Goal: Task Accomplishment & Management: Use online tool/utility

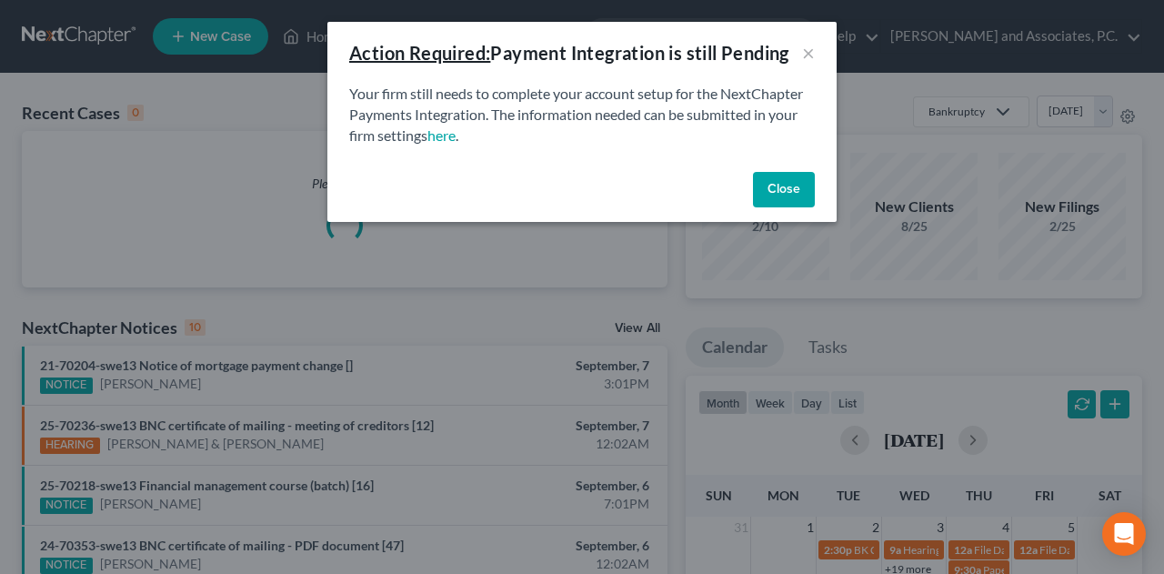
click at [794, 183] on button "Close" at bounding box center [784, 190] width 62 height 36
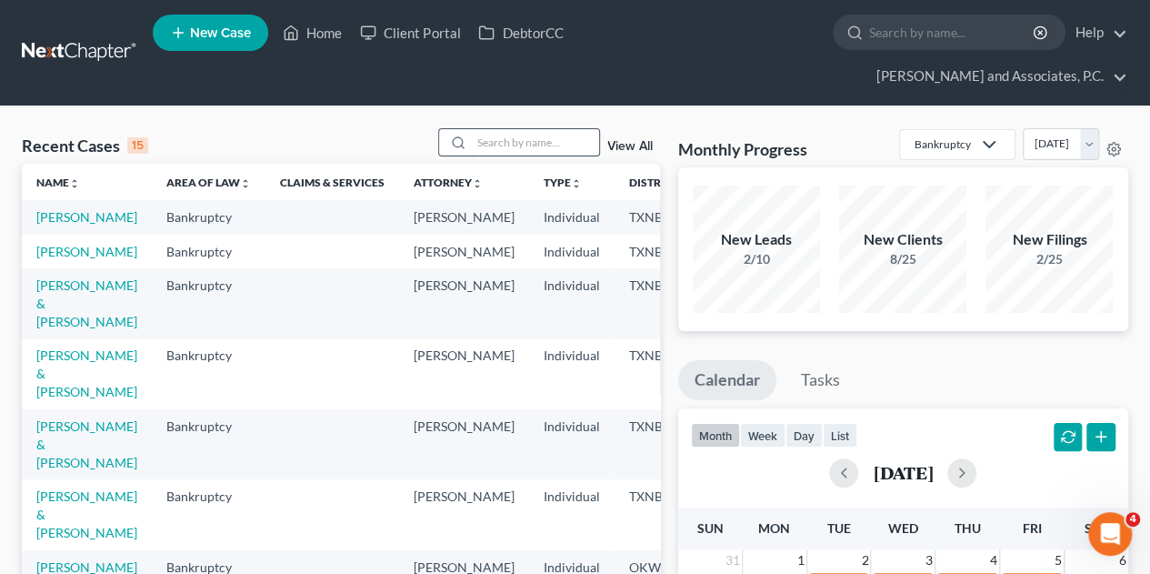
click at [504, 129] on input "search" at bounding box center [535, 142] width 127 height 26
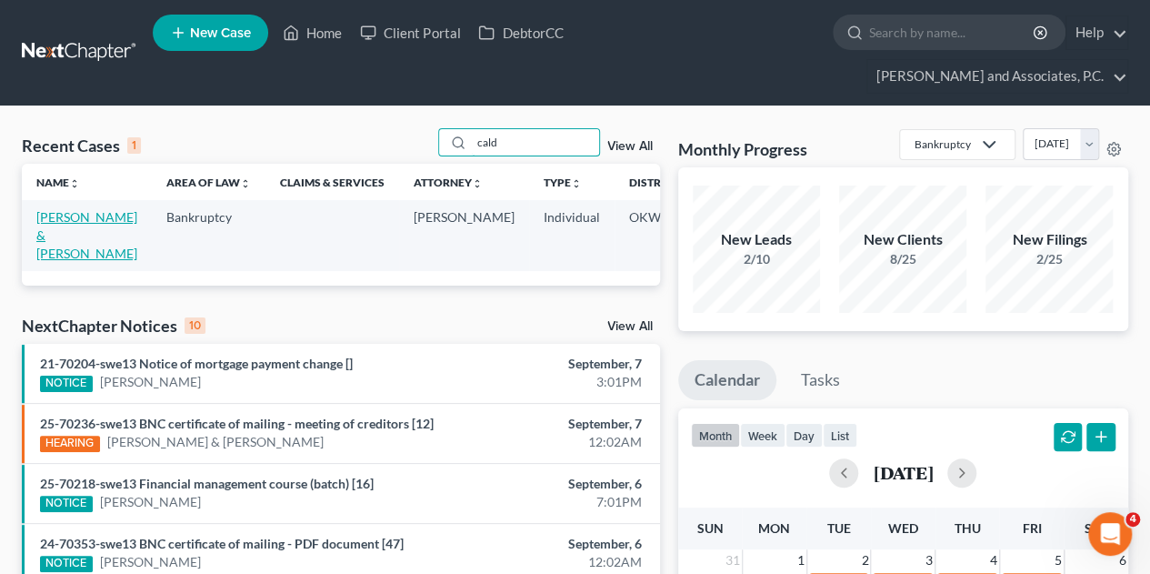
type input "cald"
click at [78, 200] on td "[PERSON_NAME] & [PERSON_NAME]" at bounding box center [87, 235] width 130 height 70
click at [60, 209] on link "[PERSON_NAME] & [PERSON_NAME]" at bounding box center [86, 235] width 101 height 52
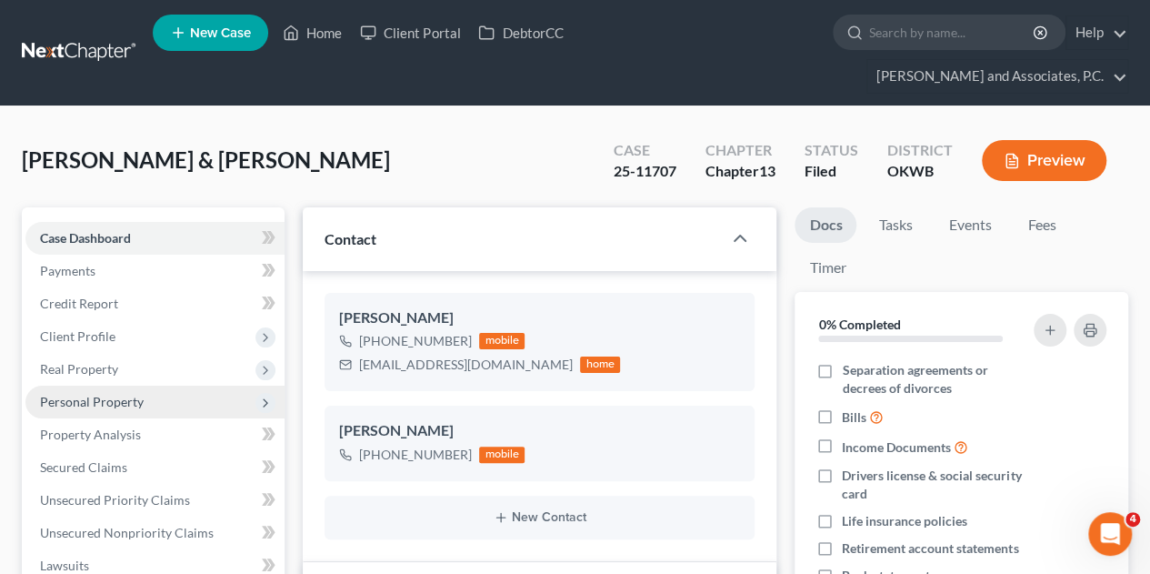
scroll to position [91, 0]
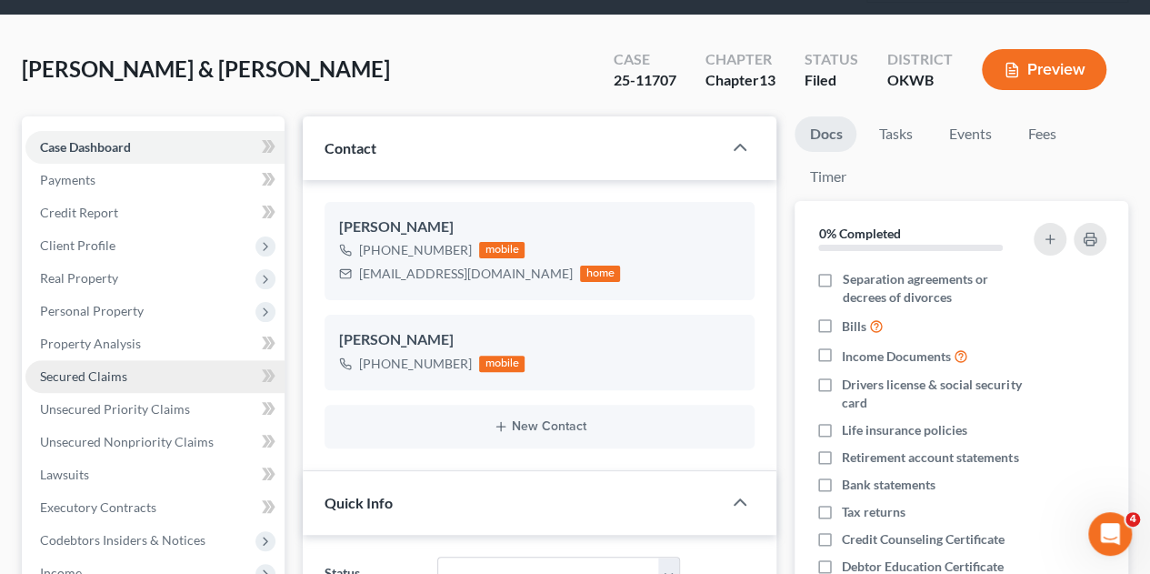
click at [76, 368] on span "Secured Claims" at bounding box center [83, 375] width 87 height 15
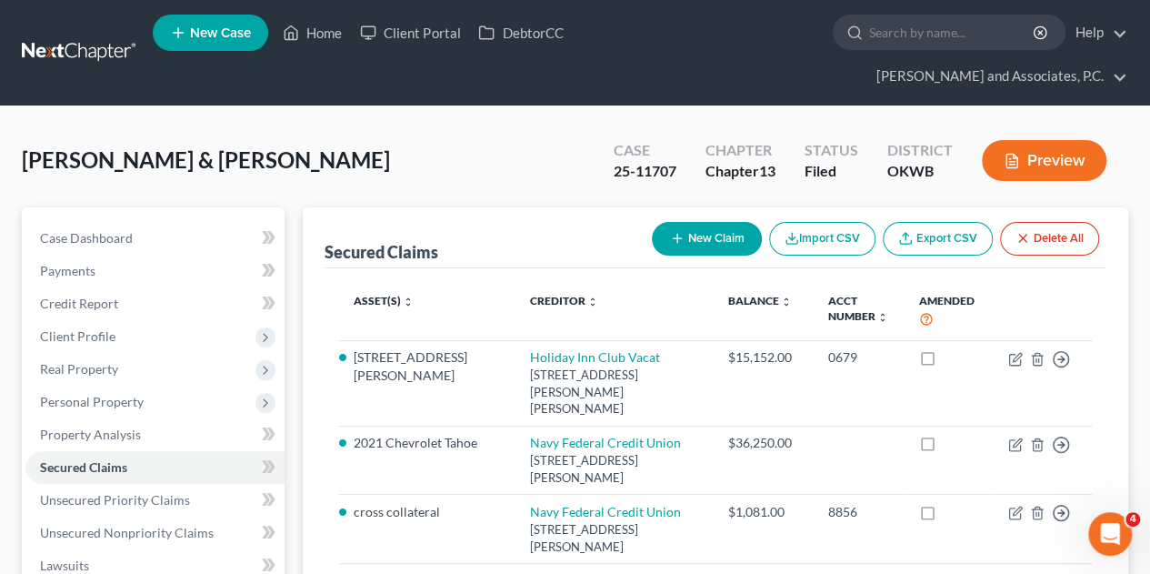
drag, startPoint x: 75, startPoint y: 345, endPoint x: 534, endPoint y: 170, distance: 490.2
click at [534, 170] on div "Caldwell, Elijah & Andrea Upgraded Case 25-11707 Chapter Chapter 13 Status File…" at bounding box center [575, 167] width 1106 height 79
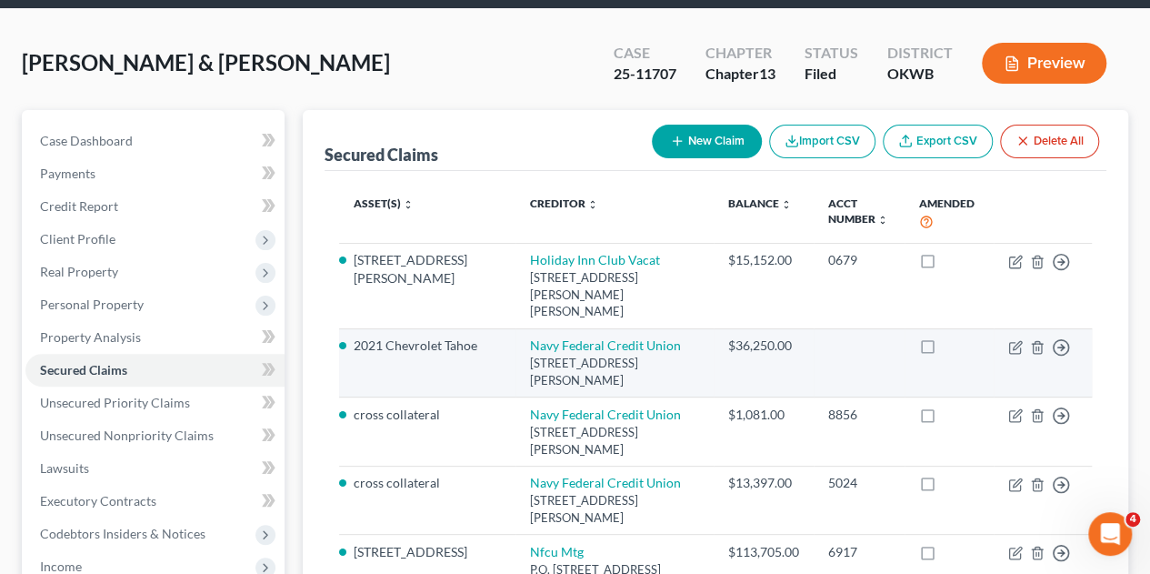
scroll to position [182, 0]
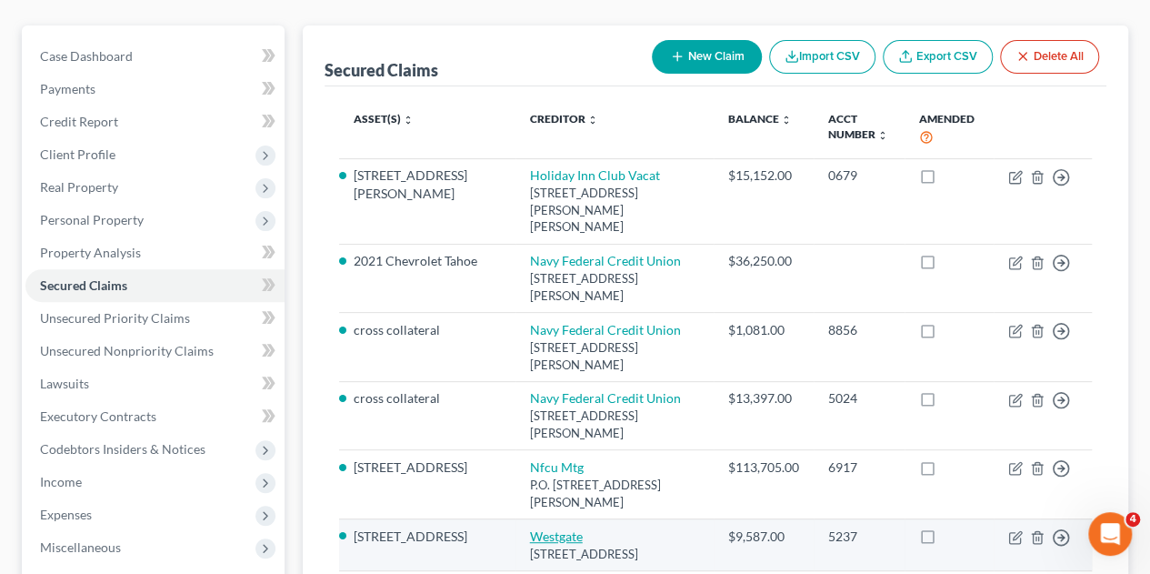
click at [530, 528] on link "Westgate" at bounding box center [556, 535] width 53 height 15
select select "9"
select select "0"
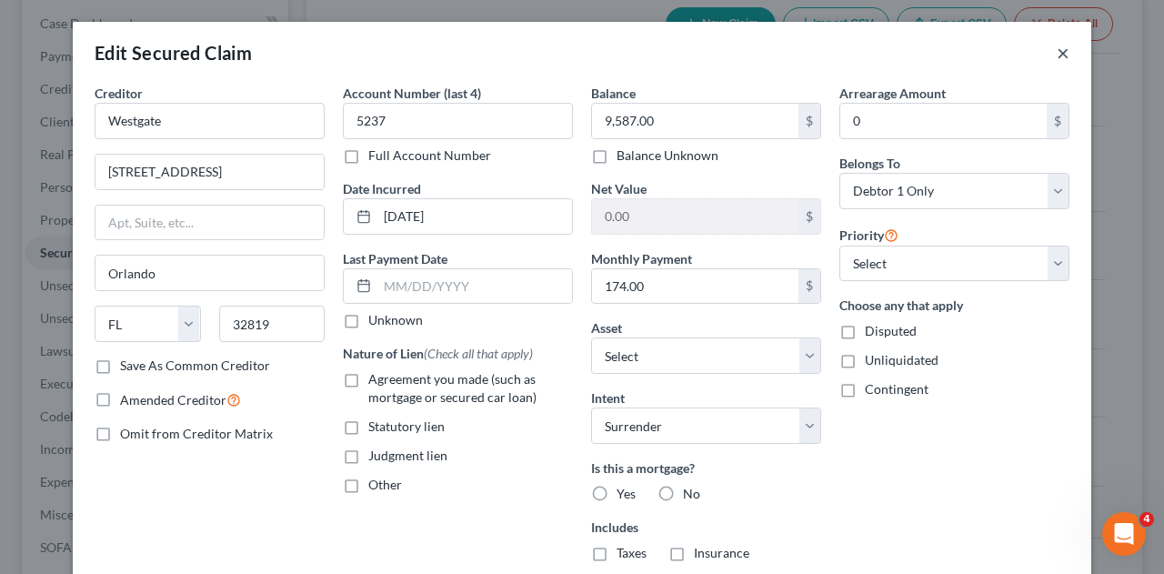
click at [1056, 52] on button "×" at bounding box center [1062, 53] width 13 height 22
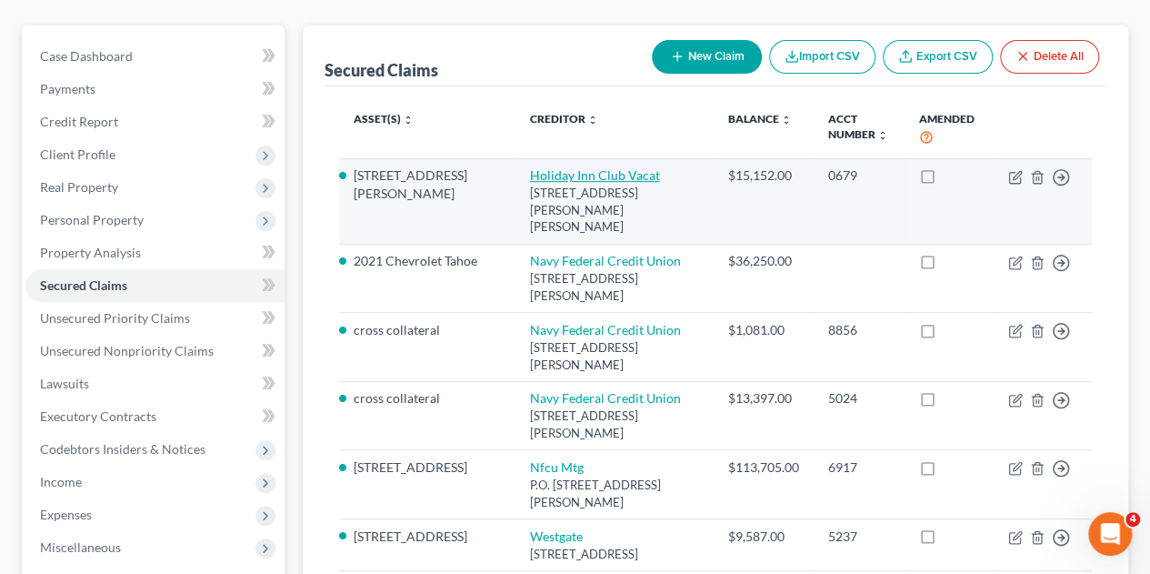
click at [564, 167] on link "Holiday Inn Club Vacat" at bounding box center [595, 174] width 130 height 15
select select "9"
select select "0"
select select "2"
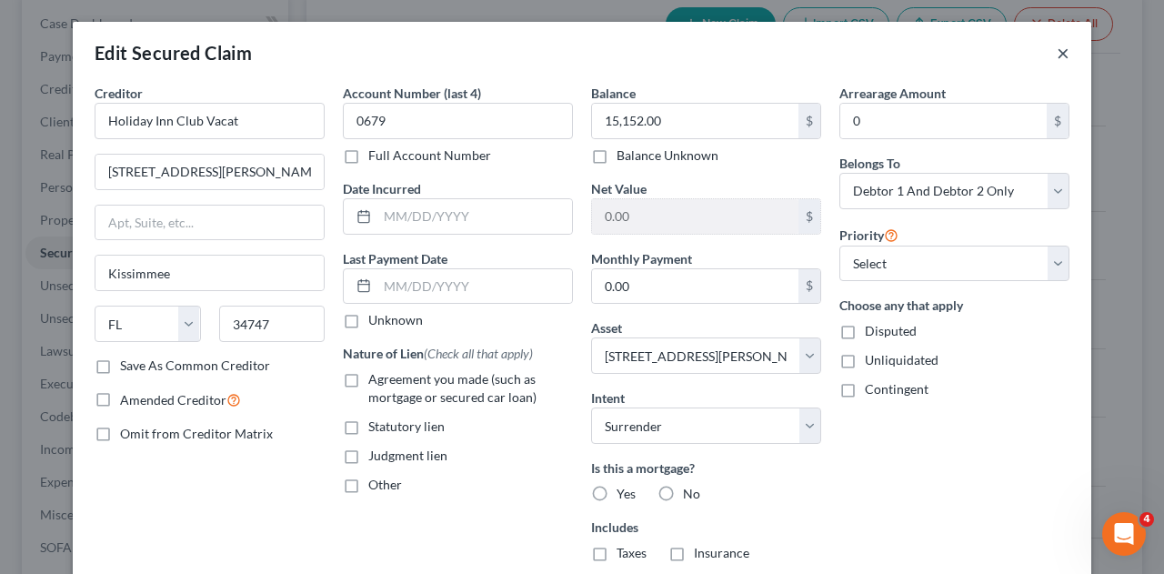
click at [1056, 52] on button "×" at bounding box center [1062, 53] width 13 height 22
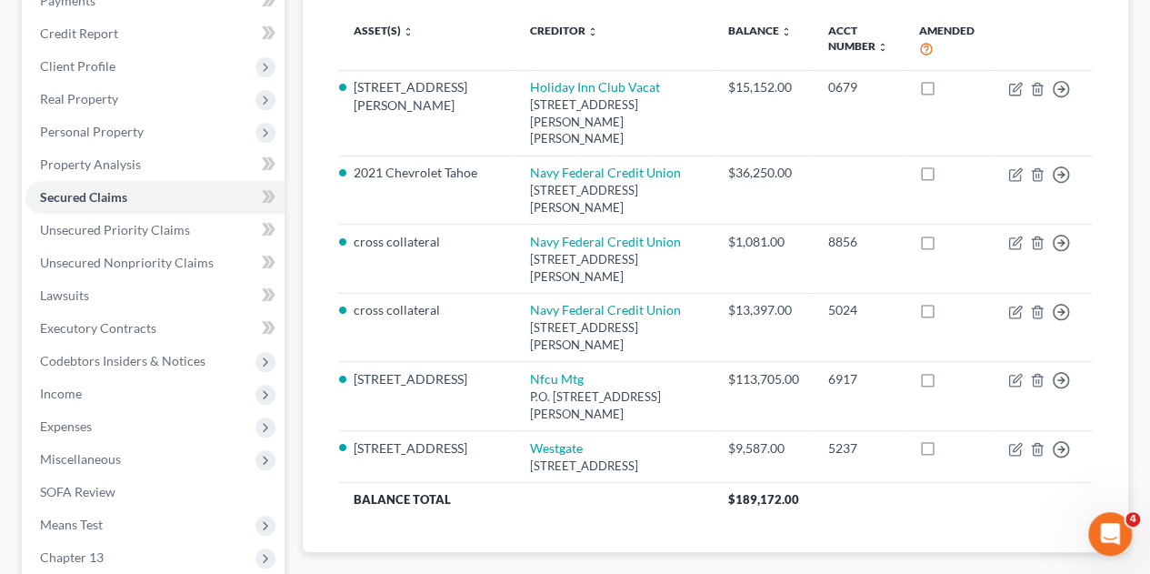
scroll to position [273, 0]
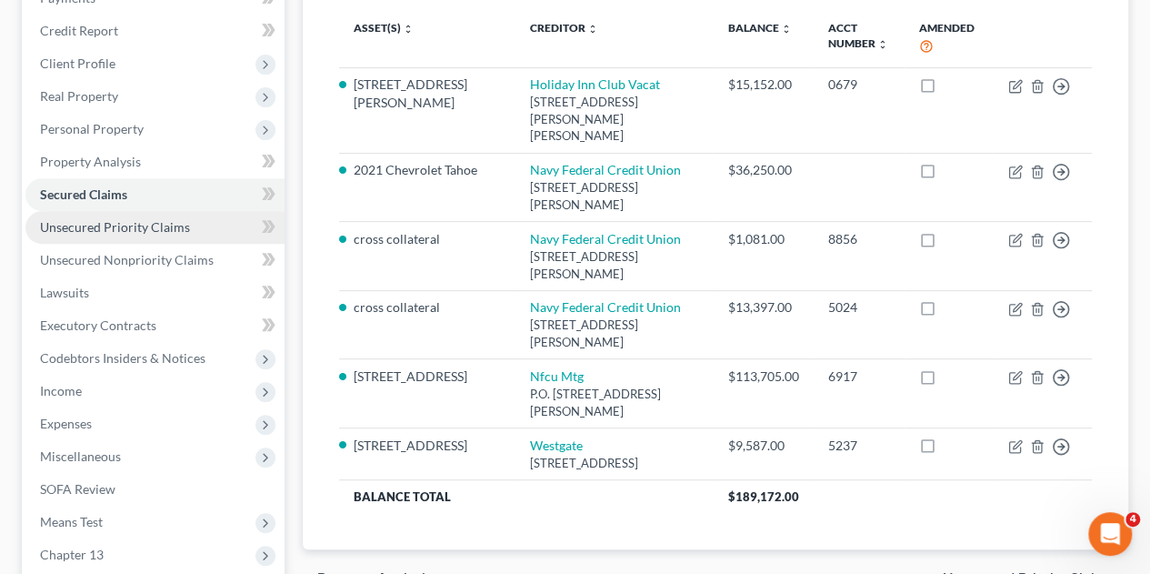
click at [125, 219] on span "Unsecured Priority Claims" at bounding box center [115, 226] width 150 height 15
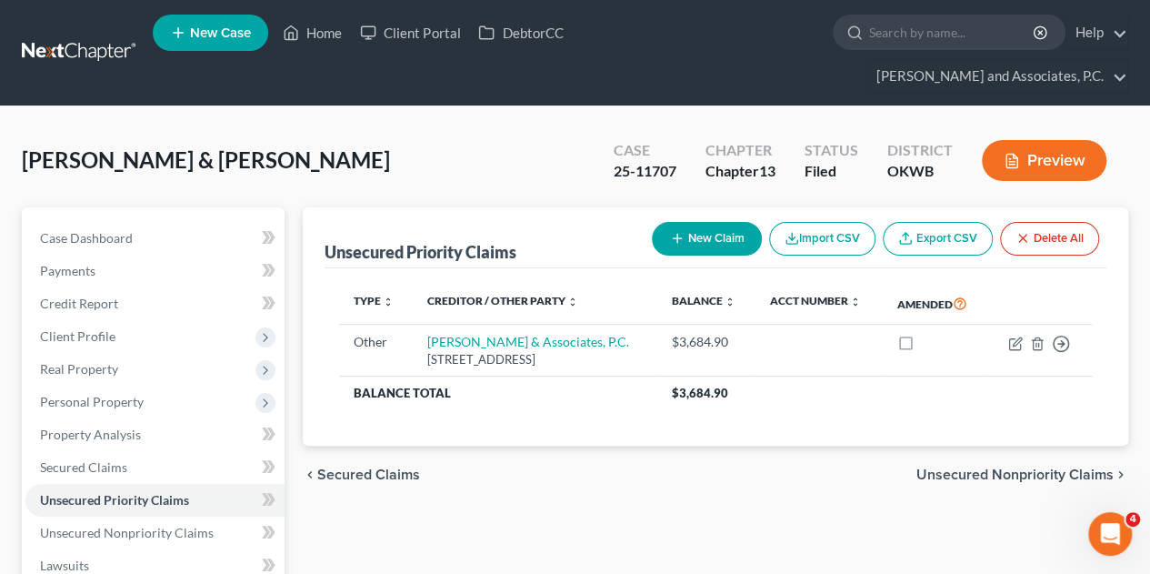
scroll to position [91, 0]
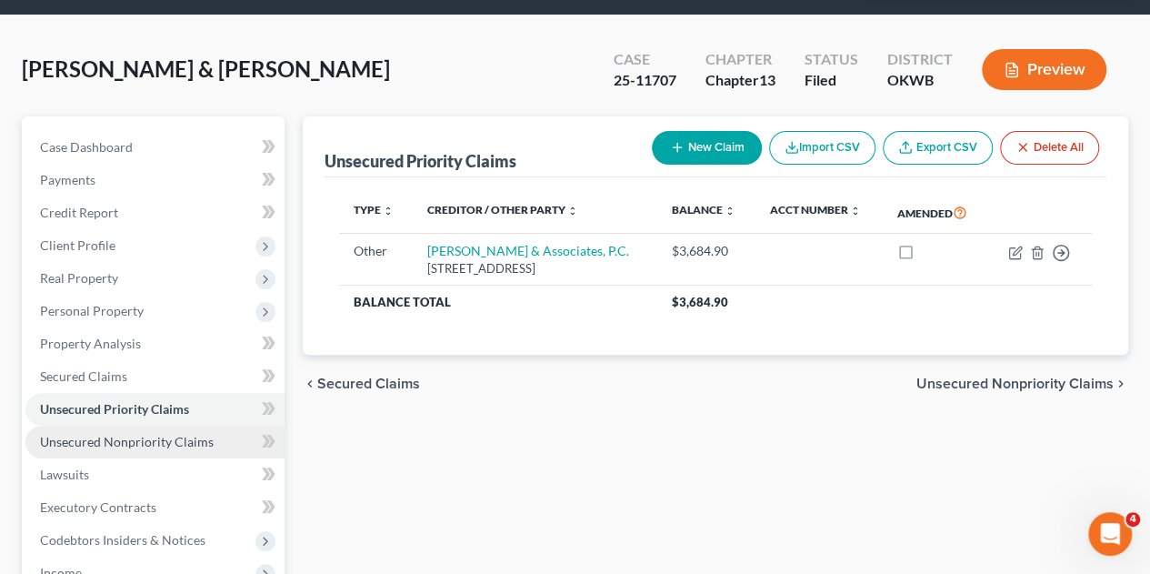
click at [125, 434] on span "Unsecured Nonpriority Claims" at bounding box center [127, 441] width 174 height 15
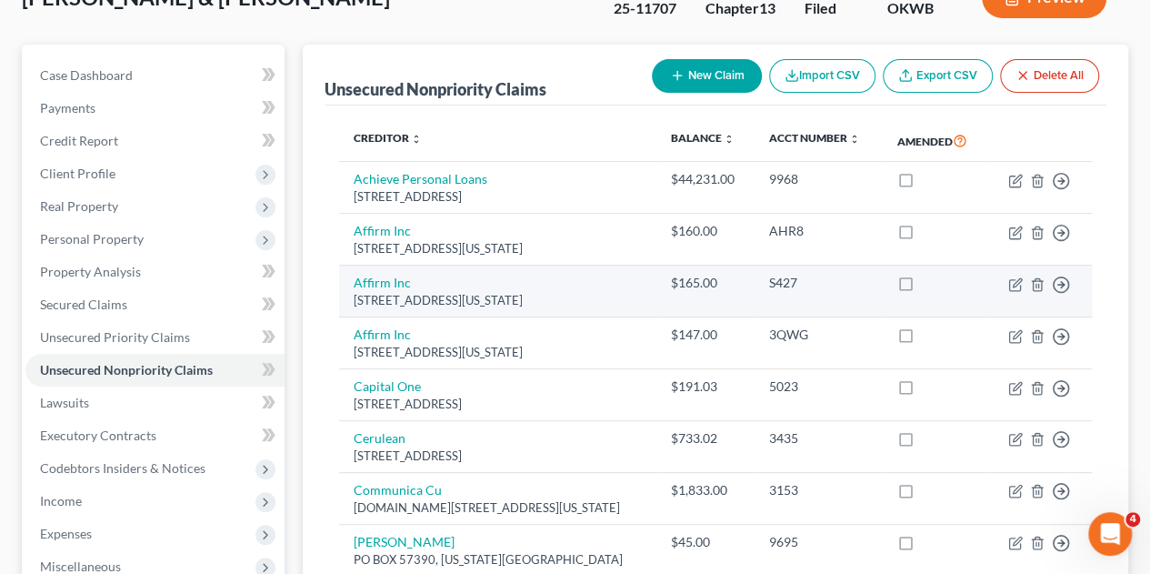
scroll to position [91, 0]
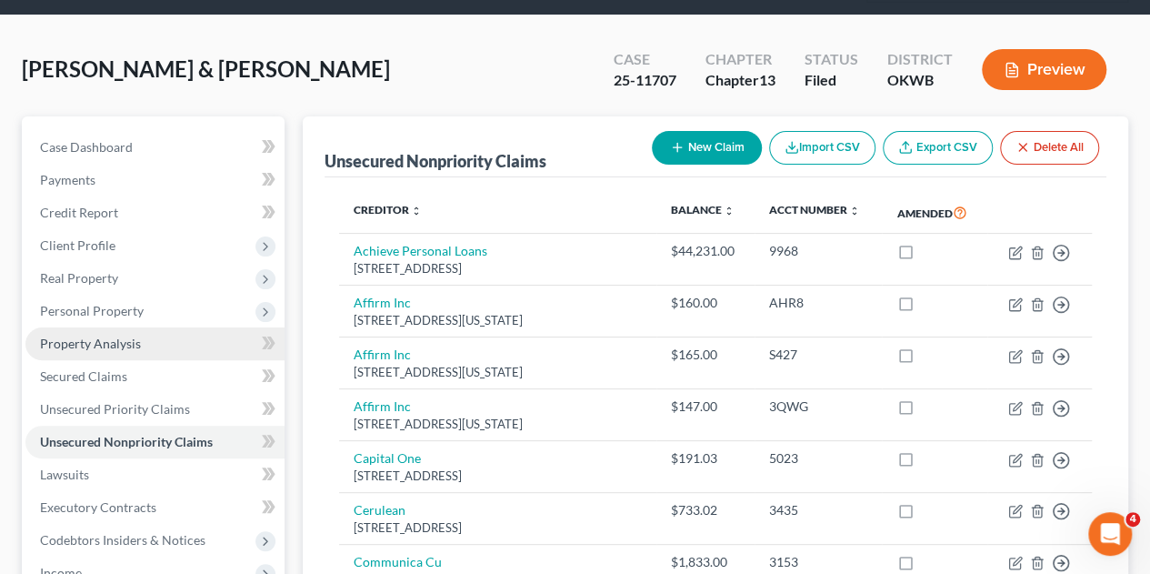
click at [109, 335] on span "Property Analysis" at bounding box center [90, 342] width 101 height 15
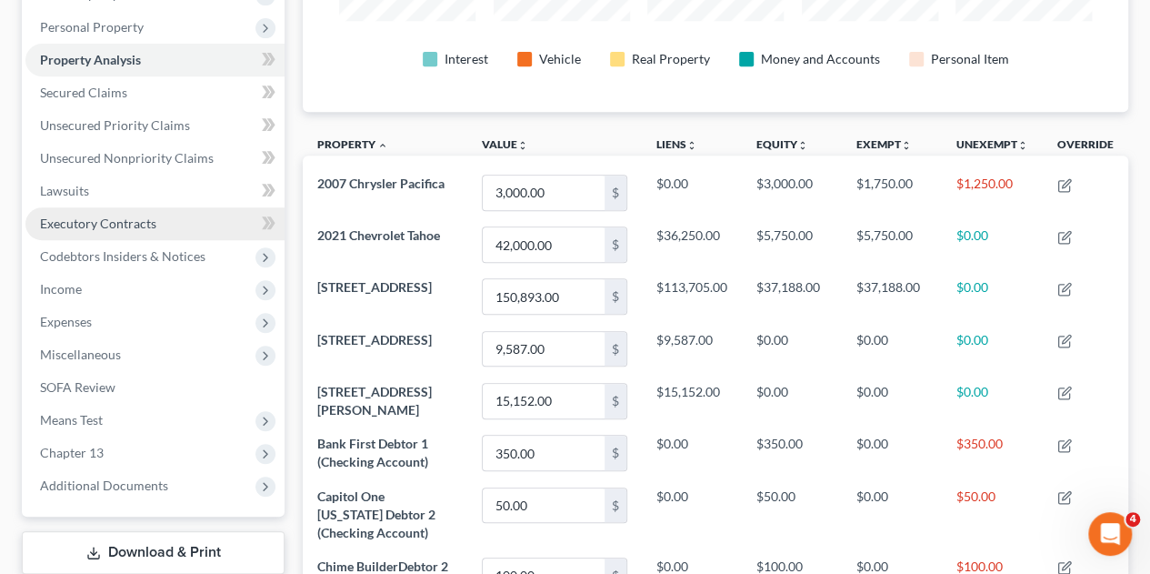
scroll to position [439, 0]
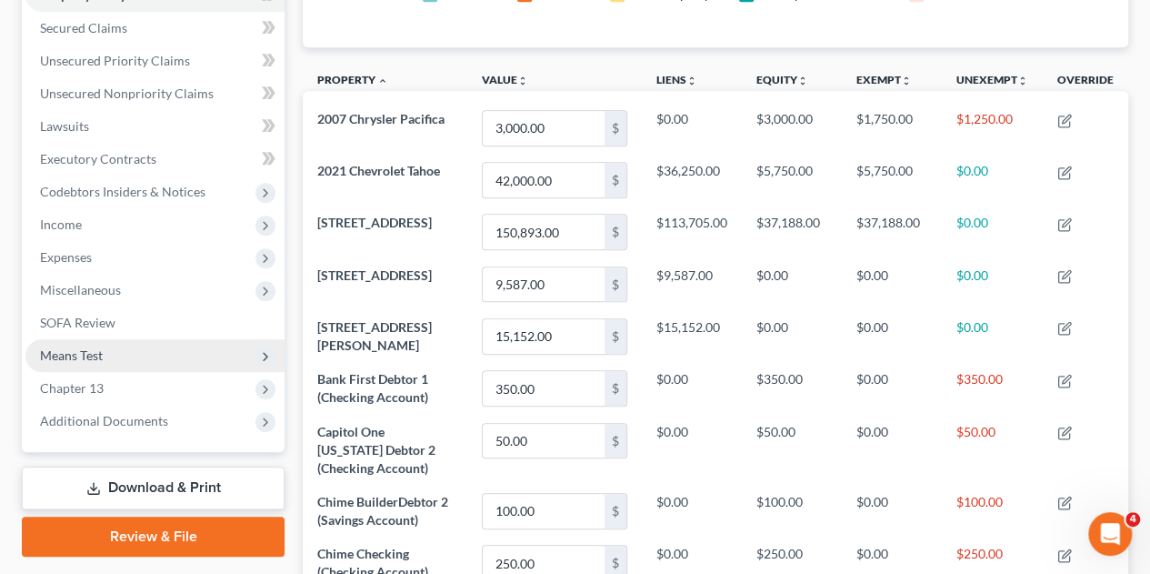
click at [82, 347] on span "Means Test" at bounding box center [71, 354] width 63 height 15
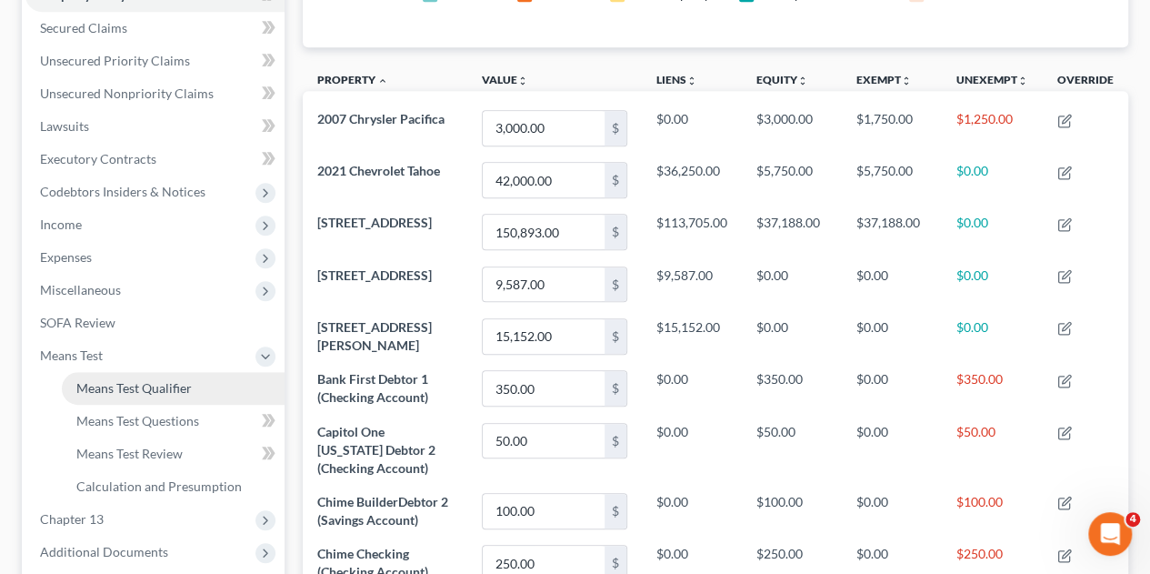
click at [106, 380] on span "Means Test Qualifier" at bounding box center [133, 387] width 115 height 15
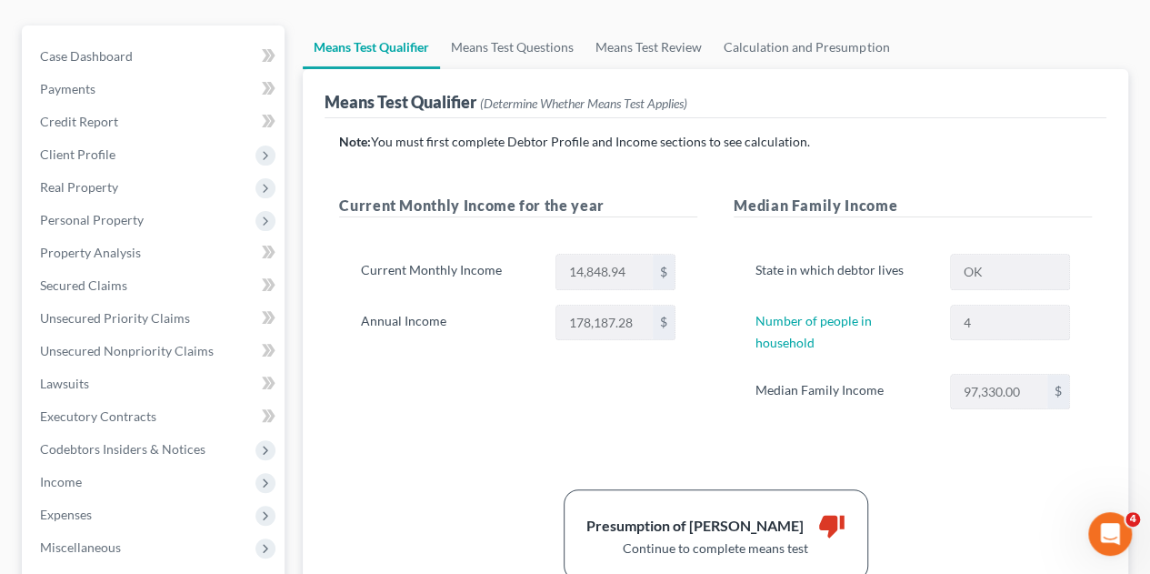
scroll to position [91, 0]
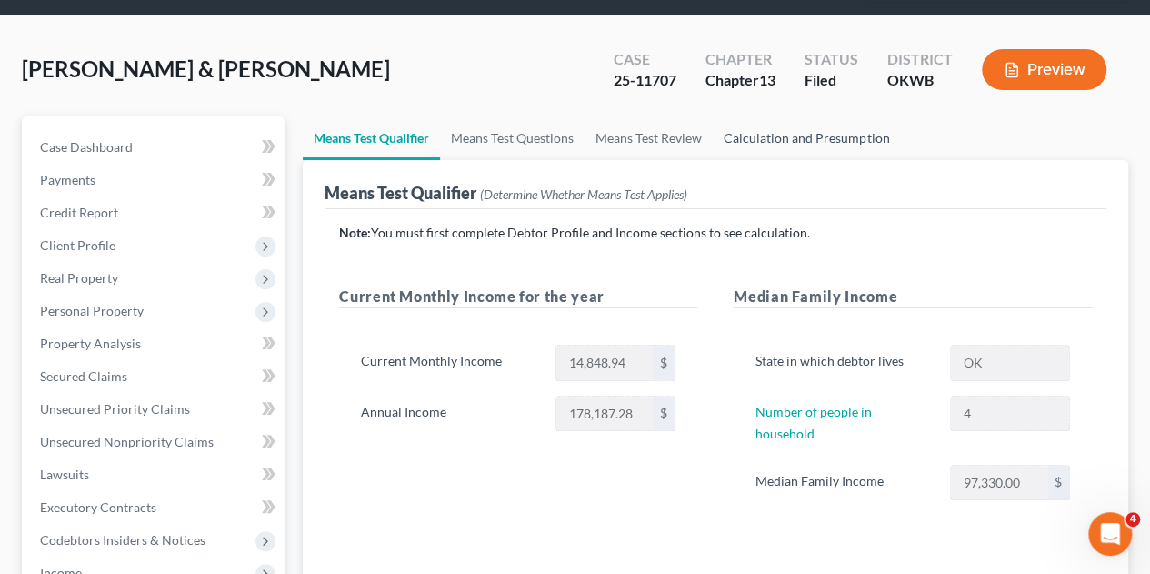
click at [797, 116] on link "Calculation and Presumption" at bounding box center [806, 138] width 187 height 44
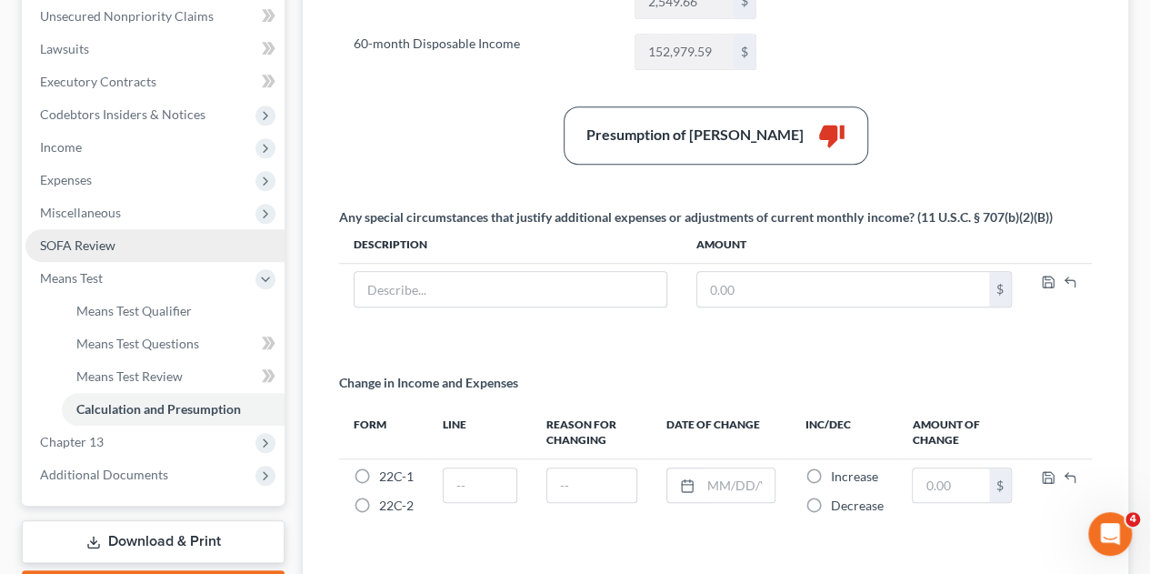
scroll to position [545, 0]
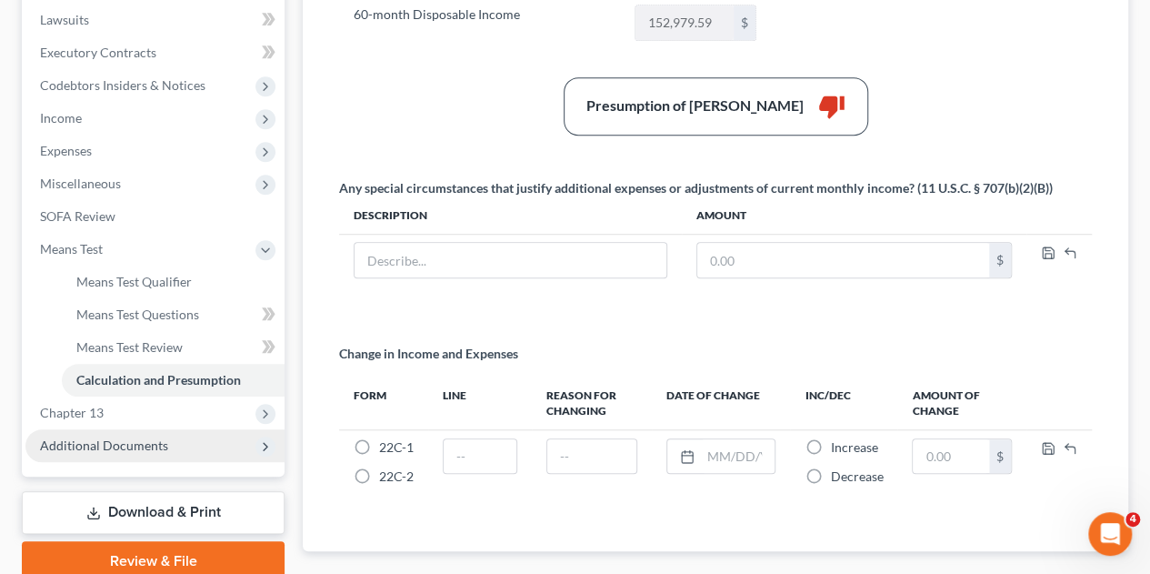
click at [98, 437] on span "Additional Documents" at bounding box center [104, 444] width 128 height 15
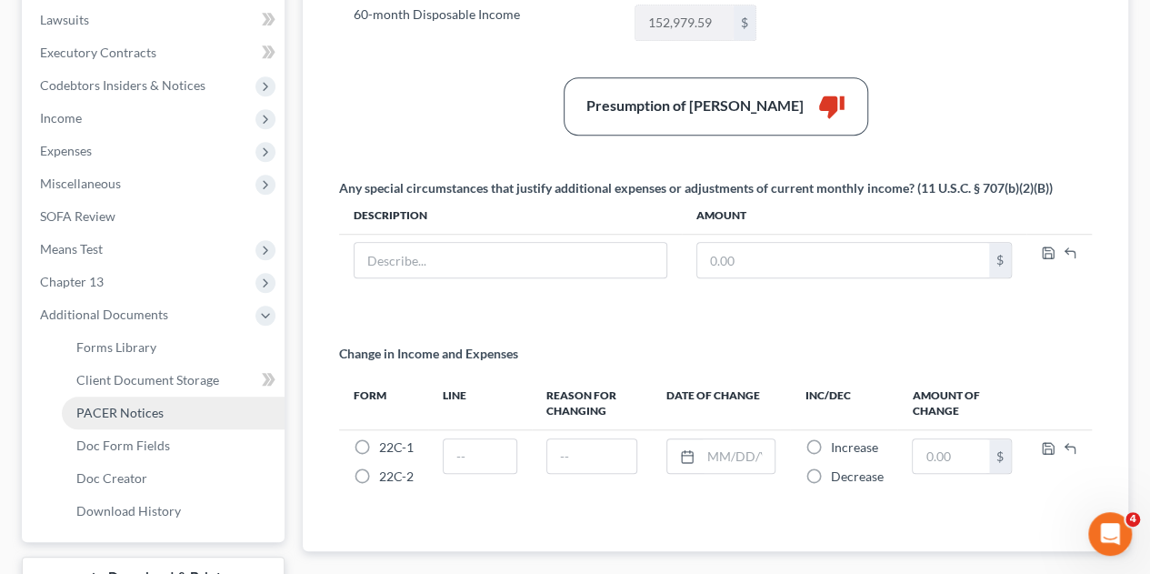
click at [99, 404] on span "PACER Notices" at bounding box center [119, 411] width 87 height 15
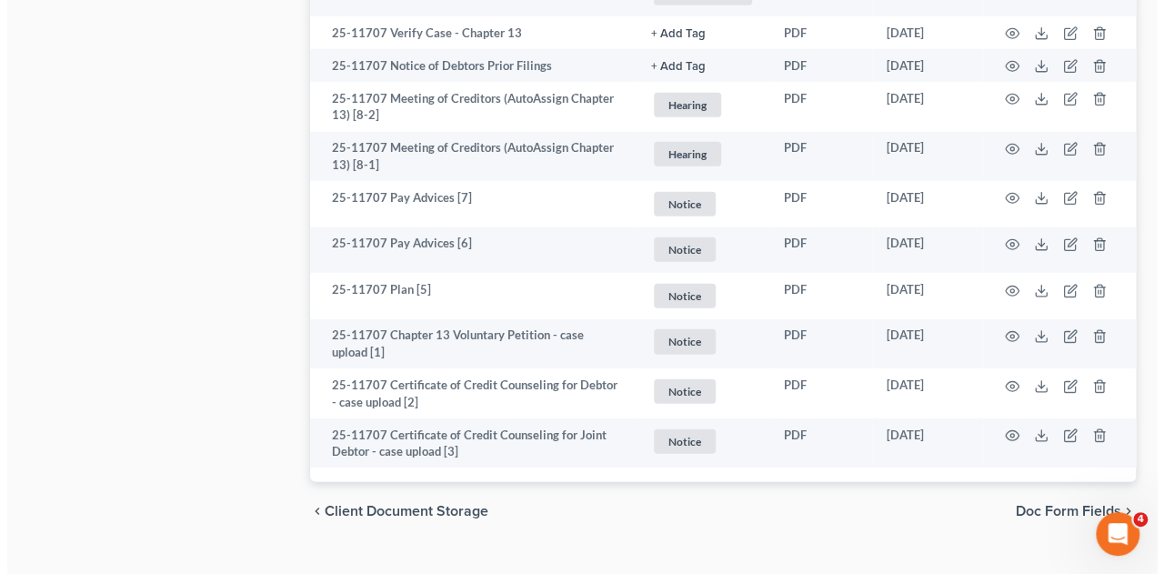
scroll to position [2446, 0]
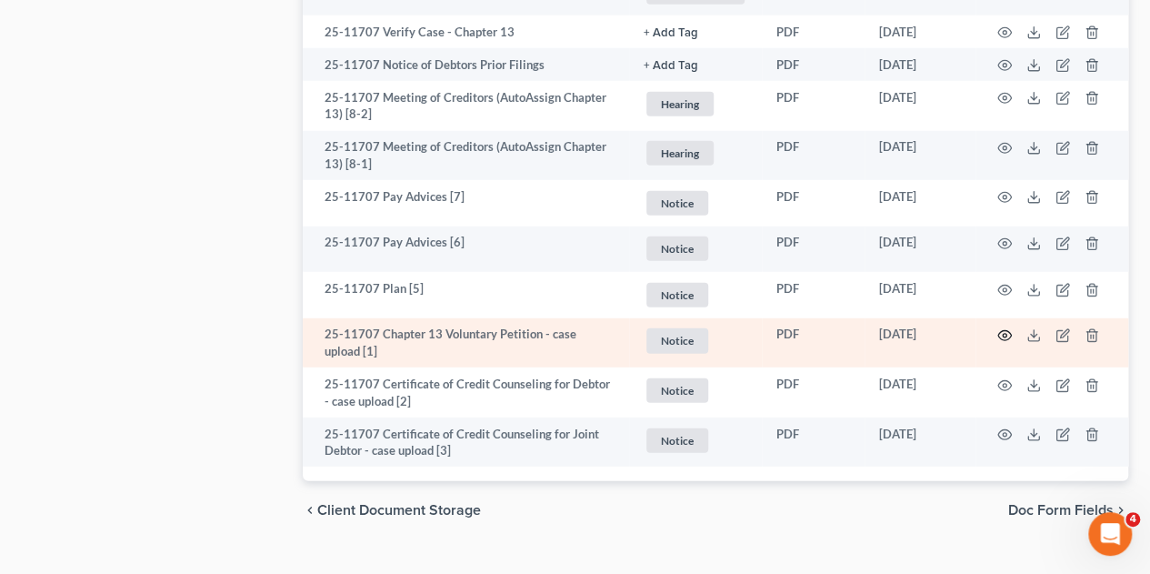
click at [998, 328] on icon "button" at bounding box center [1004, 335] width 15 height 15
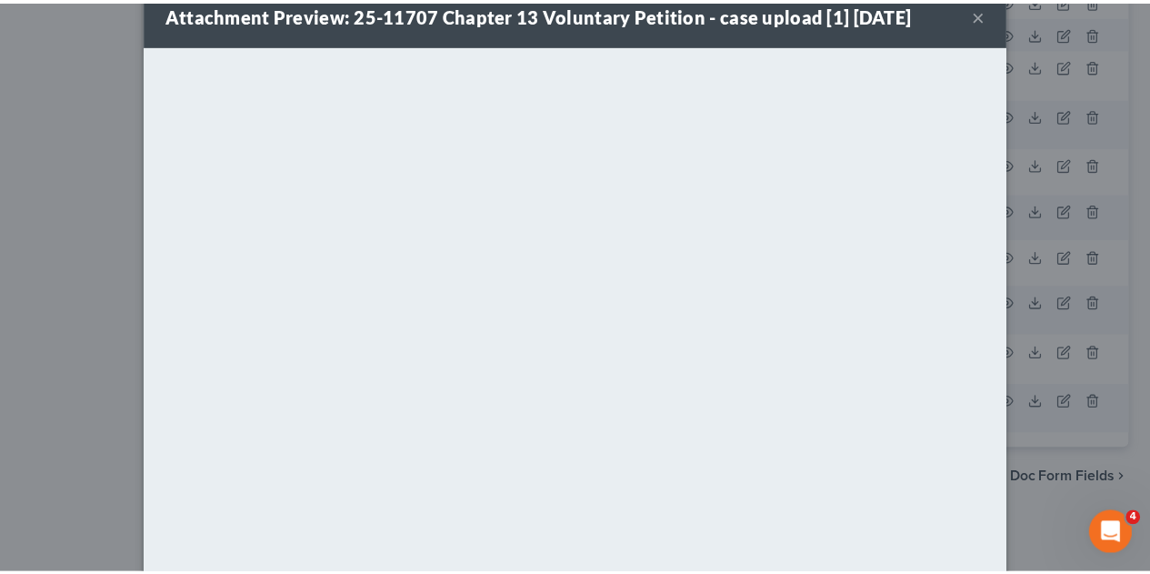
scroll to position [0, 0]
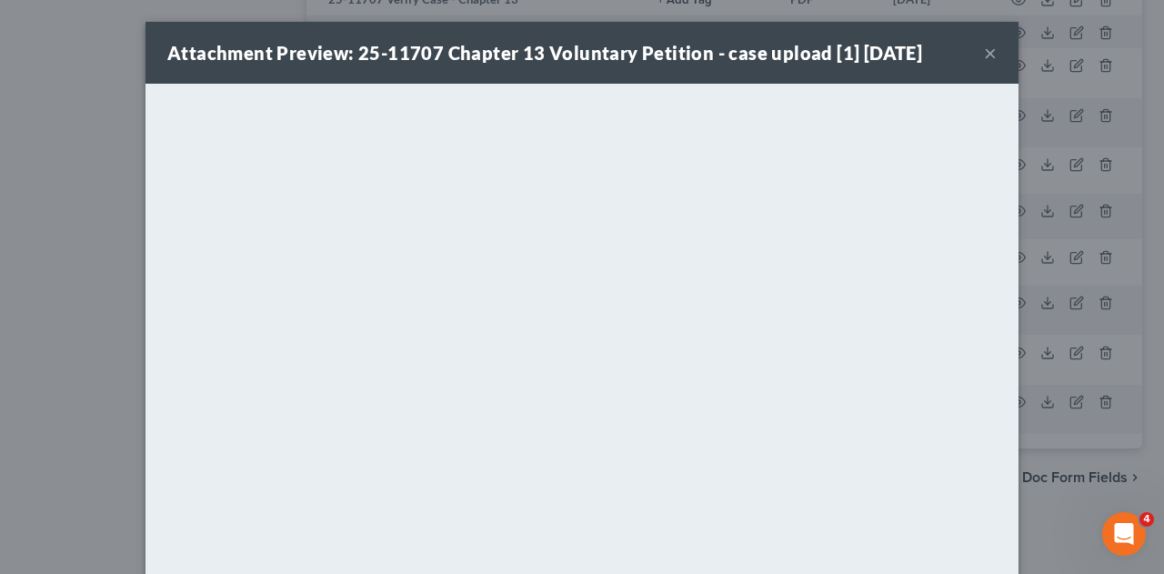
click at [989, 54] on div "Attachment Preview: 25-11707 Chapter 13 Voluntary Petition - case upload [1] 06…" at bounding box center [581, 53] width 873 height 62
click at [984, 54] on button "×" at bounding box center [990, 53] width 13 height 22
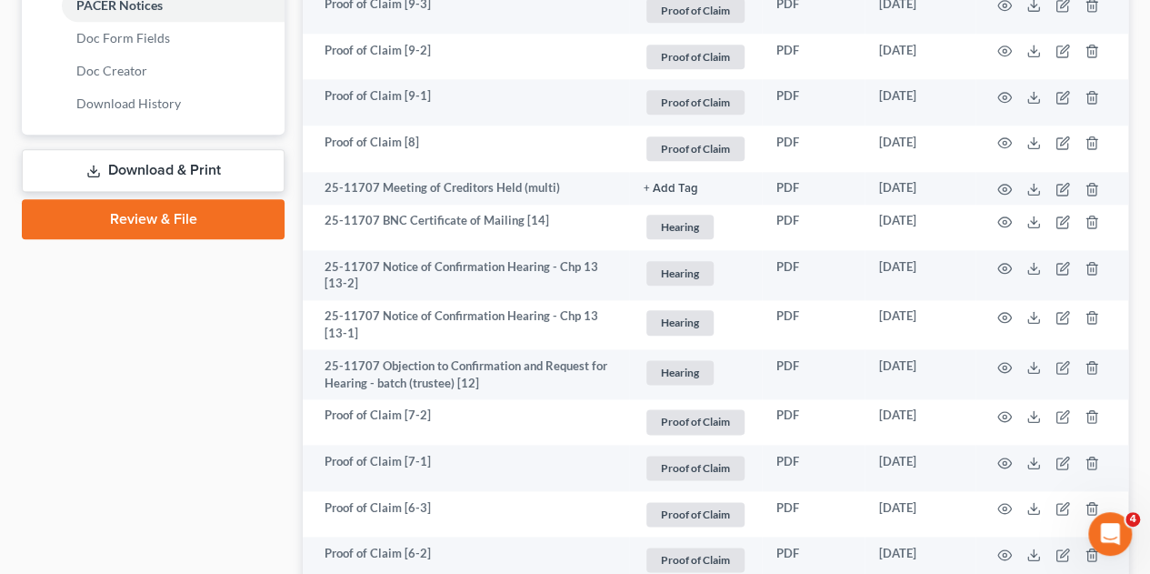
scroll to position [992, 0]
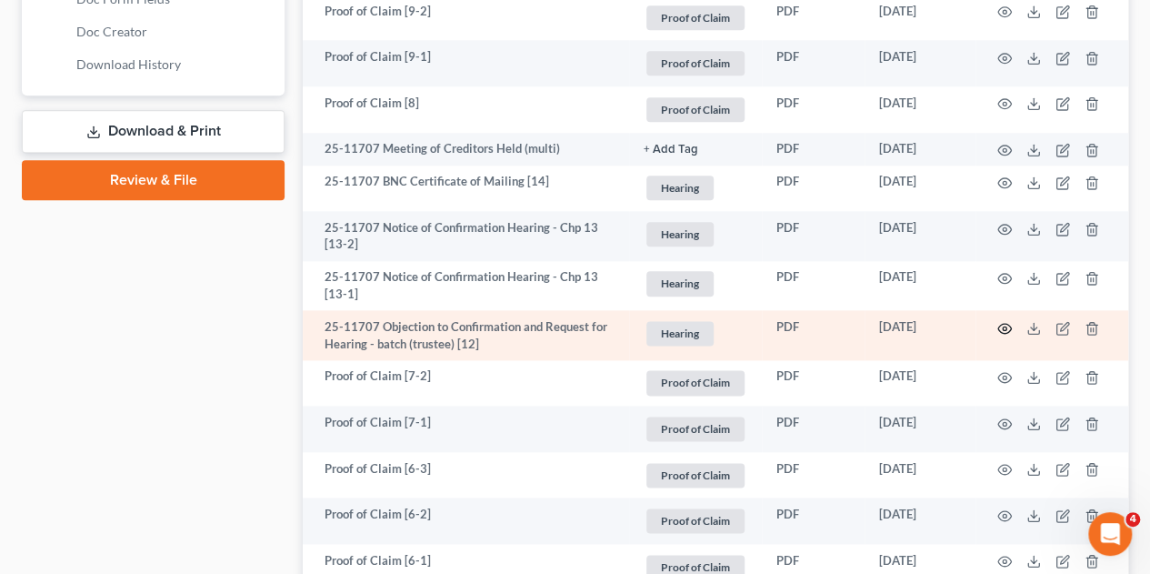
click at [1004, 321] on icon "button" at bounding box center [1004, 328] width 15 height 15
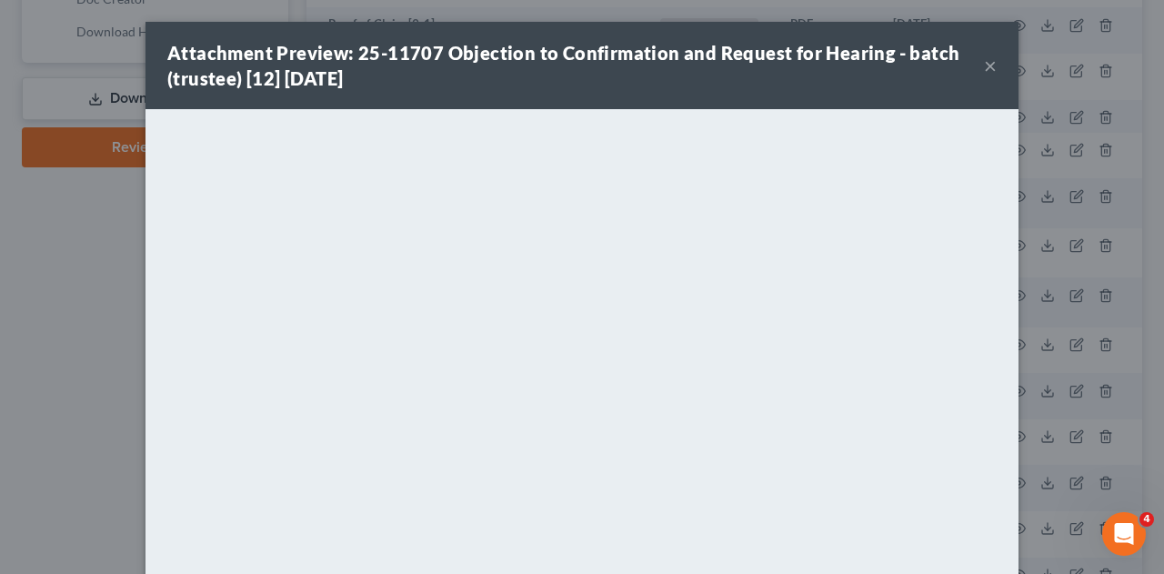
click at [984, 68] on button "×" at bounding box center [990, 66] width 13 height 22
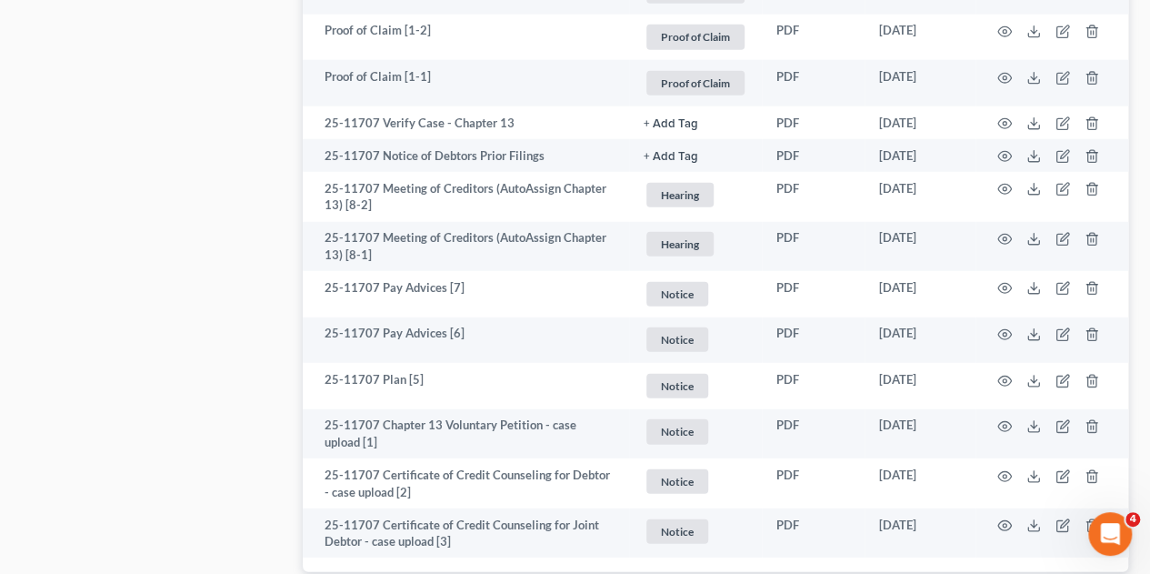
scroll to position [2264, 0]
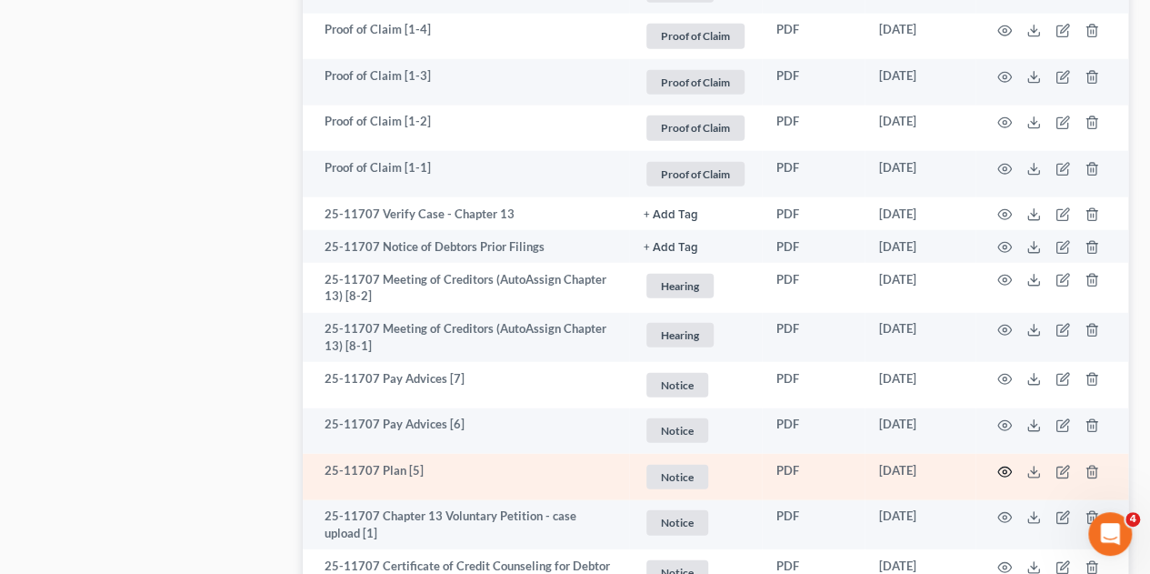
click at [1006, 464] on icon "button" at bounding box center [1004, 471] width 15 height 15
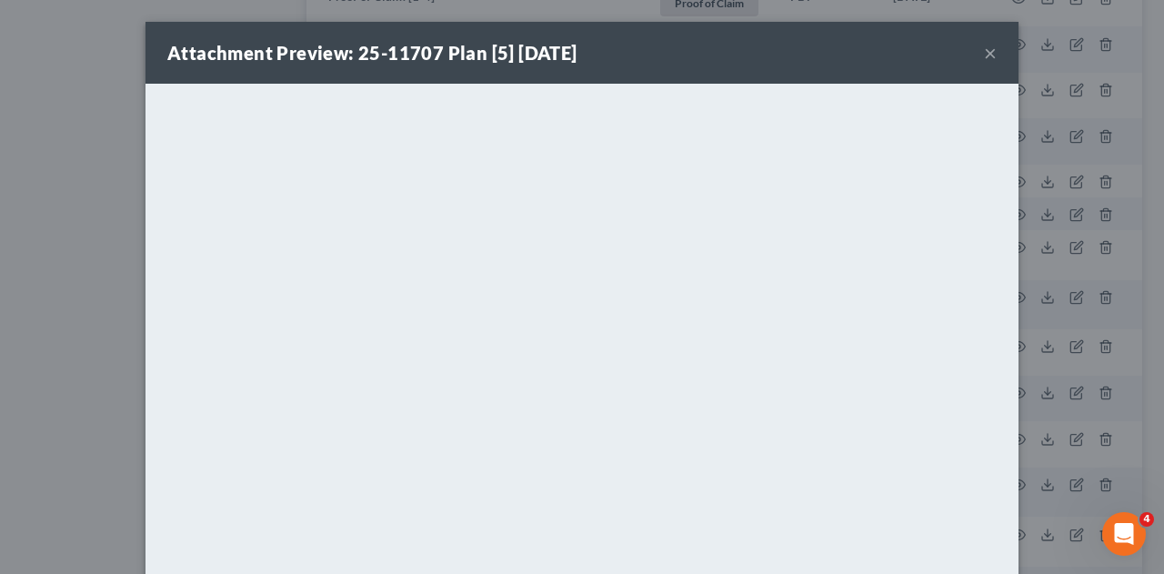
click at [984, 52] on button "×" at bounding box center [990, 53] width 13 height 22
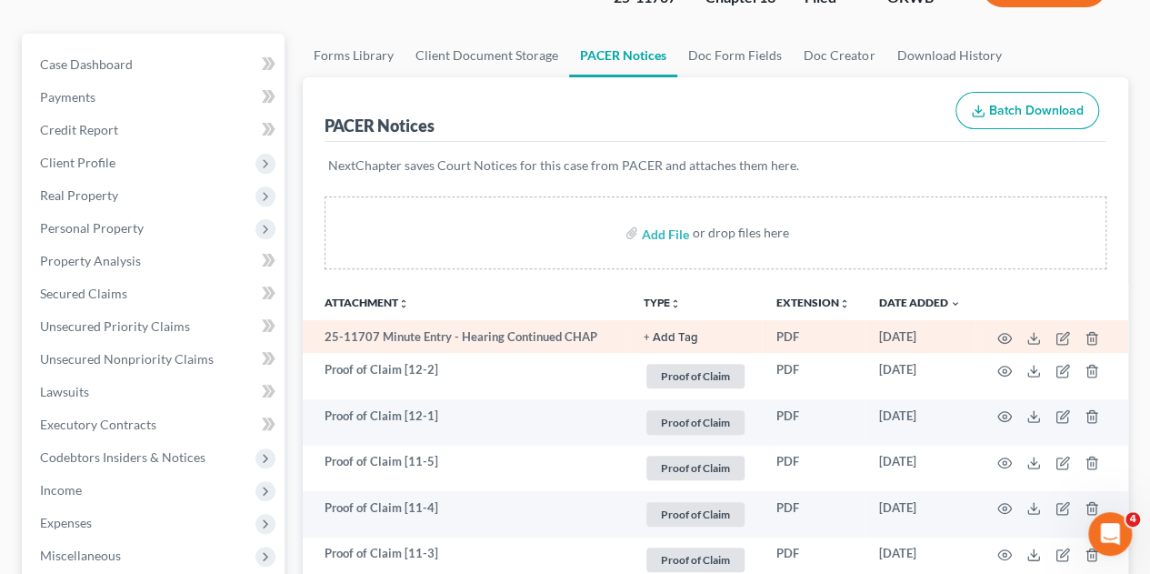
scroll to position [265, 0]
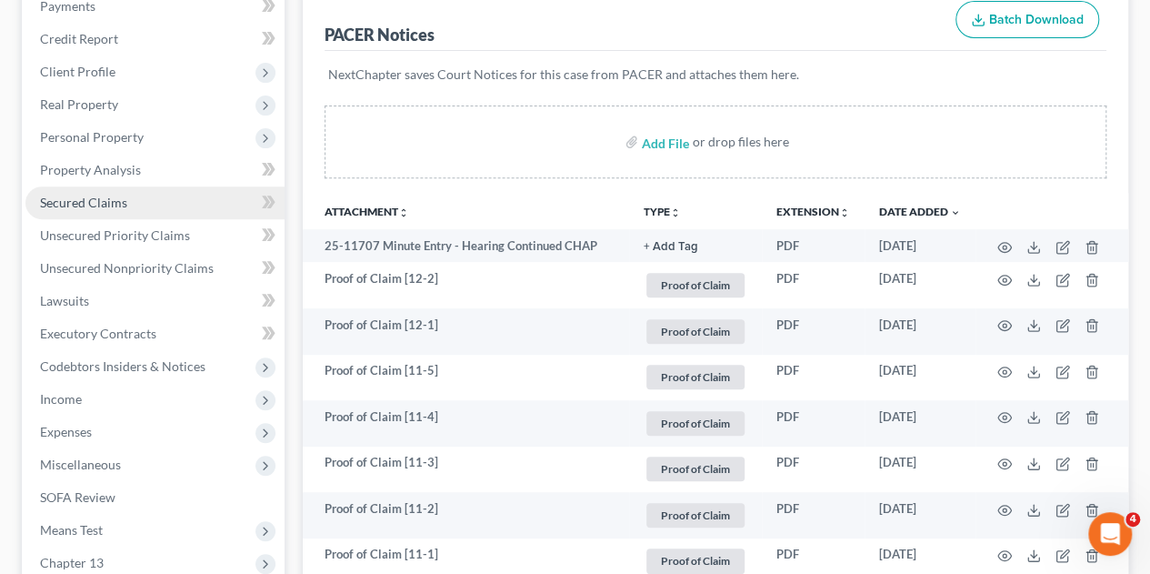
click at [66, 195] on span "Secured Claims" at bounding box center [83, 202] width 87 height 15
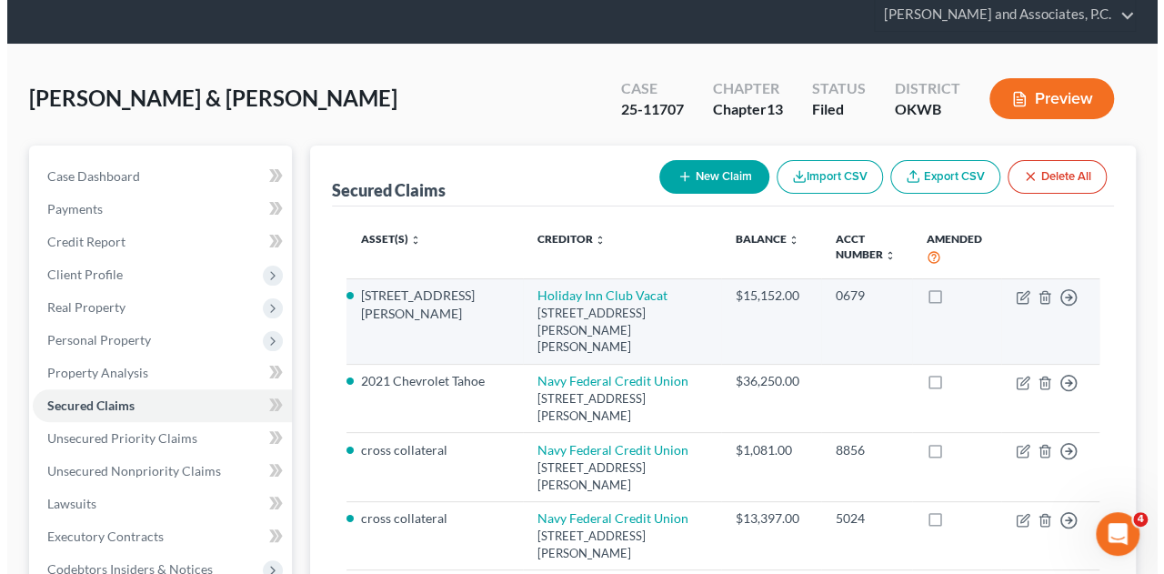
scroll to position [91, 0]
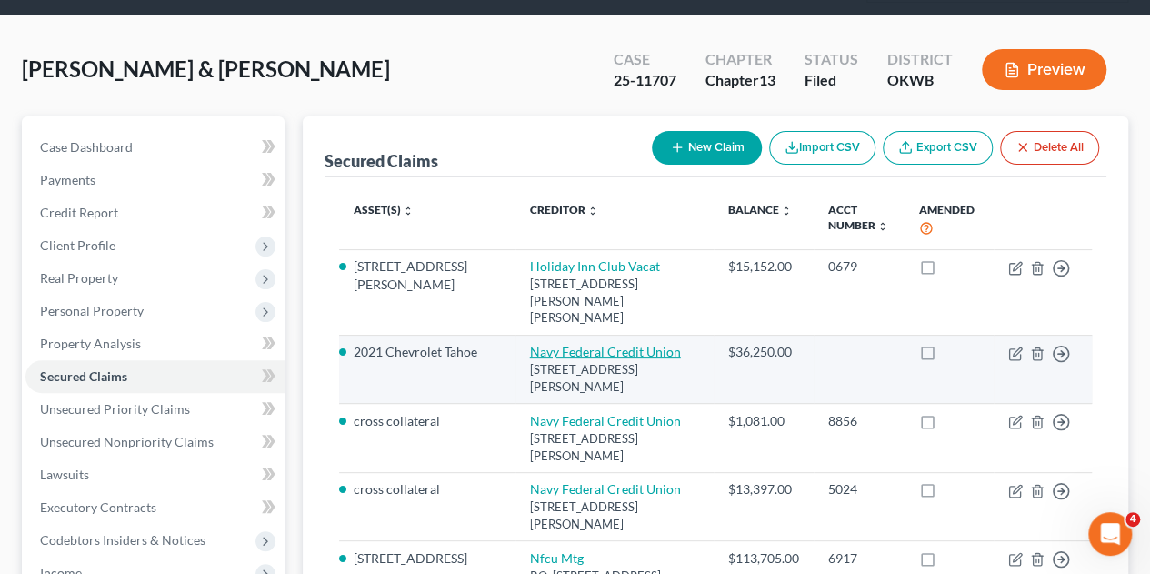
click at [597, 344] on link "Navy Federal Credit Union" at bounding box center [605, 351] width 151 height 15
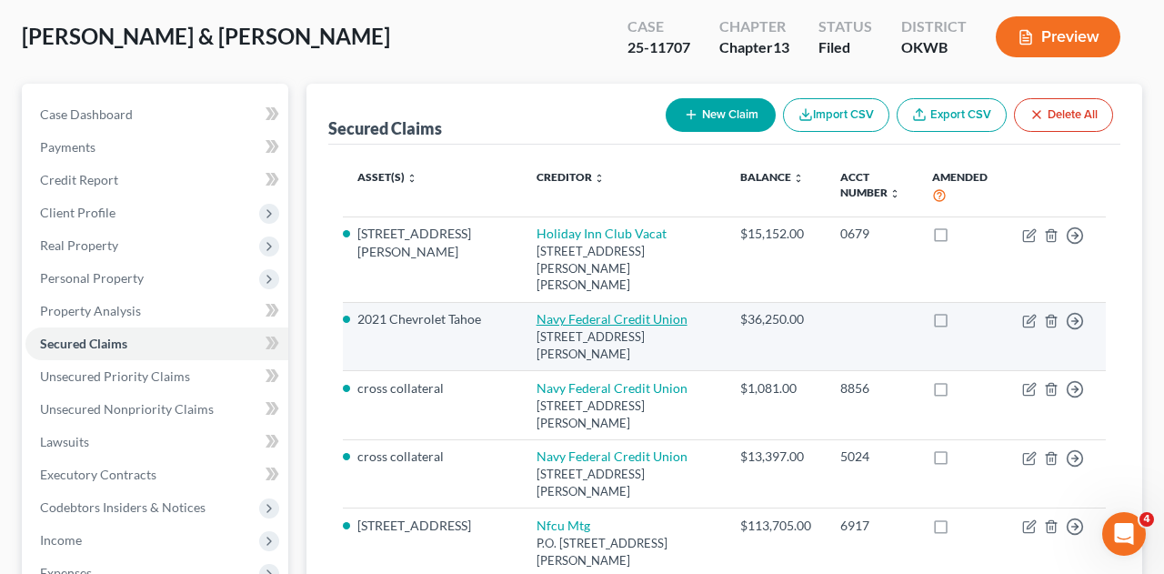
select select "48"
select select "6"
select select "1"
select select "0"
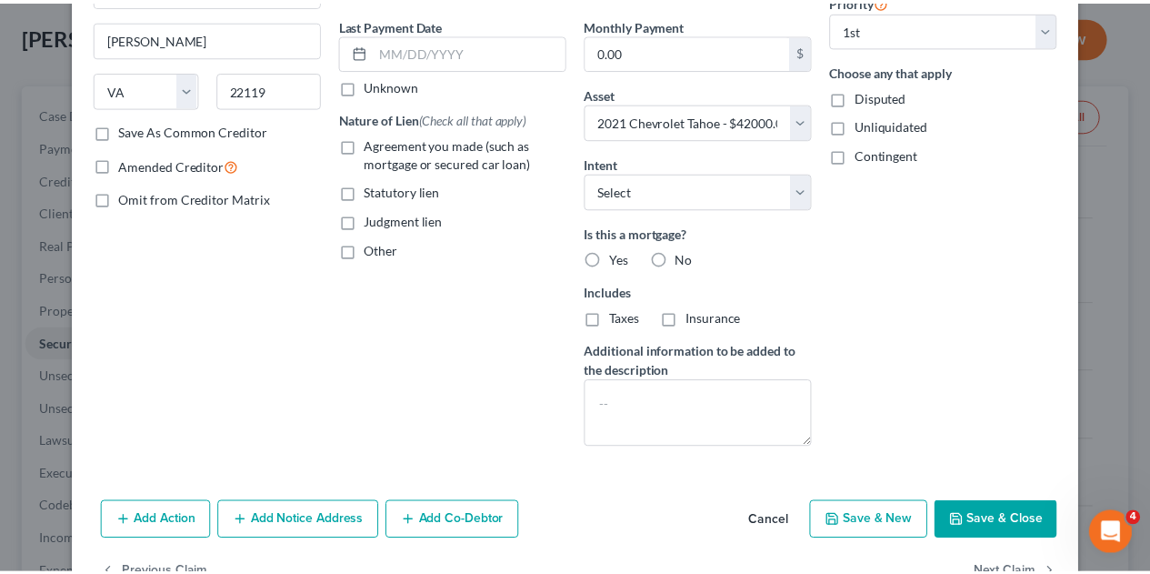
scroll to position [273, 0]
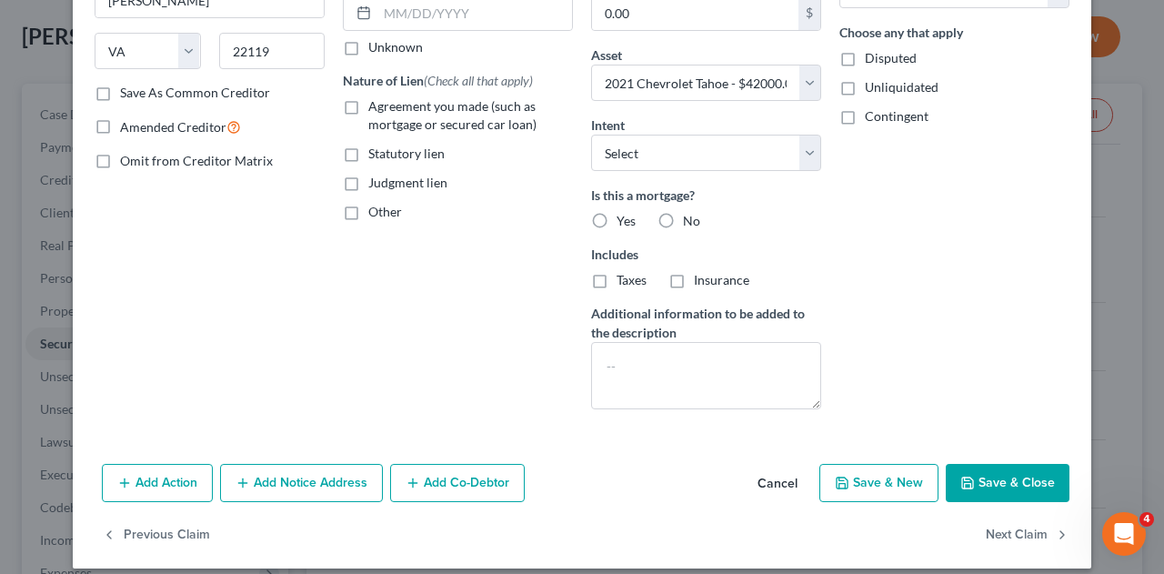
click at [1022, 472] on button "Save & Close" at bounding box center [1007, 483] width 124 height 38
select select
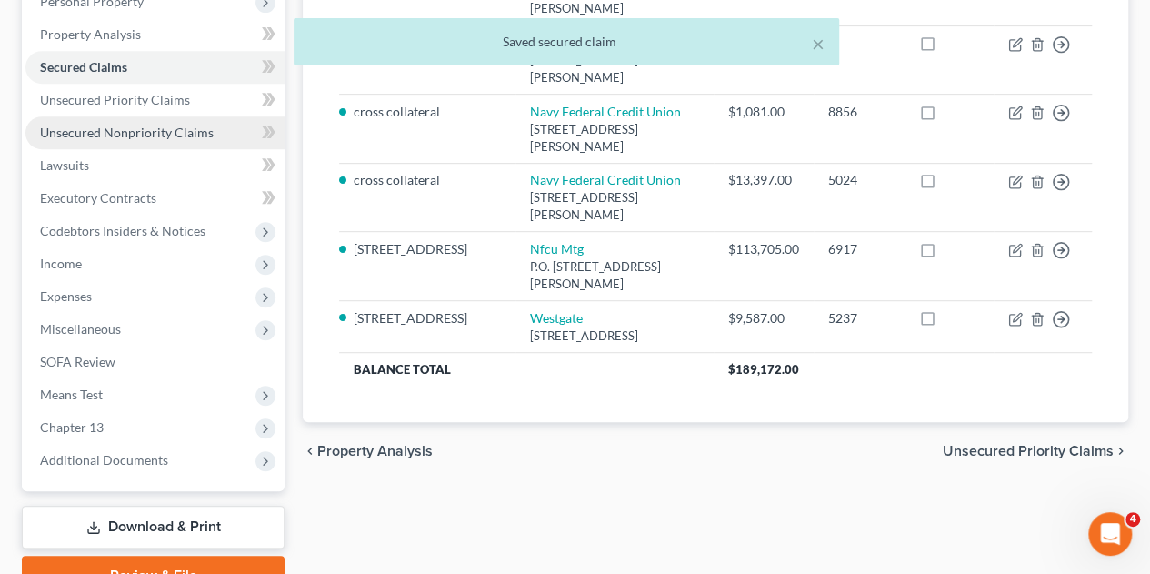
scroll to position [454, 0]
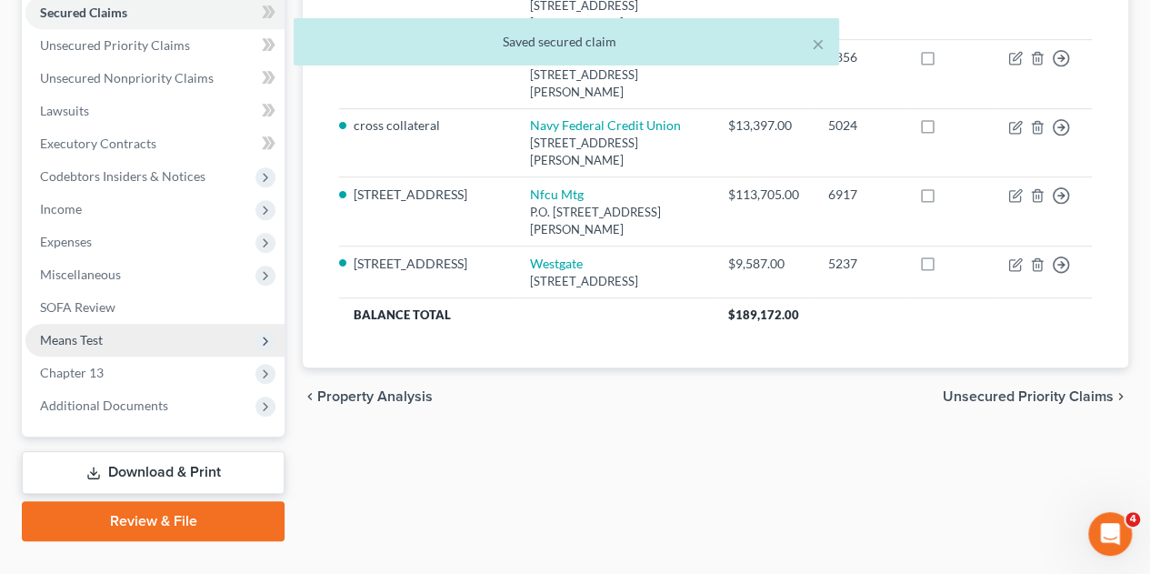
click at [62, 332] on span "Means Test" at bounding box center [71, 339] width 63 height 15
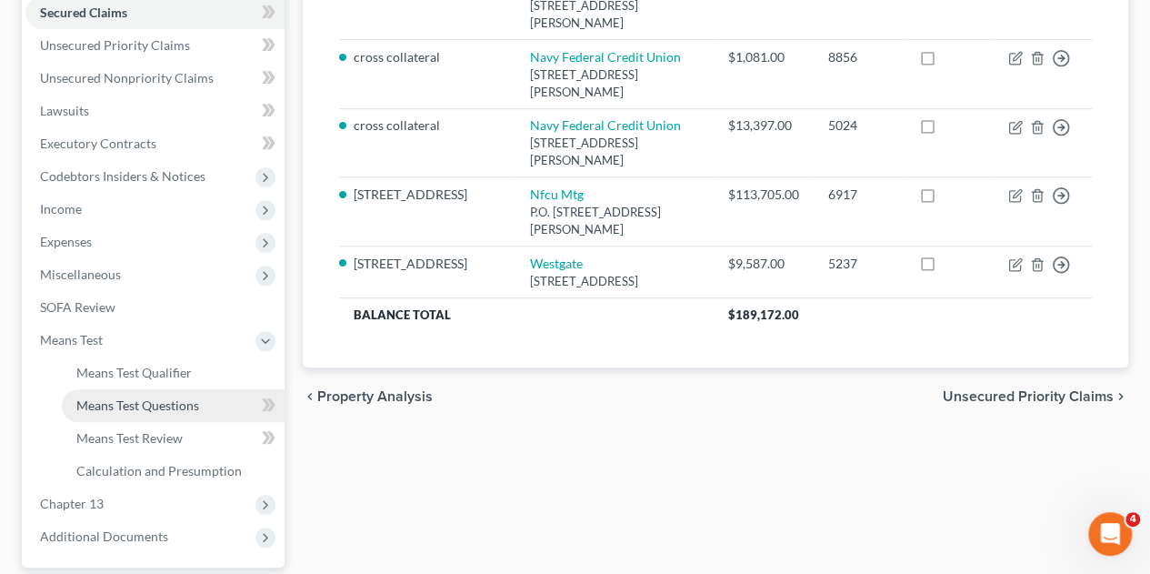
click at [107, 397] on span "Means Test Questions" at bounding box center [137, 404] width 123 height 15
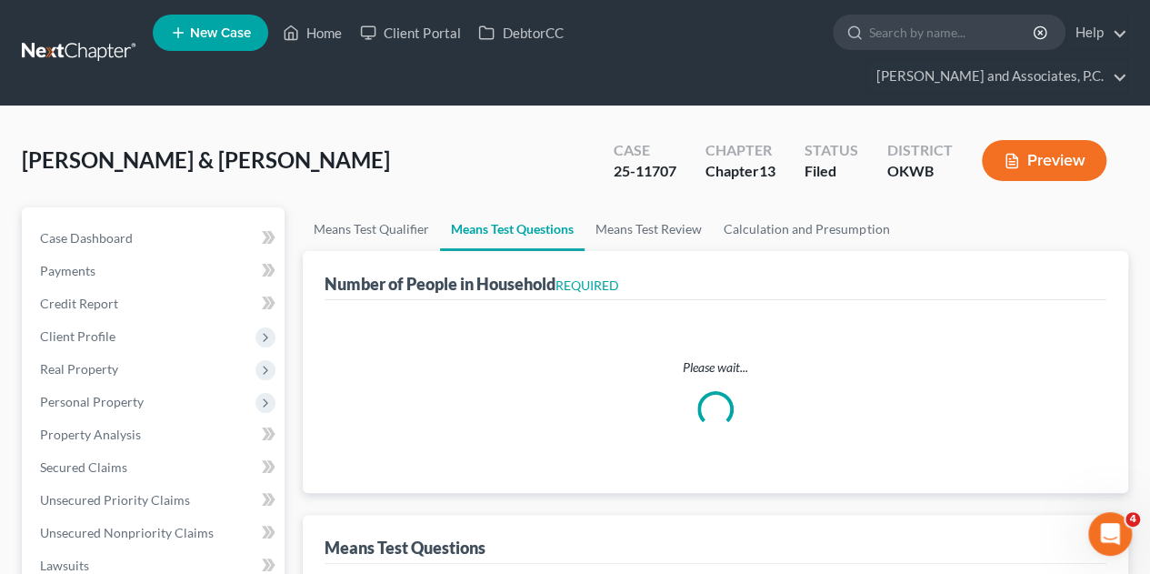
select select "0"
select select "60"
select select "0"
select select "60"
select select "0"
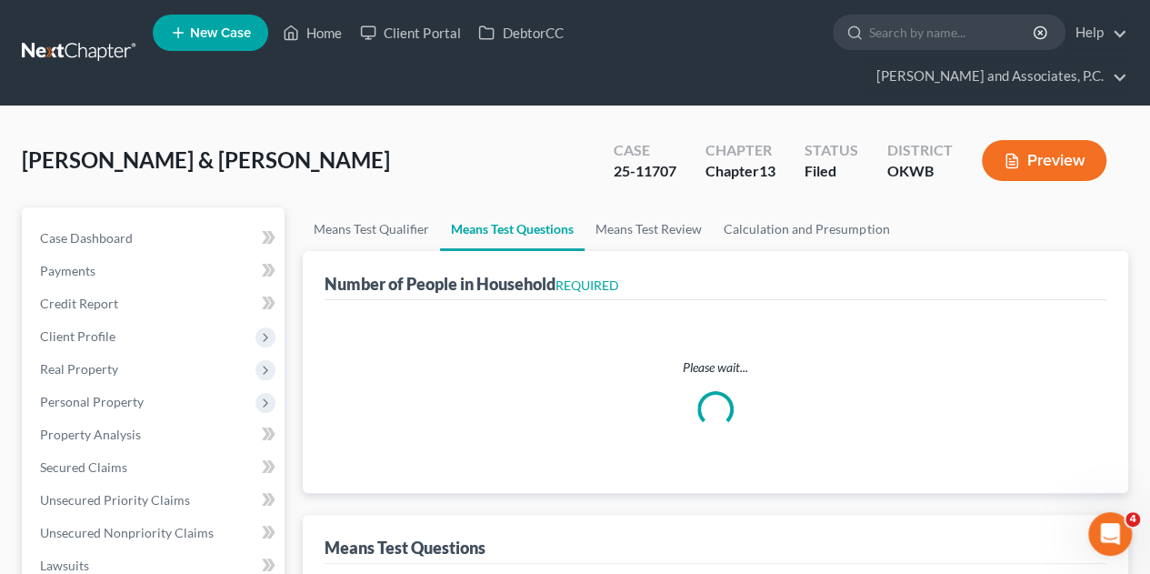
select select "60"
select select "1"
select select "60"
select select "2"
select select "60"
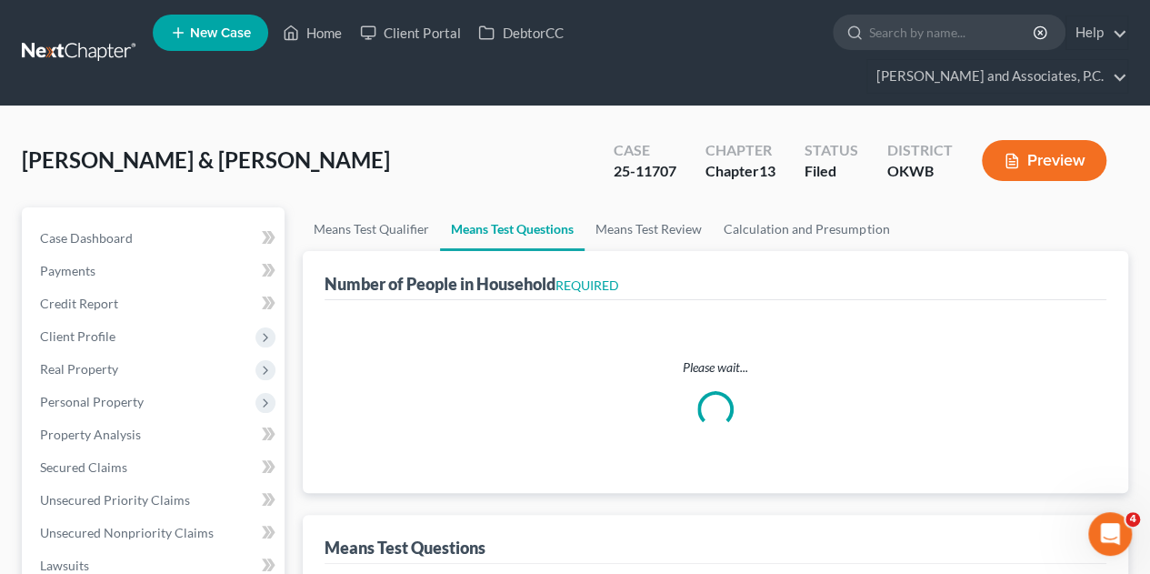
select select "2"
select select "60"
select select "2"
select select "4"
select select "0"
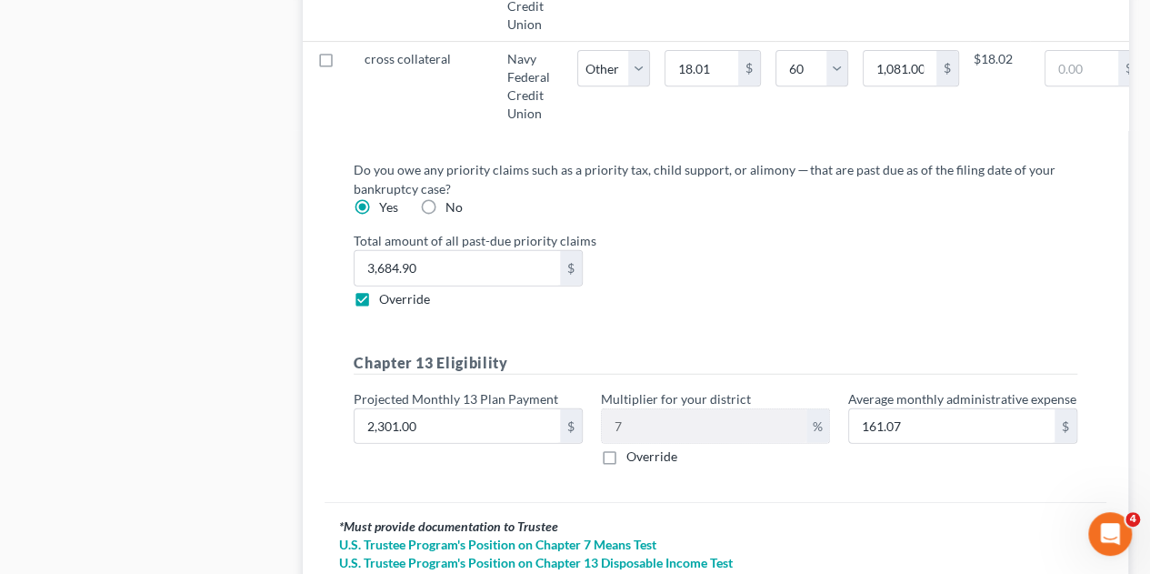
scroll to position [2454, 0]
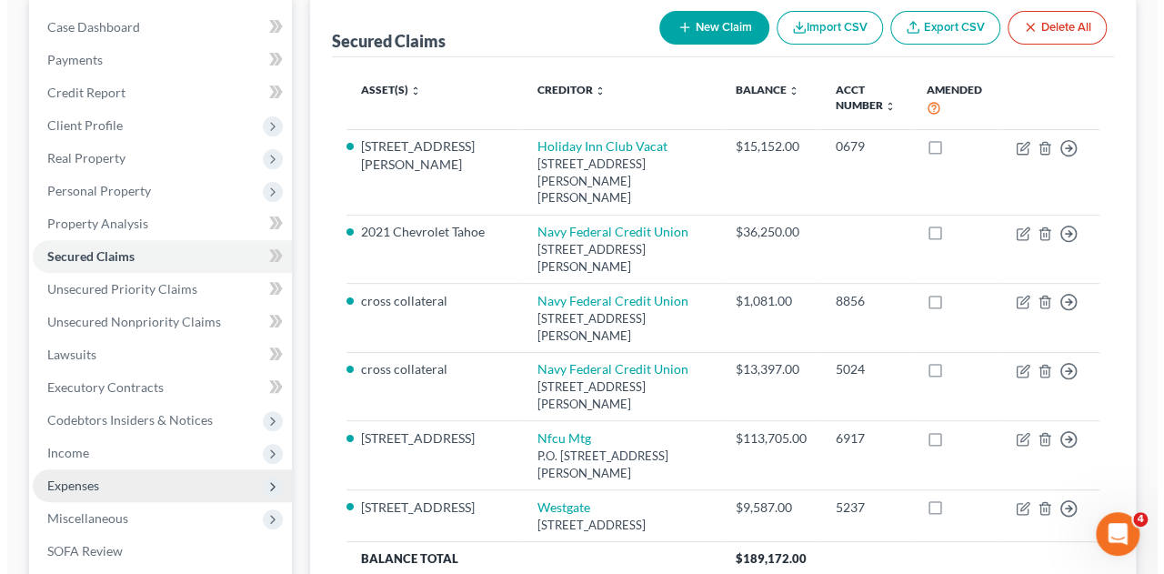
scroll to position [182, 0]
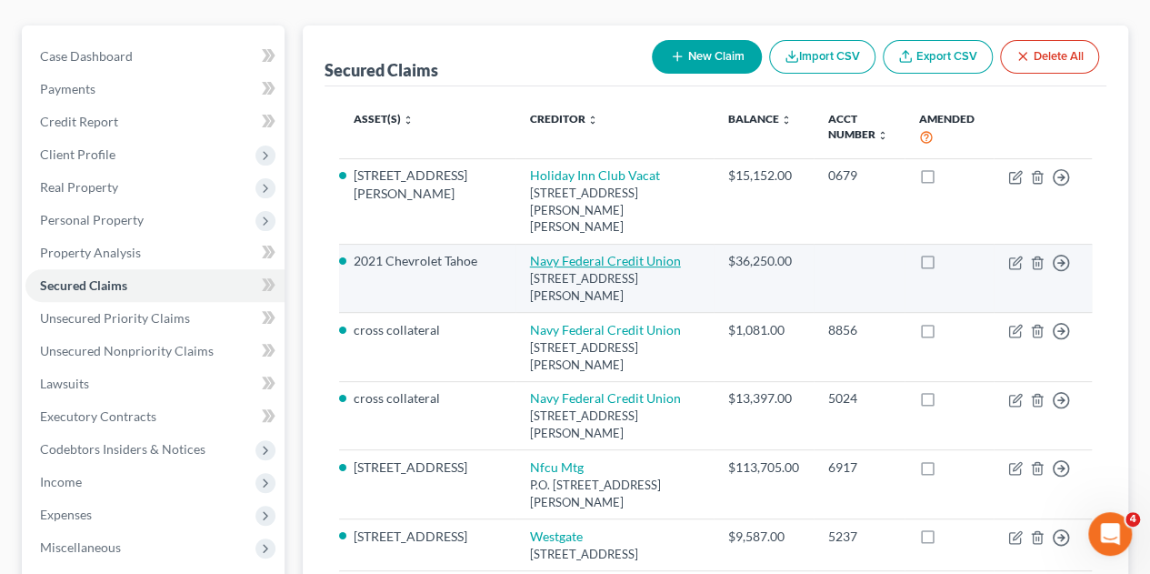
click at [574, 253] on link "Navy Federal Credit Union" at bounding box center [605, 260] width 151 height 15
select select "48"
select select "1"
select select "0"
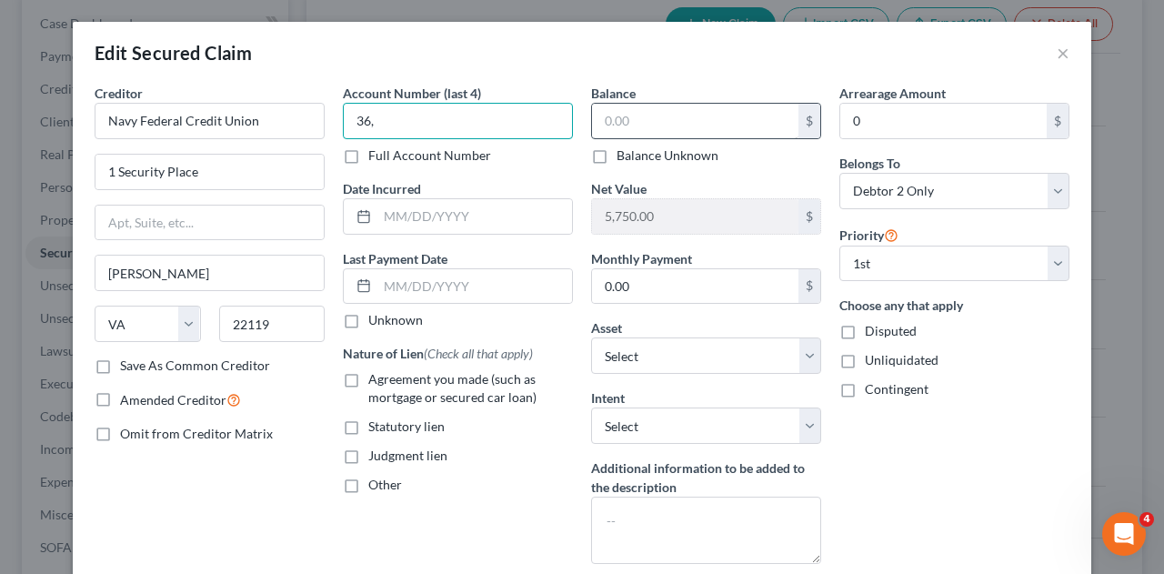
type input "36,"
click at [636, 130] on input "text" at bounding box center [695, 121] width 206 height 35
type input "33,235.99"
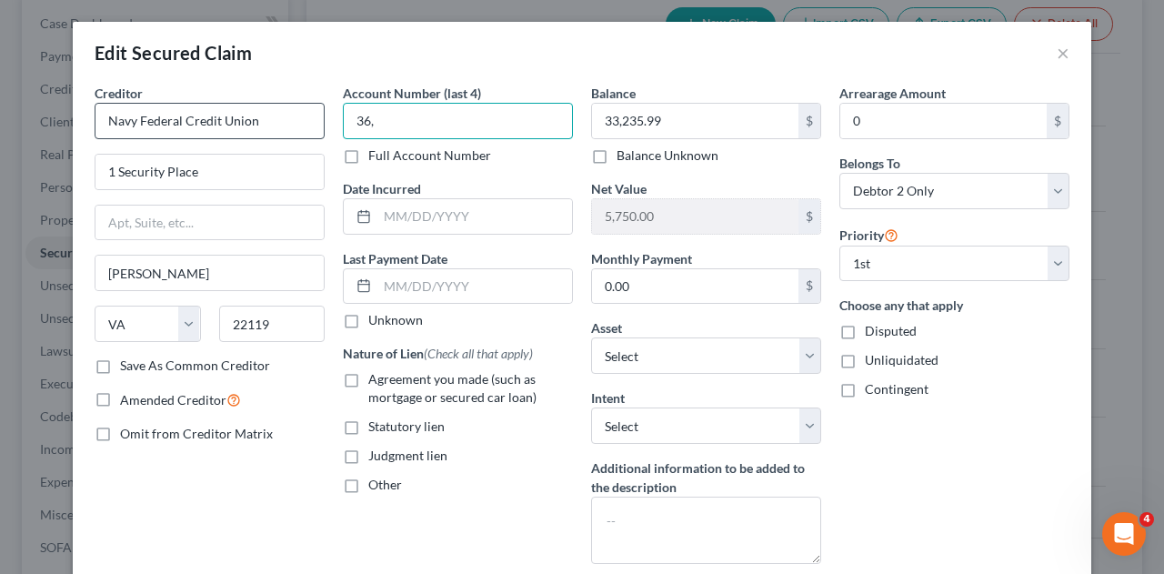
drag, startPoint x: 383, startPoint y: 115, endPoint x: 285, endPoint y: 115, distance: 97.3
click at [285, 115] on div "Creditor * Navy Federal Credit Union 1 Security Place Merrifield State AL AK AR…" at bounding box center [581, 331] width 993 height 494
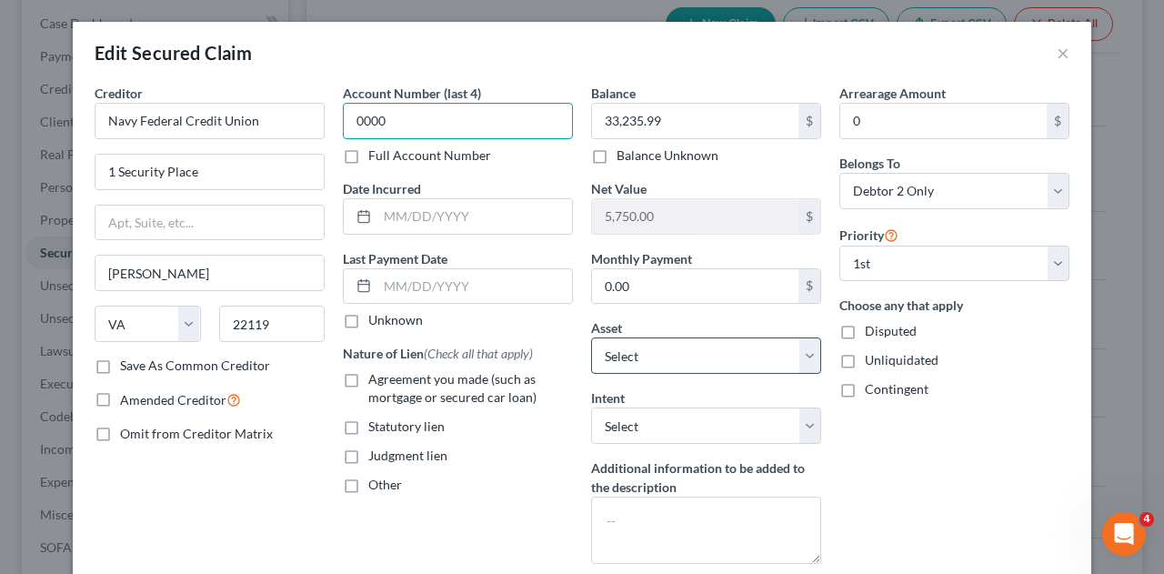
type input "0000"
click at [794, 357] on select "Select Other Multiple Assets Through Employer - $20000.0 2007 Chrysler Pacifica…" at bounding box center [706, 355] width 230 height 36
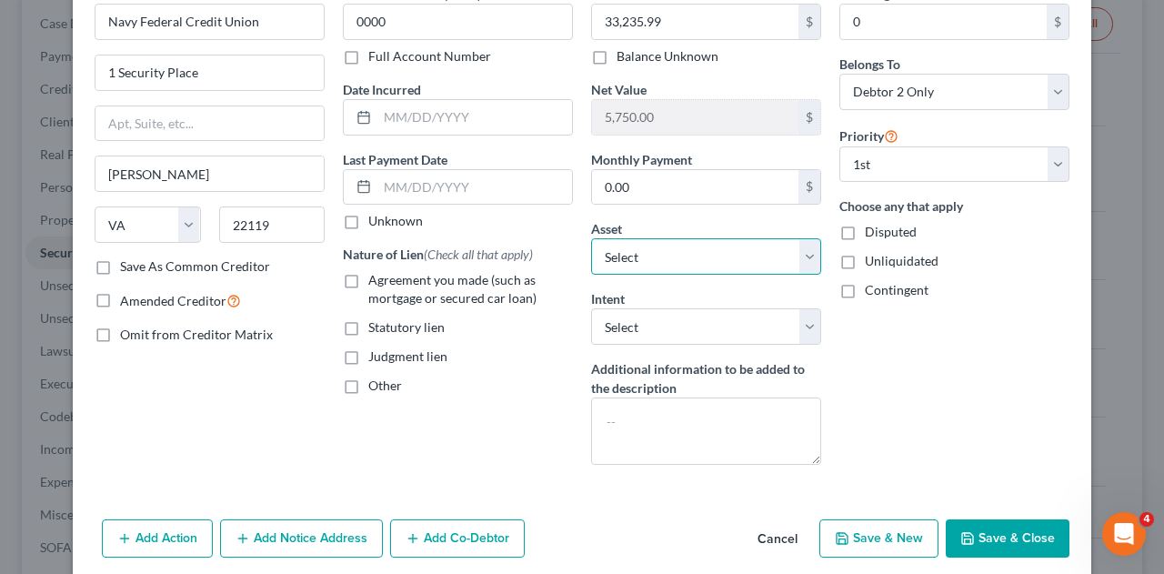
scroll to position [167, 0]
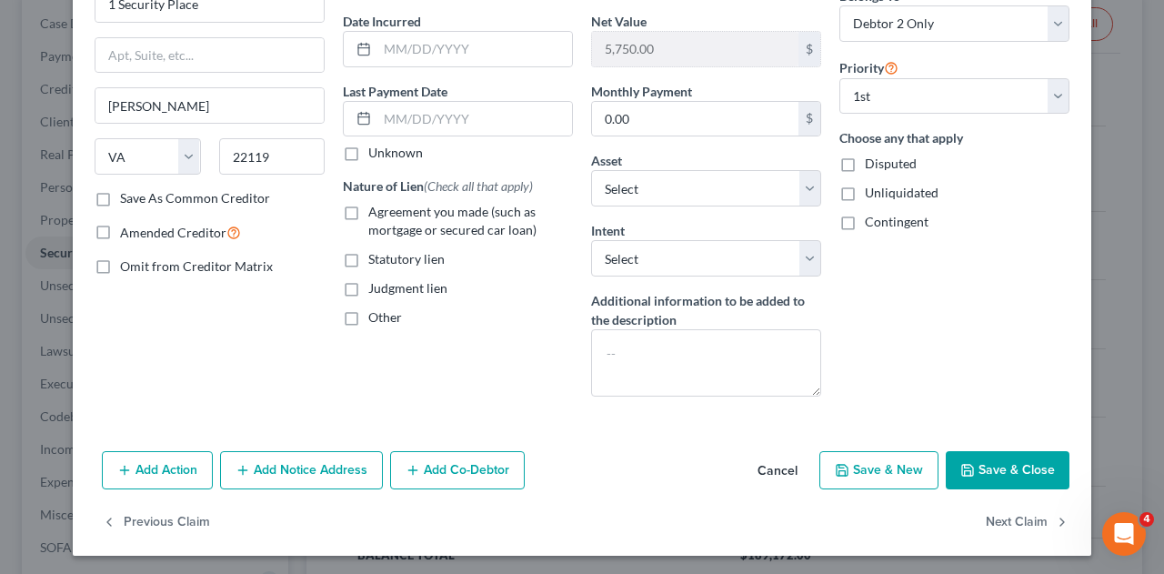
click at [1014, 461] on button "Save & Close" at bounding box center [1007, 470] width 124 height 38
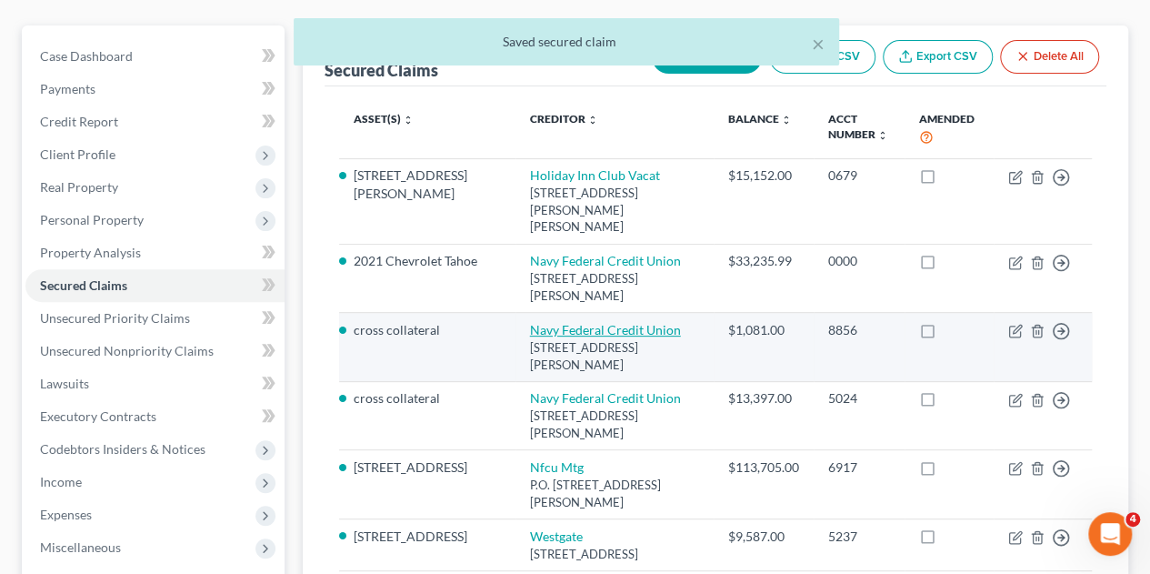
click at [560, 322] on link "Navy Federal Credit Union" at bounding box center [605, 329] width 151 height 15
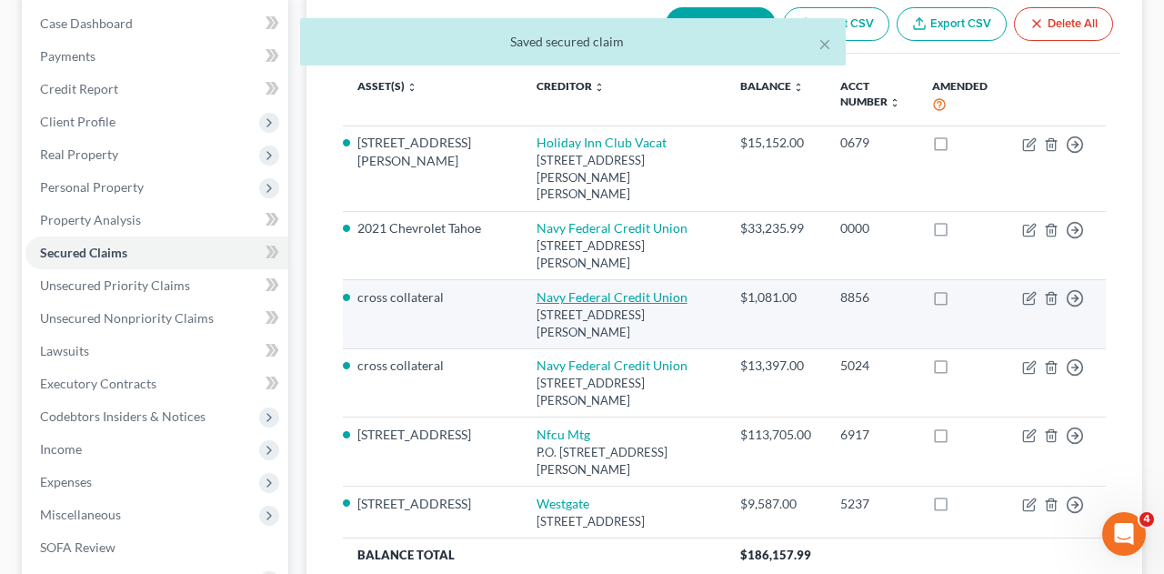
select select "48"
select select "2"
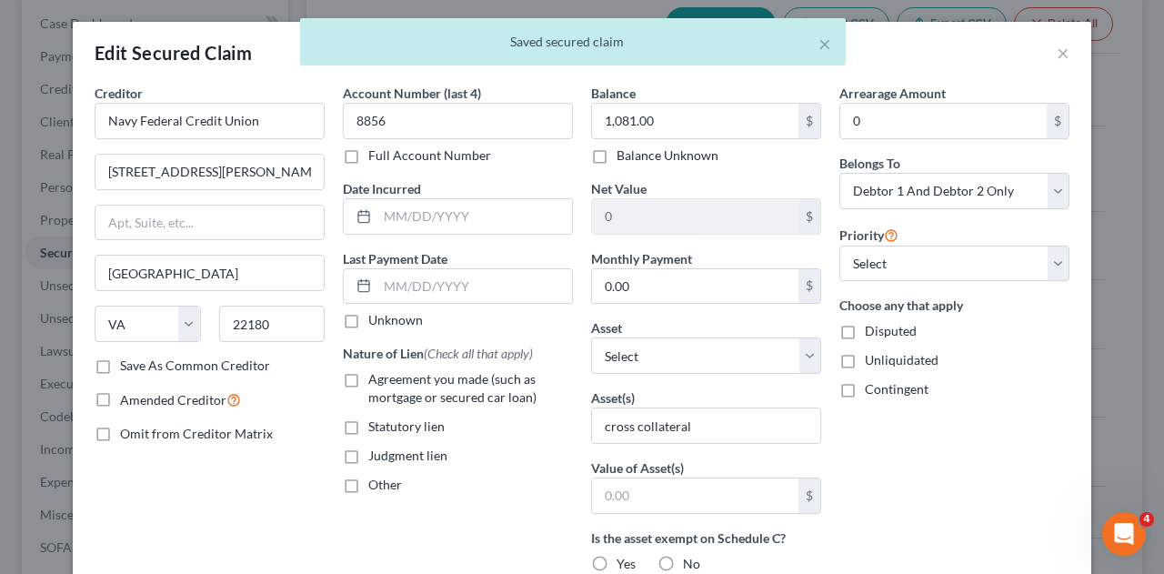
click at [1060, 55] on div "× Saved secured claim" at bounding box center [573, 46] width 1164 height 56
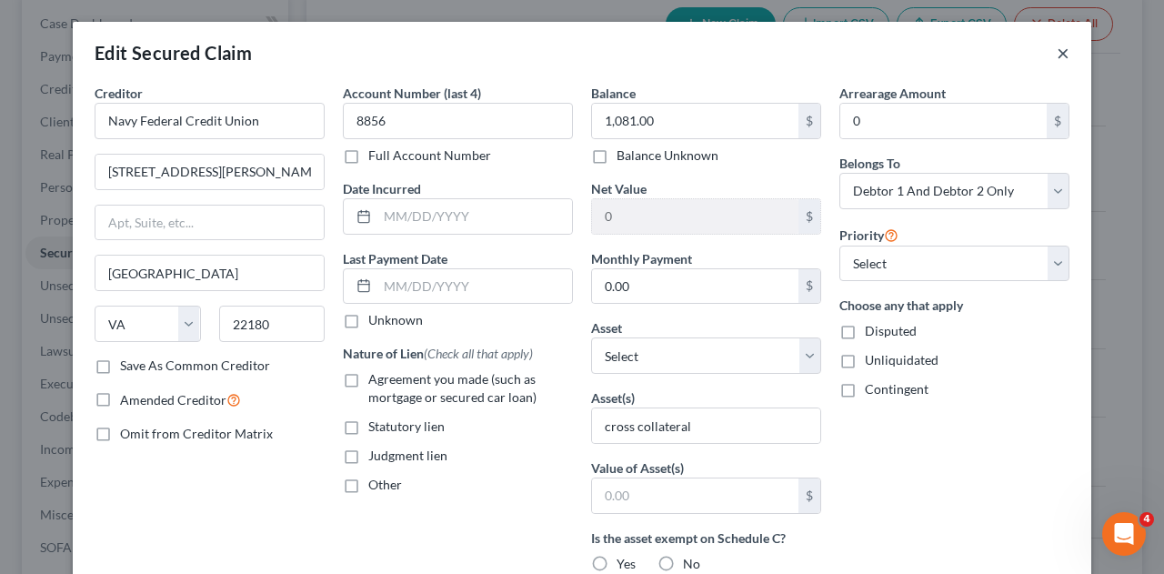
click at [1060, 55] on button "×" at bounding box center [1062, 53] width 13 height 22
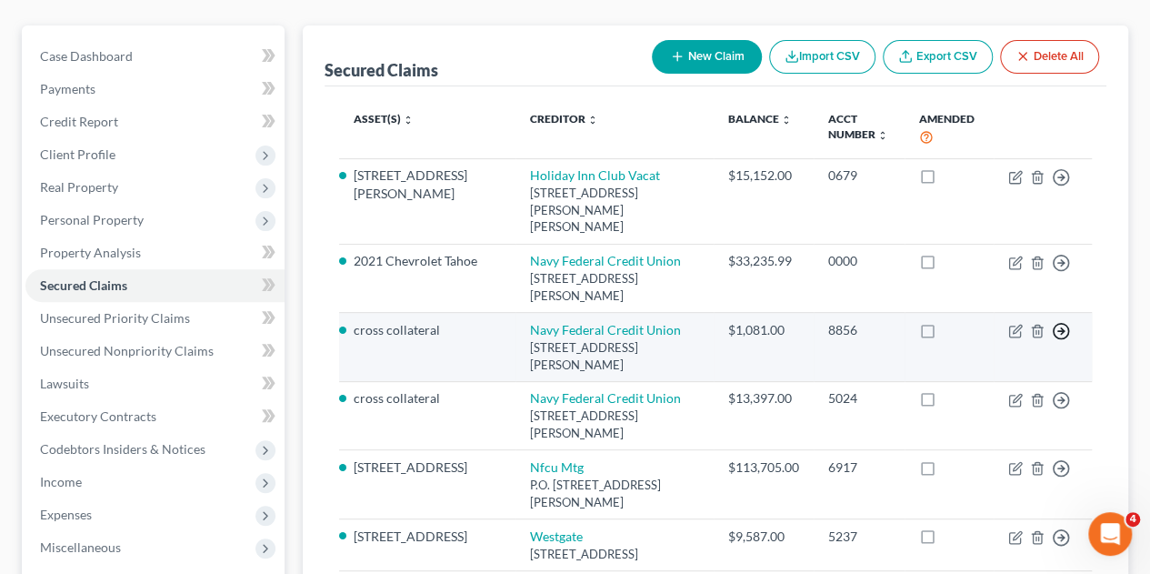
click at [1055, 322] on icon "button" at bounding box center [1061, 331] width 18 height 18
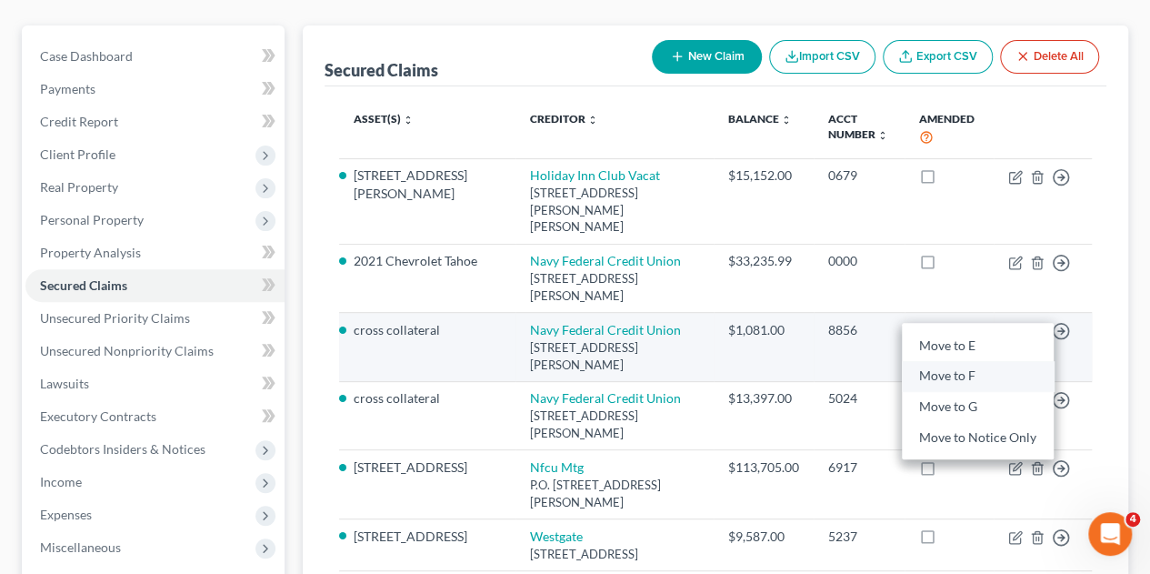
click at [962, 361] on link "Move to F" at bounding box center [978, 376] width 152 height 31
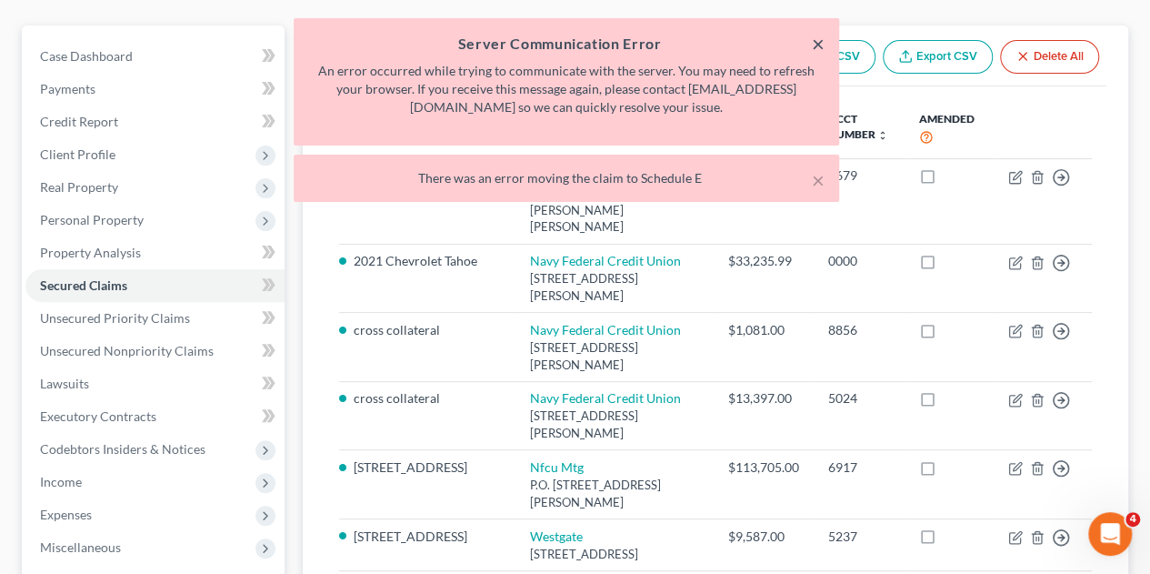
click at [812, 44] on button "×" at bounding box center [818, 44] width 13 height 22
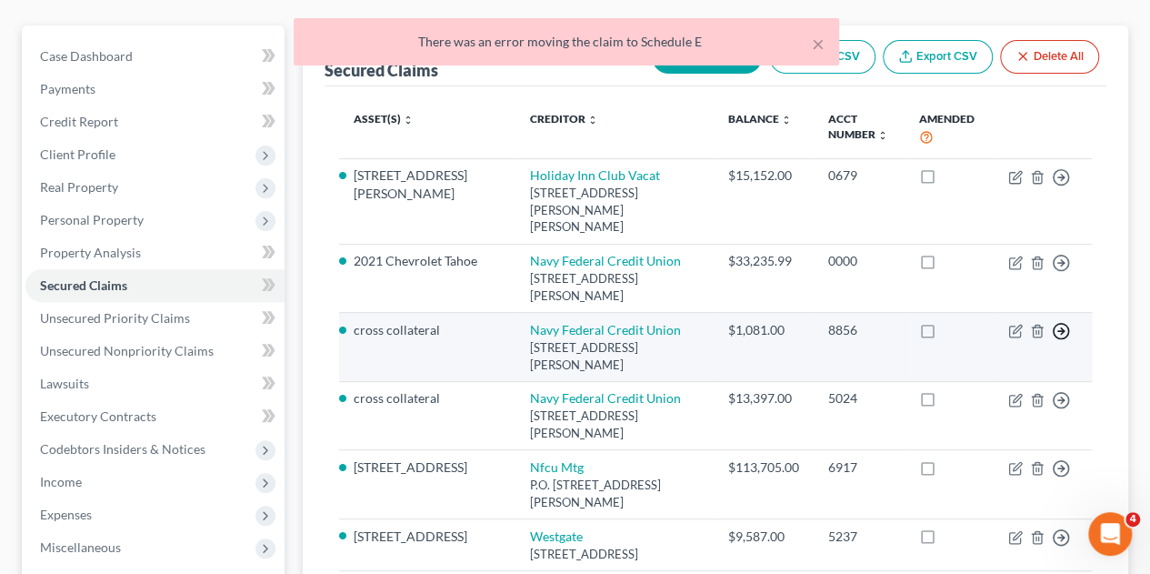
click at [1064, 324] on circle "button" at bounding box center [1061, 331] width 15 height 15
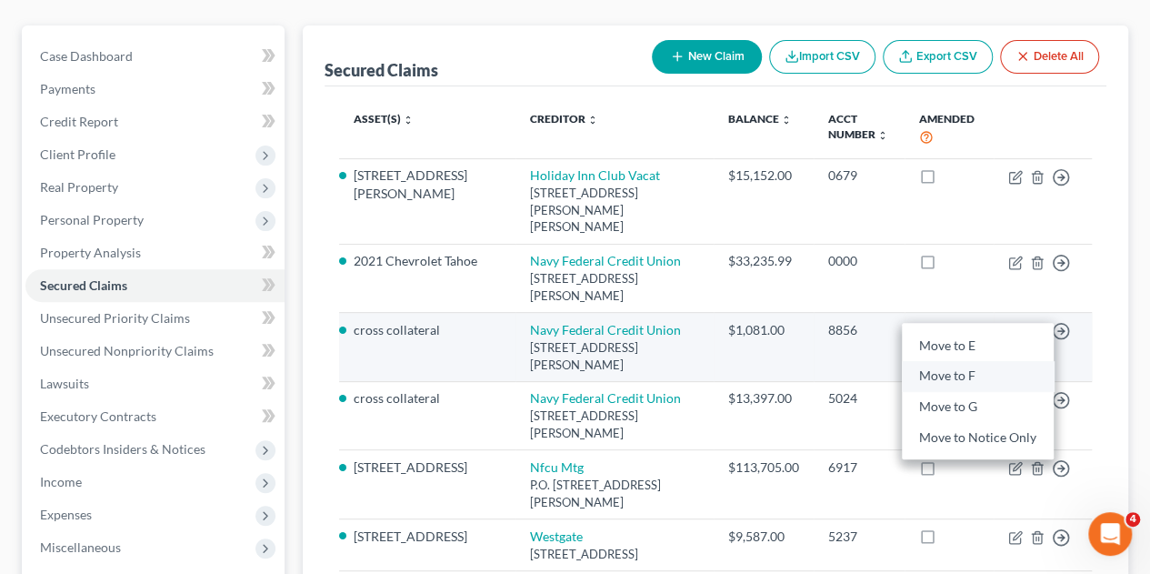
click at [949, 361] on link "Move to F" at bounding box center [978, 376] width 152 height 31
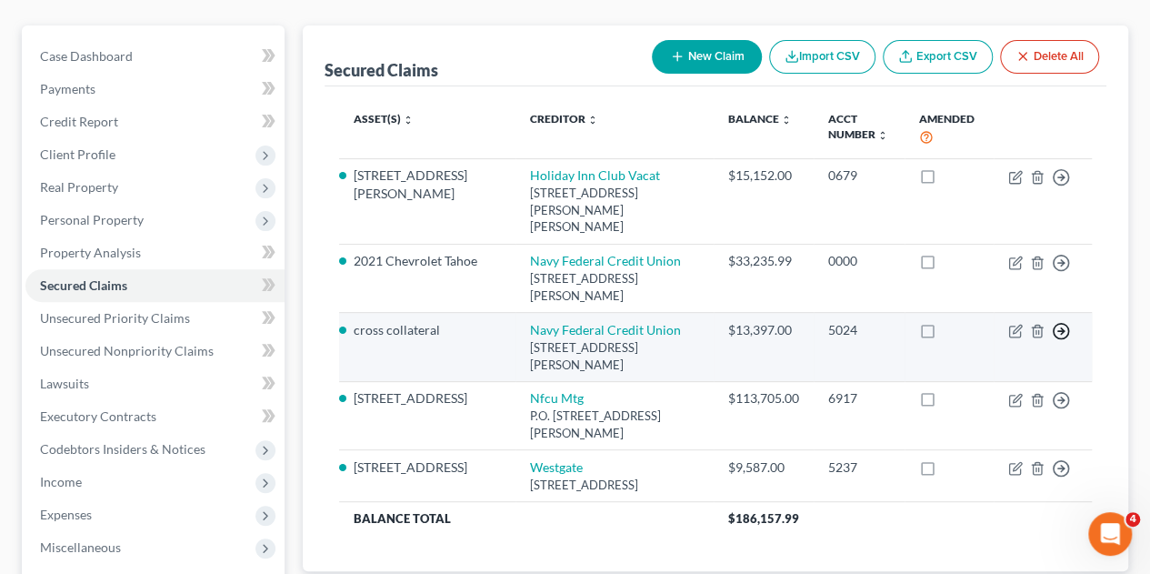
click at [1060, 322] on icon "button" at bounding box center [1061, 331] width 18 height 18
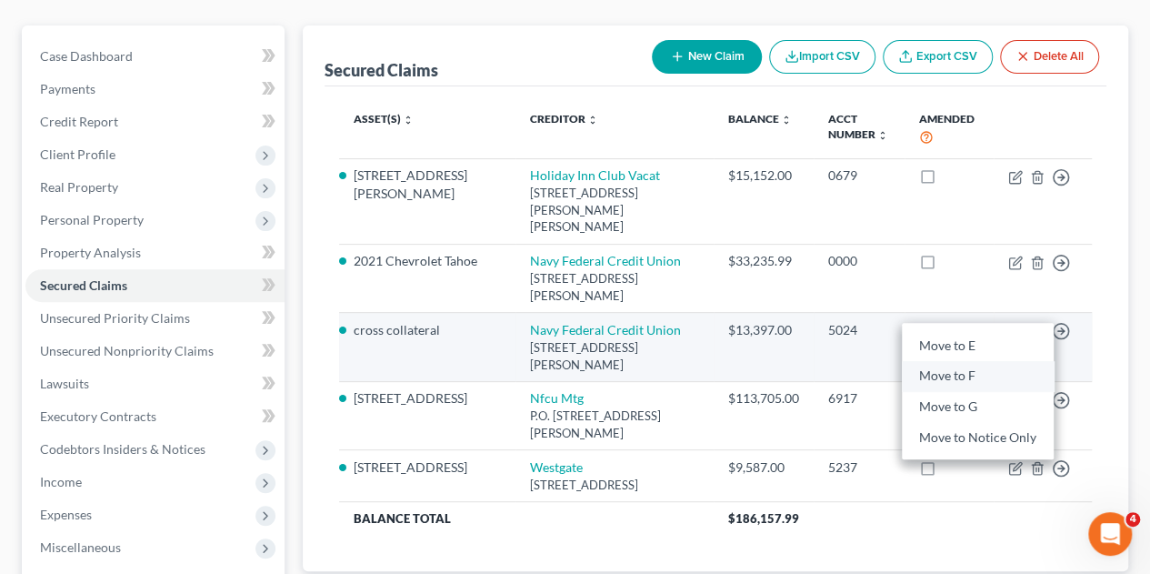
click at [953, 361] on link "Move to F" at bounding box center [978, 376] width 152 height 31
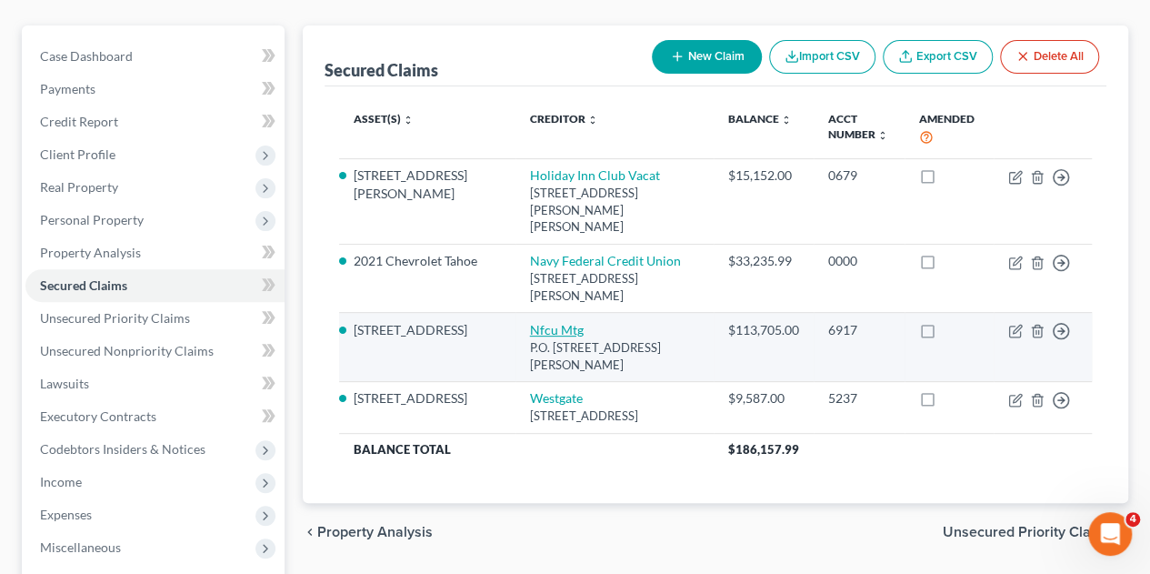
click at [530, 322] on link "Nfcu Mtg" at bounding box center [557, 329] width 54 height 15
select select "48"
select select "17"
select select "0"
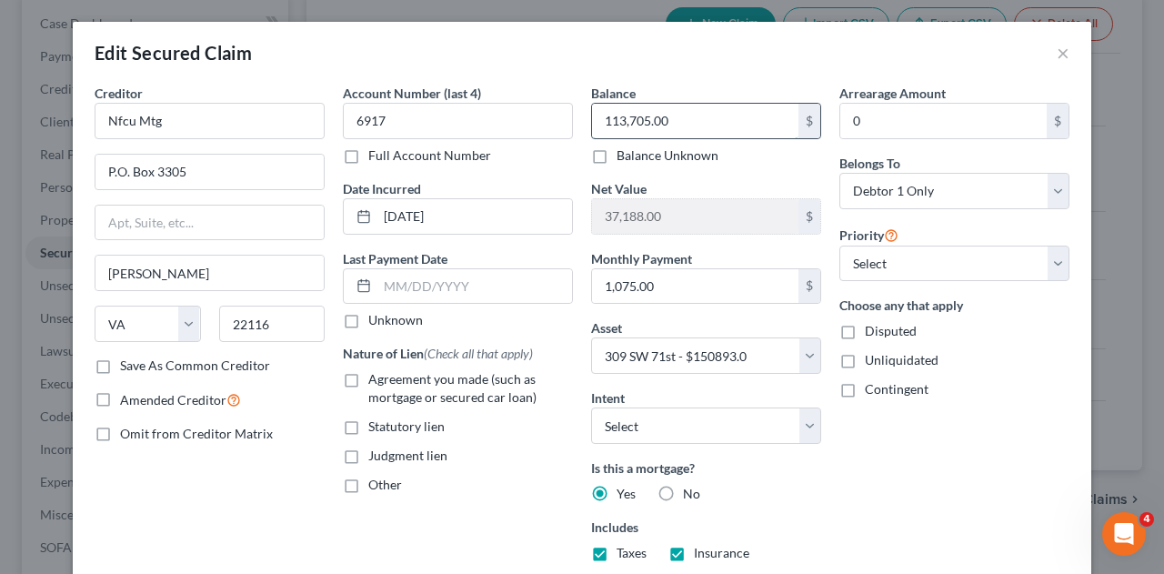
click at [674, 121] on input "113,705.00" at bounding box center [695, 121] width 206 height 35
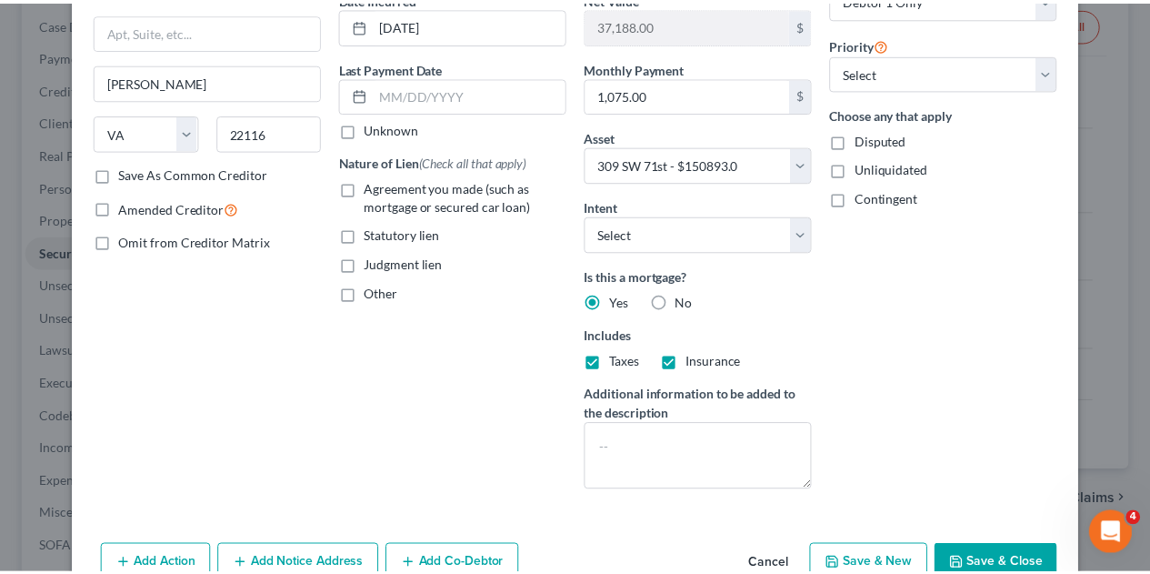
scroll to position [273, 0]
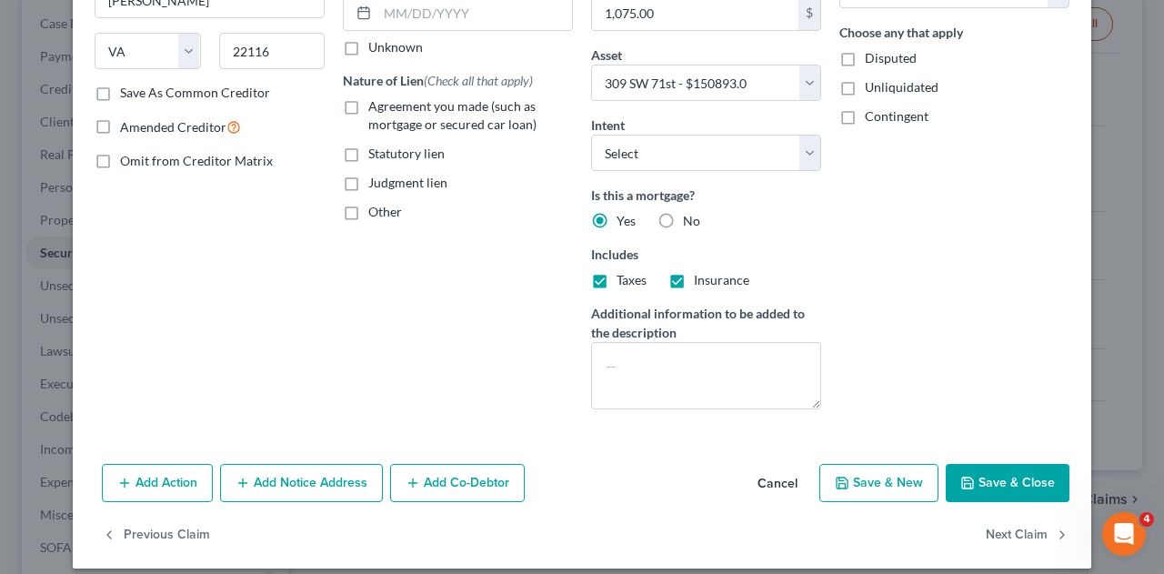
type input "113,378.82"
click at [1011, 483] on button "Save & Close" at bounding box center [1007, 483] width 124 height 38
select select
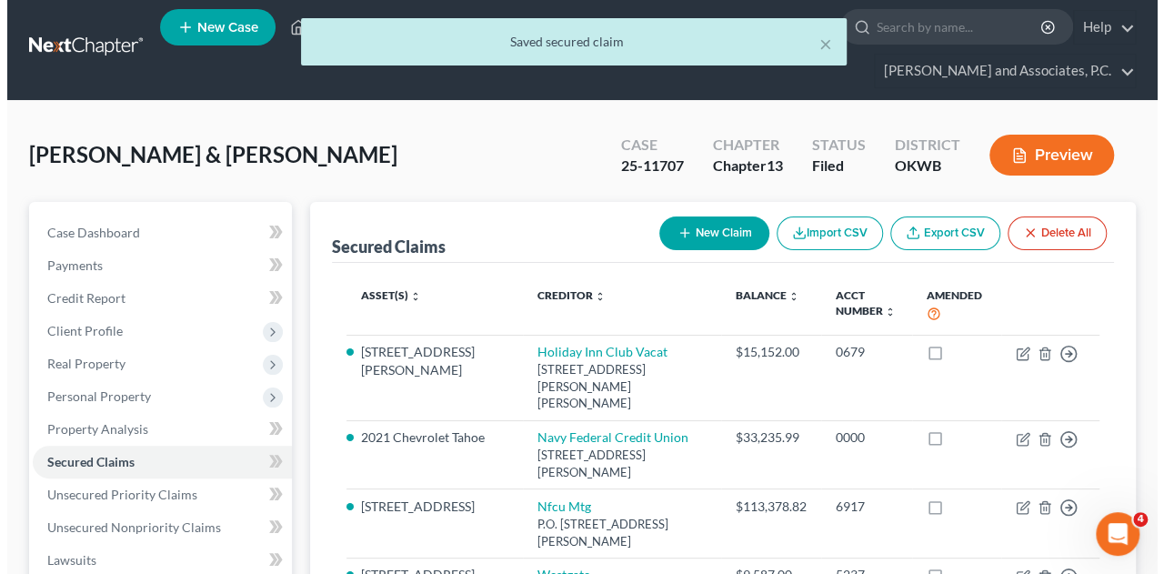
scroll to position [0, 0]
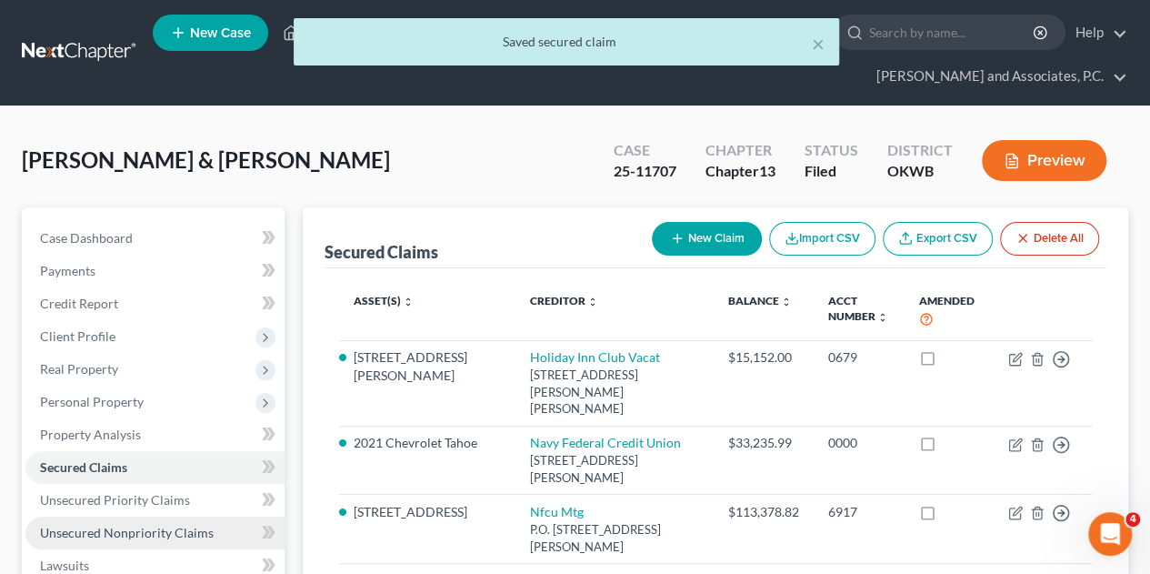
click at [67, 524] on span "Unsecured Nonpriority Claims" at bounding box center [127, 531] width 174 height 15
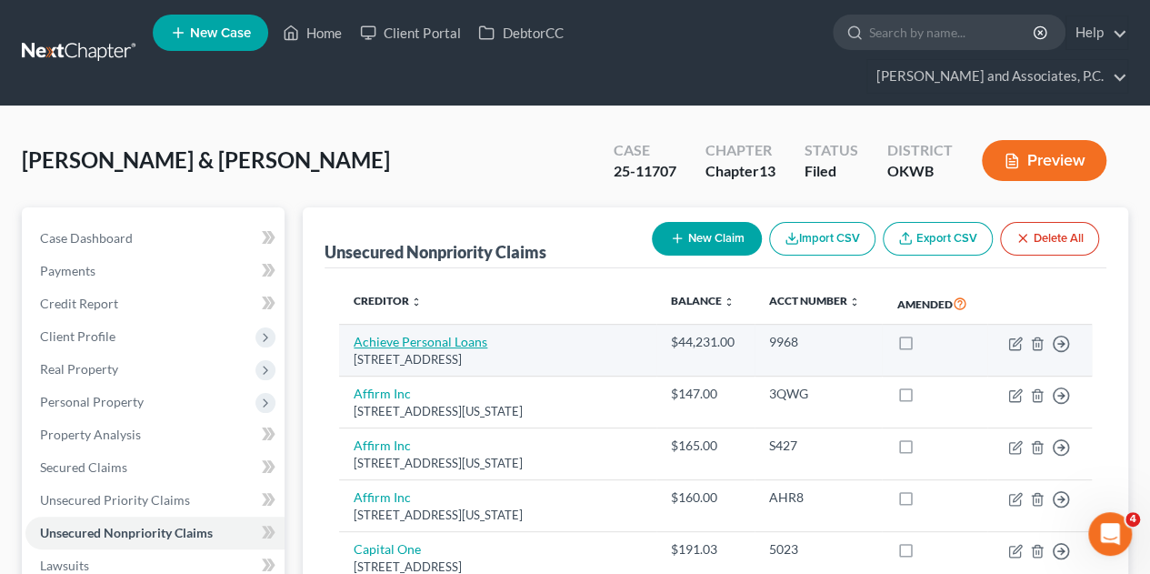
click at [391, 334] on link "Achieve Personal Loans" at bounding box center [421, 341] width 134 height 15
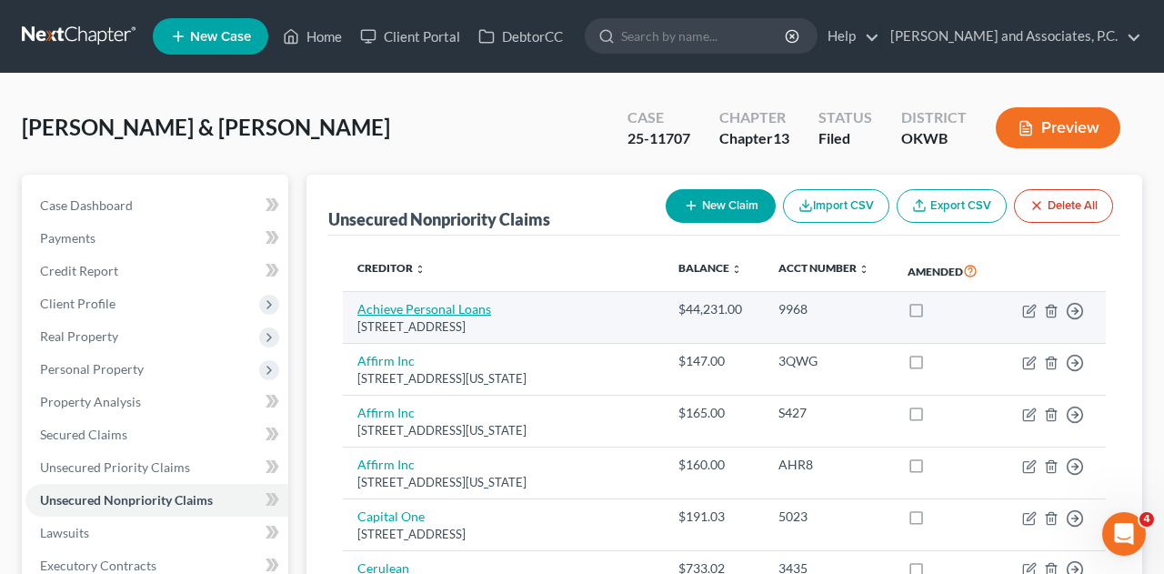
select select "3"
select select "1"
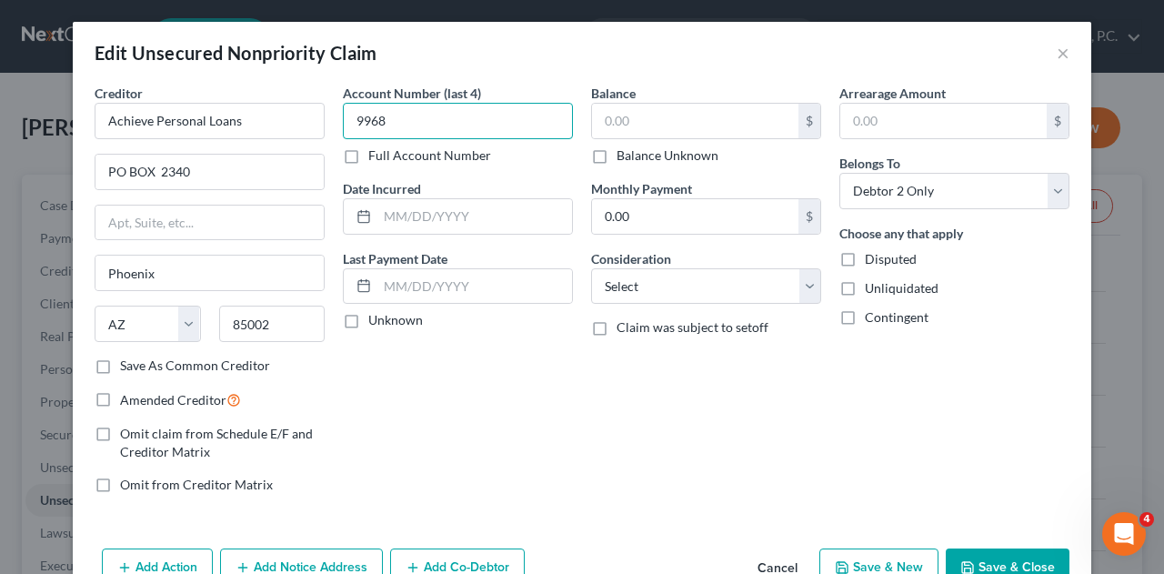
type input "9968"
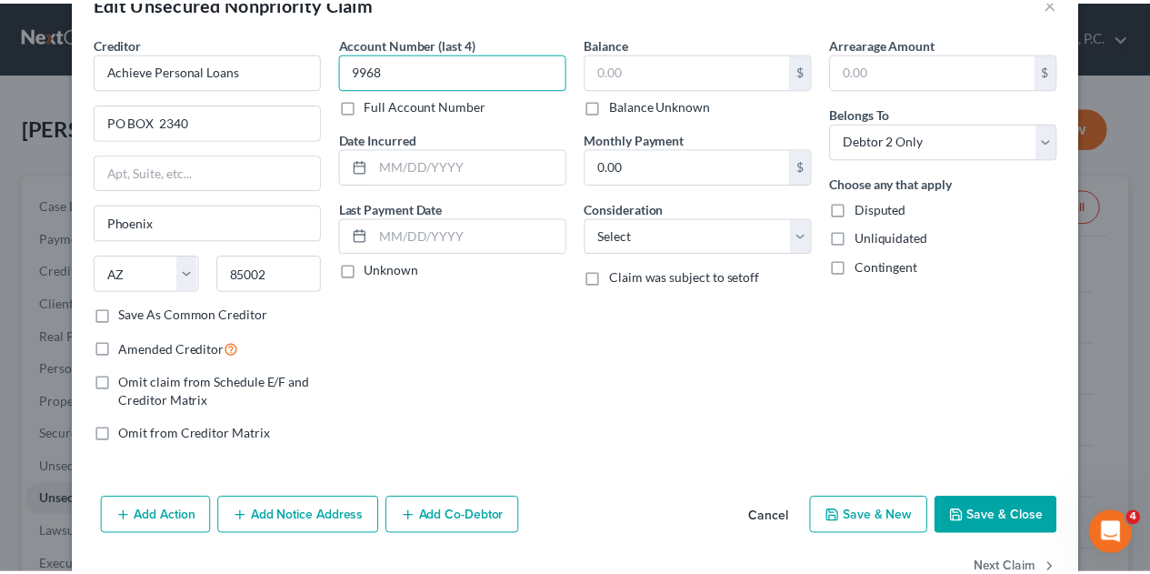
scroll to position [97, 0]
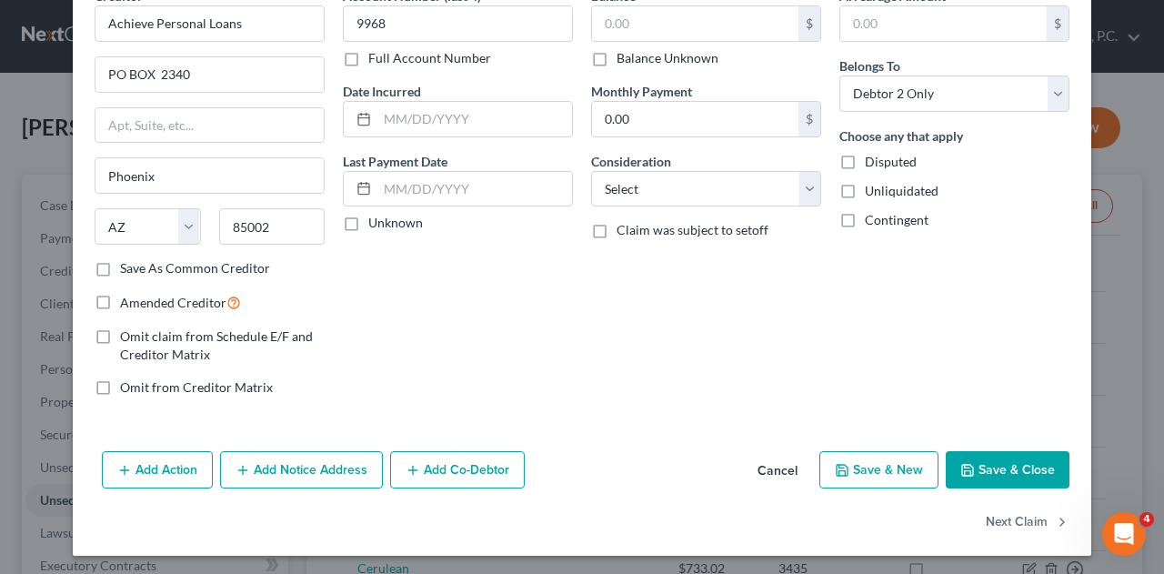
click at [987, 474] on button "Save & Close" at bounding box center [1007, 470] width 124 height 38
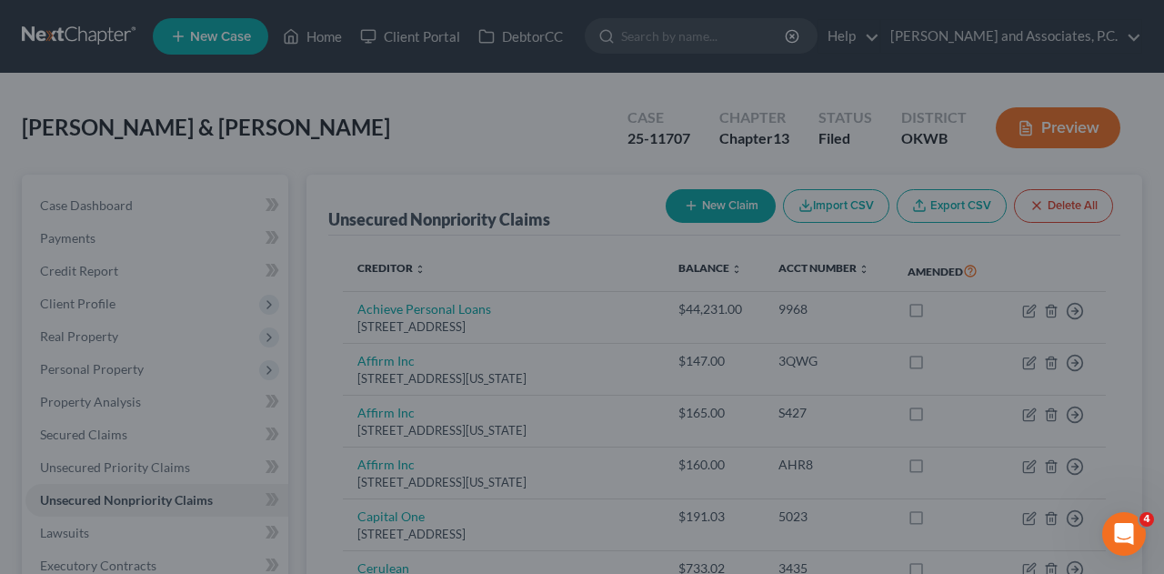
type input "0"
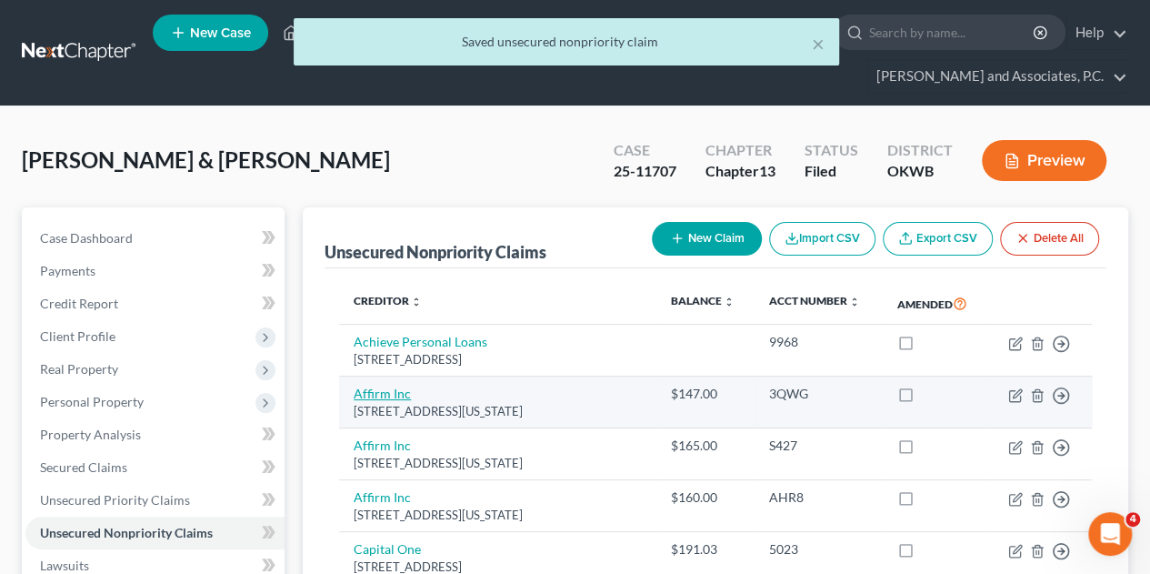
click at [399, 385] on link "Affirm Inc" at bounding box center [382, 392] width 57 height 15
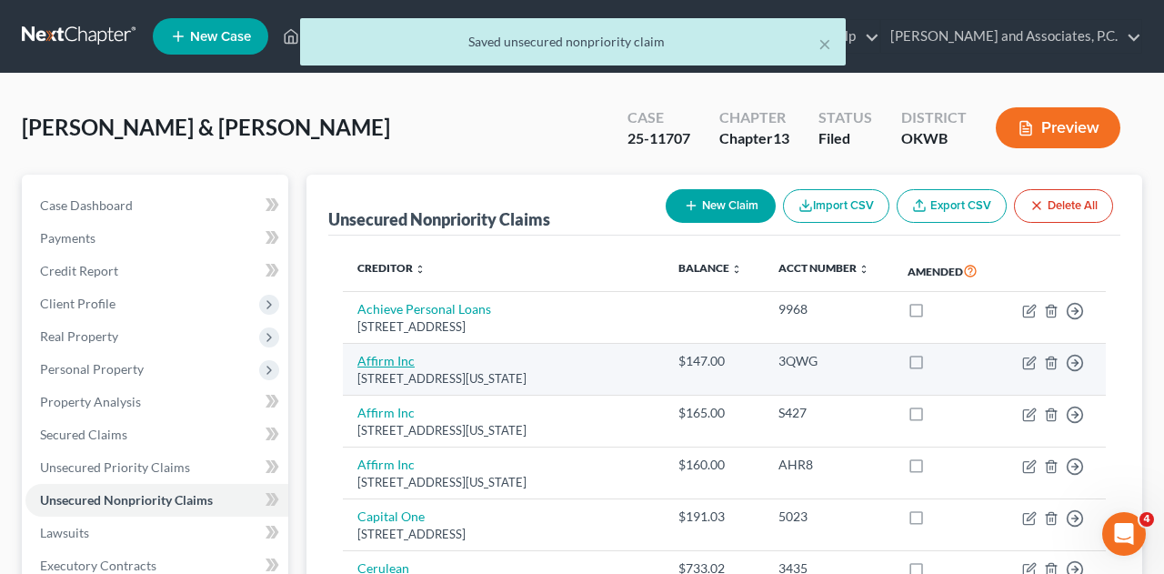
select select "4"
select select "0"
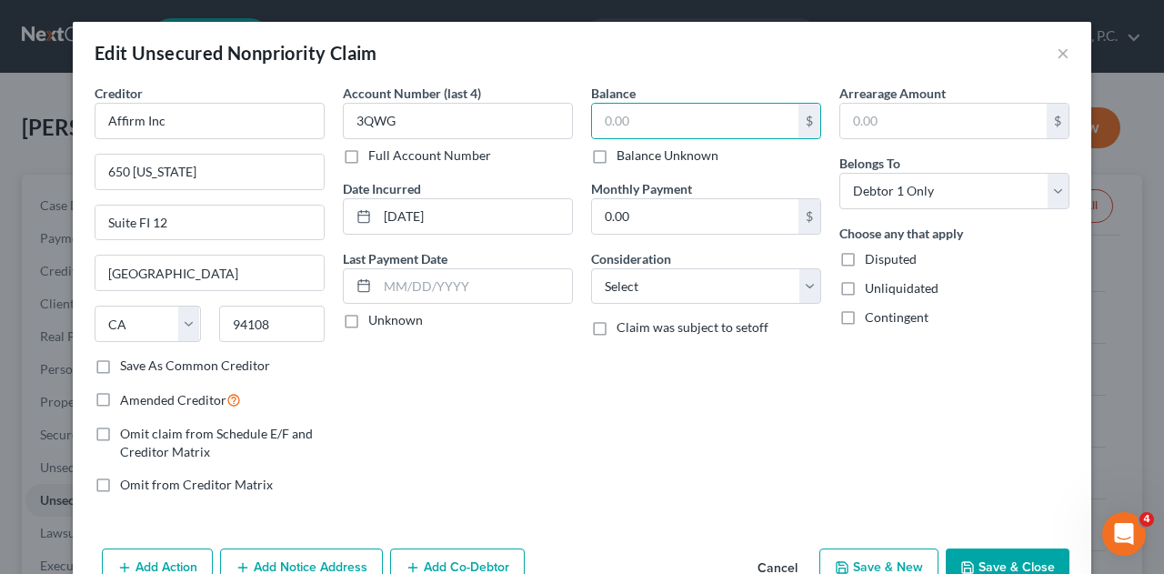
click at [1010, 557] on button "Save & Close" at bounding box center [1007, 567] width 124 height 38
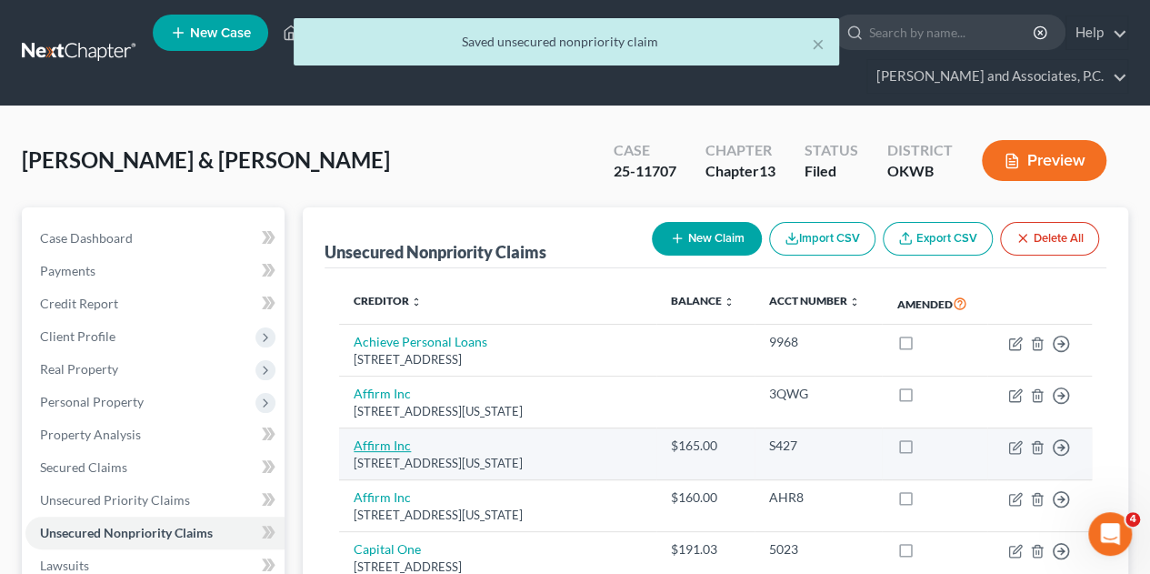
click at [373, 437] on link "Affirm Inc" at bounding box center [382, 444] width 57 height 15
select select "4"
select select "0"
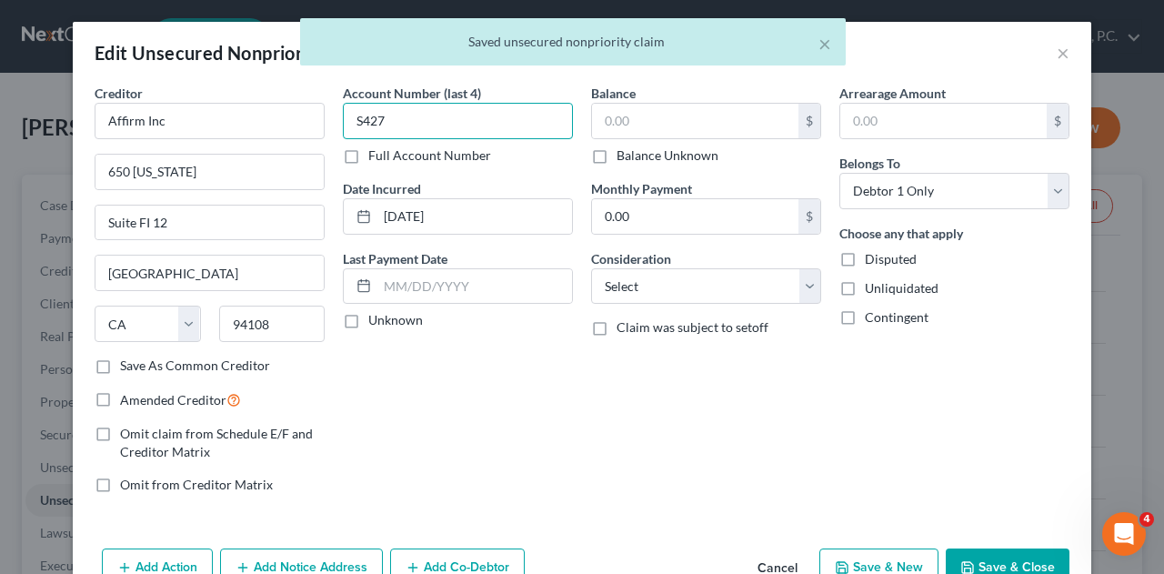
type input "S427"
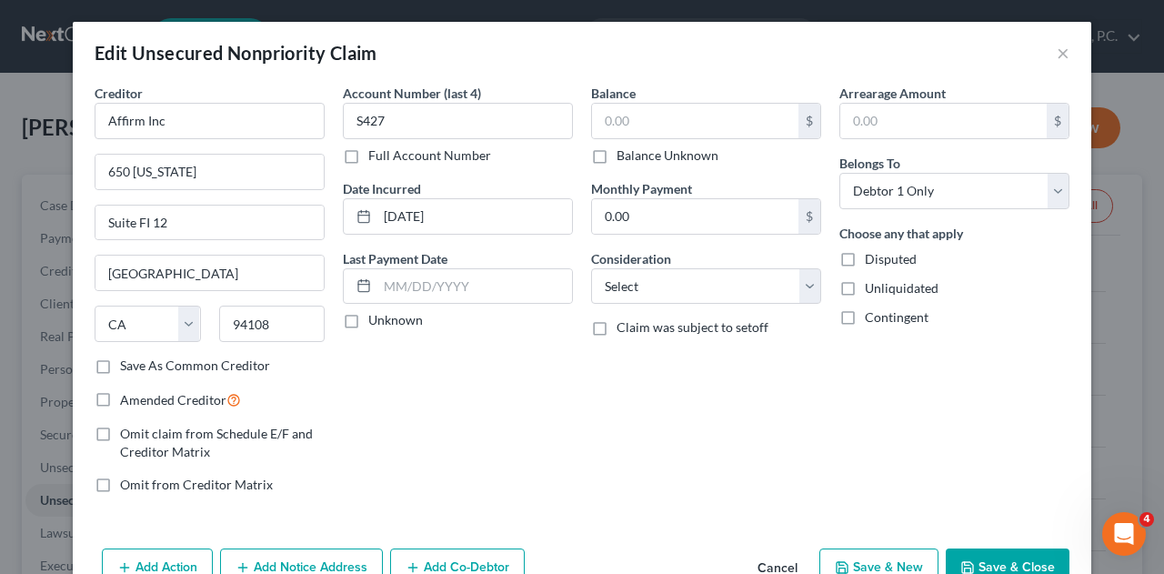
click at [973, 552] on button "Save & Close" at bounding box center [1007, 567] width 124 height 38
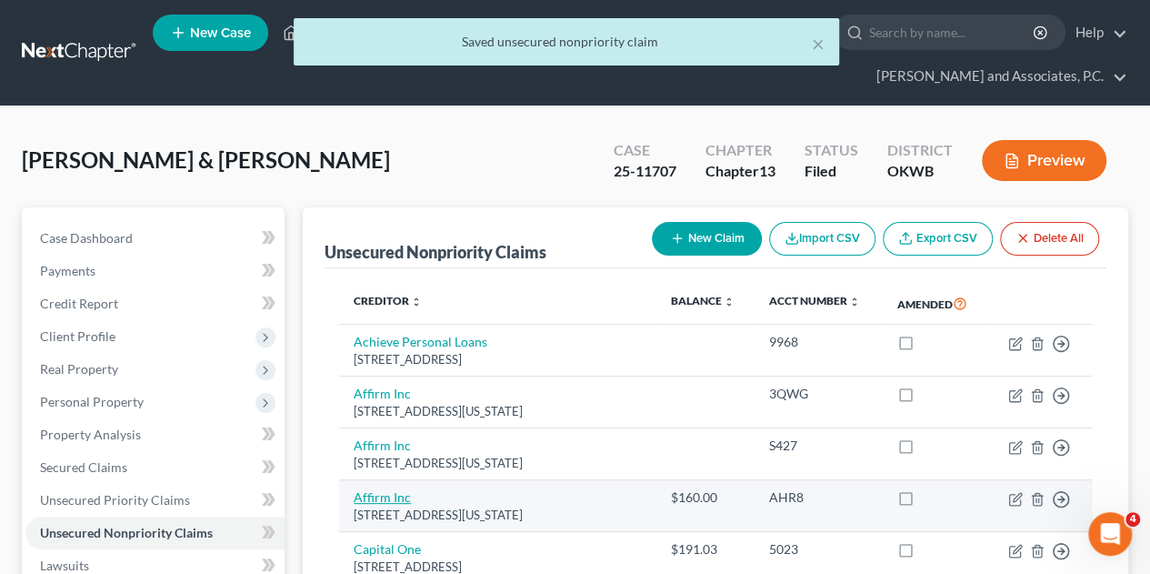
click at [385, 489] on link "Affirm Inc" at bounding box center [382, 496] width 57 height 15
select select "4"
select select "0"
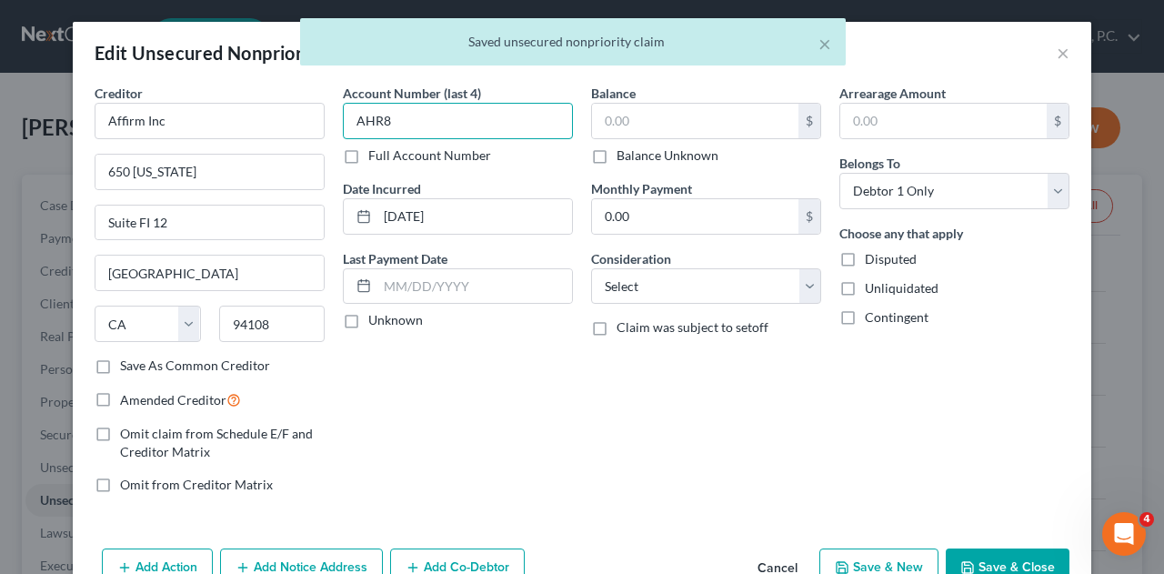
type input "AHR8"
click at [1021, 566] on button "Save & Close" at bounding box center [1007, 567] width 124 height 38
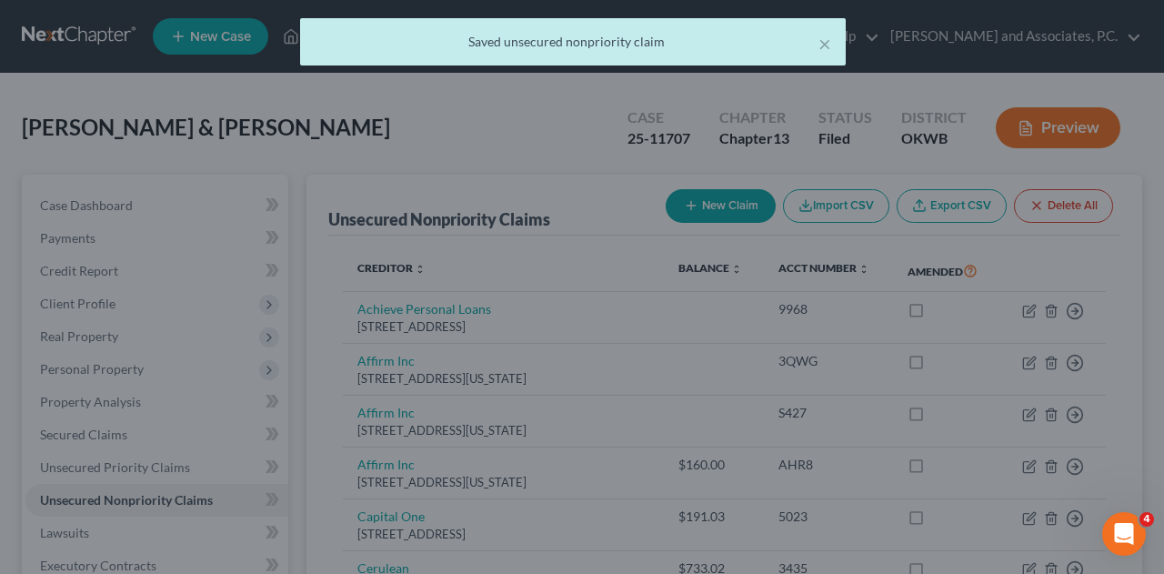
type input "0"
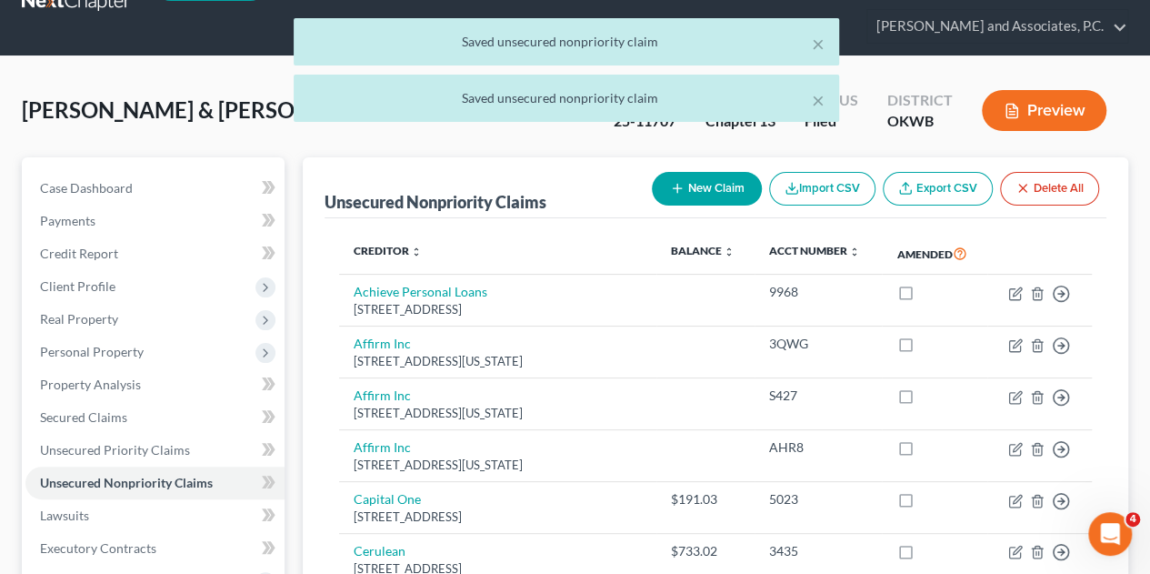
scroll to position [91, 0]
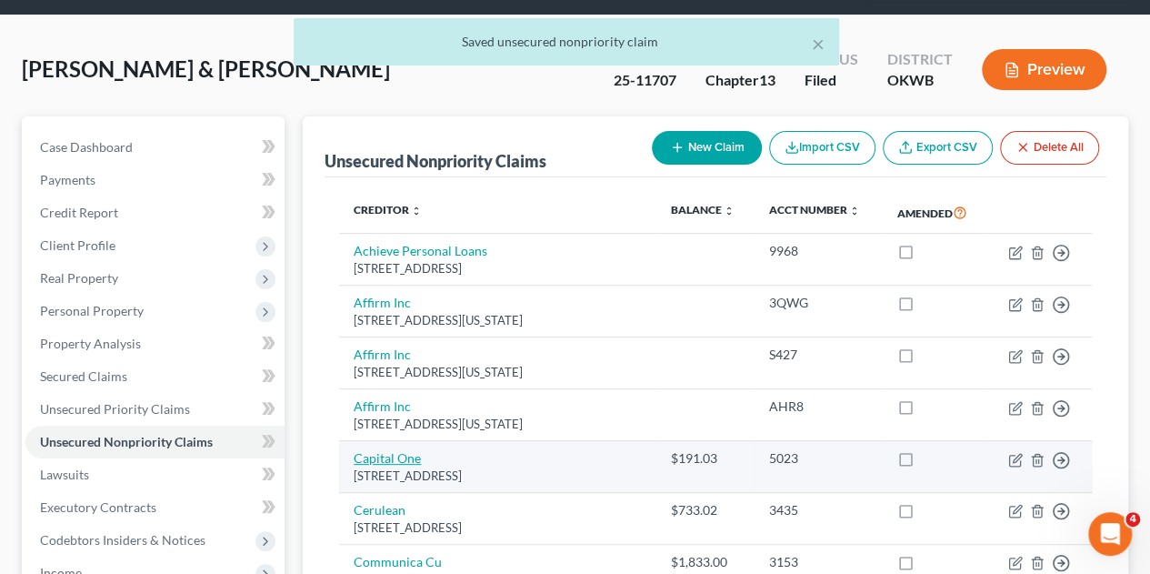
click at [374, 450] on link "Capital One" at bounding box center [387, 457] width 67 height 15
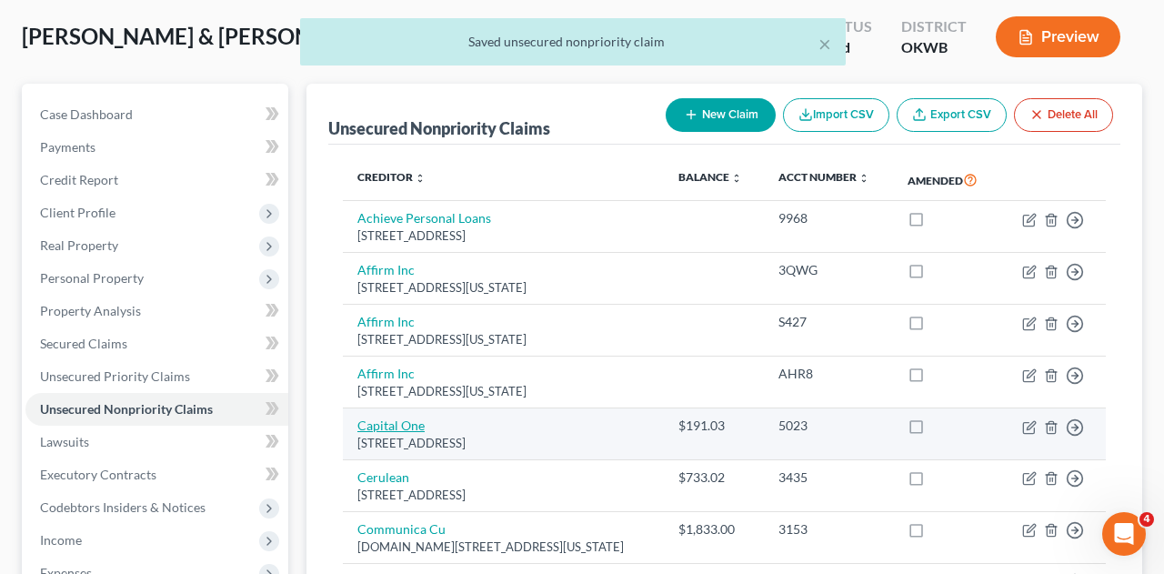
select select "4"
select select "1"
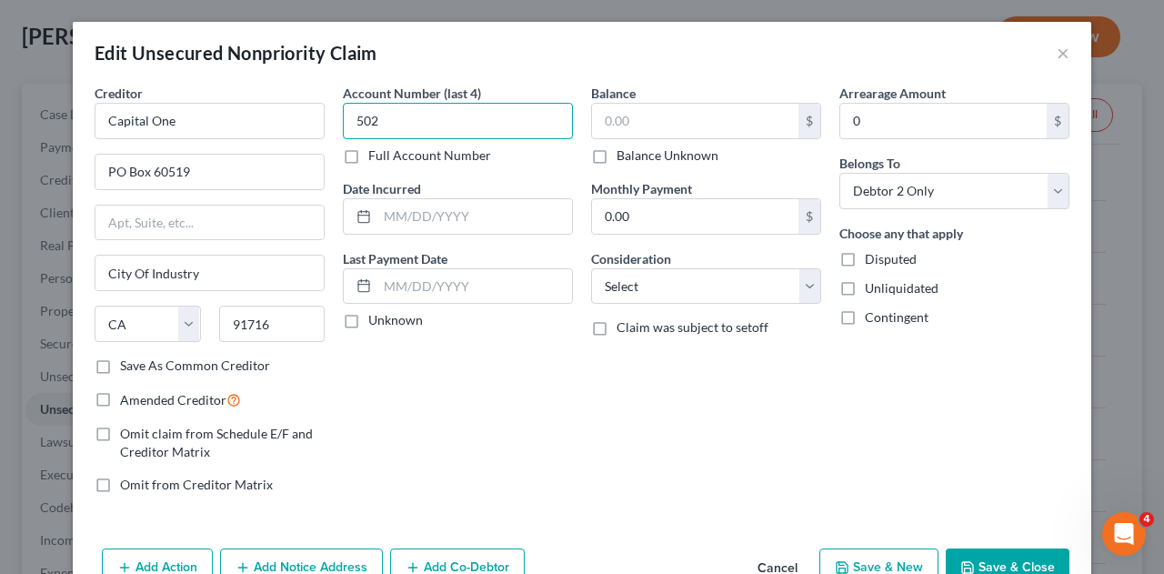
type input "502"
click at [1014, 559] on button "Save & Close" at bounding box center [1007, 567] width 124 height 38
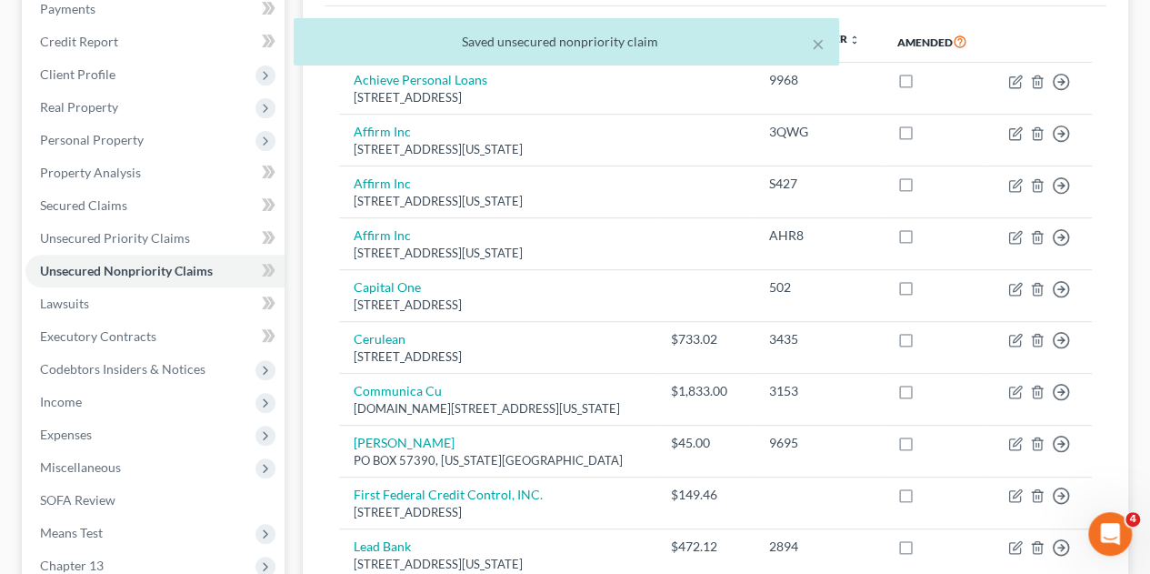
scroll to position [273, 0]
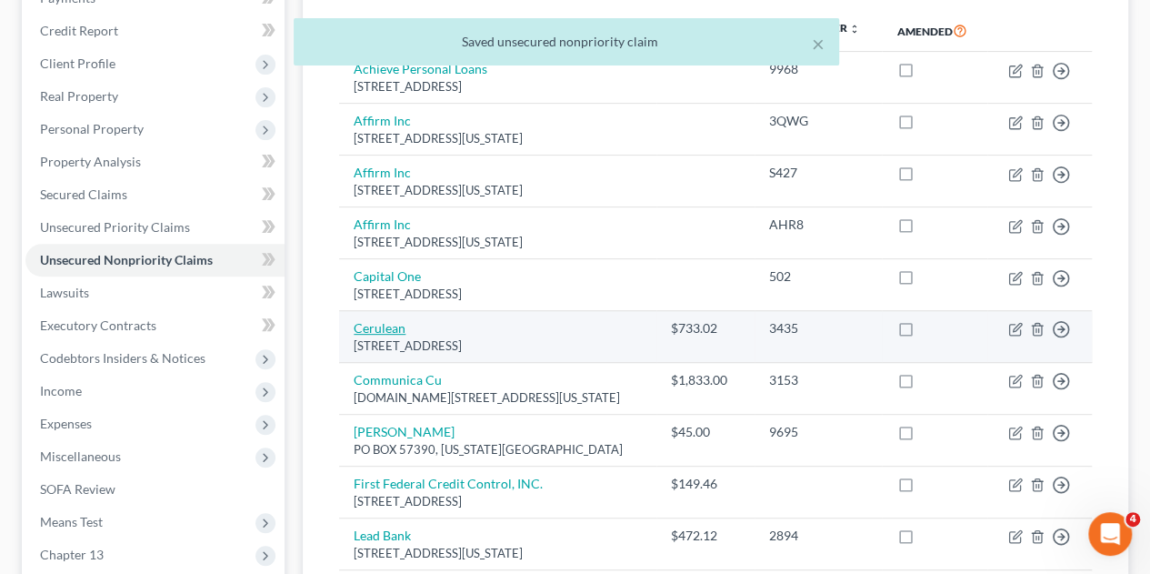
click at [374, 320] on link "Cerulean" at bounding box center [380, 327] width 52 height 15
select select "14"
select select "1"
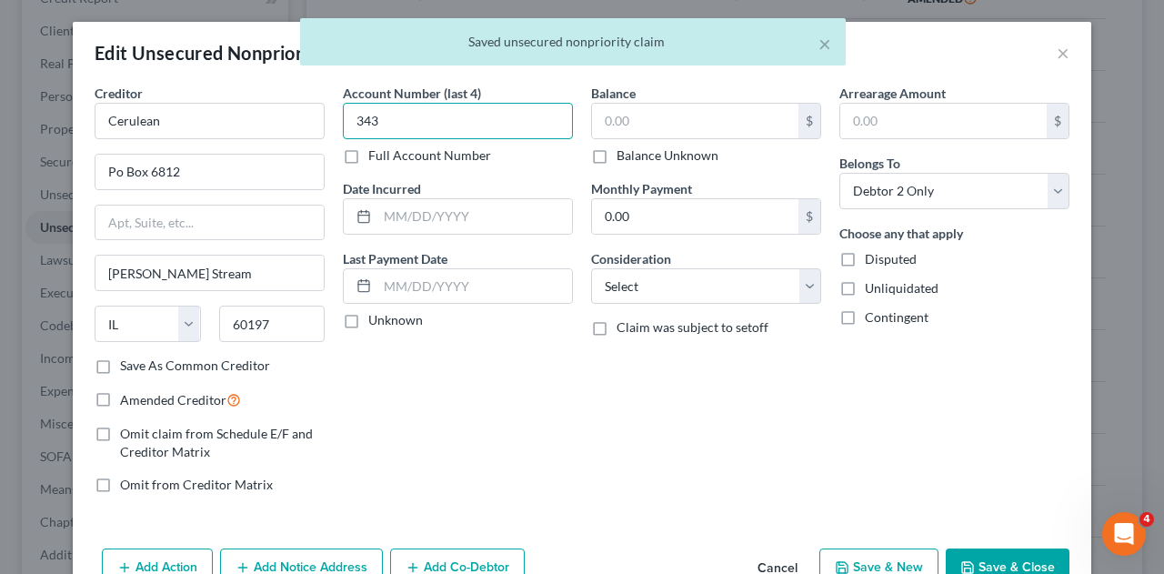
type input "343"
click at [1004, 564] on button "Save & Close" at bounding box center [1007, 567] width 124 height 38
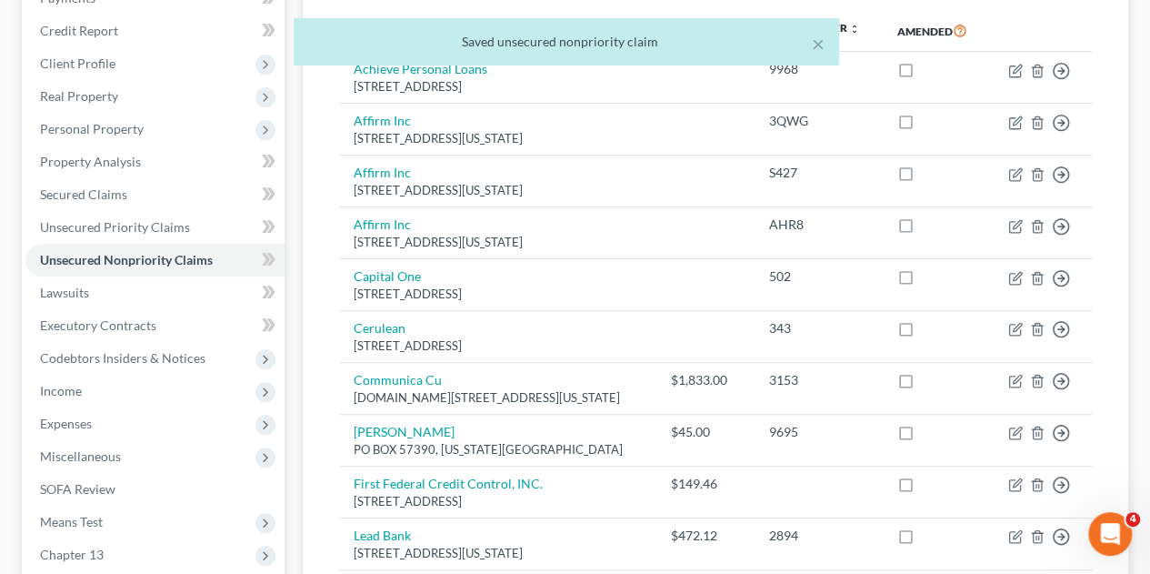
scroll to position [364, 0]
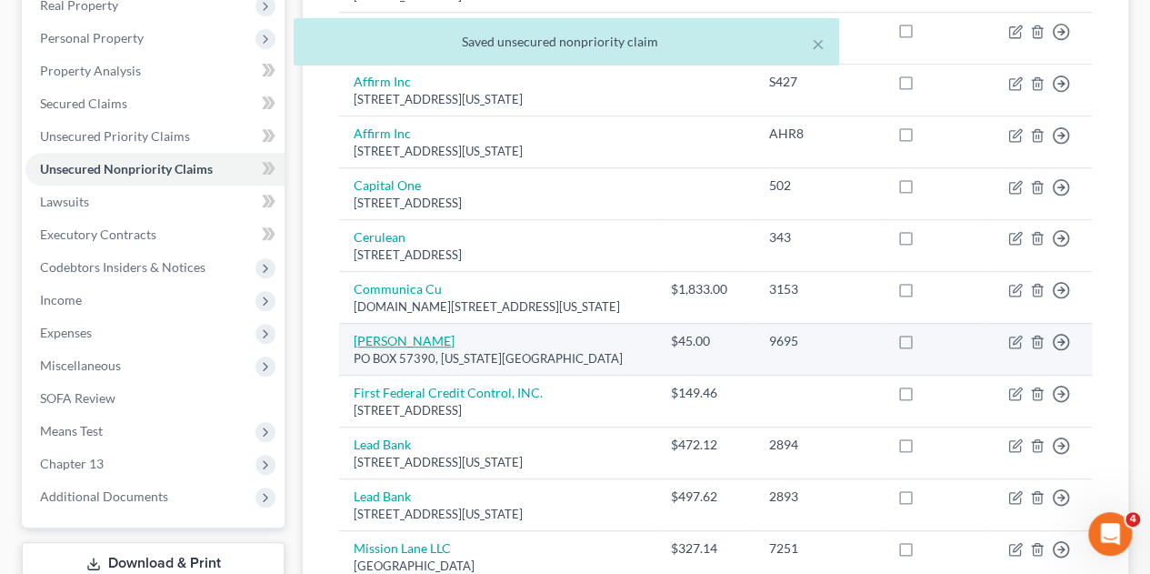
click at [389, 333] on link "David B. Domek" at bounding box center [404, 340] width 101 height 15
select select "37"
select select "0"
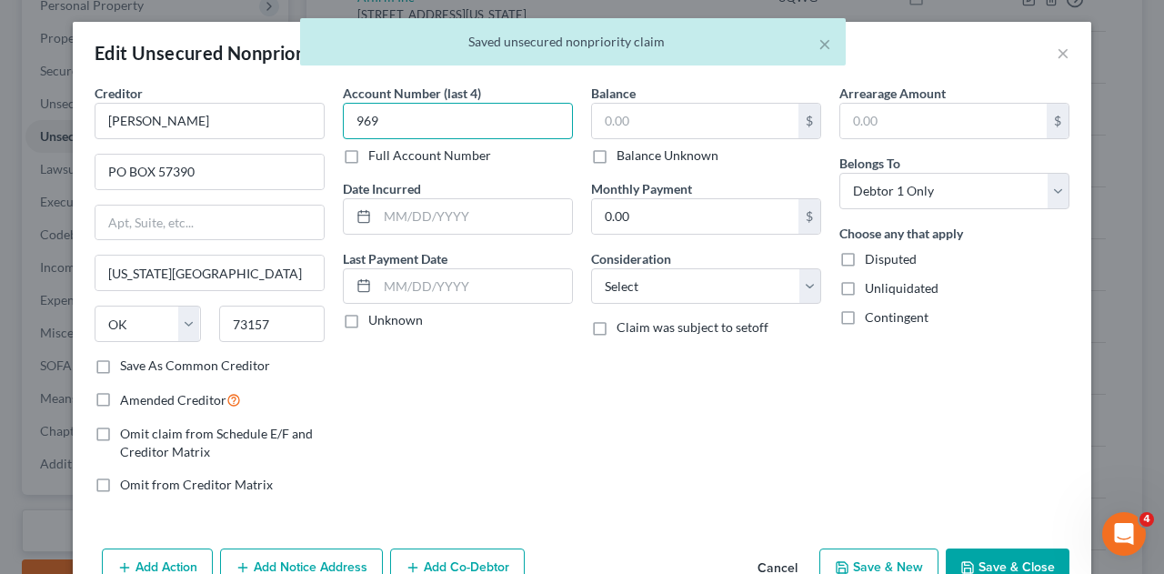
type input "969"
click at [1002, 561] on button "Save & Close" at bounding box center [1007, 567] width 124 height 38
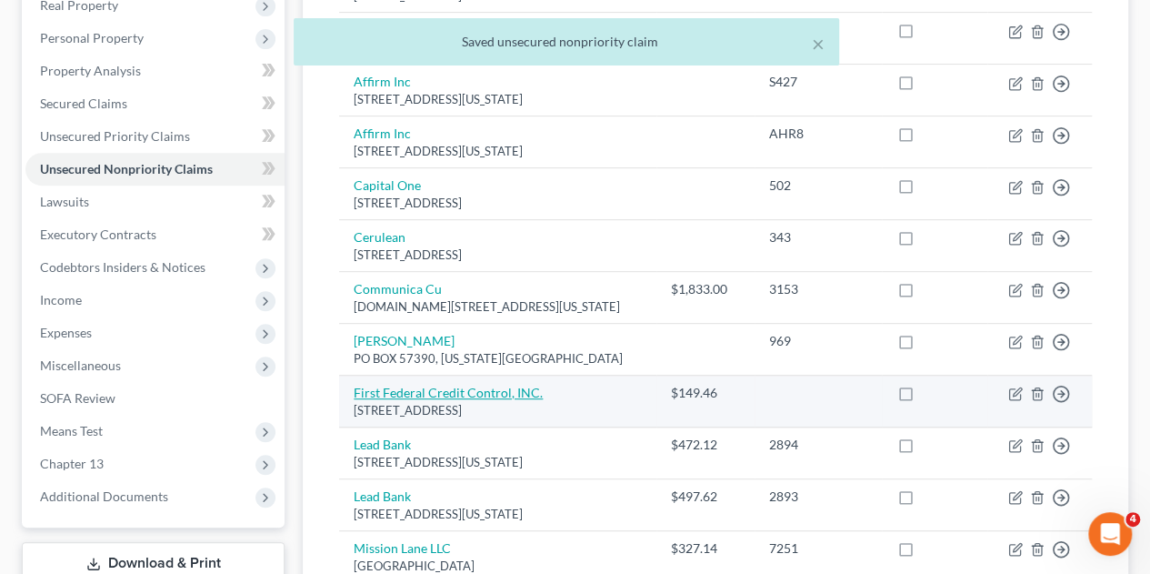
click at [397, 385] on link "First Federal Credit Control, INC." at bounding box center [448, 392] width 189 height 15
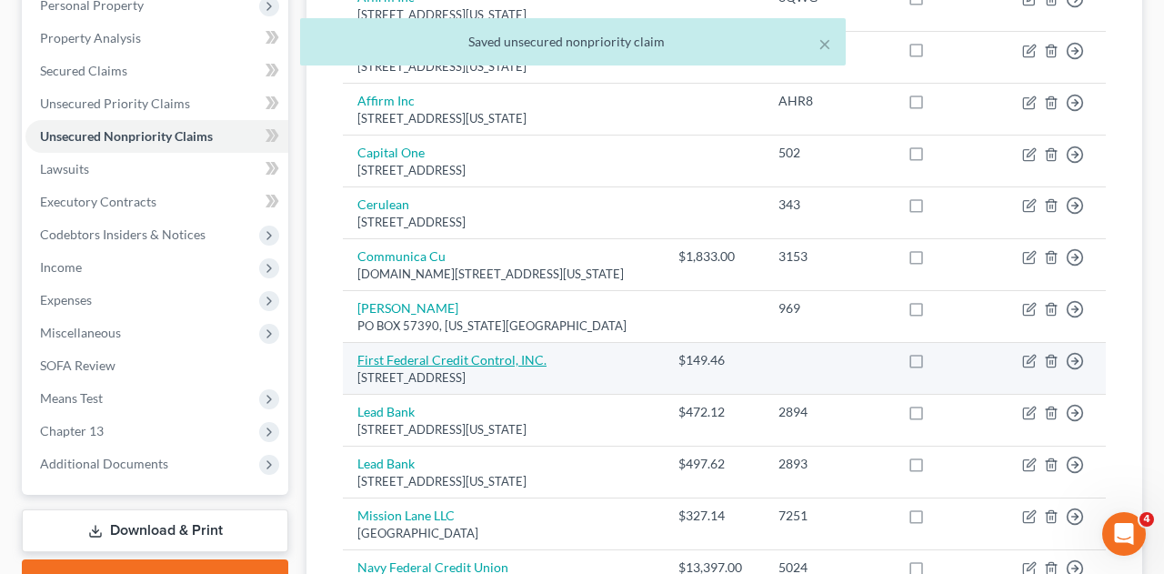
select select "36"
select select "1"
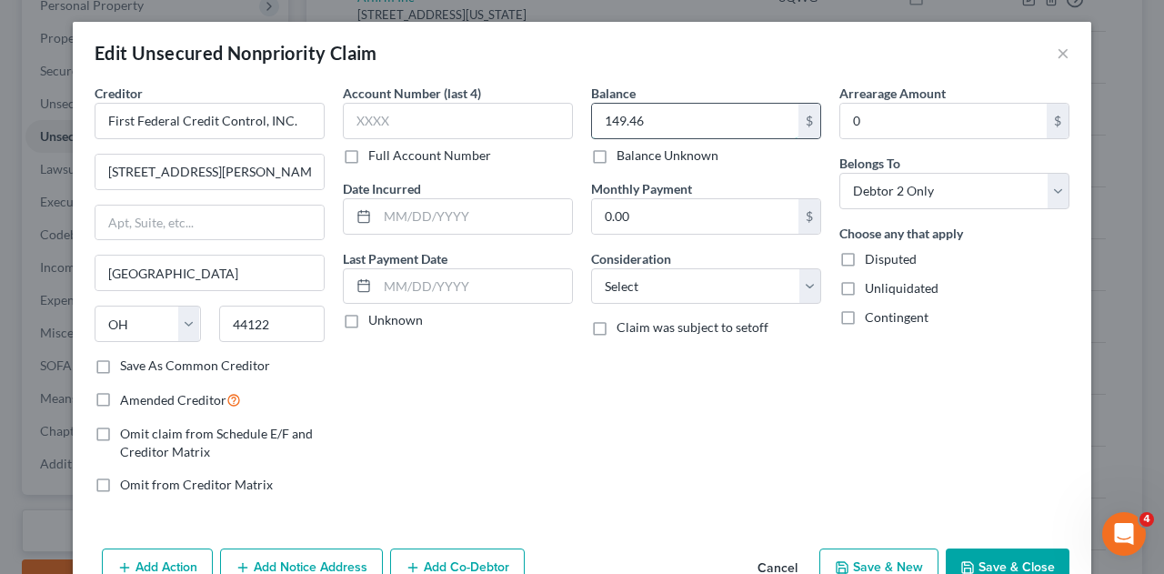
click at [645, 120] on input "149.46" at bounding box center [695, 121] width 206 height 35
click at [1019, 563] on button "Save & Close" at bounding box center [1007, 567] width 124 height 38
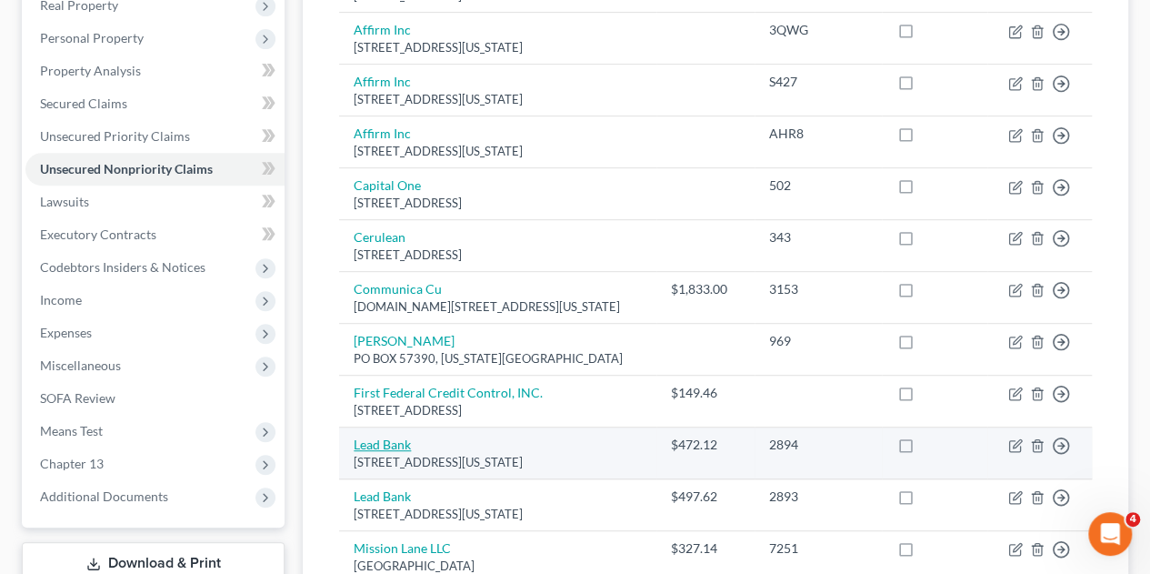
click at [391, 436] on link "Lead Bank" at bounding box center [382, 443] width 57 height 15
select select "26"
select select "0"
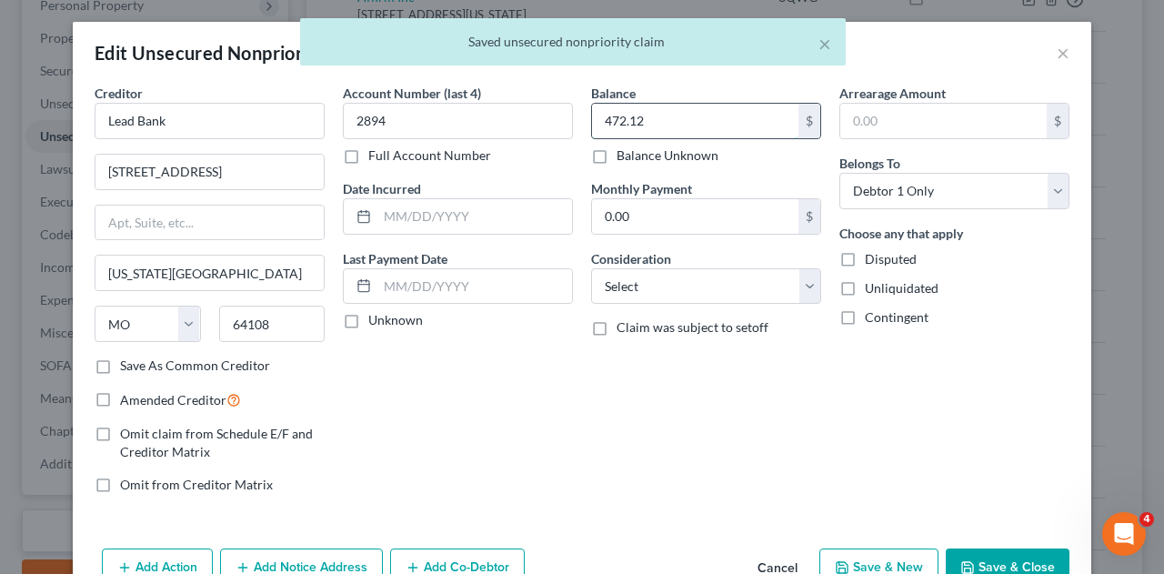
click at [654, 125] on input "472.12" at bounding box center [695, 121] width 206 height 35
click at [1034, 561] on button "Save & Close" at bounding box center [1007, 567] width 124 height 38
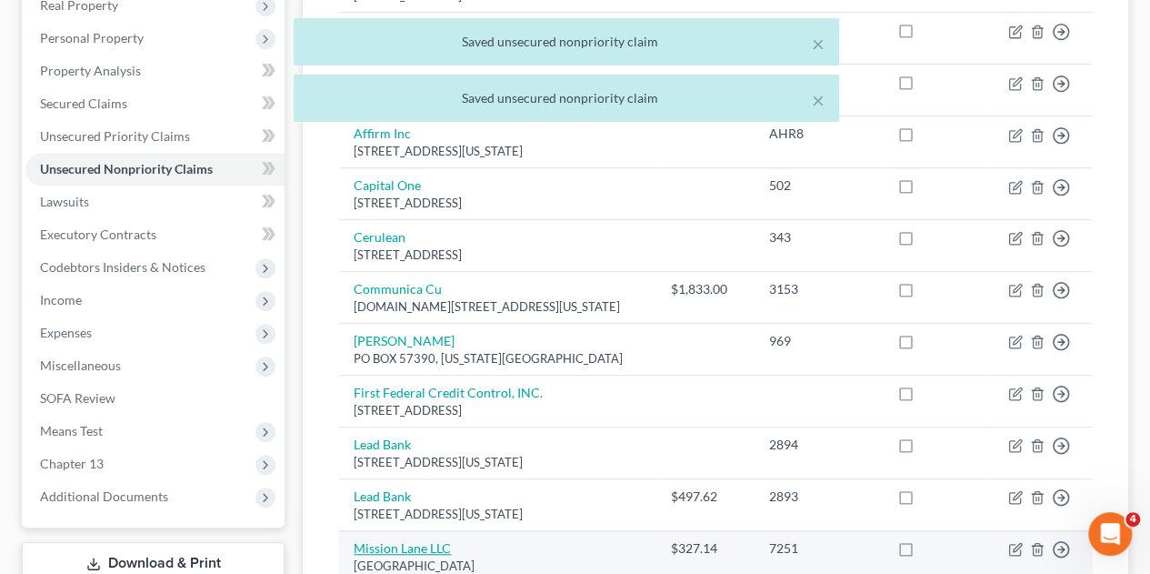
click at [422, 540] on link "Mission Lane LLC" at bounding box center [402, 547] width 97 height 15
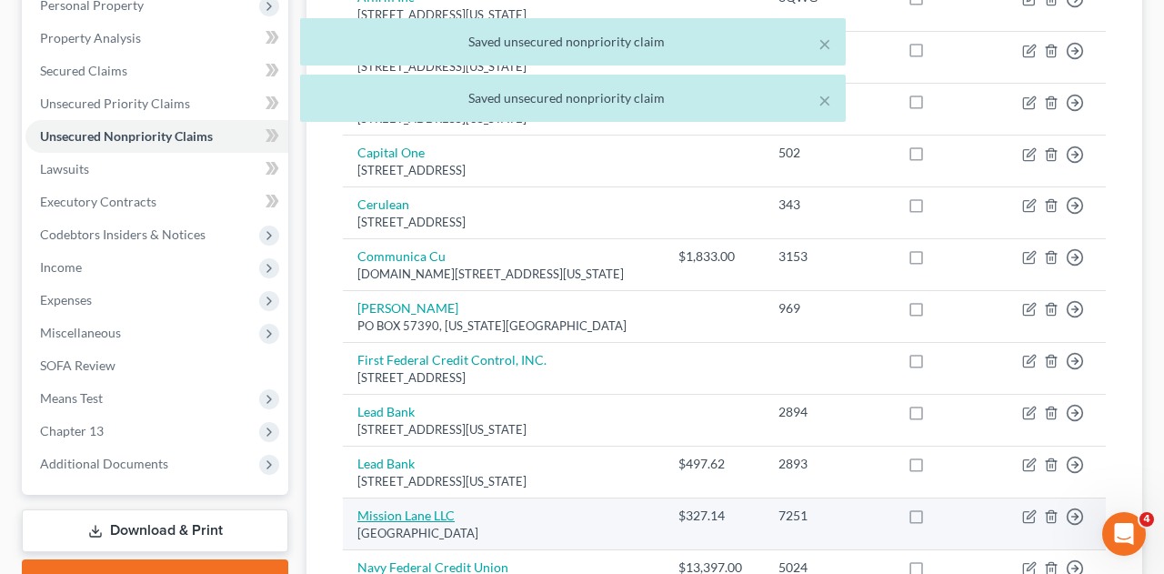
select select "10"
select select "1"
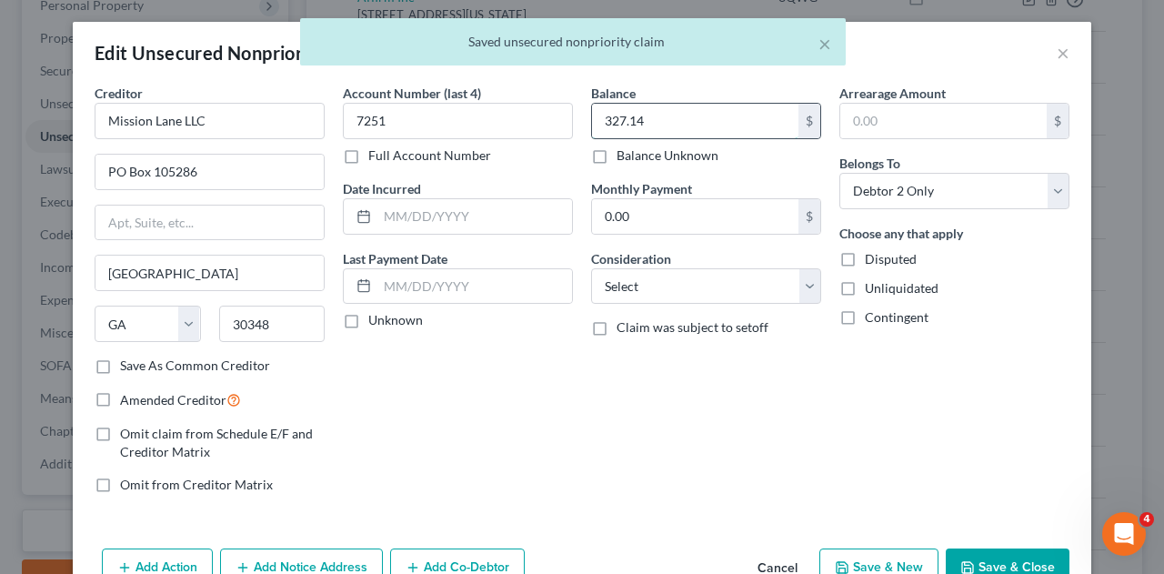
click at [662, 134] on input "327.14" at bounding box center [695, 121] width 206 height 35
click at [1020, 561] on button "Save & Close" at bounding box center [1007, 567] width 124 height 38
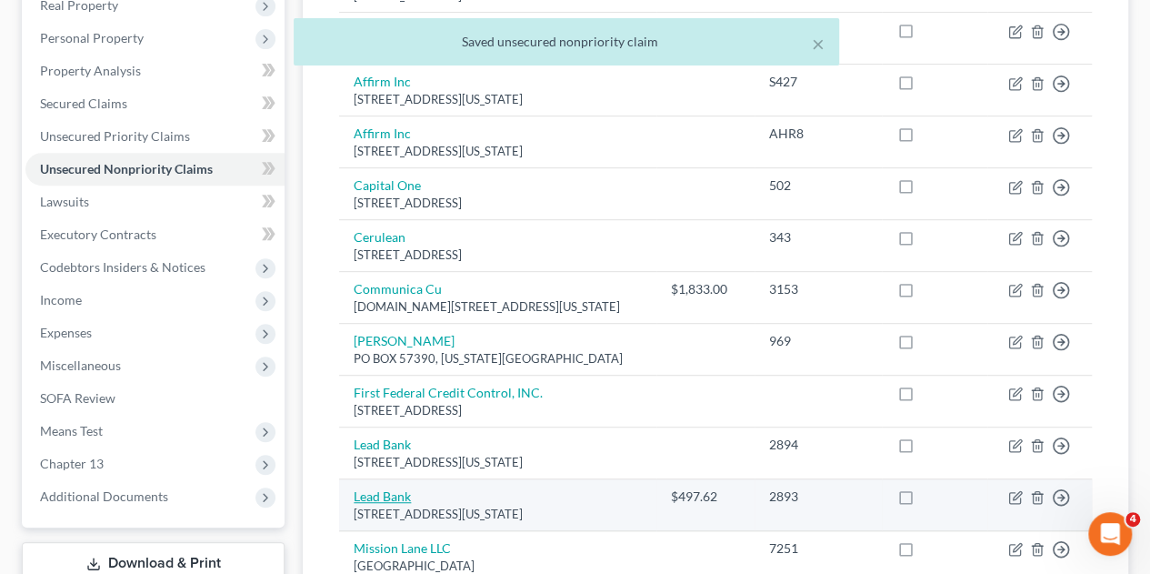
click at [384, 488] on link "Lead Bank" at bounding box center [382, 495] width 57 height 15
select select "26"
select select "0"
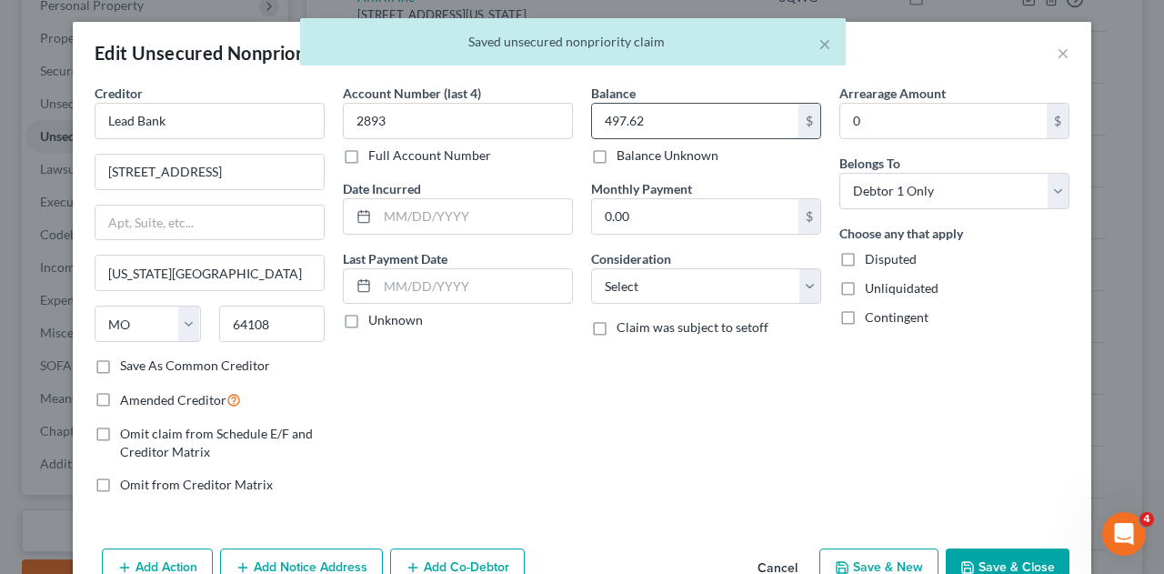
click at [656, 131] on input "497.62" at bounding box center [695, 121] width 206 height 35
click at [1015, 554] on button "Save & Close" at bounding box center [1007, 567] width 124 height 38
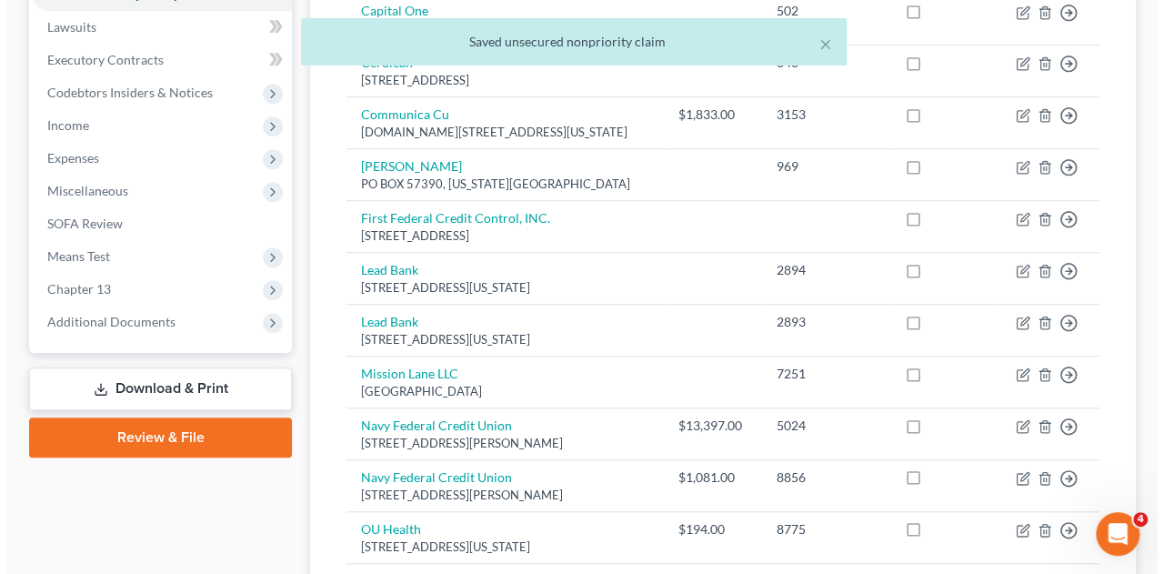
scroll to position [545, 0]
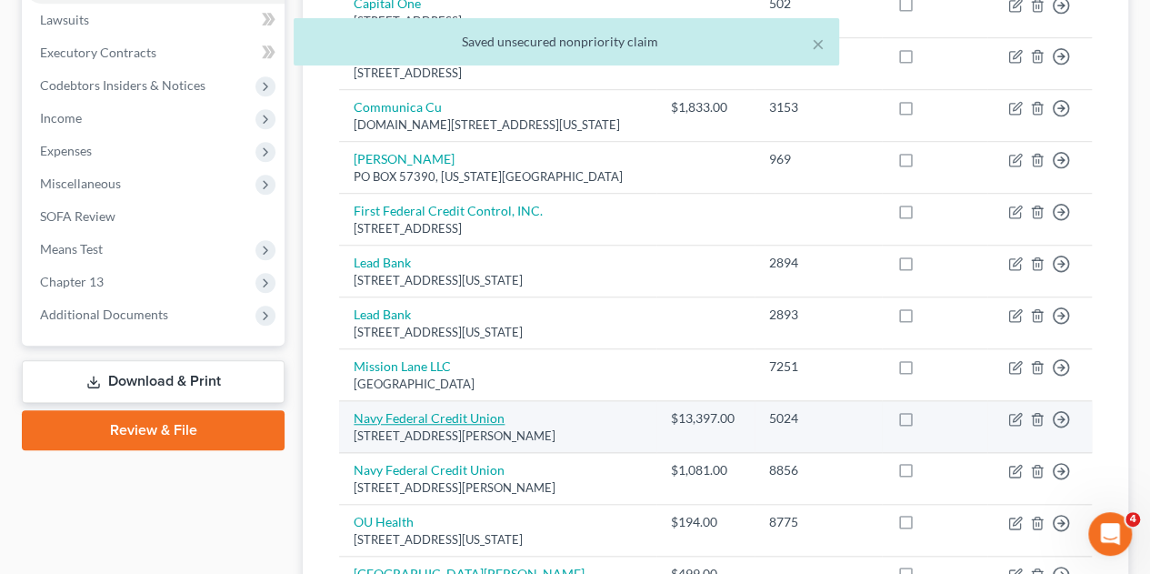
click at [474, 410] on link "Navy Federal Credit Union" at bounding box center [429, 417] width 151 height 15
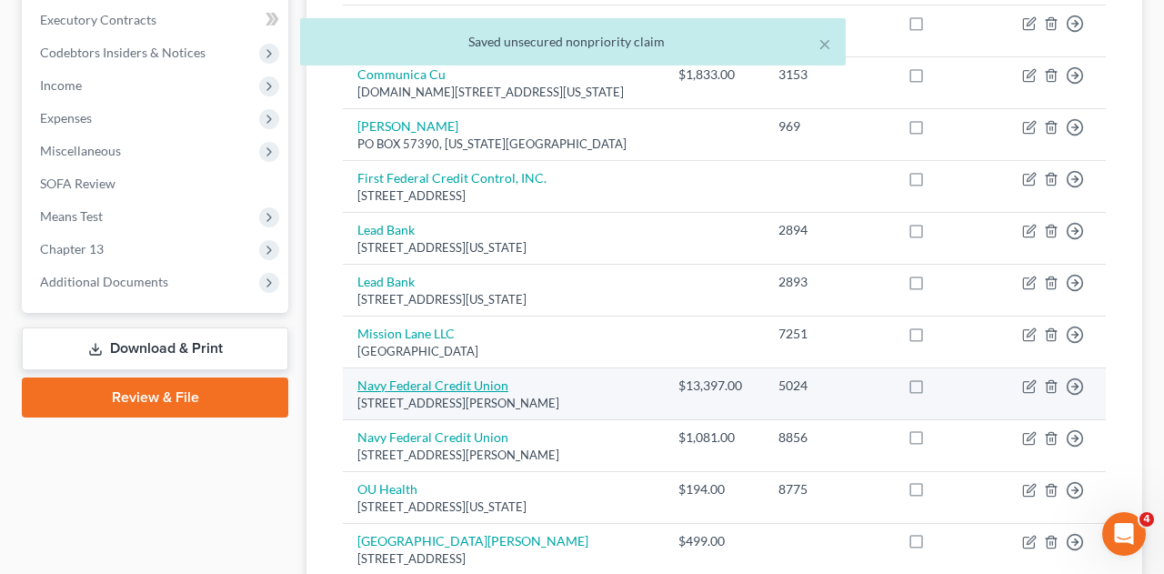
select select "48"
select select "2"
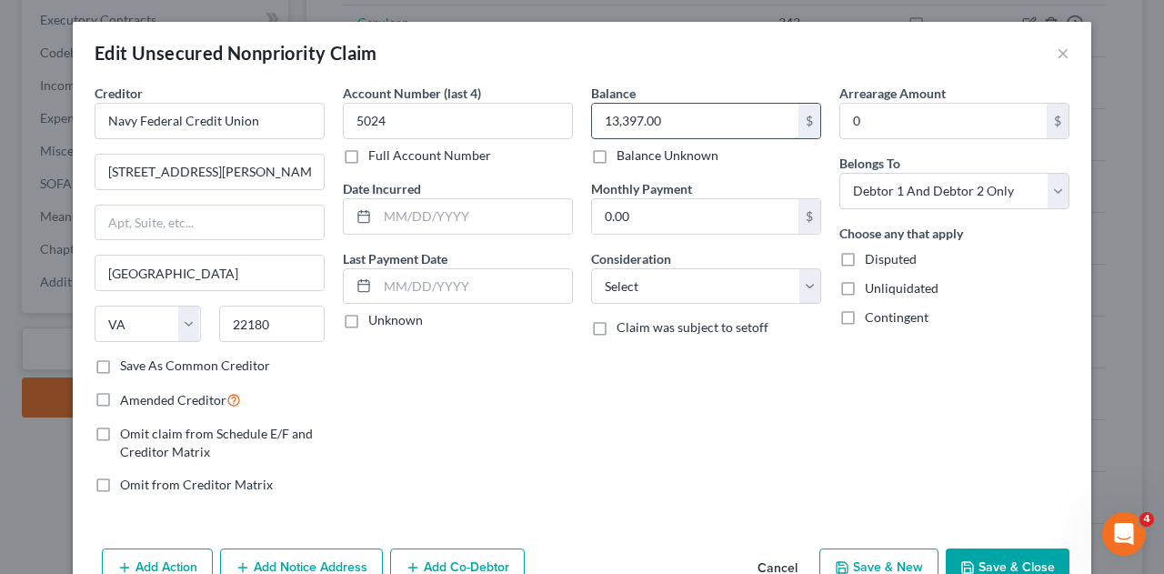
click at [672, 125] on input "13,397.00" at bounding box center [695, 121] width 206 height 35
type input "5,347.10"
click at [972, 554] on button "Save & Close" at bounding box center [1007, 567] width 124 height 38
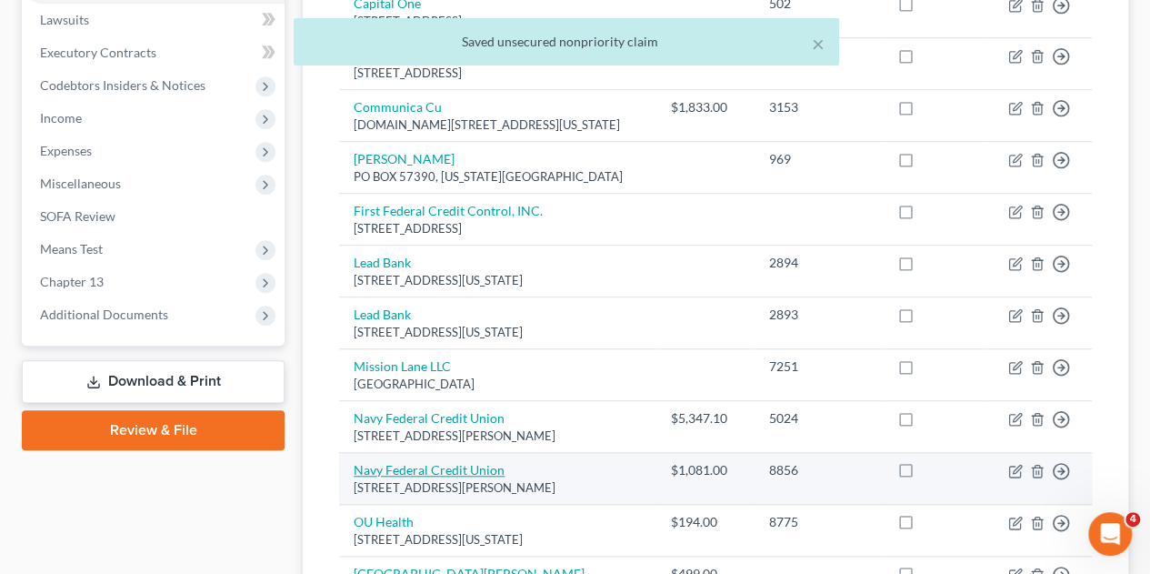
click at [494, 462] on link "Navy Federal Credit Union" at bounding box center [429, 469] width 151 height 15
select select "48"
select select "2"
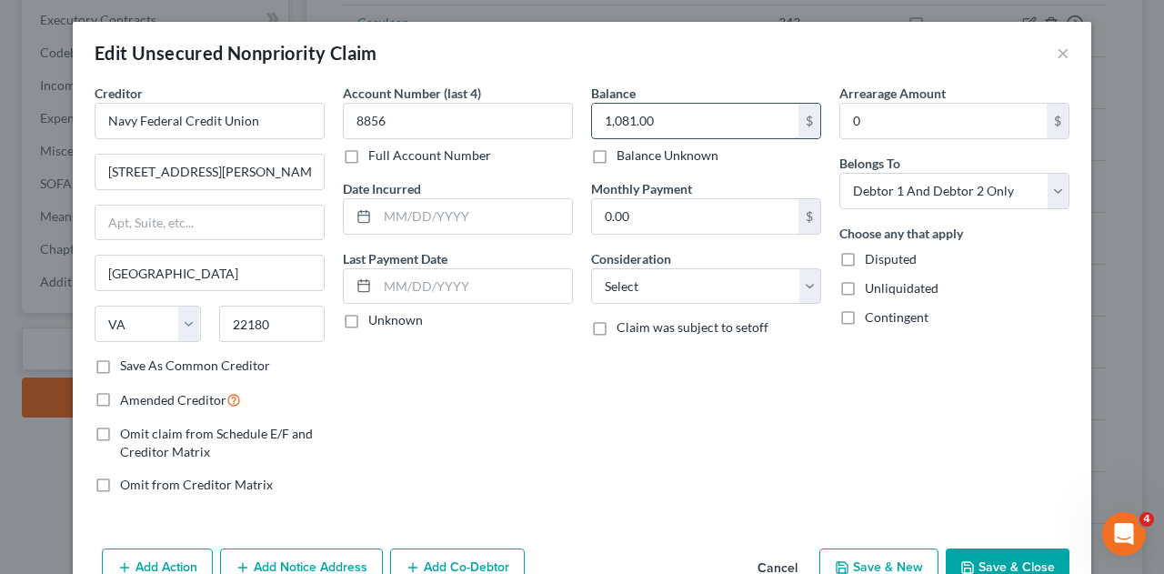
click at [674, 120] on input "1,081.00" at bounding box center [695, 121] width 206 height 35
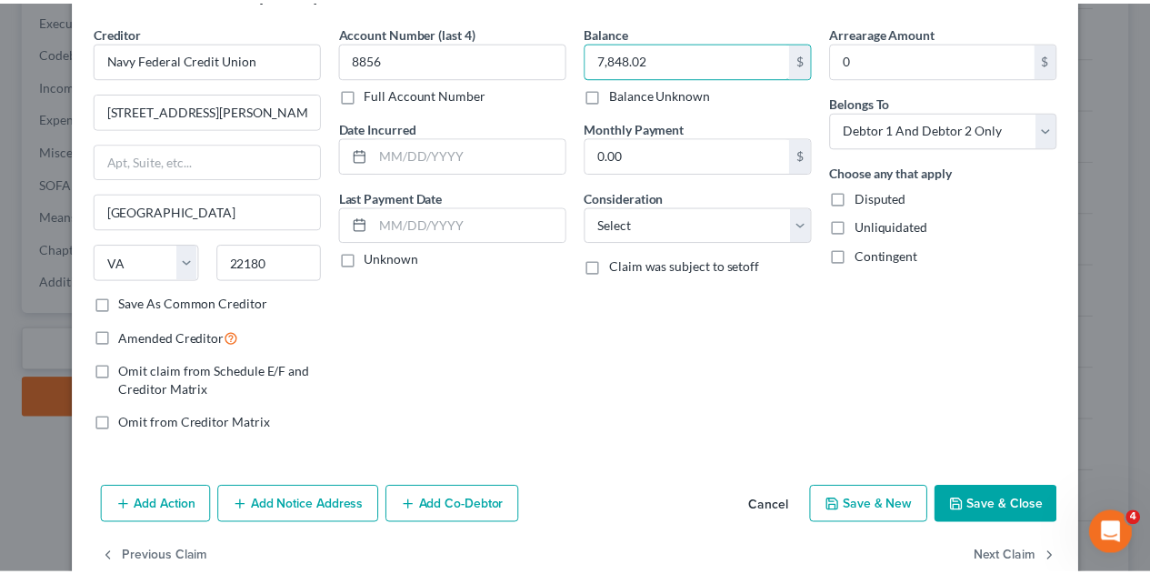
scroll to position [91, 0]
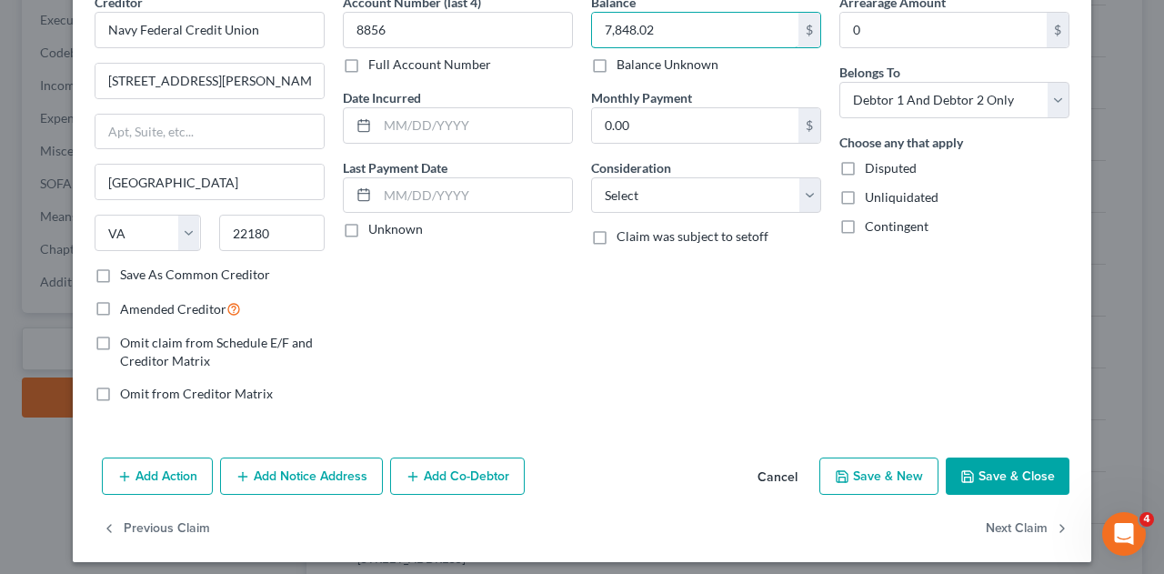
type input "7,848.02"
click at [1046, 468] on button "Save & Close" at bounding box center [1007, 476] width 124 height 38
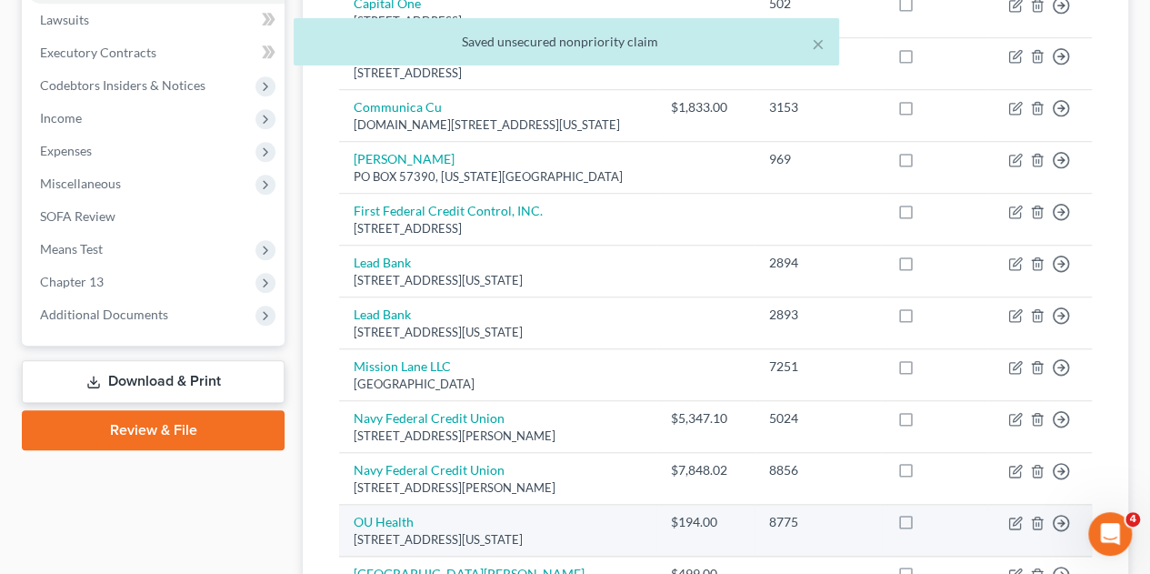
scroll to position [636, 0]
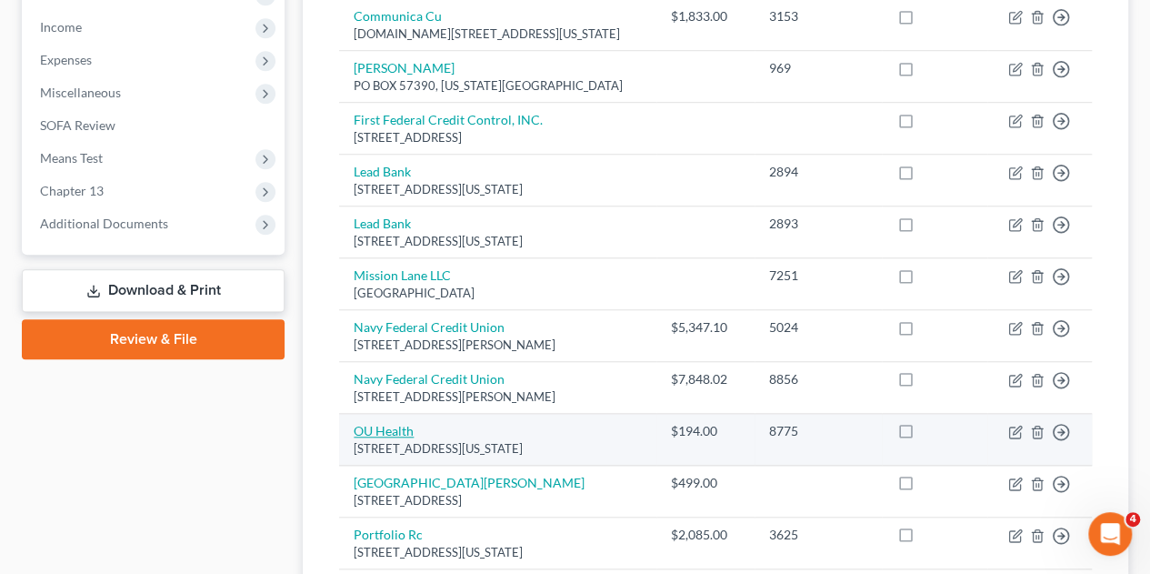
click at [365, 423] on link "OU Health" at bounding box center [384, 430] width 60 height 15
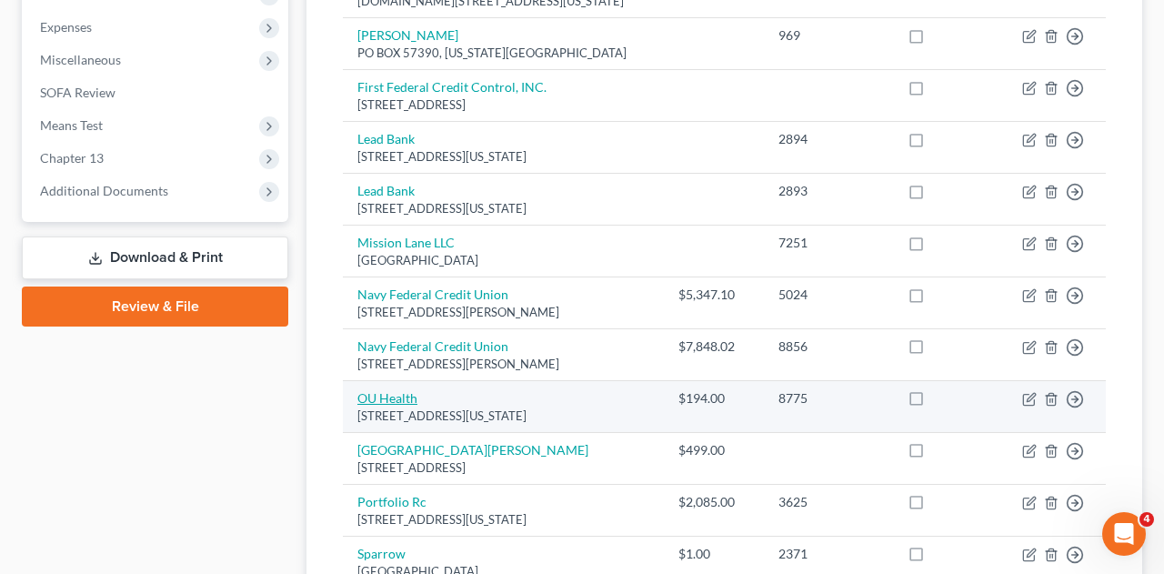
select select "37"
select select "0"
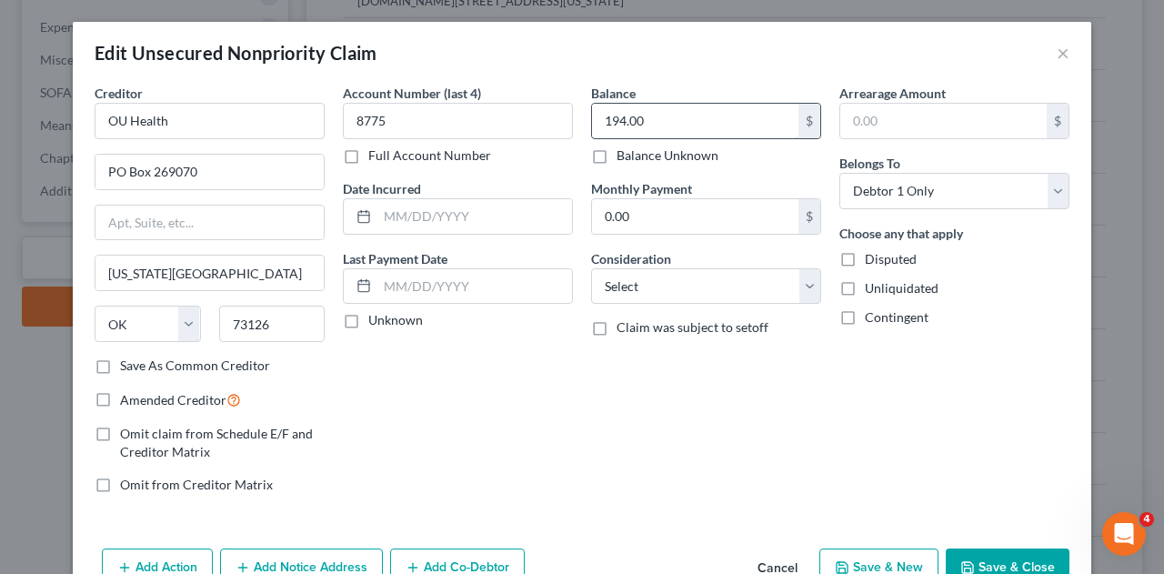
click at [682, 125] on input "194.00" at bounding box center [695, 121] width 206 height 35
click at [999, 548] on button "Save & Close" at bounding box center [1007, 567] width 124 height 38
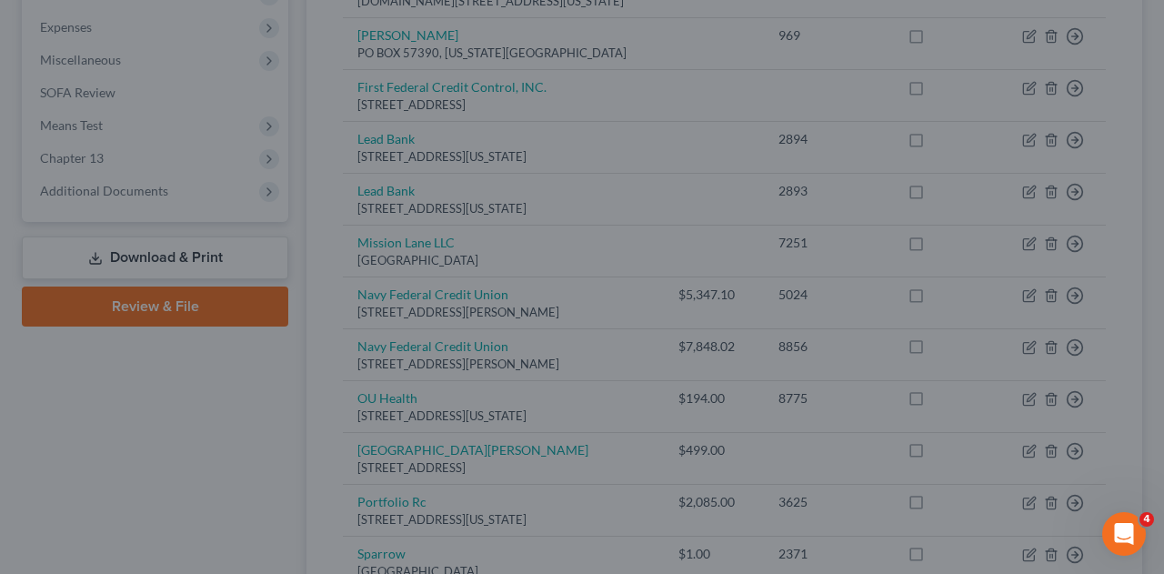
type input "0"
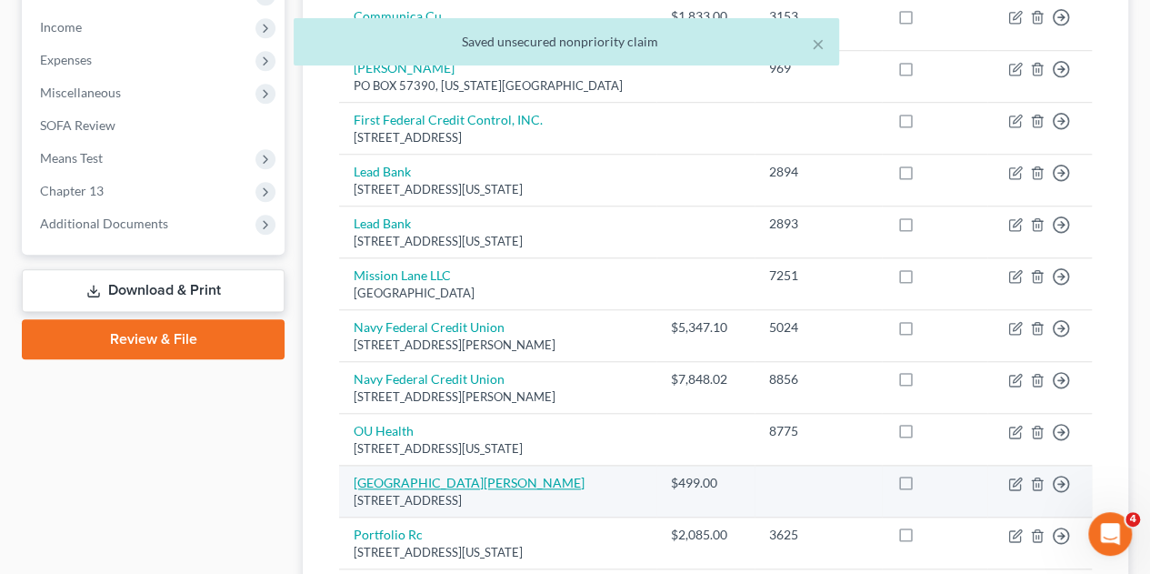
click at [445, 474] on link "Penn Foster College" at bounding box center [469, 481] width 231 height 15
select select "3"
select select "2"
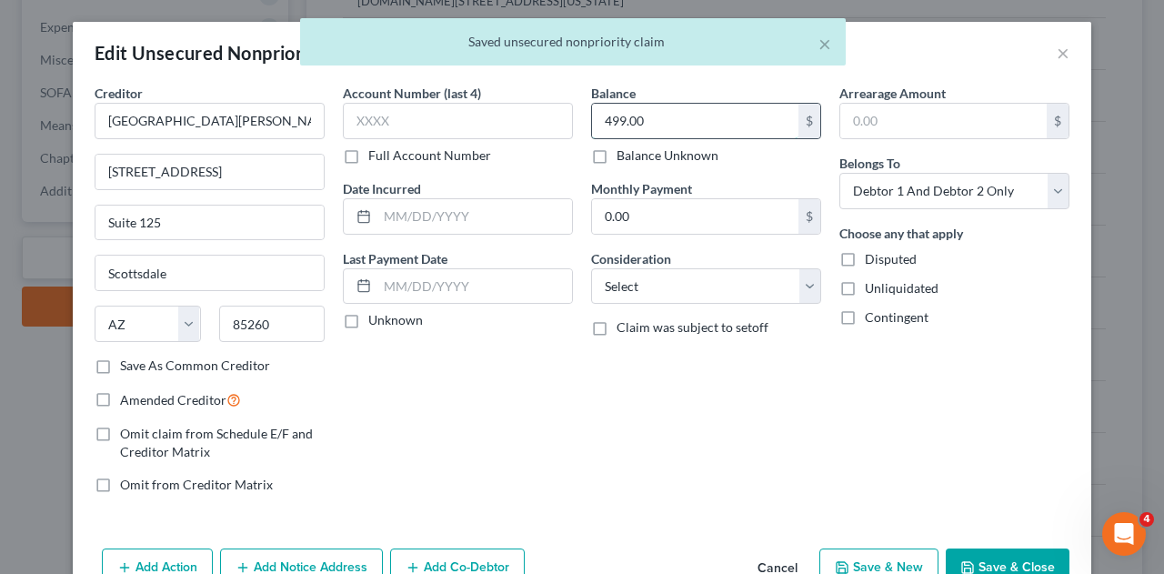
click at [647, 110] on input "499.00" at bounding box center [695, 121] width 206 height 35
click at [1014, 555] on button "Save & Close" at bounding box center [1007, 567] width 124 height 38
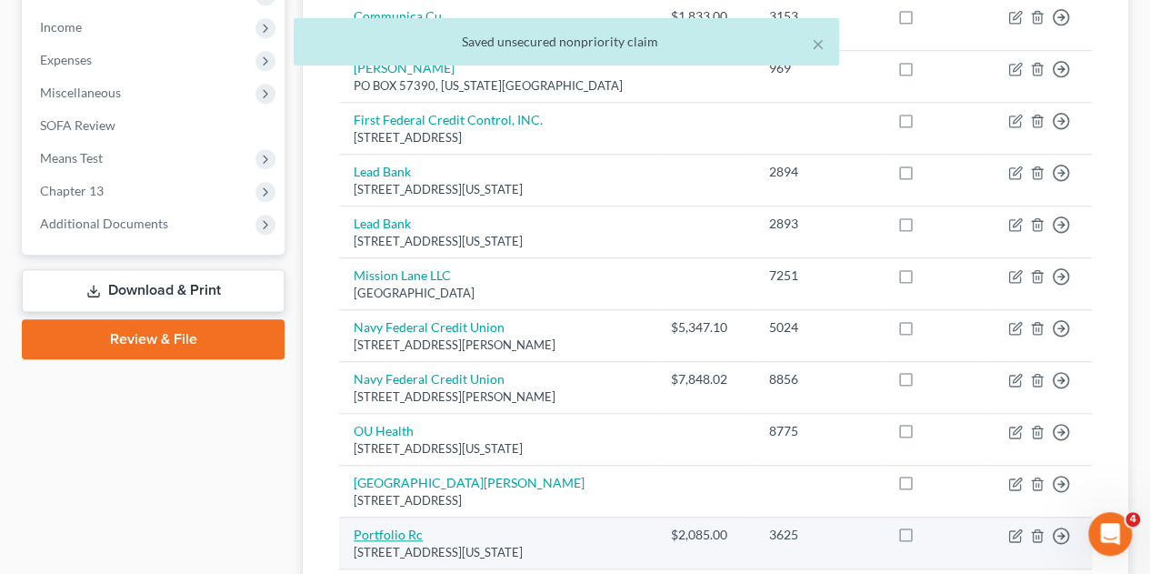
click at [368, 526] on link "Portfolio Rc" at bounding box center [388, 533] width 69 height 15
select select "48"
select select "0"
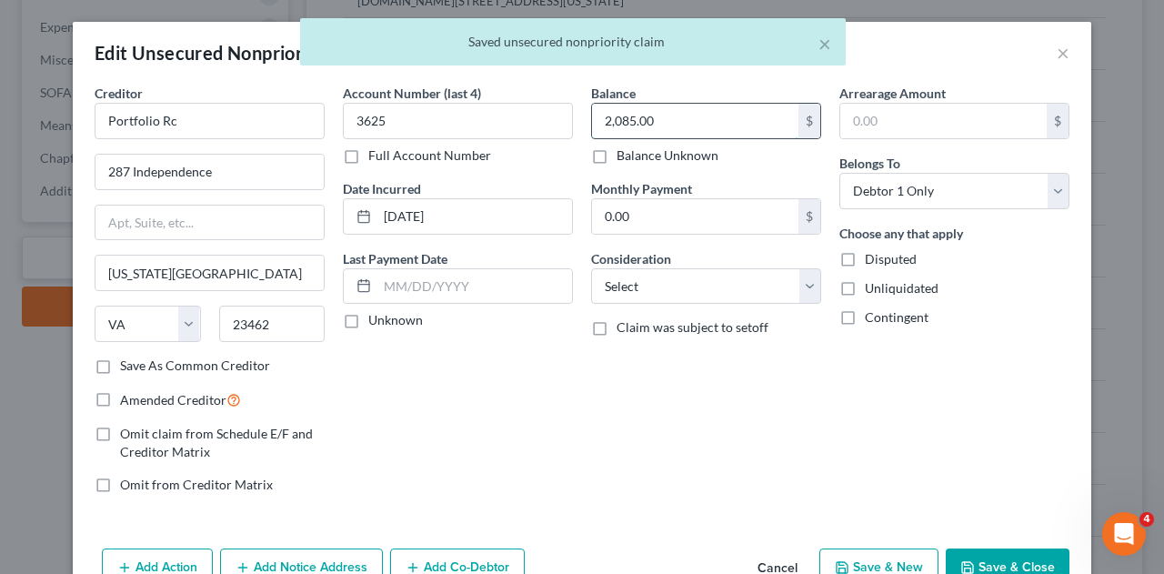
click at [674, 120] on input "2,085.00" at bounding box center [695, 121] width 206 height 35
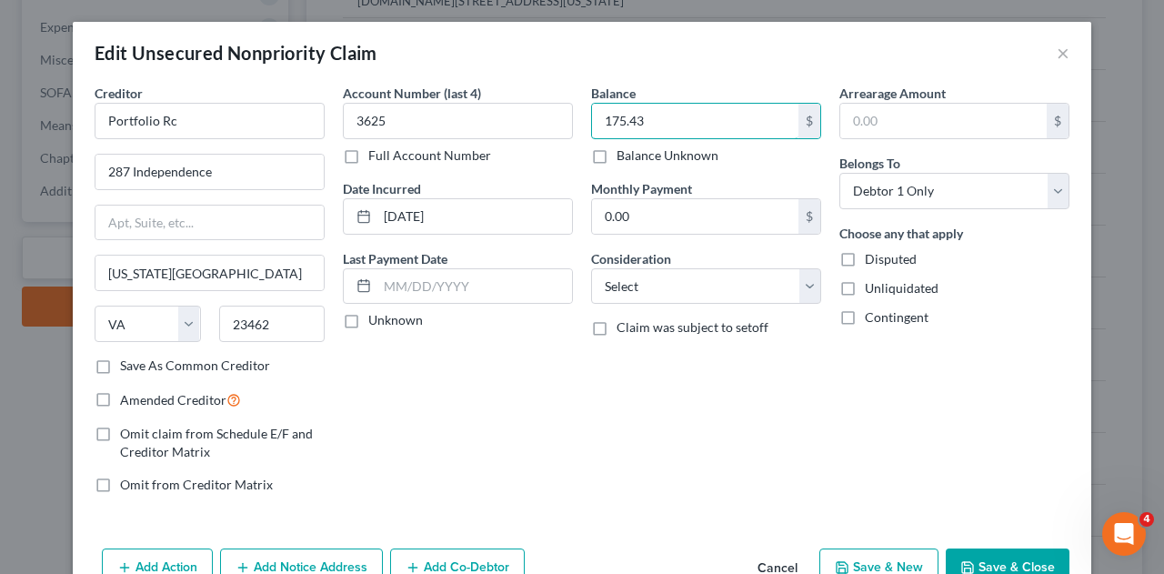
type input "175.43"
click at [1019, 562] on button "Save & Close" at bounding box center [1007, 567] width 124 height 38
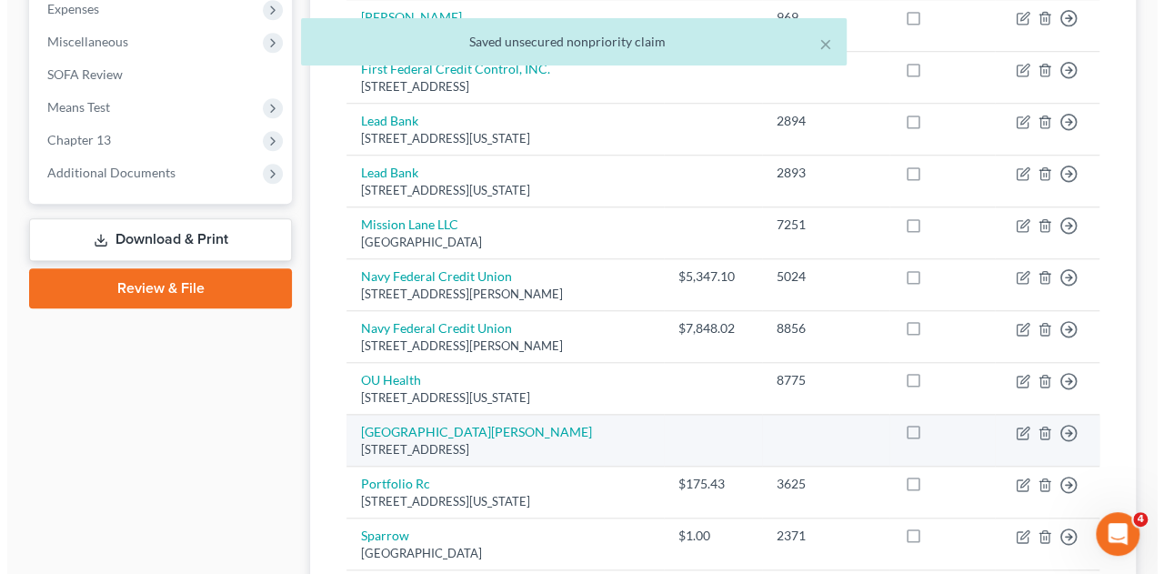
scroll to position [727, 0]
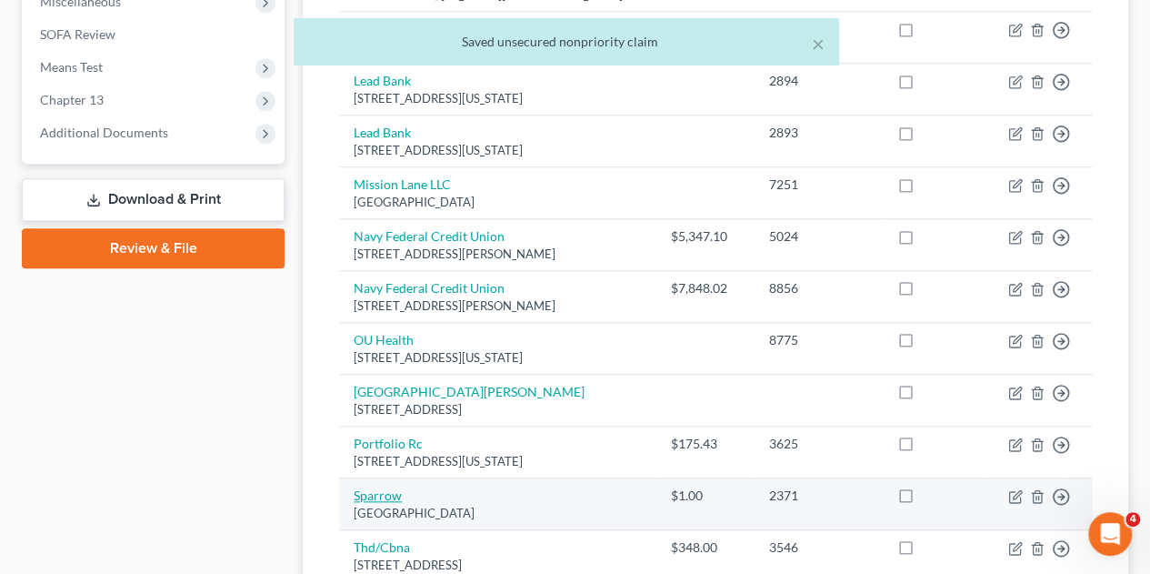
click at [375, 487] on link "Sparrow" at bounding box center [378, 494] width 48 height 15
select select "22"
select select "1"
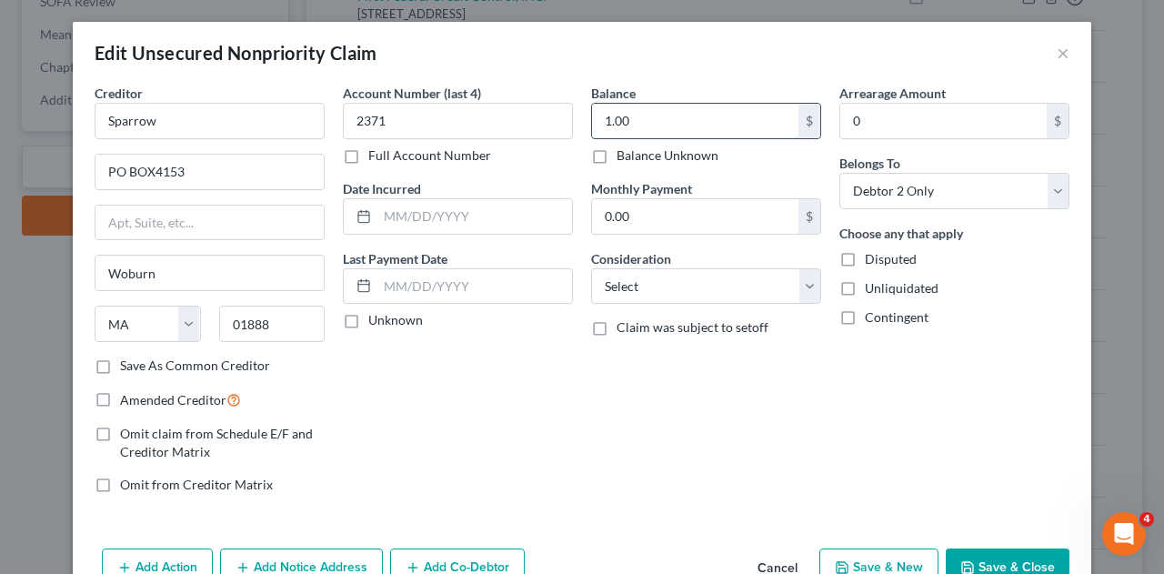
click at [695, 115] on input "1.00" at bounding box center [695, 121] width 206 height 35
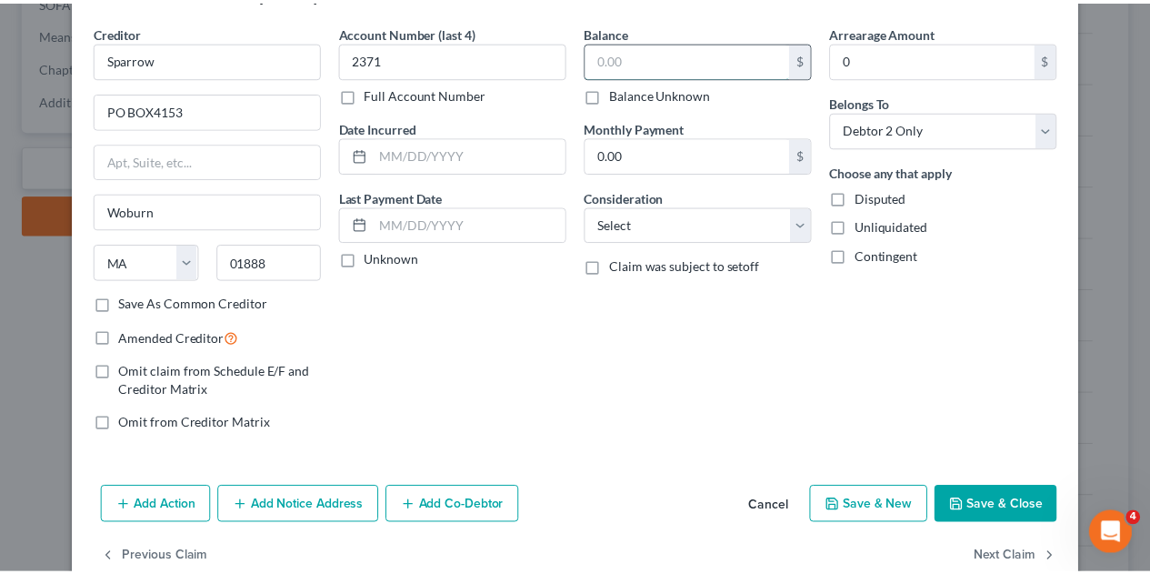
scroll to position [91, 0]
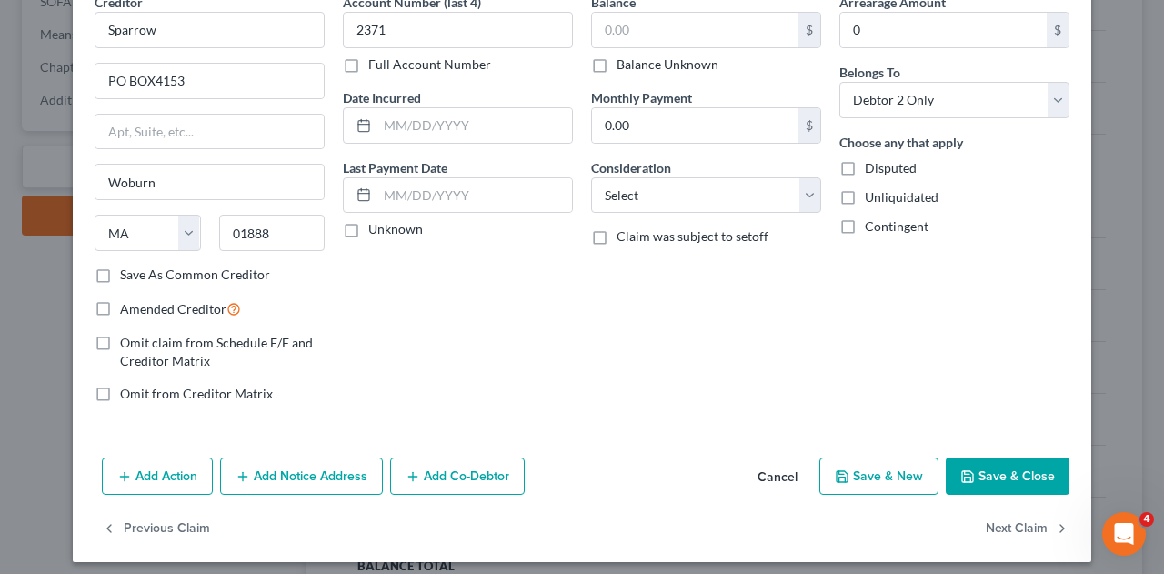
click at [1000, 479] on button "Save & Close" at bounding box center [1007, 476] width 124 height 38
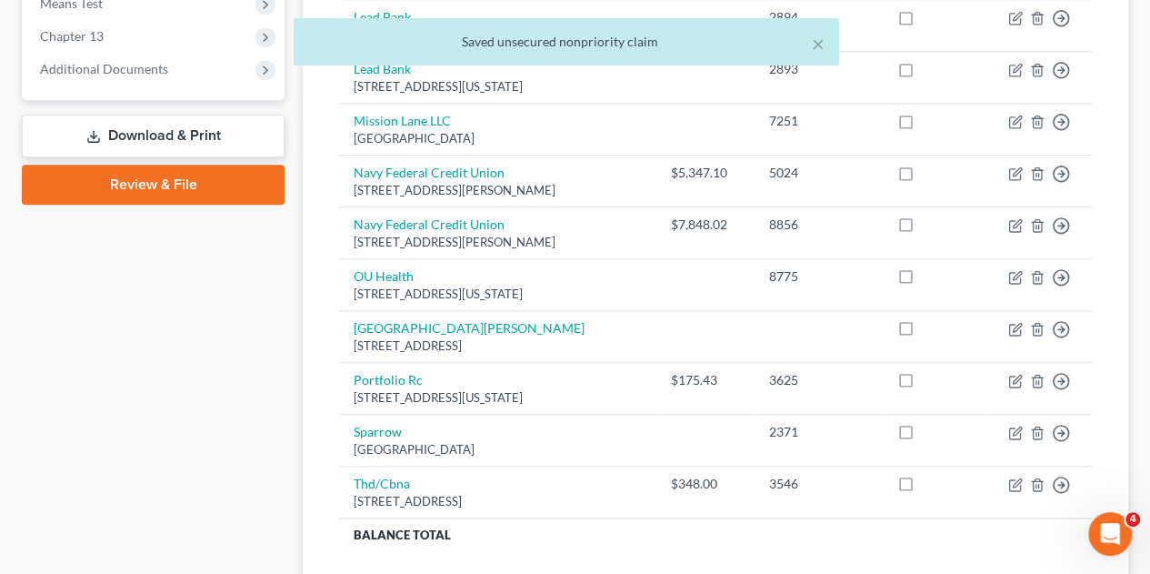
scroll to position [818, 0]
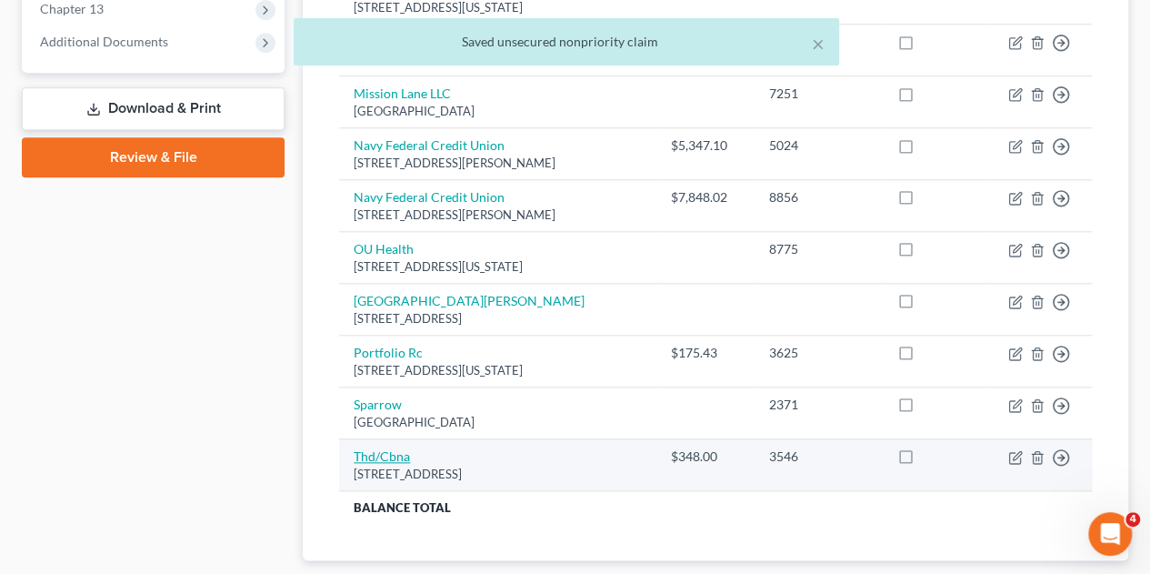
click at [393, 448] on link "Thd/Cbna" at bounding box center [382, 455] width 56 height 15
select select "44"
select select "2"
select select "0"
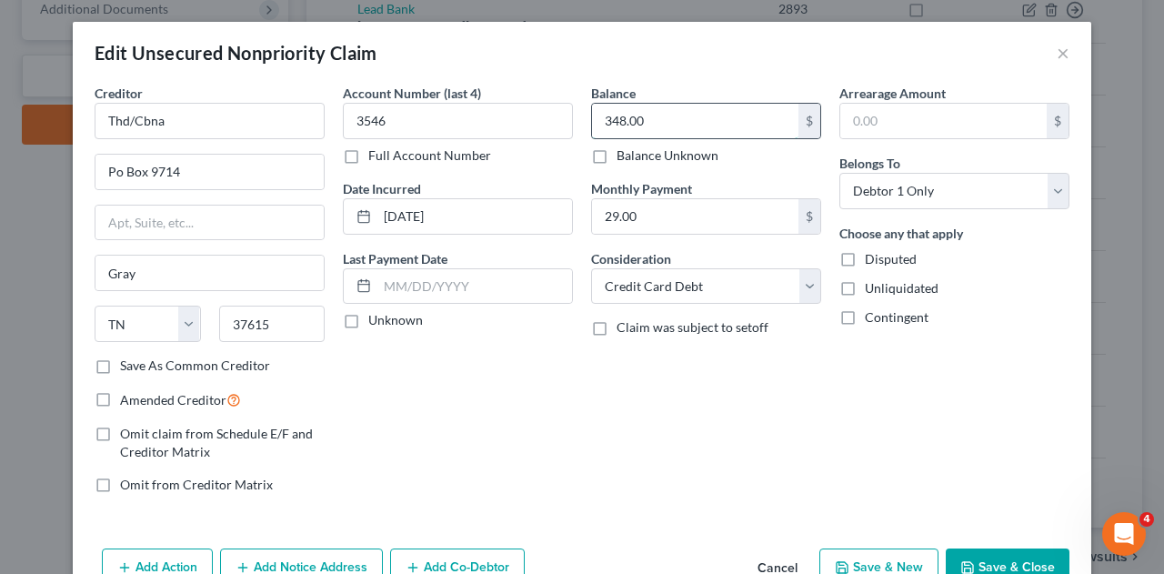
click at [650, 116] on input "348.00" at bounding box center [695, 121] width 206 height 35
click at [1016, 559] on button "Save & Close" at bounding box center [1007, 567] width 124 height 38
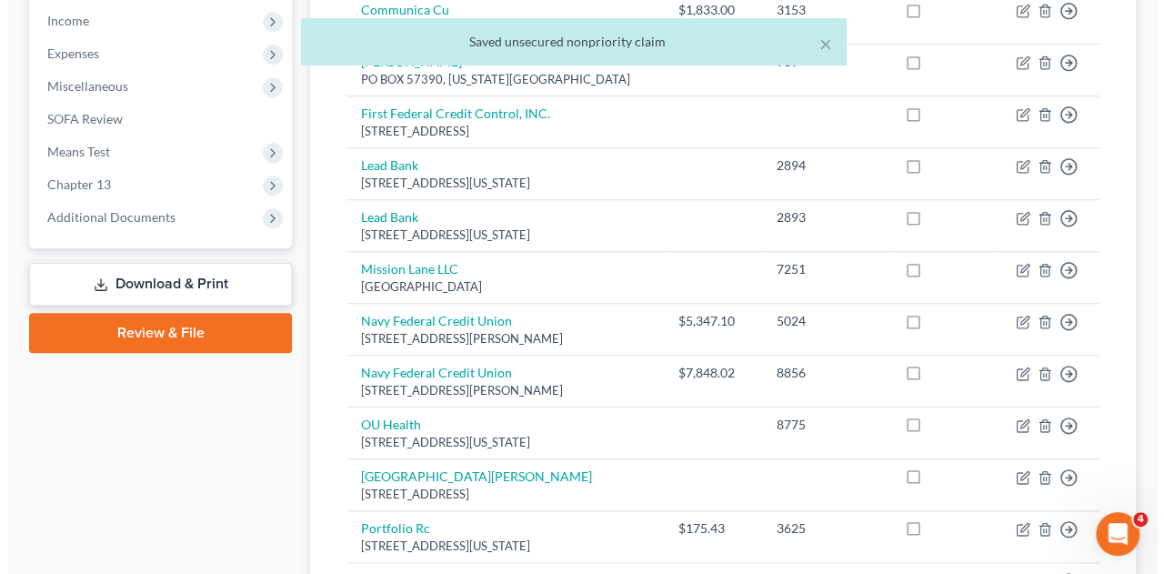
scroll to position [636, 0]
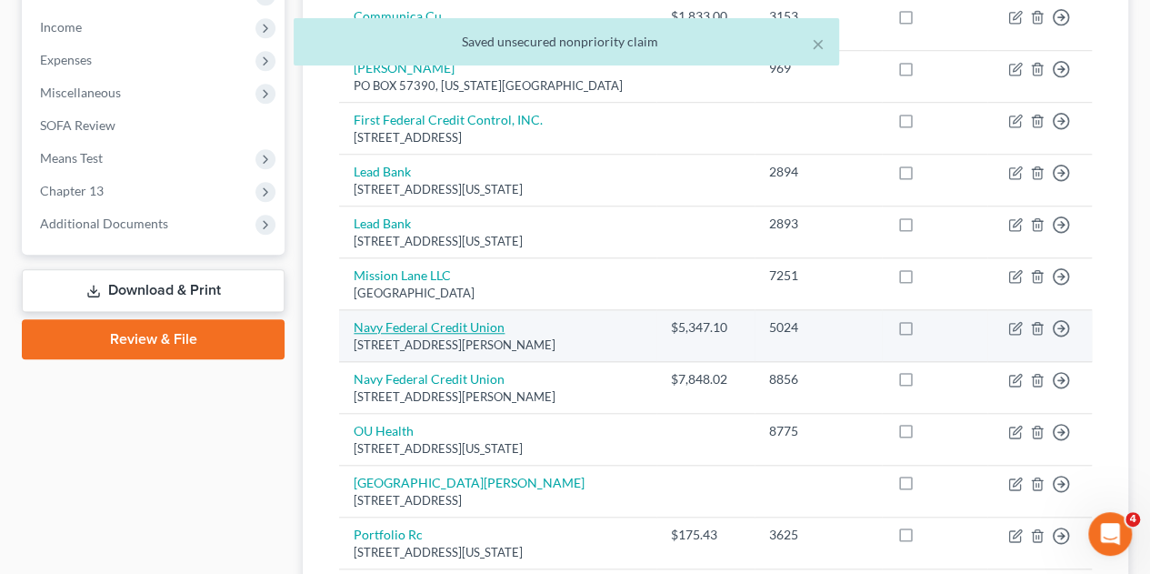
click at [467, 319] on link "Navy Federal Credit Union" at bounding box center [429, 326] width 151 height 15
select select "48"
select select "2"
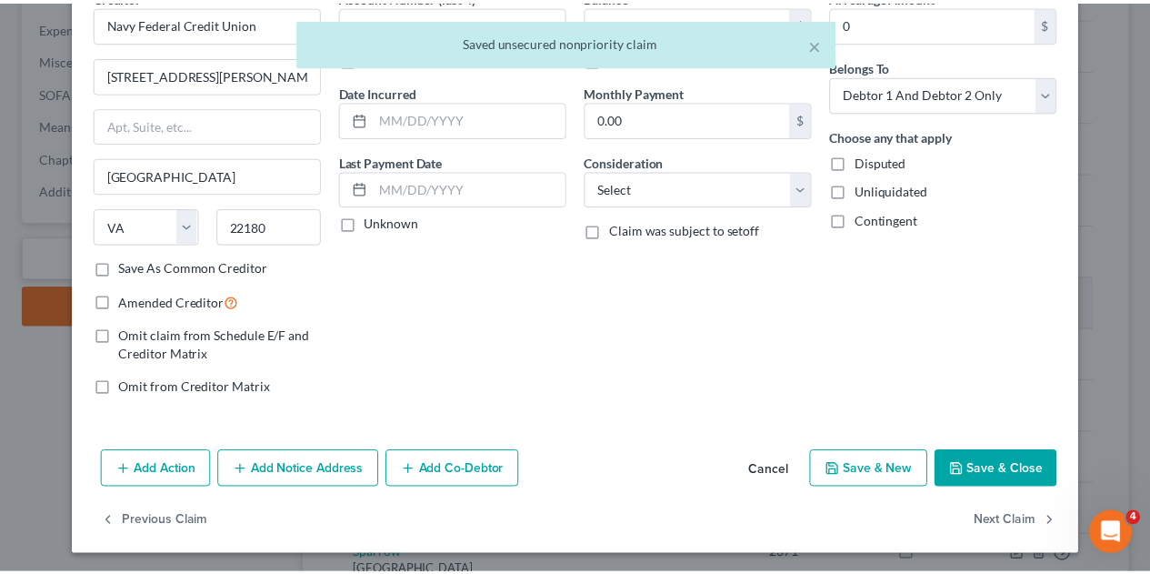
scroll to position [6, 0]
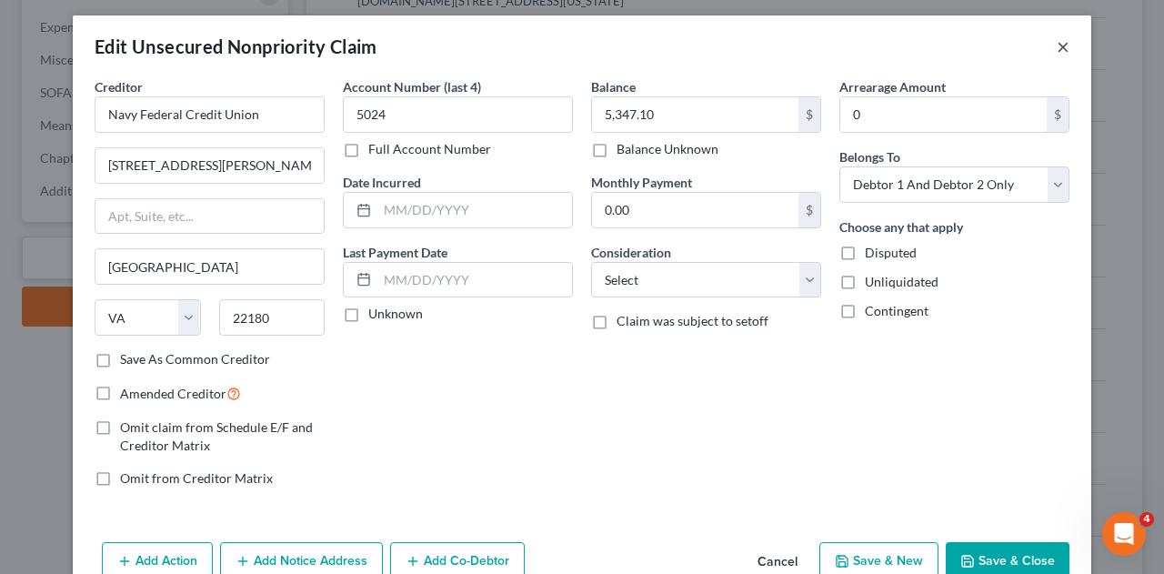
click at [1056, 48] on button "×" at bounding box center [1062, 46] width 13 height 22
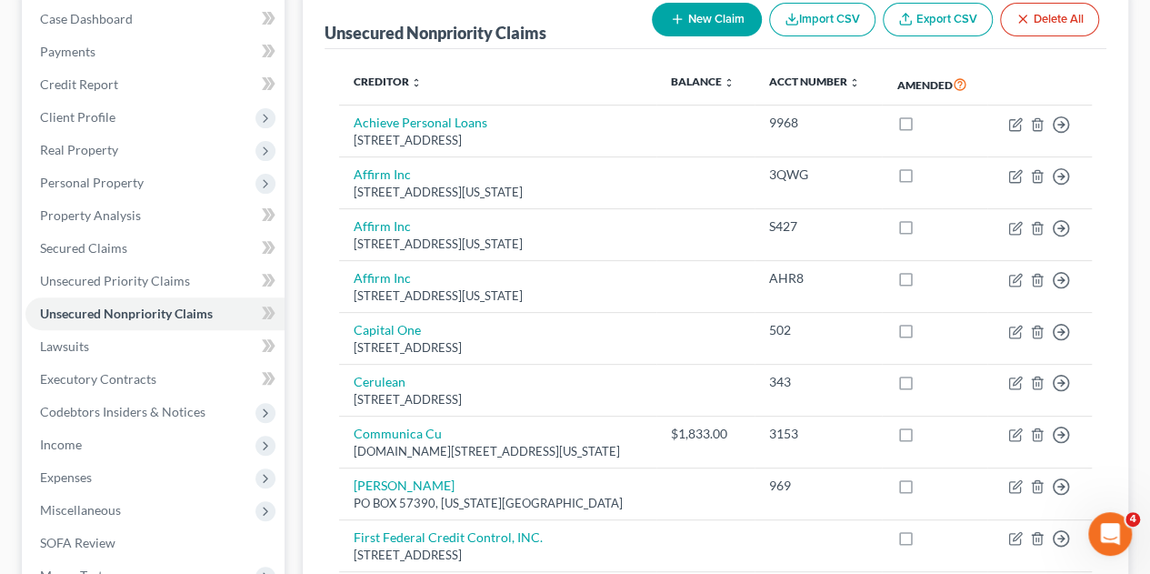
scroll to position [182, 0]
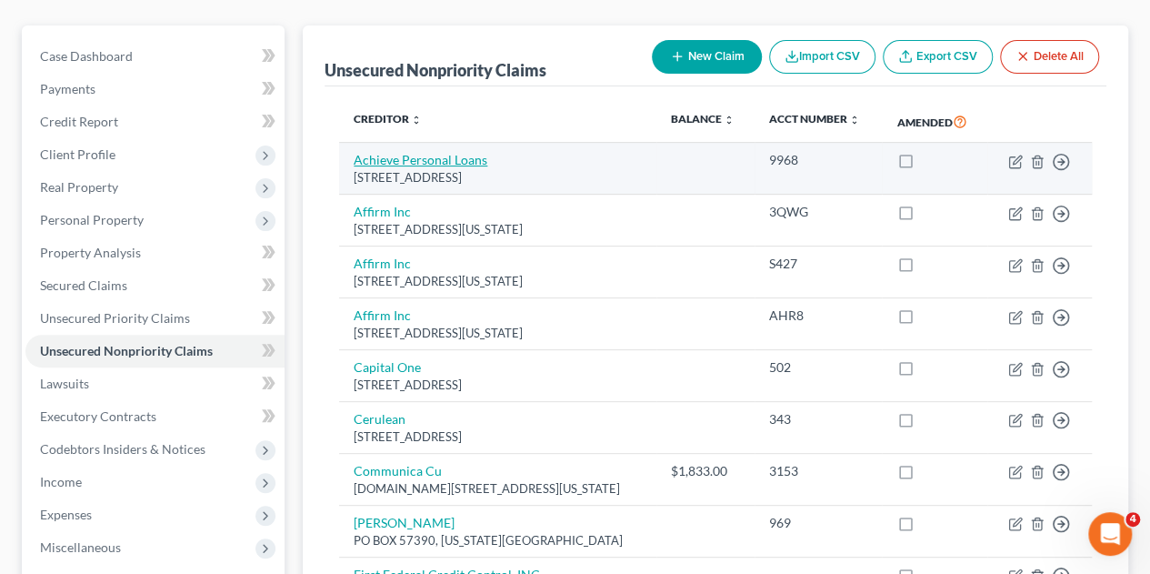
click at [413, 152] on link "Achieve Personal Loans" at bounding box center [421, 159] width 134 height 15
select select "3"
select select "1"
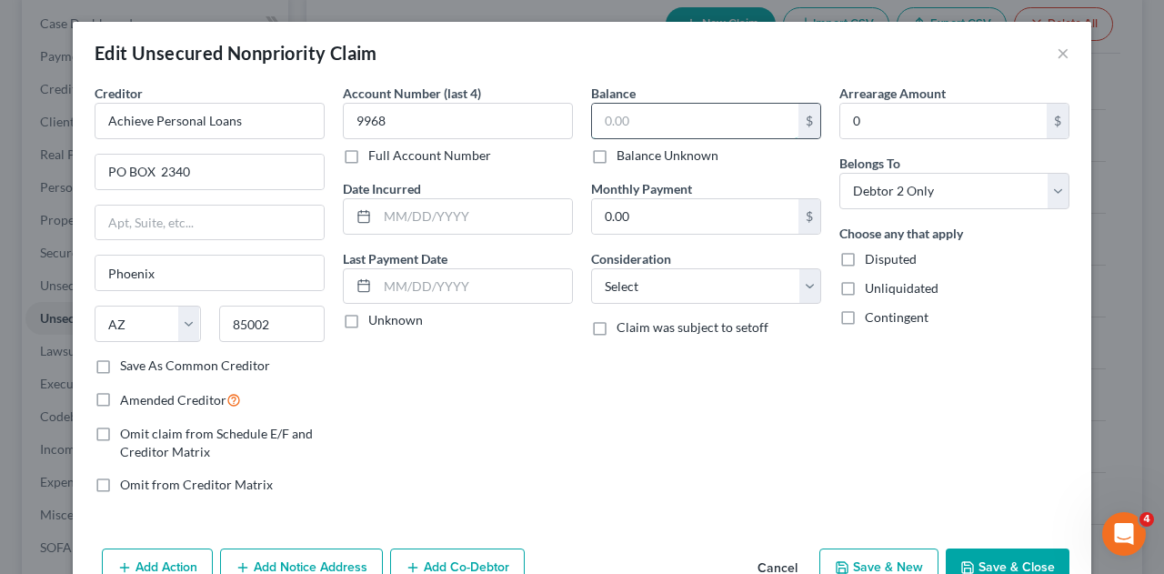
click at [714, 124] on input "text" at bounding box center [695, 121] width 206 height 35
type input "45,443.81"
click at [998, 551] on button "Save & Close" at bounding box center [1007, 567] width 124 height 38
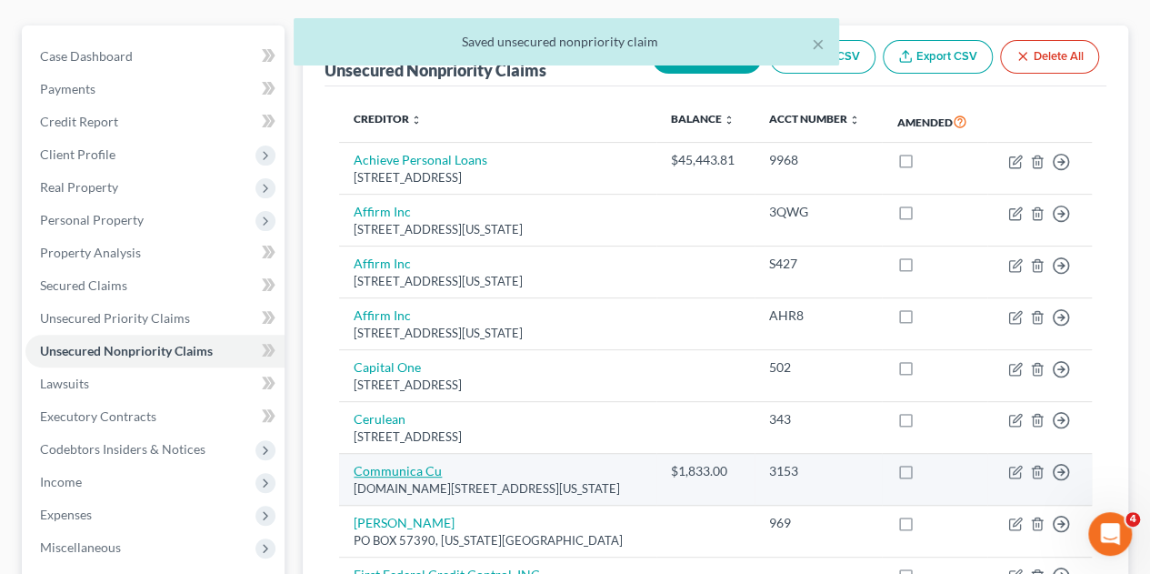
click at [399, 463] on link "Communica Cu" at bounding box center [398, 470] width 88 height 15
select select "37"
select select "0"
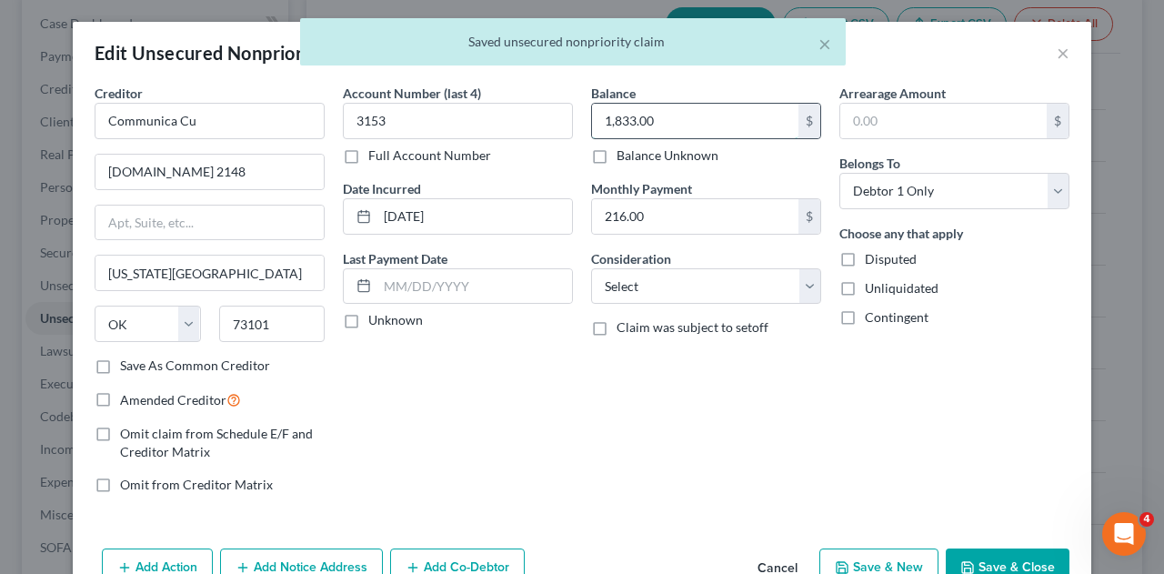
click at [673, 114] on input "1,833.00" at bounding box center [695, 121] width 206 height 35
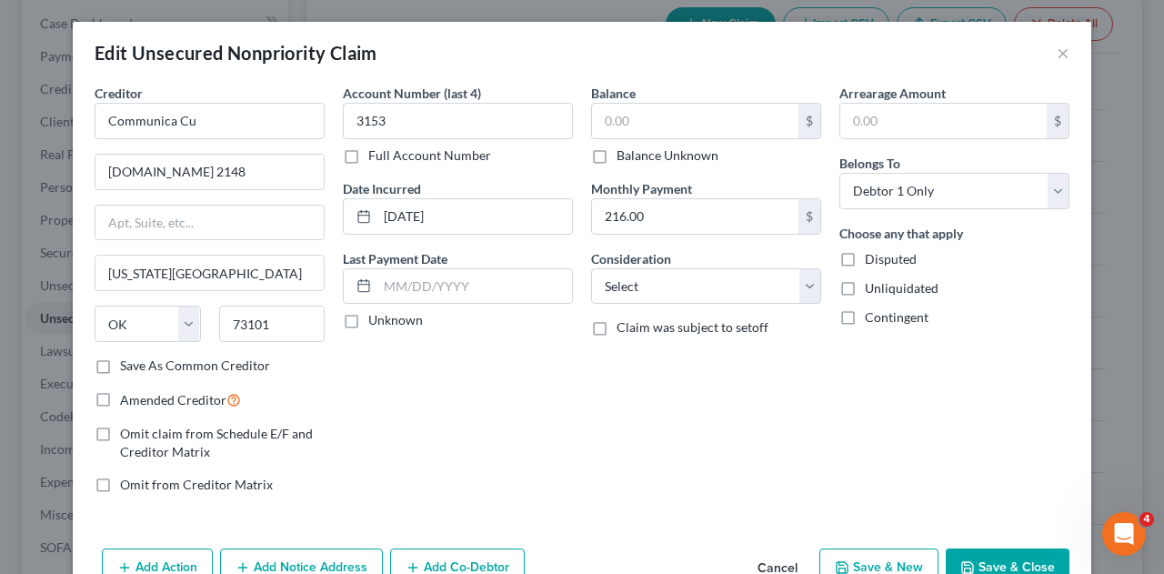
drag, startPoint x: 535, startPoint y: 496, endPoint x: 648, endPoint y: 508, distance: 113.3
click at [535, 496] on div "Account Number (last 4) 3153 Full Account Number Date Incurred 11-18-2022 Last …" at bounding box center [458, 296] width 248 height 424
click at [1013, 555] on button "Save & Close" at bounding box center [1007, 567] width 124 height 38
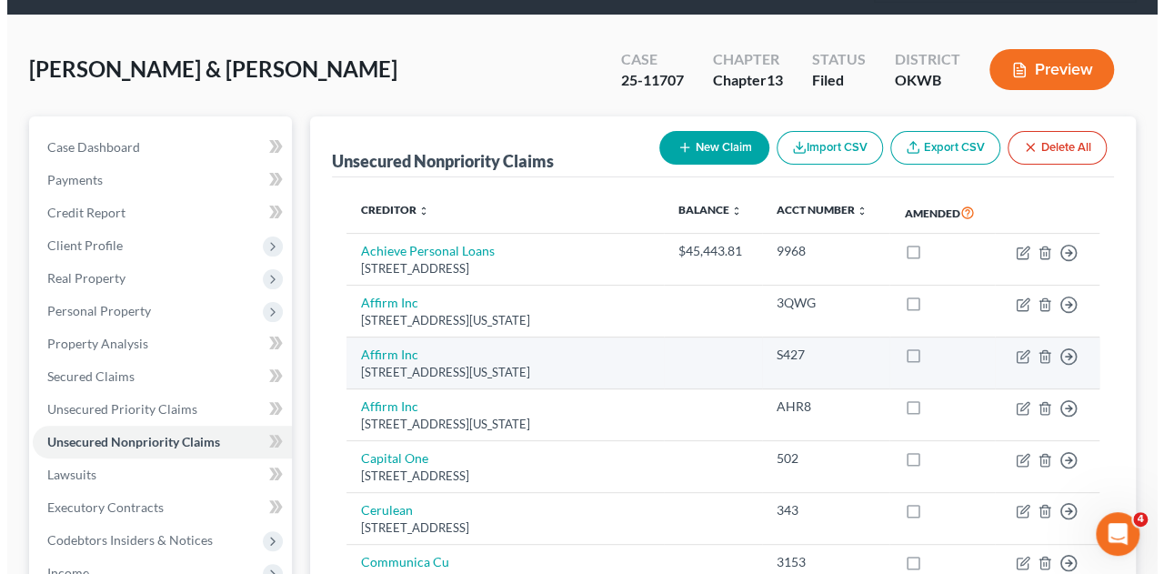
scroll to position [0, 0]
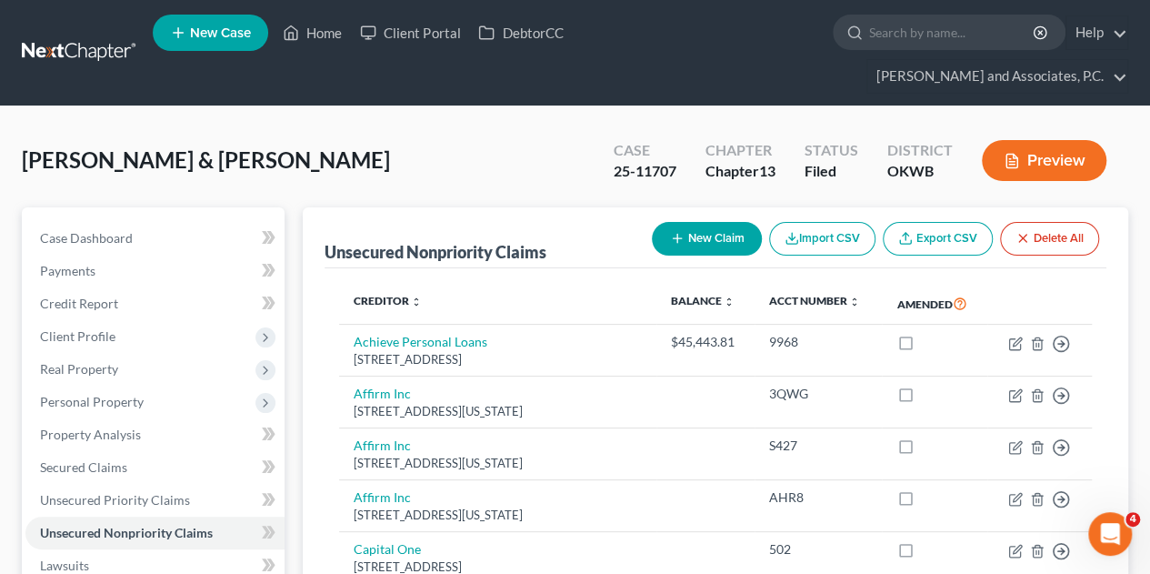
click at [691, 222] on button "New Claim" at bounding box center [707, 239] width 110 height 34
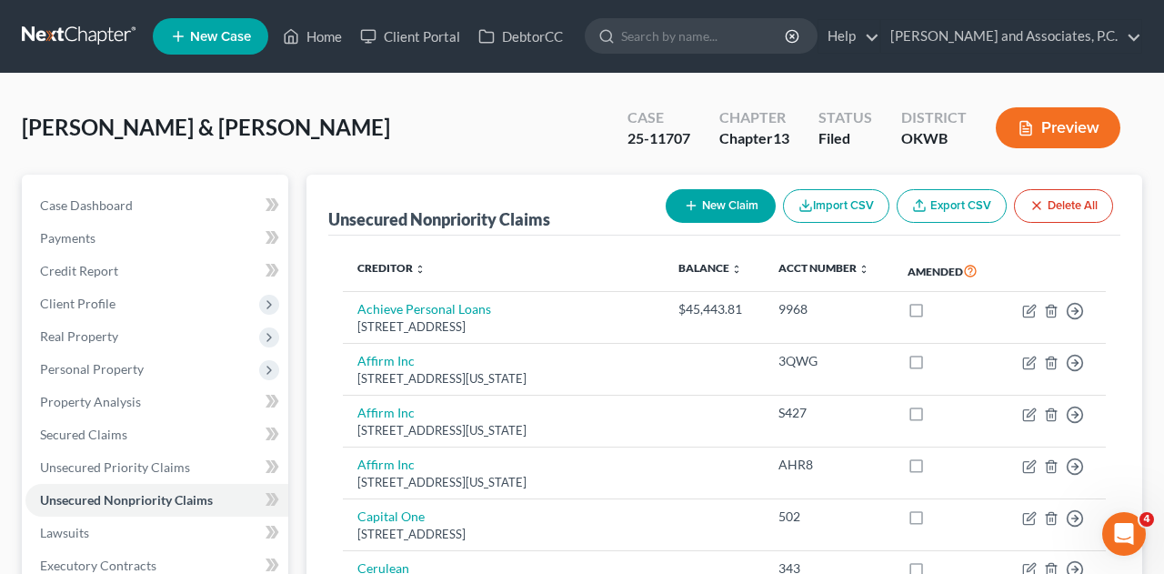
select select "2"
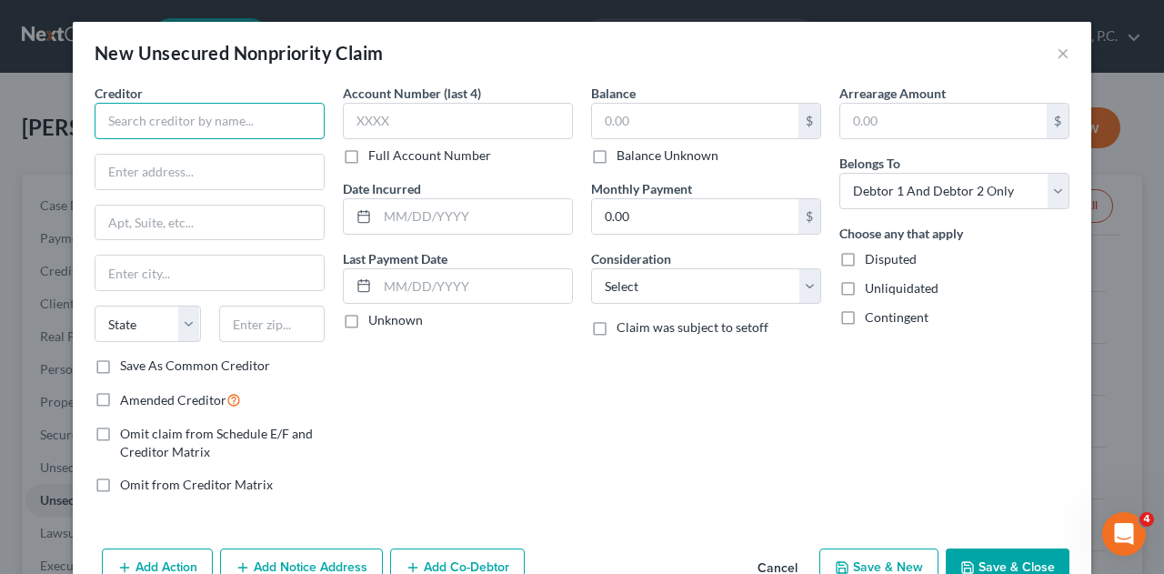
click at [145, 115] on input "text" at bounding box center [210, 121] width 230 height 36
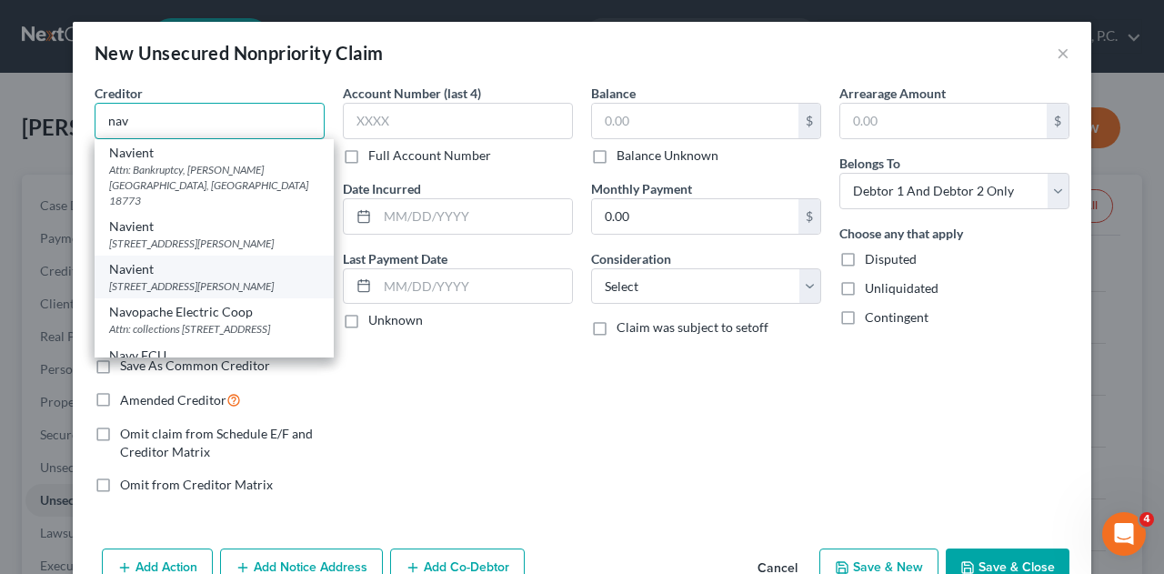
scroll to position [91, 0]
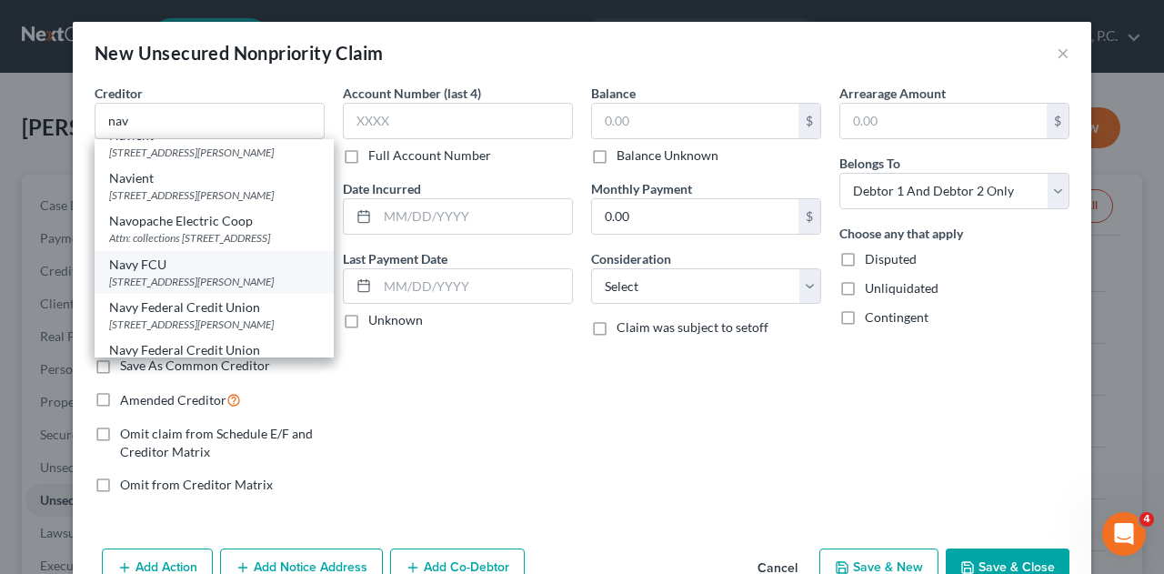
click at [167, 274] on div "PO Box 3000, Merrifield, VA 22119" at bounding box center [214, 281] width 210 height 15
type input "Navy FCU"
type input "PO Box 3000"
type input "Merrifield"
select select "48"
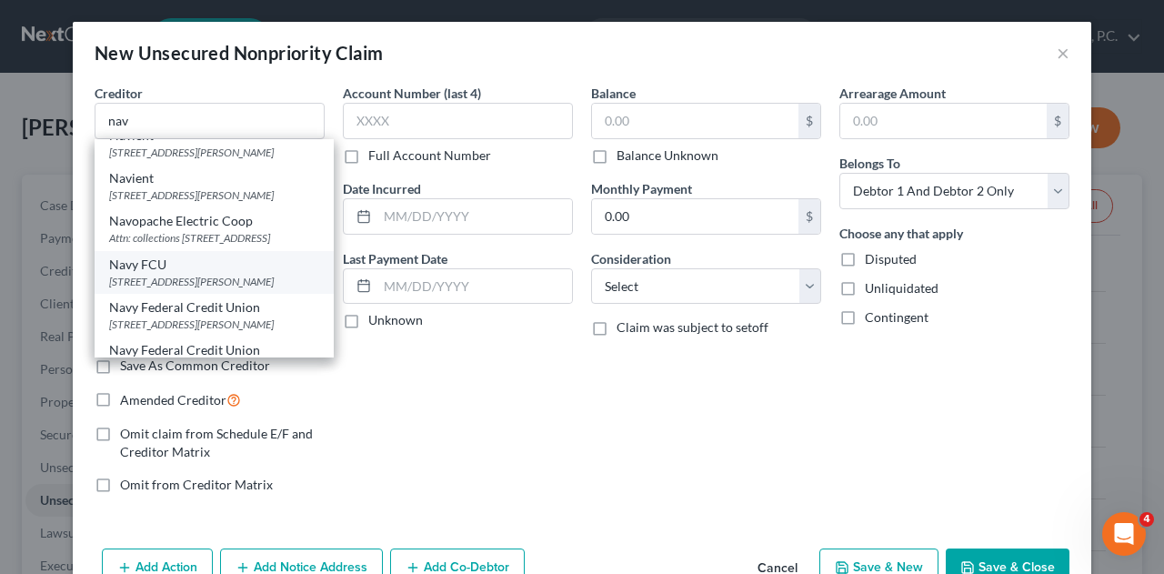
type input "22119"
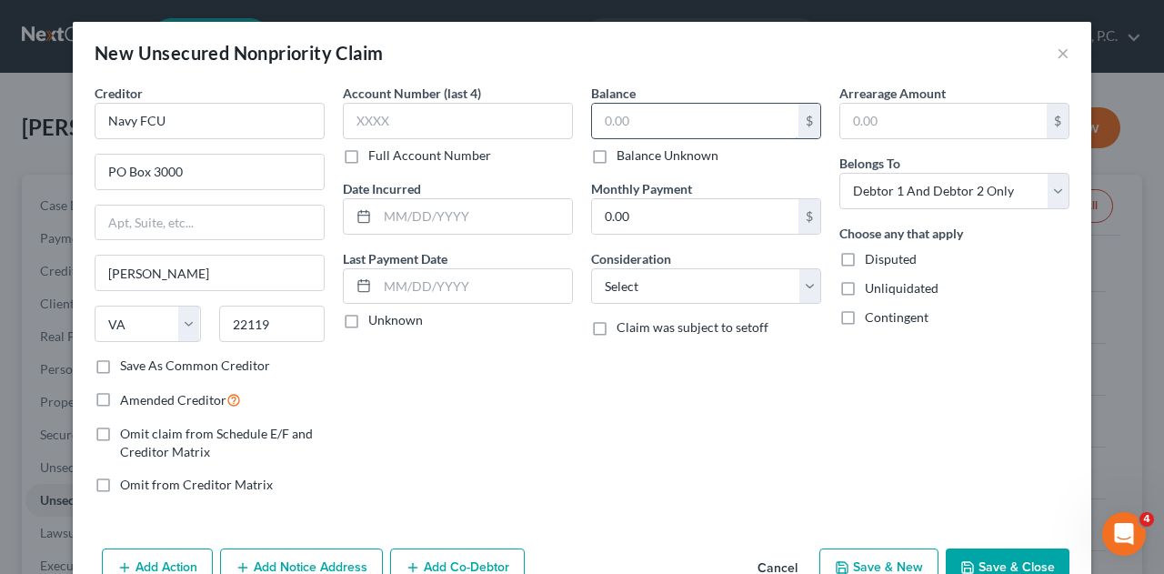
click at [654, 118] on input "text" at bounding box center [695, 121] width 206 height 35
type input "8,483.98"
click at [991, 548] on button "Save & Close" at bounding box center [1007, 567] width 124 height 38
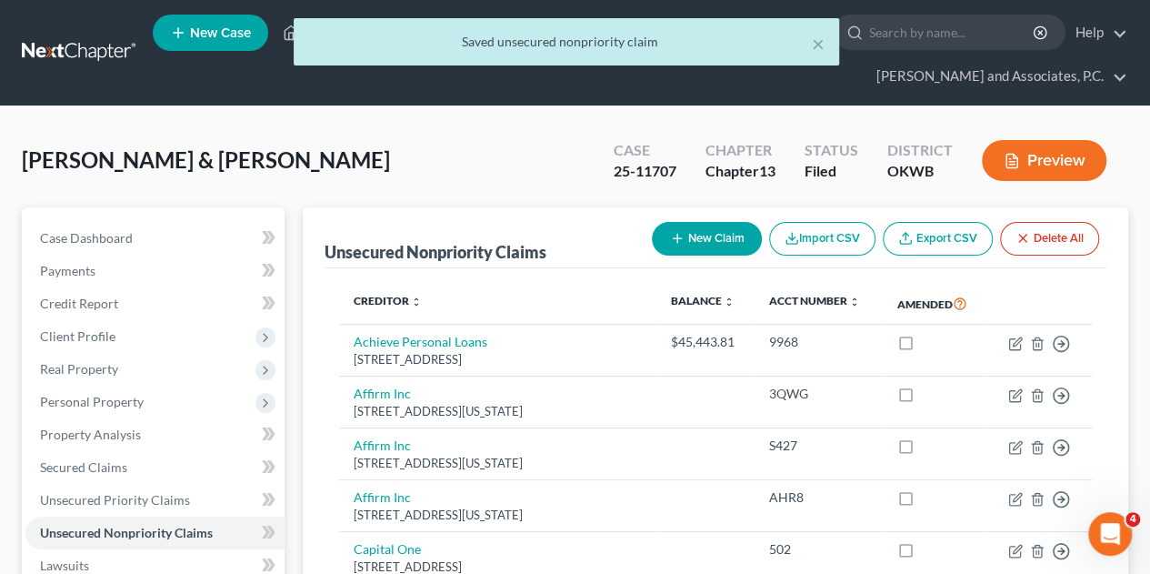
click at [710, 222] on button "New Claim" at bounding box center [707, 239] width 110 height 34
select select "2"
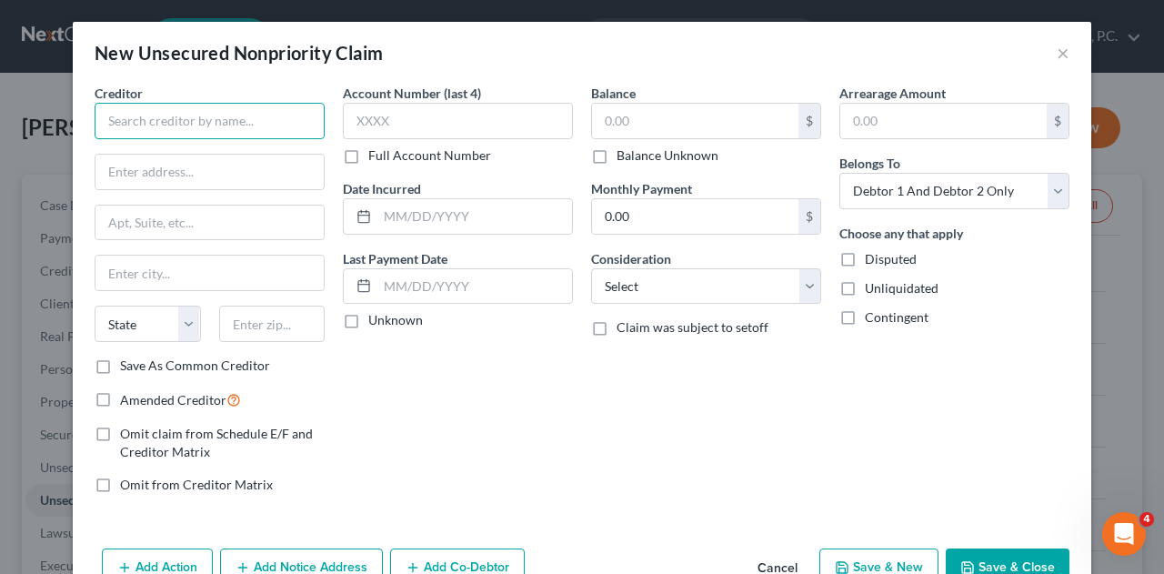
click at [265, 124] on input "text" at bounding box center [210, 121] width 230 height 36
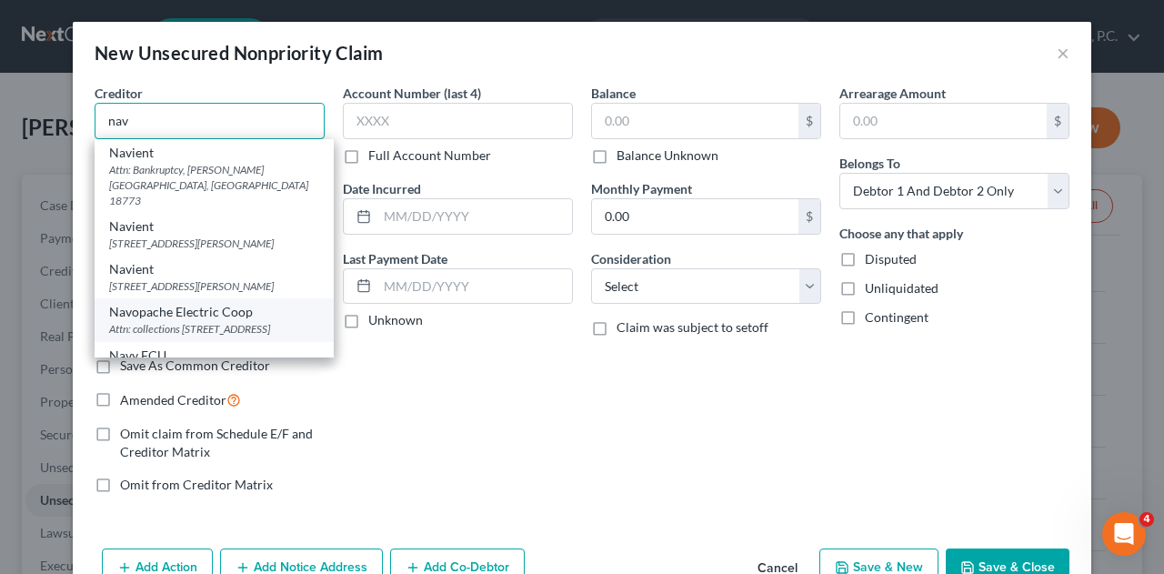
scroll to position [91, 0]
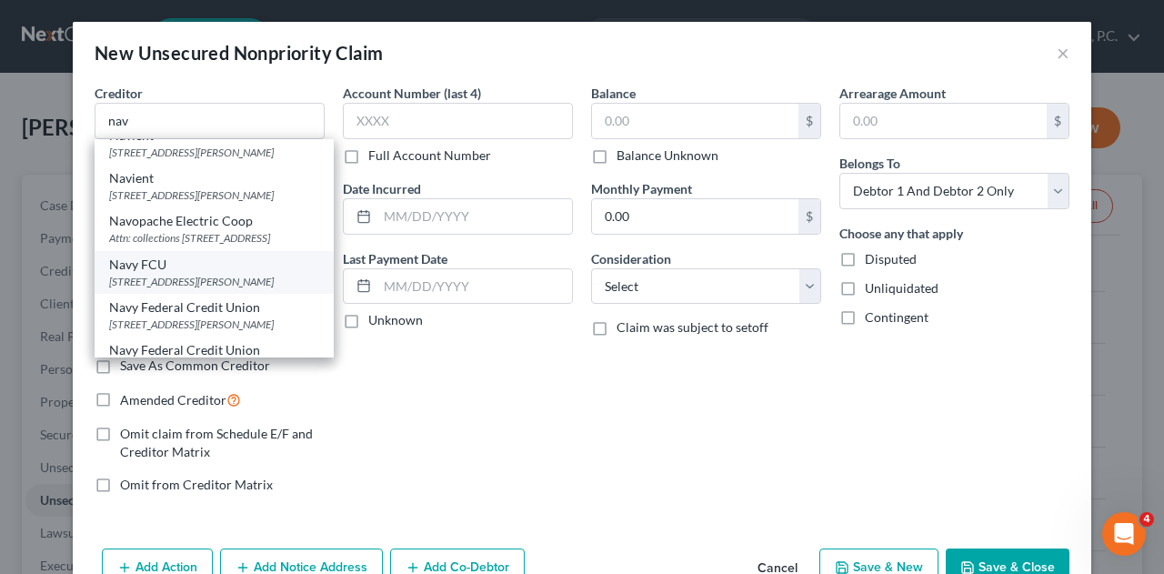
click at [158, 274] on div "PO Box 3000, Merrifield, VA 22119" at bounding box center [214, 281] width 210 height 15
type input "Navy FCU"
type input "PO Box 3000"
type input "Merrifield"
select select "48"
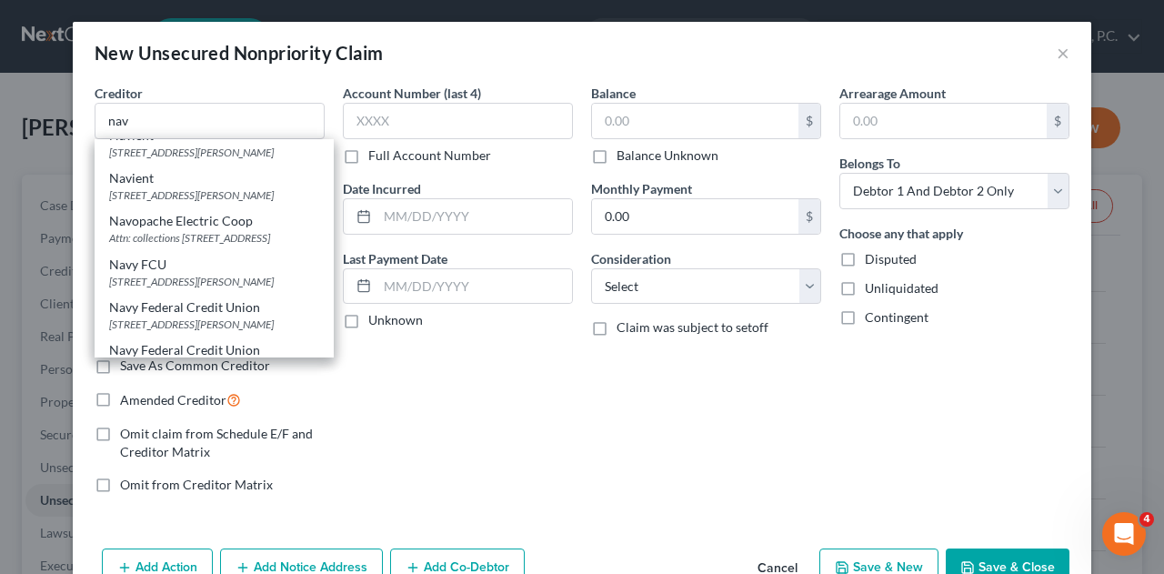
type input "22119"
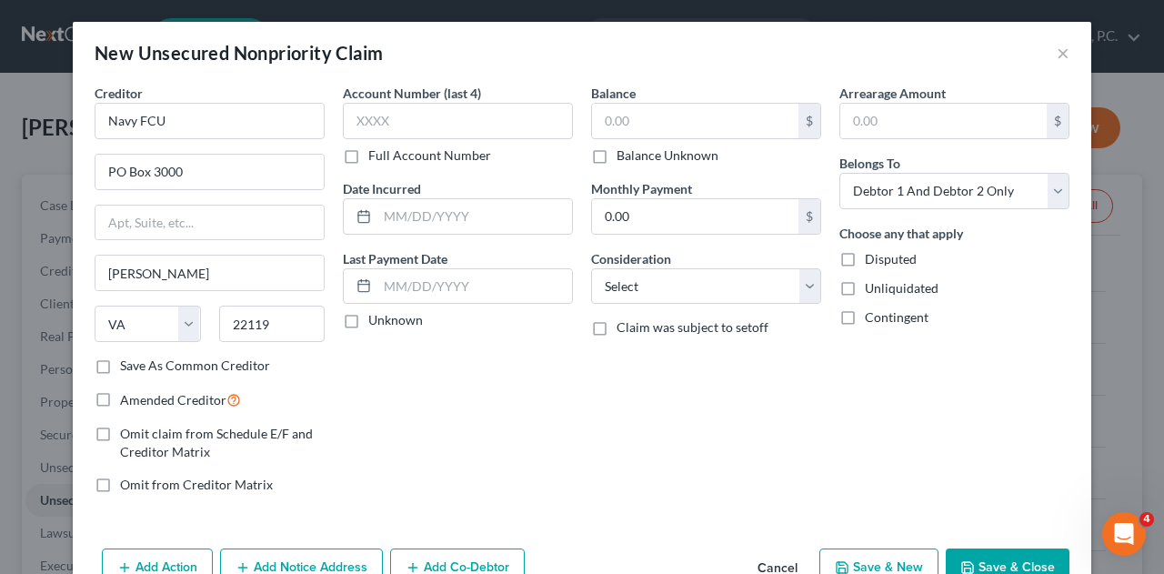
scroll to position [0, 0]
click at [658, 118] on input "text" at bounding box center [695, 121] width 206 height 35
type input "6,708.40"
click at [974, 556] on button "Save & Close" at bounding box center [1007, 567] width 124 height 38
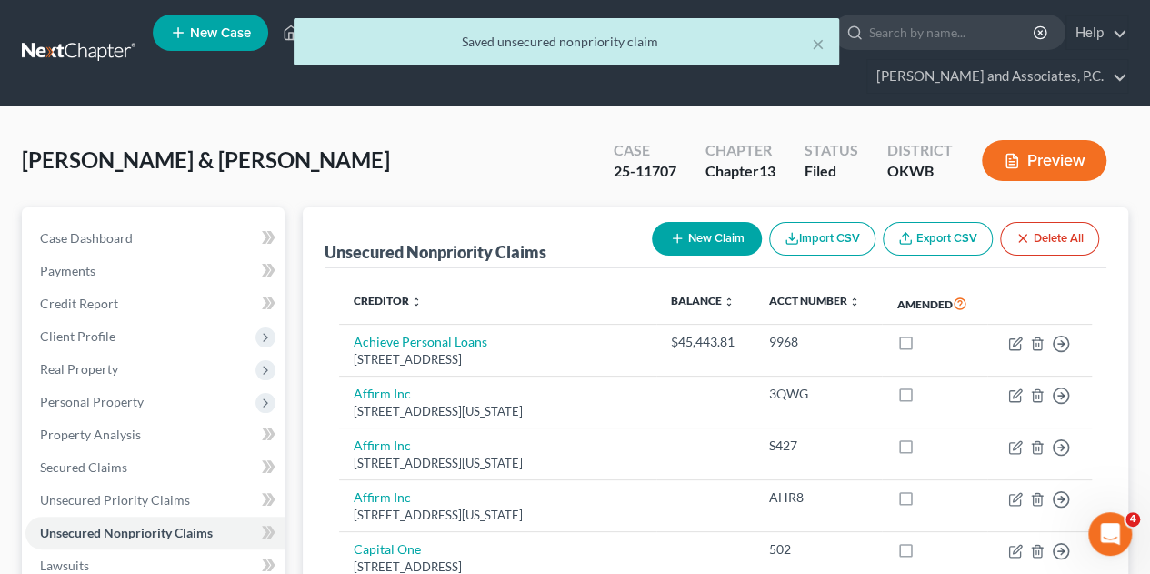
click at [689, 222] on button "New Claim" at bounding box center [707, 239] width 110 height 34
select select "2"
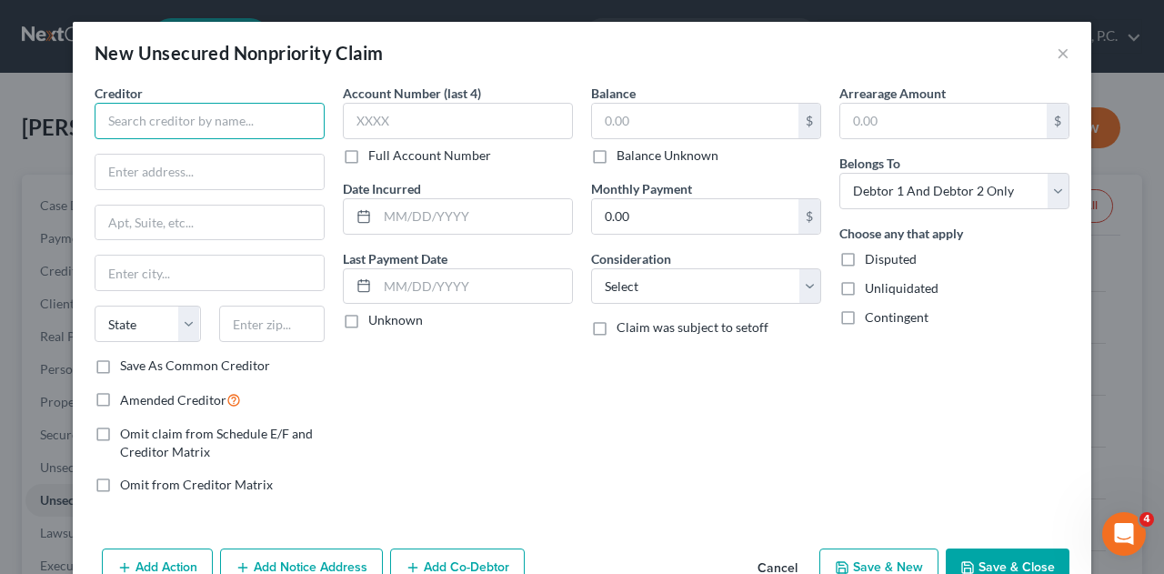
click at [140, 114] on input "text" at bounding box center [210, 121] width 230 height 36
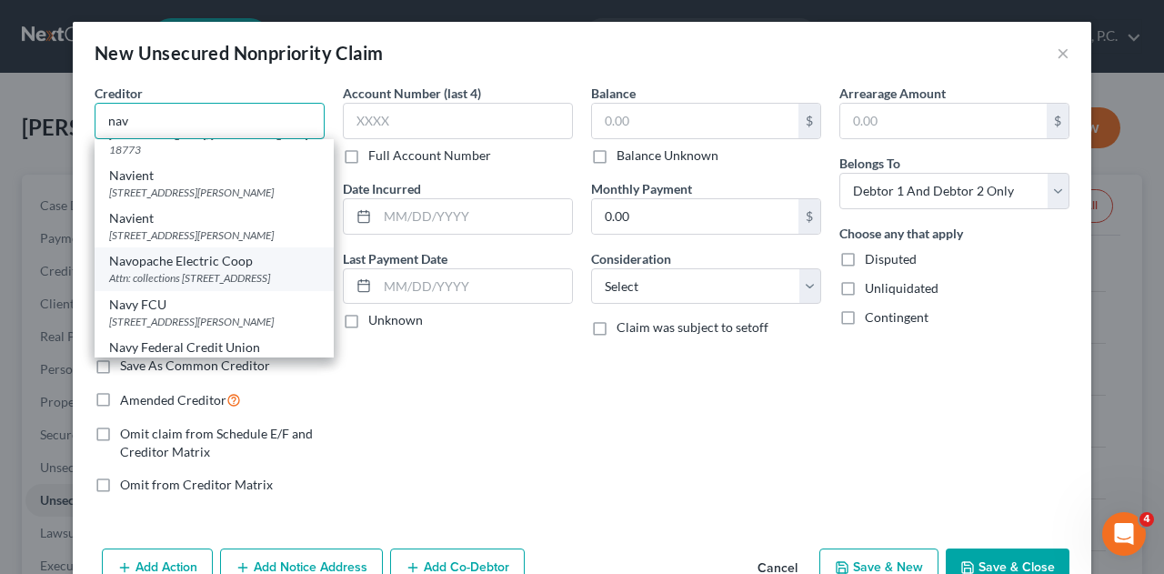
scroll to position [91, 0]
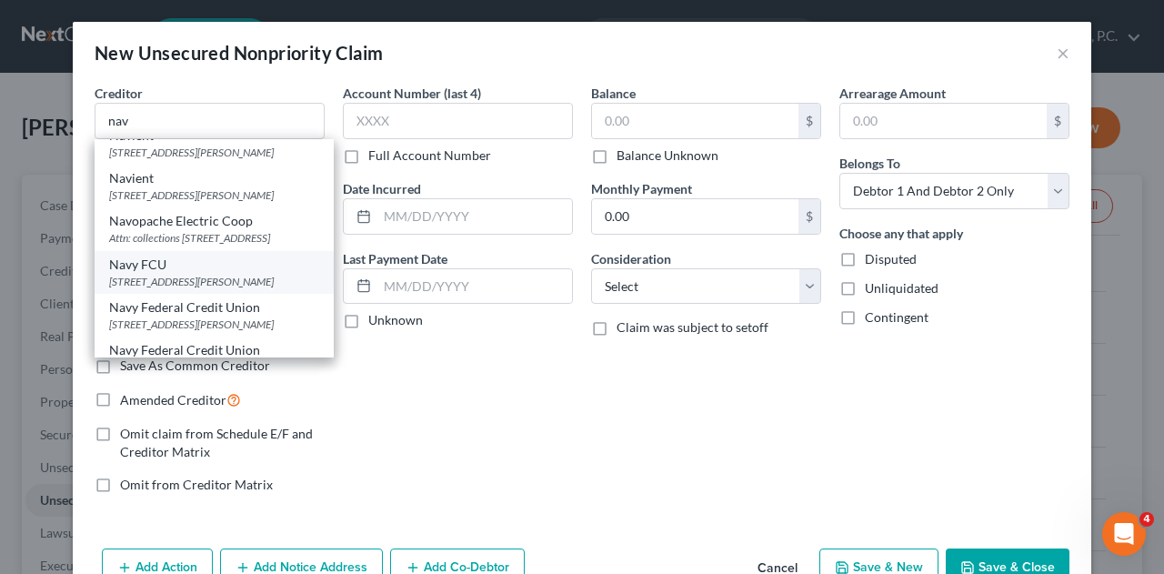
click at [157, 274] on div "PO Box 3000, Merrifield, VA 22119" at bounding box center [214, 281] width 210 height 15
type input "Navy FCU"
type input "PO Box 3000"
type input "Merrifield"
select select "48"
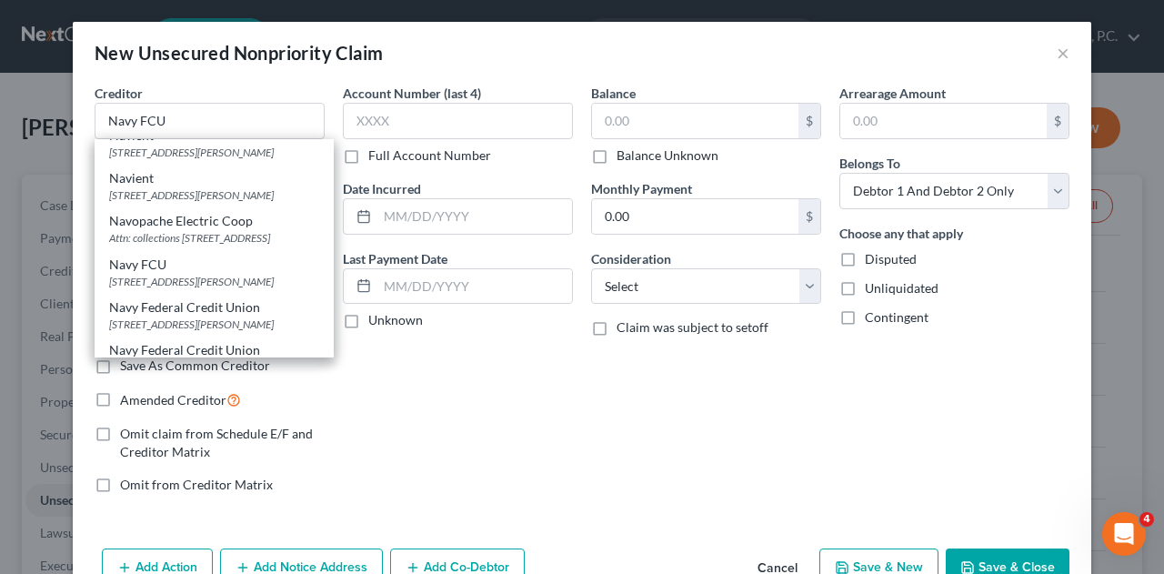
type input "22119"
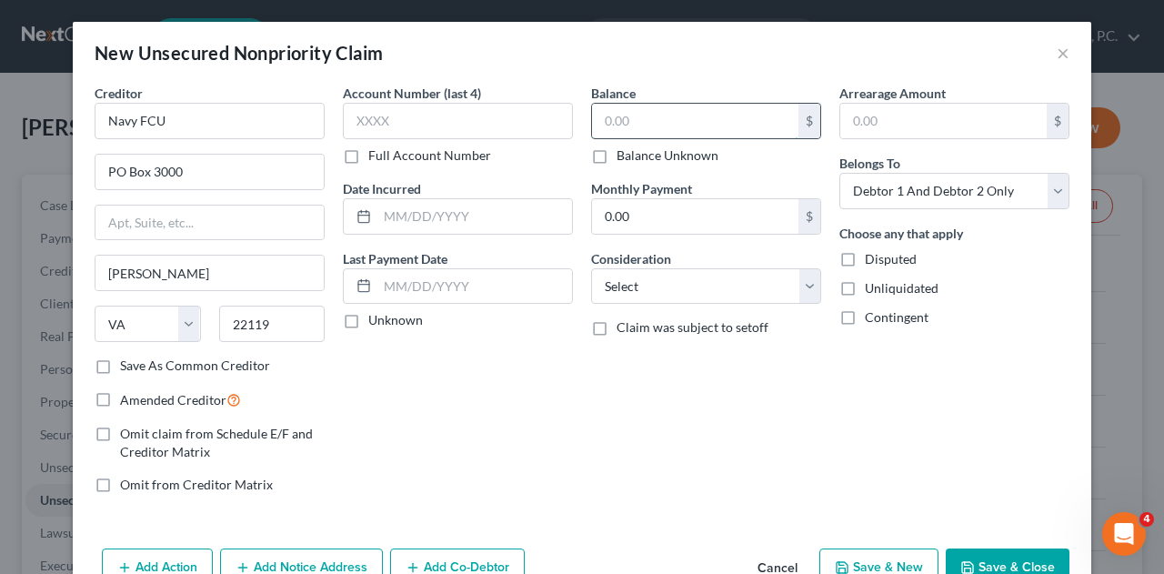
click at [634, 119] on input "text" at bounding box center [695, 121] width 206 height 35
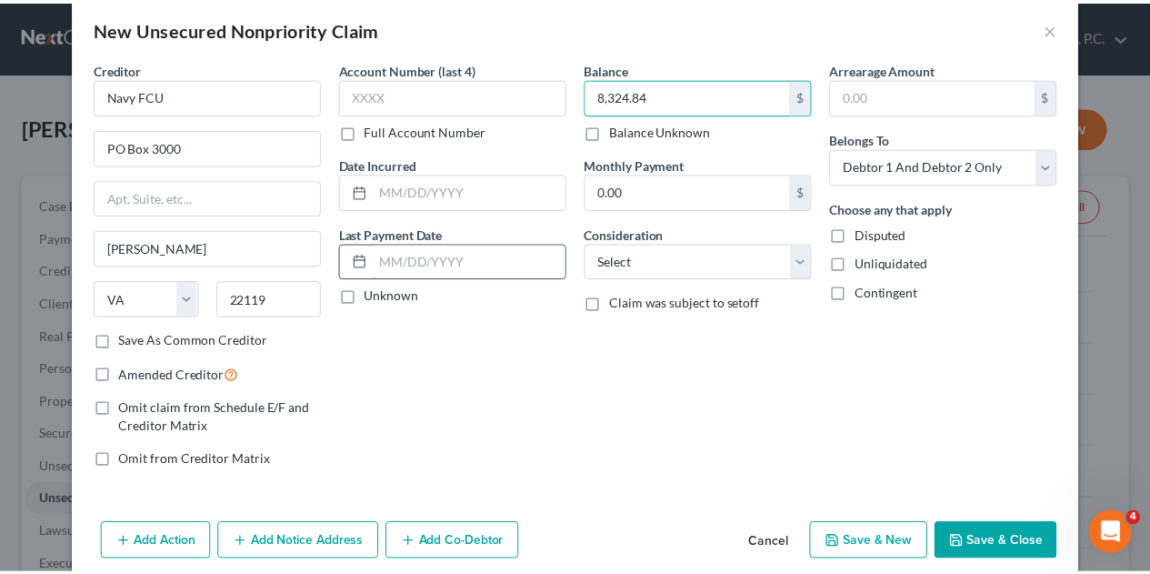
scroll to position [45, 0]
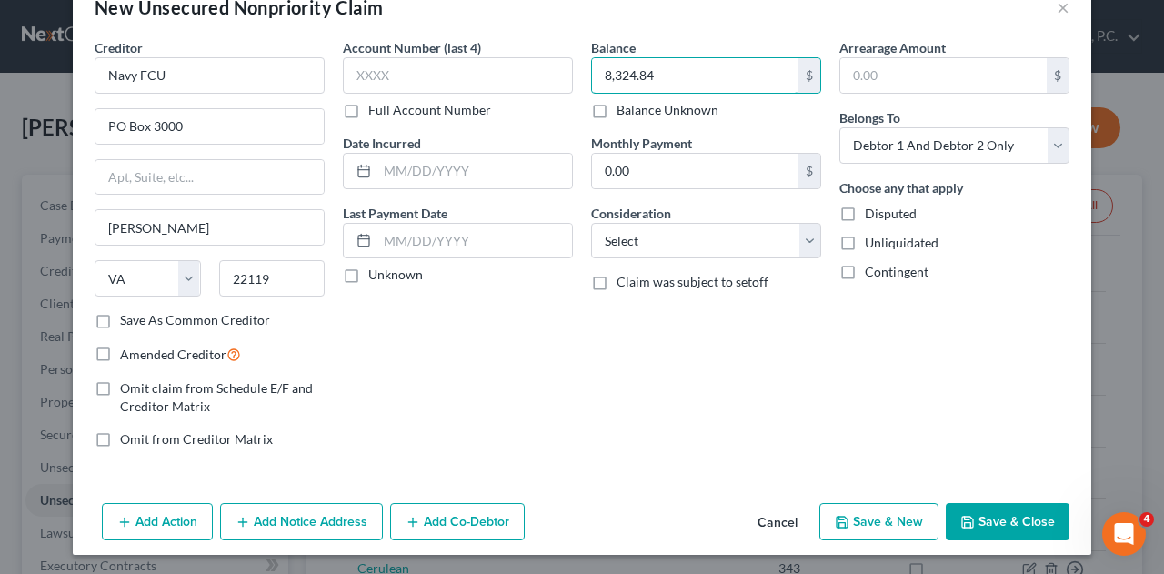
type input "8,324.84"
click at [1012, 523] on button "Save & Close" at bounding box center [1007, 522] width 124 height 38
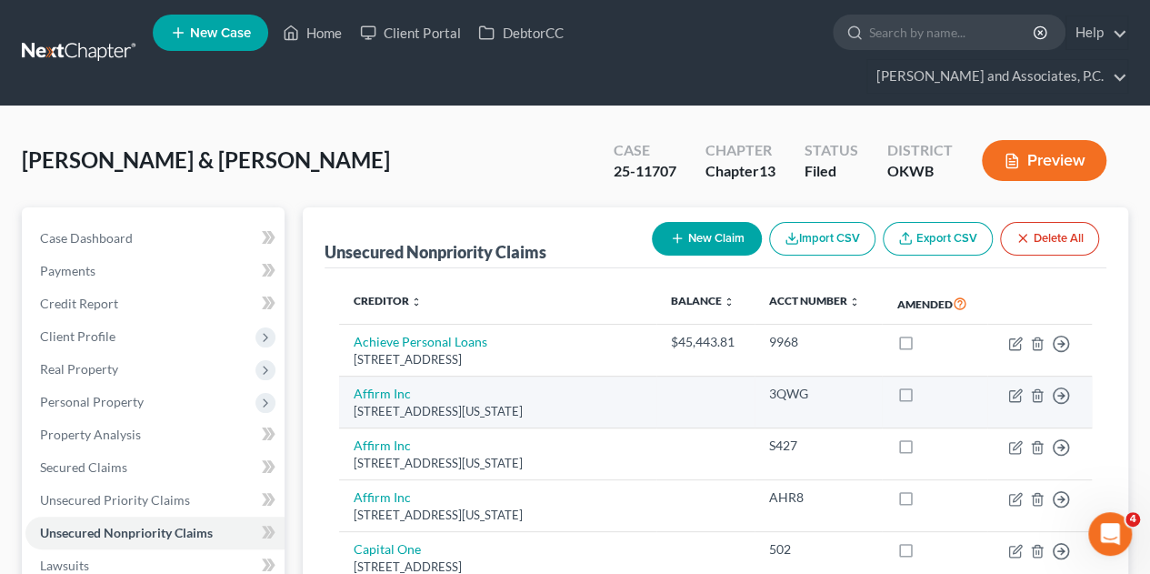
scroll to position [91, 0]
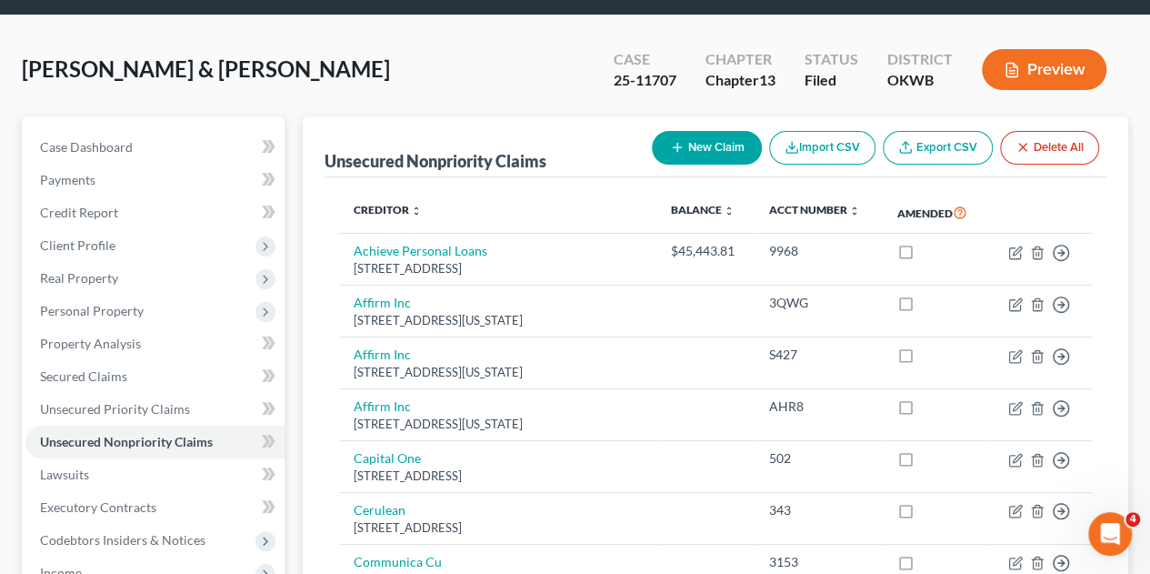
click at [681, 131] on button "New Claim" at bounding box center [707, 148] width 110 height 34
select select "2"
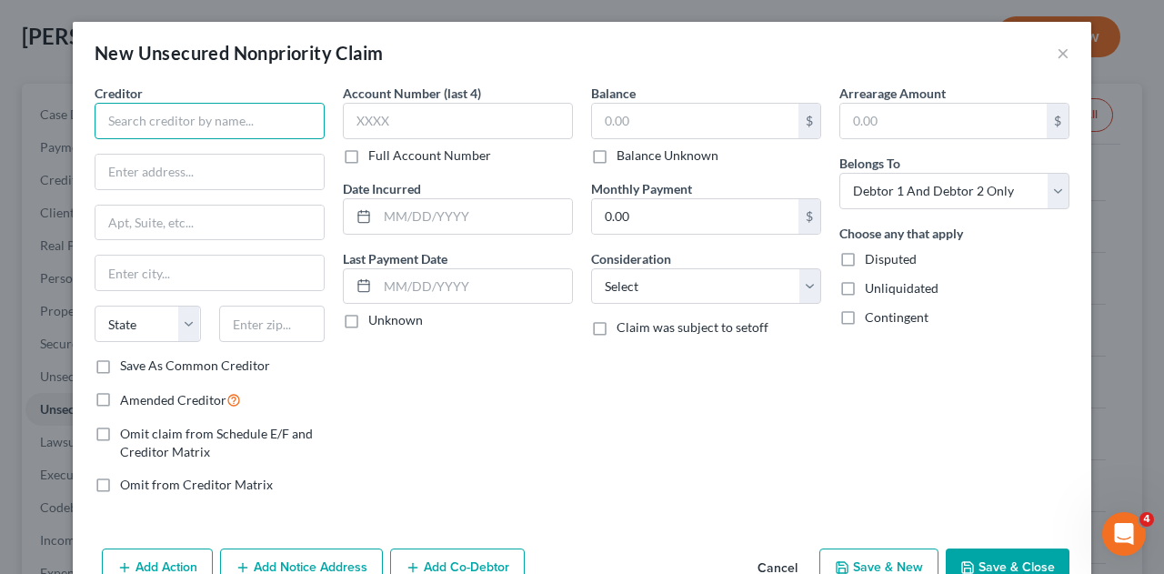
click at [180, 125] on input "text" at bounding box center [210, 121] width 230 height 36
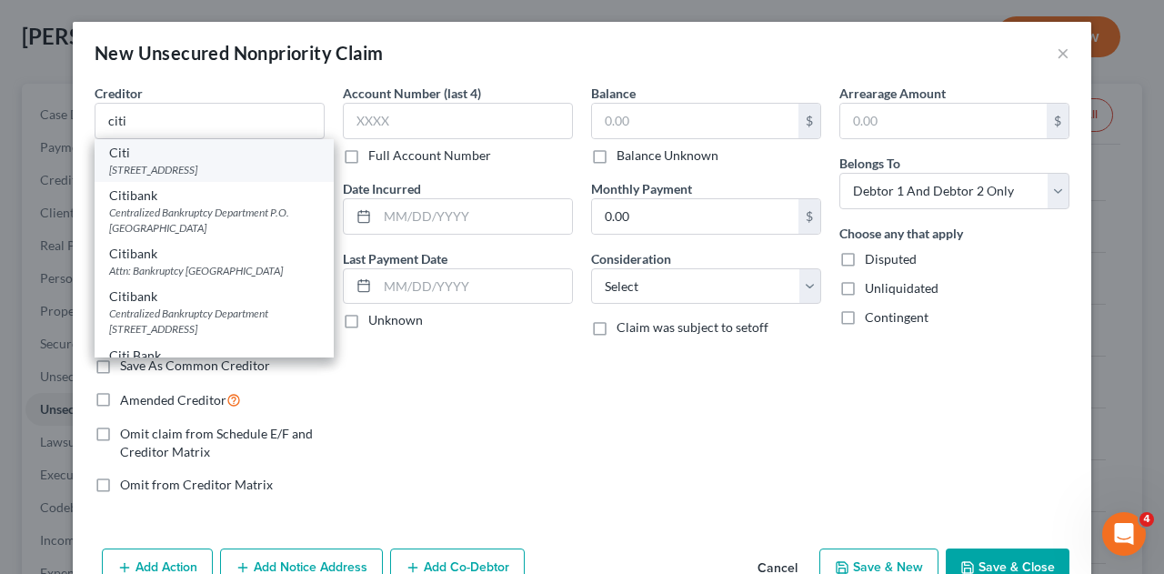
click at [160, 155] on div "Citi" at bounding box center [214, 153] width 210 height 18
type input "Citi"
type input "Po Box"
type input "6241"
type input "Sioux Falls"
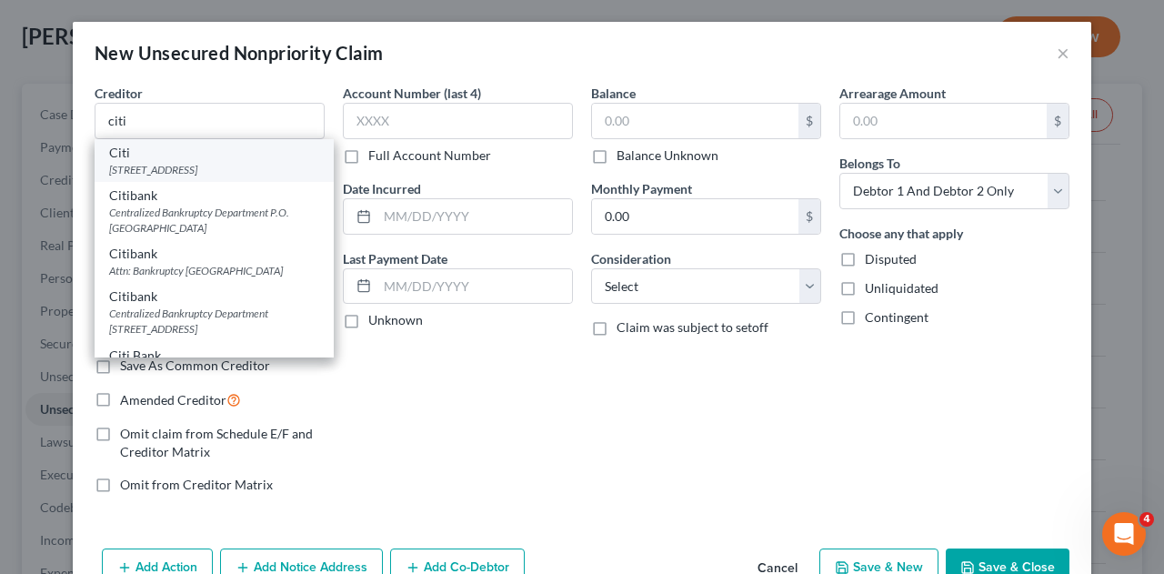
select select "43"
type input "57117"
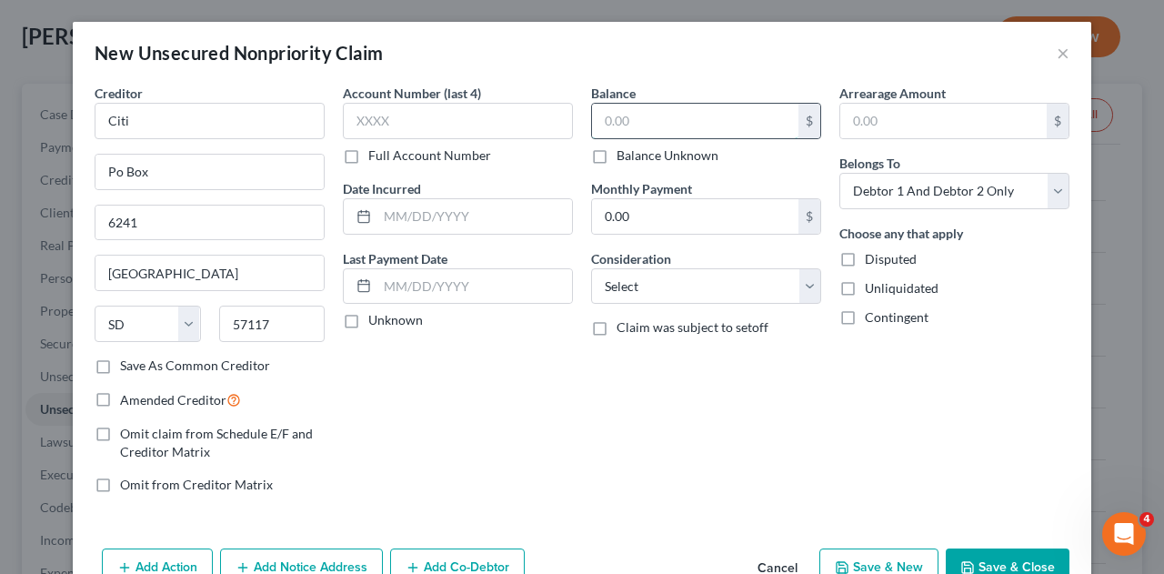
click at [652, 126] on input "text" at bounding box center [695, 121] width 206 height 35
type input "507.14"
drag, startPoint x: 1034, startPoint y: 558, endPoint x: 967, endPoint y: 508, distance: 83.8
click at [1034, 559] on button "Save & Close" at bounding box center [1007, 567] width 124 height 38
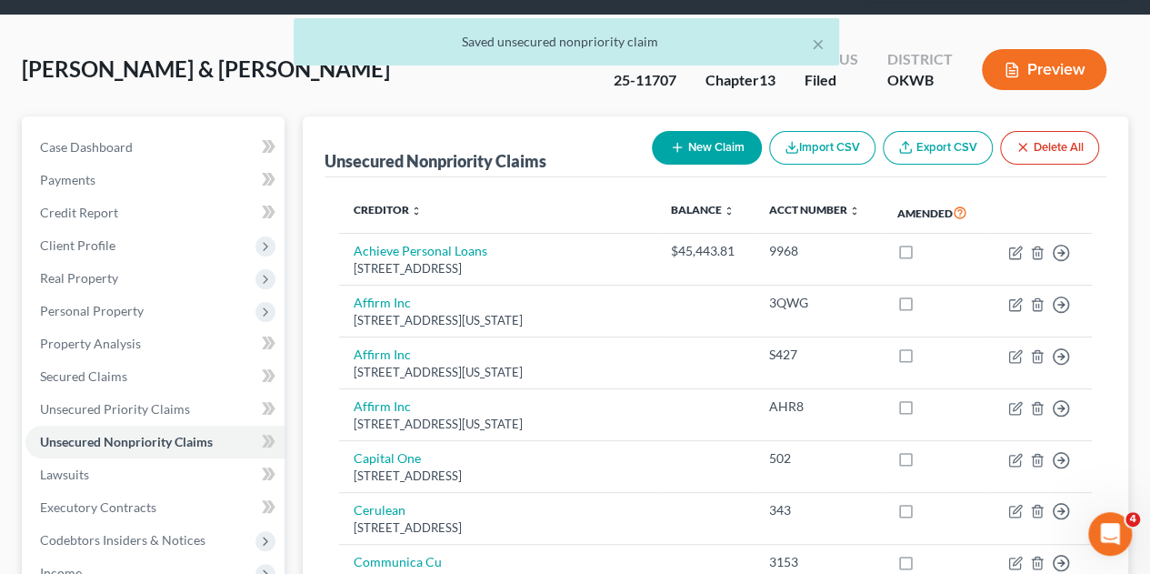
click at [688, 131] on button "New Claim" at bounding box center [707, 148] width 110 height 34
select select "2"
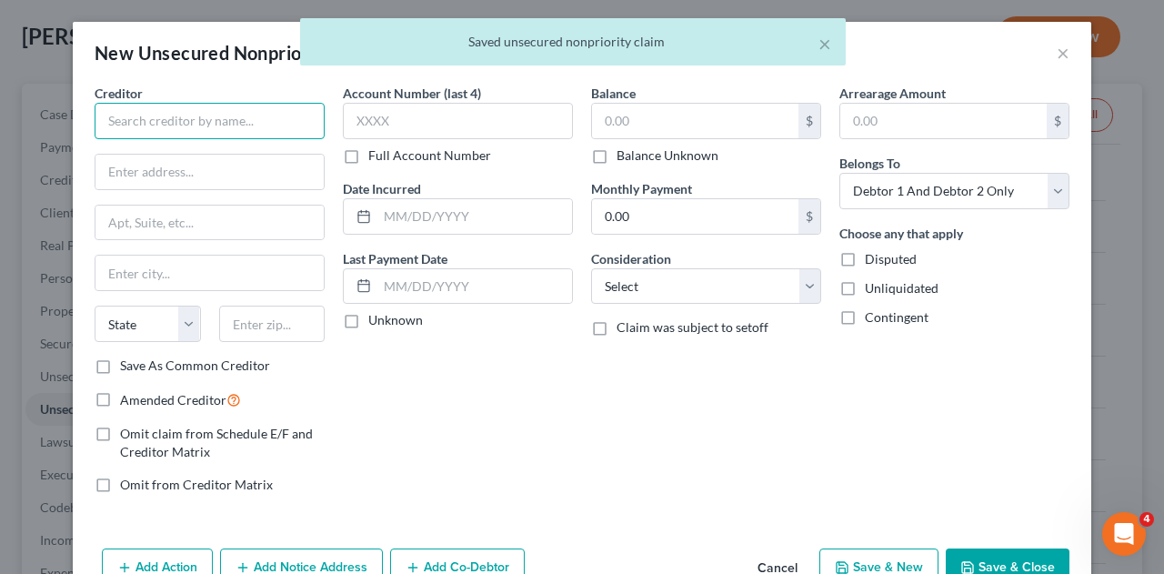
click at [214, 115] on input "text" at bounding box center [210, 121] width 230 height 36
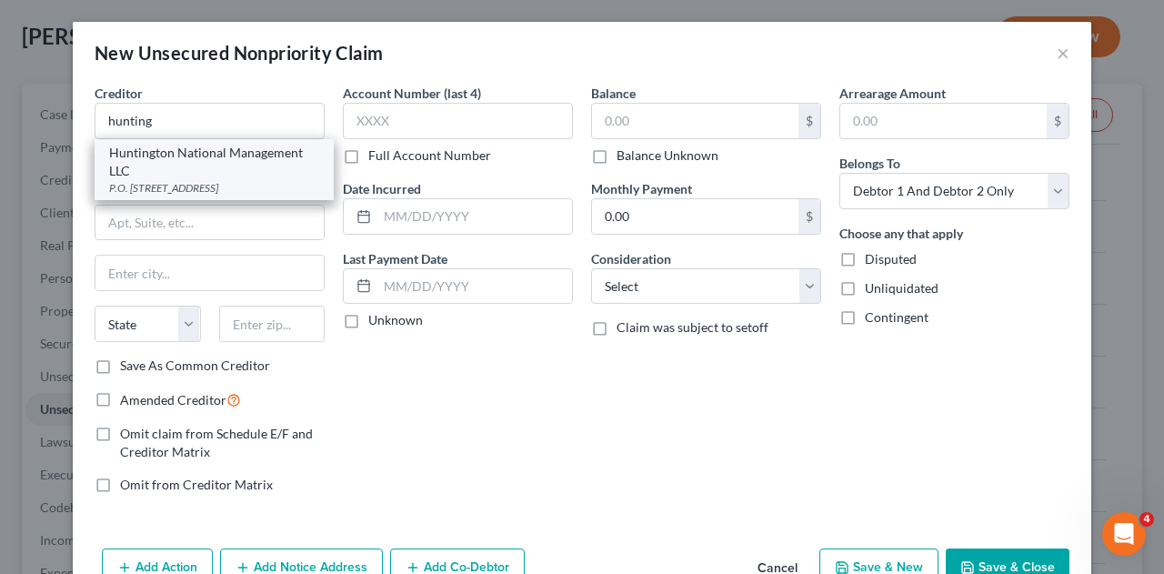
click at [145, 178] on div "Huntington National Management LLC" at bounding box center [214, 162] width 210 height 36
type input "Huntington National Management LLC"
type input "P.O. Box 1158"
type input "Hamburg"
select select "35"
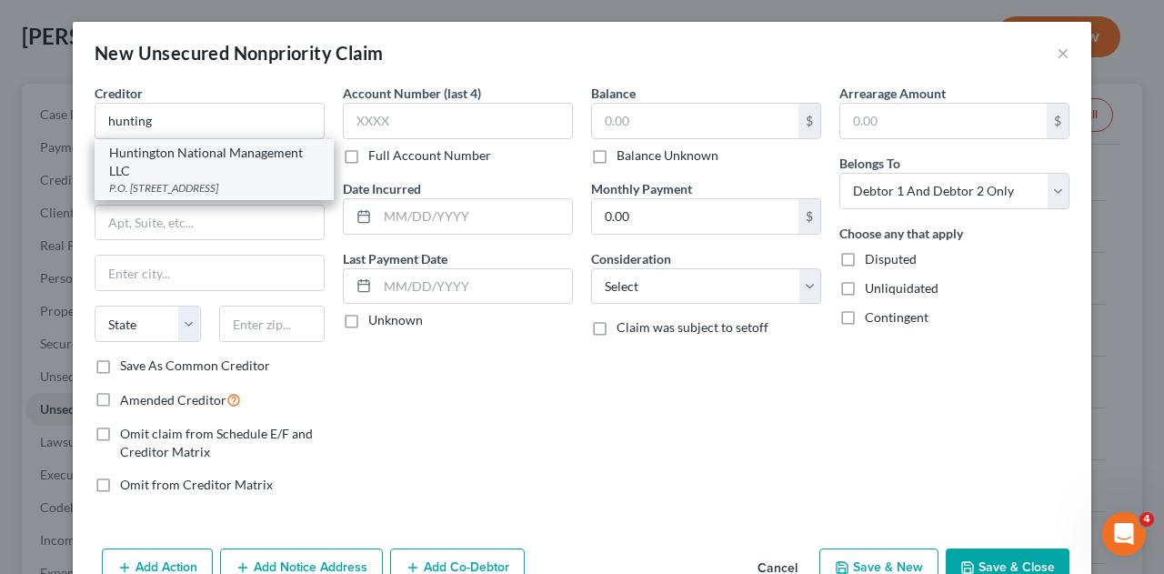
type input "14075"
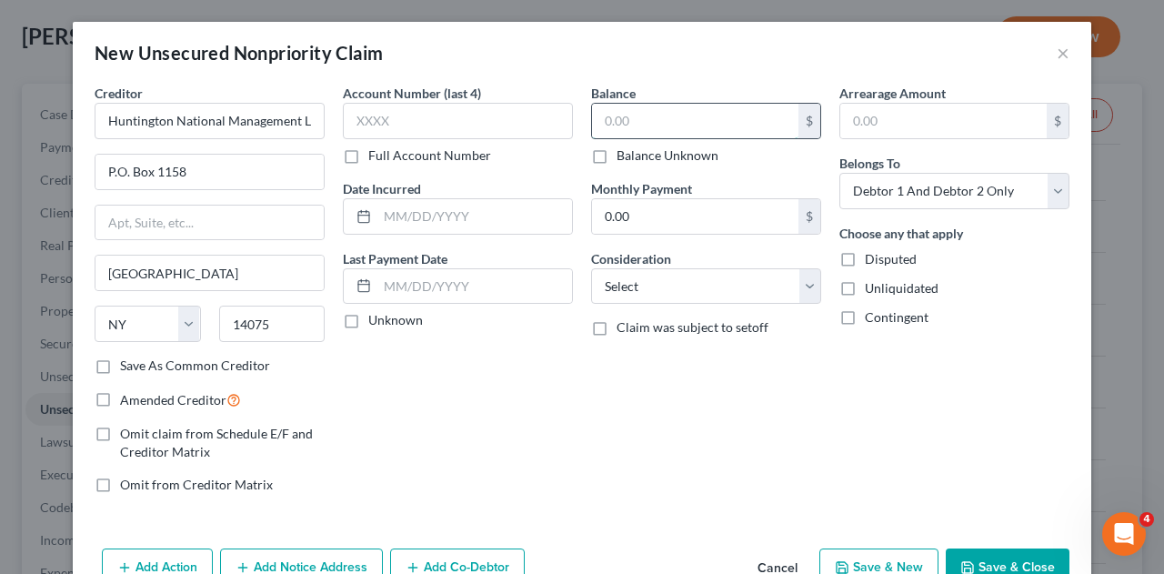
click at [634, 125] on input "text" at bounding box center [695, 121] width 206 height 35
type input "230.00"
click at [1004, 561] on button "Save & Close" at bounding box center [1007, 567] width 124 height 38
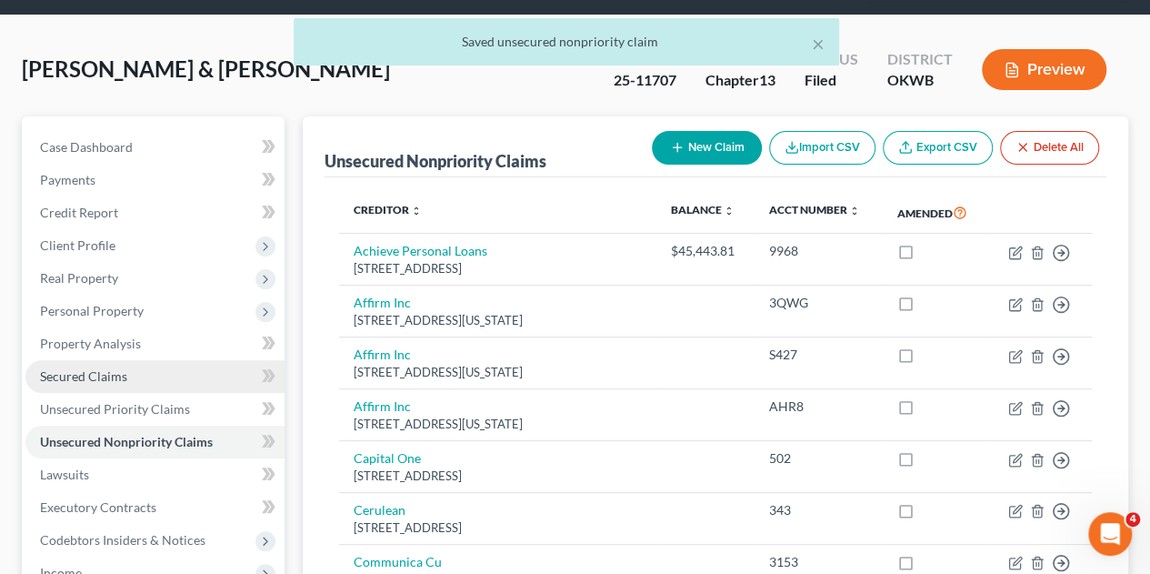
click at [87, 368] on span "Secured Claims" at bounding box center [83, 375] width 87 height 15
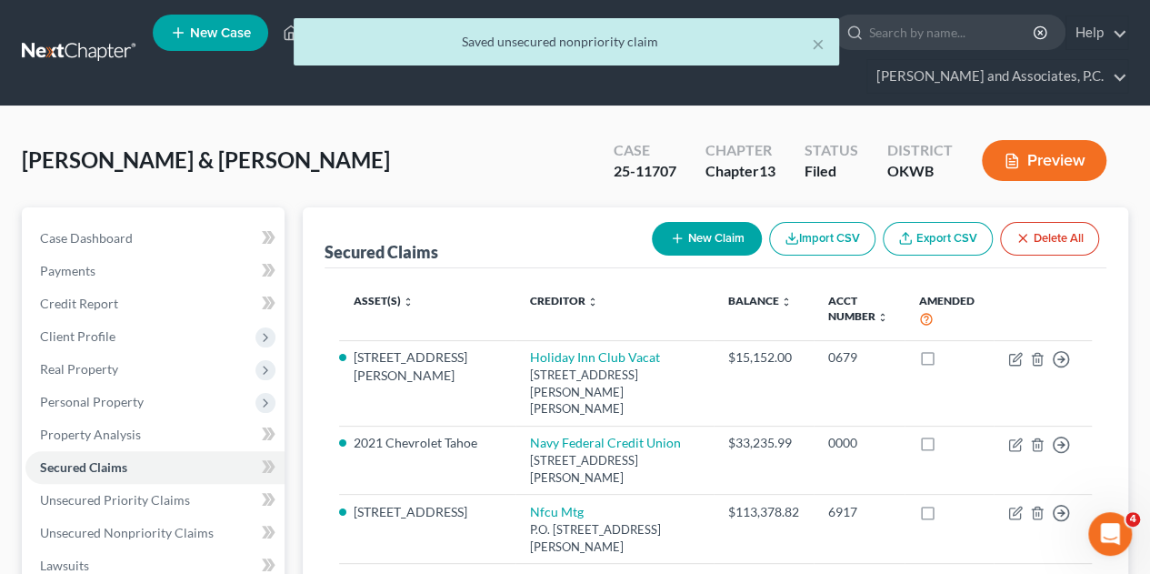
click at [705, 222] on button "New Claim" at bounding box center [707, 239] width 110 height 34
select select "2"
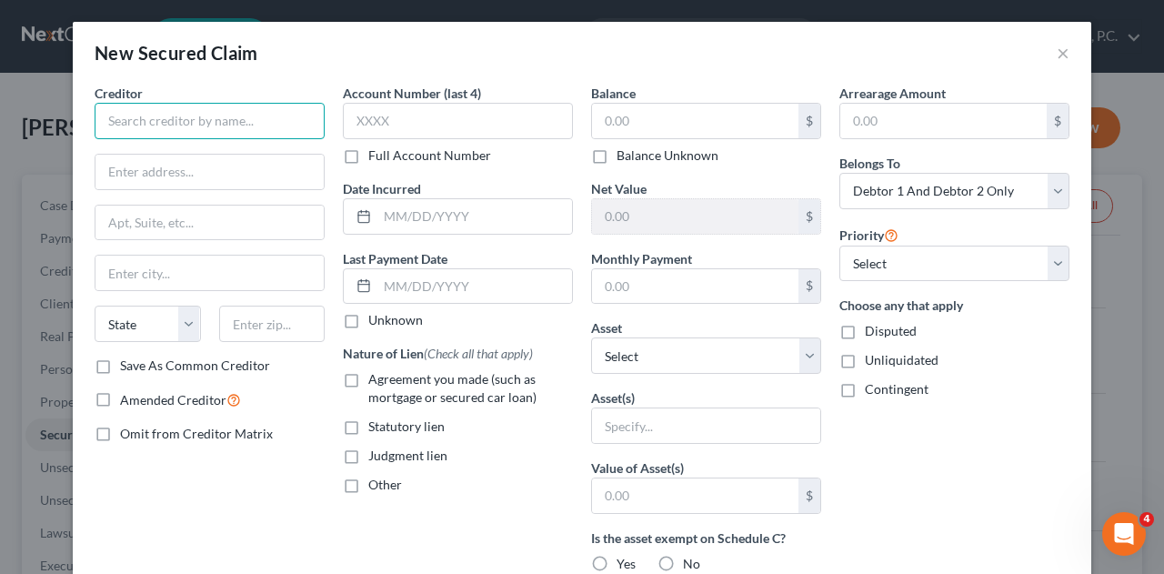
click at [133, 126] on input "text" at bounding box center [210, 121] width 230 height 36
type input "Purchasing Power, LLC"
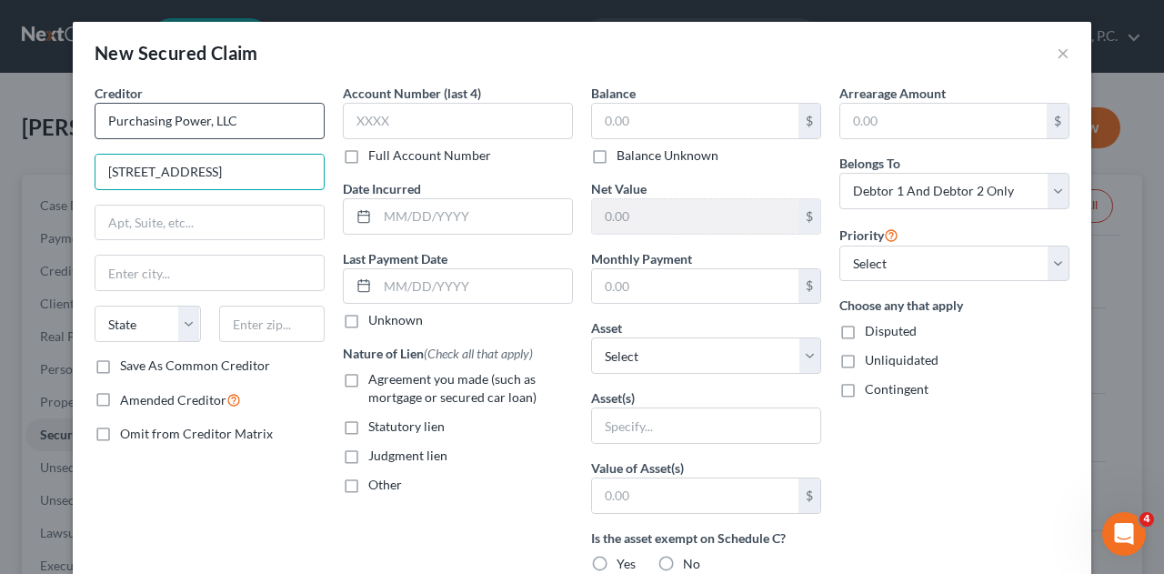
type input "2727 Paces Ferry Road"
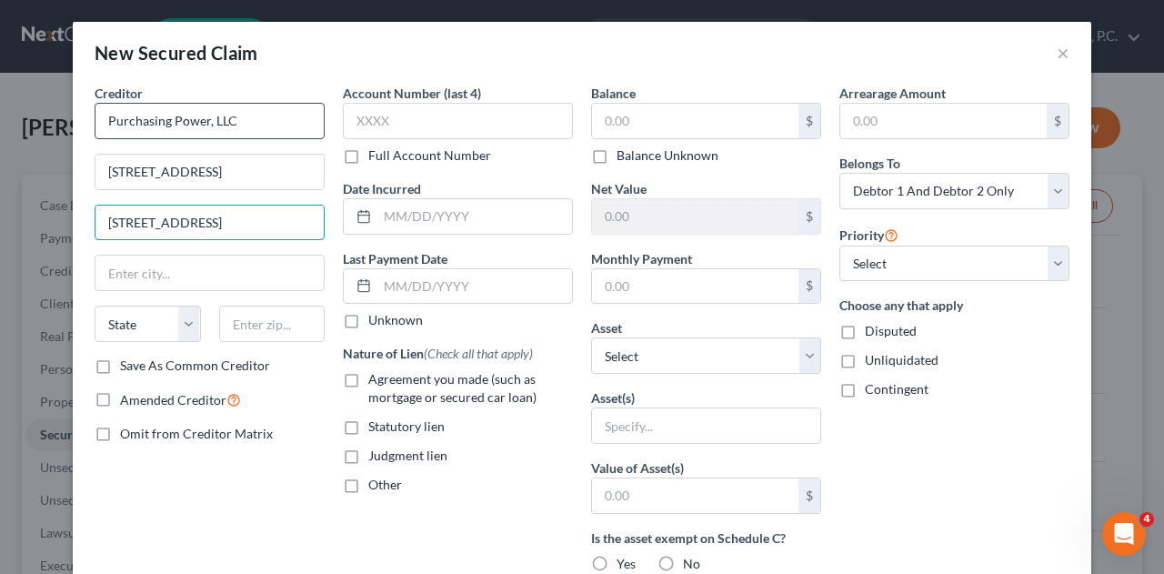
type input "Bldg. 2, Suite 1200"
type input "30339"
type input "Atlanta"
select select "10"
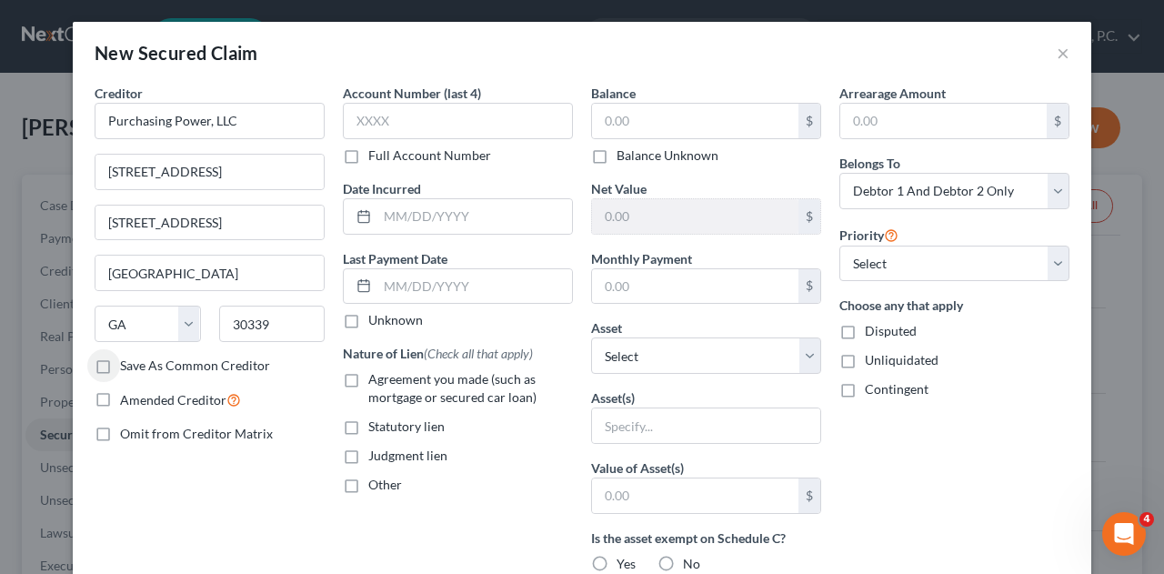
click at [120, 362] on label "Save As Common Creditor" at bounding box center [195, 365] width 150 height 18
click at [127, 362] on input "Save As Common Creditor" at bounding box center [133, 362] width 12 height 12
checkbox input "true"
click at [684, 126] on input "text" at bounding box center [695, 121] width 206 height 35
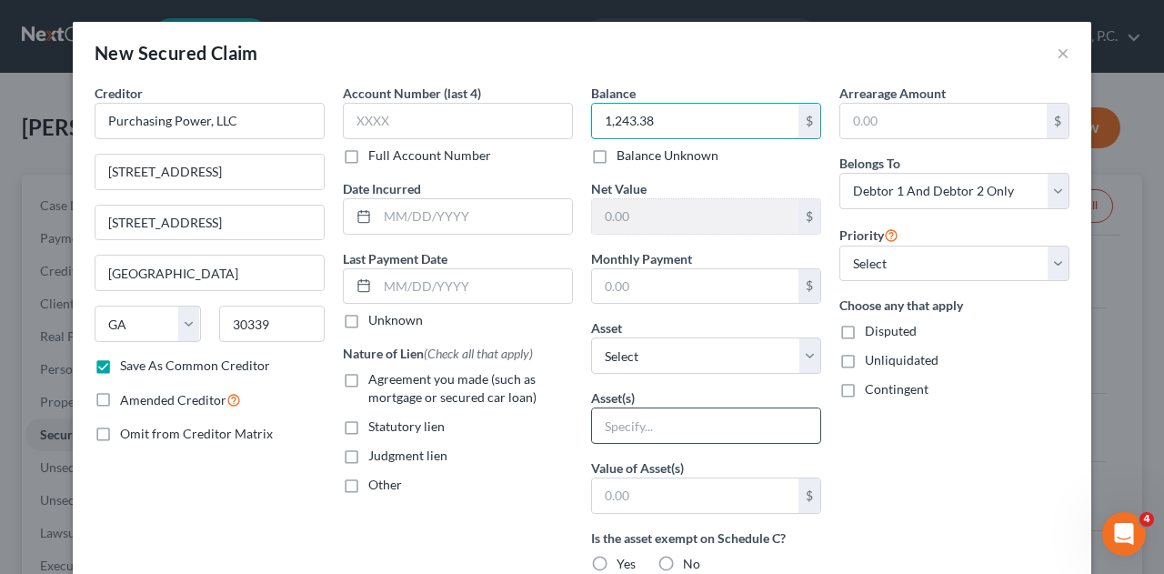
type input "1,243.38"
click at [659, 430] on input "text" at bounding box center [706, 425] width 228 height 35
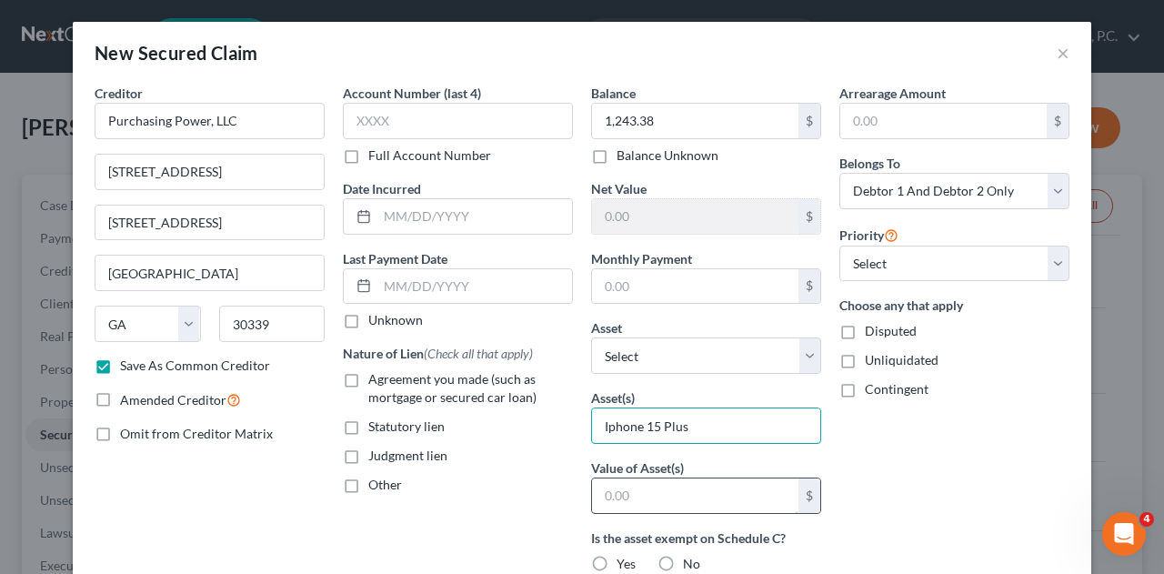
type input "Iphone 15 Plus"
click at [636, 485] on input "text" at bounding box center [695, 495] width 206 height 35
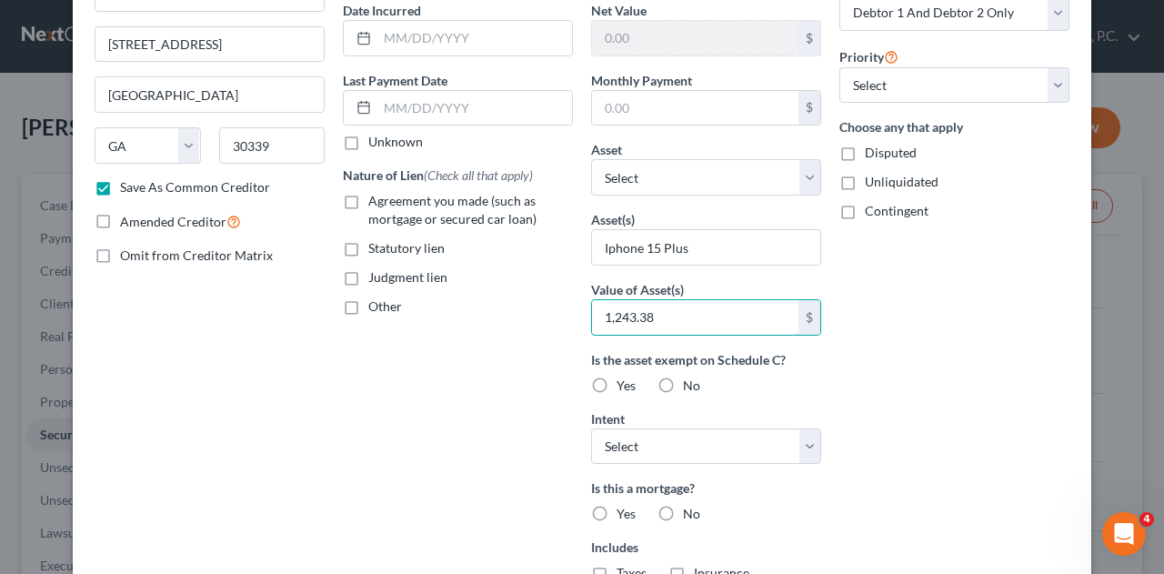
scroll to position [273, 0]
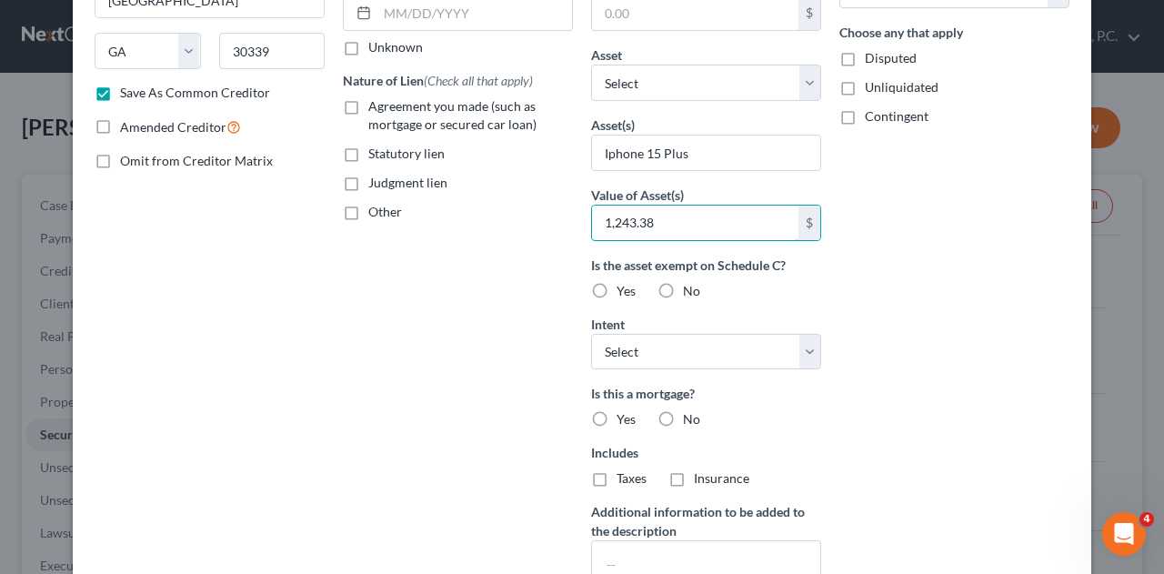
type input "1,243.38"
click at [616, 290] on label "Yes" at bounding box center [625, 291] width 19 height 18
click at [624, 290] on input "Yes" at bounding box center [630, 288] width 12 height 12
radio input "true"
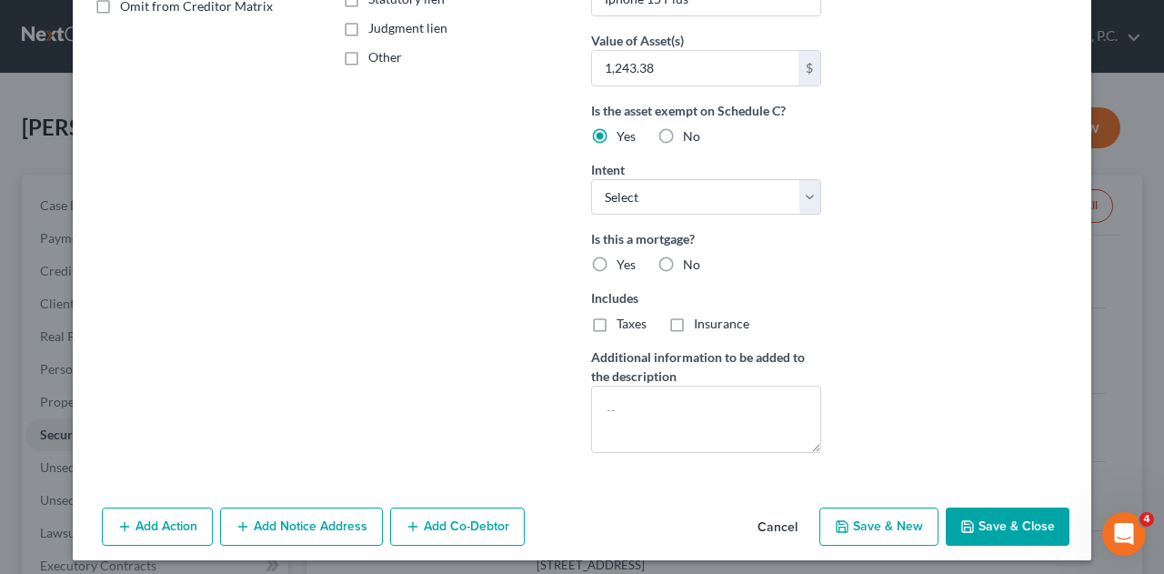
scroll to position [430, 0]
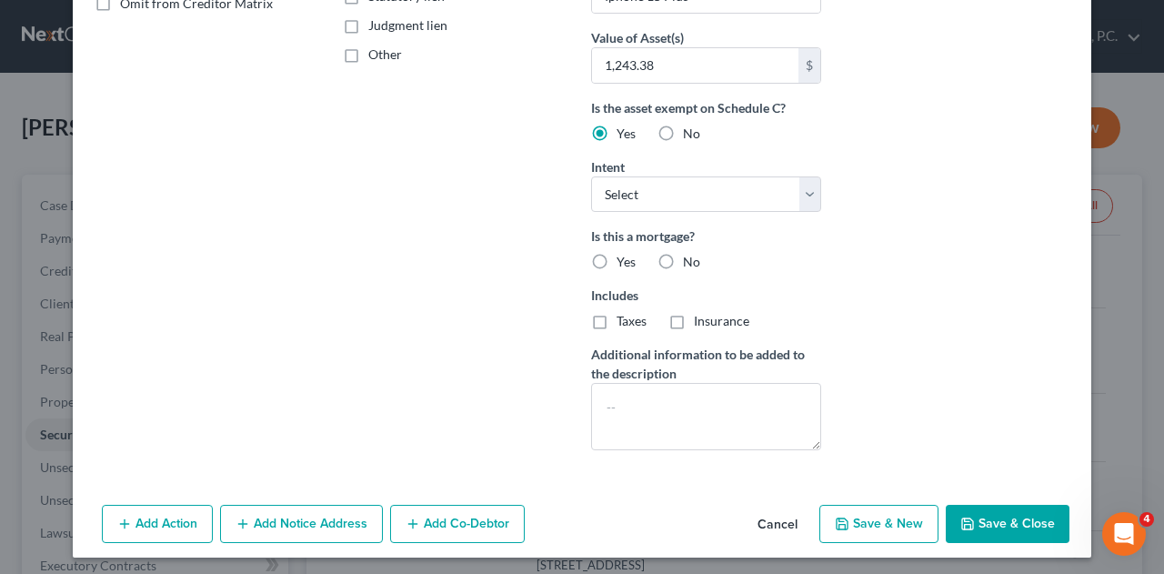
click at [1024, 521] on button "Save & Close" at bounding box center [1007, 523] width 124 height 38
checkbox input "false"
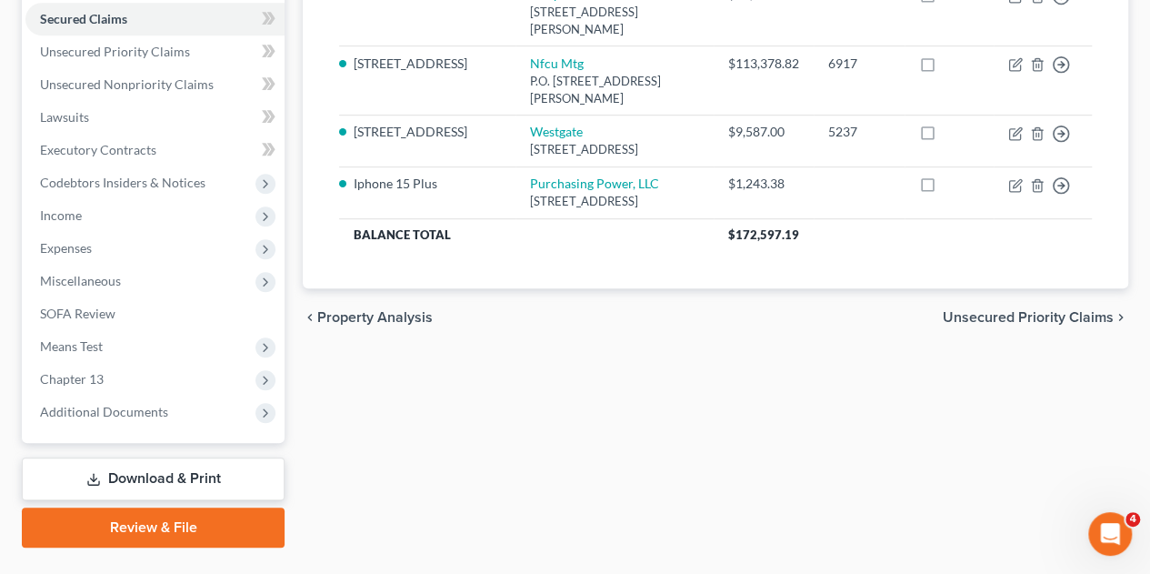
scroll to position [455, 0]
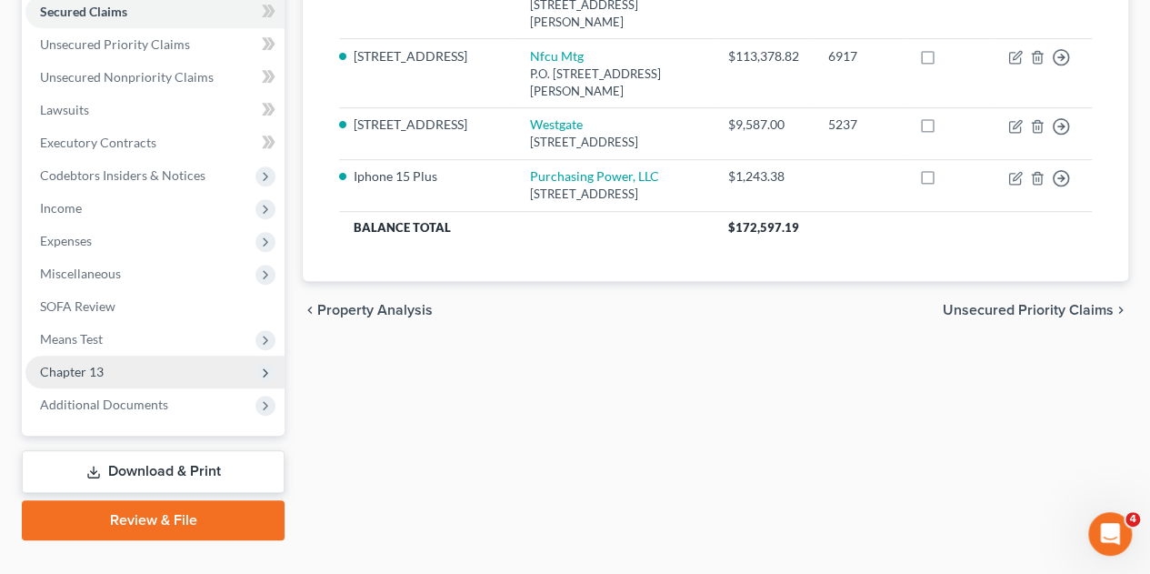
click at [95, 364] on span "Chapter 13" at bounding box center [72, 371] width 64 height 15
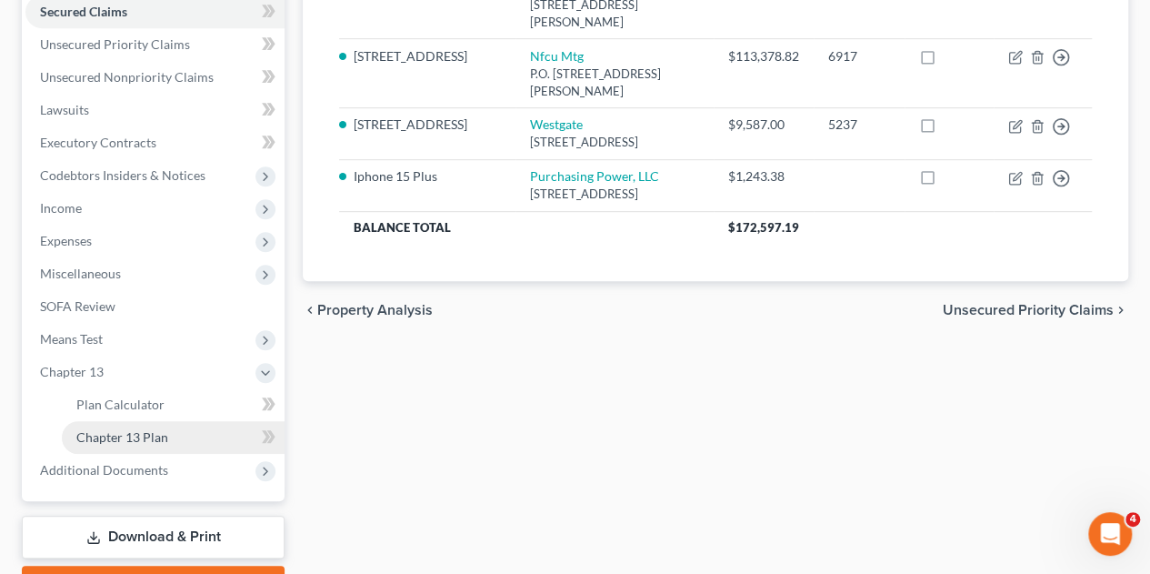
click at [109, 429] on span "Chapter 13 Plan" at bounding box center [122, 436] width 92 height 15
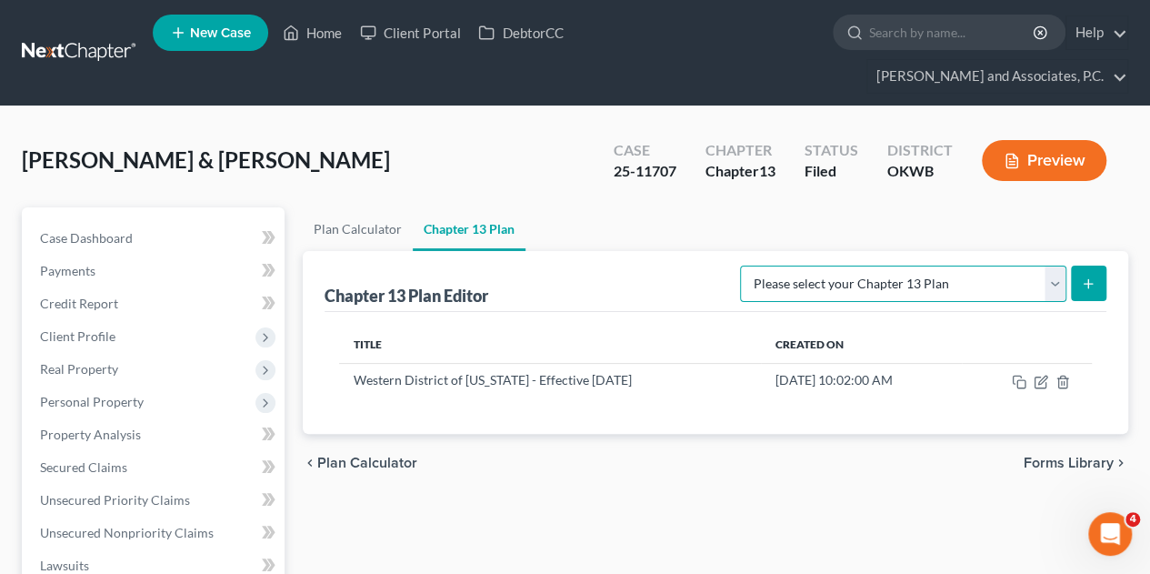
click at [1053, 265] on select "Please select your Chapter 13 Plan National Form Plan - Official Form 113 Weste…" at bounding box center [903, 283] width 326 height 36
select select "2"
click at [743, 265] on select "Please select your Chapter 13 Plan National Form Plan - Official Form 113 Weste…" at bounding box center [903, 283] width 326 height 36
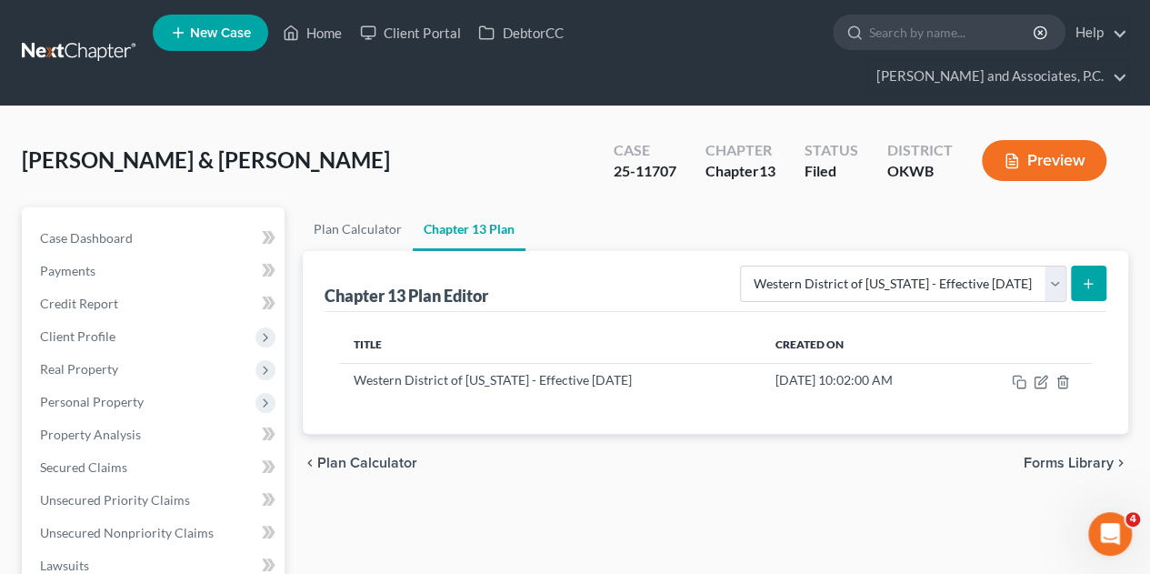
click at [1093, 265] on button "submit" at bounding box center [1088, 282] width 35 height 35
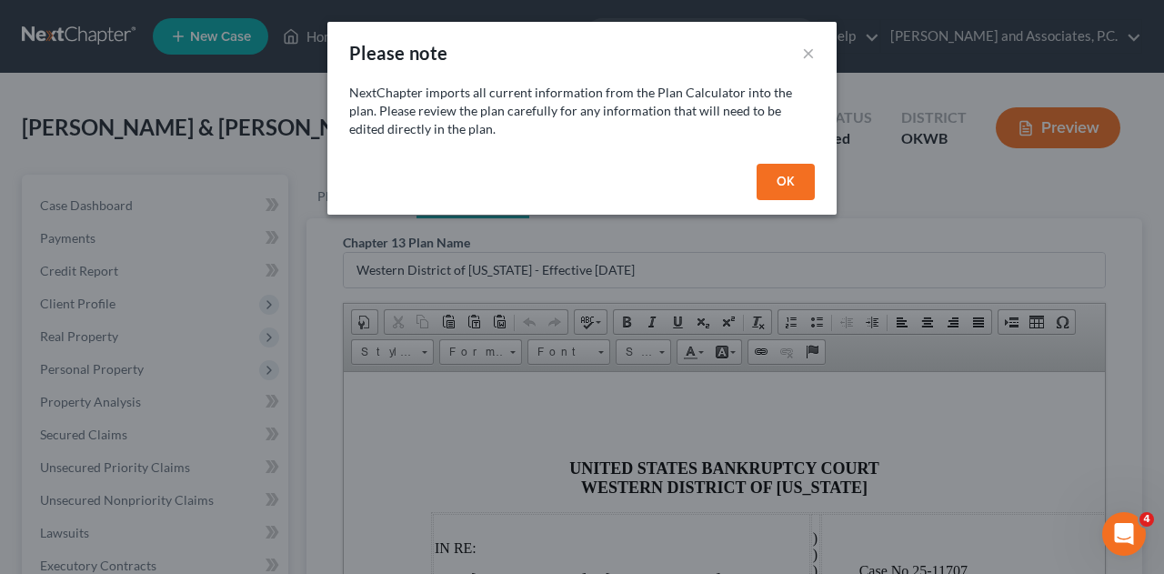
click at [744, 185] on div "OK" at bounding box center [581, 185] width 509 height 58
click at [781, 183] on button "OK" at bounding box center [785, 182] width 58 height 36
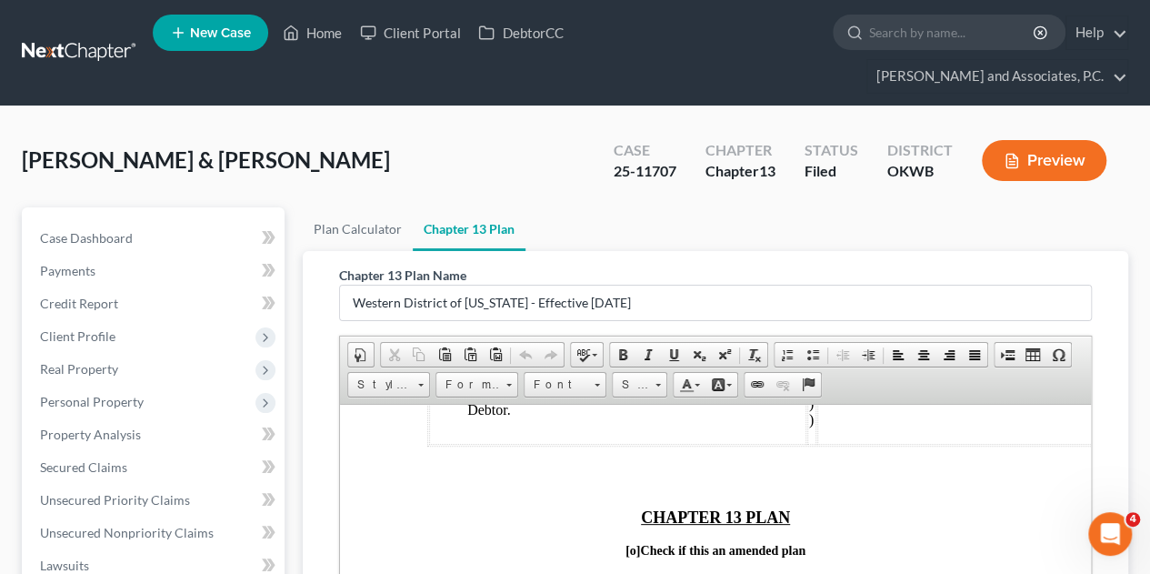
scroll to position [273, 0]
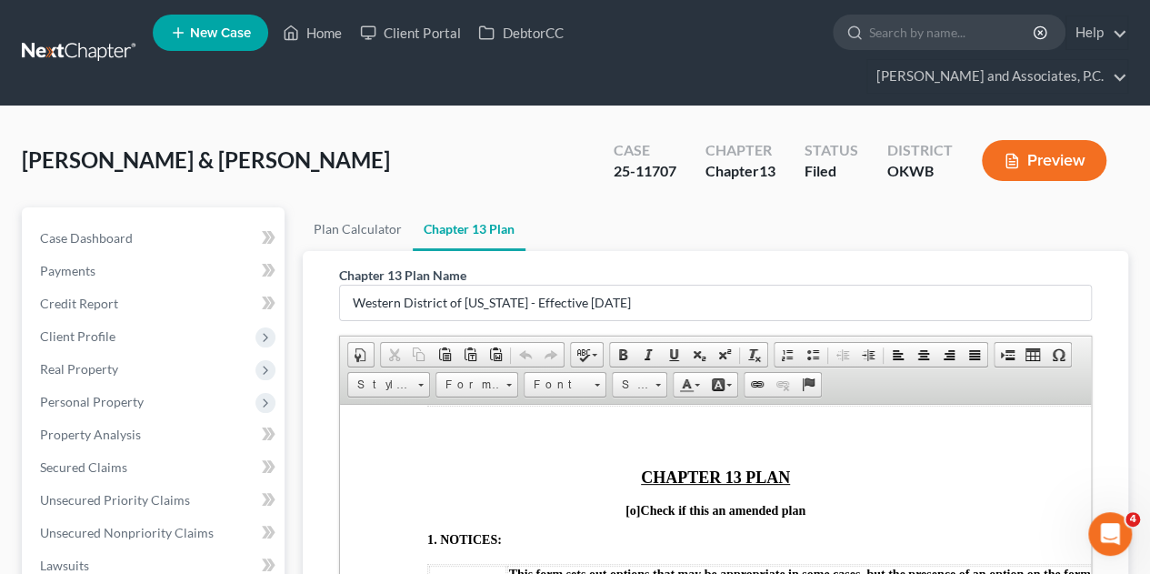
click at [625, 510] on span "[o]" at bounding box center [632, 510] width 15 height 14
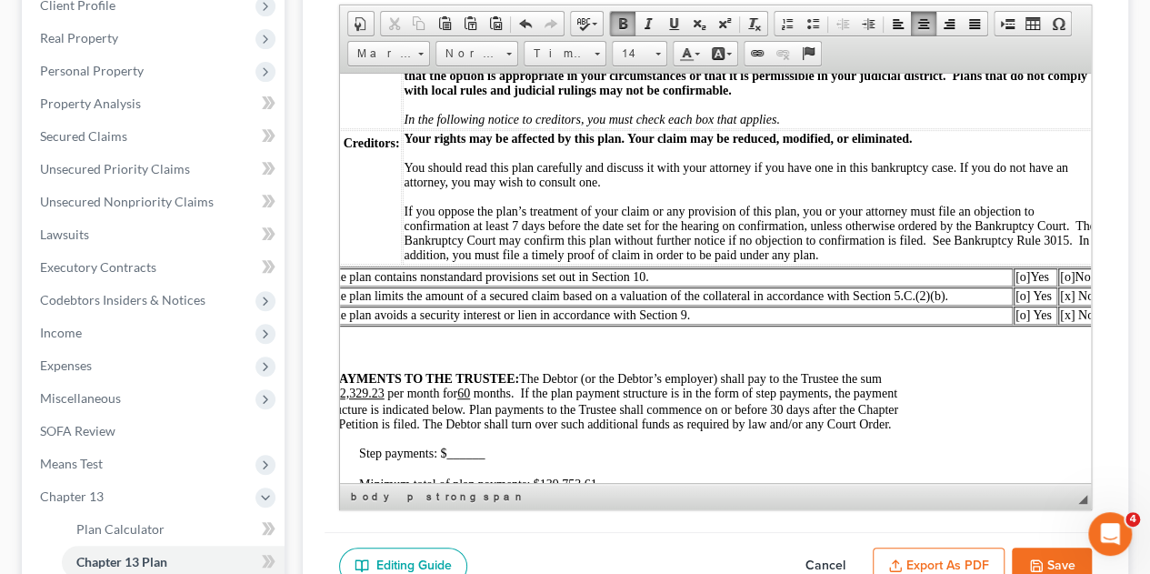
scroll to position [454, 102]
click at [1032, 283] on span "[o]" at bounding box center [1025, 276] width 15 height 14
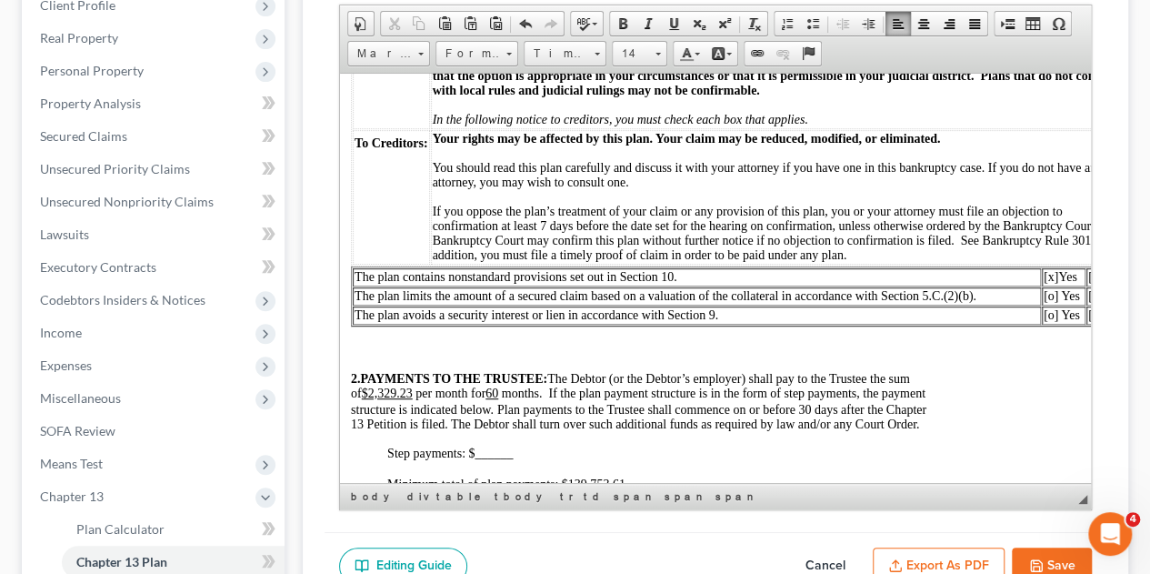
scroll to position [454, 51]
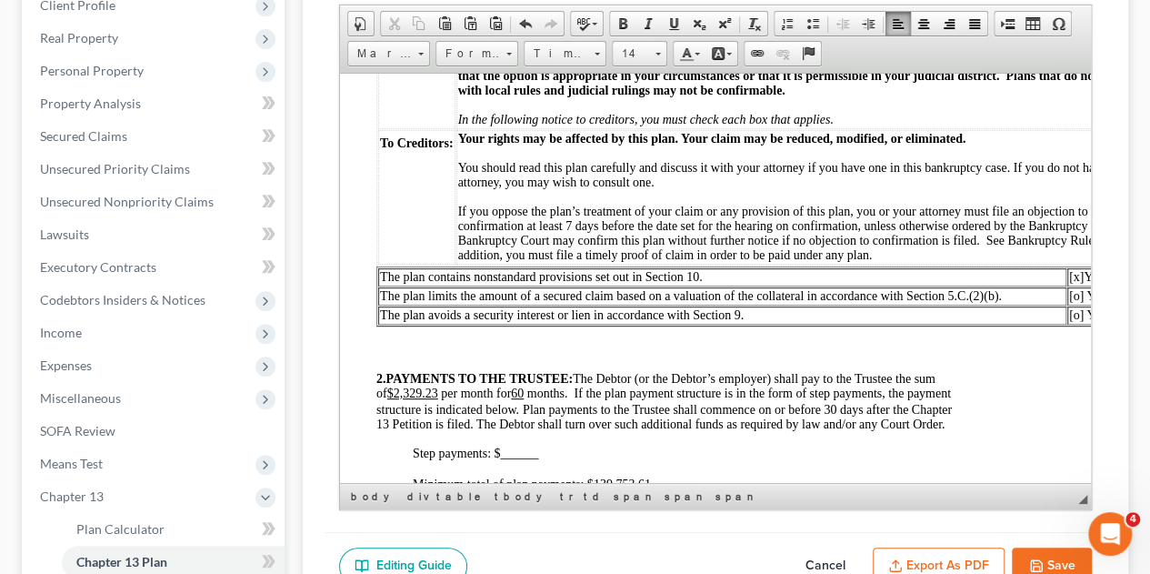
click at [442, 399] on span at bounding box center [440, 392] width 4 height 14
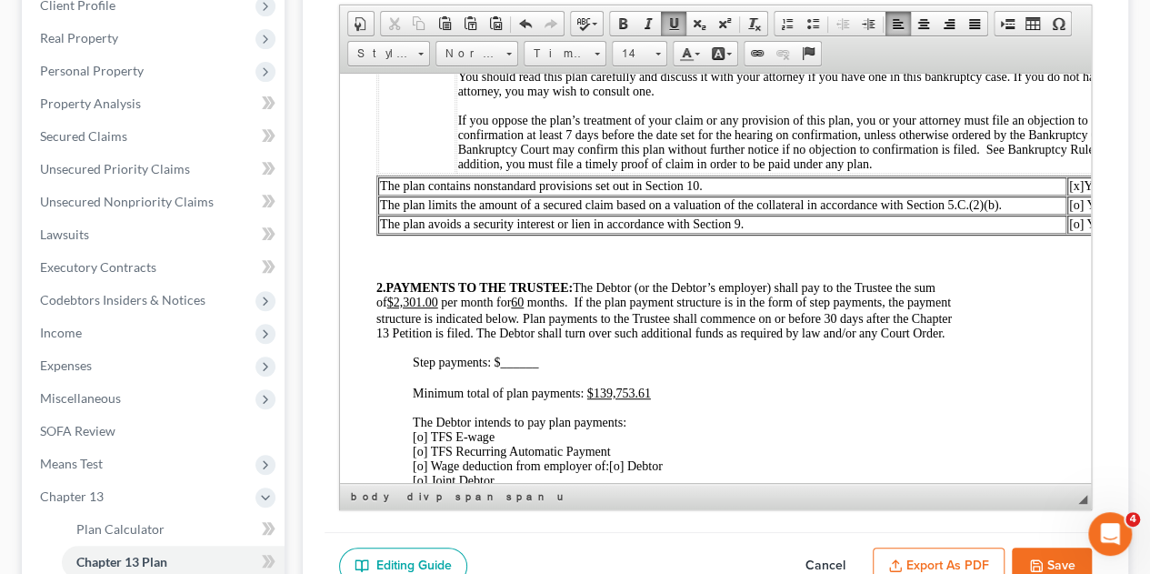
scroll to position [636, 51]
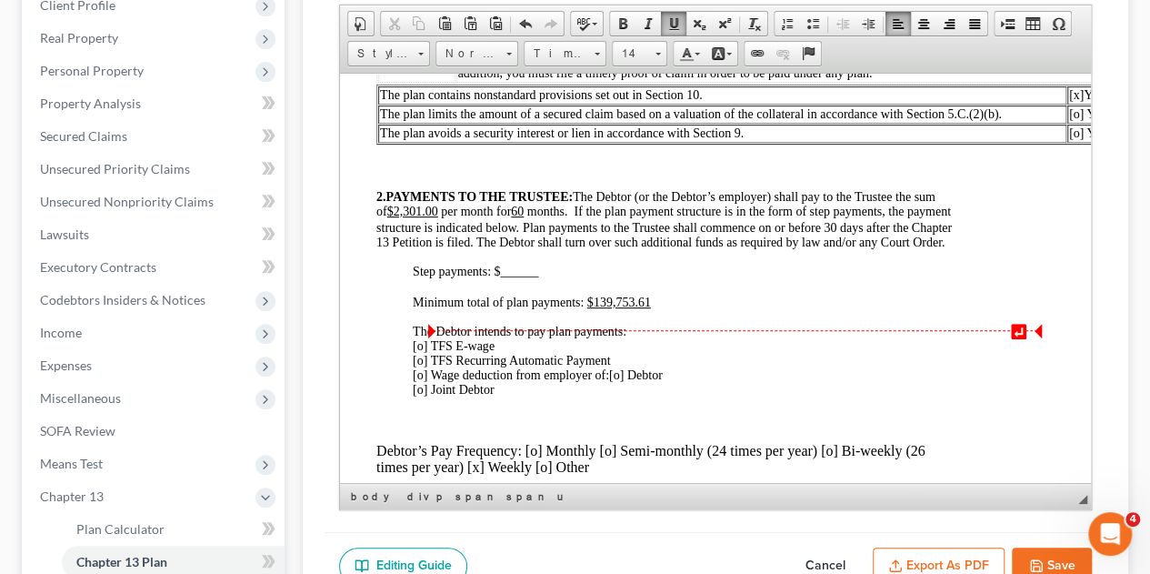
click at [655, 309] on div "Minimum total of plan payments: $139,753.61" at bounding box center [683, 302] width 540 height 15
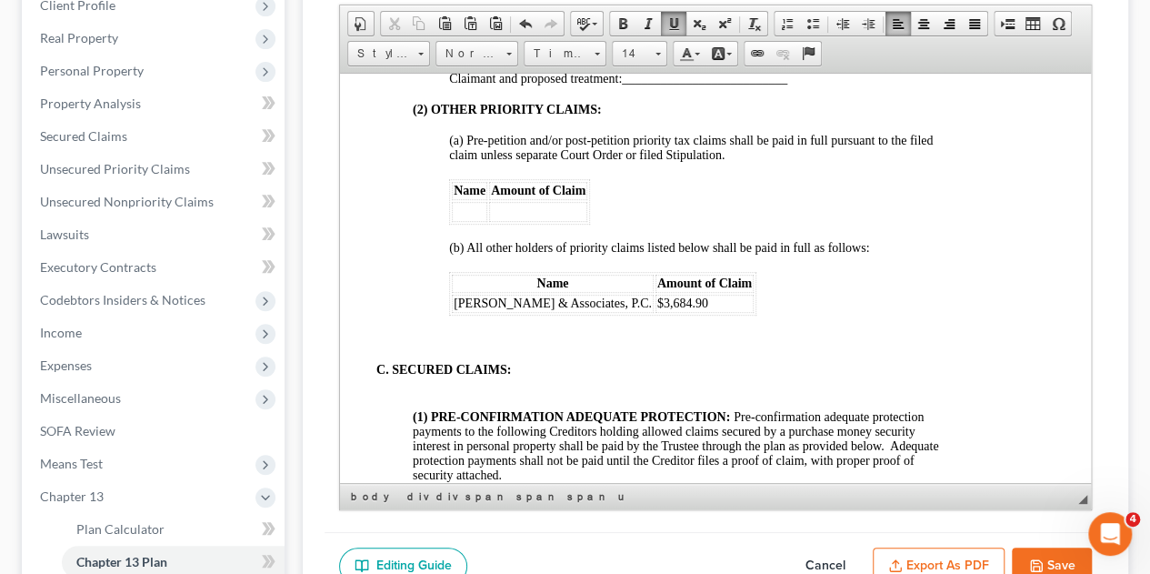
scroll to position [2182, 51]
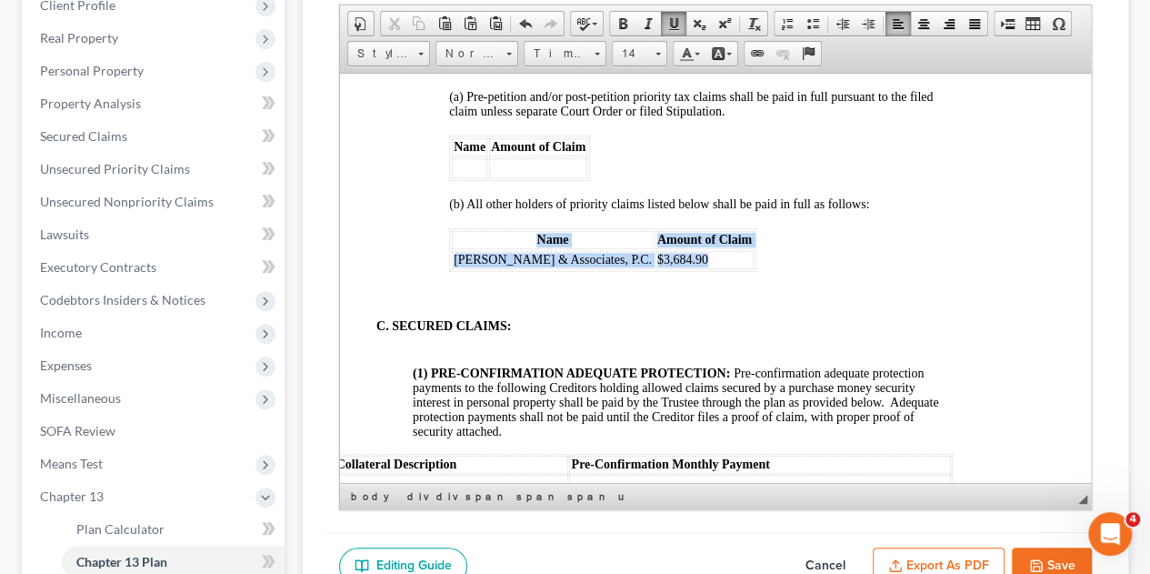
drag, startPoint x: 686, startPoint y: 355, endPoint x: 447, endPoint y: 354, distance: 239.1
click at [449, 271] on table "Name Amount of Claim Monte J. White & Associates, P.C. $3,684.90" at bounding box center [602, 249] width 307 height 44
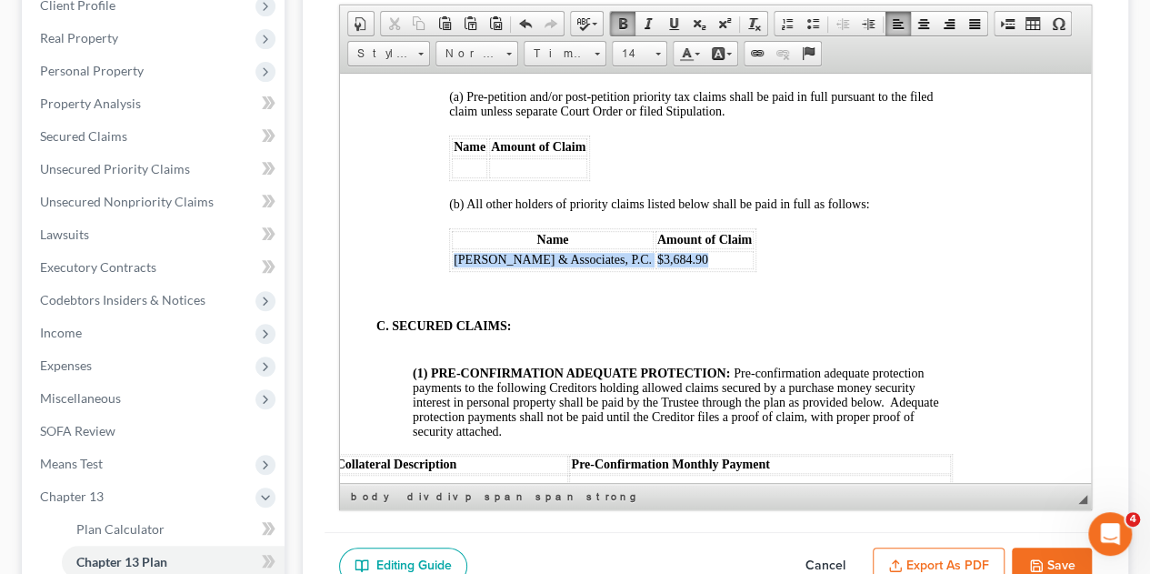
drag, startPoint x: 453, startPoint y: 350, endPoint x: 694, endPoint y: 356, distance: 241.9
click at [693, 268] on tr "Monte J. White & Associates, P.C. $3,684.90" at bounding box center [603, 259] width 302 height 18
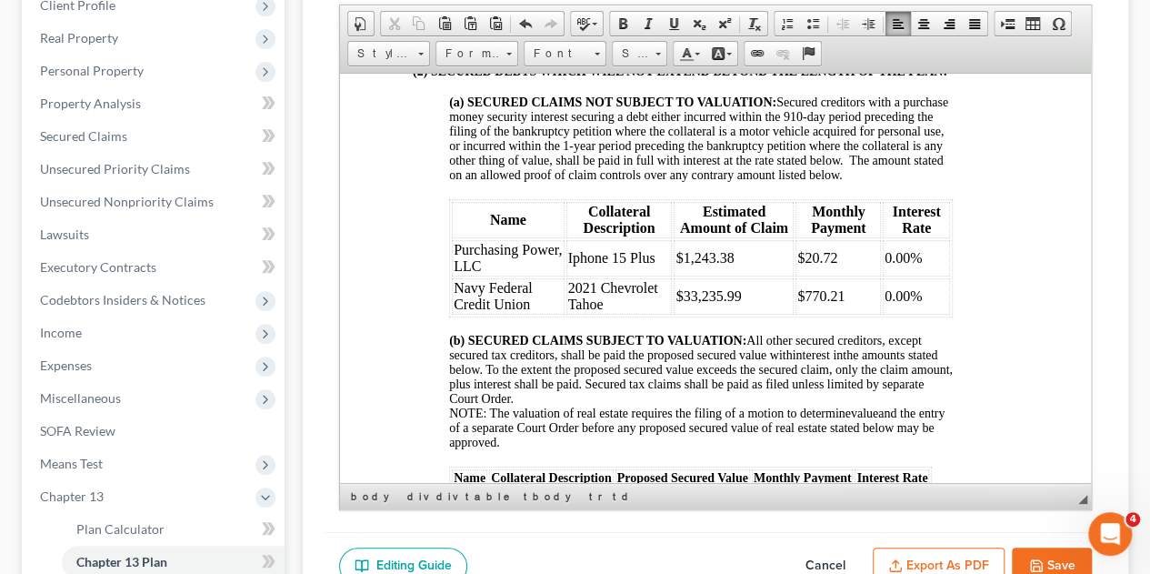
scroll to position [2727, 51]
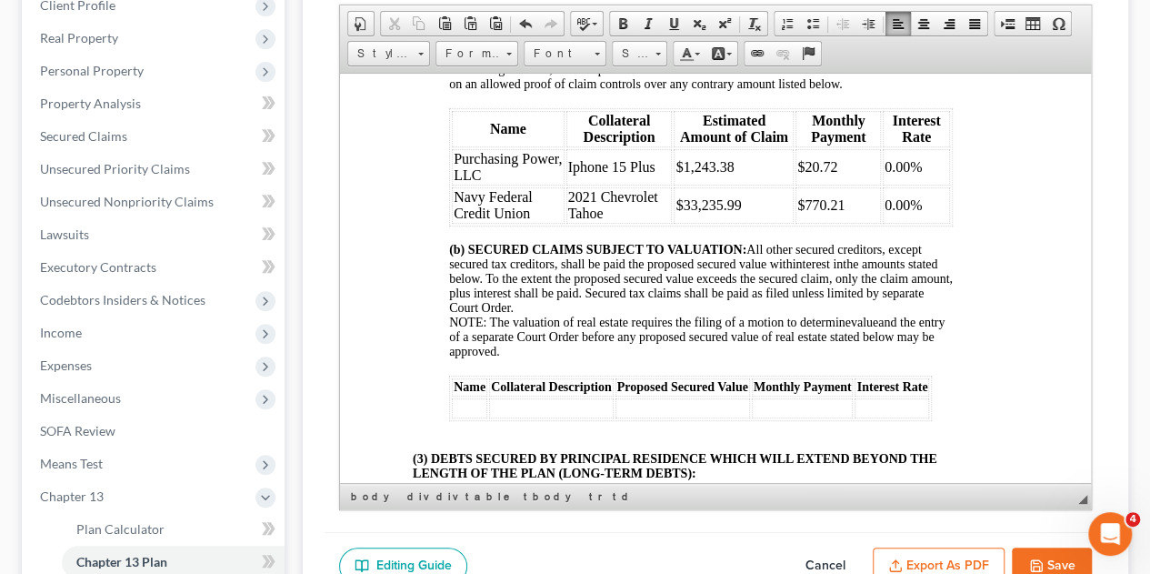
click at [883, 185] on td "0.00%" at bounding box center [916, 166] width 67 height 36
click at [883, 223] on td "0.00%" at bounding box center [916, 204] width 67 height 36
click at [844, 185] on td "$20.72" at bounding box center [837, 166] width 85 height 36
click at [849, 223] on td "$770.21" at bounding box center [837, 204] width 85 height 36
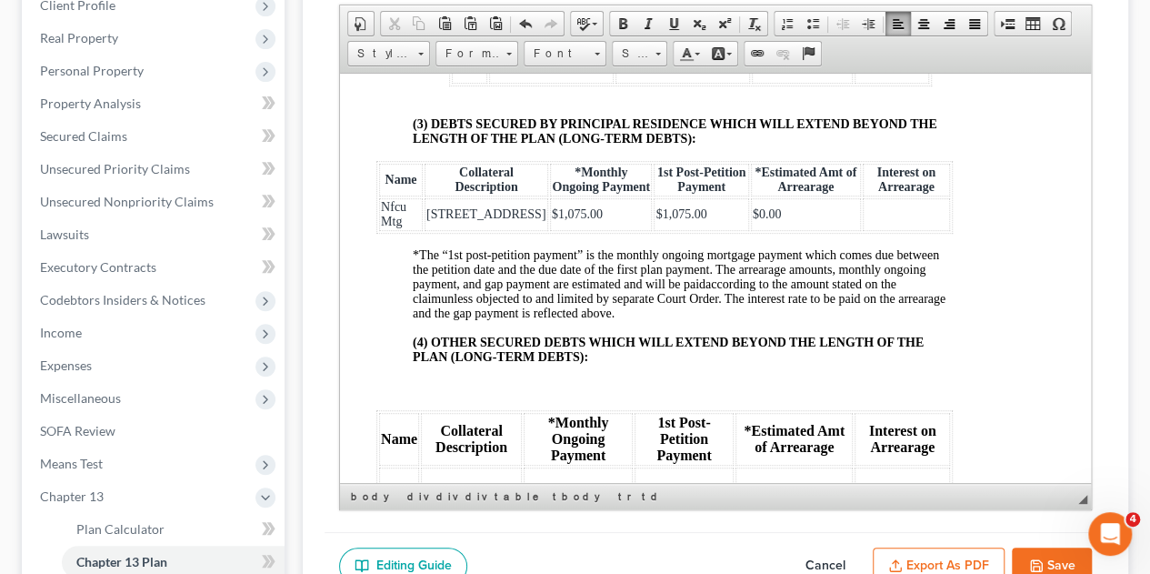
scroll to position [3091, 51]
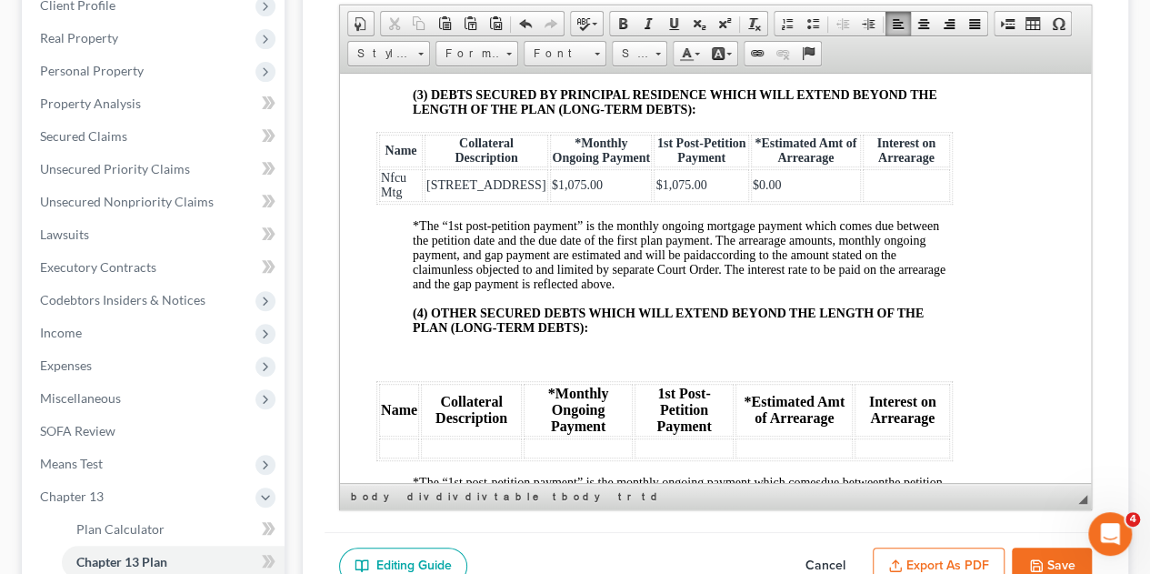
click at [894, 201] on td at bounding box center [906, 184] width 87 height 33
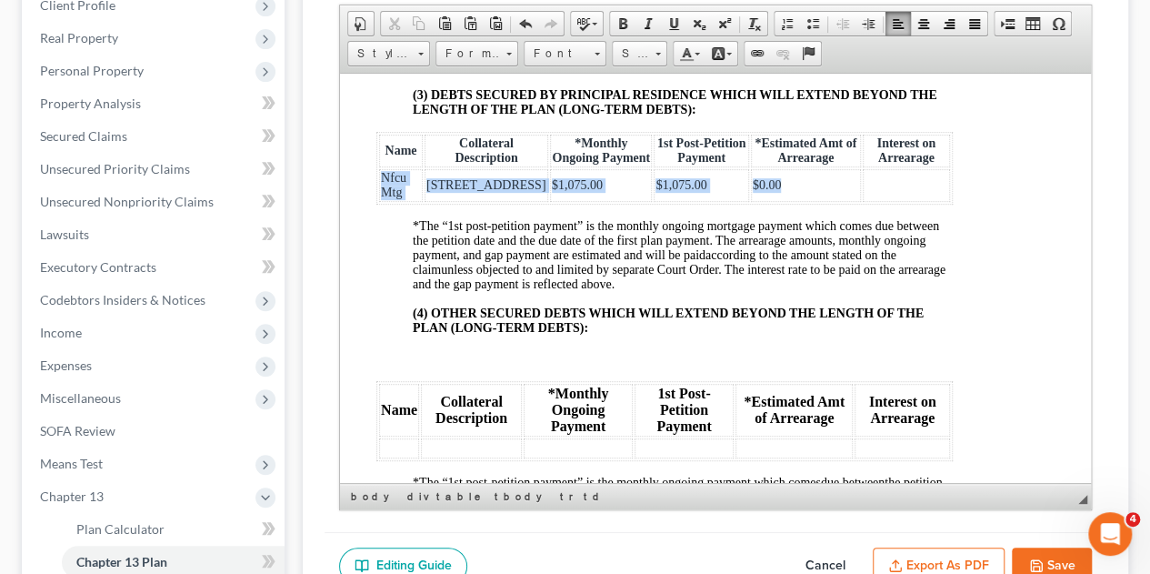
drag, startPoint x: 379, startPoint y: 312, endPoint x: 779, endPoint y: 316, distance: 400.0
click at [779, 201] on tr "Nfcu Mtg 309 SW 71st $1,075.00 $1,075.00 $0.00" at bounding box center [664, 184] width 571 height 33
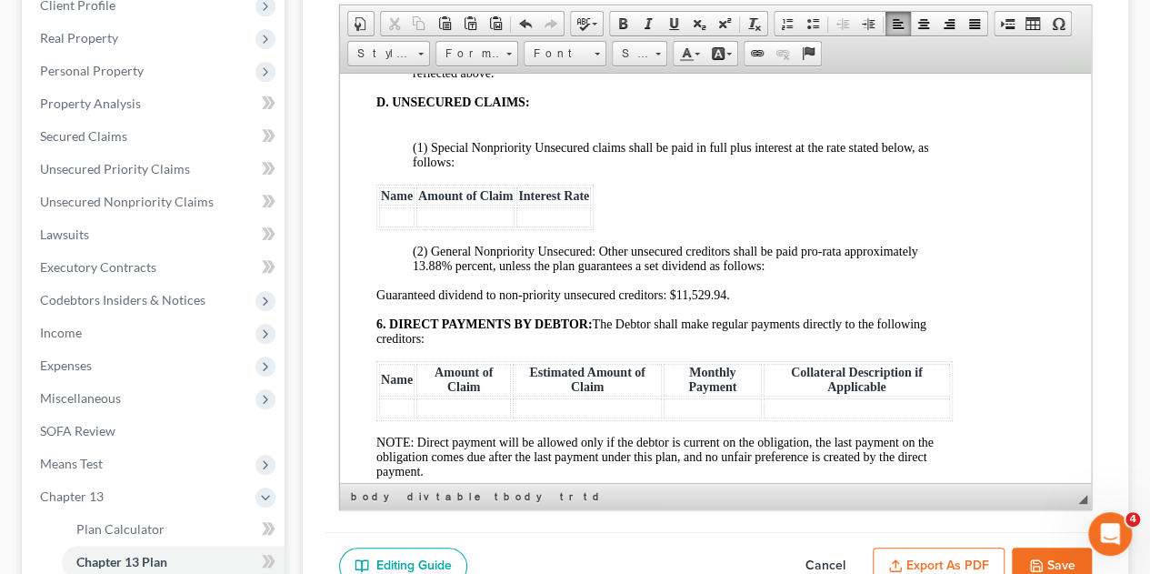
scroll to position [3636, 51]
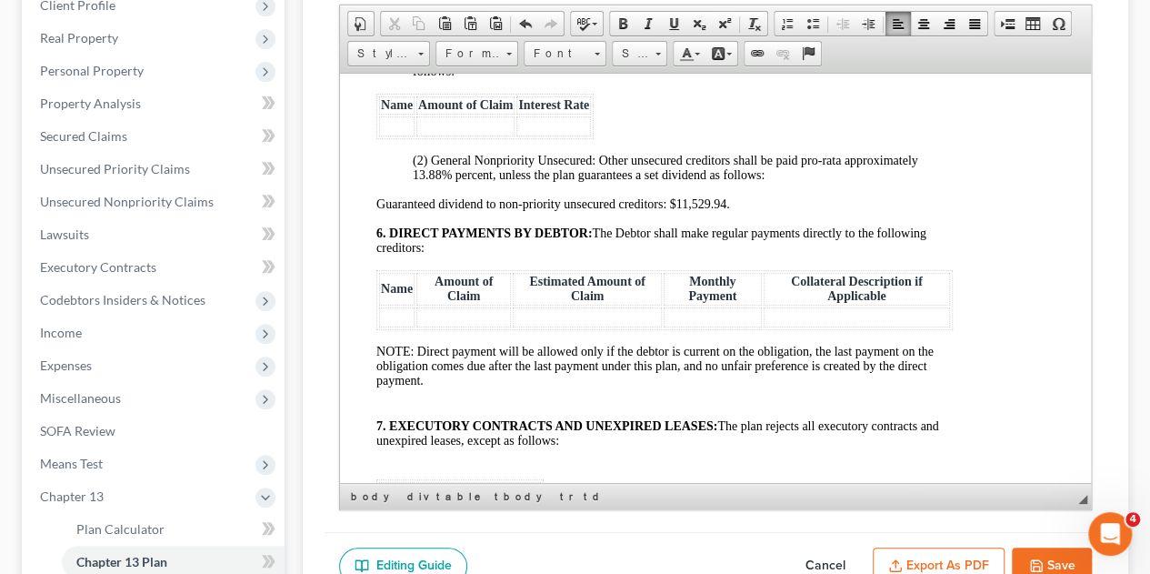
click at [778, 254] on span "Guaranteed dividend to non-priority unsecured creditors: $11,529.94. 6. DIRECT …" at bounding box center [651, 224] width 550 height 57
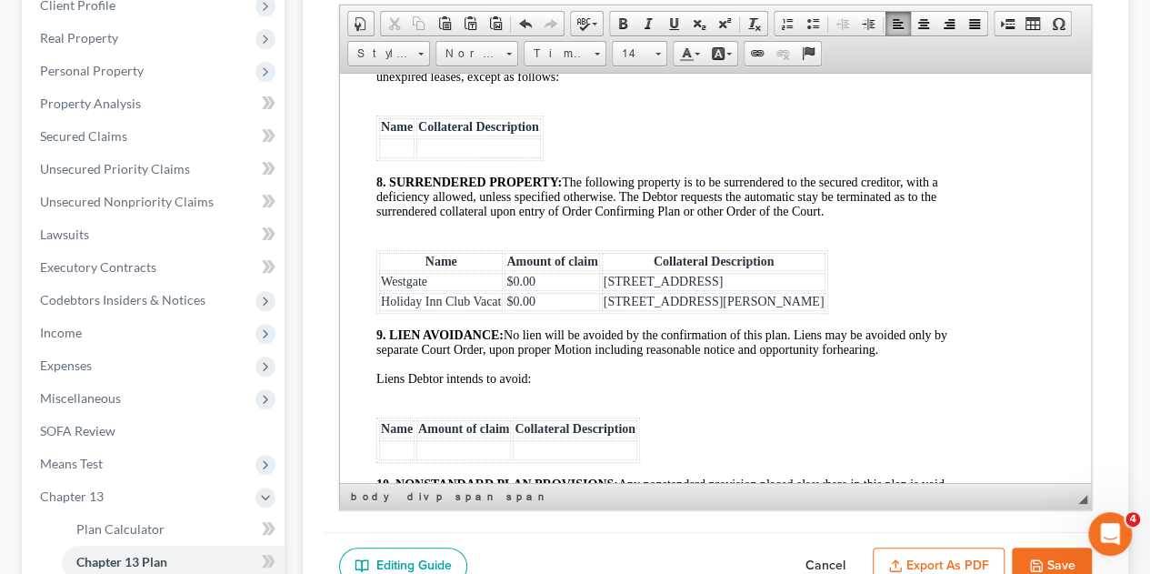
scroll to position [4090, 51]
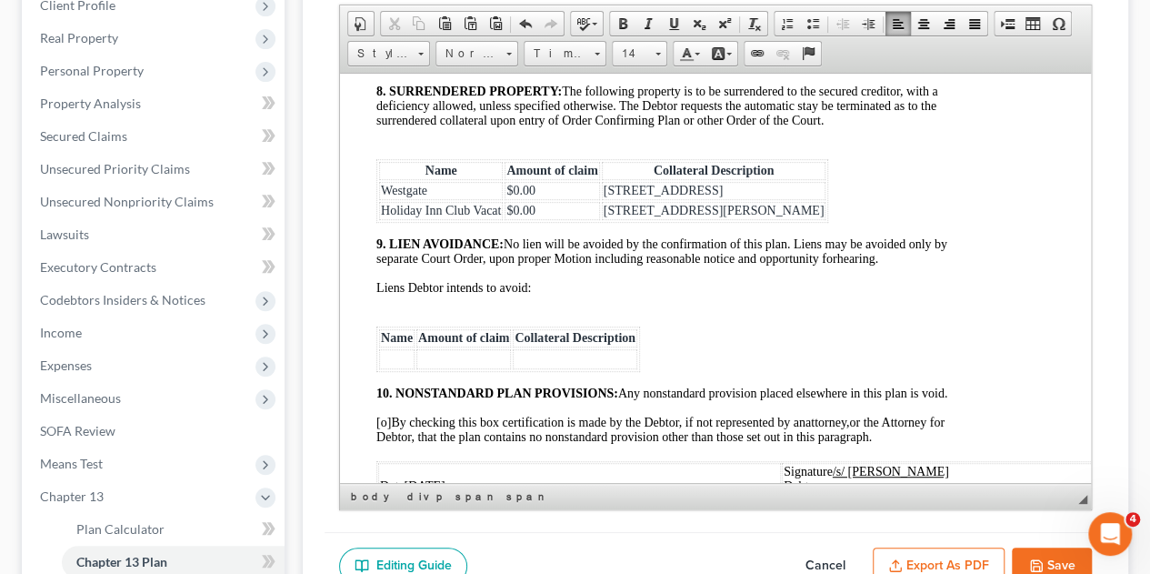
click at [564, 199] on td "$0.00" at bounding box center [551, 190] width 95 height 18
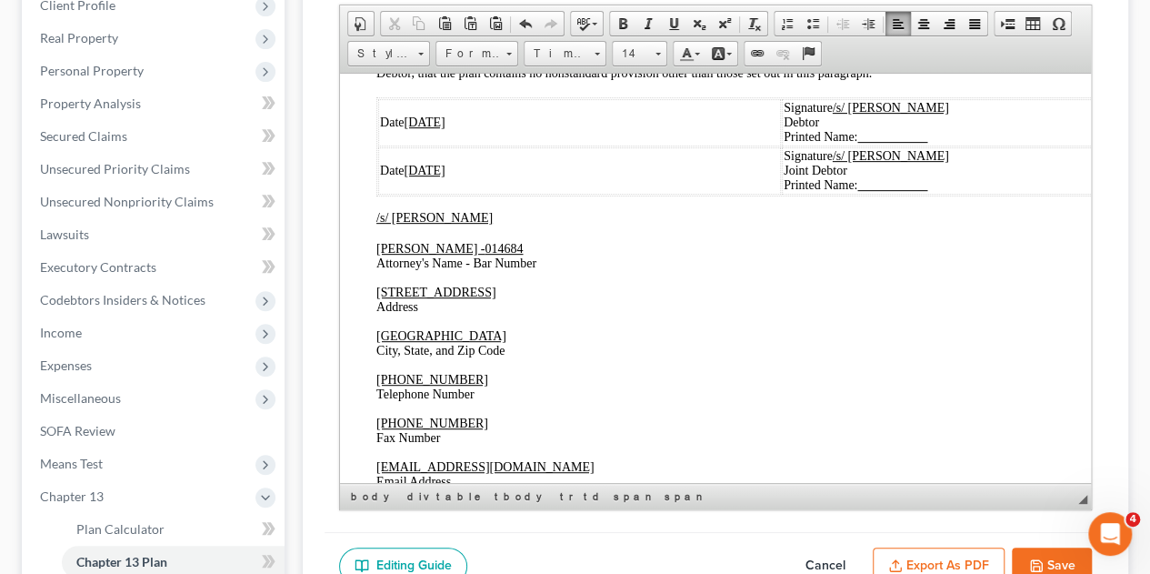
scroll to position [4545, 51]
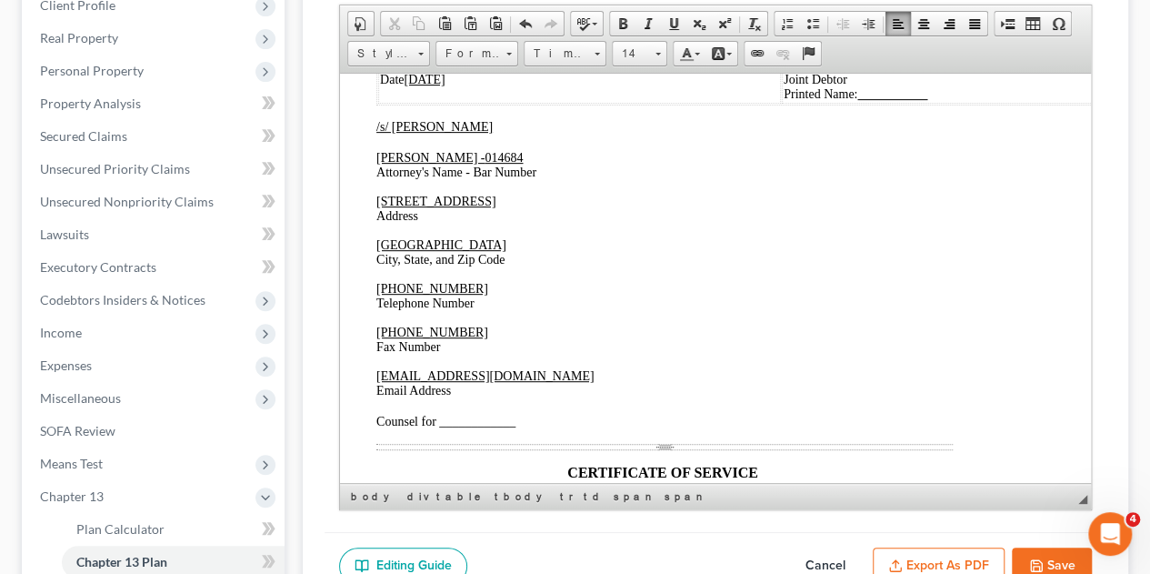
click at [974, 55] on td "Signature /s/ Elijah Sheron Caldwell Debtor Printed Name:" at bounding box center [967, 30] width 371 height 47
drag, startPoint x: 931, startPoint y: 259, endPoint x: 854, endPoint y: 259, distance: 76.4
click at [854, 101] on p "Signature /s/ Andrea Nicole Caldwell Joint Debtor Printed Name:" at bounding box center [962, 79] width 378 height 44
click at [841, 223] on p "1106 Brook Avenue Address" at bounding box center [664, 208] width 576 height 29
drag, startPoint x: 938, startPoint y: 259, endPoint x: 855, endPoint y: 261, distance: 82.7
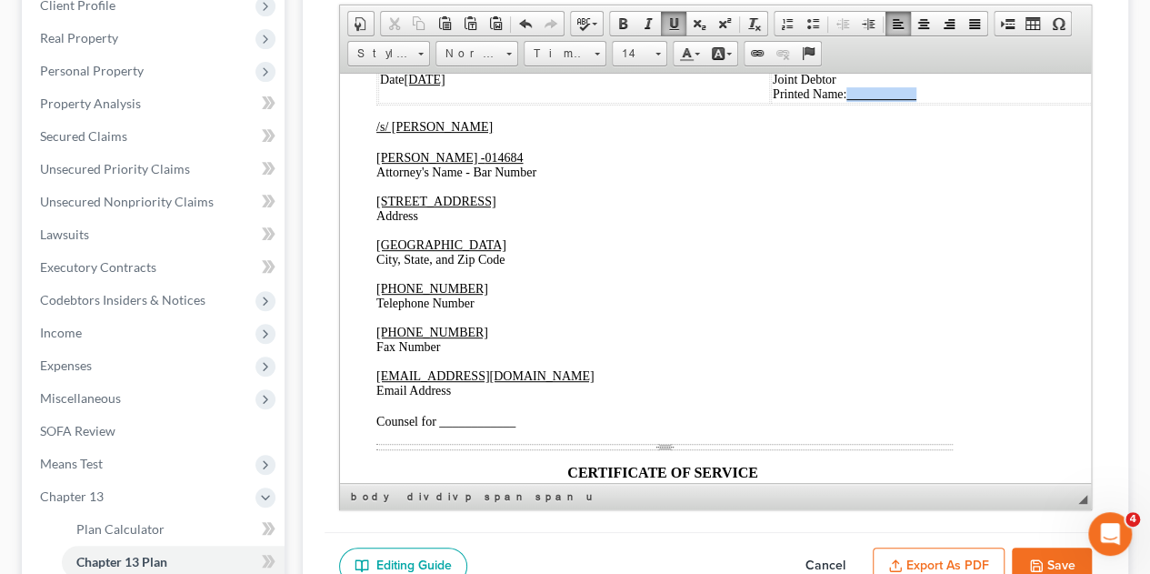
click at [855, 101] on p "Signature /s/ Andrea Nicole Caldwell Joint Debtor Printed Name:" at bounding box center [962, 79] width 378 height 44
drag, startPoint x: 368, startPoint y: 339, endPoint x: 545, endPoint y: 336, distance: 177.3
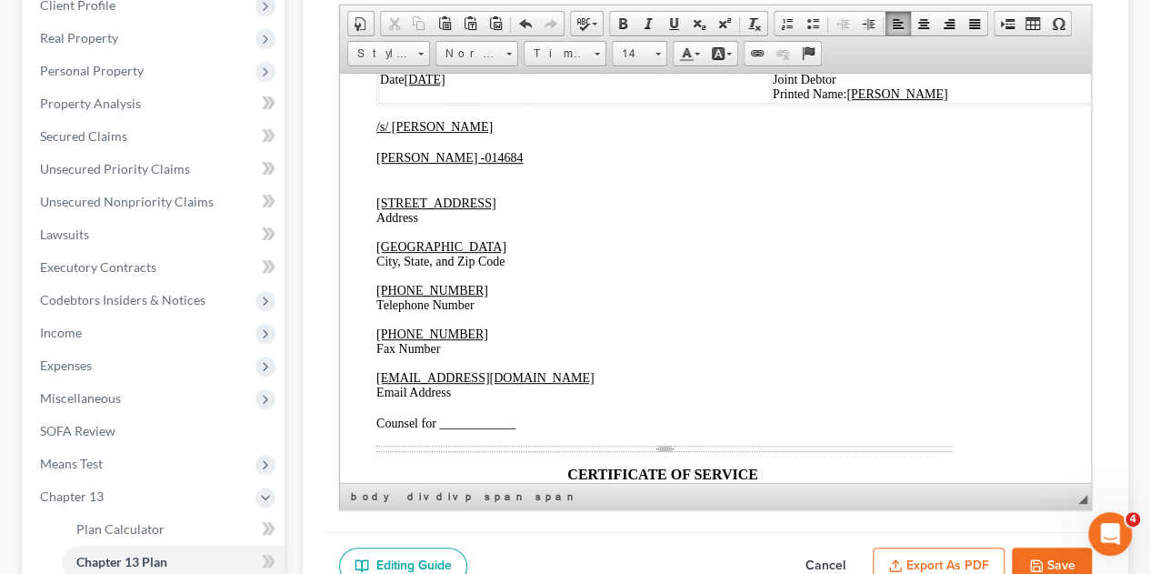
drag, startPoint x: 372, startPoint y: 379, endPoint x: 419, endPoint y: 379, distance: 47.3
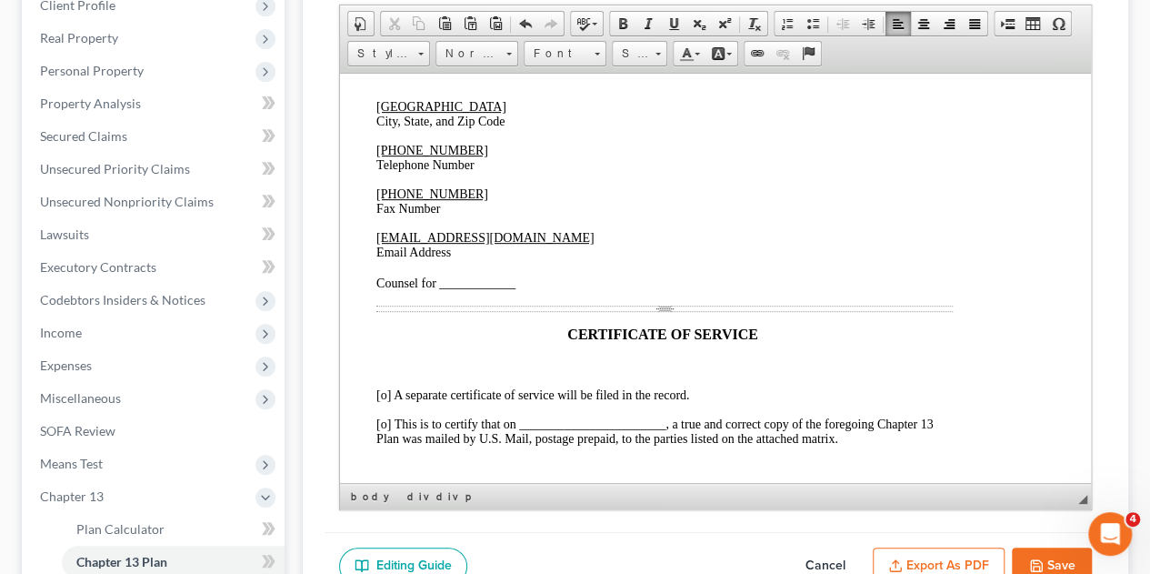
scroll to position [4727, 51]
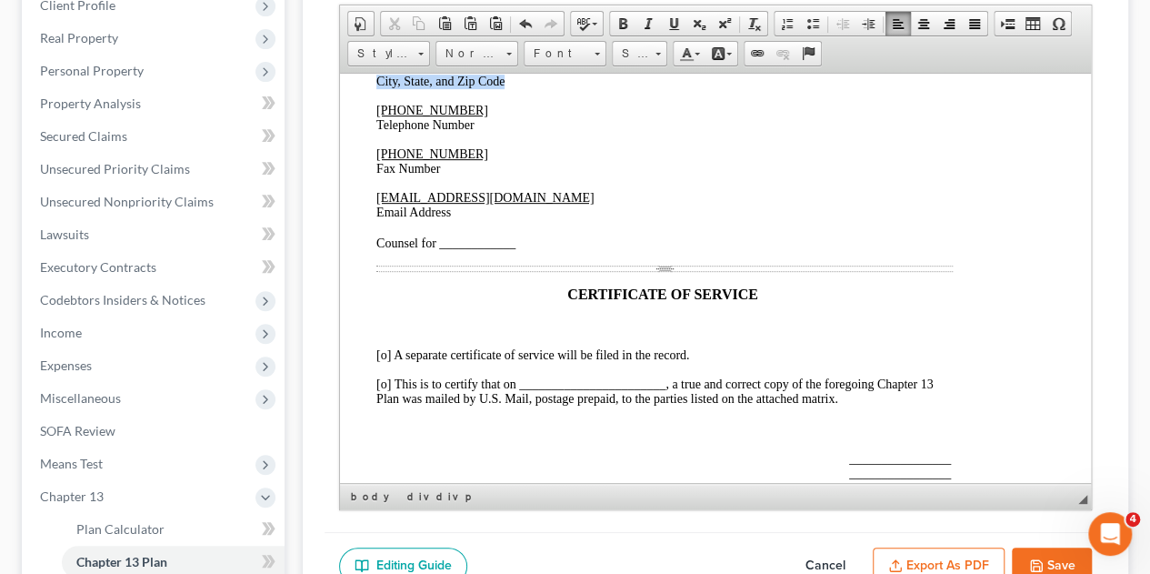
drag, startPoint x: 378, startPoint y: 250, endPoint x: 516, endPoint y: 250, distance: 138.2
click at [516, 88] on p "Wichita Falls, TX 76301 City, State, and Zip Code" at bounding box center [664, 73] width 576 height 29
click at [380, 131] on span "940-723-0099 Telephone Number" at bounding box center [432, 117] width 112 height 28
click at [378, 131] on span "940-723-0099 Telephone Number" at bounding box center [432, 117] width 112 height 28
drag, startPoint x: 378, startPoint y: 292, endPoint x: 476, endPoint y: 291, distance: 98.2
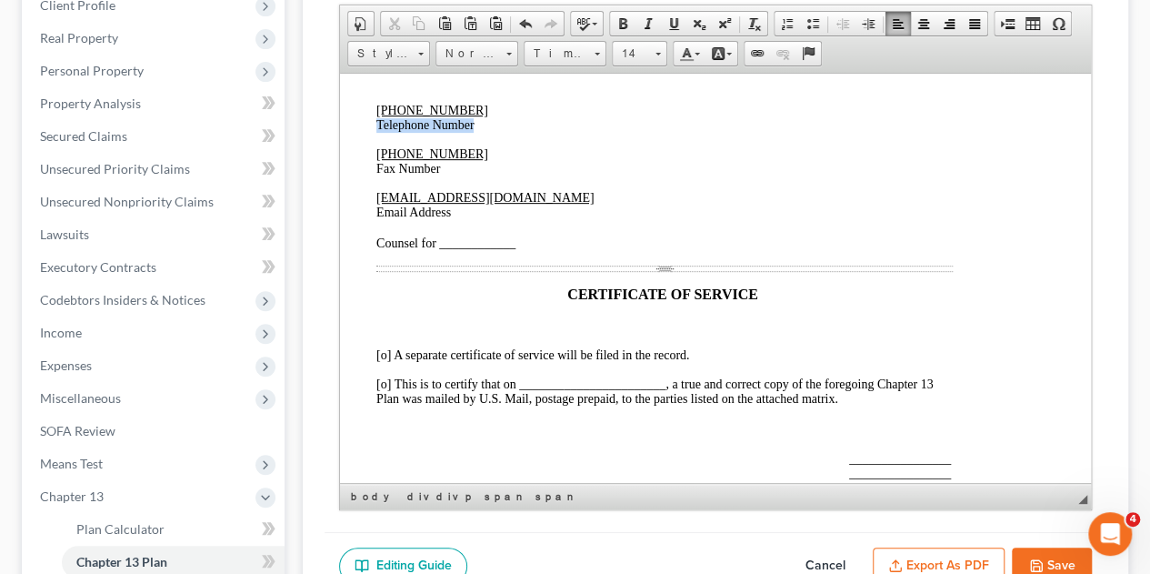
click at [476, 132] on p "940-723-0099 Telephone Number" at bounding box center [664, 117] width 576 height 29
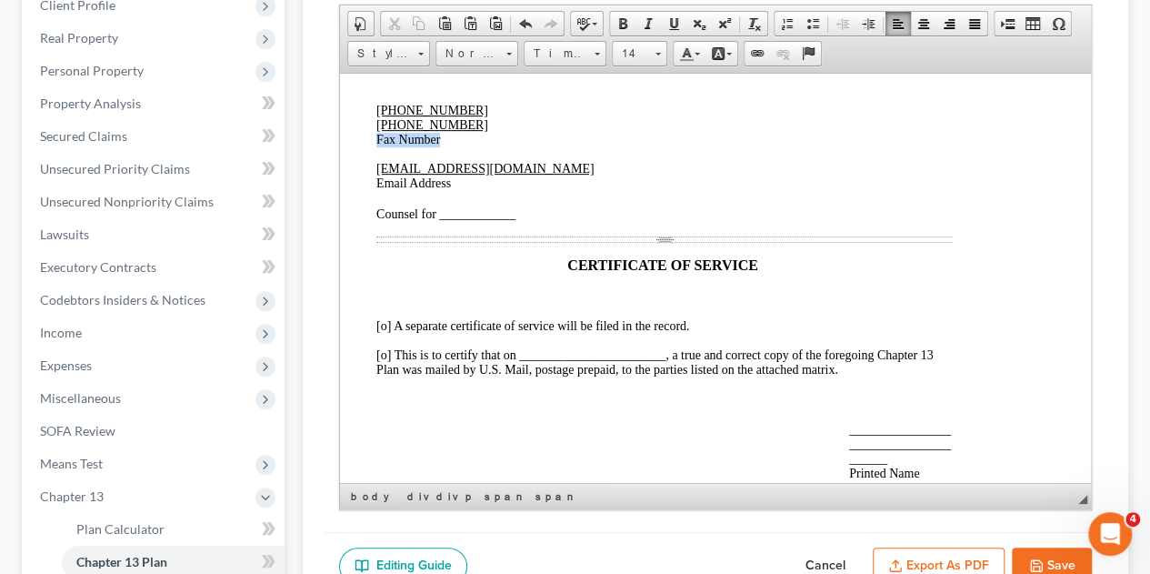
drag, startPoint x: 376, startPoint y: 312, endPoint x: 453, endPoint y: 309, distance: 76.4
click at [453, 146] on p "940-723-0099 ​ 940-723-0096 Fax Number" at bounding box center [664, 125] width 576 height 44
drag, startPoint x: 375, startPoint y: 354, endPoint x: 464, endPoint y: 354, distance: 90.0
click at [464, 221] on p "legal@montejwhite.com Email Address Counsel for ____________" at bounding box center [664, 191] width 576 height 60
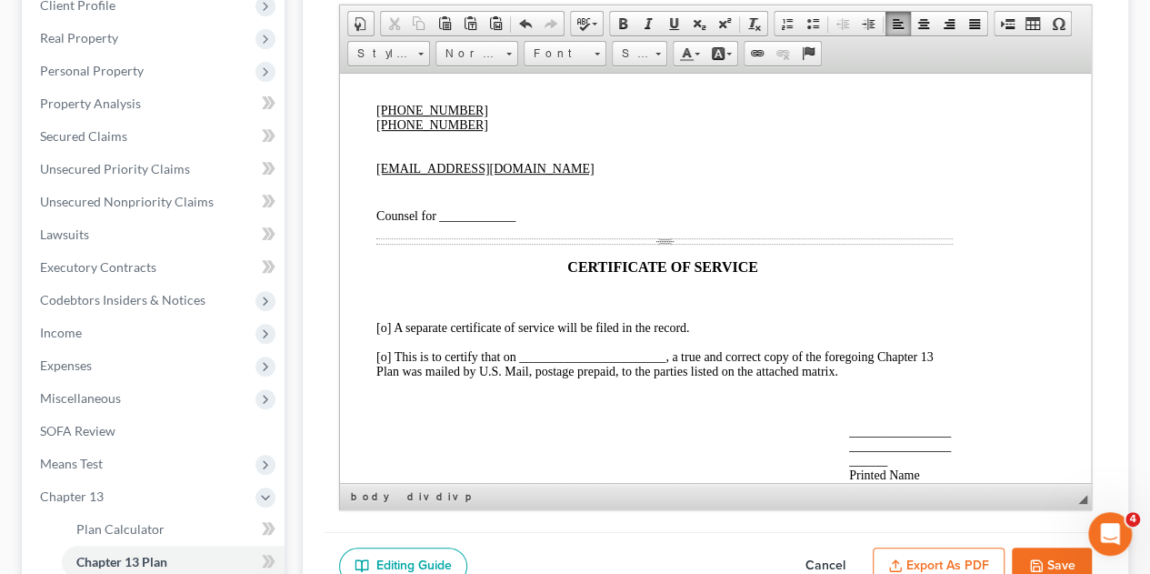
click at [530, 223] on p "legal@montejwhite.com Counsel for ____________" at bounding box center [664, 192] width 576 height 62
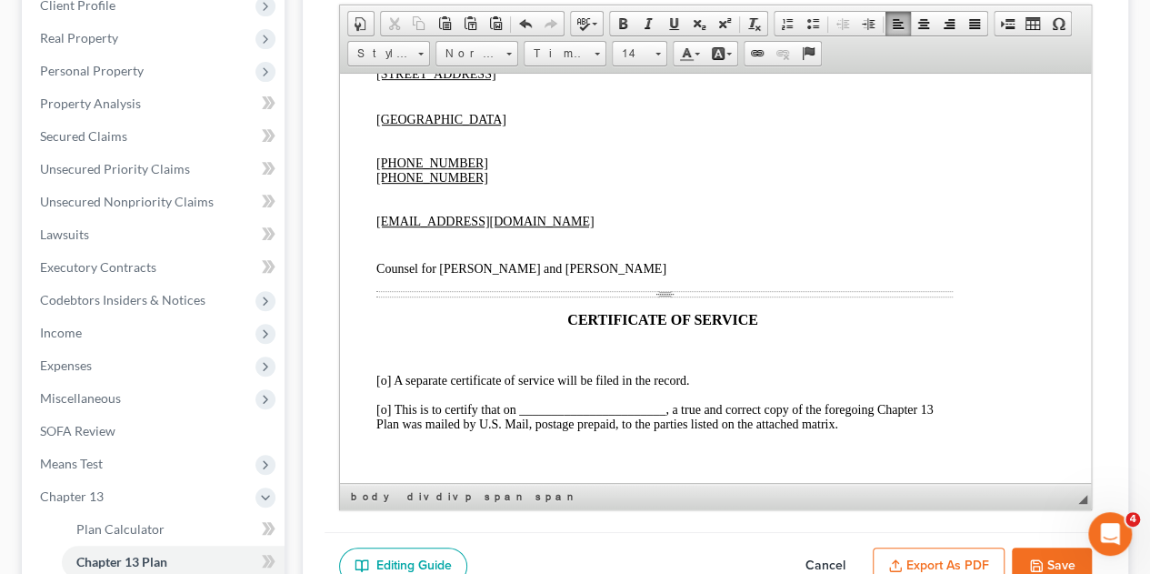
scroll to position [4636, 51]
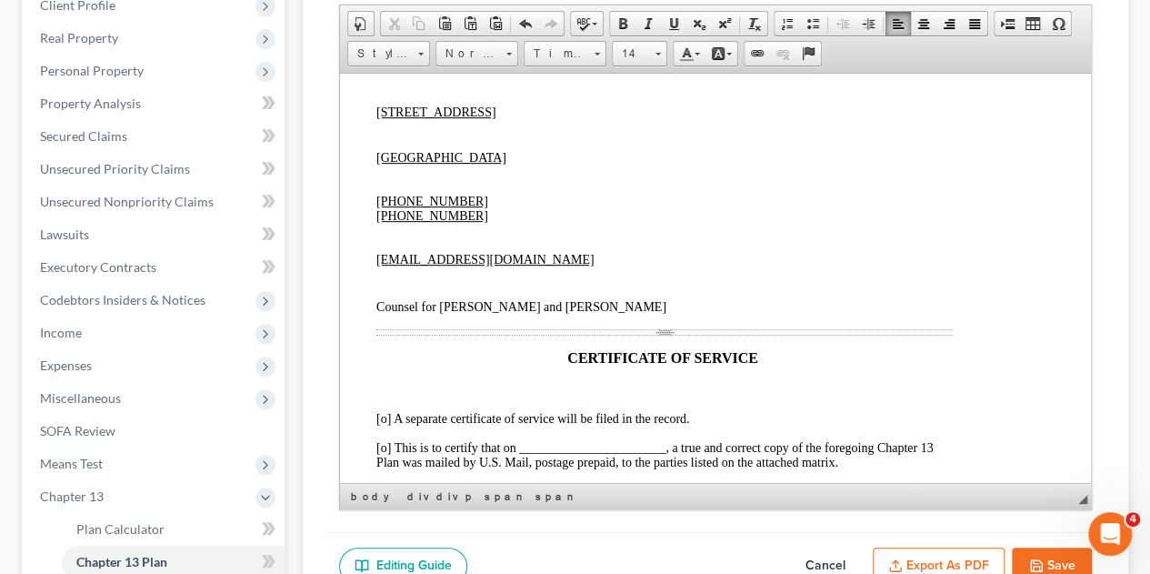
click at [385, 90] on p "/s/ Monte White Monte White - 014684" at bounding box center [664, 59] width 576 height 62
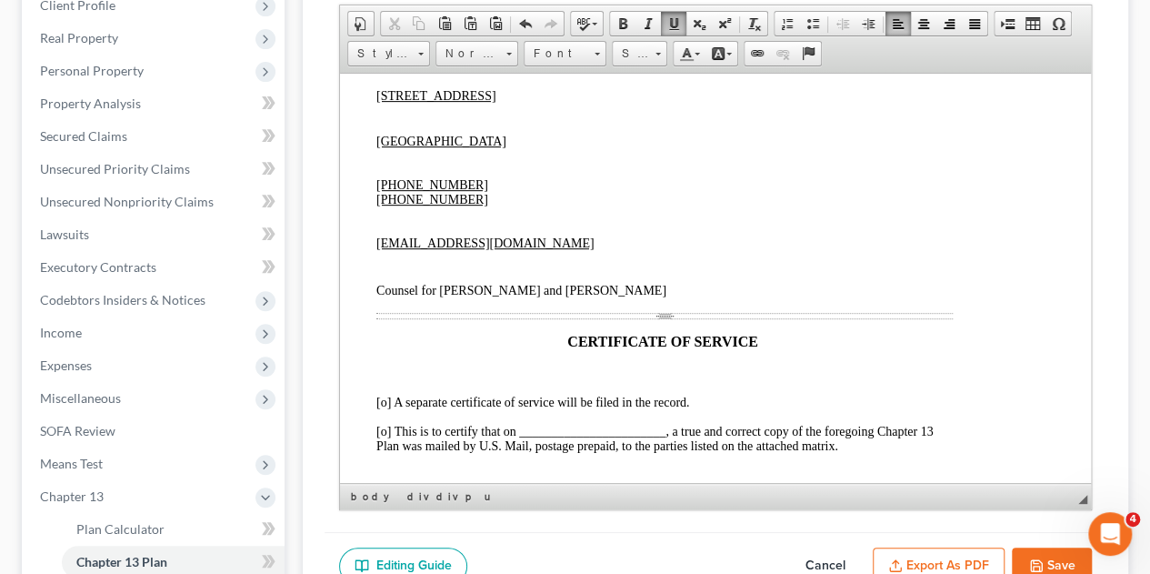
click at [376, 102] on u "1106 Brook Avenue" at bounding box center [435, 95] width 119 height 14
click at [378, 119] on p "1106 Brook Avenue" at bounding box center [664, 103] width 576 height 31
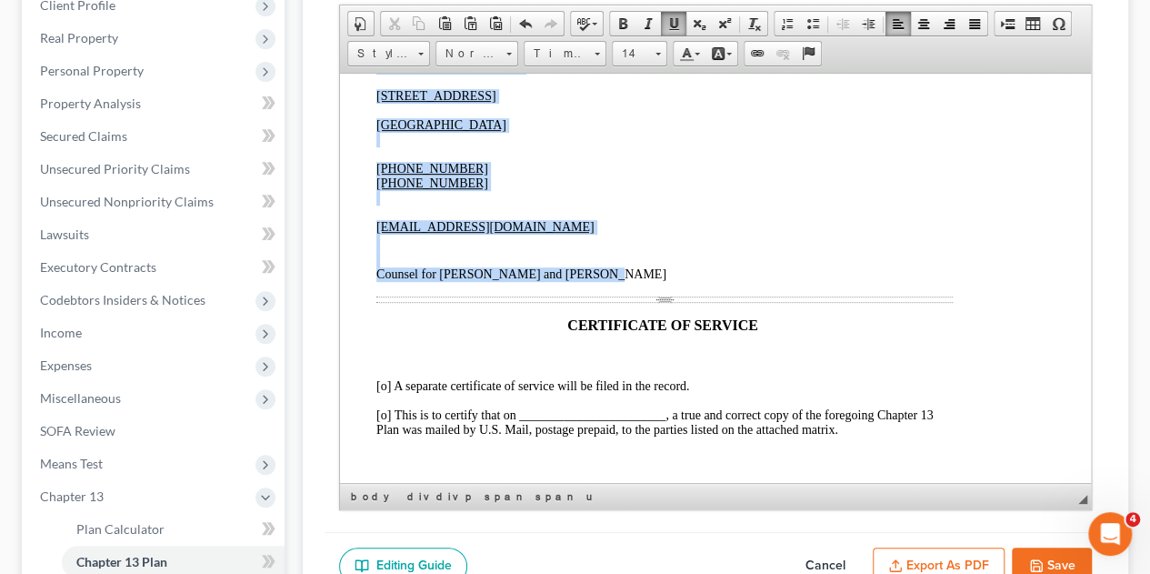
drag, startPoint x: 375, startPoint y: 200, endPoint x: 594, endPoint y: 381, distance: 284.1
click at [594, 436] on div "Date 09/07/2025 Signature /s/ Elijah Sheron Caldwell Debtor Printed Name: Elija…" at bounding box center [664, 227] width 576 height 625
click at [480, 42] on span "Normal" at bounding box center [468, 54] width 64 height 24
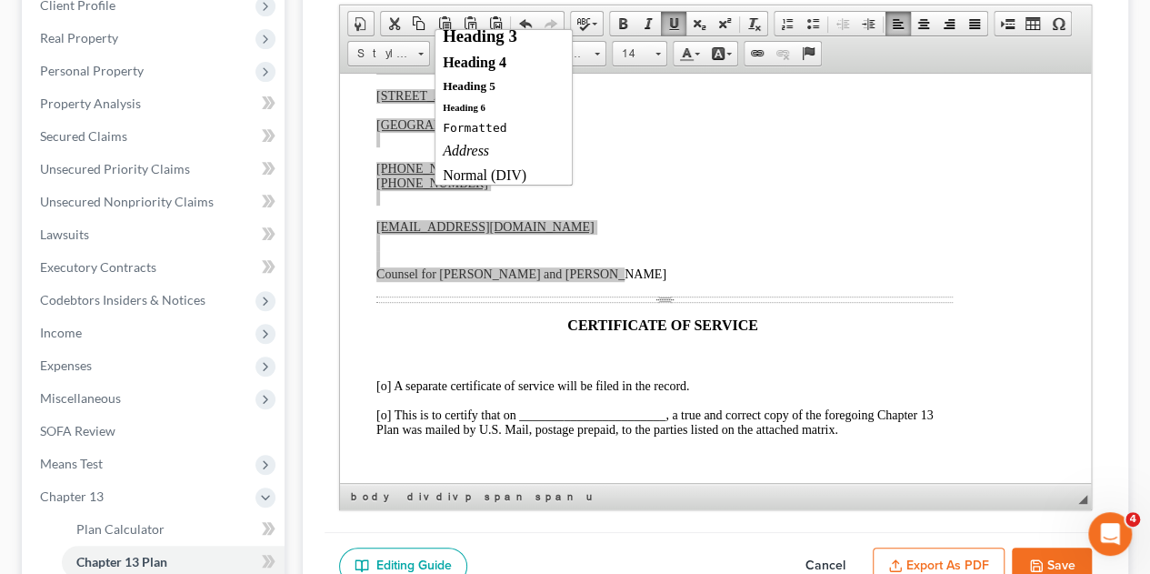
scroll to position [129, 0]
click at [494, 171] on div "Normal (DIV)" at bounding box center [504, 174] width 122 height 16
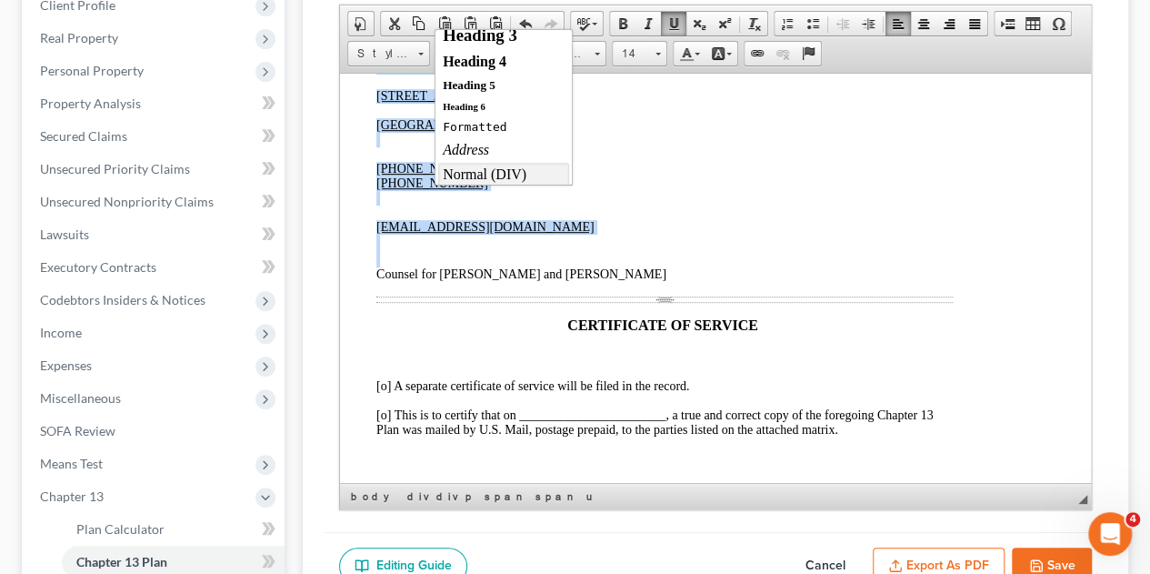
scroll to position [0, 0]
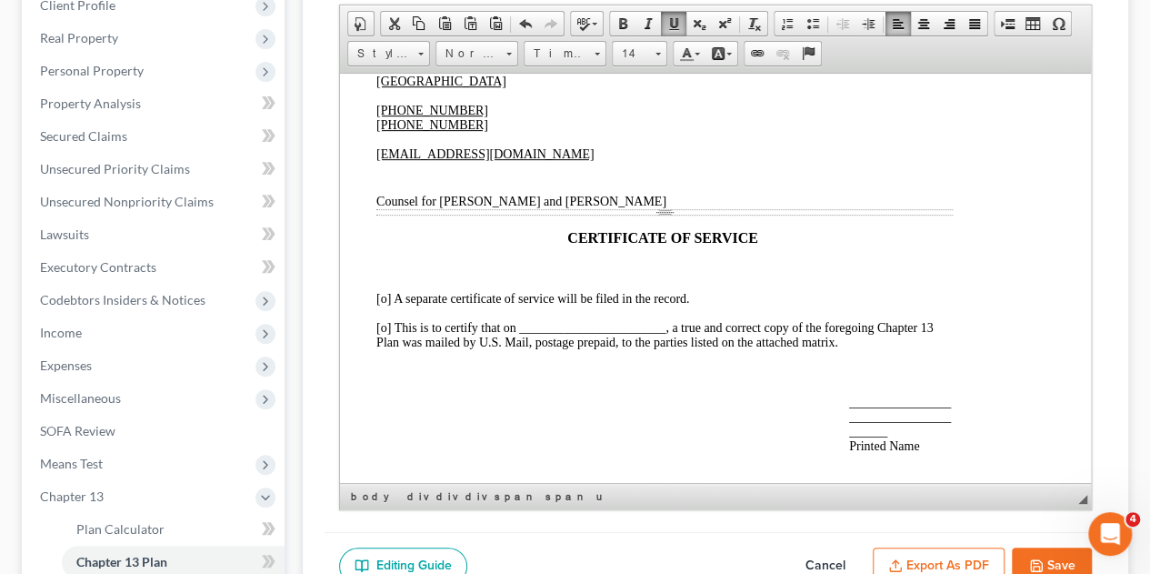
click at [635, 146] on div "940-723-0099 940-723-0096" at bounding box center [664, 125] width 576 height 44
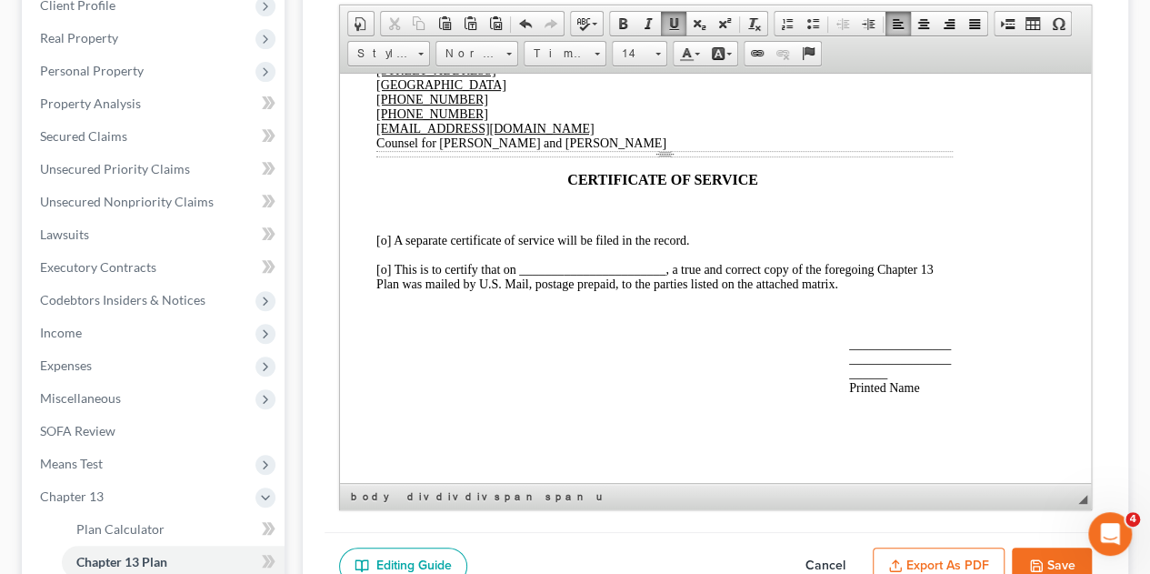
scroll to position [4818, 51]
click at [386, 262] on span "[o] This is to certify that on _______________________, a true and correct copy…" at bounding box center [654, 276] width 557 height 28
drag, startPoint x: 664, startPoint y: 255, endPoint x: 519, endPoint y: 252, distance: 144.6
click at [519, 262] on span "[x ] This is to certify that on _______________________, a true and correct cop…" at bounding box center [654, 276] width 557 height 28
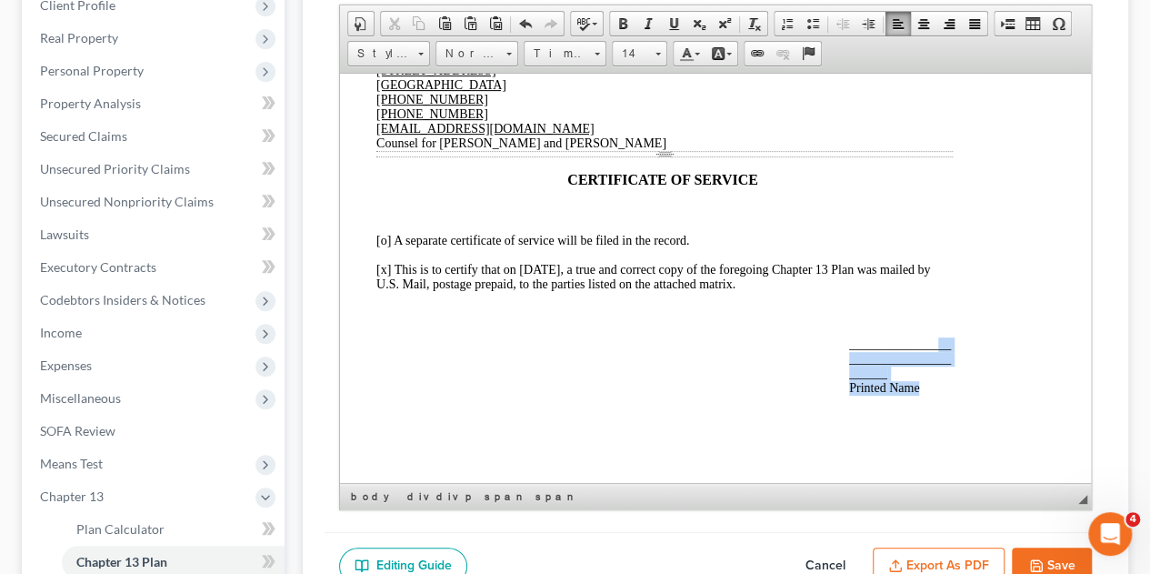
drag, startPoint x: 843, startPoint y: 337, endPoint x: 922, endPoint y: 375, distance: 87.8
click at [922, 375] on div "Date 09/07/2025 Signature /s/ Elijah Sheron Caldwell Debtor Printed Name: Elija…" at bounding box center [664, 156] width 576 height 476
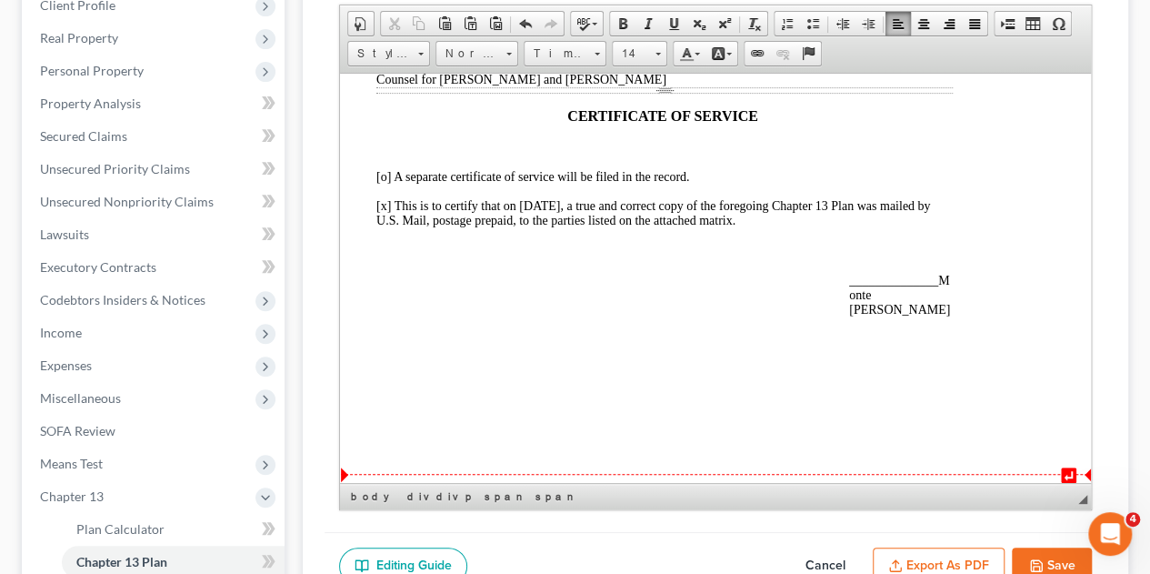
click at [846, 316] on div "Date 09/07/2025 Signature /s/ Elijah Sheron Caldwell Debtor Printed Name: Elija…" at bounding box center [664, 86] width 576 height 462
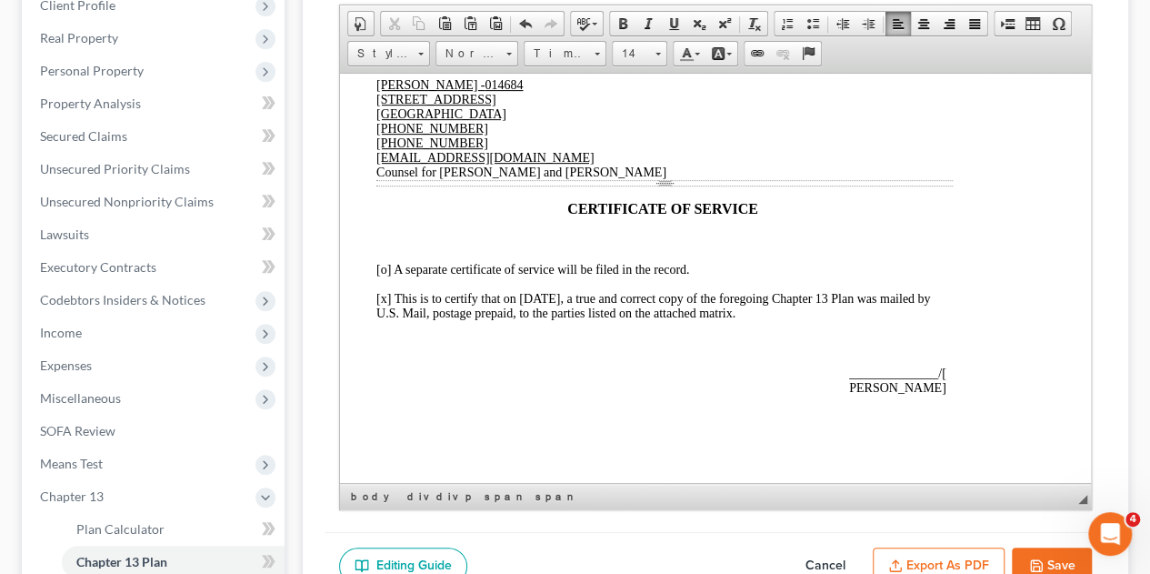
scroll to position [4803, 51]
click at [844, 348] on div "Date 09/07/2025 Signature /s/ Elijah Sheron Caldwell Debtor Printed Name: Elija…" at bounding box center [664, 170] width 576 height 447
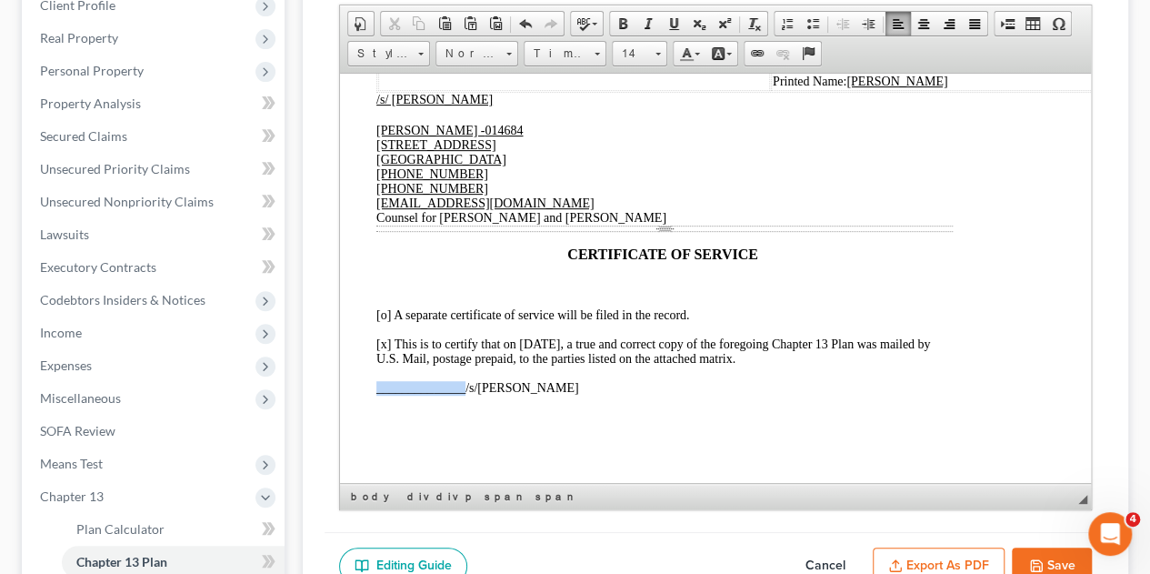
drag, startPoint x: 464, startPoint y: 375, endPoint x: 368, endPoint y: 375, distance: 95.4
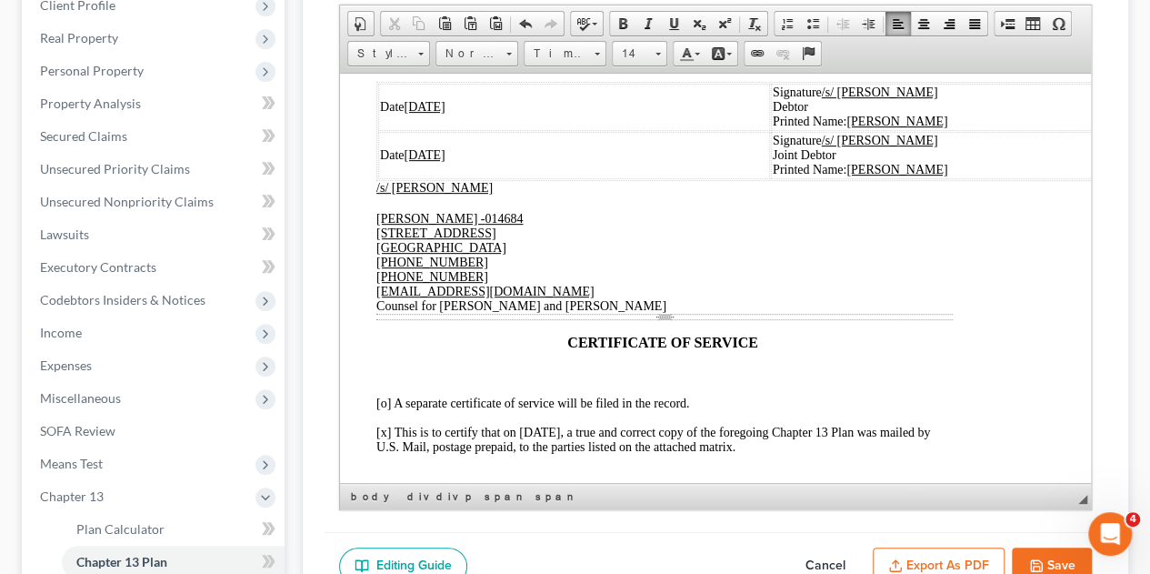
scroll to position [4379, 51]
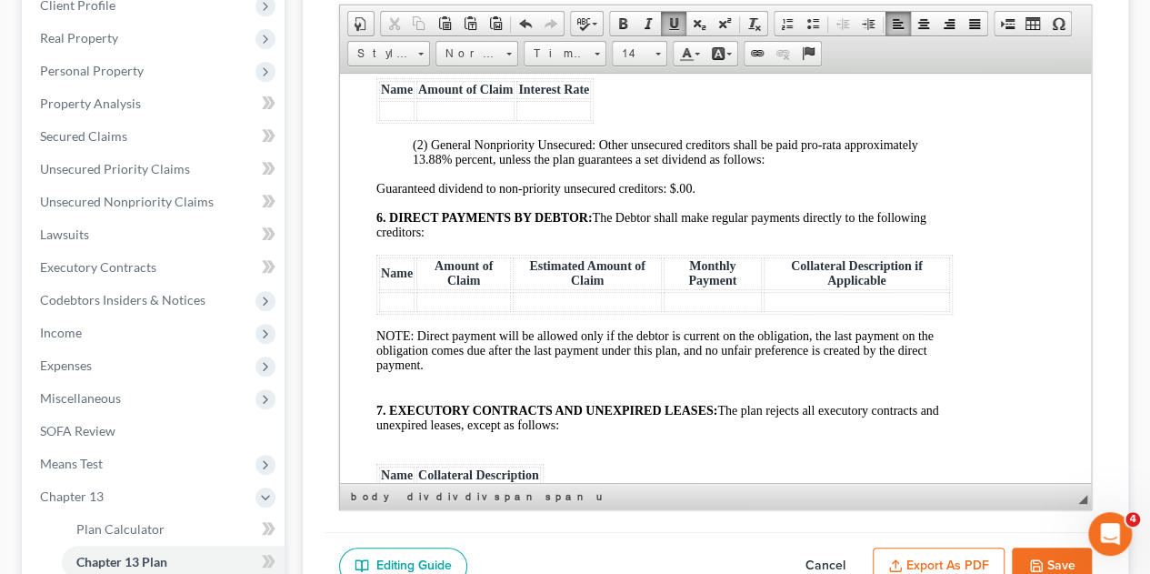
scroll to position [3742, 51]
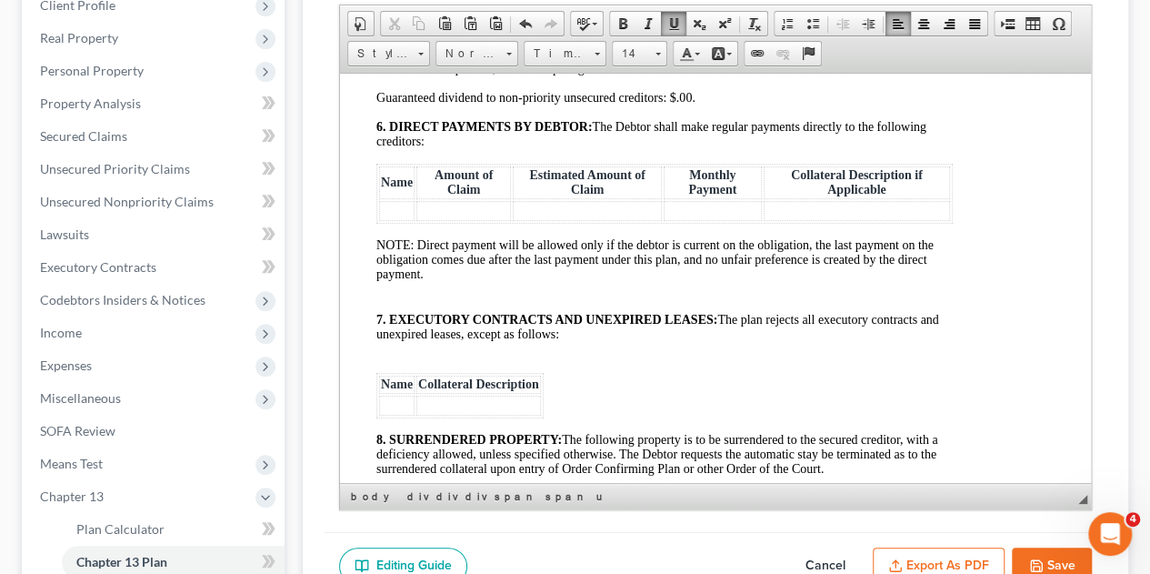
click at [391, 220] on td at bounding box center [396, 210] width 35 height 20
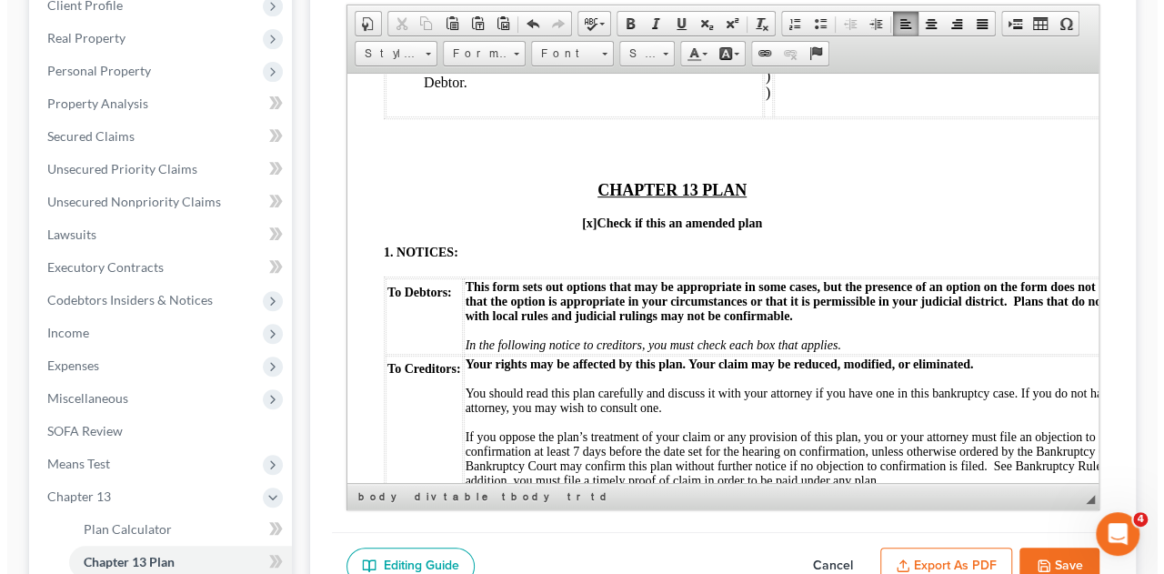
scroll to position [0, 51]
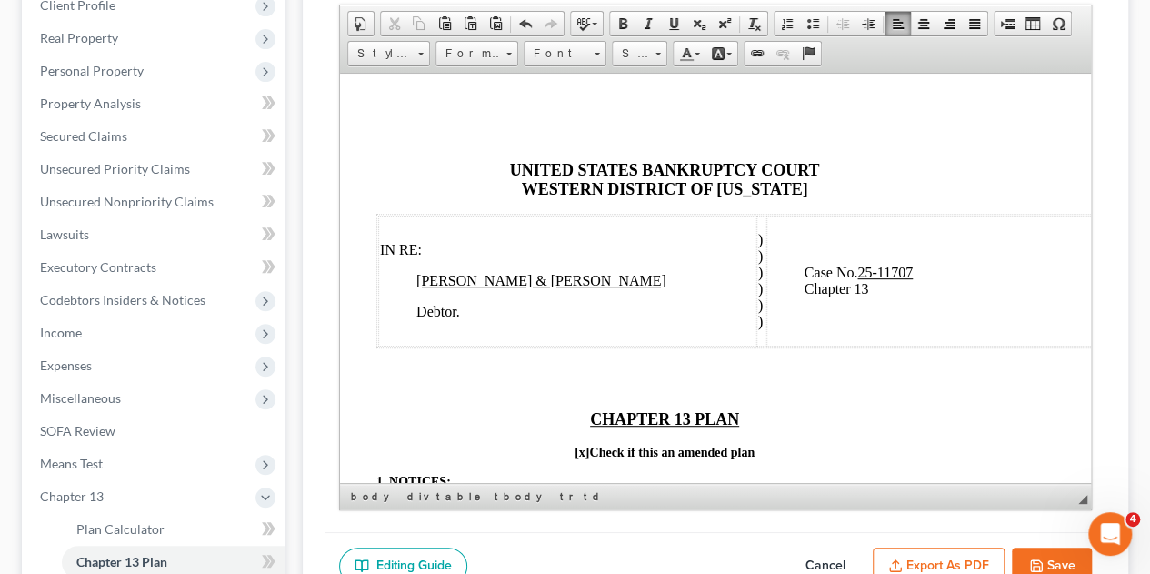
click at [949, 547] on button "Export as PDF" at bounding box center [939, 566] width 132 height 38
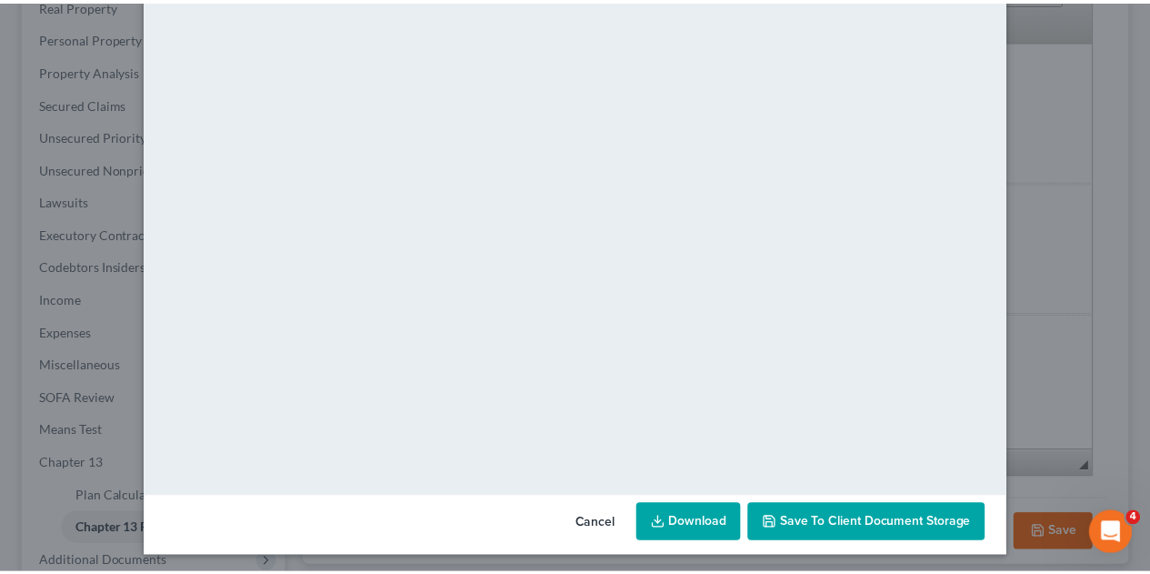
scroll to position [185, 0]
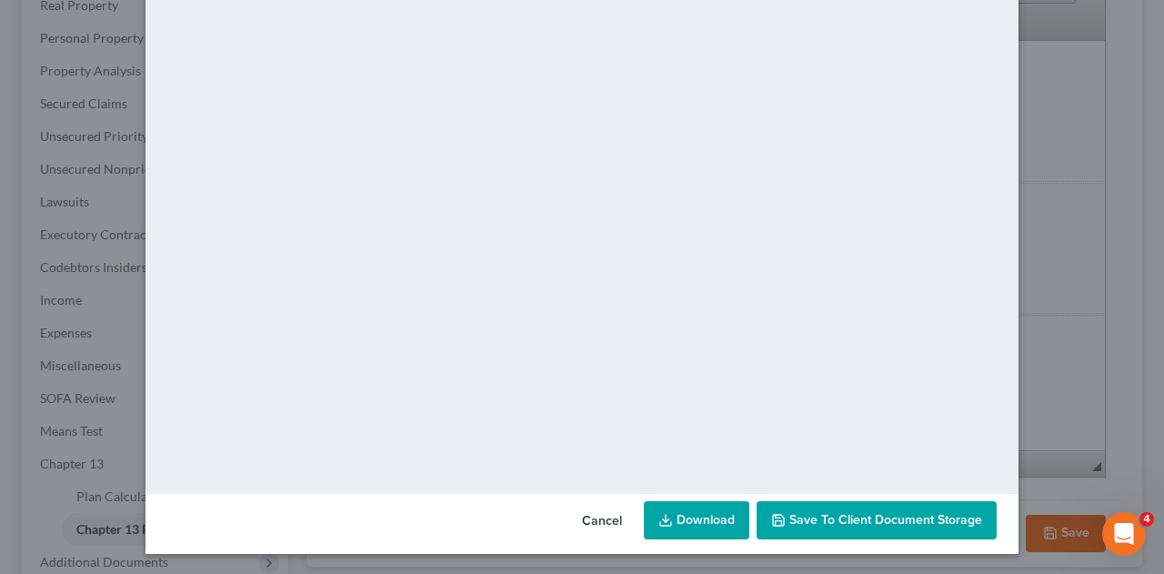
click at [777, 513] on icon "button" at bounding box center [778, 520] width 15 height 15
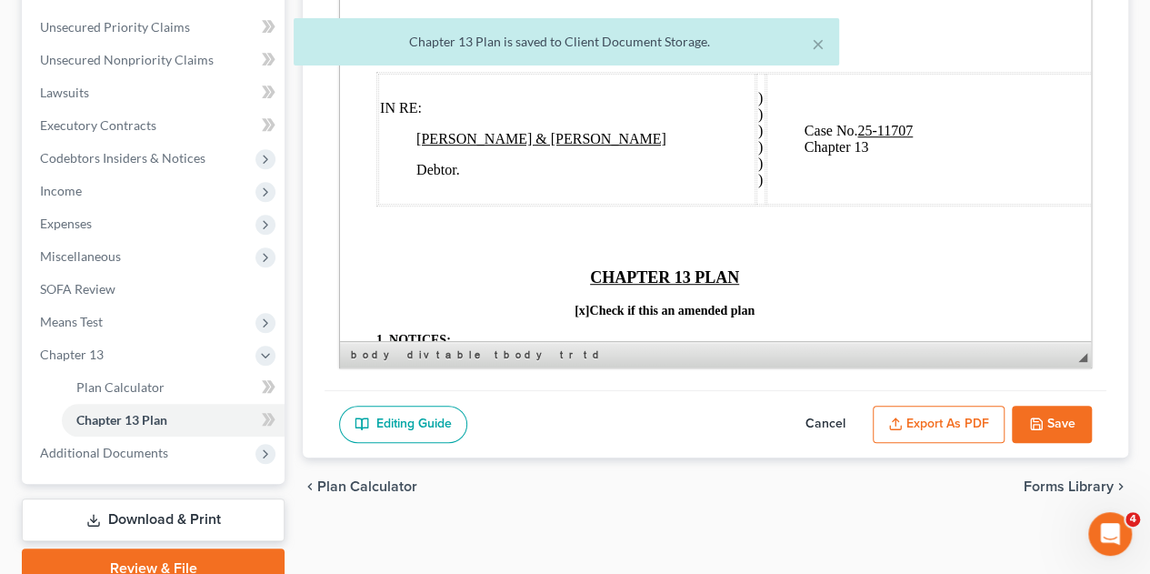
scroll to position [513, 0]
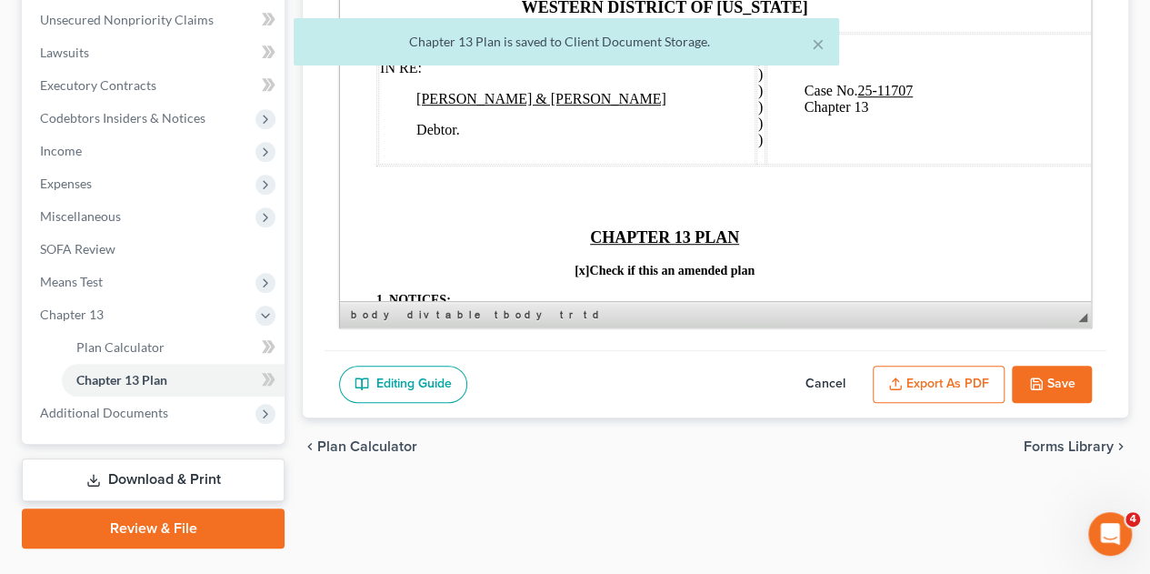
click at [1062, 365] on button "Save" at bounding box center [1052, 384] width 80 height 38
select select "2"
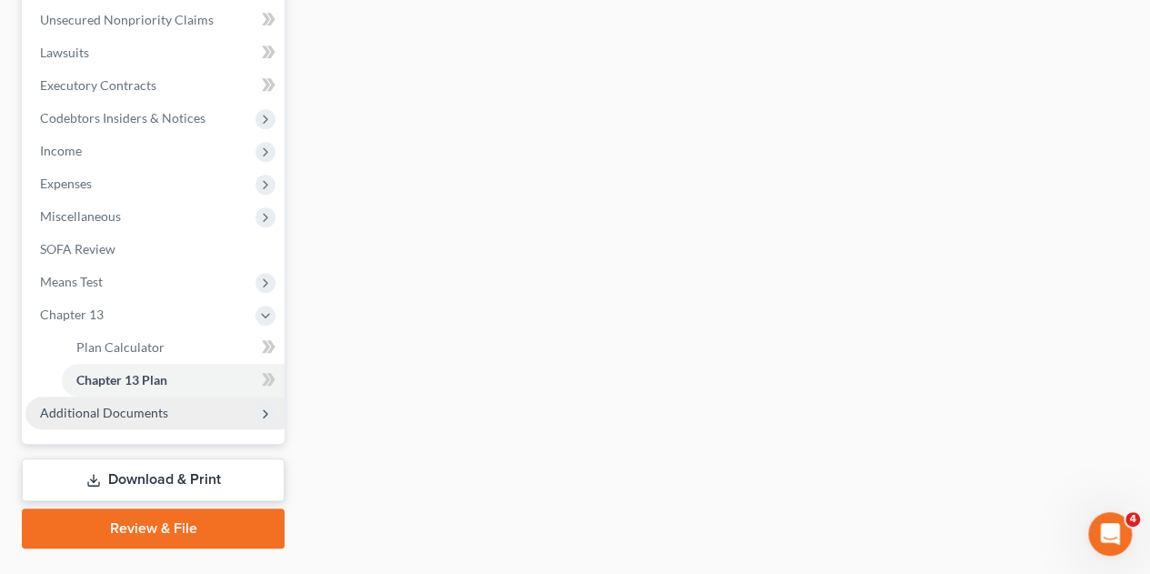
click at [103, 404] on span "Additional Documents" at bounding box center [104, 411] width 128 height 15
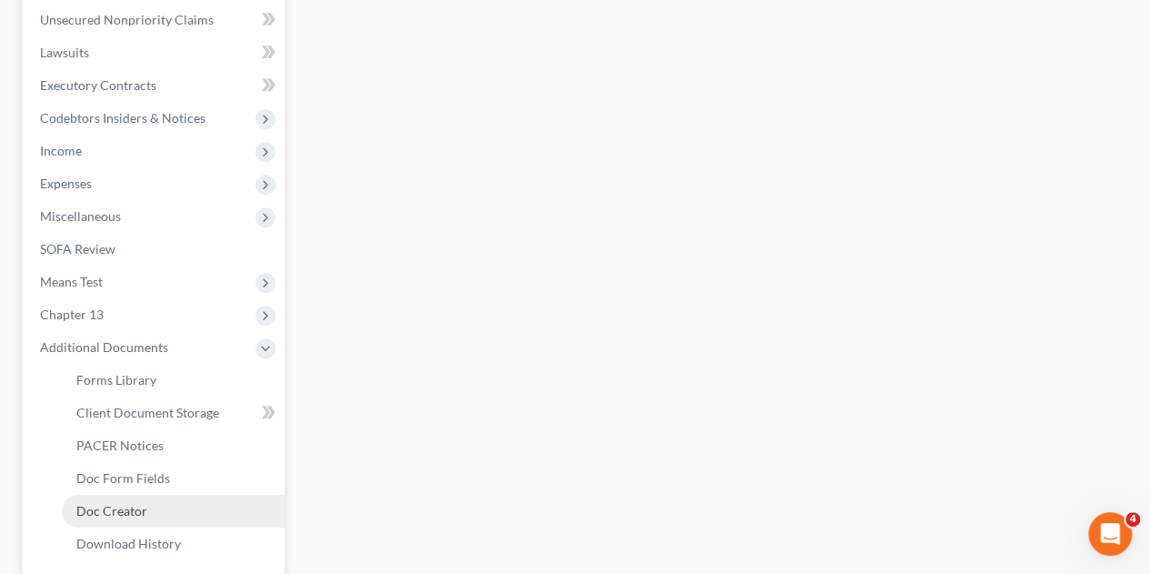
click at [115, 503] on span "Doc Creator" at bounding box center [111, 510] width 71 height 15
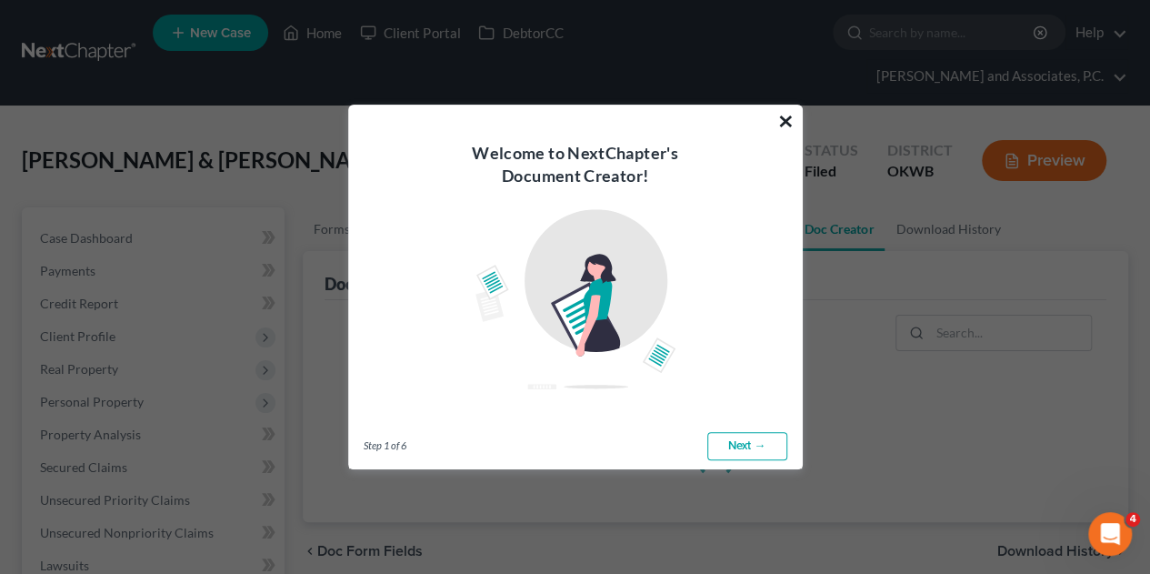
click at [778, 117] on button "×" at bounding box center [785, 120] width 17 height 29
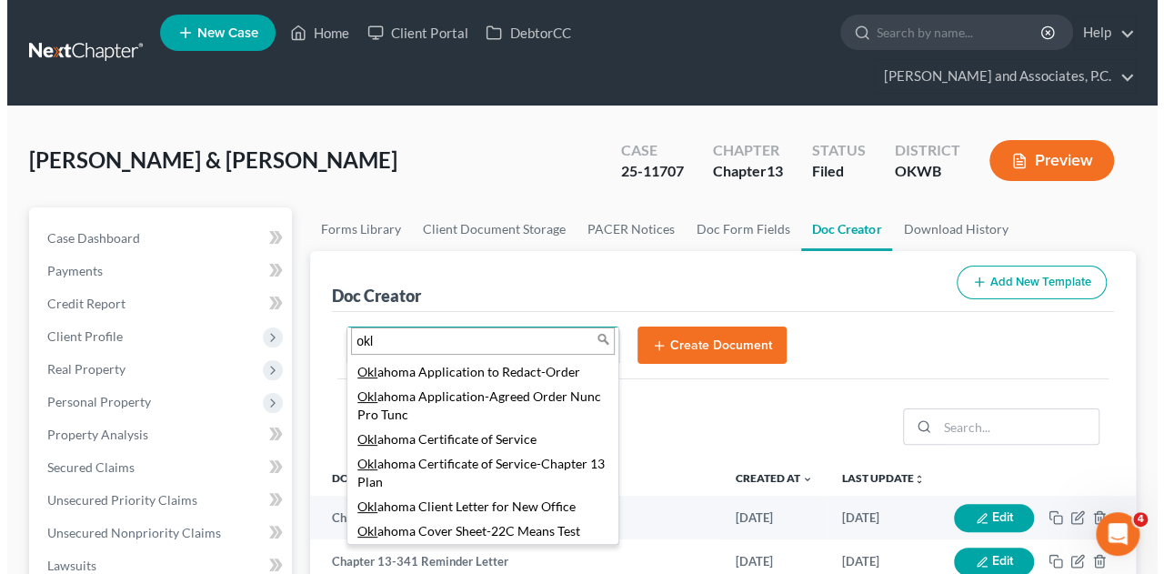
scroll to position [273, 0]
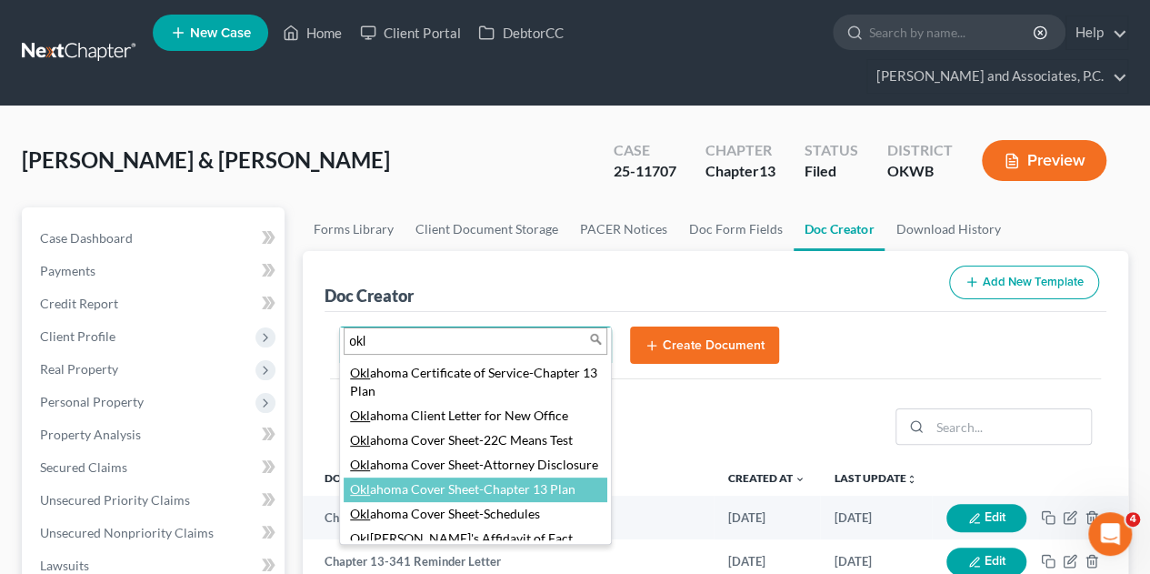
type input "okl"
select select "77462"
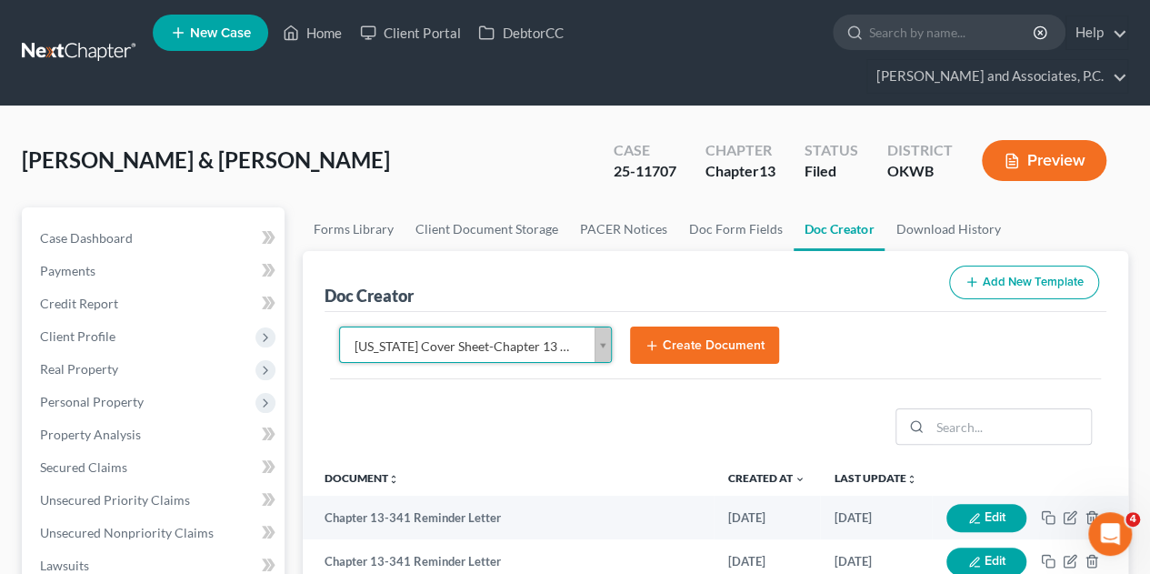
click at [674, 326] on button "Create Document" at bounding box center [704, 345] width 149 height 38
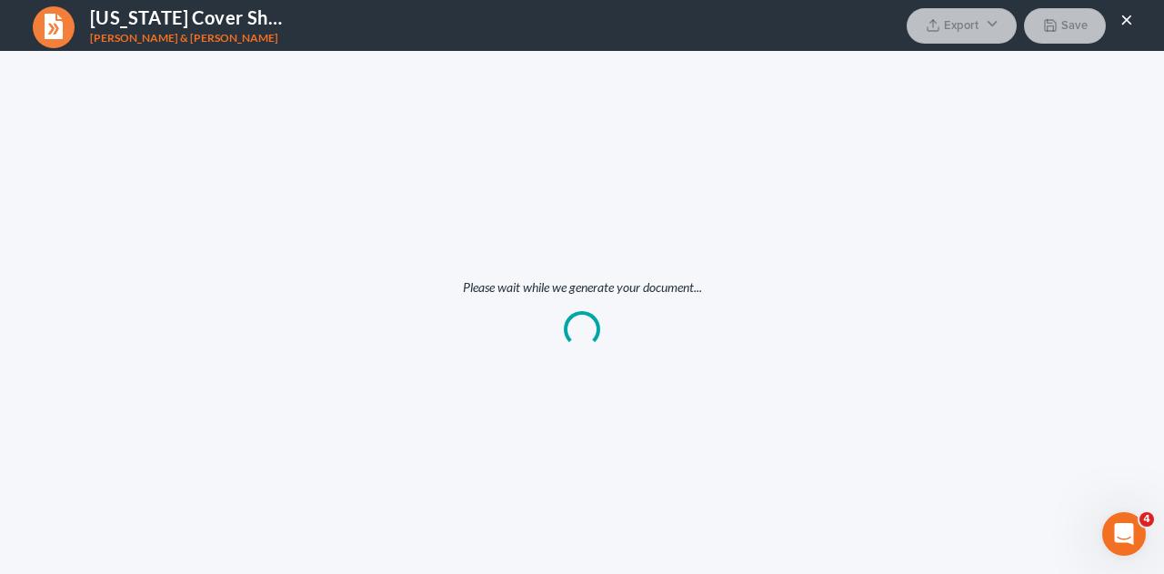
scroll to position [0, 0]
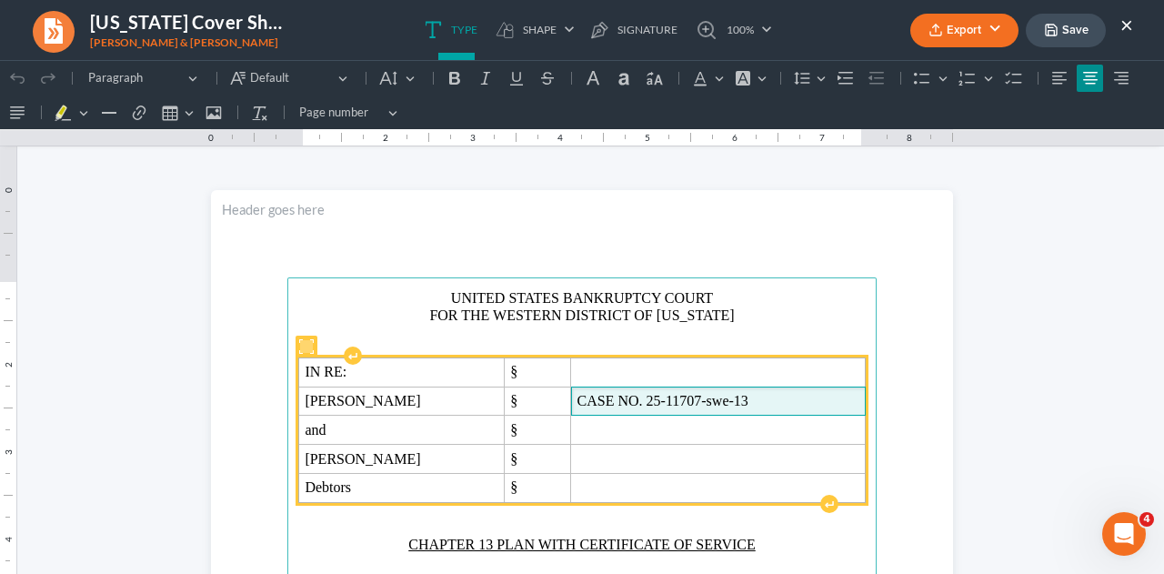
click at [762, 397] on span "CASE NO. 25-11707-swe-13" at bounding box center [718, 401] width 282 height 16
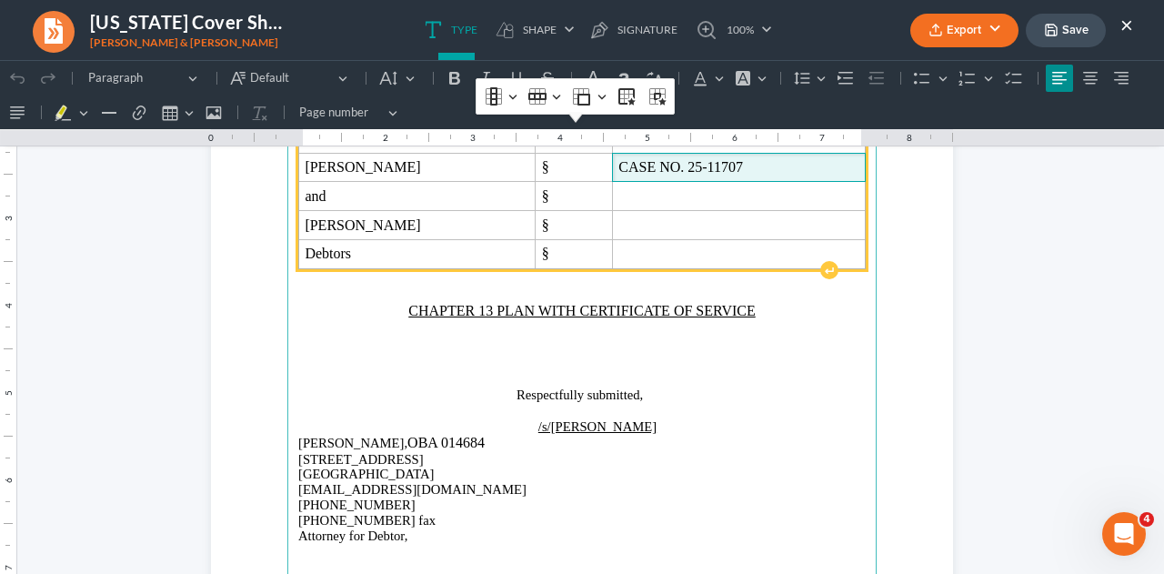
scroll to position [273, 0]
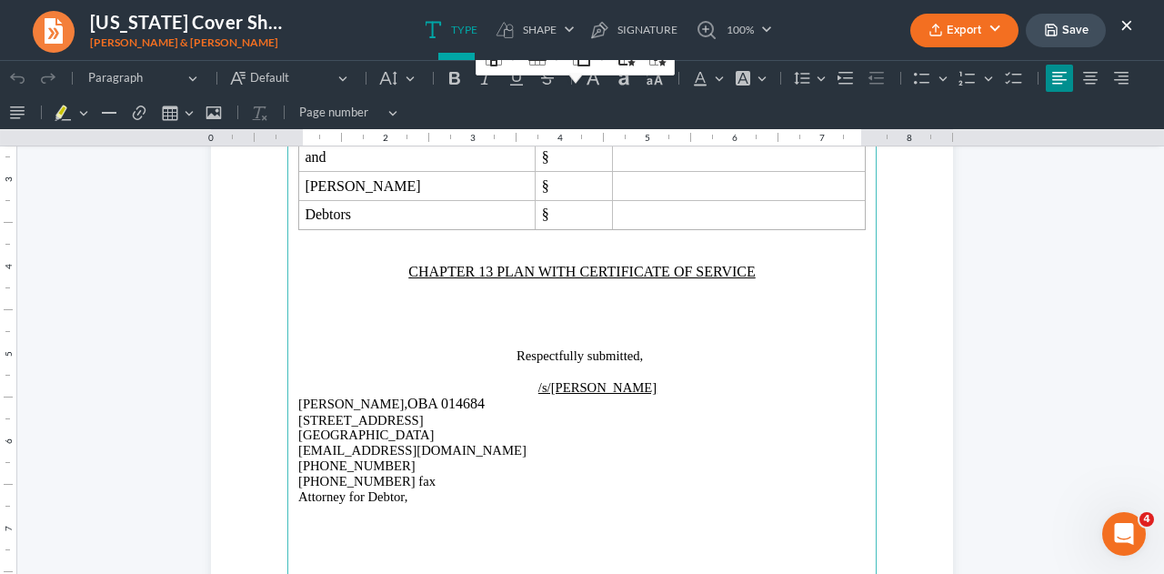
click at [651, 497] on p "Attorney for Debtor," at bounding box center [581, 496] width 567 height 15
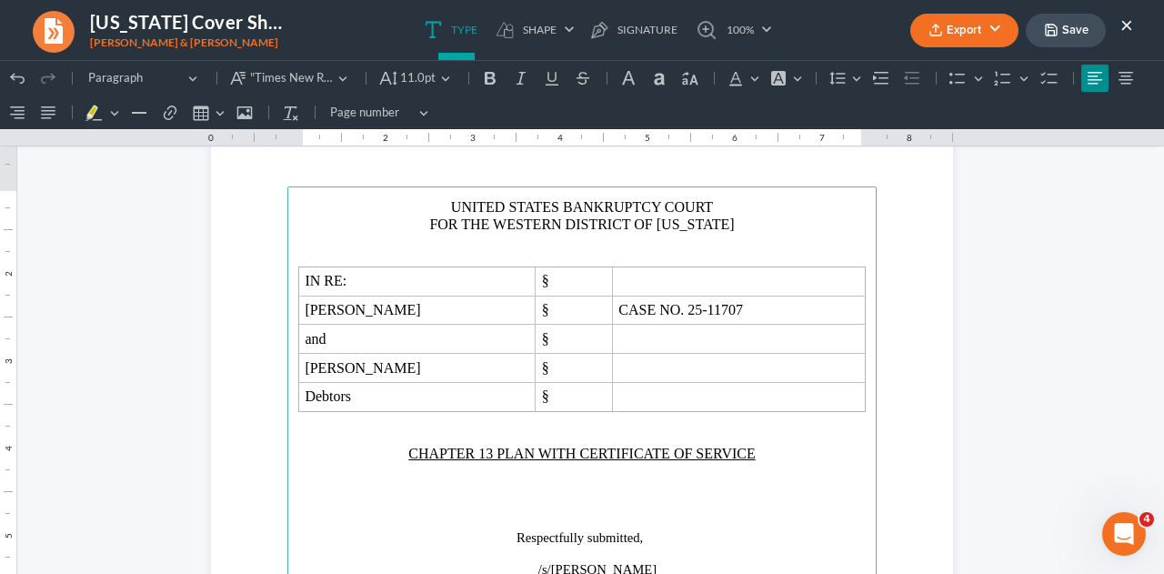
scroll to position [0, 0]
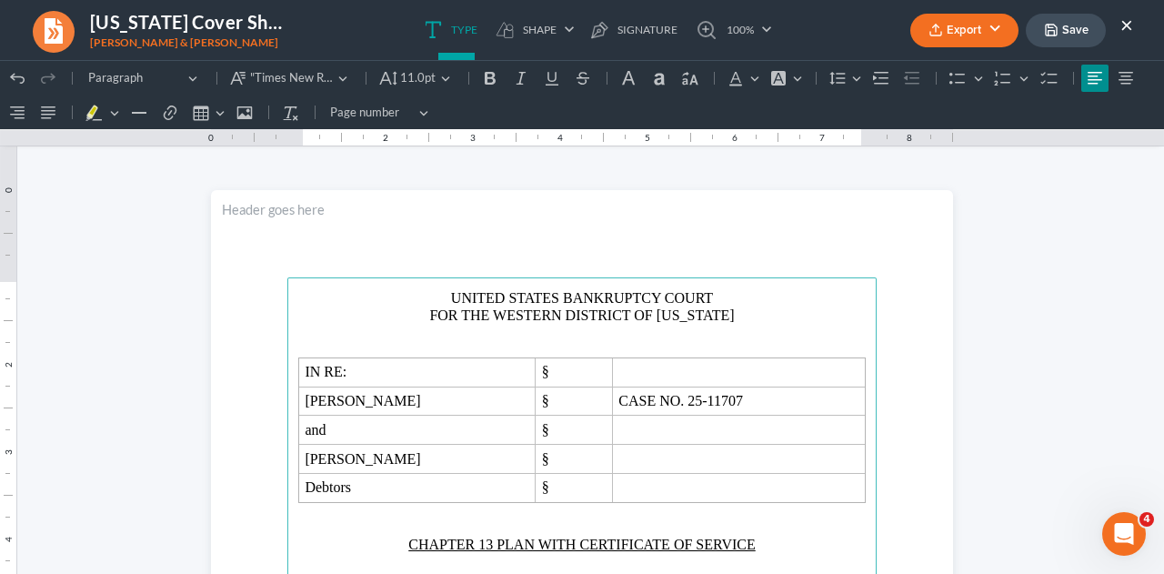
click at [979, 30] on button "Export" at bounding box center [964, 31] width 108 height 34
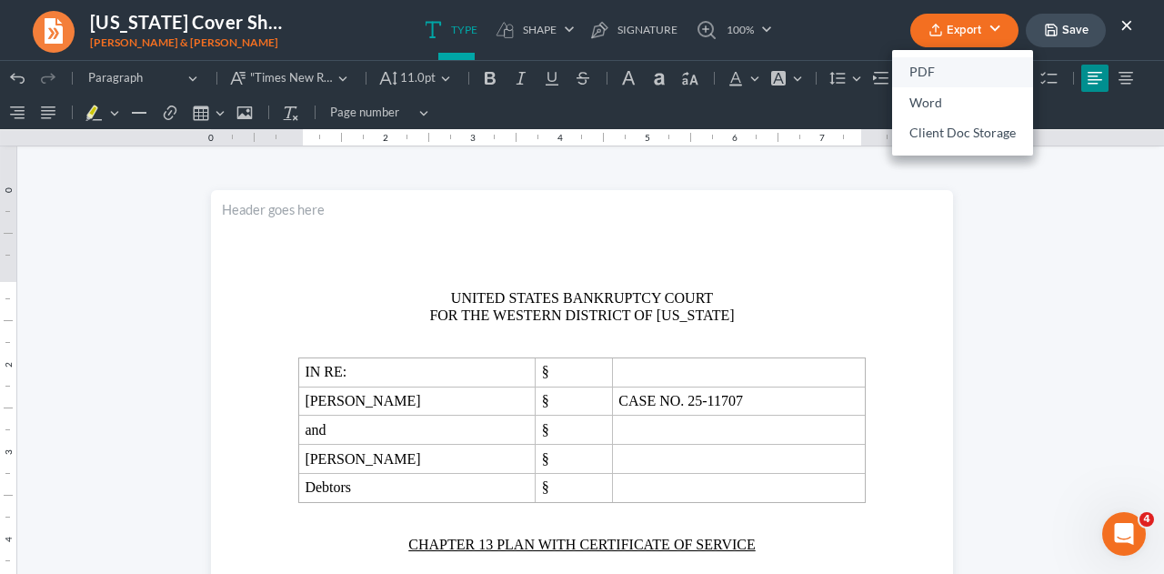
click at [931, 66] on link "PDF" at bounding box center [962, 72] width 141 height 31
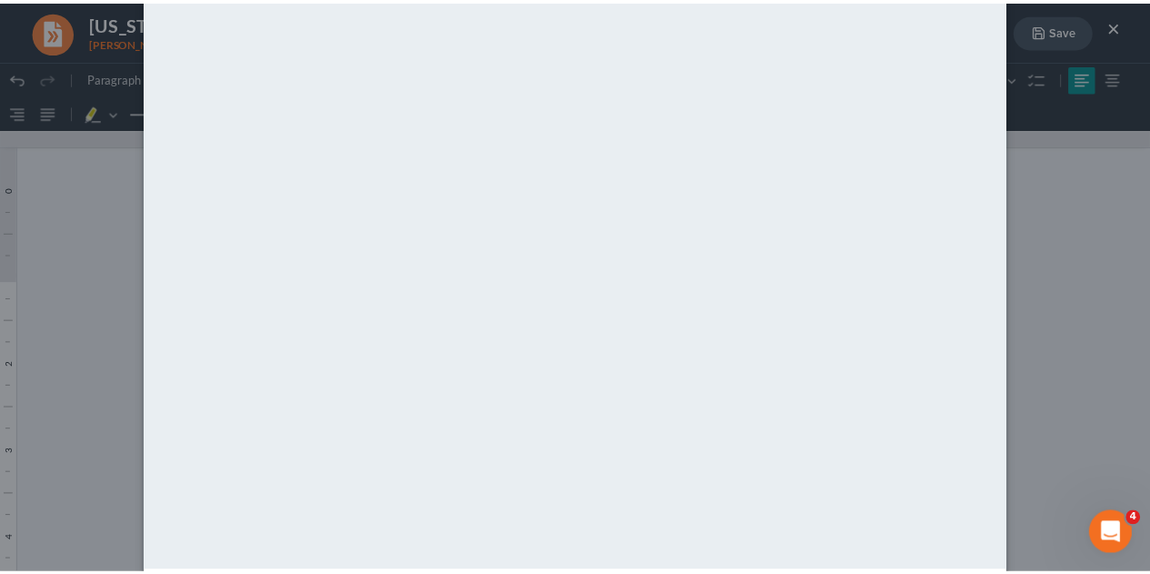
scroll to position [185, 0]
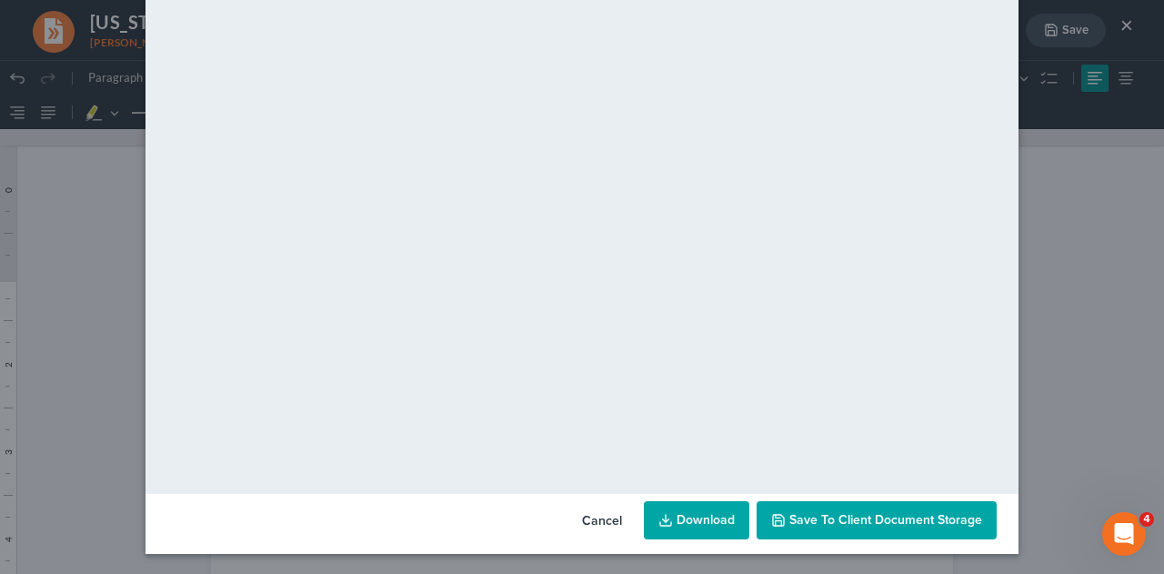
click at [780, 510] on button "Save to Client Document Storage" at bounding box center [876, 520] width 240 height 38
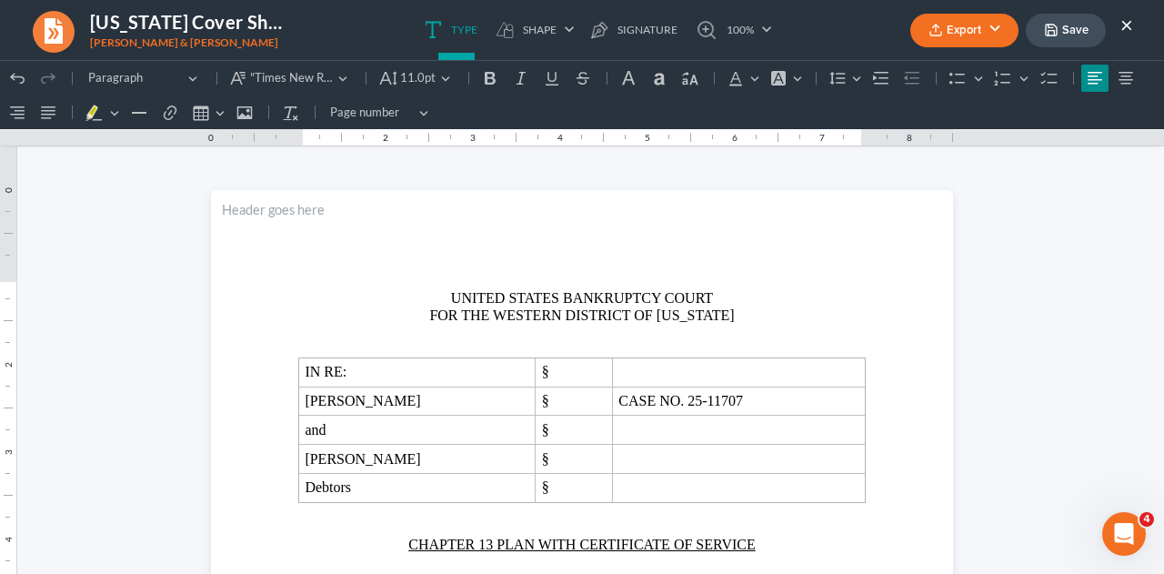
click at [1124, 25] on button "×" at bounding box center [1126, 25] width 13 height 22
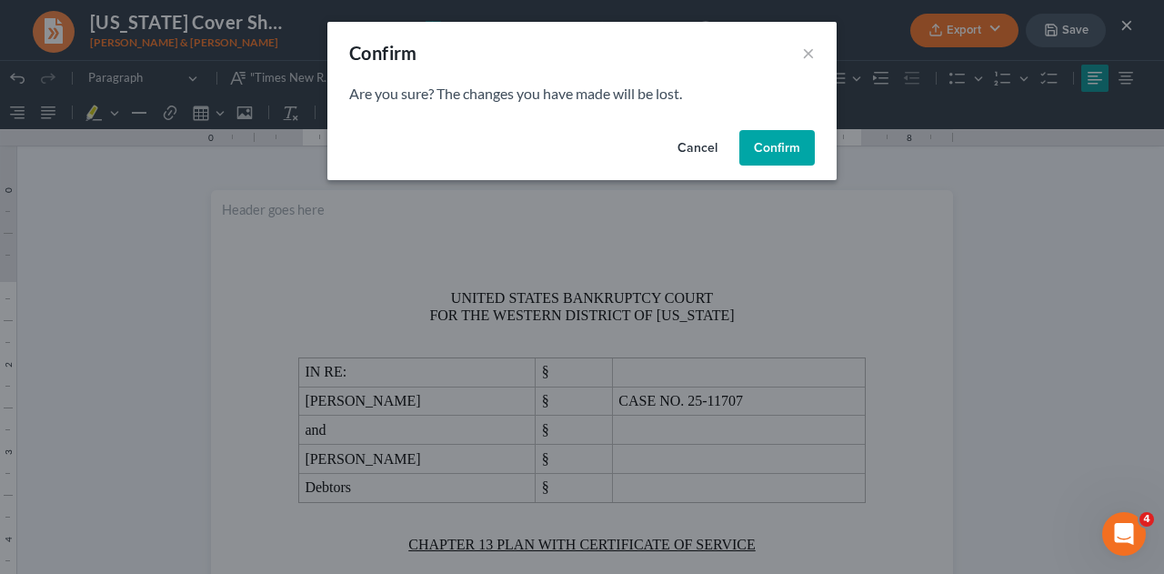
click at [688, 142] on button "Cancel" at bounding box center [697, 148] width 69 height 36
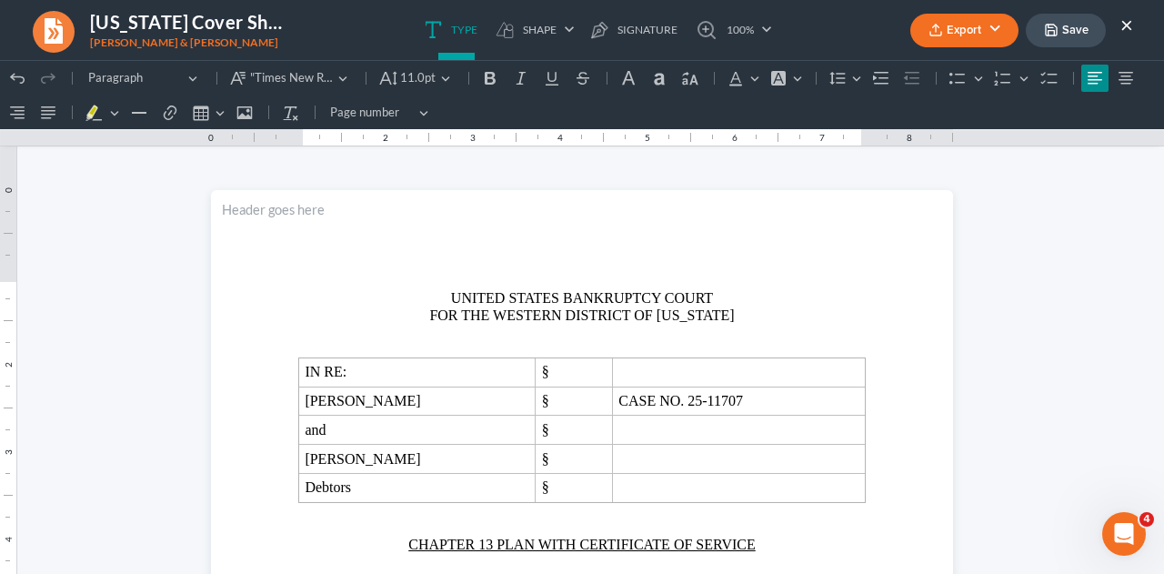
click at [1067, 37] on button "Save" at bounding box center [1065, 31] width 80 height 34
click at [1125, 25] on button "×" at bounding box center [1126, 25] width 13 height 22
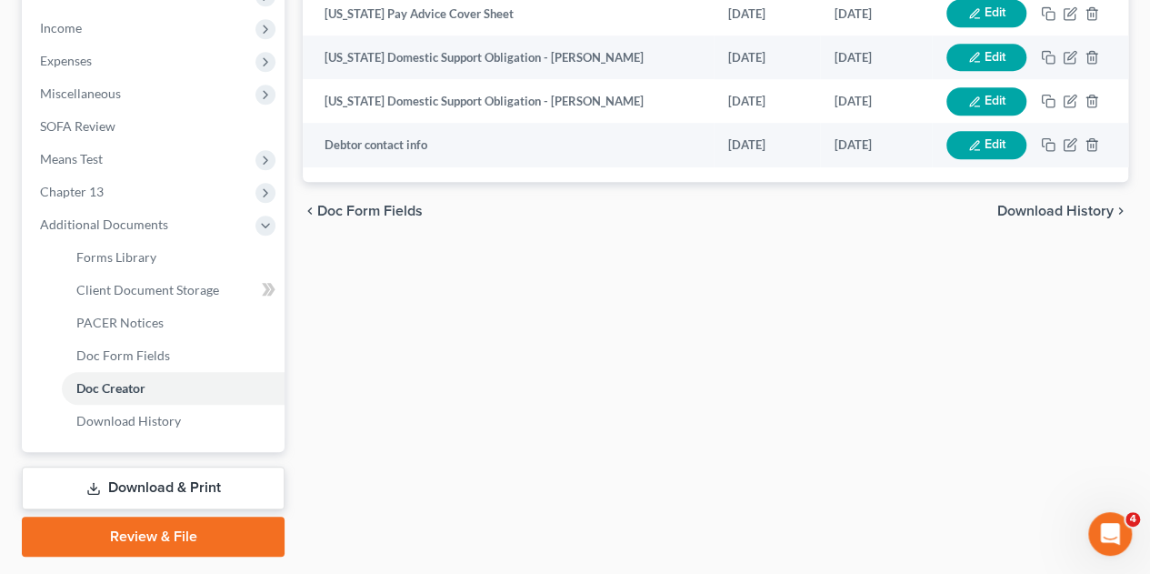
scroll to position [636, 0]
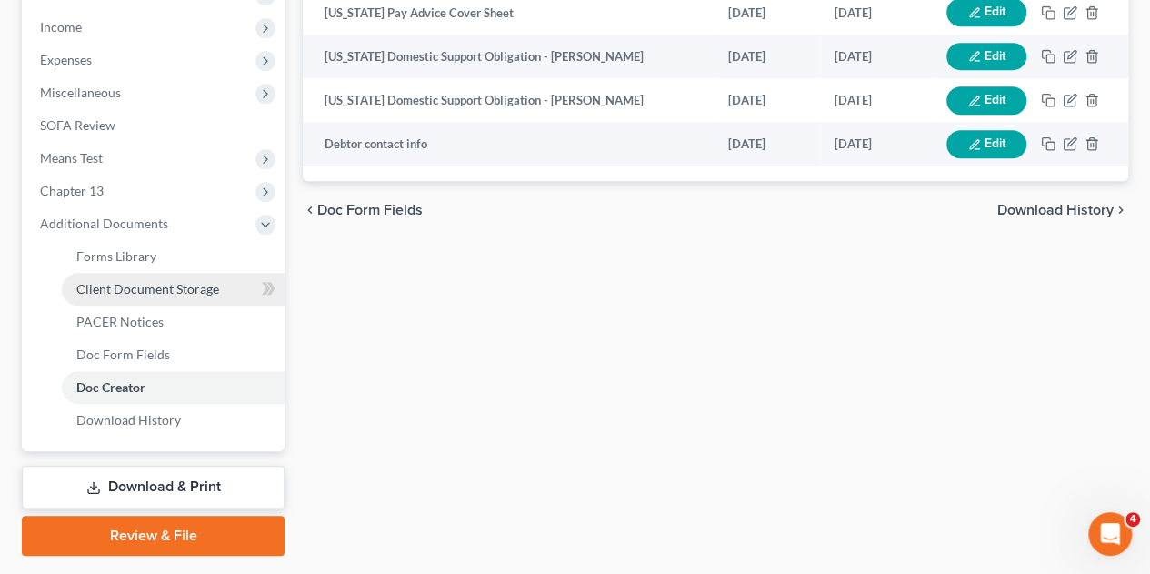
click at [115, 281] on span "Client Document Storage" at bounding box center [147, 288] width 143 height 15
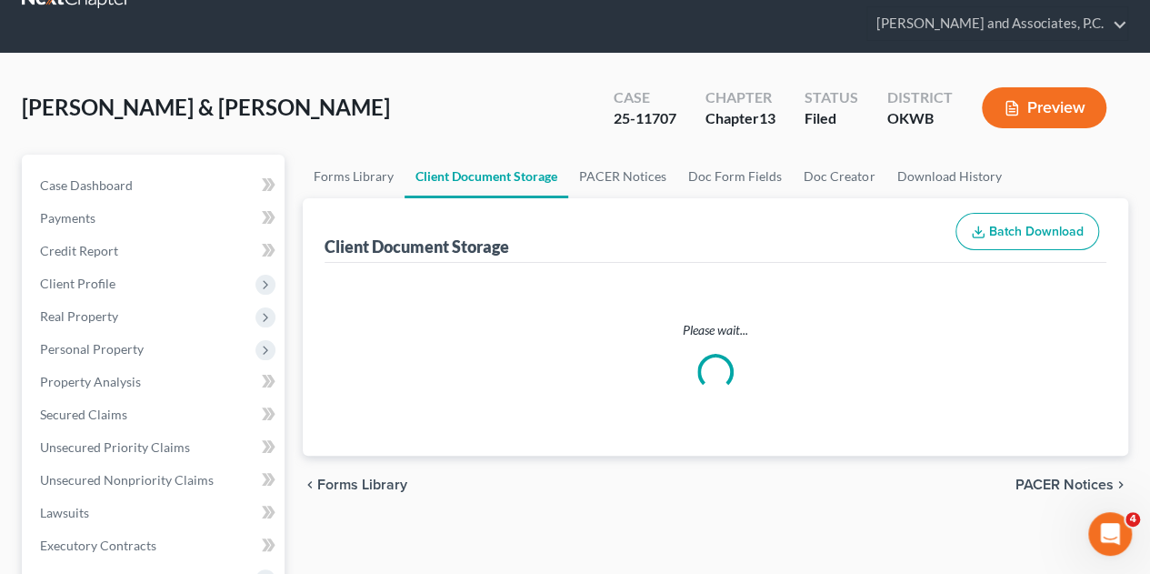
select select "0"
select select "1"
select select "3"
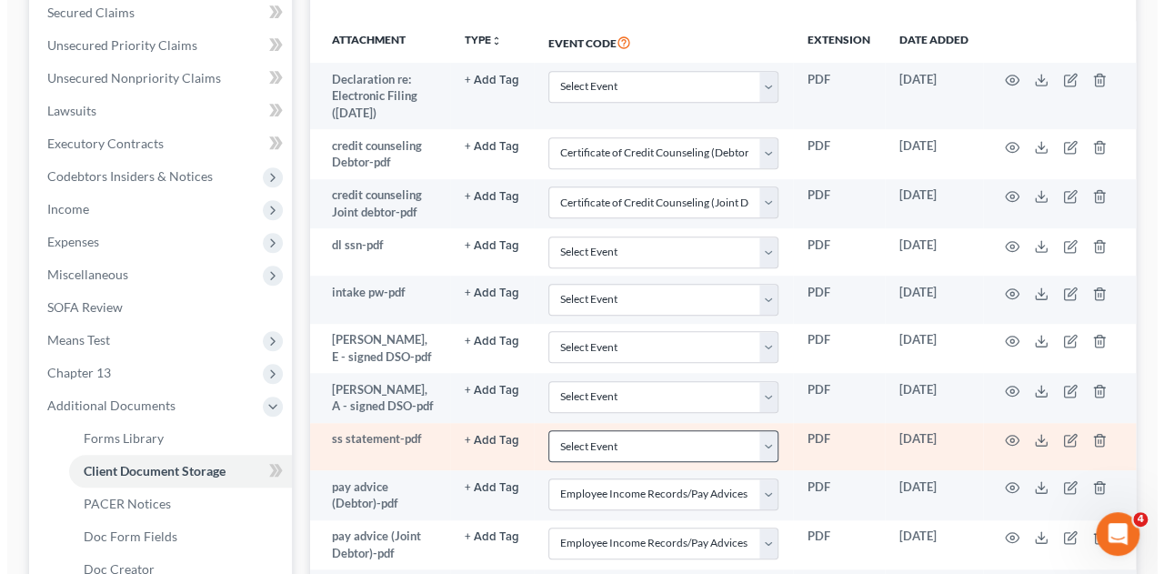
scroll to position [722, 0]
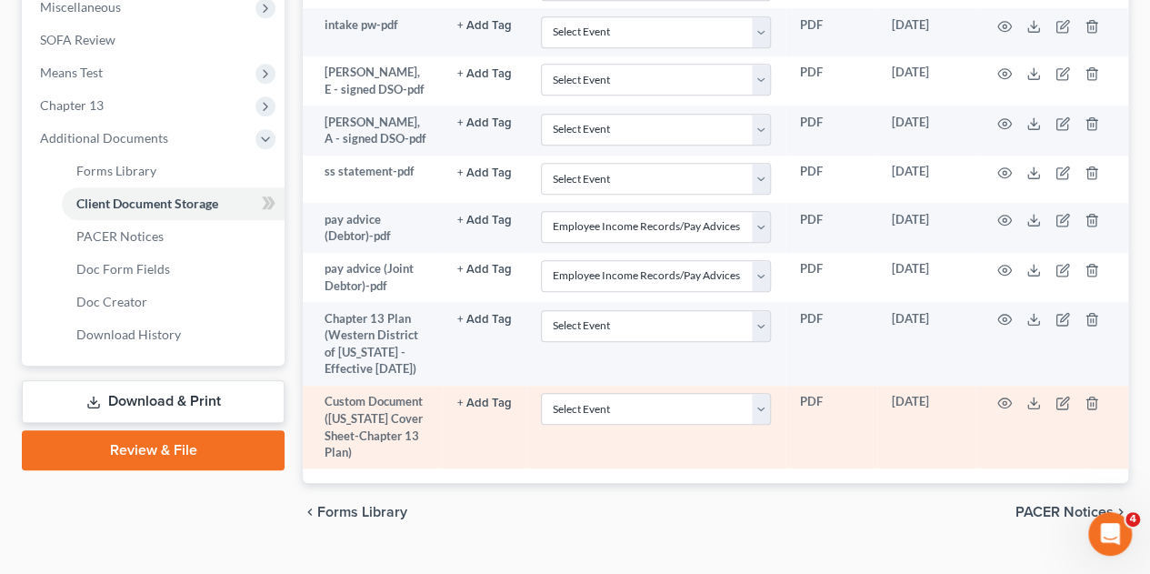
click at [994, 385] on td at bounding box center [1051, 427] width 153 height 84
click at [1005, 401] on circle "button" at bounding box center [1005, 403] width 4 height 4
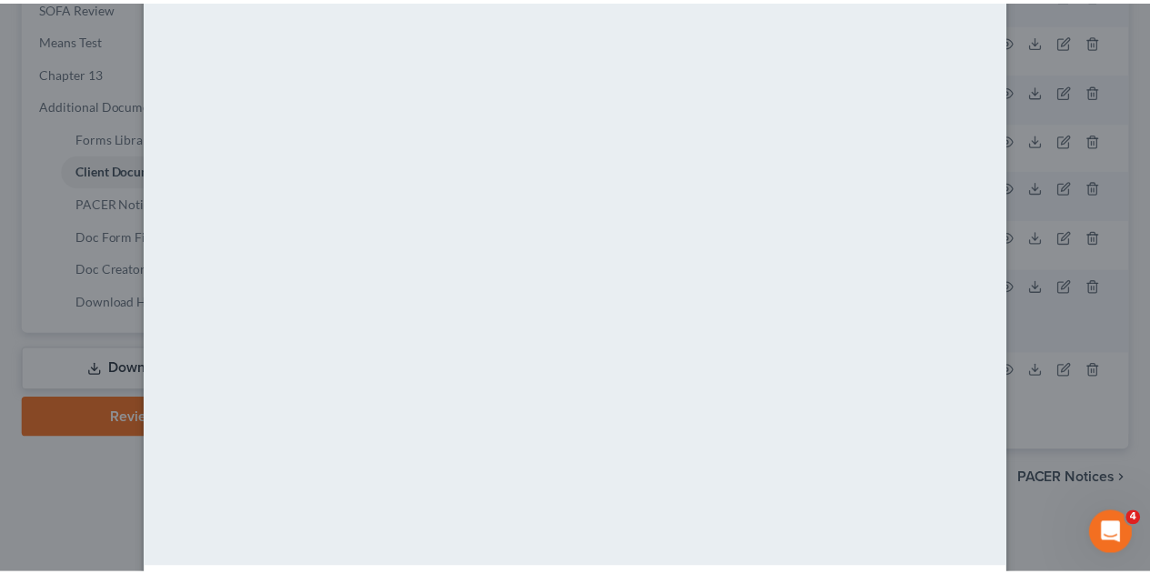
scroll to position [0, 0]
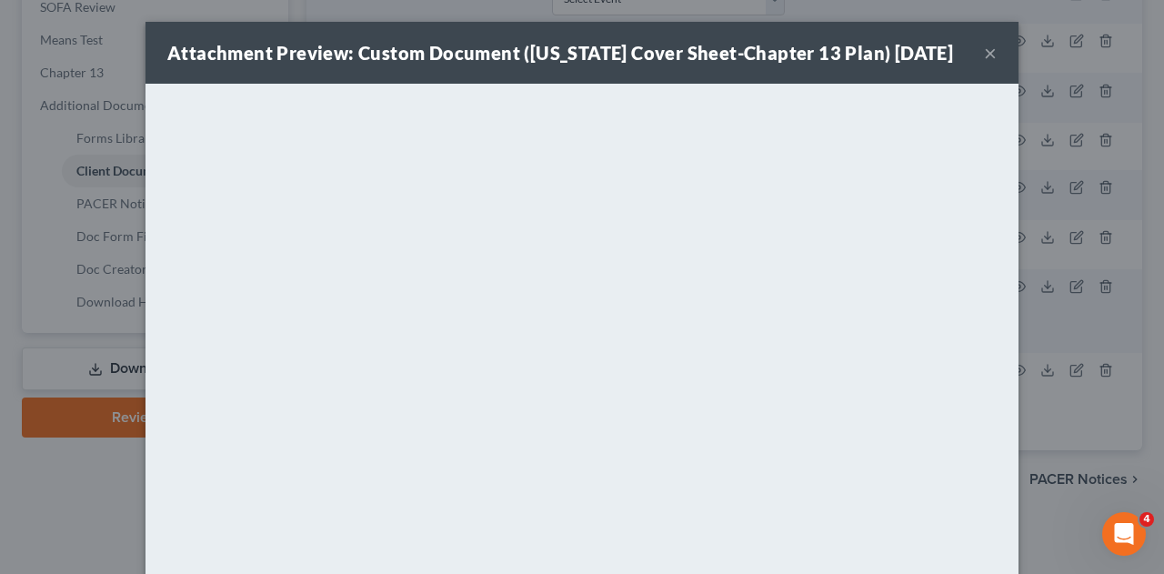
click at [984, 57] on button "×" at bounding box center [990, 53] width 13 height 22
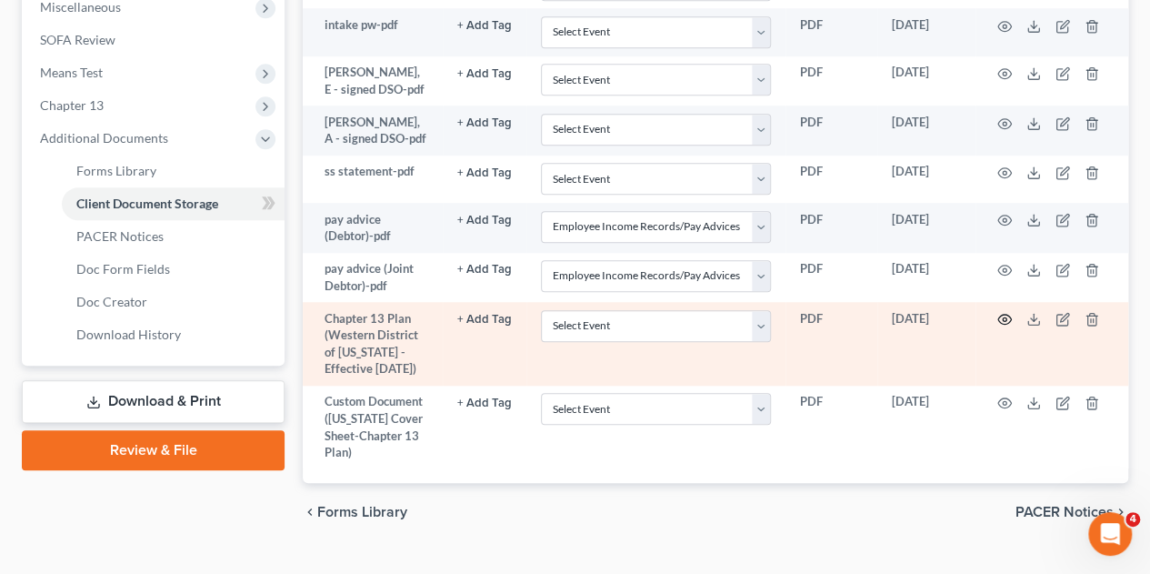
click at [1005, 312] on icon "button" at bounding box center [1004, 319] width 15 height 15
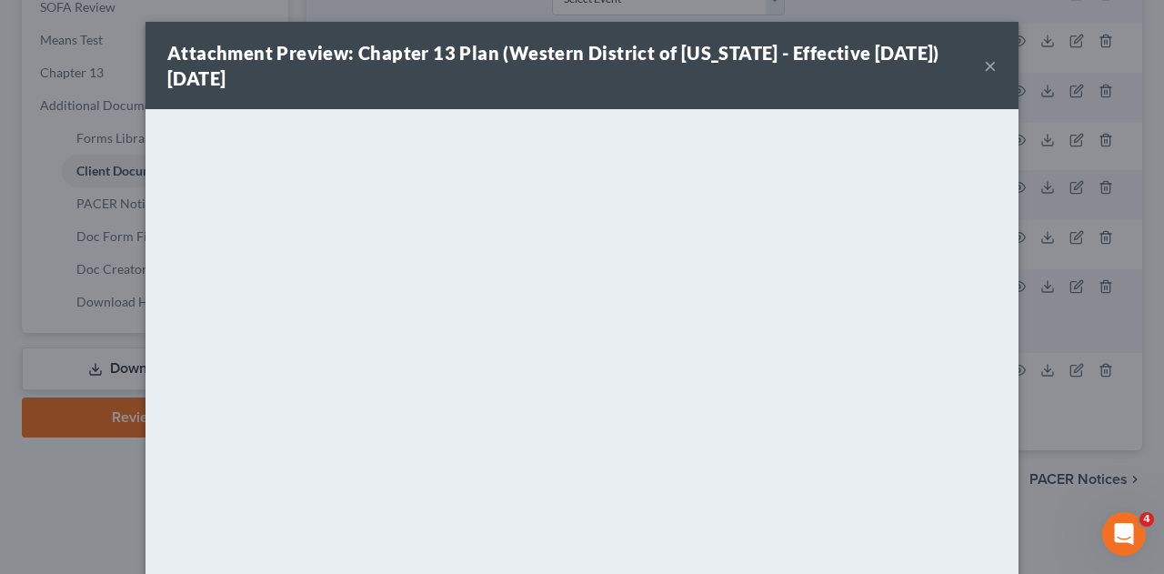
click at [984, 66] on button "×" at bounding box center [990, 66] width 13 height 22
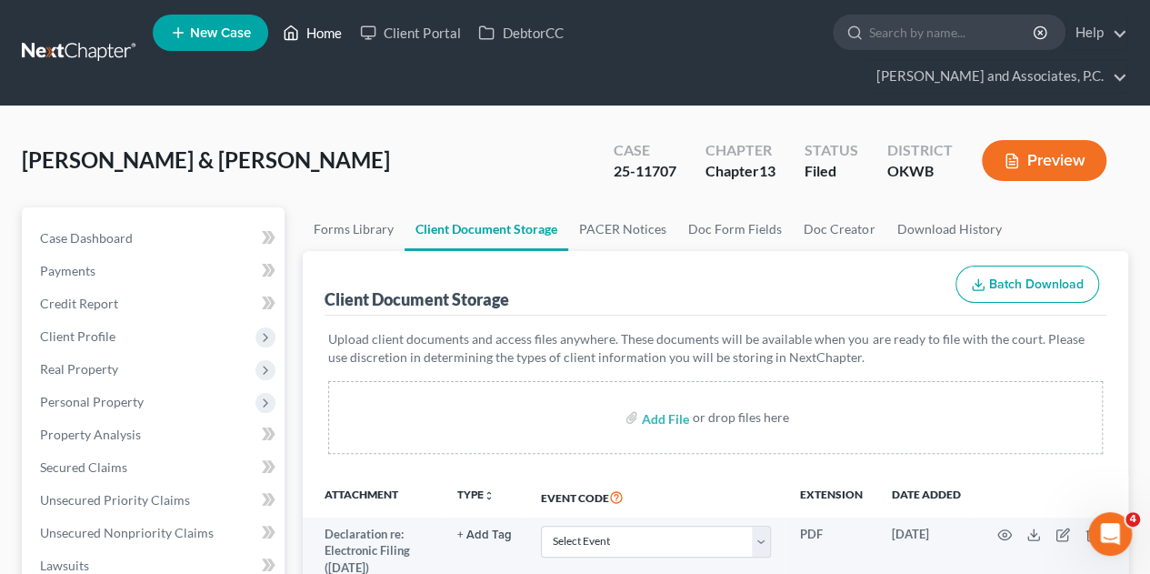
click at [336, 37] on link "Home" at bounding box center [312, 32] width 77 height 33
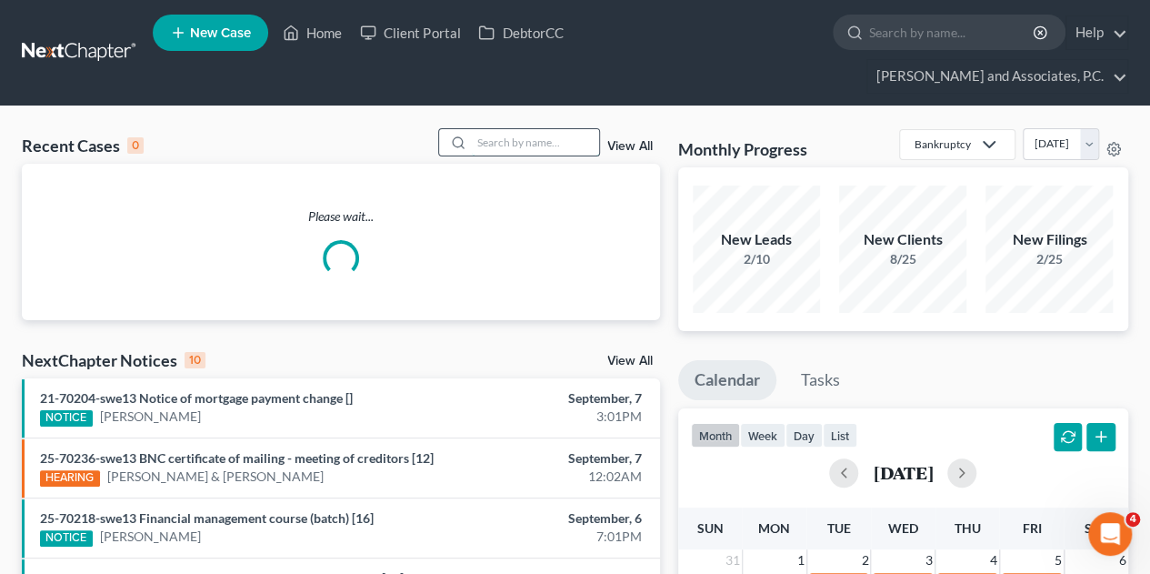
click at [502, 129] on input "search" at bounding box center [535, 142] width 127 height 26
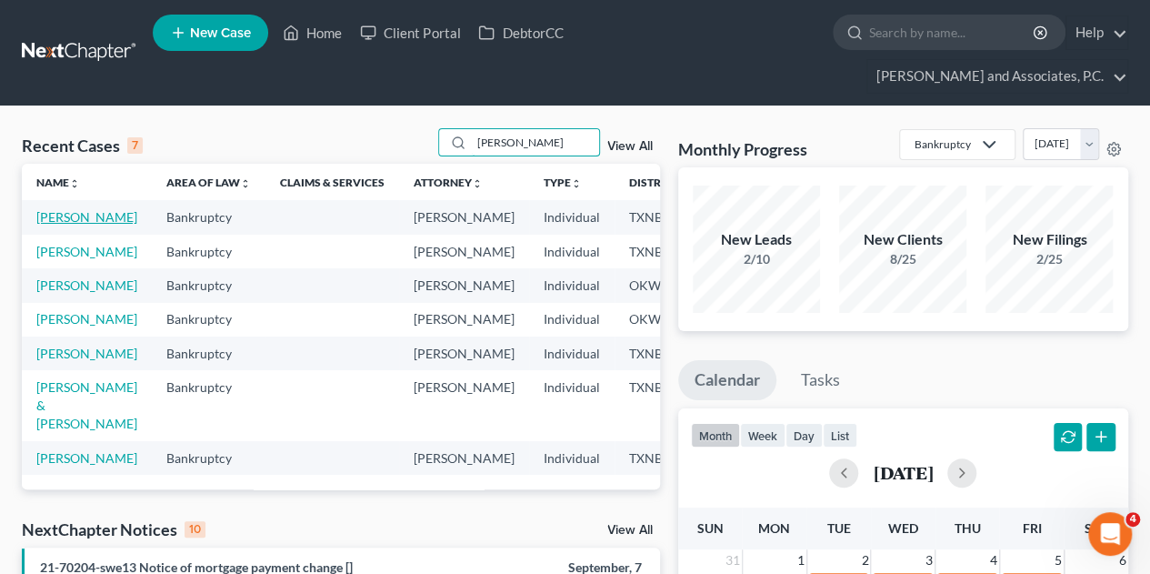
type input "powe"
click at [55, 209] on link "[PERSON_NAME]" at bounding box center [86, 216] width 101 height 15
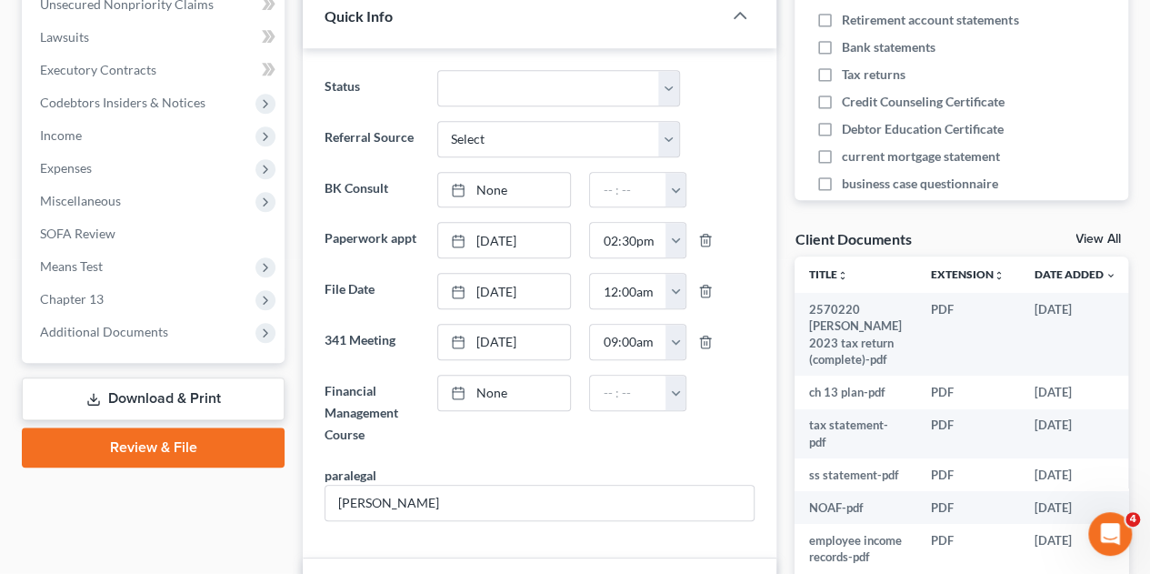
scroll to position [545, 0]
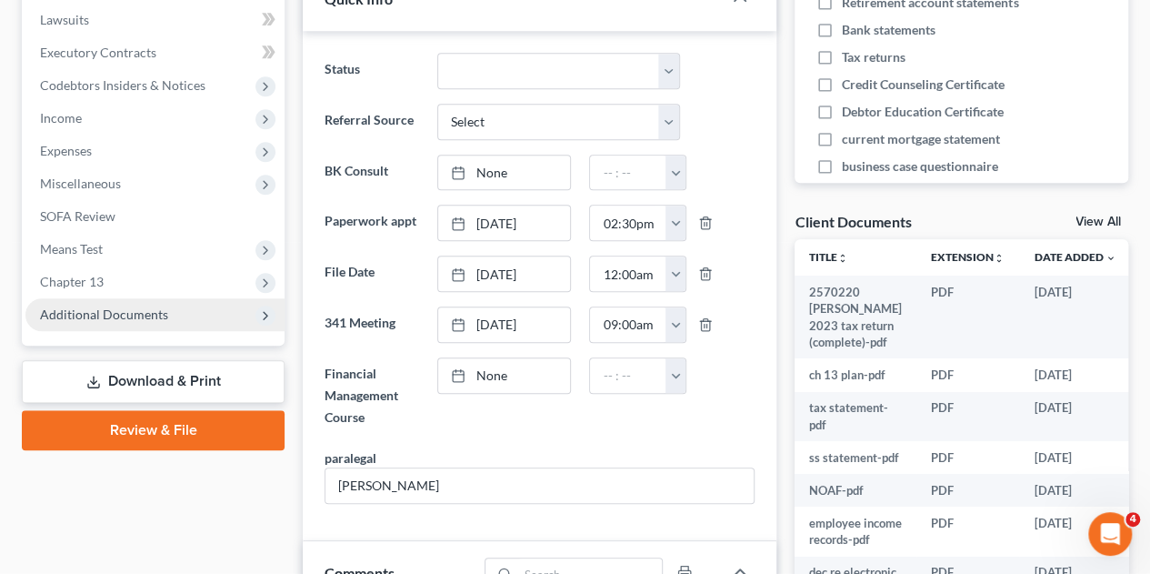
click at [104, 306] on span "Additional Documents" at bounding box center [104, 313] width 128 height 15
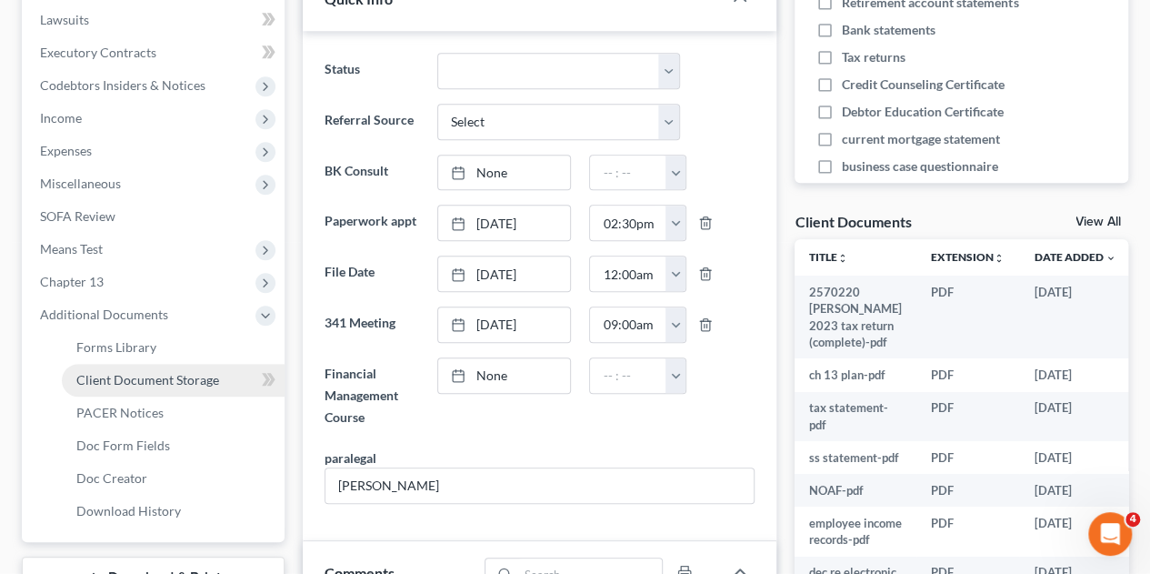
click at [158, 372] on span "Client Document Storage" at bounding box center [147, 379] width 143 height 15
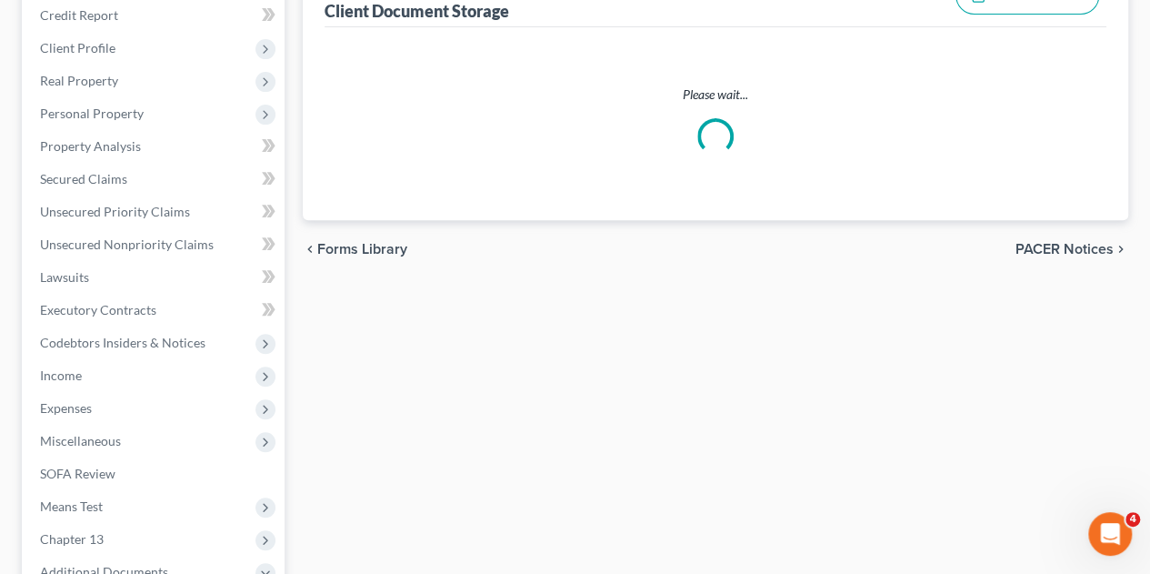
select select "18"
select select "21"
select select "10"
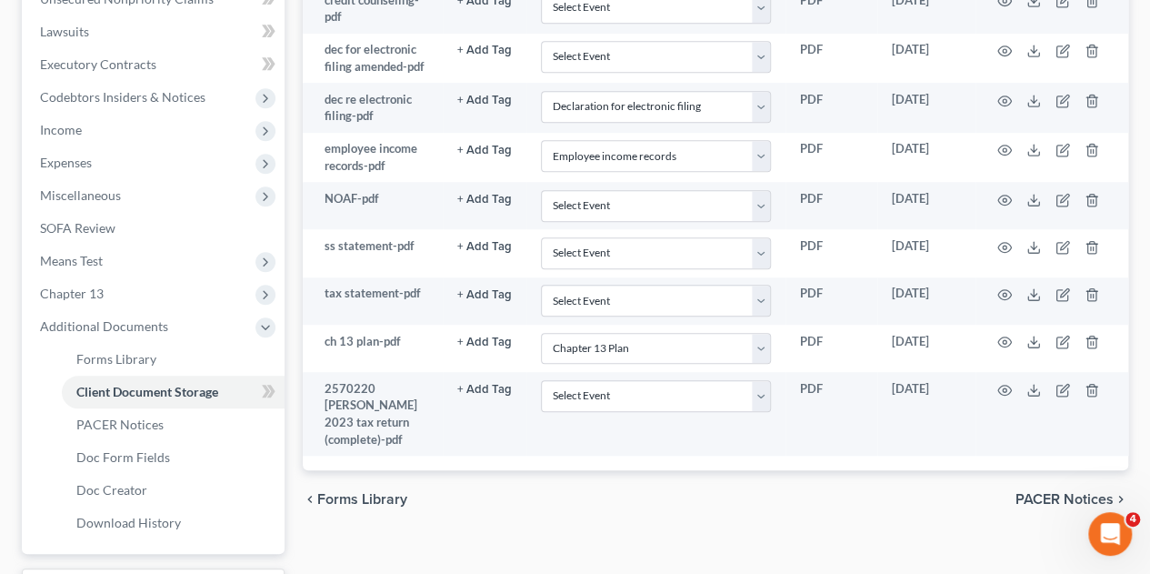
scroll to position [545, 0]
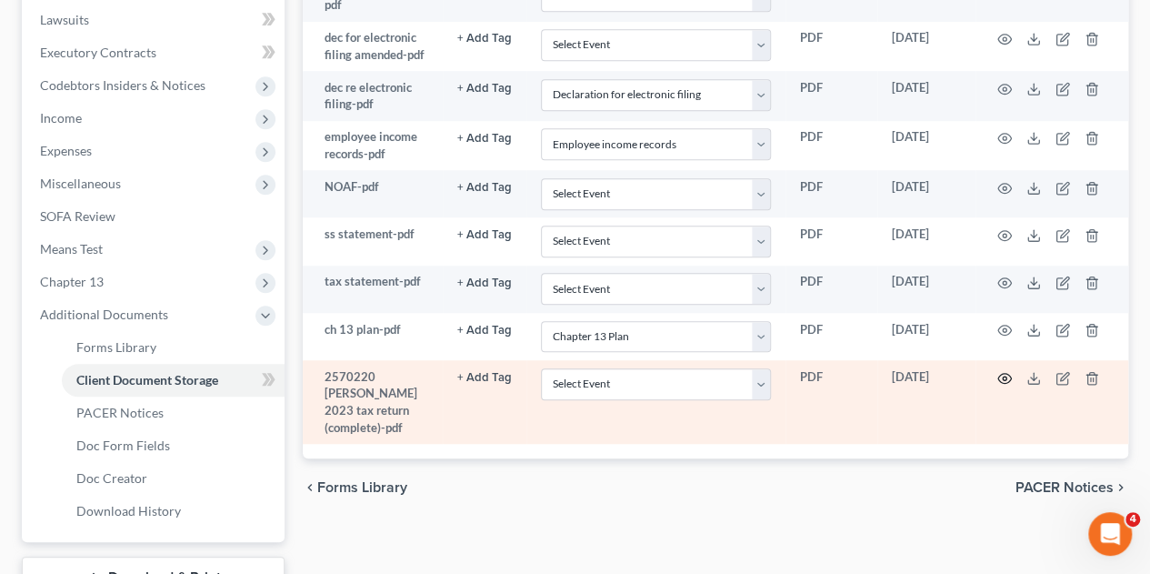
click at [1005, 373] on icon "button" at bounding box center [1005, 378] width 14 height 10
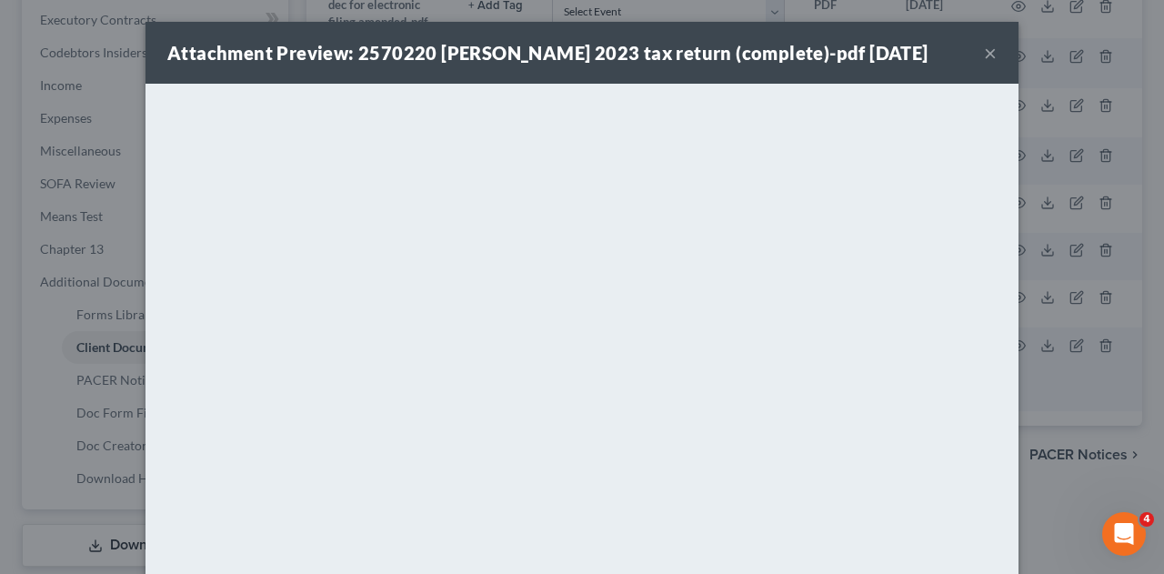
click at [987, 51] on button "×" at bounding box center [990, 53] width 13 height 22
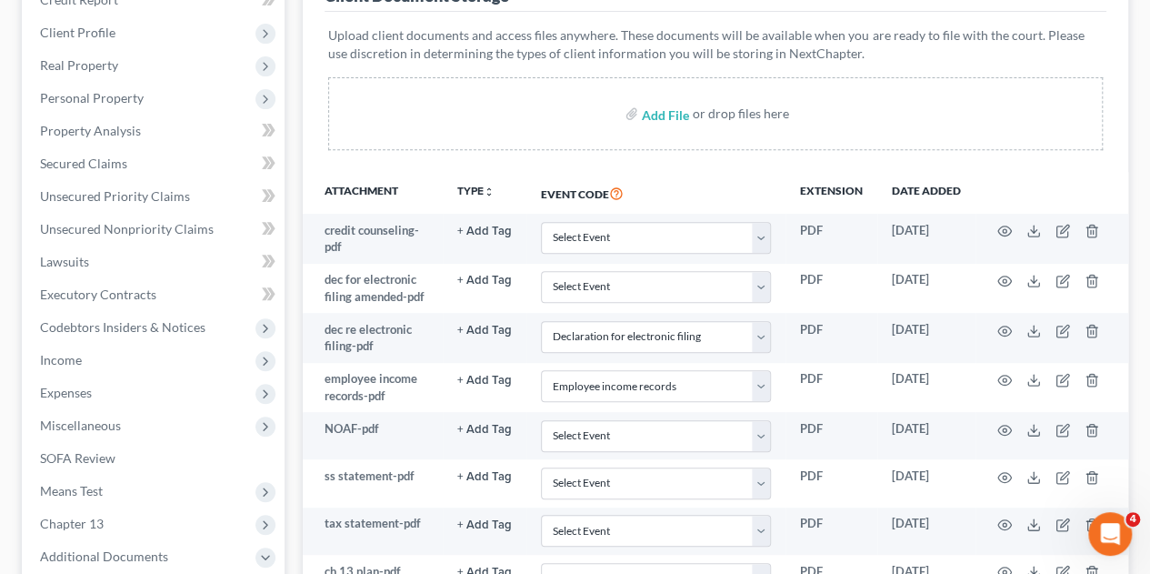
scroll to position [273, 0]
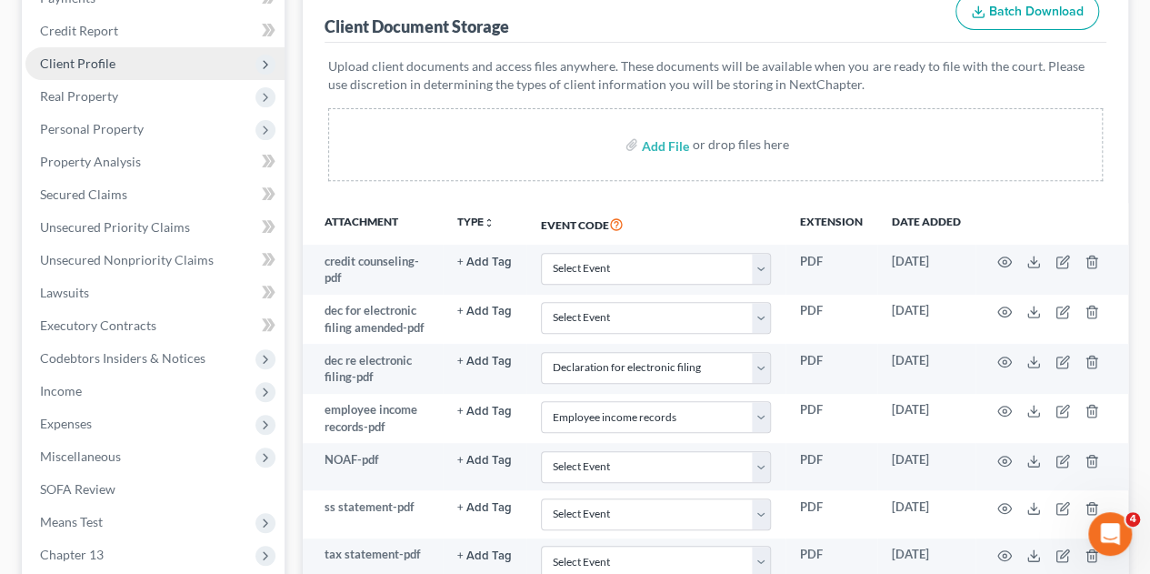
click at [76, 55] on span "Client Profile" at bounding box center [77, 62] width 75 height 15
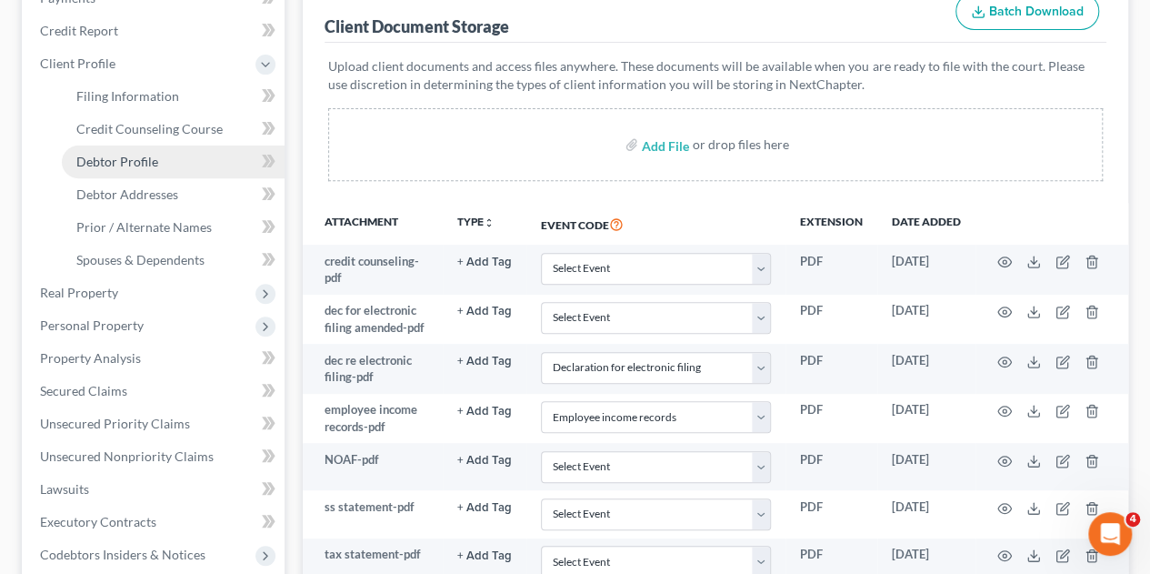
click at [76, 154] on span "Debtor Profile" at bounding box center [117, 161] width 82 height 15
select select "3"
select select "0"
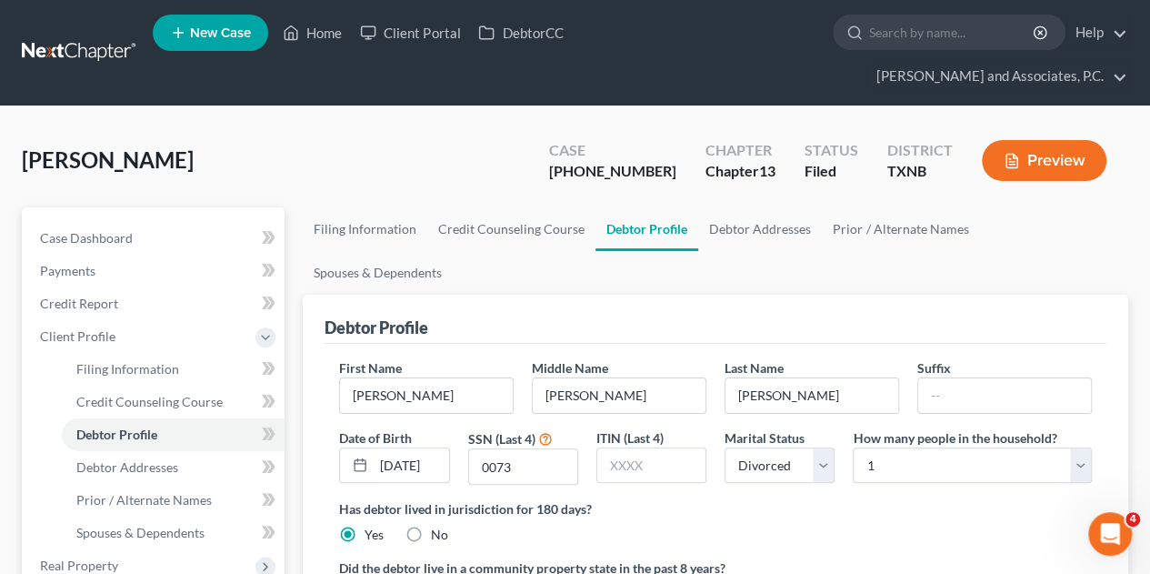
radio input "true"
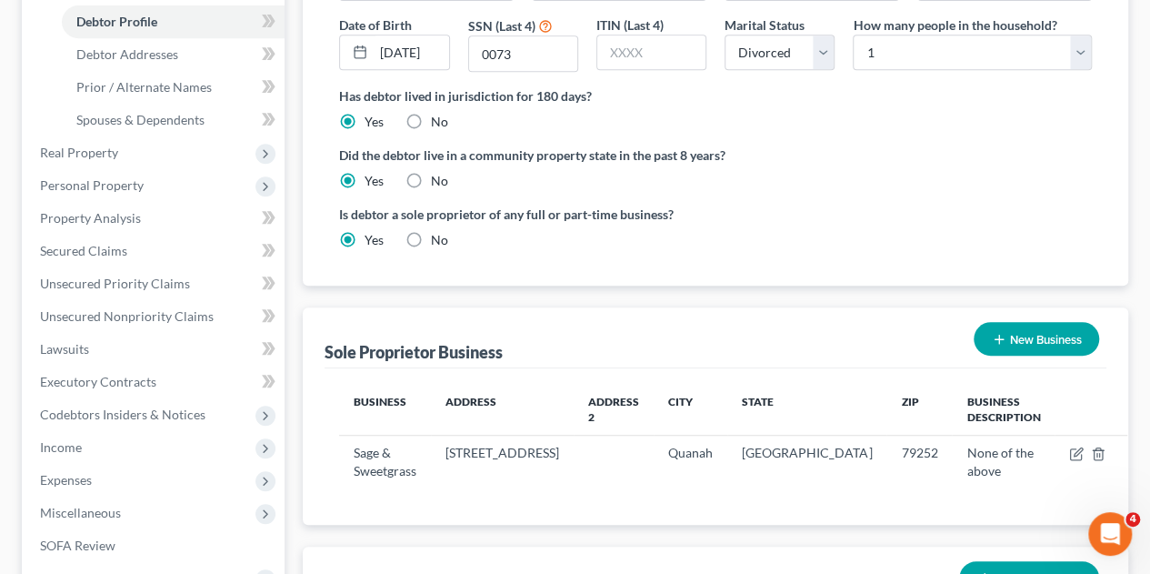
scroll to position [454, 0]
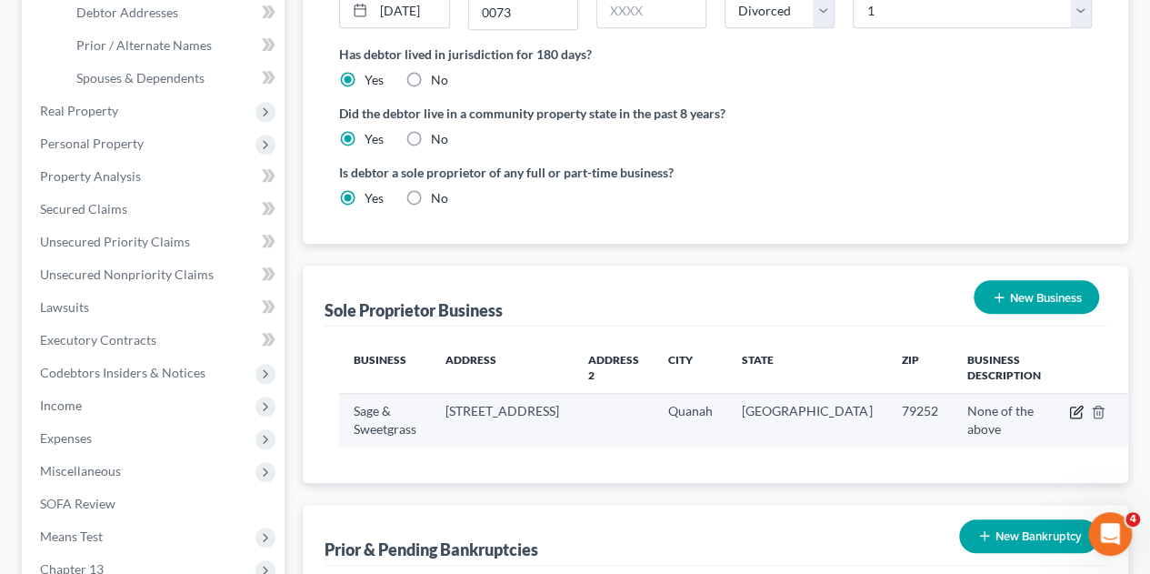
click at [1069, 404] on icon "button" at bounding box center [1076, 411] width 15 height 15
select select "45"
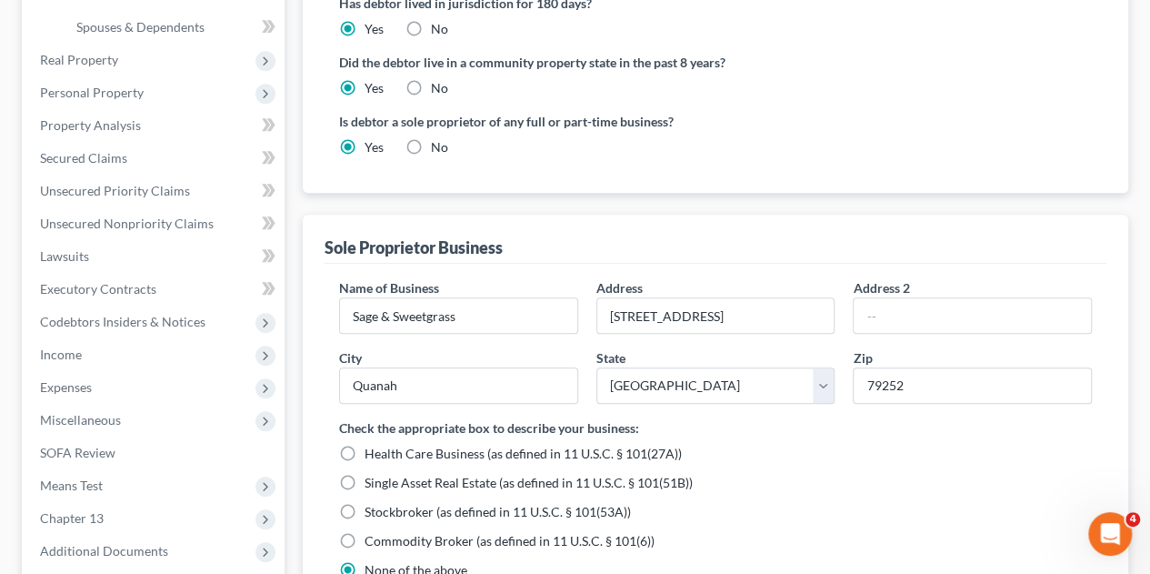
scroll to position [545, 0]
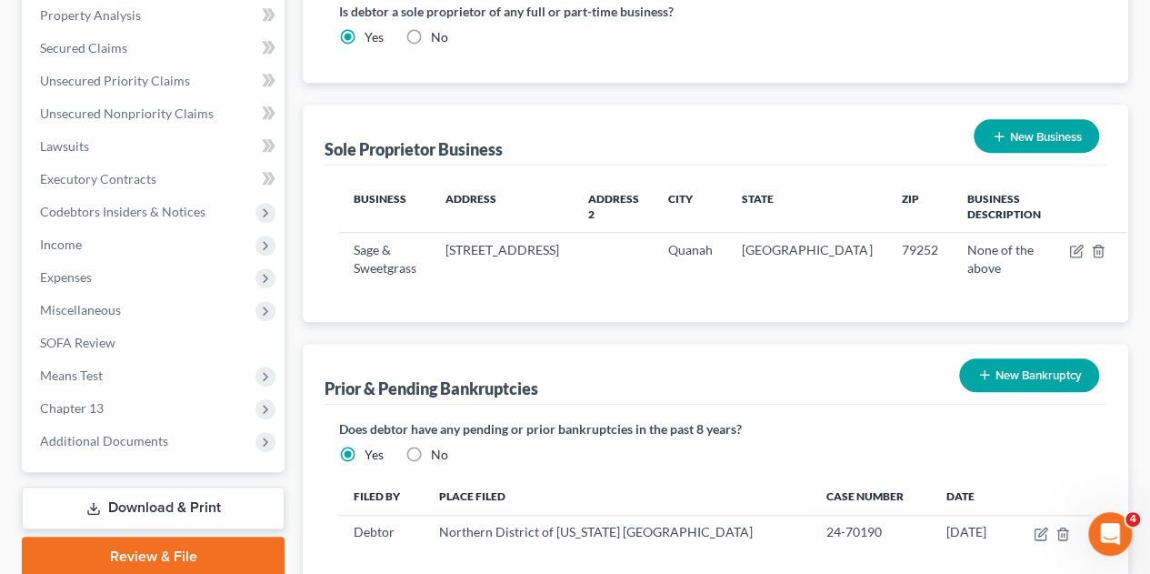
scroll to position [674, 0]
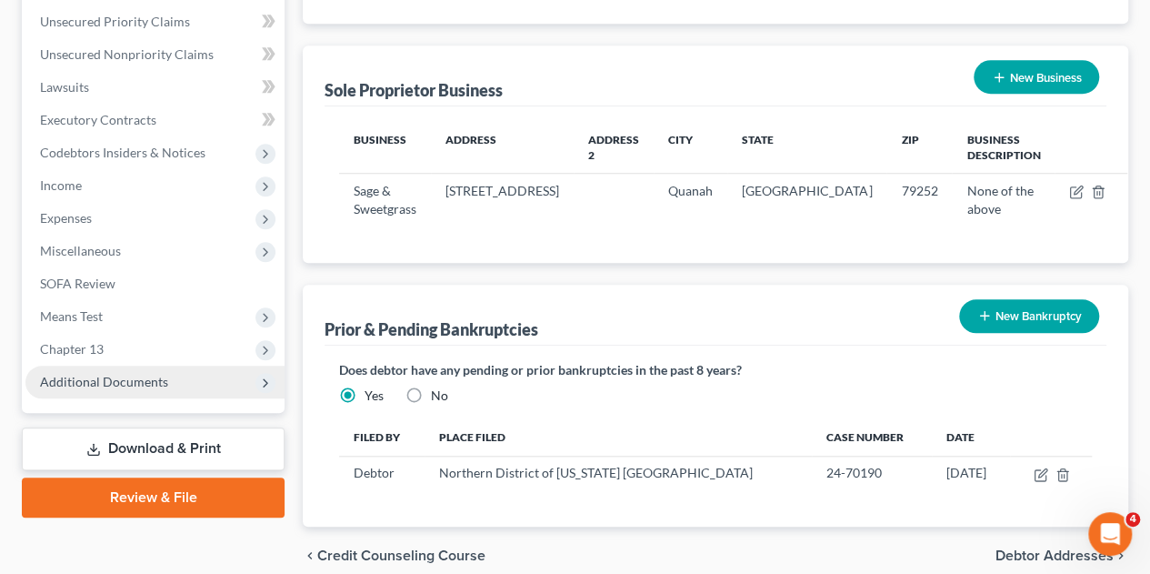
click at [119, 374] on span "Additional Documents" at bounding box center [104, 381] width 128 height 15
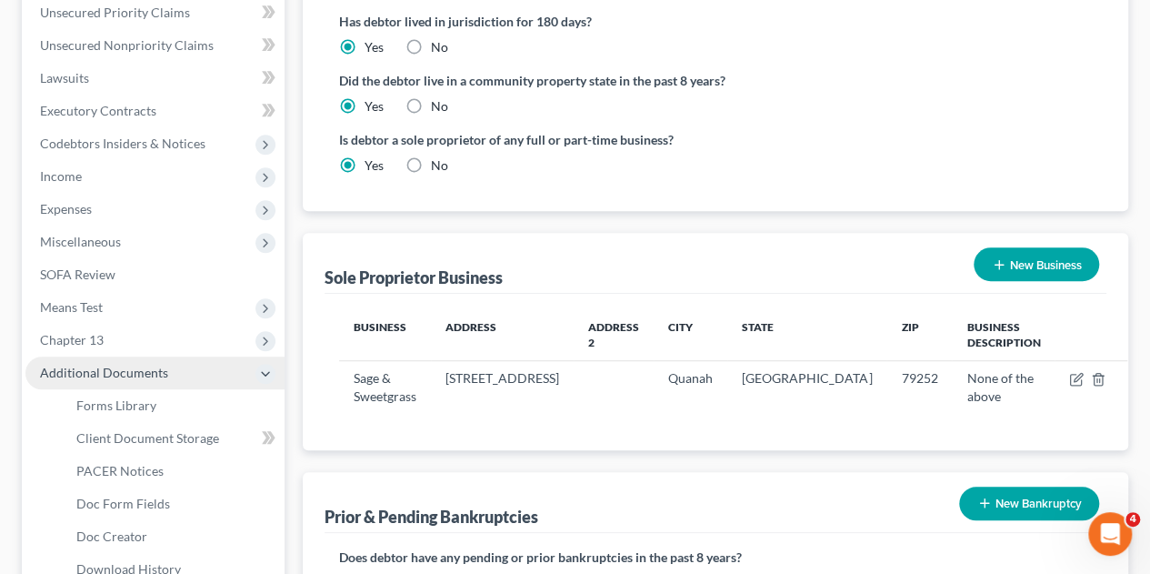
scroll to position [478, 0]
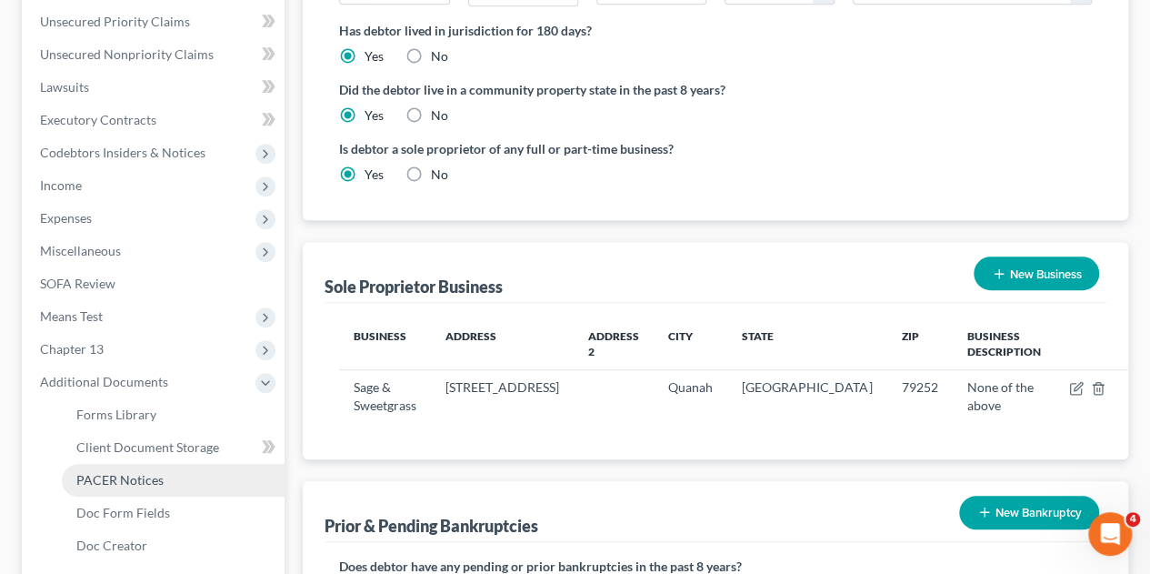
click at [125, 472] on span "PACER Notices" at bounding box center [119, 479] width 87 height 15
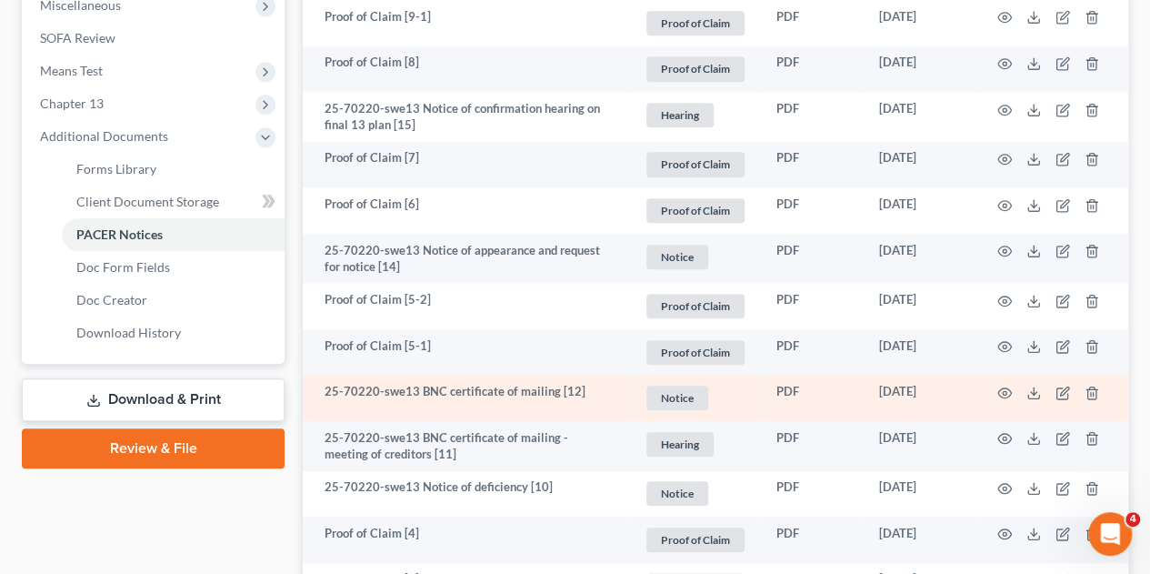
scroll to position [727, 0]
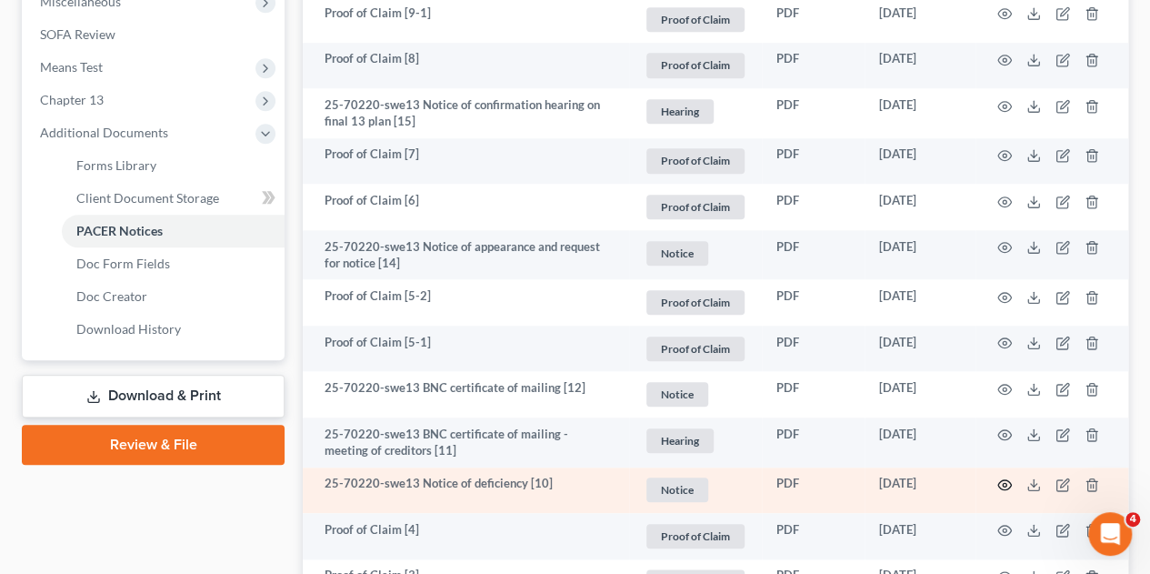
click at [1004, 467] on td at bounding box center [1051, 490] width 153 height 46
click at [1002, 477] on icon "button" at bounding box center [1004, 484] width 15 height 15
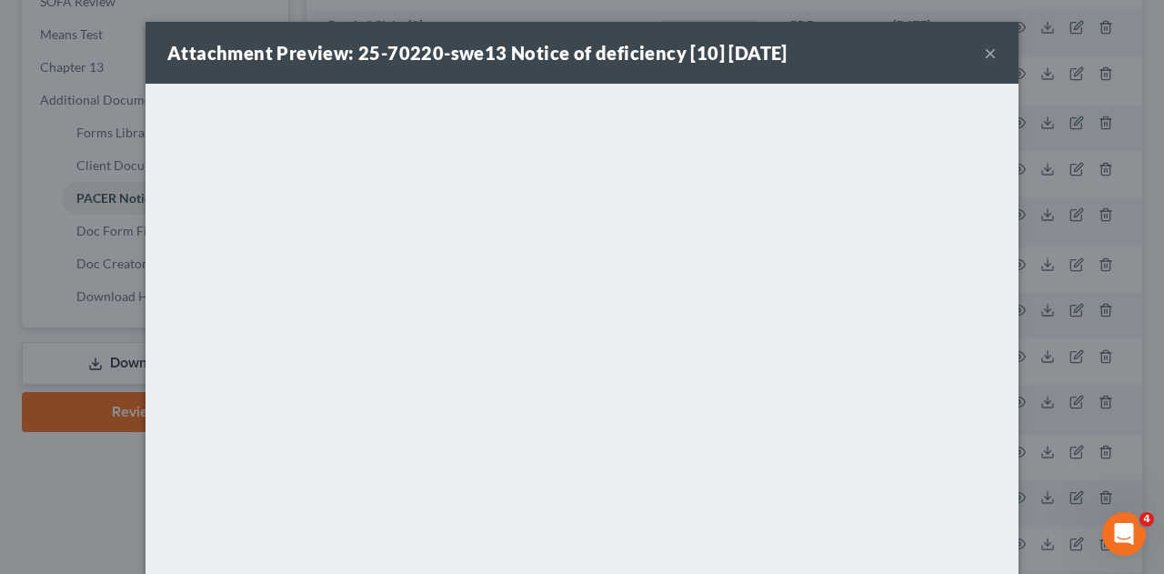
click at [987, 53] on button "×" at bounding box center [990, 53] width 13 height 22
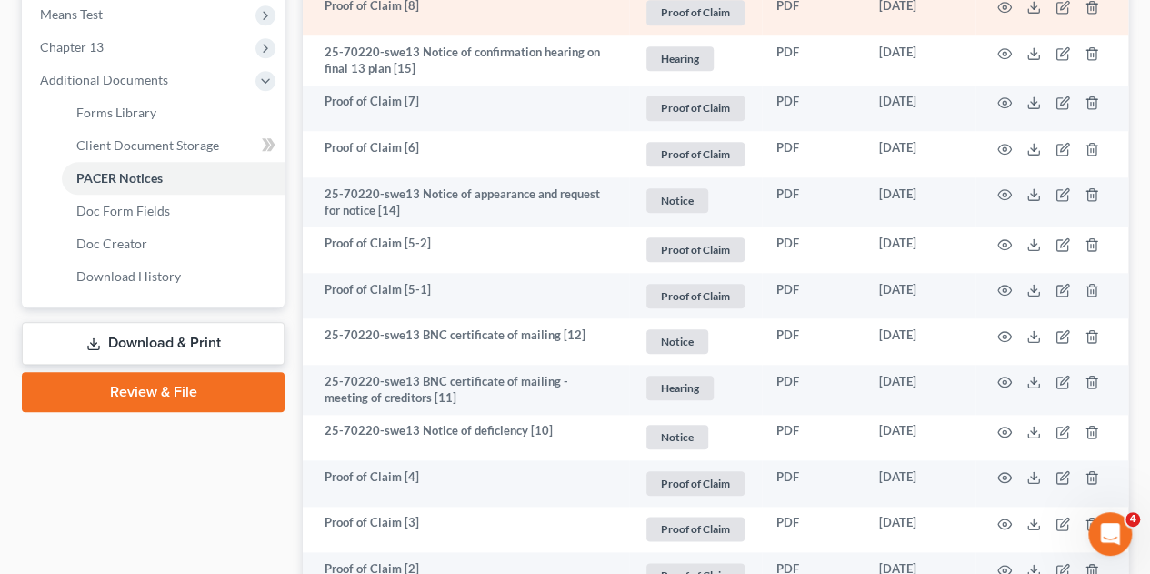
scroll to position [820, 0]
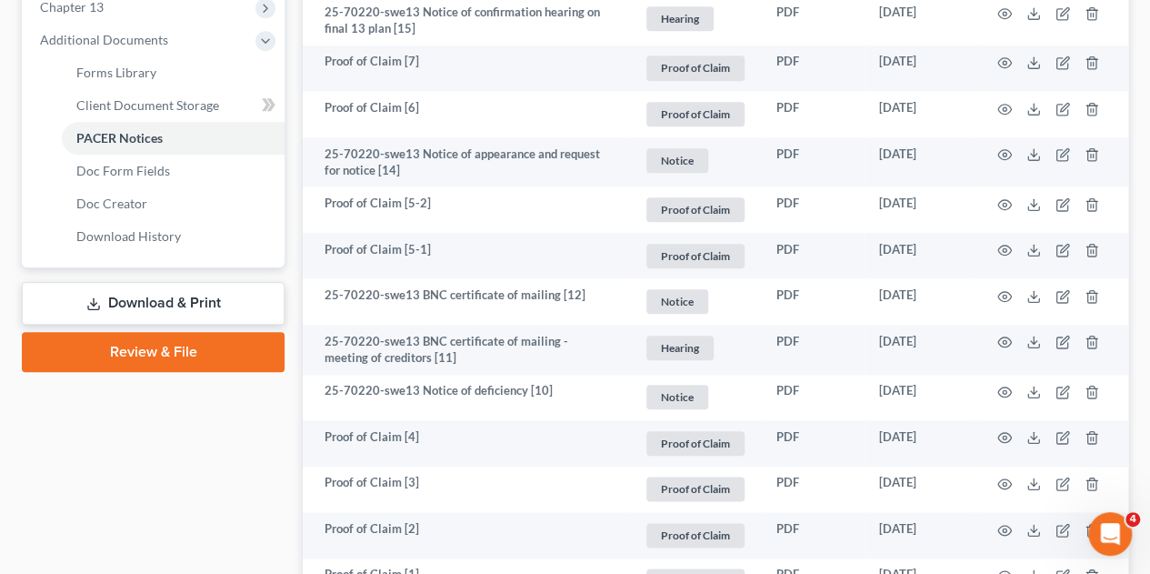
click at [156, 332] on link "Review & File" at bounding box center [153, 352] width 263 height 40
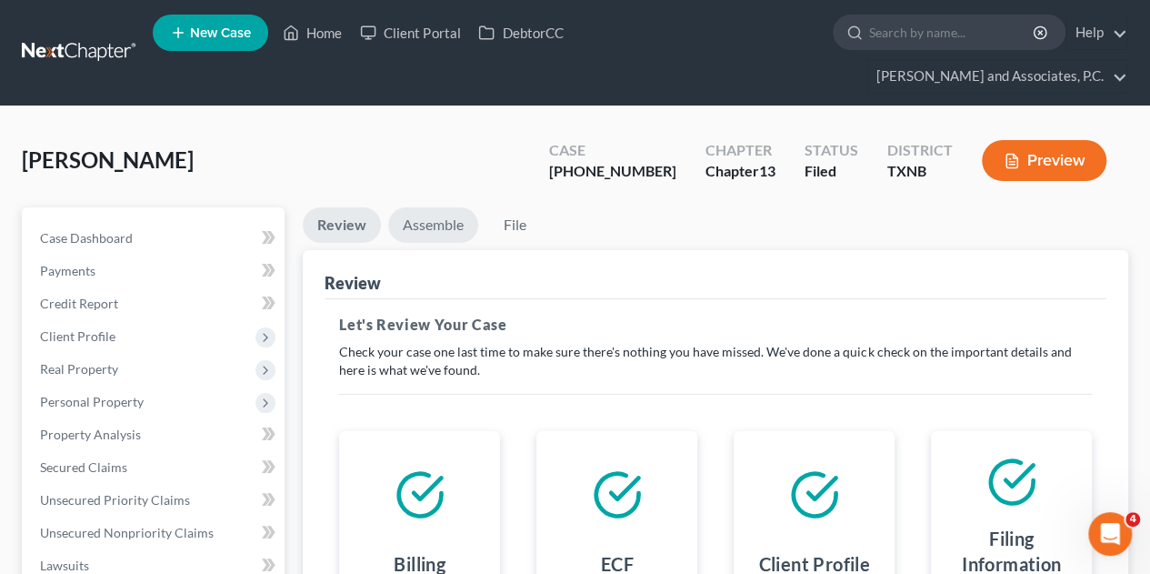
click at [422, 207] on link "Assemble" at bounding box center [433, 224] width 90 height 35
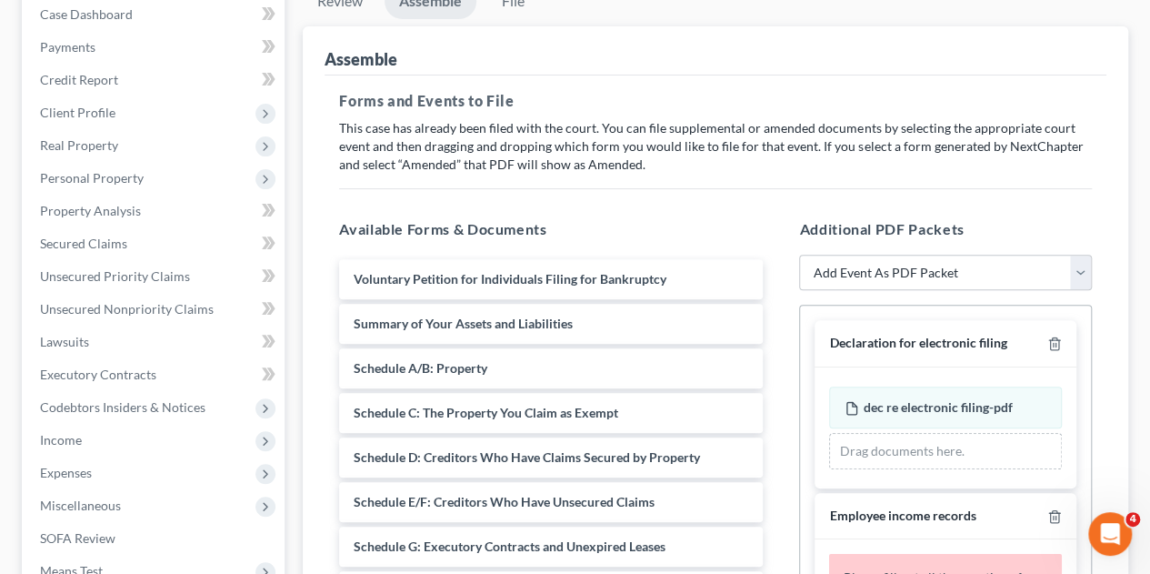
scroll to position [273, 0]
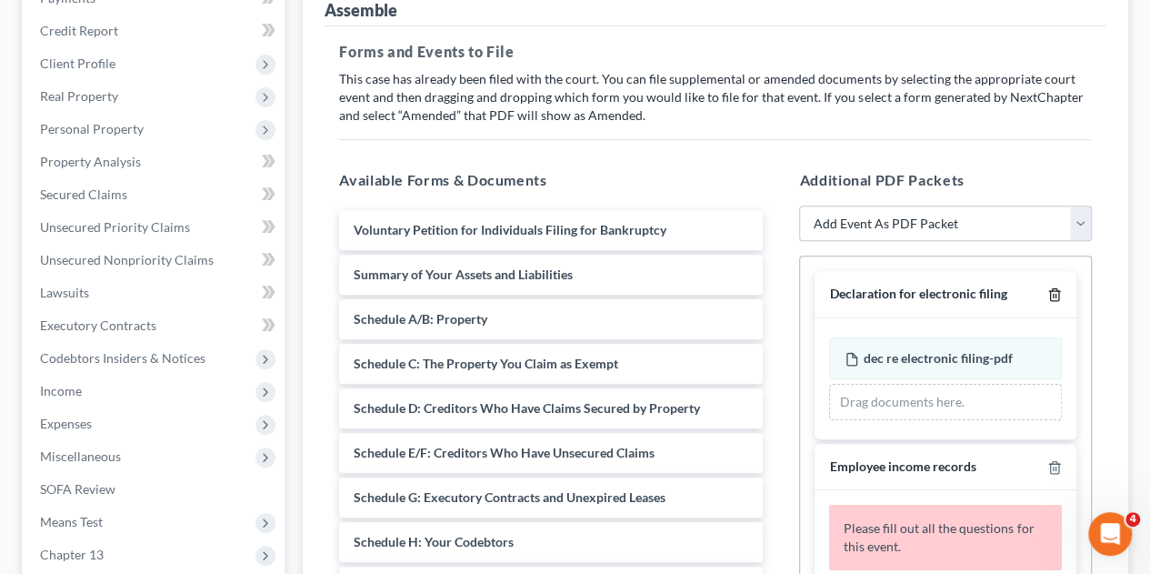
click at [1047, 287] on icon "button" at bounding box center [1054, 294] width 15 height 15
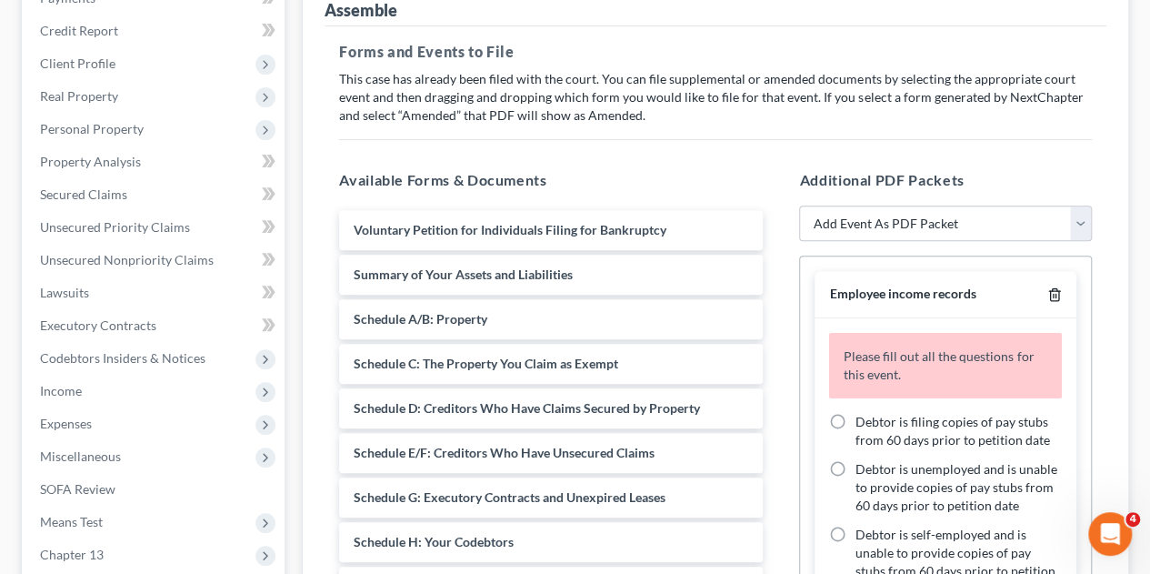
click at [1047, 287] on icon "button" at bounding box center [1054, 294] width 15 height 15
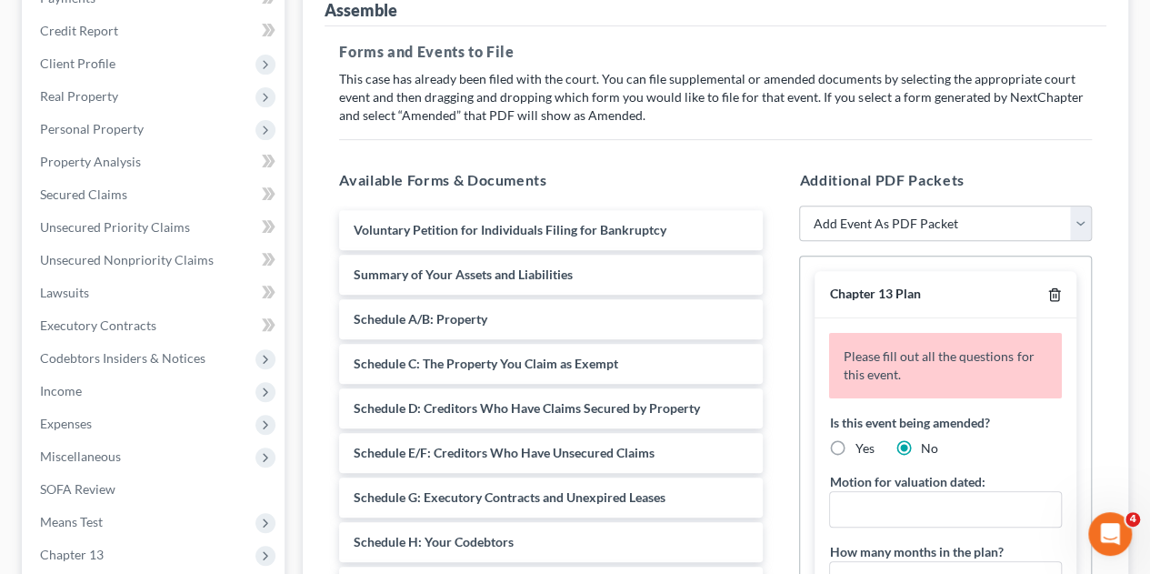
click at [1047, 287] on icon "button" at bounding box center [1054, 294] width 15 height 15
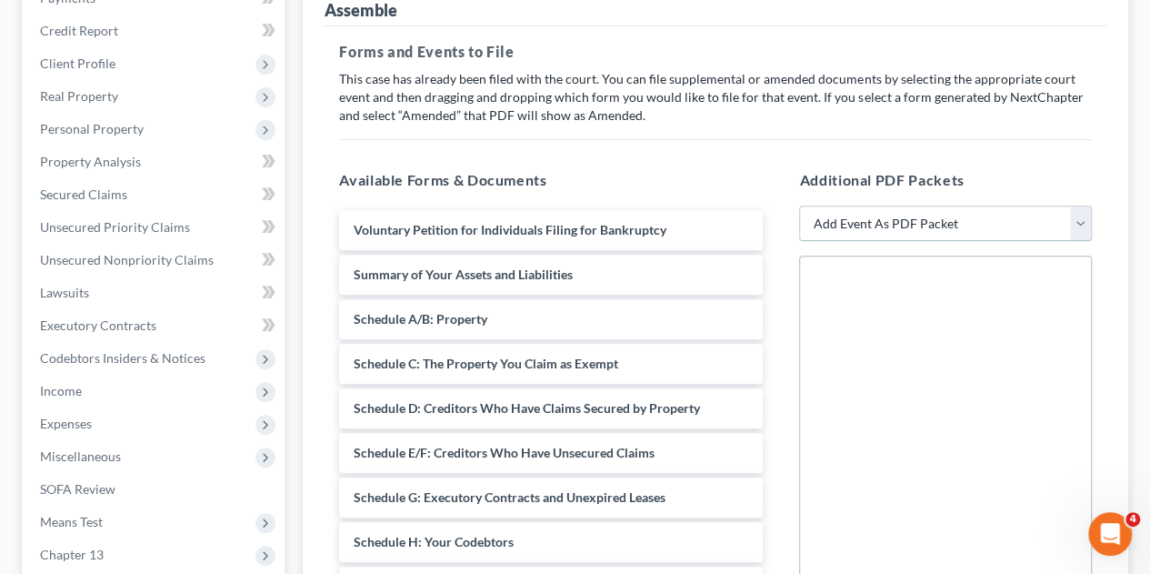
click at [973, 205] on select "Add Event As PDF Packet Amended petition Certificate of credit counseling Certi…" at bounding box center [945, 223] width 293 height 36
select select "13"
click at [799, 205] on select "Add Event As PDF Packet Amended petition Certificate of credit counseling Certi…" at bounding box center [945, 223] width 293 height 36
select select
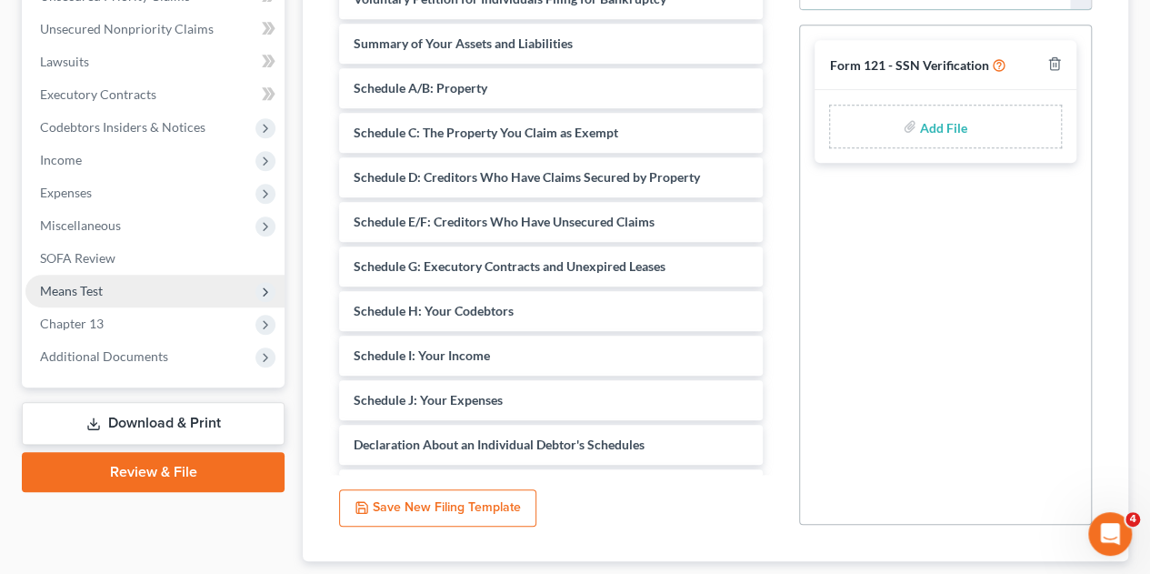
scroll to position [584, 0]
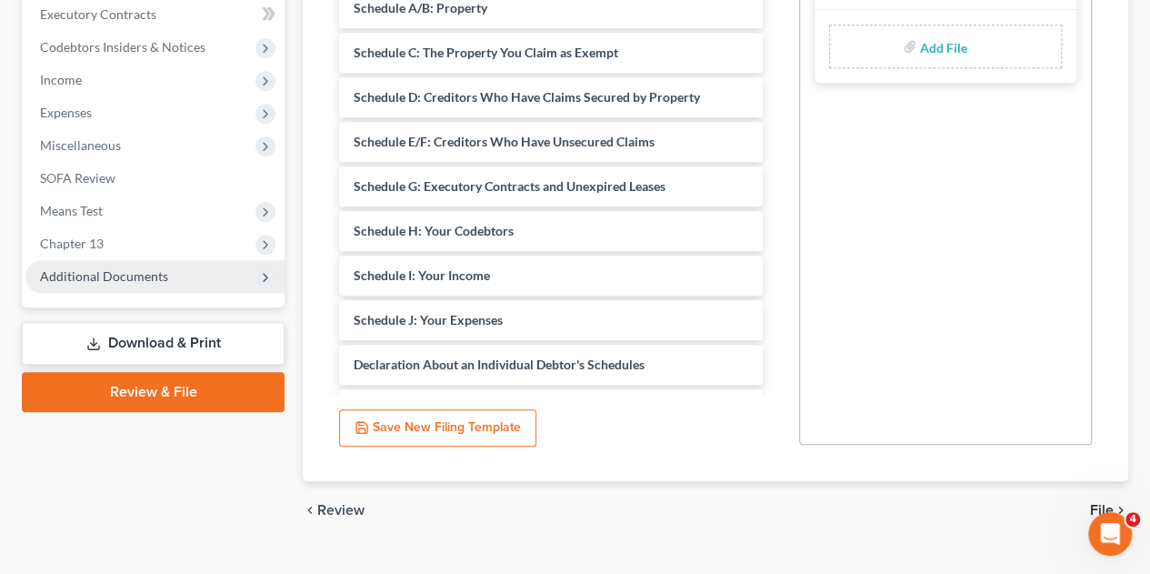
click at [84, 268] on span "Additional Documents" at bounding box center [104, 275] width 128 height 15
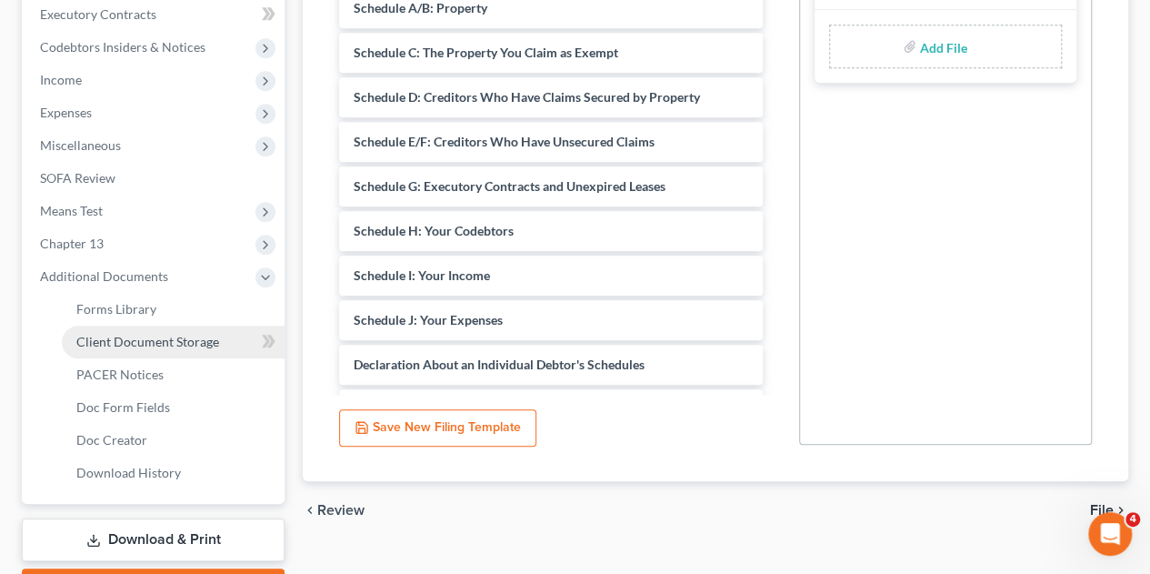
click at [89, 334] on span "Client Document Storage" at bounding box center [147, 341] width 143 height 15
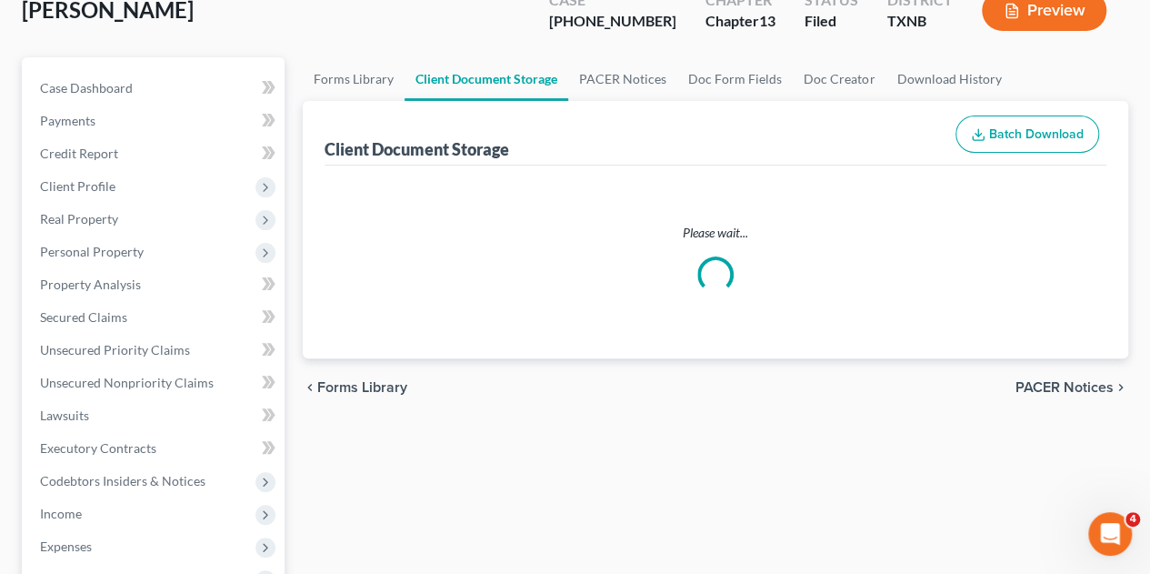
select select "18"
select select "21"
select select "10"
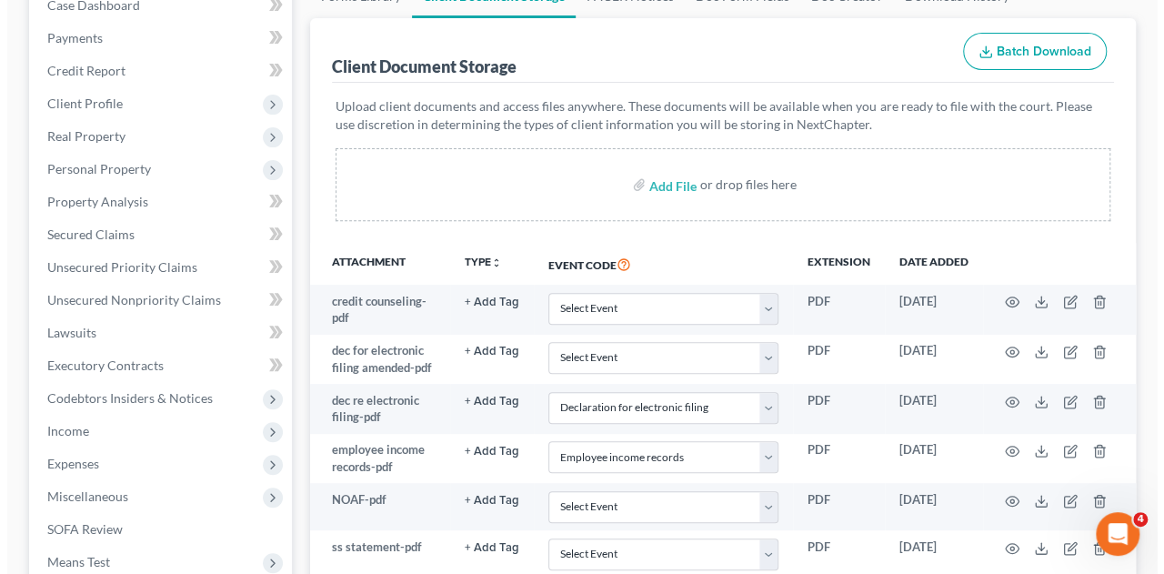
scroll to position [273, 0]
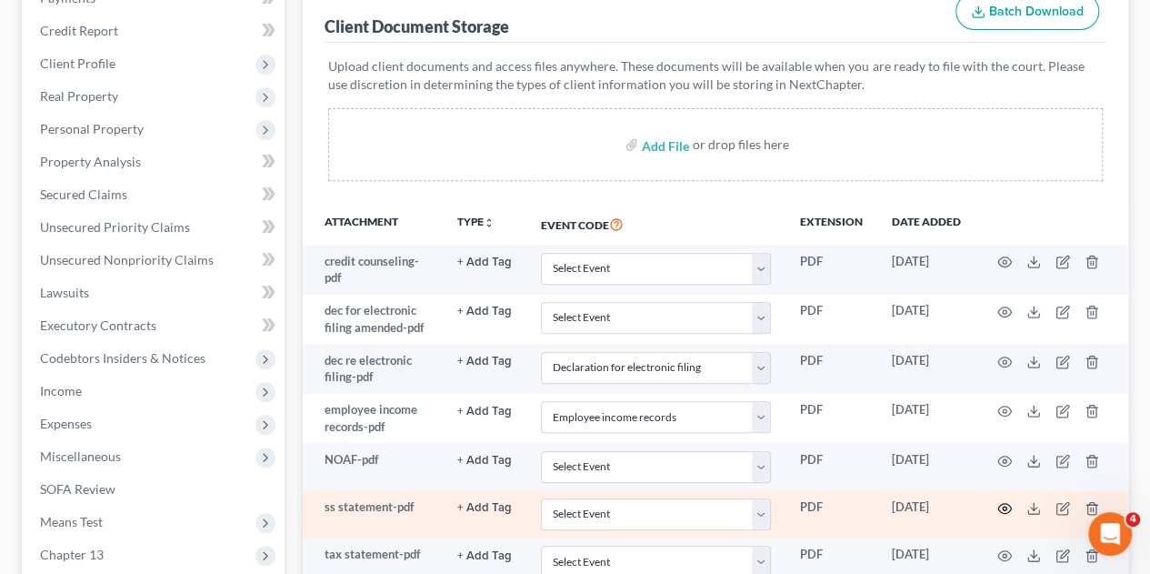
click at [1004, 501] on icon "button" at bounding box center [1004, 508] width 15 height 15
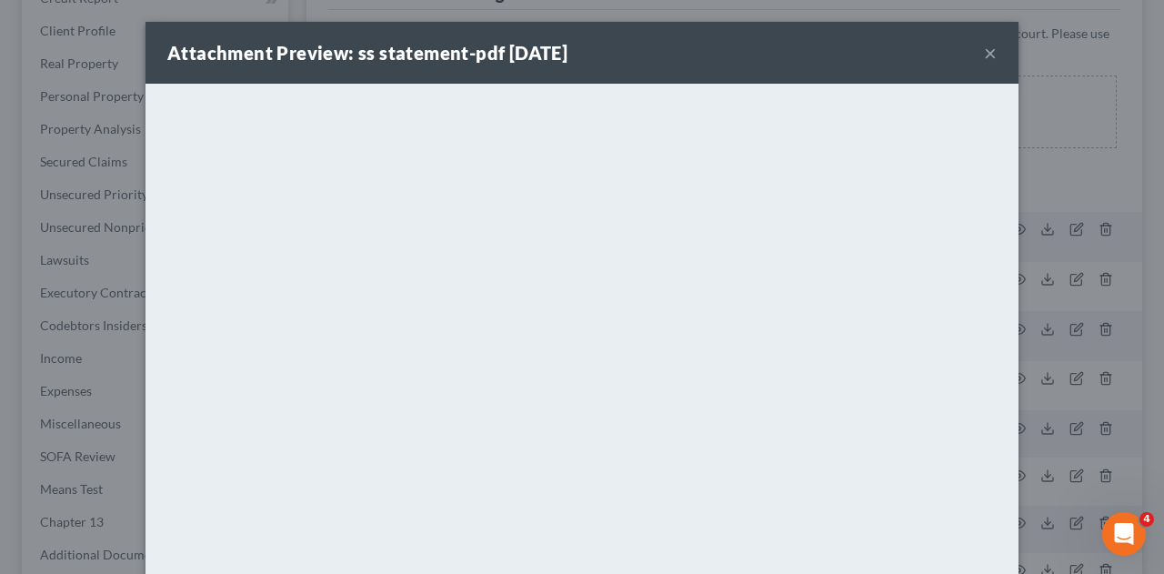
drag, startPoint x: 723, startPoint y: 45, endPoint x: 728, endPoint y: 71, distance: 26.0
click at [728, 71] on div "Attachment Preview: ss statement-pdf 08/18/2025 ×" at bounding box center [581, 53] width 873 height 62
drag, startPoint x: 823, startPoint y: 45, endPoint x: 812, endPoint y: 61, distance: 18.9
click at [812, 61] on div "Attachment Preview: ss statement-pdf 08/18/2025 ×" at bounding box center [581, 53] width 873 height 62
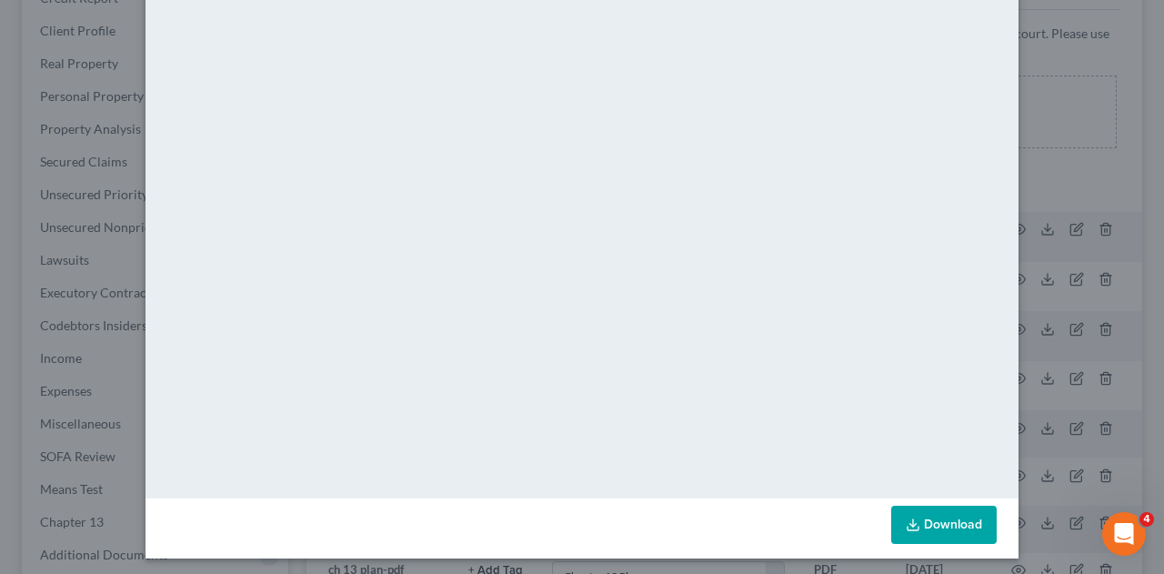
scroll to position [185, 0]
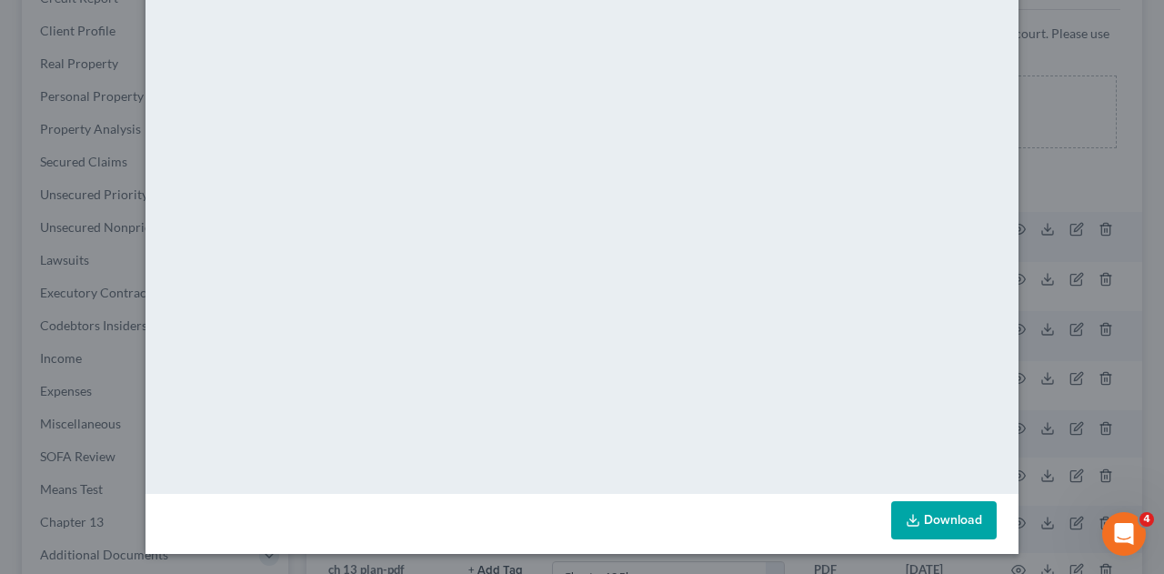
click at [921, 519] on link "Download" at bounding box center [943, 520] width 105 height 38
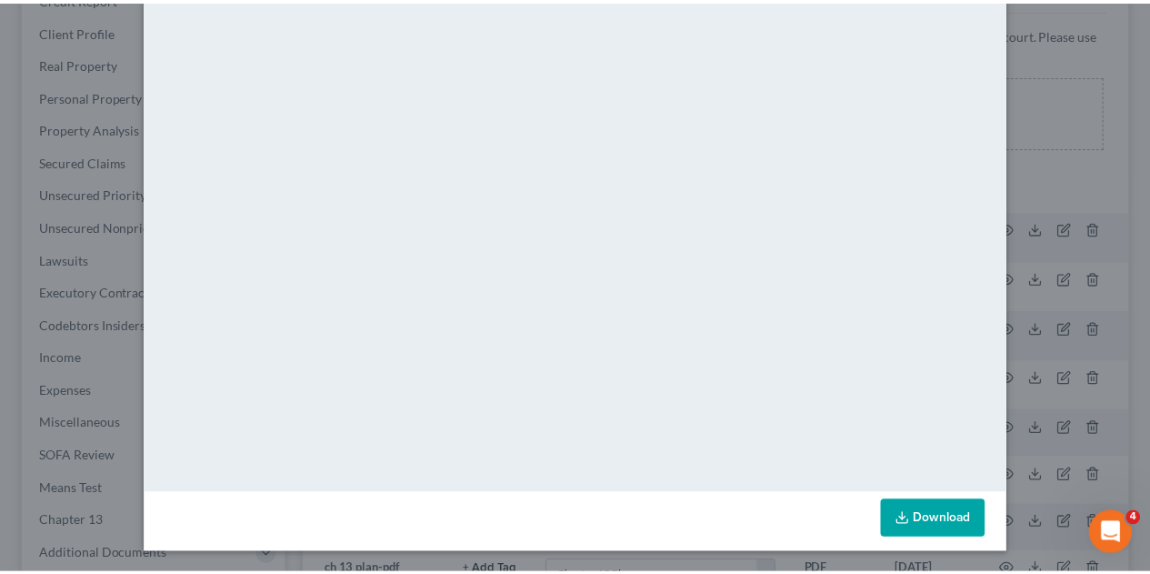
scroll to position [0, 0]
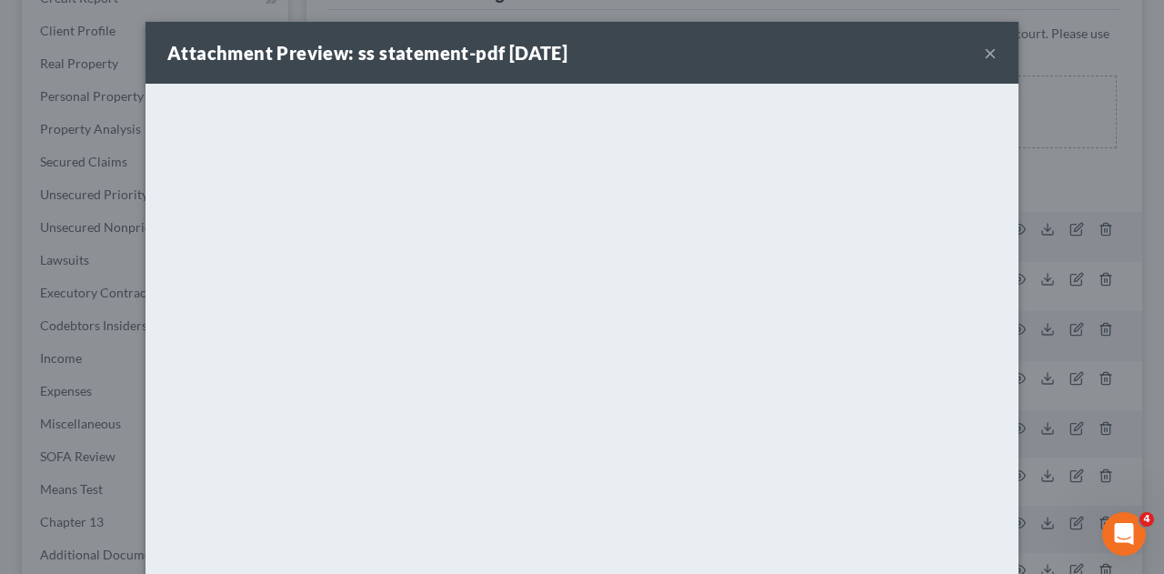
click at [984, 57] on button "×" at bounding box center [990, 53] width 13 height 22
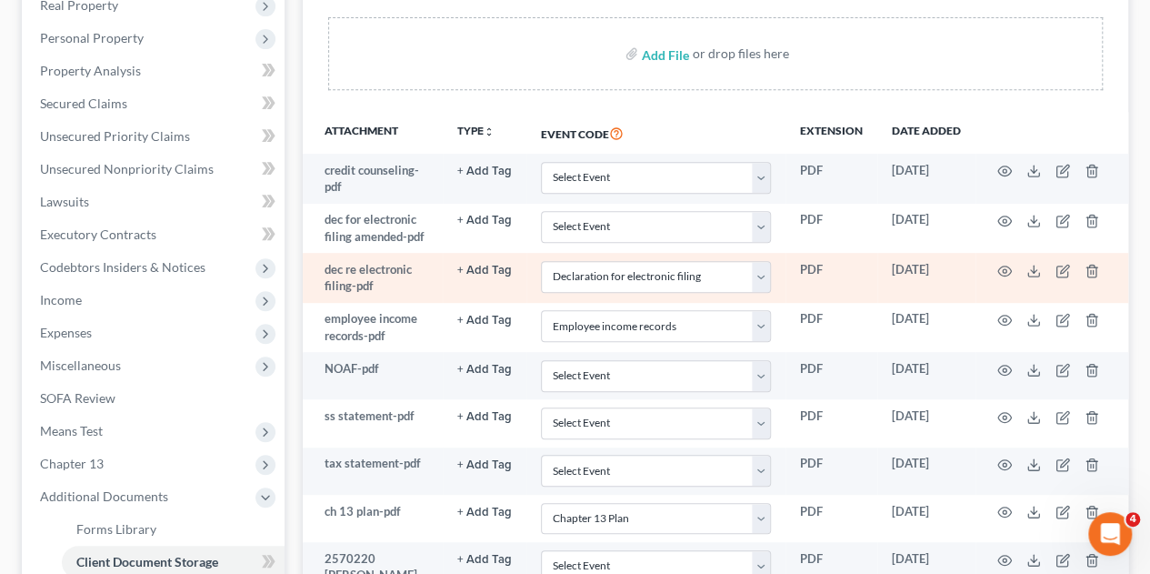
scroll to position [454, 0]
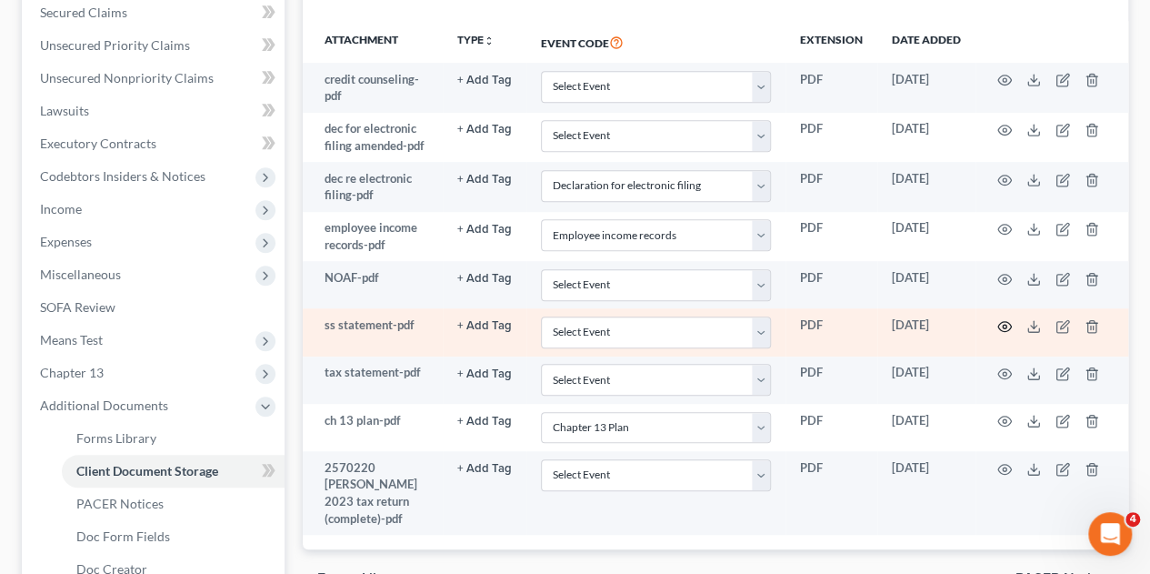
click at [1006, 319] on icon "button" at bounding box center [1004, 326] width 15 height 15
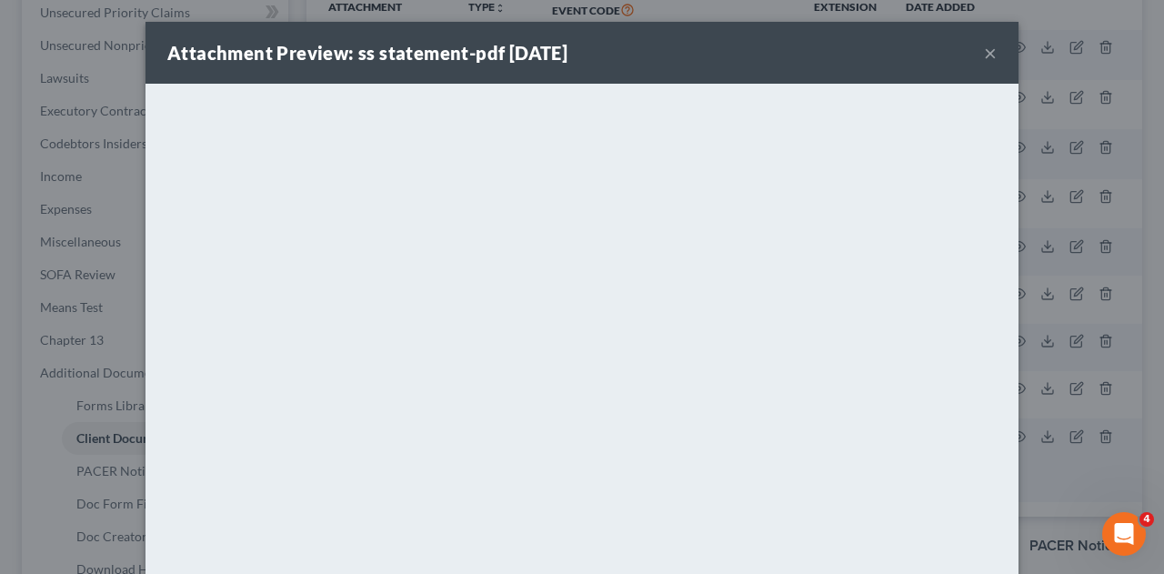
click at [1047, 466] on div "Attachment Preview: ss statement-pdf 08/18/2025 × <object ng-attr-data='https:/…" at bounding box center [582, 287] width 1164 height 574
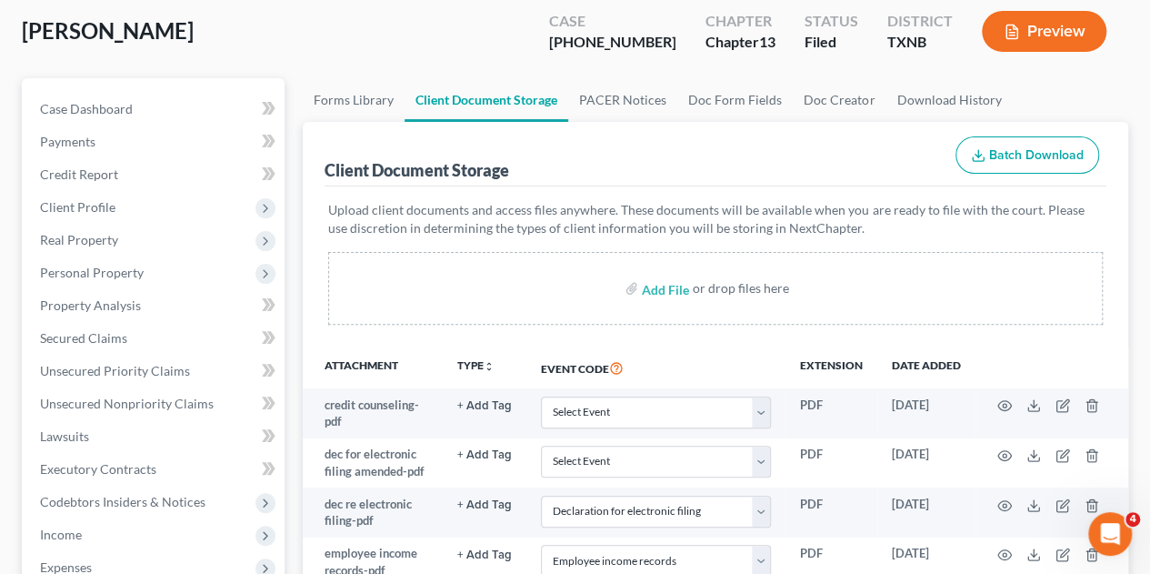
scroll to position [91, 0]
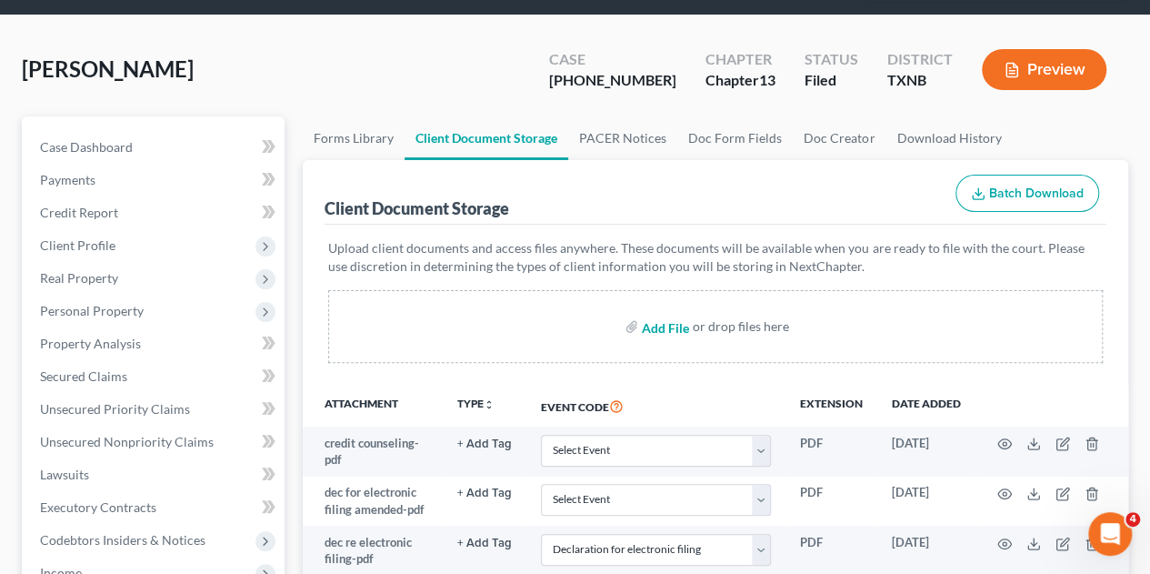
click at [652, 310] on input "file" at bounding box center [664, 326] width 44 height 33
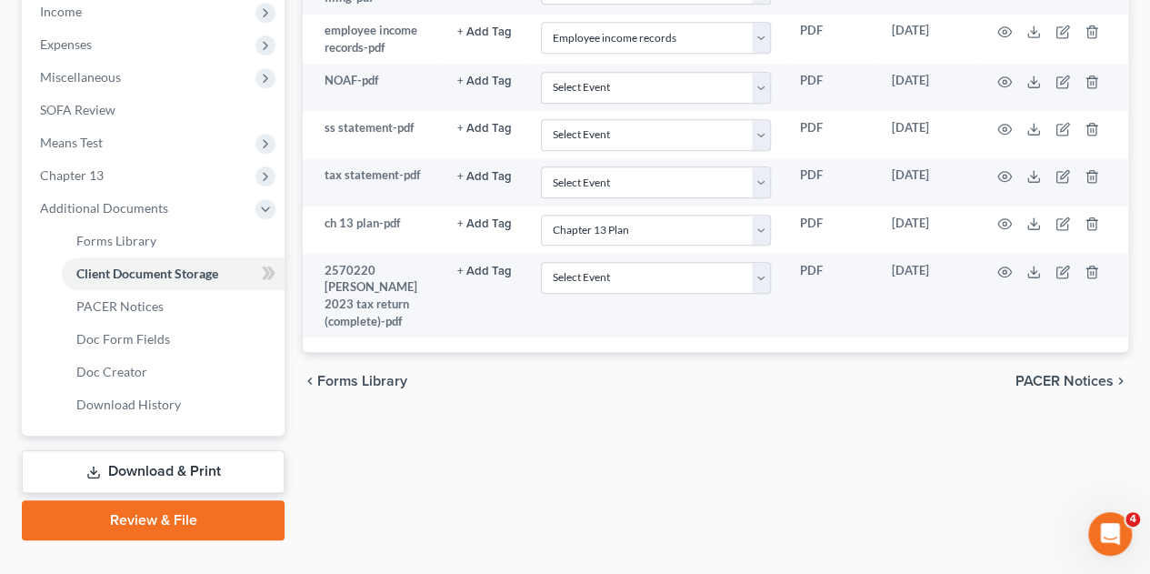
click at [119, 500] on link "Review & File" at bounding box center [153, 520] width 263 height 40
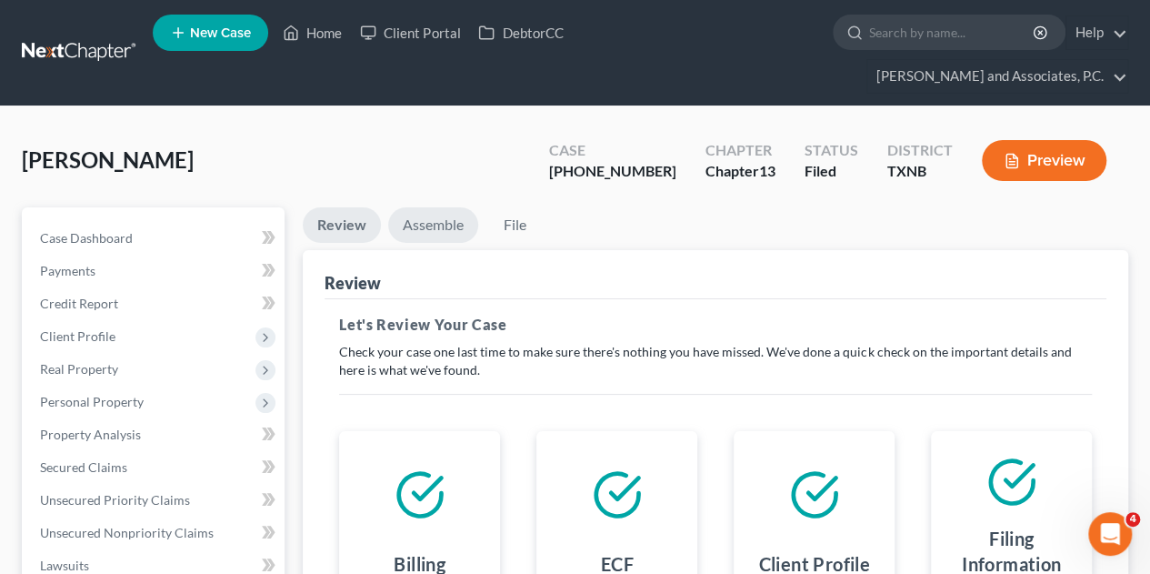
click at [414, 207] on link "Assemble" at bounding box center [433, 224] width 90 height 35
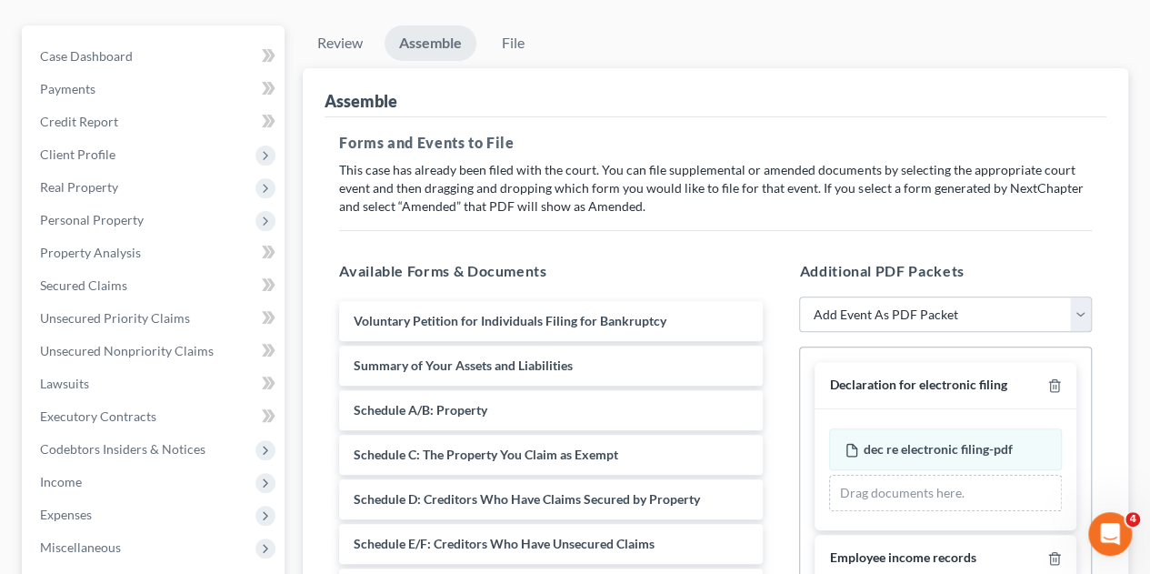
scroll to position [273, 0]
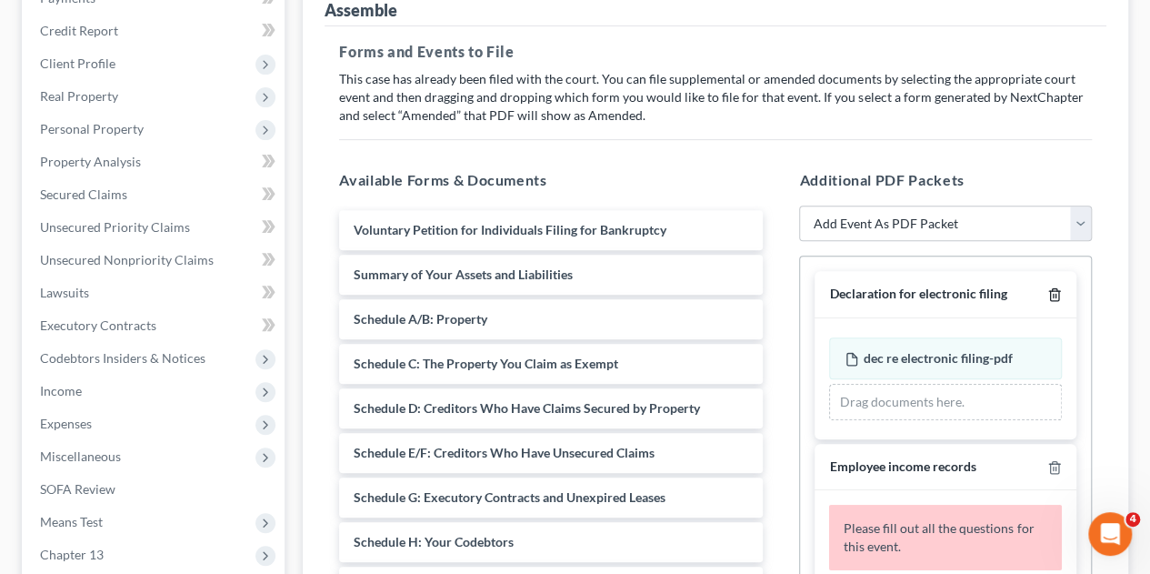
click at [1047, 287] on icon "button" at bounding box center [1054, 294] width 15 height 15
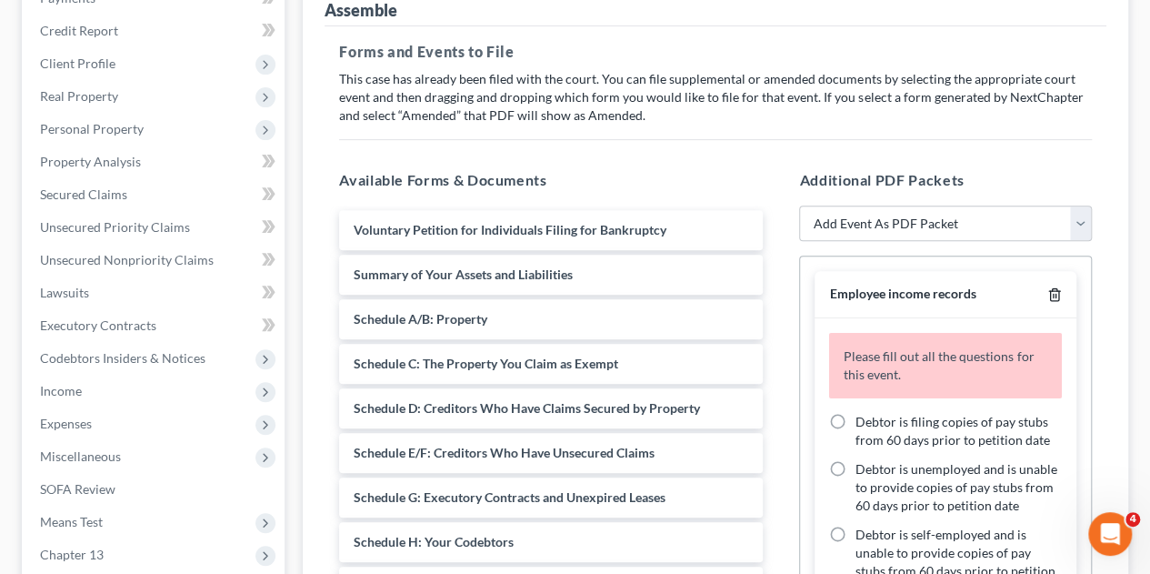
click at [1047, 287] on icon "button" at bounding box center [1054, 294] width 15 height 15
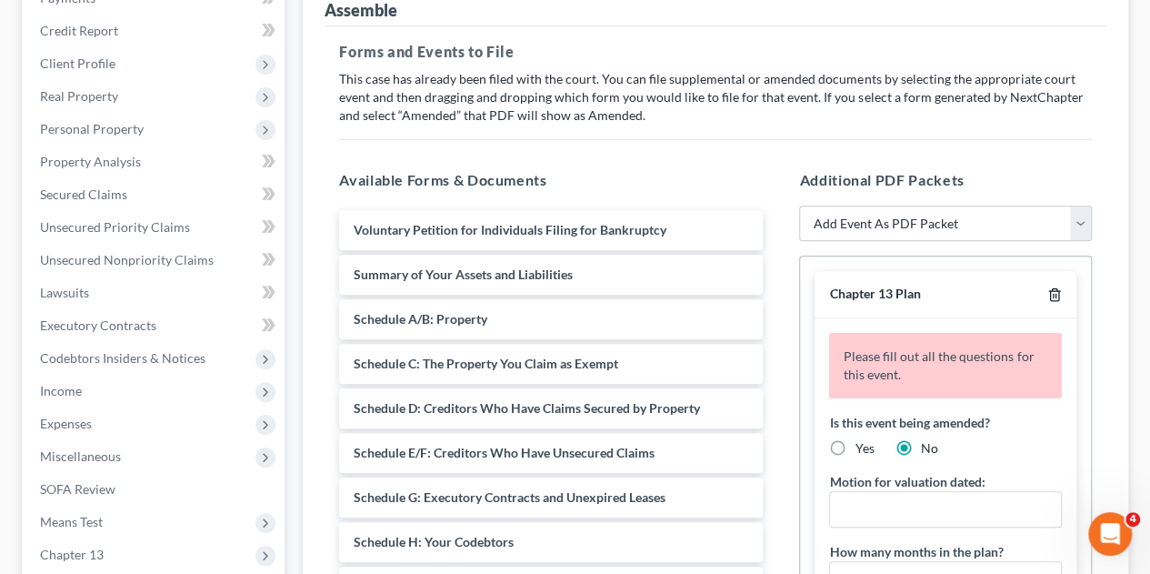
click at [1047, 287] on icon "button" at bounding box center [1054, 294] width 15 height 15
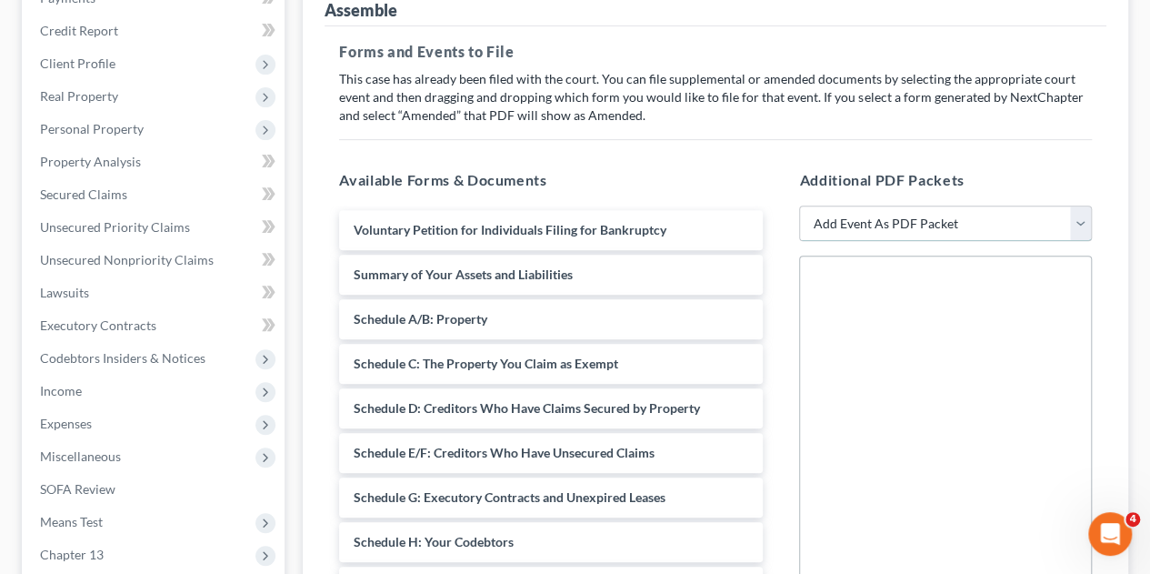
click at [1075, 205] on select "Add Event As PDF Packet Amended petition Certificate of credit counseling Certi…" at bounding box center [945, 223] width 293 height 36
select select "13"
click at [799, 205] on select "Add Event As PDF Packet Amended petition Certificate of credit counseling Certi…" at bounding box center [945, 223] width 293 height 36
select select
click at [942, 341] on input "file" at bounding box center [942, 357] width 44 height 33
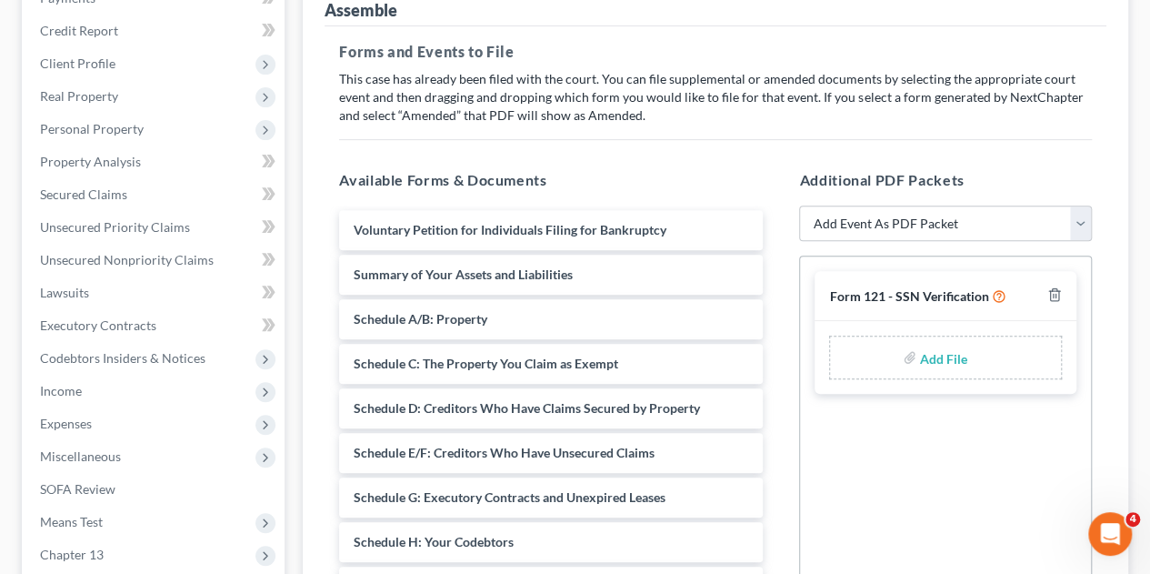
type input "C:\fakepath\Powell-SSN.pdf"
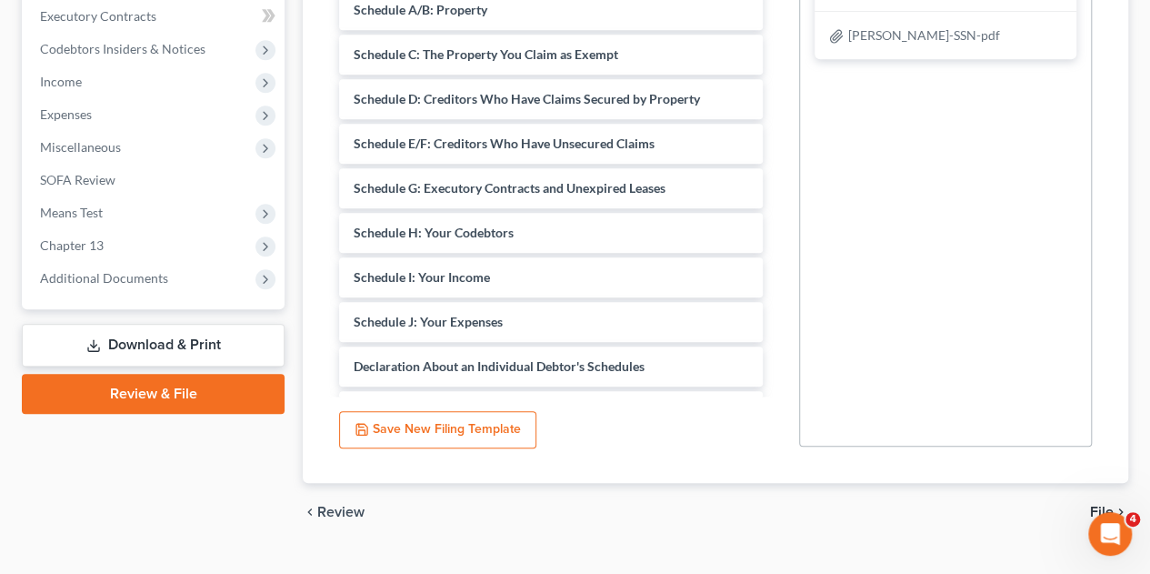
scroll to position [584, 0]
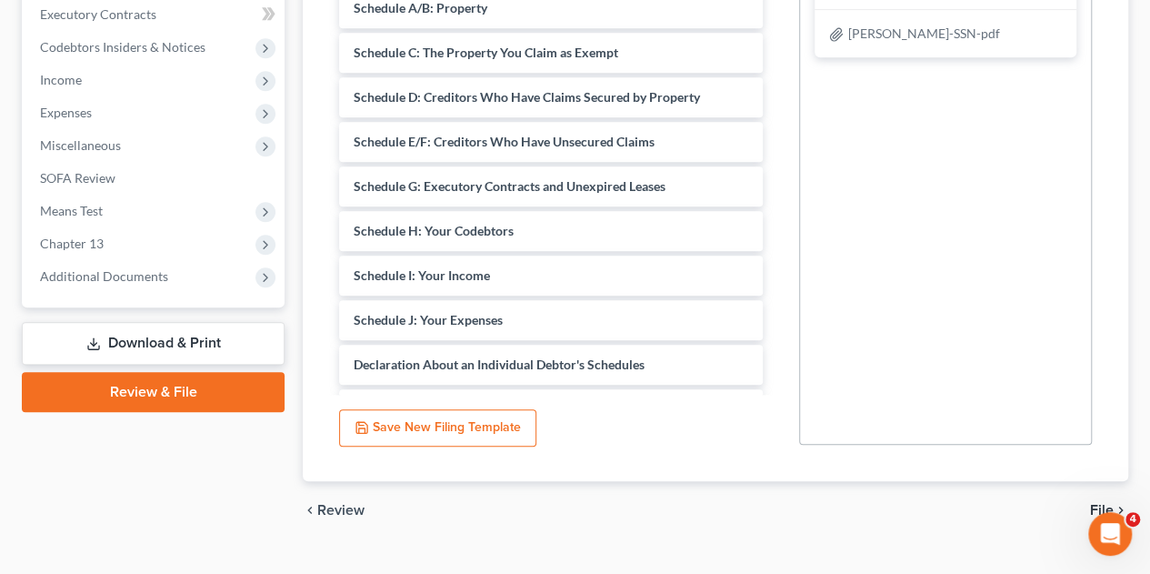
drag, startPoint x: 1094, startPoint y: 518, endPoint x: 5, endPoint y: 123, distance: 1158.5
click at [729, 351] on body "Home New Case Client Portal DebtorCC Monte J. White and Associates, P.C. legal@…" at bounding box center [575, 12] width 1150 height 1192
click at [1109, 481] on div "chevron_left Review File chevron_right" at bounding box center [715, 510] width 825 height 58
click at [1101, 503] on span "File" at bounding box center [1102, 510] width 24 height 15
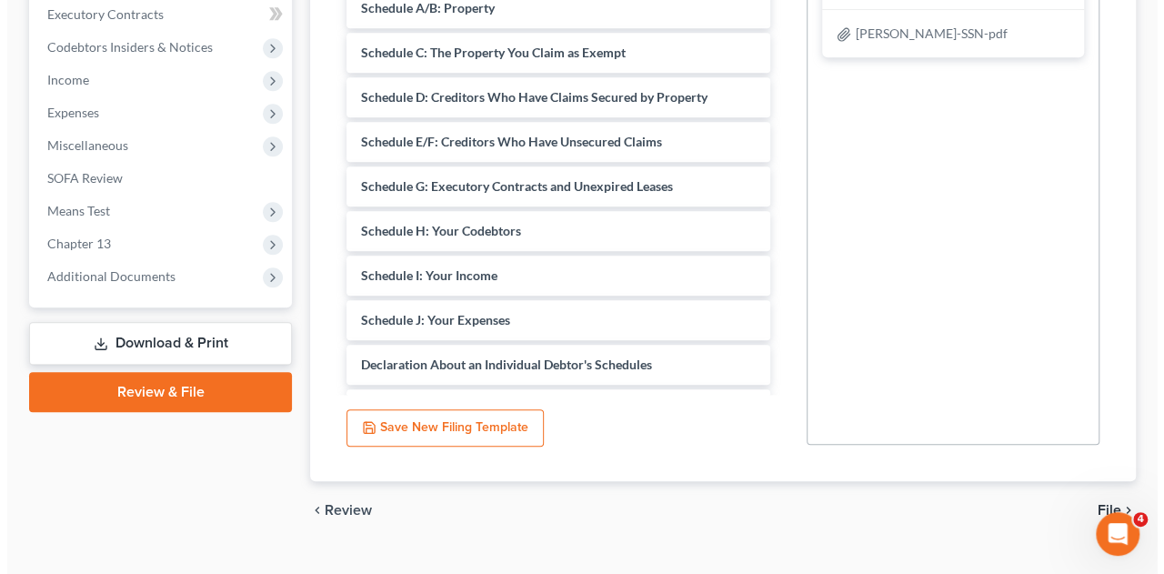
scroll to position [455, 0]
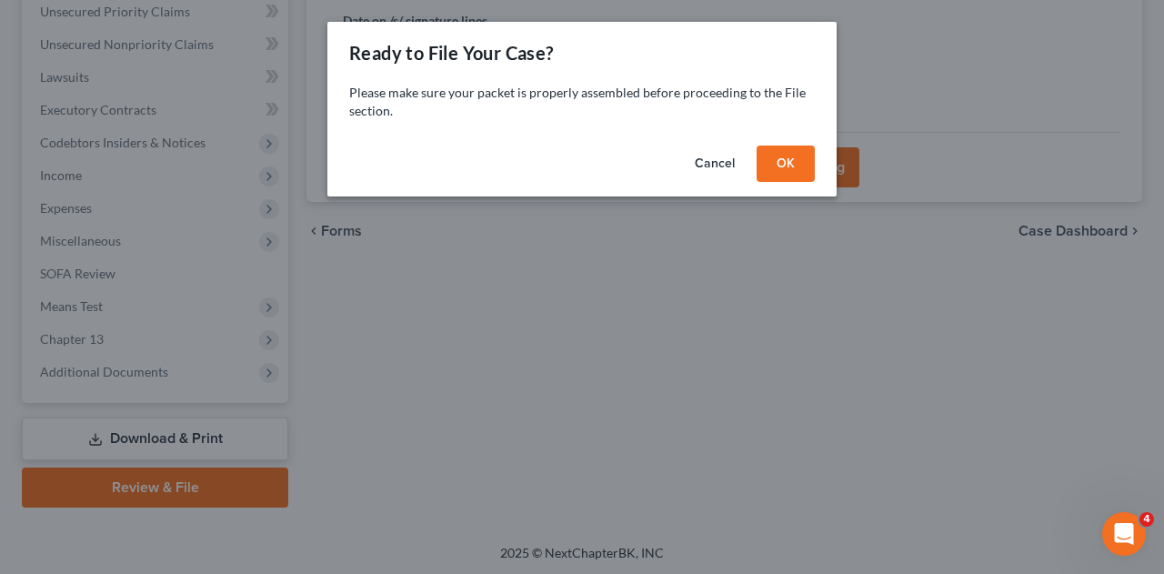
click at [785, 169] on button "OK" at bounding box center [785, 163] width 58 height 36
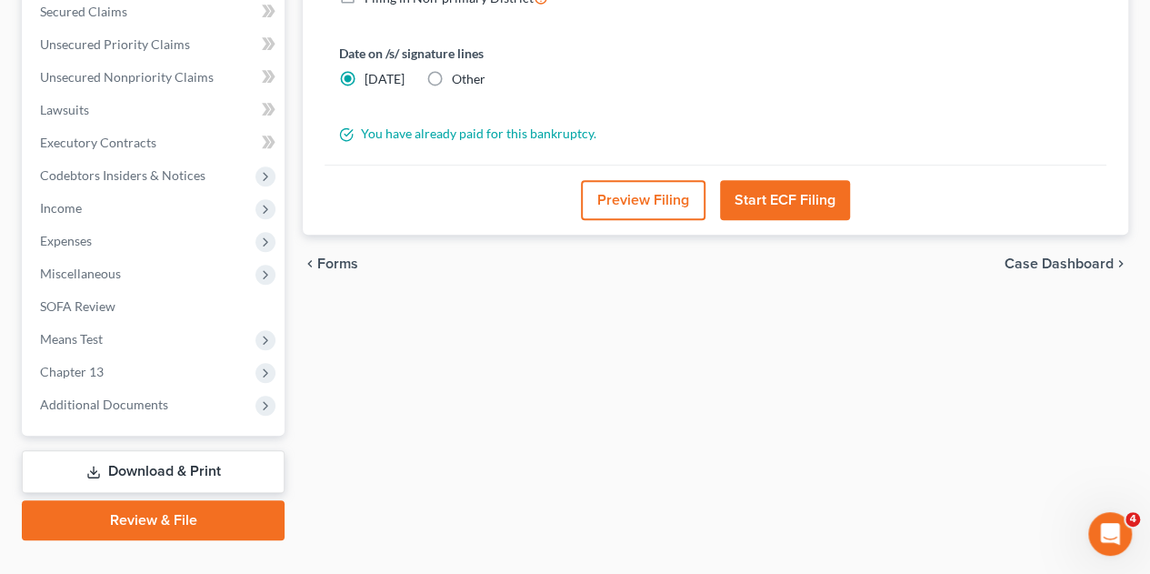
click at [615, 180] on button "Preview Filing" at bounding box center [643, 200] width 125 height 40
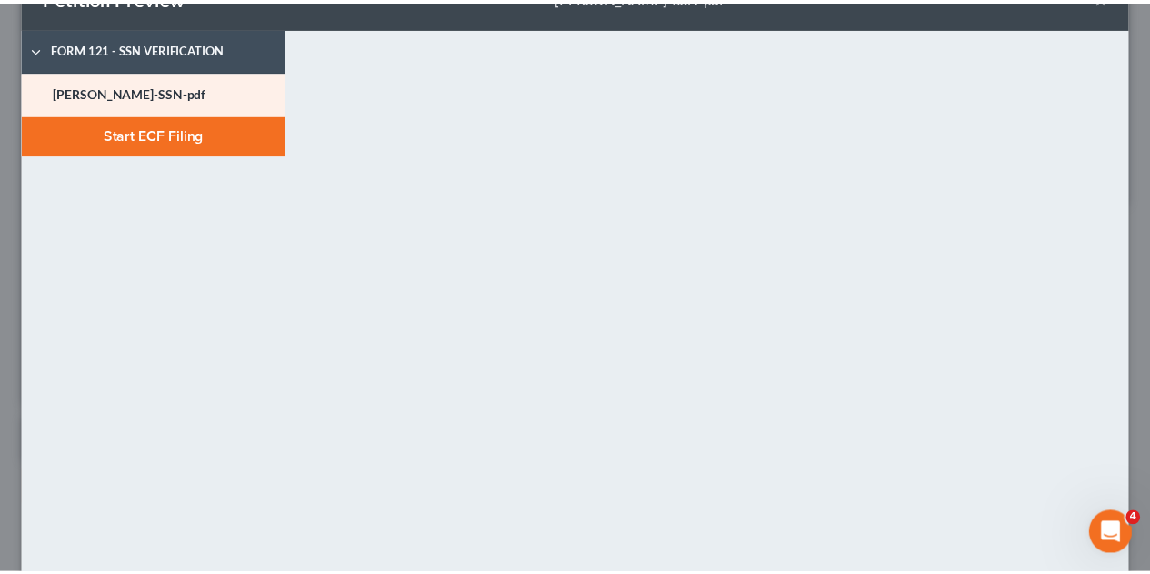
scroll to position [0, 0]
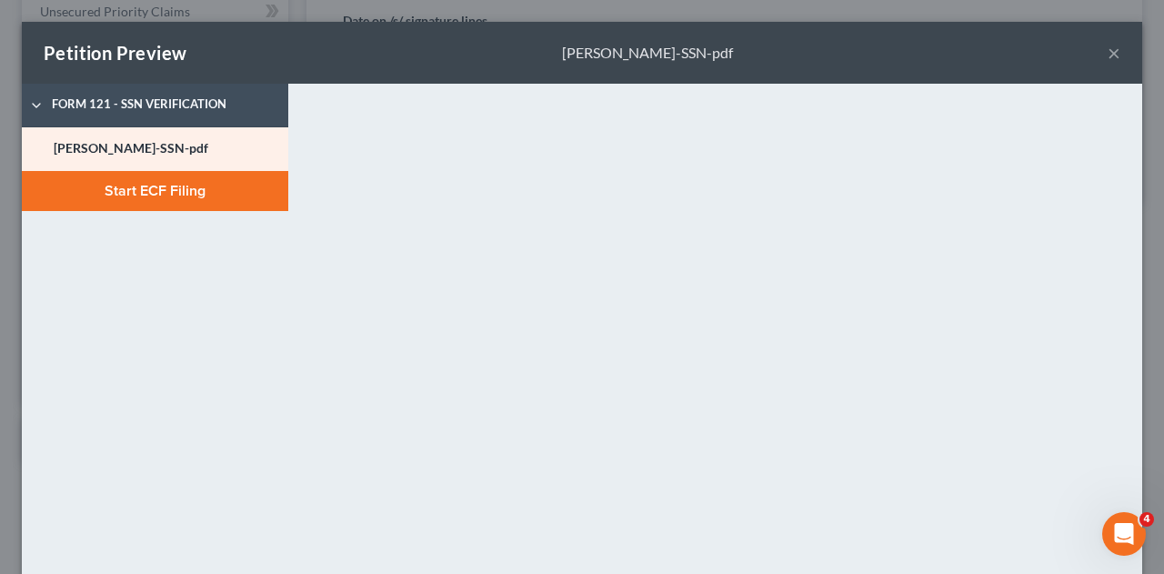
click at [138, 181] on button "Start ECF Filing" at bounding box center [155, 191] width 266 height 40
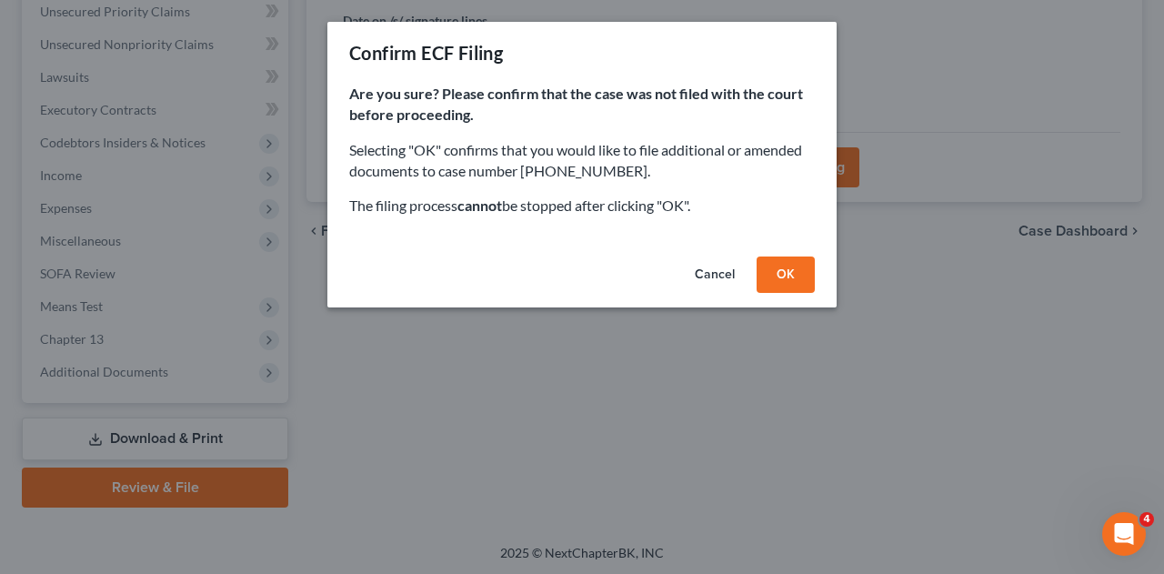
click at [791, 279] on button "OK" at bounding box center [785, 274] width 58 height 36
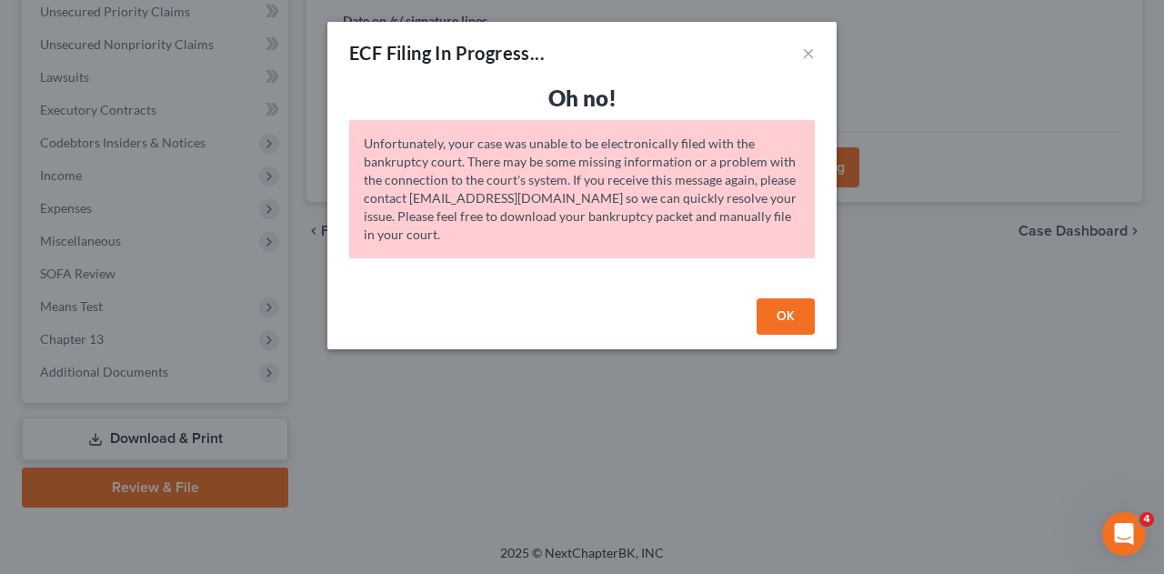
click at [788, 317] on button "OK" at bounding box center [785, 316] width 58 height 36
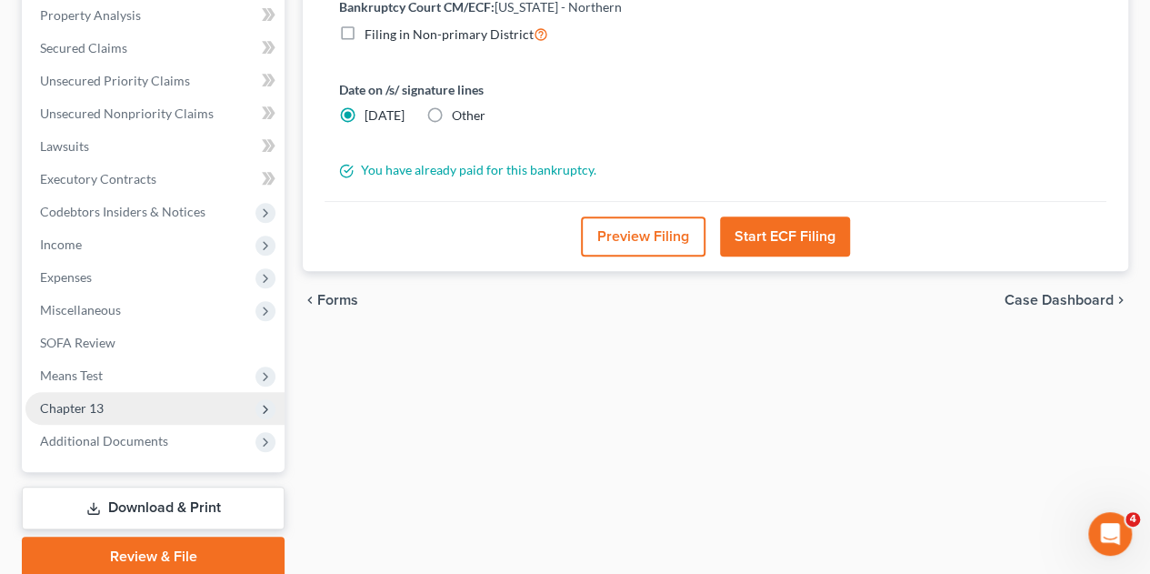
scroll to position [455, 0]
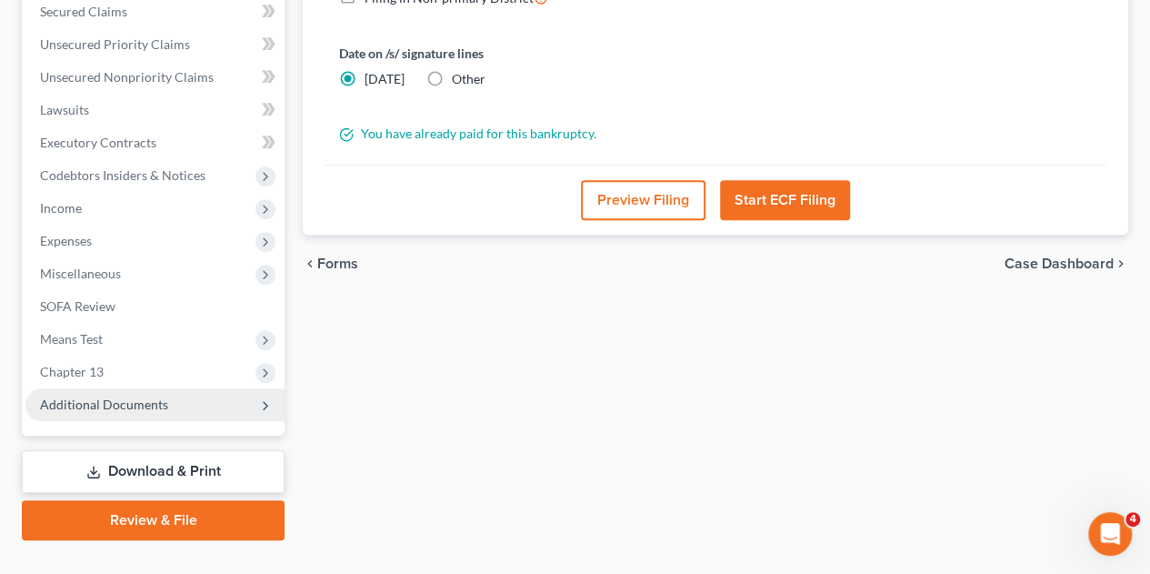
click at [104, 396] on span "Additional Documents" at bounding box center [104, 403] width 128 height 15
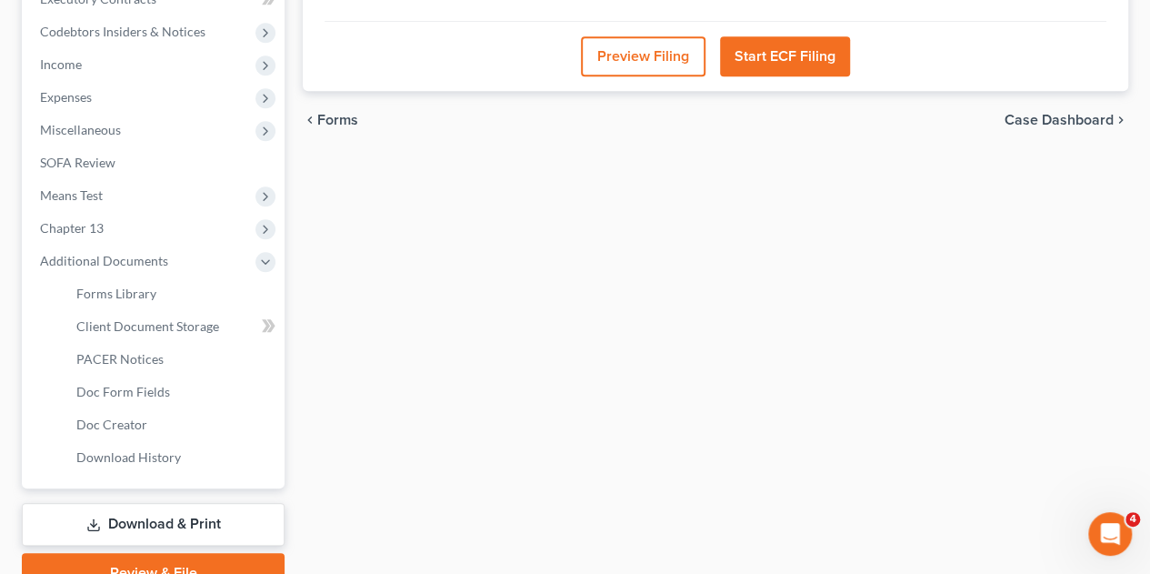
scroll to position [637, 0]
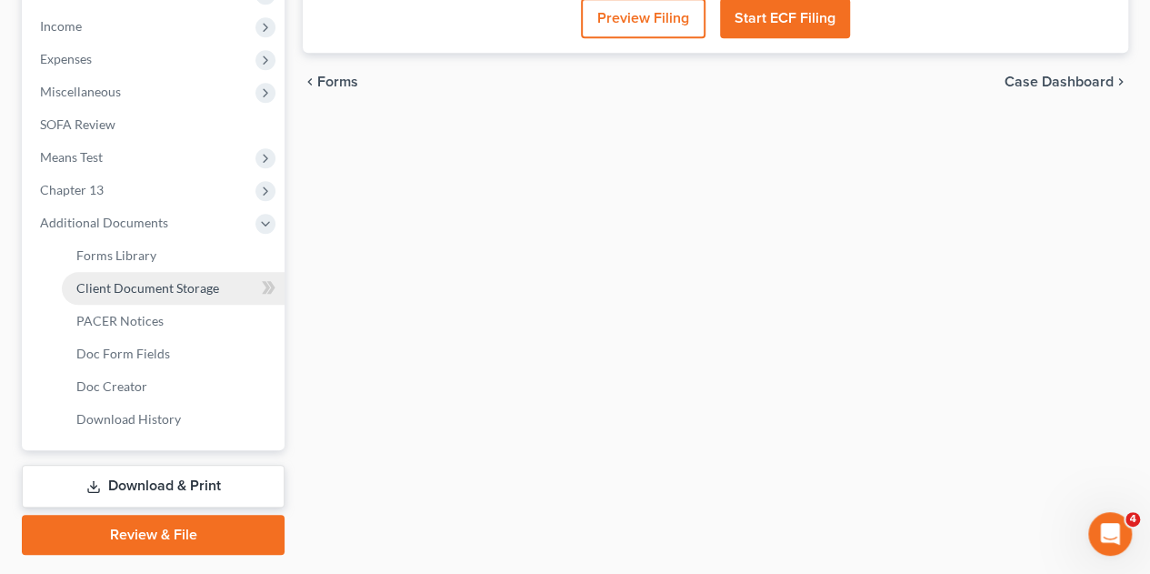
click at [140, 280] on span "Client Document Storage" at bounding box center [147, 287] width 143 height 15
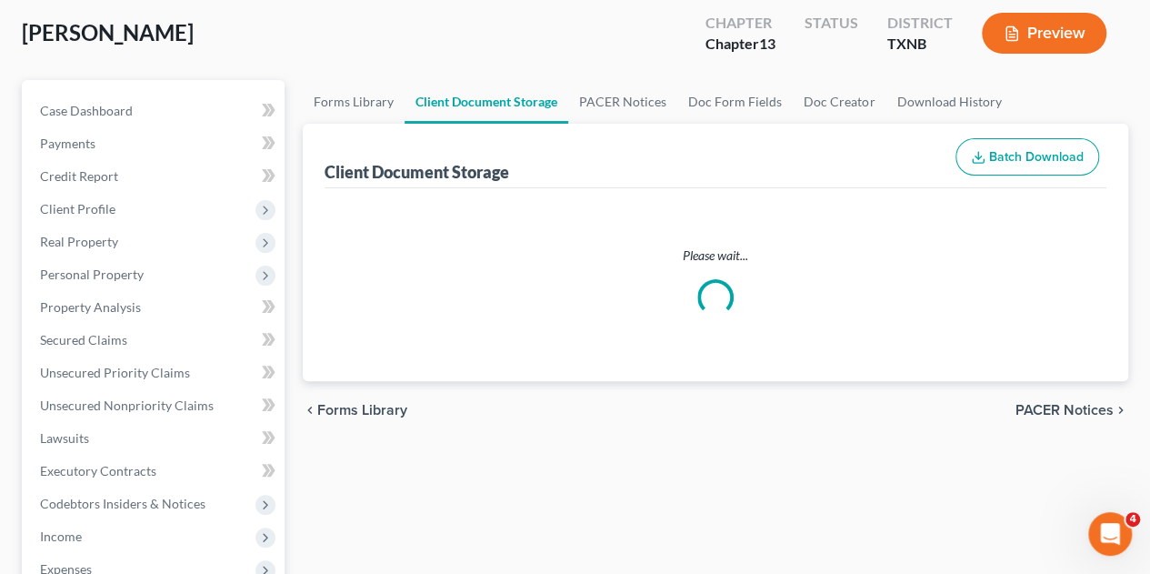
select select "18"
select select "21"
select select "10"
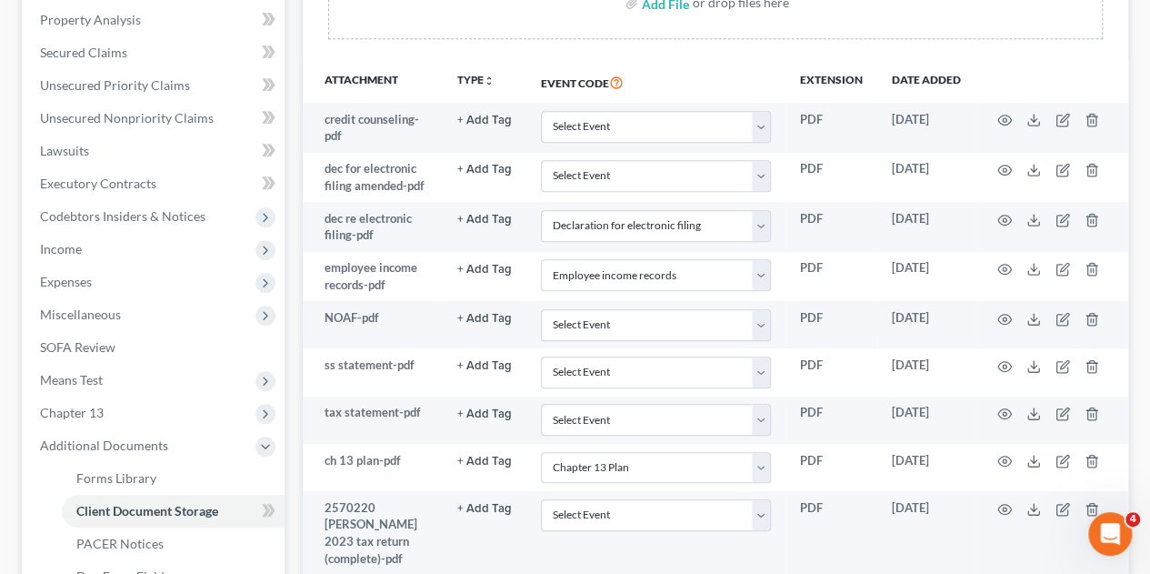
scroll to position [454, 0]
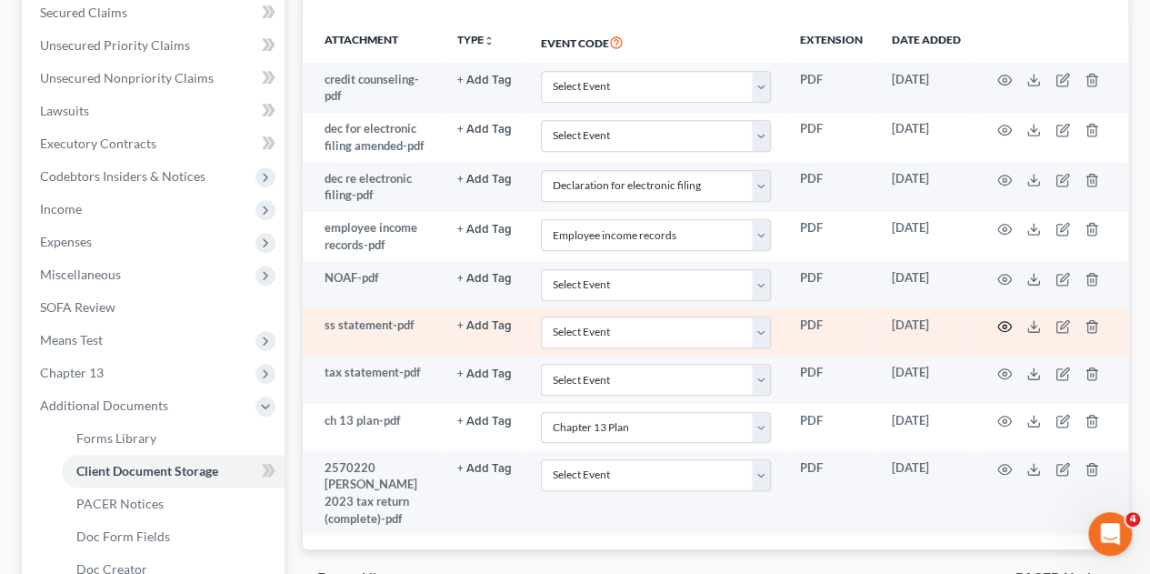
click at [1003, 325] on circle "button" at bounding box center [1005, 327] width 4 height 4
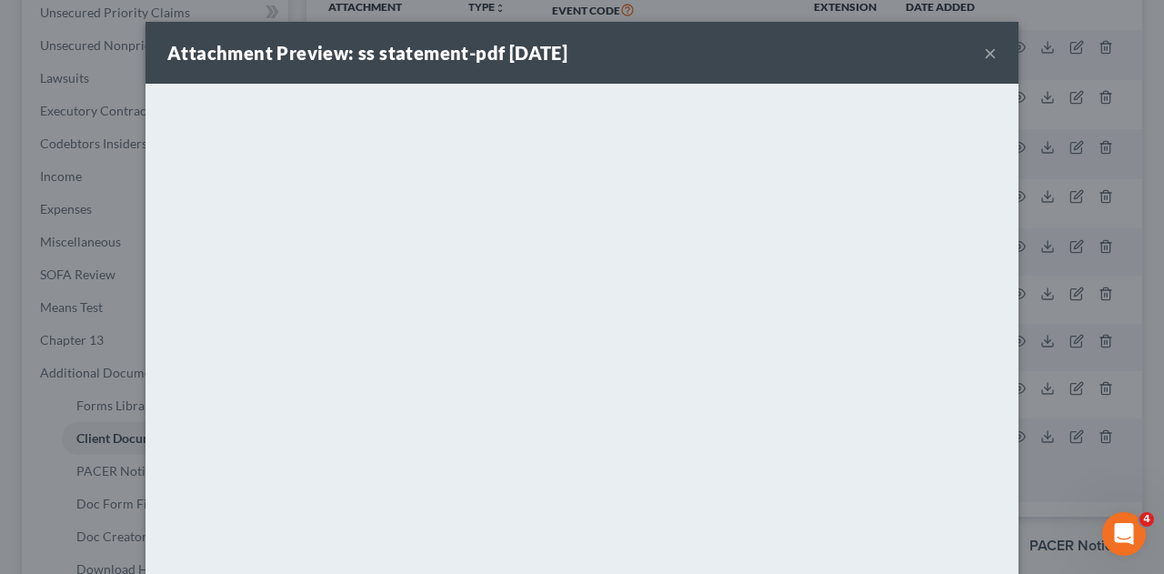
click at [984, 56] on button "×" at bounding box center [990, 53] width 13 height 22
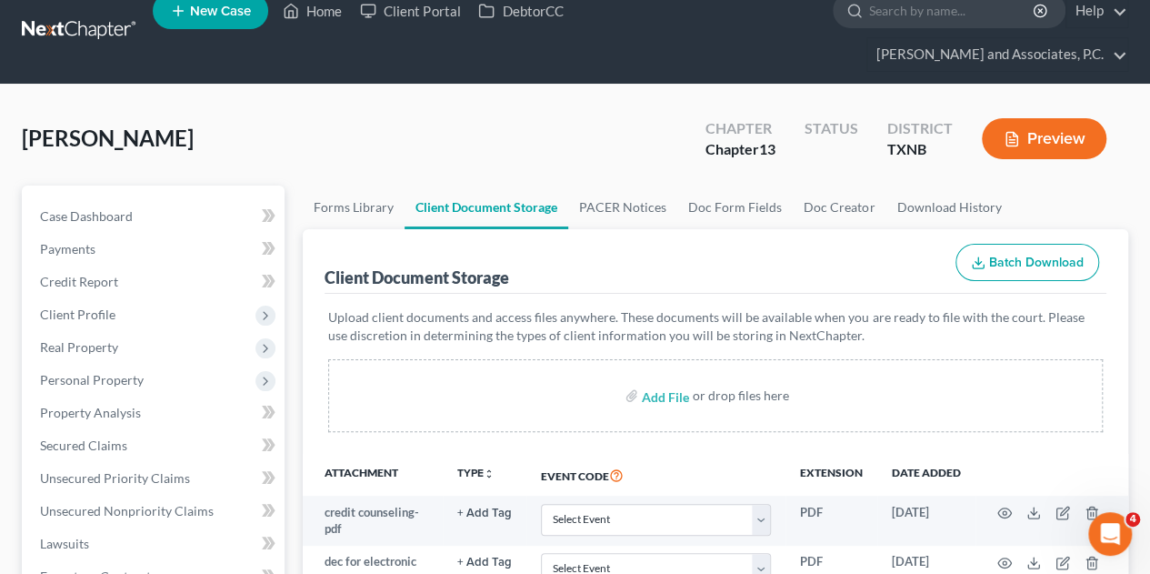
scroll to position [0, 0]
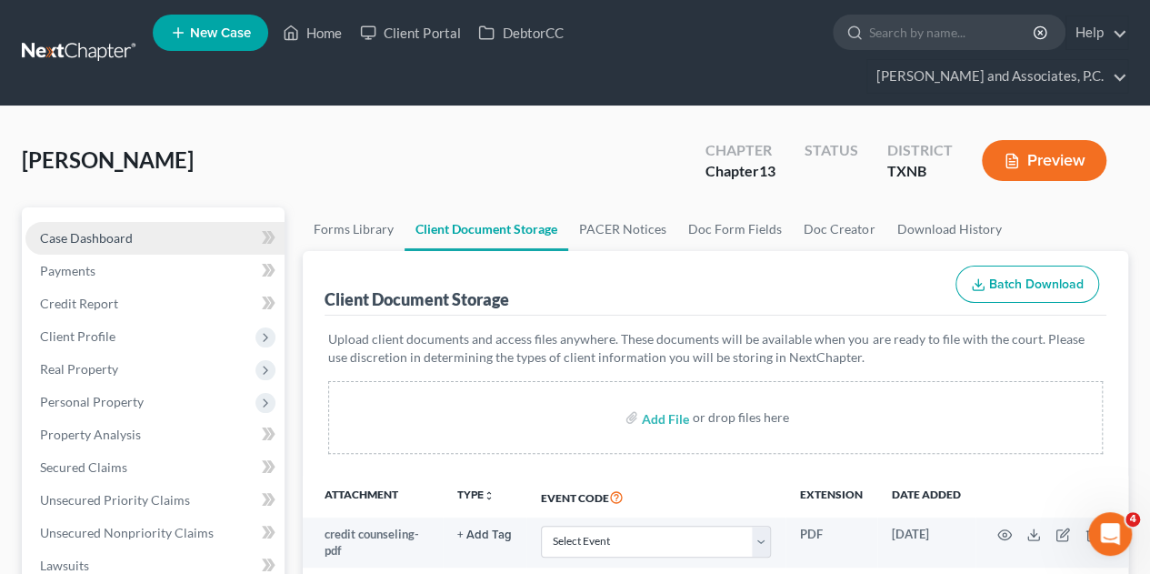
click at [75, 222] on link "Case Dashboard" at bounding box center [154, 238] width 259 height 33
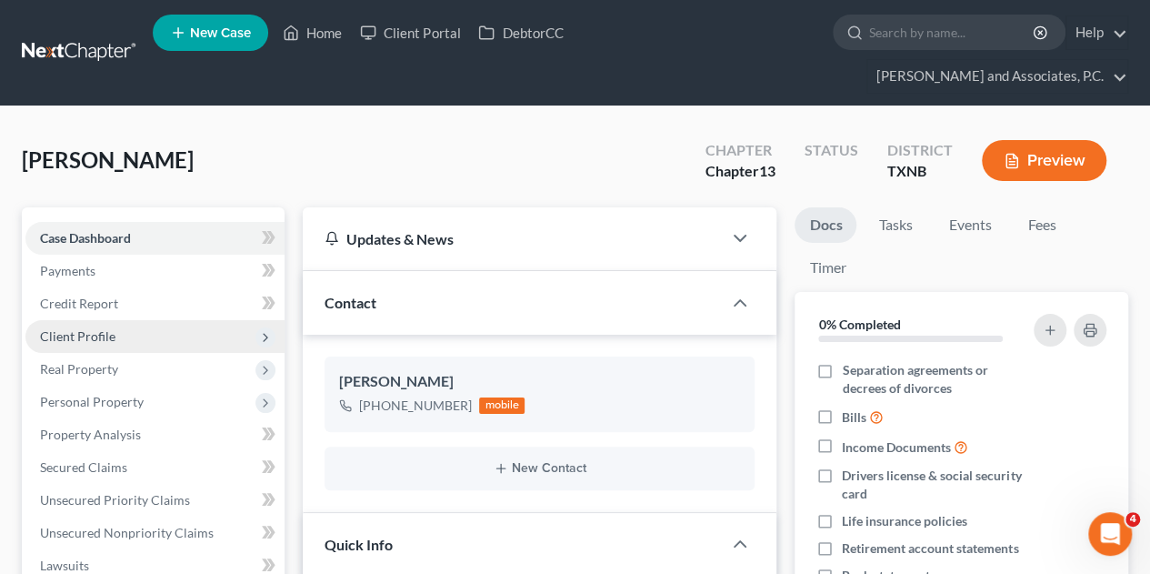
click at [77, 328] on span "Client Profile" at bounding box center [77, 335] width 75 height 15
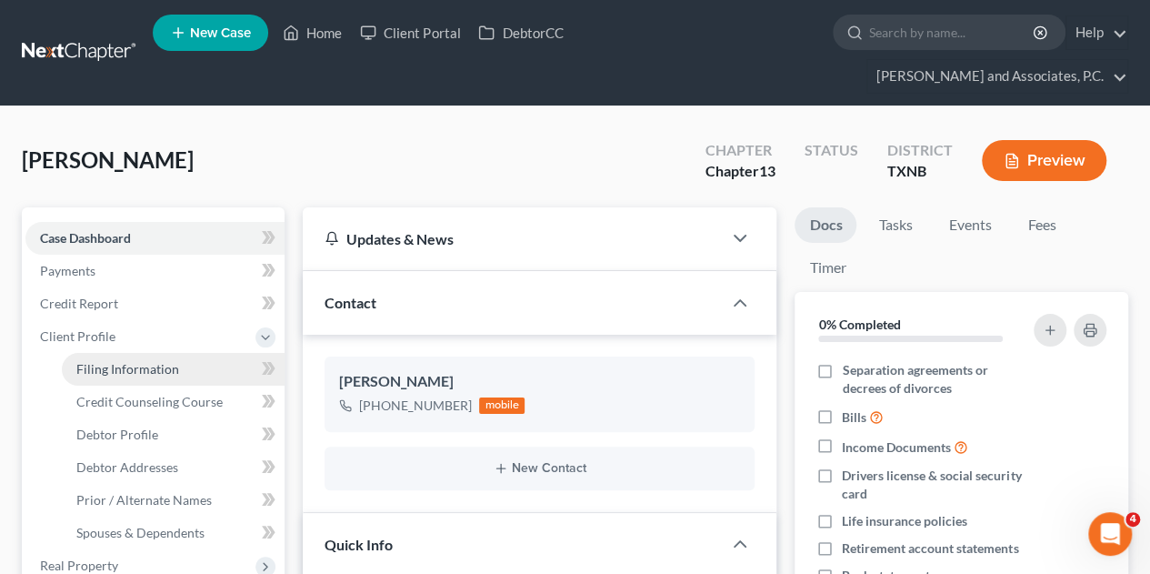
click at [111, 361] on span "Filing Information" at bounding box center [127, 368] width 103 height 15
select select "1"
select select "0"
select select "3"
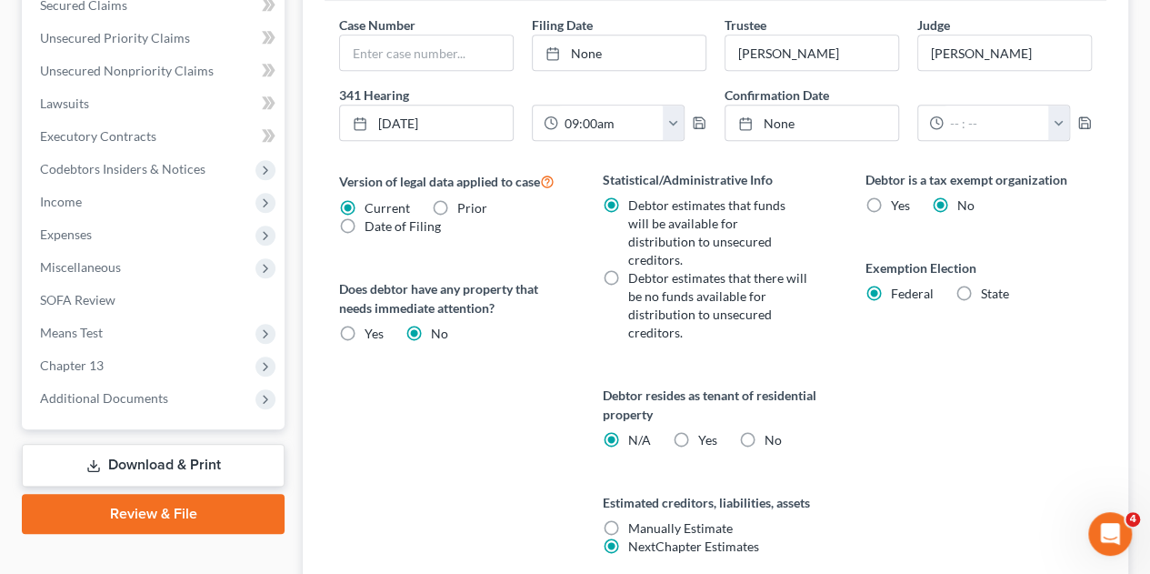
scroll to position [712, 0]
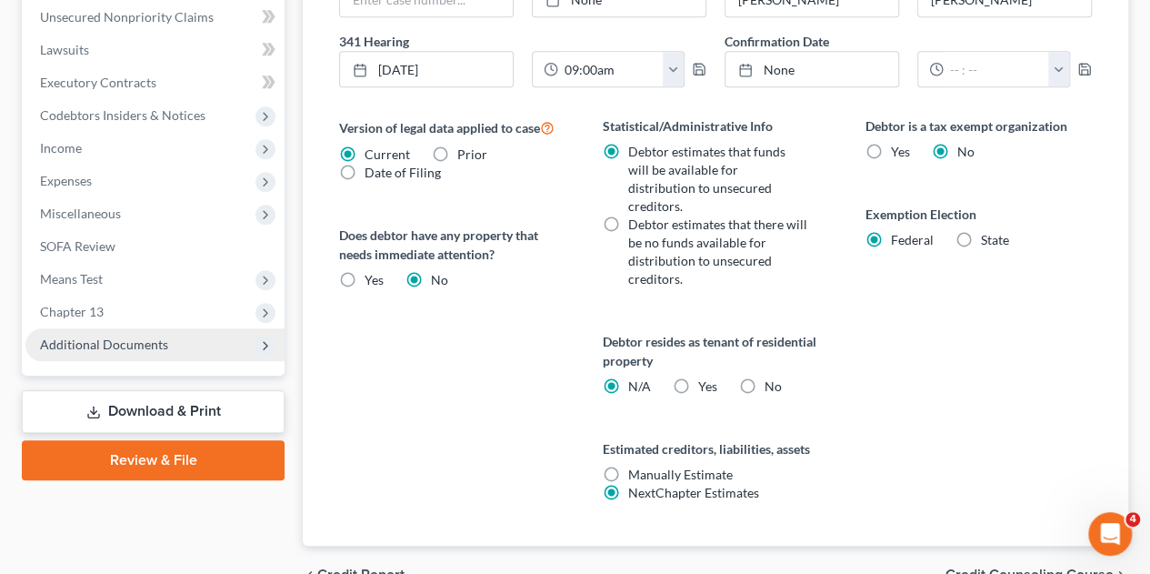
click at [122, 336] on span "Additional Documents" at bounding box center [104, 343] width 128 height 15
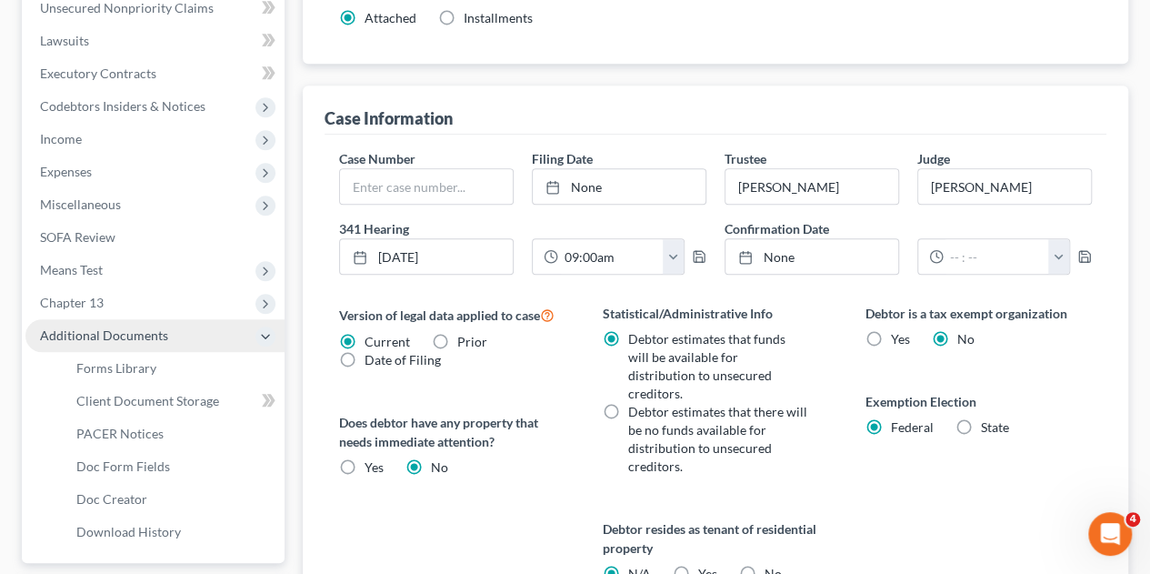
scroll to position [515, 0]
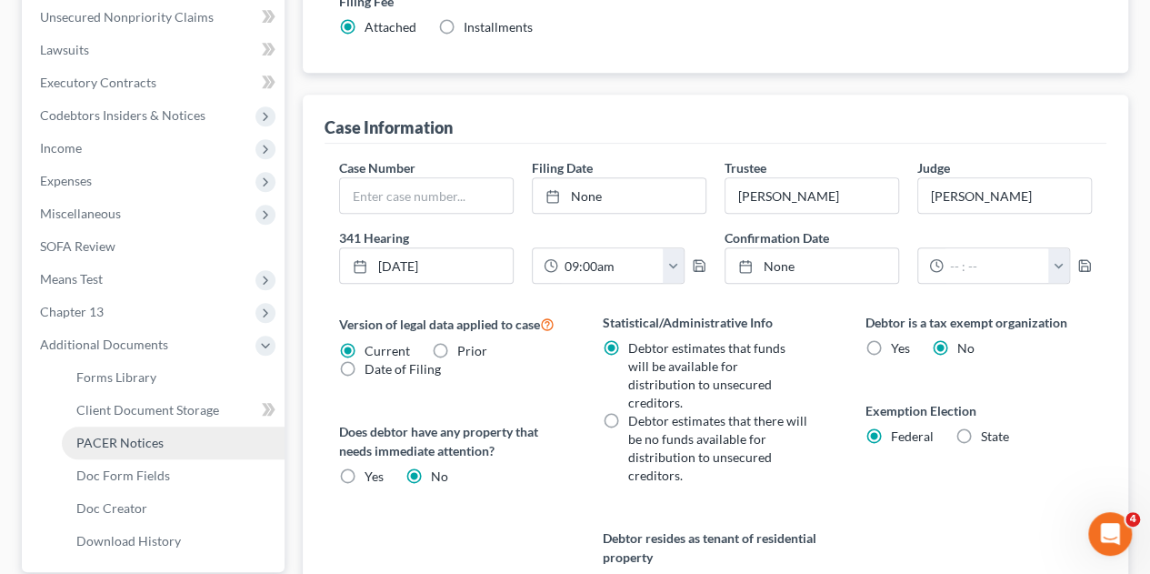
click at [162, 426] on link "PACER Notices" at bounding box center [173, 442] width 223 height 33
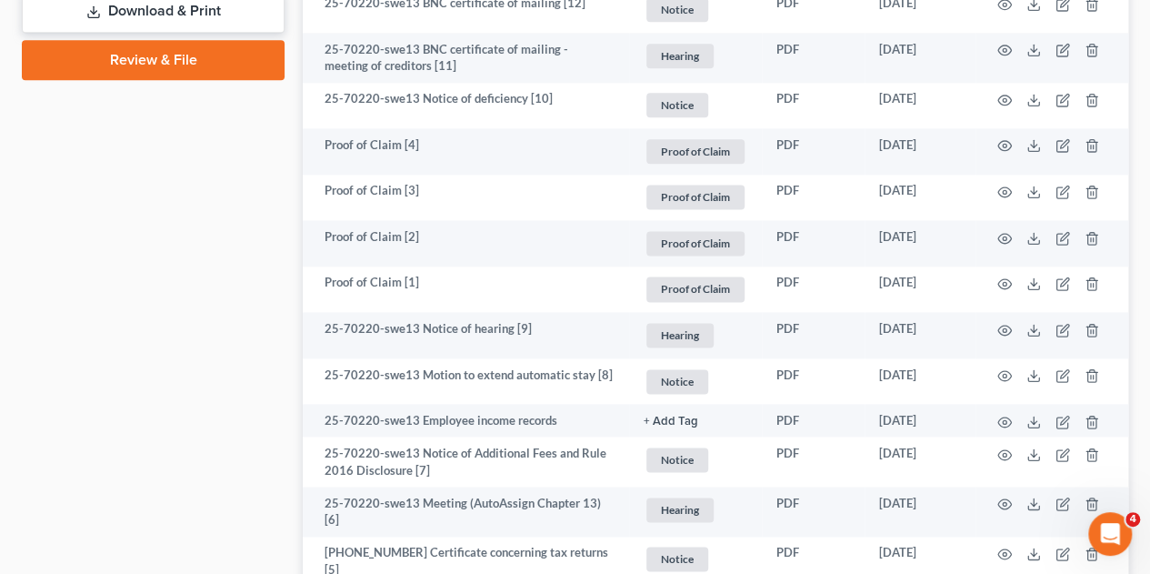
scroll to position [1363, 0]
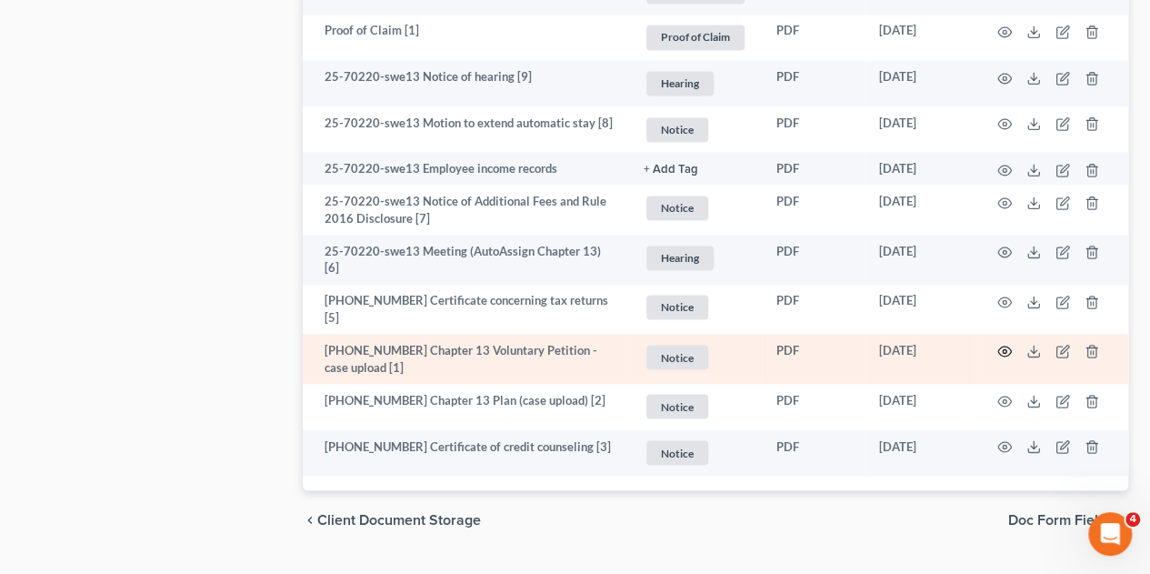
click at [1008, 344] on icon "button" at bounding box center [1004, 351] width 15 height 15
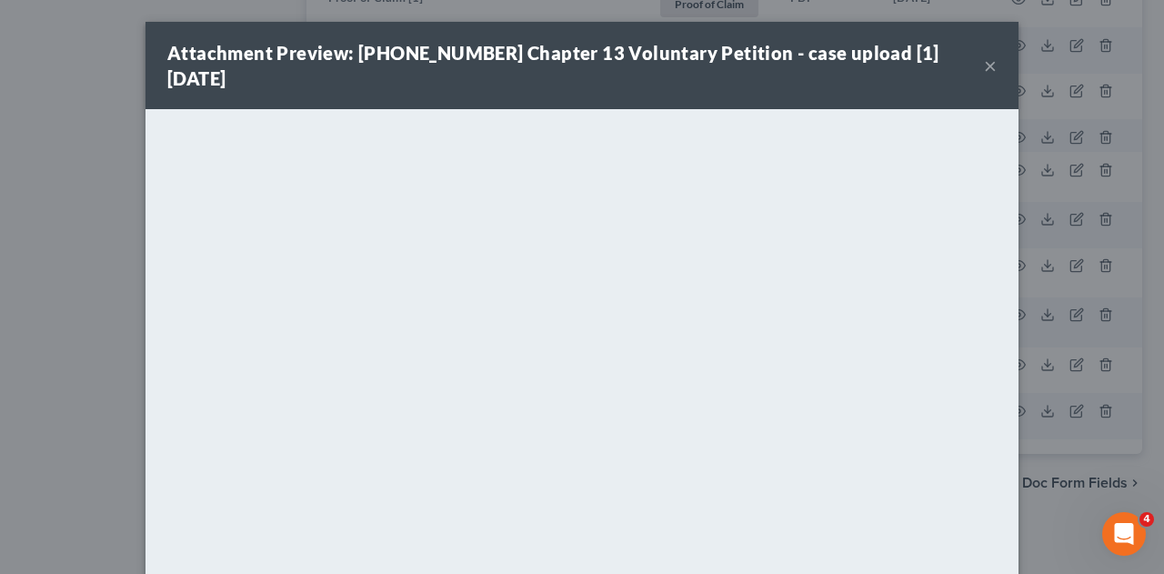
click at [984, 55] on button "×" at bounding box center [990, 66] width 13 height 22
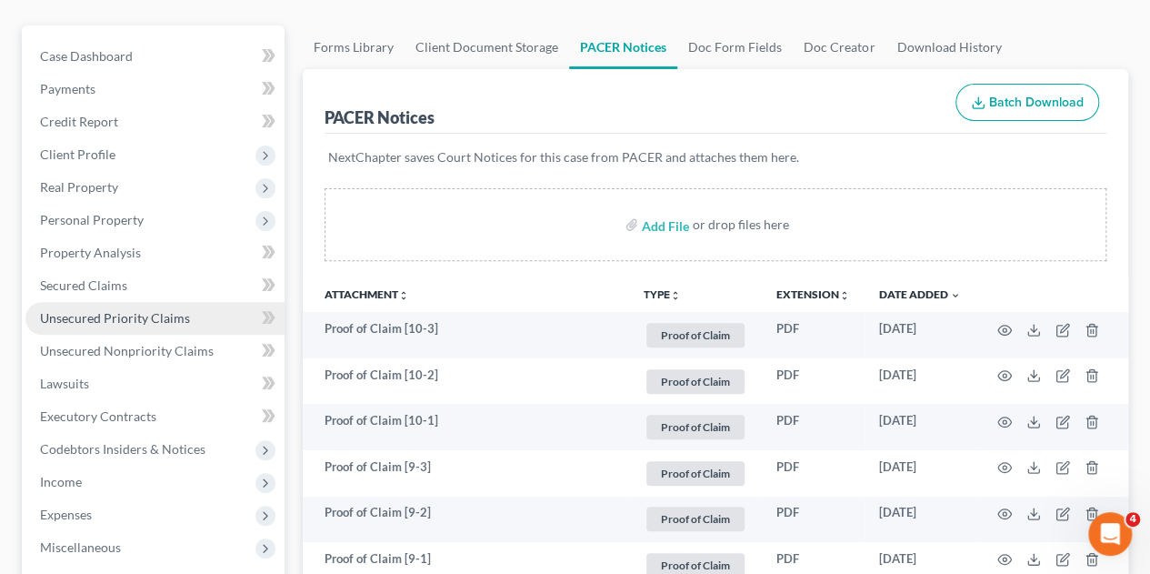
scroll to position [0, 0]
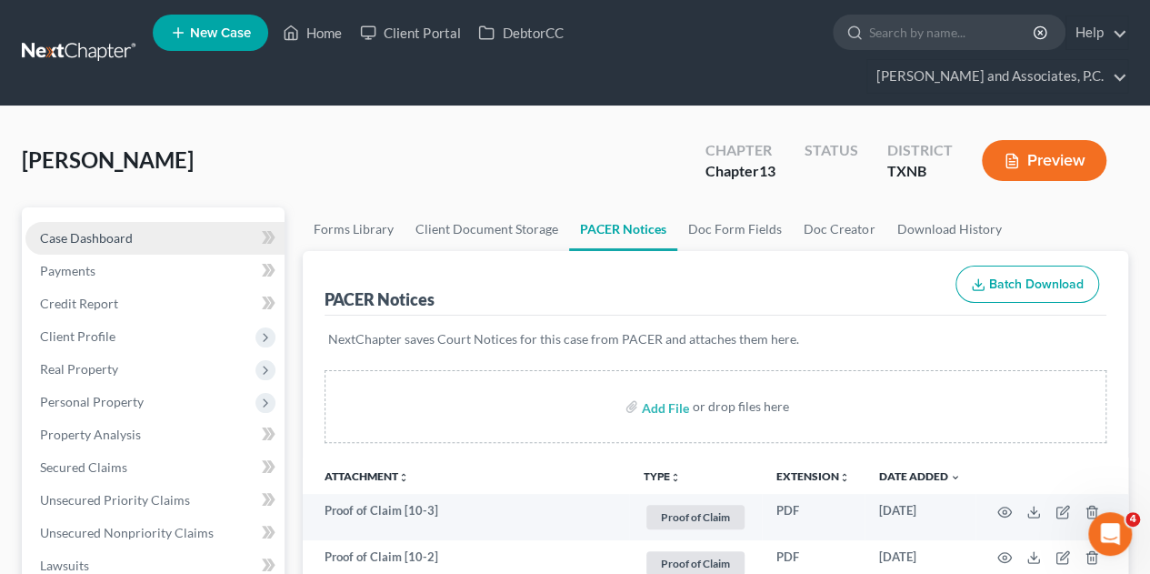
click at [101, 230] on span "Case Dashboard" at bounding box center [86, 237] width 93 height 15
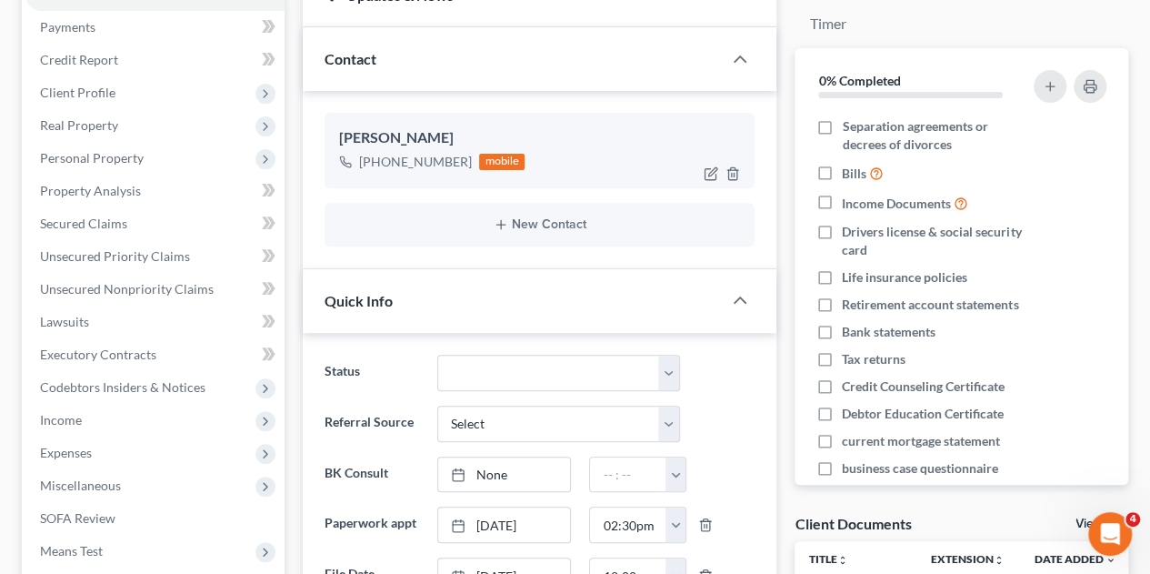
scroll to position [273, 0]
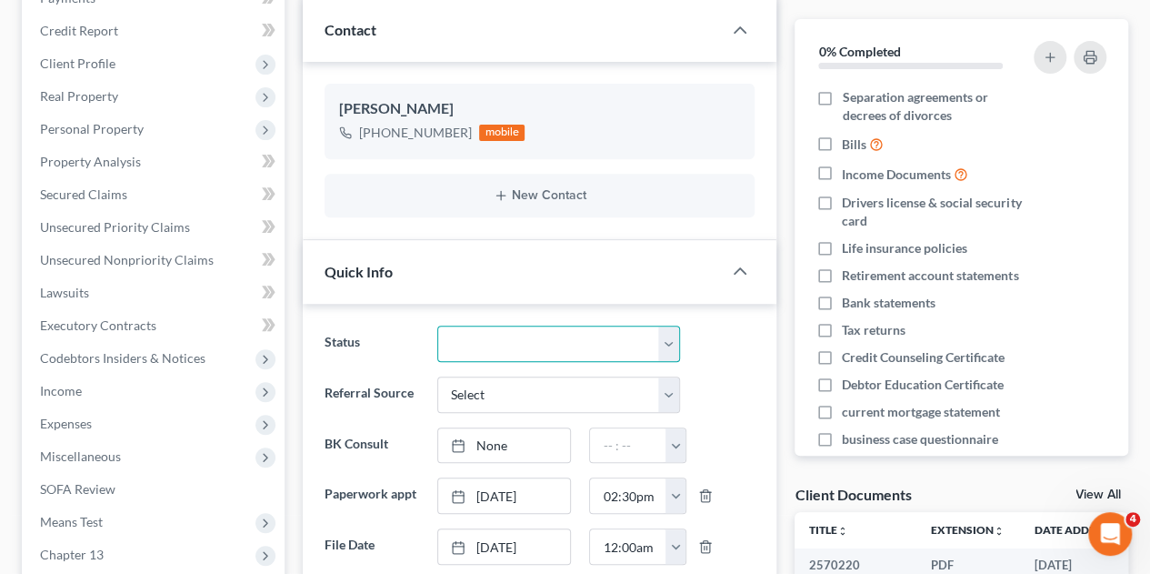
click at [469, 325] on select "Closed without Discharge Complete Converted to 7 Discharged Dismissed Filed Fin…" at bounding box center [559, 343] width 244 height 36
select select "5"
click at [437, 325] on select "Closed without Discharge Complete Converted to 7 Discharged Dismissed Filed Fin…" at bounding box center [559, 343] width 244 height 36
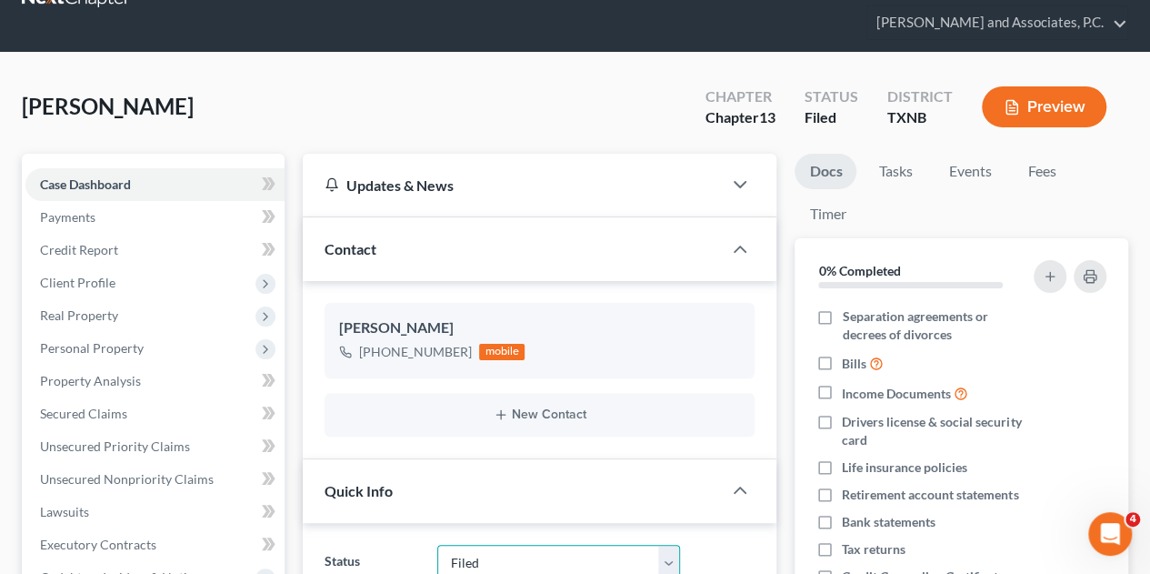
scroll to position [91, 0]
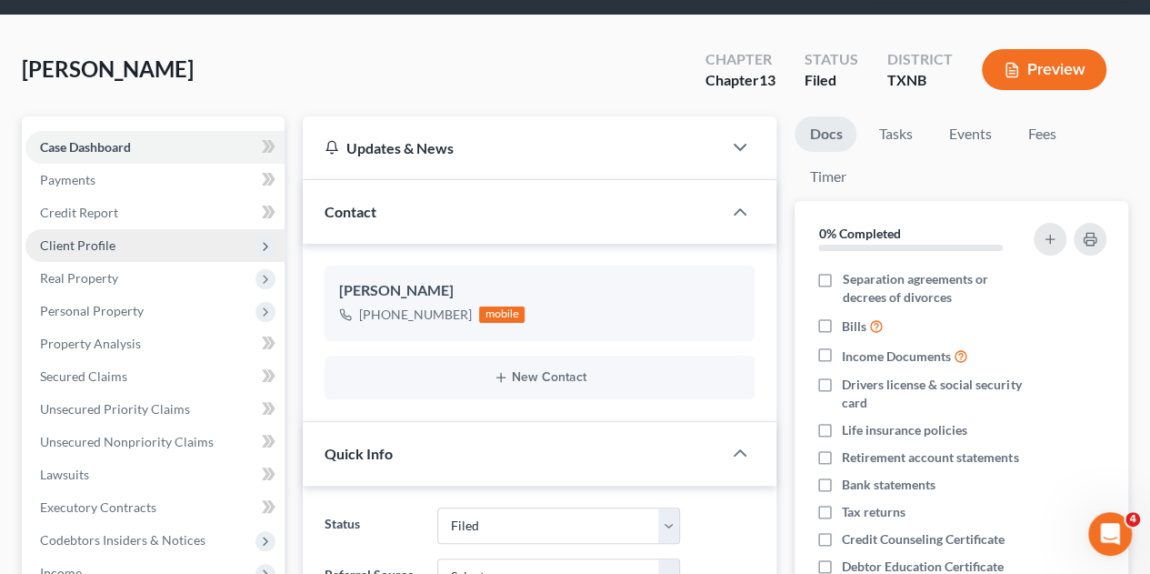
click at [98, 237] on span "Client Profile" at bounding box center [77, 244] width 75 height 15
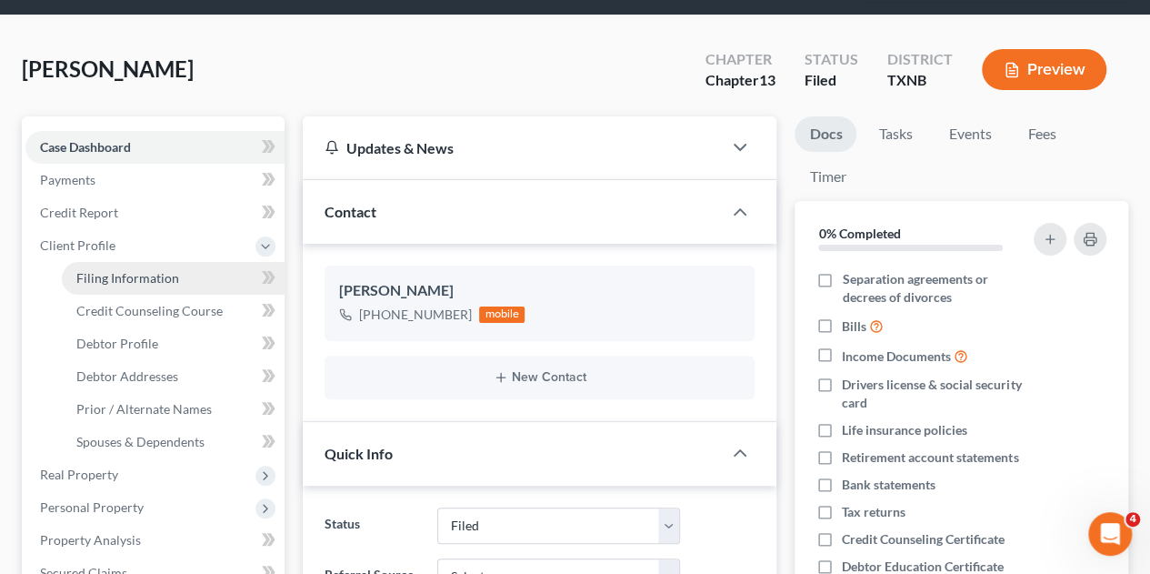
click at [148, 270] on span "Filing Information" at bounding box center [127, 277] width 103 height 15
select select "1"
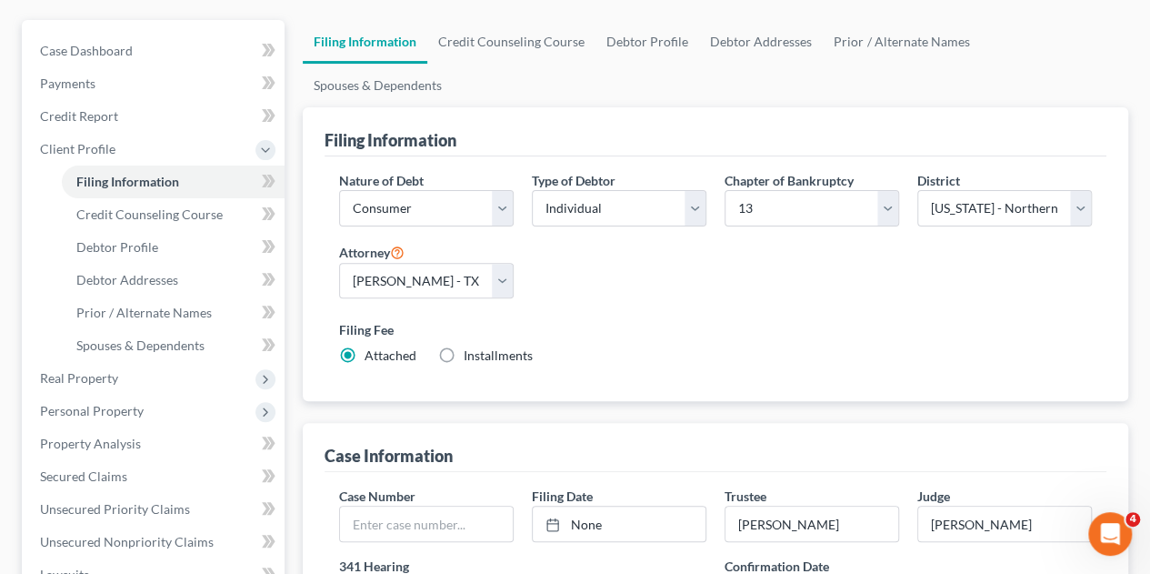
scroll to position [273, 0]
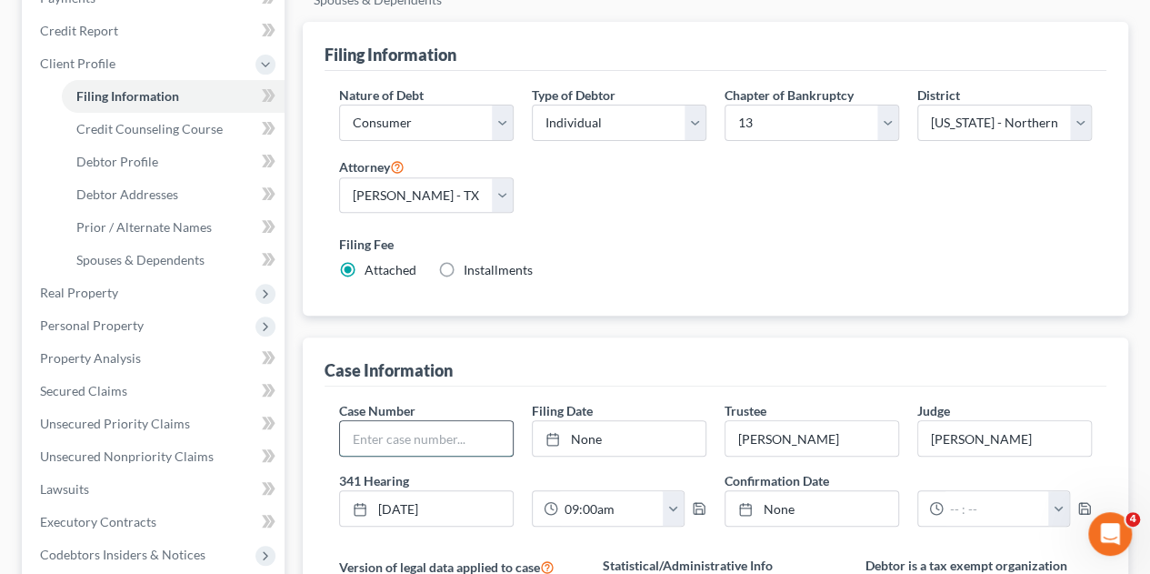
click at [414, 421] on input "text" at bounding box center [426, 438] width 173 height 35
click at [612, 337] on div "Case Information" at bounding box center [716, 361] width 782 height 49
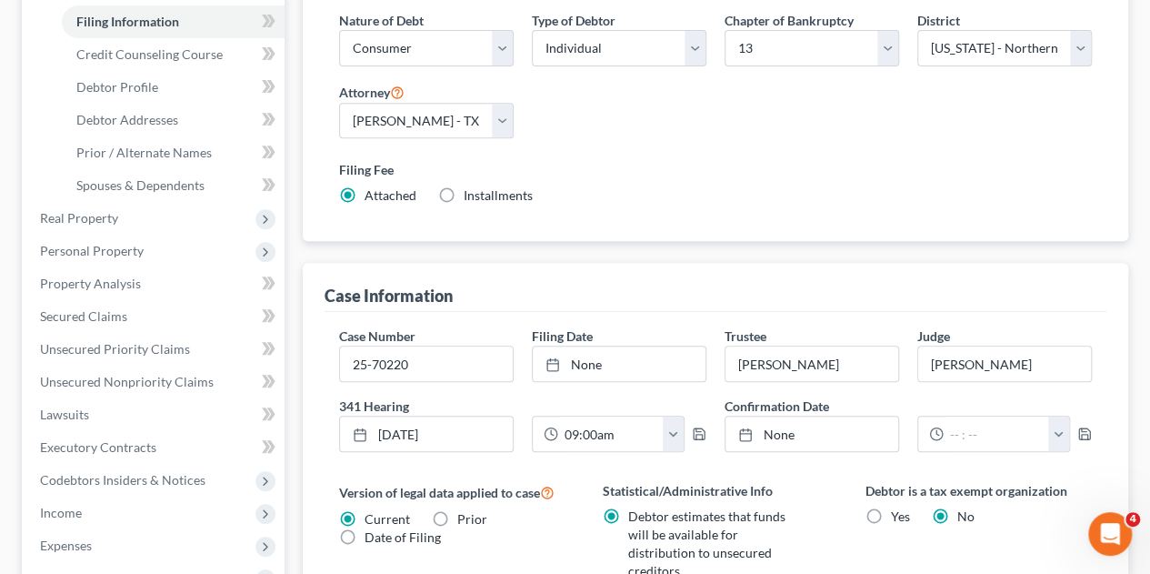
scroll to position [0, 0]
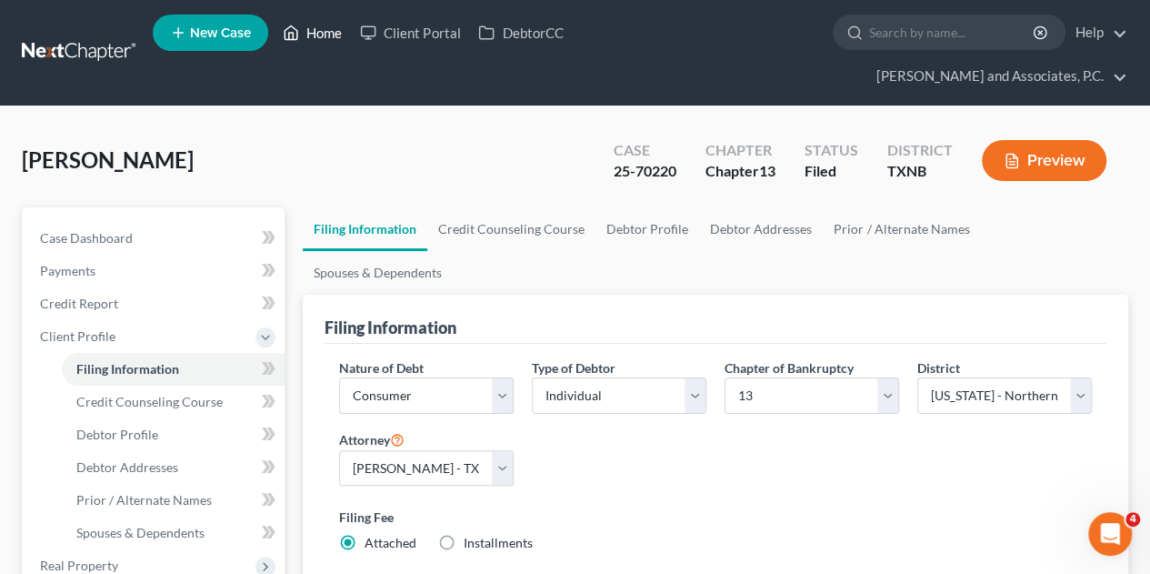
click at [332, 38] on link "Home" at bounding box center [312, 32] width 77 height 33
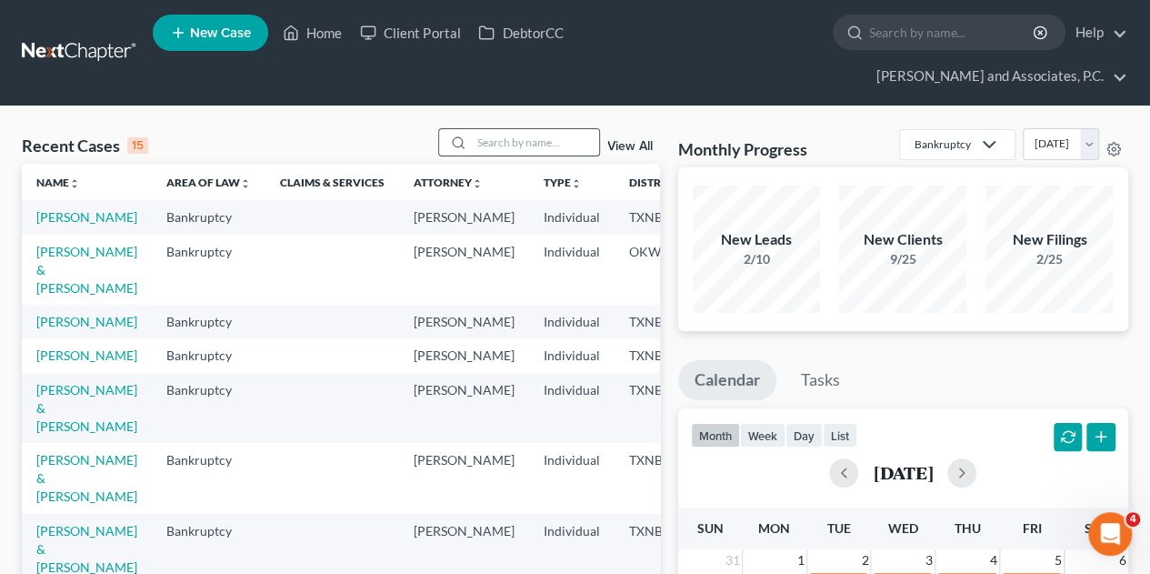
click at [487, 129] on input "search" at bounding box center [535, 142] width 127 height 26
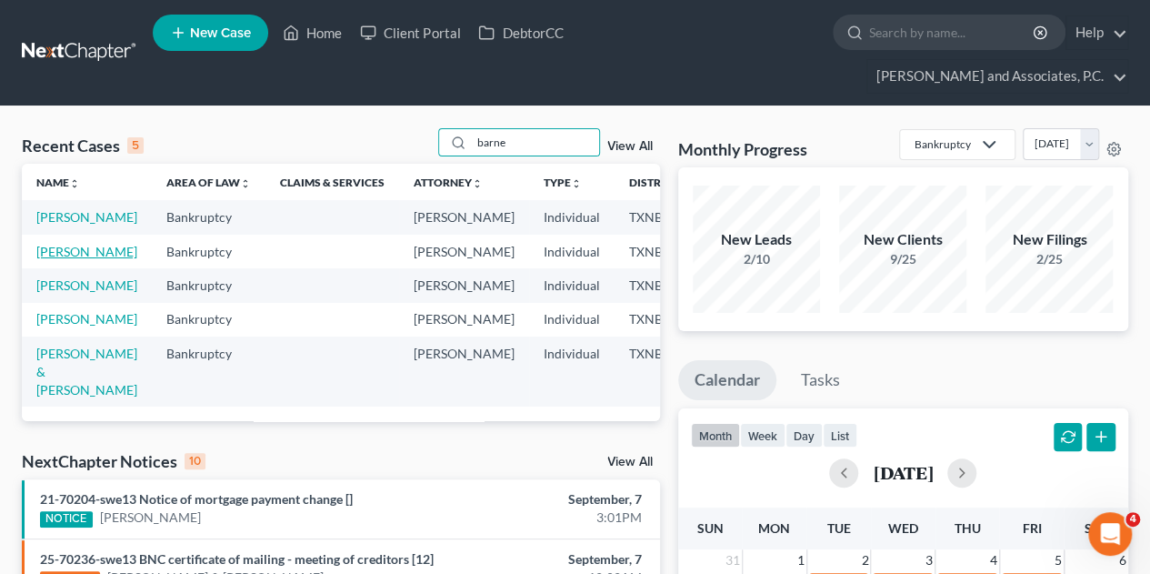
click at [59, 244] on link "[PERSON_NAME]" at bounding box center [86, 251] width 101 height 15
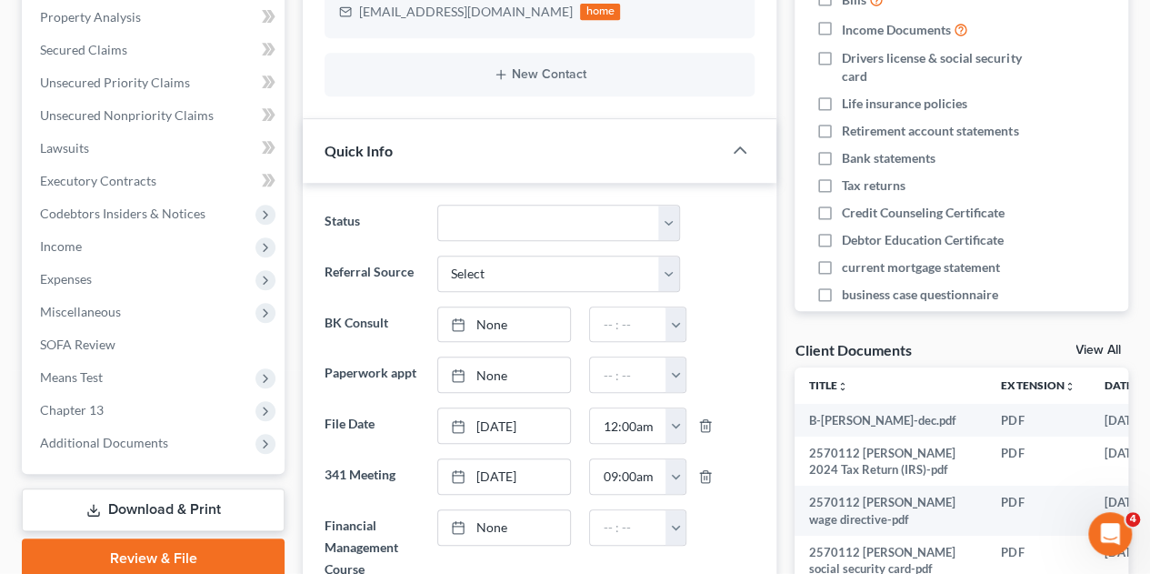
scroll to position [454, 0]
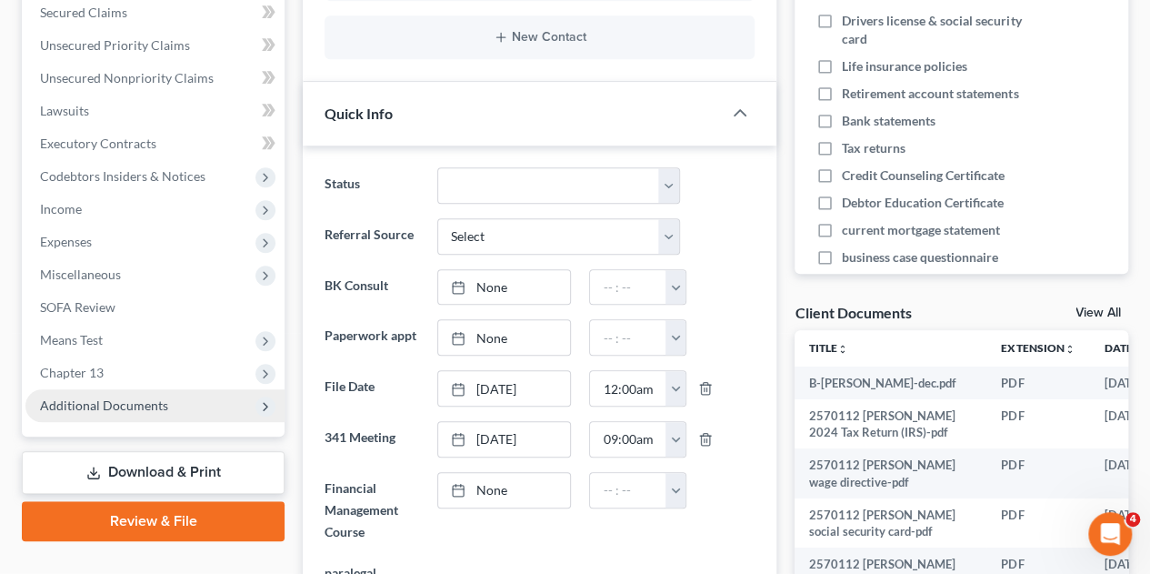
click at [74, 397] on span "Additional Documents" at bounding box center [104, 404] width 128 height 15
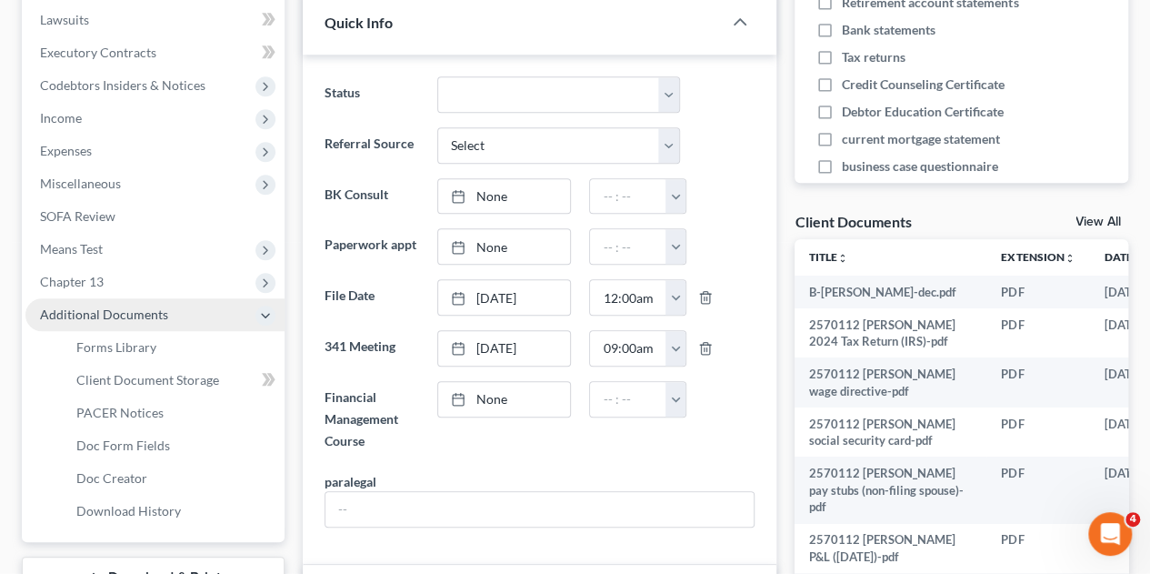
scroll to position [636, 0]
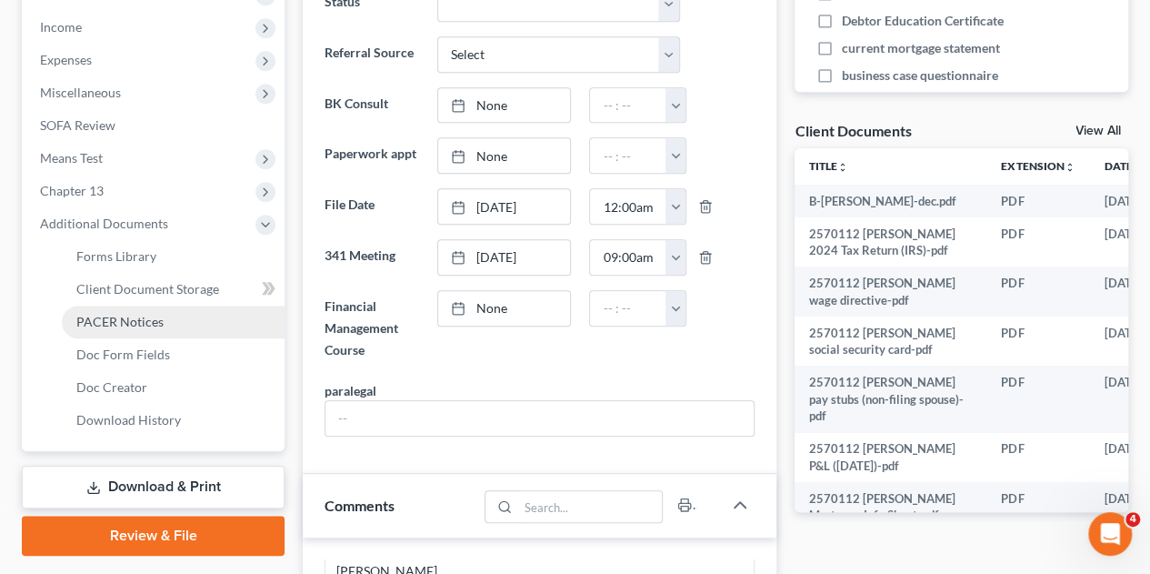
click at [95, 314] on span "PACER Notices" at bounding box center [119, 321] width 87 height 15
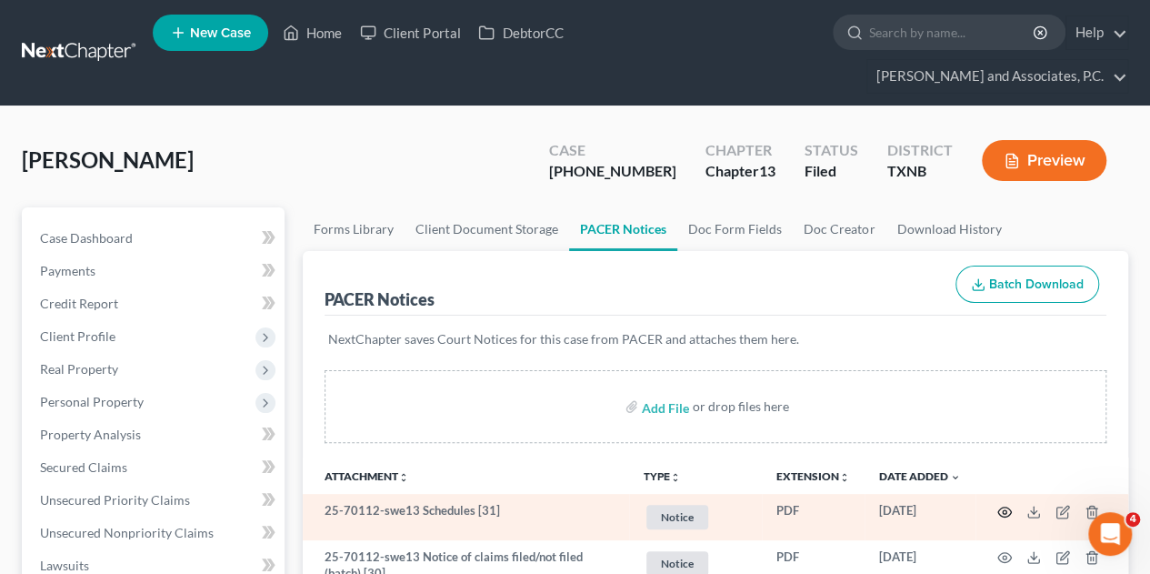
click at [1002, 504] on icon "button" at bounding box center [1004, 511] width 15 height 15
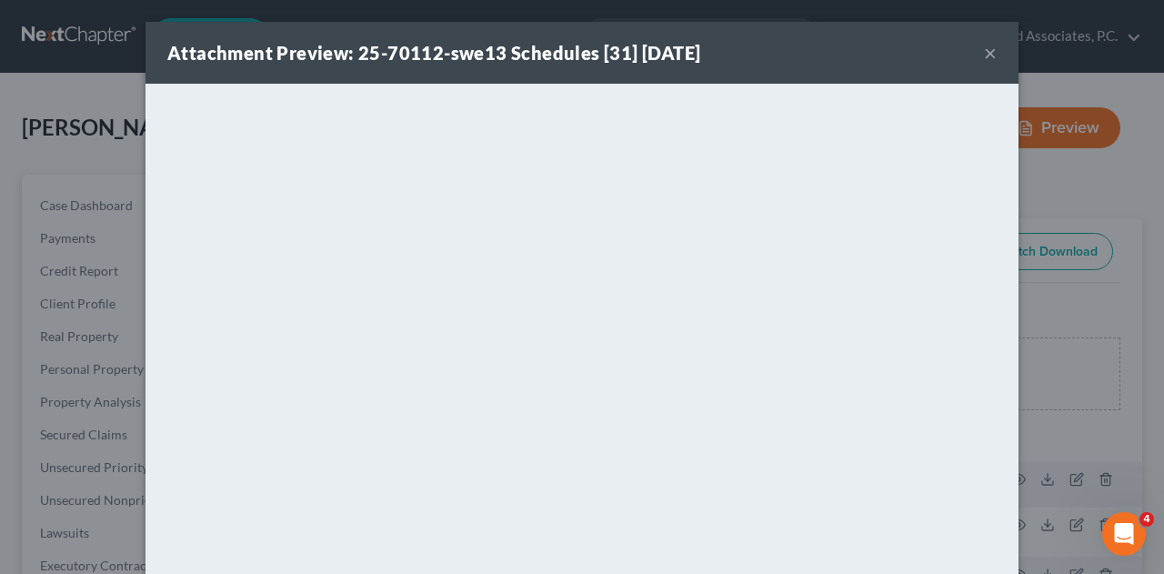
drag, startPoint x: 1040, startPoint y: 310, endPoint x: 1031, endPoint y: 155, distance: 154.8
click at [1040, 310] on div "Attachment Preview: 25-70112-swe13 Schedules [31] 09/04/2025 × <object ng-attr-…" at bounding box center [582, 287] width 1164 height 574
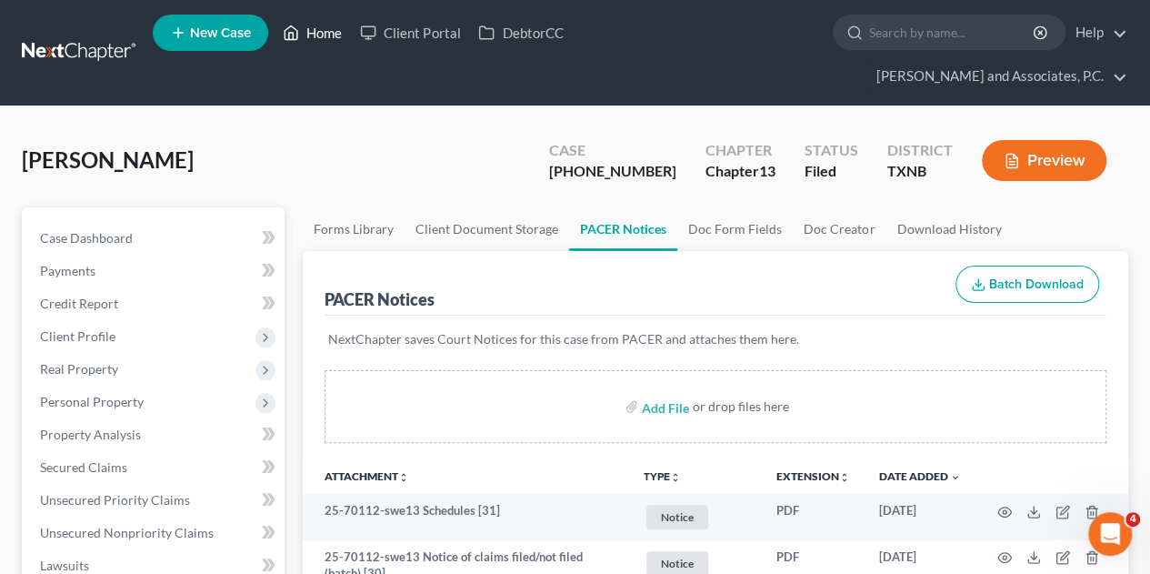
drag, startPoint x: 322, startPoint y: 36, endPoint x: 313, endPoint y: 37, distance: 9.1
click at [322, 36] on link "Home" at bounding box center [312, 32] width 77 height 33
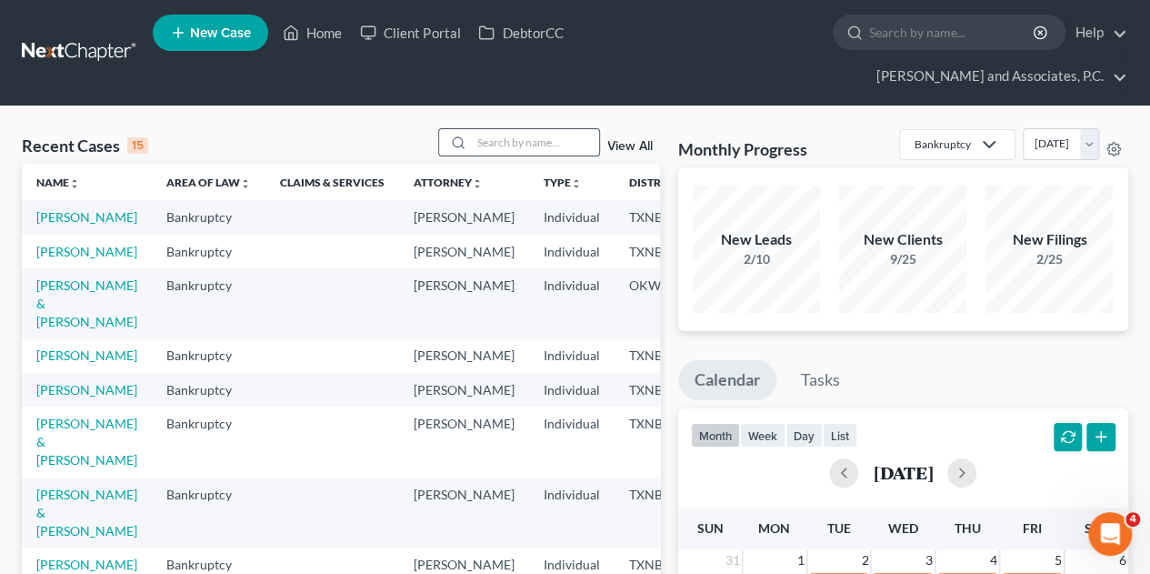
click at [556, 129] on input "search" at bounding box center [535, 142] width 127 height 26
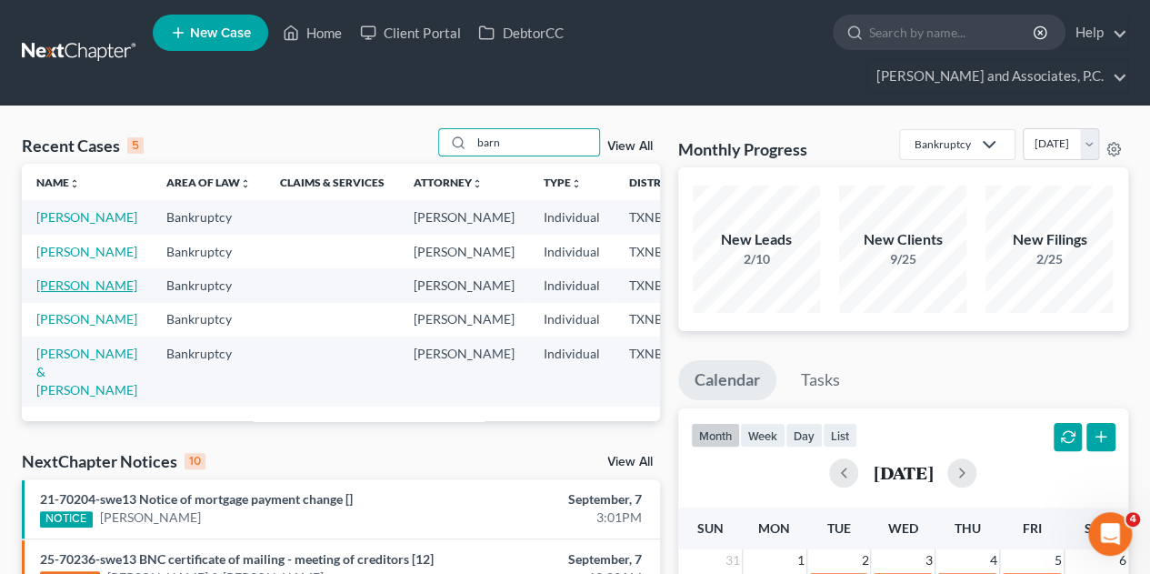
click at [56, 285] on link "[PERSON_NAME]" at bounding box center [86, 284] width 101 height 15
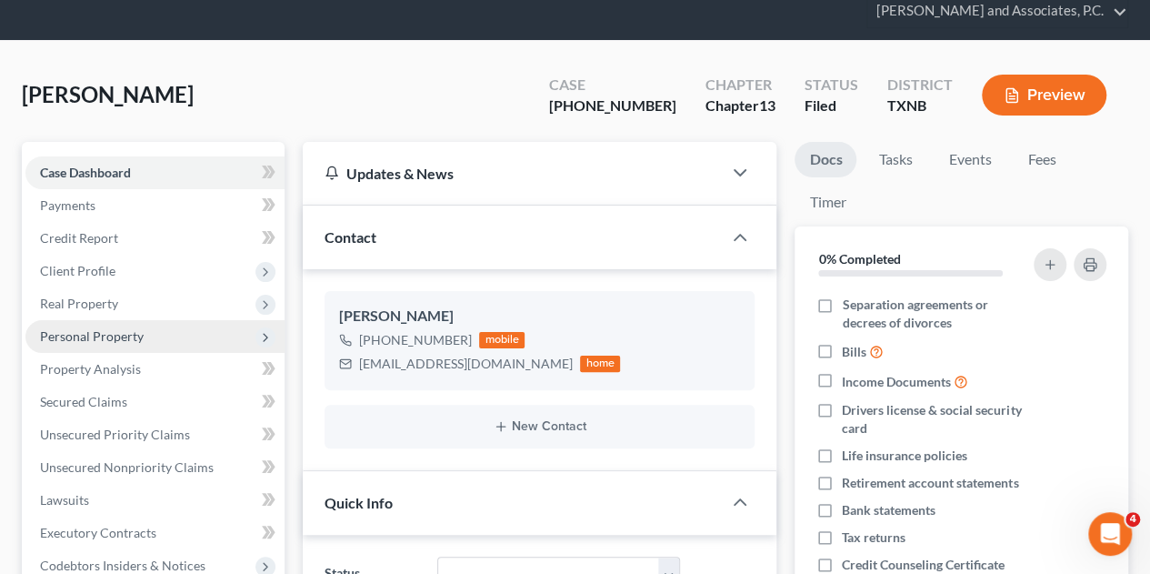
scroll to position [91, 0]
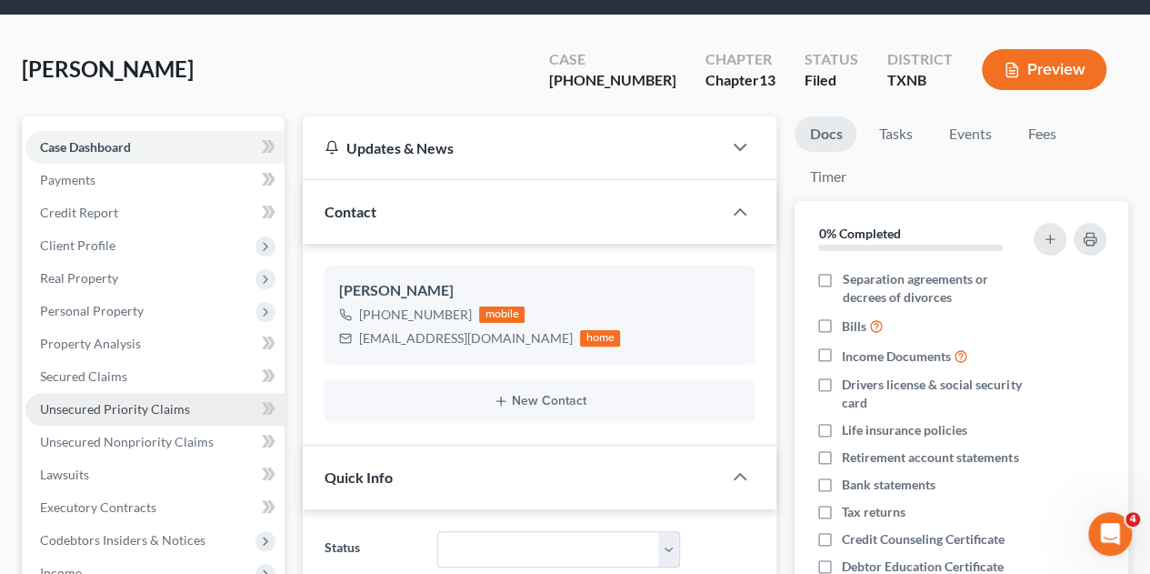
click at [111, 401] on span "Unsecured Priority Claims" at bounding box center [115, 408] width 150 height 15
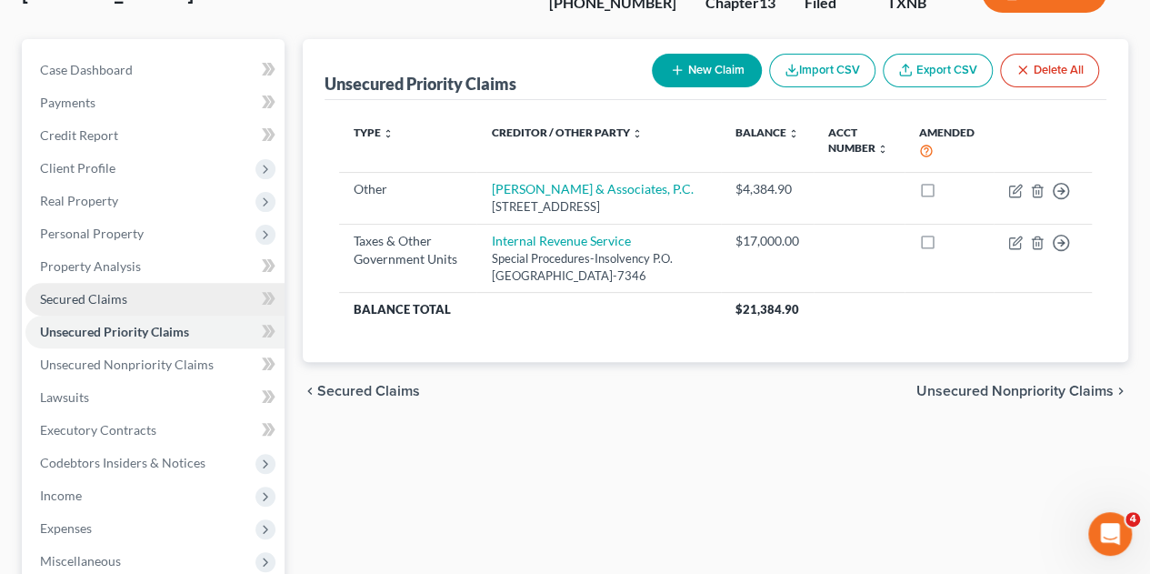
scroll to position [273, 0]
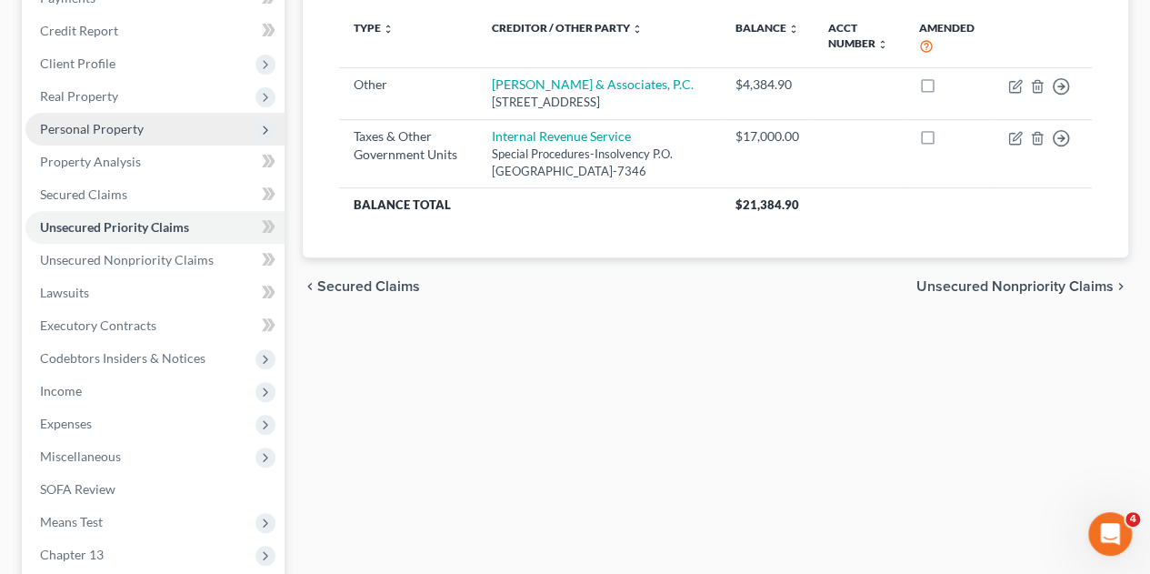
click at [85, 121] on span "Personal Property" at bounding box center [92, 128] width 104 height 15
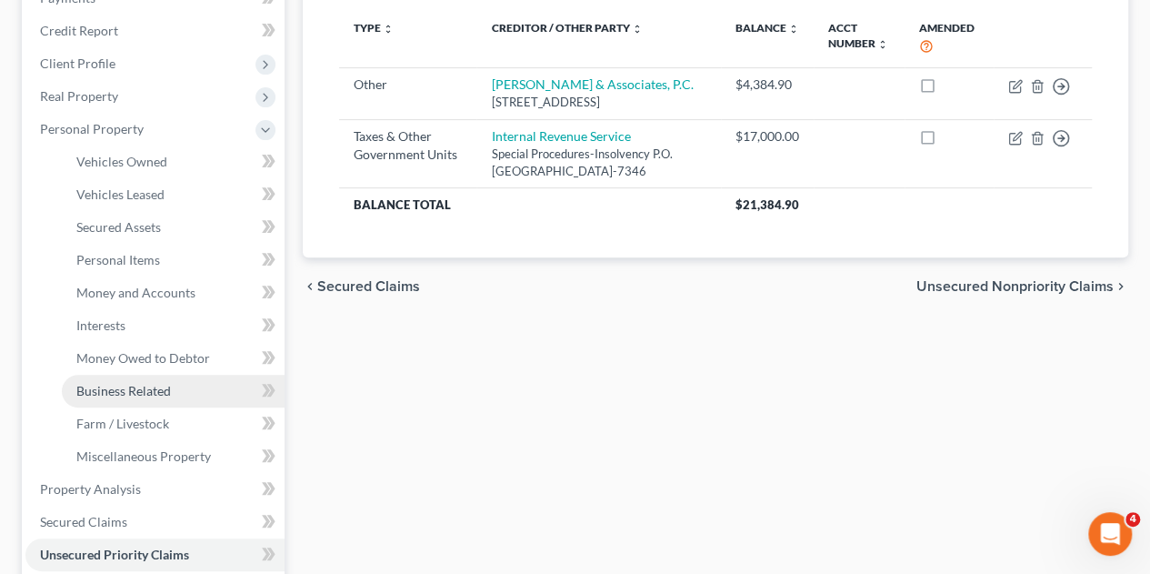
click at [129, 383] on span "Business Related" at bounding box center [123, 390] width 95 height 15
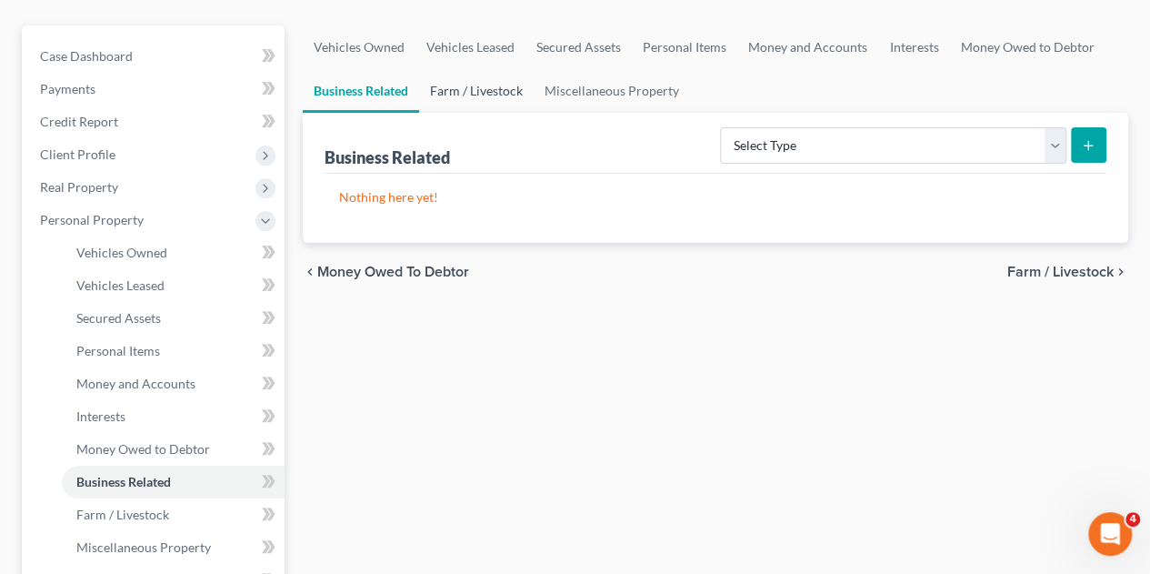
click at [465, 69] on link "Farm / Livestock" at bounding box center [476, 91] width 115 height 44
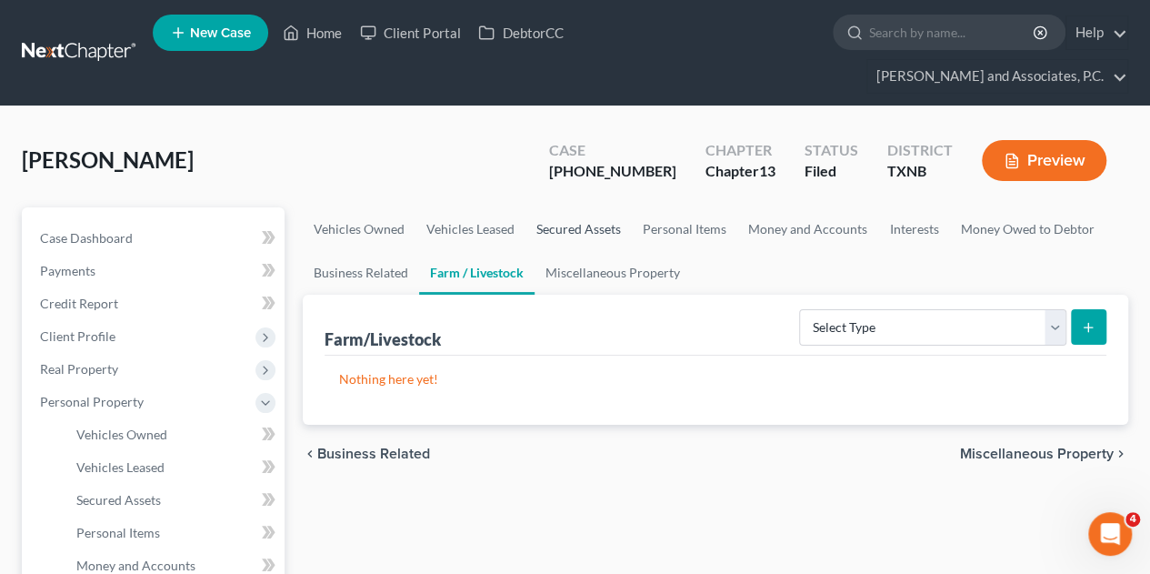
click at [585, 207] on link "Secured Assets" at bounding box center [578, 229] width 106 height 44
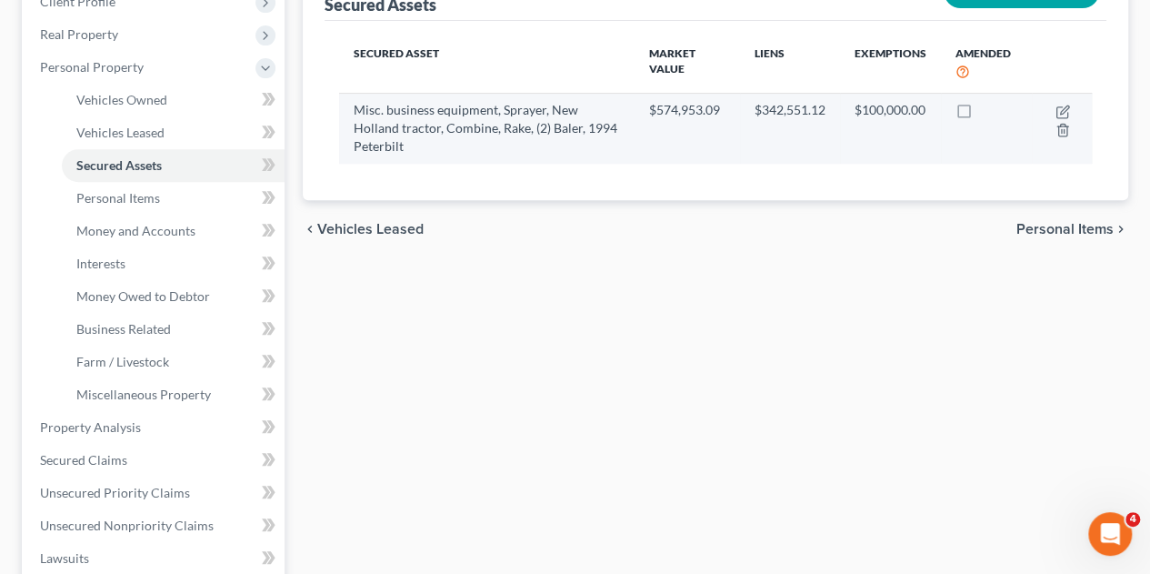
scroll to position [364, 0]
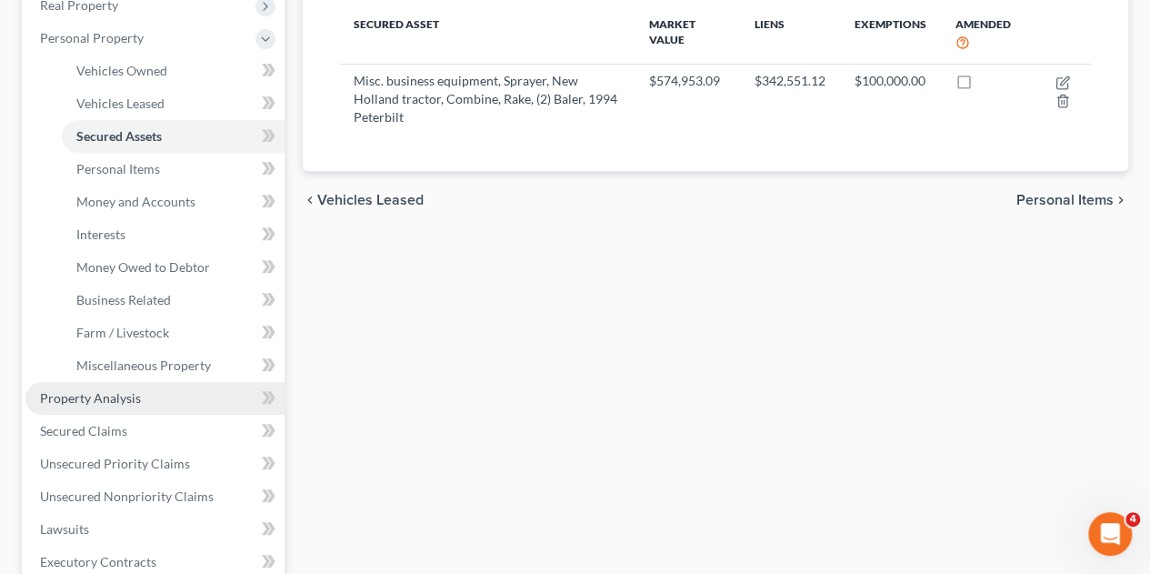
click at [101, 390] on span "Property Analysis" at bounding box center [90, 397] width 101 height 15
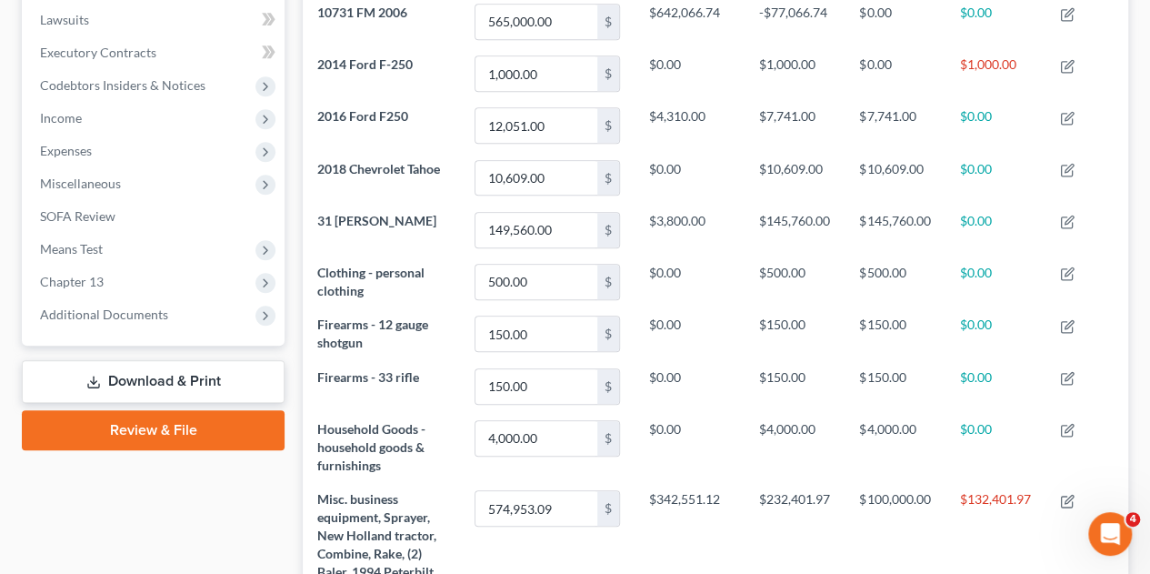
scroll to position [636, 0]
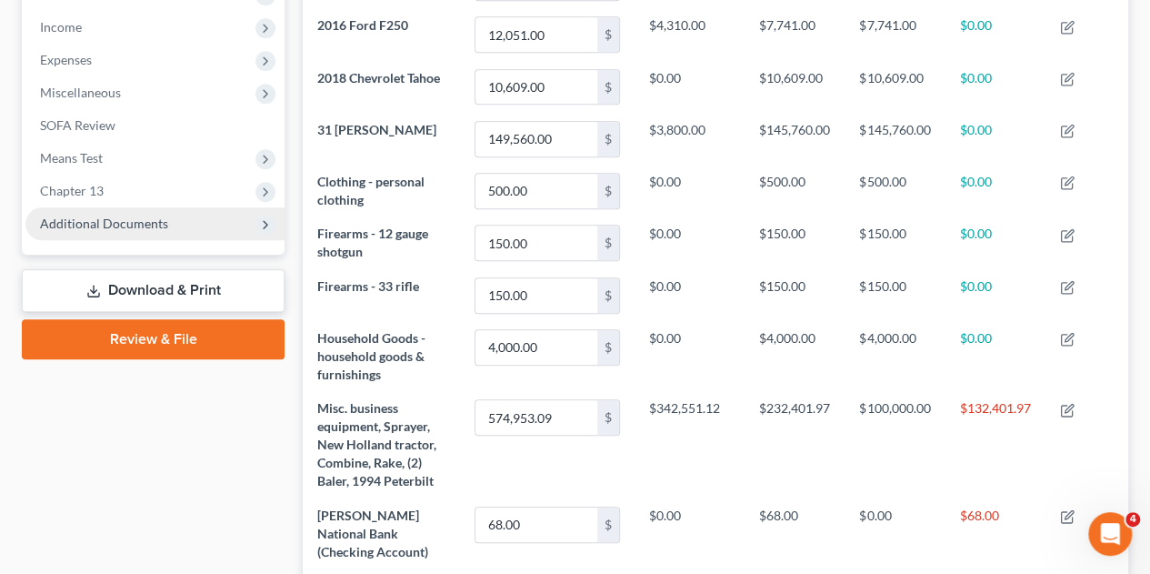
click at [120, 215] on span "Additional Documents" at bounding box center [104, 222] width 128 height 15
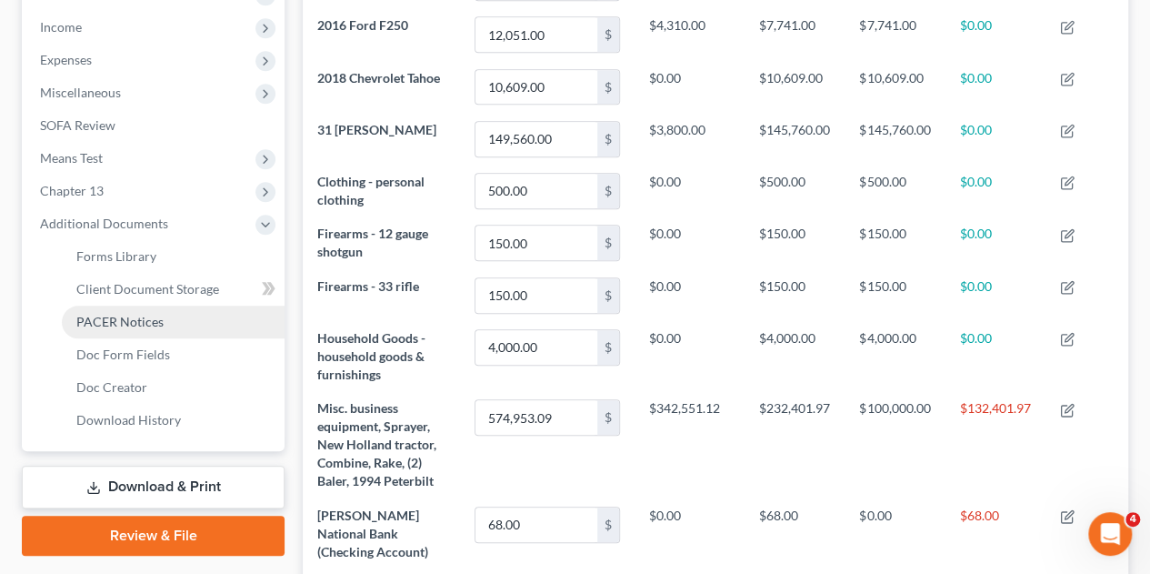
click at [116, 314] on span "PACER Notices" at bounding box center [119, 321] width 87 height 15
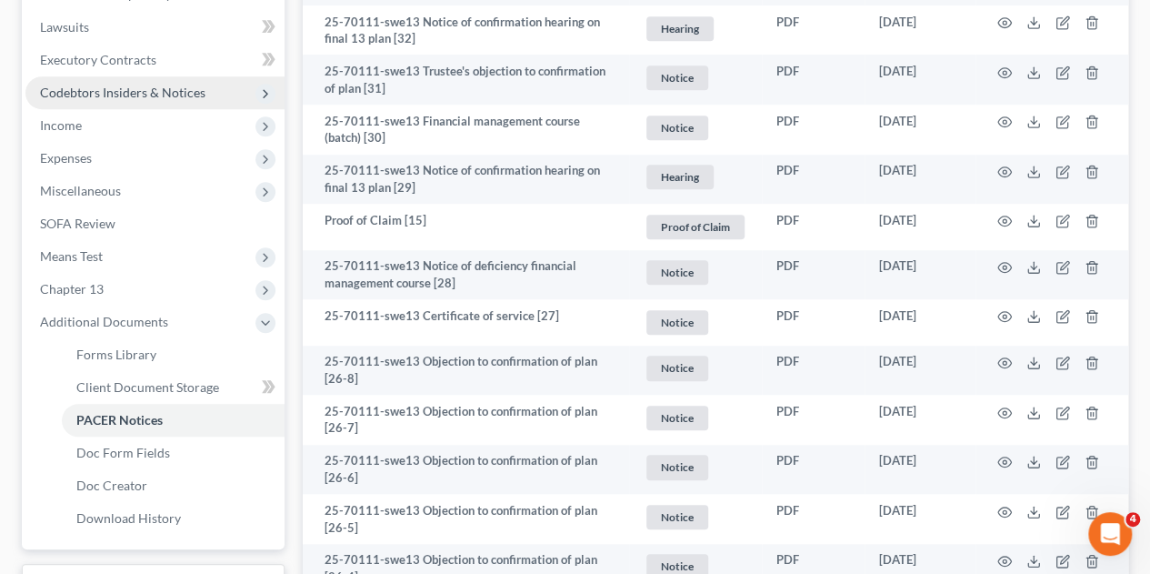
scroll to position [545, 0]
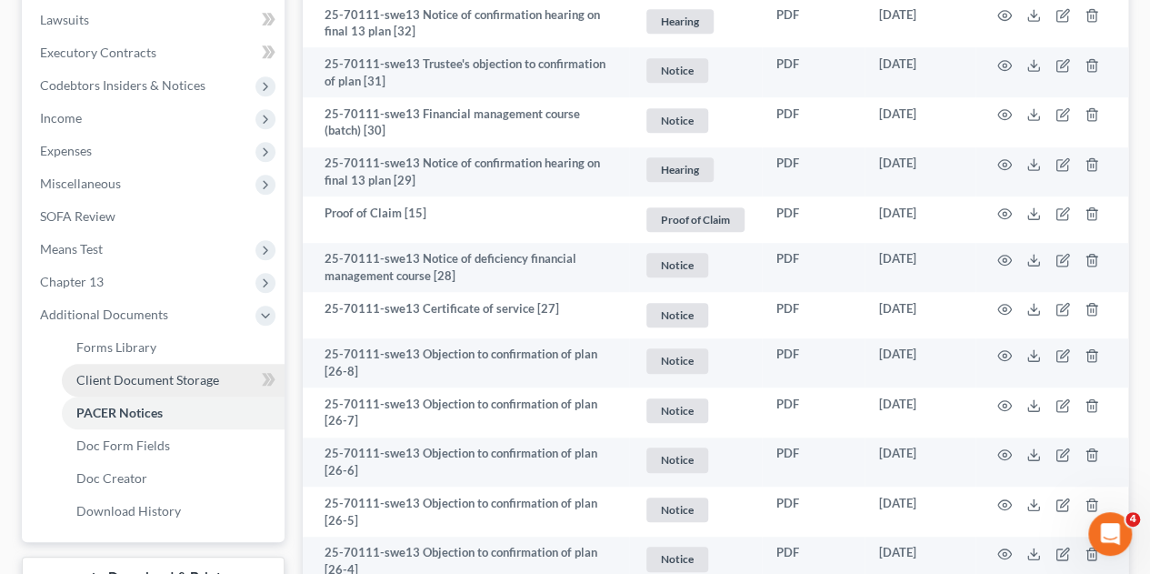
click at [125, 372] on span "Client Document Storage" at bounding box center [147, 379] width 143 height 15
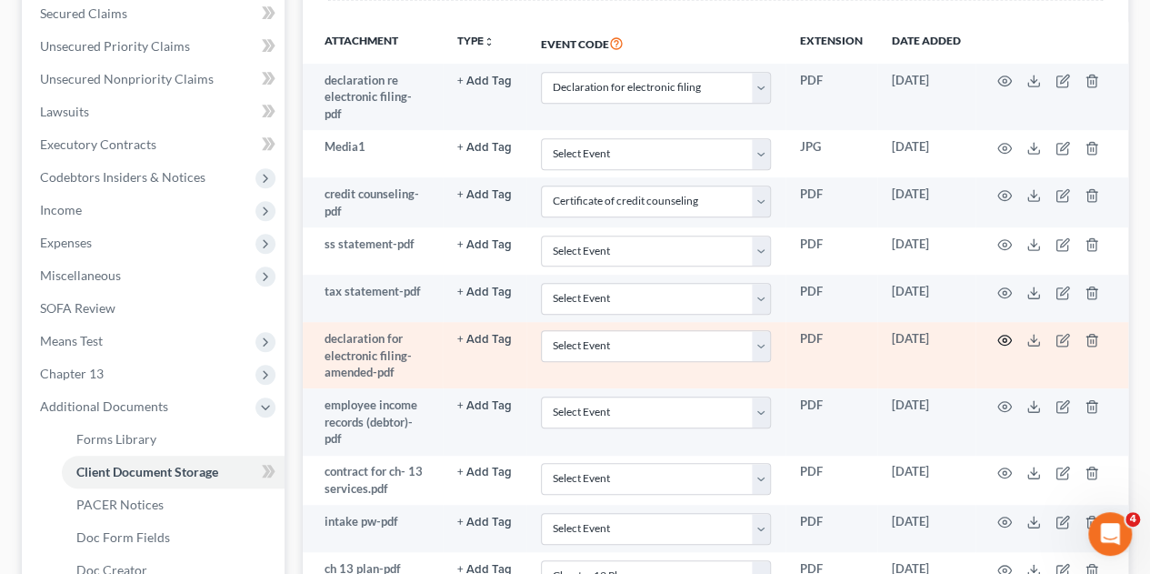
click at [1007, 333] on icon "button" at bounding box center [1004, 340] width 15 height 15
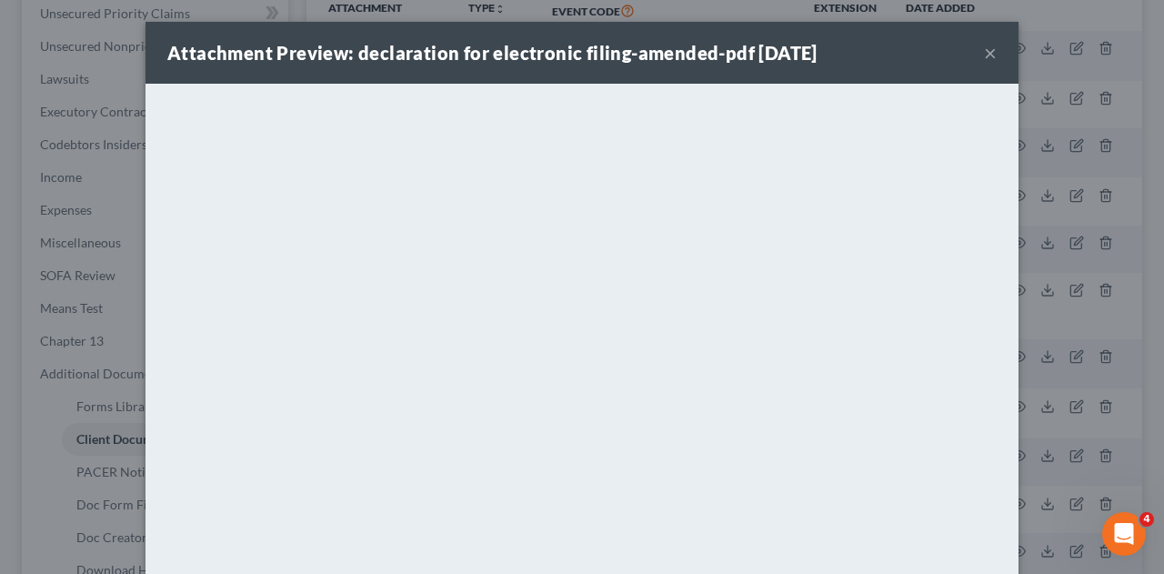
click at [984, 53] on button "×" at bounding box center [990, 53] width 13 height 22
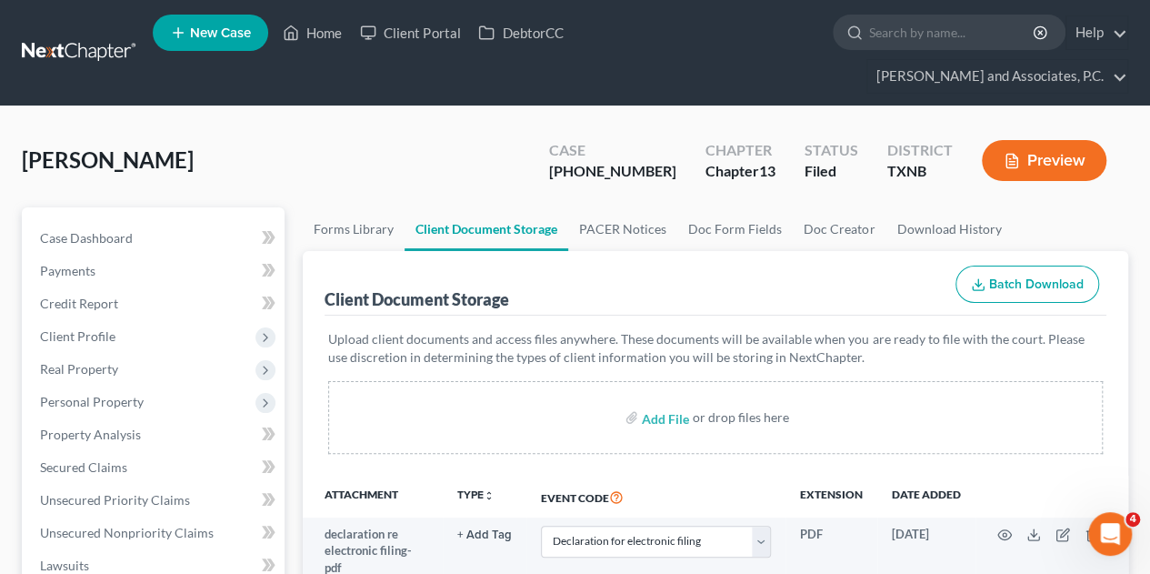
click at [654, 401] on input "file" at bounding box center [664, 417] width 44 height 33
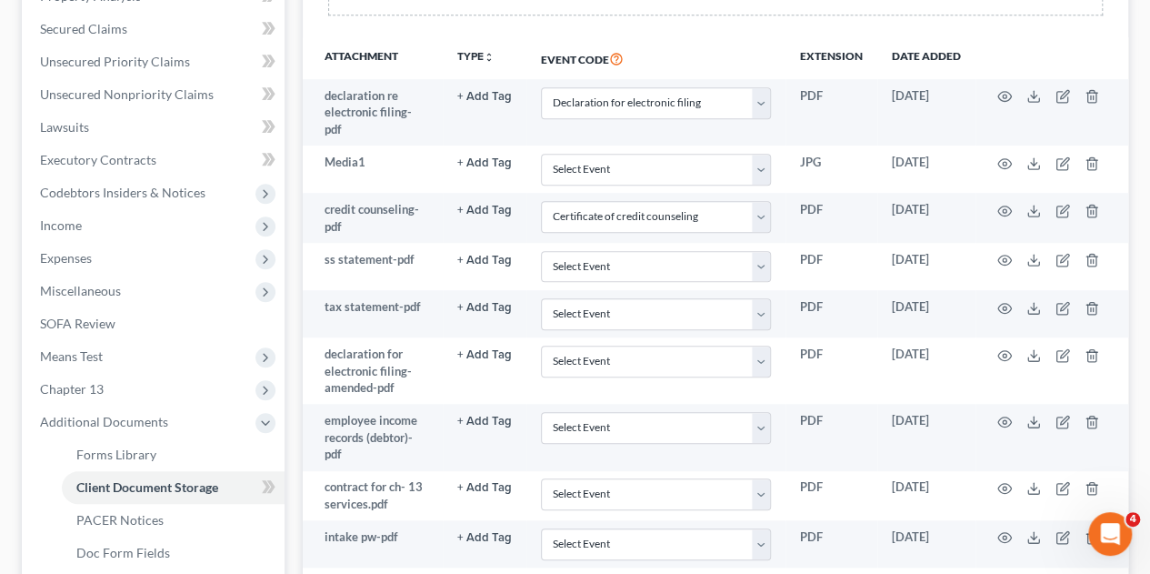
scroll to position [454, 0]
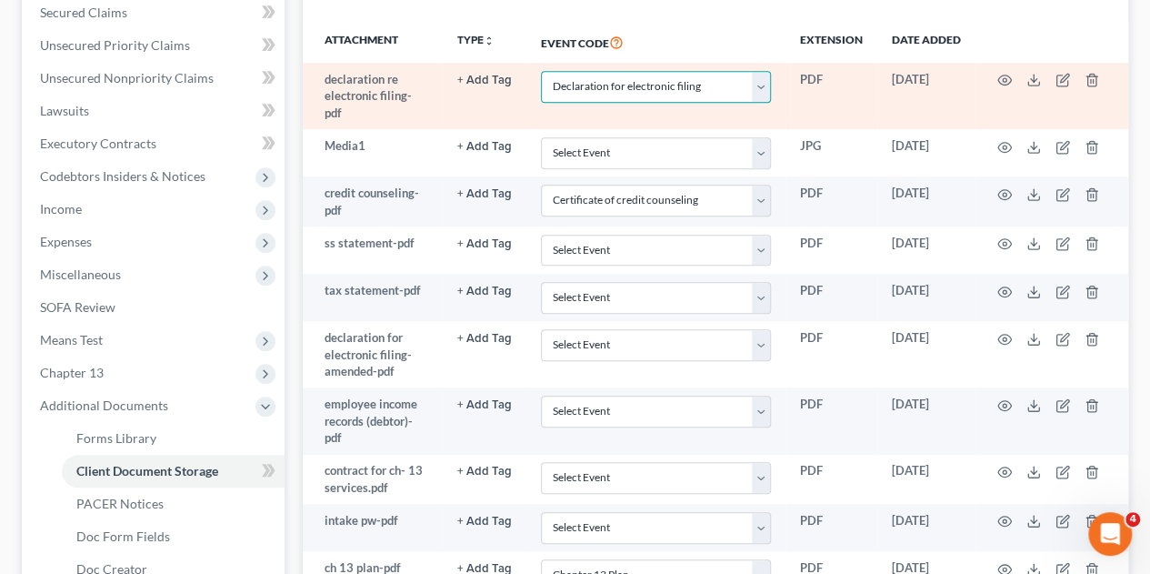
drag, startPoint x: 767, startPoint y: 48, endPoint x: 728, endPoint y: 56, distance: 39.9
click at [767, 71] on select "Select Event 20 Largest unsecured creditors Amended petition Attachment to Volu…" at bounding box center [656, 87] width 230 height 32
click at [541, 71] on select "Select Event 20 Largest unsecured creditors Amended petition Attachment to Volu…" at bounding box center [656, 87] width 230 height 32
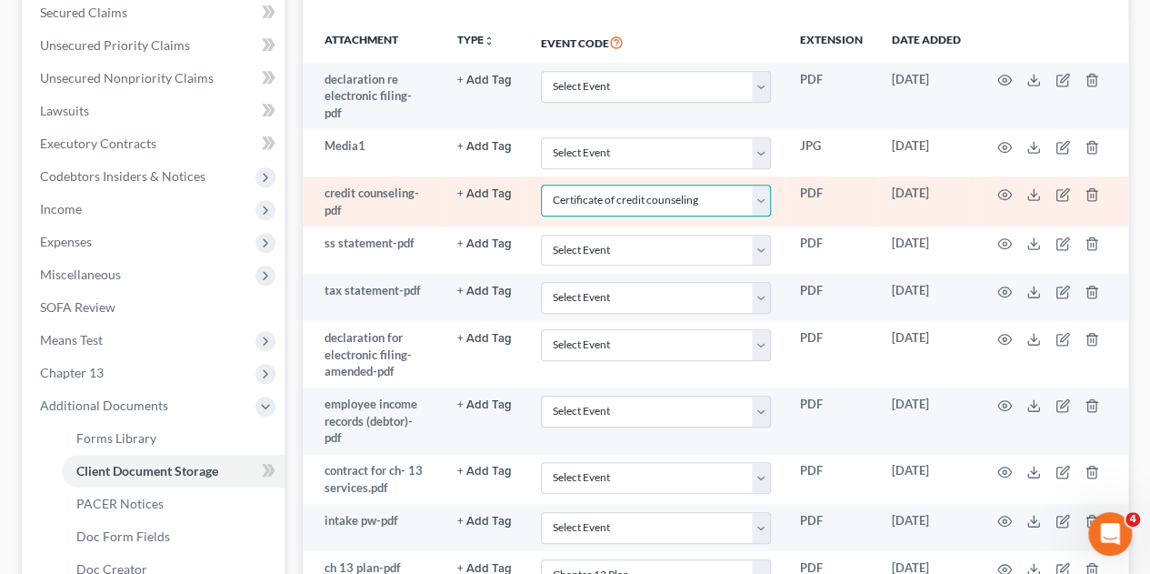
click at [763, 185] on select "Select Event 20 Largest unsecured creditors Amended petition Attachment to Volu…" at bounding box center [656, 201] width 230 height 32
click at [541, 185] on select "Select Event 20 Largest unsecured creditors Amended petition Attachment to Volu…" at bounding box center [656, 201] width 230 height 32
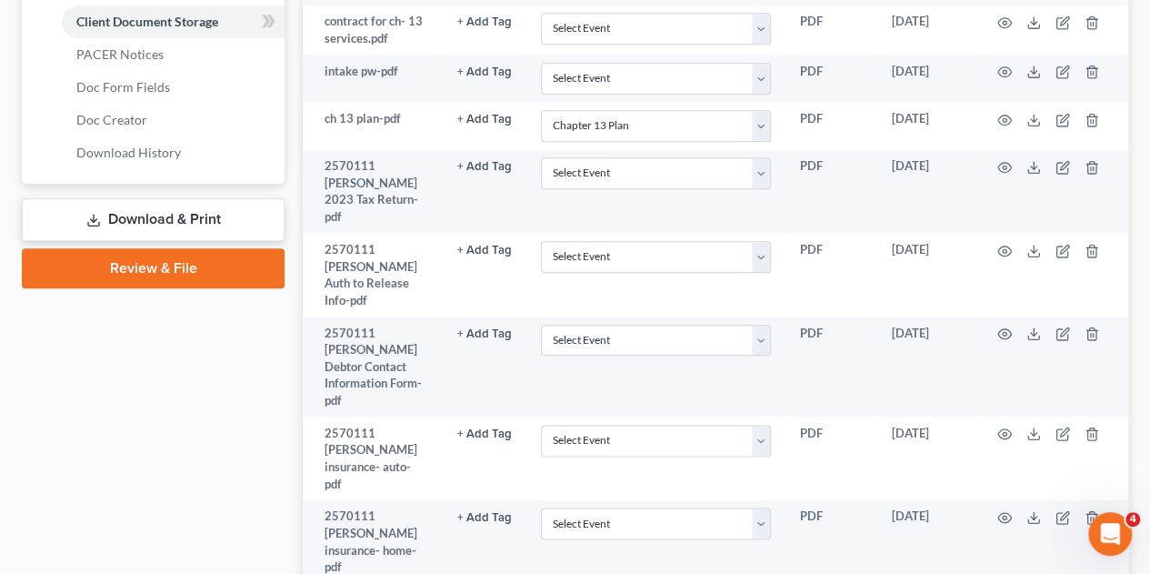
scroll to position [909, 0]
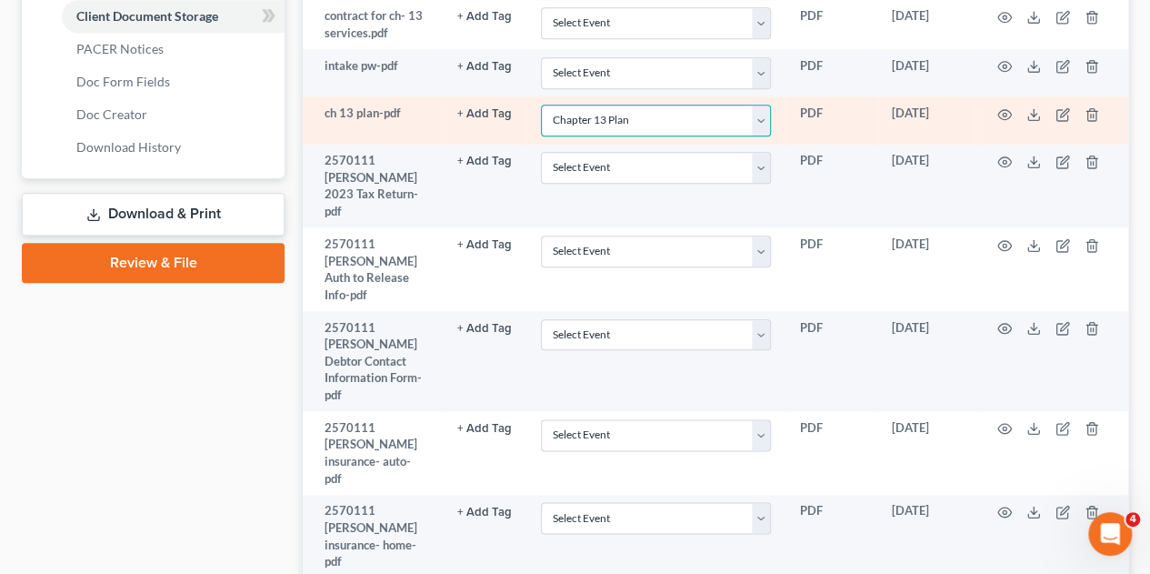
click at [685, 105] on select "Select Event 20 Largest unsecured creditors Amended petition Attachment to Volu…" at bounding box center [656, 121] width 230 height 32
click at [541, 105] on select "Select Event 20 Largest unsecured creditors Amended petition Attachment to Volu…" at bounding box center [656, 121] width 230 height 32
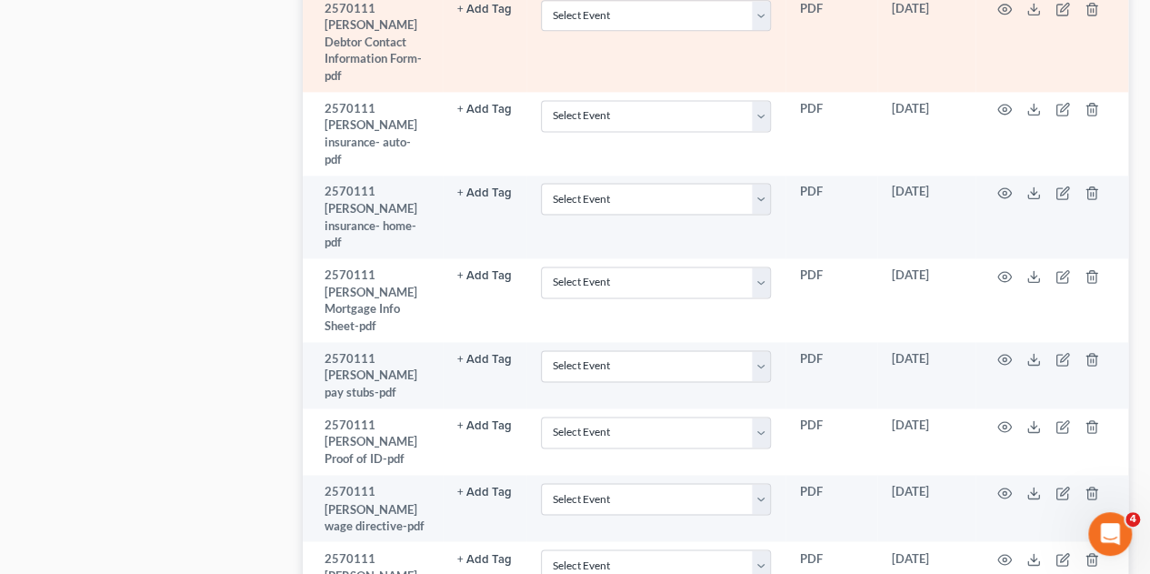
scroll to position [1231, 0]
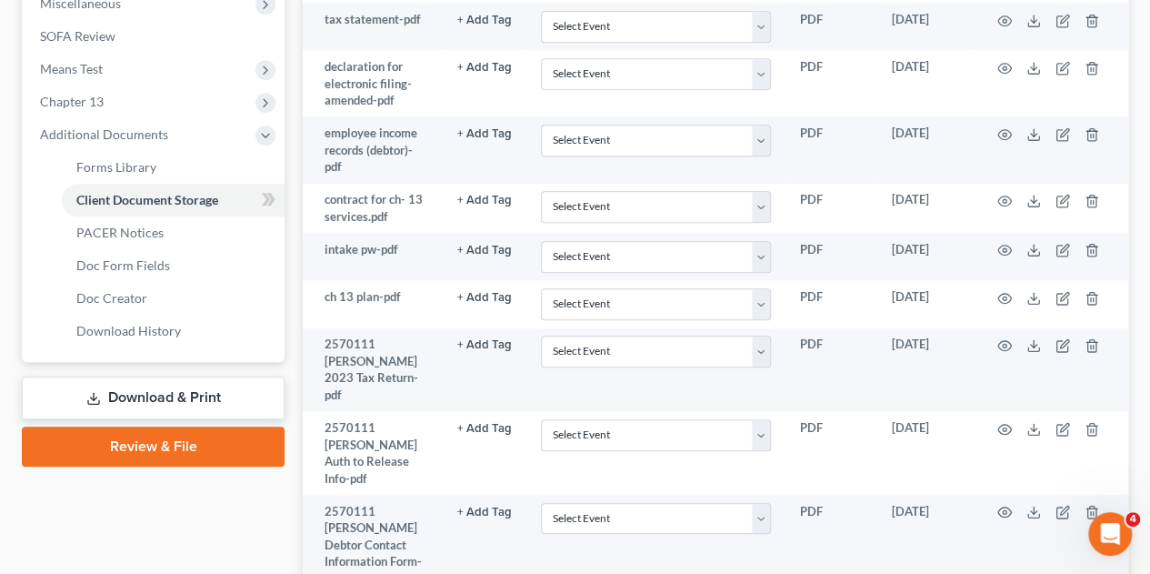
scroll to position [685, 0]
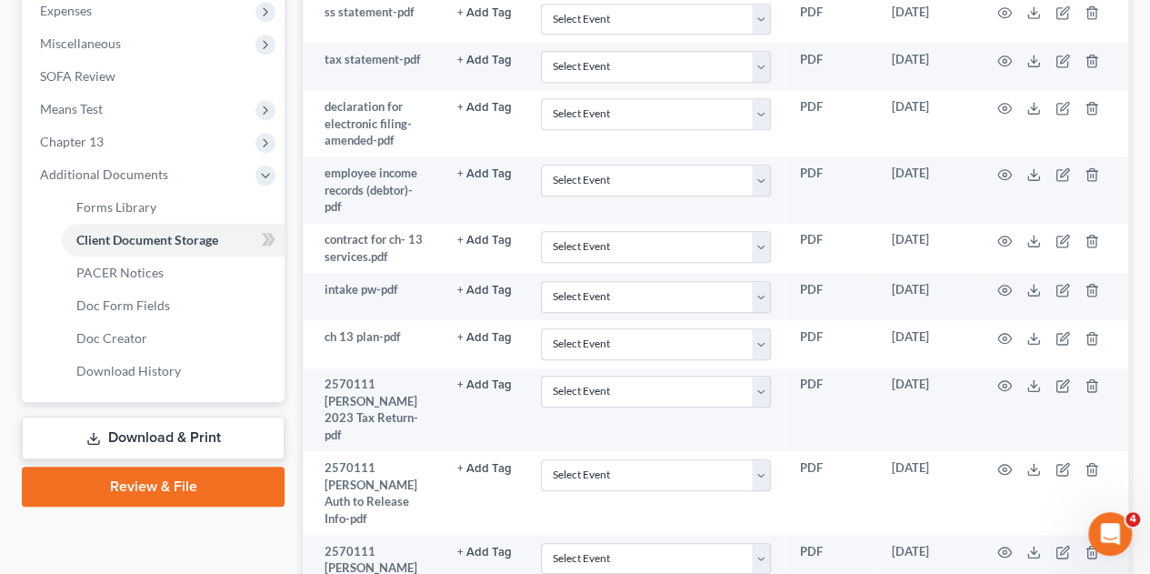
click at [152, 466] on link "Review & File" at bounding box center [153, 486] width 263 height 40
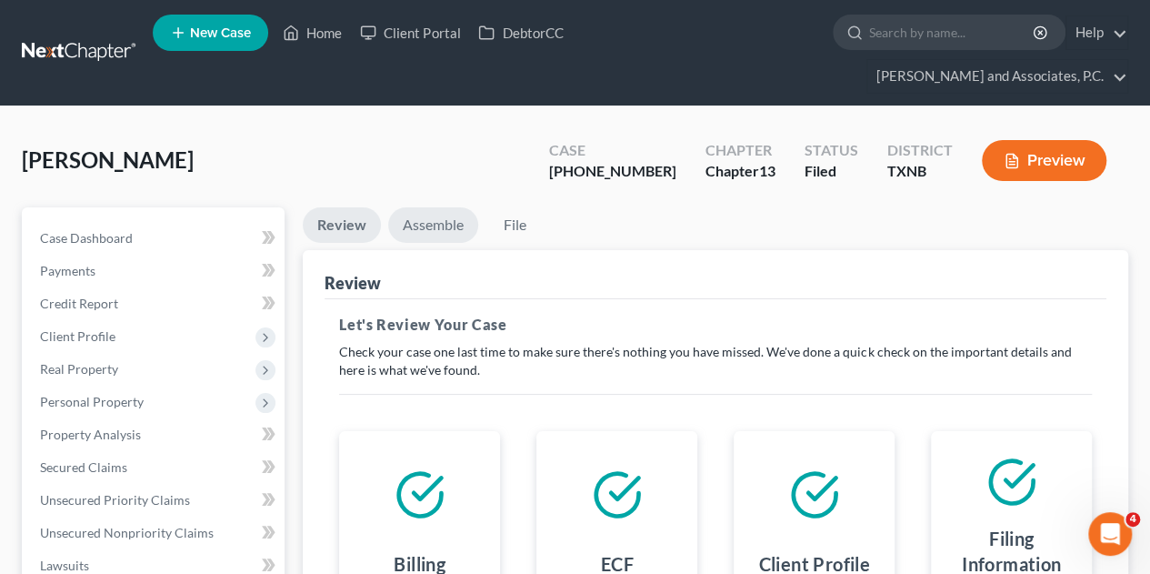
click at [450, 207] on link "Assemble" at bounding box center [433, 224] width 90 height 35
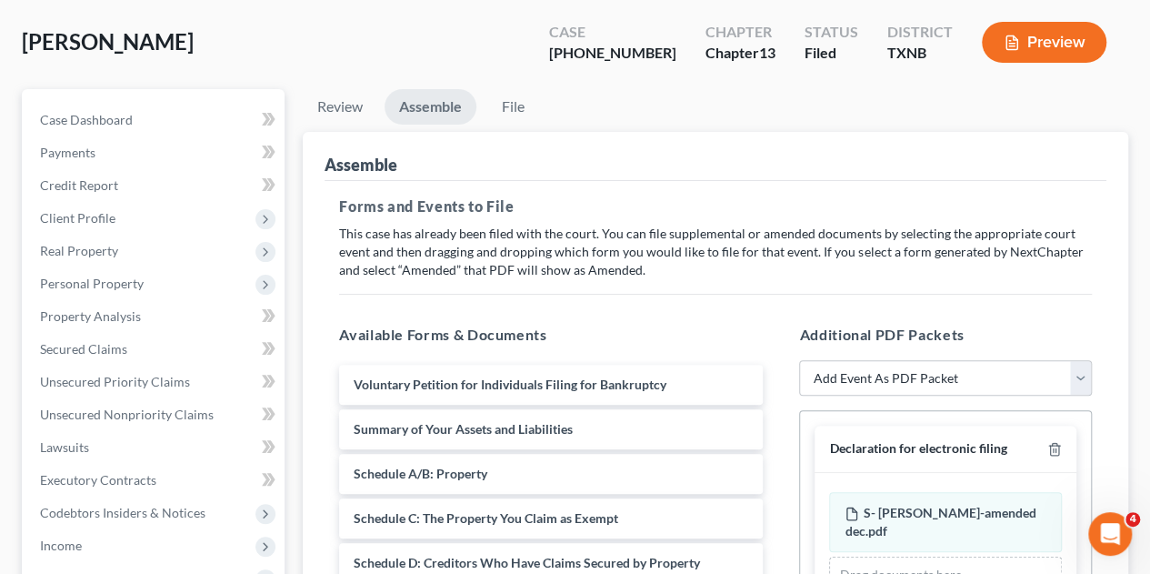
scroll to position [273, 0]
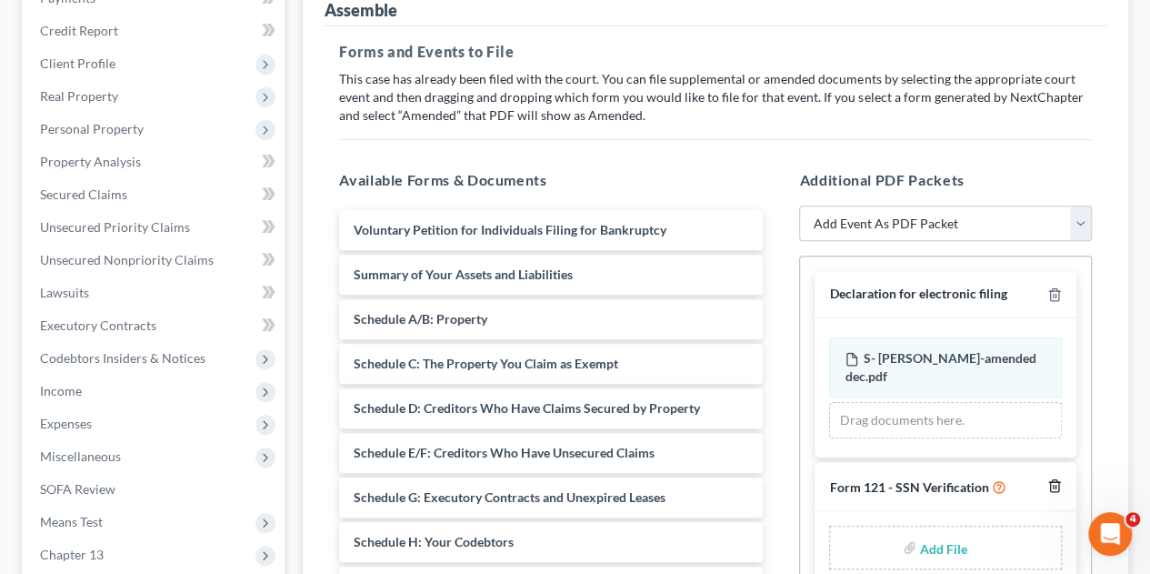
click at [1057, 478] on icon "button" at bounding box center [1054, 485] width 15 height 15
click at [1004, 205] on select "Add Event As PDF Packet Amended petition Certificate of credit counseling Certi…" at bounding box center [945, 223] width 293 height 36
click at [799, 205] on select "Add Event As PDF Packet Amended petition Certificate of credit counseling Certi…" at bounding box center [945, 223] width 293 height 36
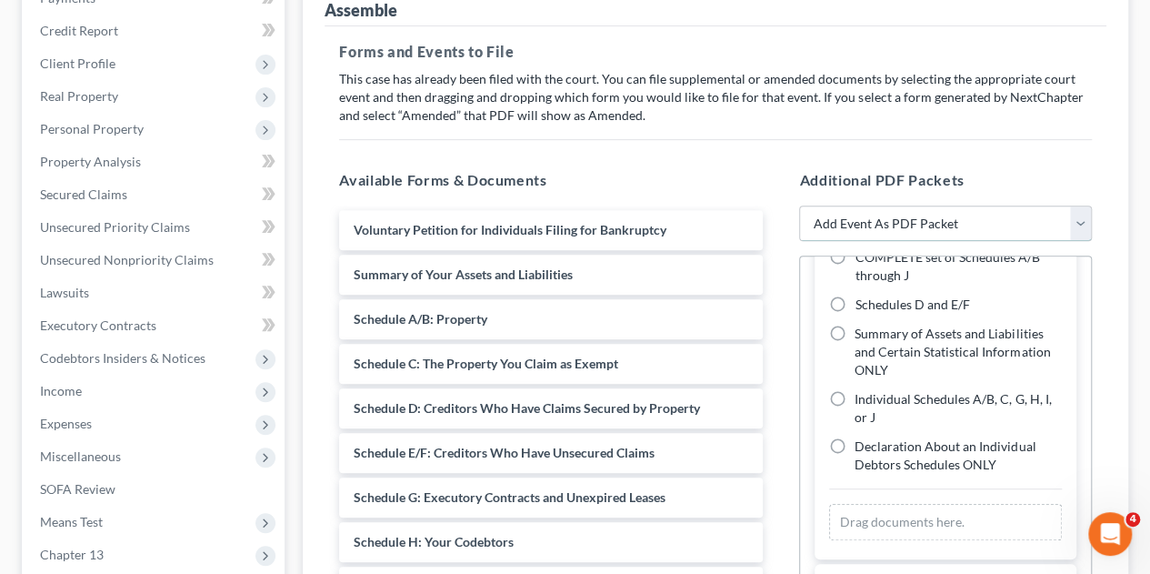
scroll to position [215, 0]
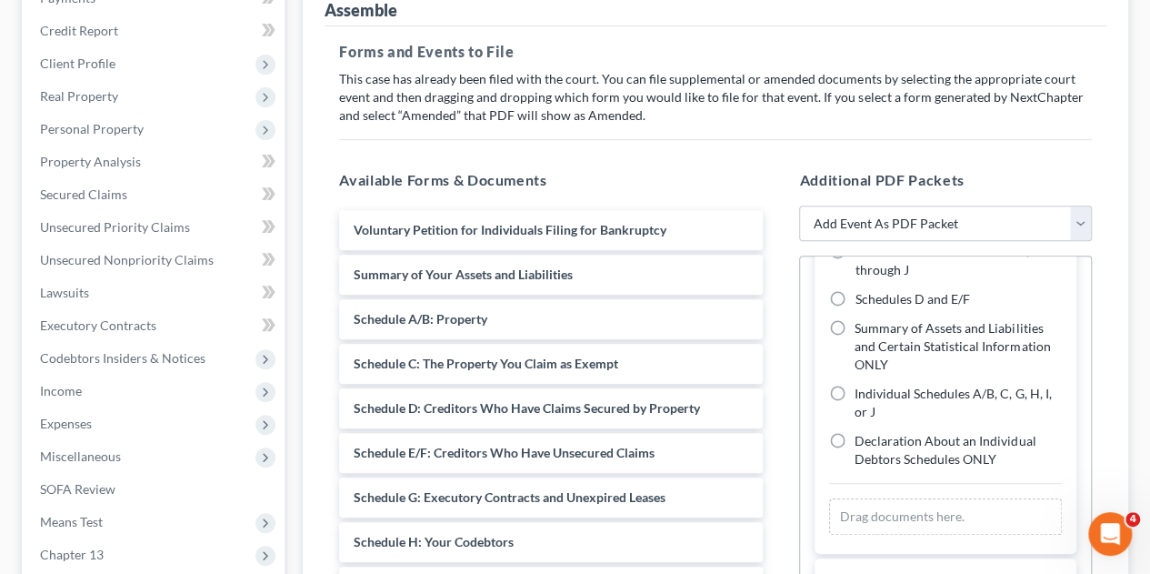
click at [854, 385] on label "Individual Schedules A/B, C, G, H, I, or J" at bounding box center [957, 403] width 207 height 36
click at [862, 385] on input "Individual Schedules A/B, C, G, H, I, or J" at bounding box center [868, 391] width 12 height 12
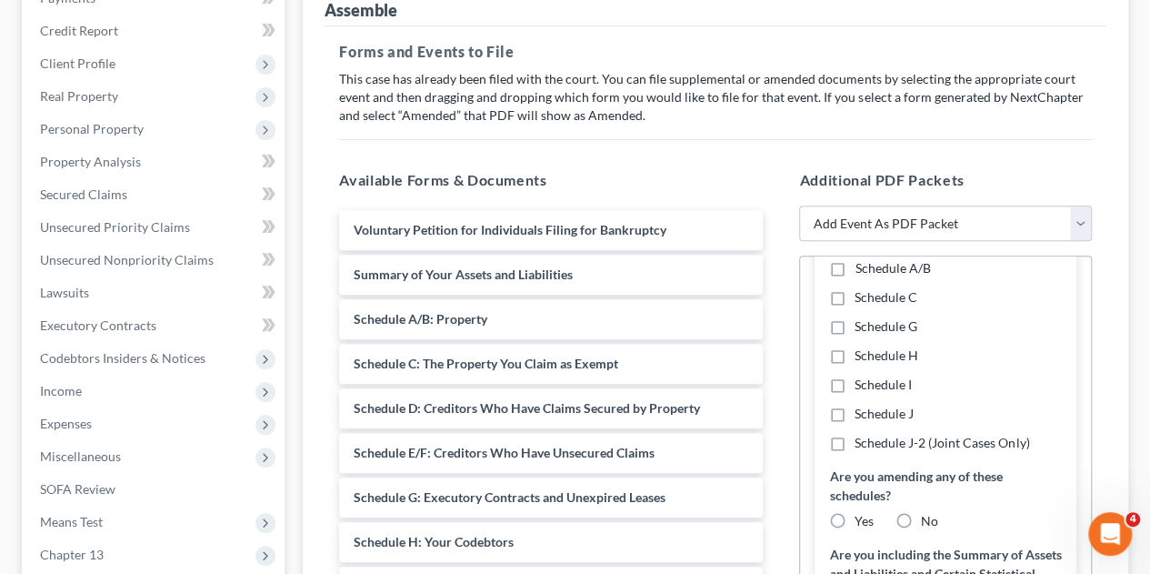
scroll to position [469, 0]
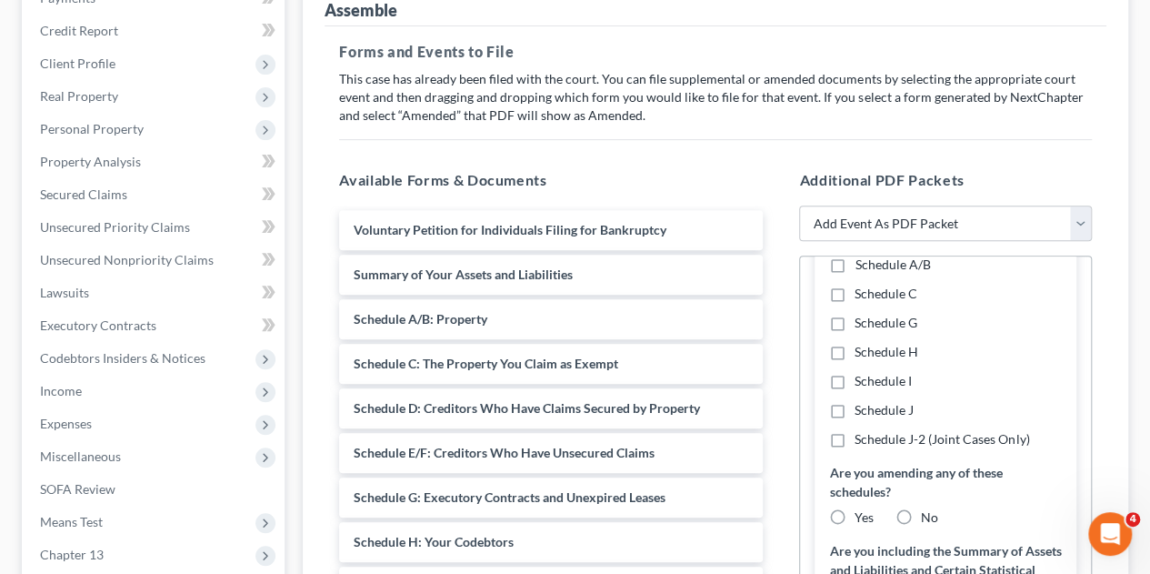
click at [854, 255] on label "Schedule A/B" at bounding box center [891, 264] width 75 height 18
click at [862, 255] on input "Schedule A/B" at bounding box center [868, 261] width 12 height 12
click at [854, 285] on label "Schedule C" at bounding box center [885, 294] width 63 height 18
click at [862, 285] on input "Schedule C" at bounding box center [868, 291] width 12 height 12
click at [854, 508] on label "Yes" at bounding box center [863, 517] width 19 height 18
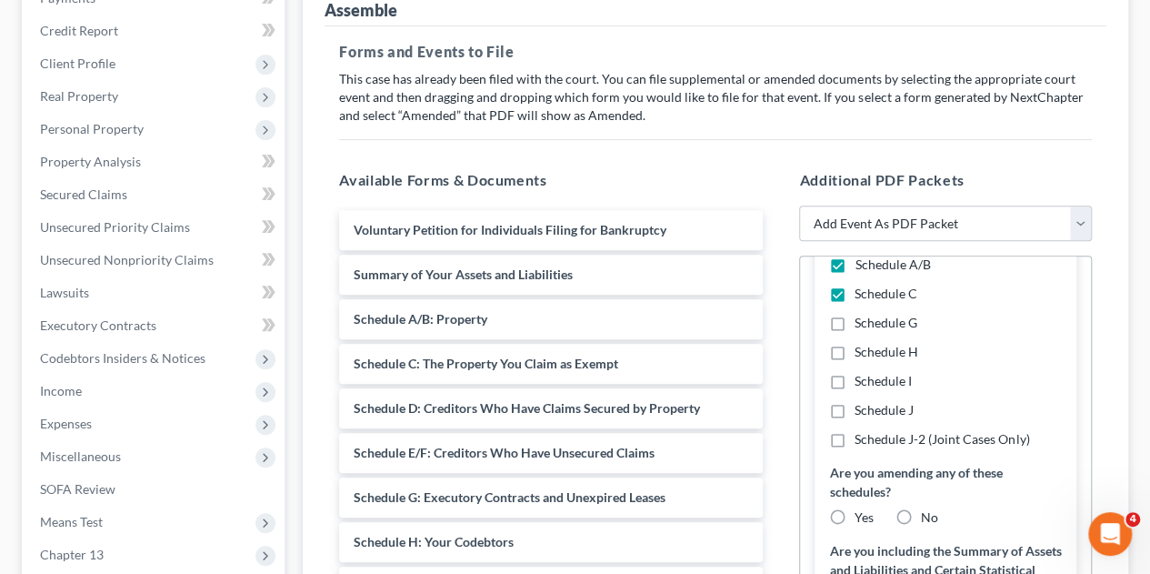
click at [862, 508] on input "Yes" at bounding box center [868, 514] width 12 height 12
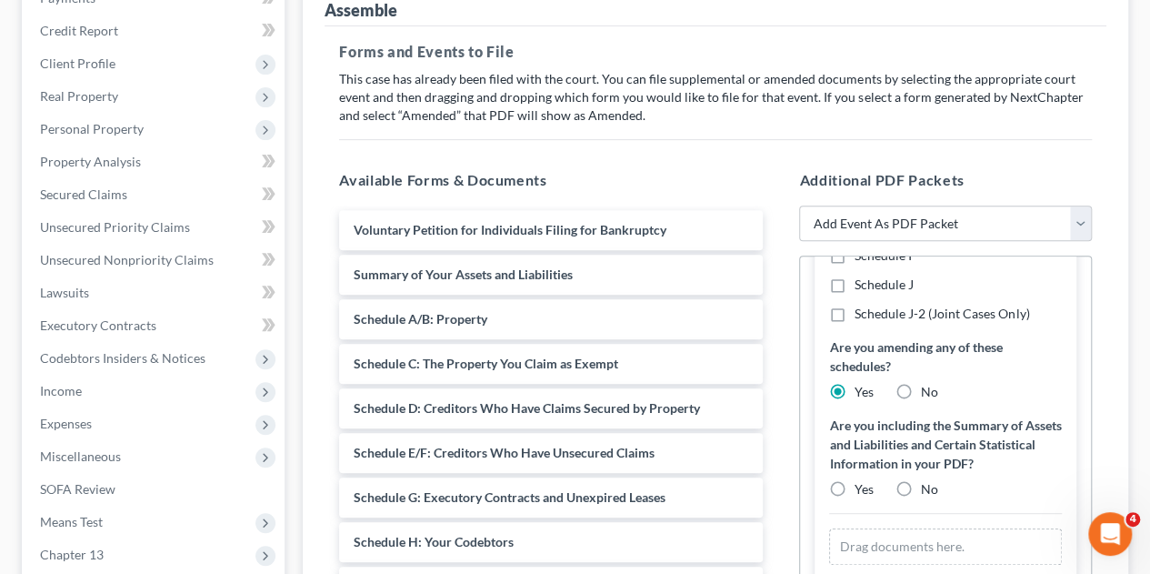
scroll to position [624, 0]
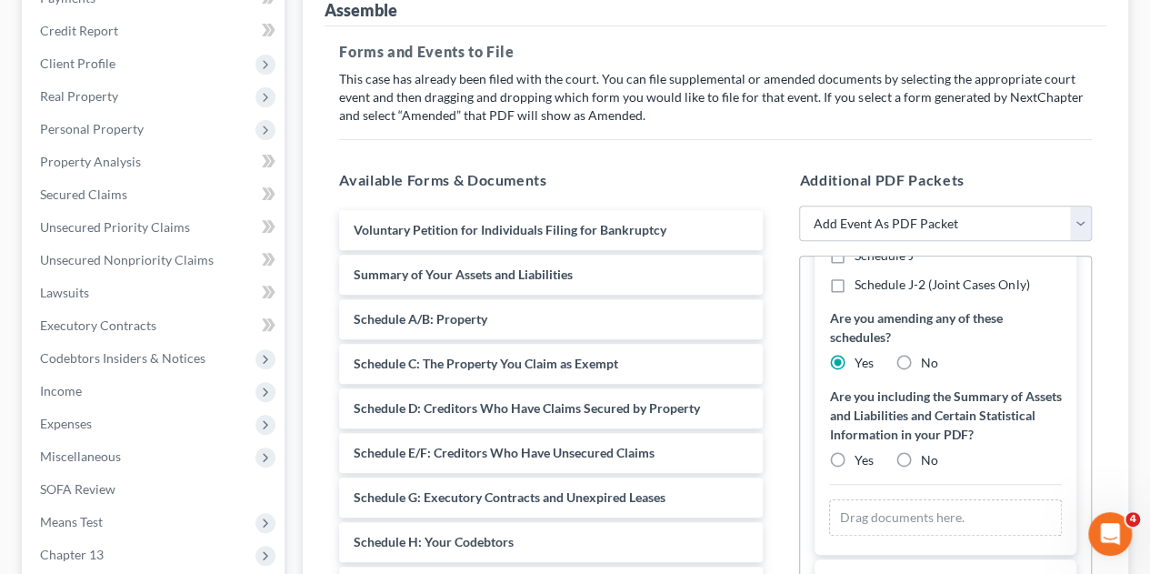
click at [921, 451] on label "No" at bounding box center [929, 460] width 17 height 18
click at [928, 451] on input "No" at bounding box center [934, 457] width 12 height 12
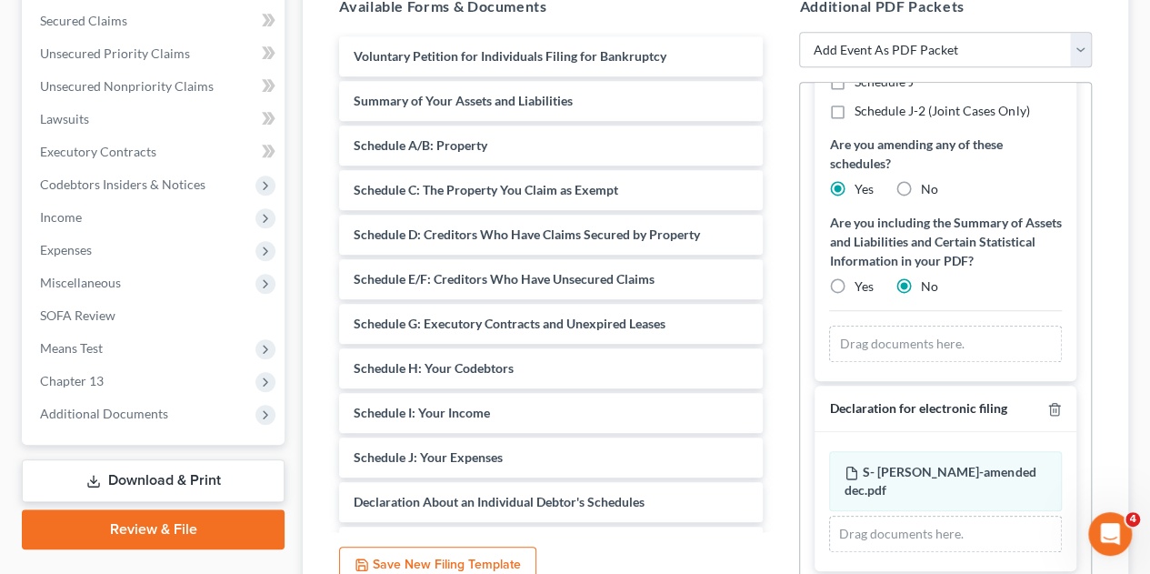
scroll to position [454, 0]
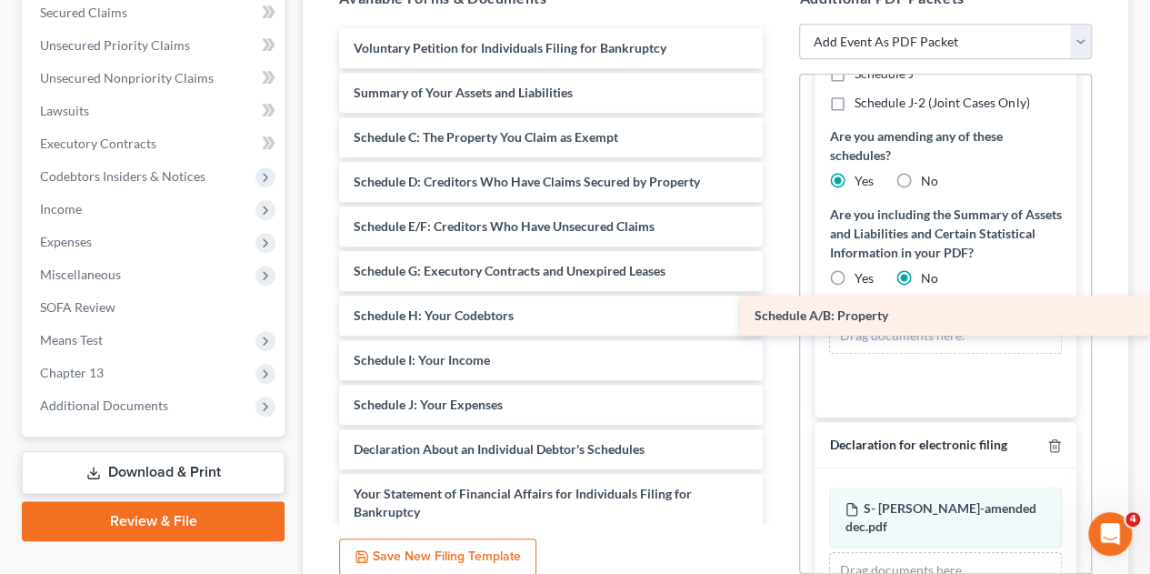
drag, startPoint x: 420, startPoint y: 103, endPoint x: 883, endPoint y: 315, distance: 509.2
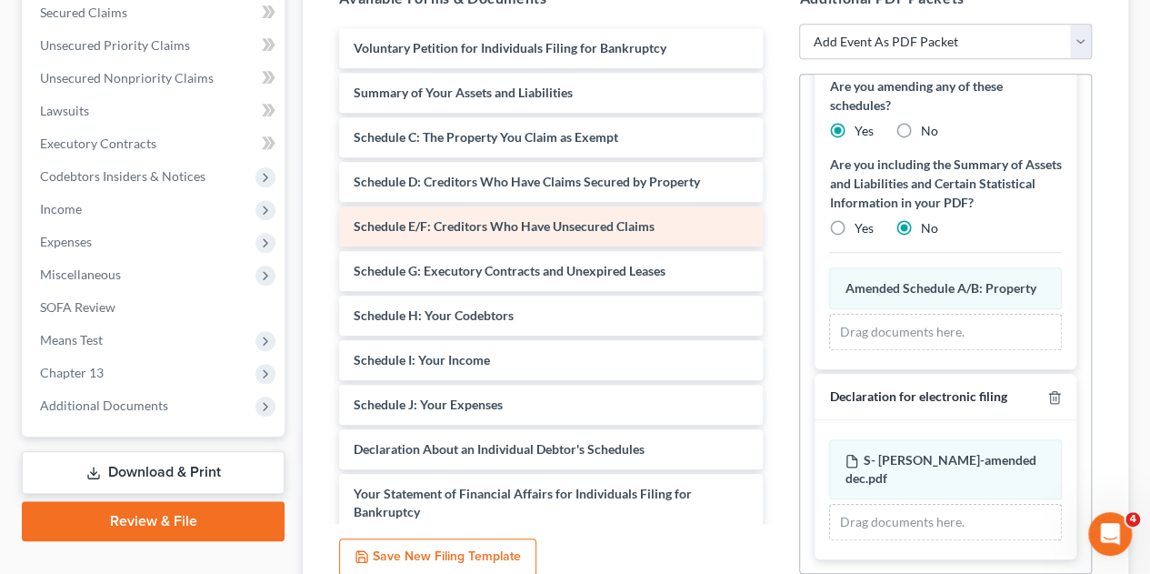
scroll to position [525, 0]
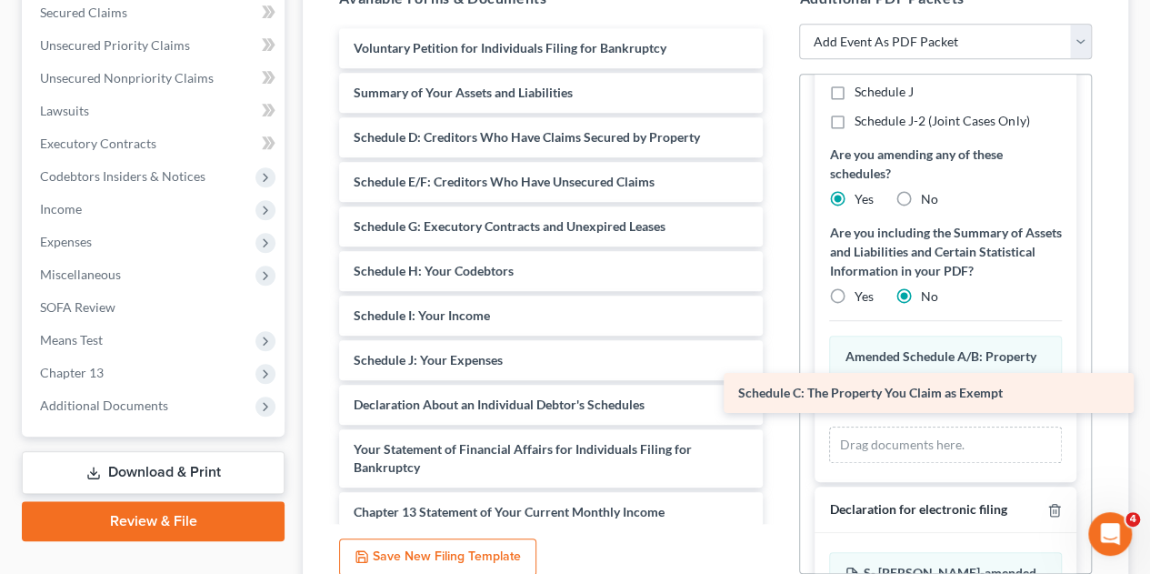
drag, startPoint x: 432, startPoint y: 101, endPoint x: 816, endPoint y: 391, distance: 481.6
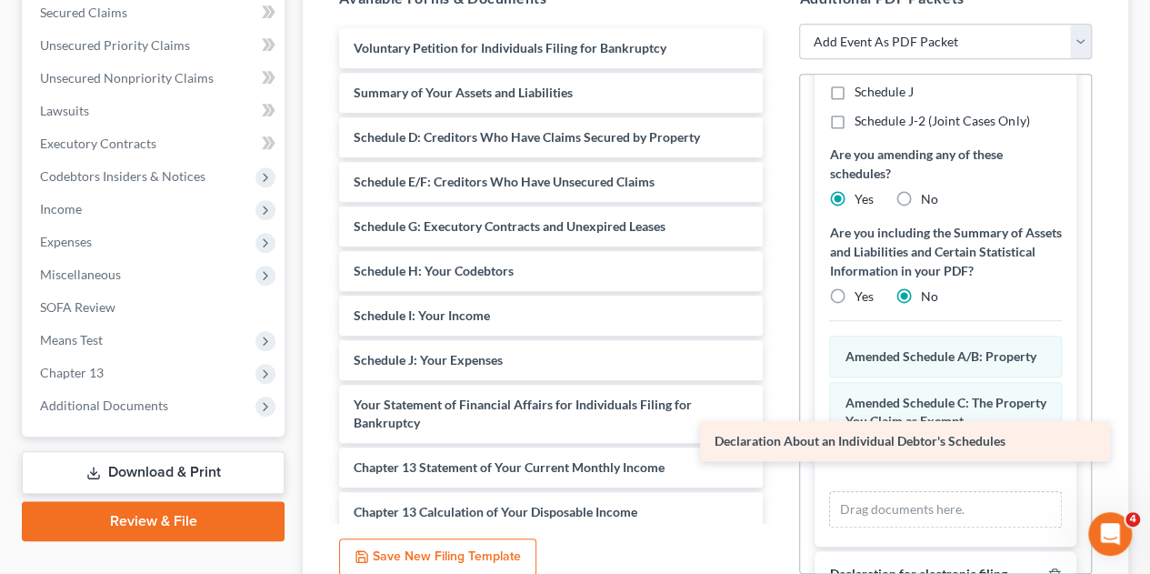
drag, startPoint x: 499, startPoint y: 372, endPoint x: 860, endPoint y: 443, distance: 367.8
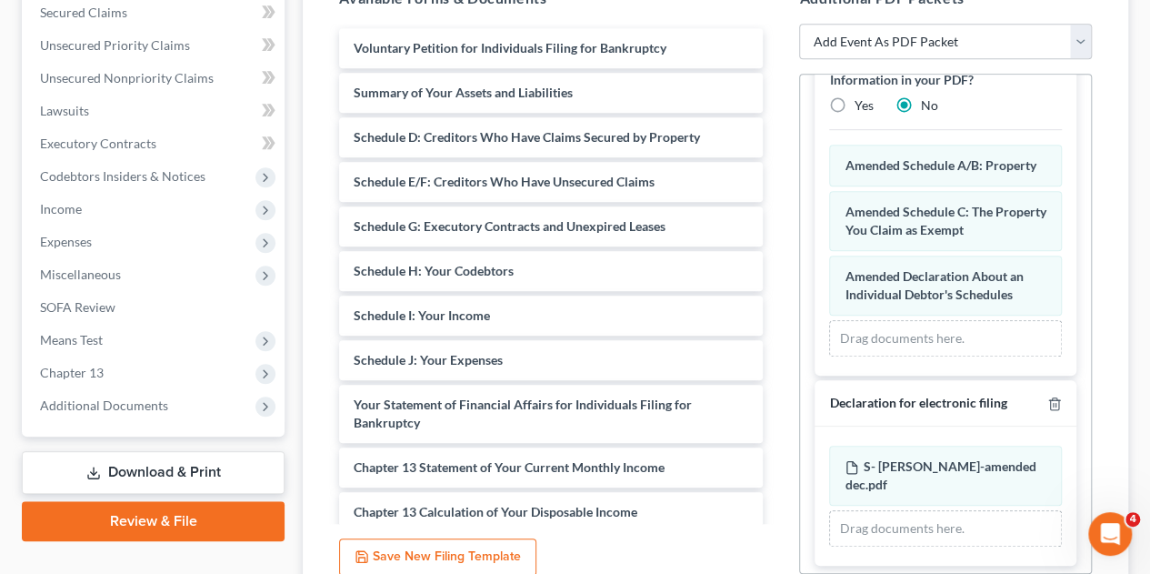
scroll to position [718, 0]
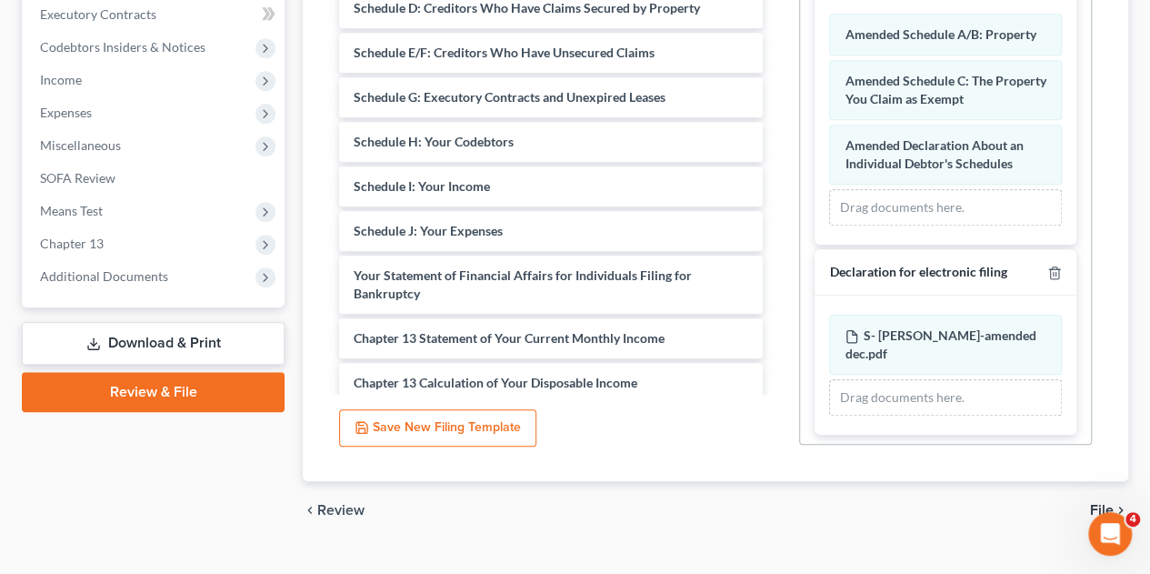
click at [1097, 503] on span "File" at bounding box center [1102, 510] width 24 height 15
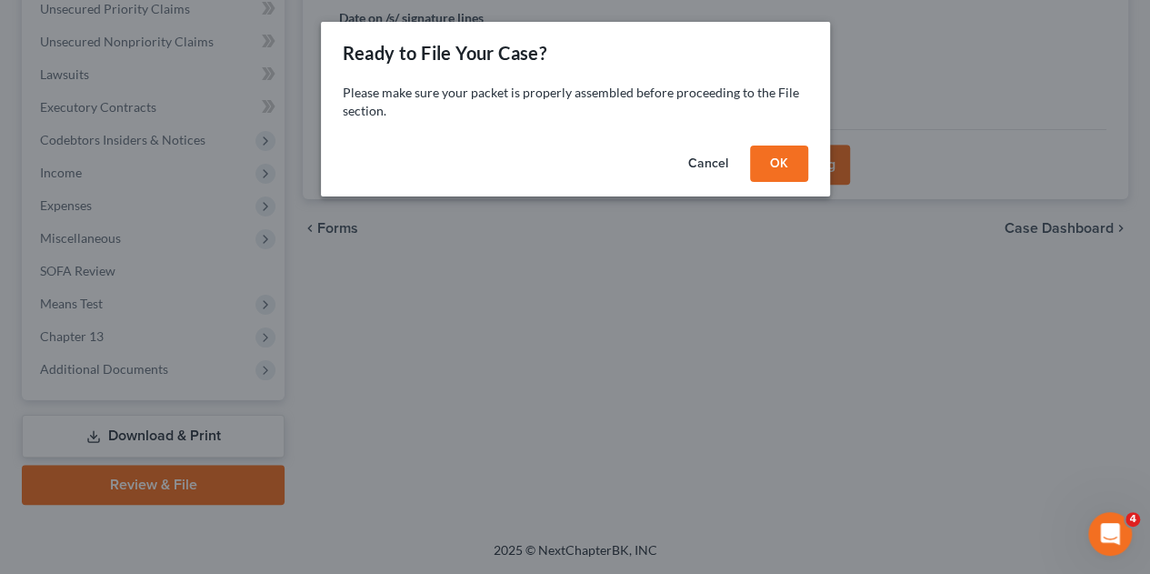
scroll to position [455, 0]
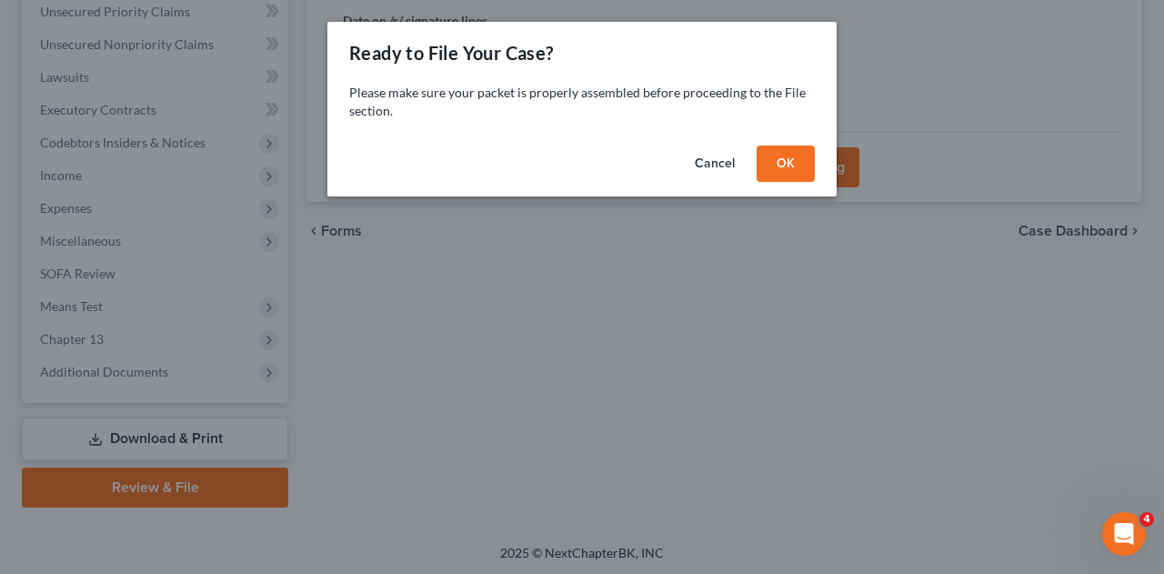
click at [771, 165] on button "OK" at bounding box center [785, 163] width 58 height 36
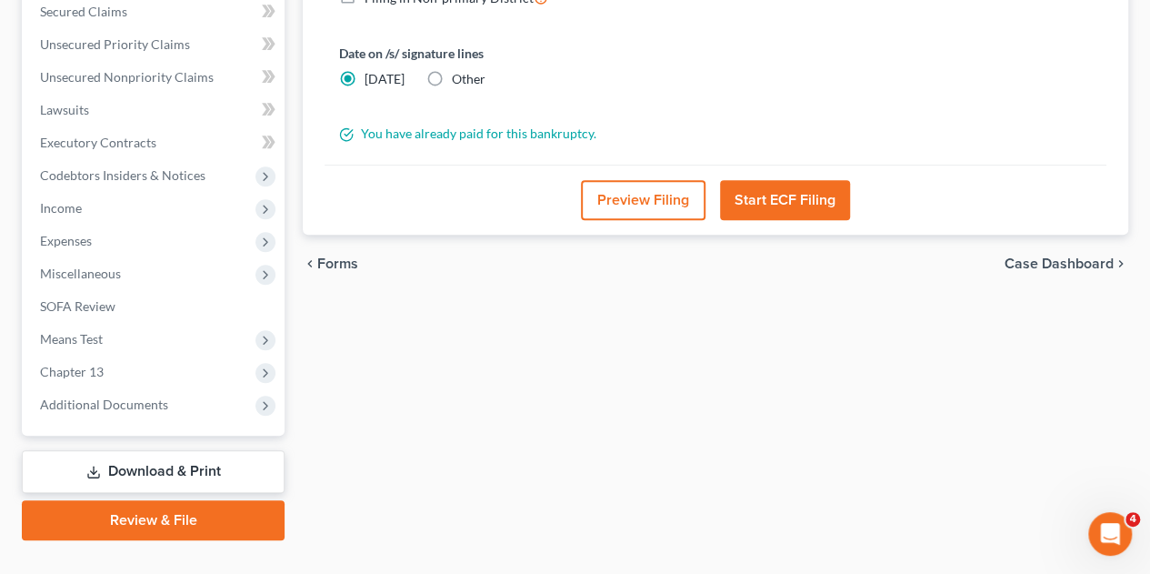
click at [797, 180] on button "Start ECF Filing" at bounding box center [785, 200] width 130 height 40
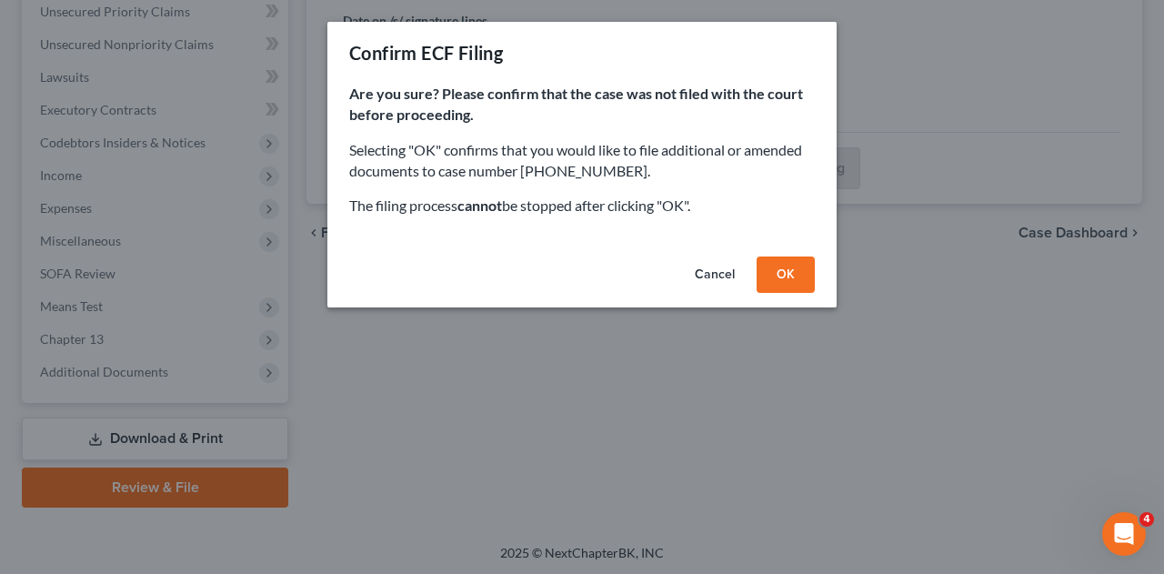
click at [783, 274] on button "OK" at bounding box center [785, 274] width 58 height 36
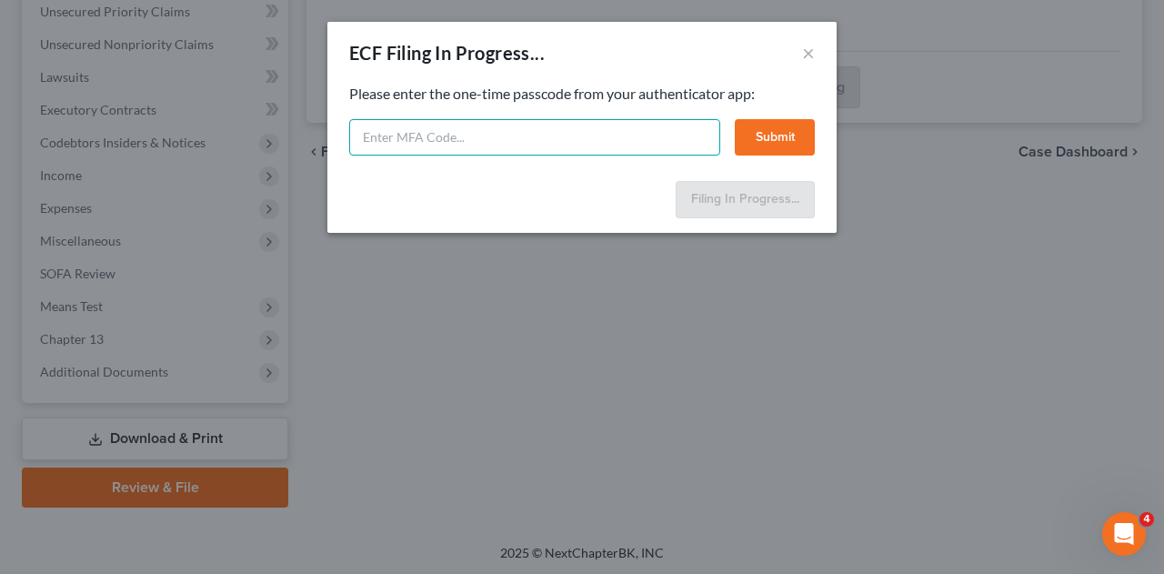
click at [647, 141] on input "text" at bounding box center [534, 137] width 371 height 36
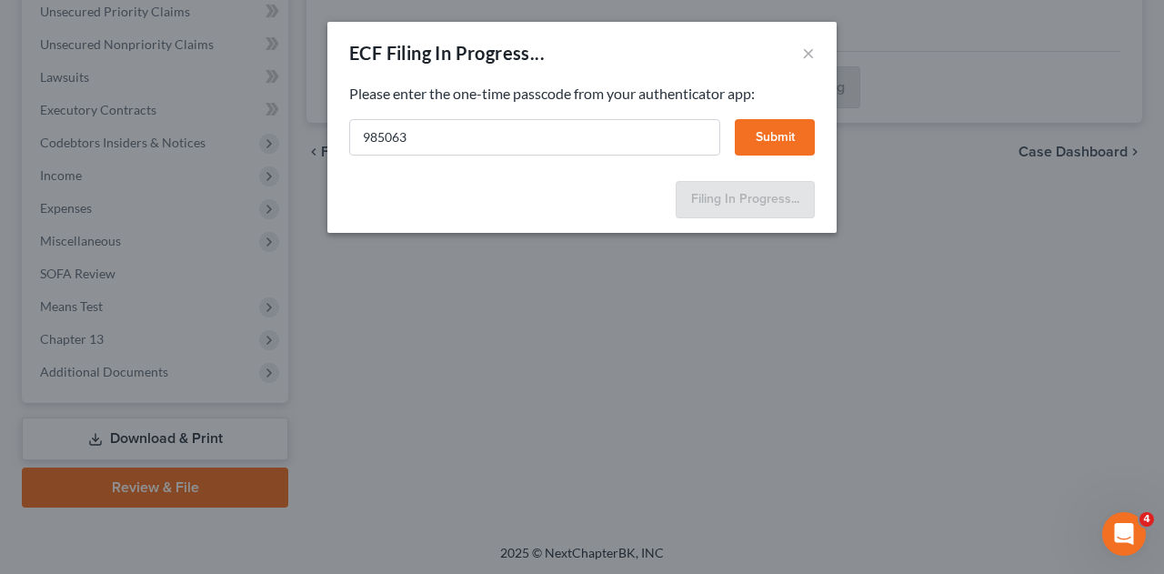
click at [778, 135] on button "Submit" at bounding box center [774, 137] width 80 height 36
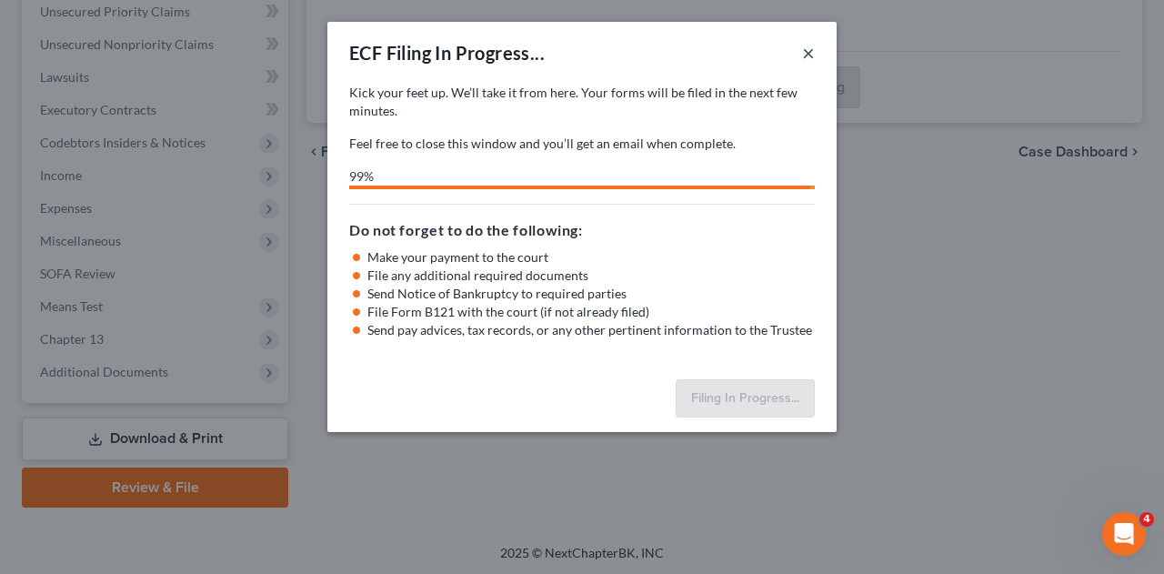
click at [807, 54] on button "×" at bounding box center [808, 53] width 13 height 22
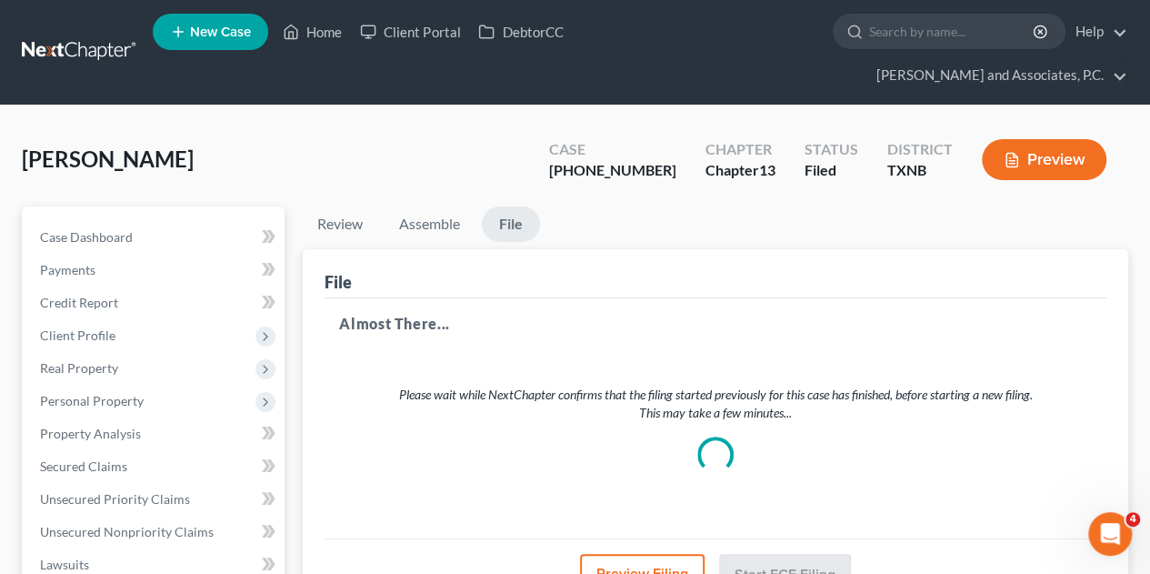
scroll to position [0, 0]
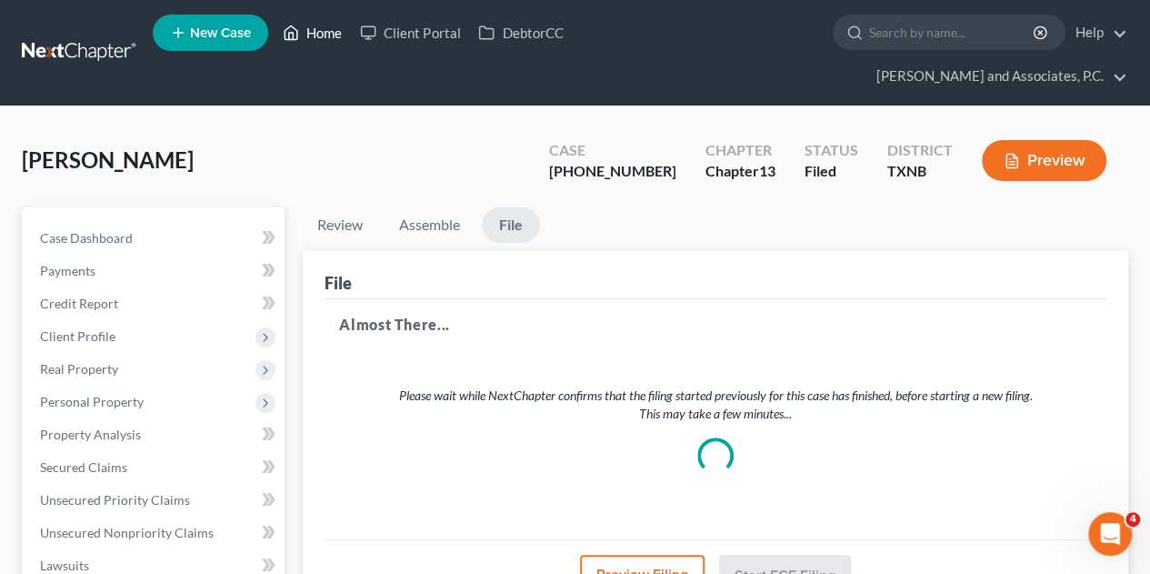
click at [330, 37] on link "Home" at bounding box center [312, 32] width 77 height 33
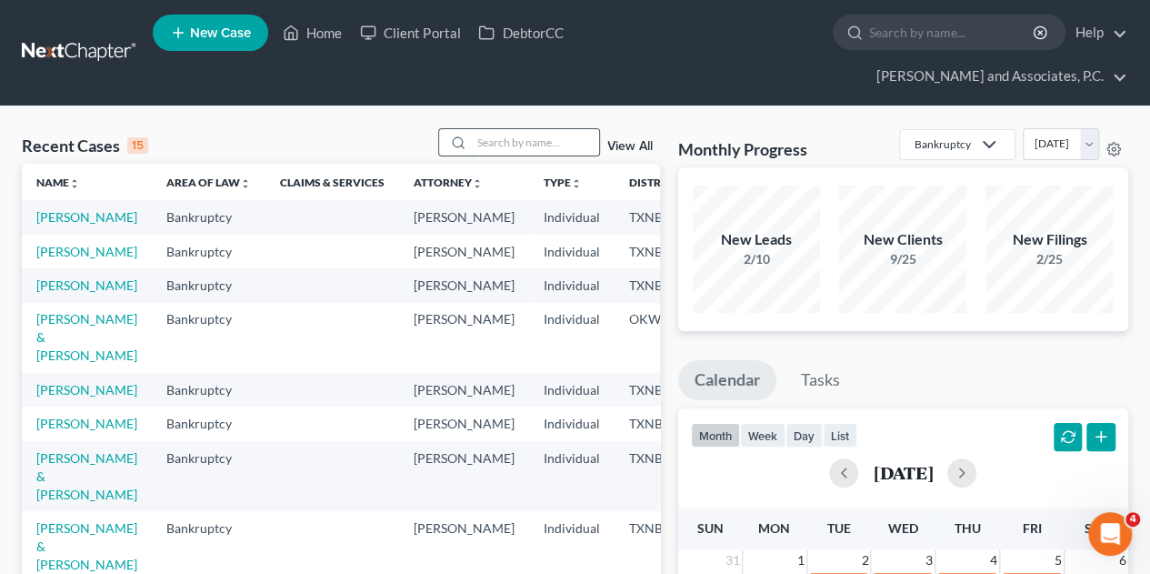
click at [525, 129] on input "search" at bounding box center [535, 142] width 127 height 26
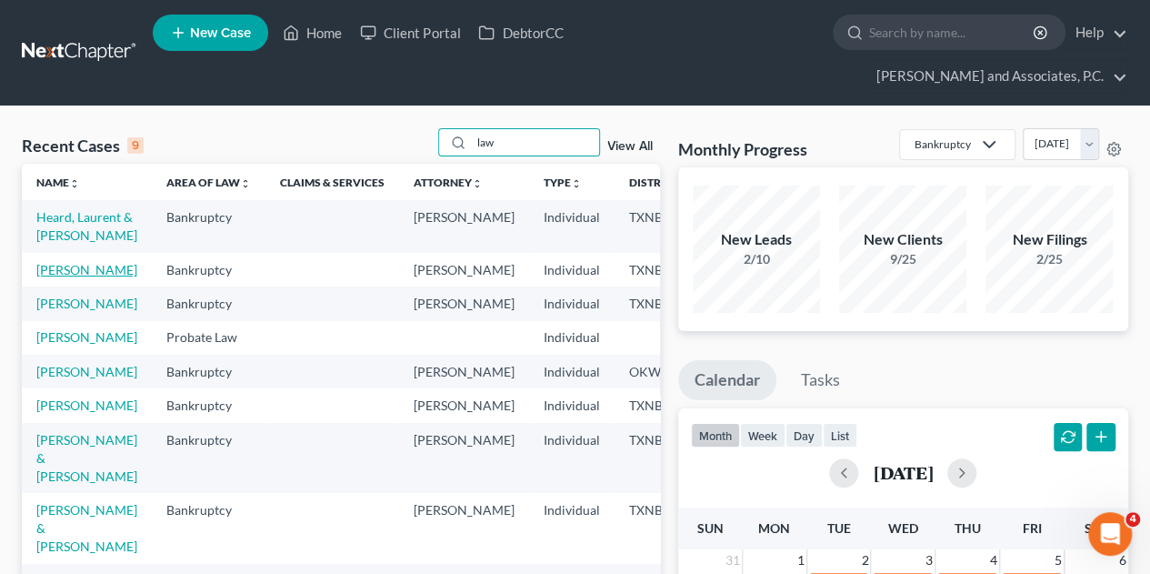
click at [50, 262] on link "[PERSON_NAME]" at bounding box center [86, 269] width 101 height 15
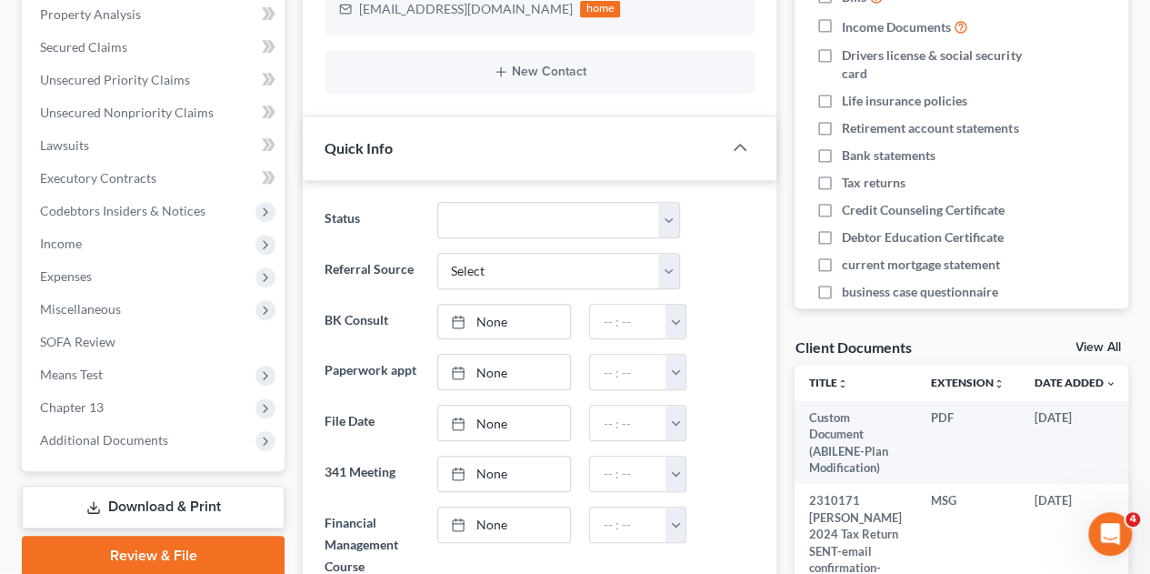
scroll to position [454, 0]
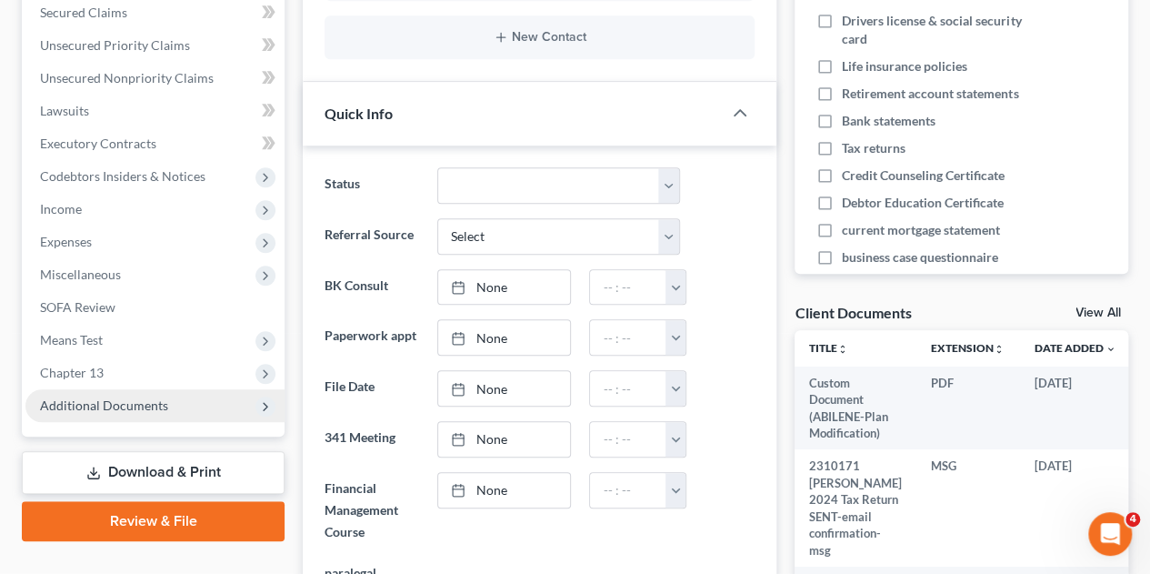
click at [90, 397] on span "Additional Documents" at bounding box center [104, 404] width 128 height 15
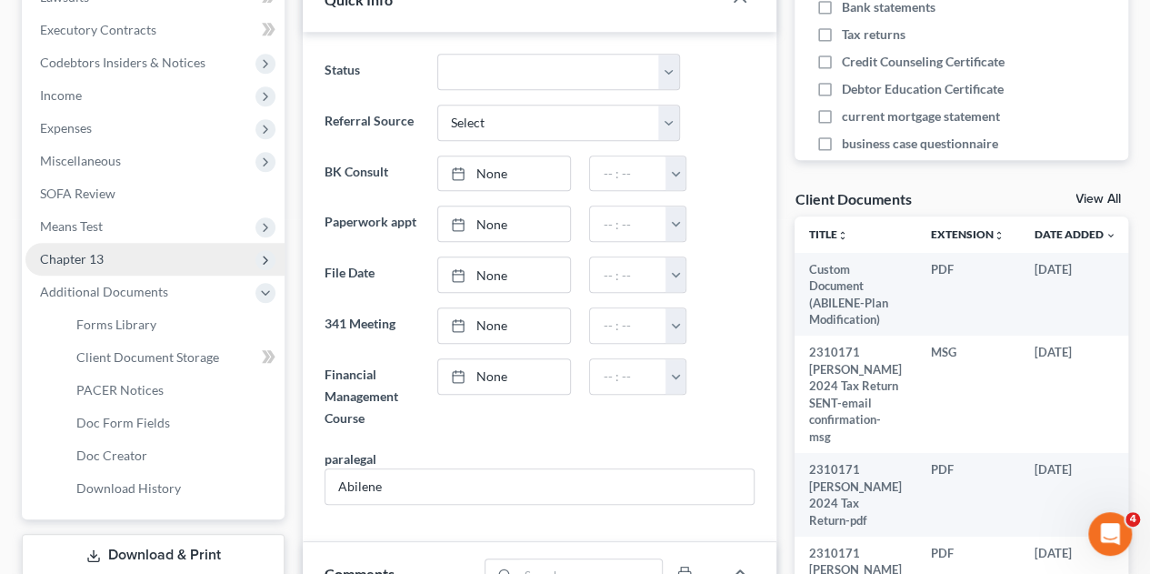
scroll to position [636, 0]
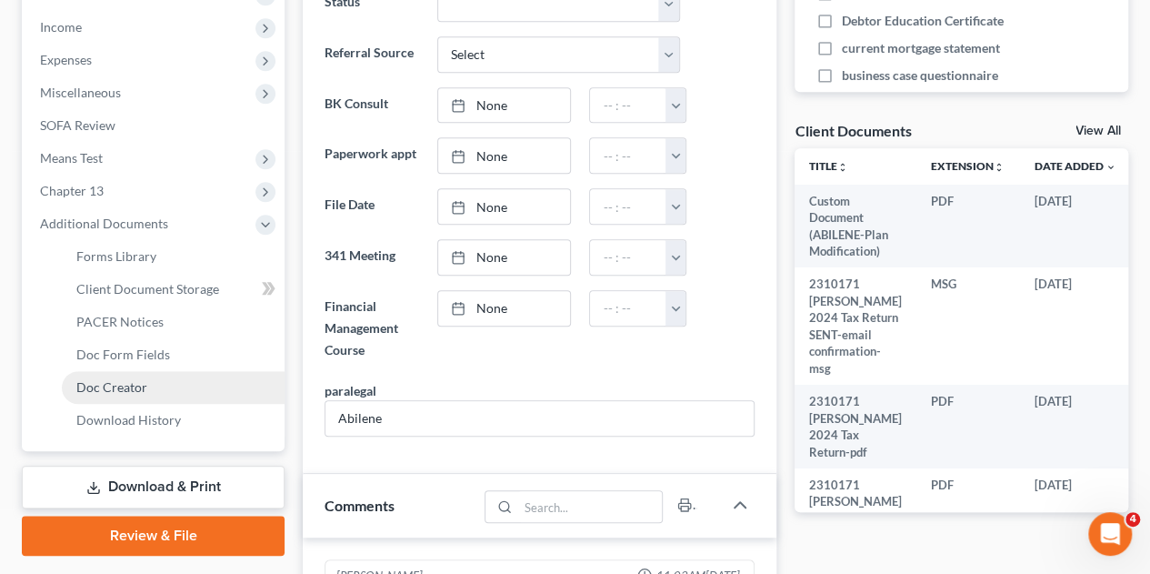
click at [127, 379] on span "Doc Creator" at bounding box center [111, 386] width 71 height 15
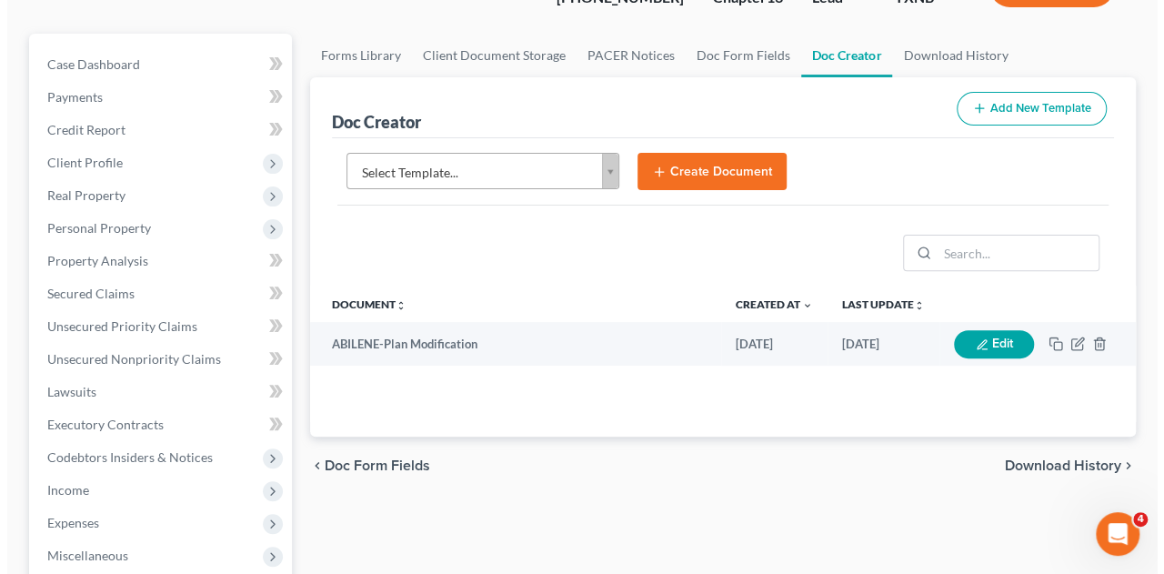
scroll to position [182, 0]
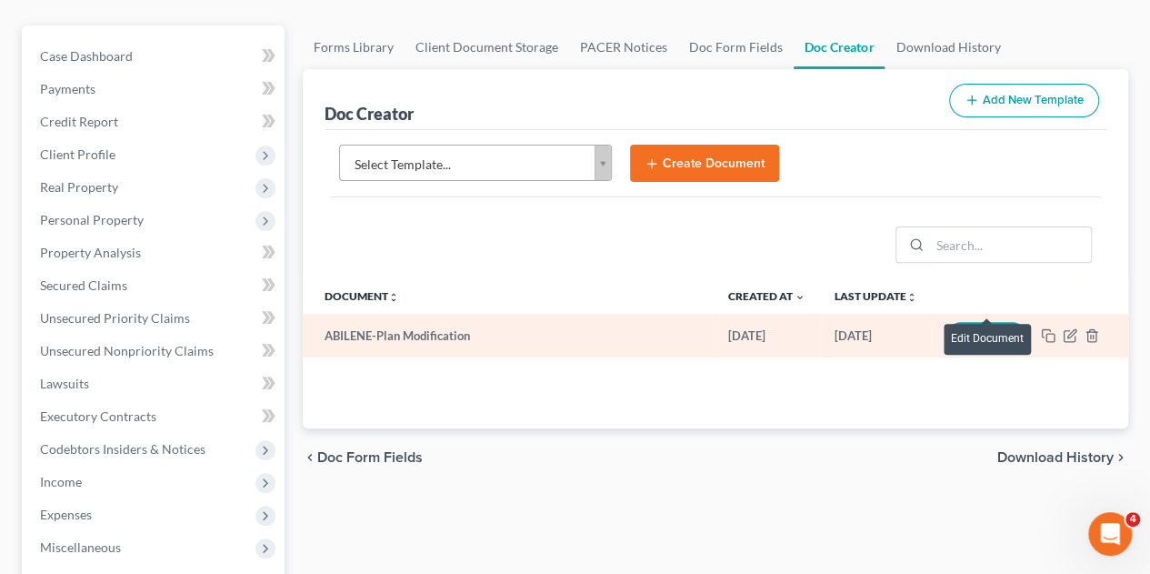
click at [987, 322] on button "Edit" at bounding box center [986, 336] width 80 height 28
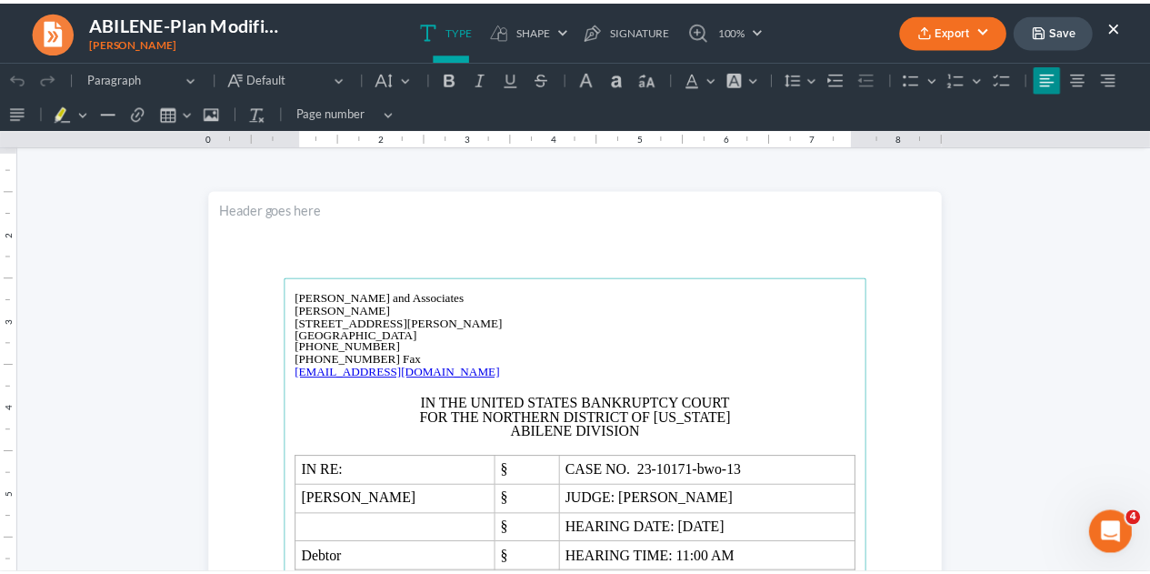
scroll to position [0, 0]
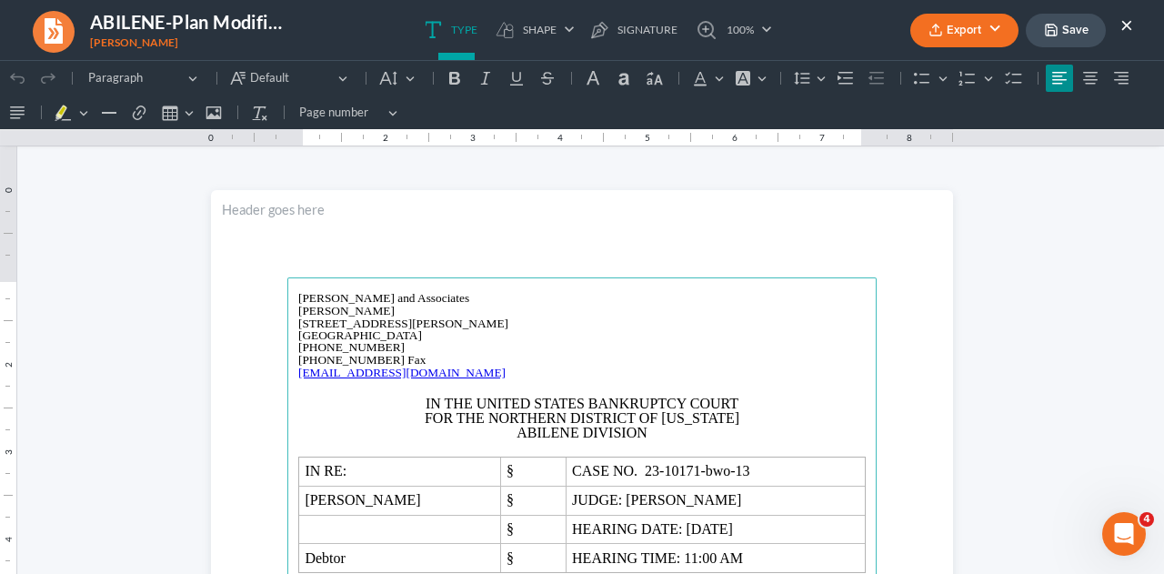
click at [964, 32] on button "Export" at bounding box center [964, 31] width 108 height 34
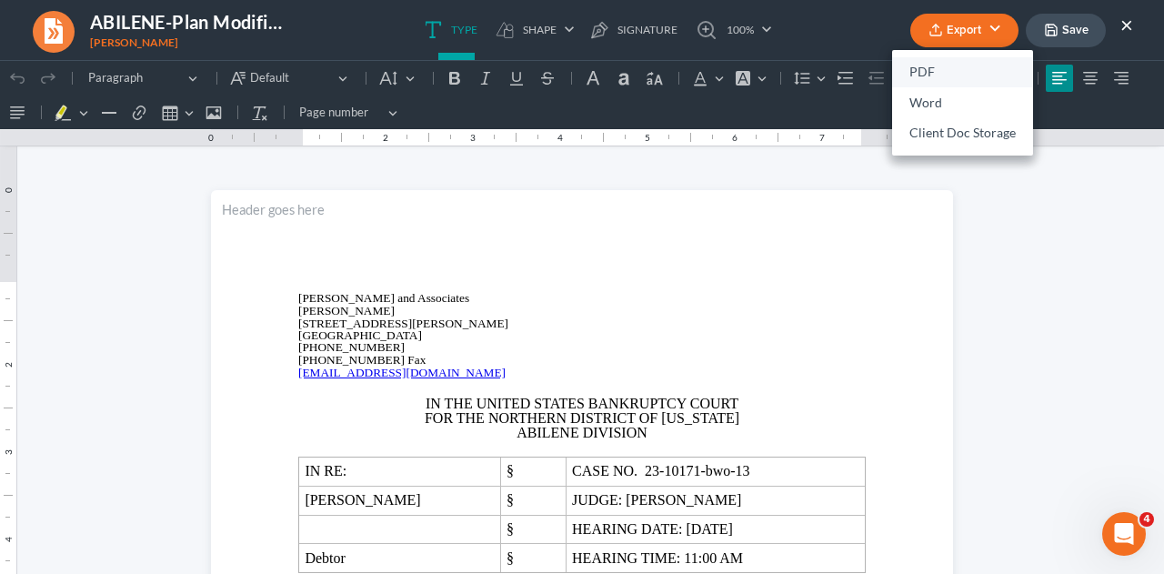
click at [913, 74] on link "PDF" at bounding box center [962, 72] width 141 height 31
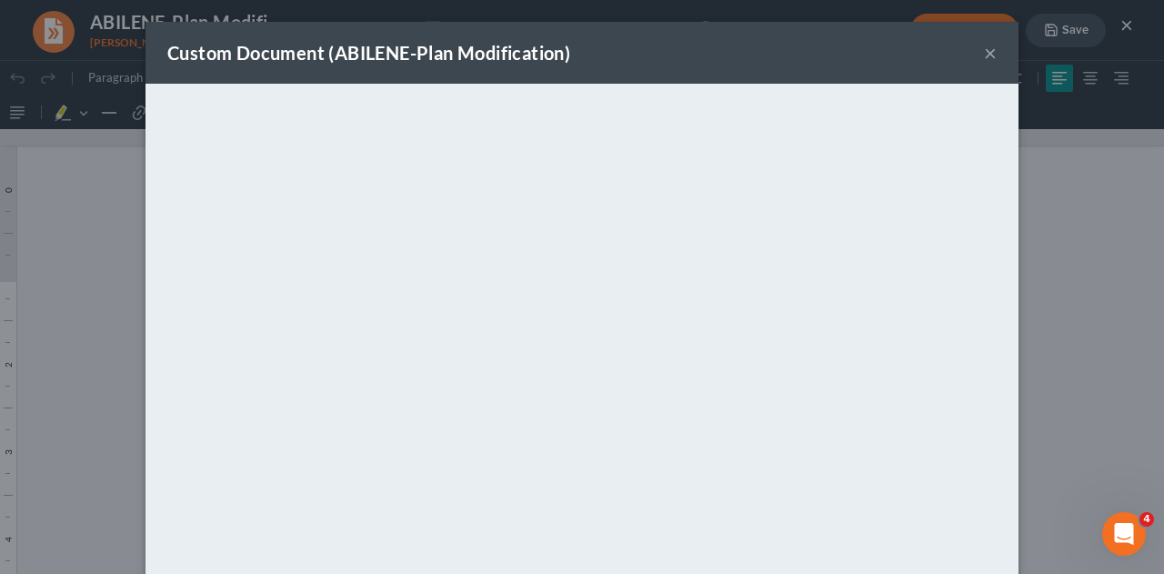
click at [1114, 278] on div "Custom Document (ABILENE-Plan Modification) × <object ng-attr-data='https://nex…" at bounding box center [582, 287] width 1164 height 574
click at [984, 61] on button "×" at bounding box center [990, 53] width 13 height 22
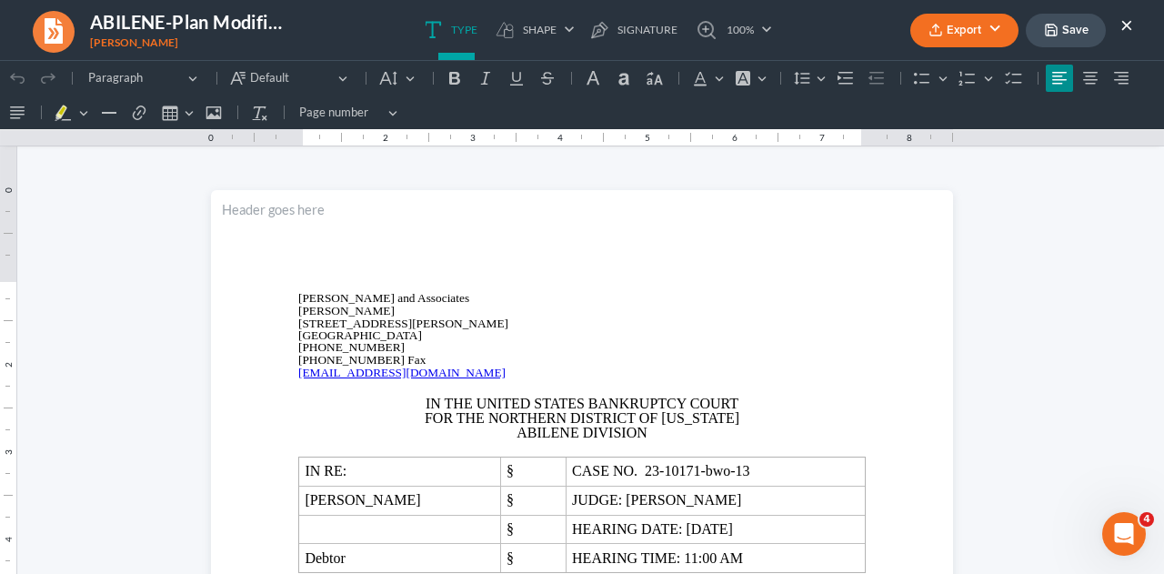
click at [1122, 24] on button "×" at bounding box center [1126, 25] width 13 height 22
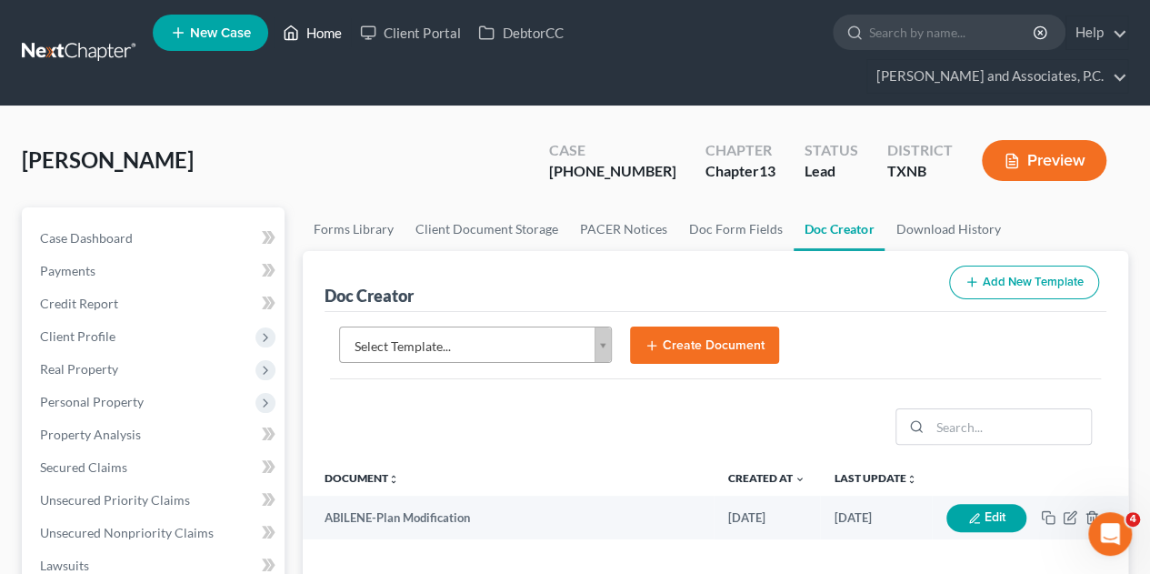
click at [315, 39] on link "Home" at bounding box center [312, 32] width 77 height 33
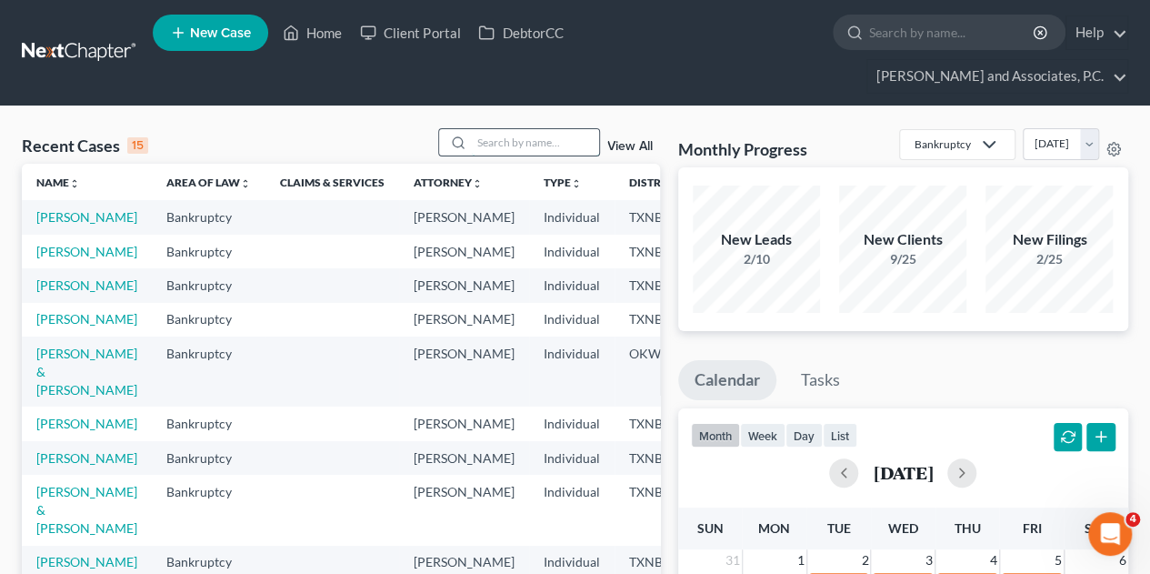
click at [505, 129] on input "search" at bounding box center [535, 142] width 127 height 26
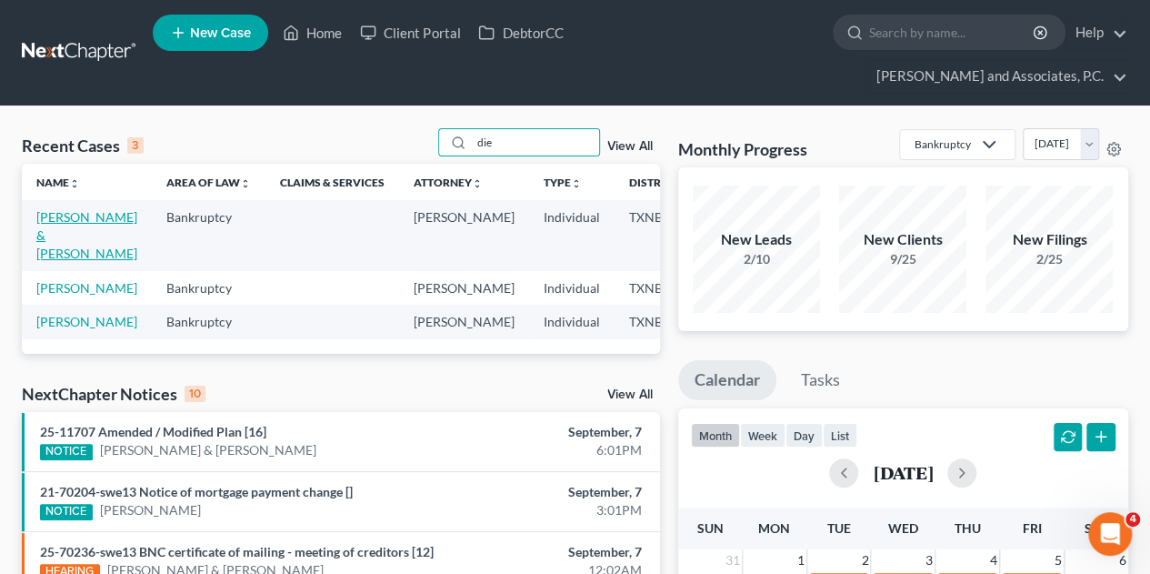
click at [64, 209] on link "[PERSON_NAME] & [PERSON_NAME]" at bounding box center [86, 235] width 101 height 52
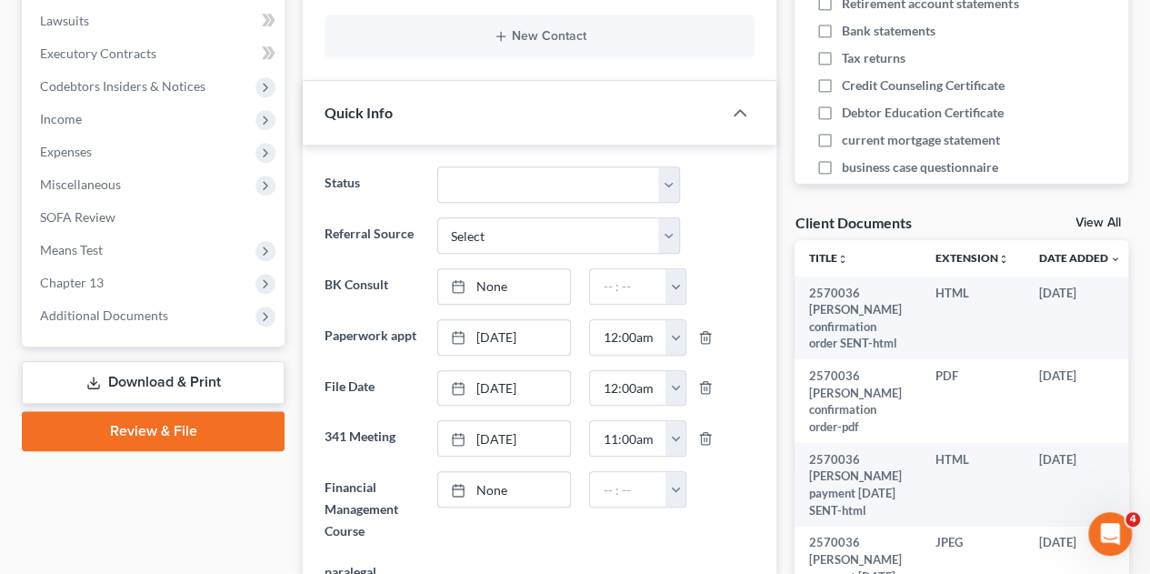
scroll to position [218, 0]
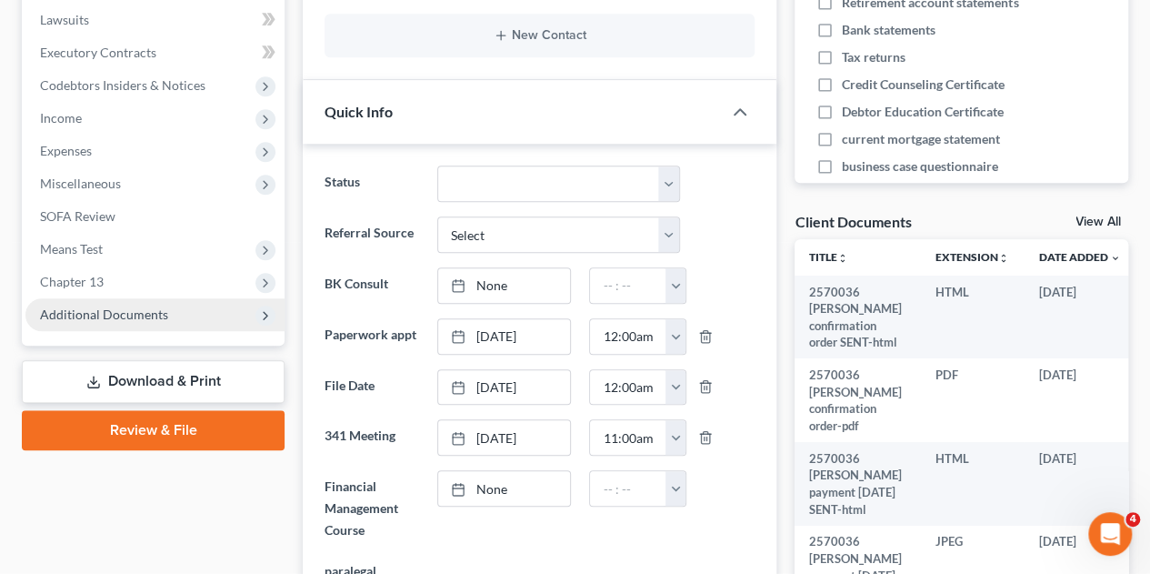
click at [135, 306] on span "Additional Documents" at bounding box center [104, 313] width 128 height 15
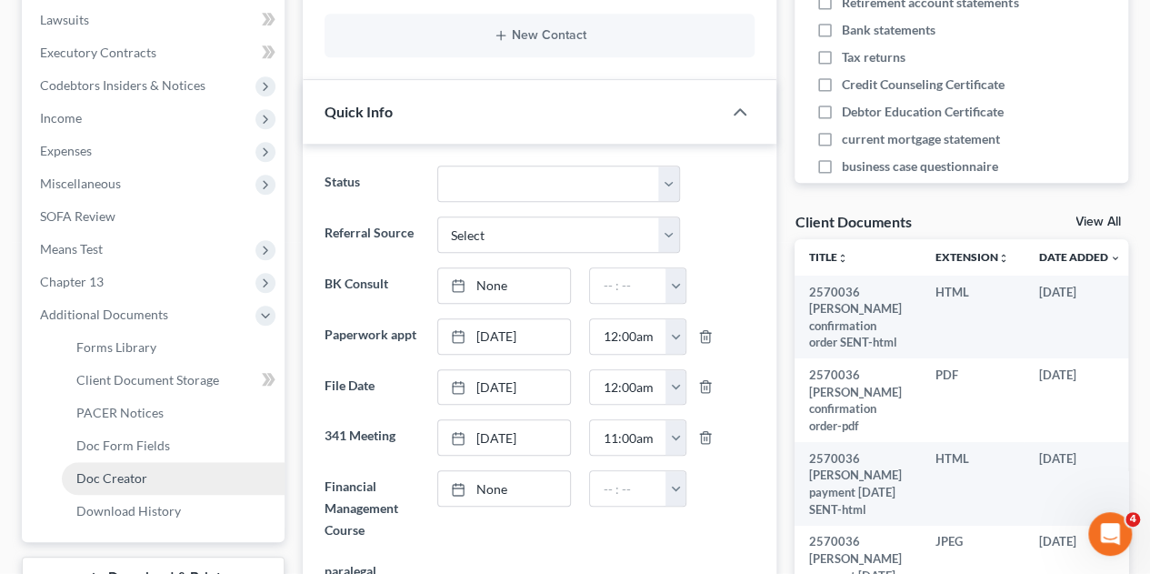
click at [105, 470] on span "Doc Creator" at bounding box center [111, 477] width 71 height 15
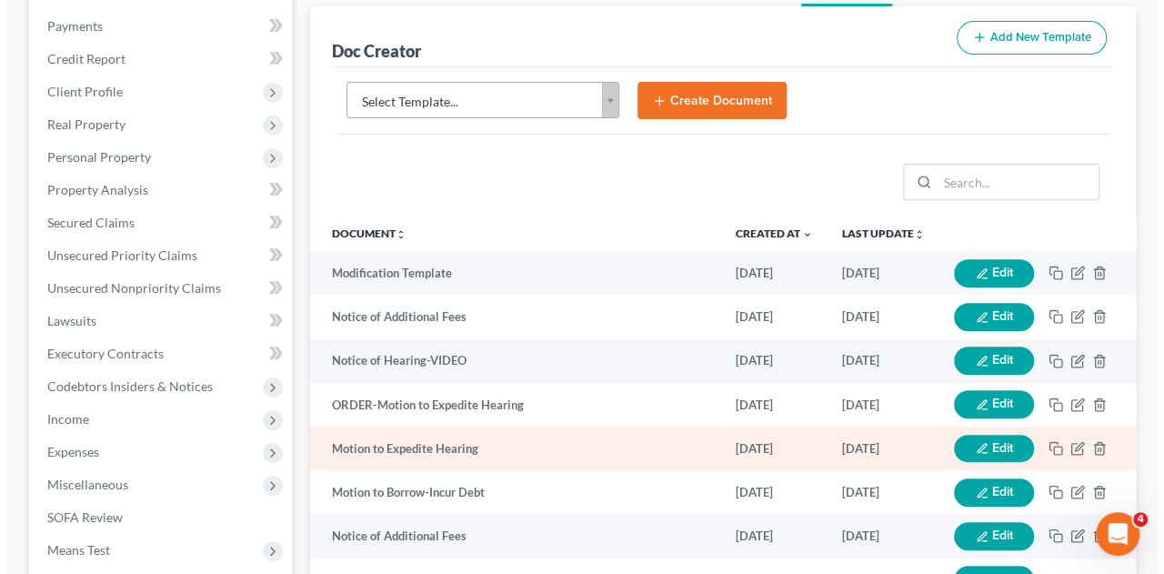
scroll to position [273, 0]
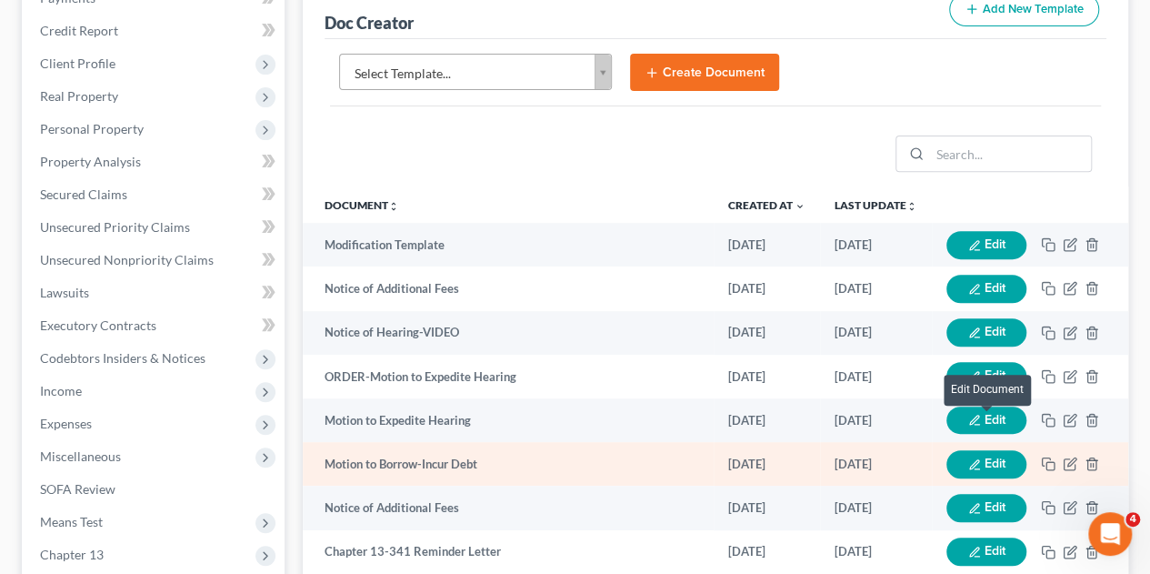
click at [1007, 450] on button "Edit" at bounding box center [986, 464] width 80 height 28
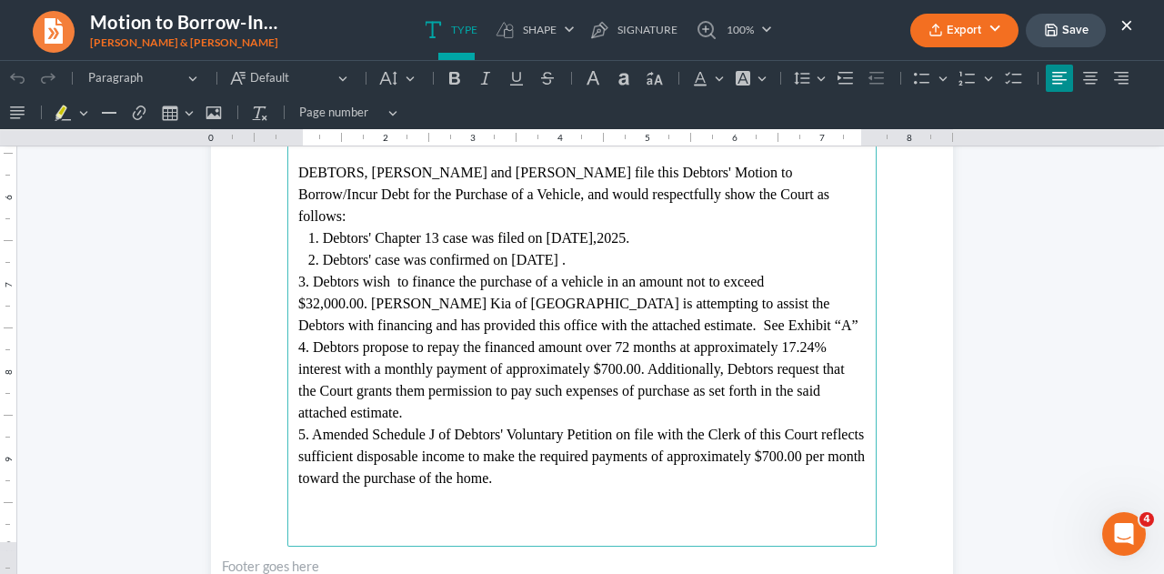
scroll to position [545, 0]
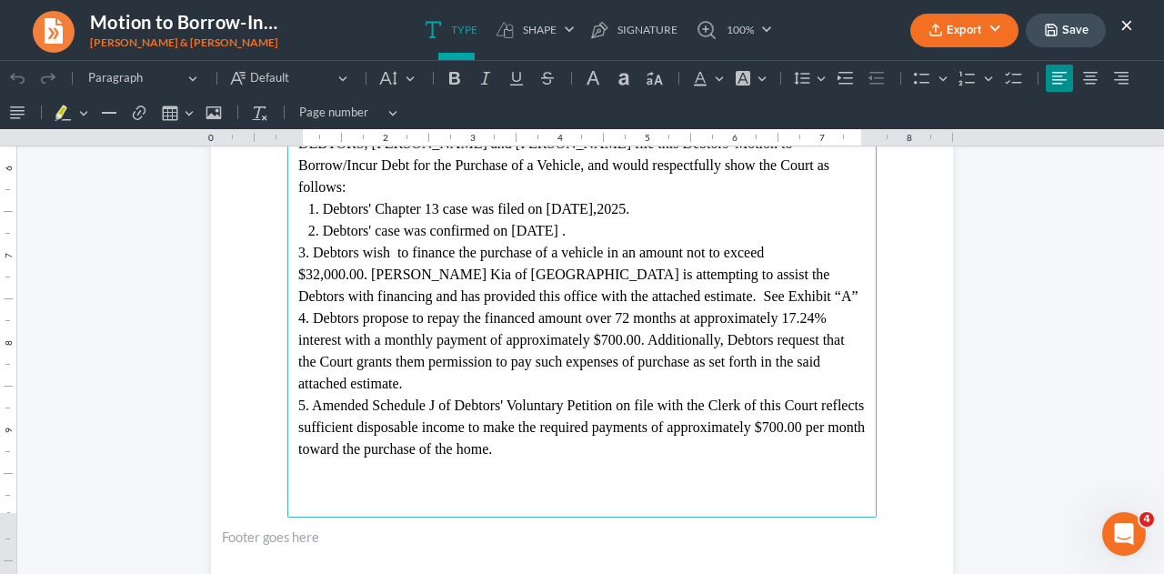
click at [545, 446] on span "5. Amended Schedule J of Debtors' Voluntary Petition on file with the Clerk of …" at bounding box center [581, 426] width 566 height 59
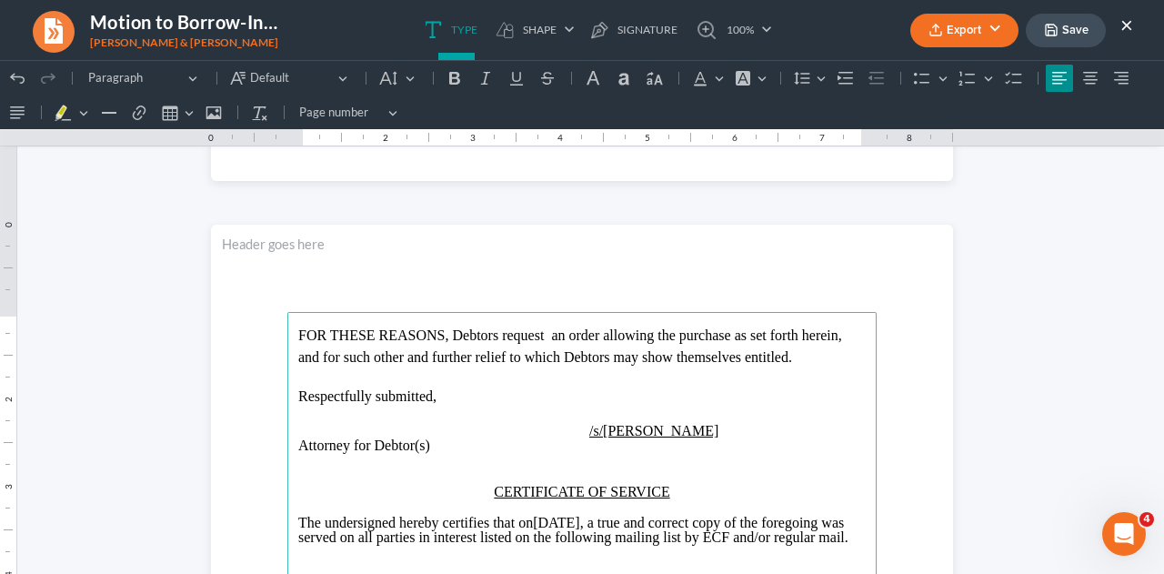
scroll to position [996, 0]
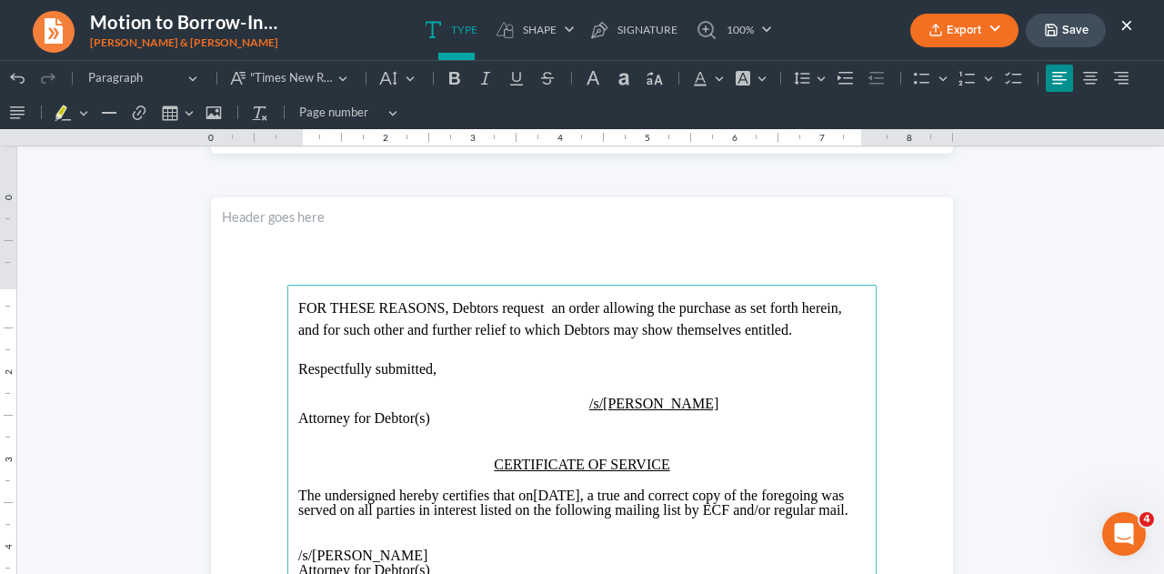
click at [569, 306] on span "FOR THESE REASONS, Debtors request an order allowing the purchase as set forth …" at bounding box center [570, 318] width 544 height 37
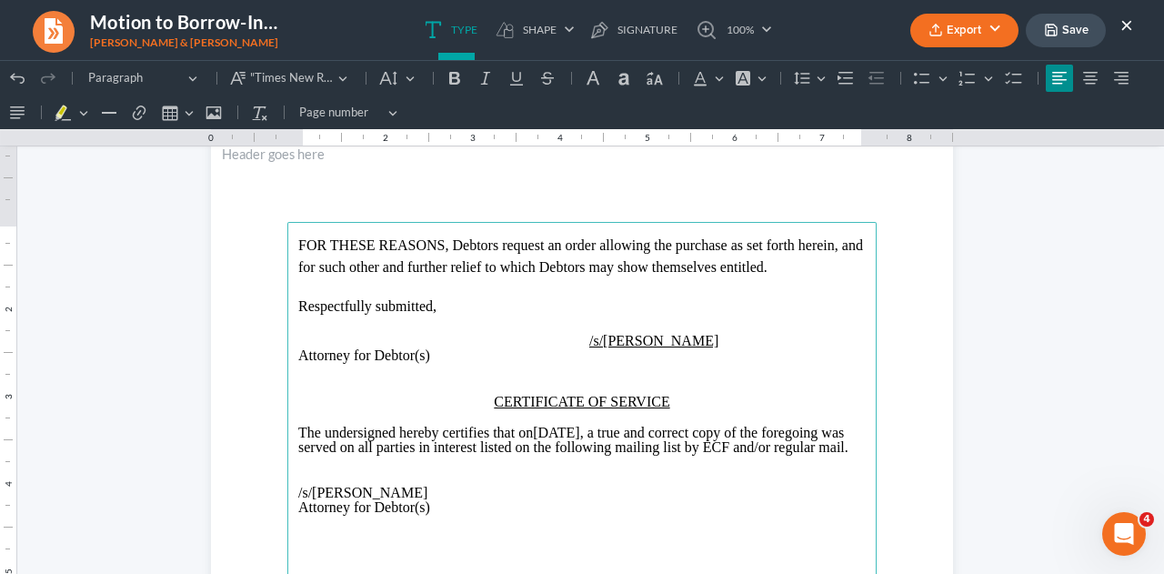
scroll to position [1087, 0]
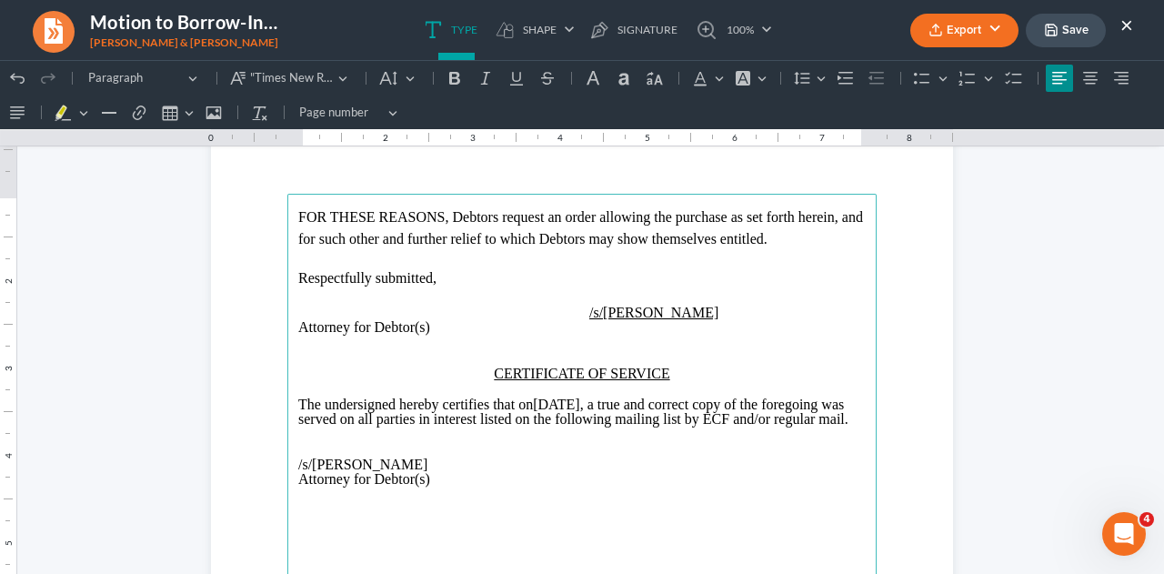
click at [592, 401] on p "The undersigned hereby certifies that on 08/26/2025 , a true and correct copy o…" at bounding box center [581, 411] width 567 height 29
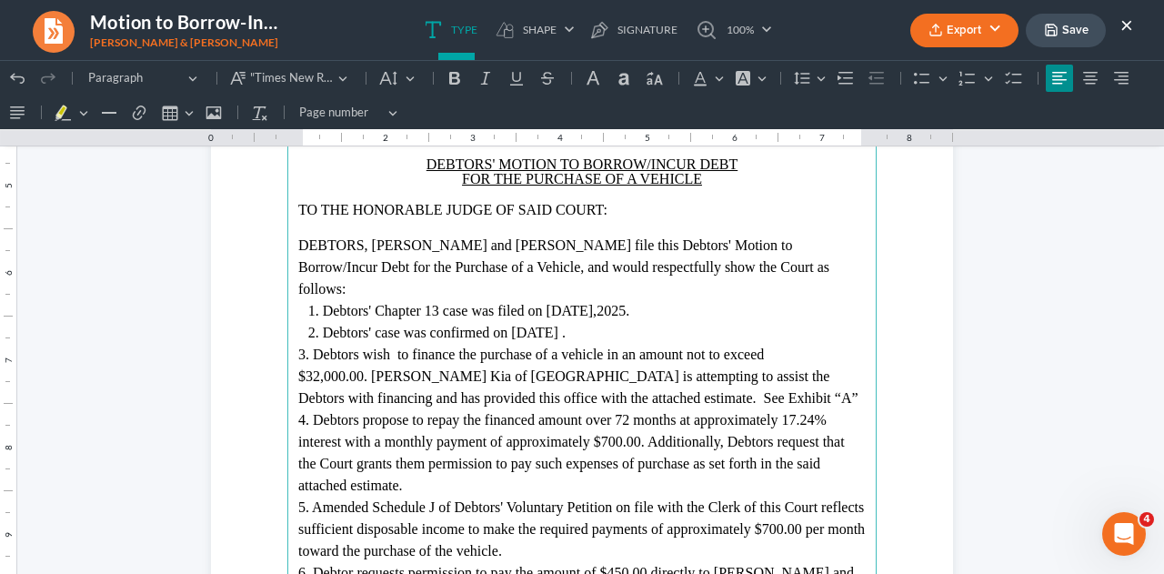
scroll to position [350, 0]
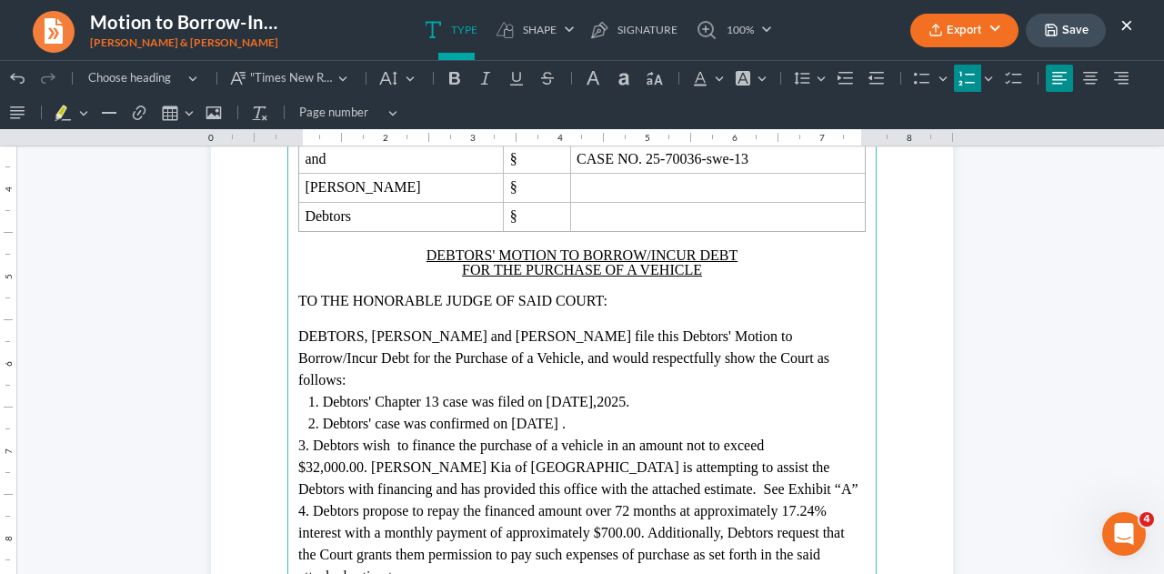
drag, startPoint x: 605, startPoint y: 424, endPoint x: 645, endPoint y: 430, distance: 40.4
click at [565, 424] on span "Debtors' case was confirmed on August 15, 2025 ." at bounding box center [444, 422] width 243 height 15
drag, startPoint x: 407, startPoint y: 444, endPoint x: 562, endPoint y: 490, distance: 161.3
click at [407, 443] on span "3. Debtors wish to finance the purchase of a vehicle in an amount not to exceed…" at bounding box center [578, 466] width 560 height 59
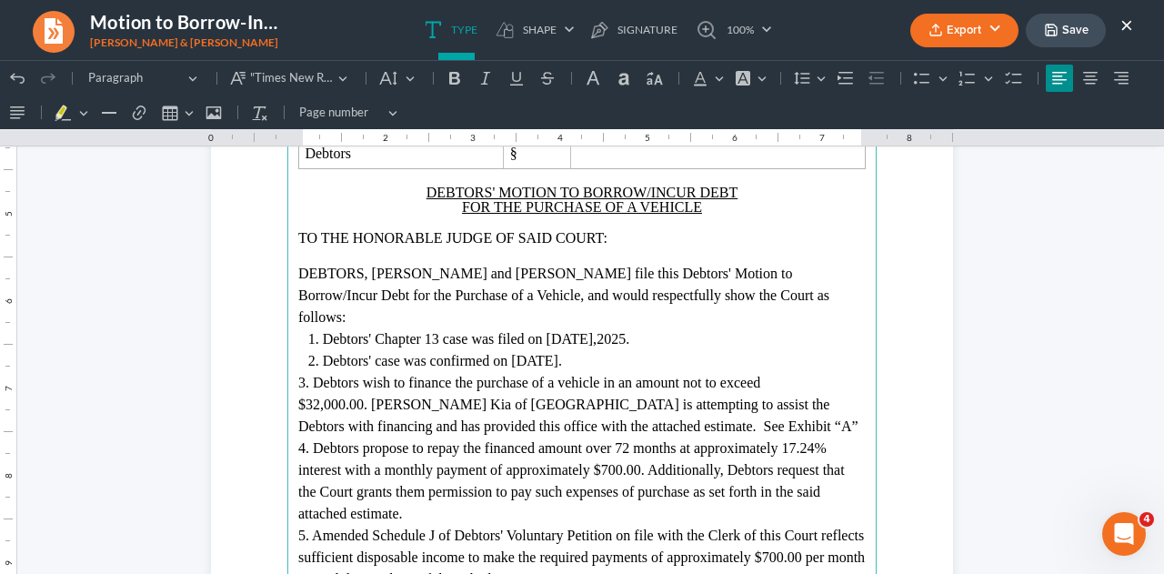
scroll to position [441, 0]
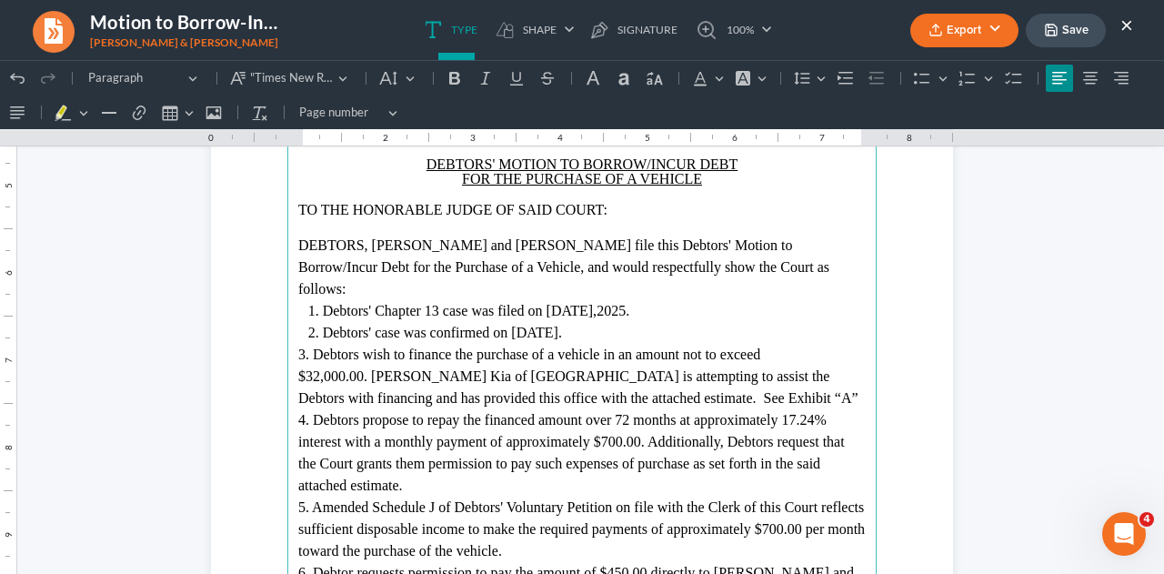
drag, startPoint x: 385, startPoint y: 465, endPoint x: 424, endPoint y: 486, distance: 44.3
click at [386, 466] on span "4. Debtors propose to repay the financed amount over 72 months at approximately…" at bounding box center [571, 452] width 546 height 81
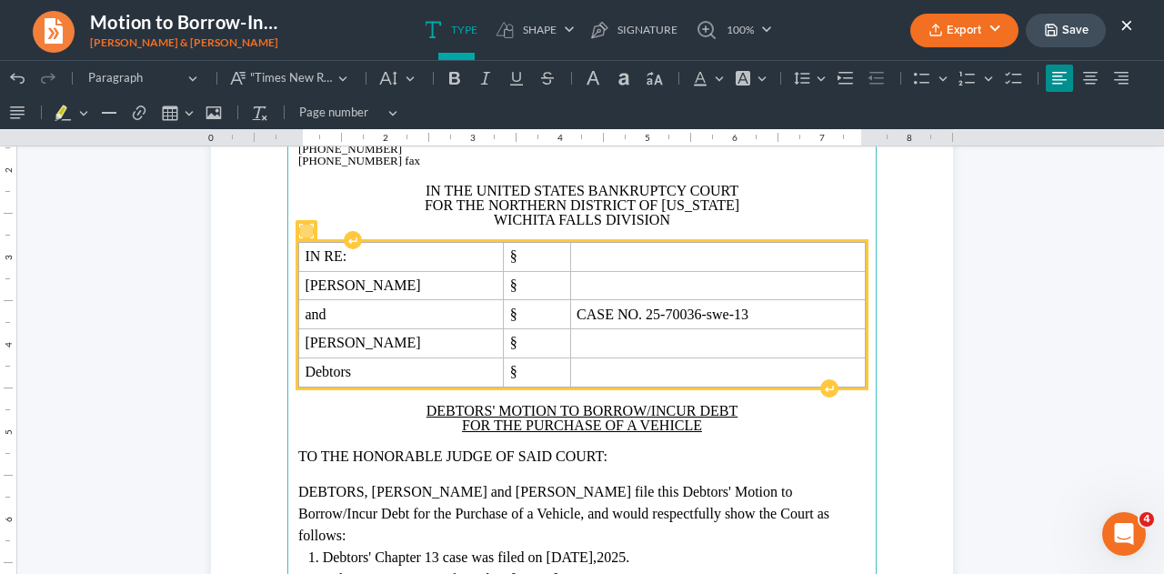
scroll to position [168, 0]
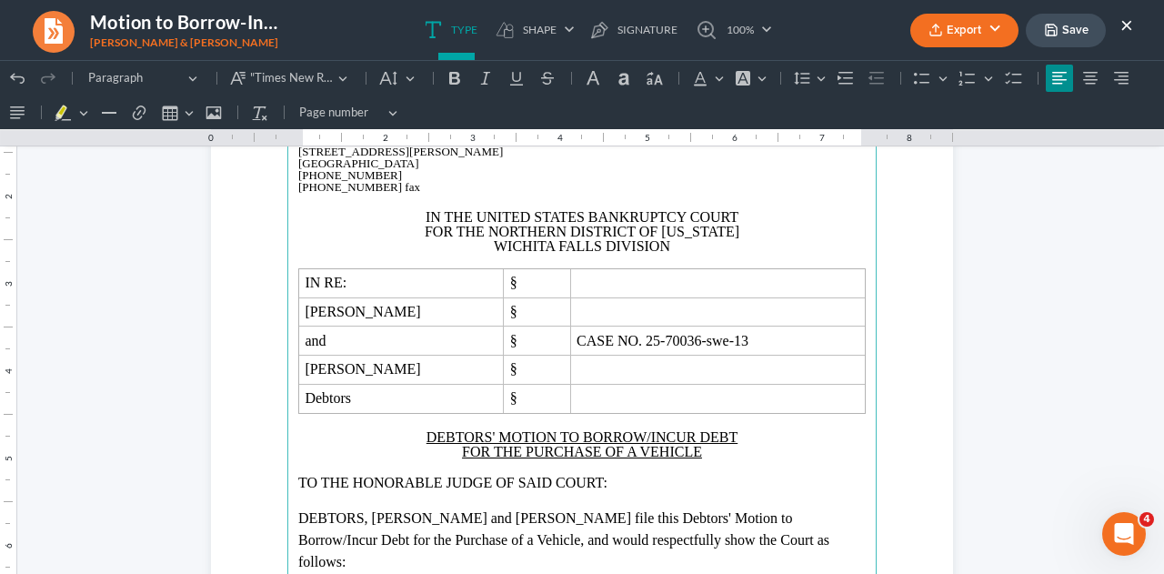
click at [970, 28] on button "Export" at bounding box center [964, 31] width 108 height 34
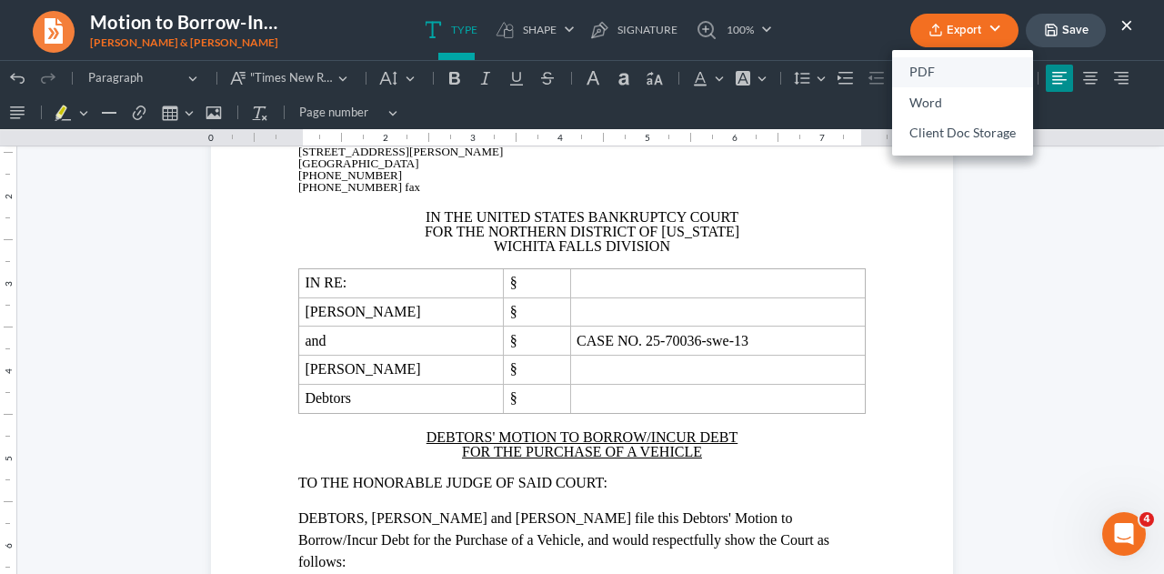
click at [925, 76] on link "PDF" at bounding box center [962, 72] width 141 height 31
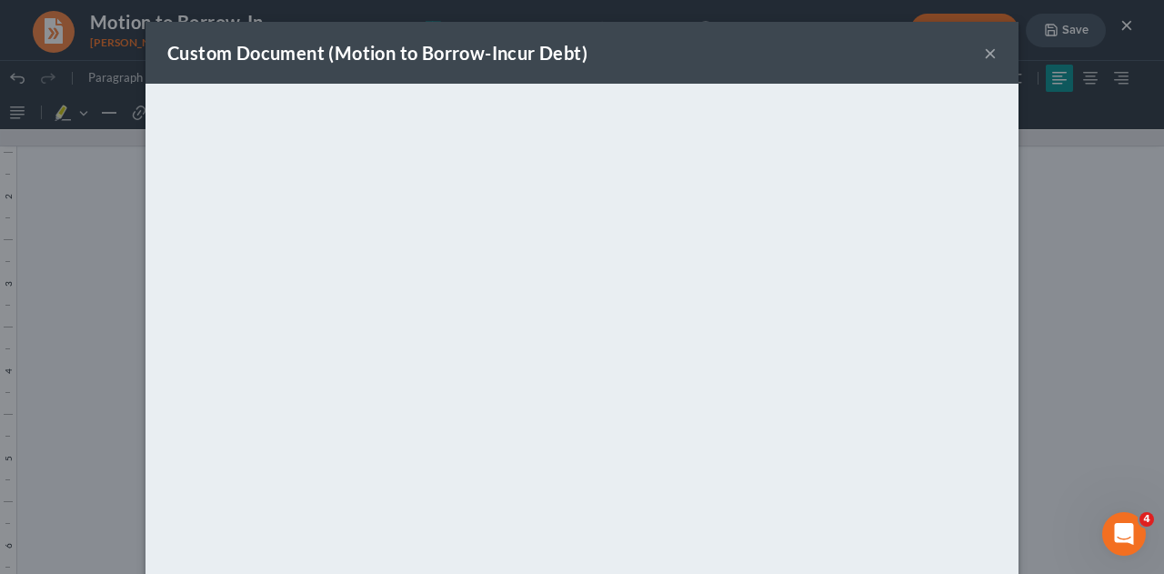
click at [1123, 312] on div "Custom Document (Motion to Borrow-Incur Debt) × <object ng-attr-data='https://n…" at bounding box center [582, 287] width 1164 height 574
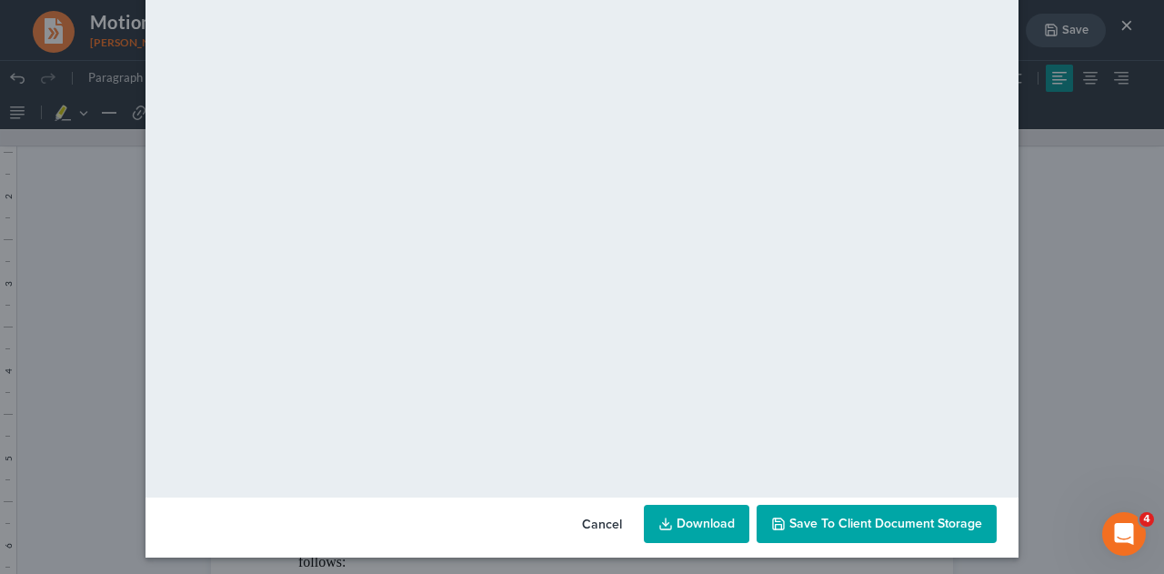
scroll to position [185, 0]
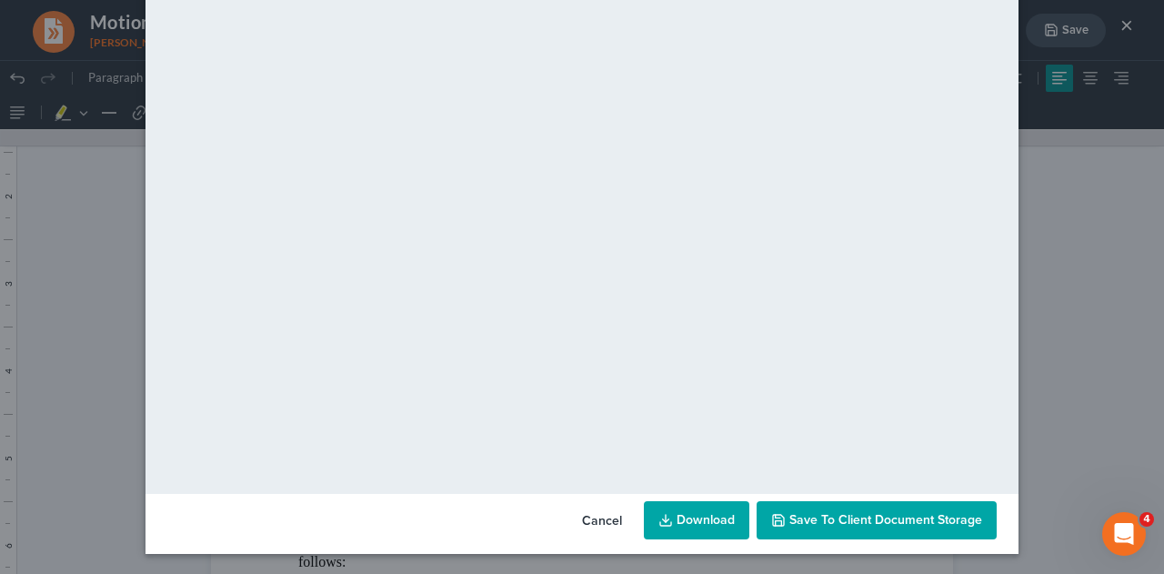
click at [764, 515] on button "Save to Client Document Storage" at bounding box center [876, 520] width 240 height 38
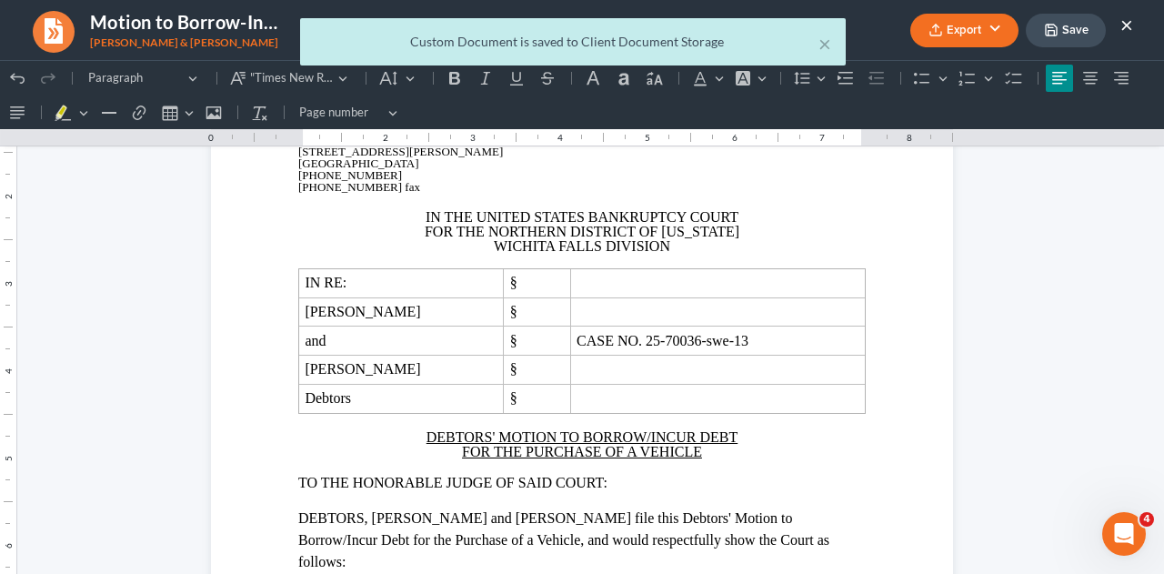
click at [1073, 31] on div "× Custom Document is saved to Client Document Storage" at bounding box center [573, 46] width 1164 height 56
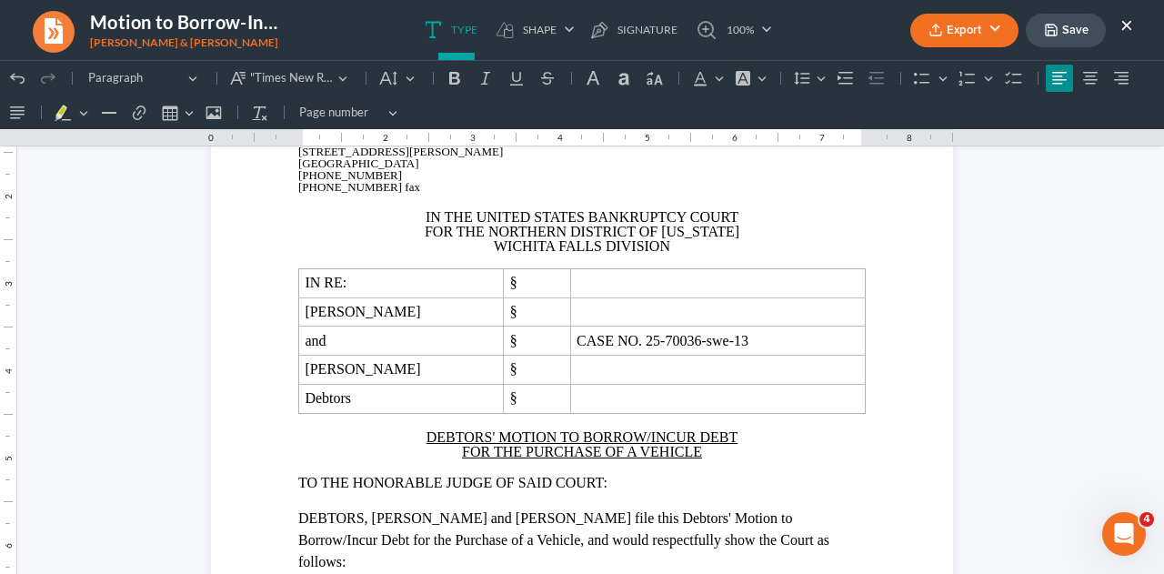
click at [1073, 31] on button "Save" at bounding box center [1065, 31] width 80 height 34
click at [1126, 24] on button "×" at bounding box center [1126, 25] width 13 height 22
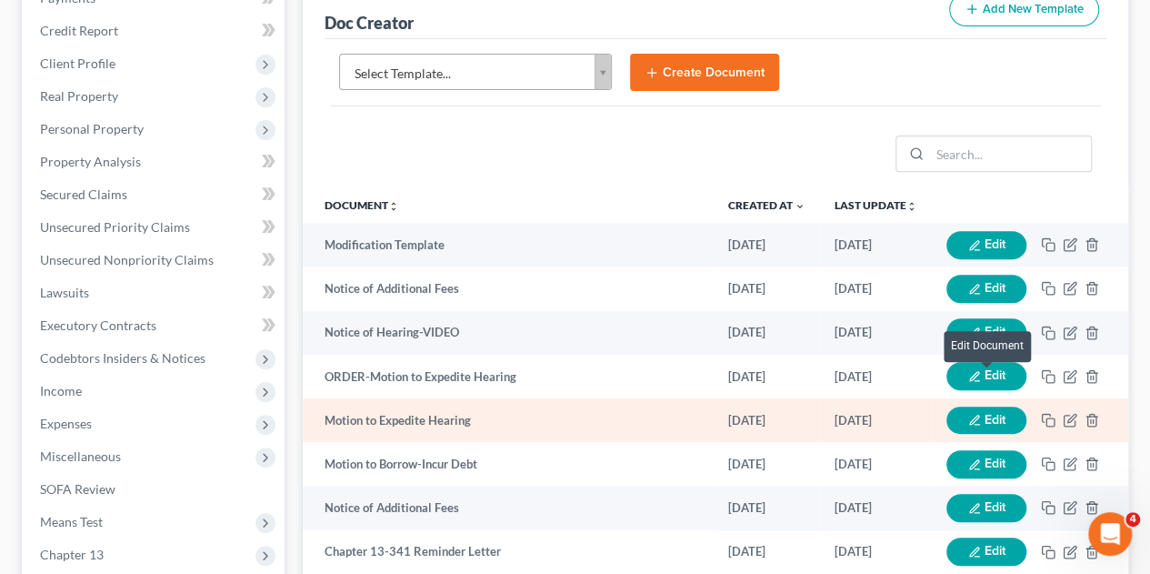
click at [1000, 406] on button "Edit" at bounding box center [986, 420] width 80 height 28
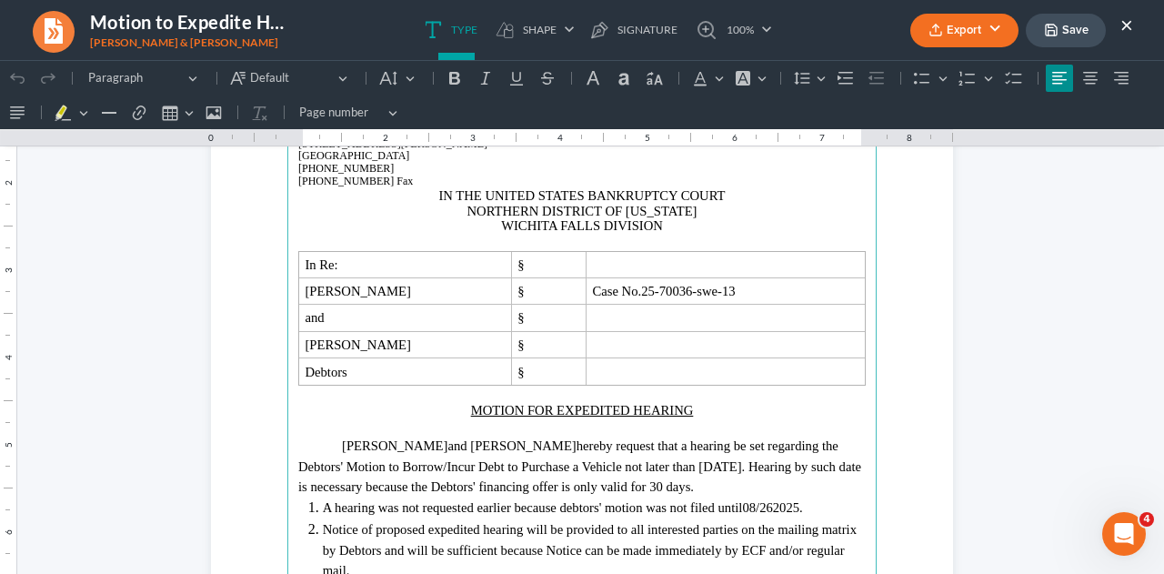
scroll to position [273, 0]
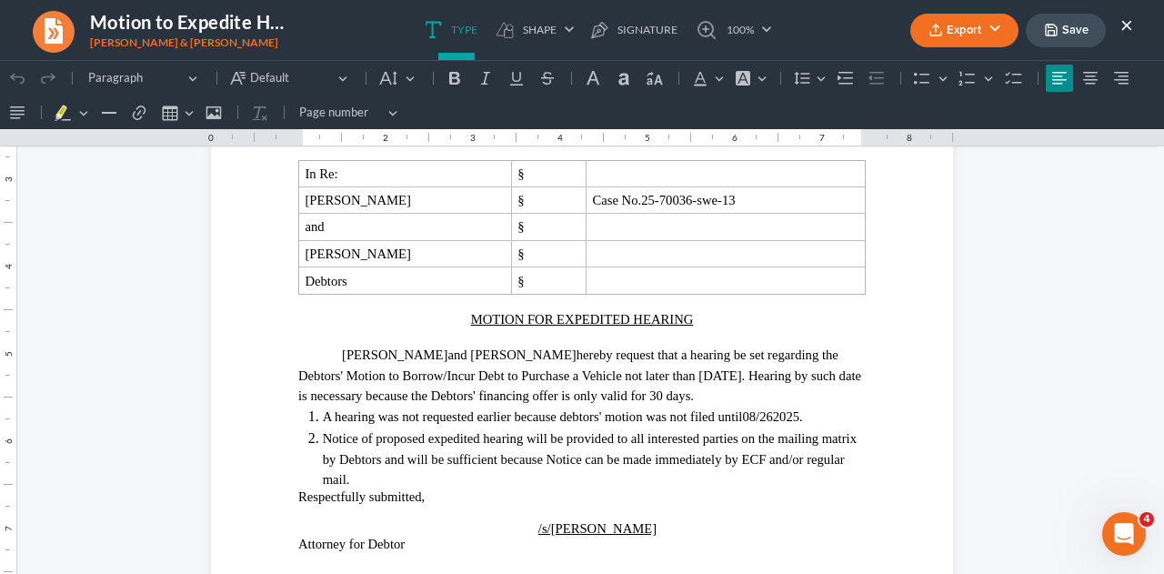
click at [924, 419] on section "⁠⁠⁠⁠⁠⁠⁠ Monte J. White and Associates Monte J. White 1106 Brook Ave, Hamilton P…" at bounding box center [582, 397] width 742 height 960
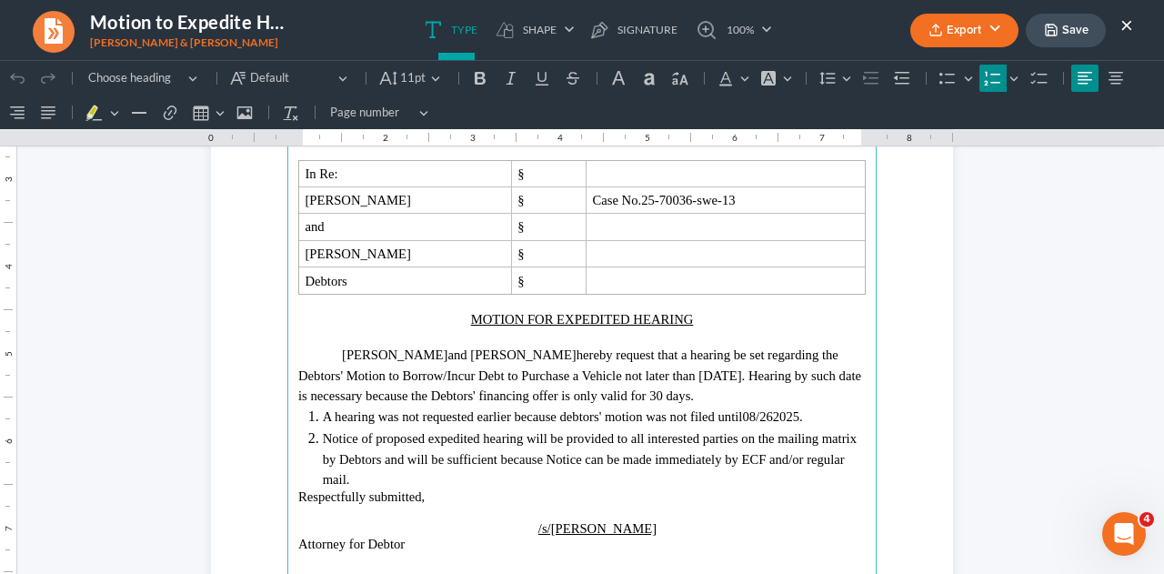
click at [772, 410] on span "08/262025." at bounding box center [772, 416] width 60 height 15
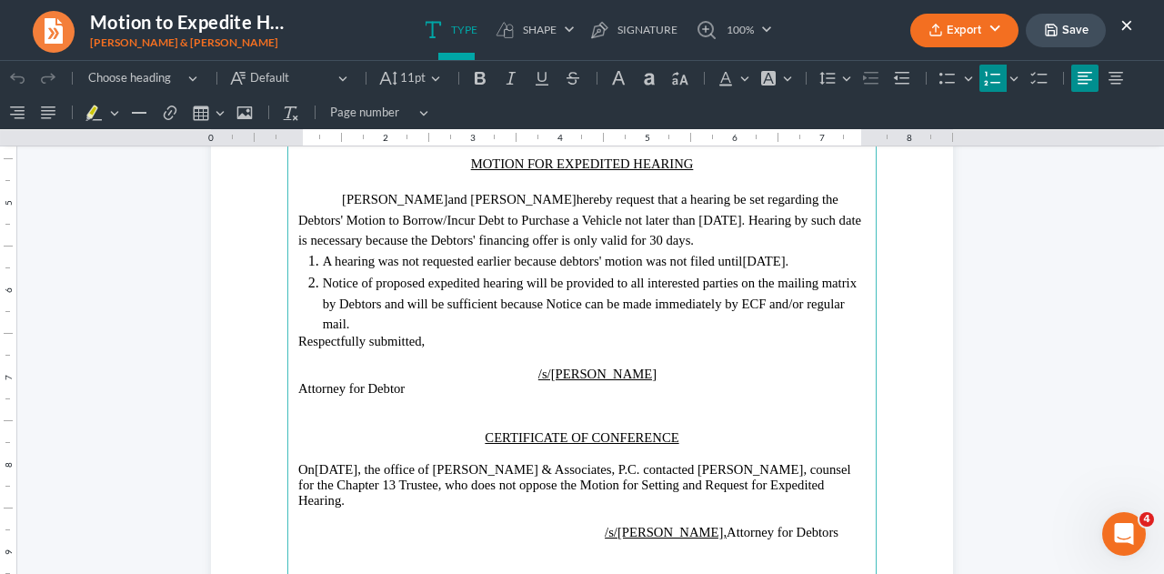
scroll to position [450, 0]
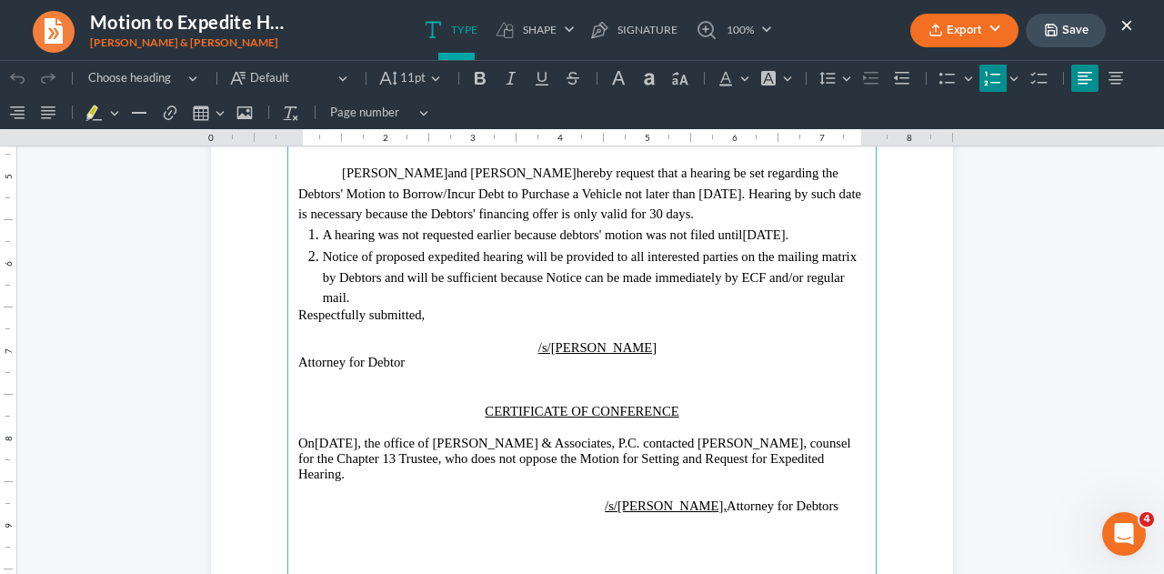
click at [357, 439] on span "[DATE]" at bounding box center [336, 442] width 43 height 15
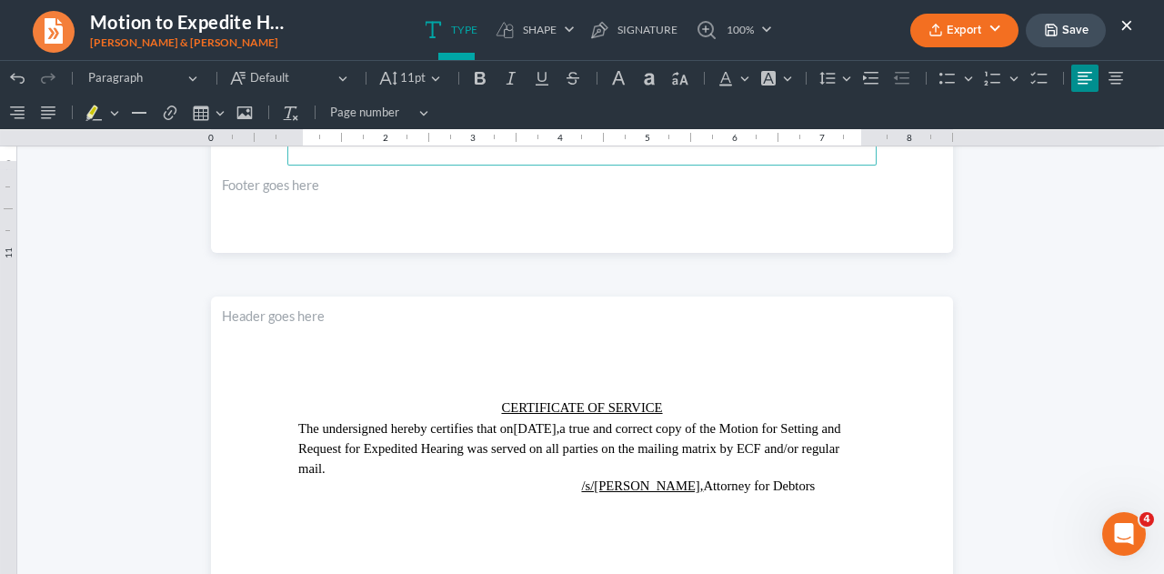
scroll to position [904, 0]
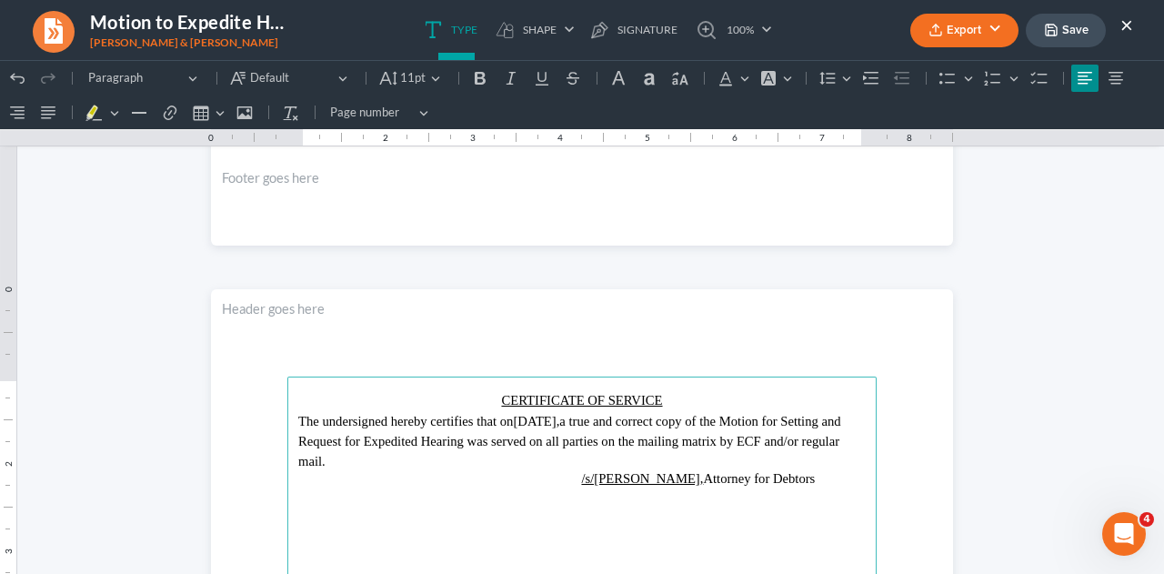
click at [559, 421] on span "08/26/2025," at bounding box center [536, 421] width 46 height 15
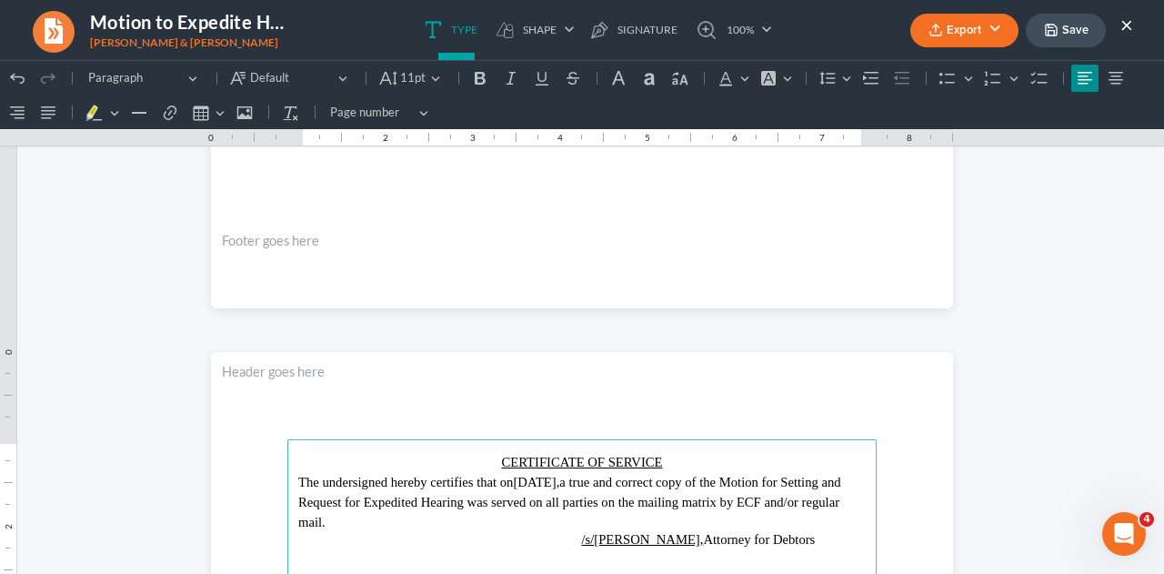
scroll to position [814, 0]
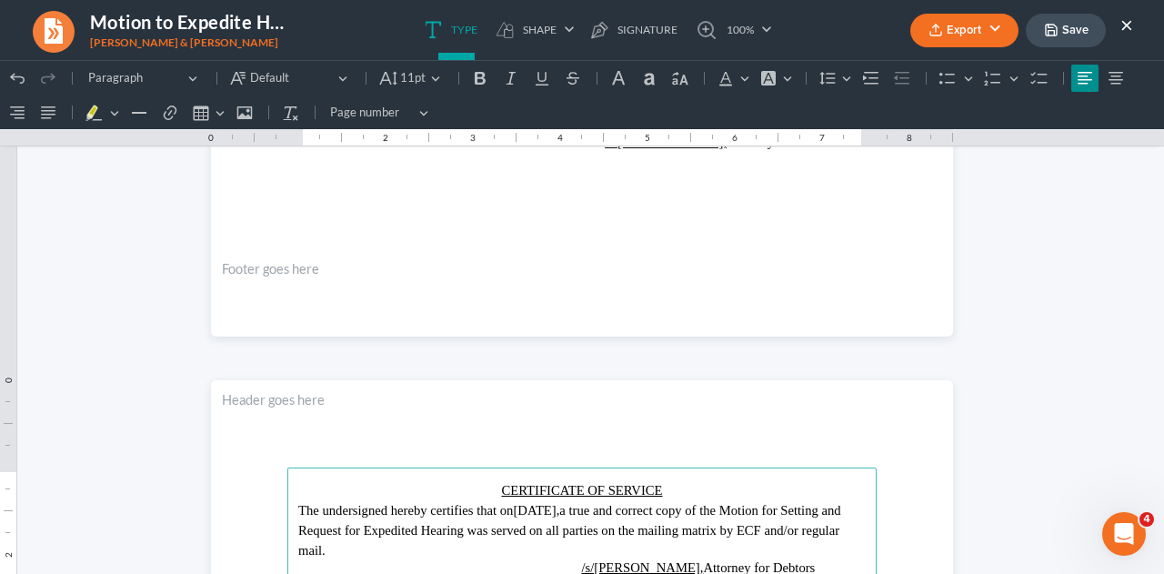
click at [1073, 30] on button "Save" at bounding box center [1065, 31] width 80 height 34
click at [962, 35] on button "Export" at bounding box center [964, 31] width 108 height 34
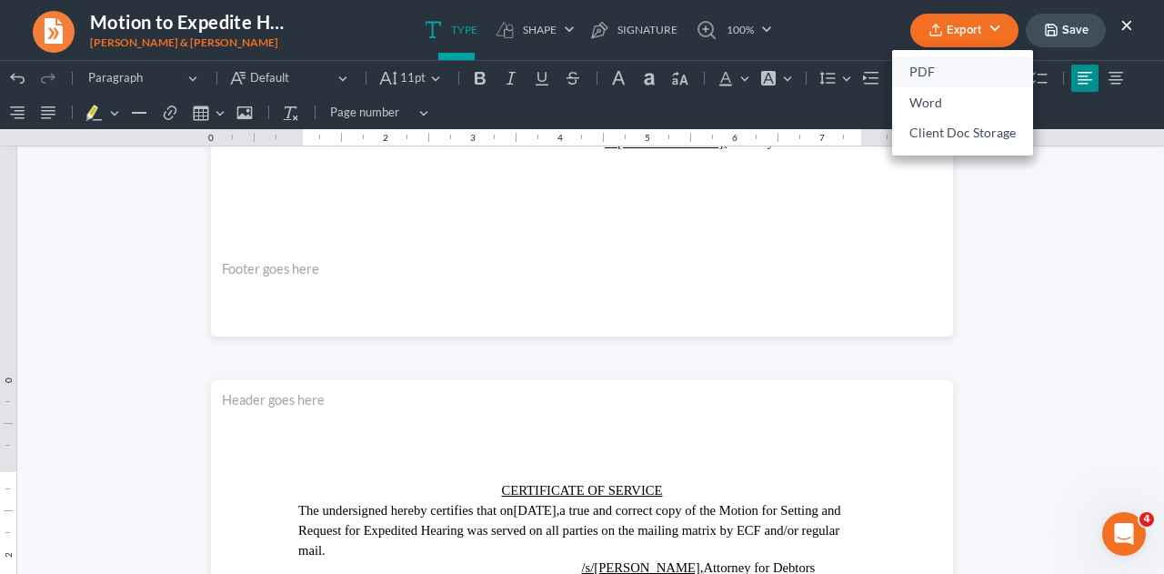
click at [934, 69] on link "PDF" at bounding box center [962, 72] width 141 height 31
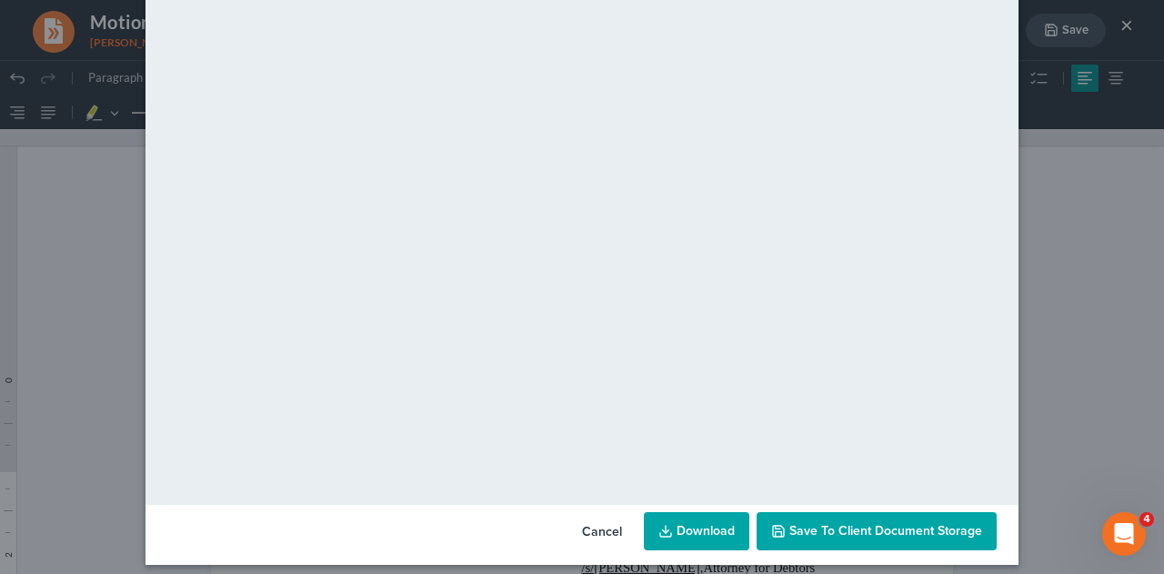
scroll to position [185, 0]
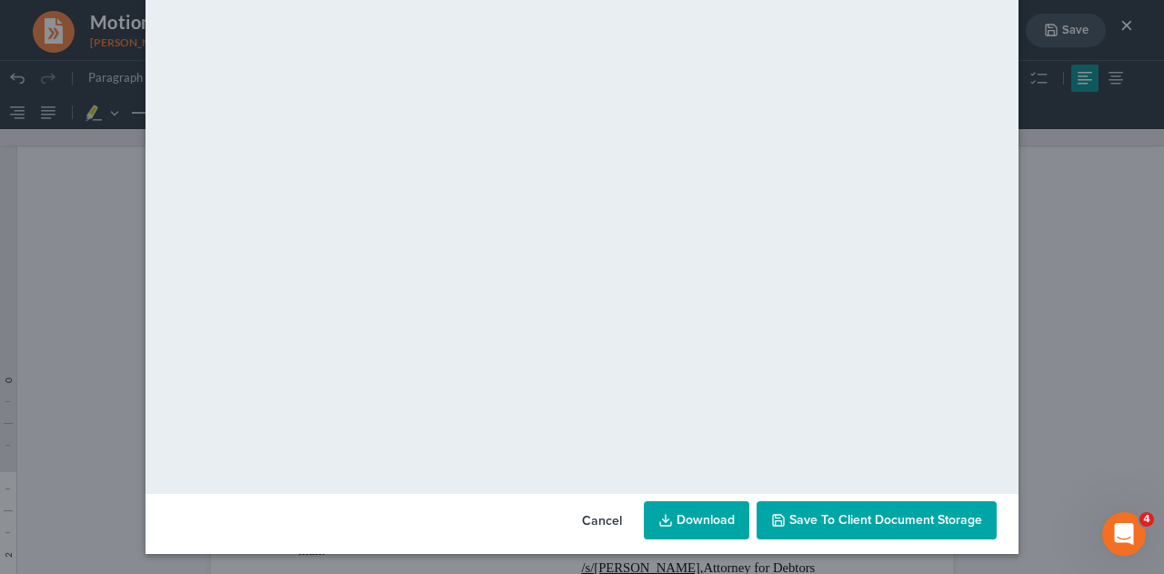
click at [952, 515] on span "Save to Client Document Storage" at bounding box center [885, 519] width 193 height 15
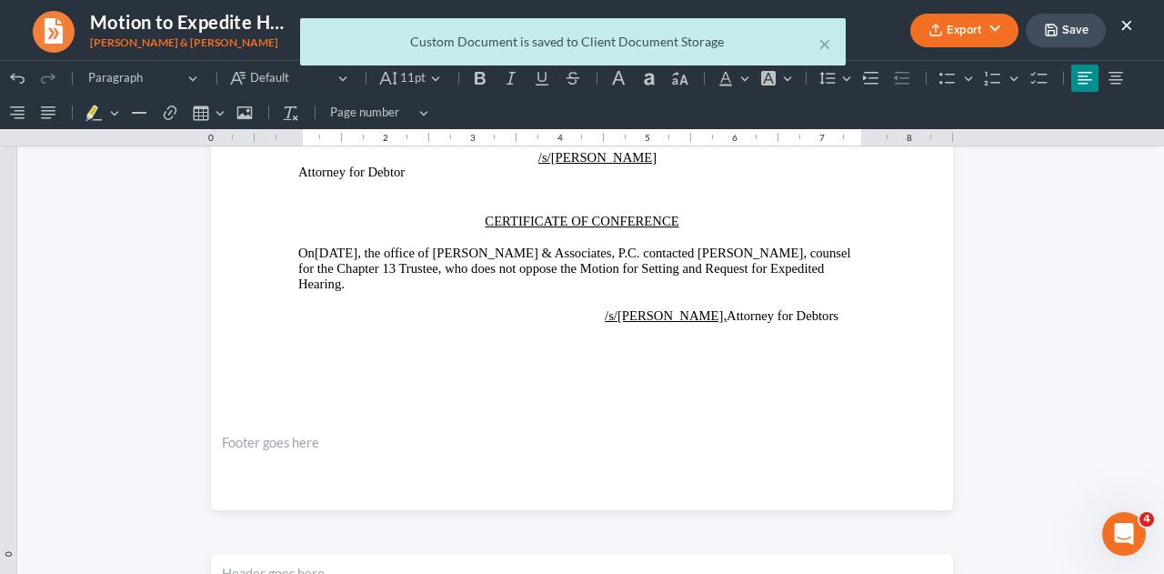
scroll to position [632, 0]
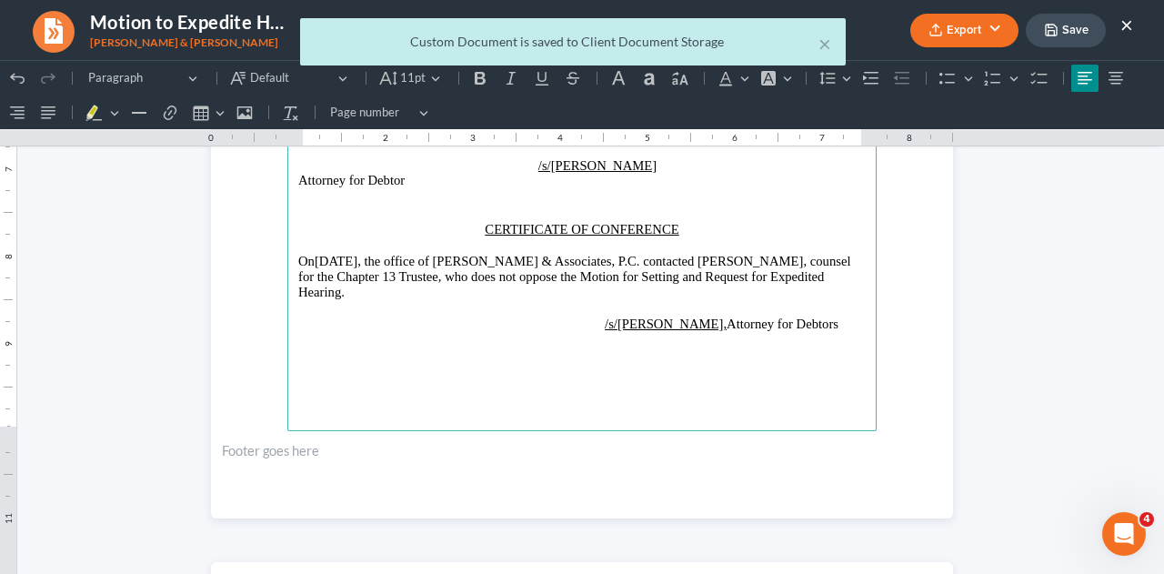
drag, startPoint x: 1060, startPoint y: 36, endPoint x: 1059, endPoint y: 48, distance: 11.9
click at [1060, 36] on div "× Custom Document is saved to Client Document Storage" at bounding box center [573, 46] width 1164 height 56
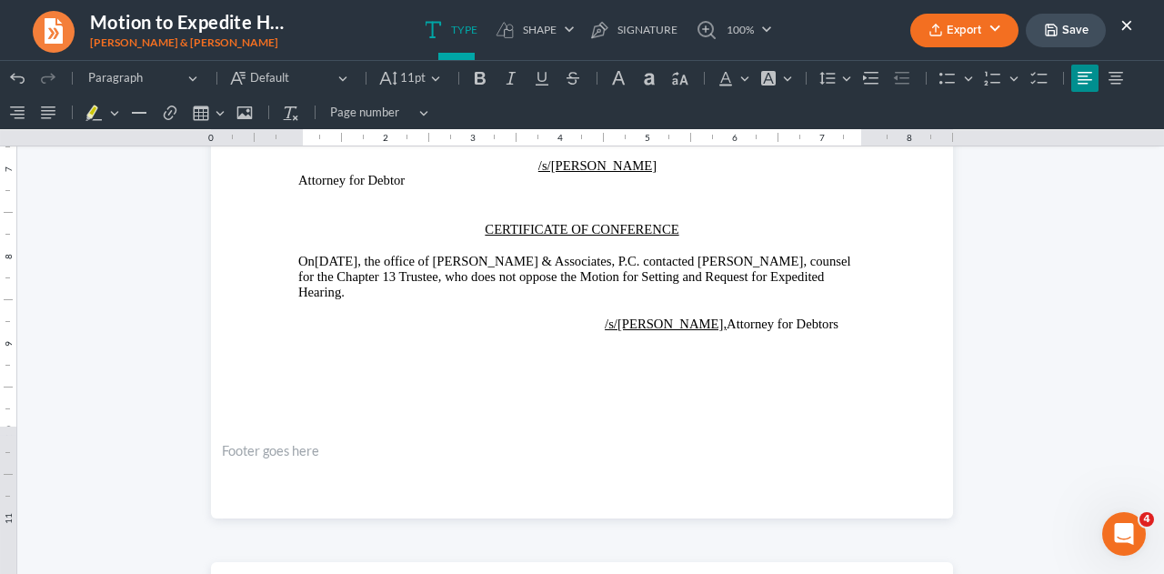
click at [1065, 34] on button "Save" at bounding box center [1065, 31] width 80 height 34
click at [1126, 23] on button "×" at bounding box center [1126, 25] width 13 height 22
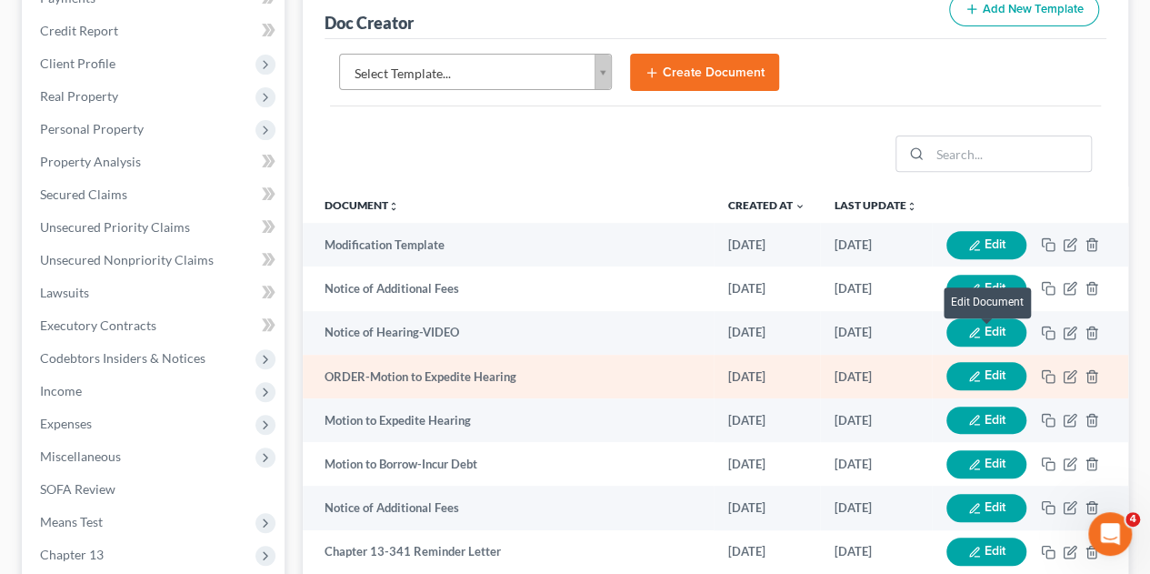
click at [982, 362] on button "Edit" at bounding box center [986, 376] width 80 height 28
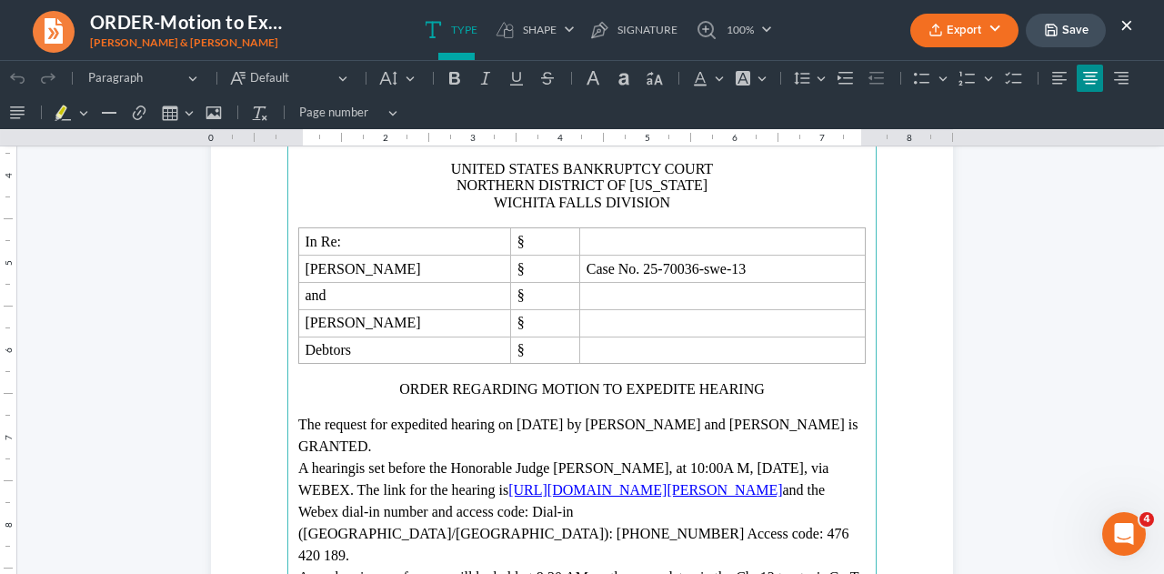
scroll to position [454, 0]
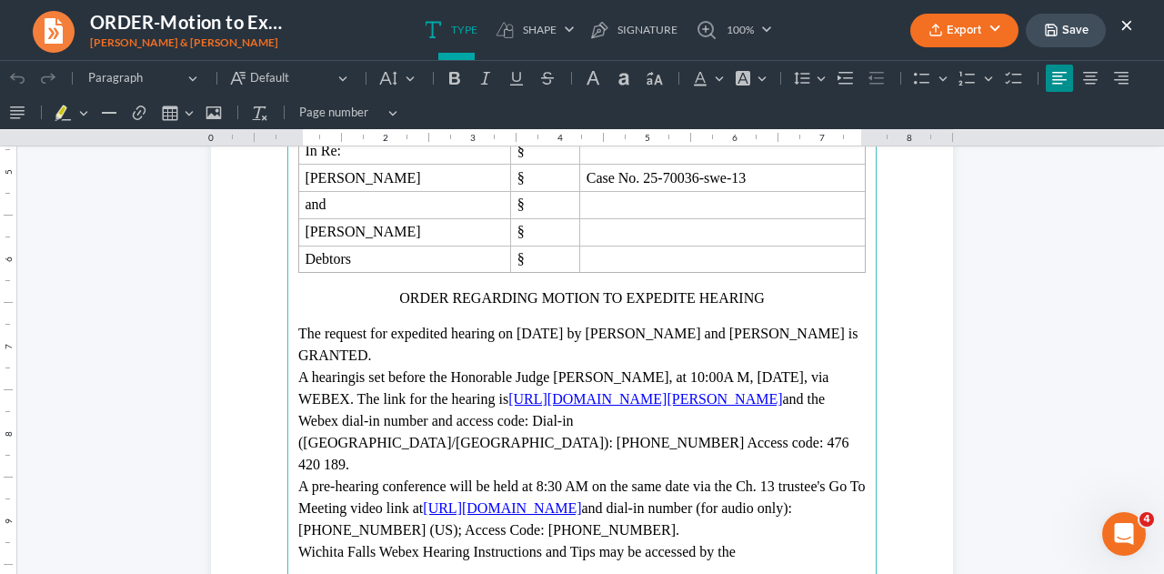
click at [382, 371] on p "A hearing is set before the Honorable Judge Scott W. Everett, at 10:00A M, Sept…" at bounding box center [581, 420] width 567 height 109
click at [741, 376] on span "is set before the Honorable Judge Scott W. Everett, at 10:00A M, September 18, …" at bounding box center [563, 387] width 530 height 37
drag, startPoint x: 751, startPoint y: 375, endPoint x: 785, endPoint y: 385, distance: 35.7
click at [751, 375] on span "is set before the Honorable Judge Scott W. Everett, at 10:00AM, September 18, 2…" at bounding box center [558, 387] width 520 height 37
click at [729, 375] on span "is set before the Honorable Judge Scott W. Everett, at 10:00AM., September 18, …" at bounding box center [560, 387] width 524 height 37
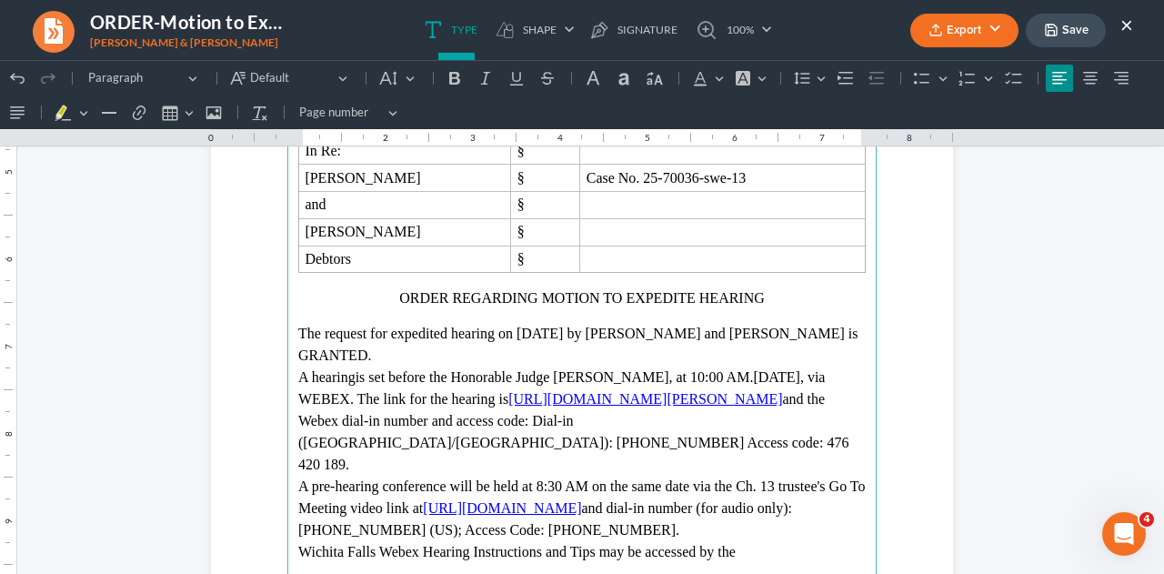
click at [744, 375] on span "is set before the Honorable Judge Scott W. Everett, at 10:00 AM., September 18,…" at bounding box center [561, 387] width 526 height 37
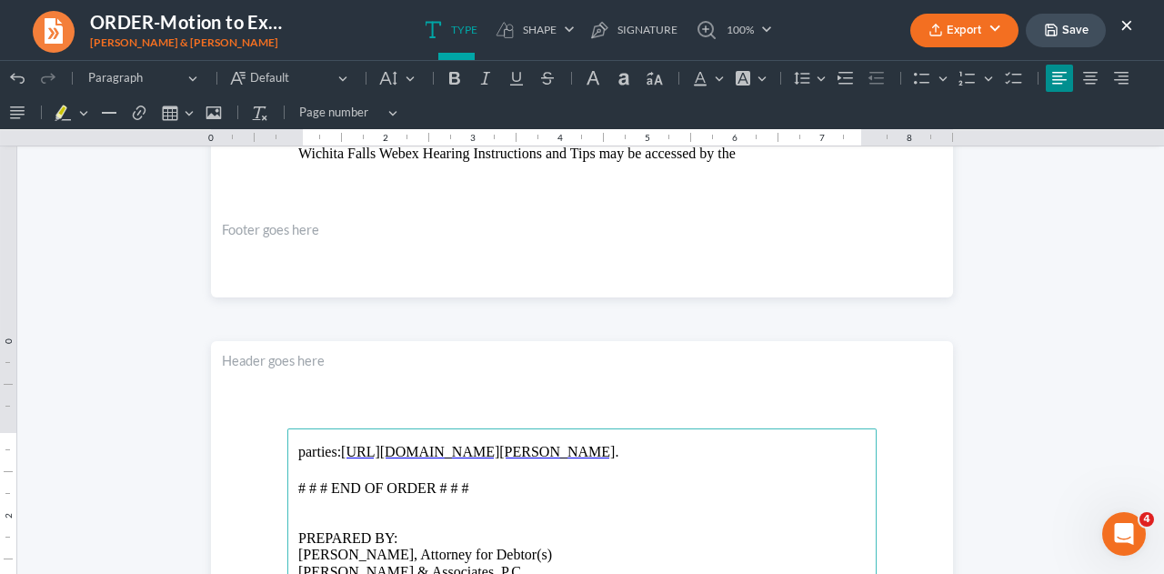
scroll to position [636, 0]
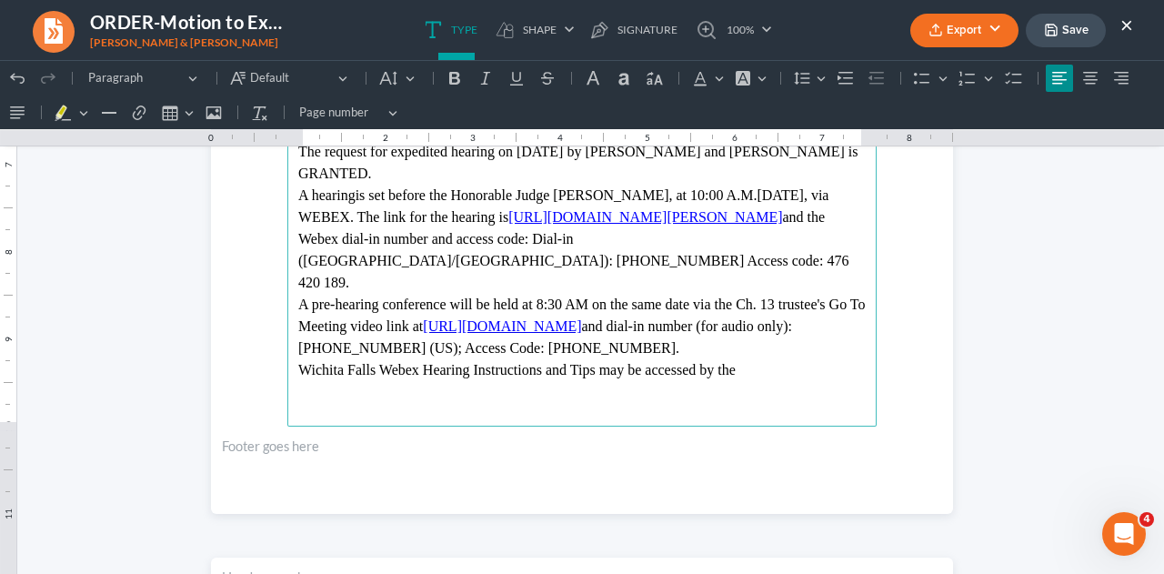
click at [947, 35] on button "Export" at bounding box center [964, 31] width 108 height 34
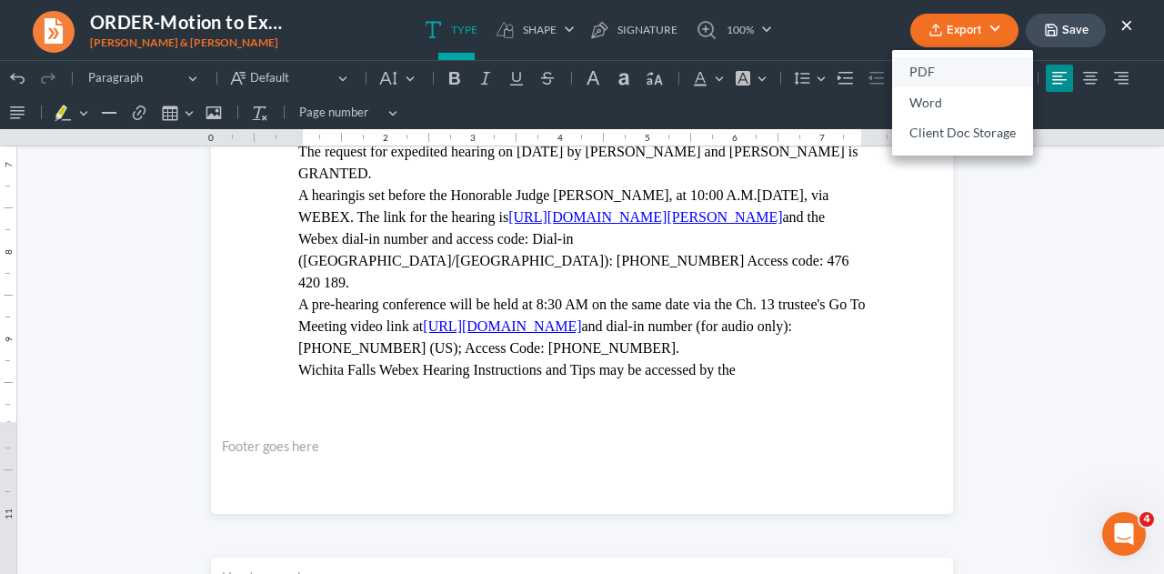
click at [924, 78] on link "PDF" at bounding box center [962, 72] width 141 height 31
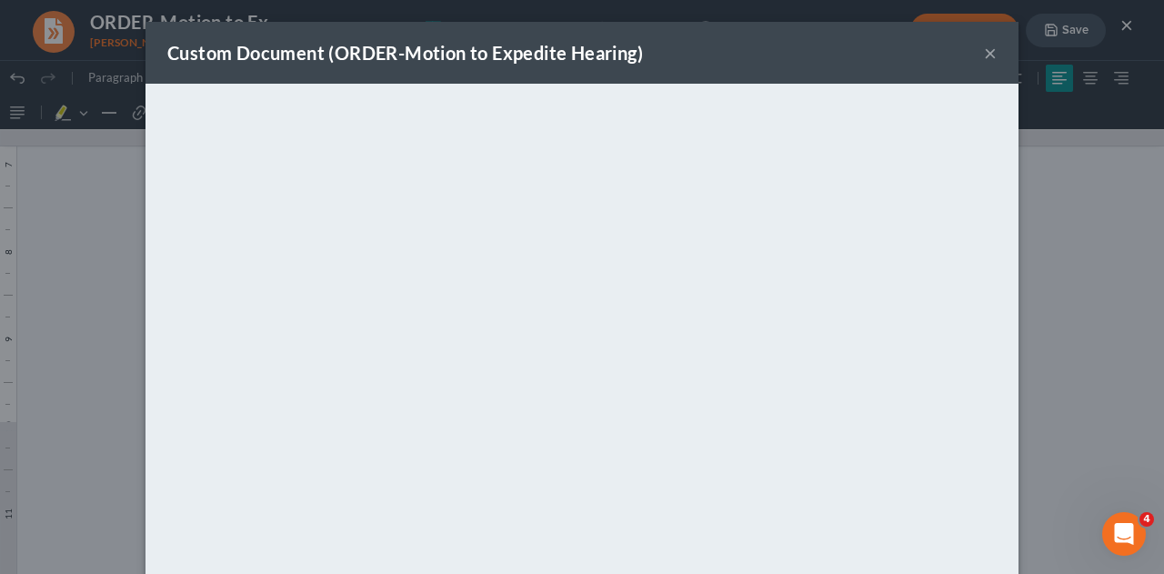
click at [1114, 297] on div "Custom Document (ORDER-Motion to Expedite Hearing) × <object ng-attr-data='http…" at bounding box center [582, 287] width 1164 height 574
click at [984, 57] on button "×" at bounding box center [990, 53] width 13 height 22
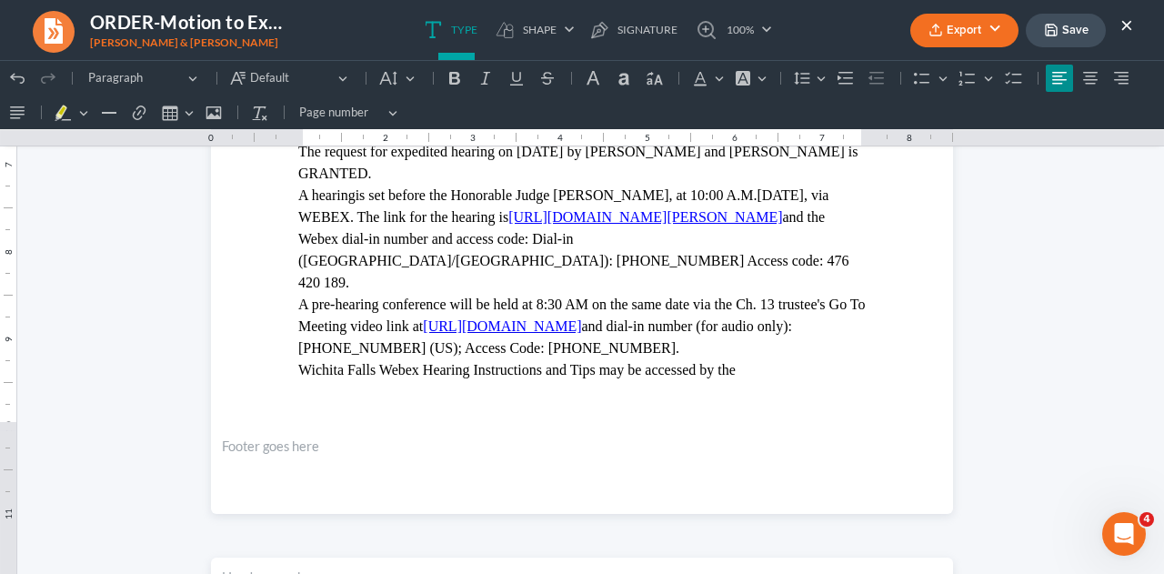
click at [1076, 31] on button "Save" at bounding box center [1065, 31] width 80 height 34
click at [1129, 23] on button "×" at bounding box center [1126, 25] width 13 height 22
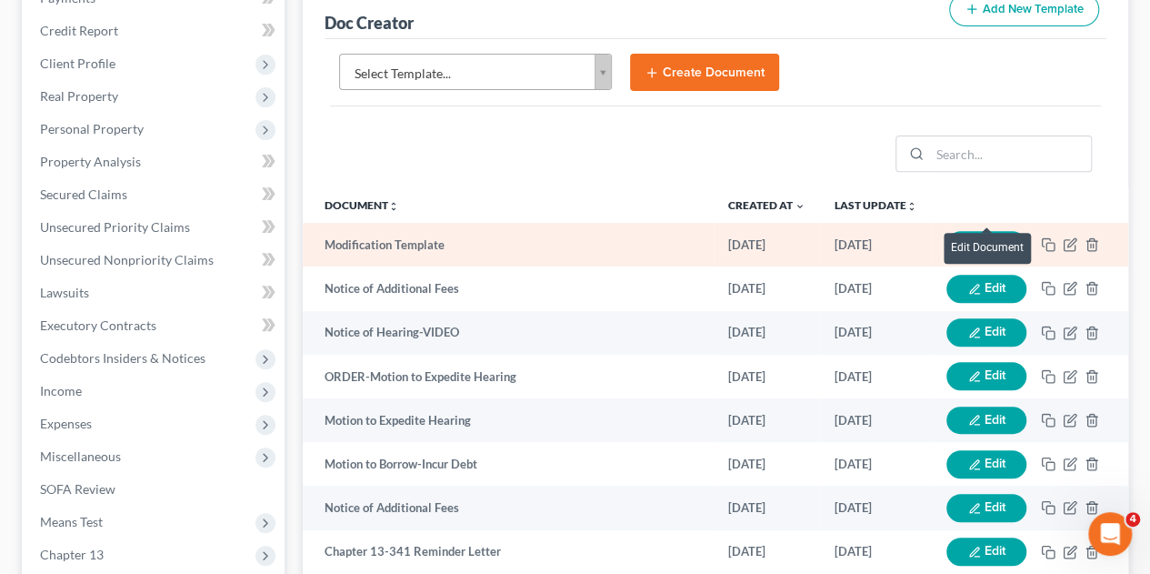
click at [1014, 231] on button "Edit" at bounding box center [986, 245] width 80 height 28
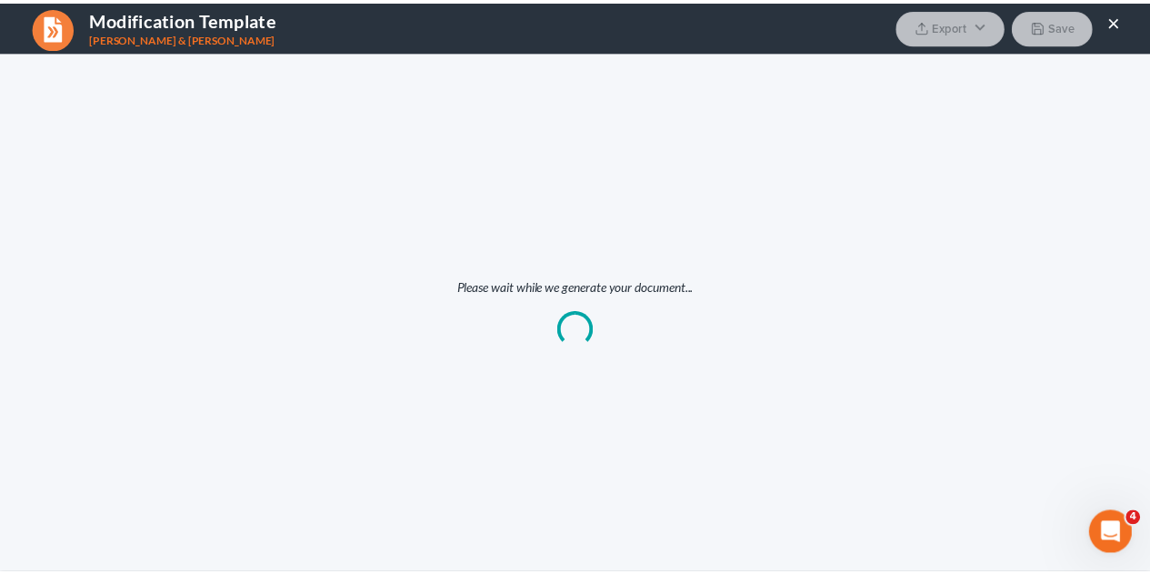
scroll to position [0, 0]
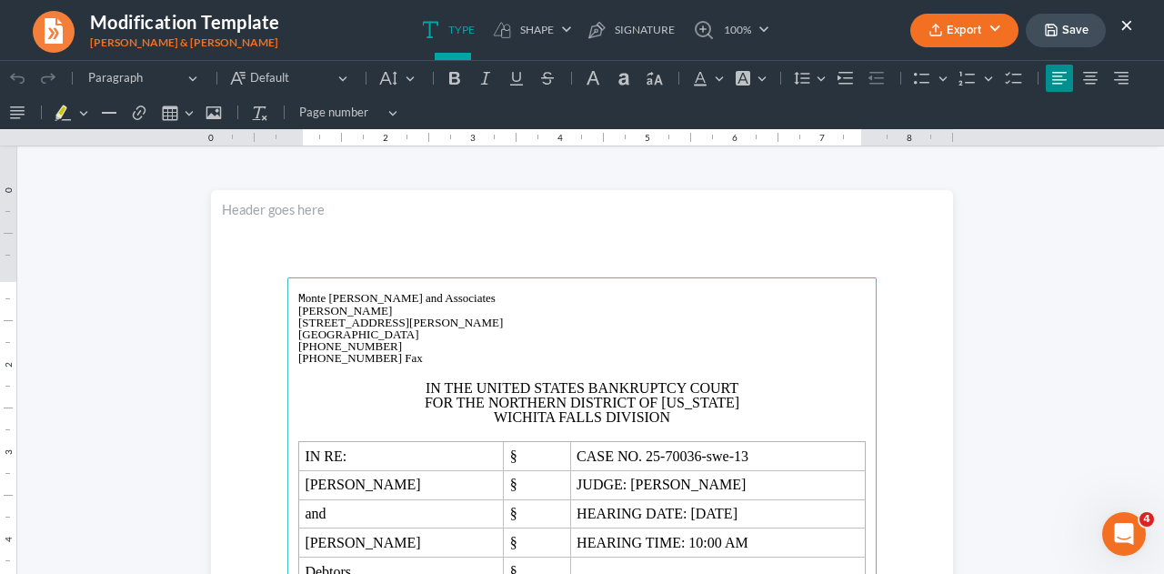
click at [978, 32] on button "Export" at bounding box center [964, 31] width 108 height 34
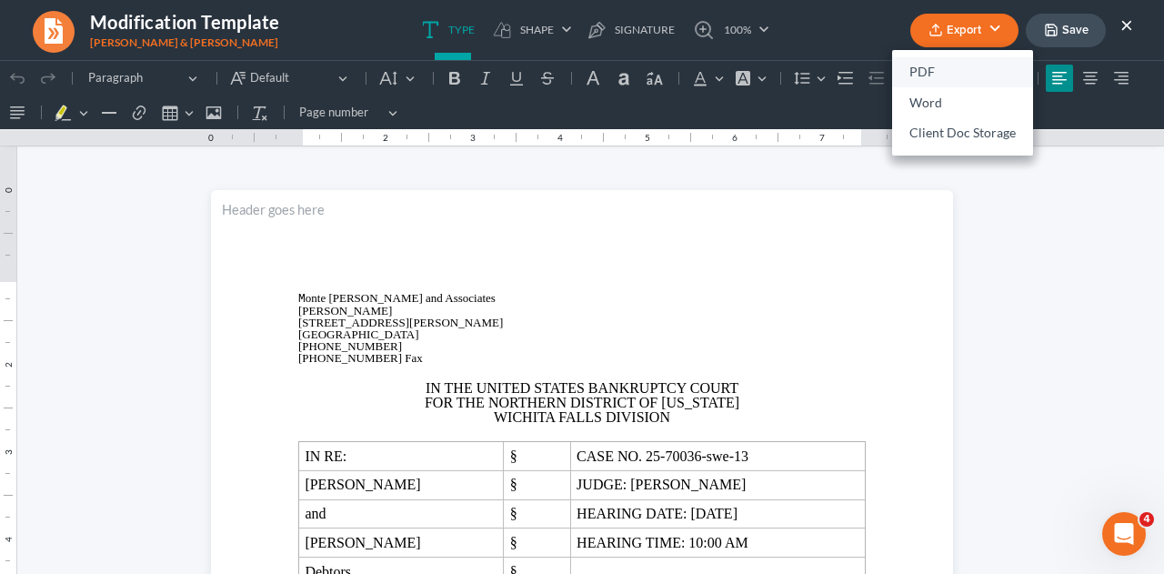
click at [923, 72] on link "PDF" at bounding box center [962, 72] width 141 height 31
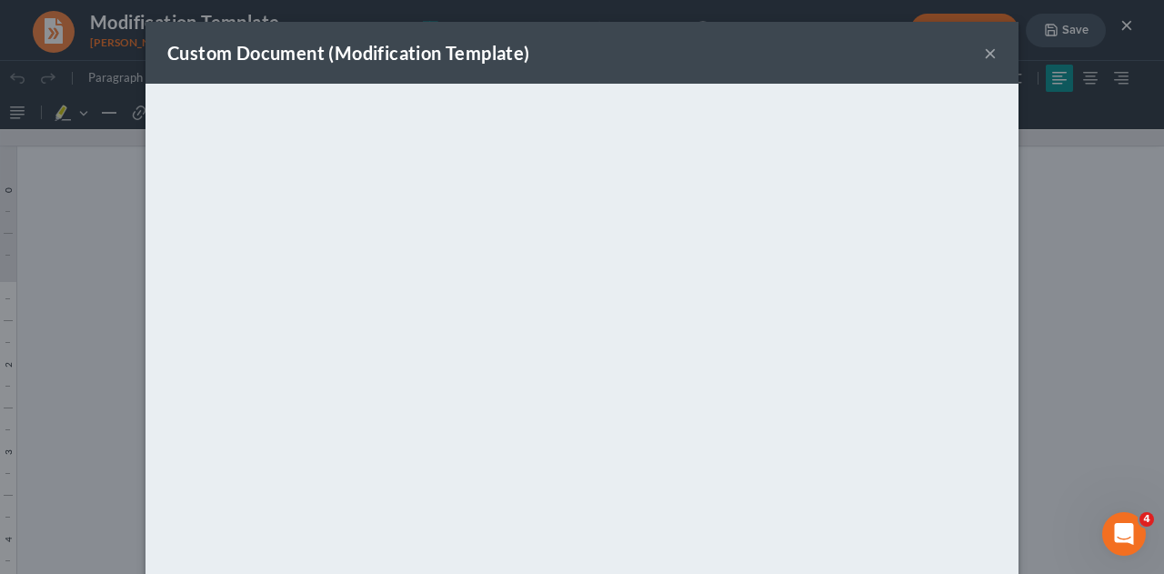
click at [985, 55] on button "×" at bounding box center [990, 53] width 13 height 22
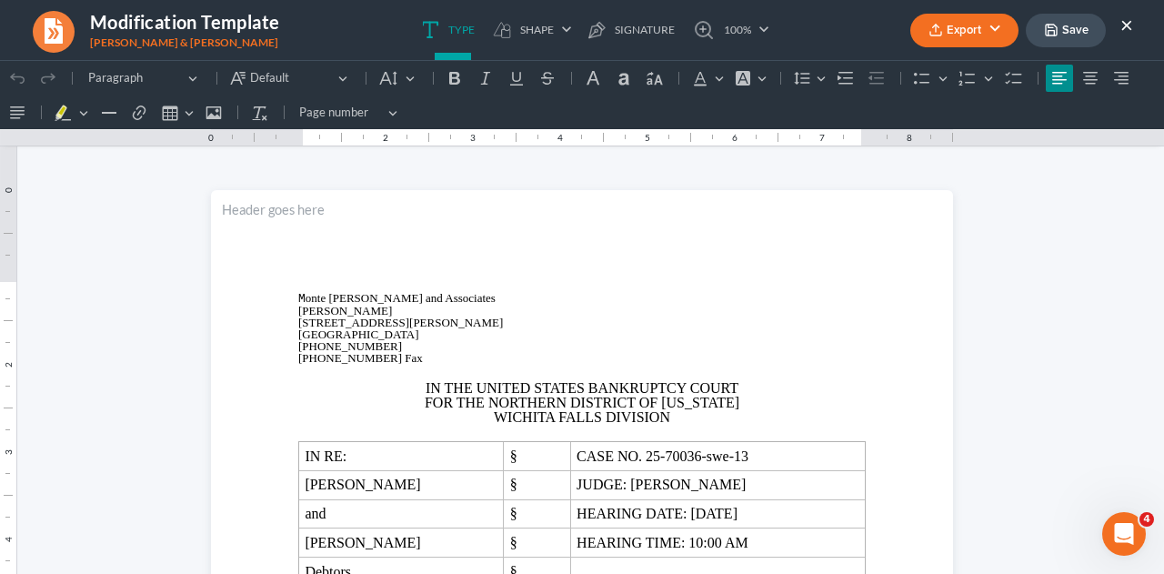
click at [1063, 33] on button "Save" at bounding box center [1065, 31] width 80 height 34
click at [1125, 26] on button "×" at bounding box center [1126, 25] width 13 height 22
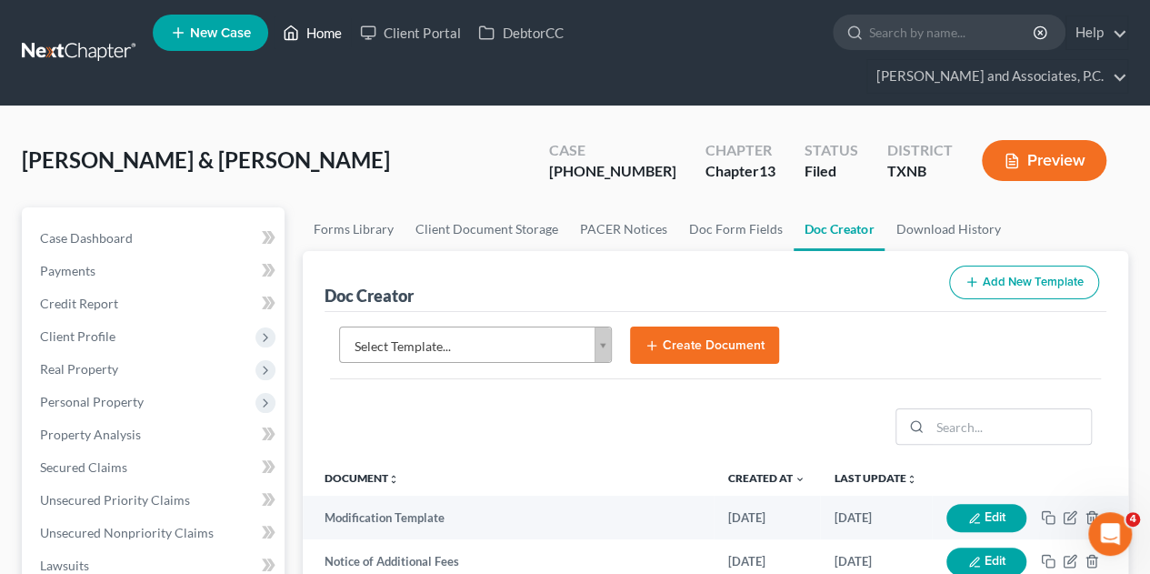
drag, startPoint x: 316, startPoint y: 34, endPoint x: 331, endPoint y: 61, distance: 30.9
click at [316, 34] on link "Home" at bounding box center [312, 32] width 77 height 33
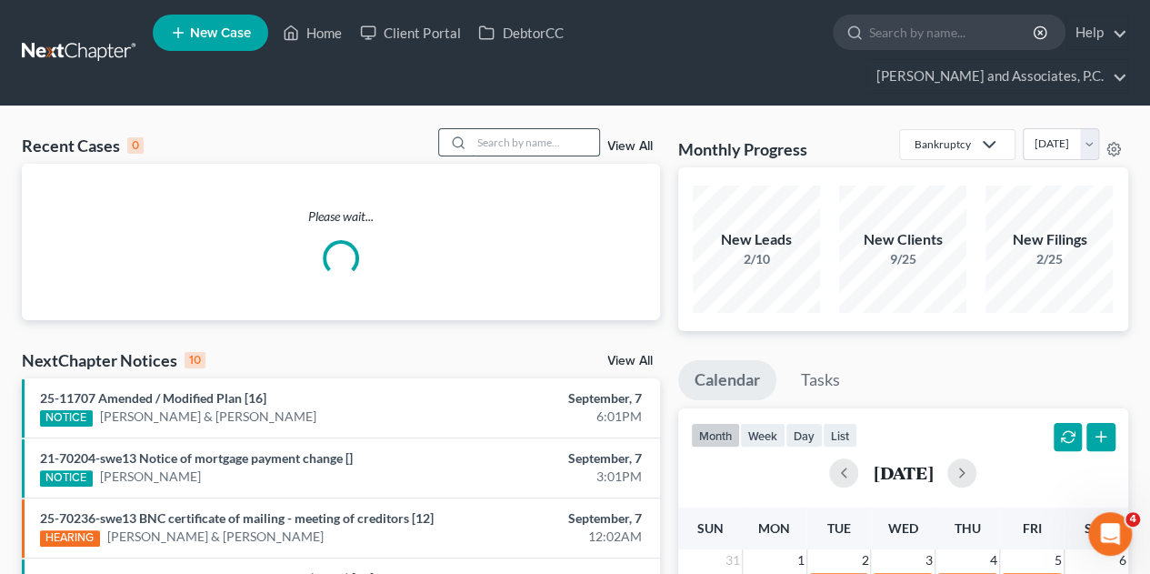
click at [540, 129] on input "search" at bounding box center [535, 142] width 127 height 26
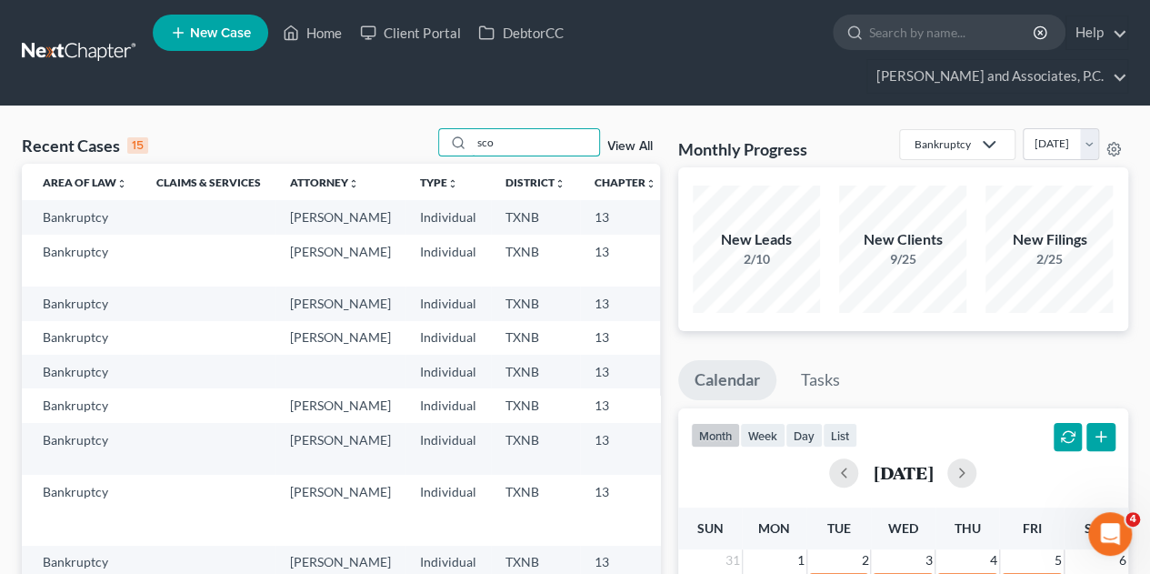
scroll to position [0, 173]
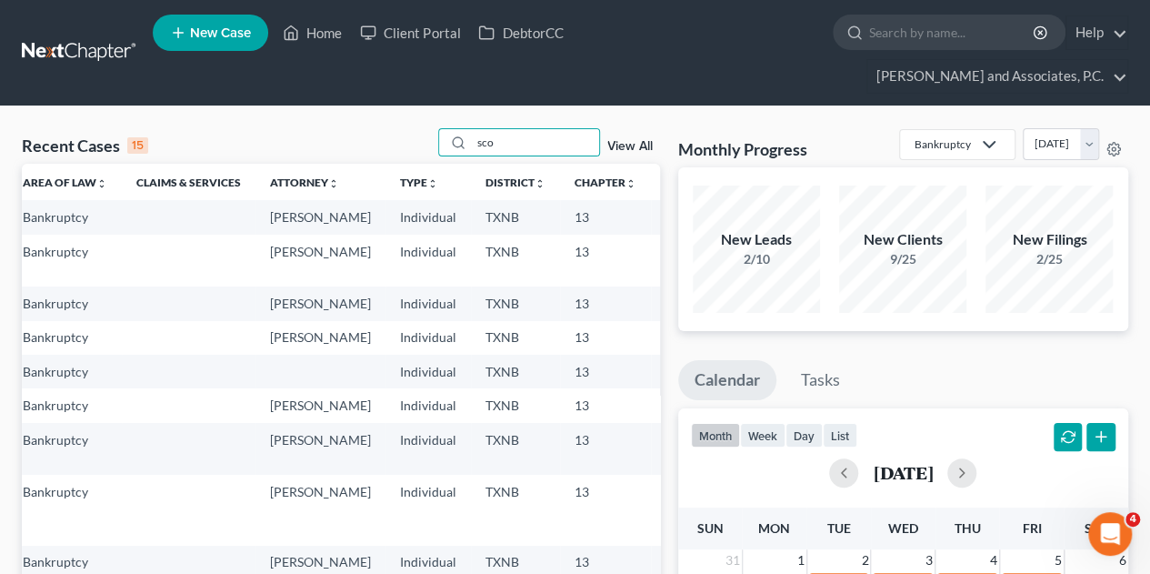
click at [651, 200] on td "[PHONE_NUMBER]" at bounding box center [722, 217] width 142 height 34
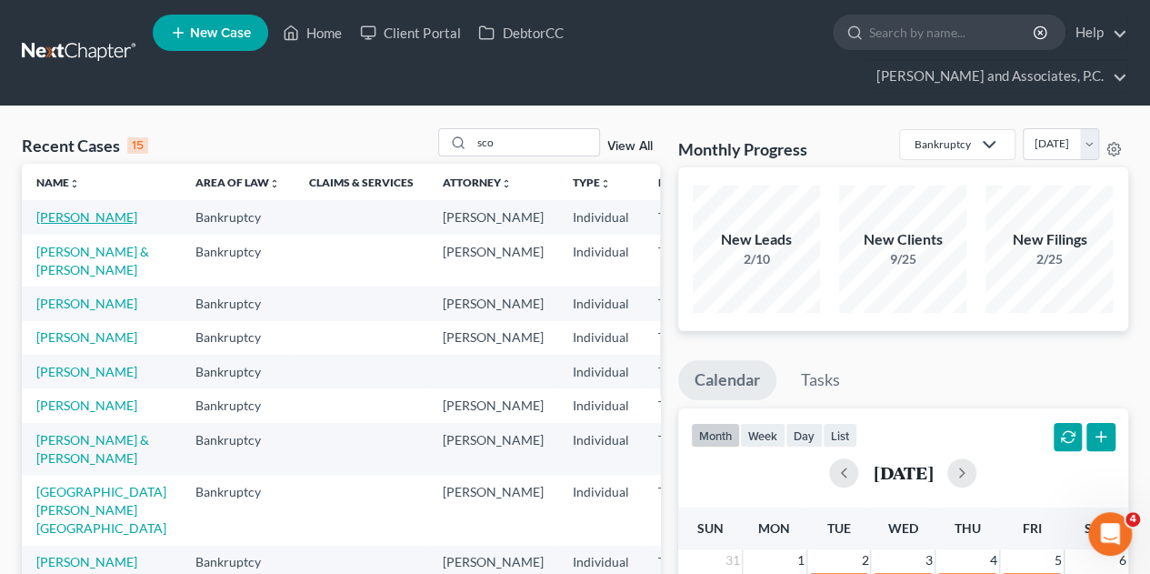
click at [55, 209] on link "[PERSON_NAME]" at bounding box center [86, 216] width 101 height 15
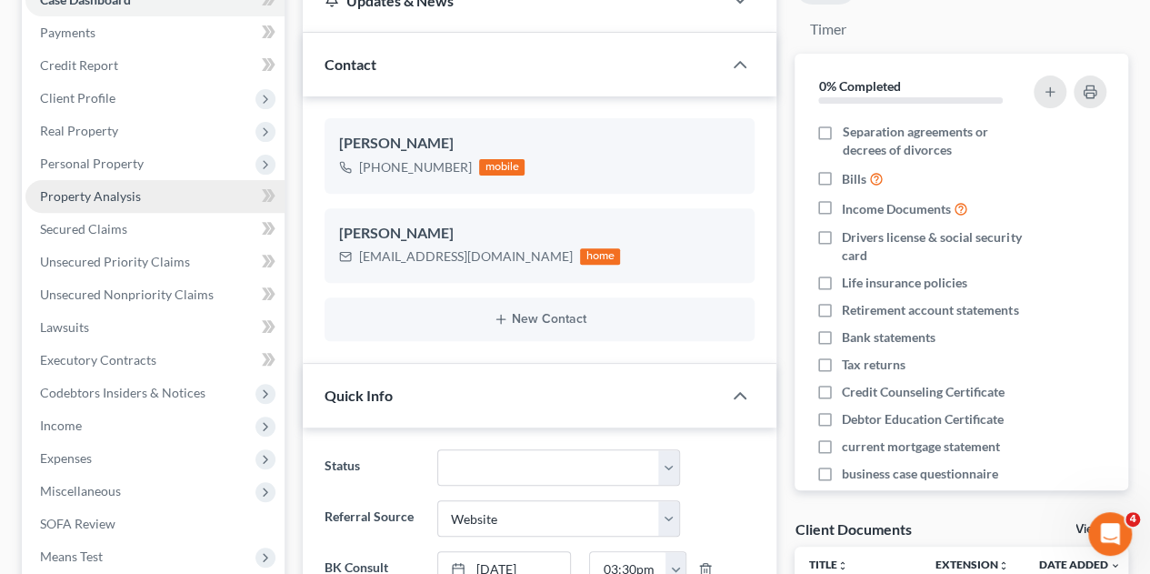
scroll to position [364, 0]
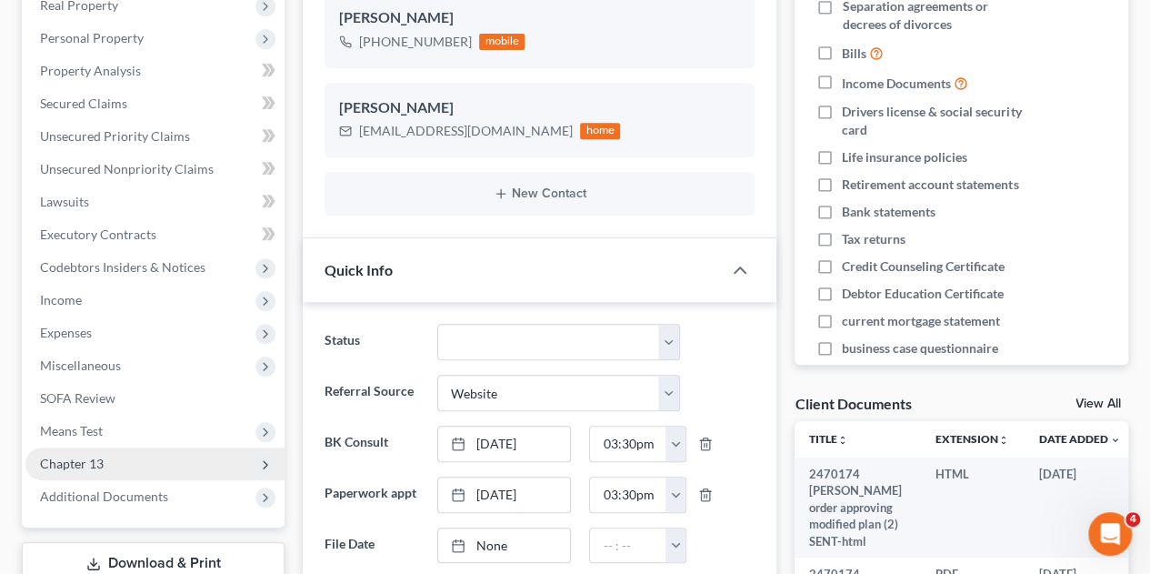
drag, startPoint x: 120, startPoint y: 464, endPoint x: 190, endPoint y: 421, distance: 82.5
click at [120, 488] on span "Additional Documents" at bounding box center [104, 495] width 128 height 15
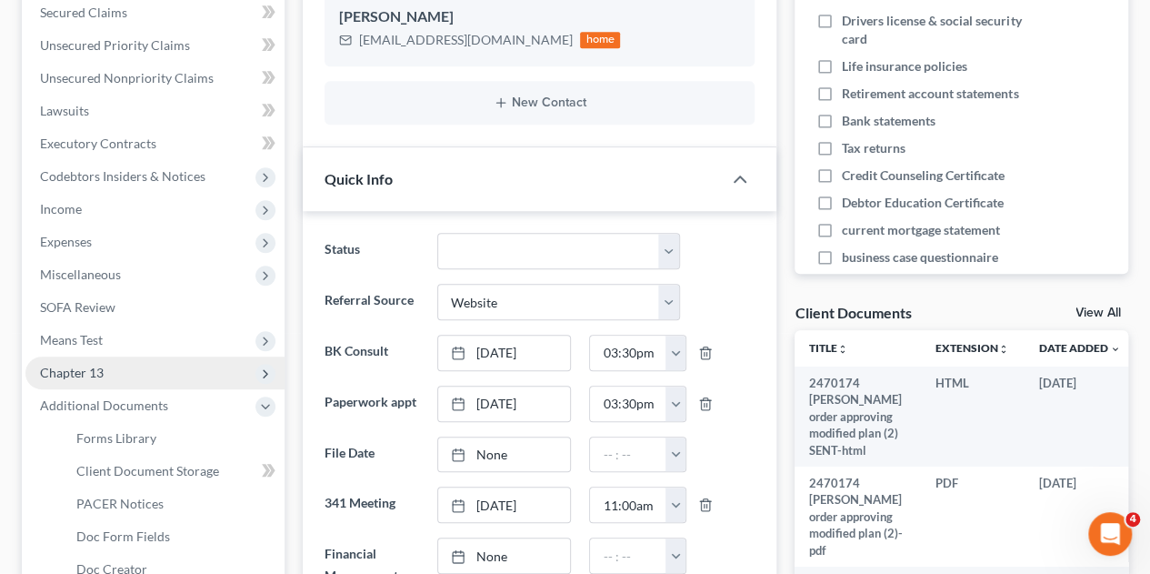
scroll to position [545, 0]
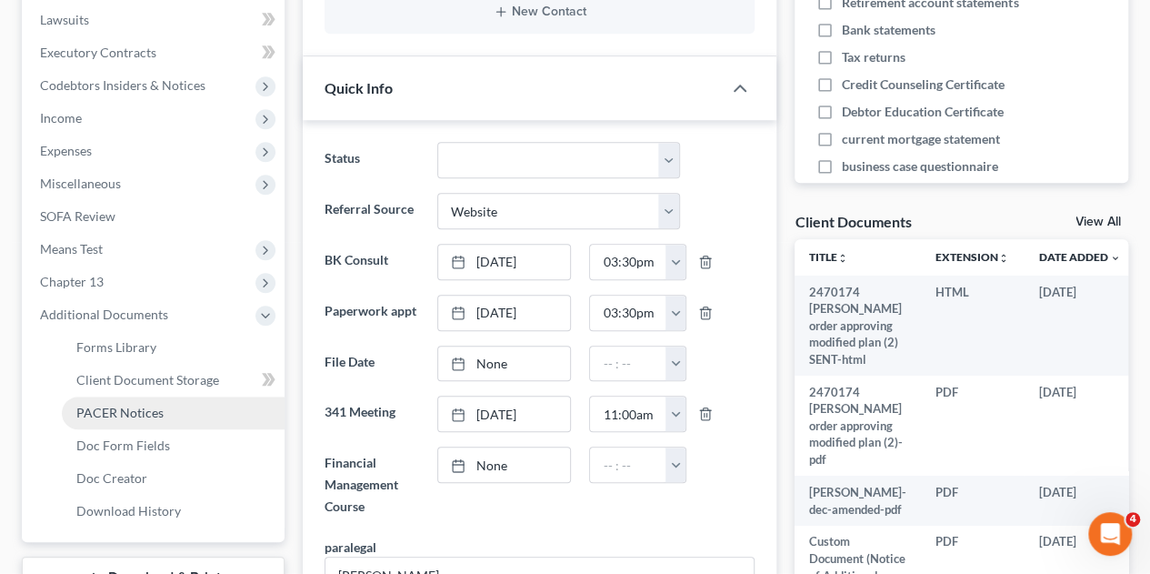
click at [131, 404] on span "PACER Notices" at bounding box center [119, 411] width 87 height 15
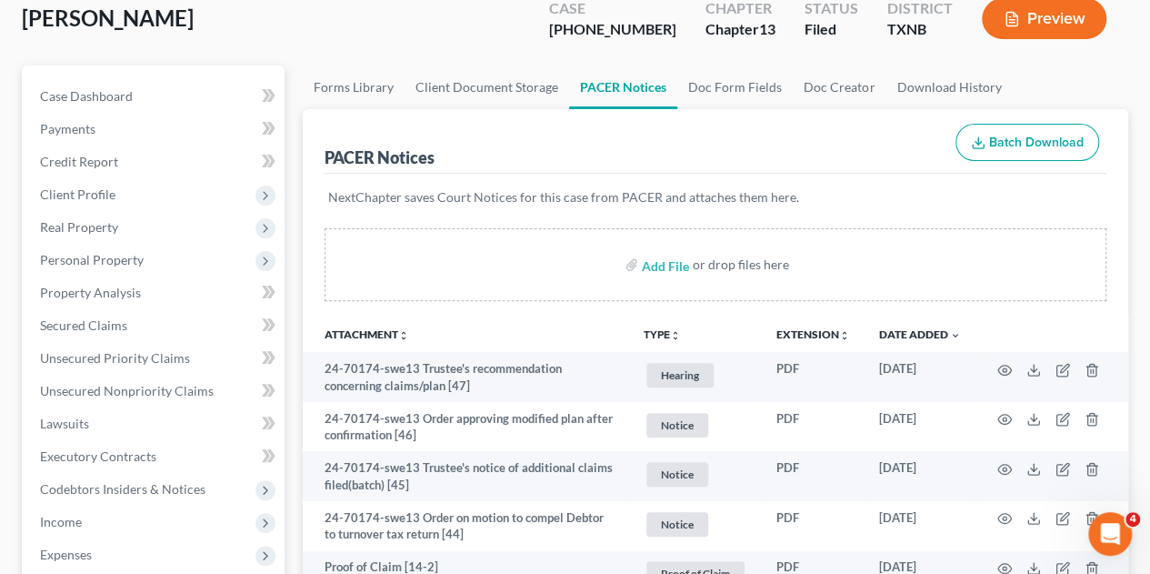
scroll to position [182, 0]
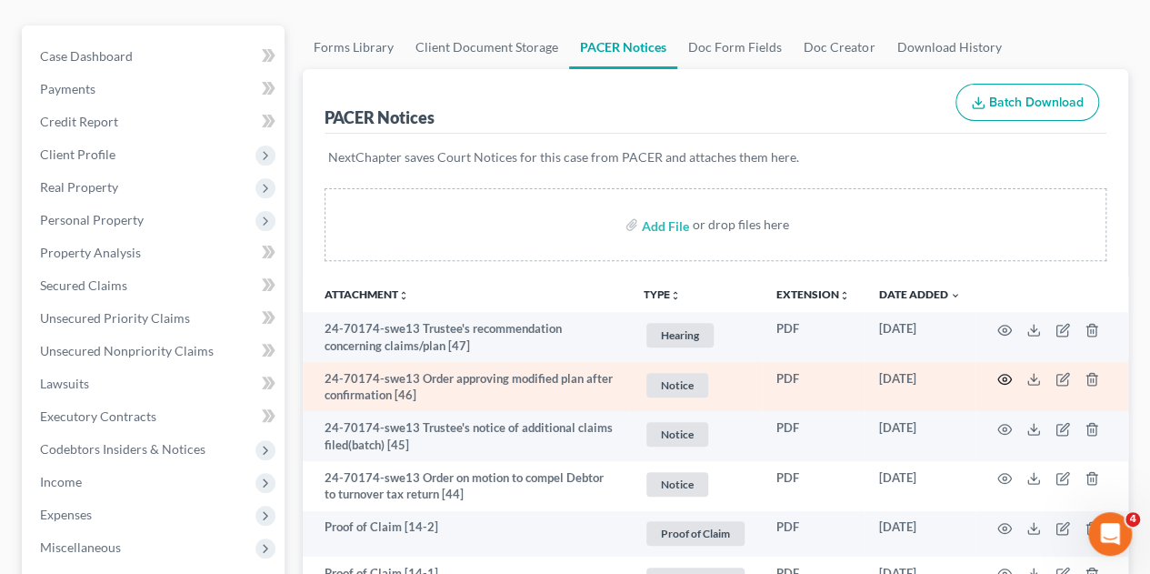
click at [1000, 372] on icon "button" at bounding box center [1004, 379] width 15 height 15
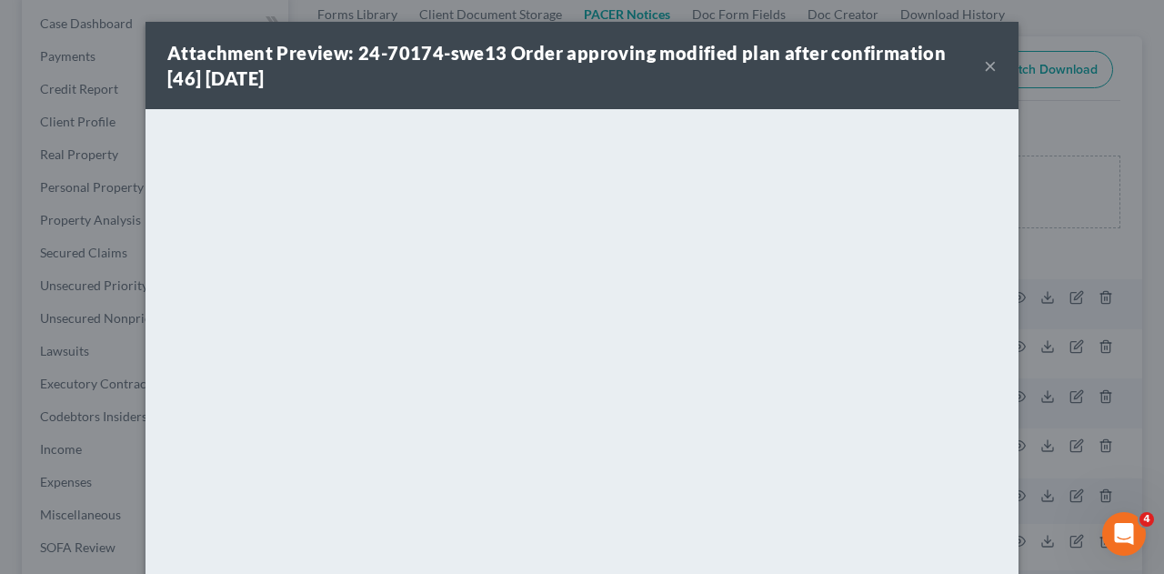
click at [984, 65] on button "×" at bounding box center [990, 66] width 13 height 22
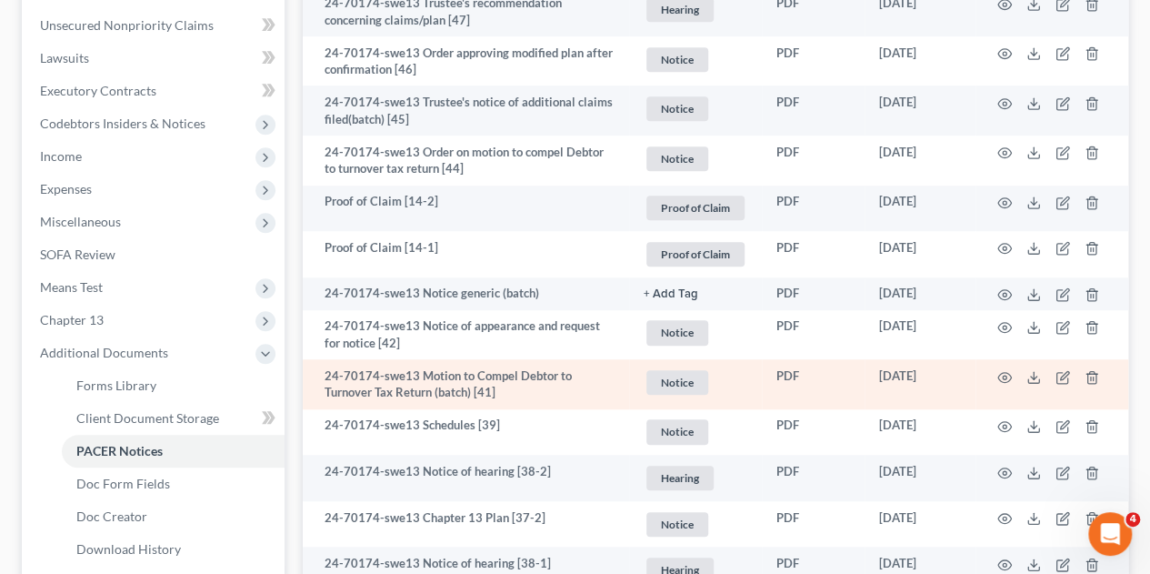
scroll to position [545, 0]
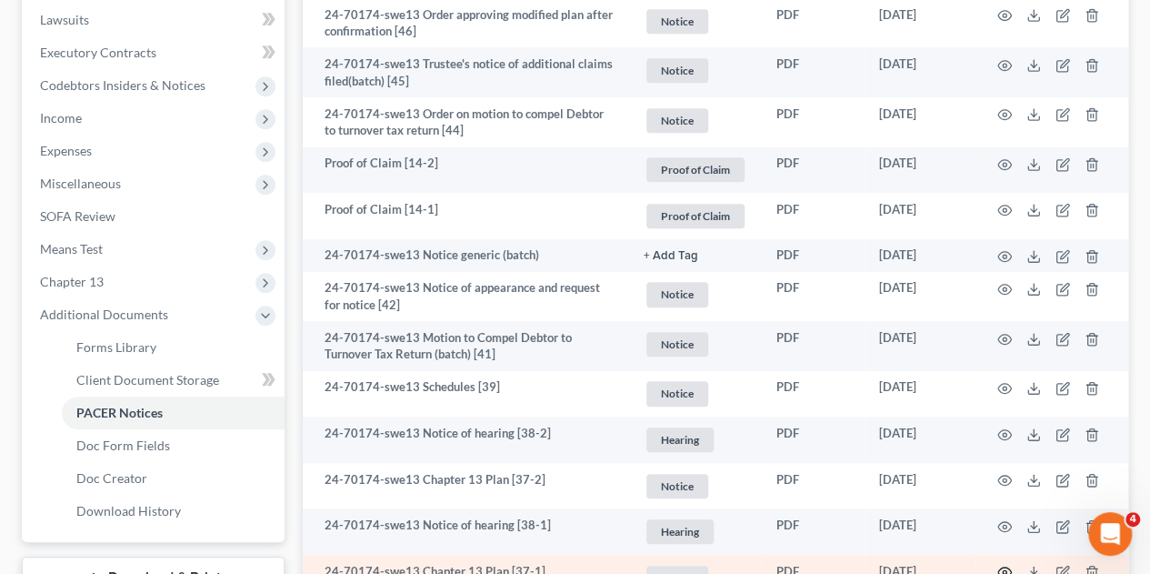
click at [1002, 564] on icon "button" at bounding box center [1004, 571] width 15 height 15
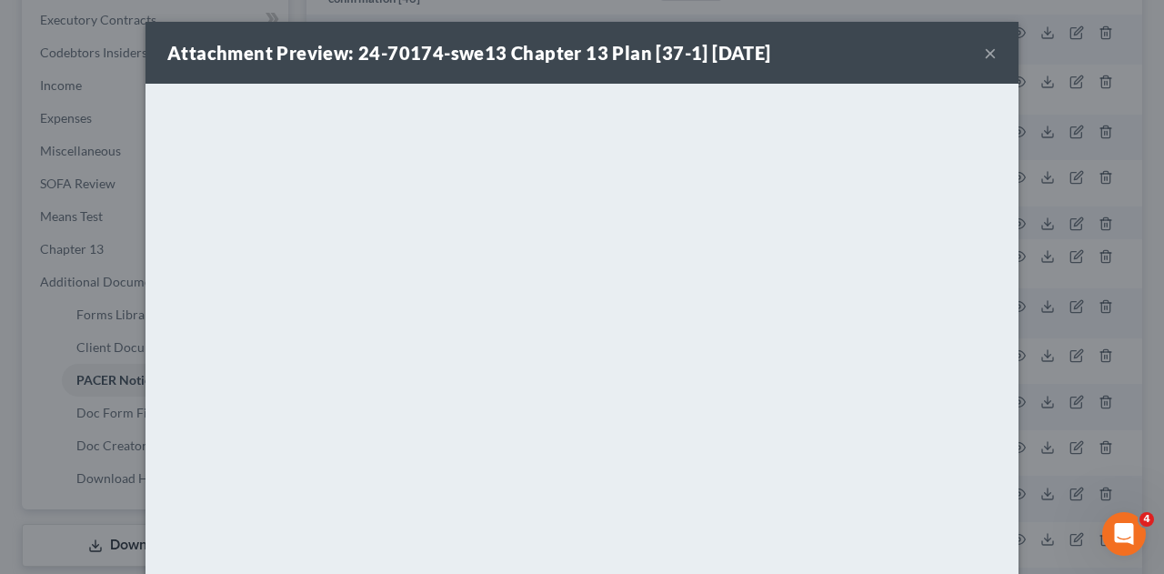
click at [984, 54] on button "×" at bounding box center [990, 53] width 13 height 22
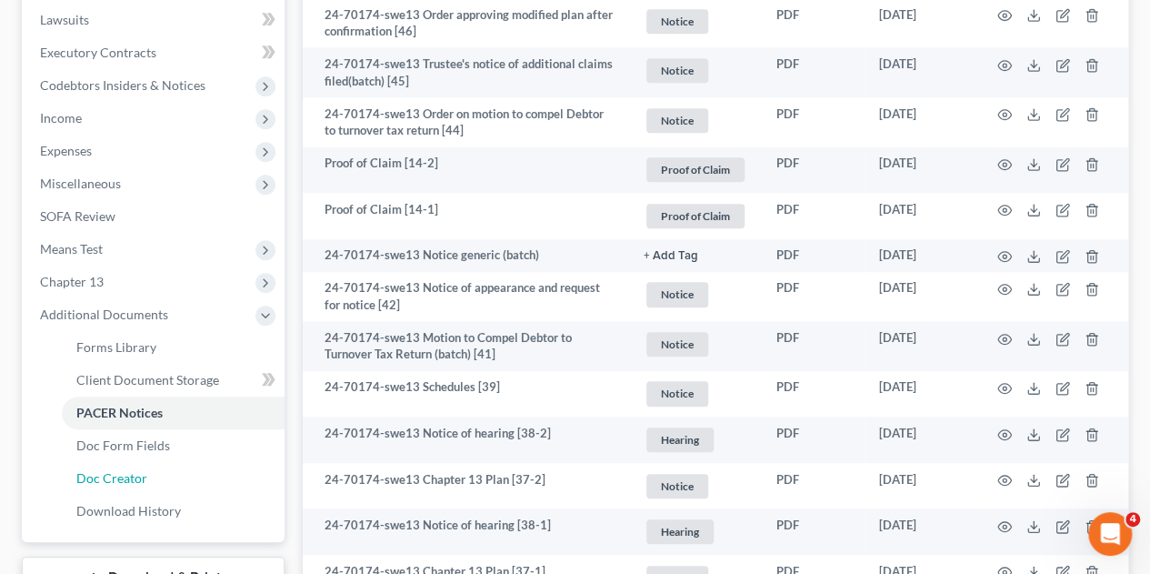
drag, startPoint x: 135, startPoint y: 442, endPoint x: 565, endPoint y: 421, distance: 431.4
click at [135, 470] on span "Doc Creator" at bounding box center [111, 477] width 71 height 15
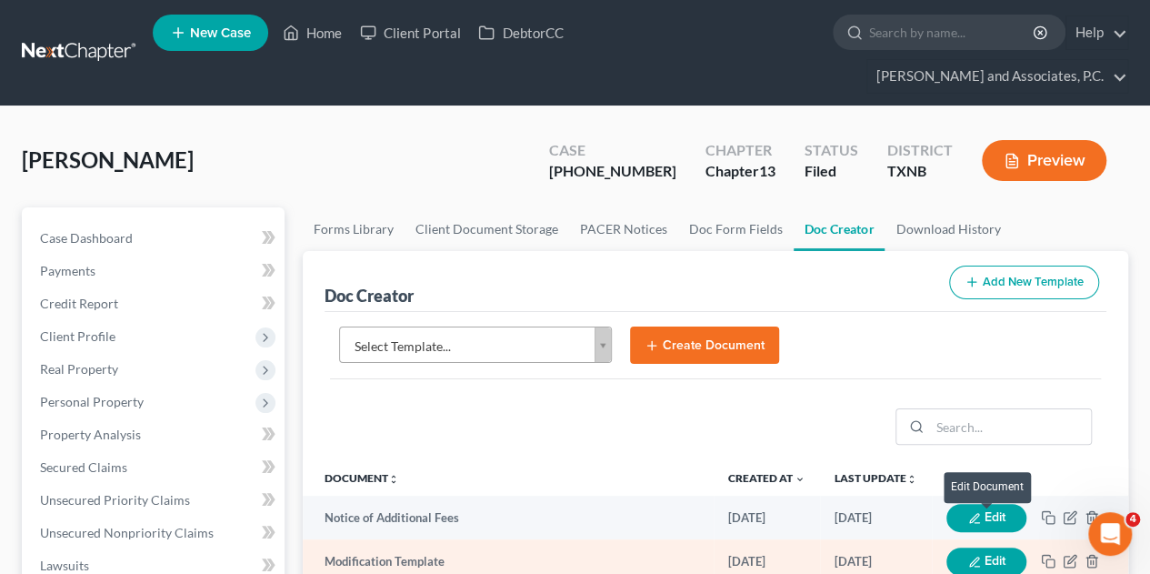
click at [990, 547] on button "Edit" at bounding box center [986, 561] width 80 height 28
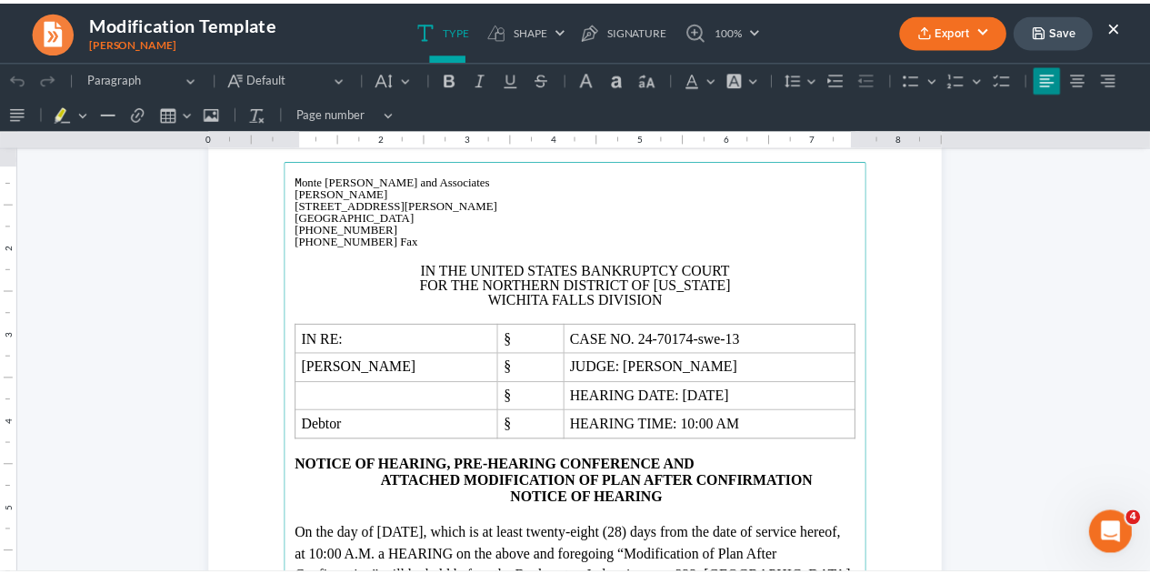
scroll to position [91, 0]
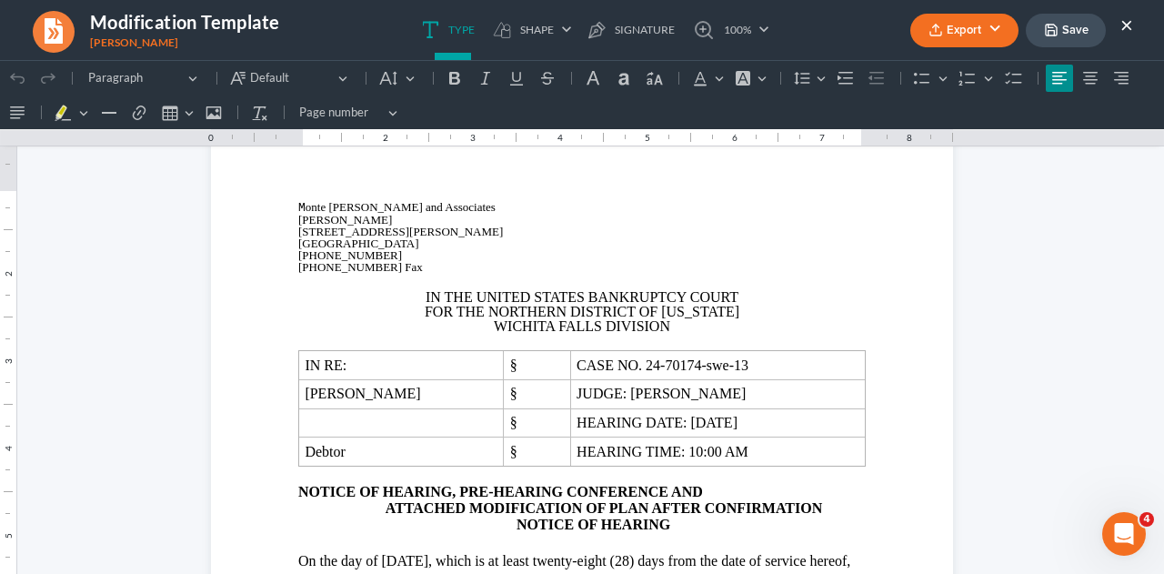
click at [1127, 29] on button "×" at bounding box center [1126, 25] width 13 height 22
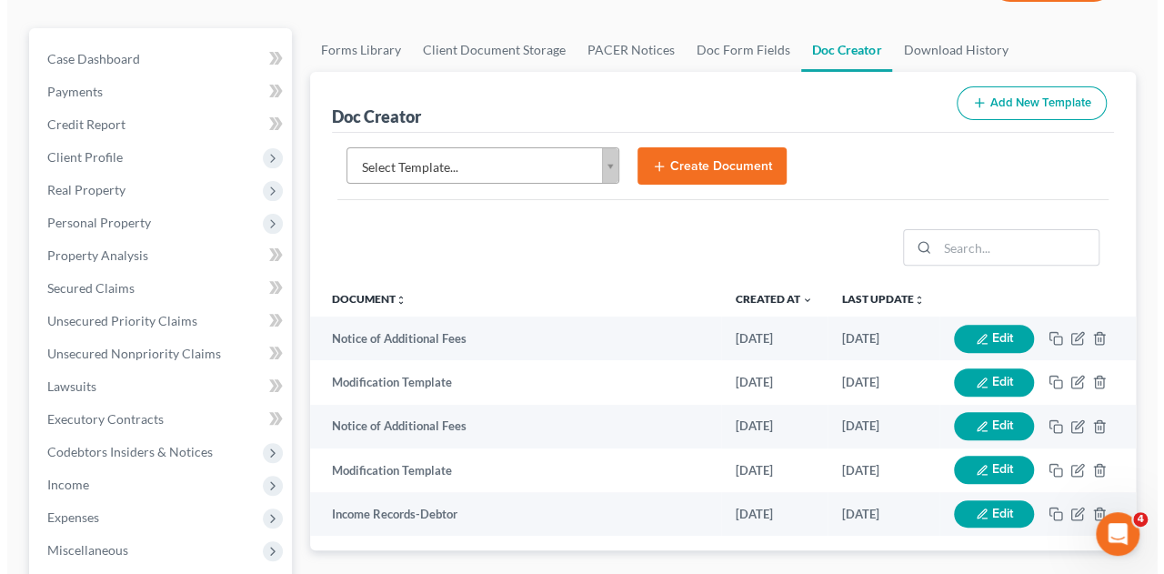
scroll to position [182, 0]
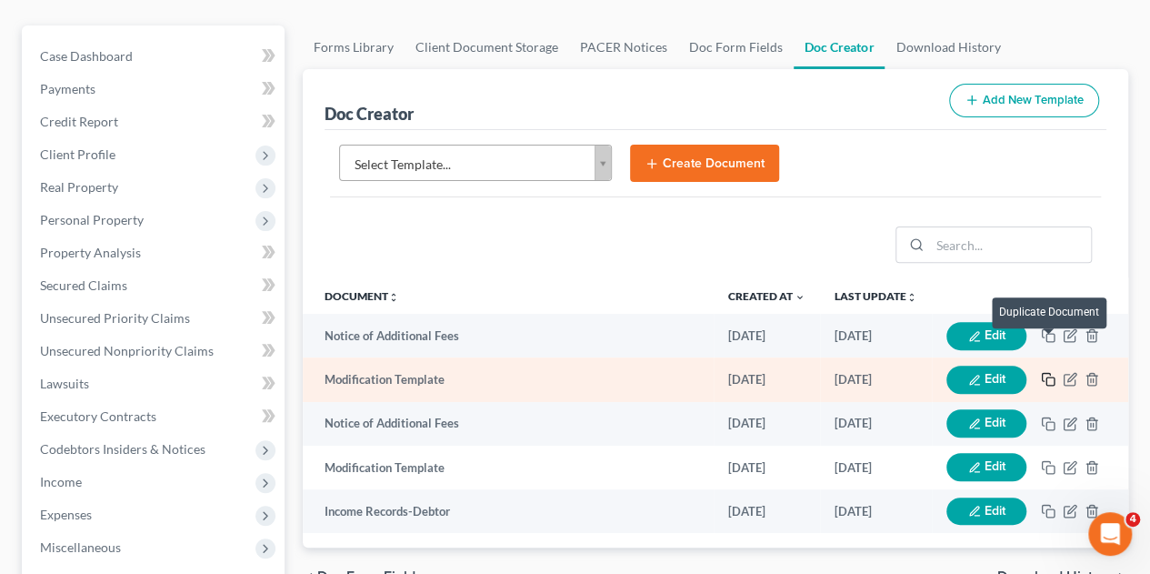
click at [1046, 377] on rect "button" at bounding box center [1050, 381] width 8 height 8
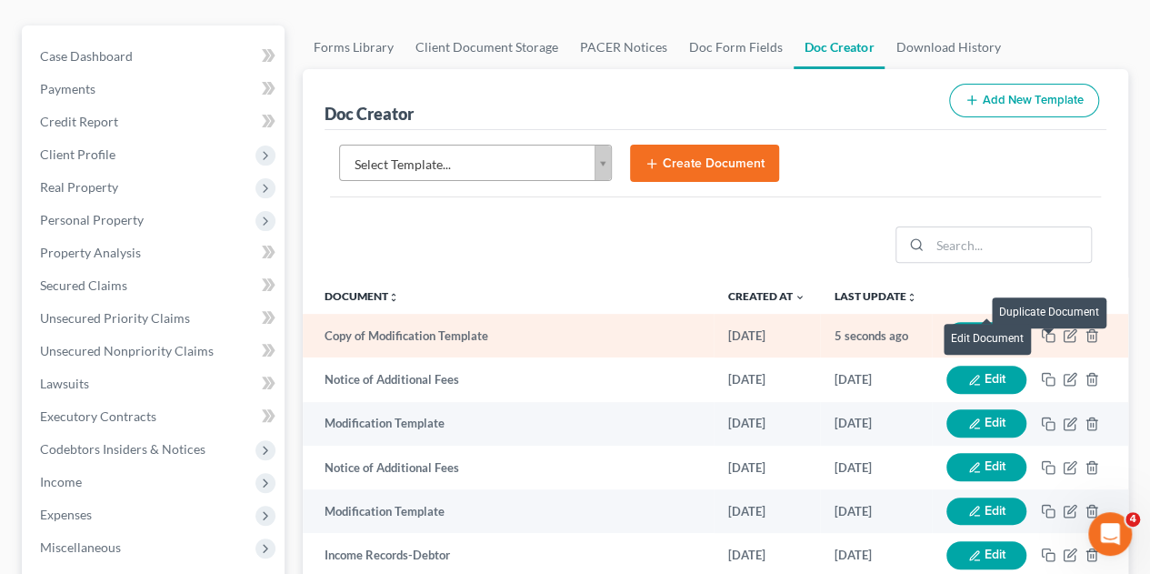
click at [964, 322] on button "Edit" at bounding box center [986, 336] width 80 height 28
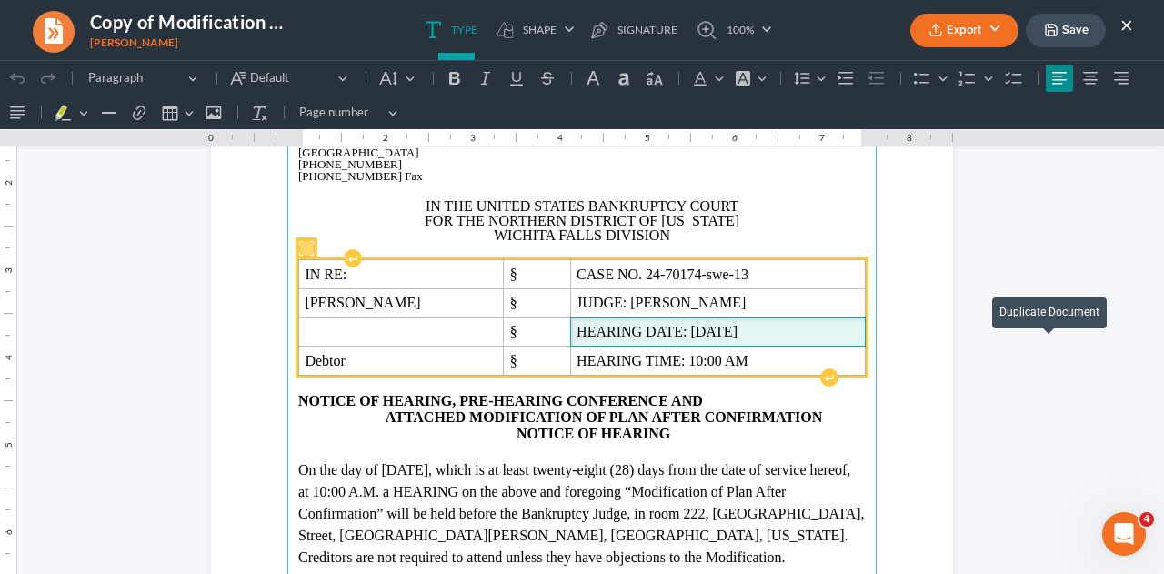
drag, startPoint x: 780, startPoint y: 330, endPoint x: 849, endPoint y: 332, distance: 69.1
click at [780, 330] on span "HEARING DATE: [DATE]" at bounding box center [717, 332] width 283 height 16
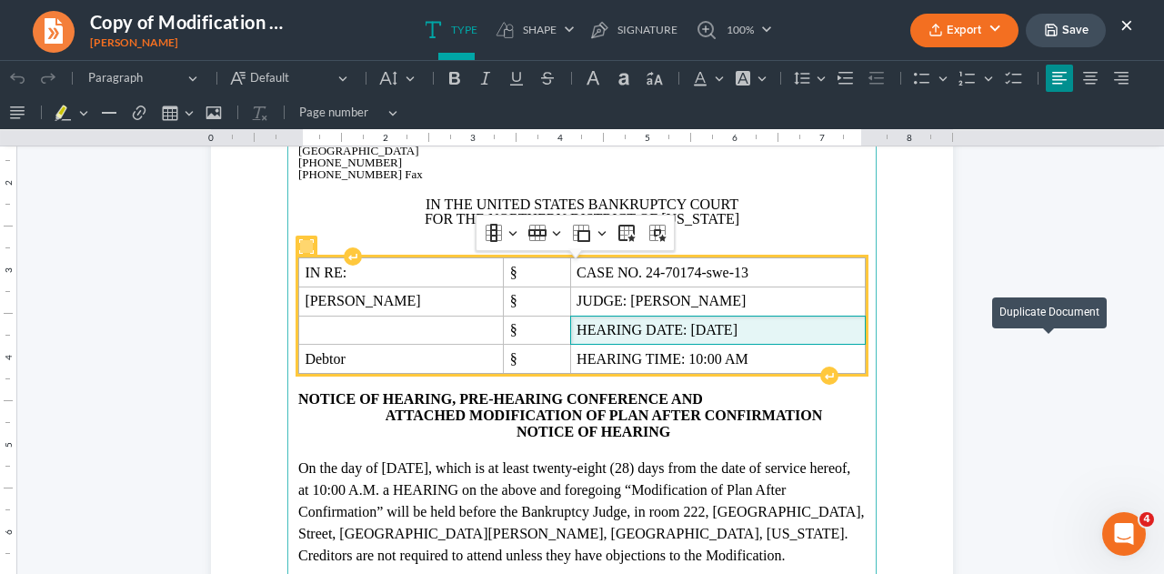
scroll to position [179, 0]
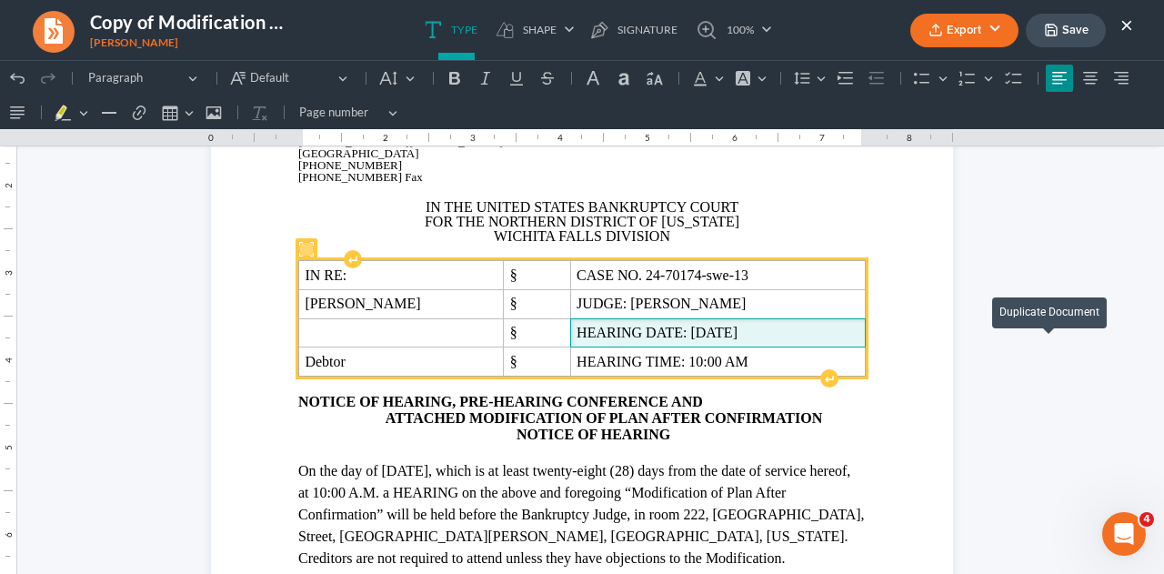
click at [765, 330] on span "HEARING DATE: [DATE]" at bounding box center [717, 333] width 283 height 16
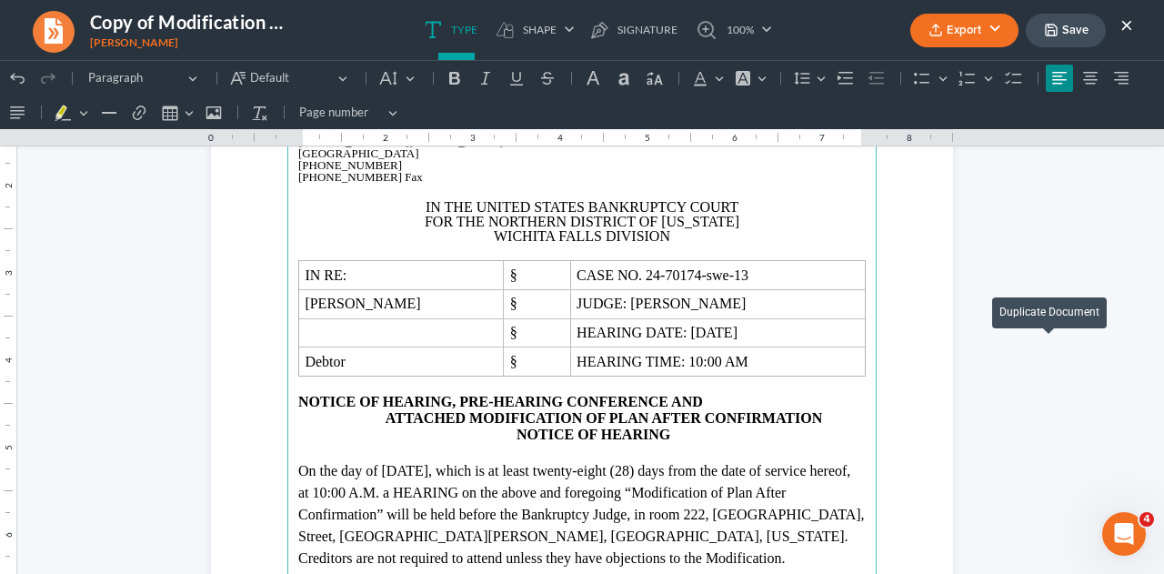
click at [448, 466] on p "On the day of [DATE] , which is at least twenty-eight (28) days from the date o…" at bounding box center [581, 514] width 567 height 109
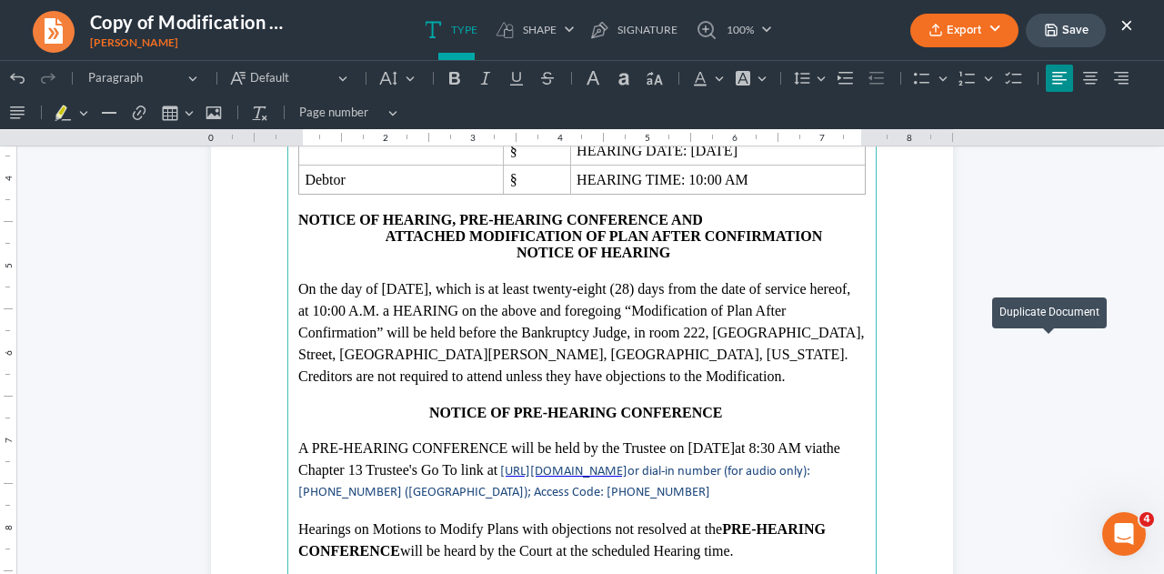
scroll to position [452, 0]
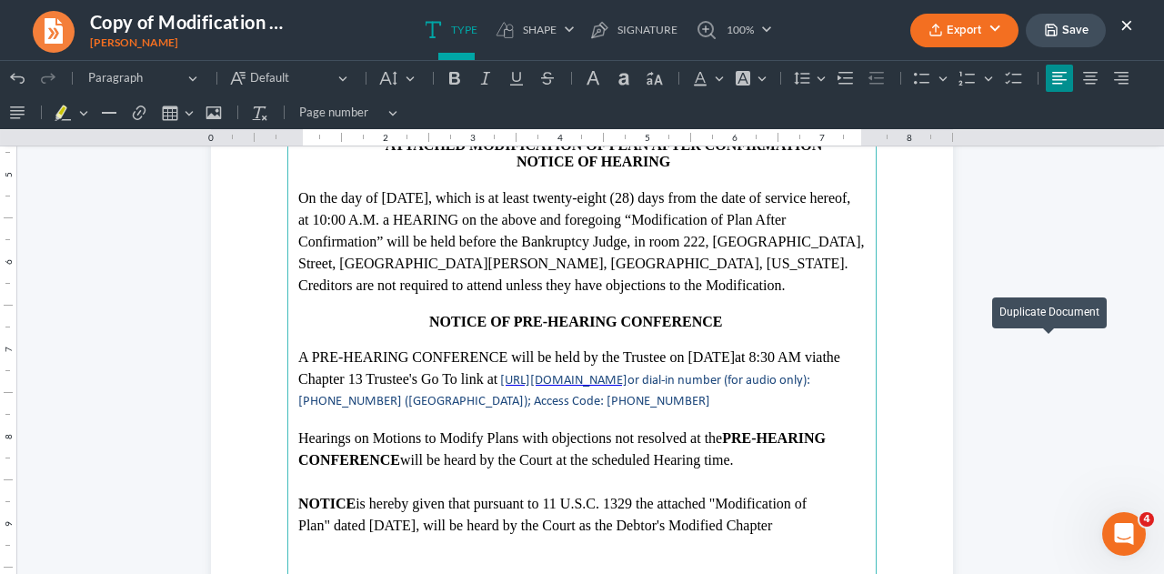
click at [752, 359] on p "A PRE-HEARING CONFERENCE will be held by the Trustee on [DATE] 8:30 AM via the …" at bounding box center [581, 378] width 567 height 64
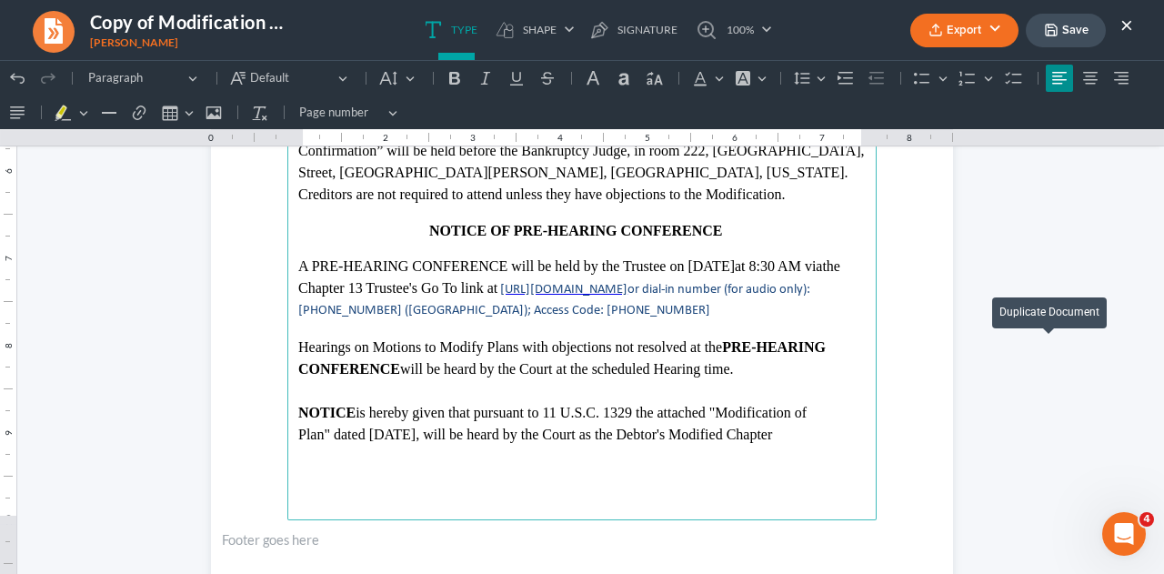
click at [394, 428] on p "Plan" dated 06/03/2025 , will be heard by the Court as the Debtor's Modified Ch…" at bounding box center [581, 435] width 567 height 22
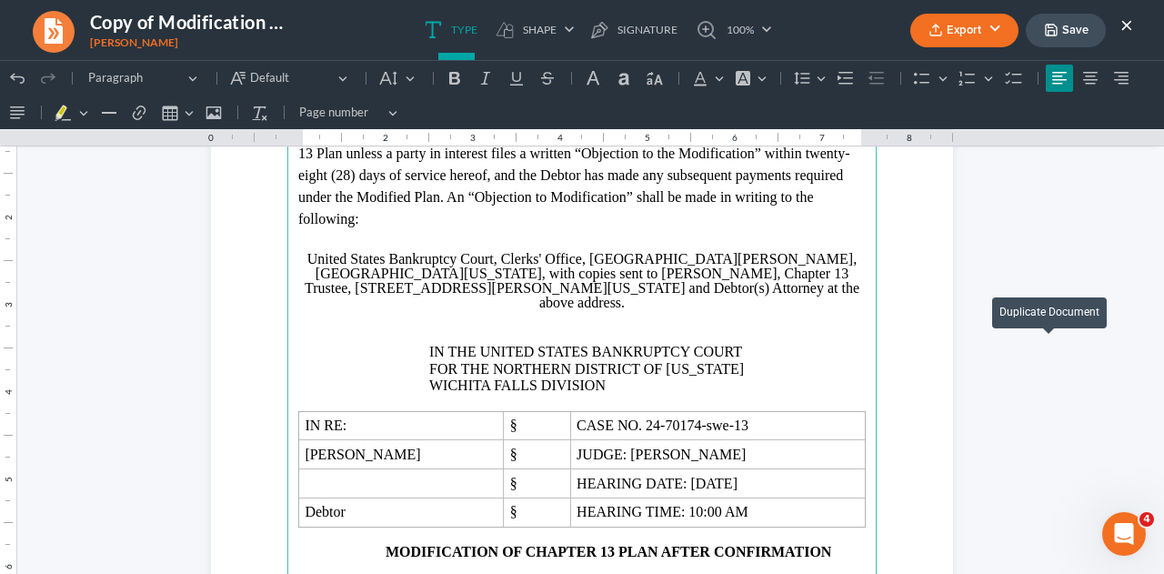
scroll to position [1179, 0]
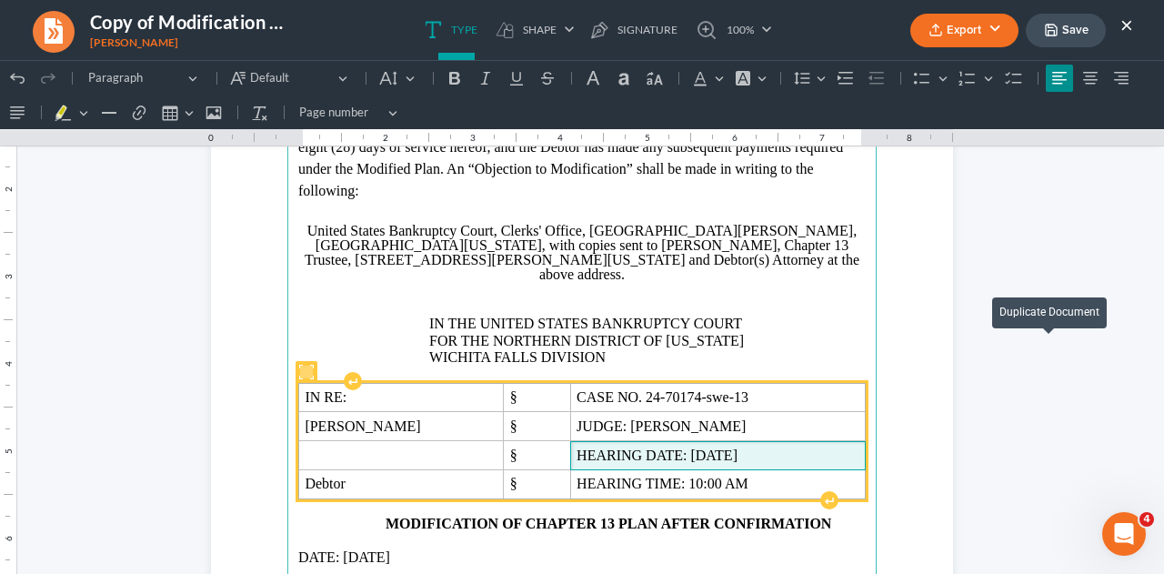
click at [780, 447] on span "HEARING DATE: [DATE]" at bounding box center [717, 455] width 283 height 16
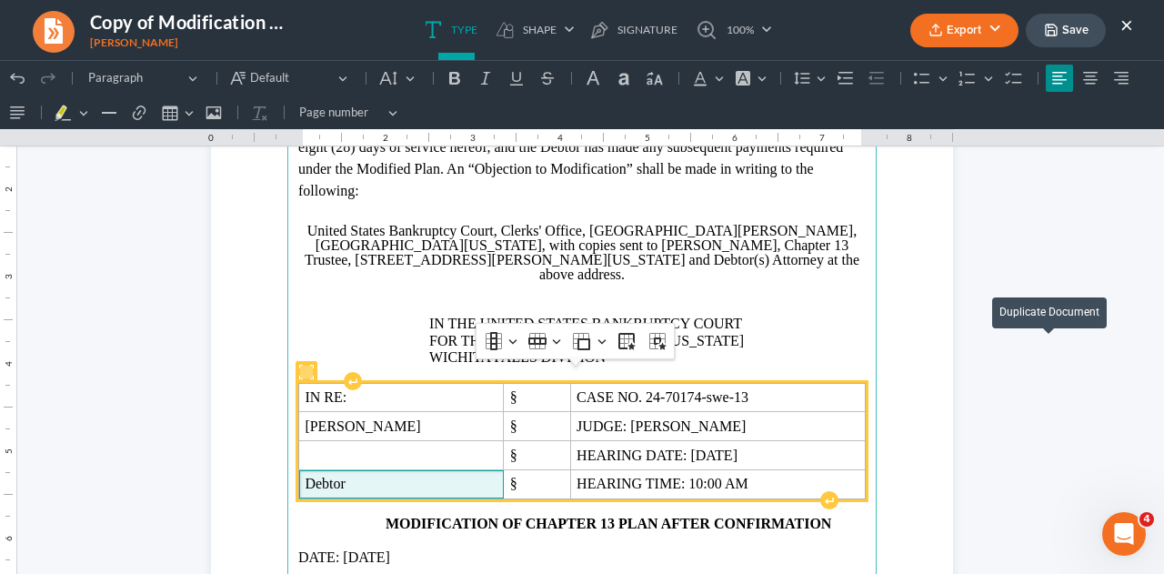
click at [483, 475] on span "Debtor" at bounding box center [401, 483] width 193 height 16
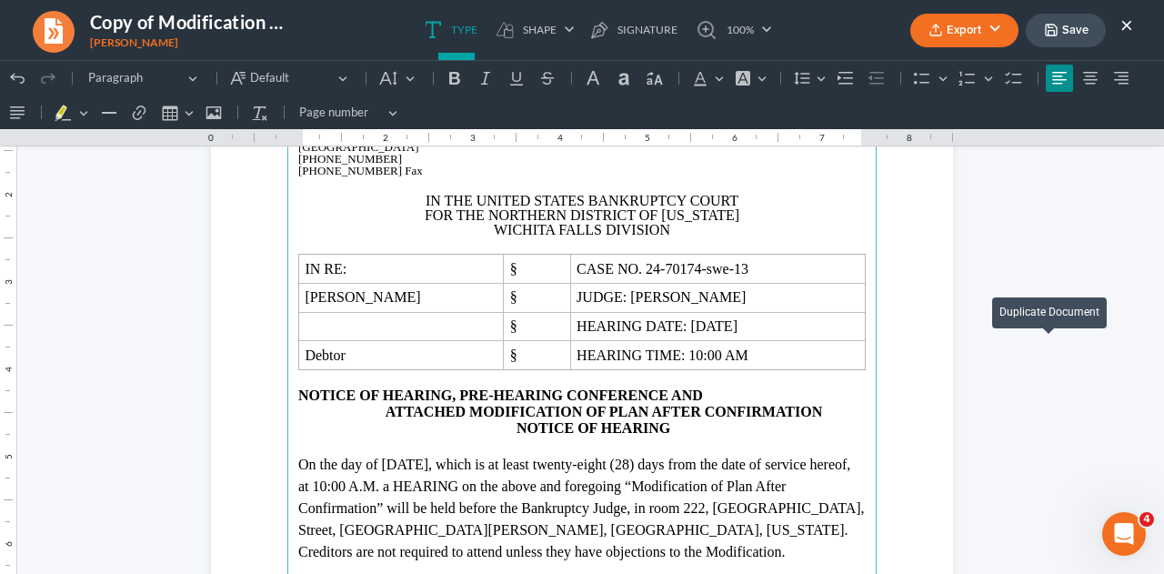
scroll to position [0, 0]
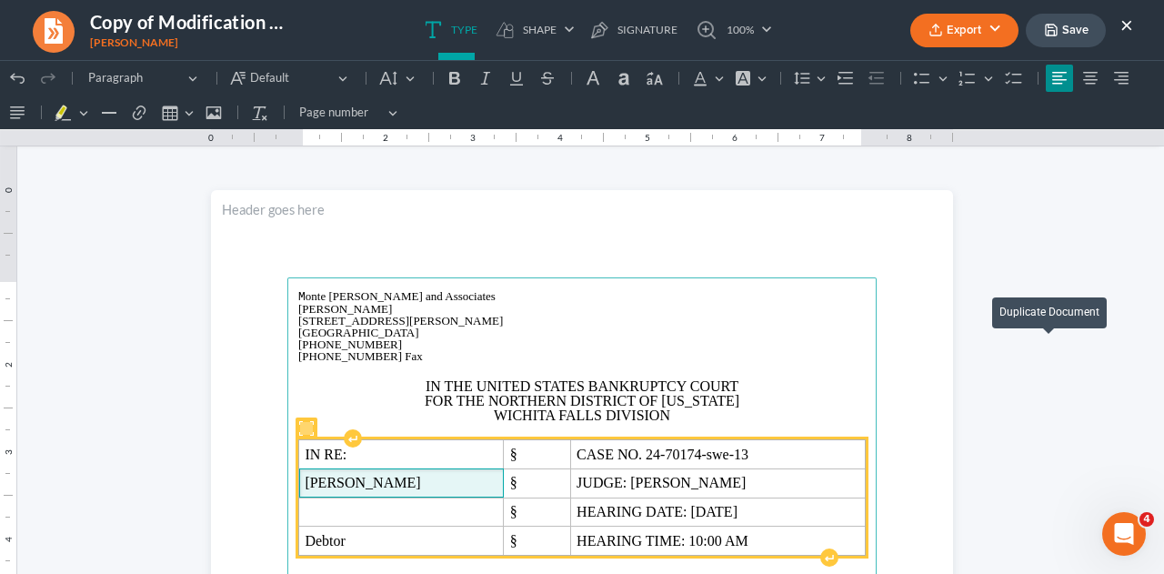
click at [477, 486] on span "Charles Melton Scott" at bounding box center [401, 482] width 193 height 16
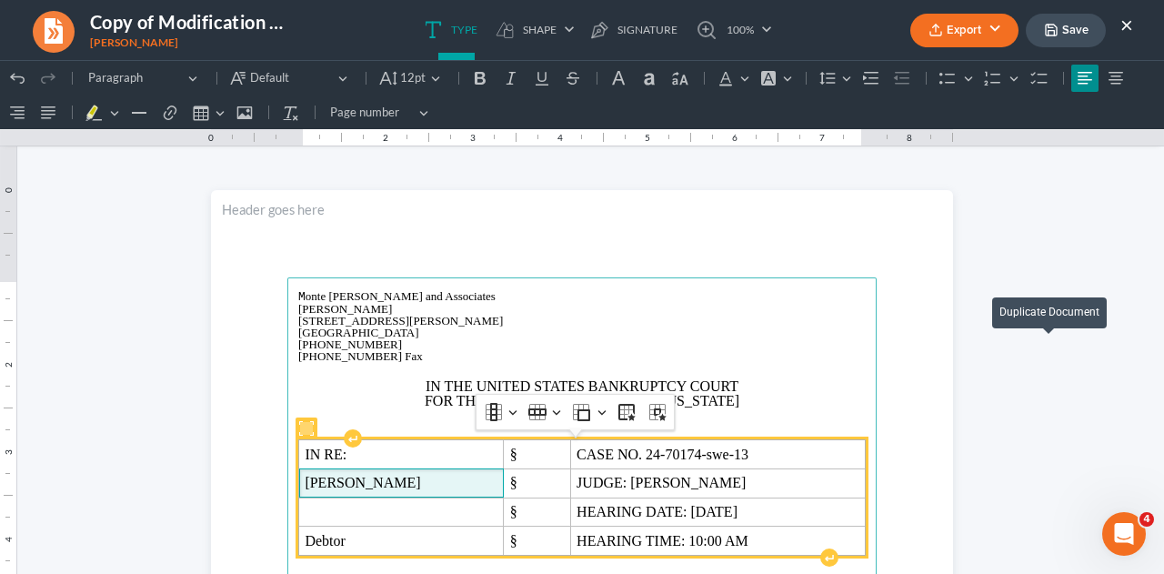
click at [497, 488] on span "Charles Melton Scott" at bounding box center [401, 482] width 193 height 16
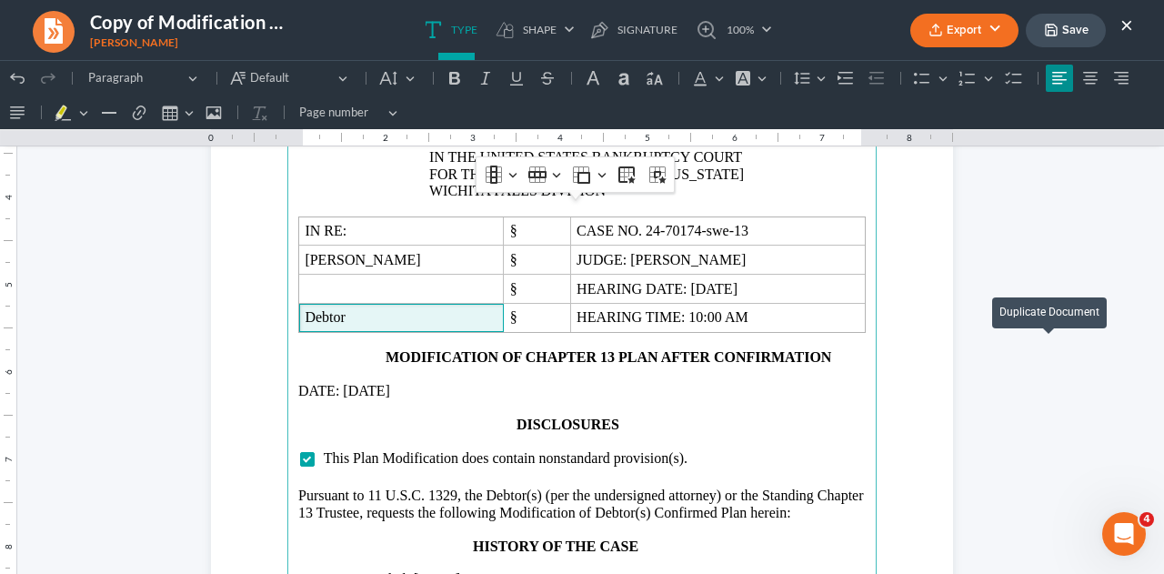
scroll to position [1363, 0]
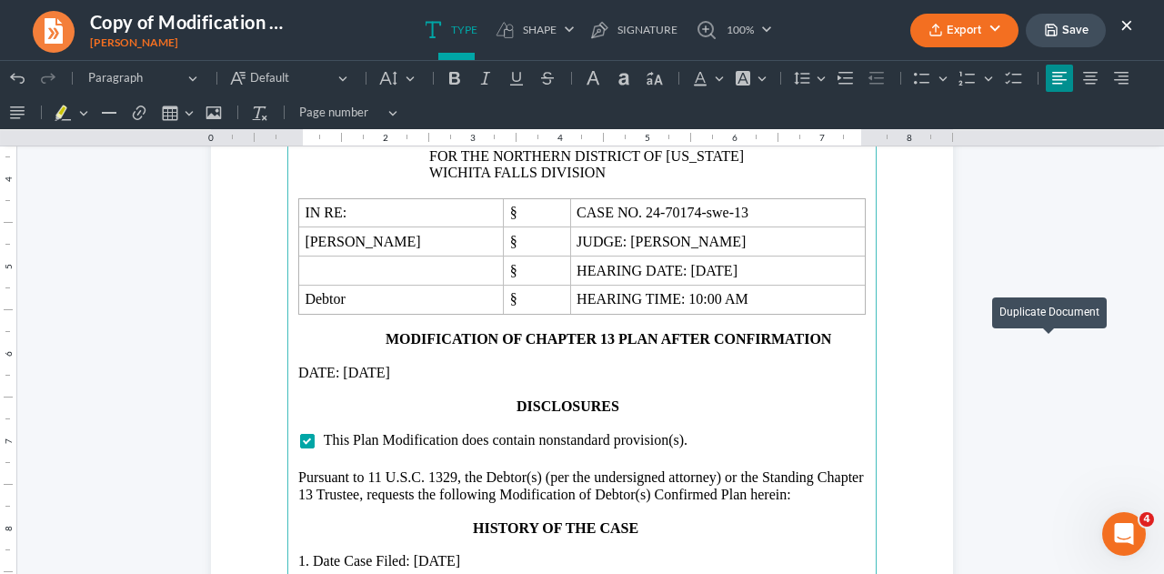
drag, startPoint x: 370, startPoint y: 355, endPoint x: 445, endPoint y: 403, distance: 89.0
click at [370, 365] on p "DATE: 06/03/2025" at bounding box center [581, 373] width 567 height 16
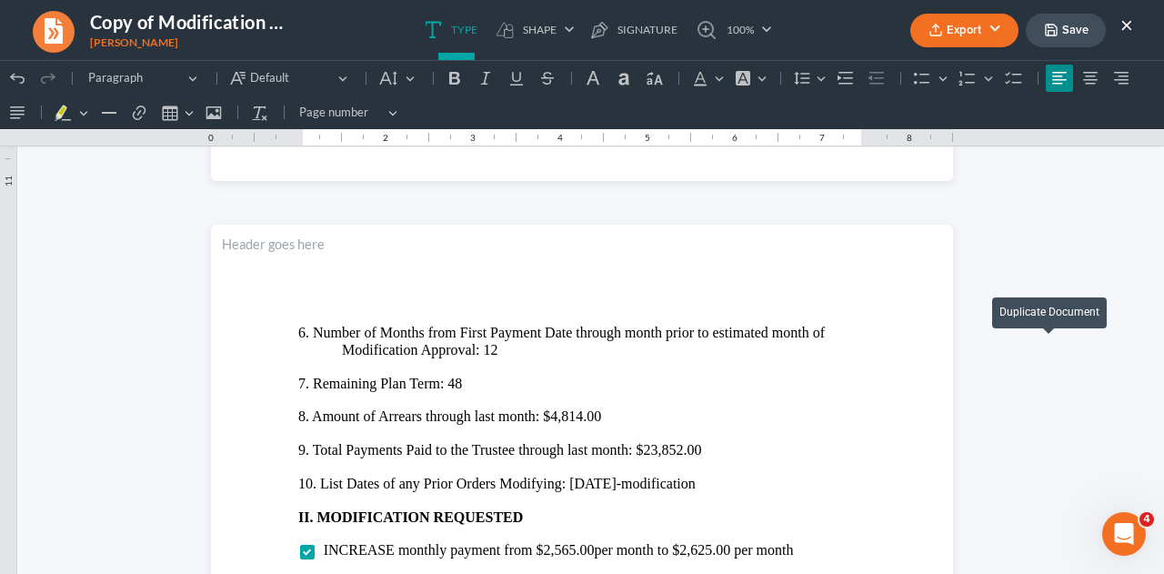
scroll to position [2000, 0]
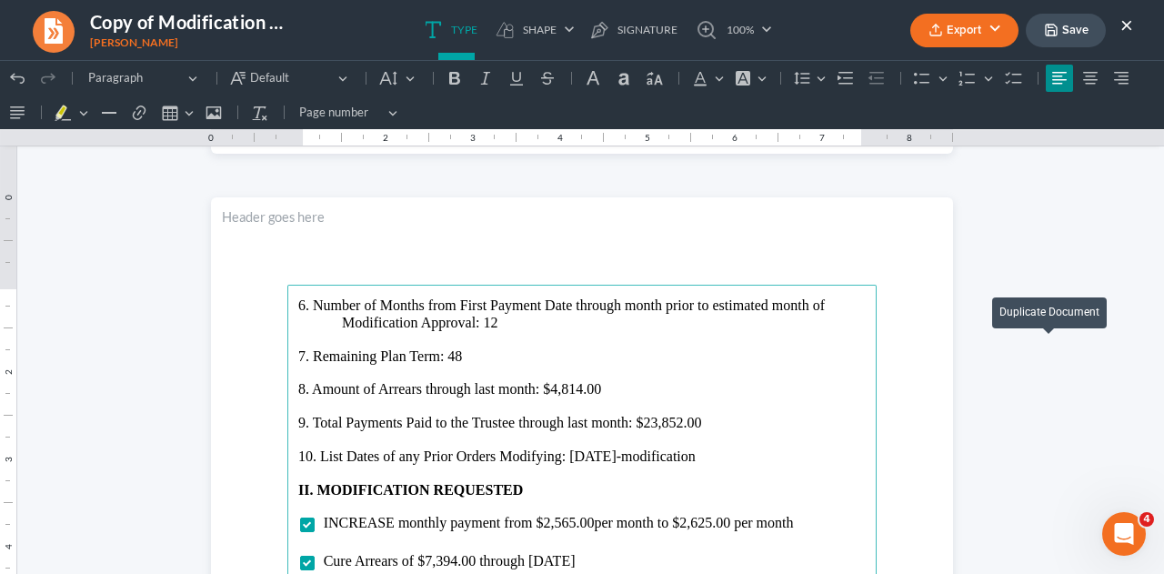
click at [491, 322] on p "6. Number of Months from First Payment Date through month prior to estimated mo…" at bounding box center [581, 314] width 567 height 34
click at [459, 355] on p "7. Remaining Plan Term: 48" at bounding box center [581, 356] width 567 height 16
click at [577, 390] on p "8. Amount of Arrears through last month: $4,814.00" at bounding box center [581, 389] width 567 height 16
drag, startPoint x: 734, startPoint y: 394, endPoint x: 713, endPoint y: 410, distance: 26.5
click at [734, 394] on p "8. Amount of Arrears through last month: $0.00" at bounding box center [581, 389] width 567 height 16
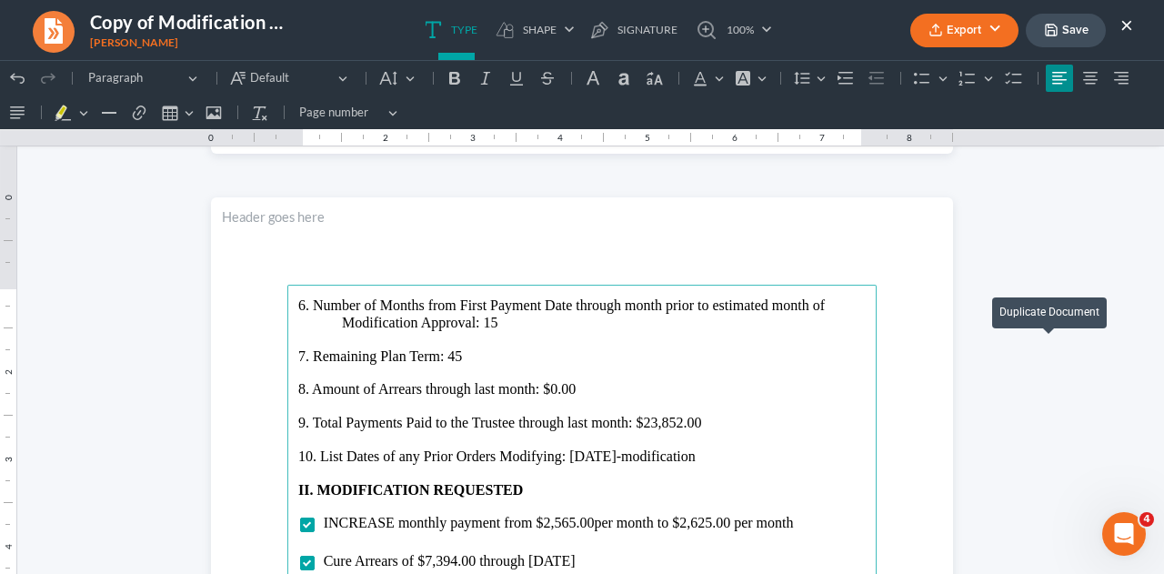
click at [676, 423] on p "9. Total Payments Paid to the Trustee through last month: $23,852.00" at bounding box center [581, 422] width 567 height 16
drag, startPoint x: 697, startPoint y: 455, endPoint x: 747, endPoint y: 511, distance: 74.7
click at [698, 455] on p "10. List Dates of any Prior Orders Modifying: 11/21/24-modification" at bounding box center [581, 456] width 567 height 16
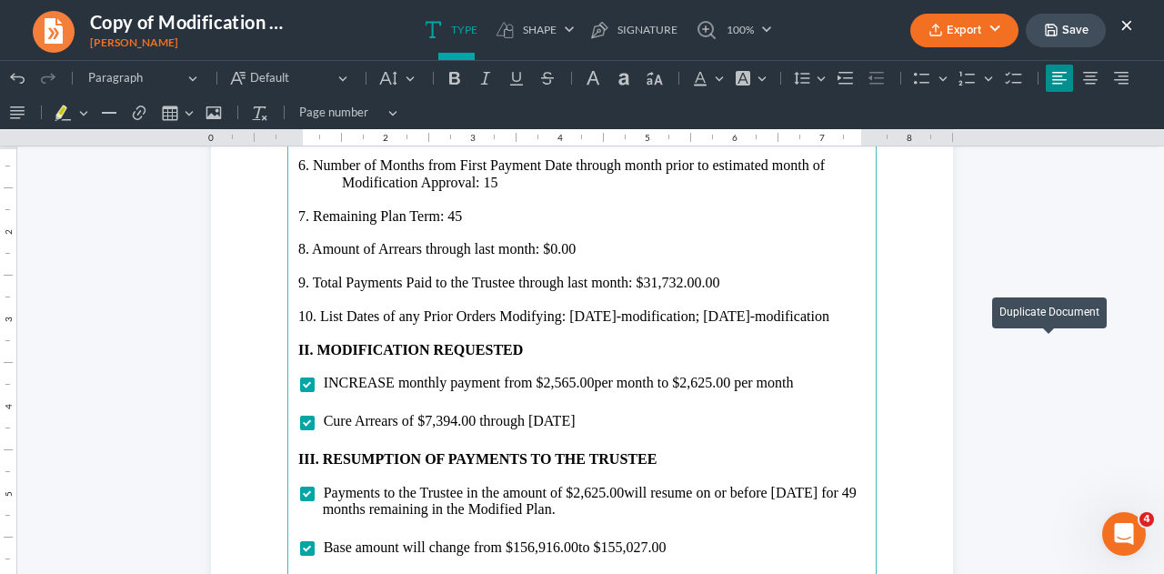
scroll to position [2182, 0]
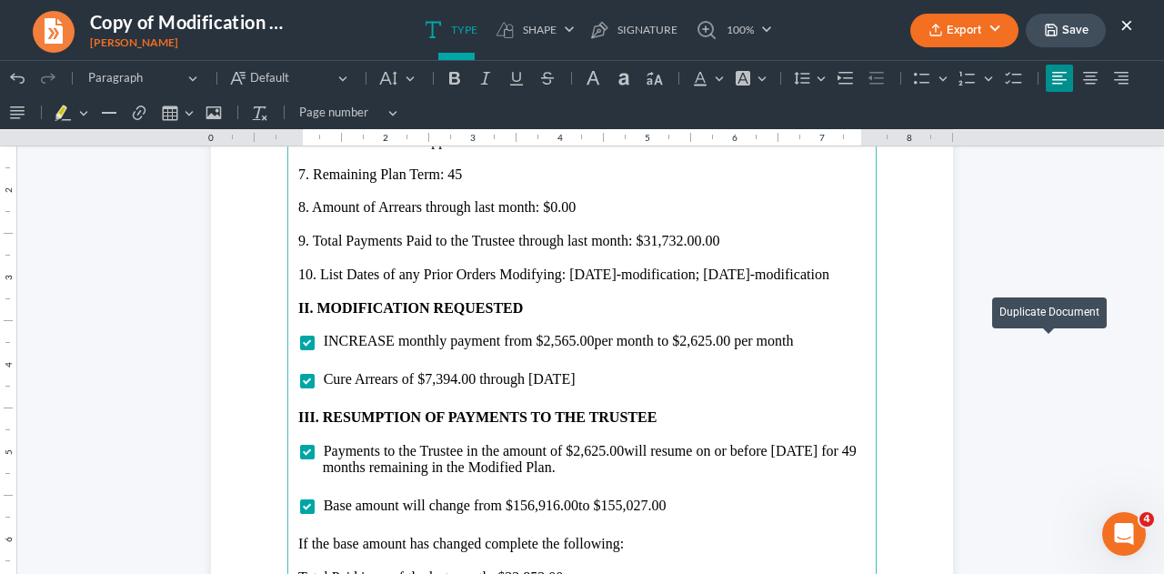
click at [332, 340] on span "INCREASE monthly payment from $2,565.00 per month to $2,625.00 per month" at bounding box center [559, 340] width 470 height 15
click at [574, 343] on span "DECREASE monthly payment from $2,565.00 per month to $2,625.00 per month" at bounding box center [561, 340] width 474 height 15
click at [714, 337] on span "per month to $2,625.00 per month" at bounding box center [697, 340] width 199 height 15
drag, startPoint x: 589, startPoint y: 377, endPoint x: 298, endPoint y: 376, distance: 290.9
click at [323, 376] on li "Cure Arrears of $7,394.00 through June 2025" at bounding box center [594, 379] width 543 height 16
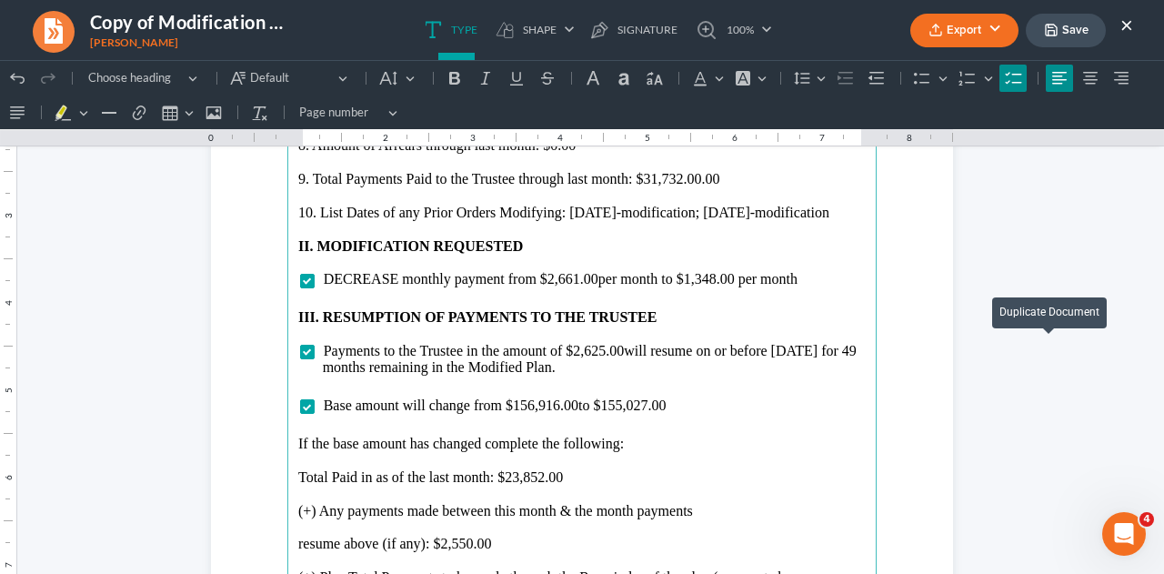
scroll to position [2272, 0]
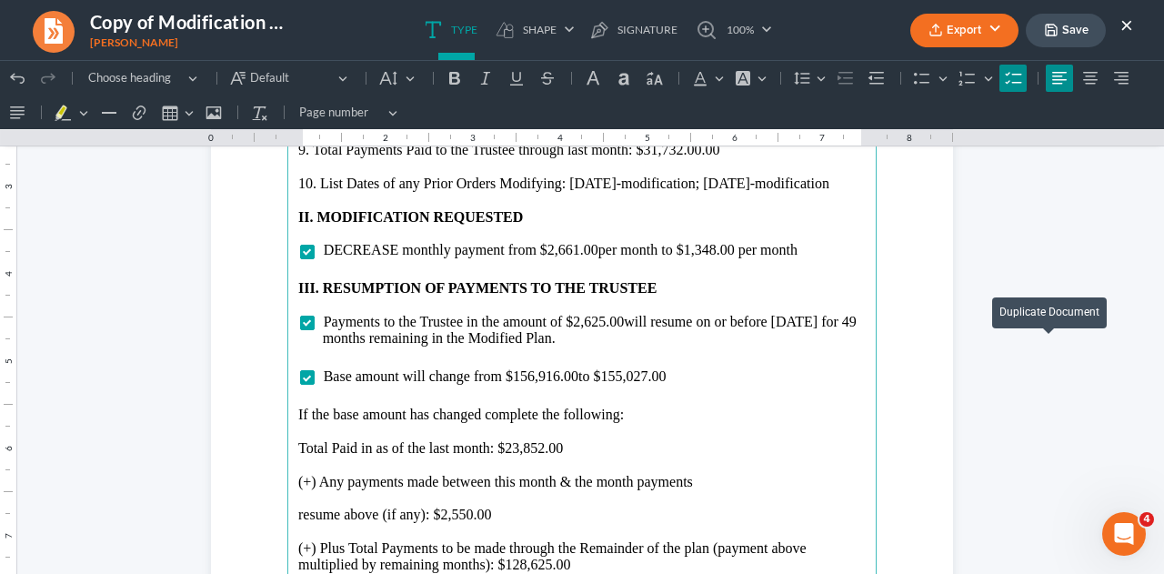
click at [598, 321] on span "Payments to the Trustee in the amount of $2,625.00 will resume on or before Jul…" at bounding box center [590, 330] width 534 height 32
click at [793, 321] on span "will resume on or before July 2025 for 49 months remaining in the Modified Plan." at bounding box center [590, 330] width 534 height 32
click at [351, 336] on span "will resume on or before October 2025 for 49 months remaining in the Modified P…" at bounding box center [590, 330] width 534 height 32
click at [555, 375] on span "Base amount will change from $156,916.00 to $155,027.00" at bounding box center [495, 375] width 343 height 15
click at [645, 375] on span "to $155,027.00" at bounding box center [621, 375] width 87 height 15
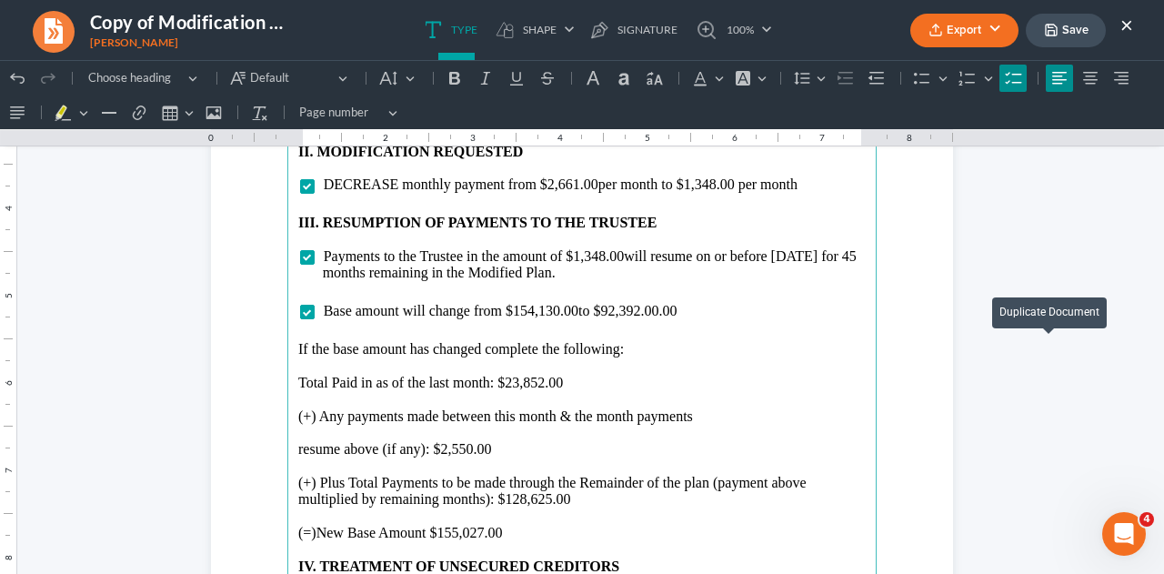
scroll to position [2363, 0]
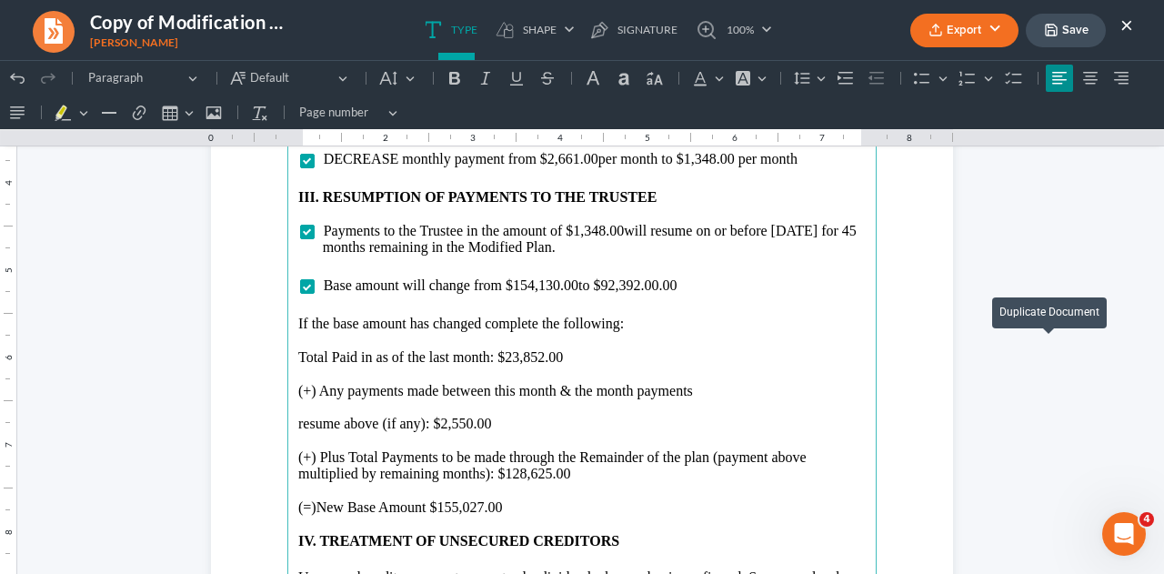
click at [537, 358] on p "Total Paid in as of the last month: $23,852.00" at bounding box center [581, 357] width 567 height 16
click at [460, 415] on p "resume above (if any): $2,550.00" at bounding box center [581, 423] width 567 height 16
click at [546, 473] on p "(+) Plus Total Payments to be made through the Remainder of the plan (payment a…" at bounding box center [581, 466] width 567 height 34
click at [476, 513] on p "(=)New Base Amount $155,027.00" at bounding box center [581, 507] width 567 height 16
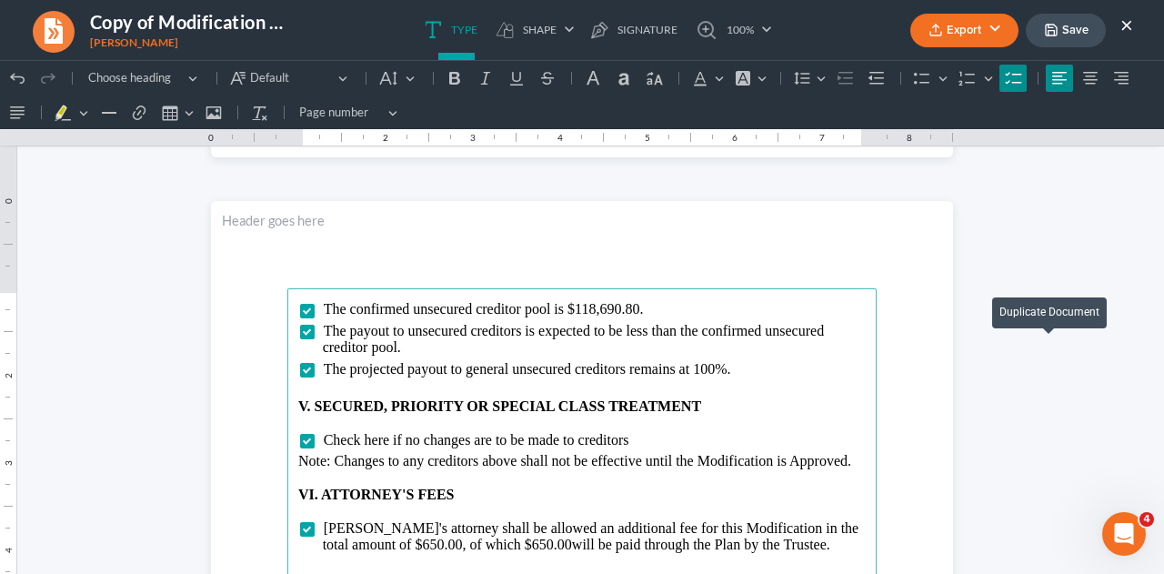
scroll to position [3091, 0]
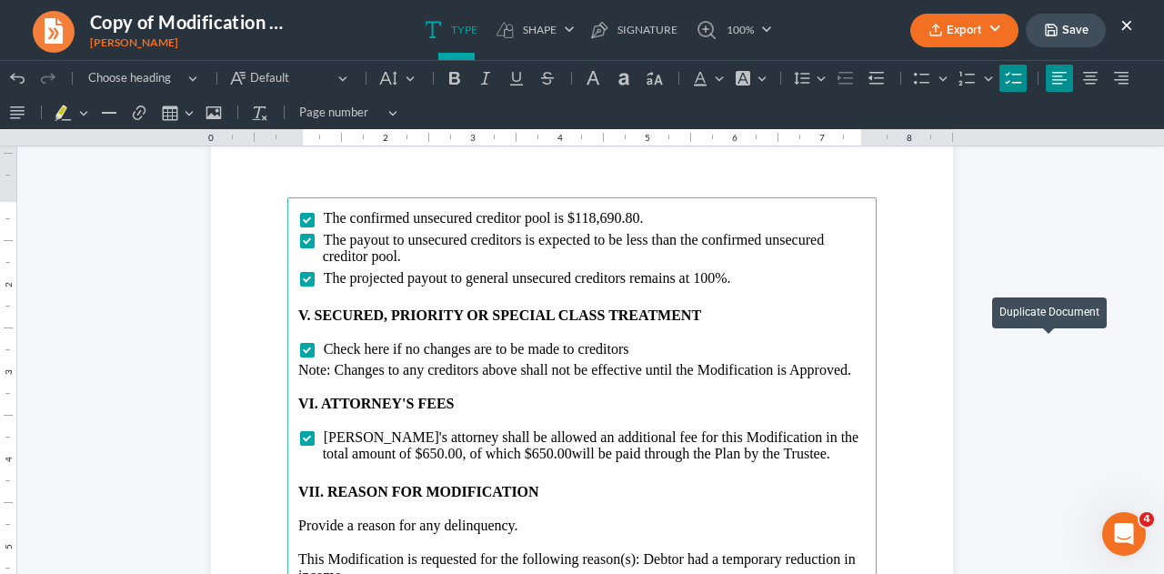
drag, startPoint x: 332, startPoint y: 346, endPoint x: 664, endPoint y: 348, distance: 332.7
click at [663, 345] on li "Check here if no changes are to be made to creditors" at bounding box center [594, 349] width 543 height 16
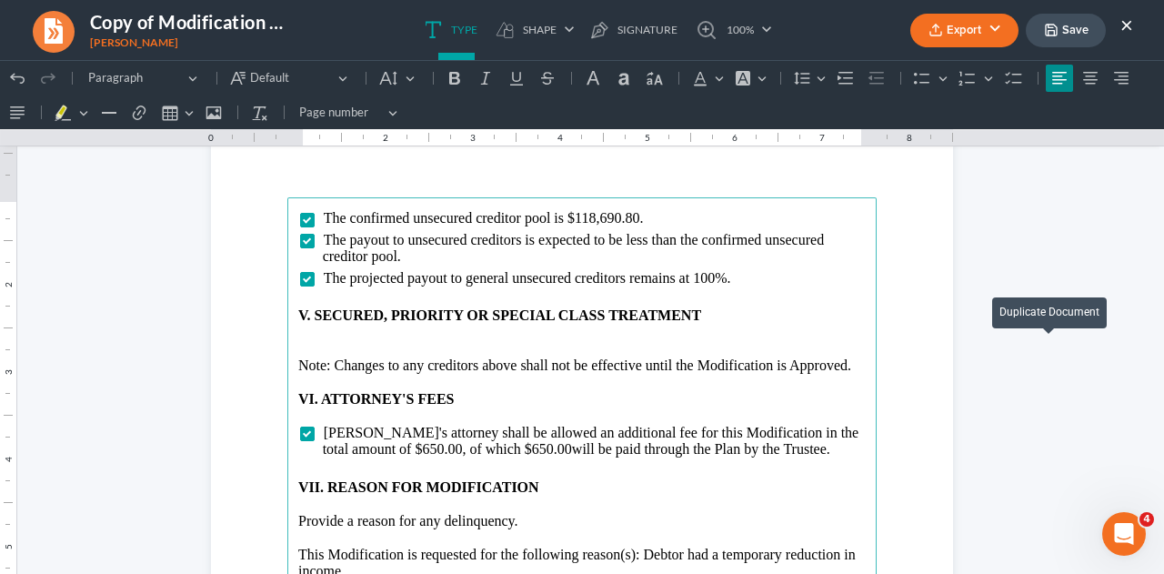
click at [1098, 30] on button "Save" at bounding box center [1065, 31] width 80 height 34
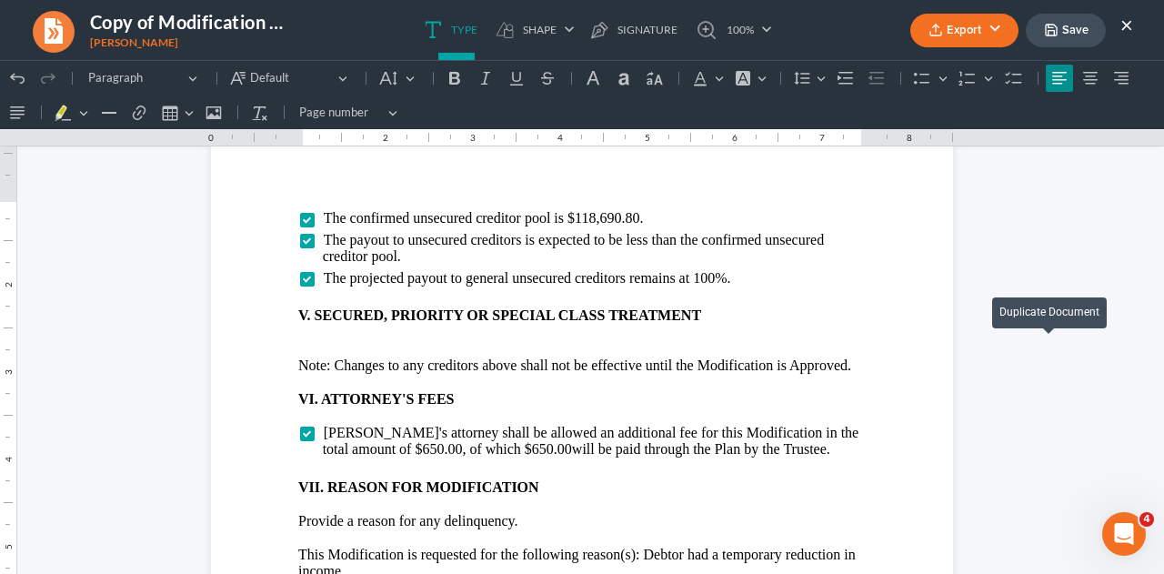
click at [1124, 25] on button "×" at bounding box center [1126, 25] width 13 height 22
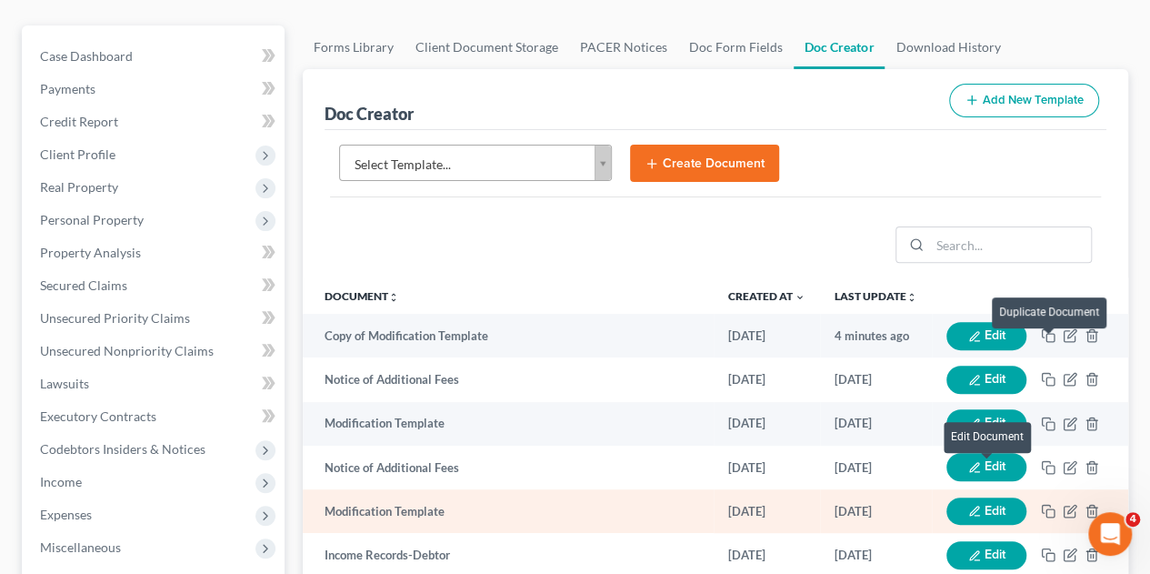
click at [981, 497] on button "Edit" at bounding box center [986, 511] width 80 height 28
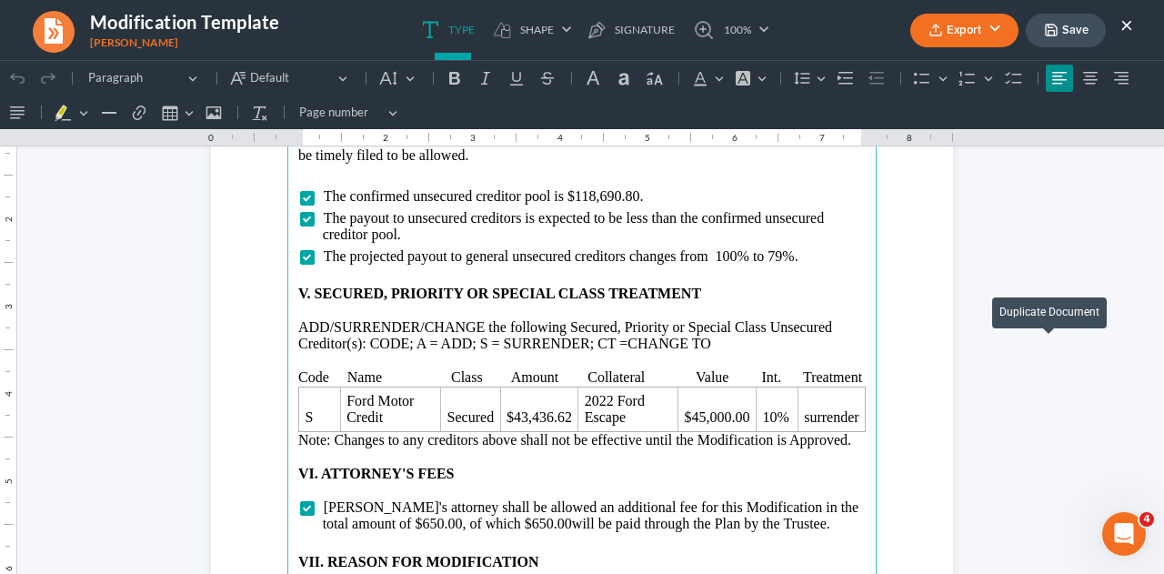
scroll to position [3181, 0]
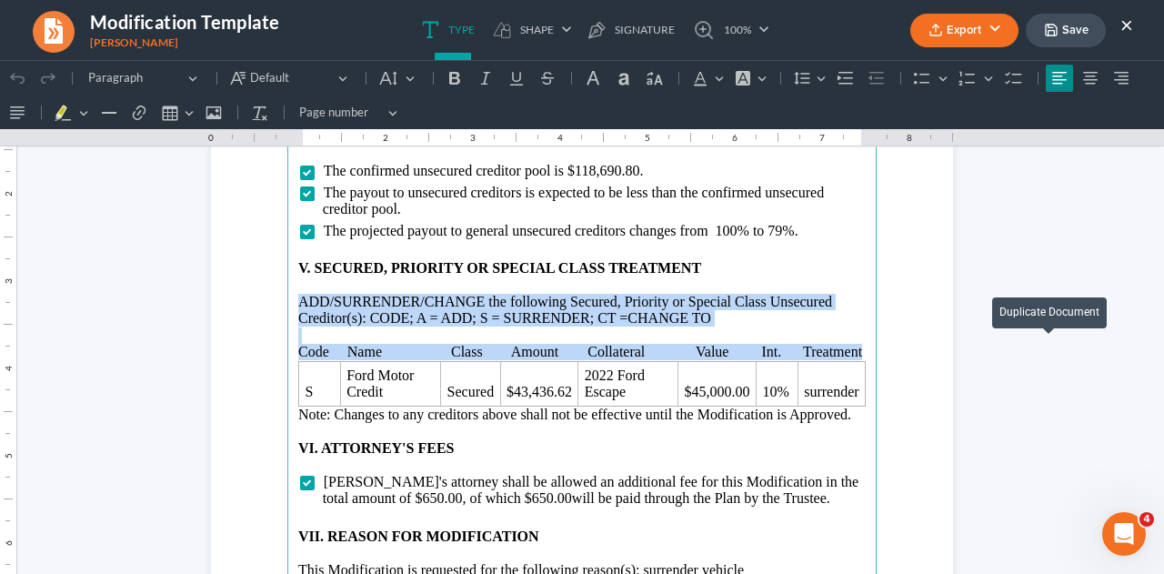
drag, startPoint x: 289, startPoint y: 299, endPoint x: 864, endPoint y: 349, distance: 576.7
click at [864, 349] on main "be timely filed to be allowed. The confirmed unsecured creditor pool is $118,69…" at bounding box center [581, 498] width 589 height 785
copy main "ADD/SURRENDER/CHANGE the following Secured, Priority or Special Class Unsecured…"
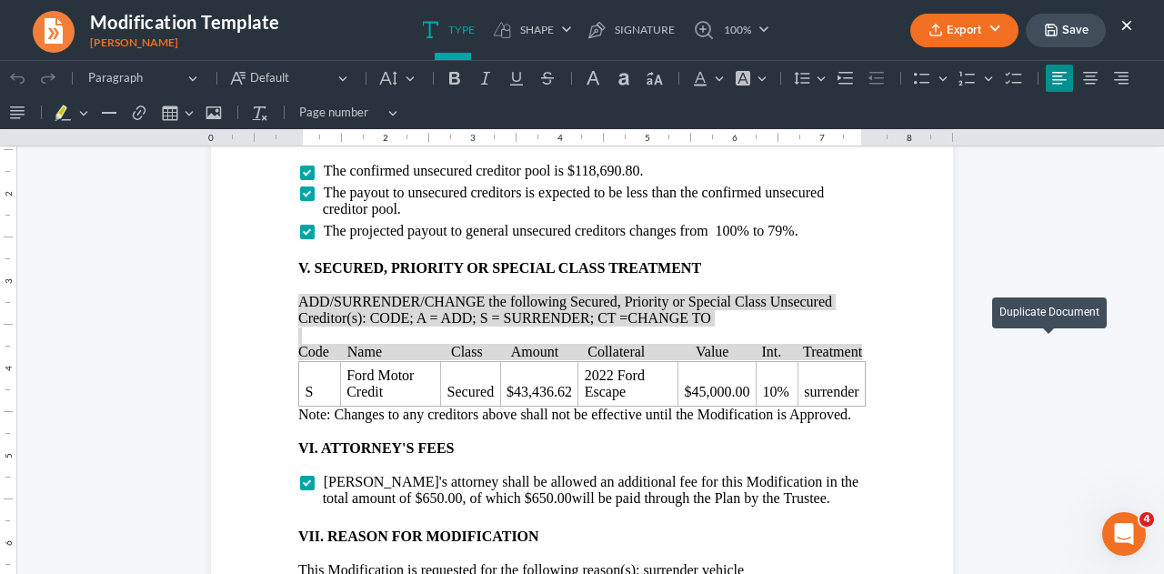
click at [1124, 26] on button "×" at bounding box center [1126, 25] width 13 height 22
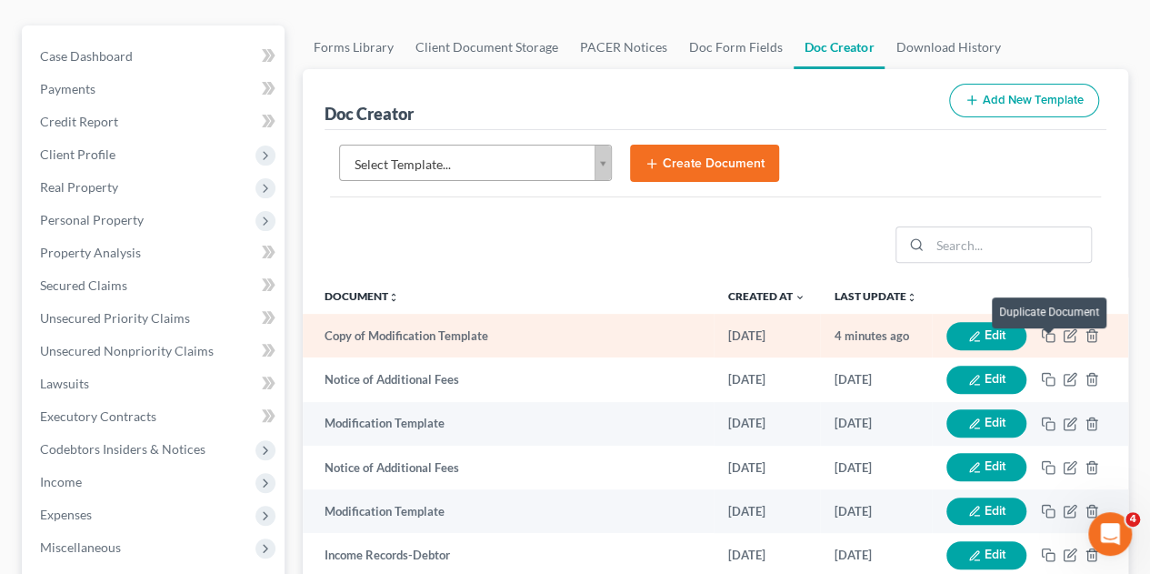
click at [974, 330] on icon "button" at bounding box center [974, 336] width 13 height 13
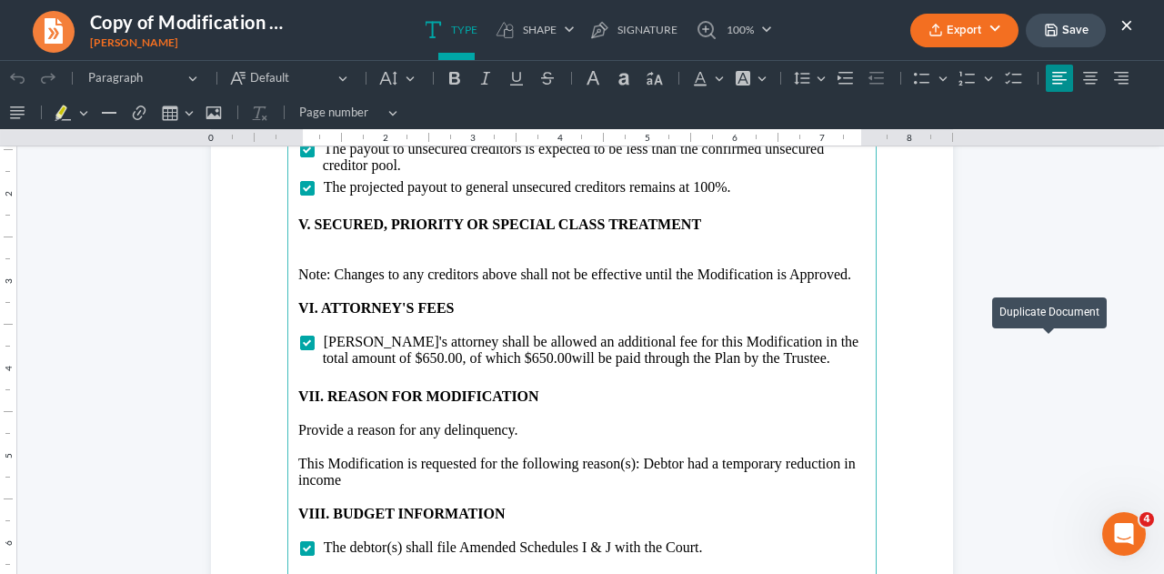
click at [298, 246] on p "Rich Text Editor, page-3-main" at bounding box center [581, 242] width 567 height 16
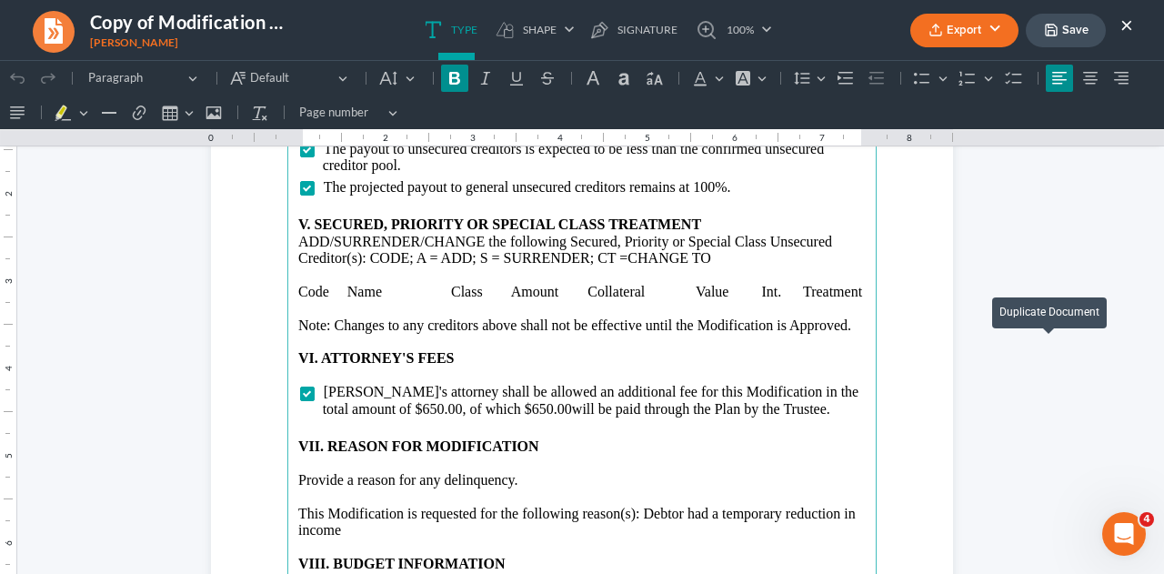
click at [706, 217] on p "V. SECURED, PRIORITY OR SPECIAL CLASS TREATMENT" at bounding box center [581, 224] width 567 height 16
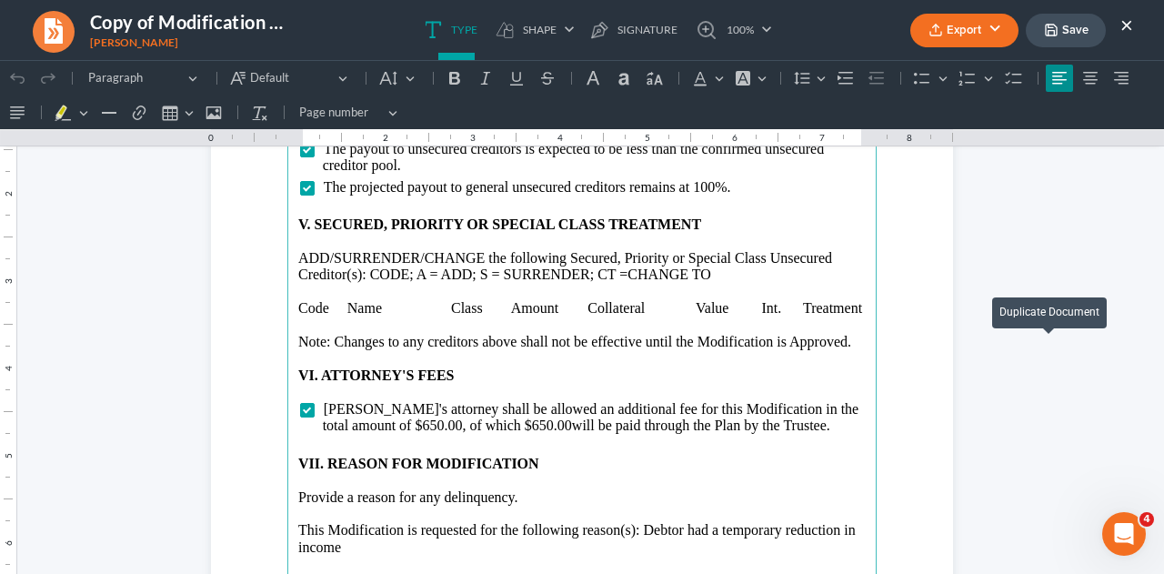
click at [298, 324] on p "Rich Text Editor, page-3-main" at bounding box center [581, 325] width 567 height 16
click at [185, 119] on button "Insert table Insert table" at bounding box center [176, 112] width 40 height 27
click at [259, 141] on div "Editor toolbar" at bounding box center [260, 140] width 11 height 10
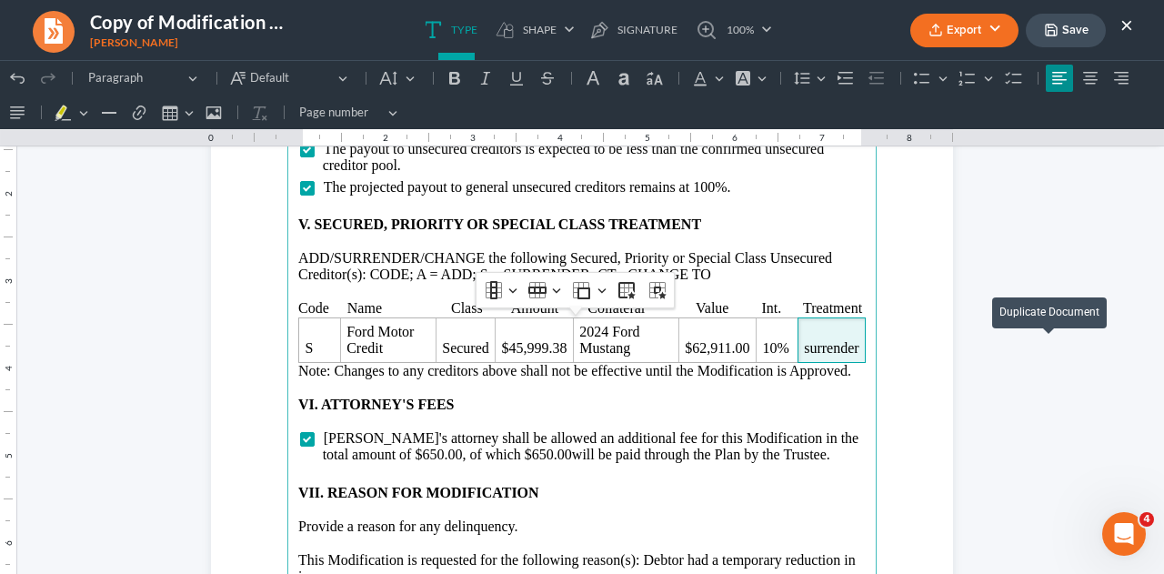
click at [442, 311] on p "Code Name Class Amount Collateral Value Int. Treatment" at bounding box center [581, 308] width 567 height 16
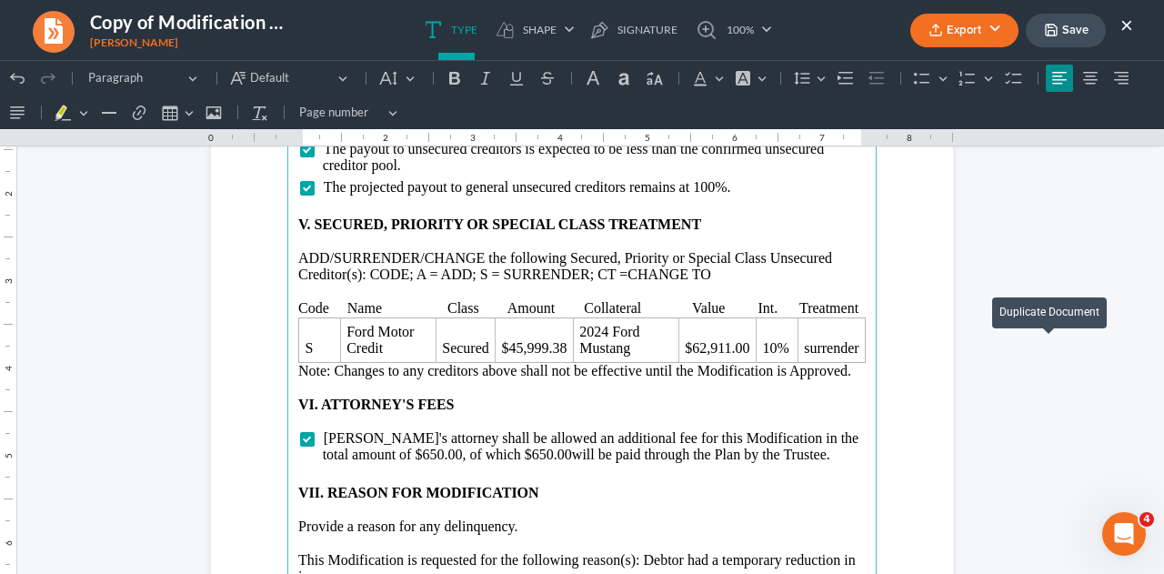
click at [742, 308] on p "Code Name Class Amount Collateral Value Int. Treatment" at bounding box center [581, 308] width 567 height 16
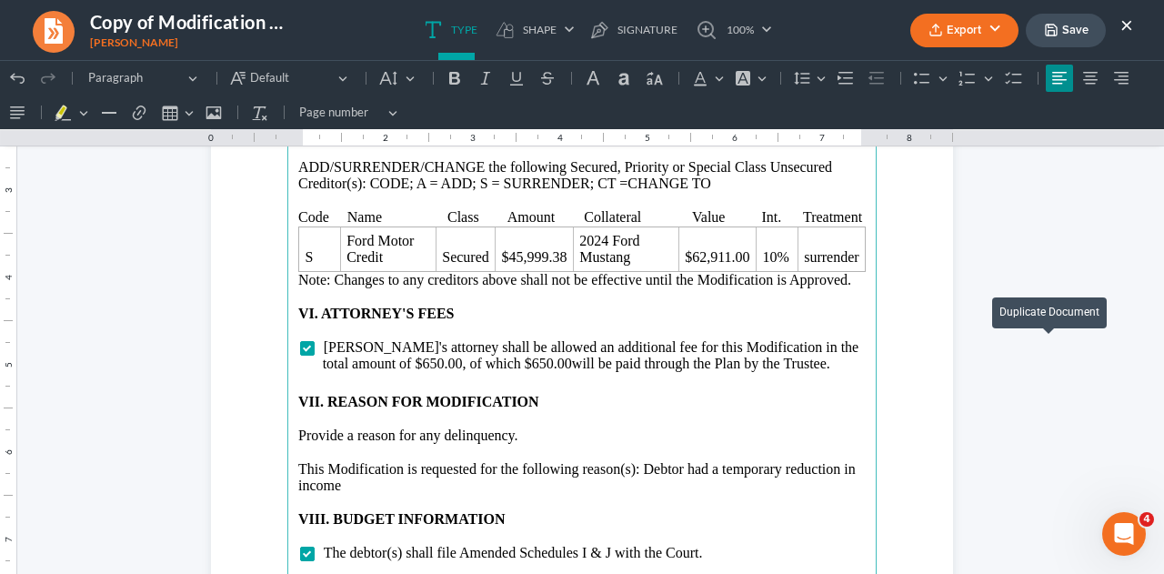
click at [460, 365] on span "Debtor's attorney shall be allowed an additional fee for this Modification in t…" at bounding box center [591, 355] width 536 height 32
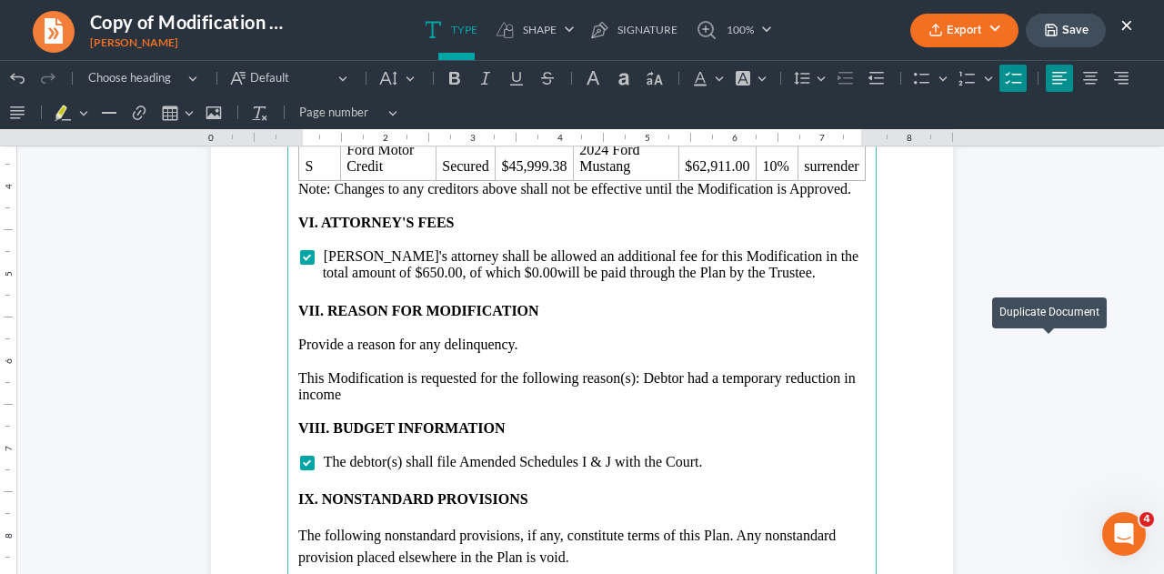
click at [580, 345] on p "Provide a reason for any delinquency." at bounding box center [581, 344] width 567 height 16
drag, startPoint x: 639, startPoint y: 376, endPoint x: 662, endPoint y: 564, distance: 189.5
click at [658, 394] on p "This Modification is requested for the following reason(s): Debtor had a tempor…" at bounding box center [581, 387] width 567 height 34
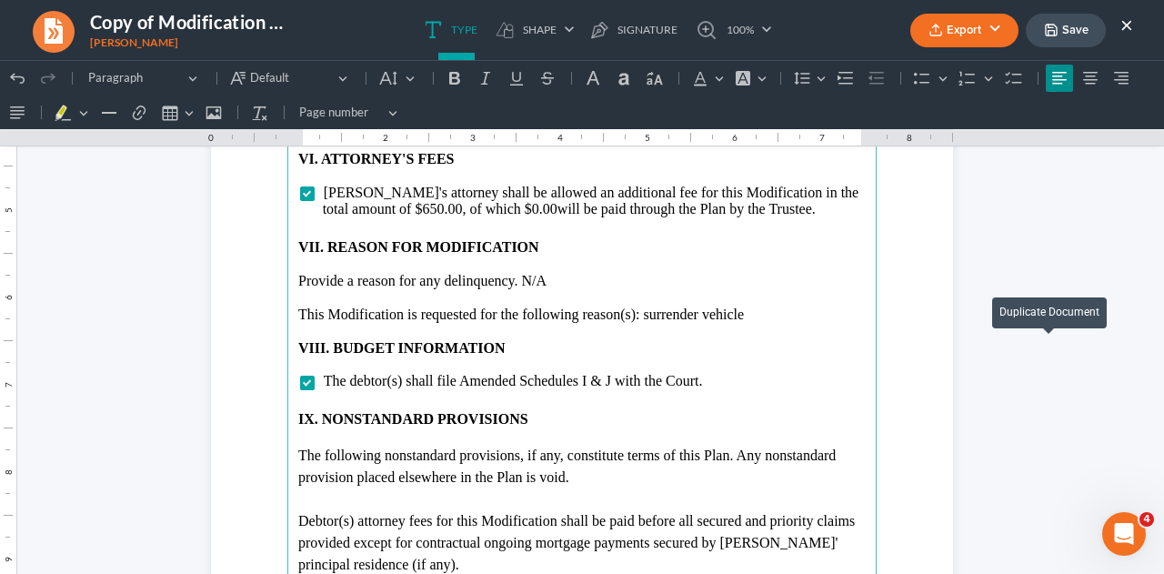
scroll to position [3454, 0]
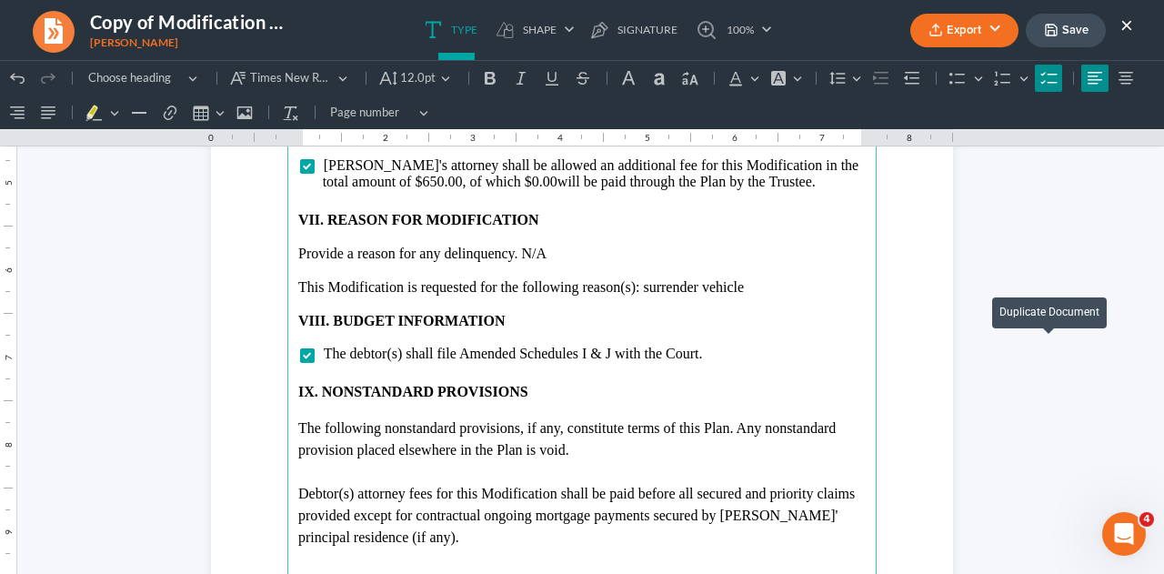
click at [400, 350] on span "The debtor(s) shall file Amended Schedules I & J with the Court." at bounding box center [513, 352] width 379 height 15
drag, startPoint x: 343, startPoint y: 355, endPoint x: 397, endPoint y: 355, distance: 54.5
click at [398, 355] on span "The debtor(s) shall file Amended Schedules I & J with the Court." at bounding box center [513, 352] width 379 height 15
click at [442, 353] on span "The Trustee shall file Amended Schedules I & J with the Court." at bounding box center [508, 352] width 369 height 15
drag, startPoint x: 504, startPoint y: 348, endPoint x: 445, endPoint y: 357, distance: 59.8
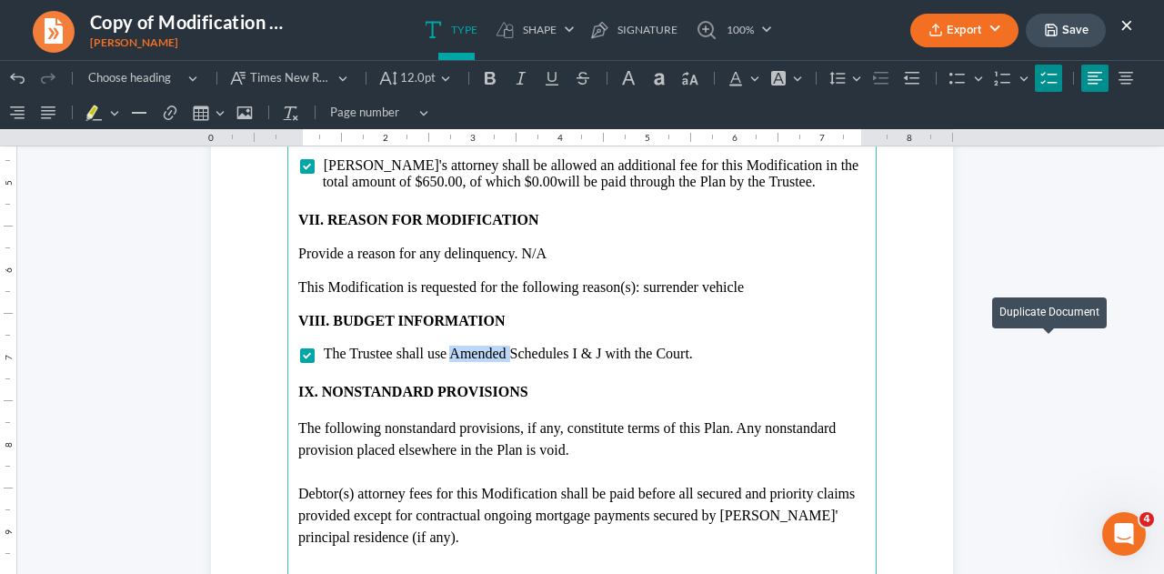
click at [445, 357] on span "The Trustee shall use Amended Schedules I & J with the Court." at bounding box center [508, 352] width 369 height 15
click at [542, 351] on span "The Trustee shall use Schedules I & J with the Court." at bounding box center [479, 352] width 310 height 15
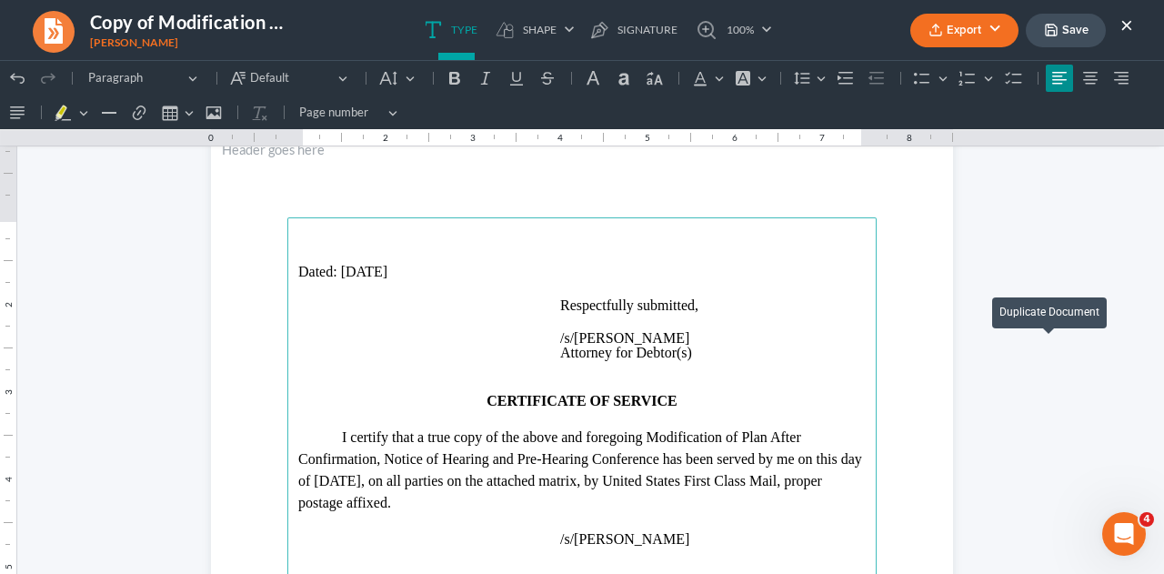
scroll to position [4090, 0]
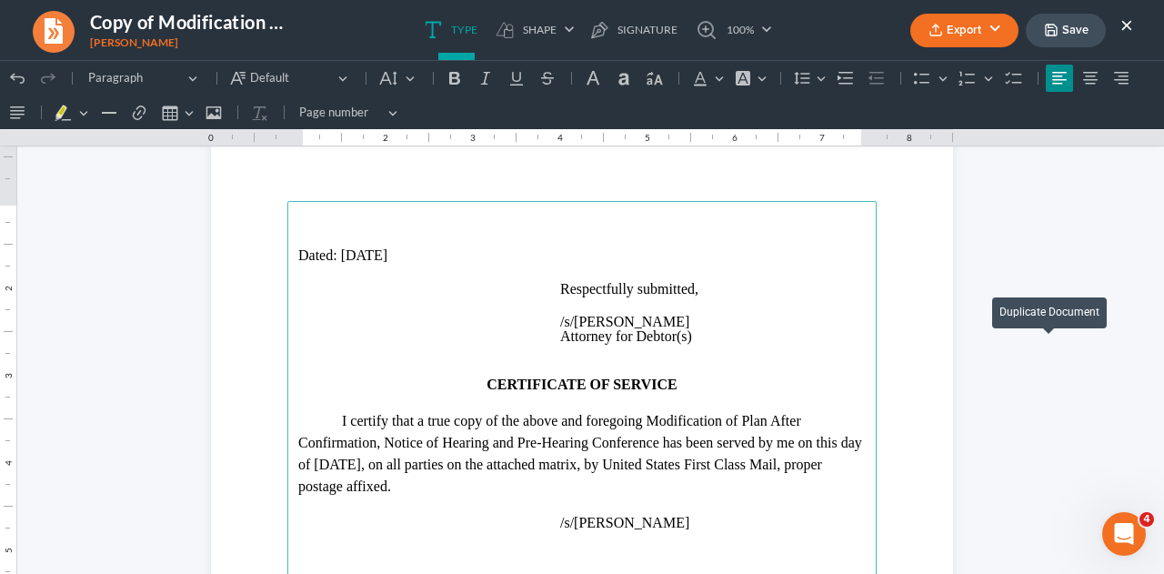
click at [298, 258] on p "Dated: 06/03/2025" at bounding box center [581, 255] width 567 height 16
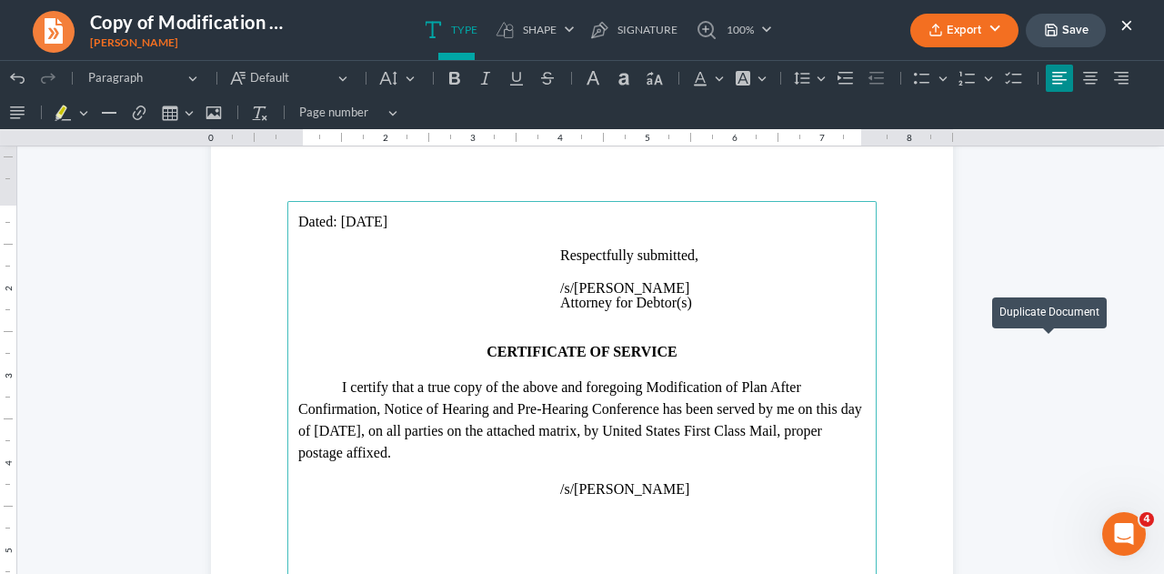
click at [365, 218] on p "Dated: 06/03/2025" at bounding box center [581, 222] width 567 height 16
click at [349, 220] on p "Dated: 06/08/2025" at bounding box center [581, 222] width 567 height 16
click at [338, 429] on p "I certify that a true copy of the above and foregoing Modification of Plan Afte…" at bounding box center [581, 419] width 567 height 87
click at [321, 423] on p "I certify that a true copy of the above and foregoing Modification of Plan Afte…" at bounding box center [581, 419] width 567 height 87
click at [1070, 33] on button "Save" at bounding box center [1065, 31] width 80 height 34
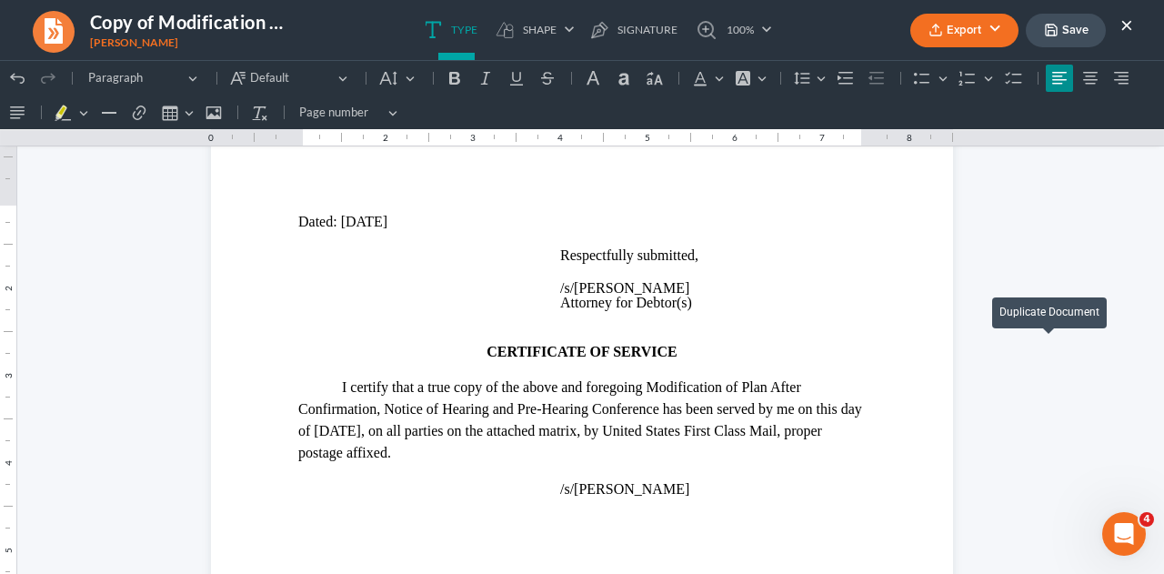
click at [964, 32] on button "Export" at bounding box center [964, 31] width 108 height 34
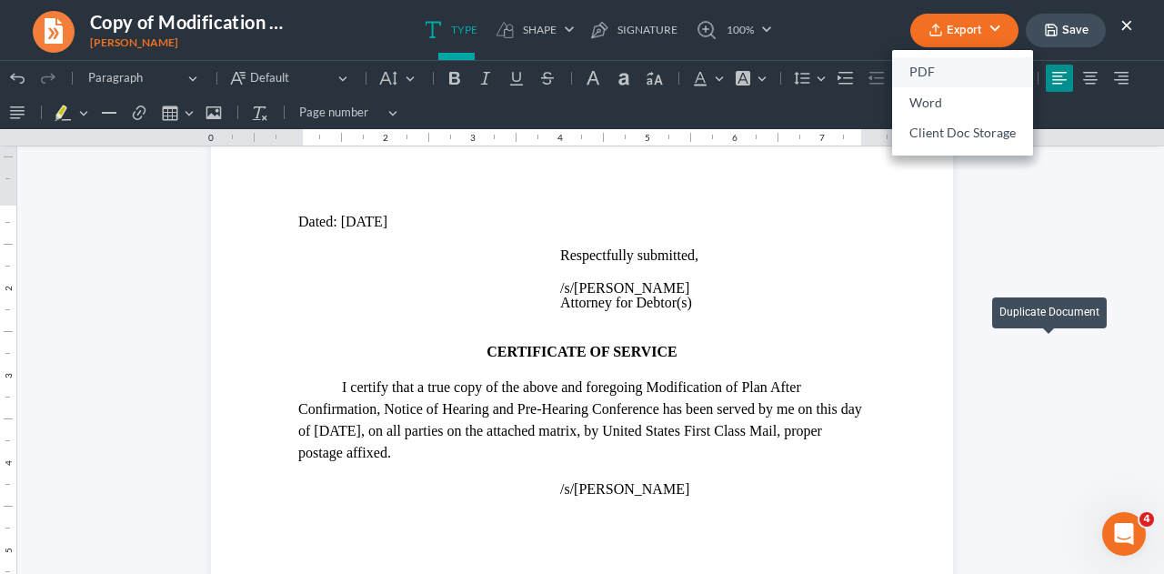
click at [917, 68] on link "PDF" at bounding box center [962, 72] width 141 height 31
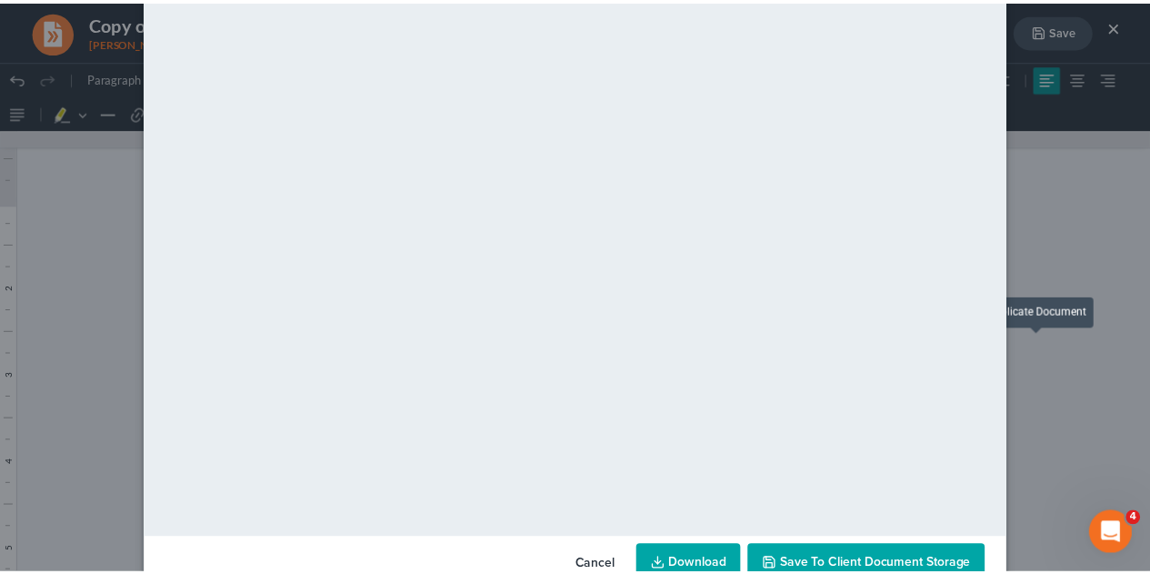
scroll to position [185, 0]
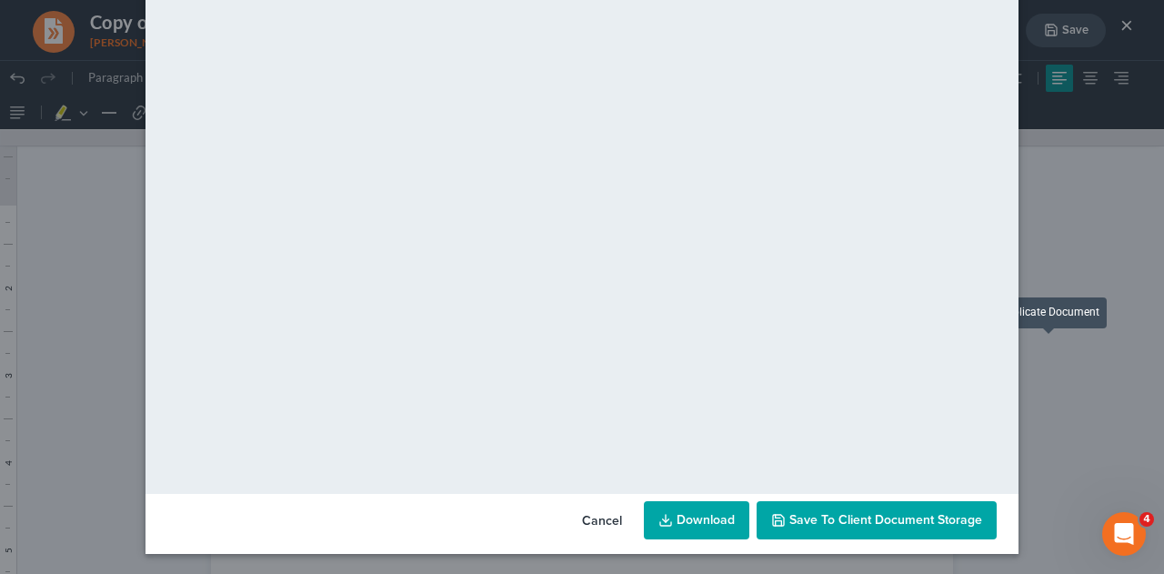
click at [782, 524] on span "Save to Client Document Storage" at bounding box center [876, 519] width 211 height 15
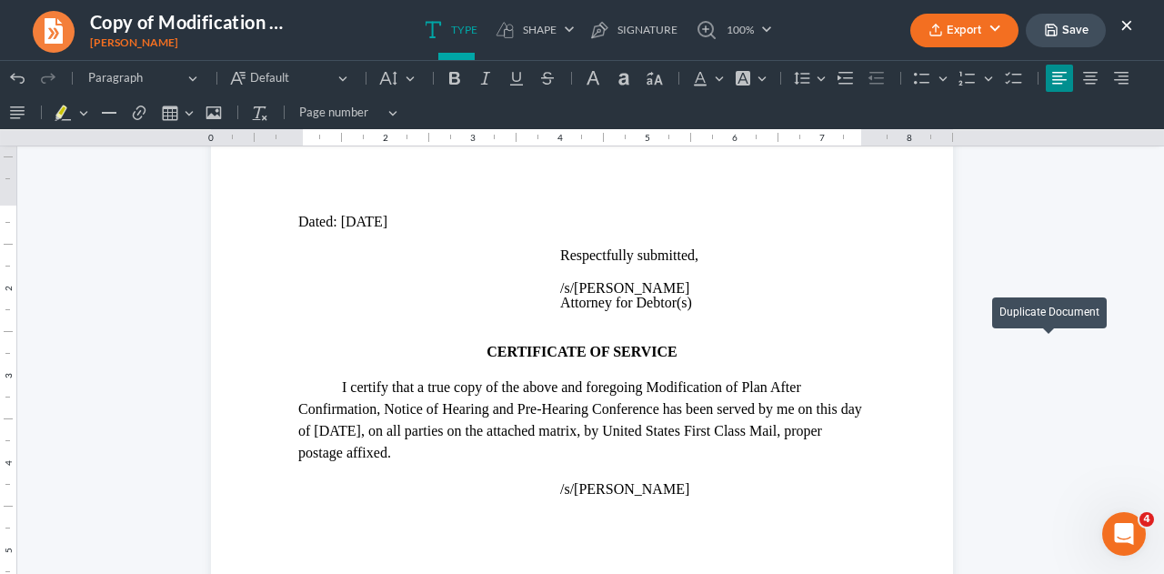
click at [1124, 30] on button "×" at bounding box center [1126, 25] width 13 height 22
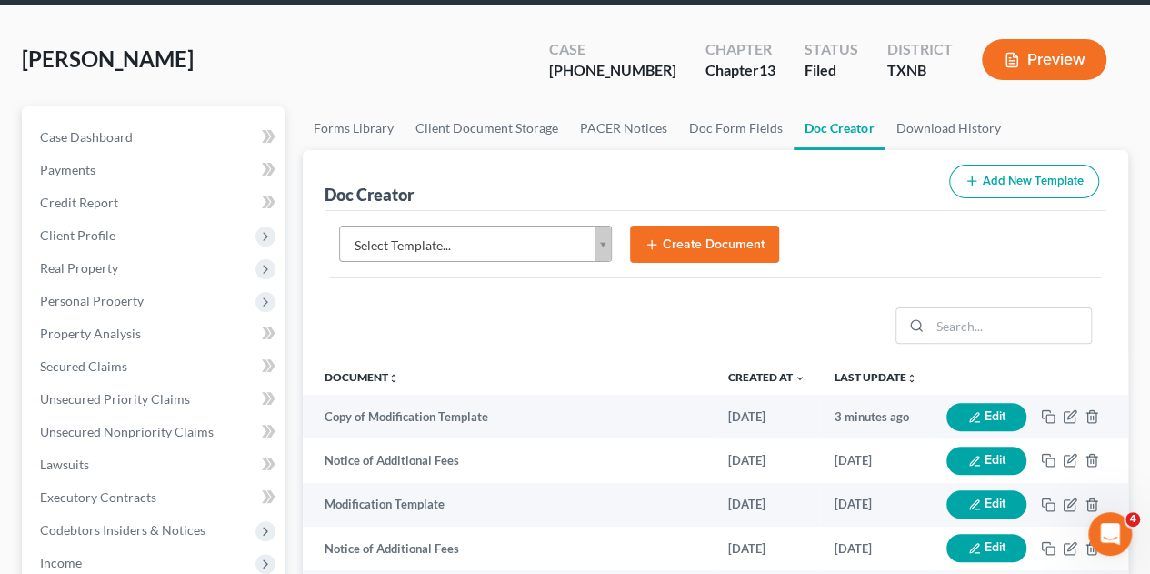
scroll to position [0, 0]
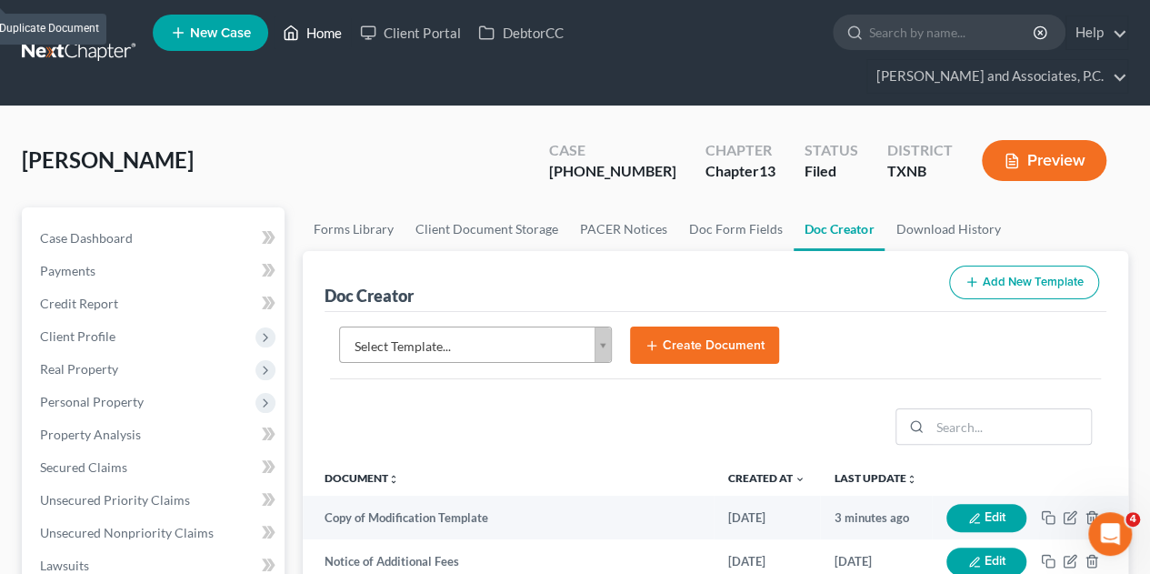
drag, startPoint x: 333, startPoint y: 37, endPoint x: 452, endPoint y: 67, distance: 122.8
click at [333, 37] on link "Home" at bounding box center [312, 32] width 77 height 33
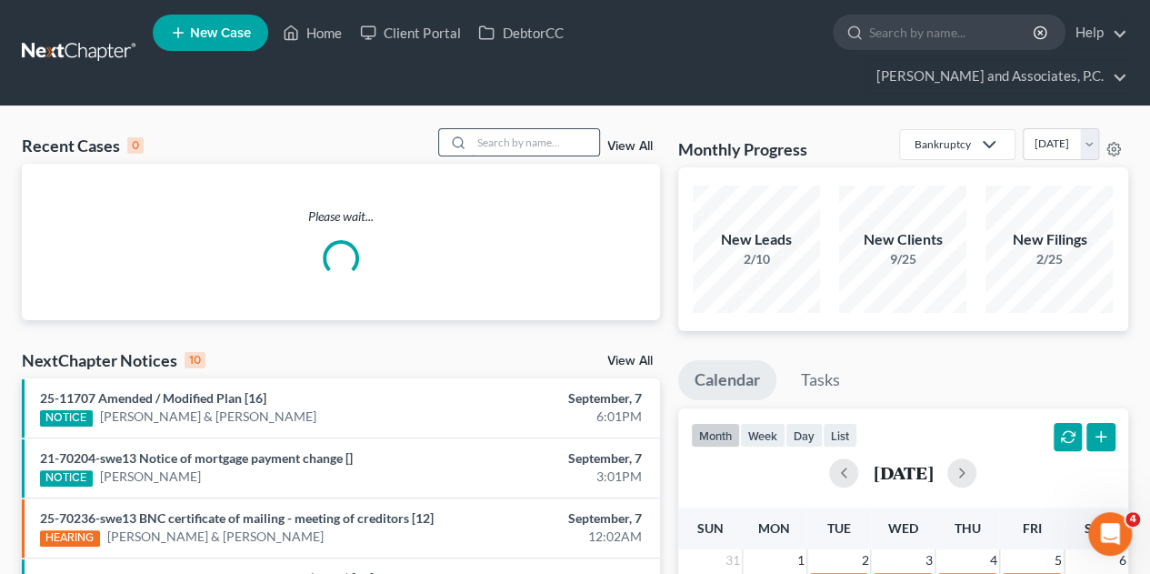
click at [496, 129] on input "search" at bounding box center [535, 142] width 127 height 26
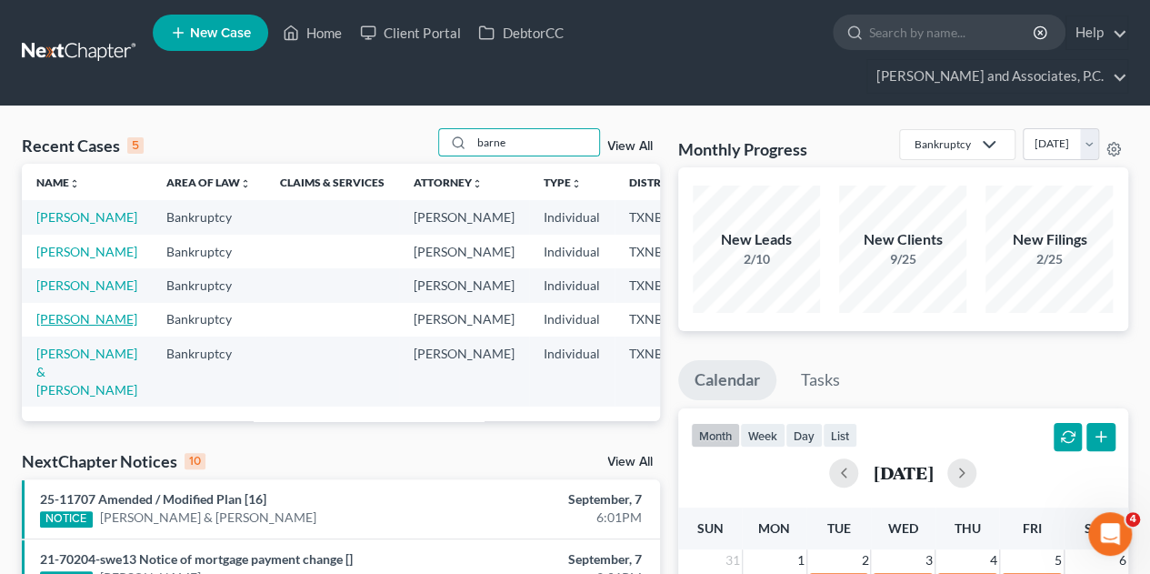
click at [47, 326] on link "[PERSON_NAME]" at bounding box center [86, 318] width 101 height 15
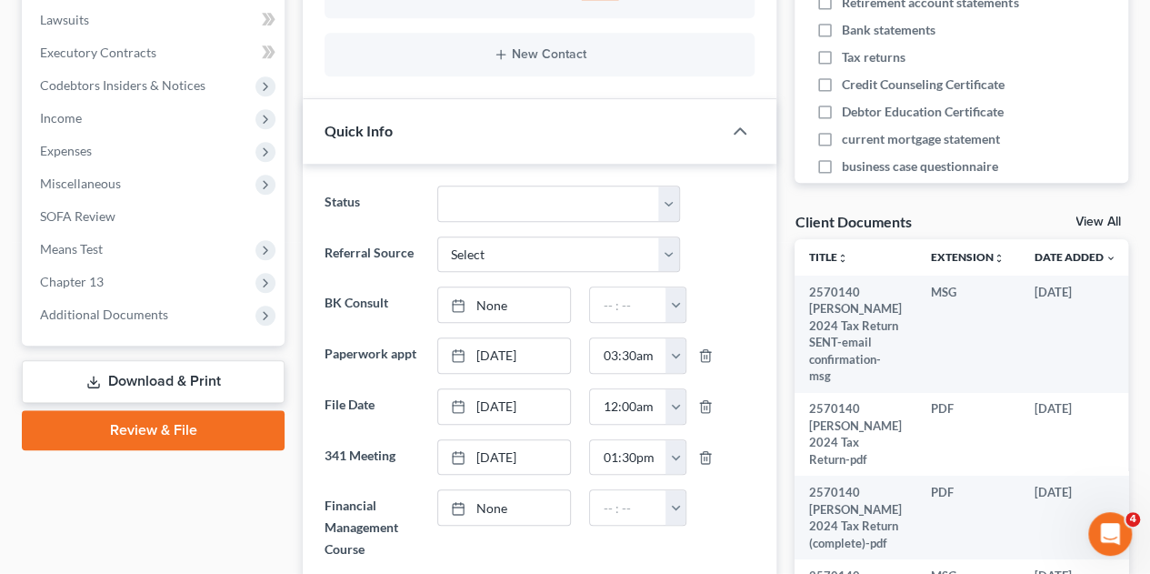
scroll to position [5098, 0]
click at [115, 306] on span "Additional Documents" at bounding box center [104, 313] width 128 height 15
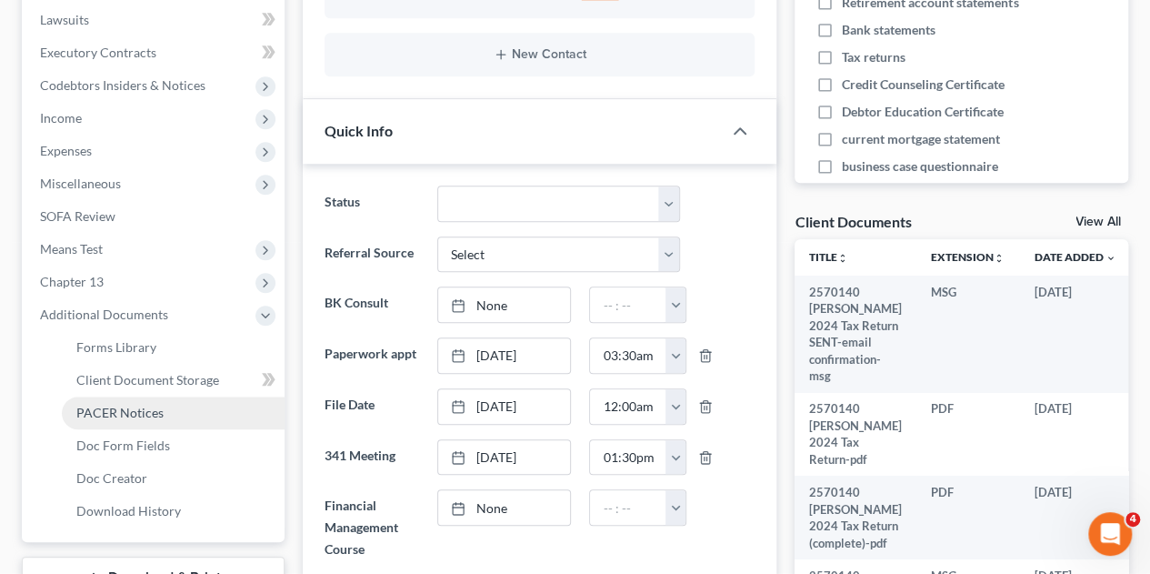
click at [115, 404] on span "PACER Notices" at bounding box center [119, 411] width 87 height 15
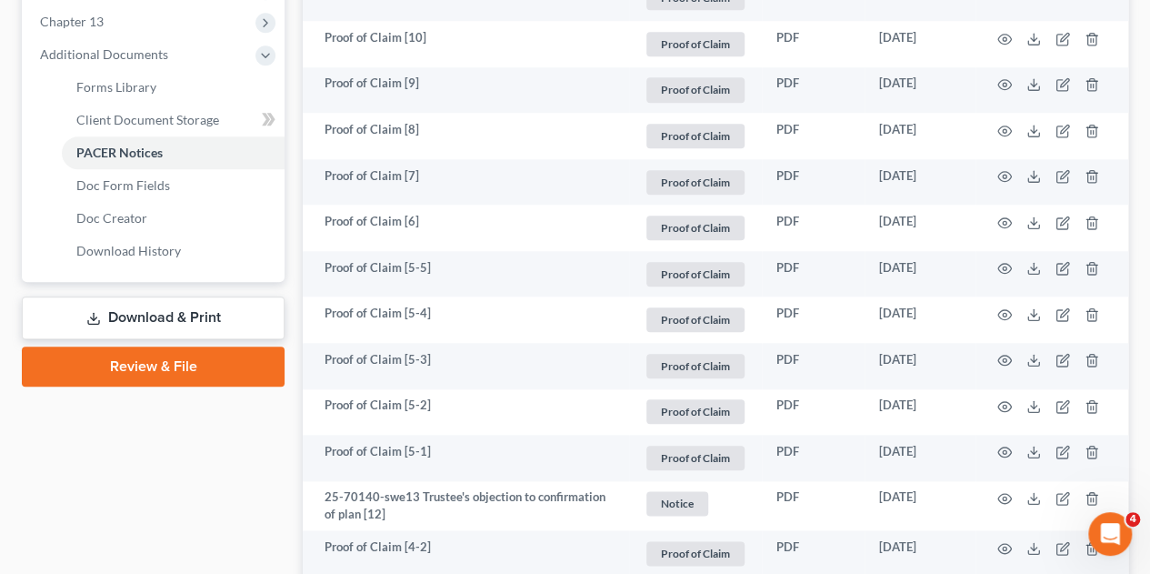
scroll to position [818, 0]
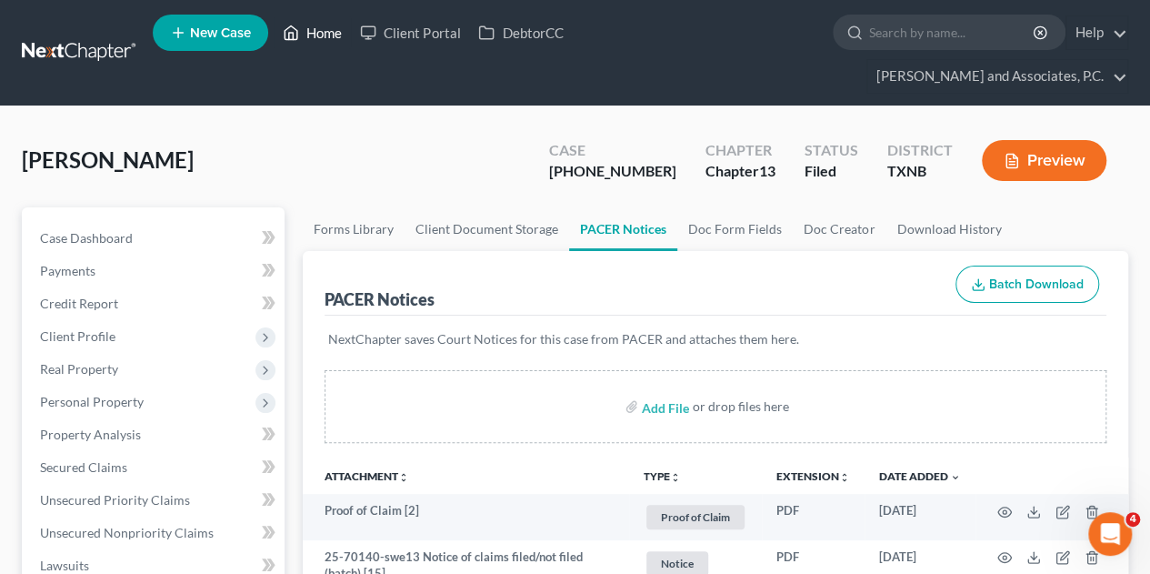
drag, startPoint x: 322, startPoint y: 36, endPoint x: 527, endPoint y: 135, distance: 227.7
click at [322, 36] on link "Home" at bounding box center [312, 32] width 77 height 33
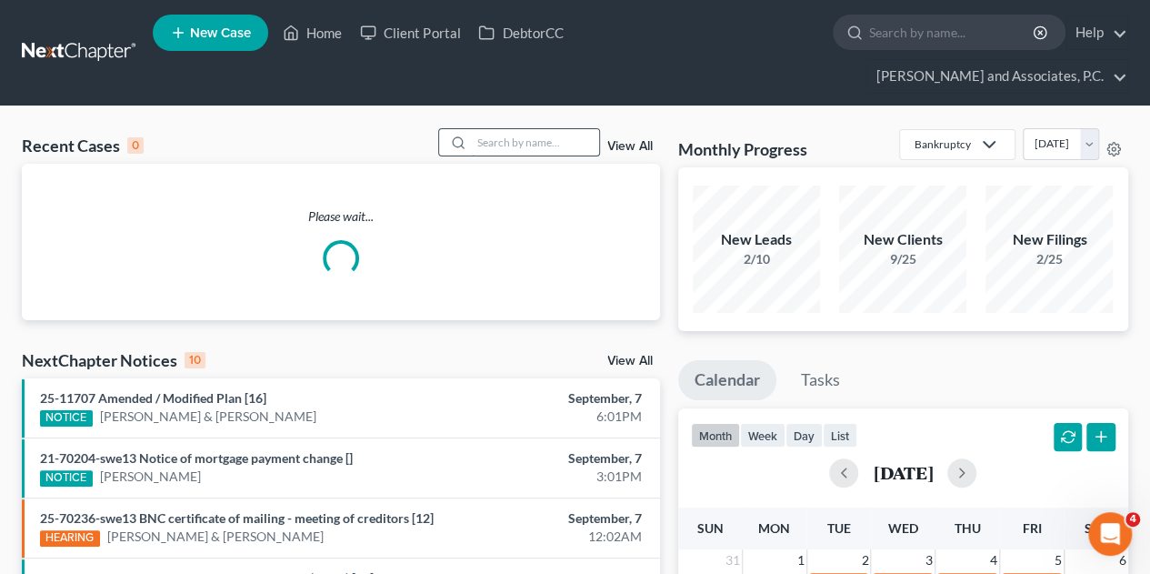
click at [527, 129] on input "search" at bounding box center [535, 142] width 127 height 26
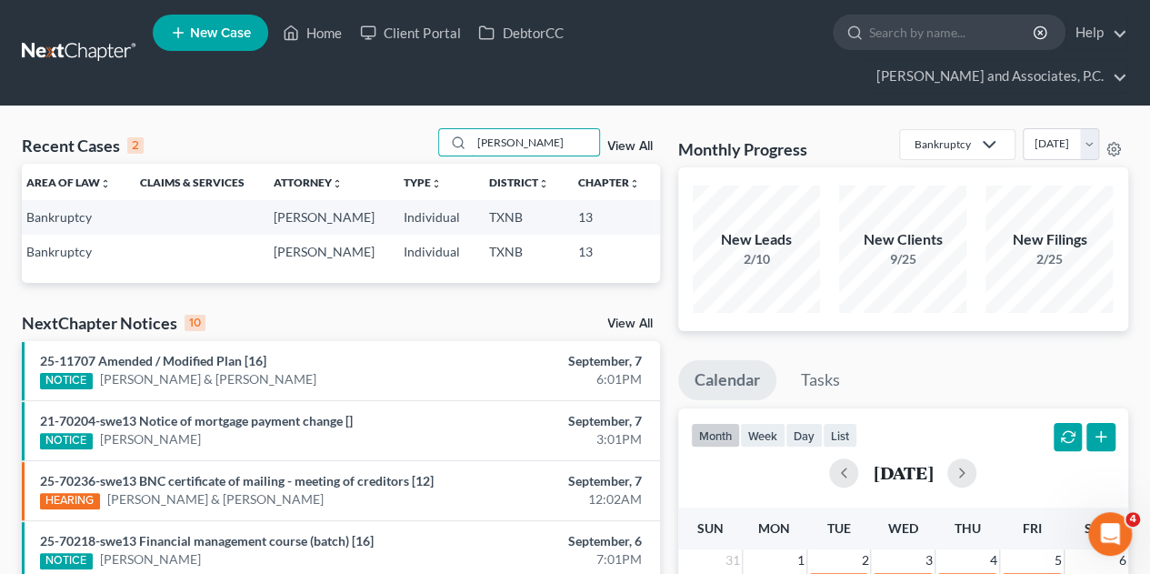
scroll to position [0, 21]
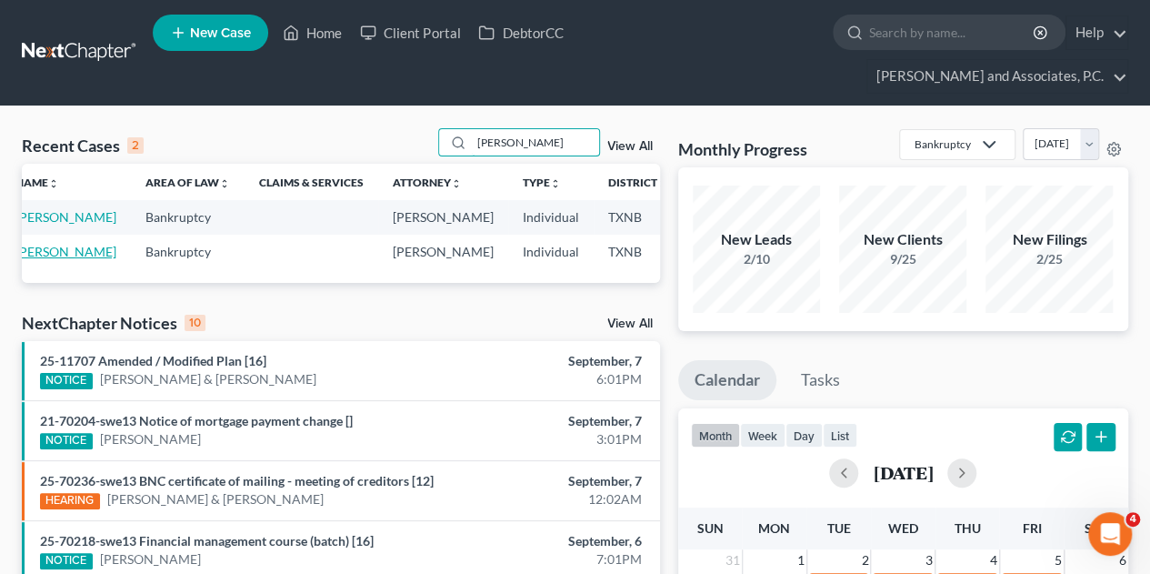
type input "[PERSON_NAME]"
click at [33, 244] on link "[PERSON_NAME]" at bounding box center [65, 251] width 101 height 15
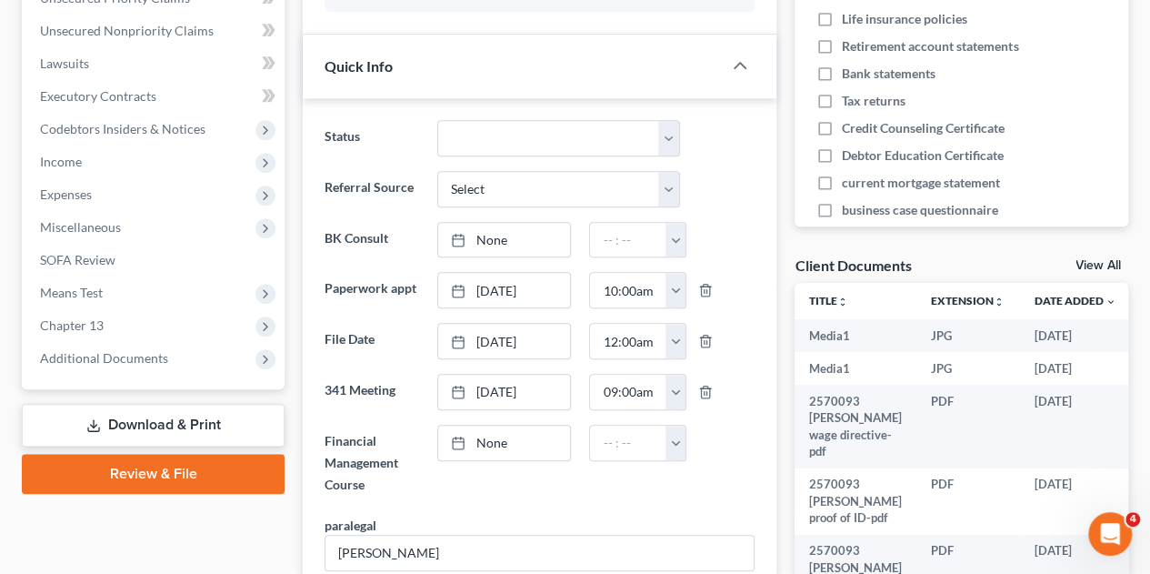
scroll to position [545, 0]
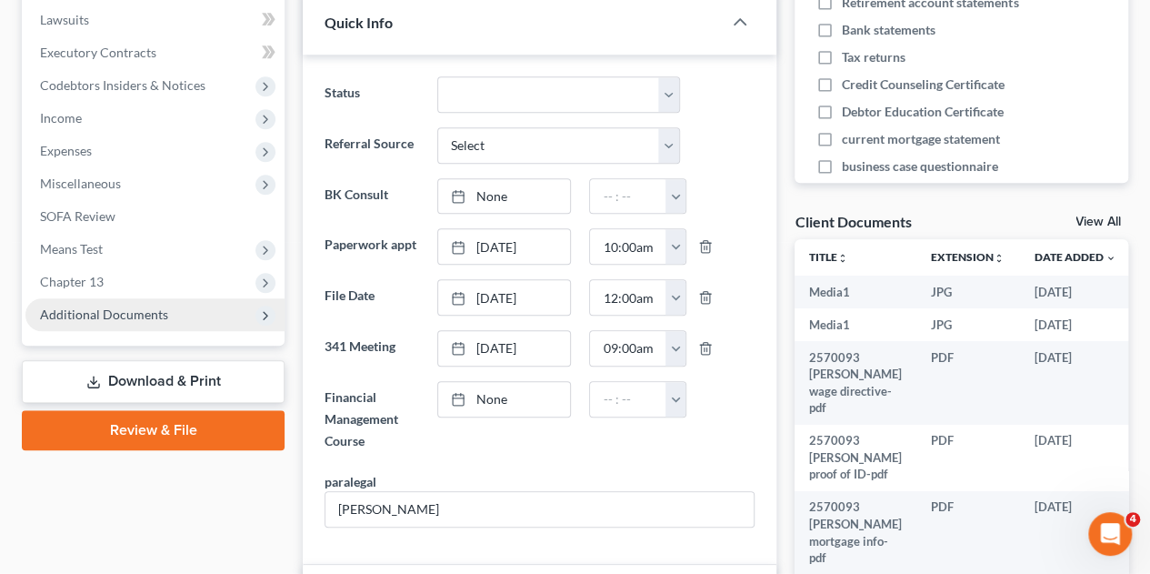
click at [125, 306] on span "Additional Documents" at bounding box center [104, 313] width 128 height 15
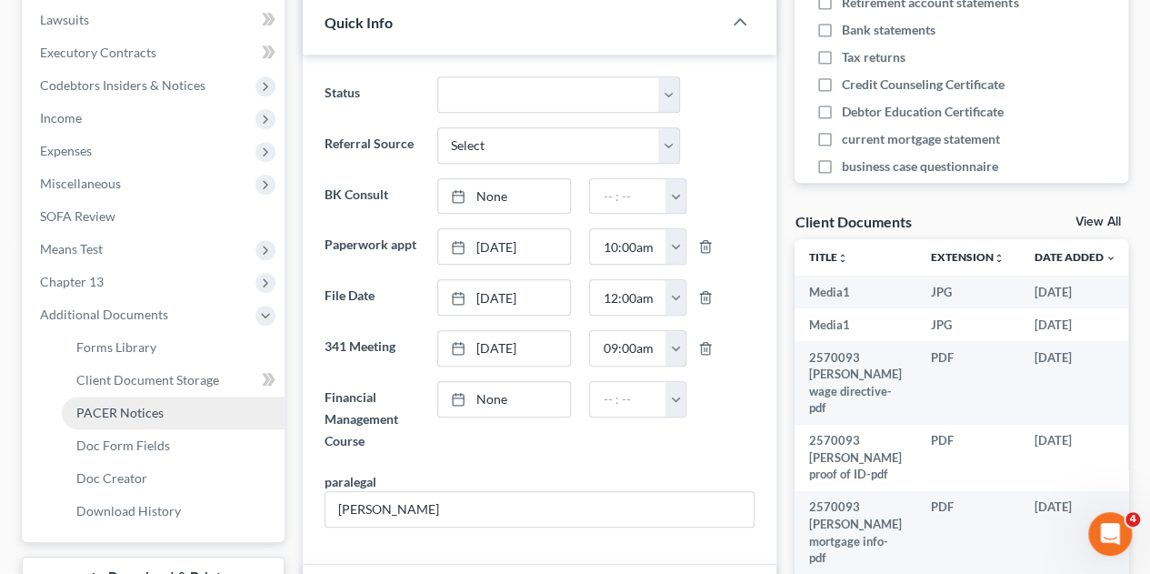
click at [122, 404] on span "PACER Notices" at bounding box center [119, 411] width 87 height 15
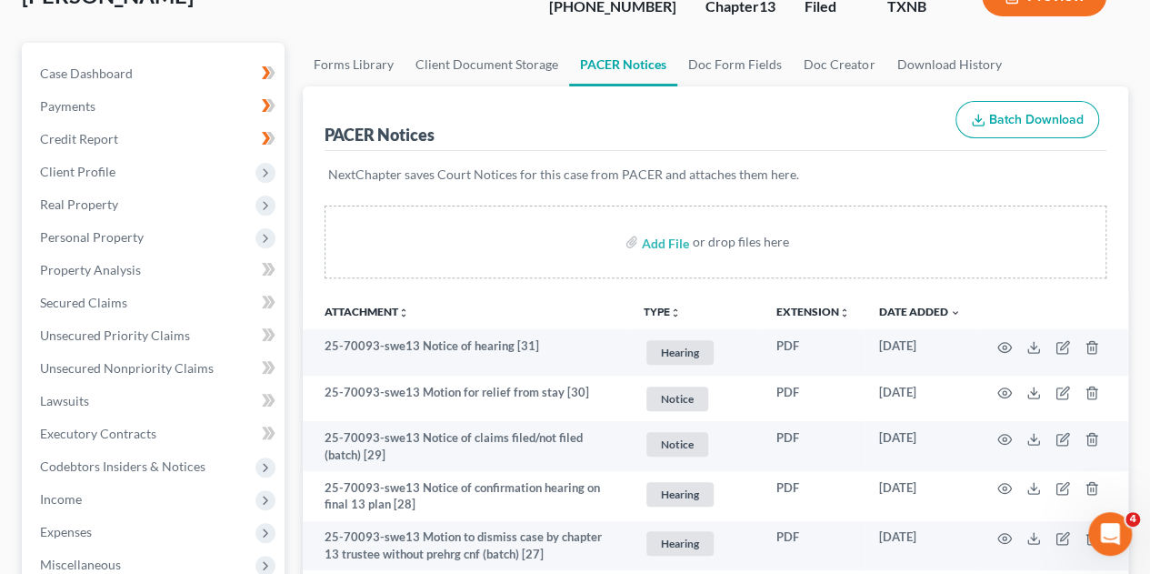
scroll to position [182, 0]
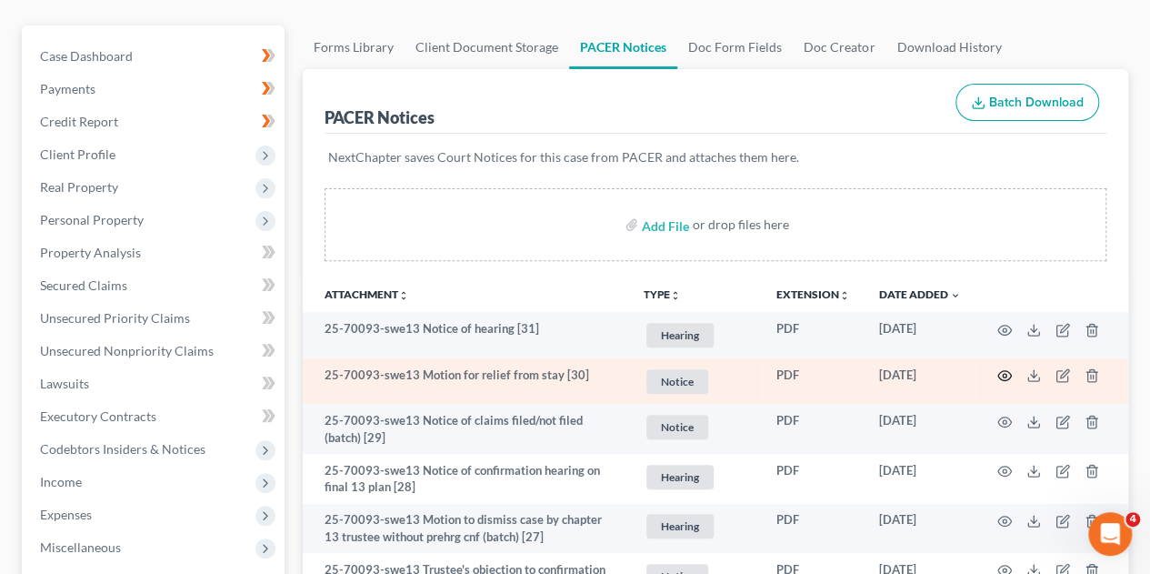
click at [1004, 374] on circle "button" at bounding box center [1005, 376] width 4 height 4
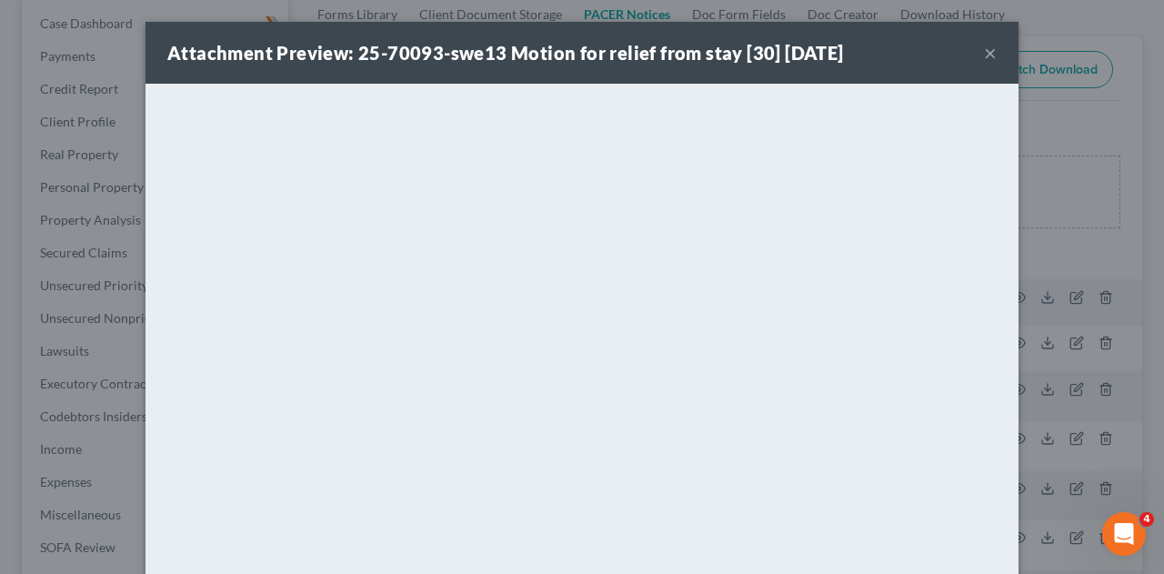
click at [984, 55] on button "×" at bounding box center [990, 53] width 13 height 22
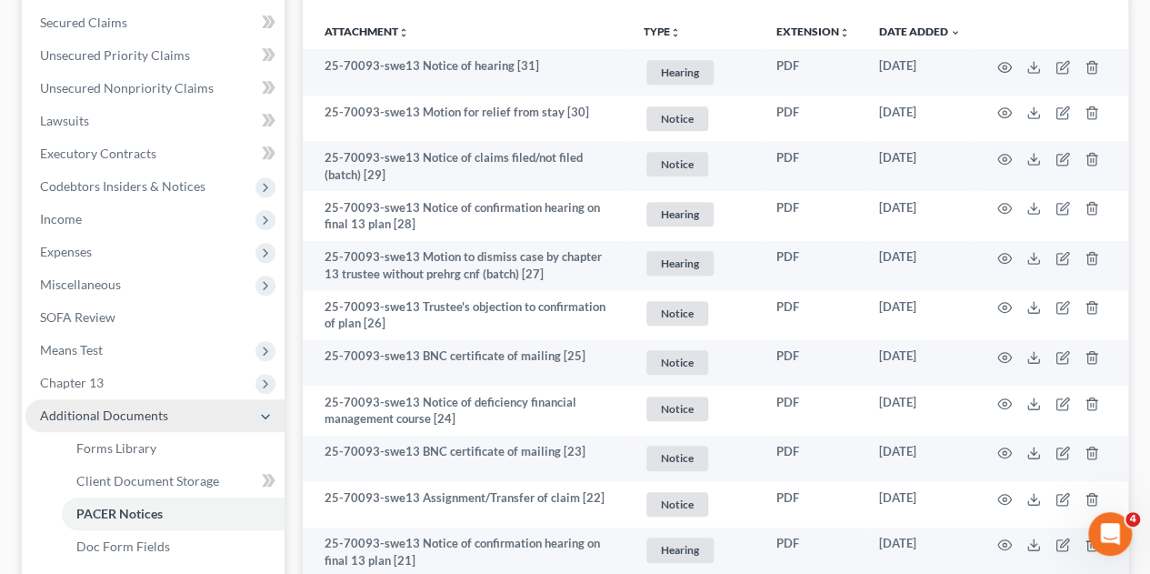
scroll to position [636, 0]
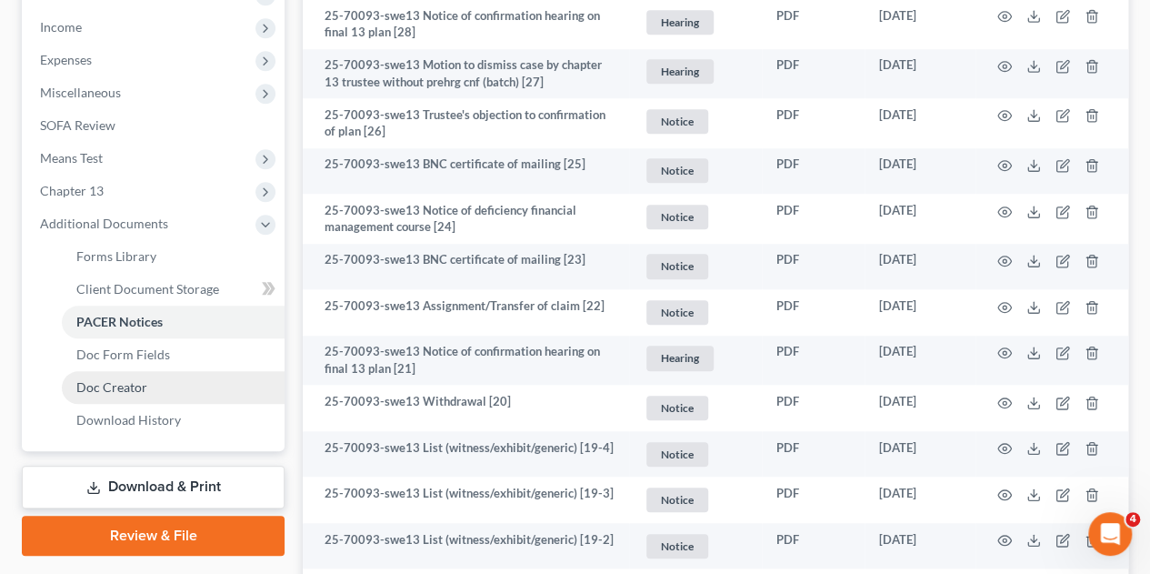
click at [123, 379] on span "Doc Creator" at bounding box center [111, 386] width 71 height 15
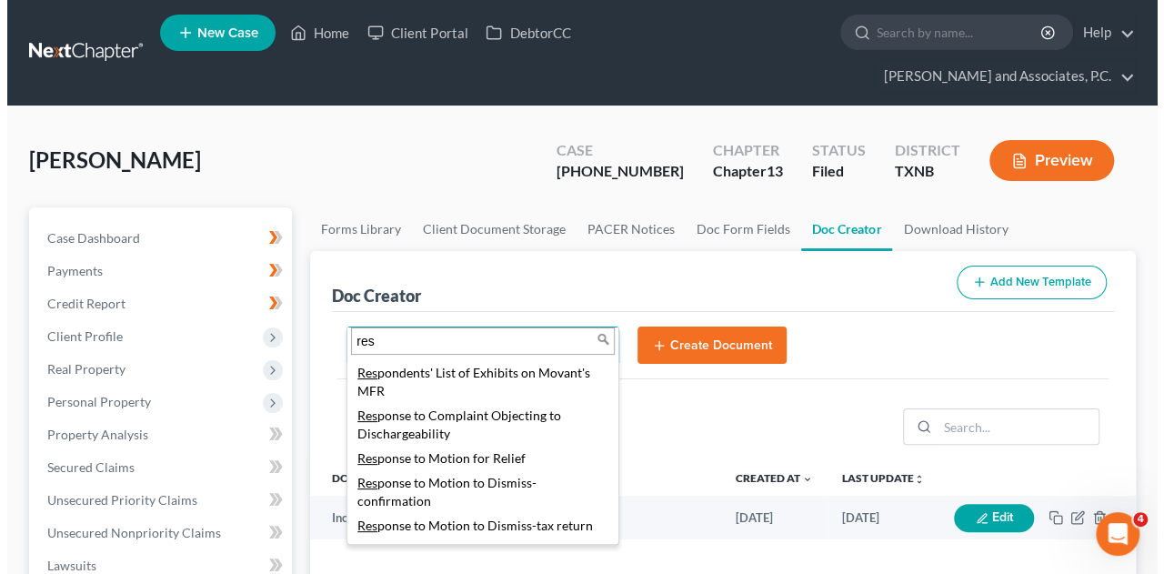
scroll to position [545, 0]
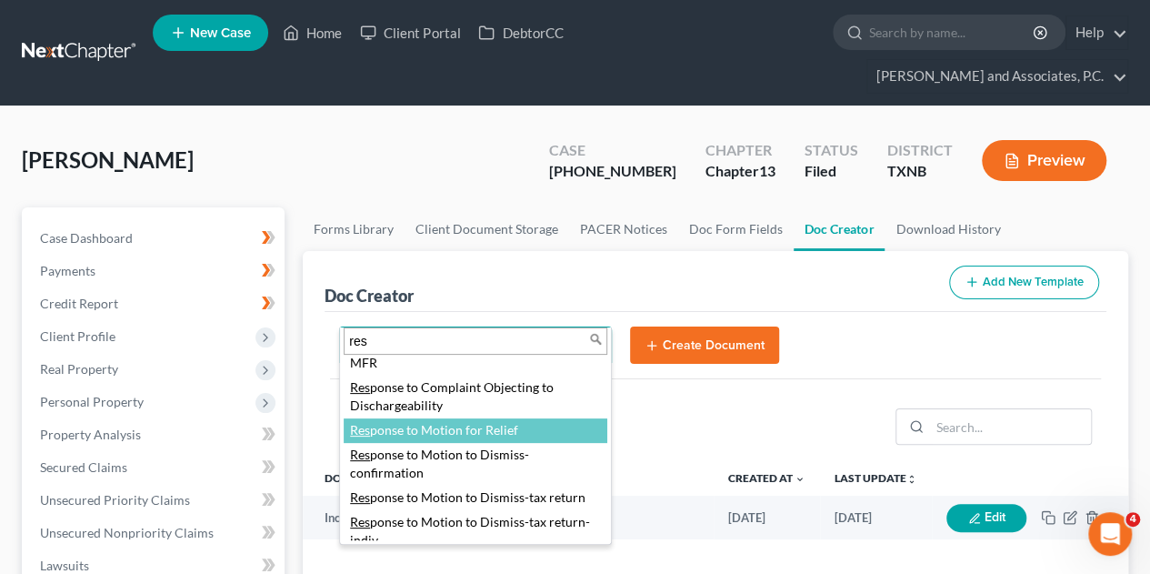
type input "res"
select select "77378"
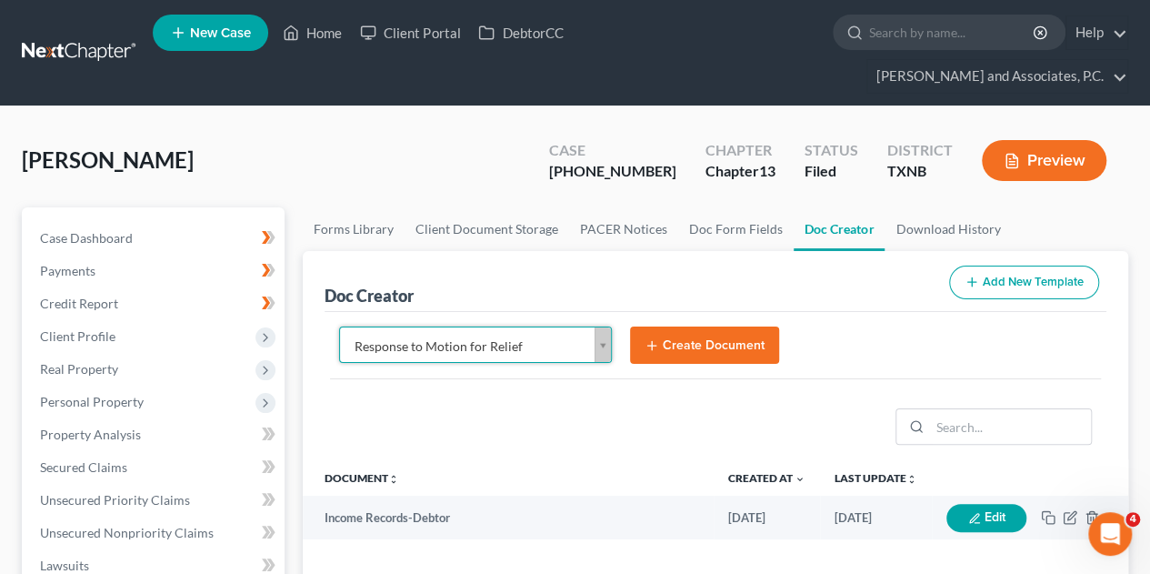
click at [685, 326] on button "Create Document" at bounding box center [704, 345] width 149 height 38
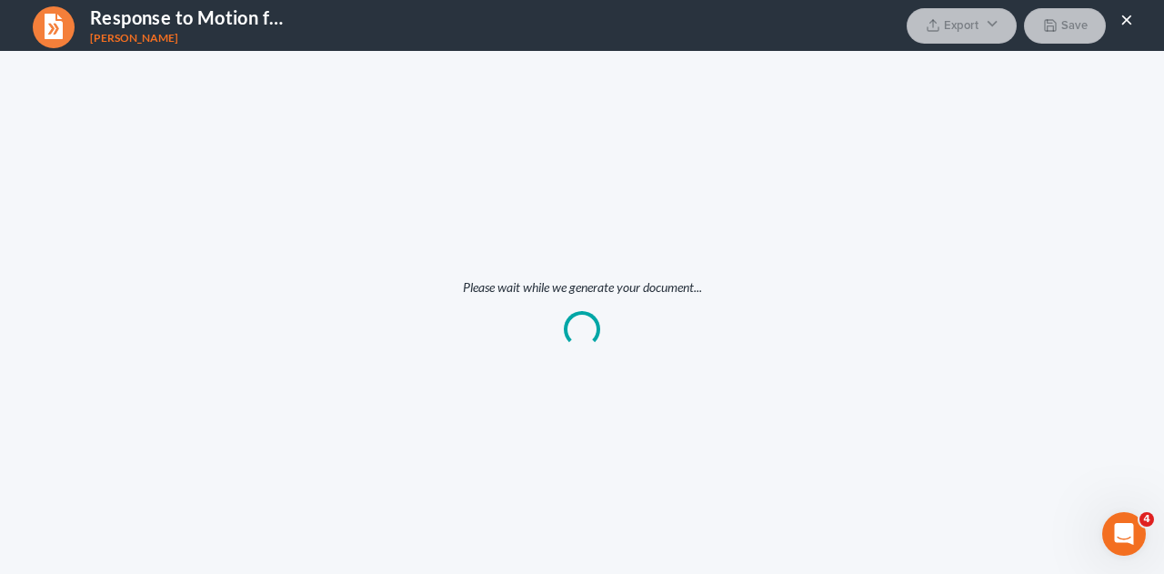
scroll to position [0, 0]
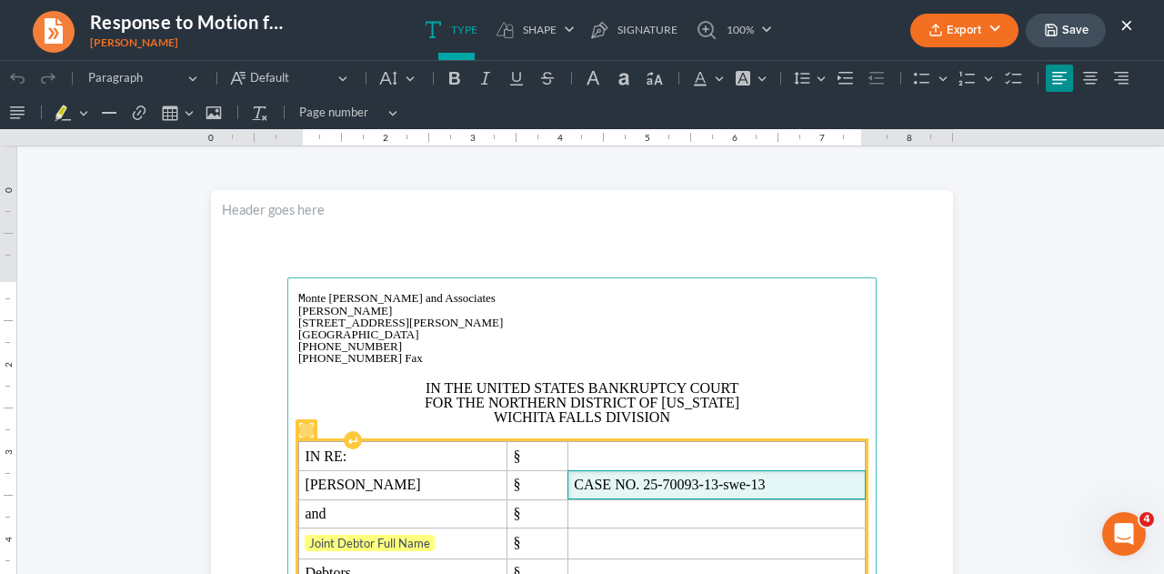
click at [711, 483] on span "CASE NO. 25-70093-13-swe-13" at bounding box center [716, 484] width 285 height 16
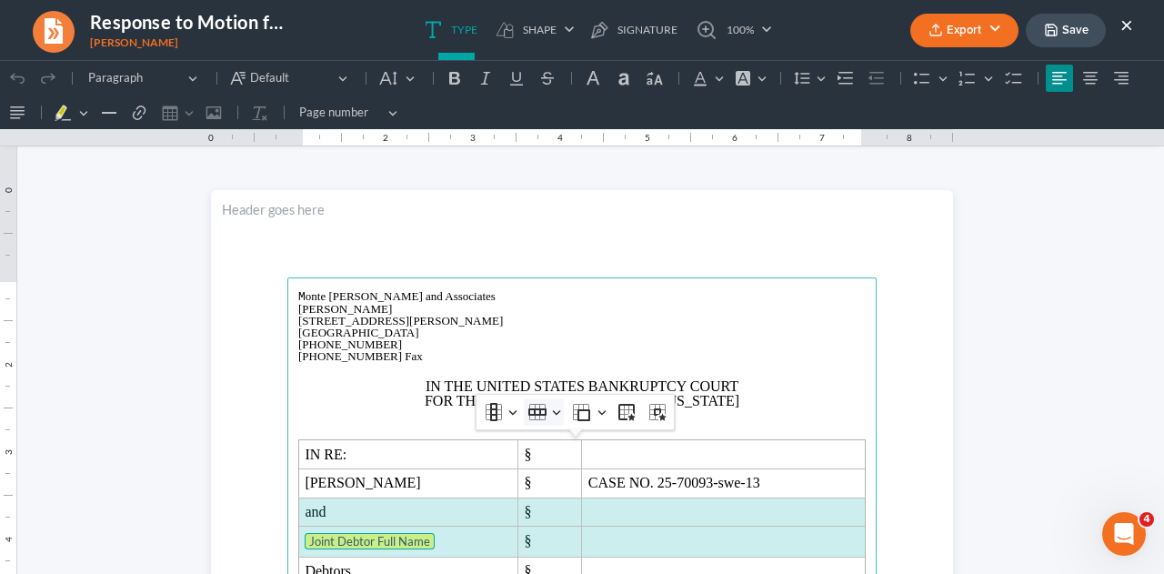
drag, startPoint x: 296, startPoint y: 511, endPoint x: 542, endPoint y: 421, distance: 261.4
click at [640, 541] on tbody "IN RE: § [PERSON_NAME] § CASE NO. 25-70093-swe-13 and § Joint Debtor Full Name …" at bounding box center [582, 512] width 566 height 145
click at [539, 416] on icon "Table toolbar" at bounding box center [537, 412] width 18 height 18
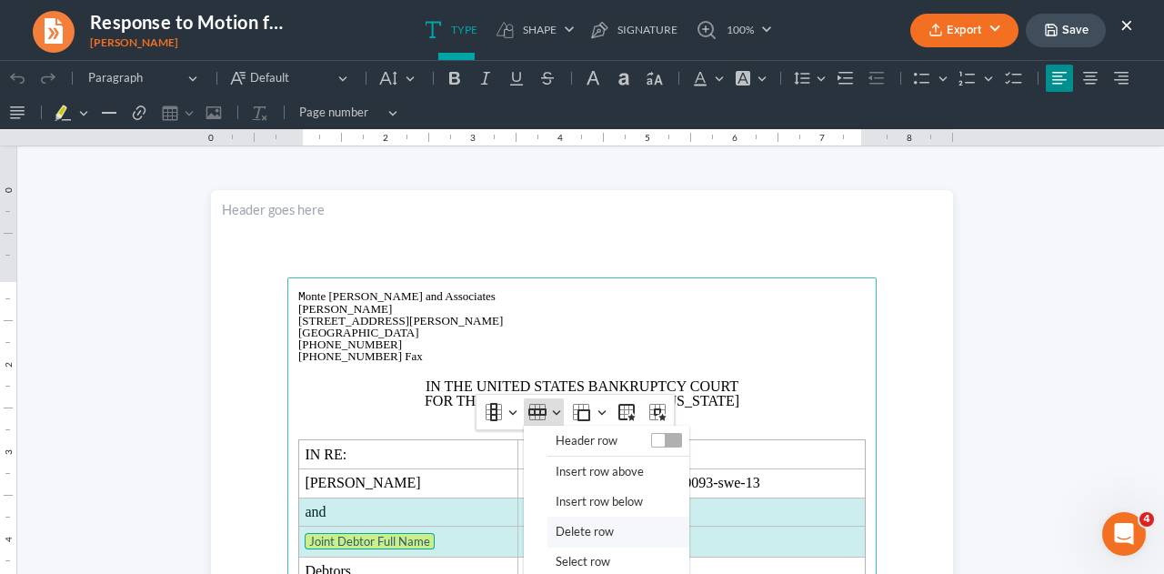
click at [560, 534] on span "Delete row" at bounding box center [584, 531] width 58 height 21
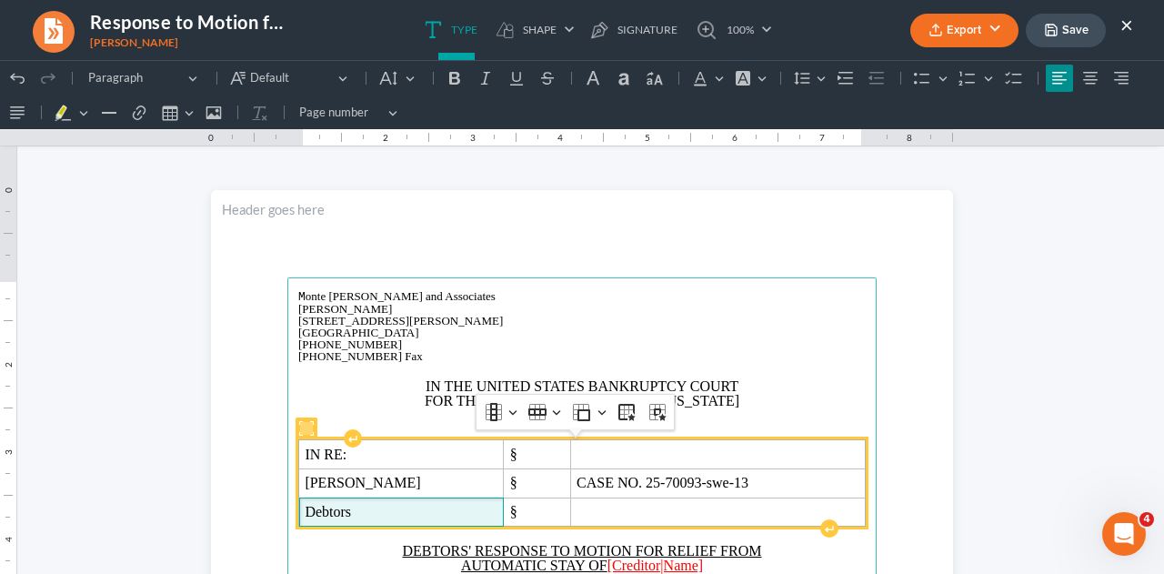
click at [371, 509] on span "Debtors" at bounding box center [401, 512] width 193 height 16
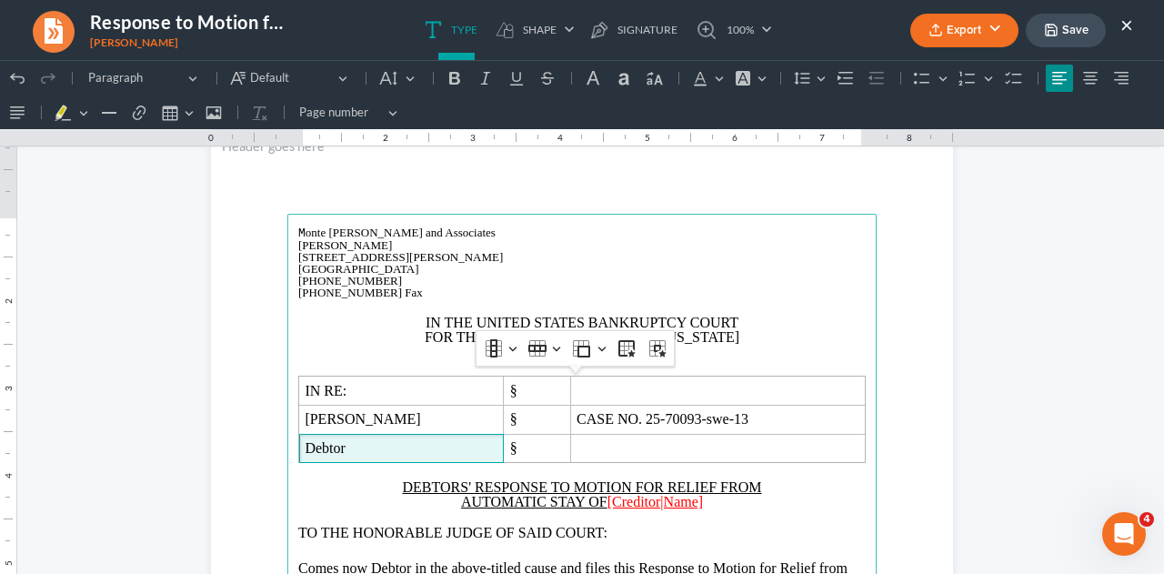
scroll to position [91, 0]
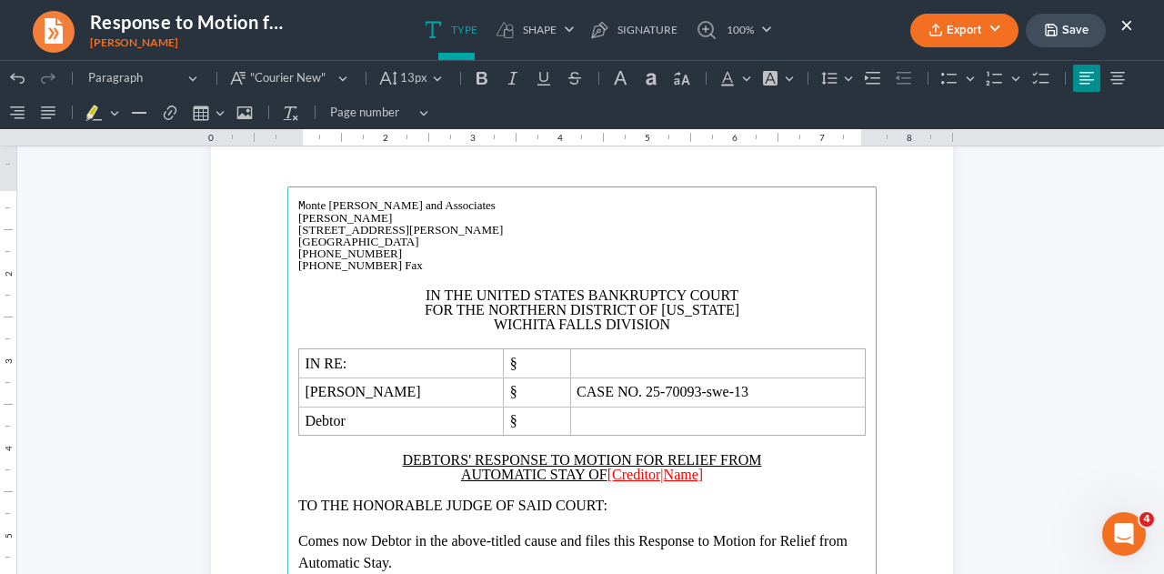
click at [305, 201] on span "onte [PERSON_NAME] and Associates" at bounding box center [400, 205] width 190 height 14
click at [300, 219] on span "[PERSON_NAME]" at bounding box center [345, 218] width 94 height 14
click at [305, 205] on span "onte [PERSON_NAME] and Associates" at bounding box center [400, 205] width 190 height 14
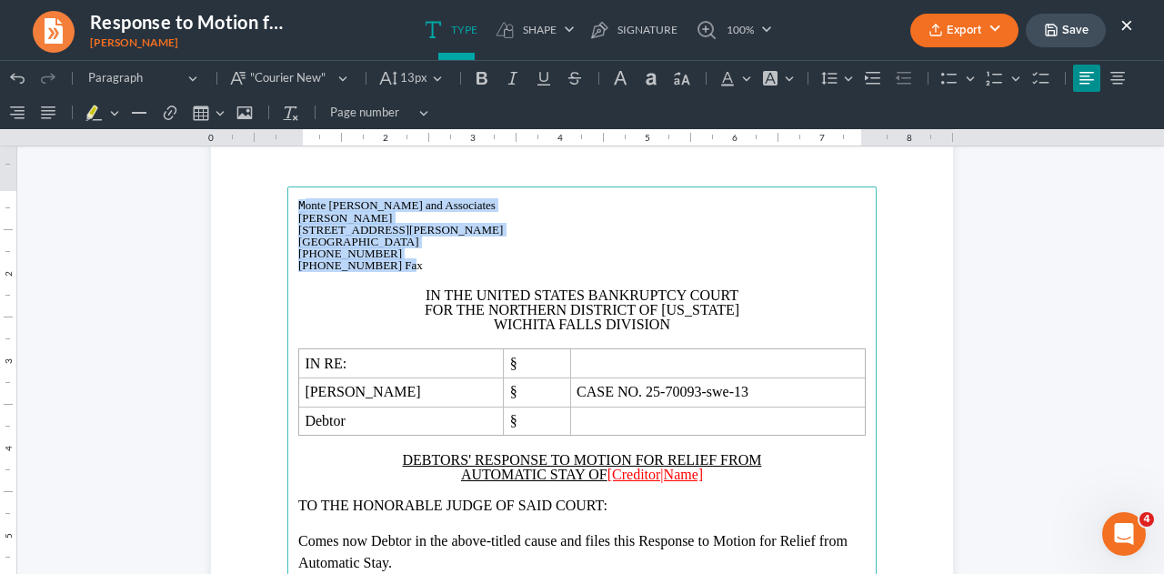
drag, startPoint x: 284, startPoint y: 205, endPoint x: 393, endPoint y: 237, distance: 113.9
click at [409, 263] on main "M onte [PERSON_NAME] and Associates [PERSON_NAME][GEOGRAPHIC_DATA][STREET_ADDRE…" at bounding box center [581, 578] width 589 height 785
click at [336, 83] on button ""Courier New" "Courier New"" at bounding box center [289, 78] width 131 height 27
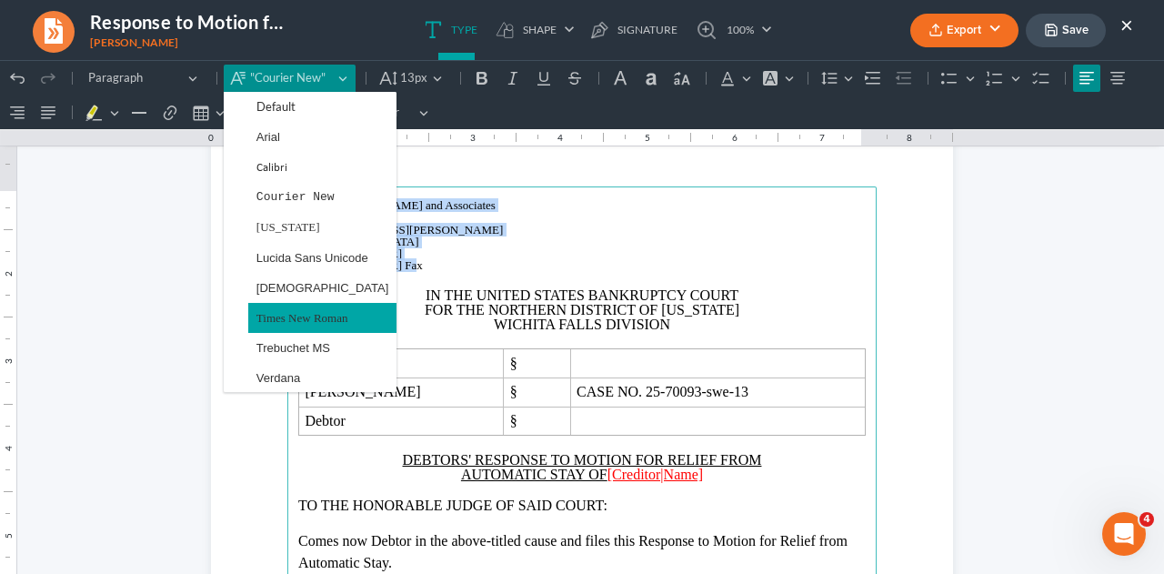
click at [313, 311] on span "Times New Roman" at bounding box center [302, 317] width 92 height 21
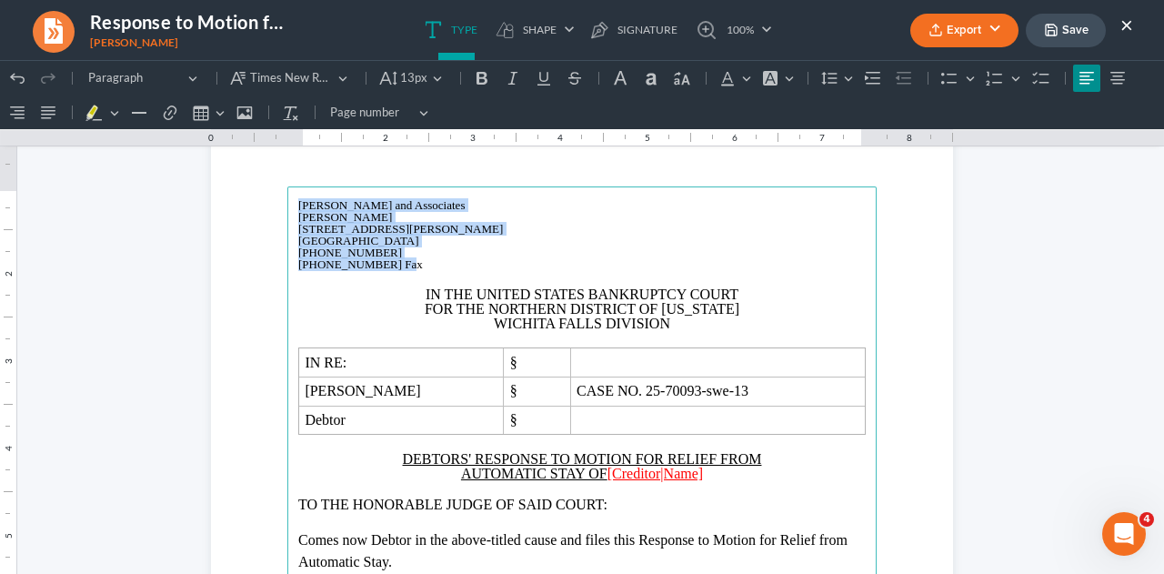
click at [509, 211] on p "[PERSON_NAME]" at bounding box center [581, 217] width 567 height 12
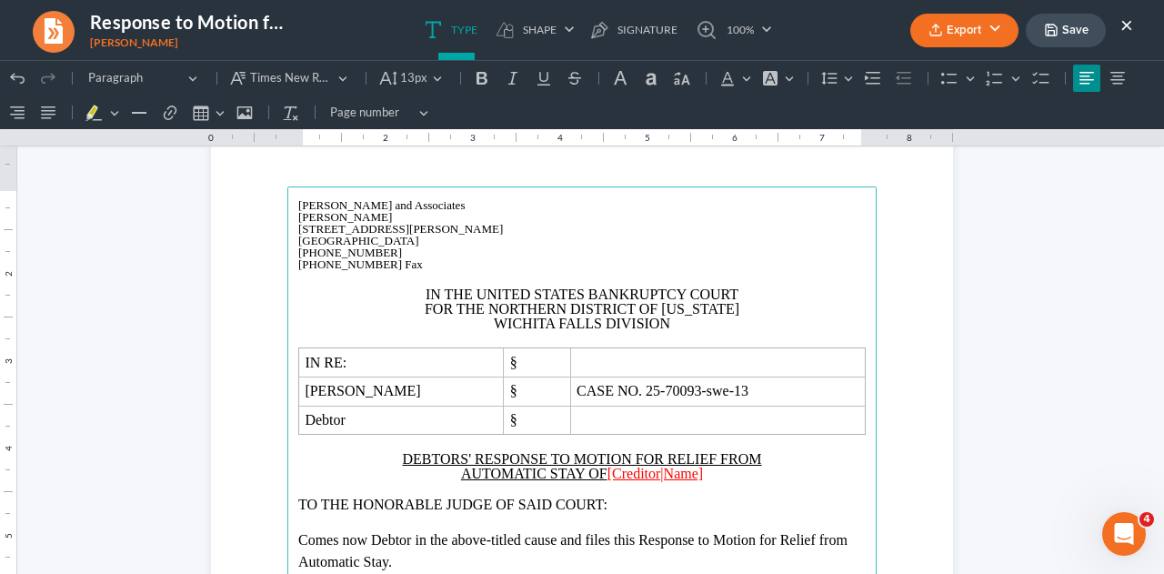
scroll to position [182, 0]
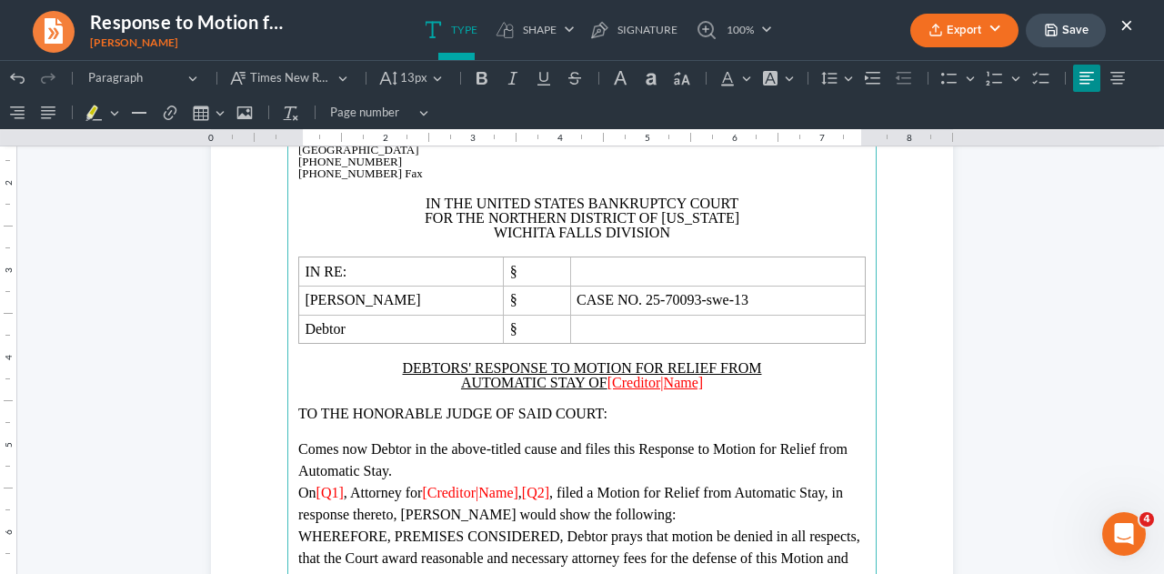
click at [464, 363] on u "DEBTORS' RESPONSE TO MOTION FOR RELIEF FROM" at bounding box center [582, 367] width 359 height 15
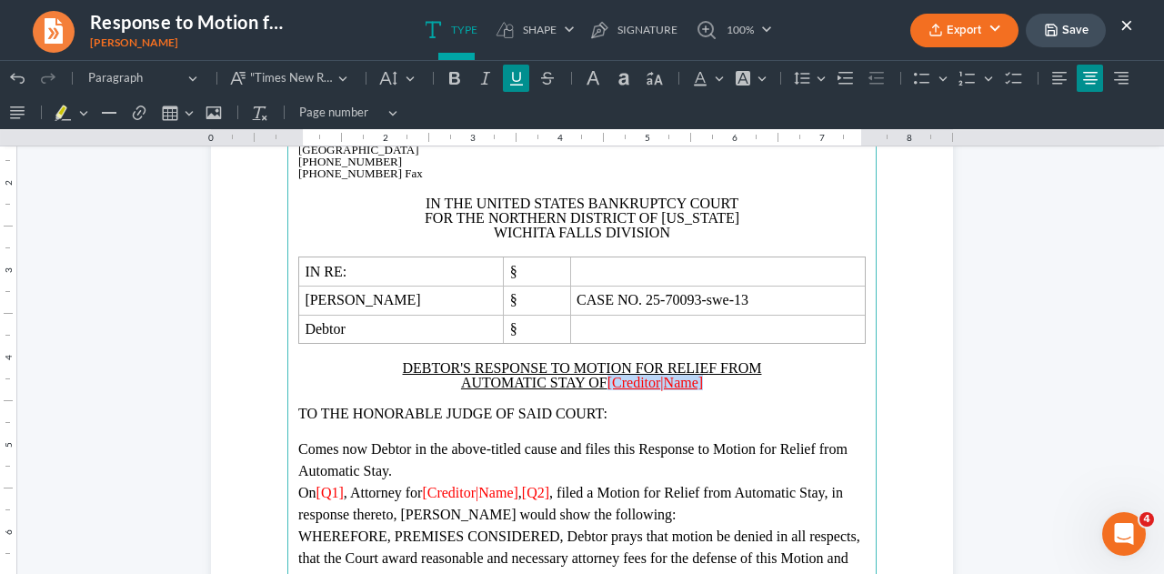
drag, startPoint x: 602, startPoint y: 379, endPoint x: 708, endPoint y: 383, distance: 106.4
click at [708, 383] on p "AUTOMATIC STAY OF [Creditor|Name]" at bounding box center [581, 382] width 567 height 15
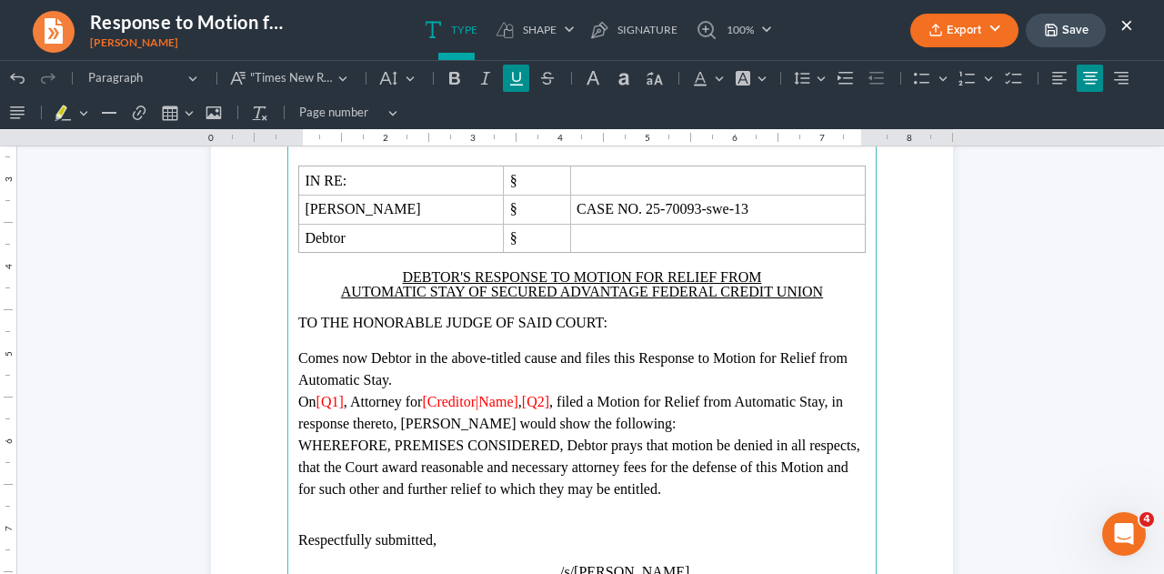
scroll to position [364, 0]
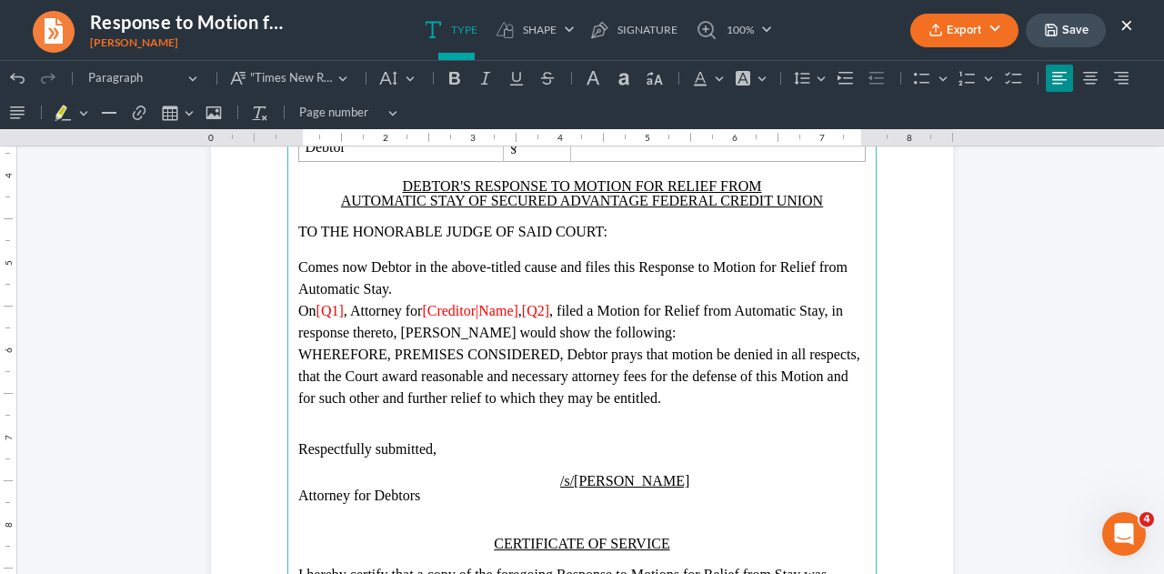
click at [369, 312] on span ", Attorney for" at bounding box center [383, 310] width 79 height 15
click at [1091, 32] on button "Save" at bounding box center [1065, 31] width 80 height 34
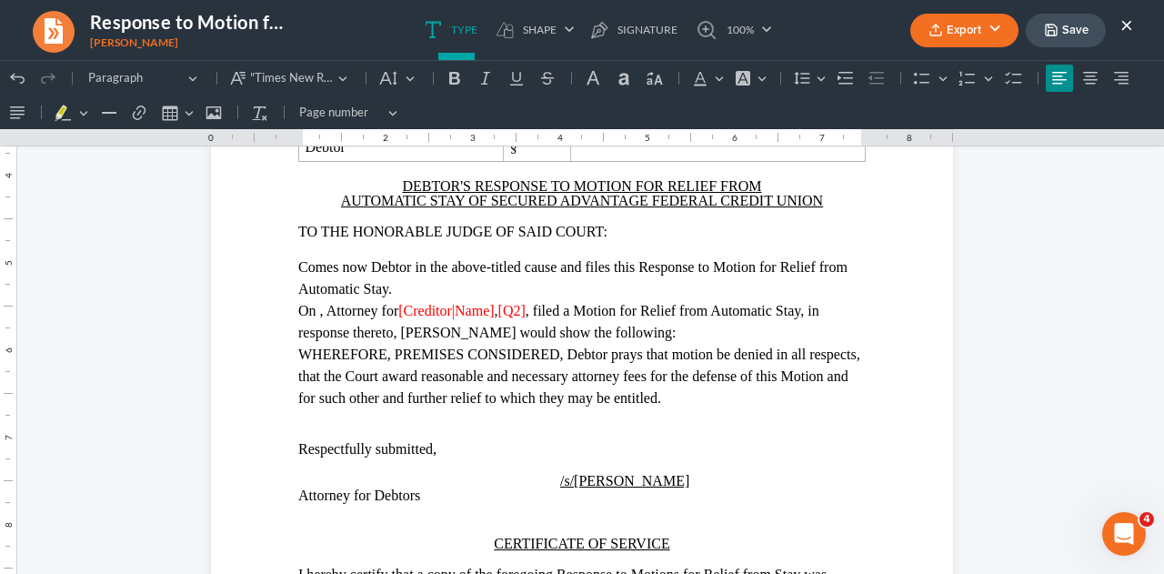
click at [1129, 25] on button "×" at bounding box center [1126, 25] width 13 height 22
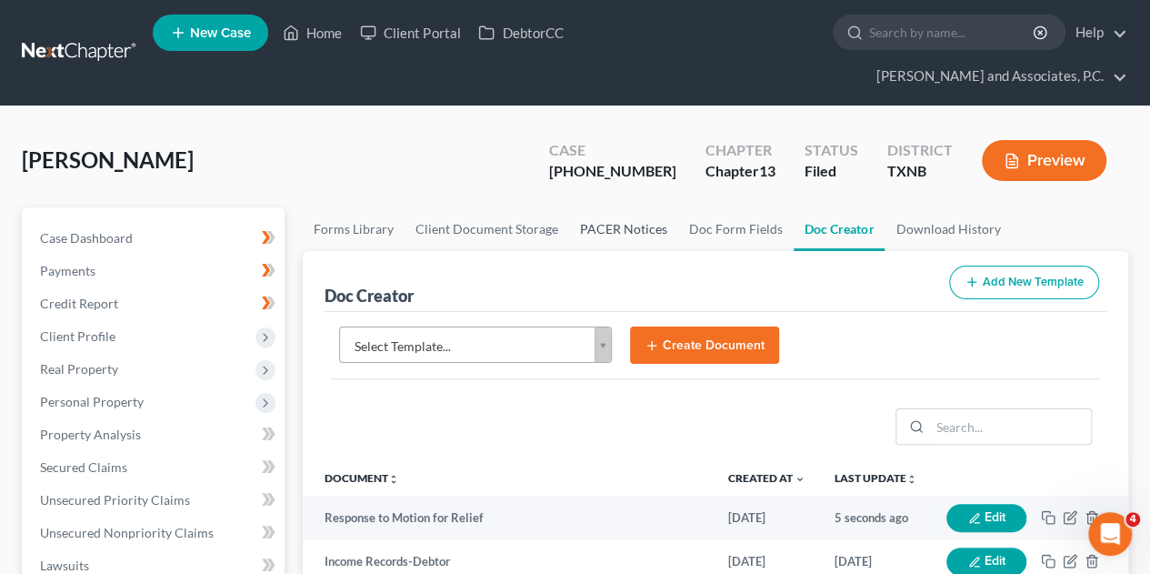
click at [616, 207] on link "PACER Notices" at bounding box center [623, 229] width 109 height 44
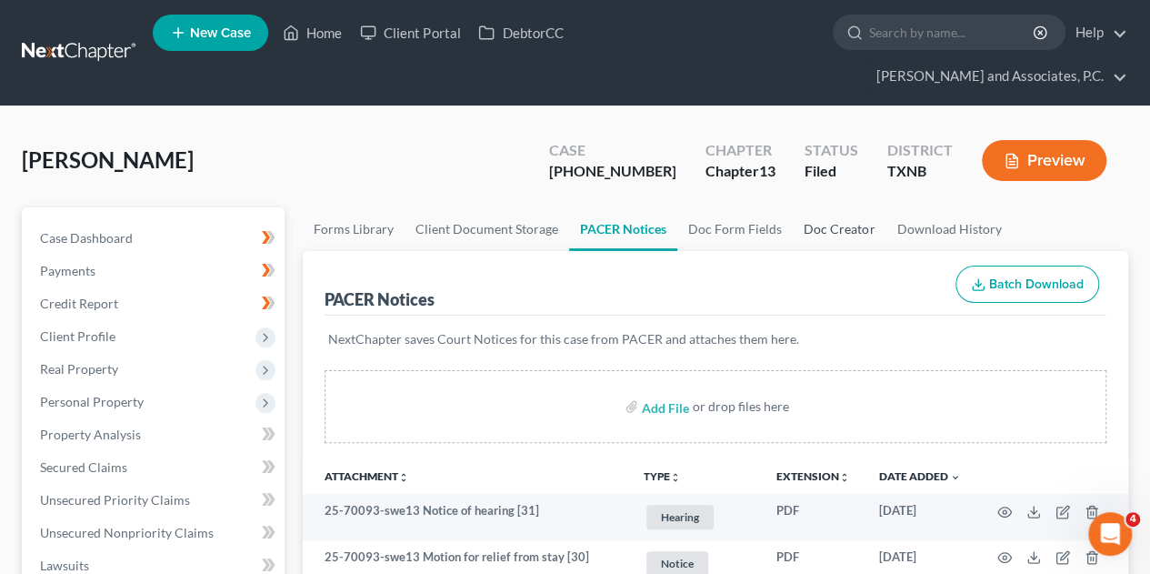
click at [813, 207] on link "Doc Creator" at bounding box center [839, 229] width 93 height 44
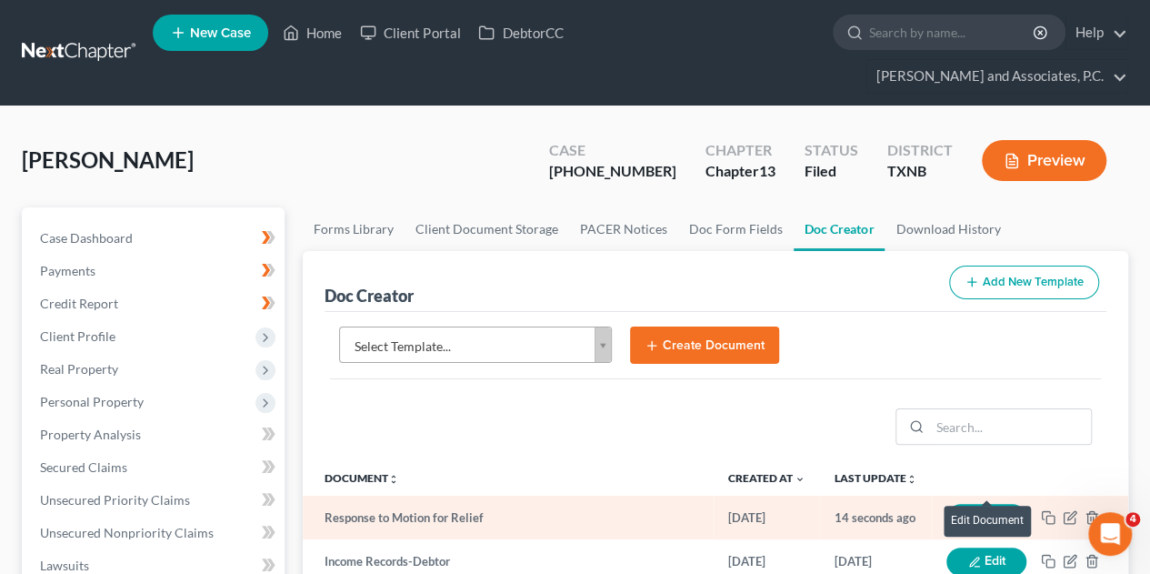
click at [982, 504] on button "Edit" at bounding box center [986, 518] width 80 height 28
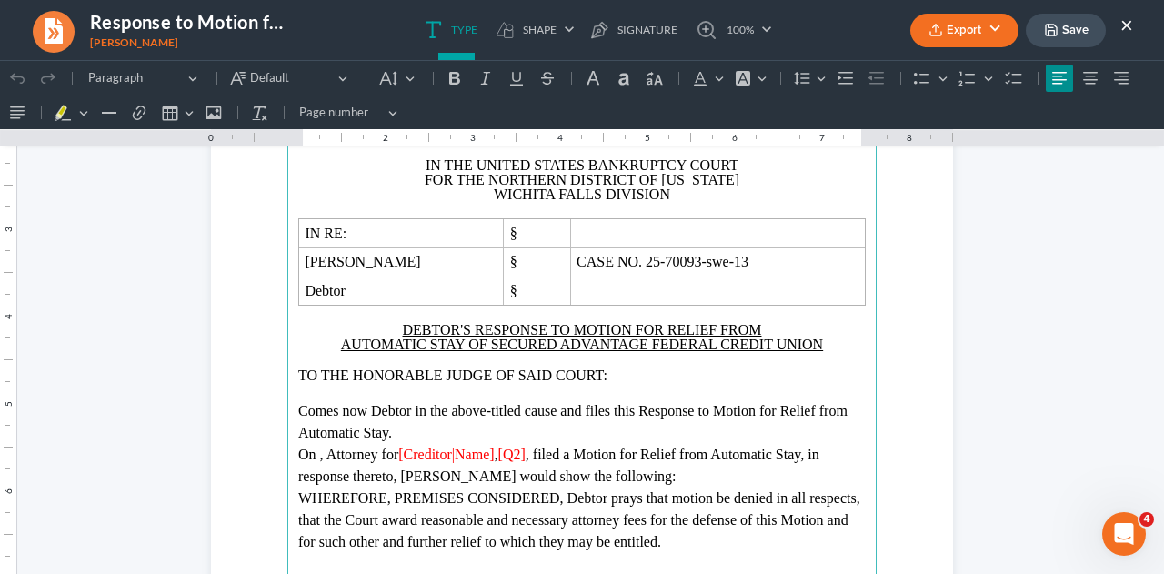
scroll to position [273, 0]
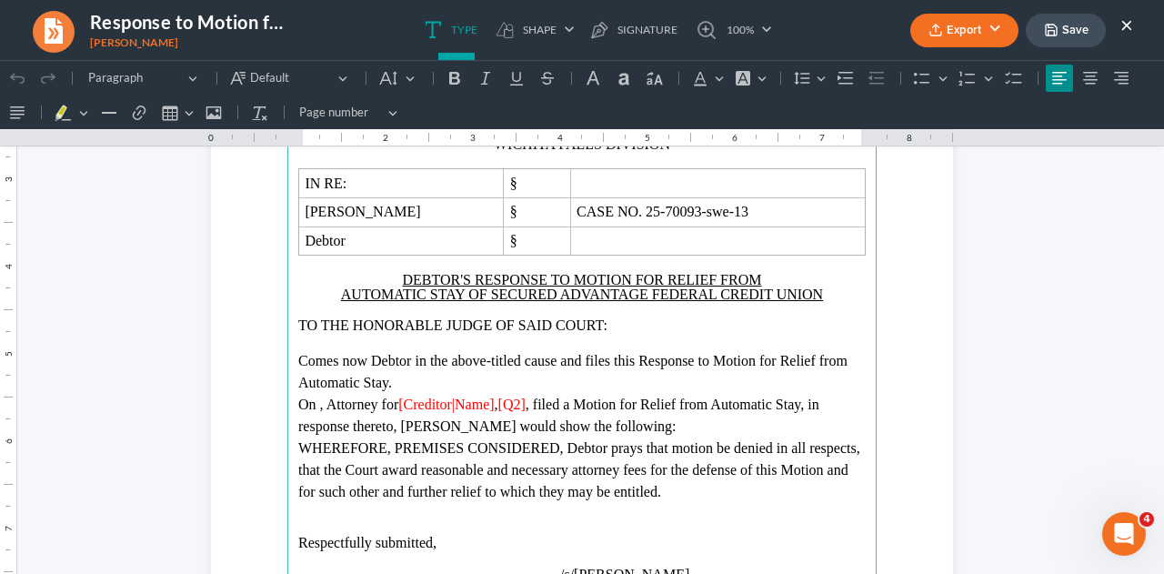
click at [342, 404] on span "On , Attorney for" at bounding box center [348, 403] width 100 height 15
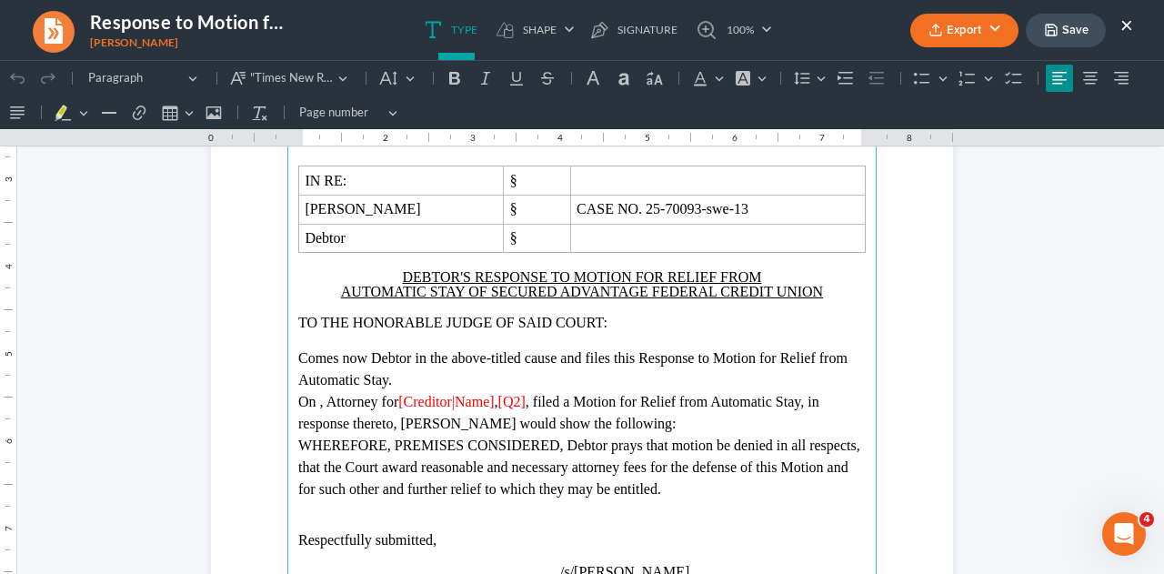
scroll to position [270, 0]
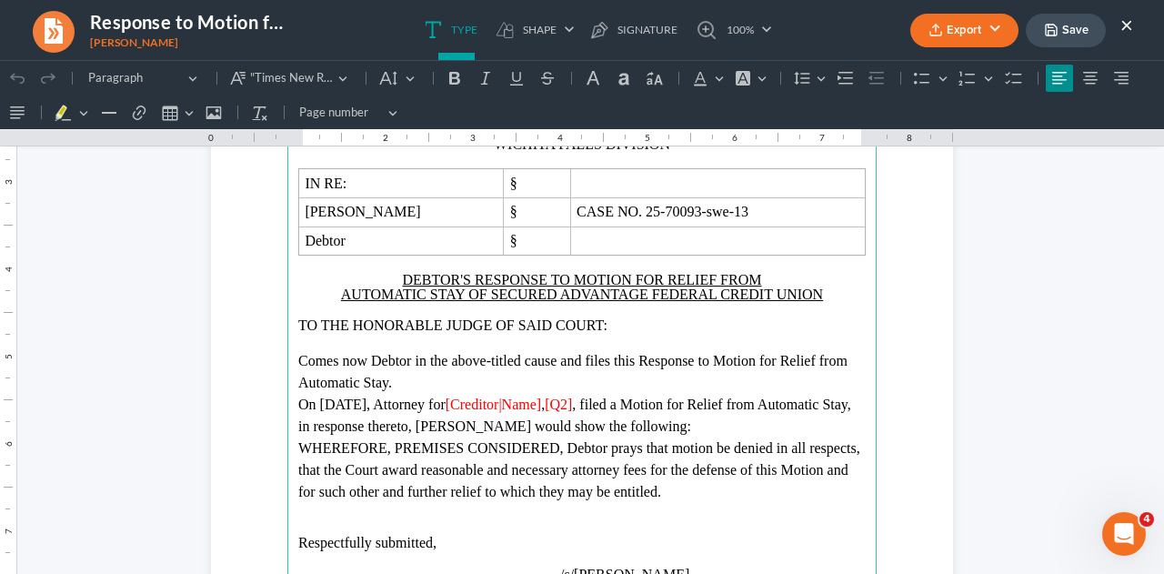
click at [544, 406] on span "," at bounding box center [543, 403] width 4 height 15
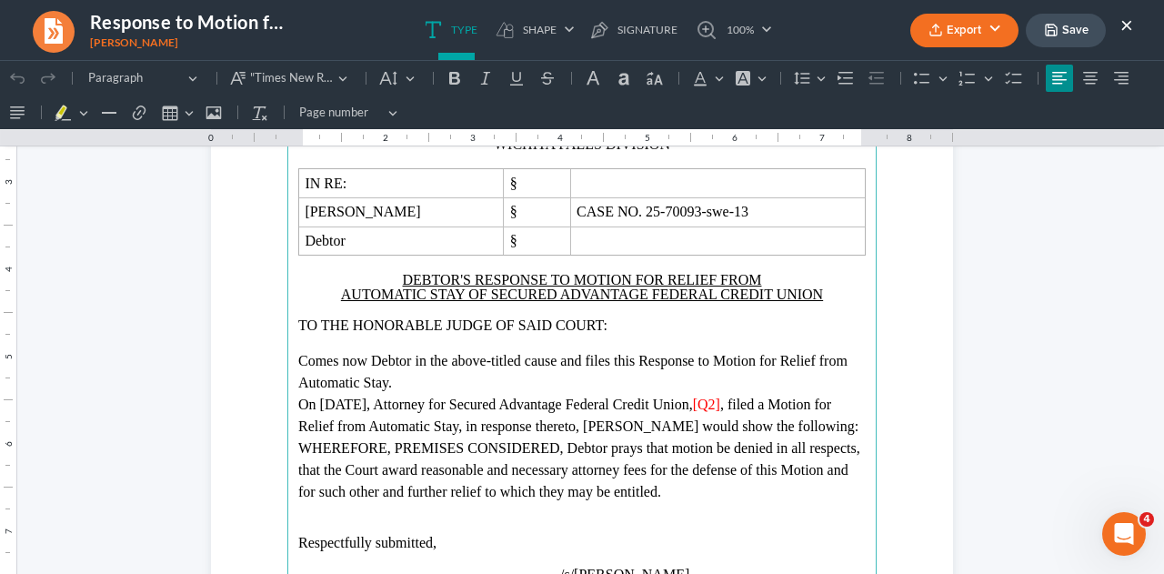
click at [794, 401] on span ", filed a Motion for Relief from Automatic Stay, in response thereto, [PERSON_N…" at bounding box center [578, 414] width 560 height 37
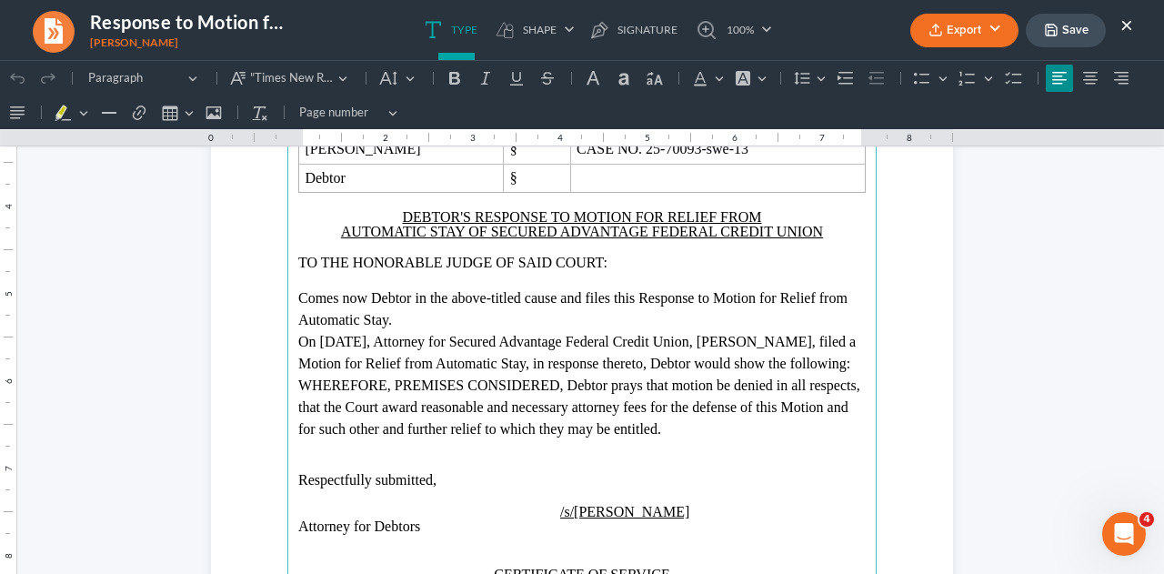
scroll to position [361, 0]
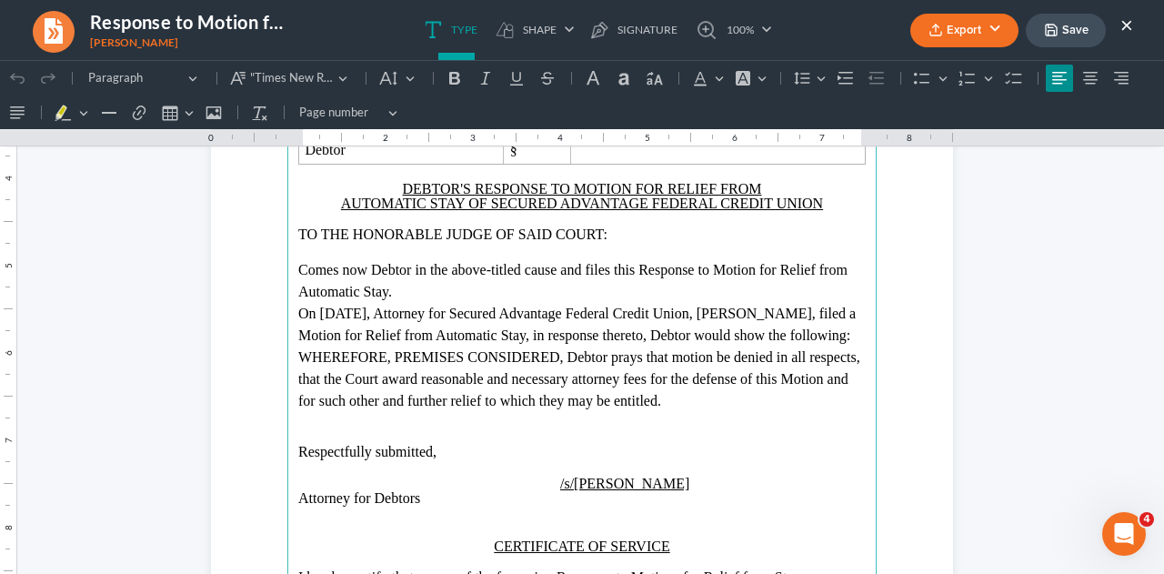
click at [382, 346] on p "On [DATE], Attorney for Secured Advantage Federal Credit Union, [PERSON_NAME], …" at bounding box center [581, 325] width 567 height 44
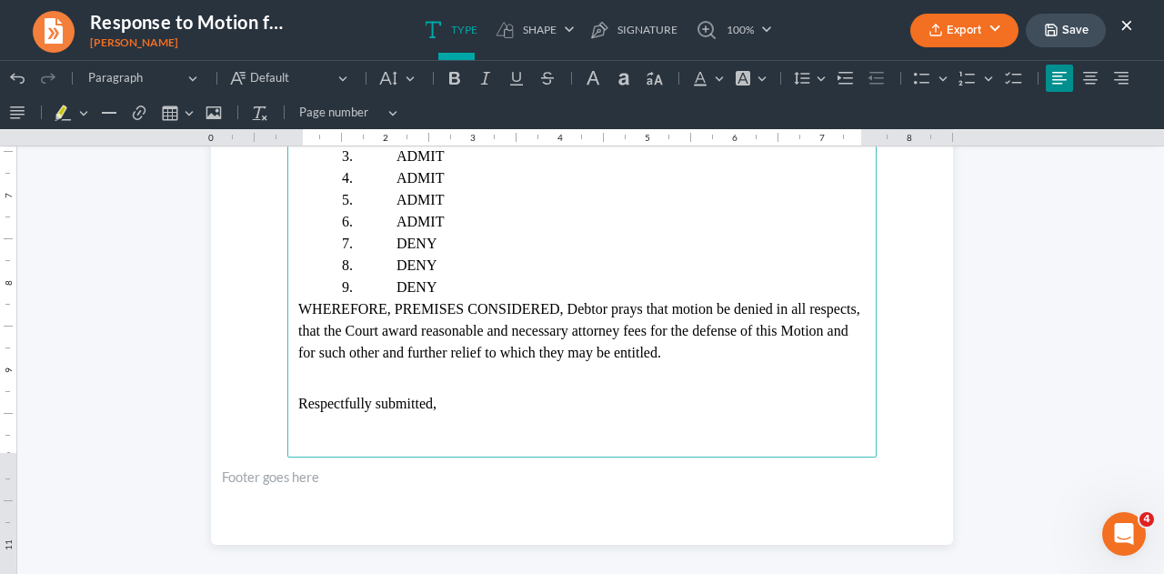
scroll to position [634, 0]
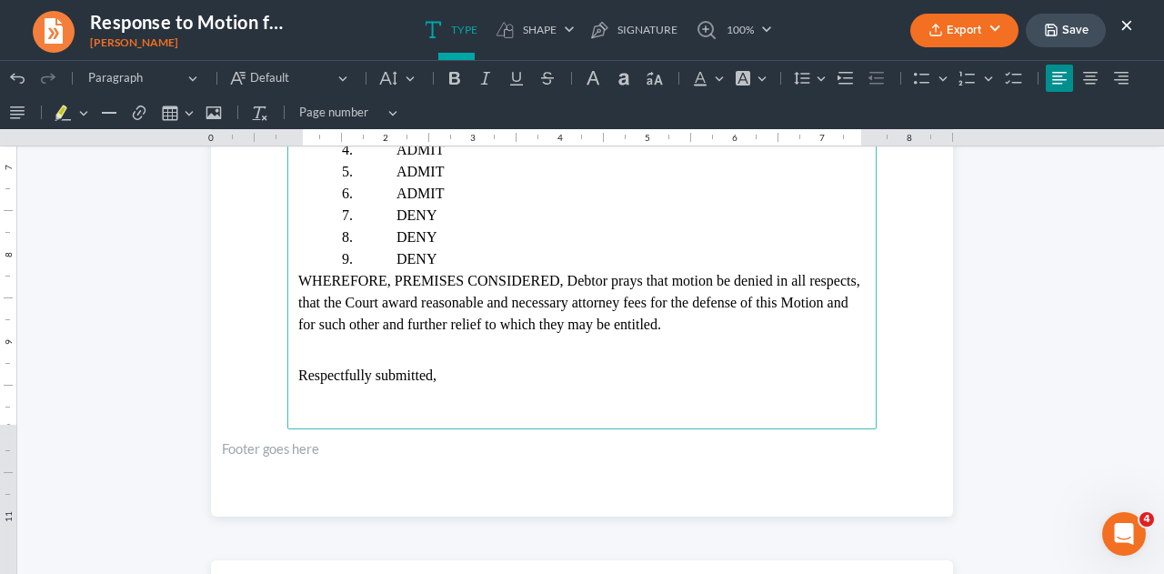
click at [627, 332] on span "WHEREFORE, PREMISES CONSIDERED, Debtor prays that motion be denied in all respe…" at bounding box center [579, 302] width 562 height 59
click at [298, 332] on span "WHEREFORE, PREMISES CONSIDERED, Debtor prays that motion be denied in all respe…" at bounding box center [579, 302] width 562 height 59
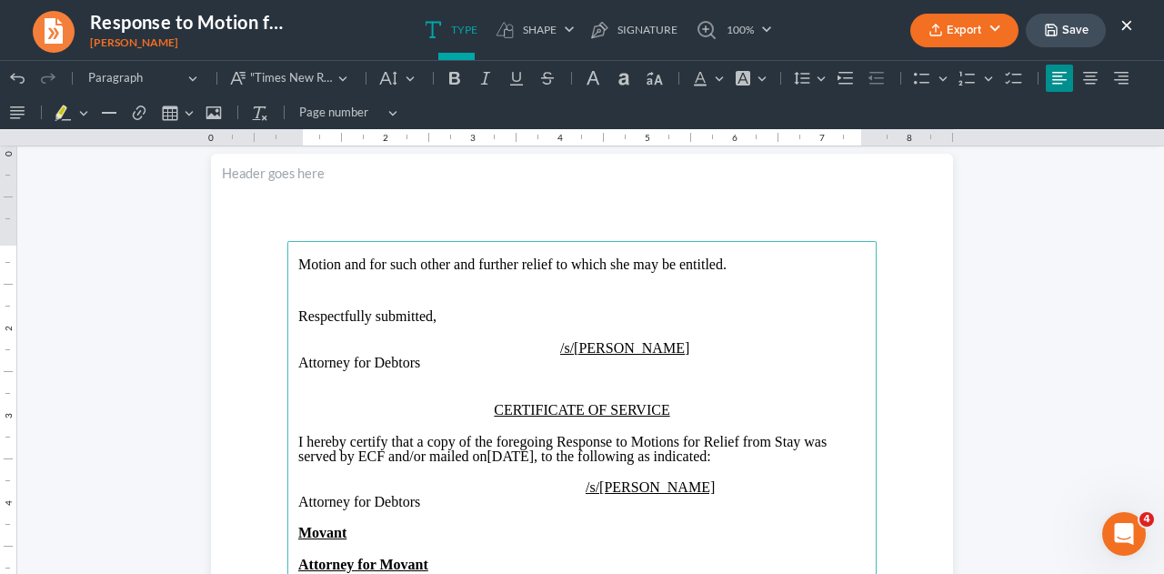
scroll to position [1099, 0]
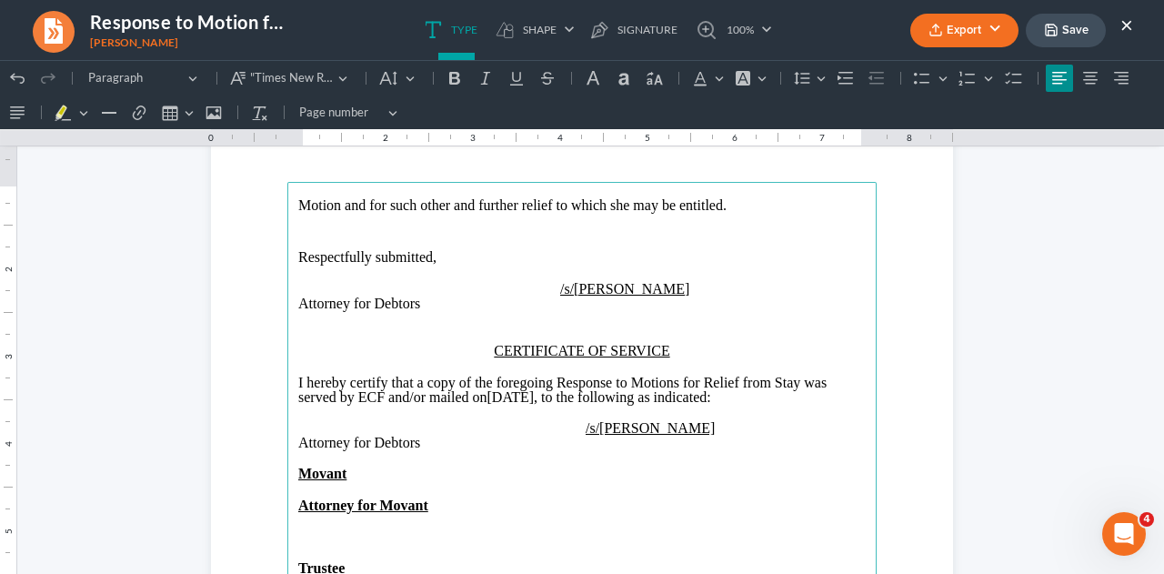
click at [677, 301] on p "Attorney for Debtors" at bounding box center [581, 303] width 567 height 15
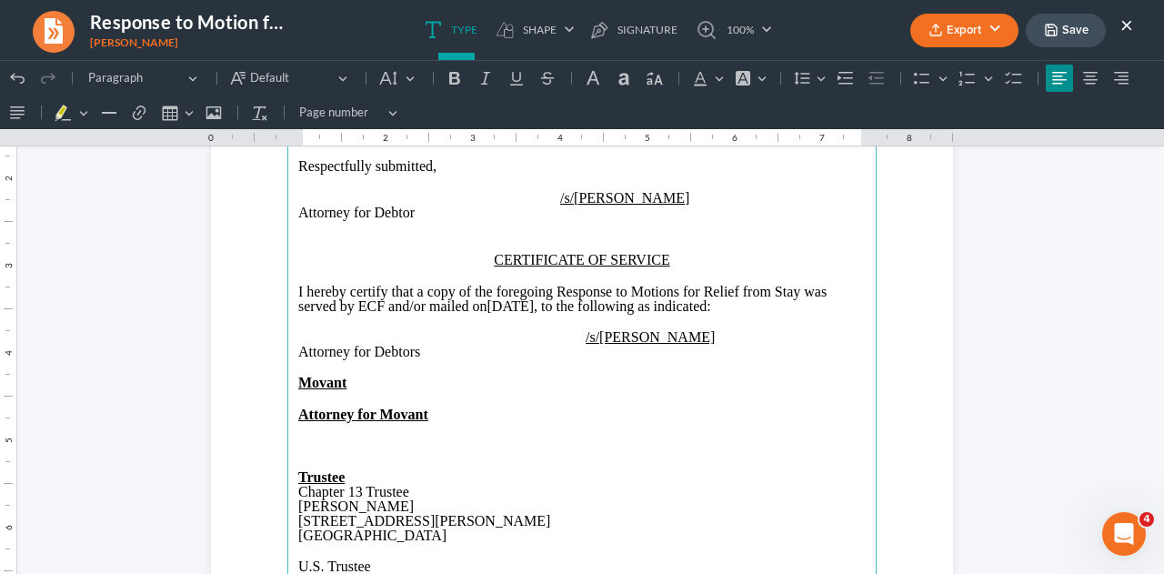
click at [517, 305] on p "I hereby certify that a copy of the foregoing Response to Motions for Relief fr…" at bounding box center [581, 299] width 567 height 29
drag, startPoint x: 293, startPoint y: 372, endPoint x: 355, endPoint y: 379, distance: 63.1
click at [355, 379] on main "Motion and for such other and further relief to which she may be entitled. Resp…" at bounding box center [581, 483] width 589 height 785
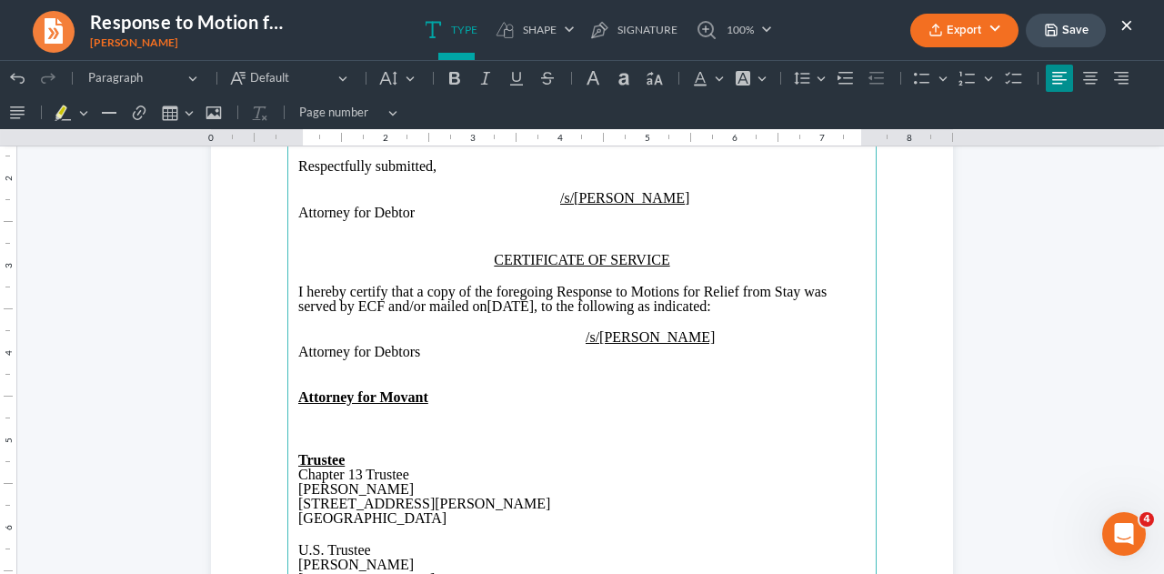
click at [310, 417] on p "Rich Text Editor, page-1-main" at bounding box center [581, 412] width 567 height 16
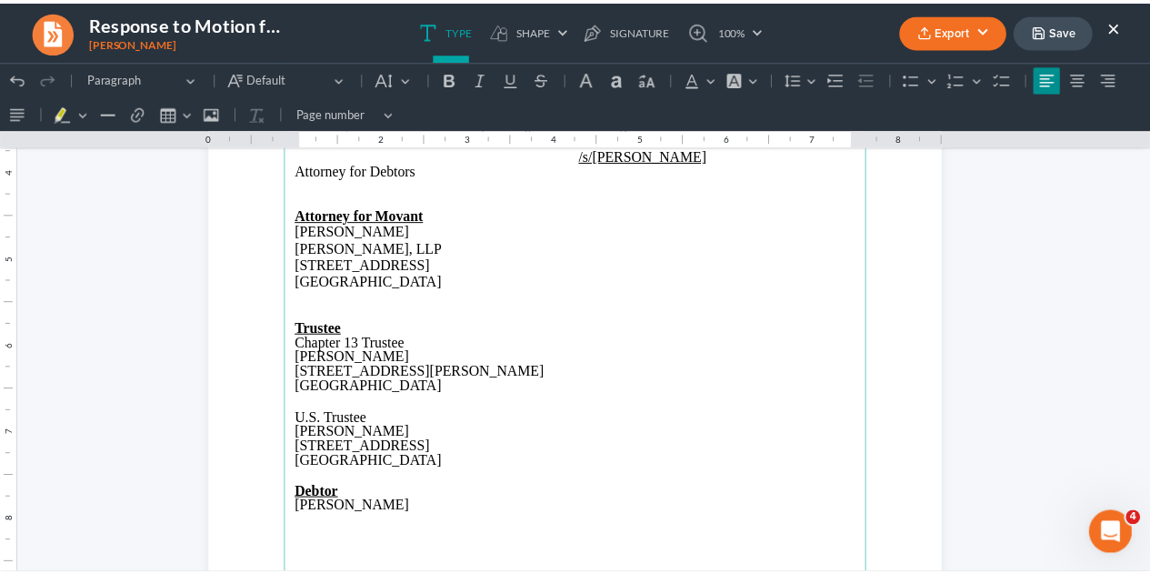
scroll to position [1463, 0]
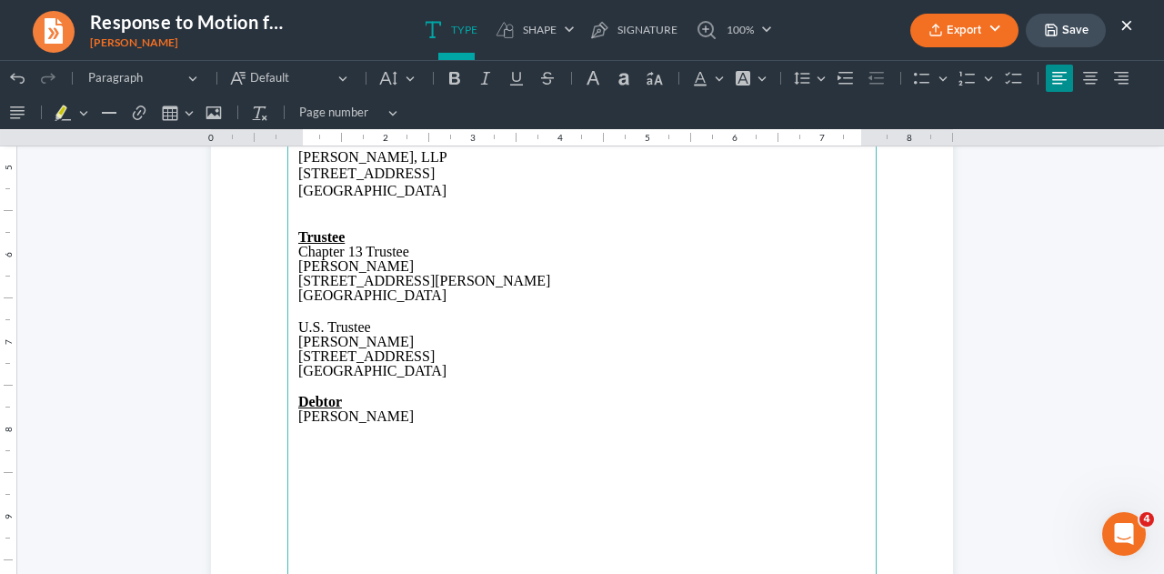
drag, startPoint x: 288, startPoint y: 339, endPoint x: 418, endPoint y: 337, distance: 130.0
click at [418, 337] on main "Motion and for such other and further relief to which she may be entitled. Resp…" at bounding box center [581, 210] width 589 height 785
click at [298, 432] on p "Rich Text Editor, page-1-main" at bounding box center [581, 431] width 567 height 15
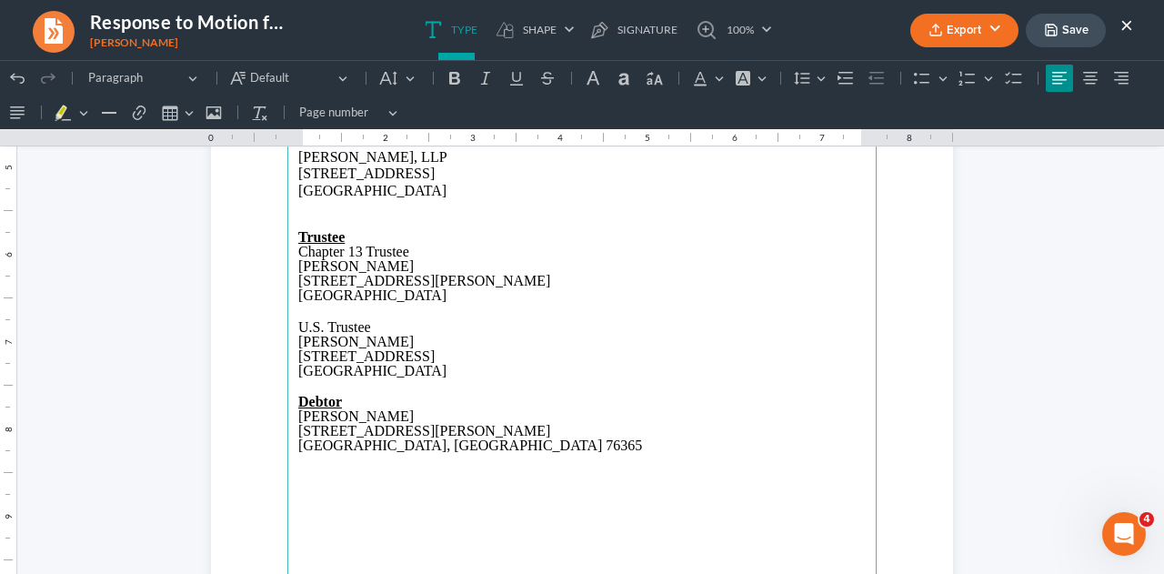
click at [1054, 33] on icon "button" at bounding box center [1051, 30] width 15 height 15
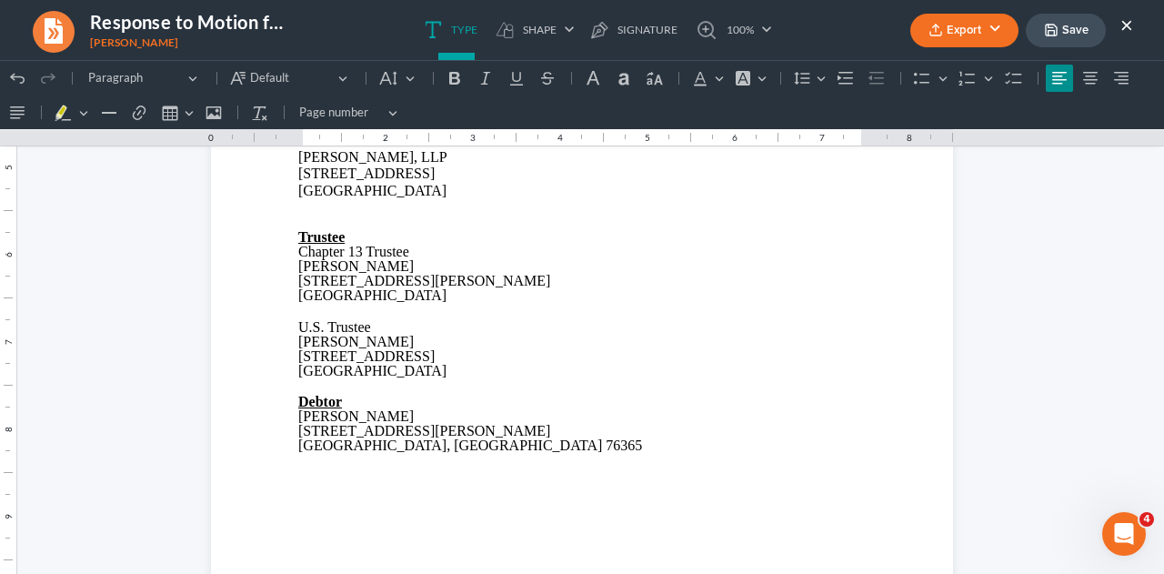
click at [1129, 26] on button "×" at bounding box center [1126, 25] width 13 height 22
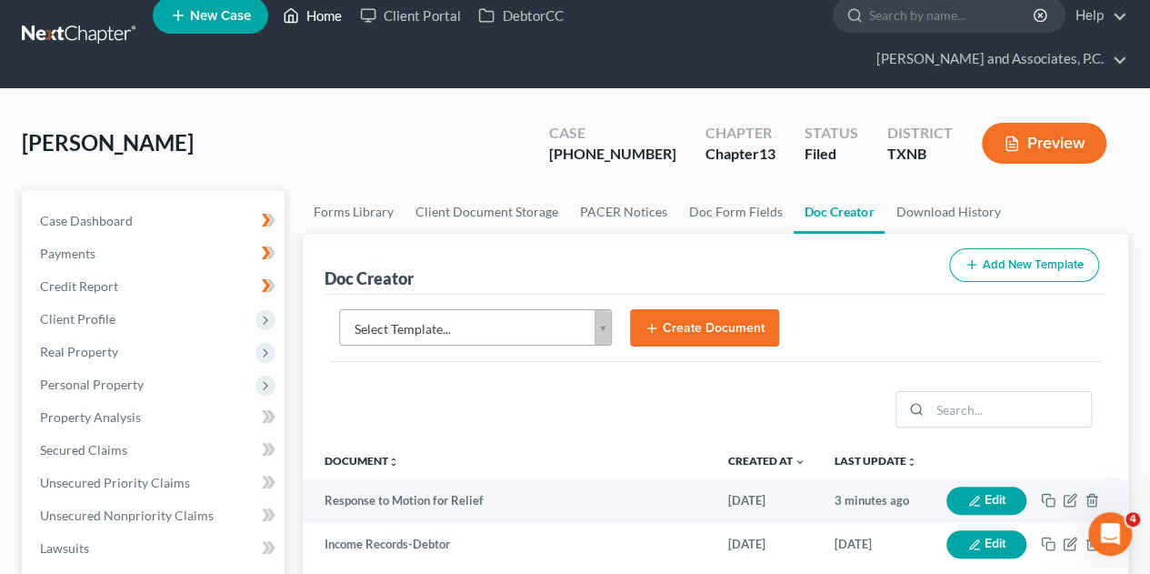
click at [326, 19] on link "Home" at bounding box center [312, 15] width 77 height 33
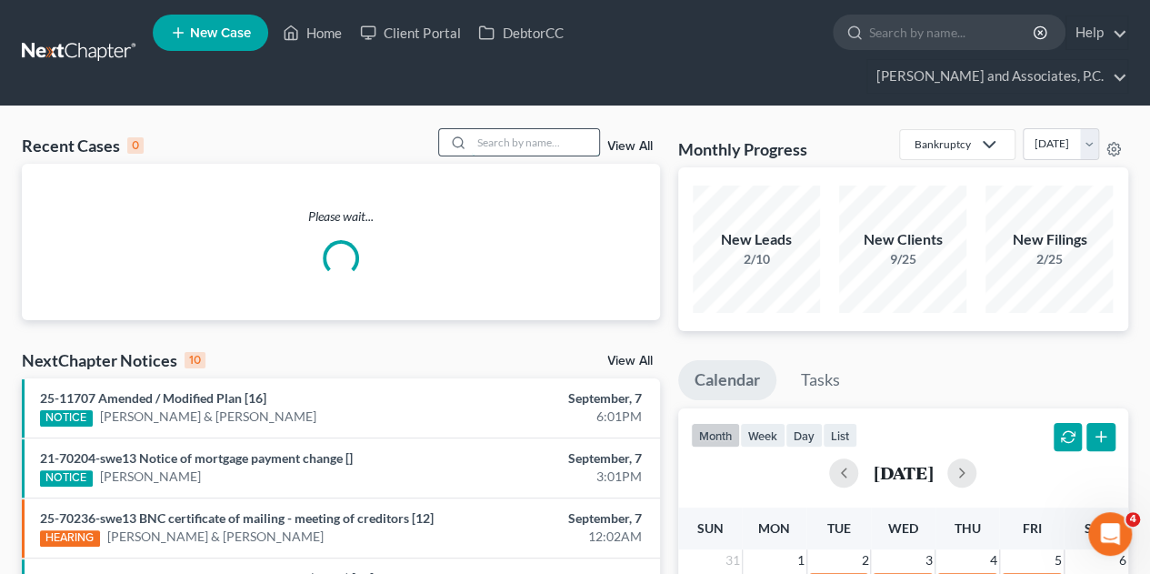
click at [524, 129] on input "search" at bounding box center [535, 142] width 127 height 26
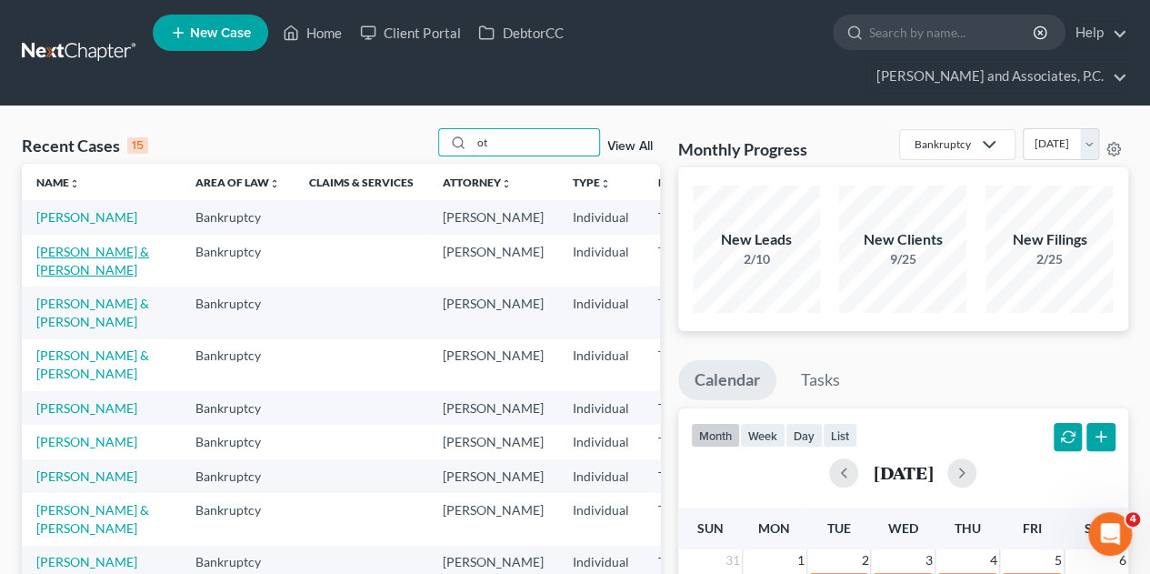
type input "ot"
click at [56, 244] on link "[PERSON_NAME] & [PERSON_NAME]" at bounding box center [92, 261] width 113 height 34
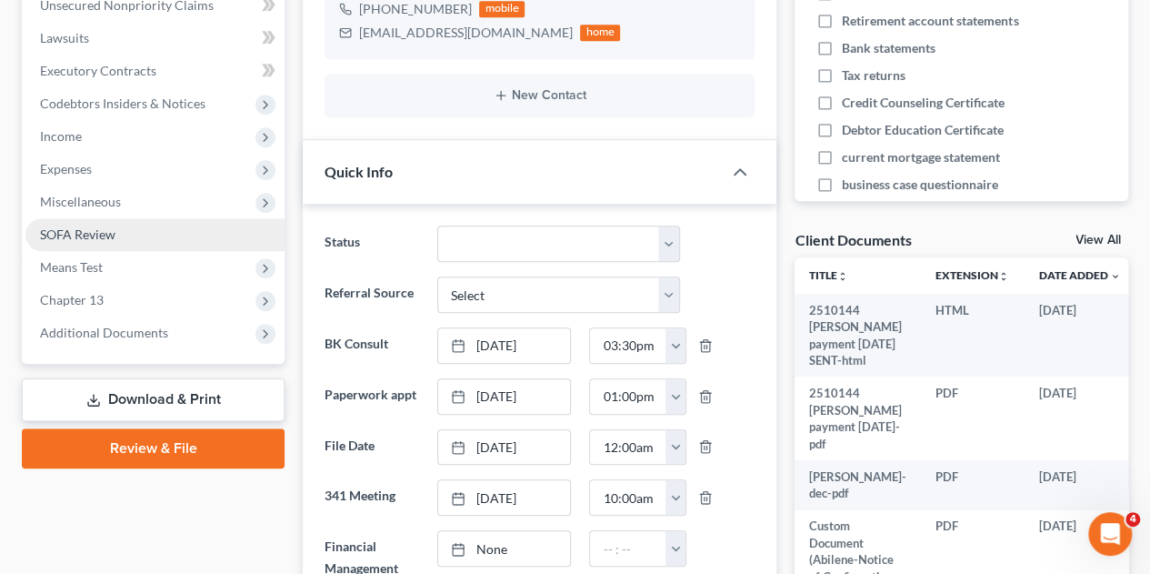
scroll to position [545, 0]
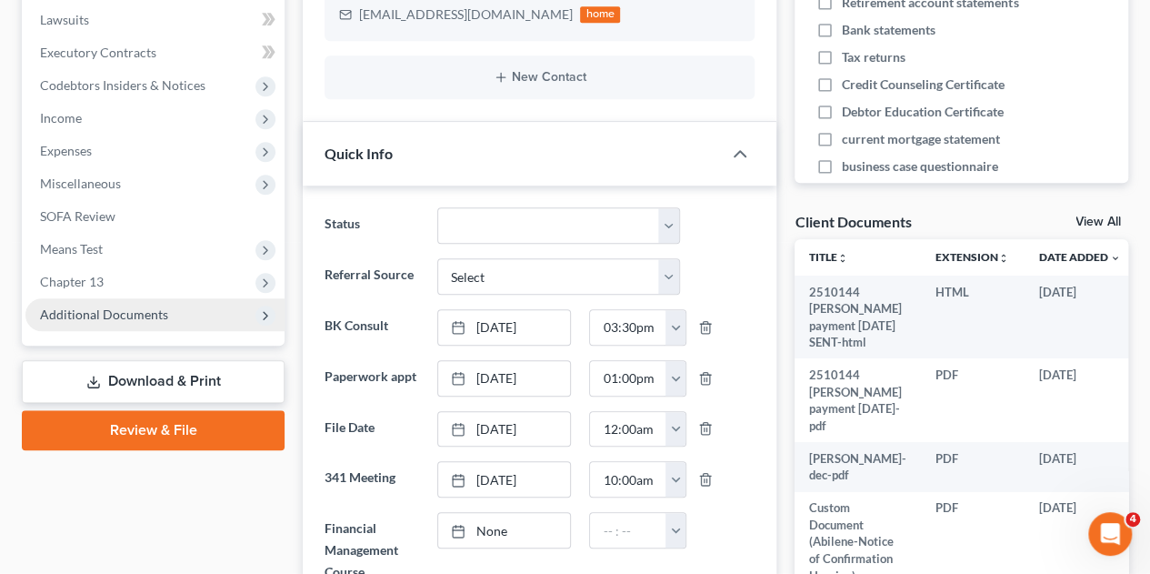
click at [88, 306] on span "Additional Documents" at bounding box center [104, 313] width 128 height 15
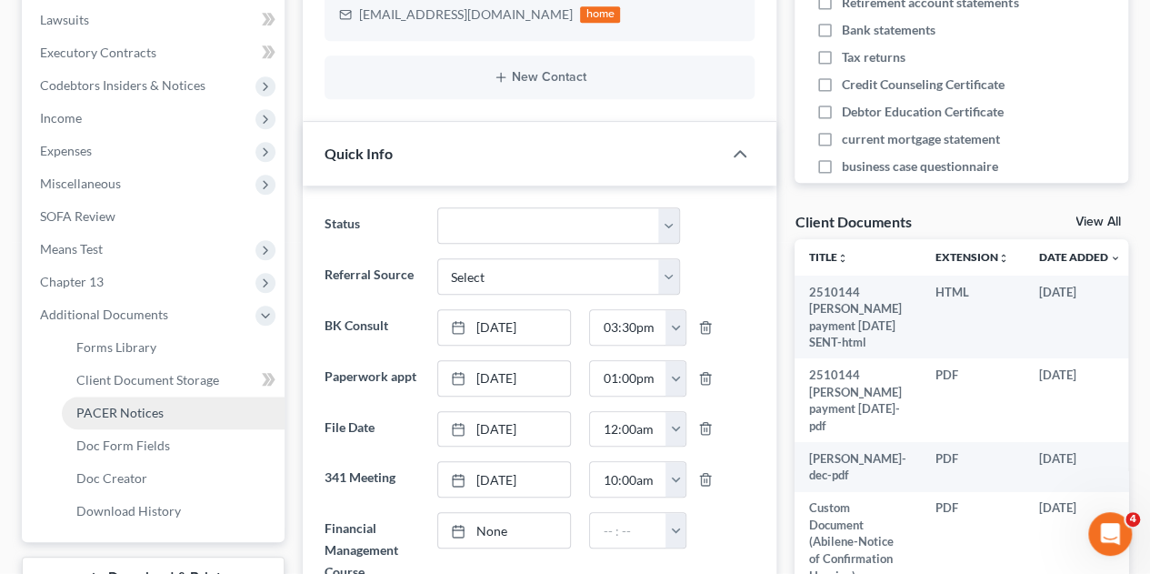
click at [102, 404] on span "PACER Notices" at bounding box center [119, 411] width 87 height 15
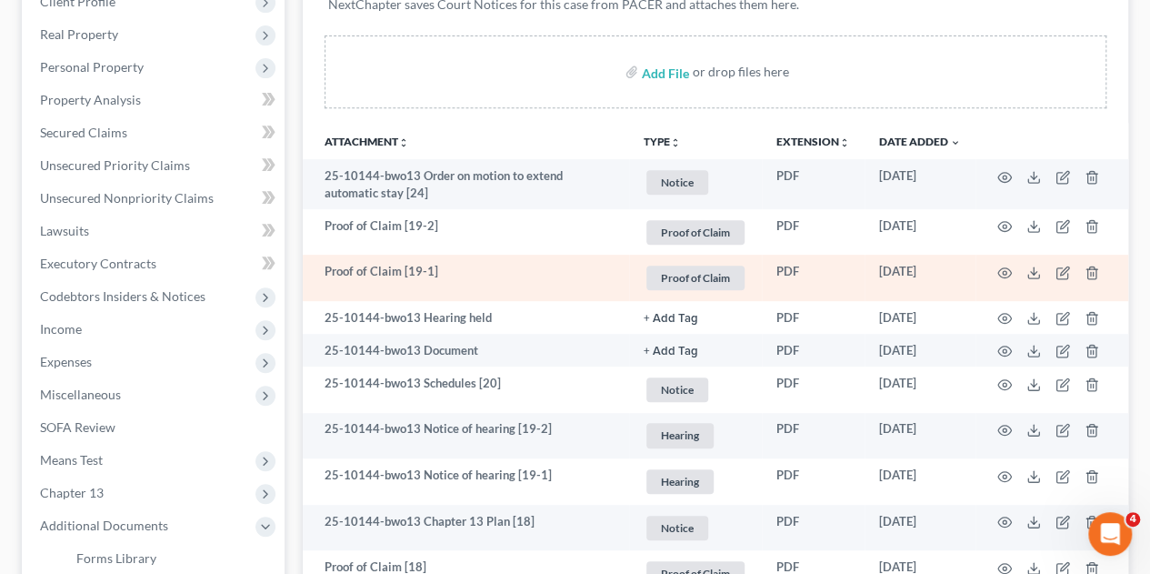
scroll to position [364, 0]
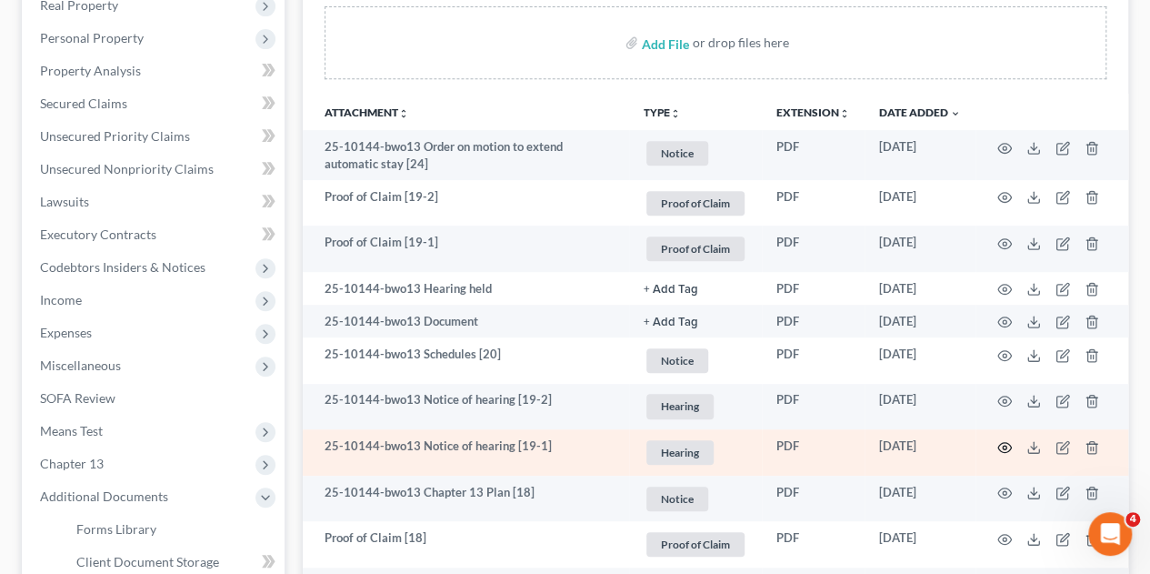
click at [1001, 440] on icon "button" at bounding box center [1004, 447] width 15 height 15
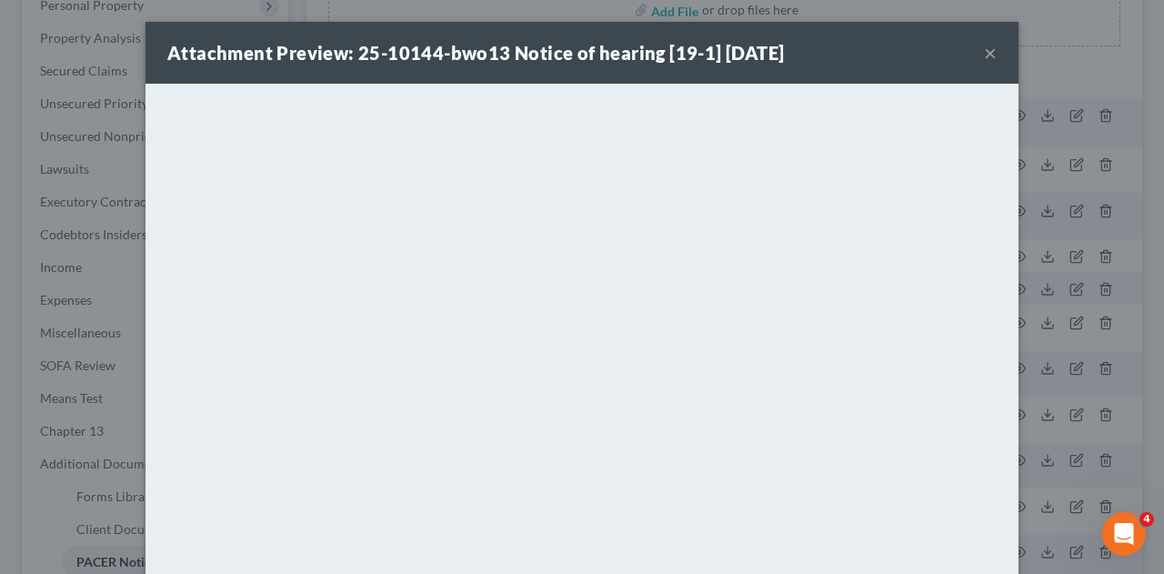
click at [984, 54] on button "×" at bounding box center [990, 53] width 13 height 22
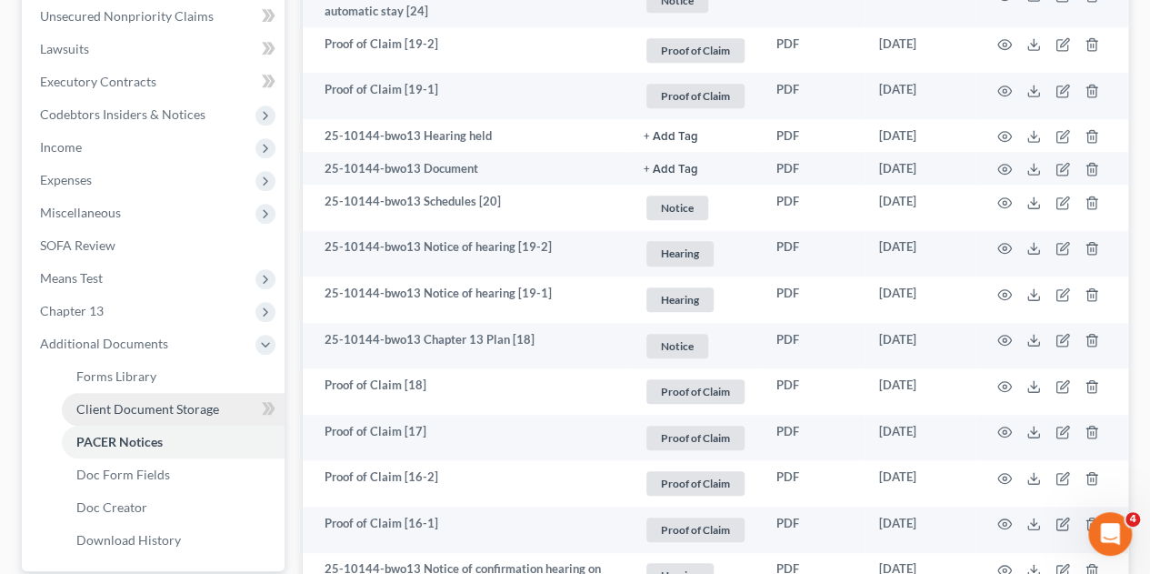
scroll to position [545, 0]
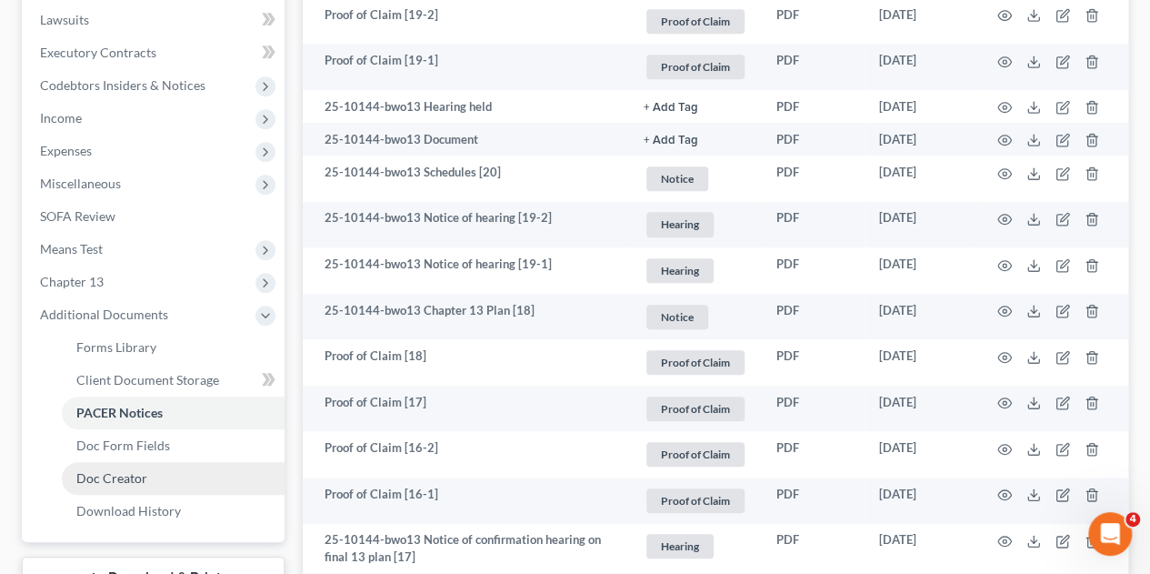
click at [105, 470] on span "Doc Creator" at bounding box center [111, 477] width 71 height 15
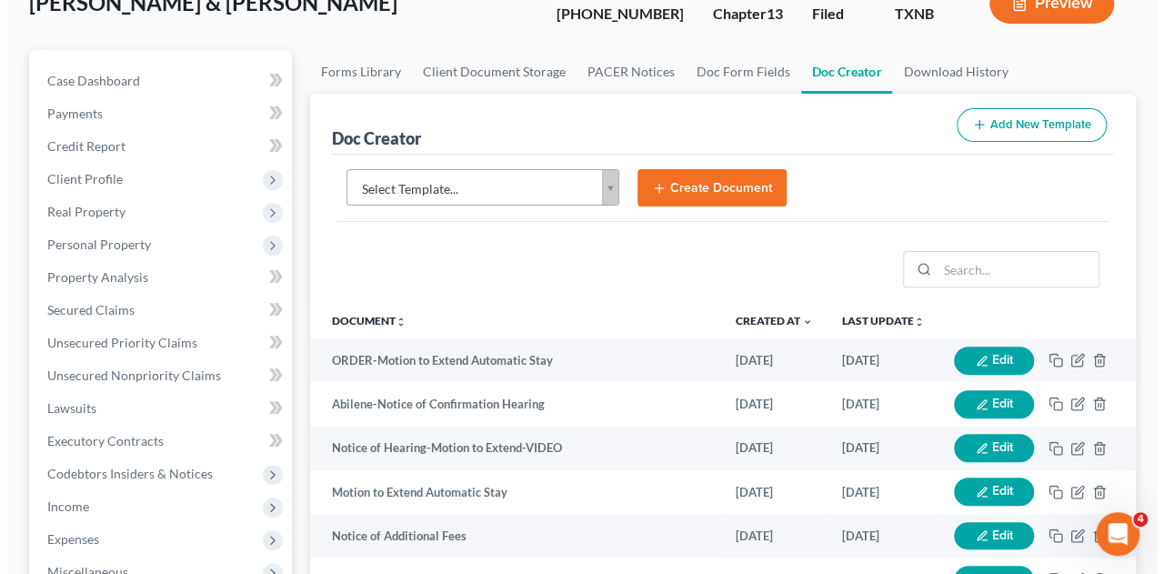
scroll to position [182, 0]
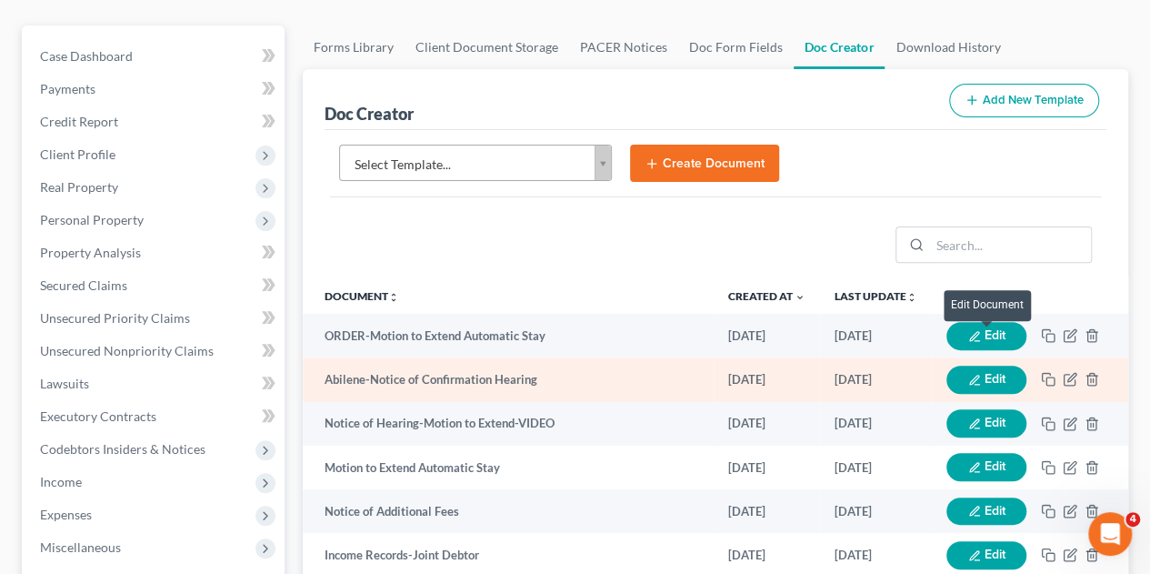
click at [1000, 365] on button "Edit" at bounding box center [986, 379] width 80 height 28
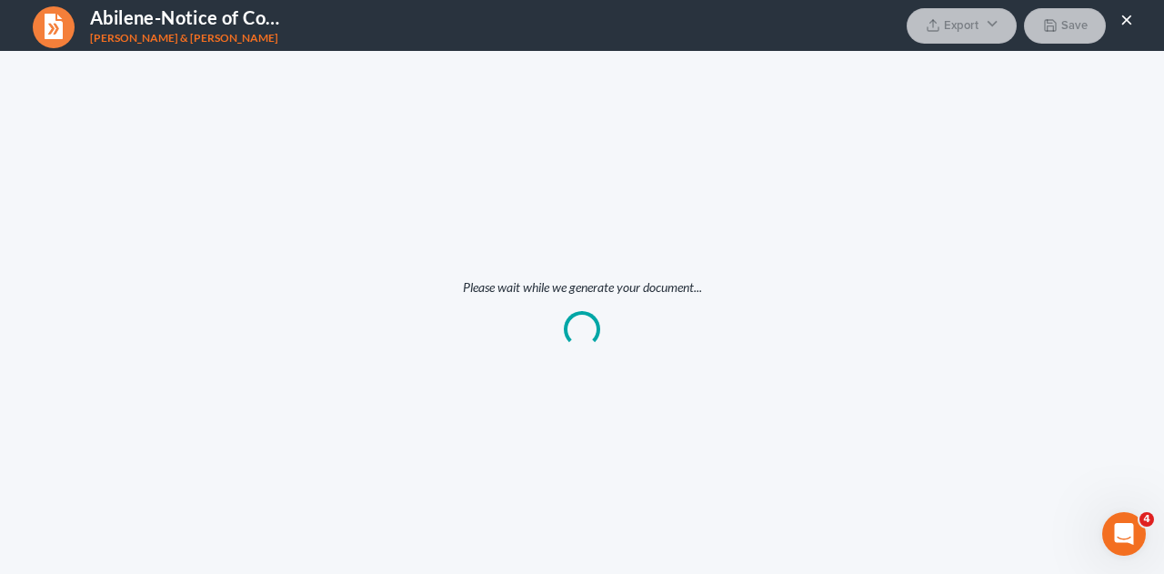
scroll to position [0, 0]
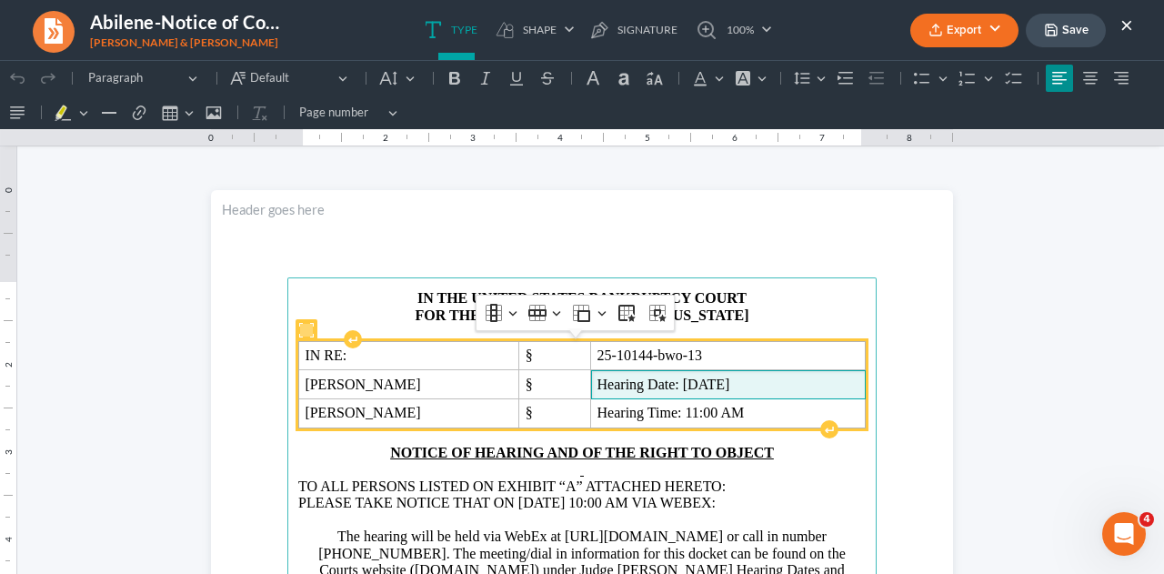
click at [766, 385] on span "Hearing Date: [DATE]" at bounding box center [728, 384] width 262 height 16
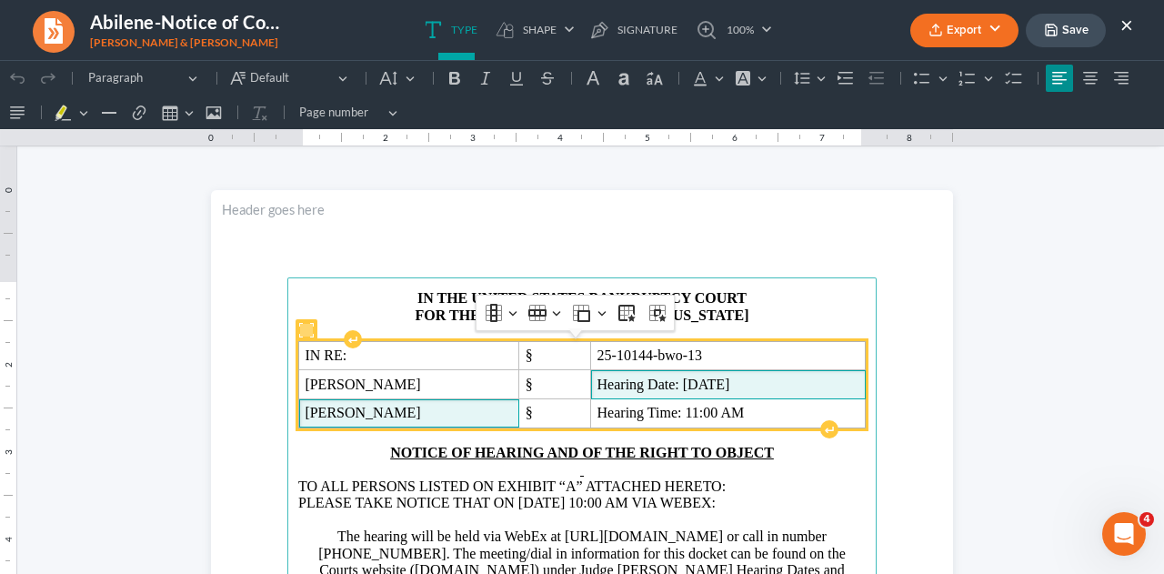
click at [503, 414] on span "[PERSON_NAME]" at bounding box center [409, 412] width 208 height 16
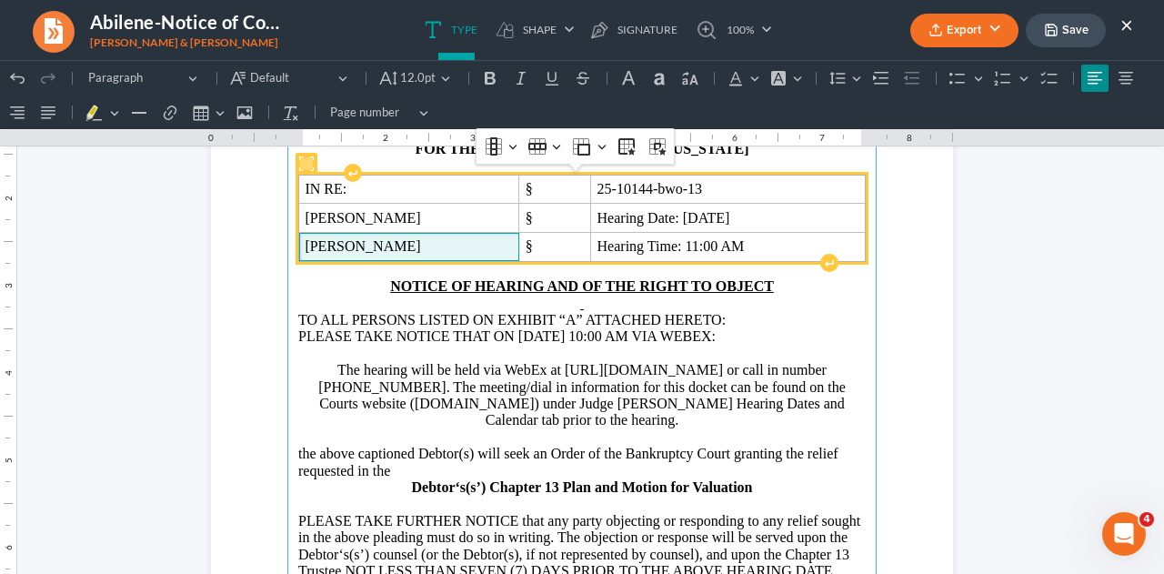
scroll to position [182, 0]
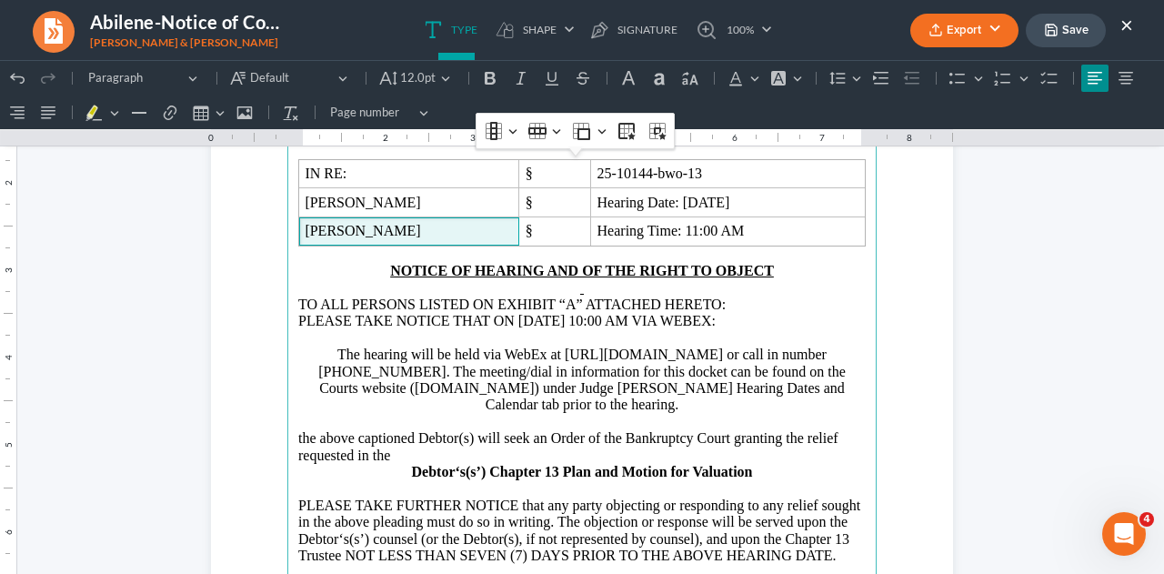
drag, startPoint x: 569, startPoint y: 321, endPoint x: 653, endPoint y: 463, distance: 164.6
click at [569, 321] on span "PLEASE TAKE NOTICE THAT ON [DATE] 10:00 AM VIA WEBEX:" at bounding box center [506, 320] width 417 height 15
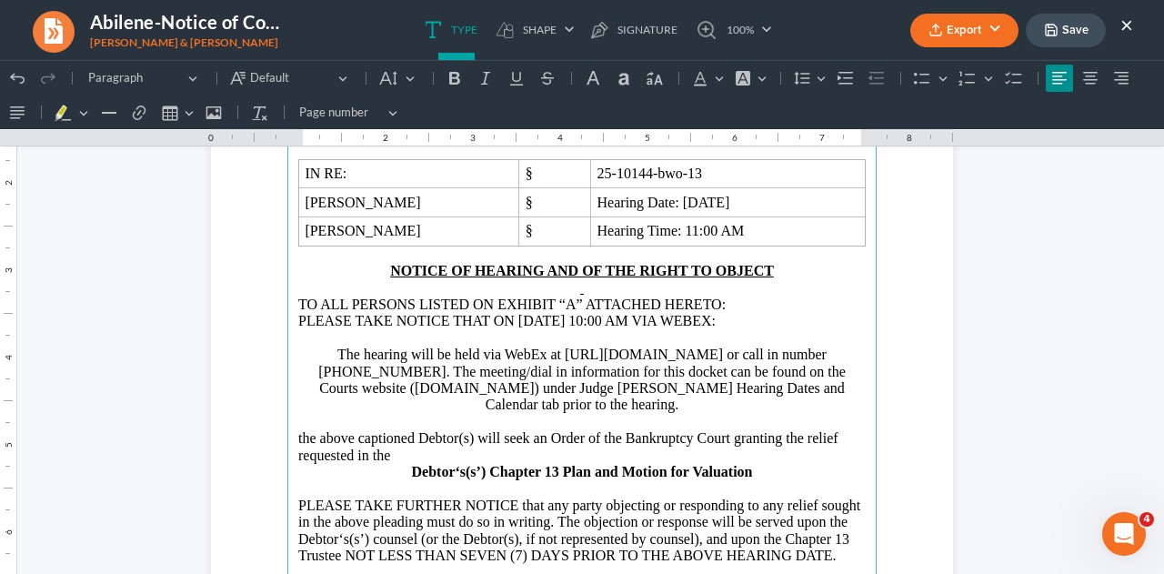
click at [371, 266] on p "NOTICE OF HEARING AND OF THE RIGHT TO OBJECT" at bounding box center [581, 271] width 567 height 16
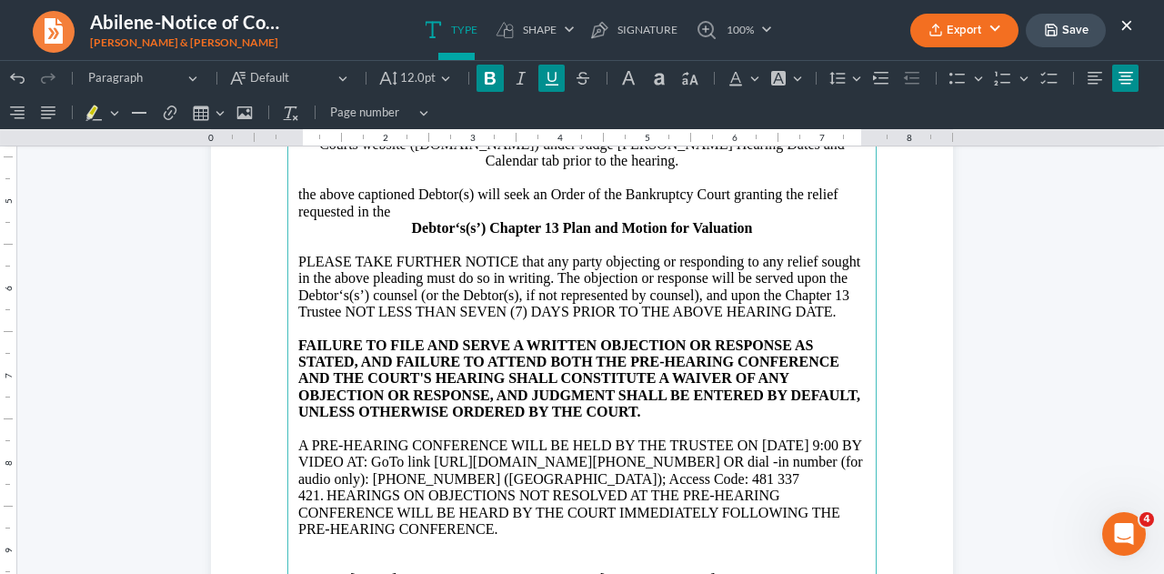
scroll to position [454, 0]
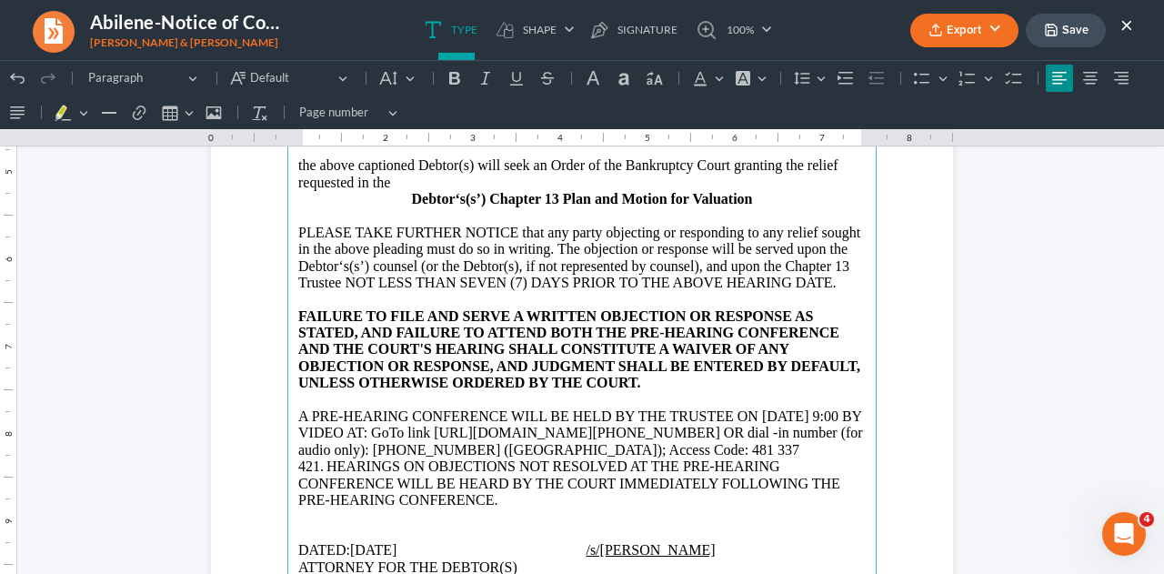
click at [814, 408] on span "A PRE-HEARING CONFERENCE WILL BE HELD BY THE TRUSTEE ON [DATE] 9:00 BY VIDEO AT…" at bounding box center [580, 440] width 564 height 65
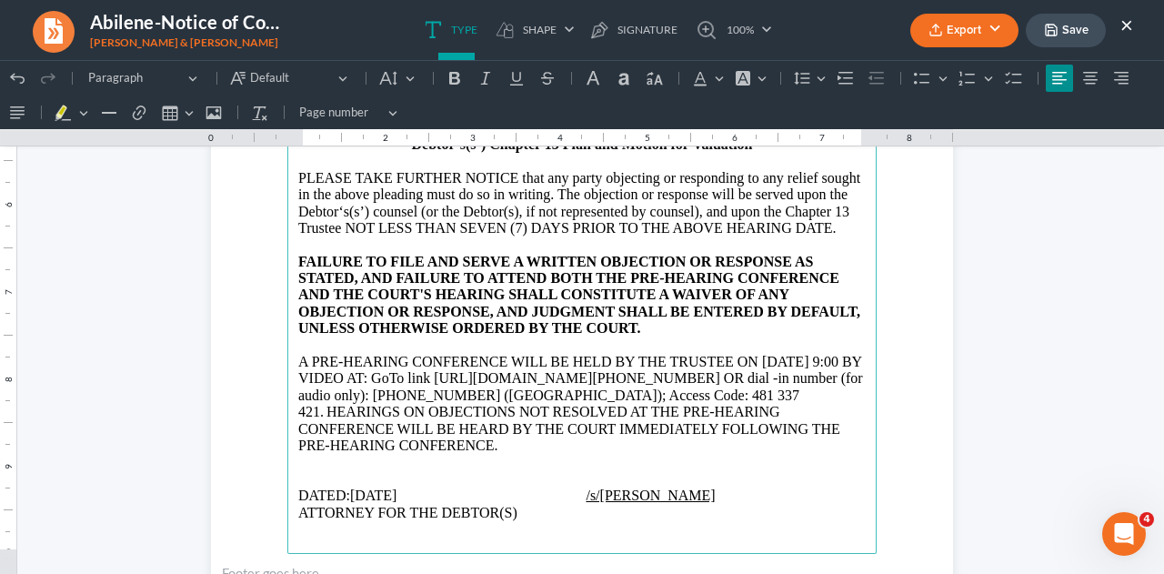
scroll to position [545, 0]
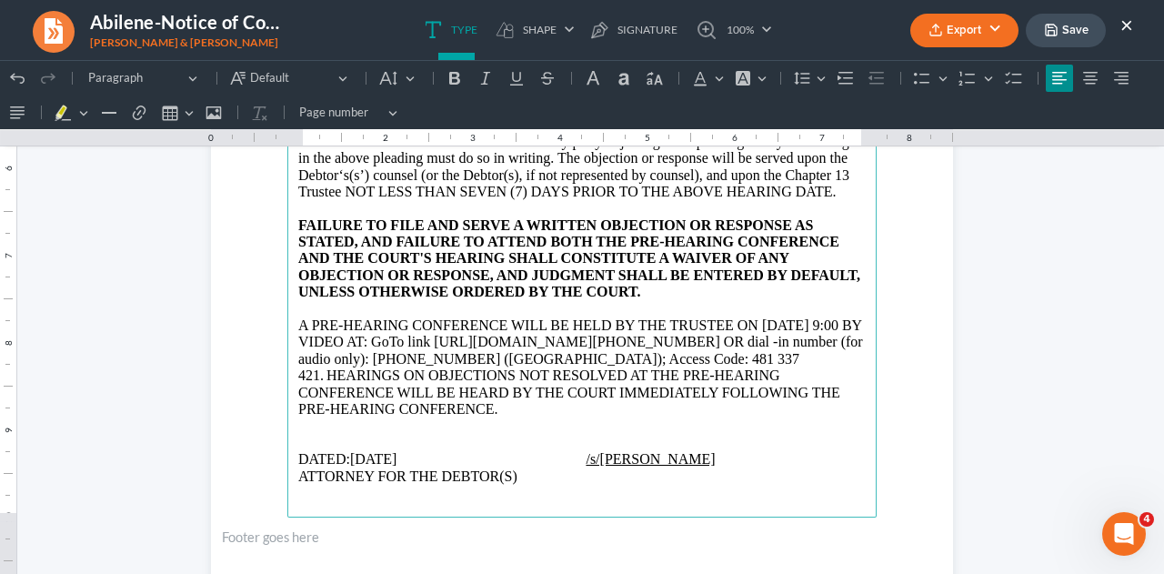
click at [379, 451] on p "DATED: [DATE] /s/[PERSON_NAME]" at bounding box center [581, 459] width 567 height 16
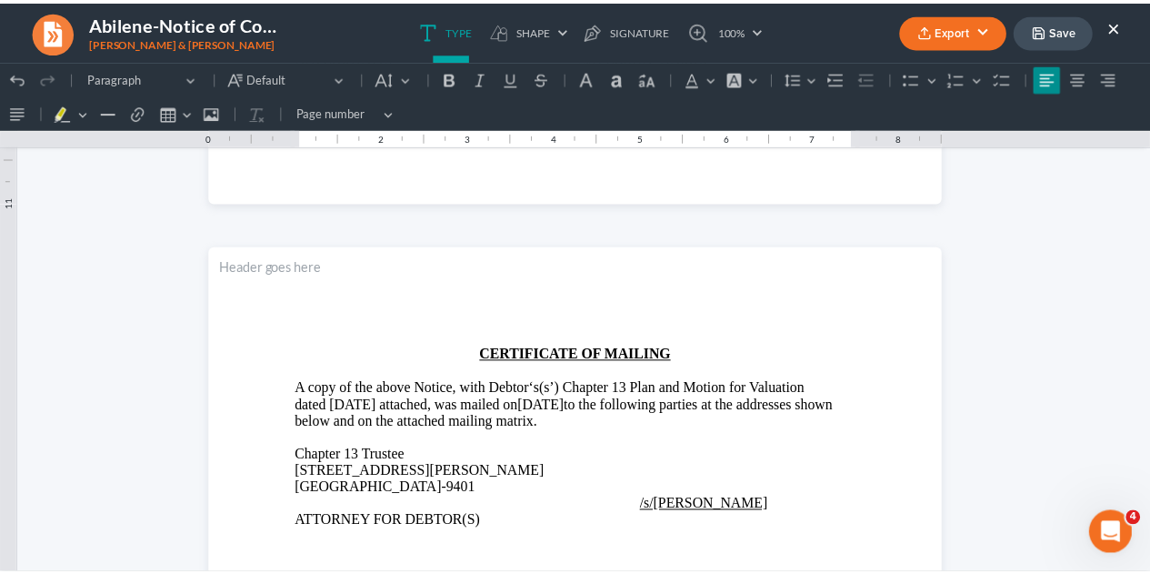
scroll to position [1000, 0]
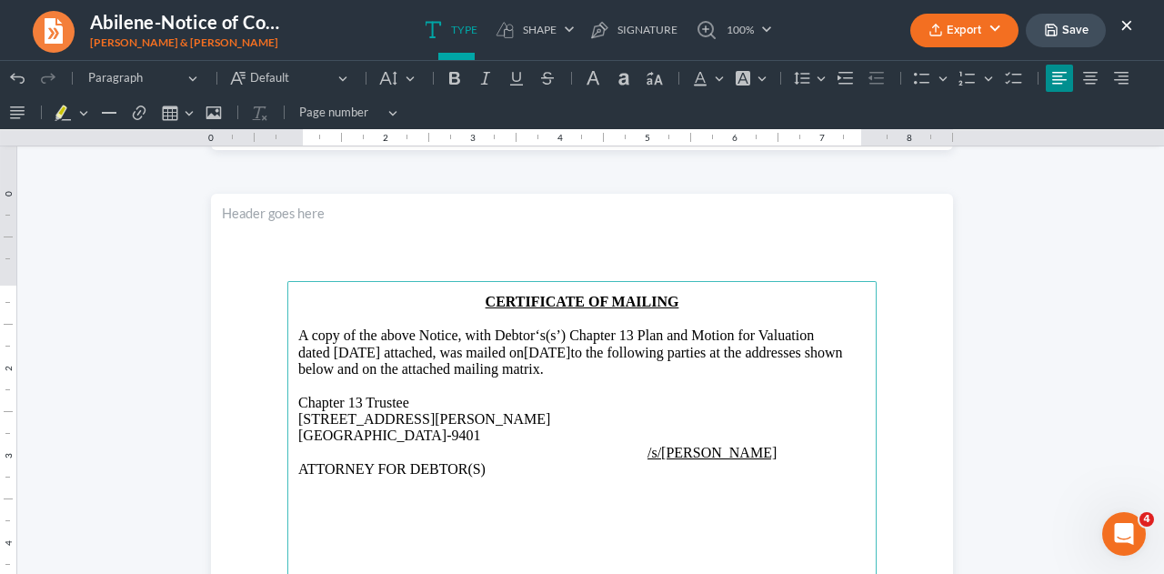
click at [575, 351] on p "A copy of the above Notice, with Debtor‘s(s’) Chapter 13 Plan and Motion for Va…" at bounding box center [581, 352] width 567 height 50
click at [413, 334] on span "A copy of the above Notice, with Debtor‘s(s’) Chapter 13 Plan and Motion for Va…" at bounding box center [555, 343] width 515 height 32
click at [1060, 28] on button "Save" at bounding box center [1065, 31] width 80 height 34
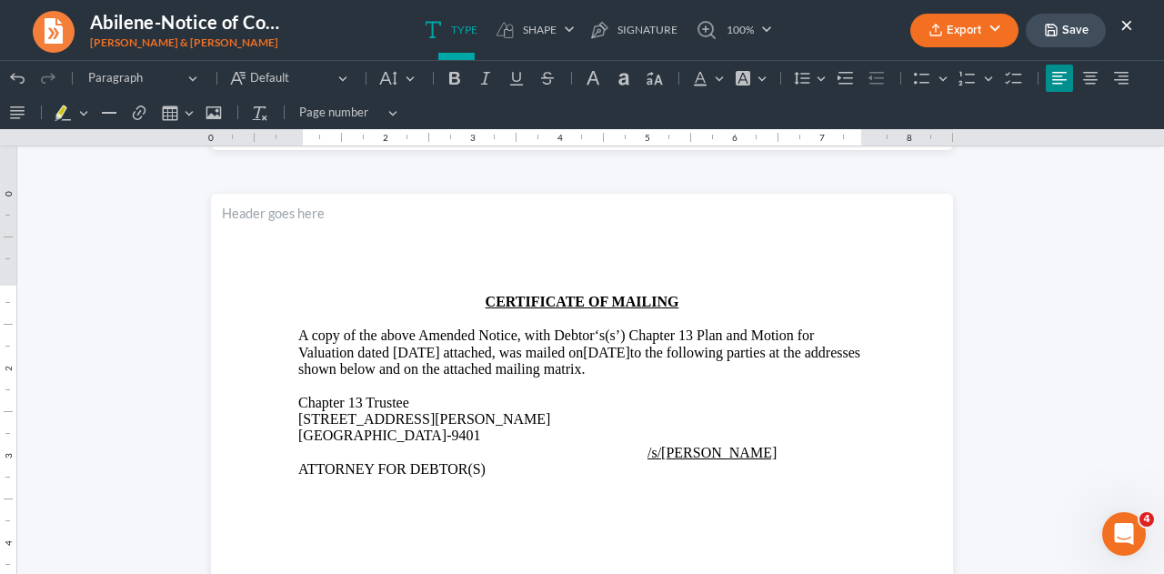
click at [964, 32] on button "Export" at bounding box center [964, 31] width 108 height 34
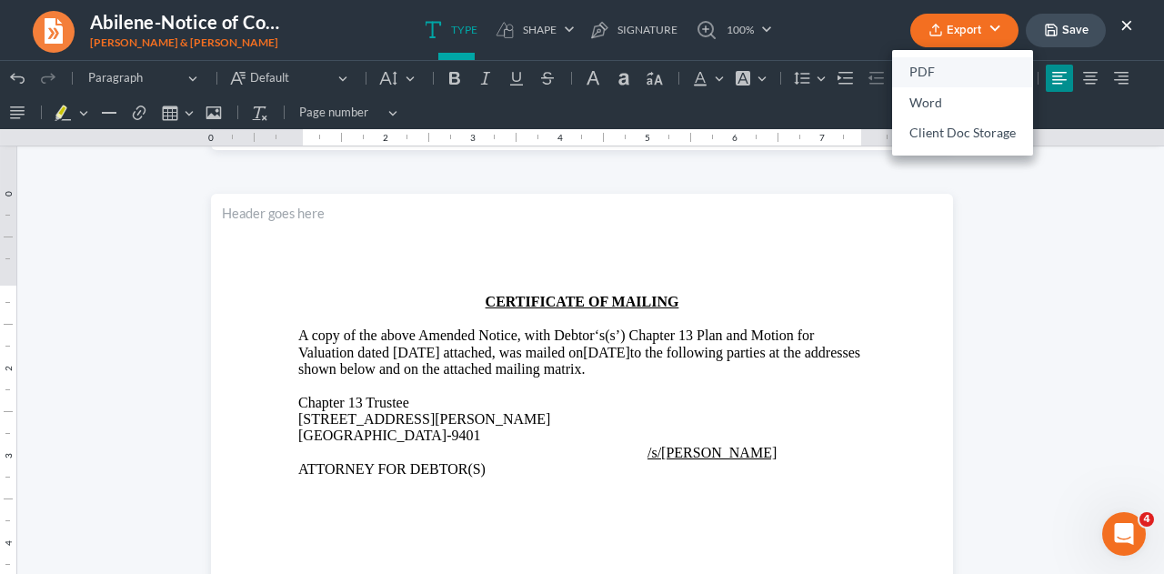
click at [926, 69] on link "PDF" at bounding box center [962, 72] width 141 height 31
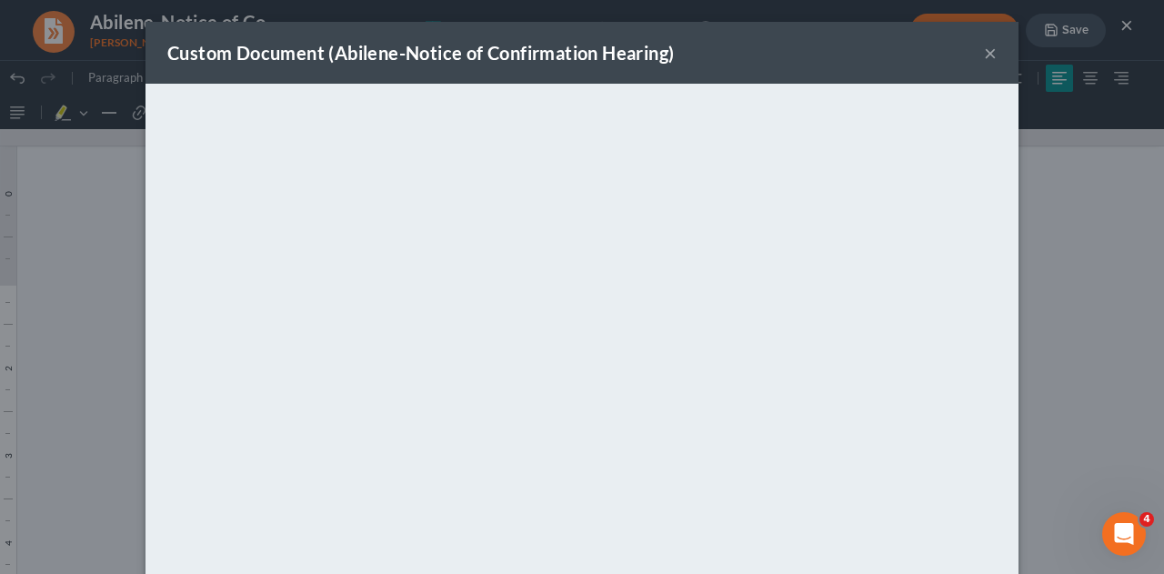
click at [989, 57] on button "×" at bounding box center [990, 53] width 13 height 22
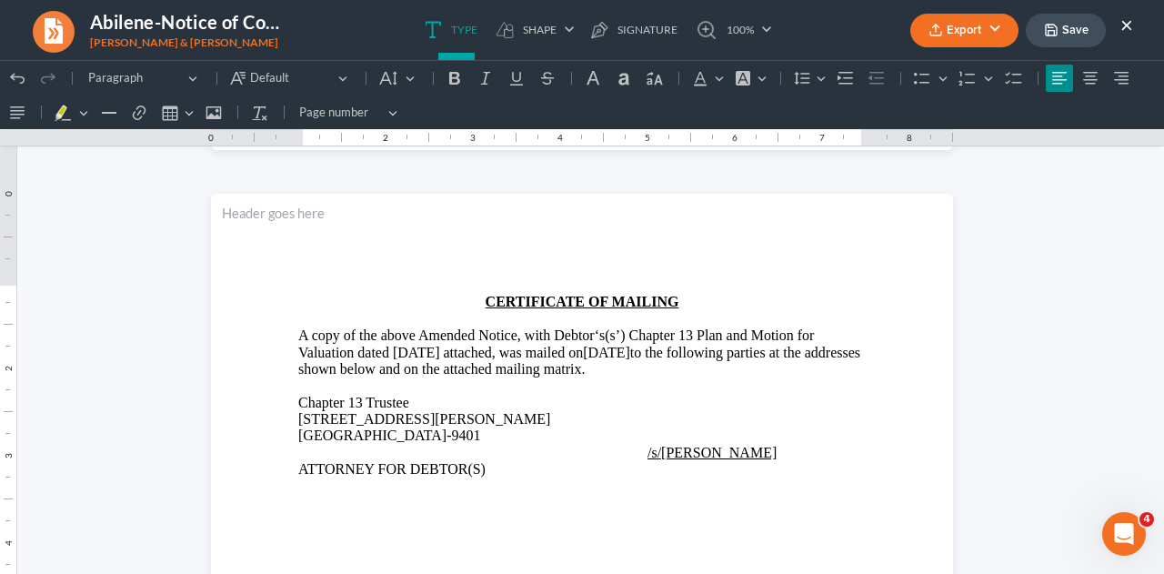
drag, startPoint x: 1125, startPoint y: 26, endPoint x: 1118, endPoint y: 128, distance: 102.1
click at [1125, 26] on button "×" at bounding box center [1126, 25] width 13 height 22
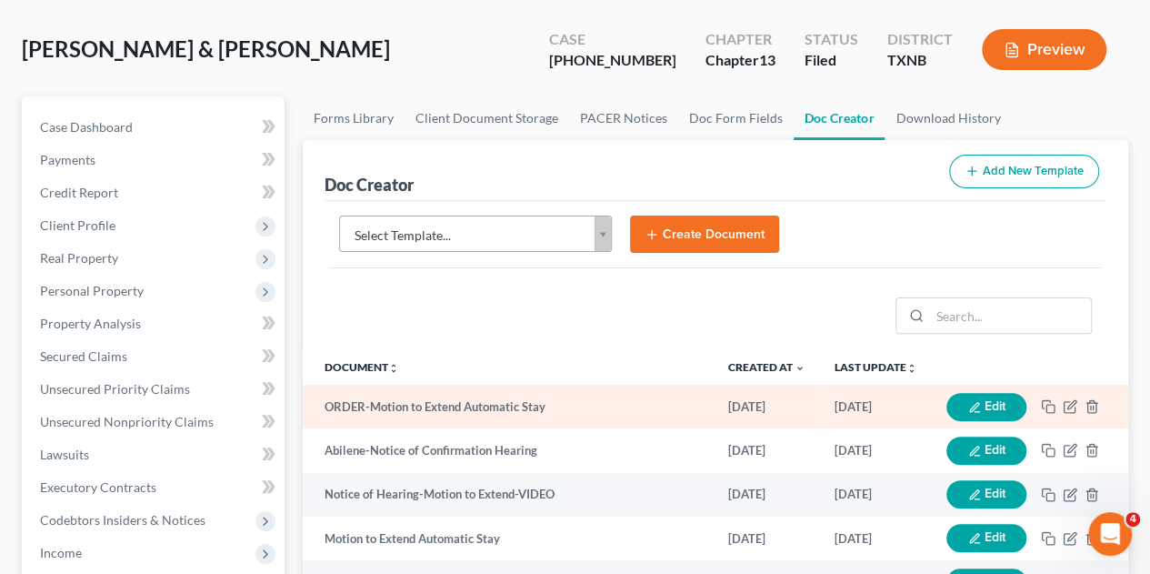
scroll to position [0, 0]
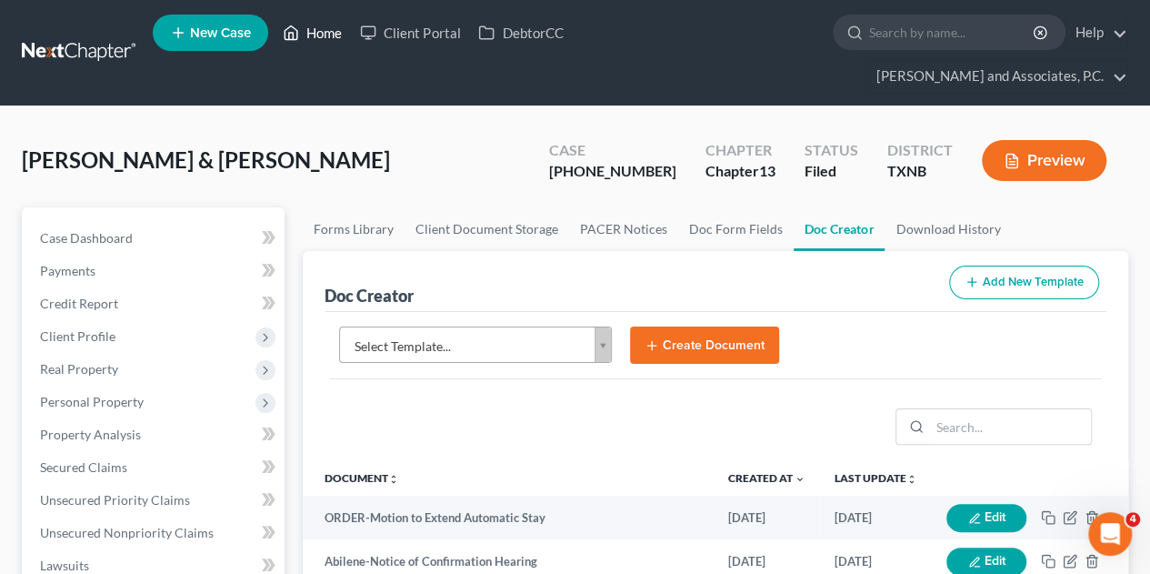
drag, startPoint x: 324, startPoint y: 34, endPoint x: 318, endPoint y: 164, distance: 130.1
click at [324, 34] on link "Home" at bounding box center [312, 32] width 77 height 33
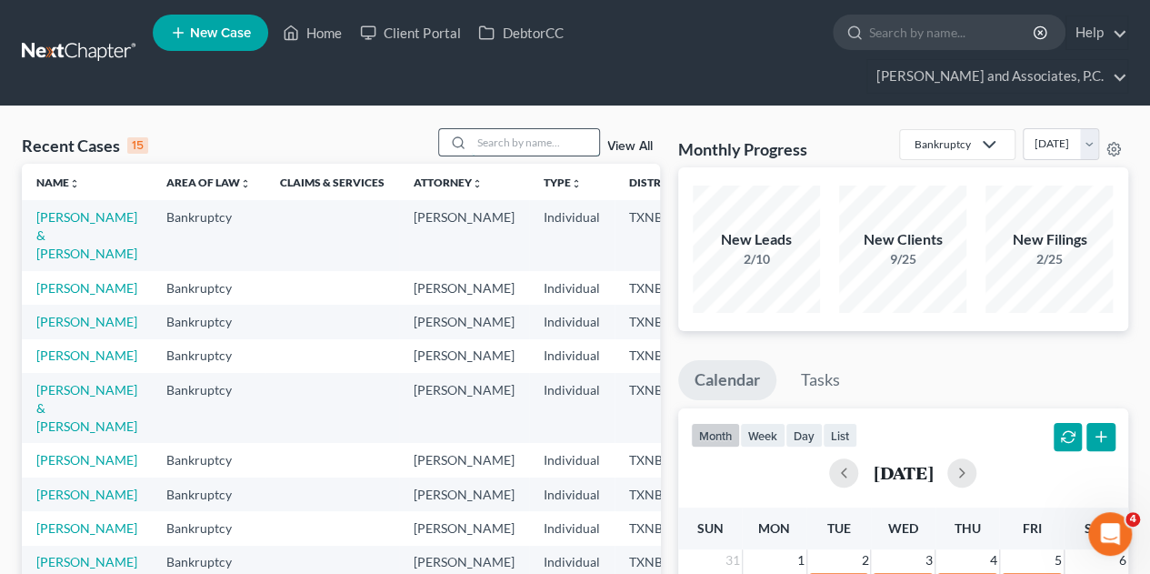
click at [527, 129] on input "search" at bounding box center [535, 142] width 127 height 26
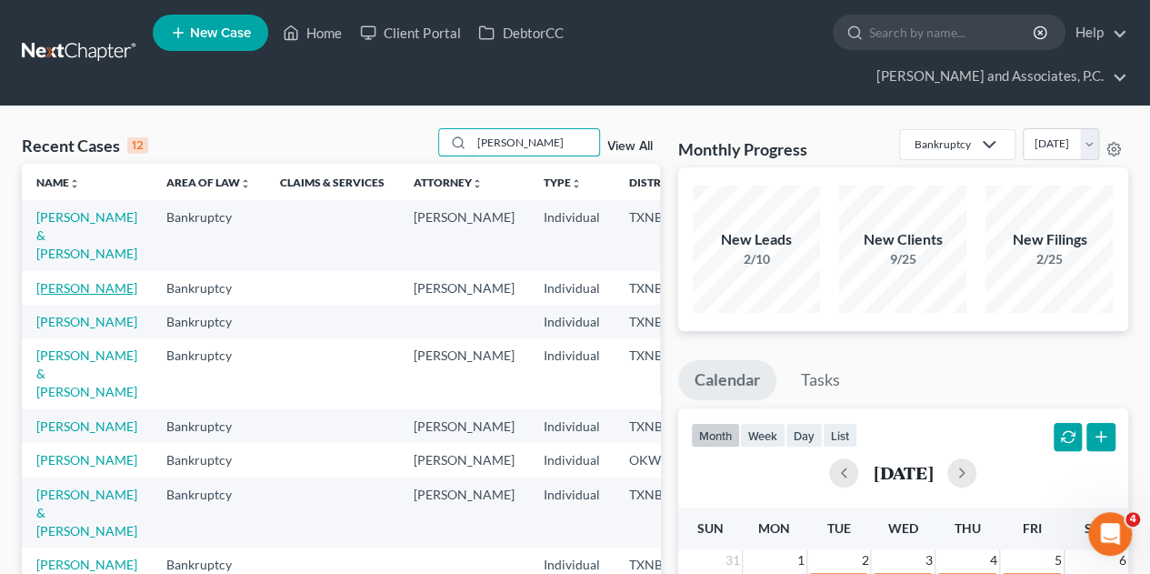
type input "[PERSON_NAME]"
click at [84, 280] on link "[PERSON_NAME]" at bounding box center [86, 287] width 101 height 15
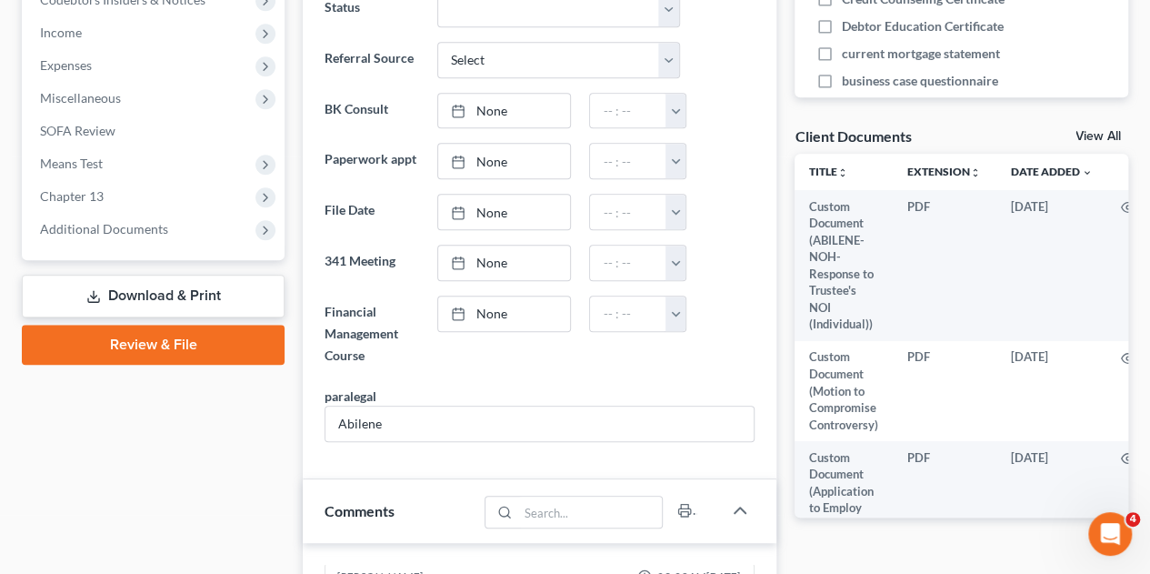
scroll to position [636, 0]
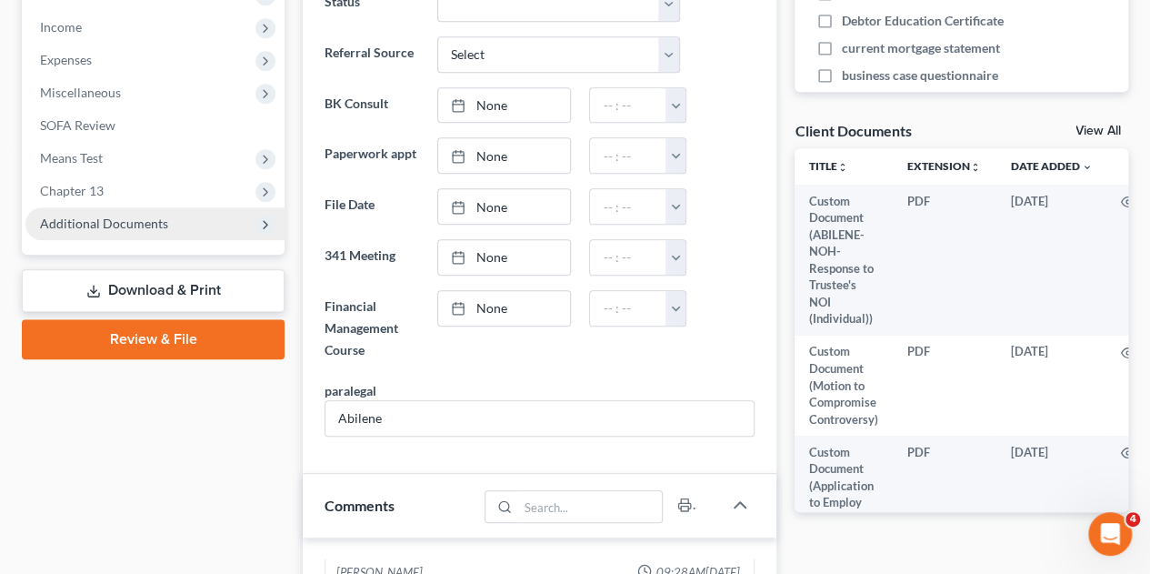
click at [140, 215] on span "Additional Documents" at bounding box center [104, 222] width 128 height 15
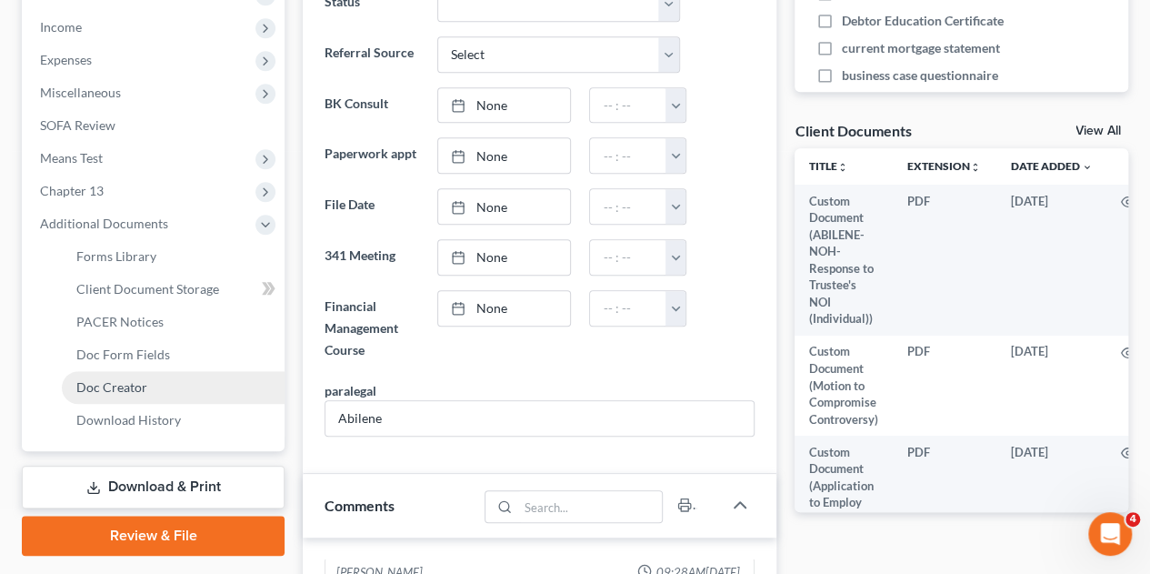
click at [125, 379] on span "Doc Creator" at bounding box center [111, 386] width 71 height 15
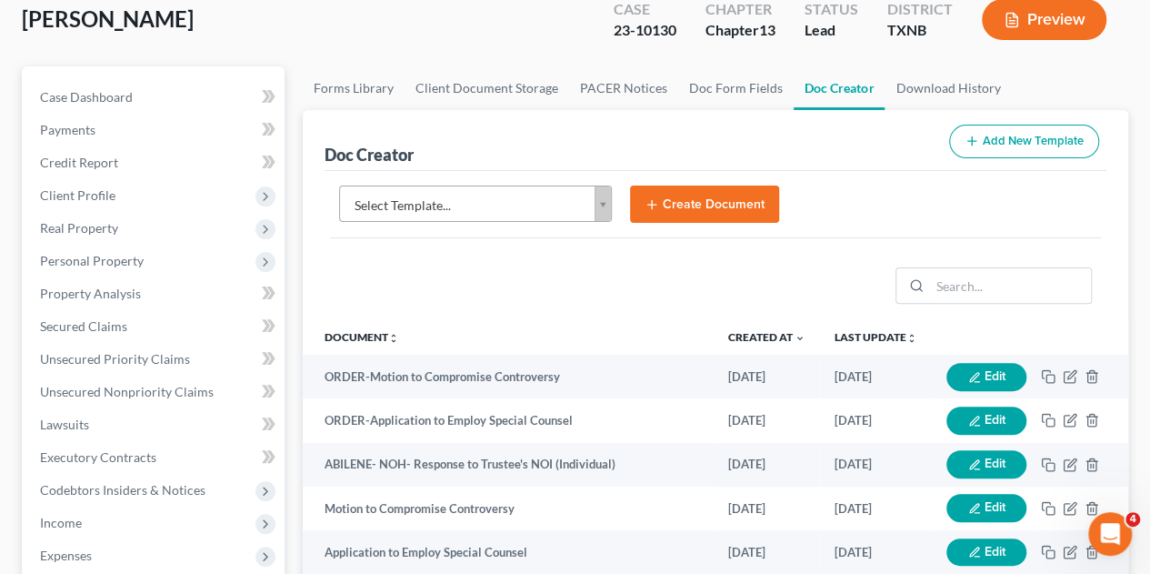
scroll to position [182, 0]
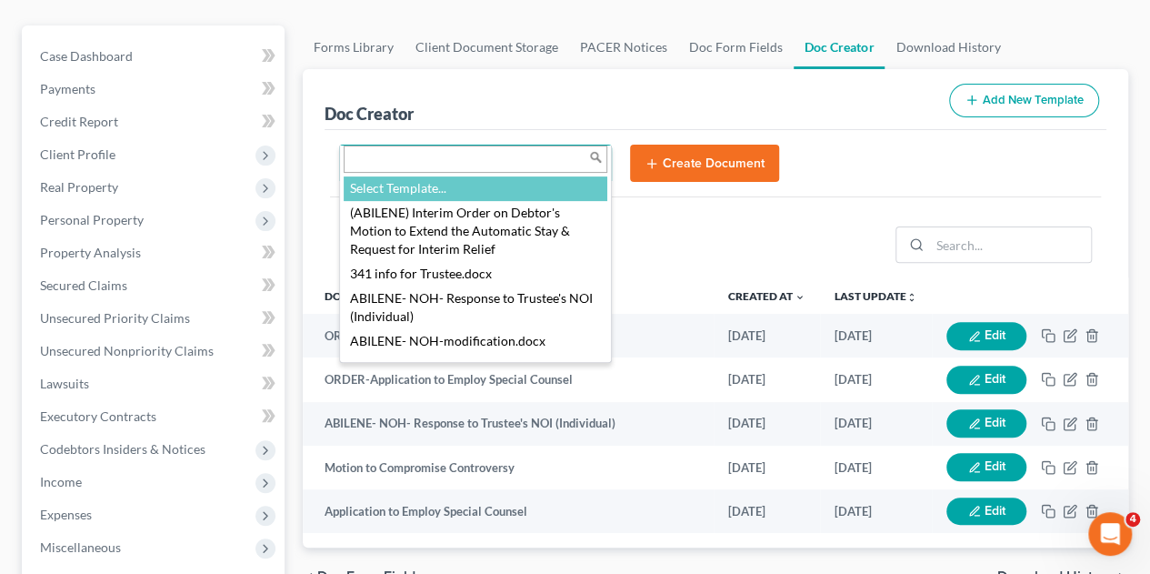
click at [605, 132] on body "Home New Case Client Portal DebtorCC [PERSON_NAME] and Associates, P.C. [EMAIL_…" at bounding box center [575, 448] width 1150 height 1261
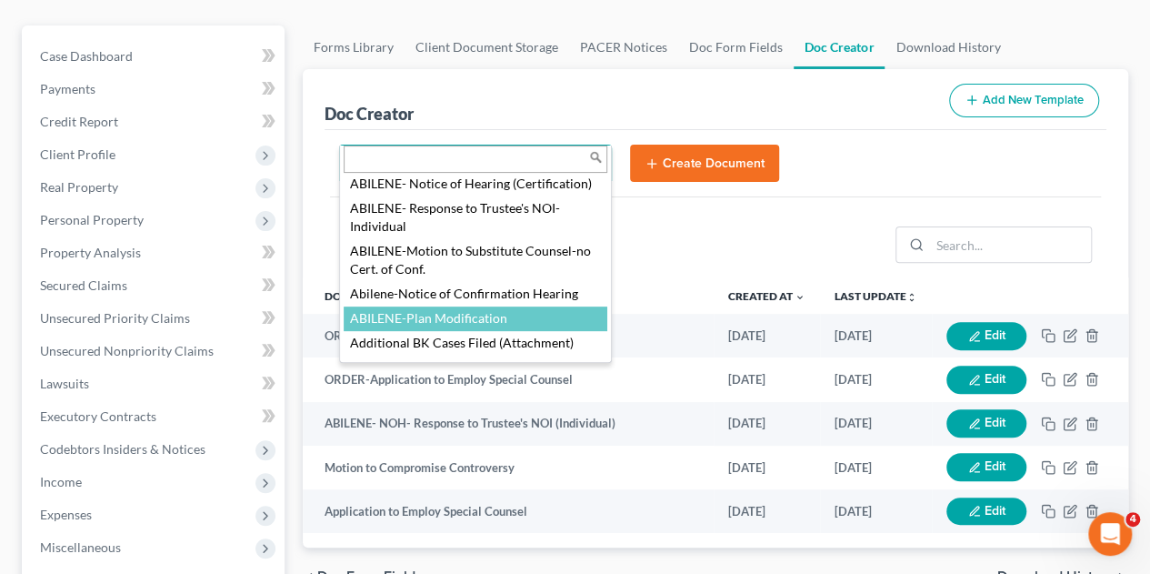
select select "108652"
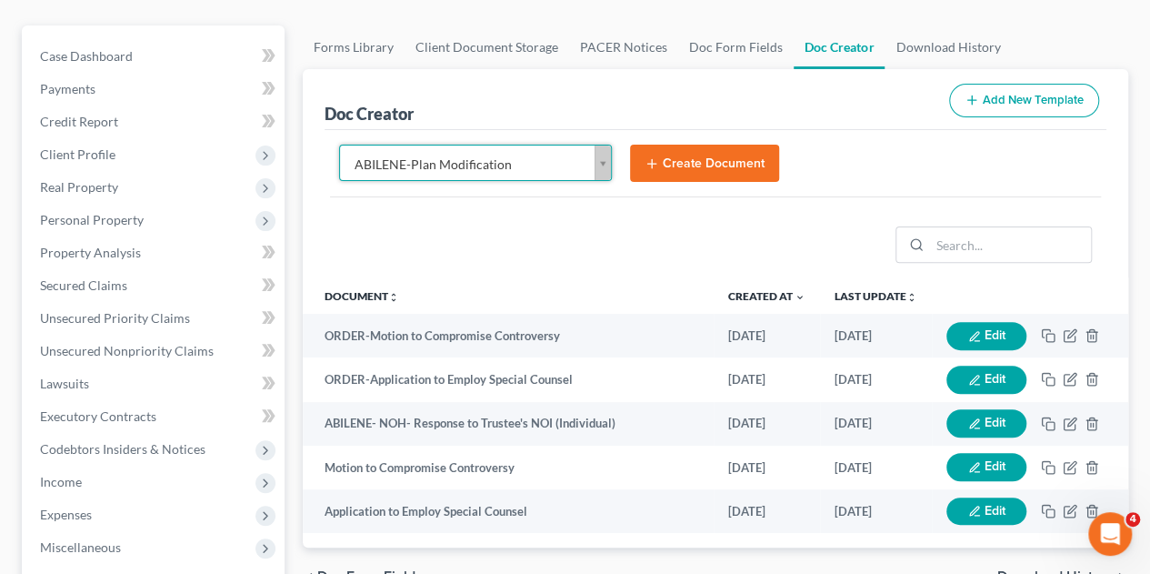
click at [697, 145] on button "Create Document" at bounding box center [704, 164] width 149 height 38
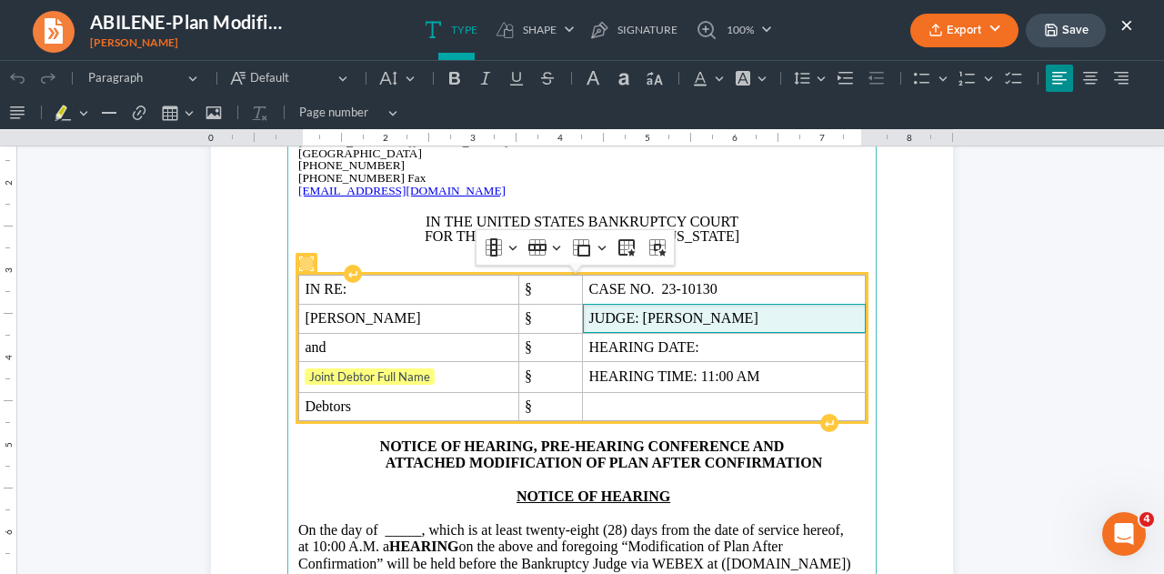
click at [670, 317] on span "JUDGE: [PERSON_NAME]" at bounding box center [723, 318] width 270 height 16
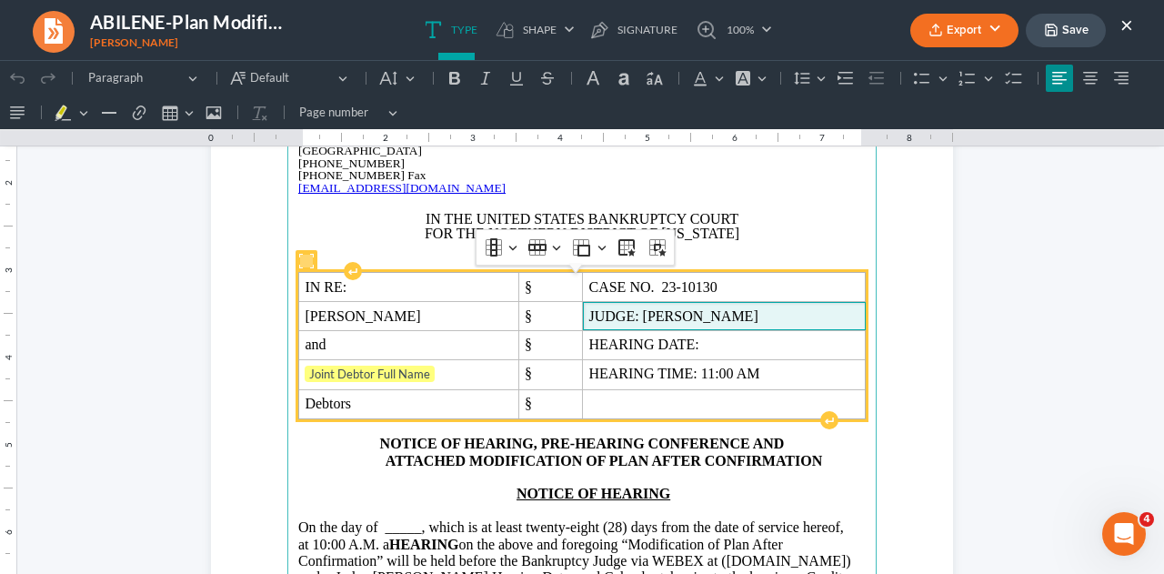
scroll to position [179, 0]
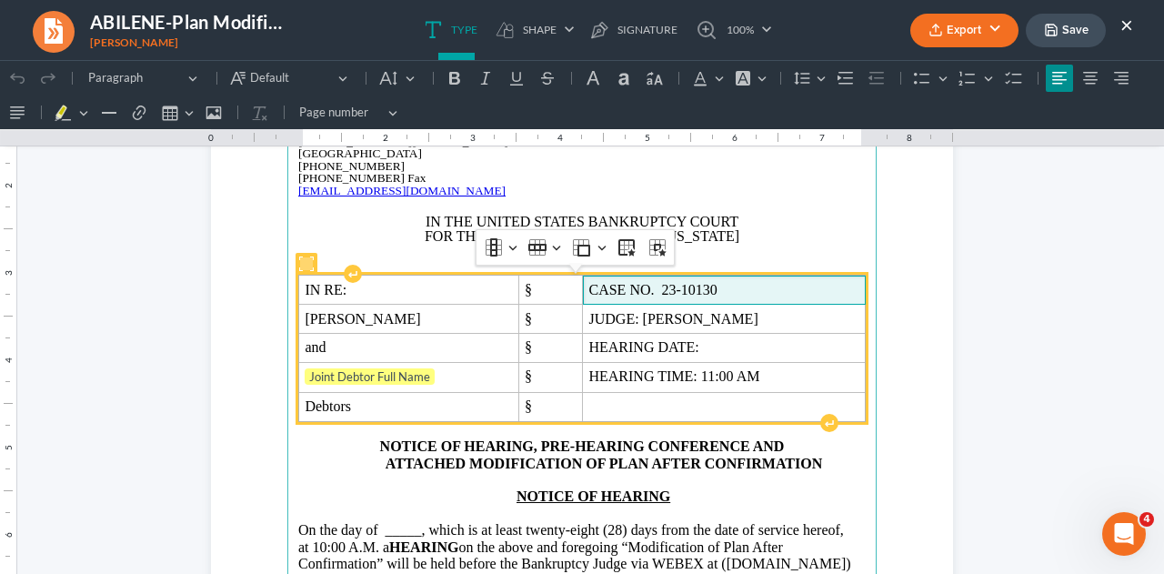
drag, startPoint x: 753, startPoint y: 290, endPoint x: 727, endPoint y: 401, distance: 113.8
click at [753, 290] on span "CASE NO. 23-10130" at bounding box center [723, 290] width 270 height 16
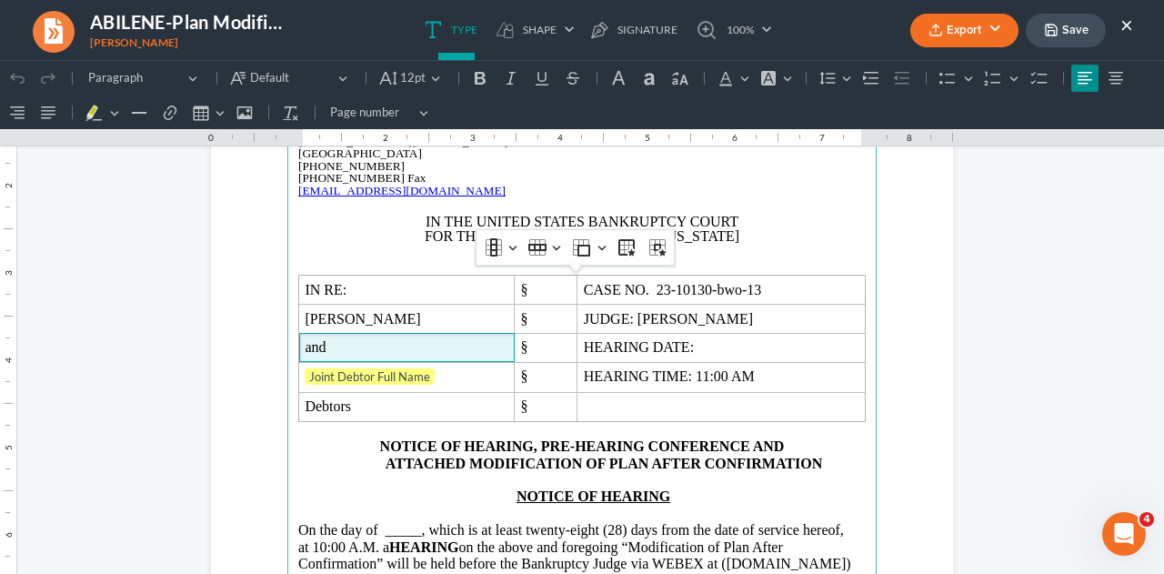
drag, startPoint x: 331, startPoint y: 337, endPoint x: 273, endPoint y: 341, distance: 58.3
click at [273, 341] on section "[PERSON_NAME] and Associates [PERSON_NAME][GEOGRAPHIC_DATA][STREET_ADDRESS][PER…" at bounding box center [582, 491] width 742 height 960
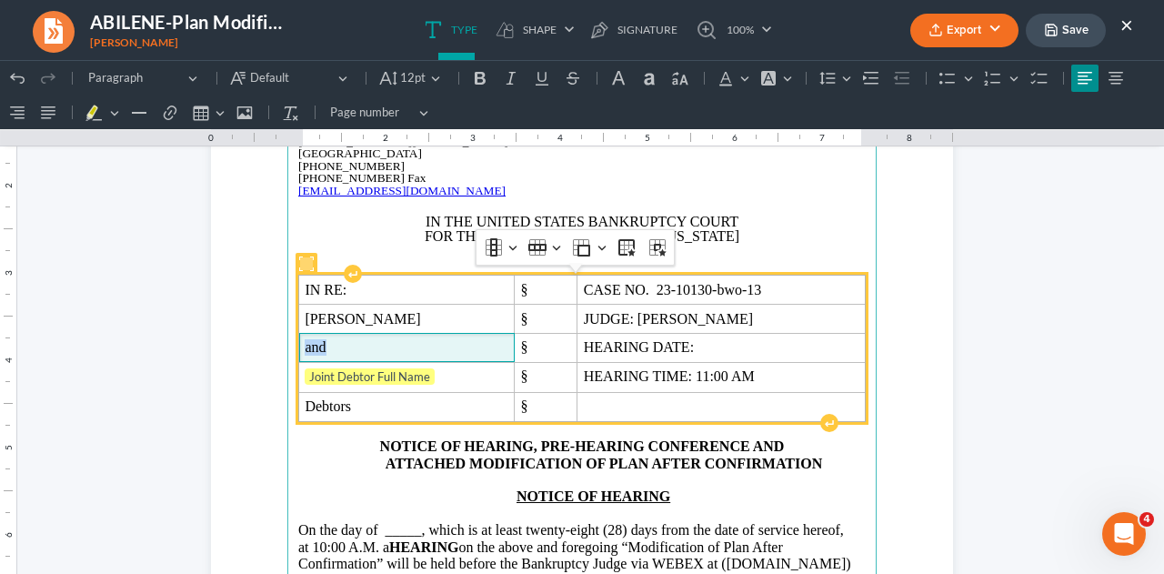
drag, startPoint x: 329, startPoint y: 351, endPoint x: 291, endPoint y: 349, distance: 38.2
click at [299, 349] on td "and" at bounding box center [406, 347] width 215 height 29
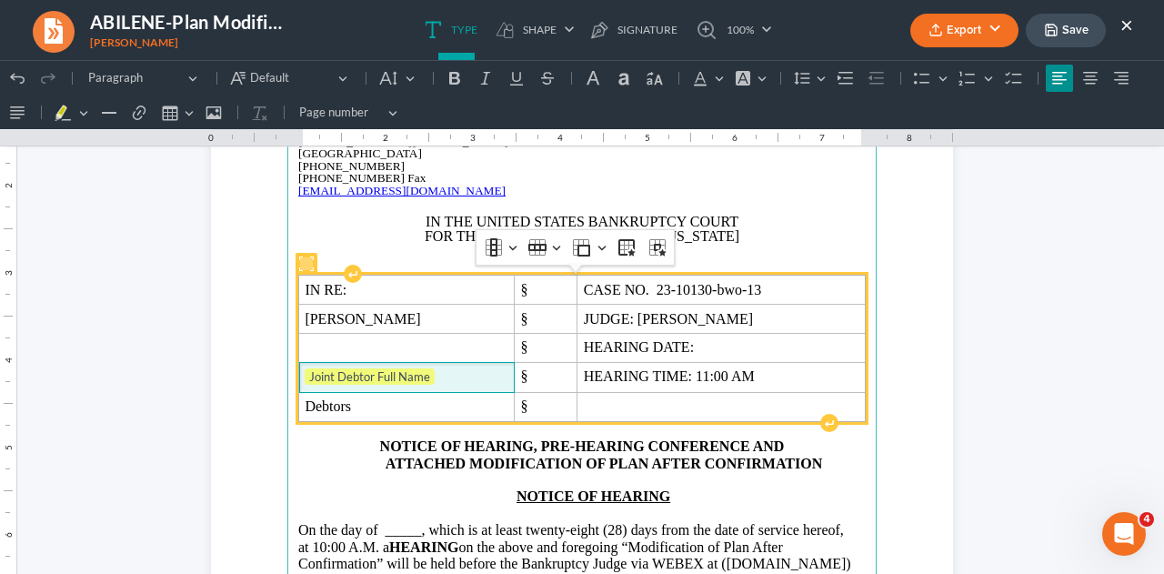
click at [452, 371] on span "Joint Debtor Full Name" at bounding box center [406, 377] width 203 height 18
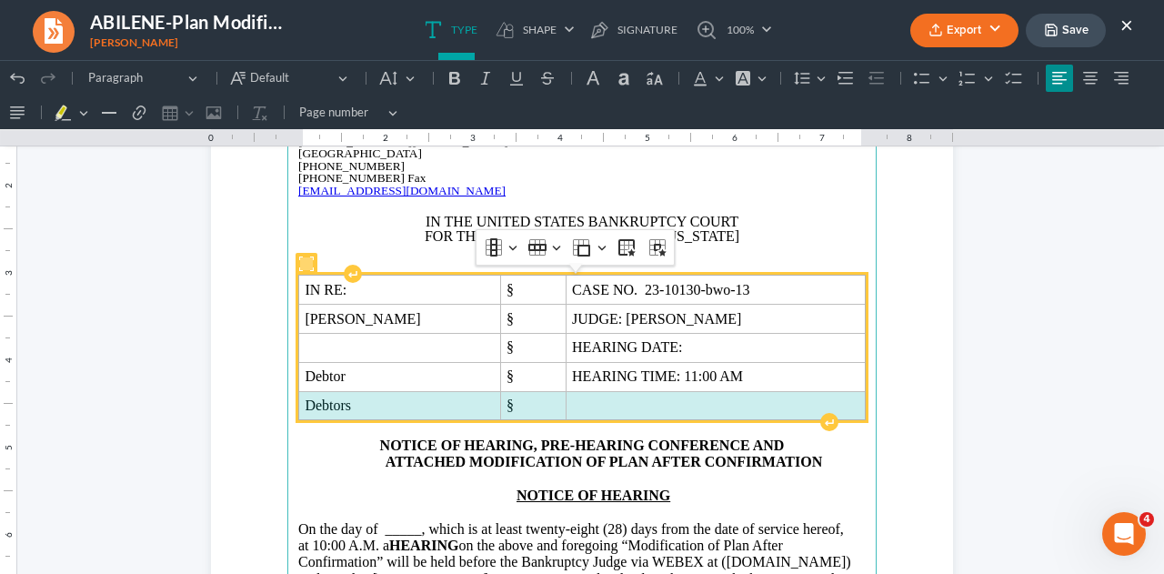
drag, startPoint x: 298, startPoint y: 397, endPoint x: 594, endPoint y: 305, distance: 309.6
click at [698, 404] on tr "Debtors §" at bounding box center [582, 405] width 566 height 29
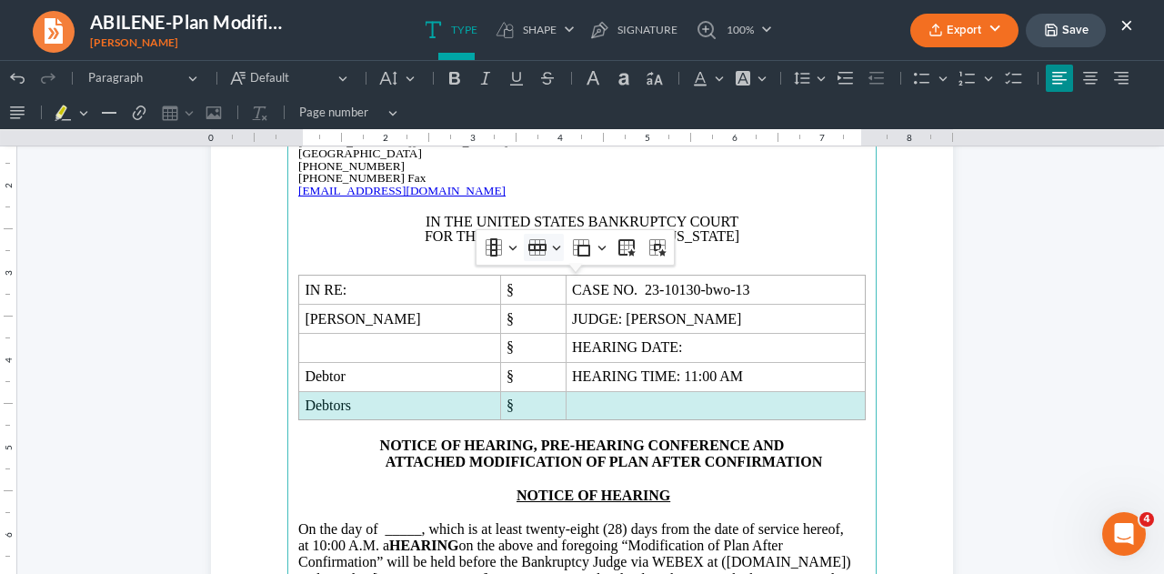
click at [533, 239] on icon "Table toolbar" at bounding box center [537, 247] width 16 height 16
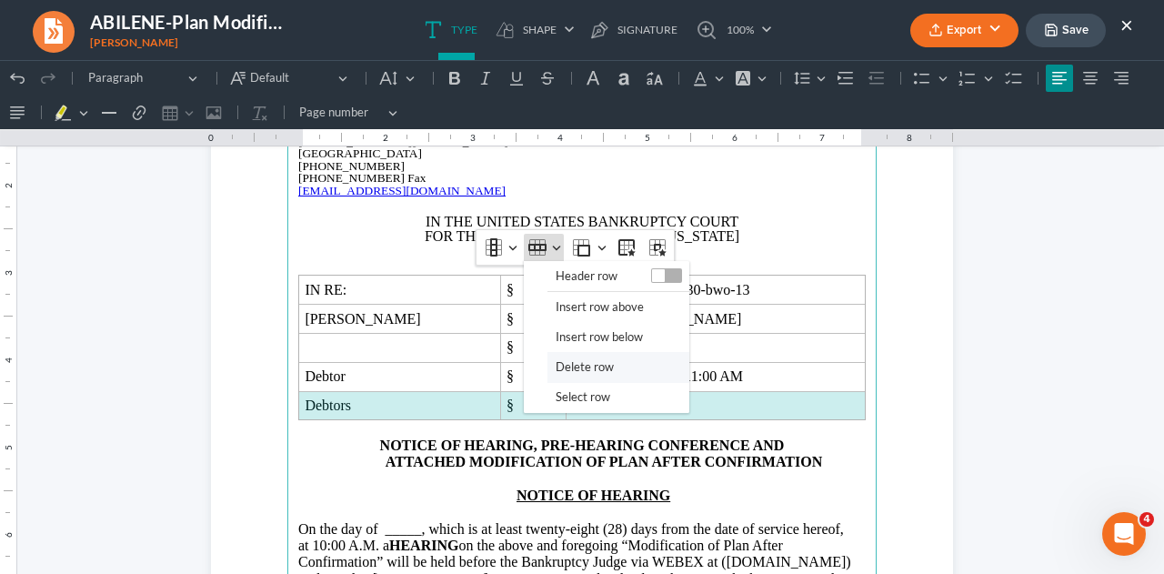
click at [553, 361] on button "Delete row" at bounding box center [618, 367] width 142 height 30
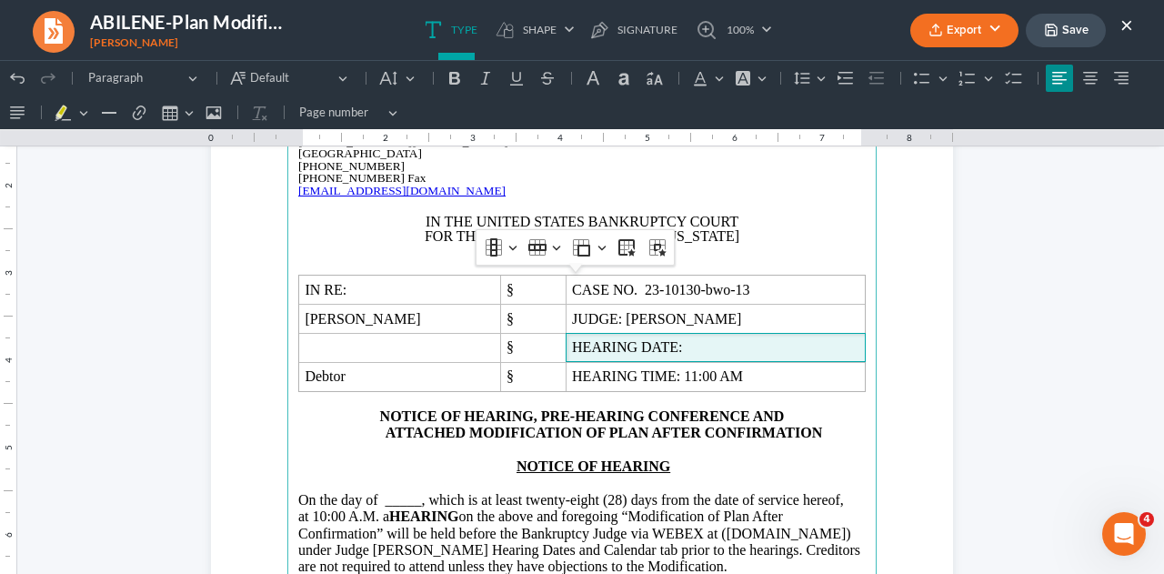
drag, startPoint x: 707, startPoint y: 354, endPoint x: 695, endPoint y: 434, distance: 80.9
click at [707, 354] on td "HEARING DATE:" at bounding box center [714, 347] width 299 height 29
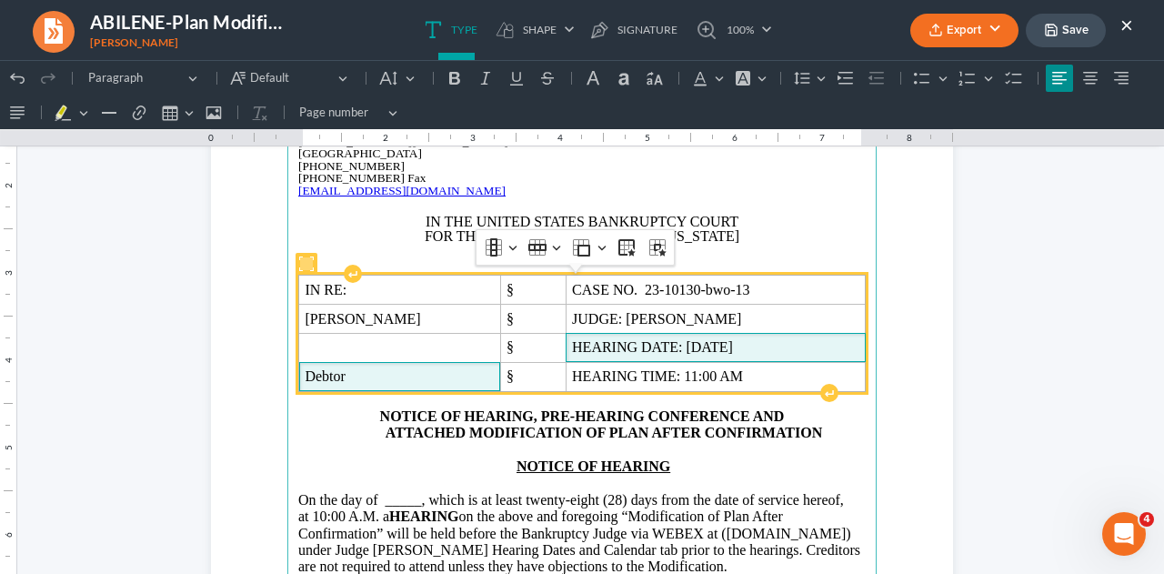
click at [377, 379] on span "Debtor" at bounding box center [399, 376] width 189 height 16
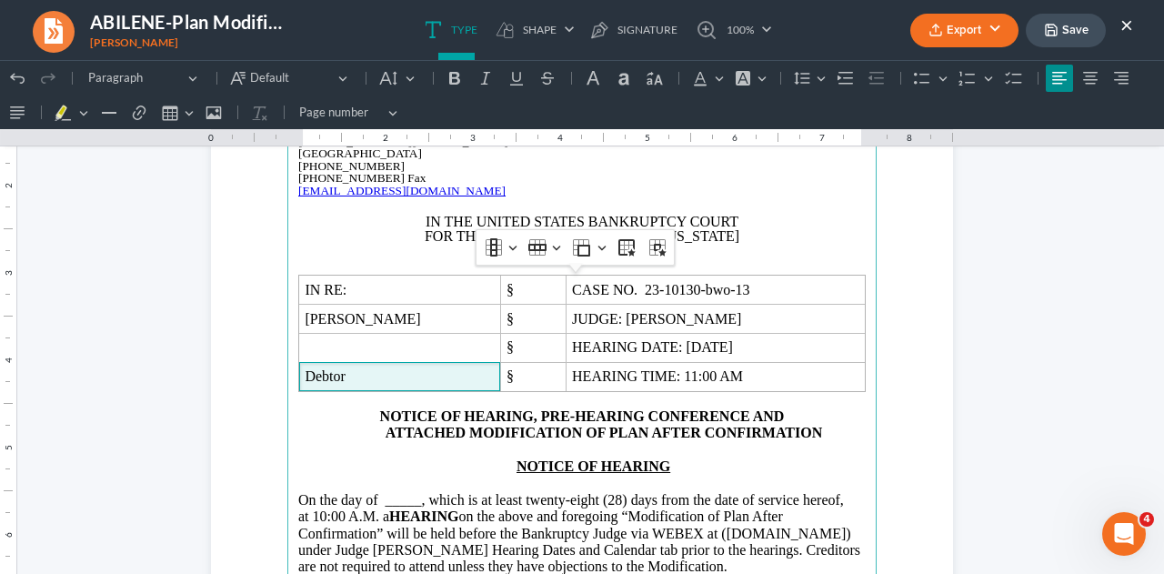
drag, startPoint x: 445, startPoint y: 504, endPoint x: 493, endPoint y: 514, distance: 48.5
click at [445, 504] on span ", which is at least twenty-eight (28) days from the date of service hereof, at …" at bounding box center [570, 516] width 545 height 49
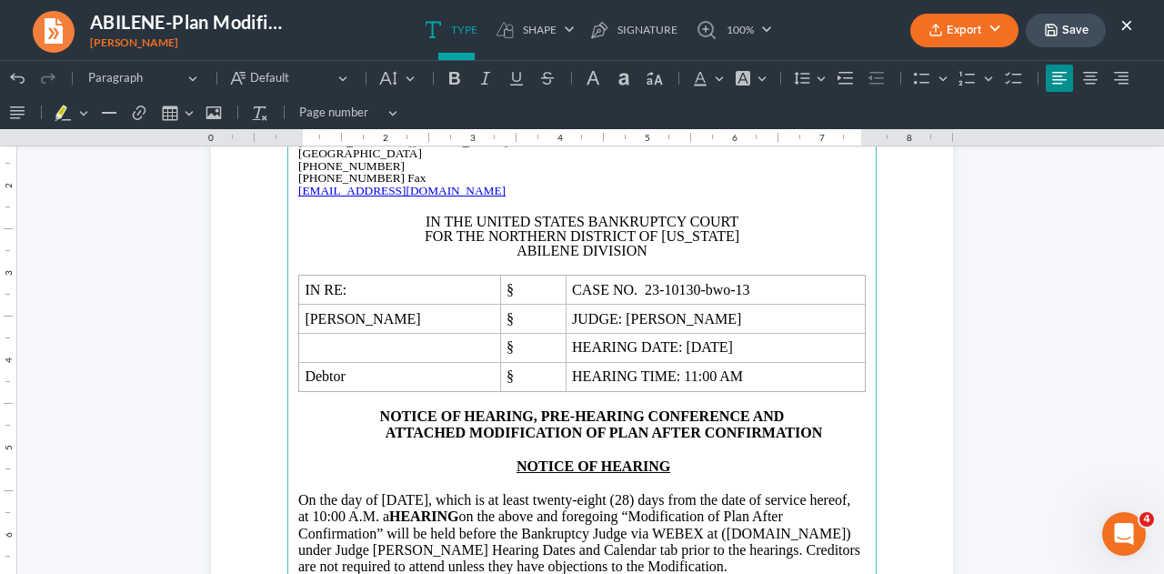
click at [407, 517] on span ", which is at least twenty-eight (28) days from the date of service hereof, at …" at bounding box center [574, 516] width 552 height 49
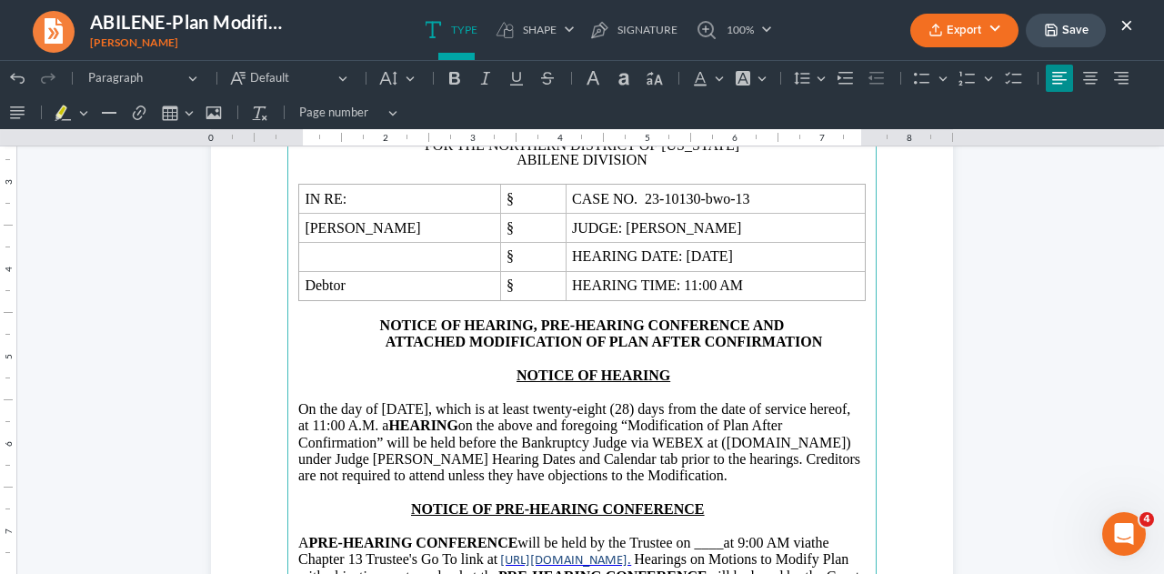
scroll to position [361, 0]
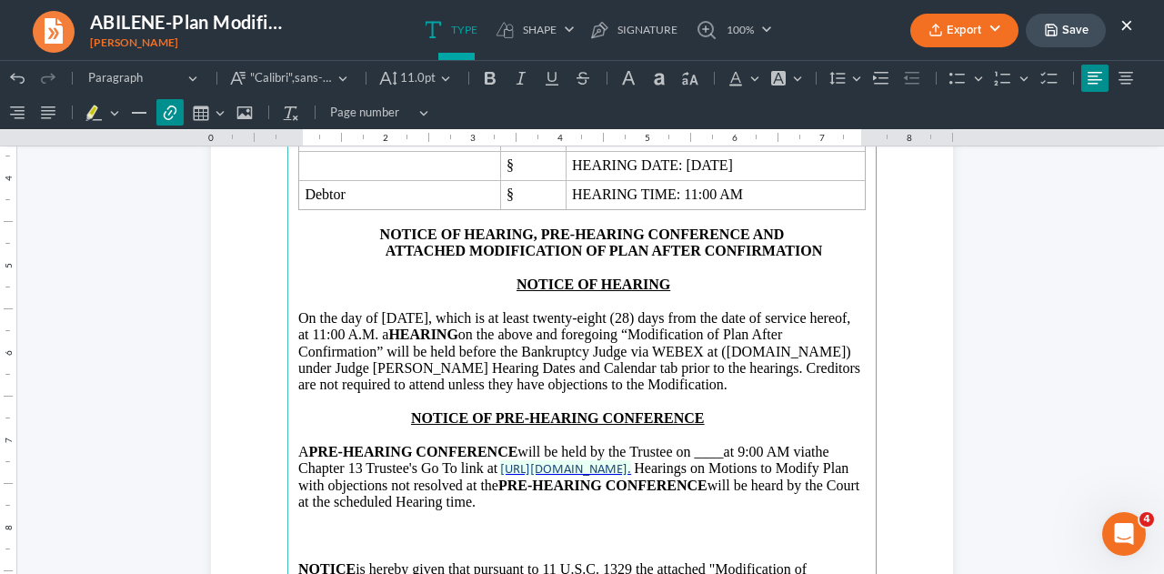
click at [631, 459] on span "[URL][DOMAIN_NAME]." at bounding box center [565, 467] width 131 height 17
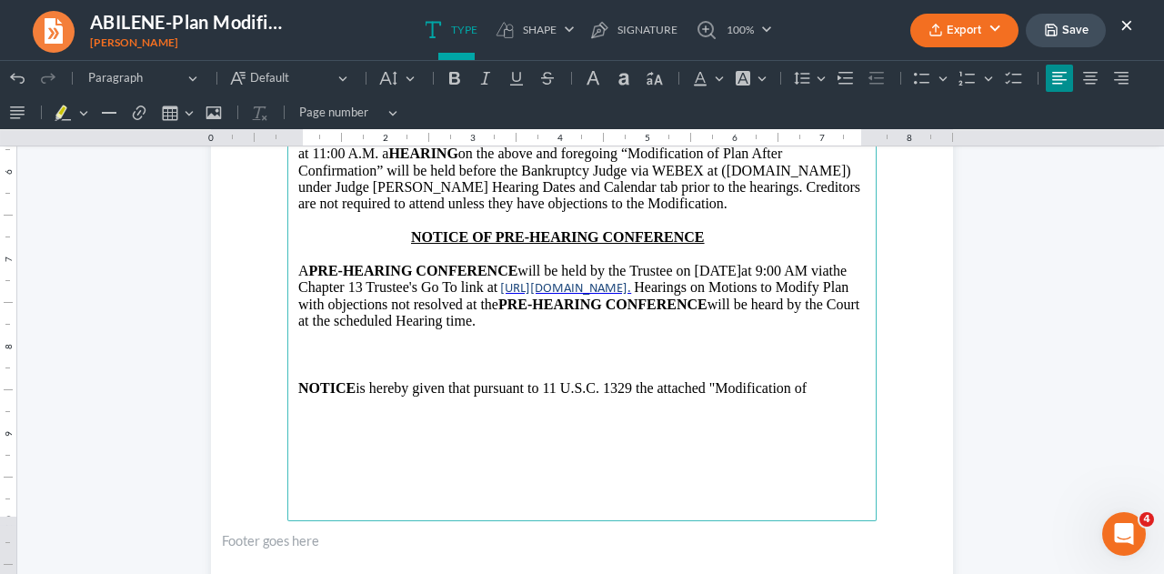
scroll to position [543, 0]
click at [527, 376] on p "Rich Text Editor, page-0-main" at bounding box center [581, 370] width 567 height 16
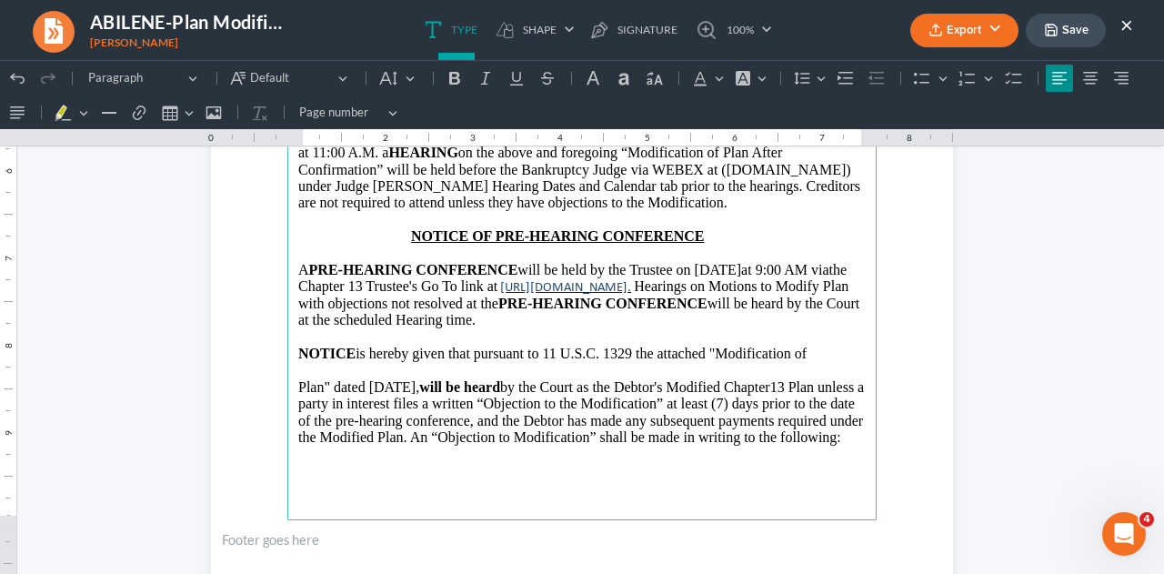
click at [320, 362] on p "NOTICE is hereby given that pursuant to 11 U.S.C. 1329 the attached "Modificati…" at bounding box center [581, 353] width 567 height 16
click at [315, 378] on p "Rich Text Editor, page-0-main" at bounding box center [581, 370] width 567 height 16
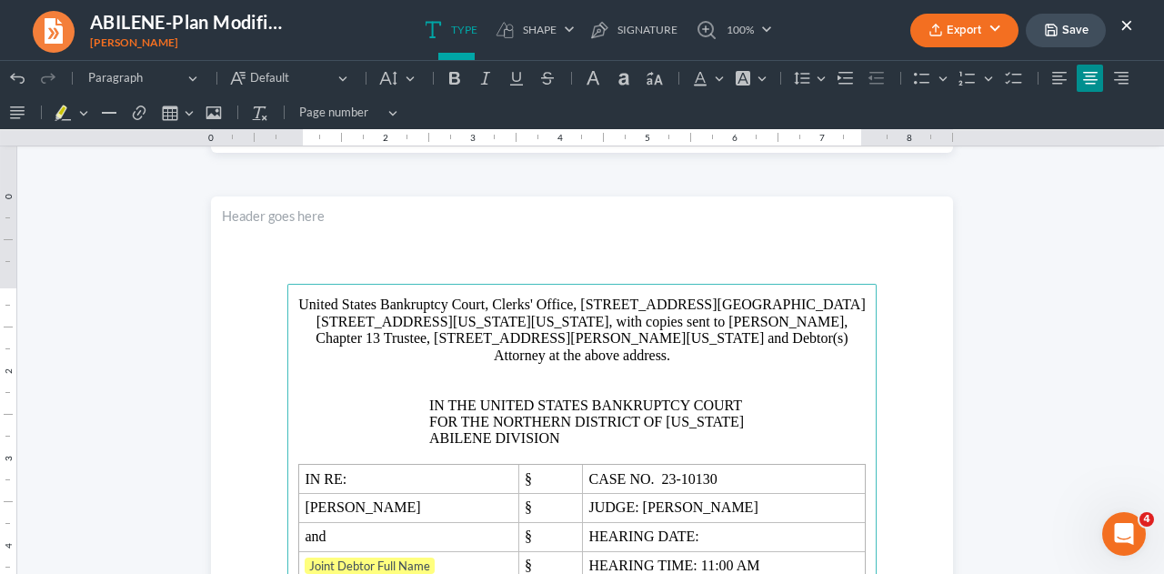
scroll to position [1088, 0]
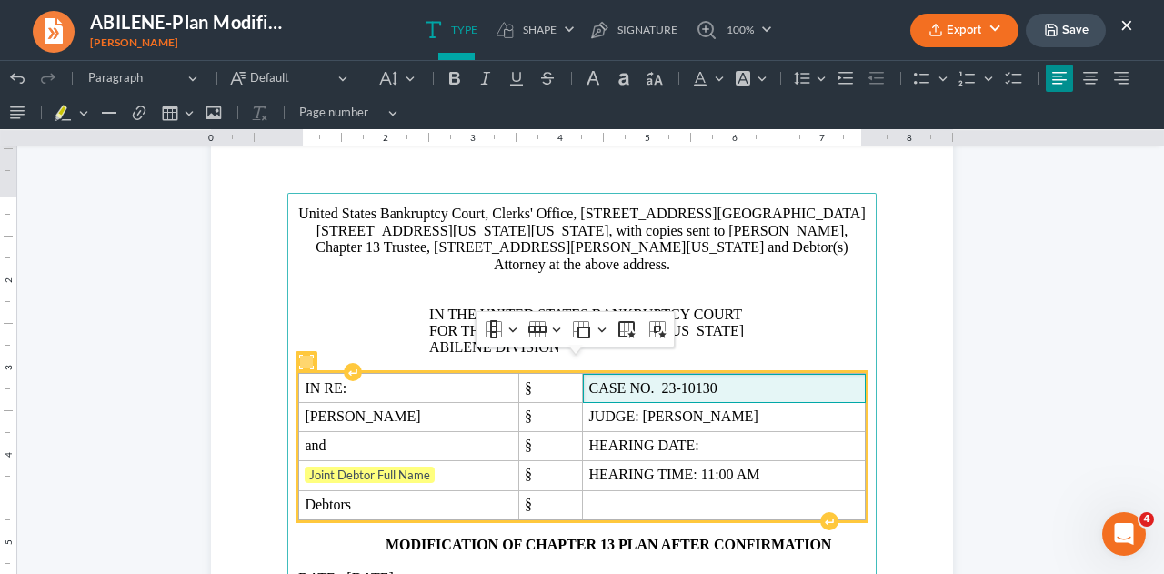
click at [724, 380] on span "CASE NO. 23-10130" at bounding box center [723, 388] width 270 height 16
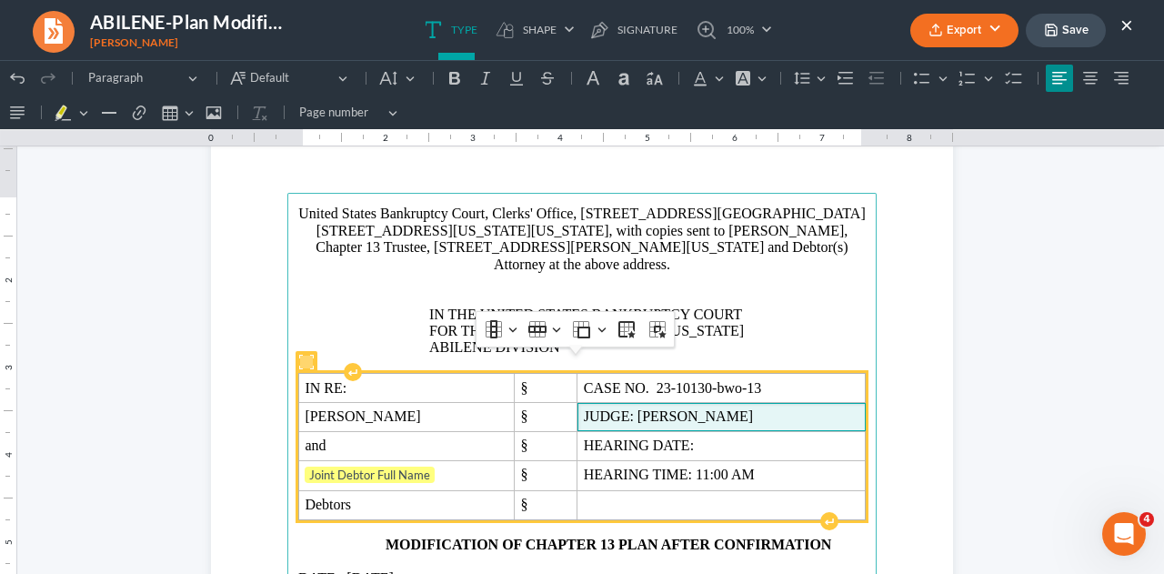
click at [689, 408] on span "JUDGE: [PERSON_NAME]" at bounding box center [721, 416] width 275 height 16
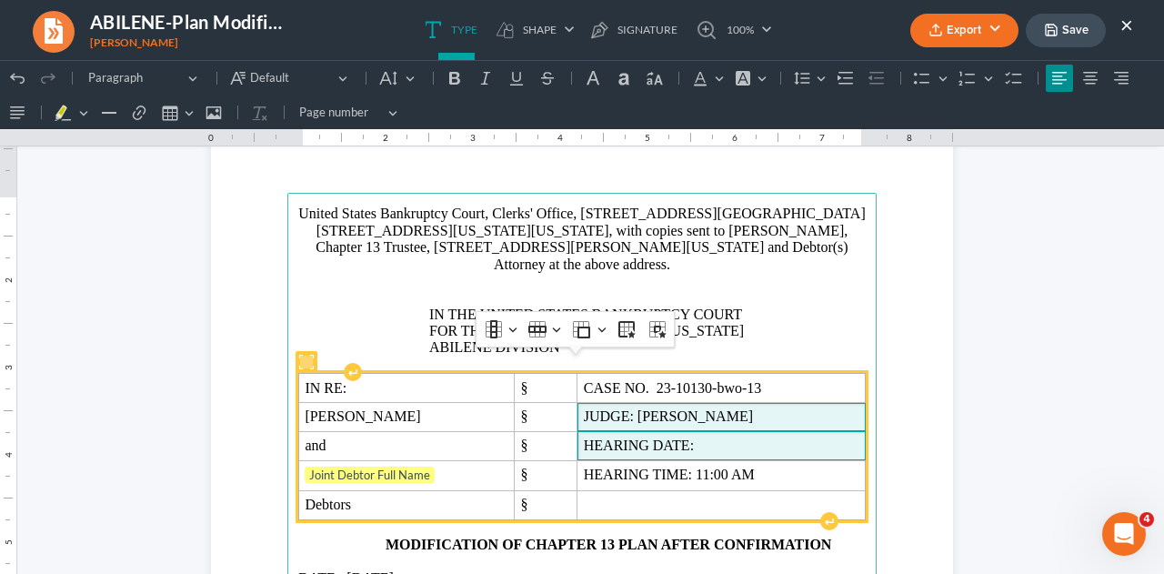
drag, startPoint x: 728, startPoint y: 423, endPoint x: 729, endPoint y: 449, distance: 26.4
click at [729, 437] on span "HEARING DATE:" at bounding box center [721, 445] width 275 height 16
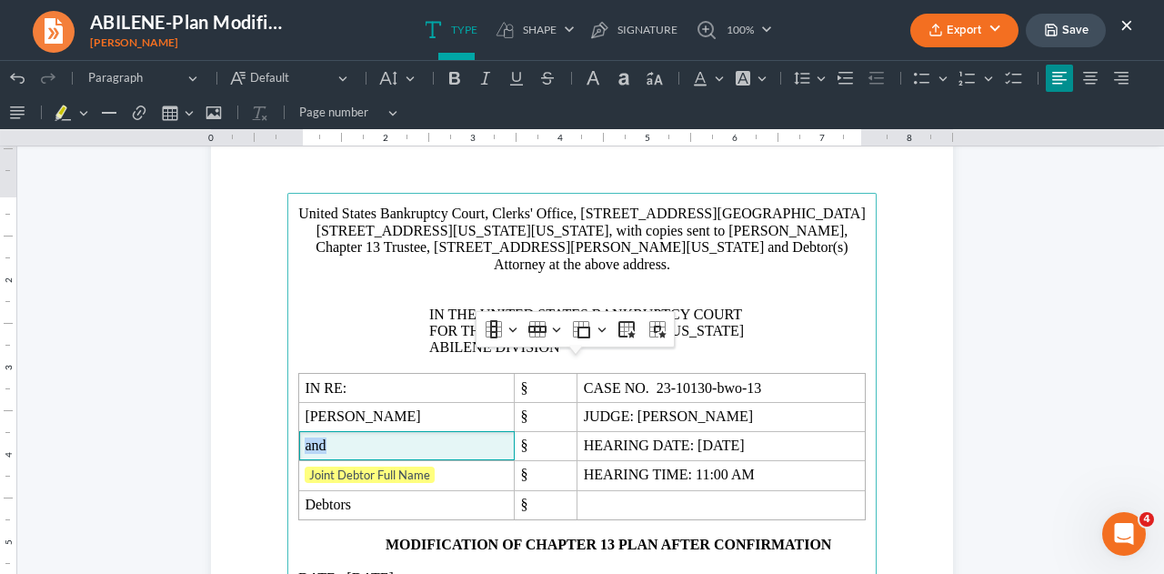
drag, startPoint x: 318, startPoint y: 424, endPoint x: 278, endPoint y: 425, distance: 40.0
click at [287, 424] on main "United States Bankruptcy Court, Clerks' Office, [STREET_ADDRESS][GEOGRAPHIC_DAT…" at bounding box center [581, 585] width 589 height 785
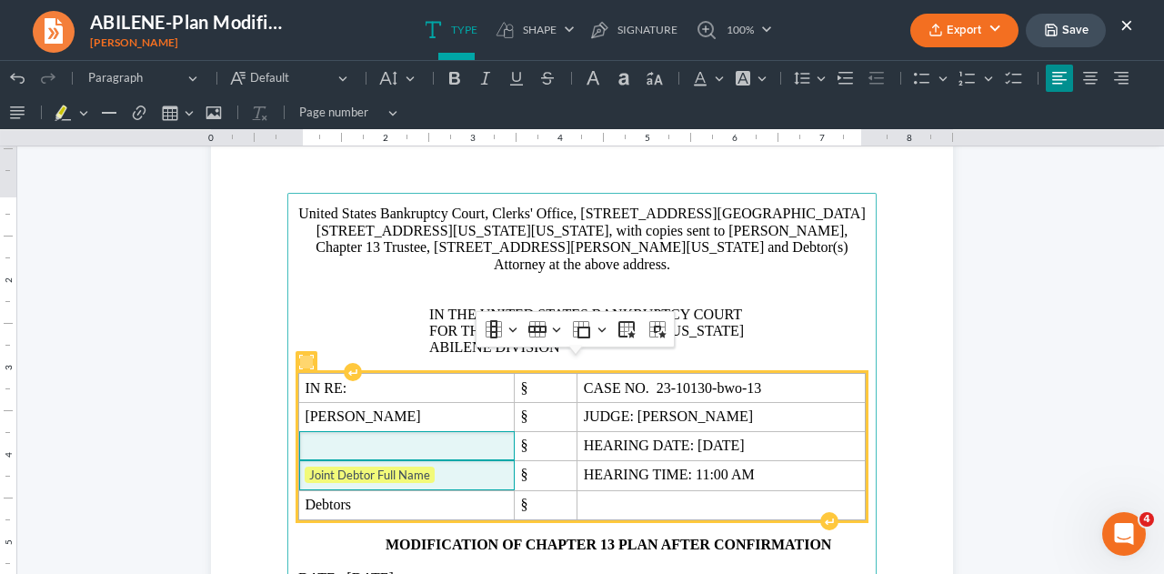
click at [440, 466] on span "Joint Debtor Full Name" at bounding box center [406, 475] width 203 height 18
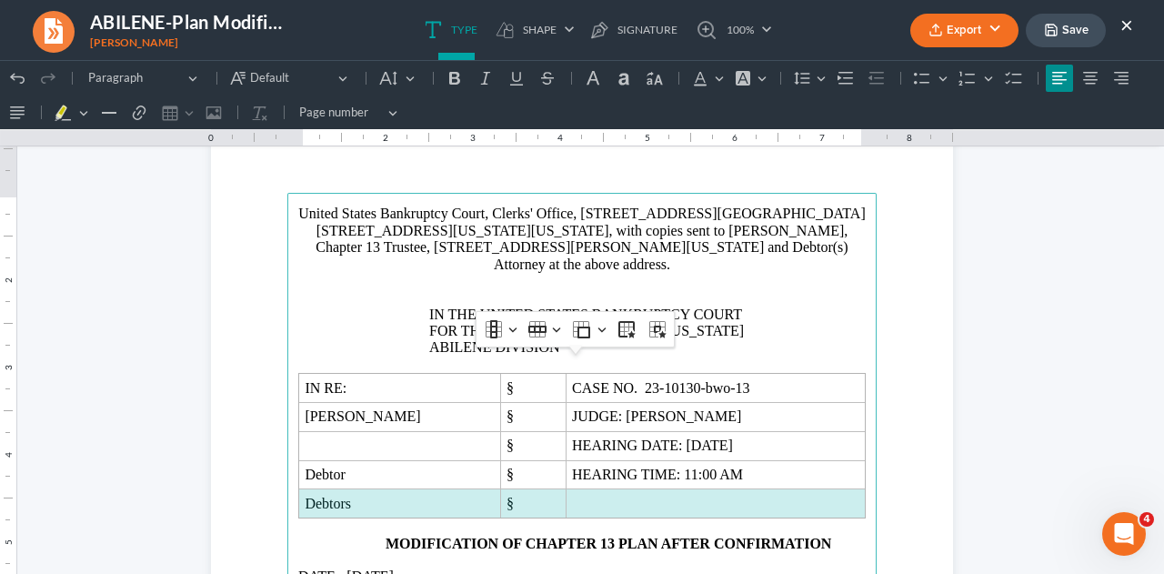
drag, startPoint x: 291, startPoint y: 481, endPoint x: 584, endPoint y: 354, distance: 320.0
click at [702, 489] on tr "Debtors §" at bounding box center [582, 503] width 566 height 29
click at [536, 329] on icon "Table toolbar" at bounding box center [537, 329] width 18 height 18
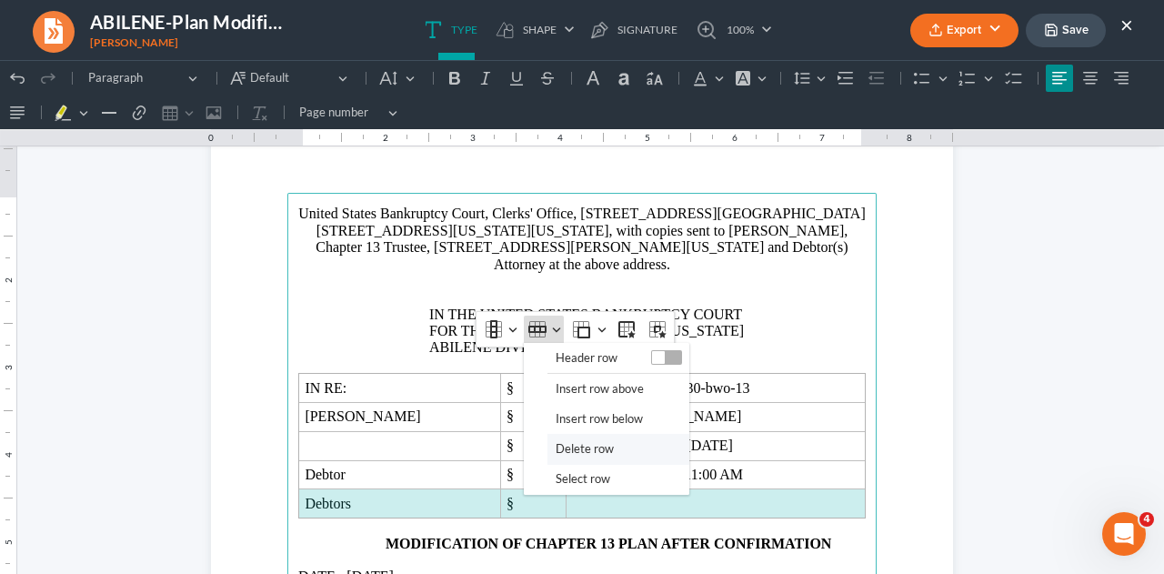
click at [564, 443] on span "Delete row" at bounding box center [584, 448] width 58 height 21
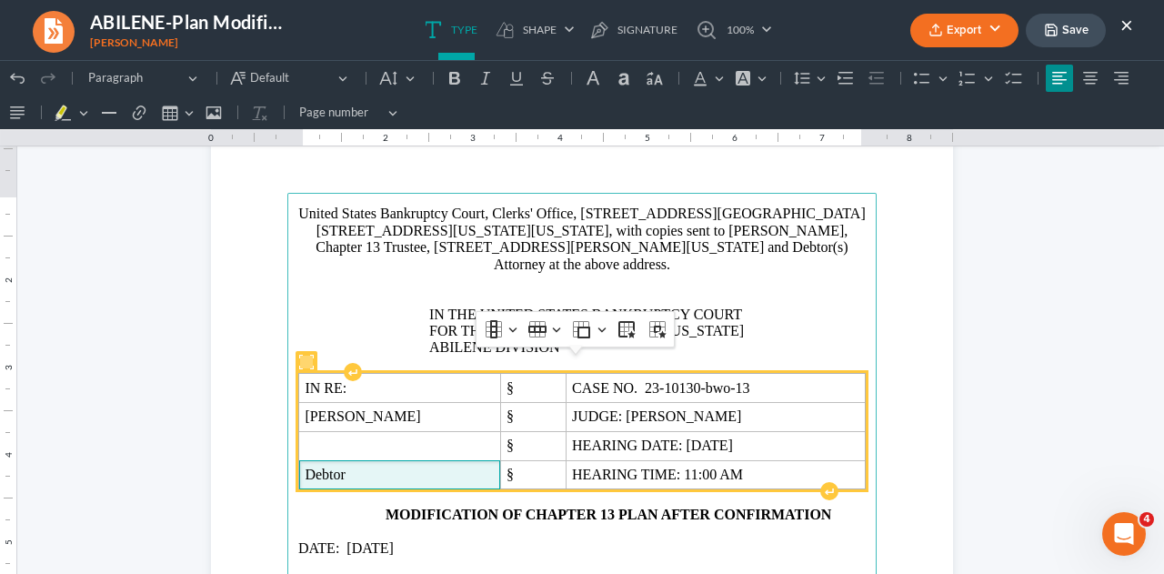
click at [393, 466] on span "Debtor" at bounding box center [399, 474] width 189 height 16
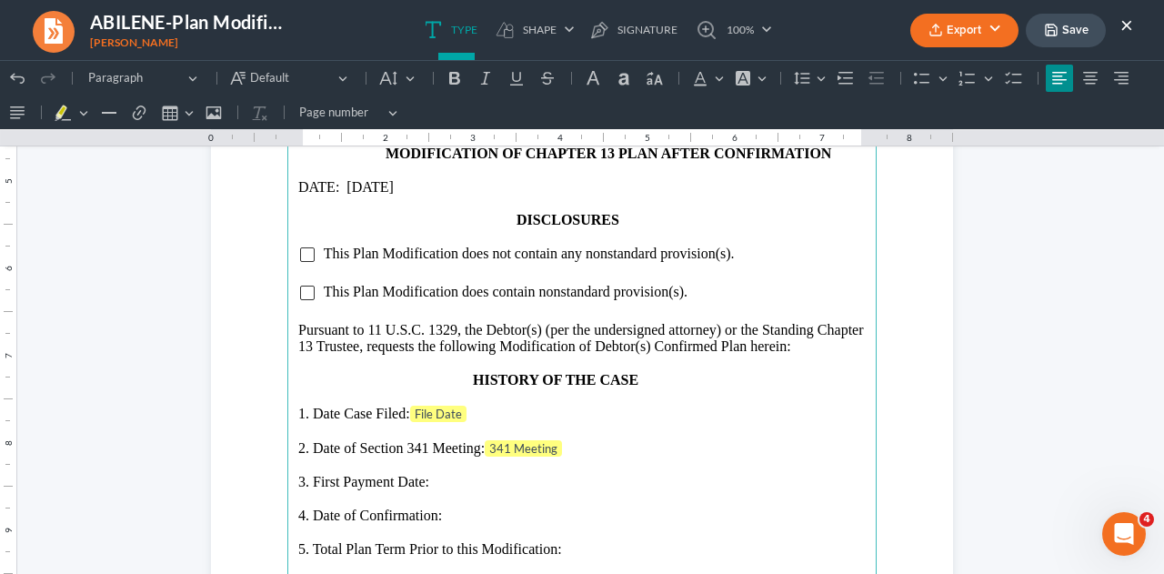
scroll to position [1452, 0]
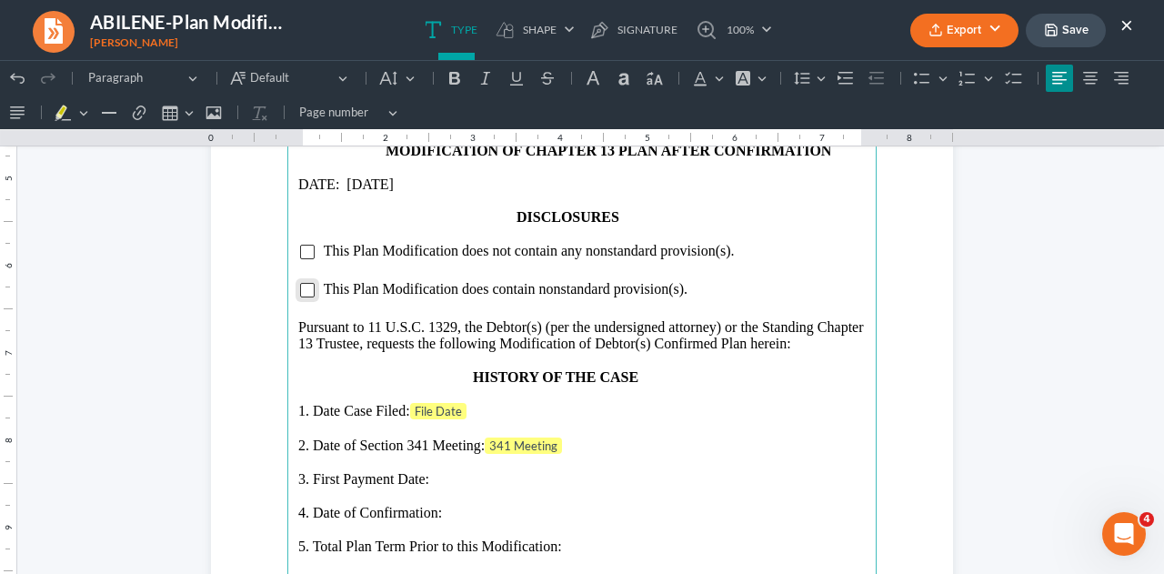
click at [301, 283] on input "Rich Text Editor, page-1-main" at bounding box center [307, 290] width 15 height 15
drag, startPoint x: 332, startPoint y: 230, endPoint x: 811, endPoint y: 233, distance: 479.0
click at [811, 243] on li "This Plan Modification does not contain any nonstandard provision(s)." at bounding box center [594, 251] width 543 height 16
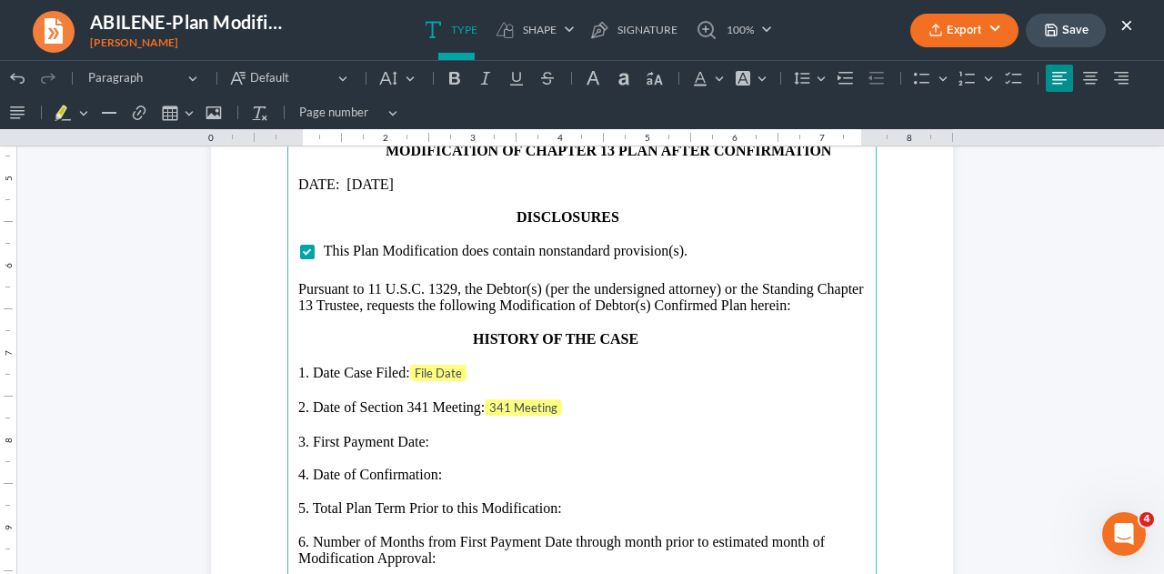
click at [496, 365] on p "1. Date Case Filed: File Date" at bounding box center [581, 374] width 567 height 18
click at [582, 398] on p "2. Date of Section 341 Meeting: 341 Meeting" at bounding box center [581, 407] width 567 height 18
click at [475, 431] on p "3. First Payment Date:" at bounding box center [581, 439] width 567 height 16
click at [465, 464] on p "4. Date of Confirmation:" at bounding box center [581, 472] width 567 height 16
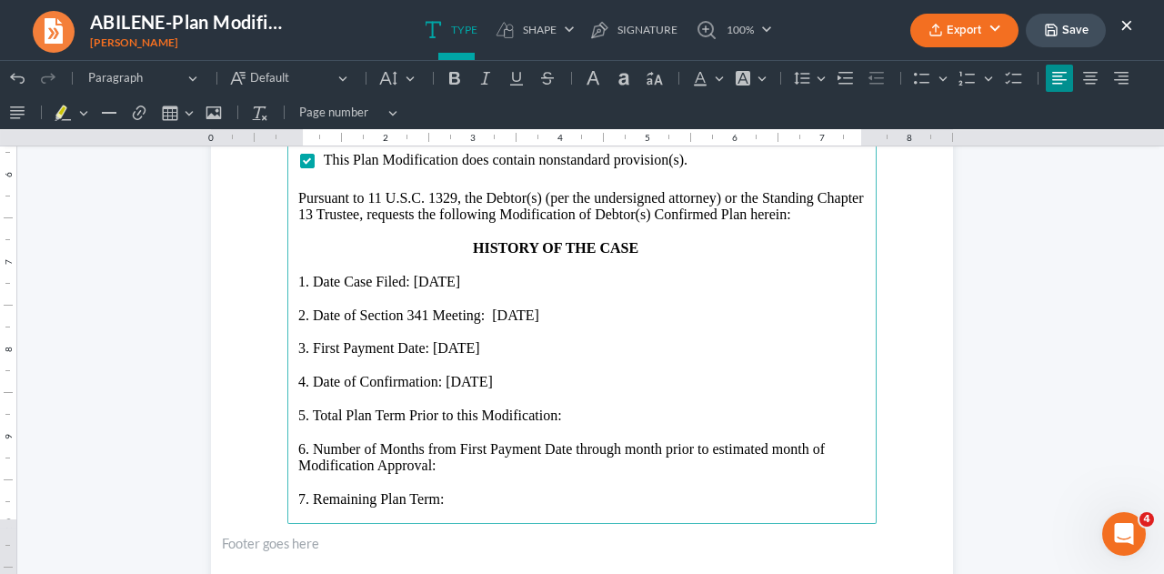
scroll to position [1633, 0]
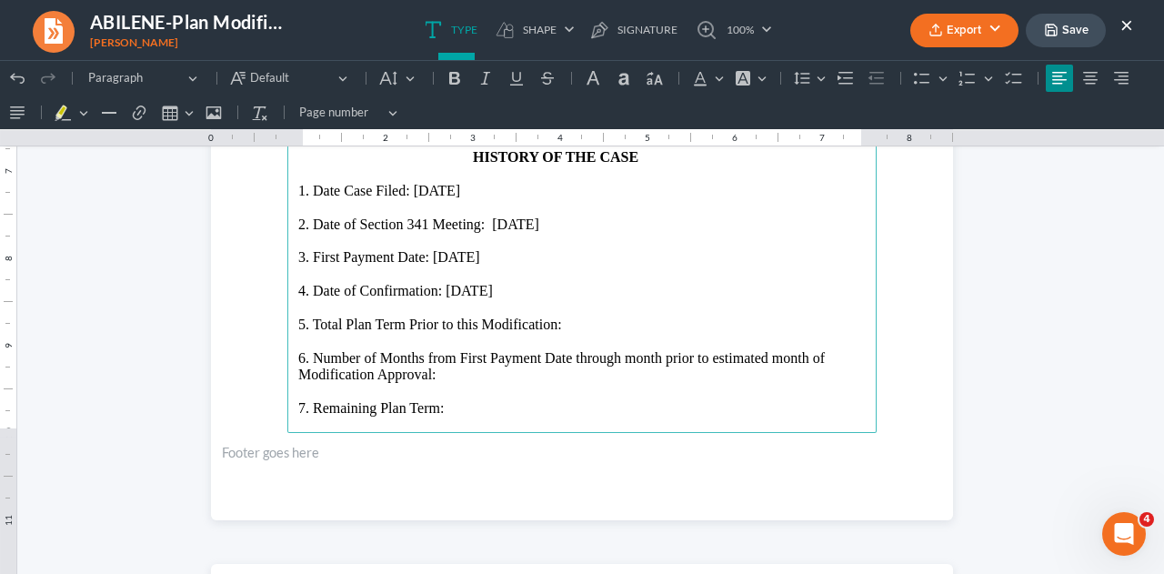
click at [566, 316] on p "5. Total Plan Term Prior to this Modification:" at bounding box center [581, 324] width 567 height 16
click at [464, 358] on p "6. Number of Months from First Payment Date through month prior to estimated mo…" at bounding box center [581, 367] width 567 height 34
click at [456, 400] on p "7. Remaining Plan Term:" at bounding box center [581, 408] width 567 height 16
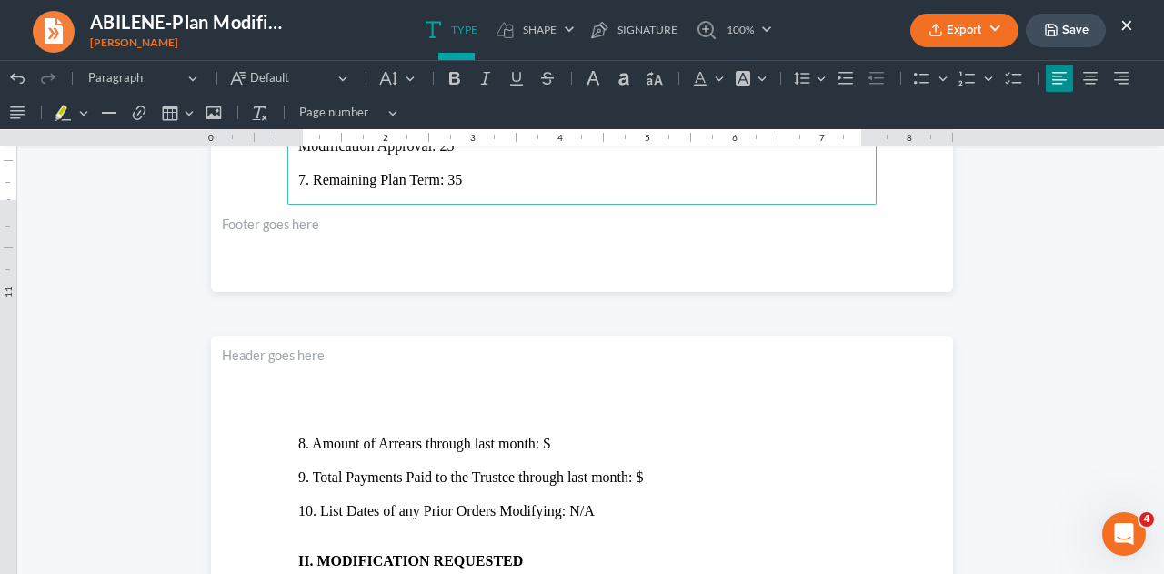
scroll to position [1997, 0]
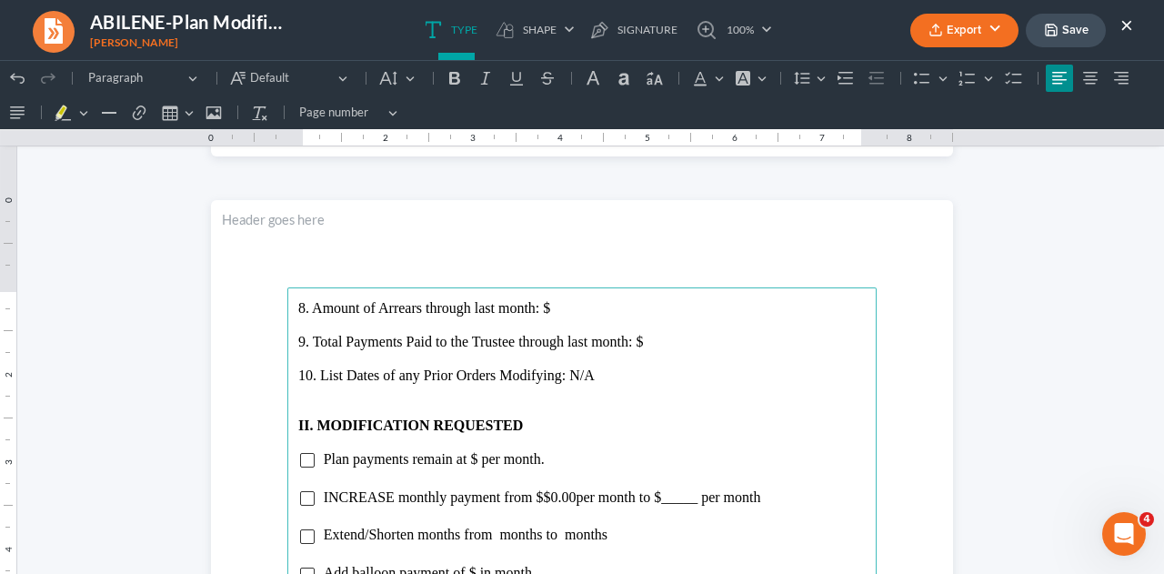
click at [560, 315] on p "8. Amount of Arrears through last month: $" at bounding box center [581, 308] width 567 height 16
click at [676, 334] on p "9. Total Payments Paid to the Trustee through last month: $" at bounding box center [581, 342] width 567 height 16
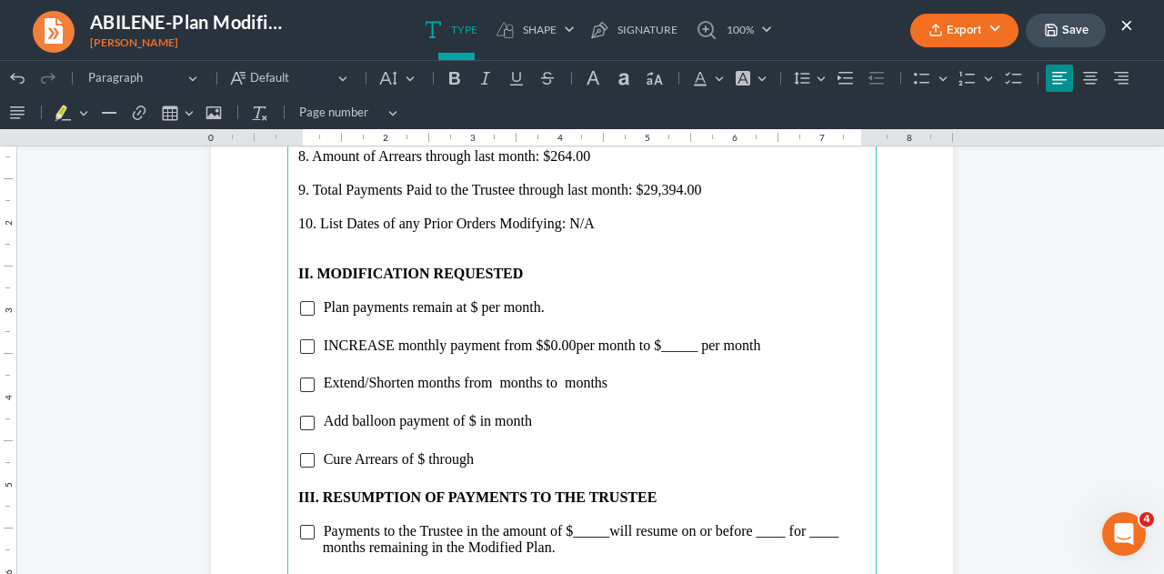
scroll to position [2179, 0]
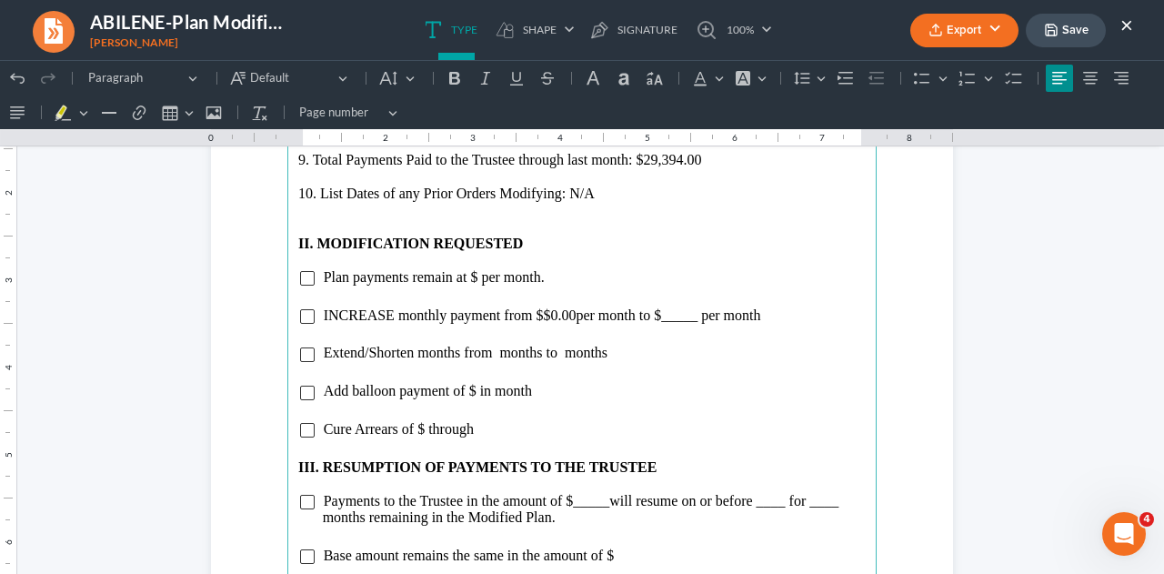
click at [449, 227] on p "Rich Text Editor, page-2-main" at bounding box center [581, 227] width 567 height 16
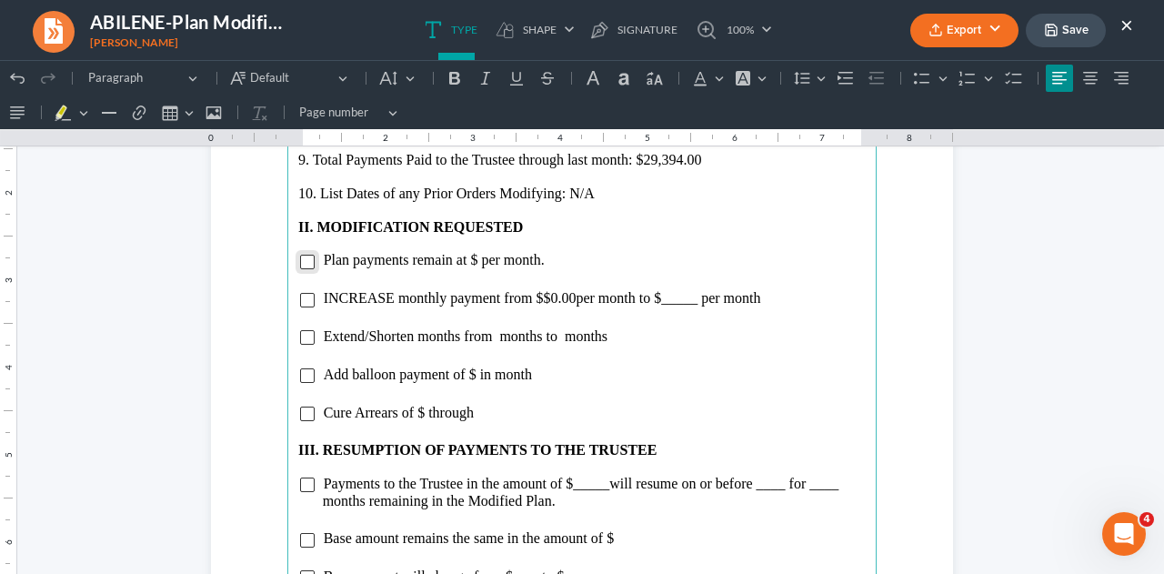
click at [301, 259] on input "Rich Text Editor, page-2-main" at bounding box center [307, 262] width 15 height 15
click at [472, 258] on span "Plan payments remain at $ per month." at bounding box center [434, 259] width 221 height 15
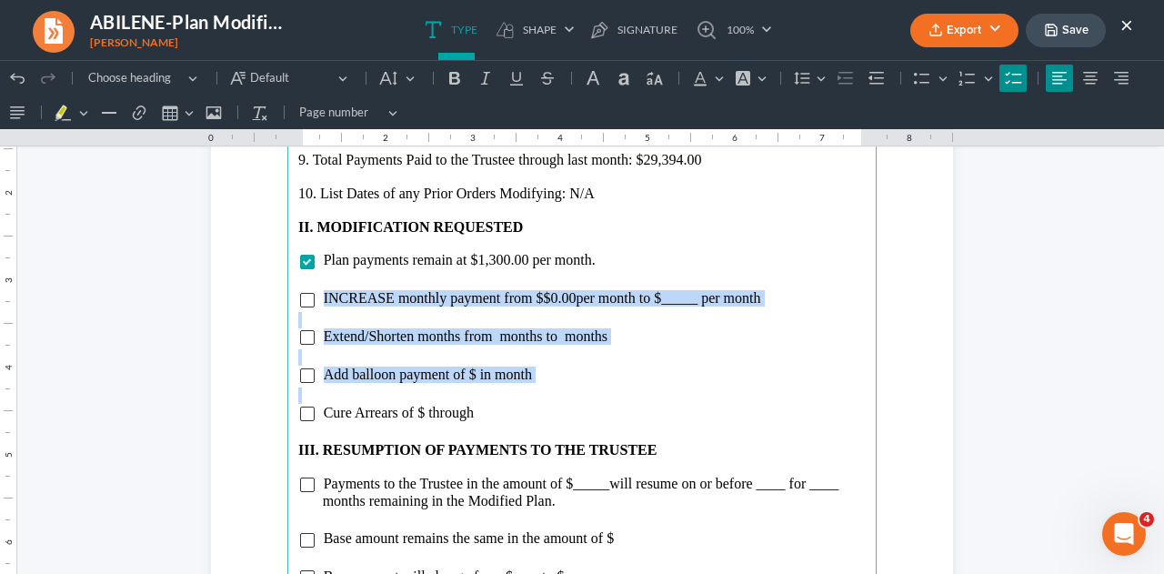
drag, startPoint x: 312, startPoint y: 296, endPoint x: 565, endPoint y: 383, distance: 267.9
click at [565, 383] on main "8. Amount of Arrears through last month: $264.00 9. Total Payments Paid to the …" at bounding box center [581, 497] width 589 height 785
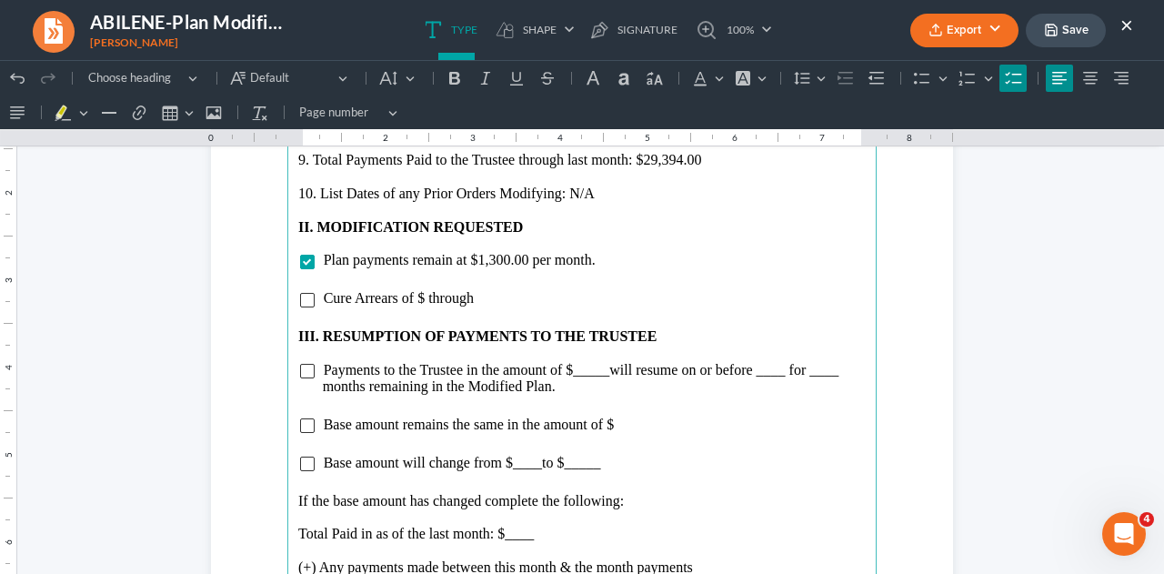
click at [419, 297] on span "Cure Arrears of $ through" at bounding box center [399, 297] width 150 height 15
click at [301, 303] on input "Rich Text Editor, page-2-main" at bounding box center [307, 300] width 15 height 15
drag, startPoint x: 295, startPoint y: 373, endPoint x: 512, endPoint y: 268, distance: 241.1
click at [300, 373] on input "Rich Text Editor, page-2-main" at bounding box center [307, 371] width 15 height 15
click at [604, 377] on li "Payments to the Trustee in the amount of $_____ will resume on or before ____ f…" at bounding box center [594, 379] width 543 height 34
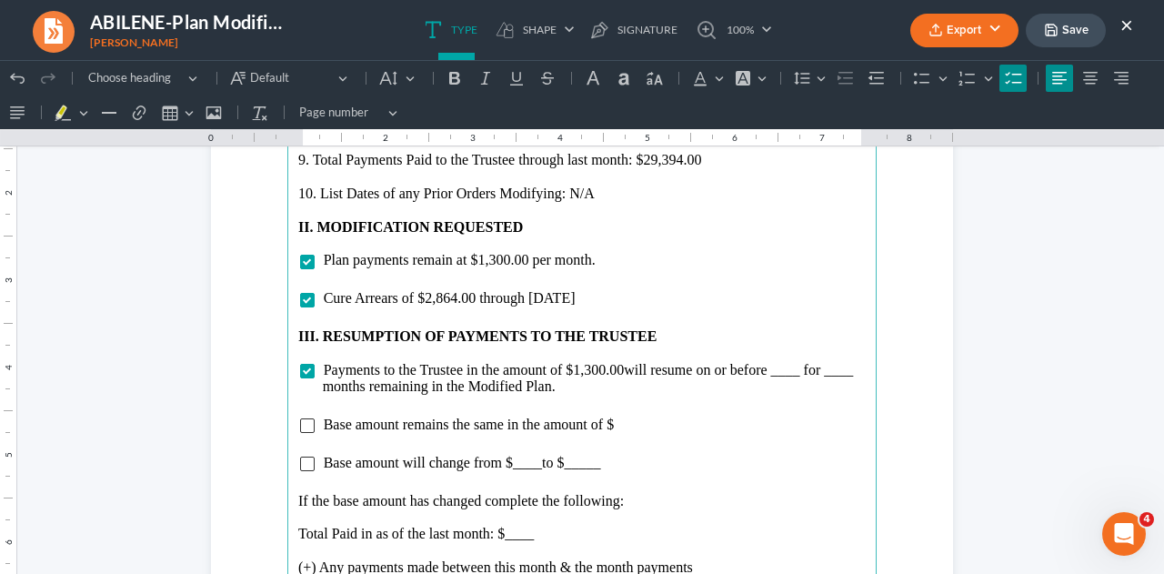
click at [796, 377] on li "Payments to the Trustee in the amount of $1,300.00 will resume on or before ___…" at bounding box center [594, 379] width 543 height 34
click at [365, 390] on span "will resume on or before [DATE] for ____ months remaining in the Modified Plan." at bounding box center [580, 378] width 515 height 32
click at [300, 466] on input "Rich Text Editor, page-2-main" at bounding box center [307, 463] width 15 height 15
click at [538, 474] on main "8. Amount of Arrears through last month: $264.00 9. Total Payments Paid to the …" at bounding box center [581, 497] width 589 height 785
click at [542, 466] on span "to $_____" at bounding box center [571, 461] width 58 height 15
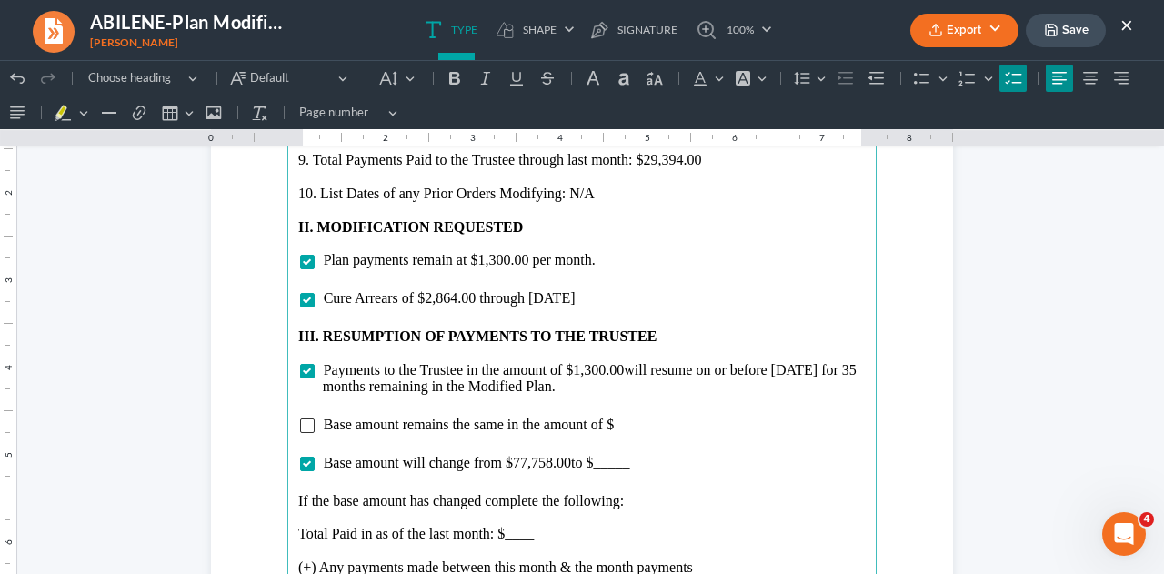
click at [638, 463] on li "Base amount will change from $77,758.00 to $_____" at bounding box center [594, 462] width 543 height 16
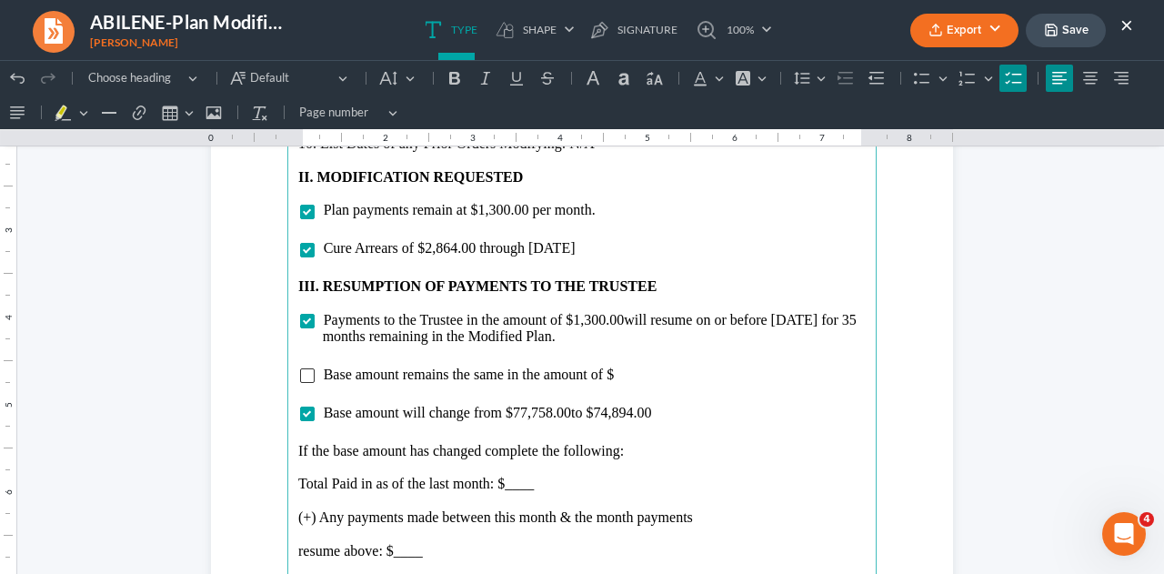
scroll to position [2270, 0]
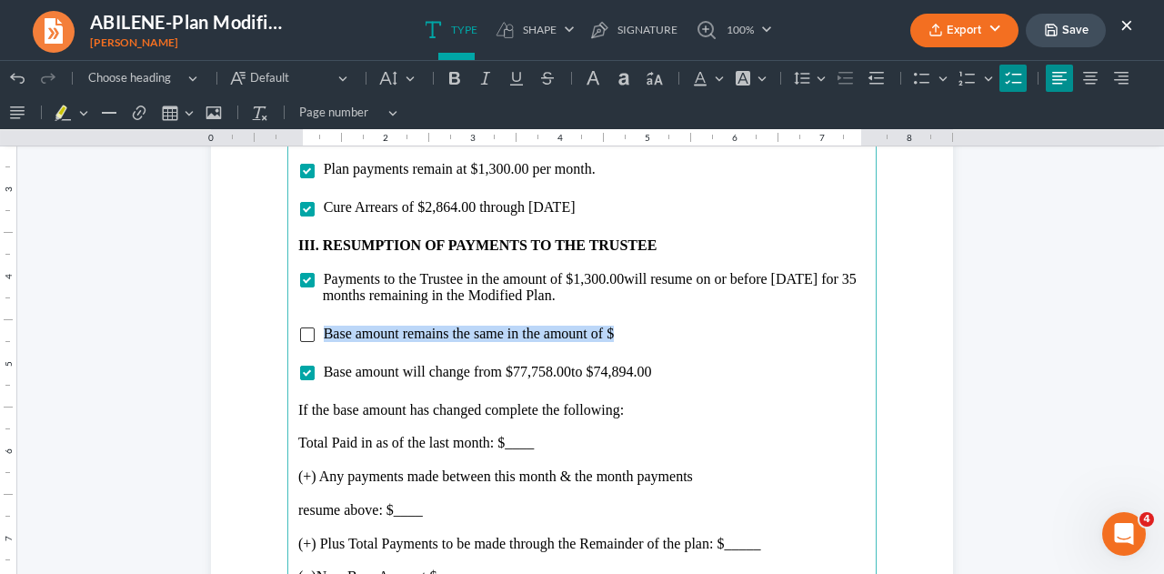
drag, startPoint x: 319, startPoint y: 329, endPoint x: 632, endPoint y: 340, distance: 312.9
click at [631, 339] on li "Base amount remains the same in the amount of $" at bounding box center [594, 333] width 543 height 16
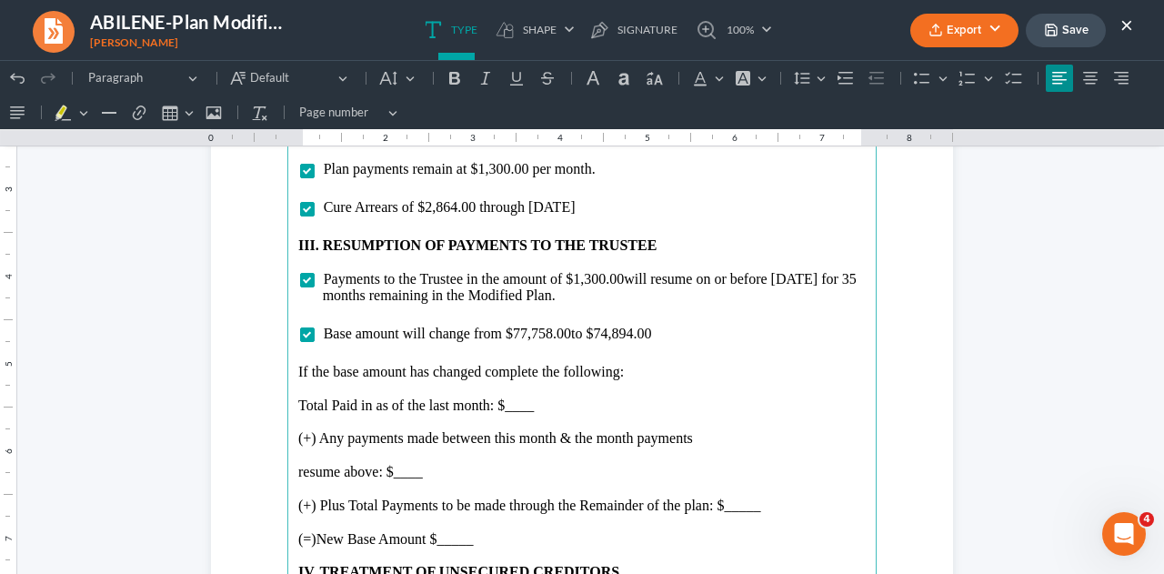
click at [562, 404] on p "Total Paid in as of the last month: $____" at bounding box center [581, 405] width 567 height 16
click at [446, 470] on p "resume above: $____" at bounding box center [581, 472] width 567 height 16
click at [766, 508] on p "(+) Plus Total Payments to be made through the Remainder of the plan: $_____" at bounding box center [581, 505] width 567 height 16
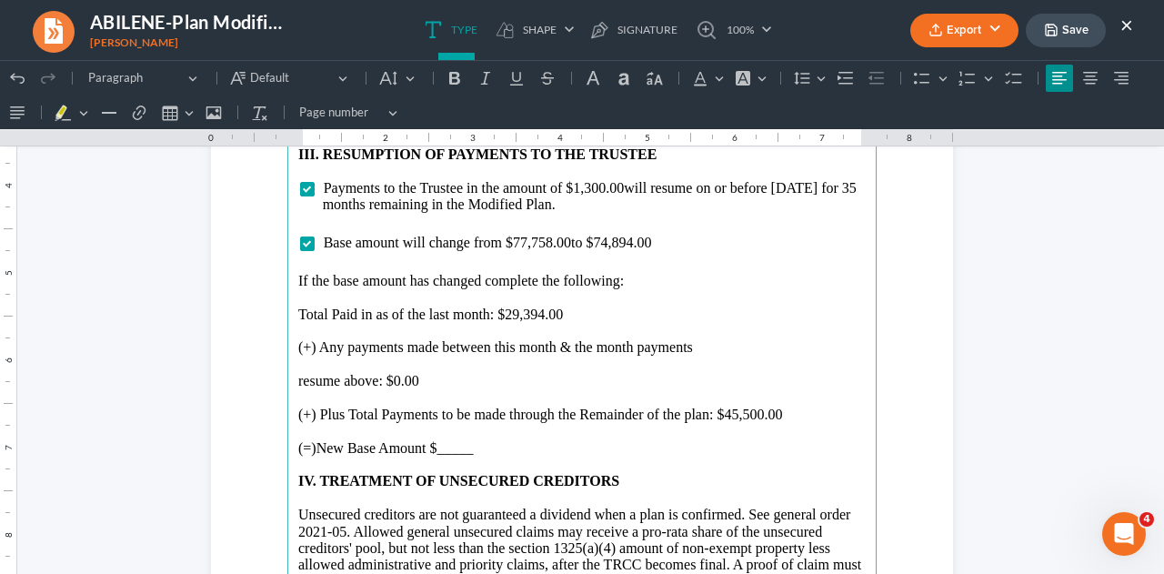
click at [464, 447] on p "(=)New Base Amount $_____" at bounding box center [581, 448] width 567 height 16
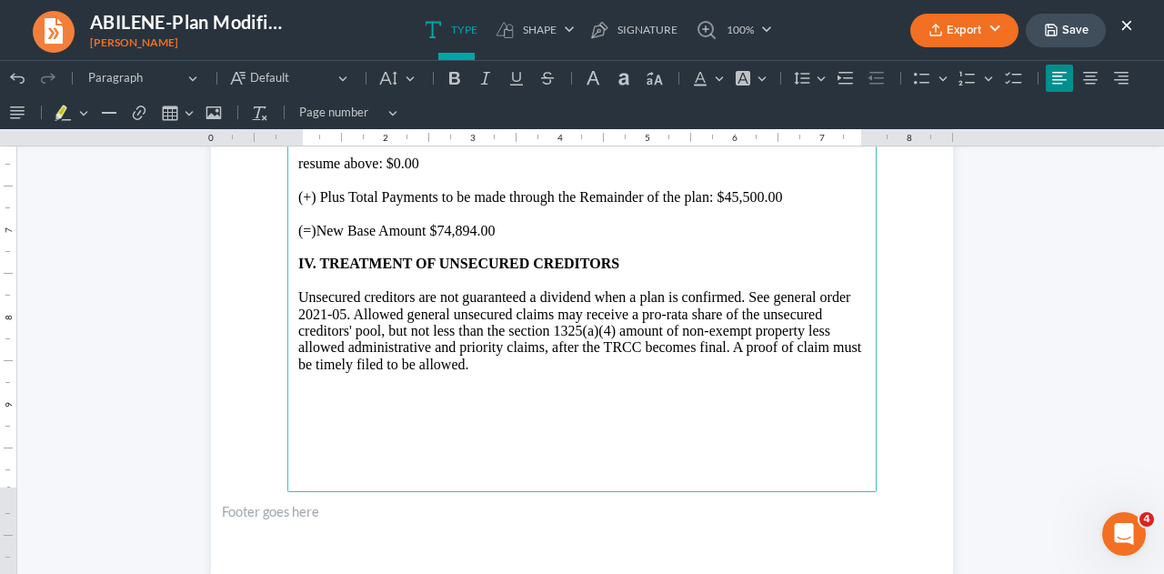
scroll to position [2633, 0]
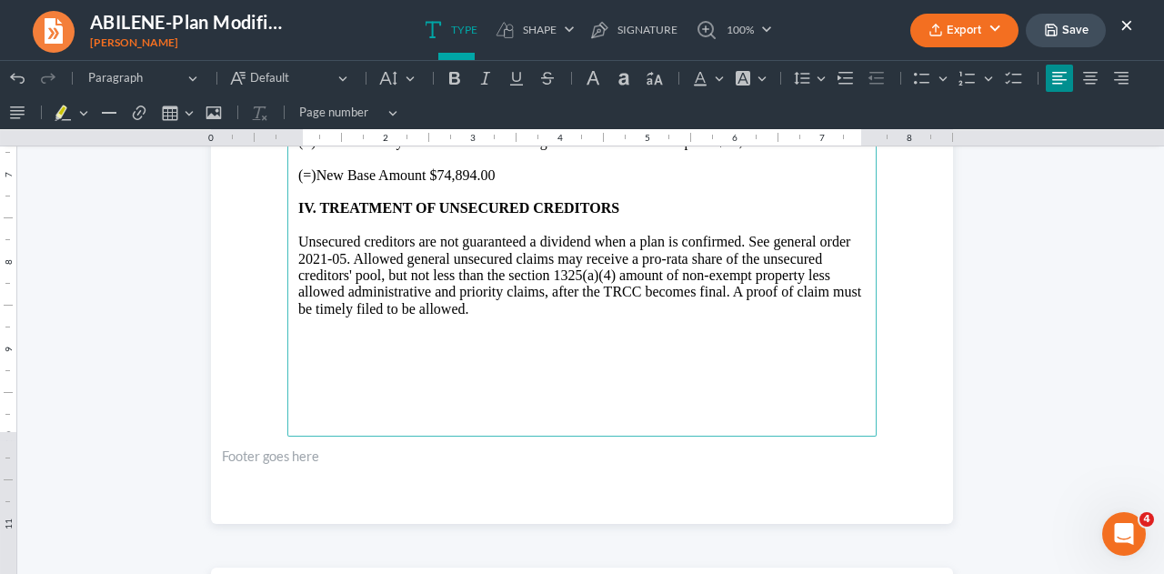
click at [480, 399] on main "8. Amount of Arrears through last month: $264.00 9. Total Payments Paid to the …" at bounding box center [581, 43] width 589 height 785
click at [387, 412] on main "8. Amount of Arrears through last month: $264.00 9. Total Payments Paid to the …" at bounding box center [581, 43] width 589 height 785
click at [333, 421] on main "8. Amount of Arrears through last month: $264.00 9. Total Payments Paid to the …" at bounding box center [581, 43] width 589 height 785
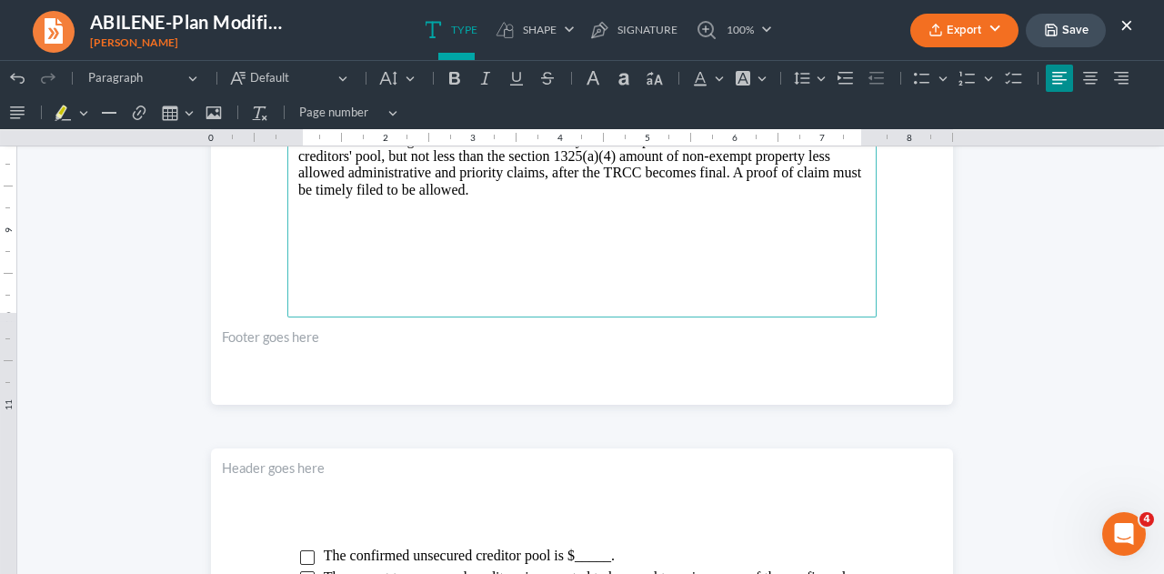
scroll to position [2815, 0]
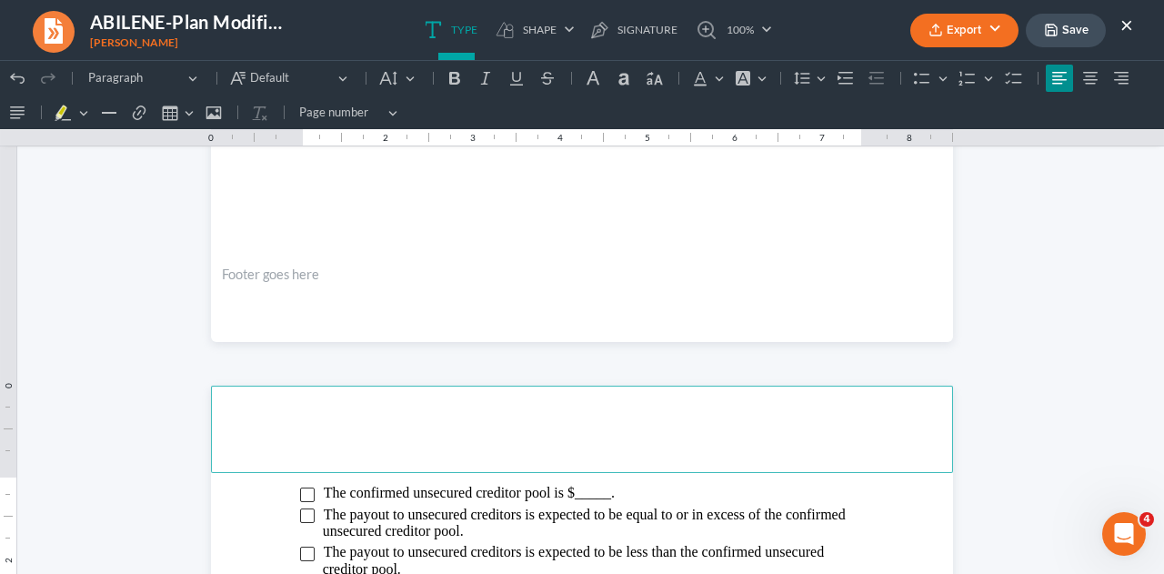
drag, startPoint x: 328, startPoint y: 432, endPoint x: 325, endPoint y: 390, distance: 41.9
click at [328, 432] on header "Rich Text Editor, page-3-header" at bounding box center [582, 428] width 742 height 87
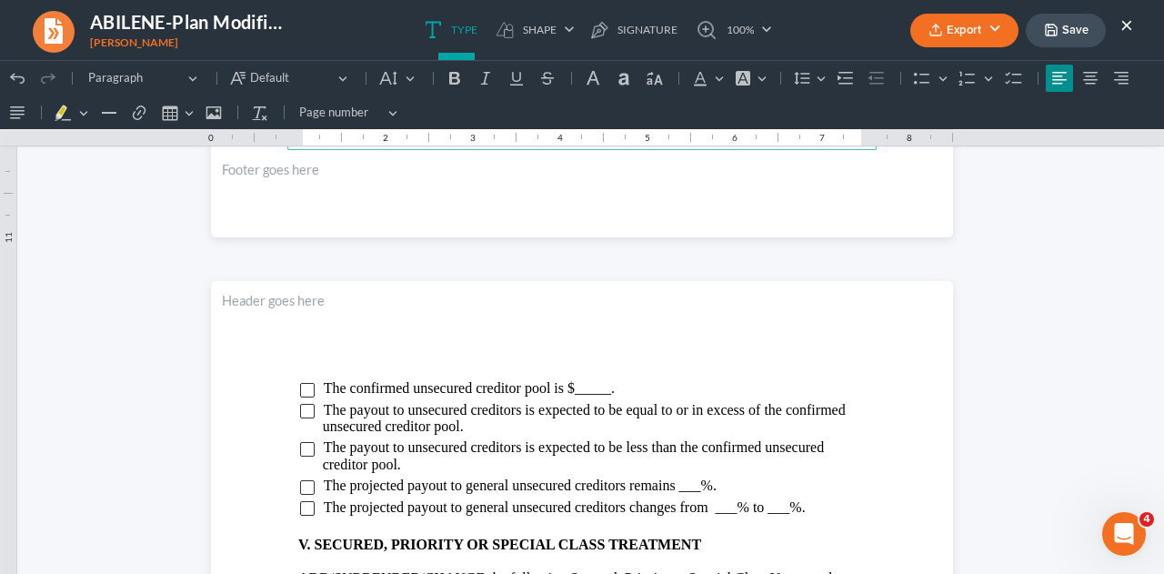
scroll to position [2997, 0]
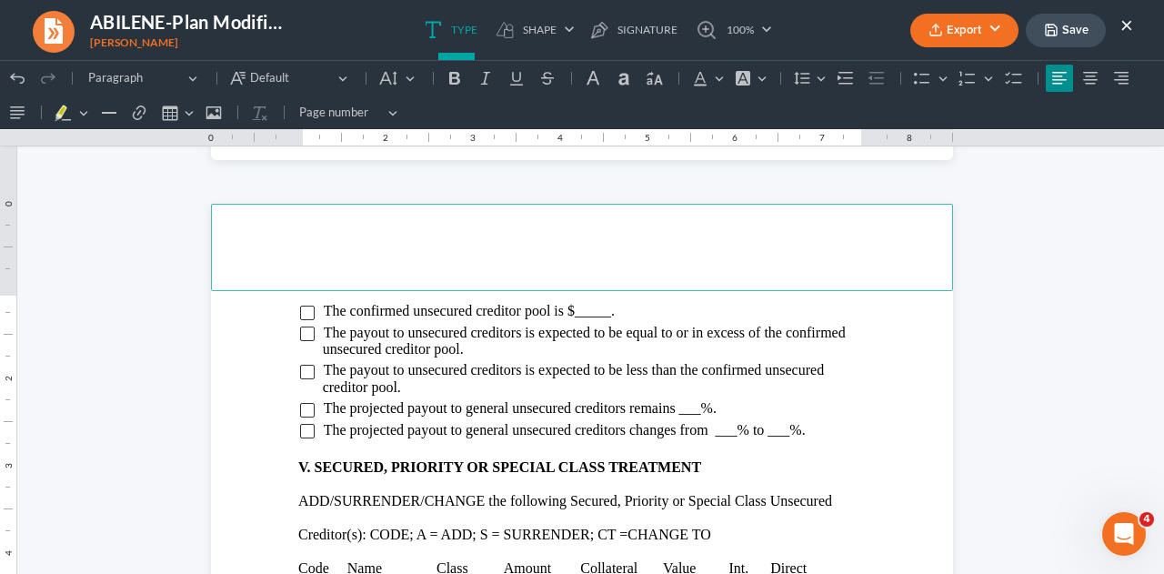
click at [604, 314] on span "The confirmed unsecured creditor pool is $_____." at bounding box center [469, 310] width 291 height 15
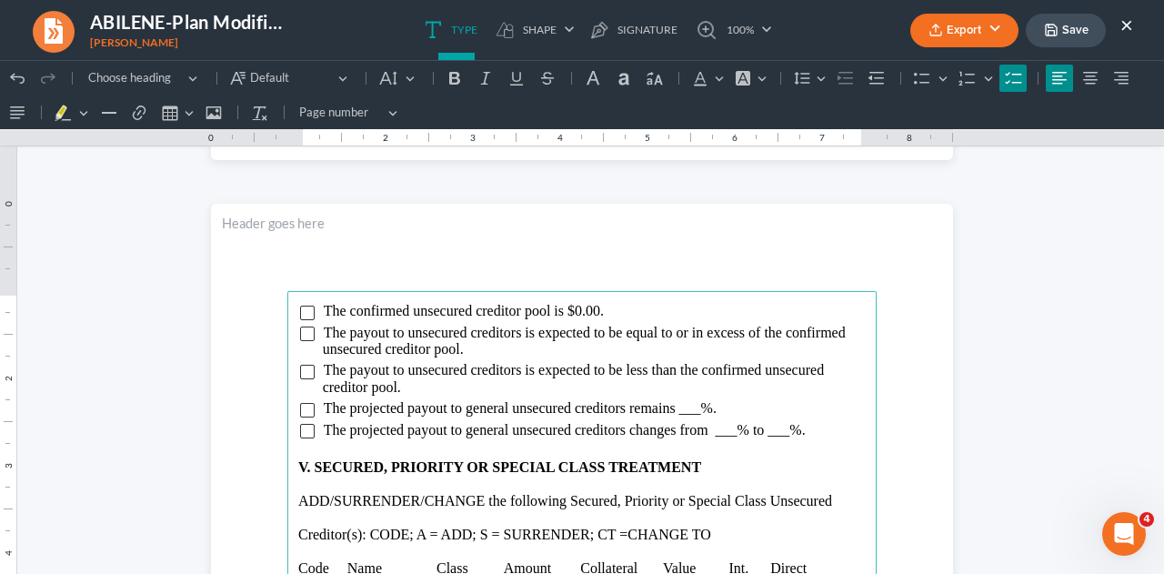
drag, startPoint x: 730, startPoint y: 430, endPoint x: 814, endPoint y: 503, distance: 110.8
click at [730, 430] on span "The projected payout to general unsecured creditors changes from ___% to ___%." at bounding box center [565, 429] width 482 height 15
click at [300, 311] on input "Rich Text Editor, page-3-main" at bounding box center [307, 312] width 15 height 15
click at [300, 430] on input "Rich Text Editor, page-3-main" at bounding box center [307, 431] width 15 height 15
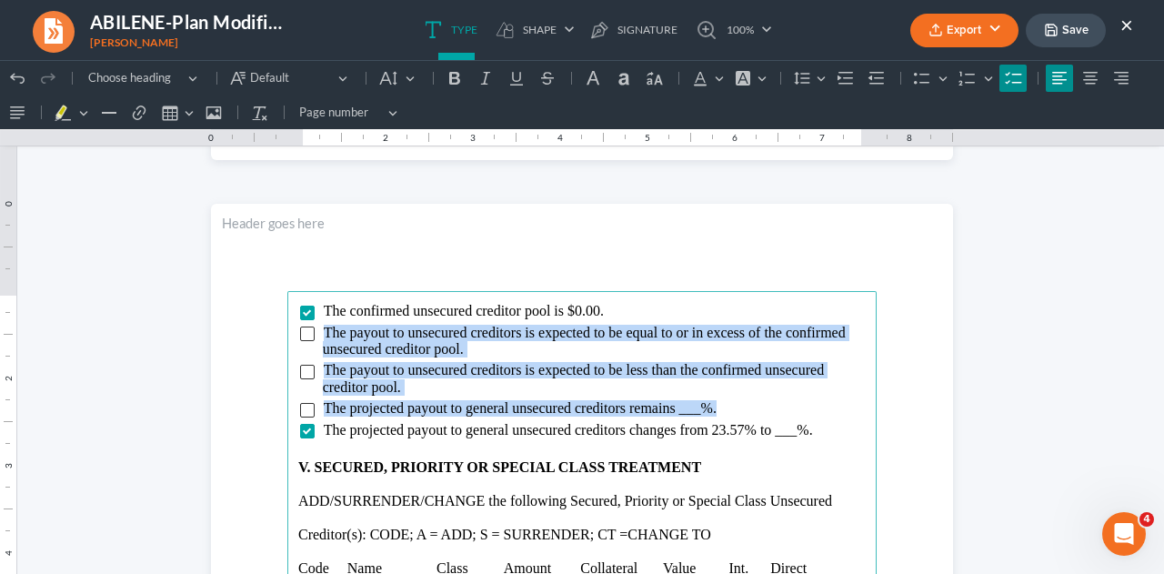
drag, startPoint x: 316, startPoint y: 334, endPoint x: 734, endPoint y: 399, distance: 423.2
click at [734, 399] on ul "The confirmed unsecured creditor pool is $0.00. The payout to unsecured credito…" at bounding box center [581, 371] width 567 height 135
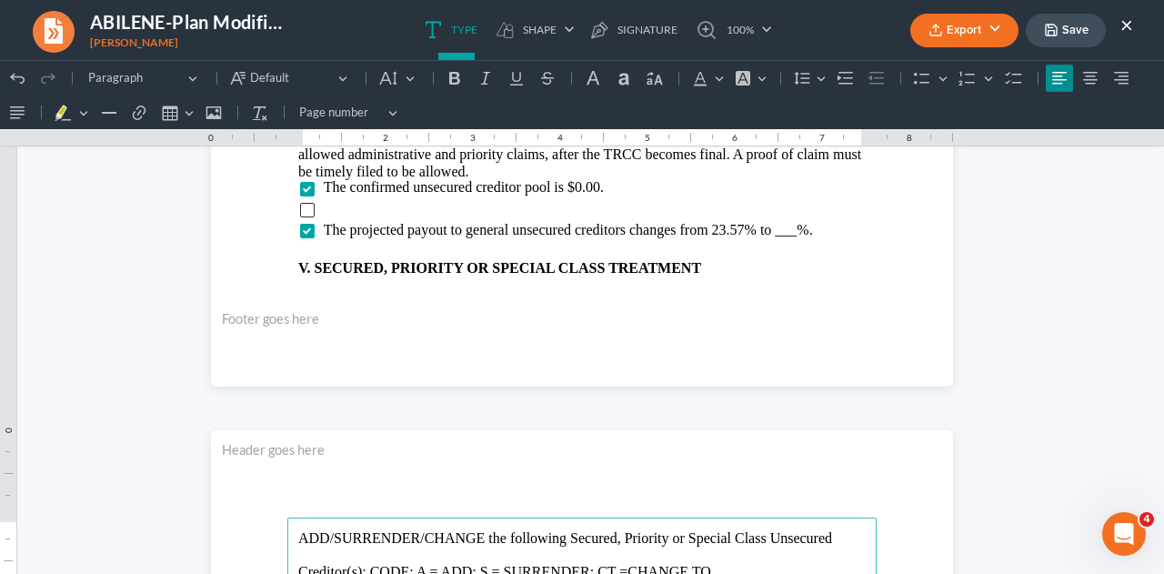
scroll to position [2743, 0]
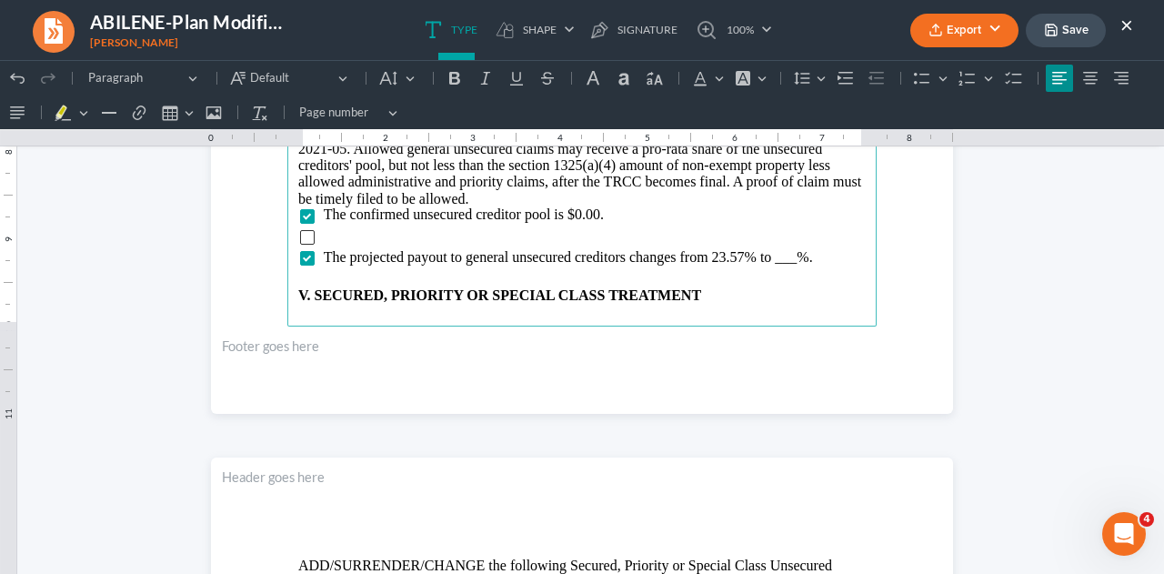
click at [325, 234] on li "Rich Text Editor, page-2-main" at bounding box center [594, 236] width 543 height 16
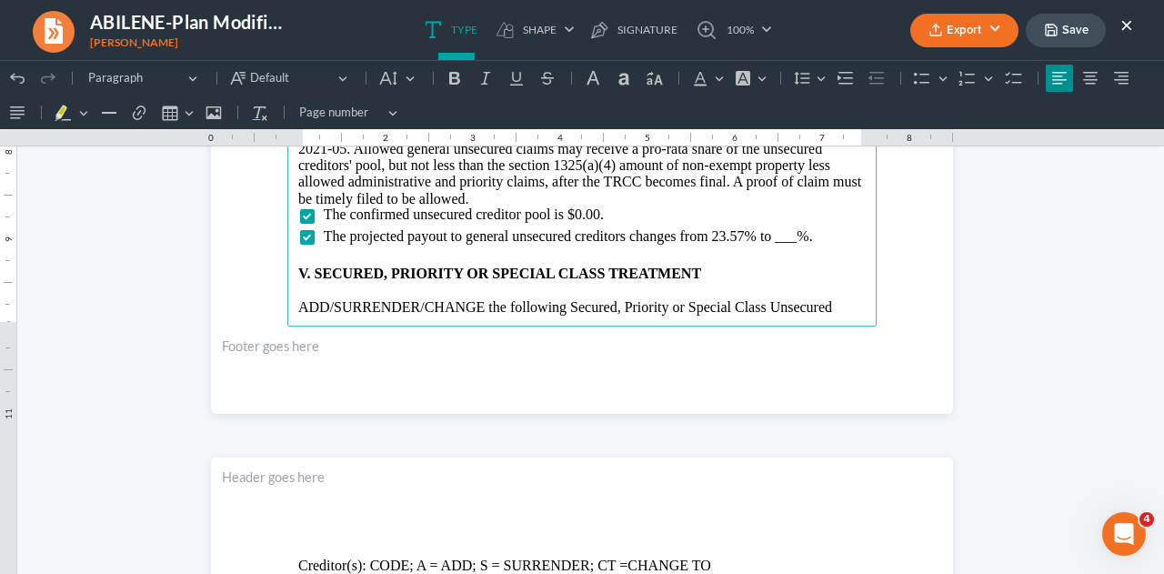
click at [491, 200] on p "be timely filed to be allowed." at bounding box center [581, 199] width 567 height 16
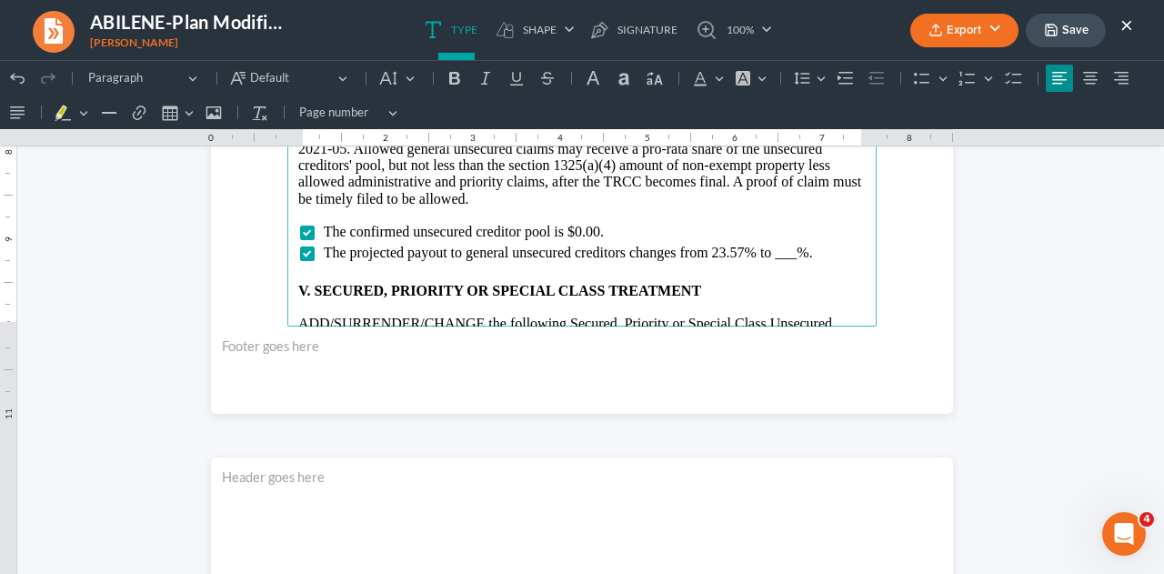
click at [358, 271] on p "Rich Text Editor, page-2-main" at bounding box center [581, 273] width 567 height 16
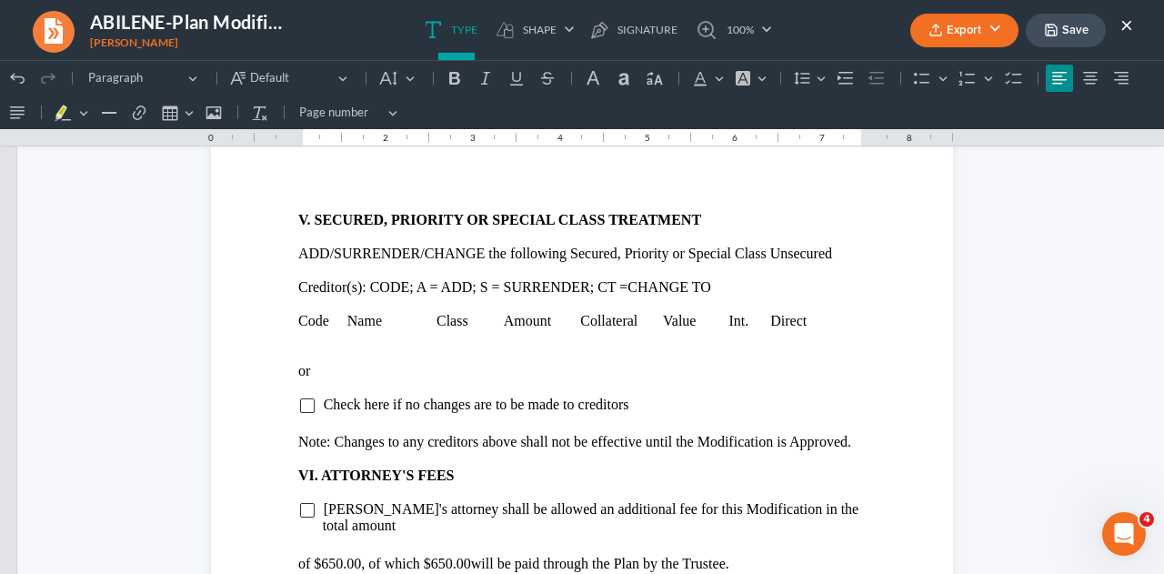
scroll to position [3107, 0]
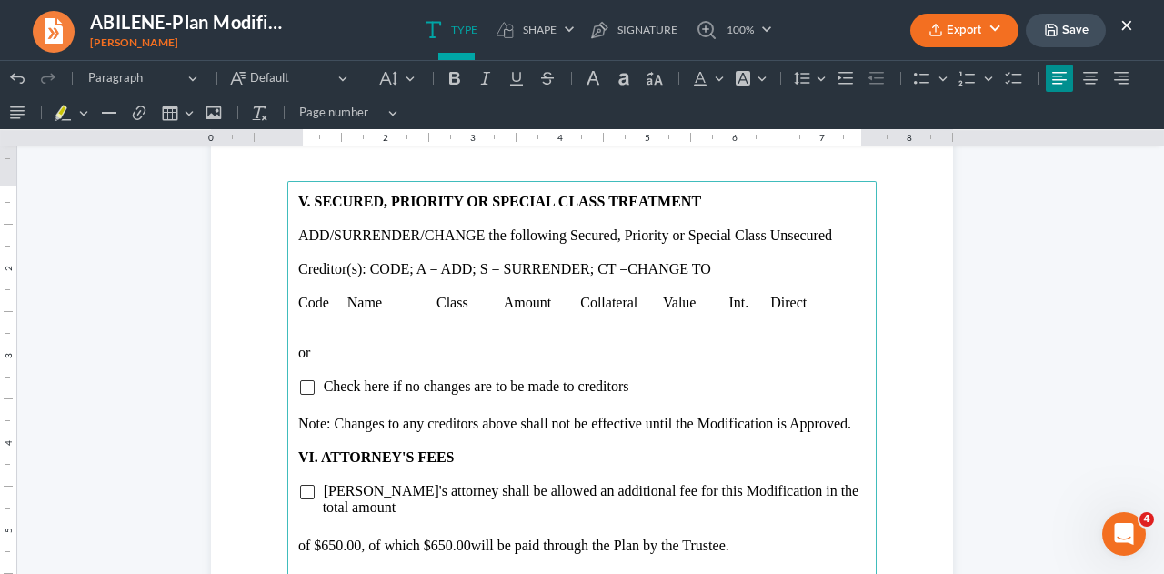
click at [324, 255] on p "Rich Text Editor, page-3-main" at bounding box center [581, 253] width 567 height 16
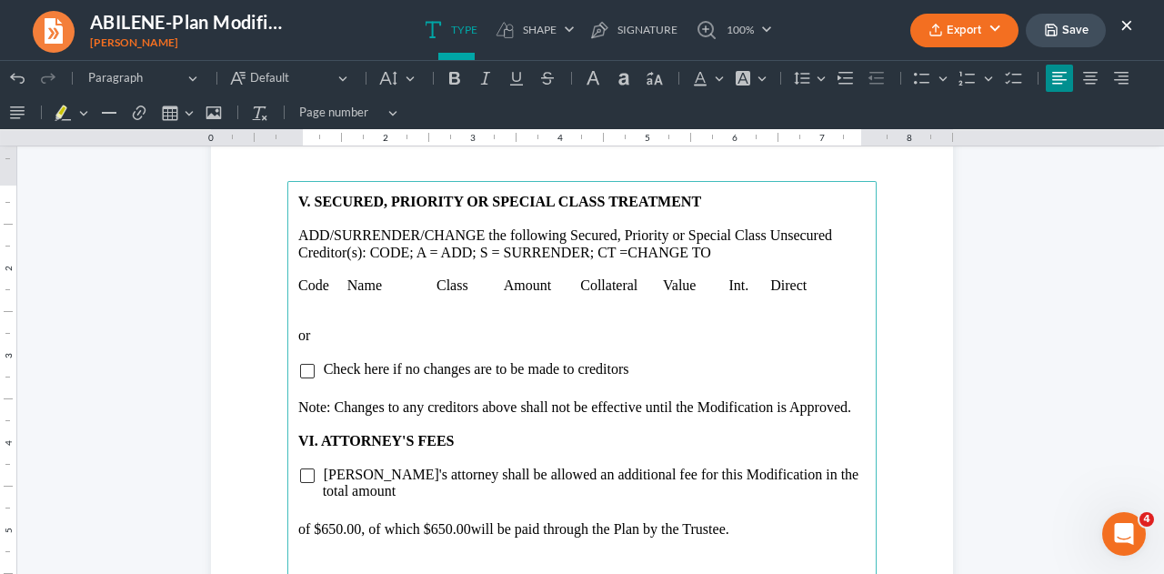
click at [298, 304] on p "Rich Text Editor, page-3-main" at bounding box center [581, 303] width 567 height 16
click at [156, 111] on button "Insert table Insert table" at bounding box center [176, 112] width 40 height 27
click at [256, 139] on div "Editor toolbar" at bounding box center [260, 140] width 11 height 10
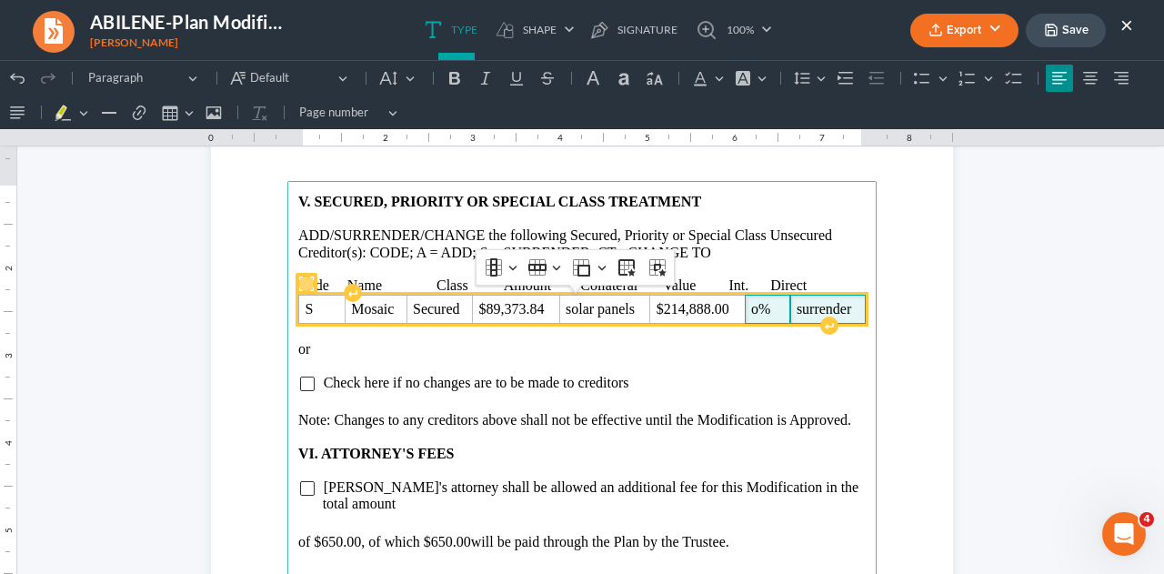
click at [751, 308] on span "o%" at bounding box center [768, 309] width 34 height 16
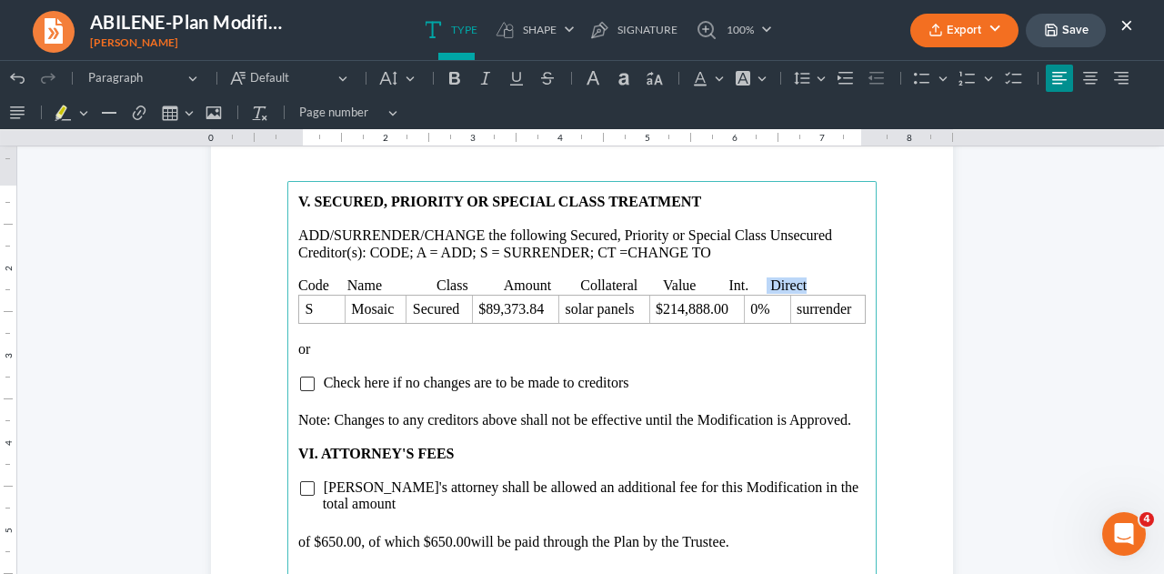
drag, startPoint x: 764, startPoint y: 281, endPoint x: 832, endPoint y: 285, distance: 68.3
click at [832, 284] on p "Code Name Class Amount Collateral Value Int. Direct" at bounding box center [581, 285] width 567 height 16
click at [431, 281] on p "Code Name Class Amount Collateral Value Int. Treatment" at bounding box center [581, 285] width 567 height 16
click at [635, 284] on p "Code Name Class Amount Collateral Value Int. Treatment" at bounding box center [581, 285] width 567 height 16
click at [705, 281] on p "Code Name Class Amount Collateral Value Int. Treatment" at bounding box center [581, 285] width 567 height 16
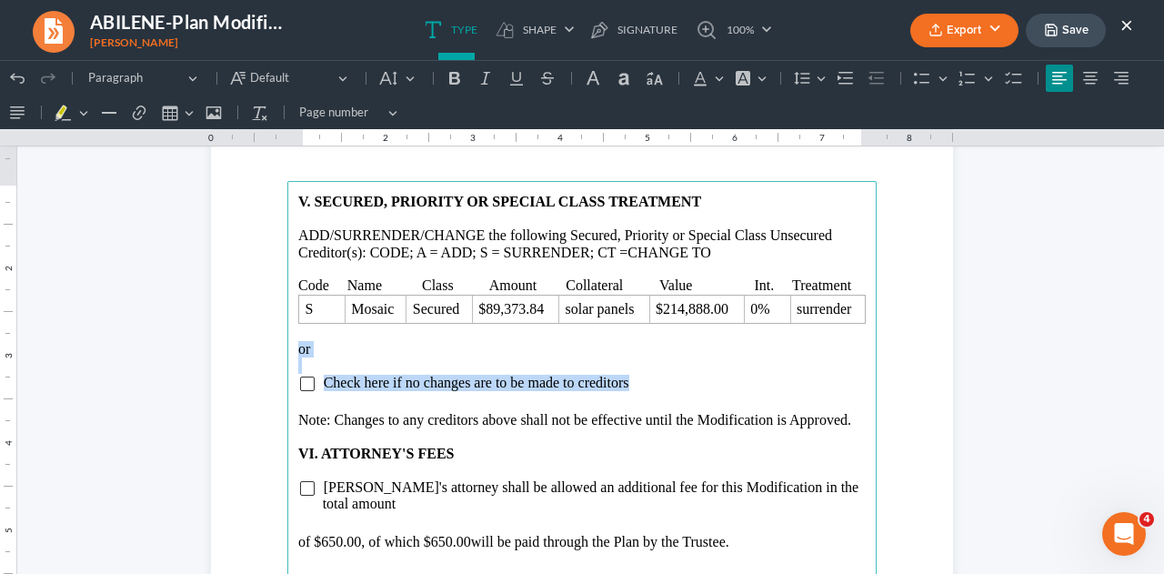
drag, startPoint x: 291, startPoint y: 346, endPoint x: 682, endPoint y: 385, distance: 392.7
click at [682, 385] on main "V. SECURED, PRIORITY OR SPECIAL CLASS TREATMENT ADD/SURRENDER/CHANGE the follow…" at bounding box center [581, 573] width 589 height 785
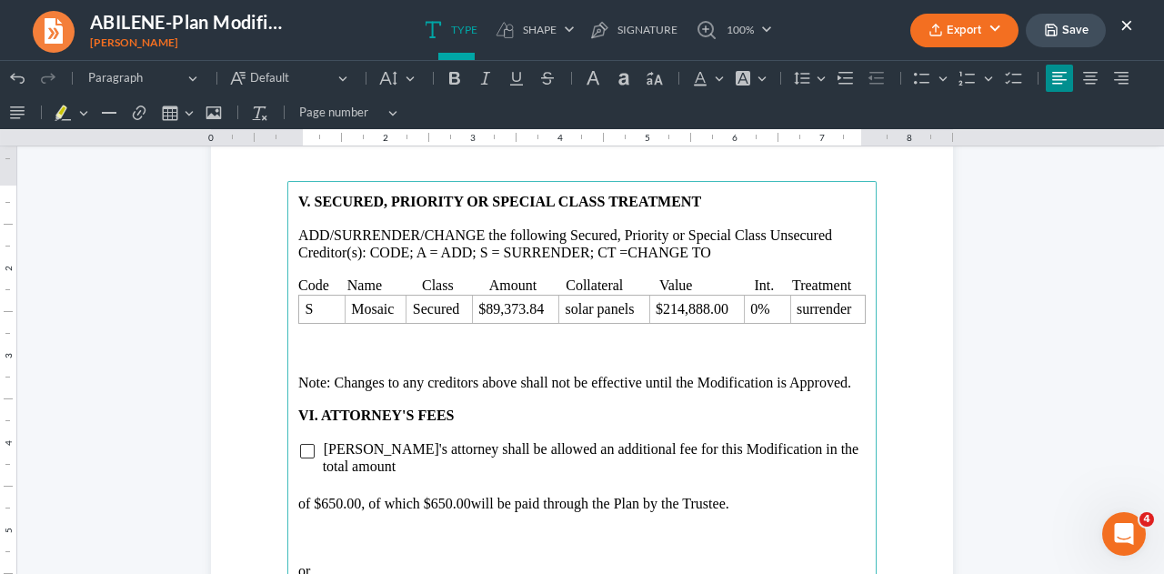
click at [287, 380] on main "V. SECURED, PRIORITY OR SPECIAL CLASS TREATMENT ADD/SURRENDER/CHANGE the follow…" at bounding box center [581, 573] width 589 height 785
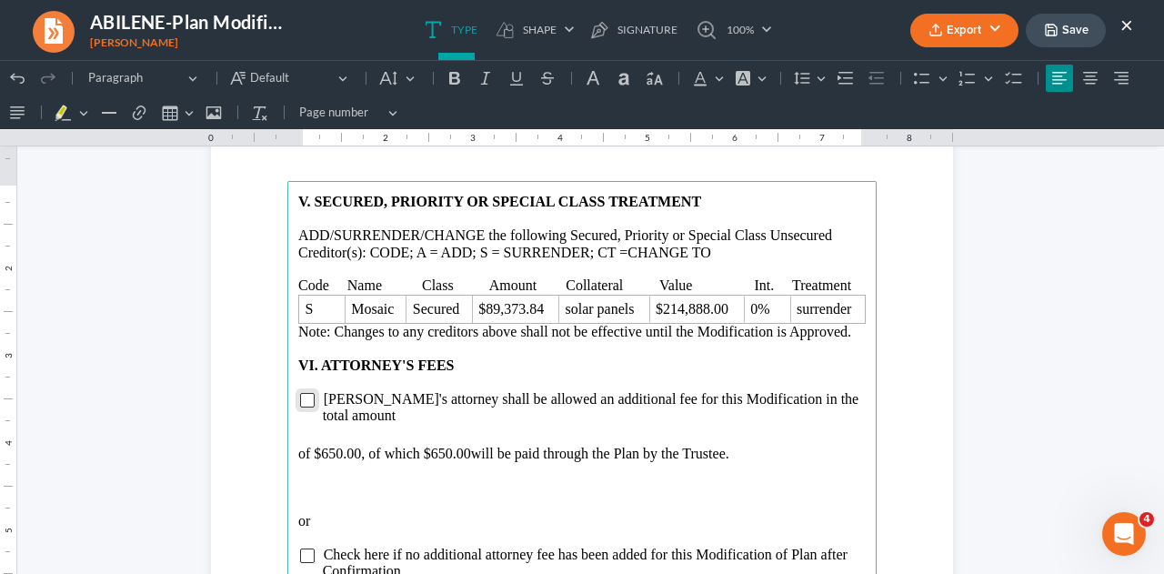
click at [300, 399] on input "Rich Text Editor, page-3-main" at bounding box center [307, 400] width 15 height 15
click at [287, 434] on main "V. SECURED, PRIORITY OR SPECIAL CLASS TREATMENT ADD/SURRENDER/CHANGE the follow…" at bounding box center [581, 573] width 589 height 785
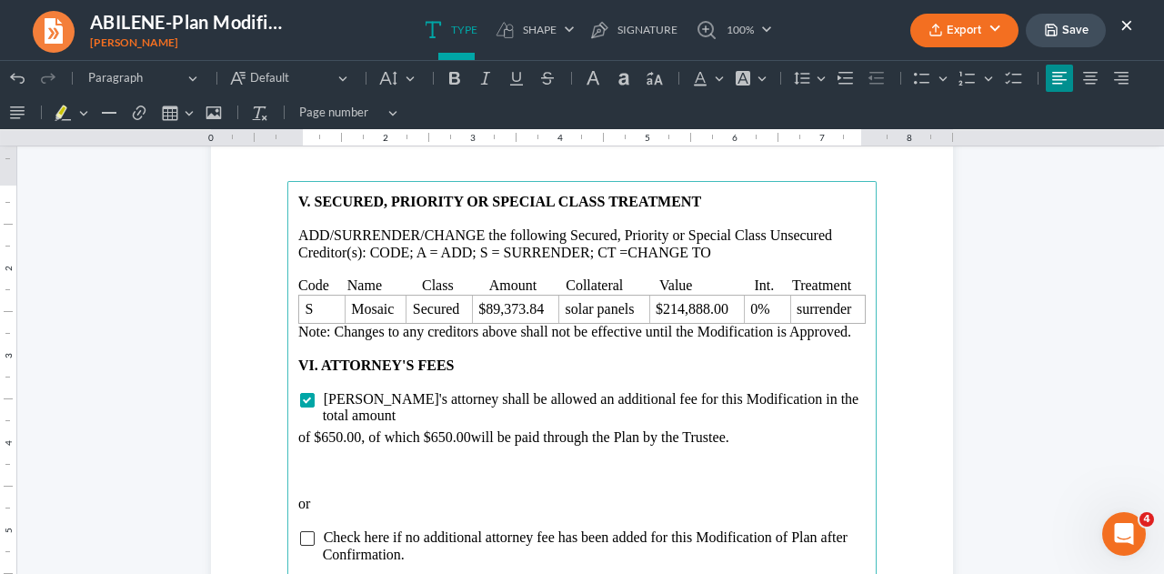
scroll to position [3198, 0]
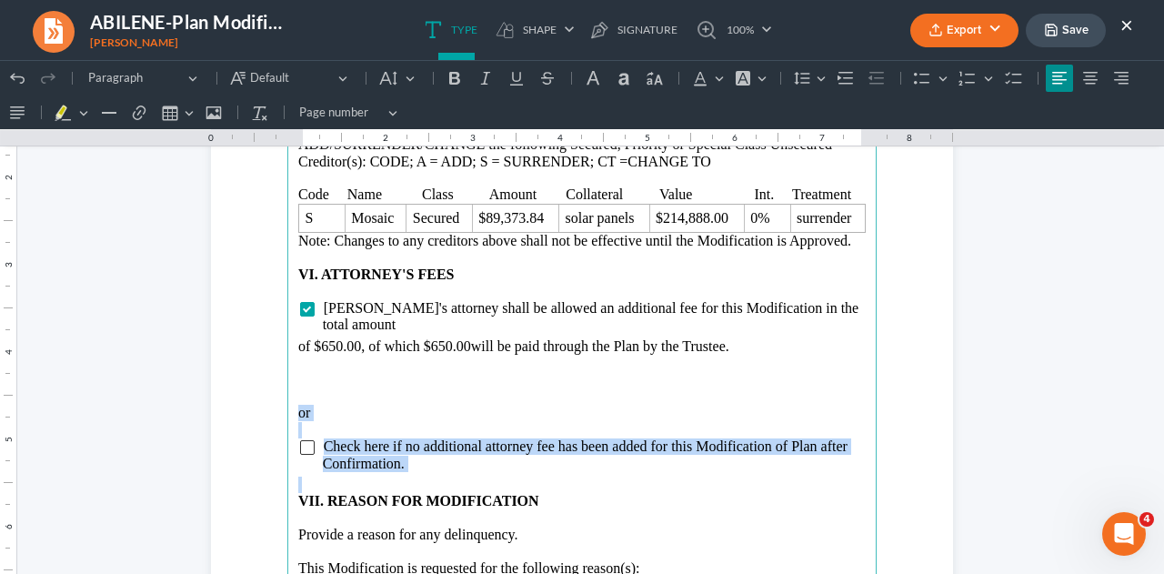
drag, startPoint x: 289, startPoint y: 401, endPoint x: 497, endPoint y: 463, distance: 217.1
click at [495, 463] on main "V. SECURED, PRIORITY OR SPECIAL CLASS TREATMENT ADD/SURRENDER/CHANGE the follow…" at bounding box center [581, 482] width 589 height 785
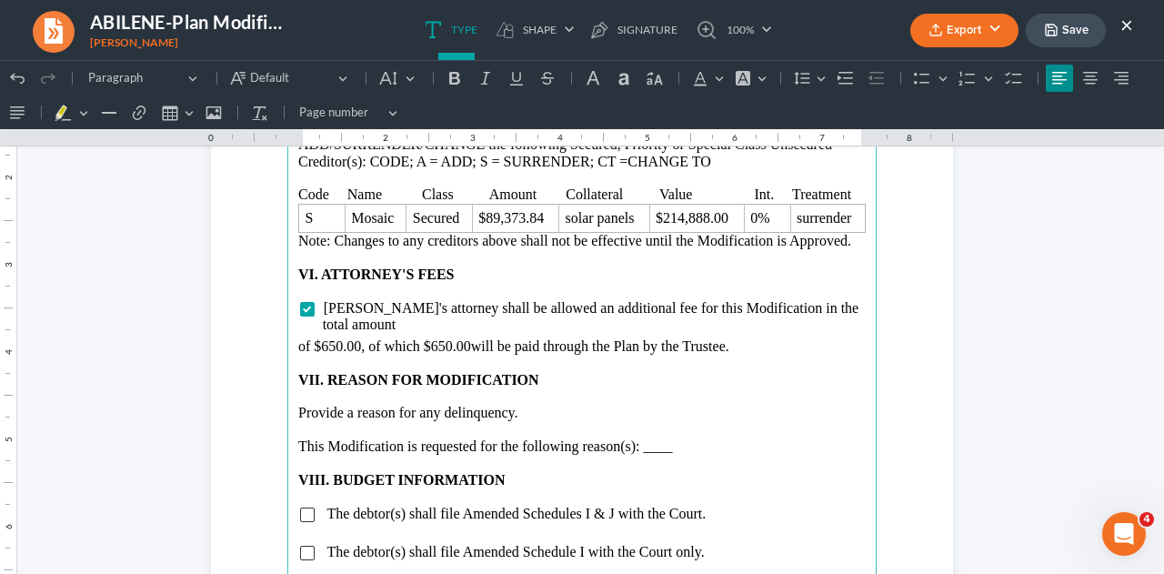
click at [685, 438] on p "This Modification is requested for the following reason(s): ____" at bounding box center [581, 446] width 567 height 16
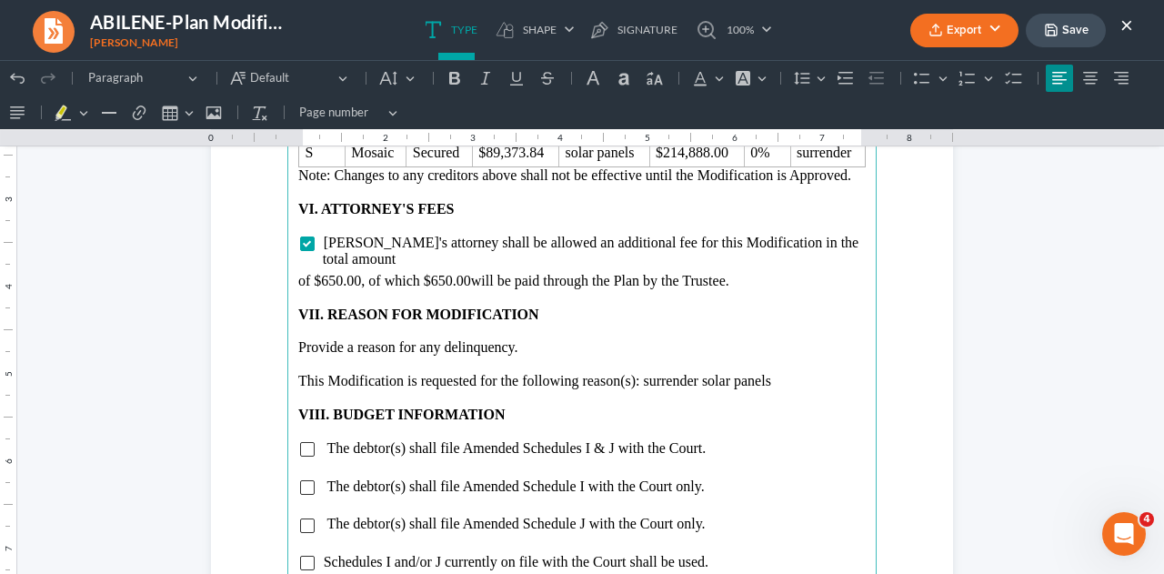
scroll to position [3380, 0]
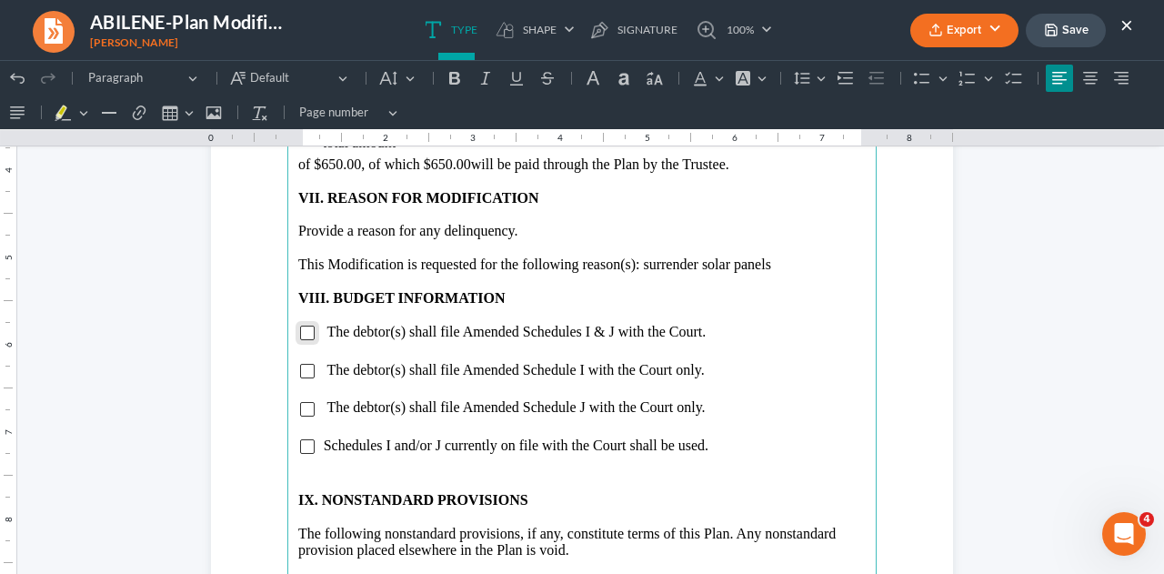
click at [300, 325] on input "Rich Text Editor, page-3-main" at bounding box center [307, 332] width 15 height 15
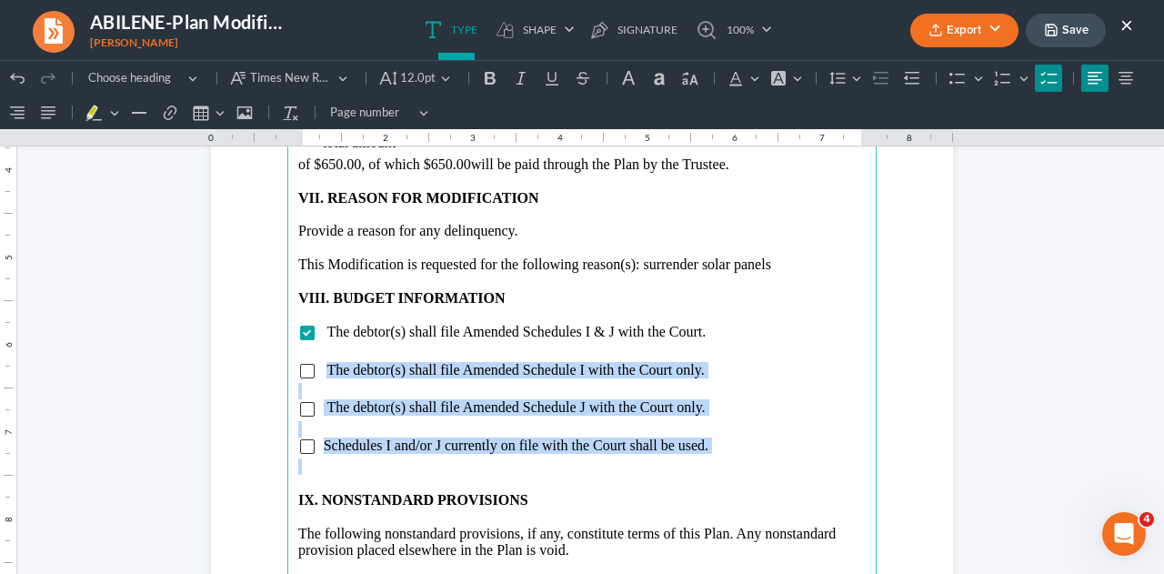
drag, startPoint x: 320, startPoint y: 352, endPoint x: 764, endPoint y: 450, distance: 454.3
click at [763, 450] on main "V. SECURED, PRIORITY OR SPECIAL CLASS TREATMENT ADD/SURRENDER/CHANGE the follow…" at bounding box center [581, 300] width 589 height 785
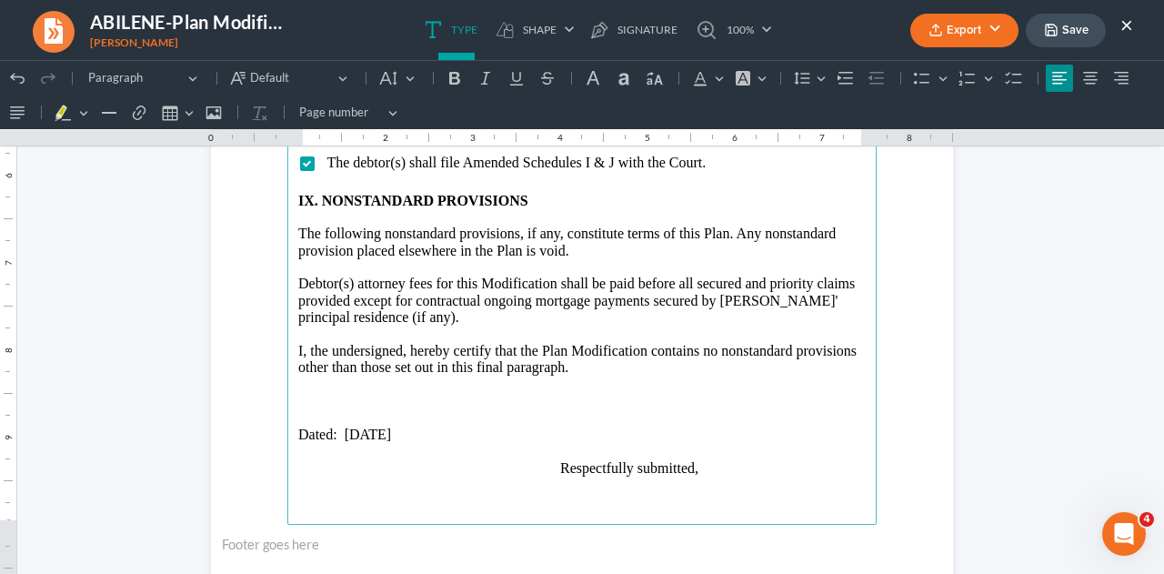
scroll to position [3561, 0]
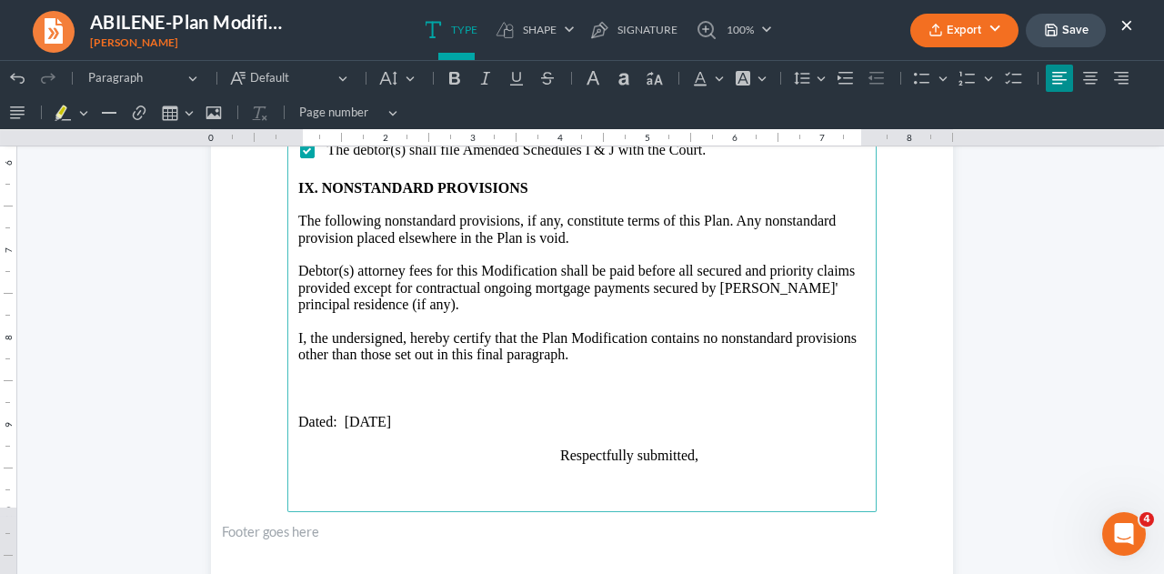
click at [408, 397] on p "Rich Text Editor, page-3-main" at bounding box center [581, 405] width 567 height 16
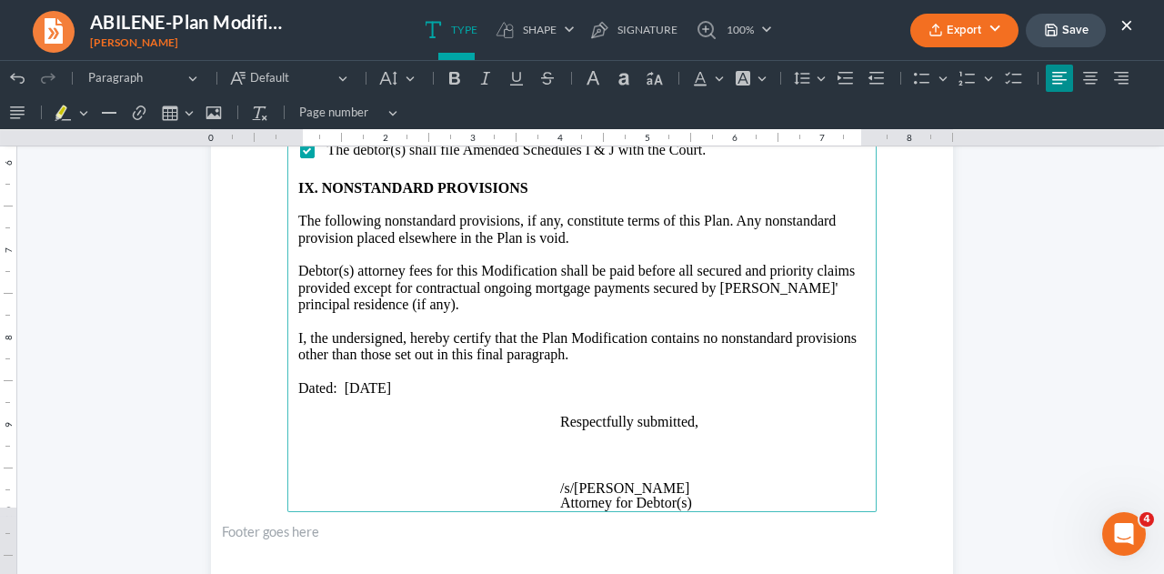
click at [596, 447] on p "Rich Text Editor, page-3-main" at bounding box center [712, 455] width 305 height 16
click at [713, 462] on p "Attorney for Debtor(s)" at bounding box center [712, 469] width 305 height 15
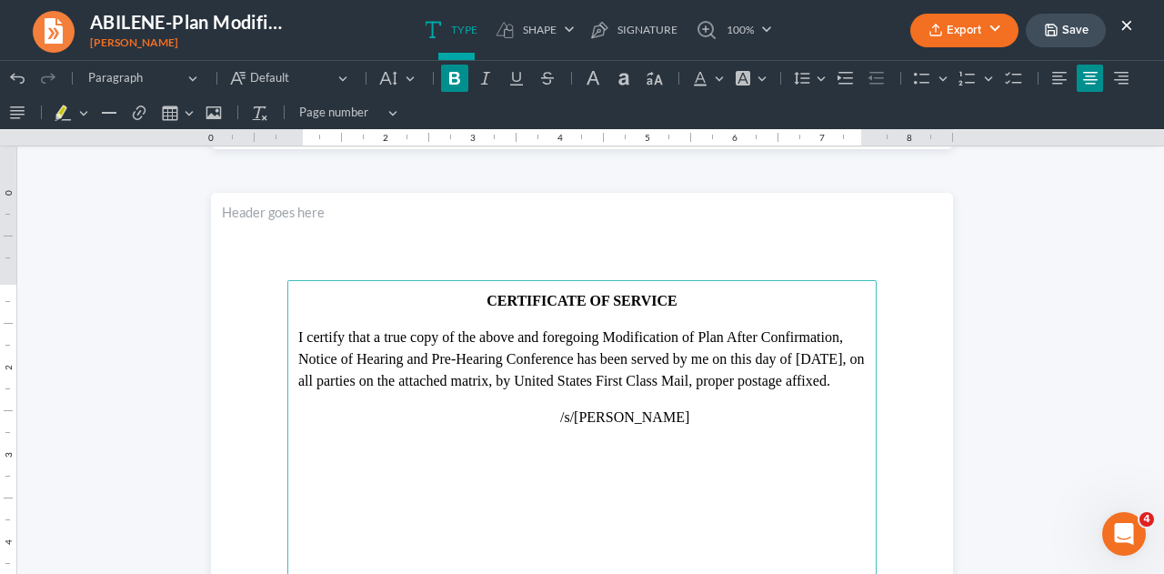
scroll to position [3834, 0]
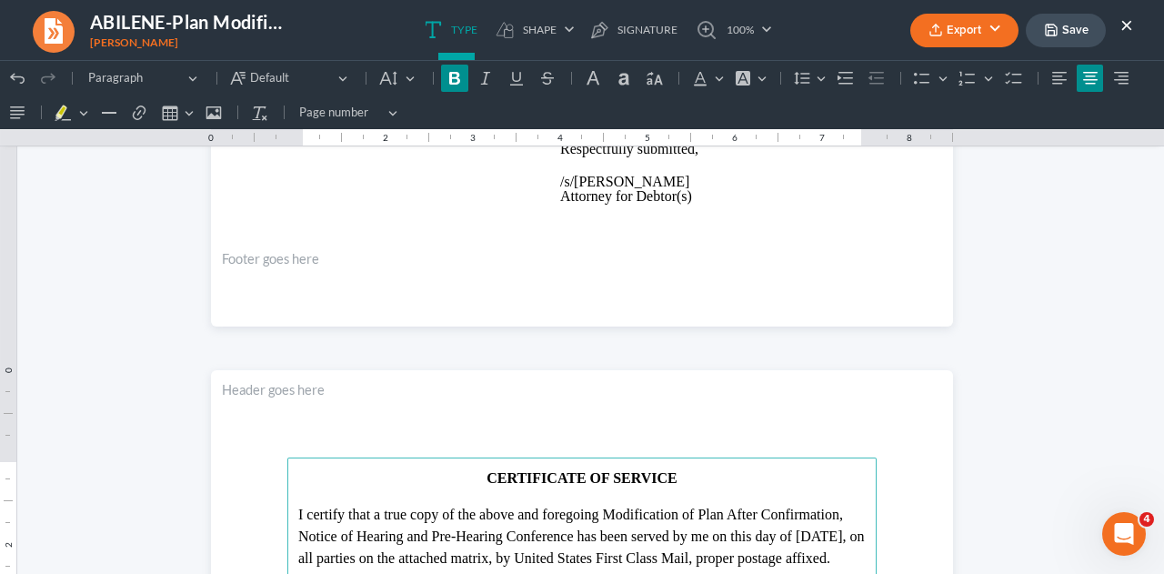
click at [1064, 32] on button "Save" at bounding box center [1065, 31] width 80 height 34
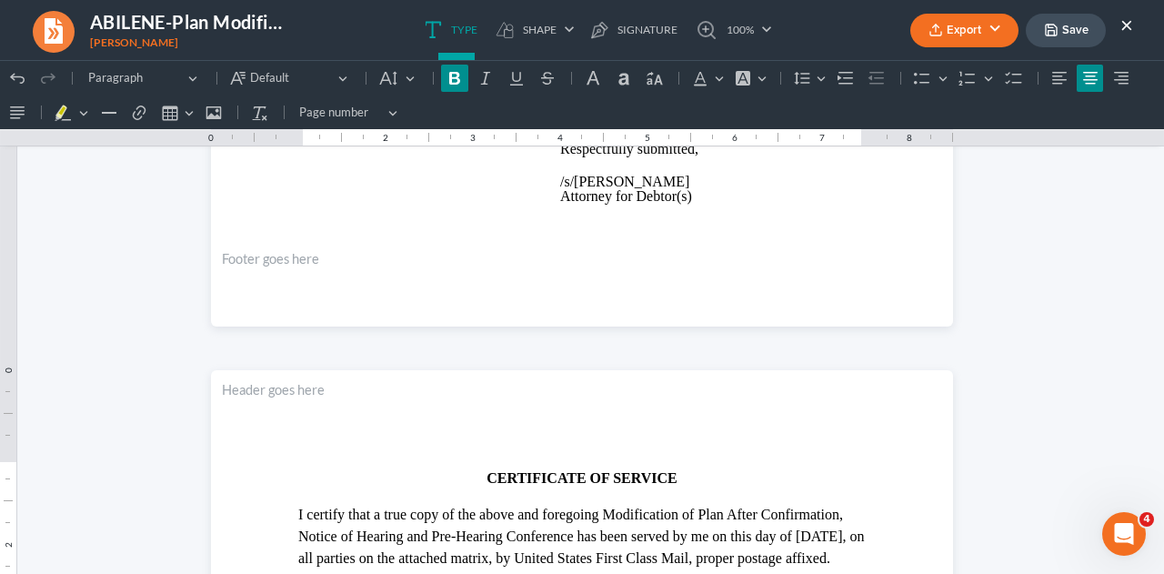
click at [1071, 34] on button "Save" at bounding box center [1065, 31] width 80 height 34
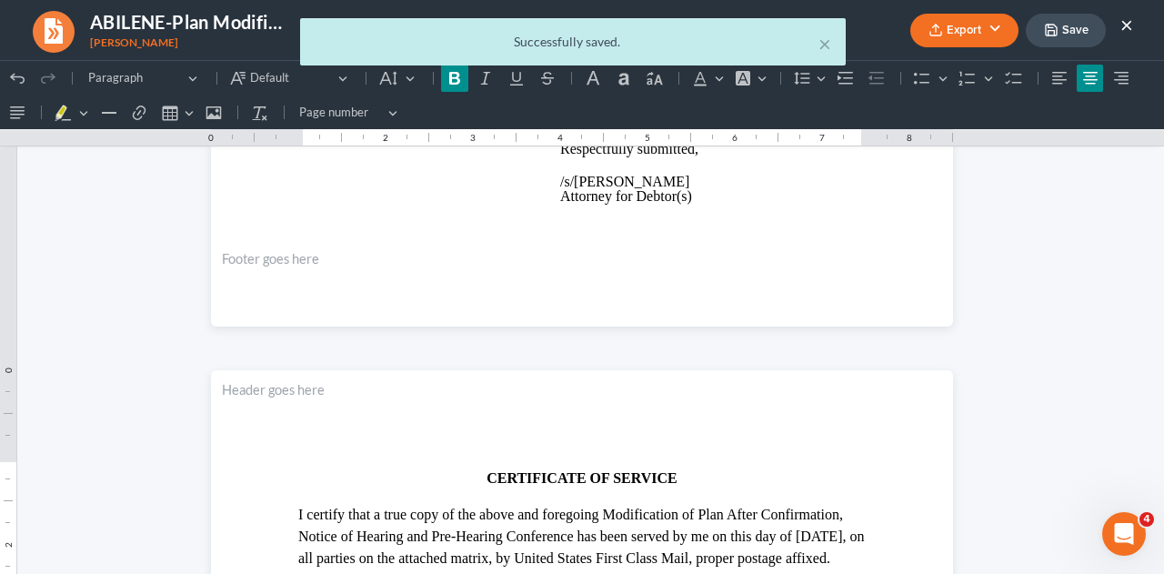
click at [974, 34] on div "× Successfully saved." at bounding box center [573, 46] width 1164 height 56
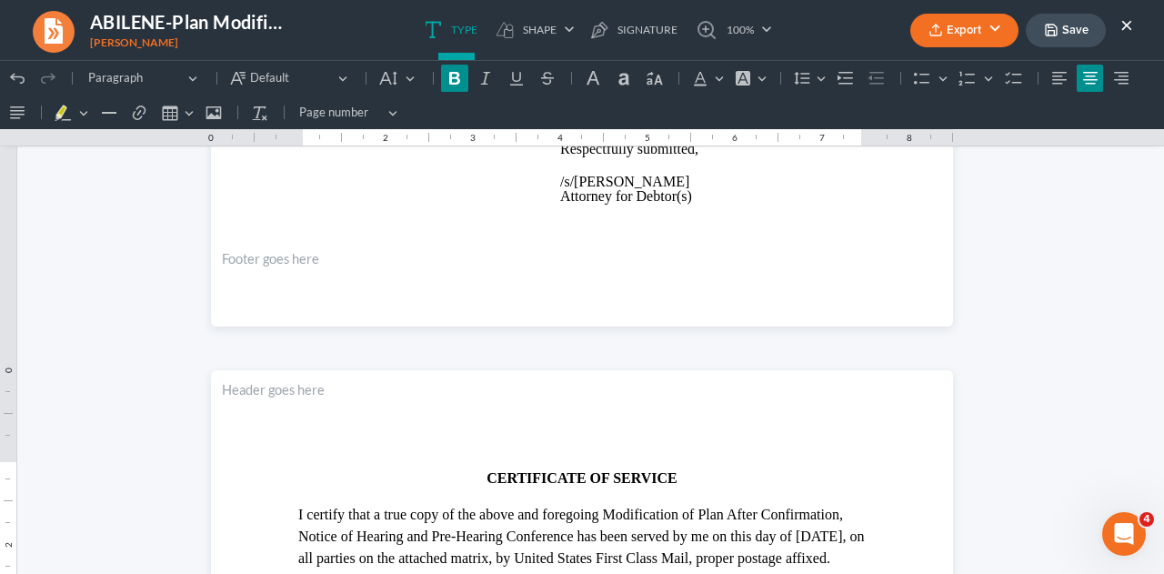
click at [958, 33] on button "Export" at bounding box center [964, 31] width 108 height 34
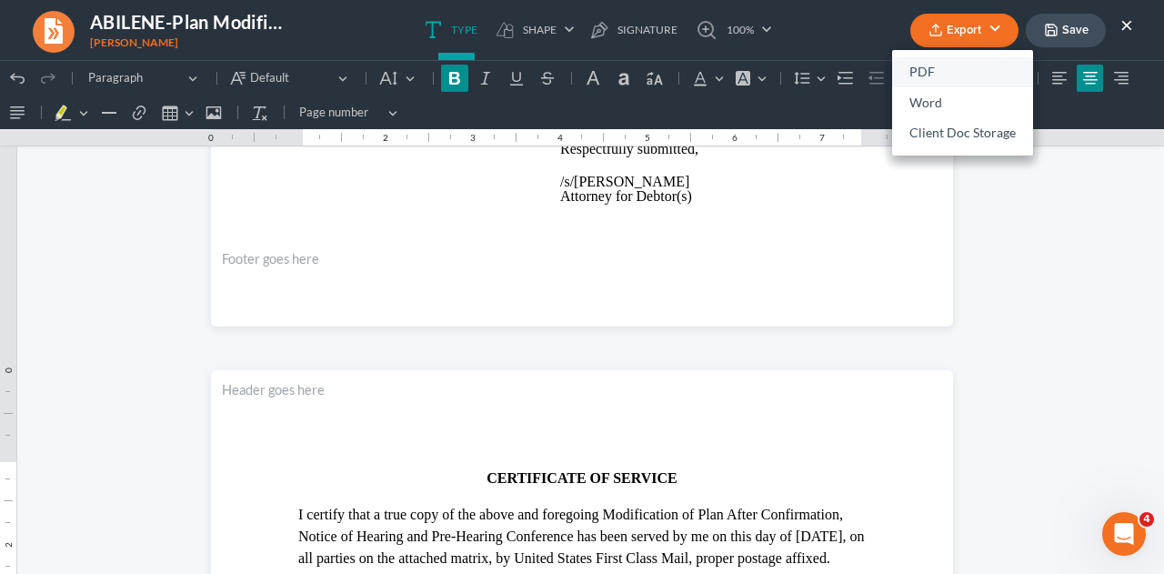
click at [931, 78] on link "PDF" at bounding box center [962, 72] width 141 height 31
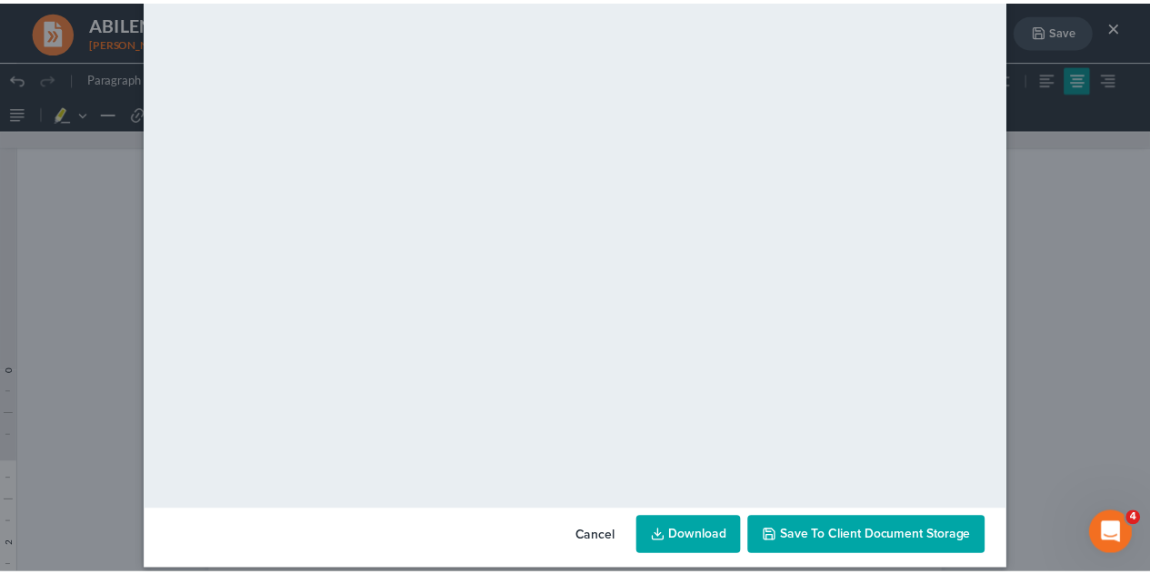
scroll to position [185, 0]
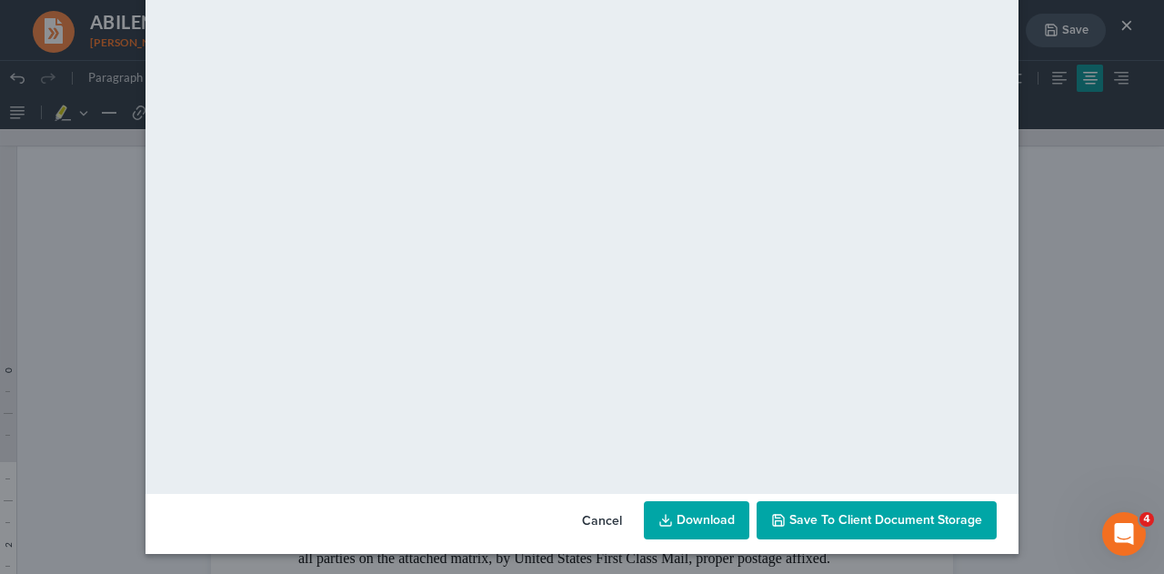
click at [889, 517] on span "Save to Client Document Storage" at bounding box center [885, 519] width 193 height 15
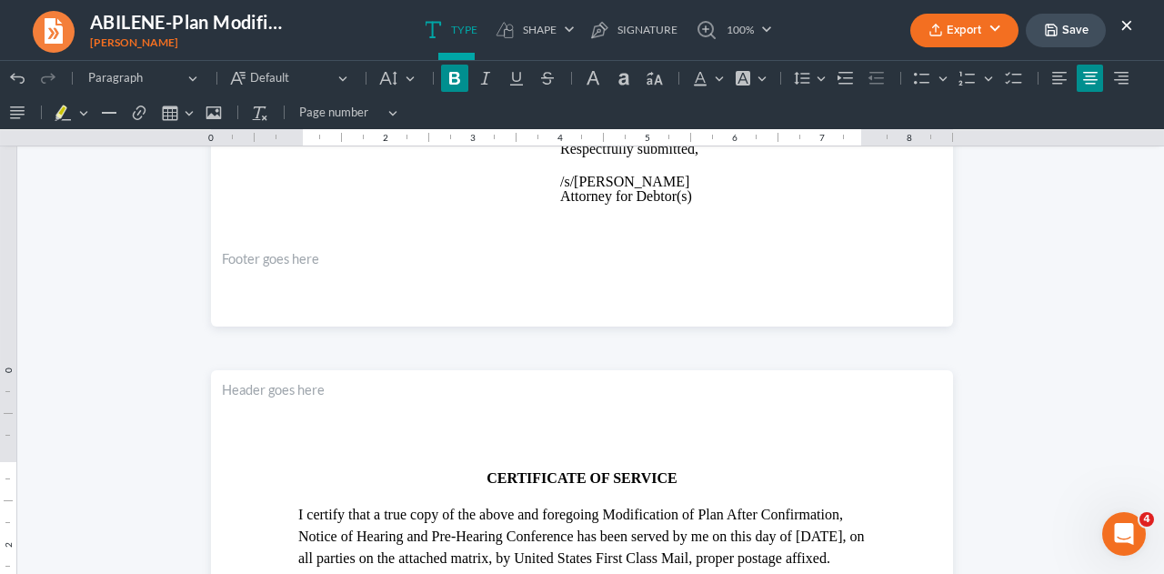
click at [1124, 26] on button "×" at bounding box center [1126, 25] width 13 height 22
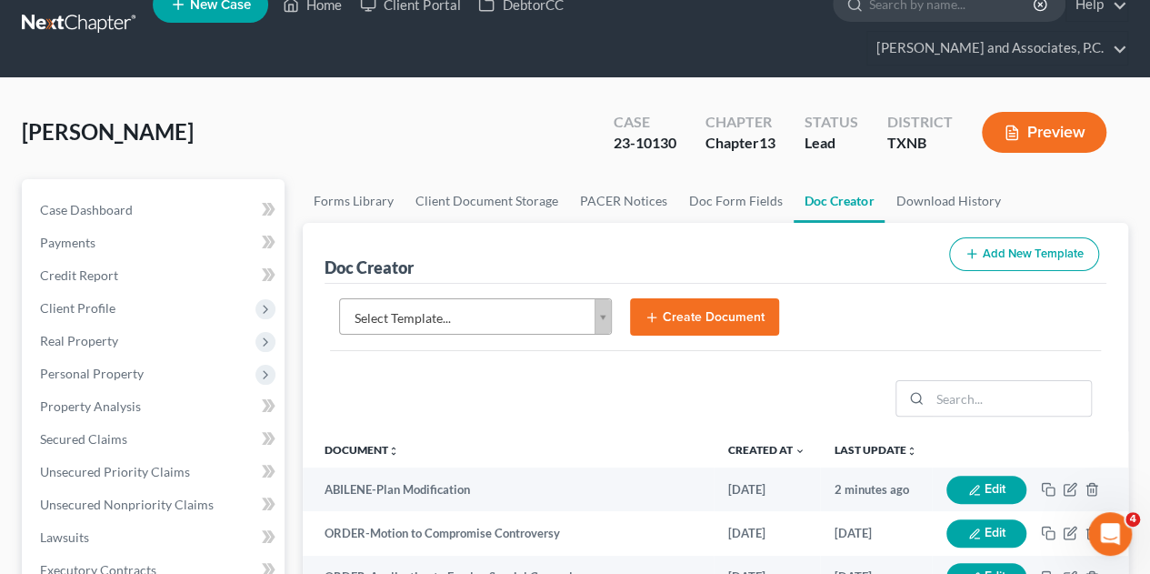
scroll to position [0, 0]
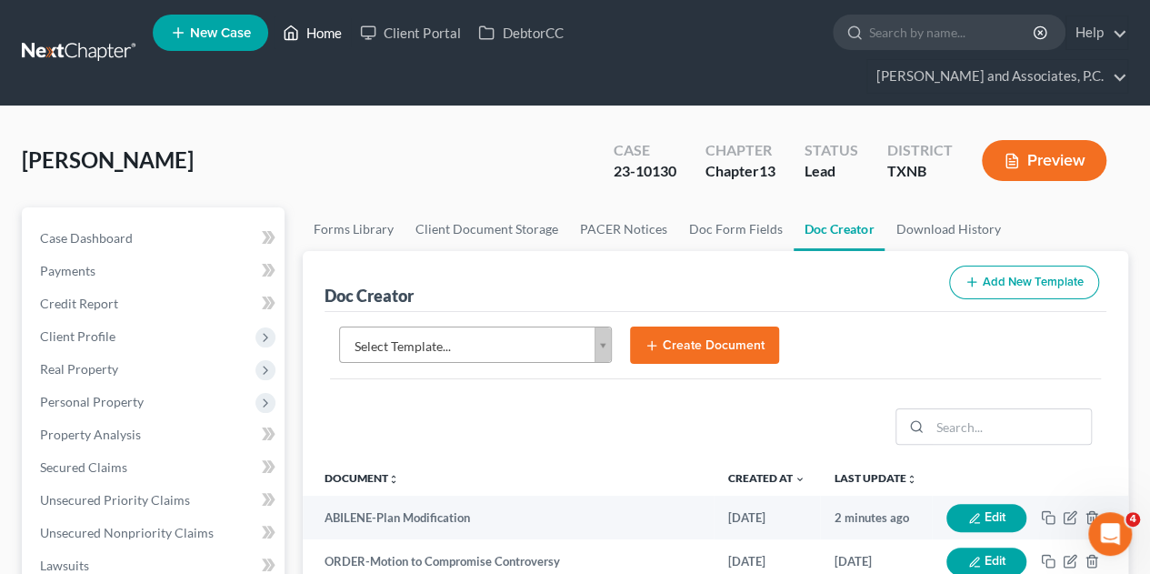
click at [324, 38] on link "Home" at bounding box center [312, 32] width 77 height 33
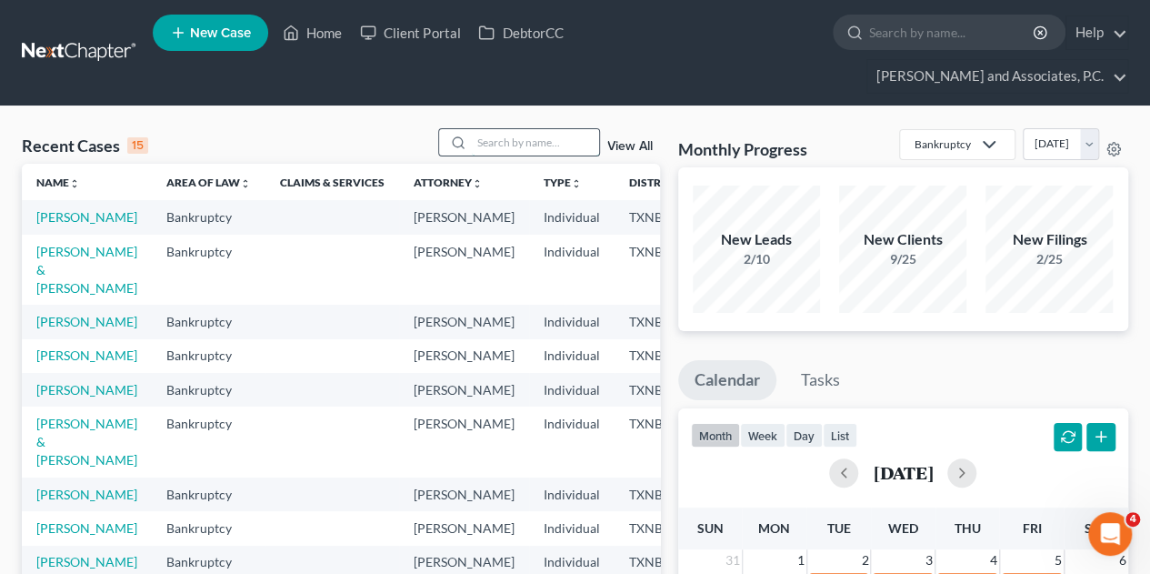
click at [513, 129] on input "search" at bounding box center [535, 142] width 127 height 26
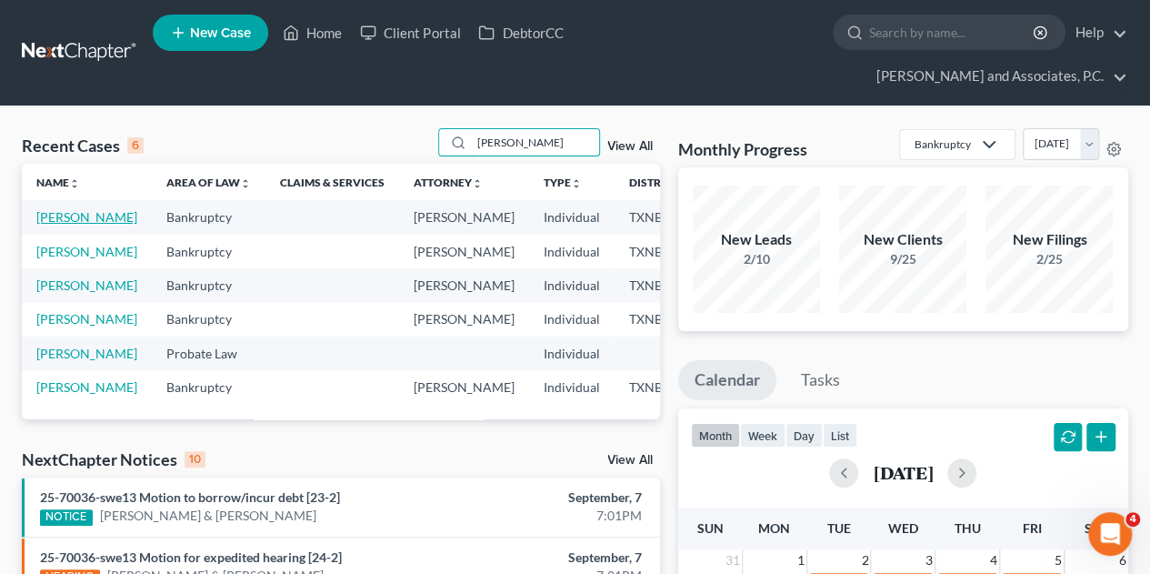
type input "[PERSON_NAME]"
click at [59, 209] on link "[PERSON_NAME]" at bounding box center [86, 216] width 101 height 15
select select "1"
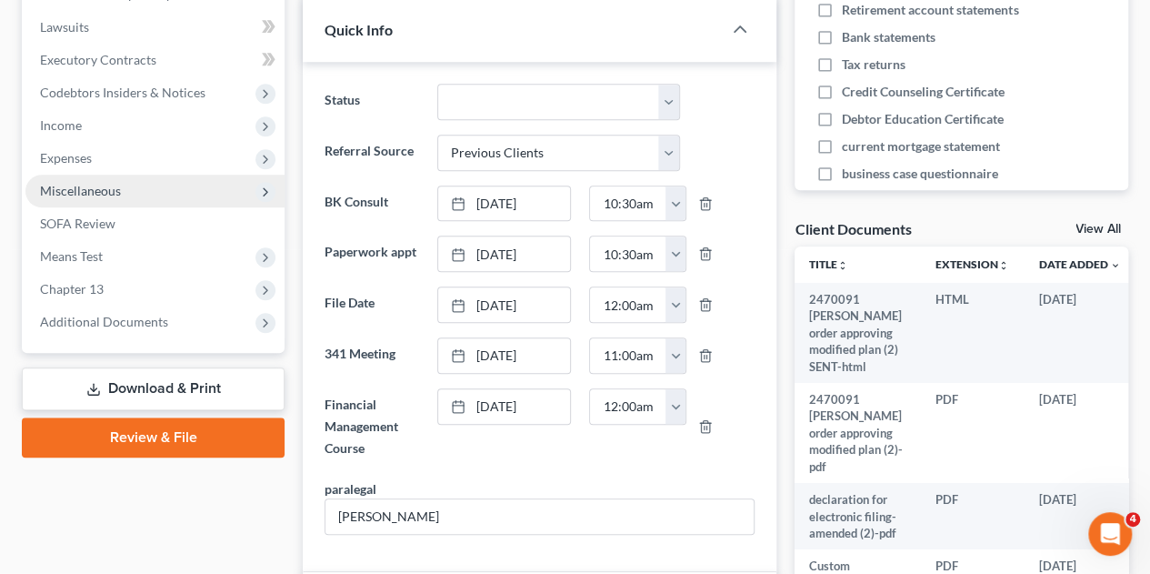
scroll to position [545, 0]
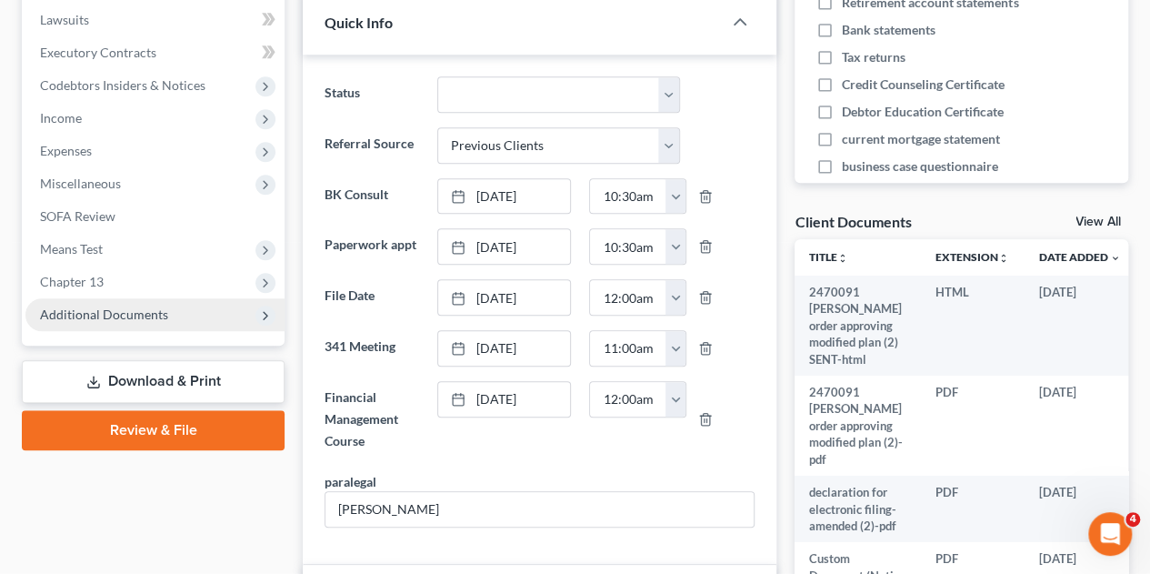
click at [115, 306] on span "Additional Documents" at bounding box center [104, 313] width 128 height 15
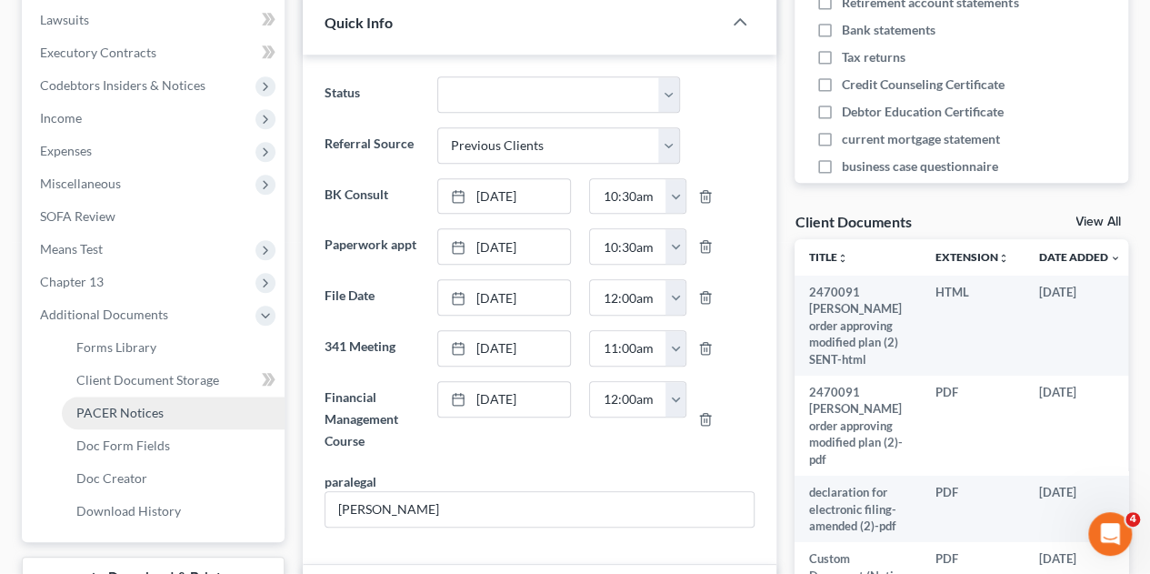
click at [116, 404] on span "PACER Notices" at bounding box center [119, 411] width 87 height 15
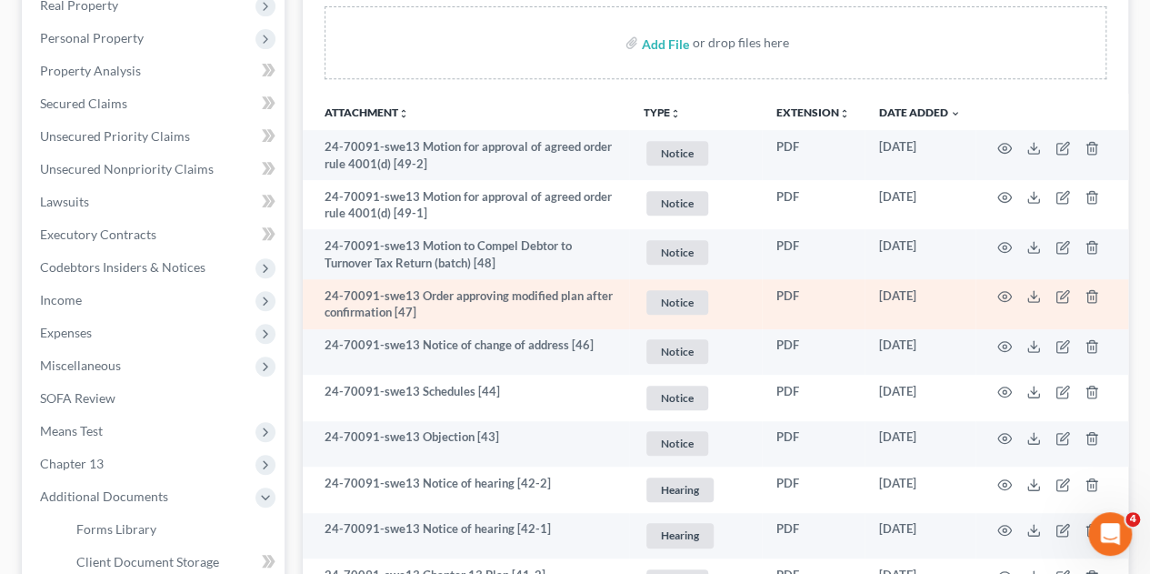
scroll to position [273, 0]
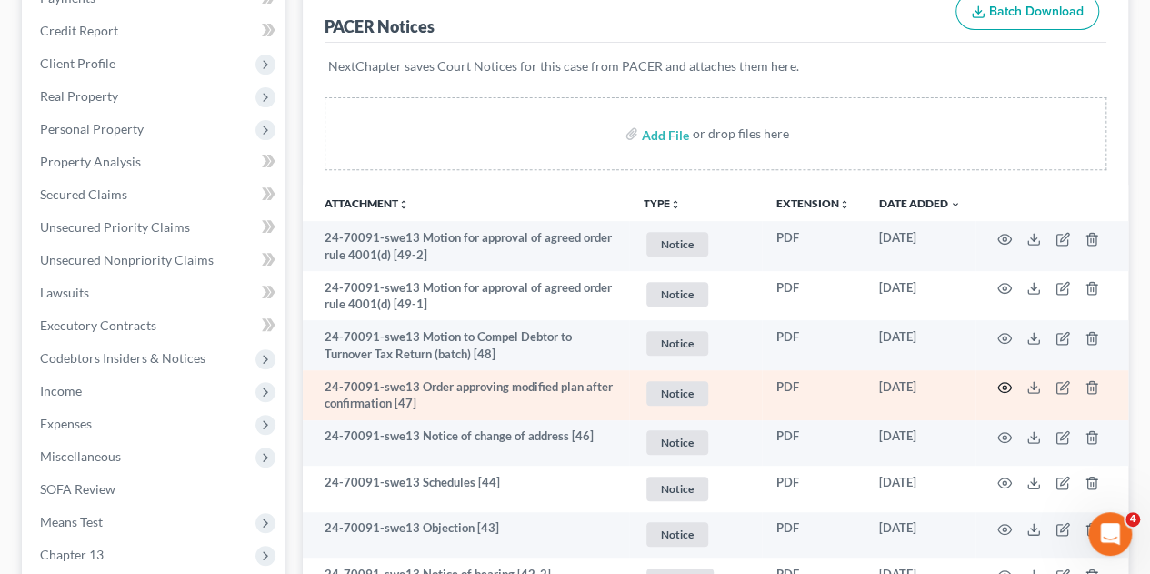
click at [1006, 380] on icon "button" at bounding box center [1004, 387] width 15 height 15
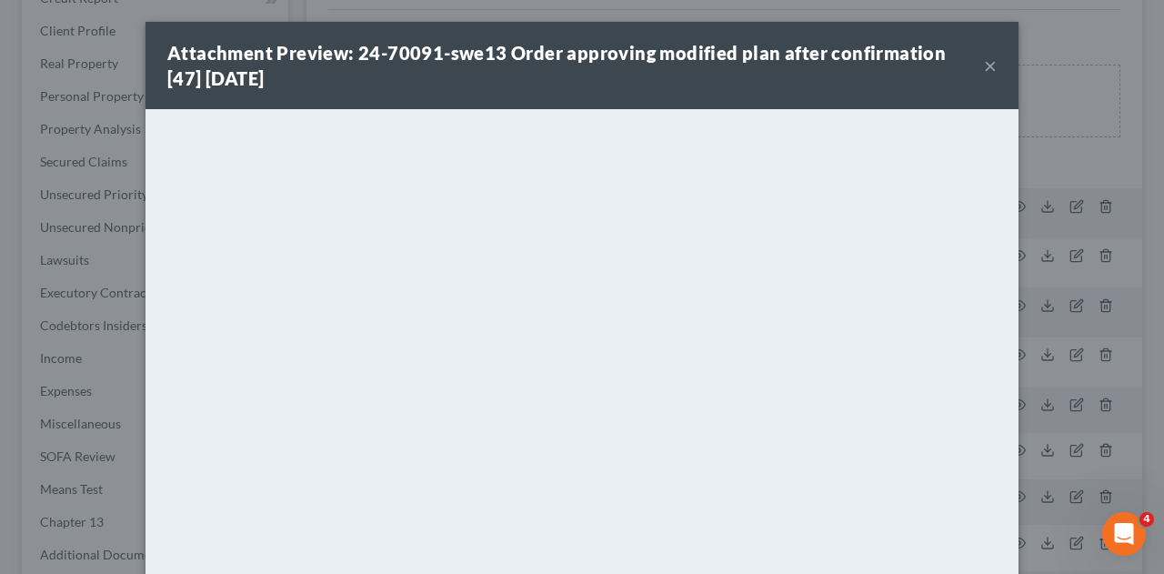
click at [984, 68] on button "×" at bounding box center [990, 66] width 13 height 22
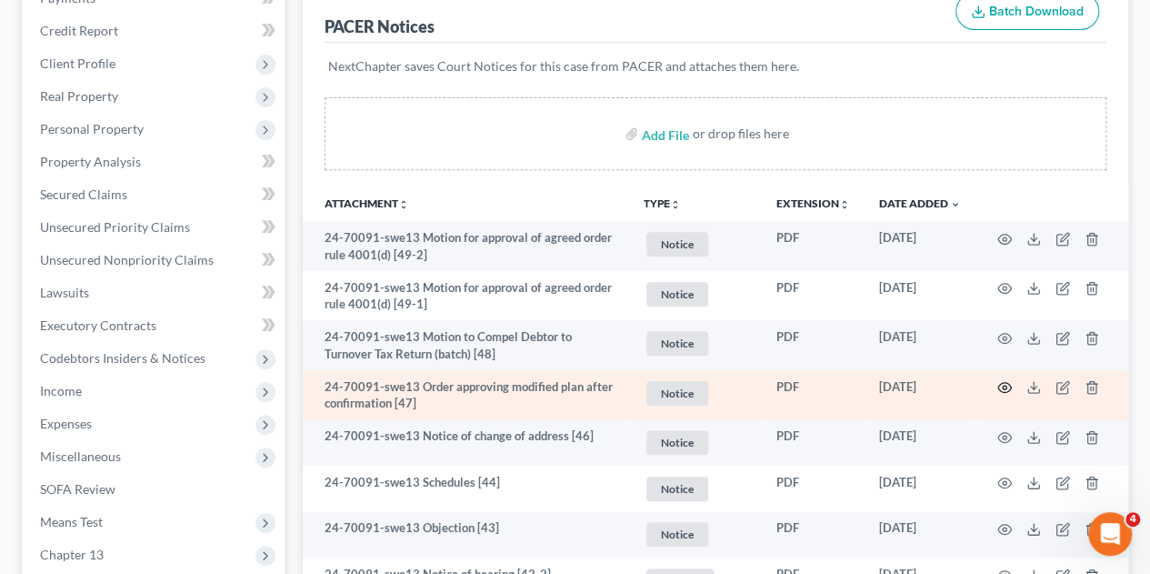
click at [1007, 380] on icon "button" at bounding box center [1004, 387] width 15 height 15
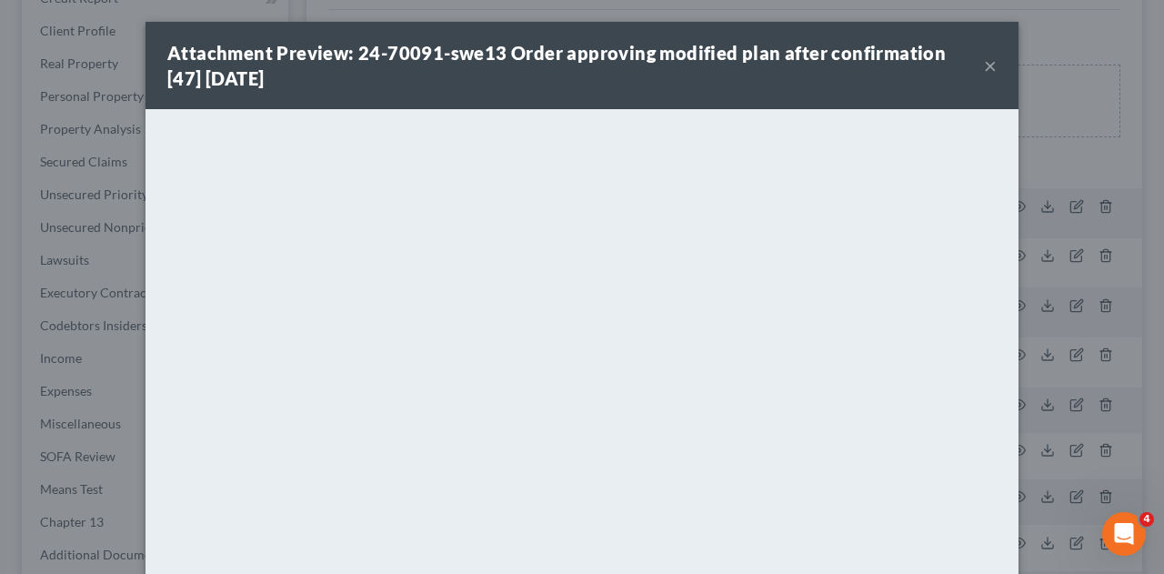
click at [988, 66] on button "×" at bounding box center [990, 66] width 13 height 22
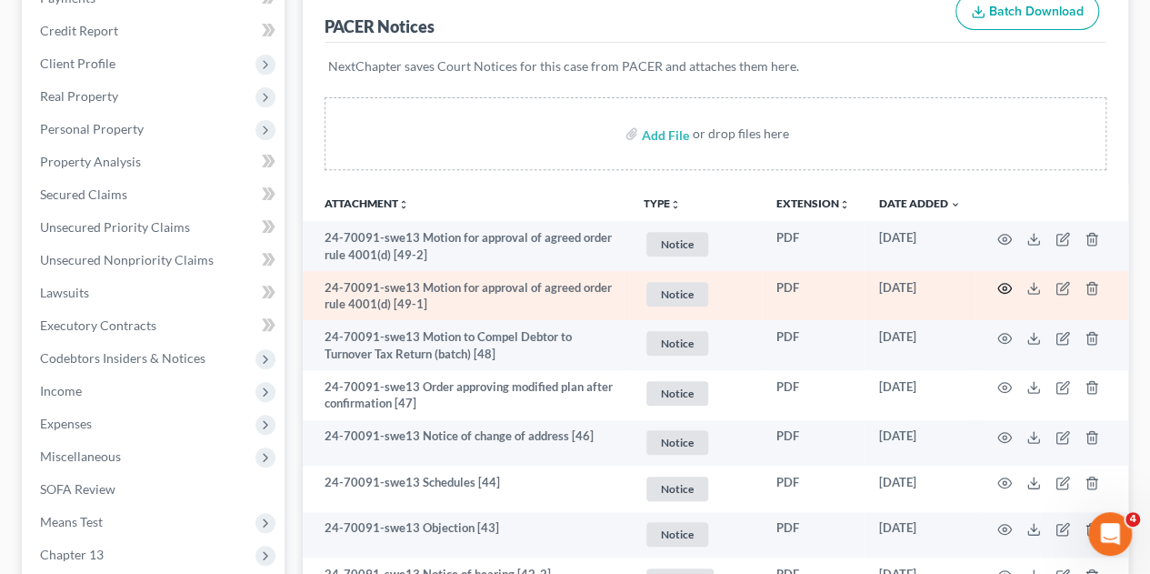
click at [1002, 281] on icon "button" at bounding box center [1004, 288] width 15 height 15
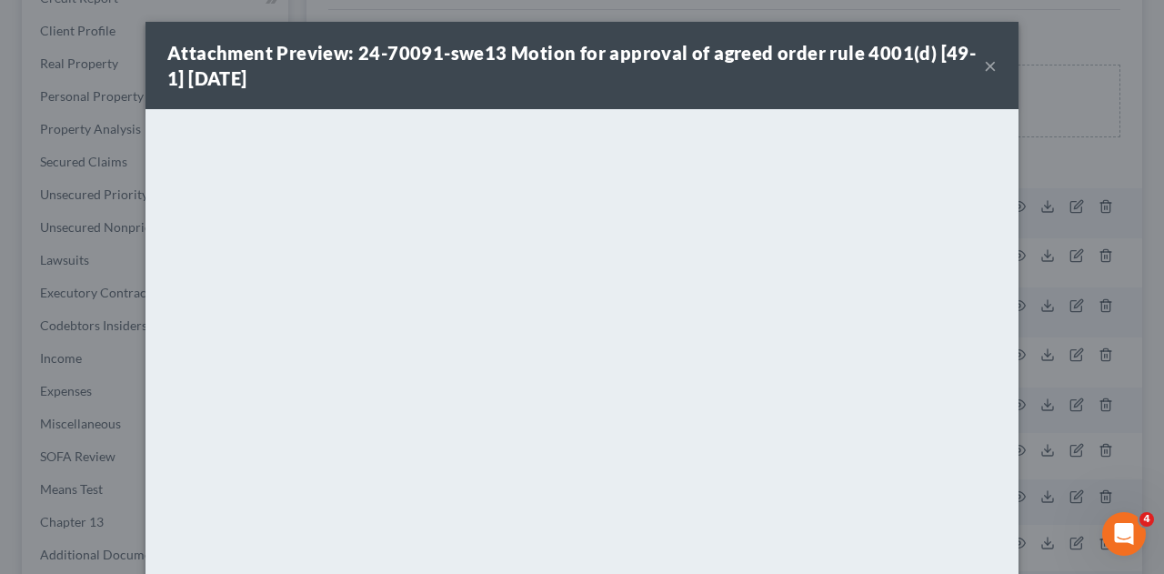
click at [984, 70] on button "×" at bounding box center [990, 66] width 13 height 22
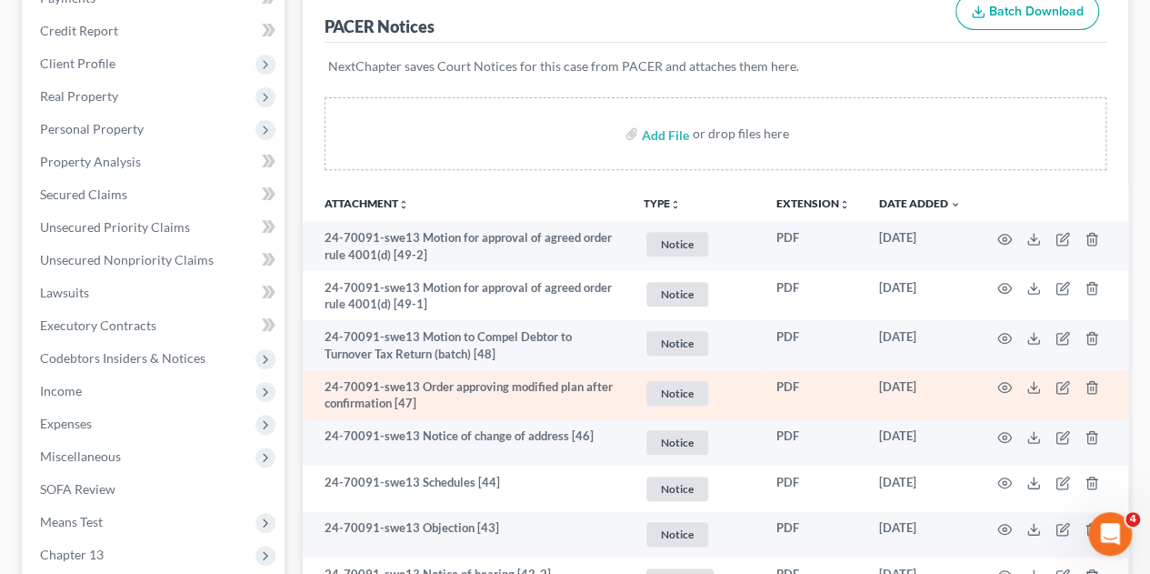
scroll to position [182, 0]
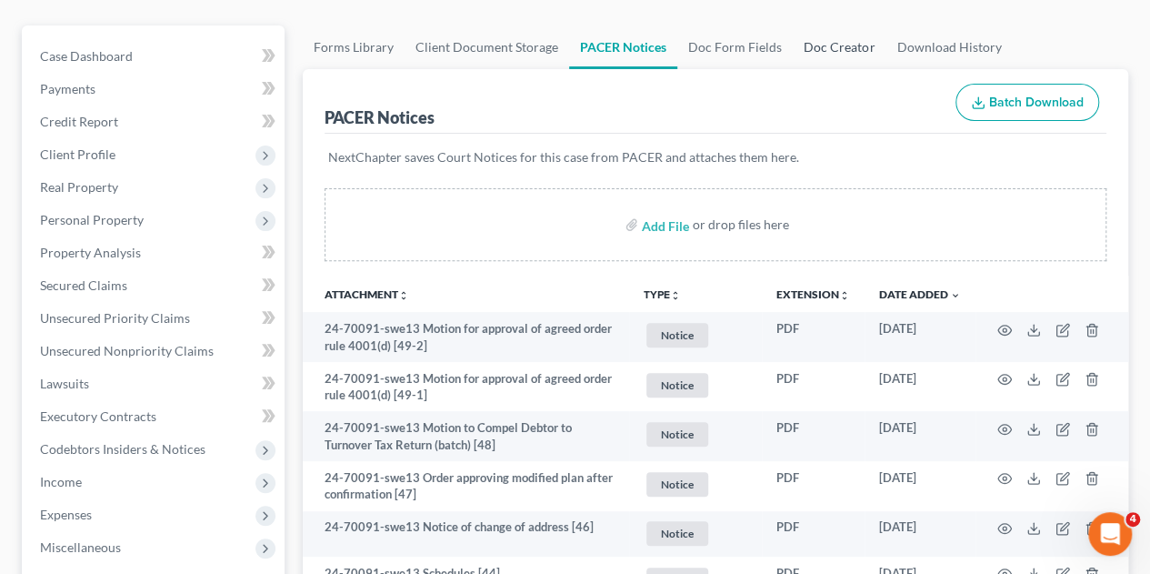
click at [829, 25] on link "Doc Creator" at bounding box center [839, 47] width 93 height 44
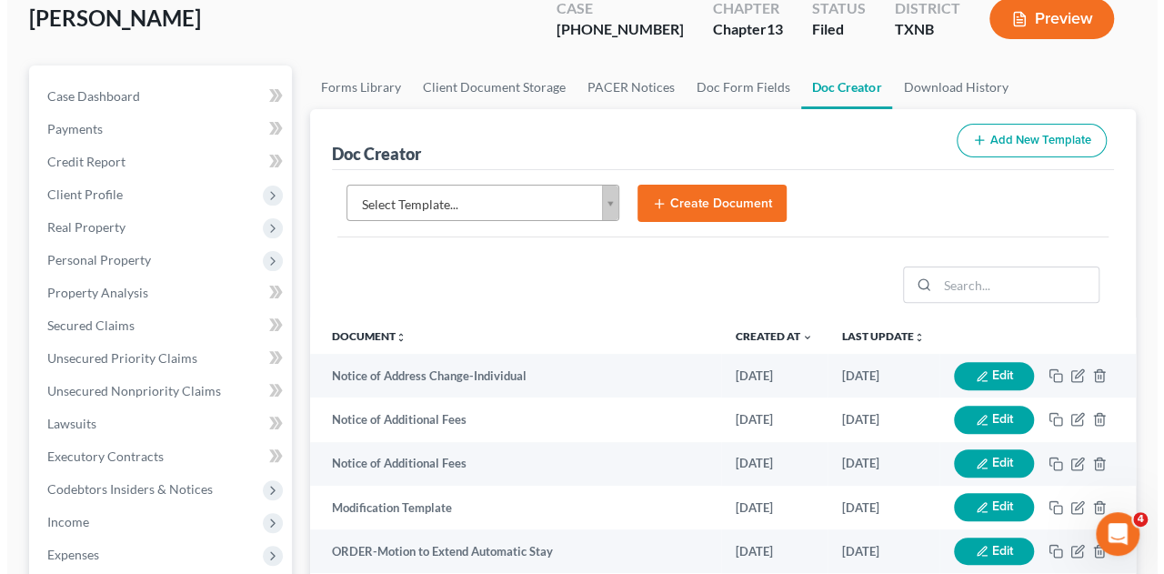
scroll to position [182, 0]
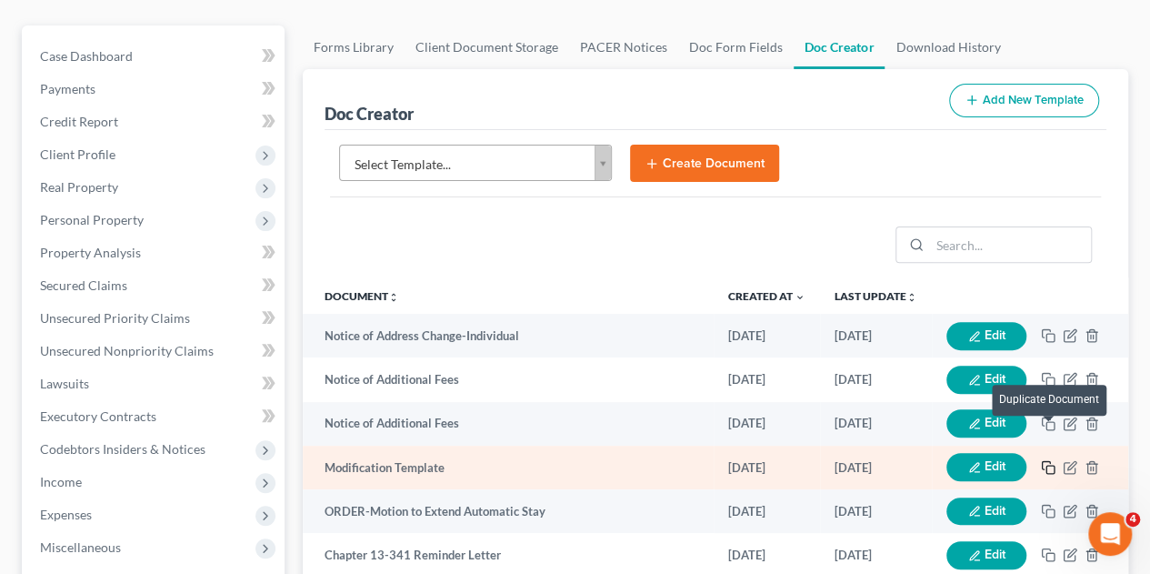
click at [1046, 465] on rect "button" at bounding box center [1050, 469] width 8 height 8
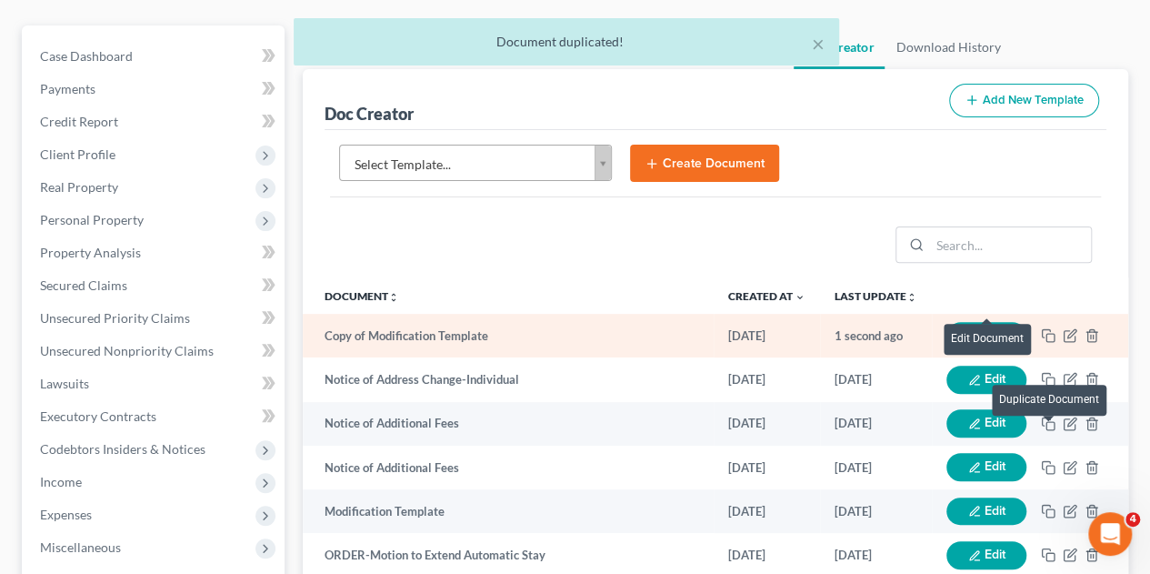
click at [985, 322] on button "Edit" at bounding box center [986, 336] width 80 height 28
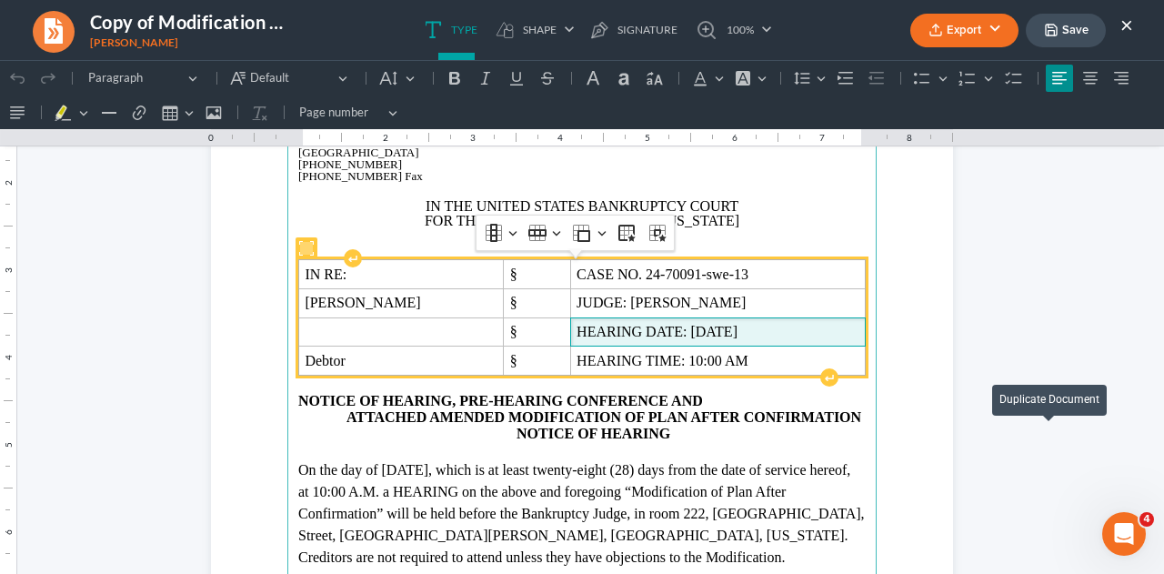
click at [773, 335] on span "HEARING DATE: [DATE]" at bounding box center [717, 332] width 283 height 16
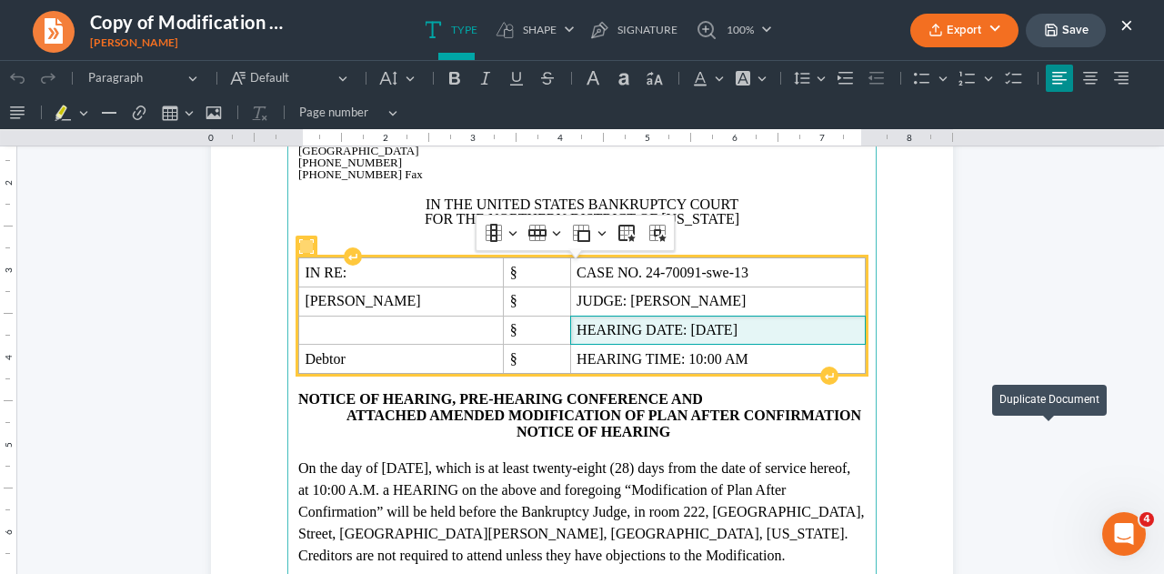
scroll to position [179, 0]
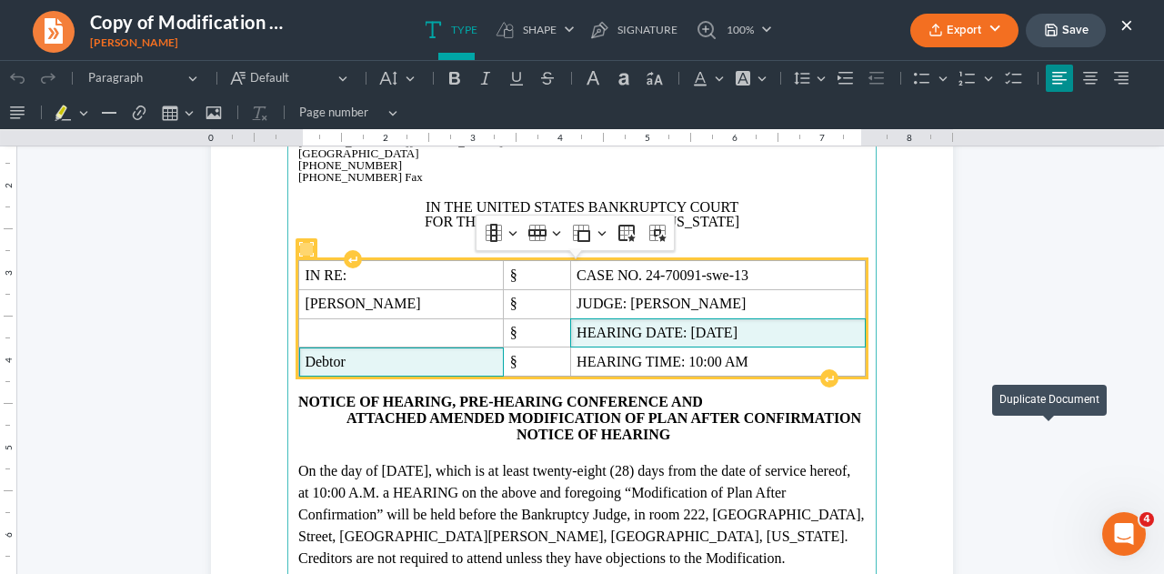
click at [497, 357] on span "Debtor" at bounding box center [401, 362] width 193 height 16
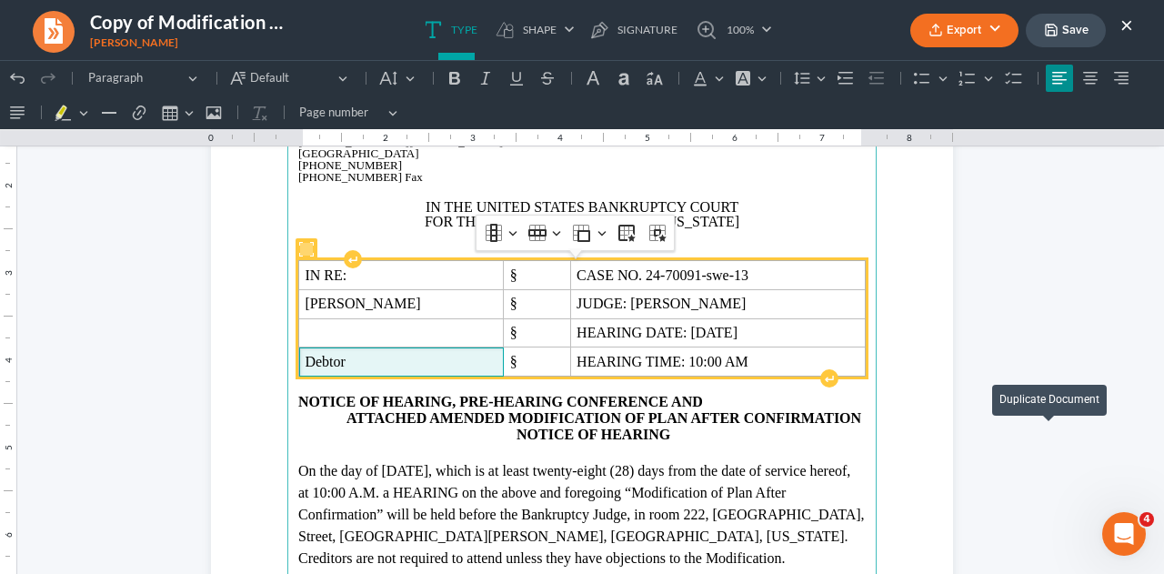
click at [357, 365] on span "Debtor" at bounding box center [401, 362] width 193 height 16
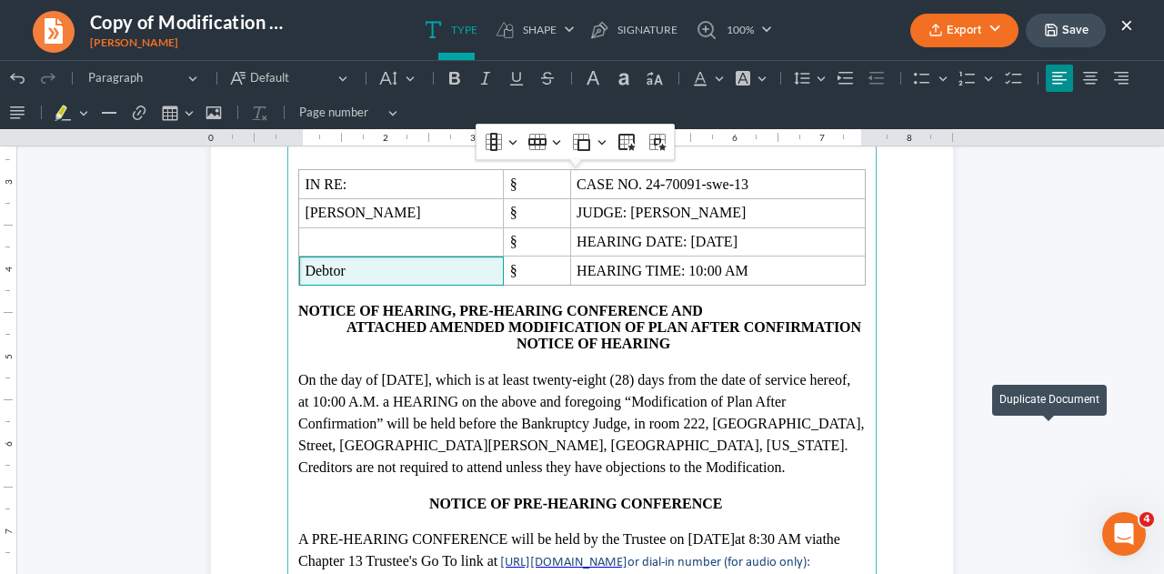
click at [445, 379] on p "On the day of [DATE] , which is at least twenty-eight (28) days from the date o…" at bounding box center [581, 423] width 567 height 109
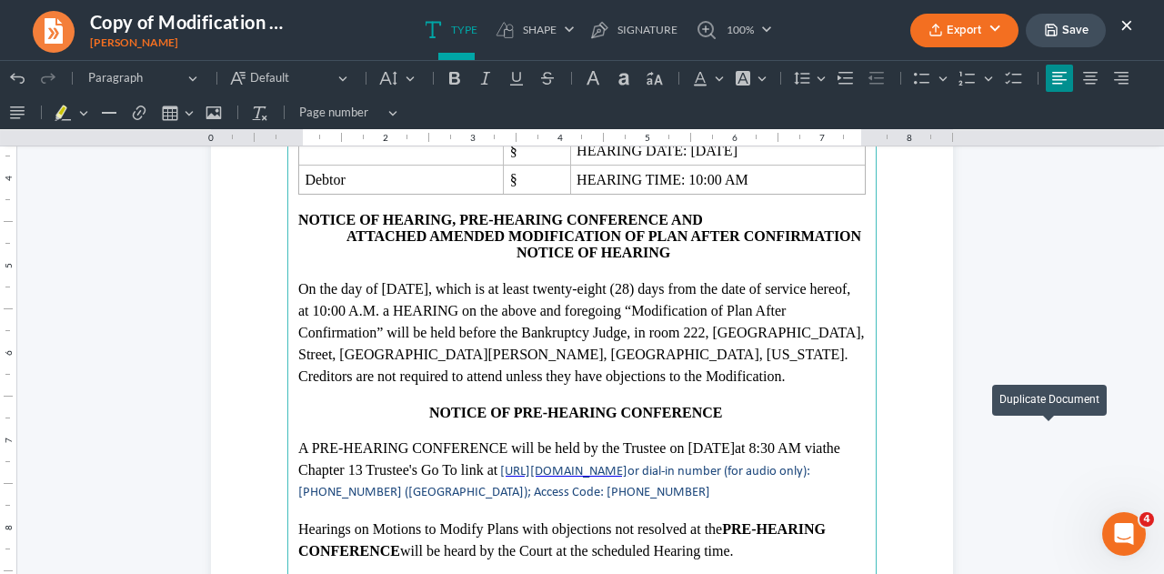
scroll to position [452, 0]
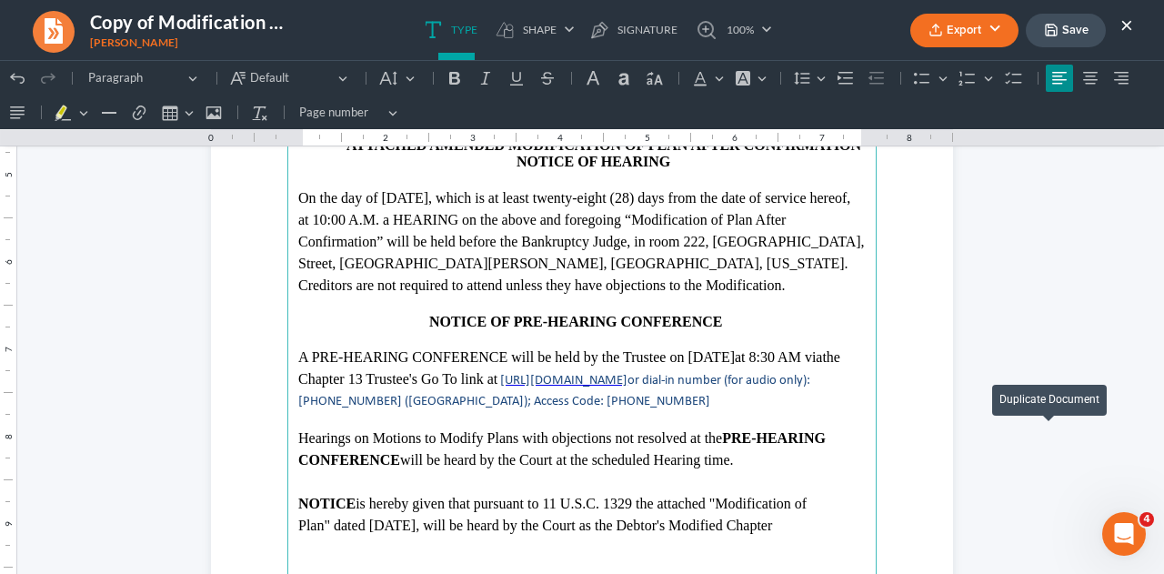
click at [754, 357] on p "A PRE-HEARING CONFERENCE will be held by the Trustee on [DATE] 8:30 AM via the …" at bounding box center [581, 378] width 567 height 64
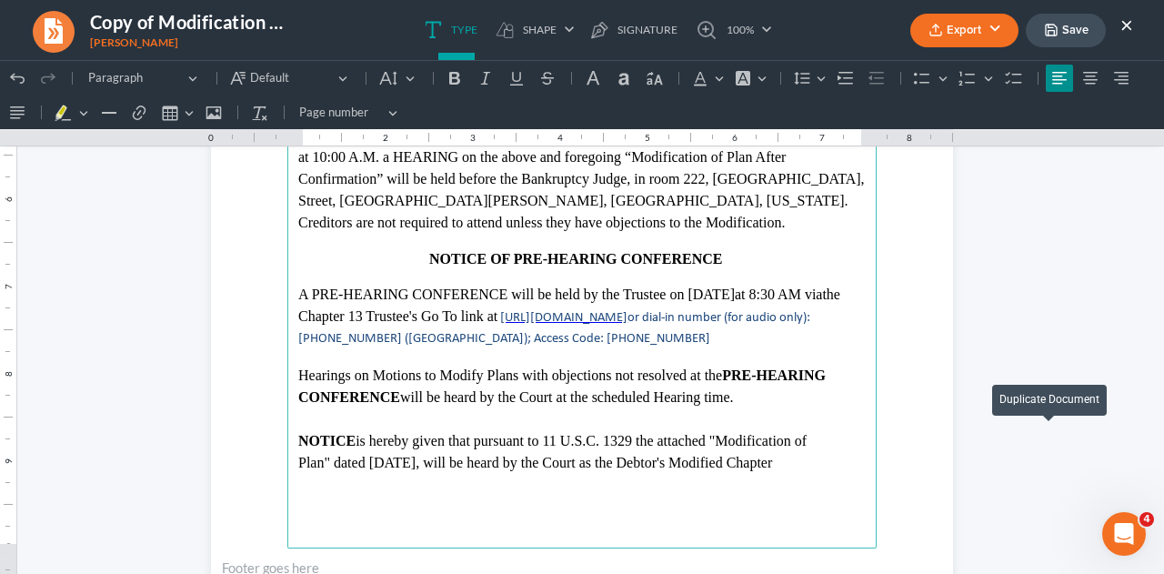
scroll to position [543, 0]
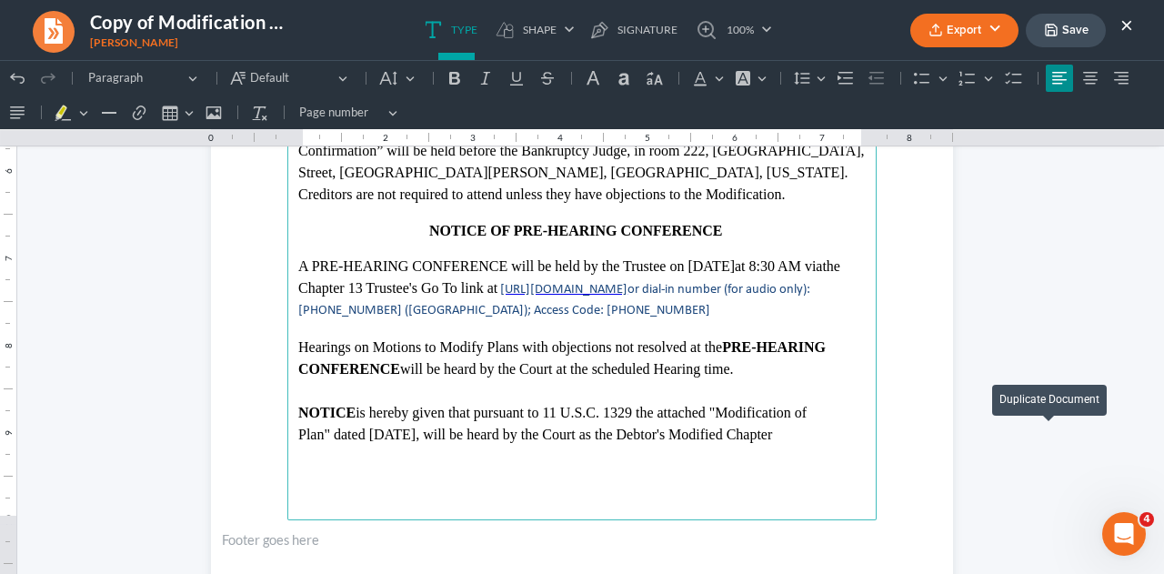
drag, startPoint x: 394, startPoint y: 434, endPoint x: 450, endPoint y: 468, distance: 65.3
click at [394, 434] on p "Plan" dated [DATE] , will be heard by the Court as the Debtor's Modified Chapter" at bounding box center [581, 435] width 567 height 22
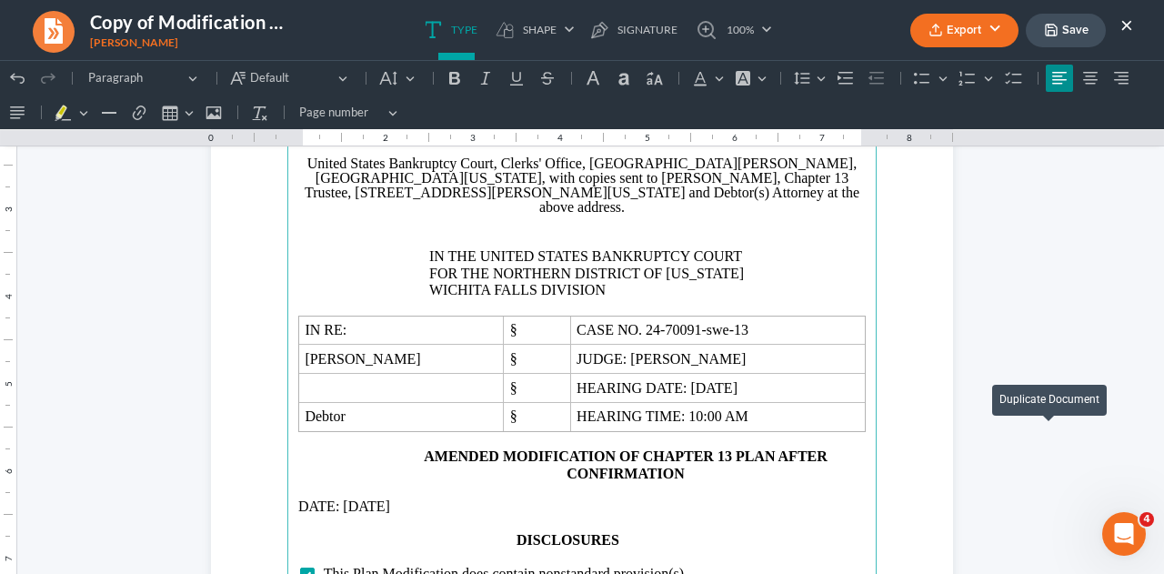
scroll to position [1270, 0]
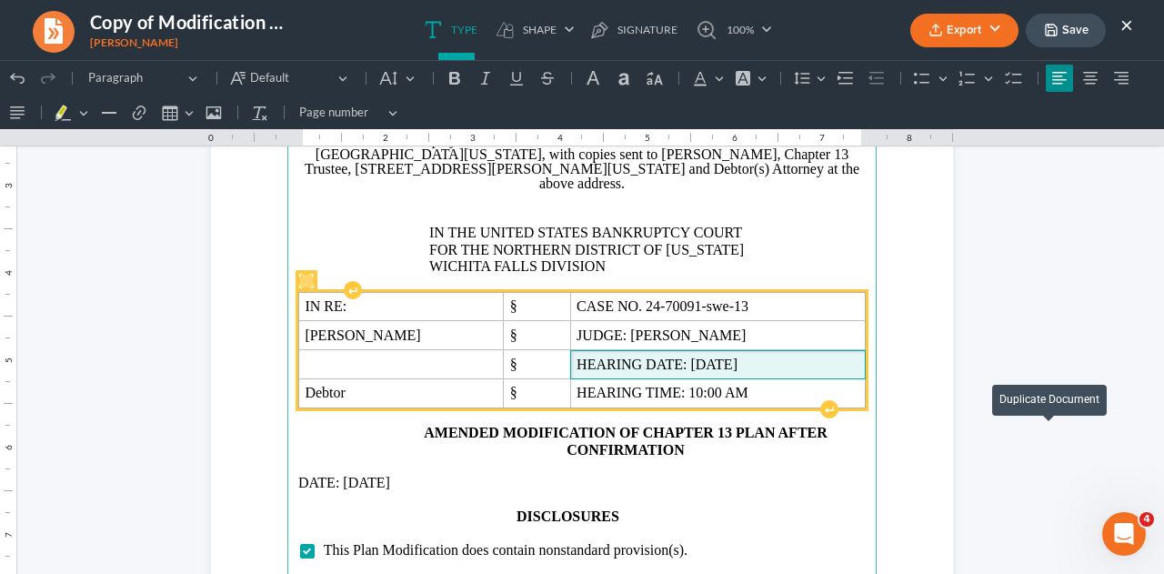
click at [762, 356] on span "HEARING DATE: [DATE]" at bounding box center [717, 364] width 283 height 16
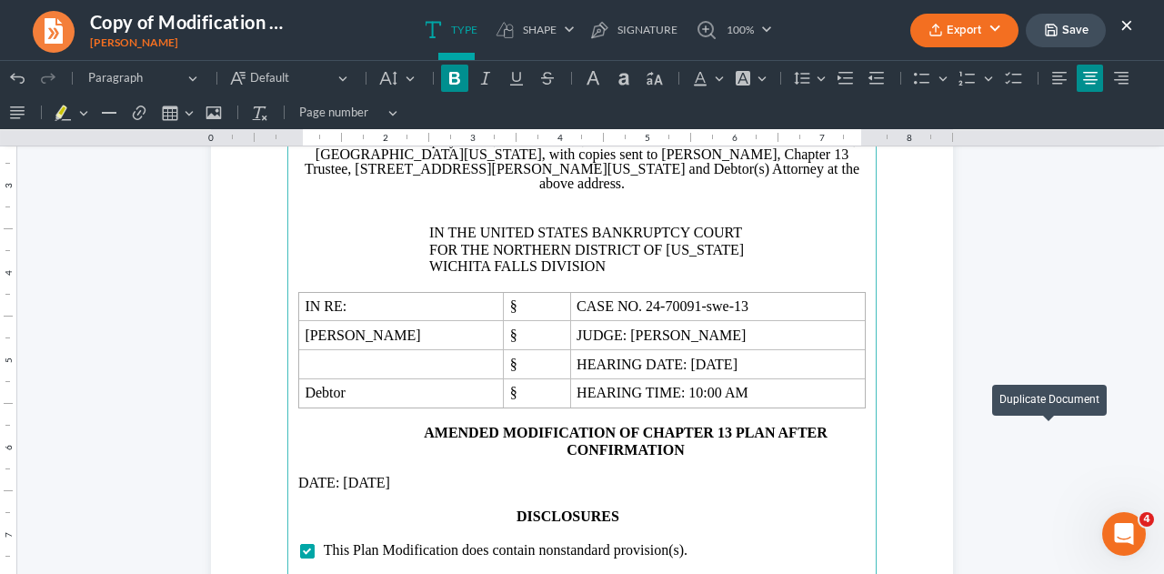
click at [496, 424] on strong "AMENDED MODIFICATION OF CHAPTER 13 PLAN AFTER CONFIRMATION" at bounding box center [626, 440] width 404 height 32
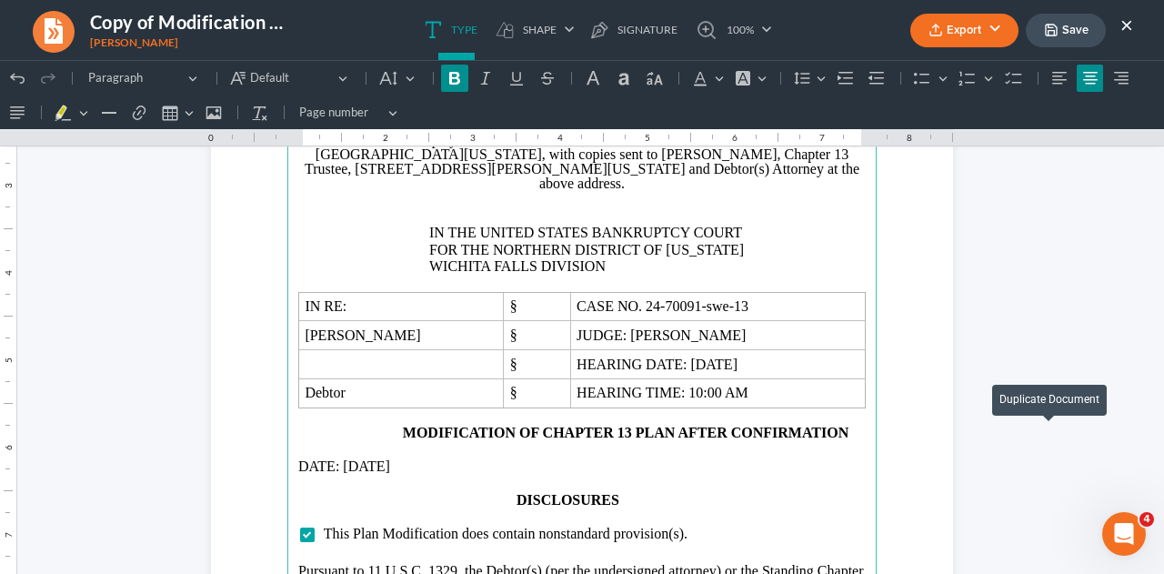
click at [368, 458] on p "DATE: [DATE]" at bounding box center [581, 466] width 567 height 16
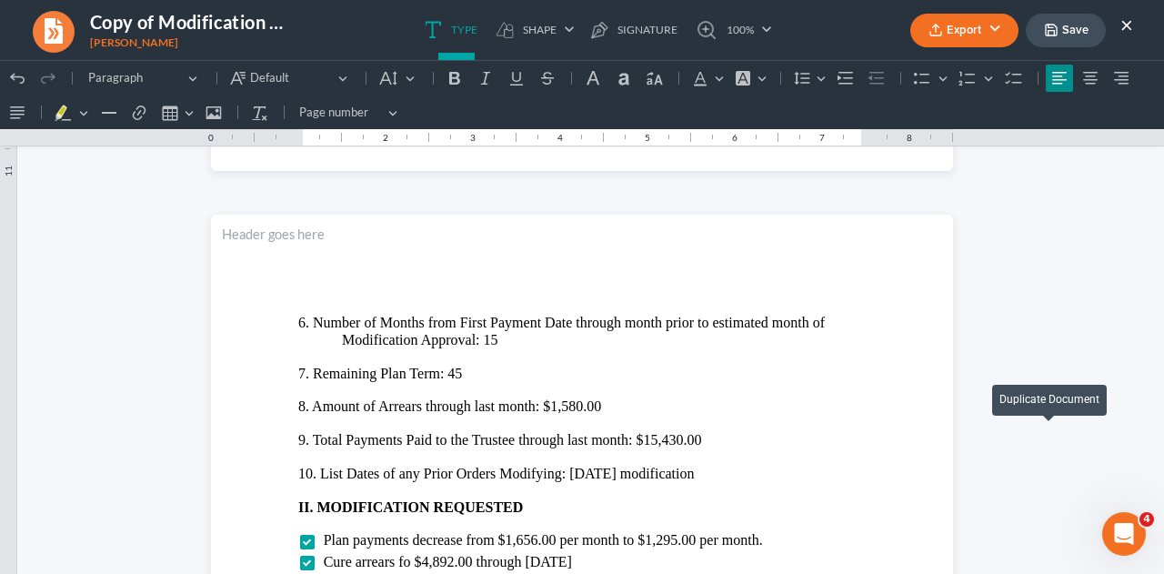
scroll to position [1997, 0]
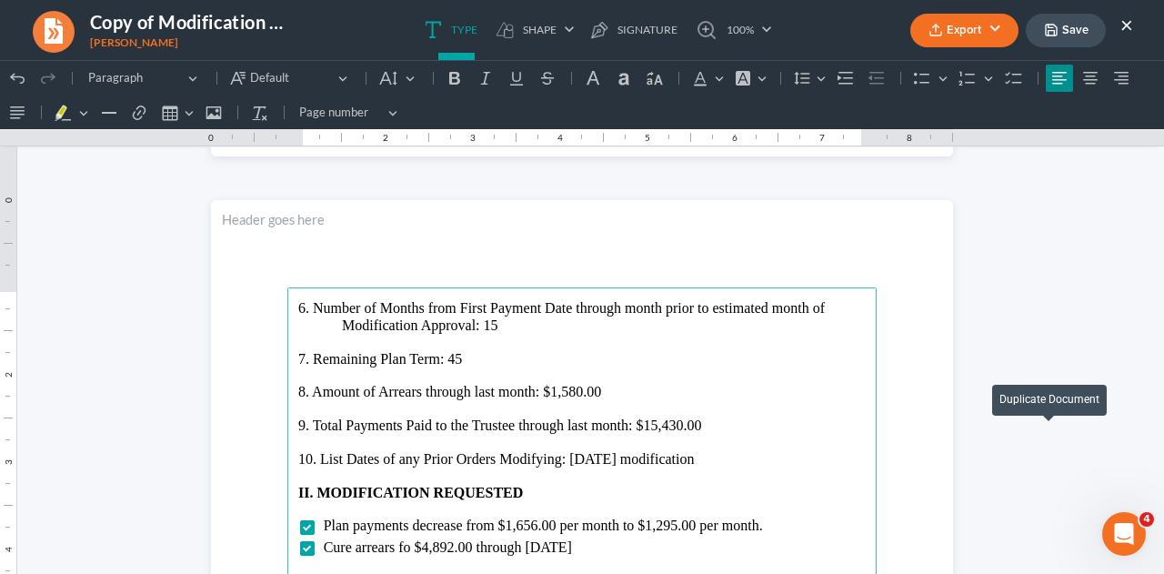
click at [507, 325] on p "6. Number of Months from First Payment Date through month prior to estimated mo…" at bounding box center [581, 317] width 567 height 34
click at [476, 351] on p "7. Remaining Plan Term: 45" at bounding box center [581, 359] width 567 height 16
click at [574, 390] on p "8. Amount of Arrears through last month: $1,580.00" at bounding box center [581, 392] width 567 height 16
click at [676, 424] on p "9. Total Payments Paid to the Trustee through last month: $15,430.00" at bounding box center [581, 425] width 567 height 16
click at [689, 458] on p "10. List Dates of any Prior Orders Modifying: [DATE] modification" at bounding box center [581, 459] width 567 height 16
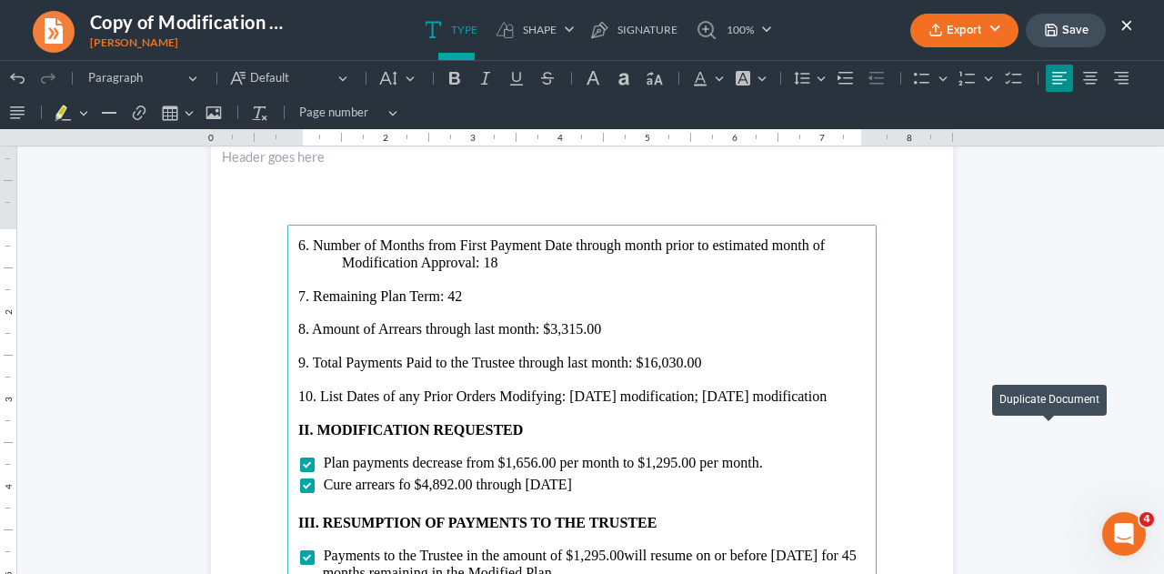
scroll to position [2088, 0]
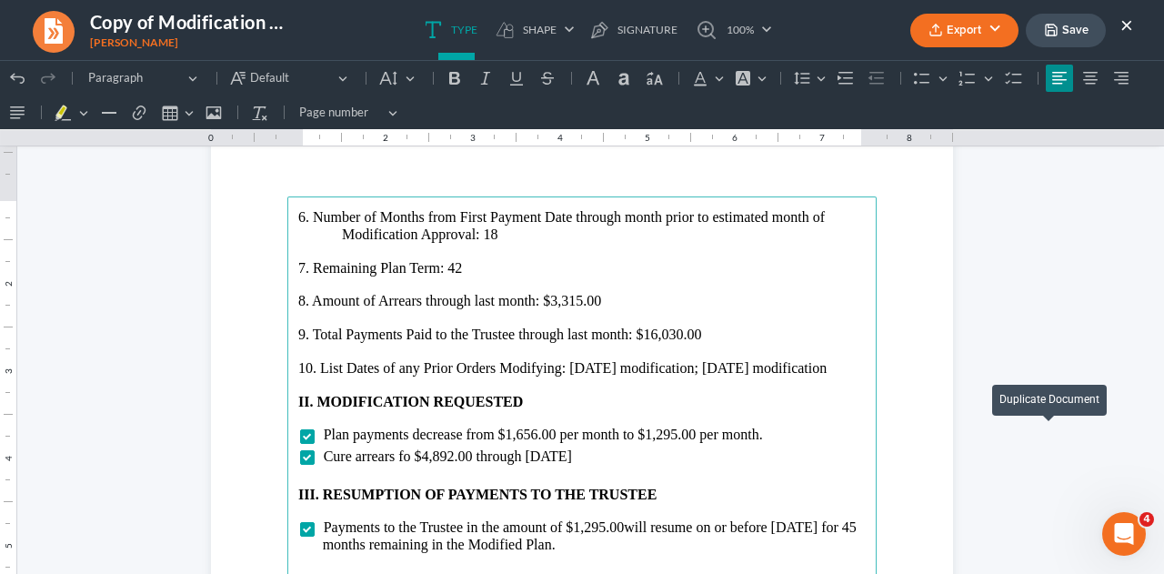
click at [531, 434] on span "Plan payments decrease from $1,656.00 per month to $1,295.00 per month." at bounding box center [543, 433] width 439 height 15
click at [672, 436] on span "Plan payments decrease from $1,305.00 per month to $1,295.00 per month." at bounding box center [543, 433] width 439 height 15
click at [448, 457] on span "Cure arrears fo $4,892.00 through [DATE]" at bounding box center [448, 455] width 248 height 15
click at [542, 457] on span "Cure arrears fo $4,620.00 through [DATE]" at bounding box center [448, 455] width 248 height 15
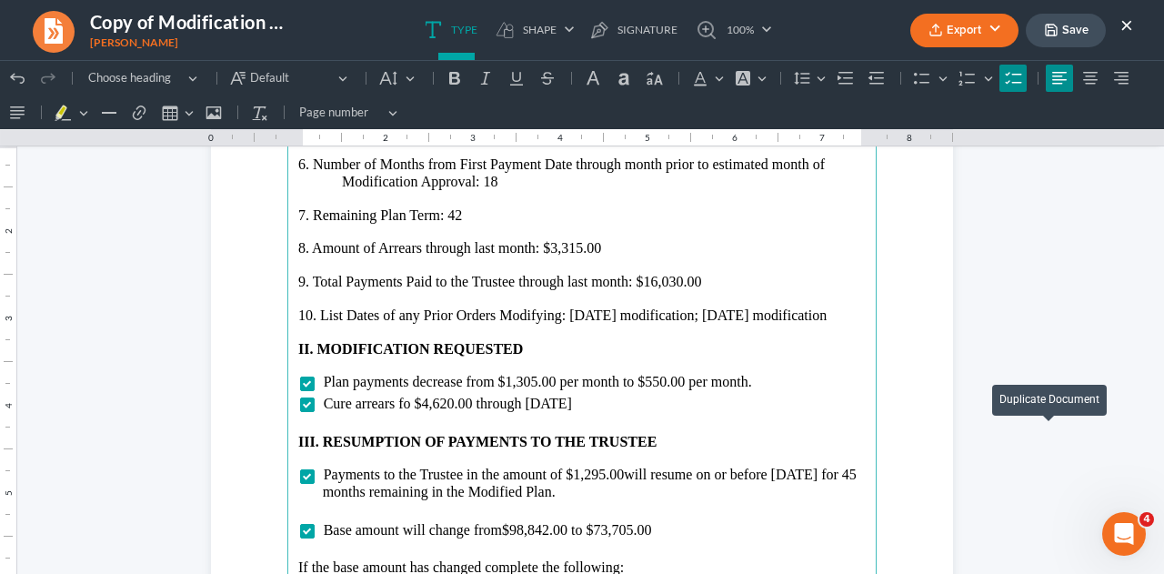
scroll to position [2179, 0]
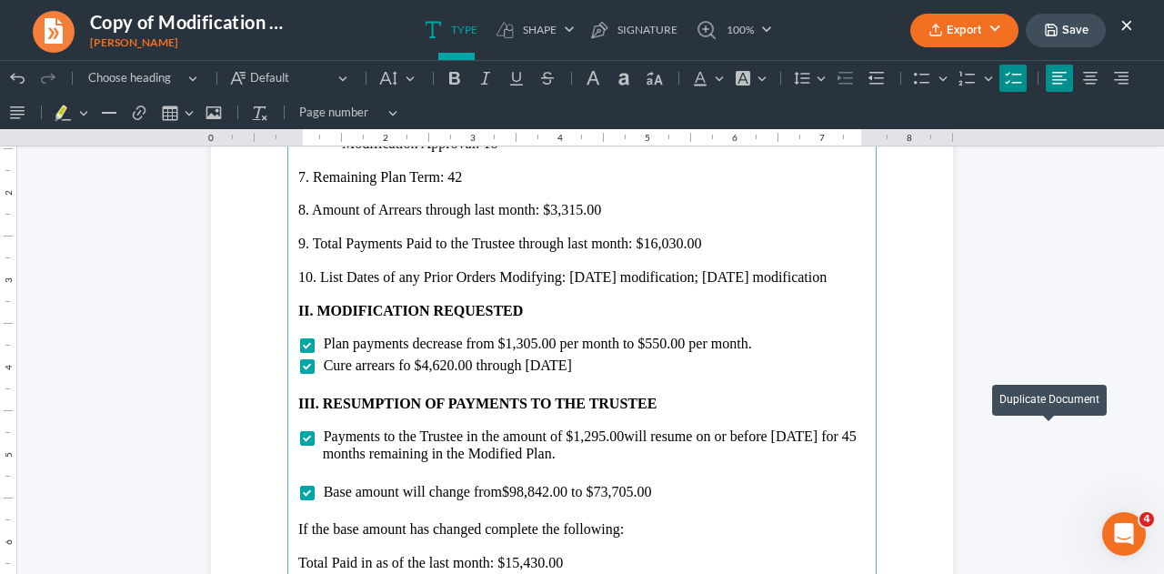
click at [599, 436] on span "Payments to the Trustee in the amount of $1,295.00 will resume on or before [DA…" at bounding box center [590, 444] width 534 height 32
drag, startPoint x: 781, startPoint y: 432, endPoint x: 787, endPoint y: 446, distance: 15.9
click at [781, 432] on span "will resume on or before [DATE] for 45 months remaining in the Modified Plan." at bounding box center [584, 444] width 523 height 32
click at [332, 452] on span "will resume on or before [DATE] for 45 months remaining in the Modified Plan." at bounding box center [584, 444] width 523 height 32
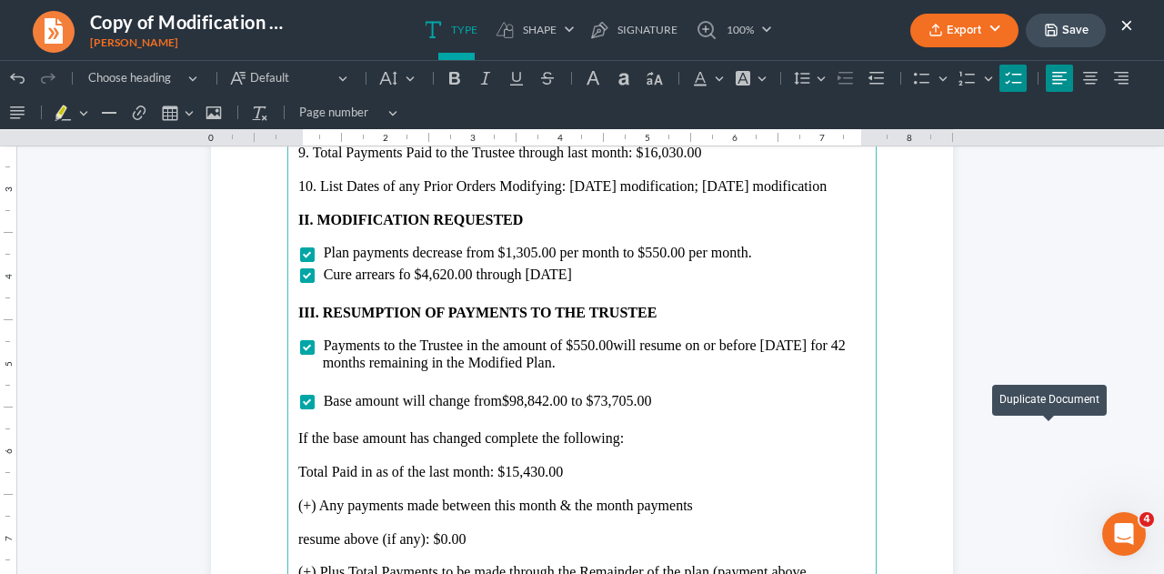
click at [544, 401] on span "$98,842.00 to $73,705.00" at bounding box center [576, 400] width 149 height 15
click at [632, 395] on span ".00 to $73,705.00" at bounding box center [604, 400] width 102 height 15
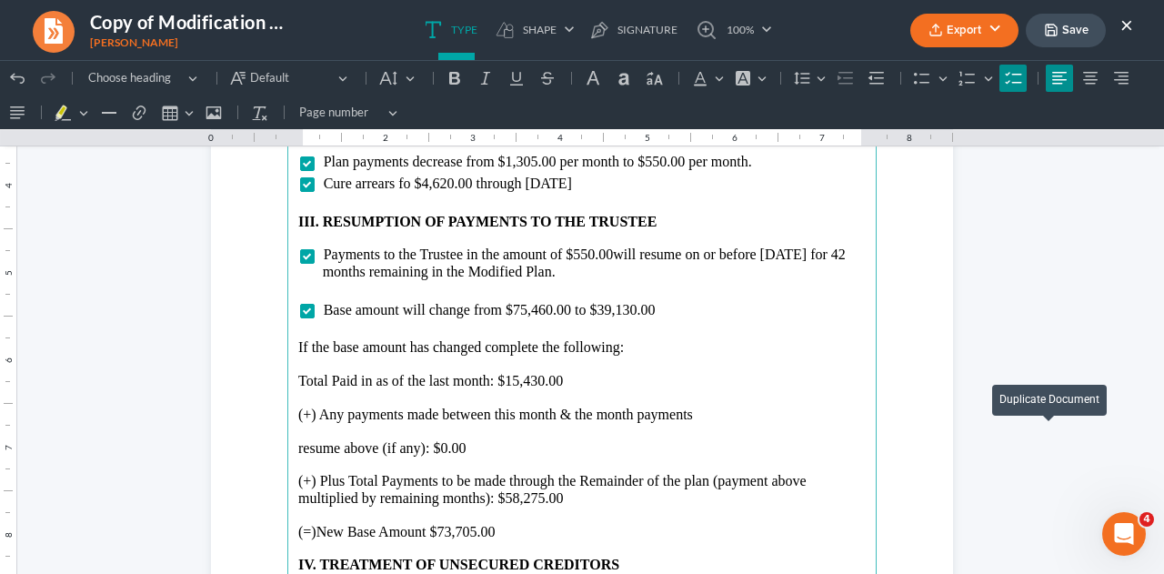
click at [536, 375] on p "Total Paid in as of the last month: $15,430.00" at bounding box center [581, 381] width 567 height 16
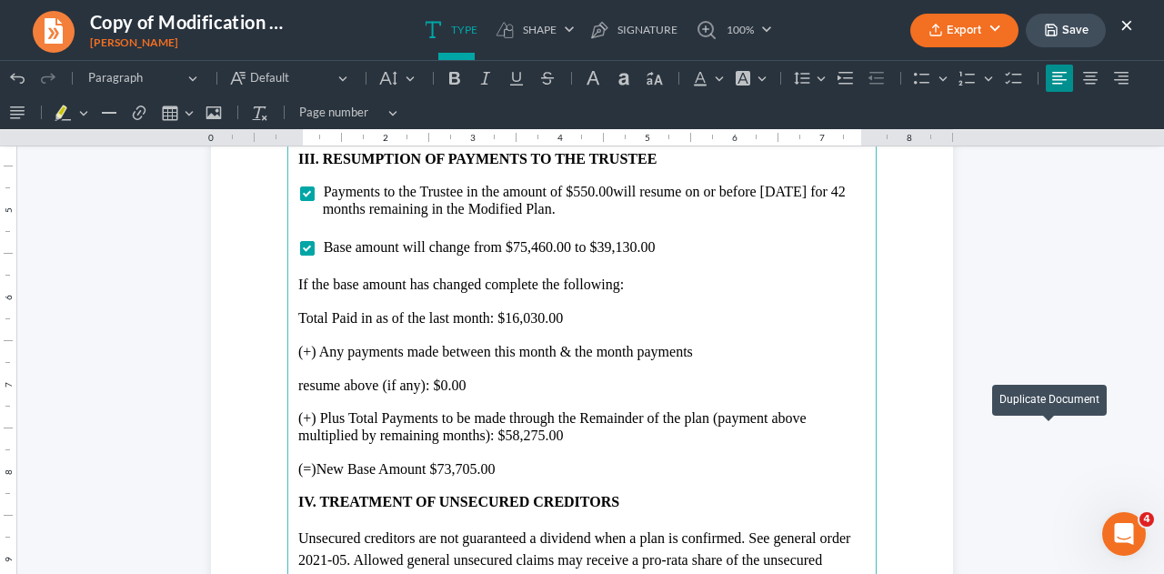
scroll to position [2452, 0]
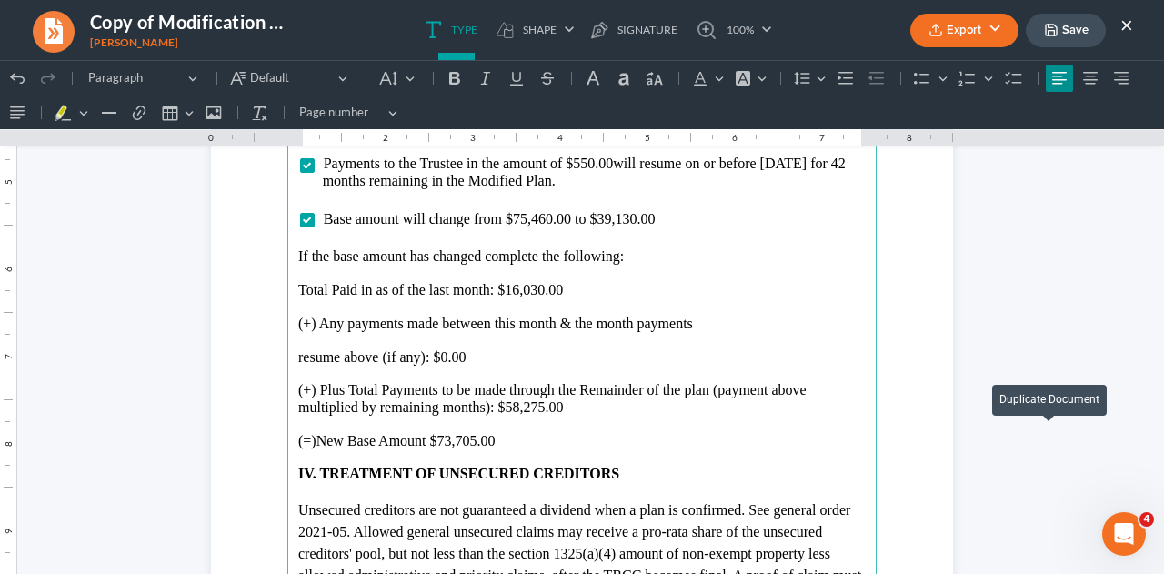
click at [537, 407] on p "(+) Plus Total Payments to be made through the Remainder of the plan (payment a…" at bounding box center [581, 399] width 567 height 34
click at [471, 439] on p "(=)New Base Amount $73,705.00" at bounding box center [581, 441] width 567 height 16
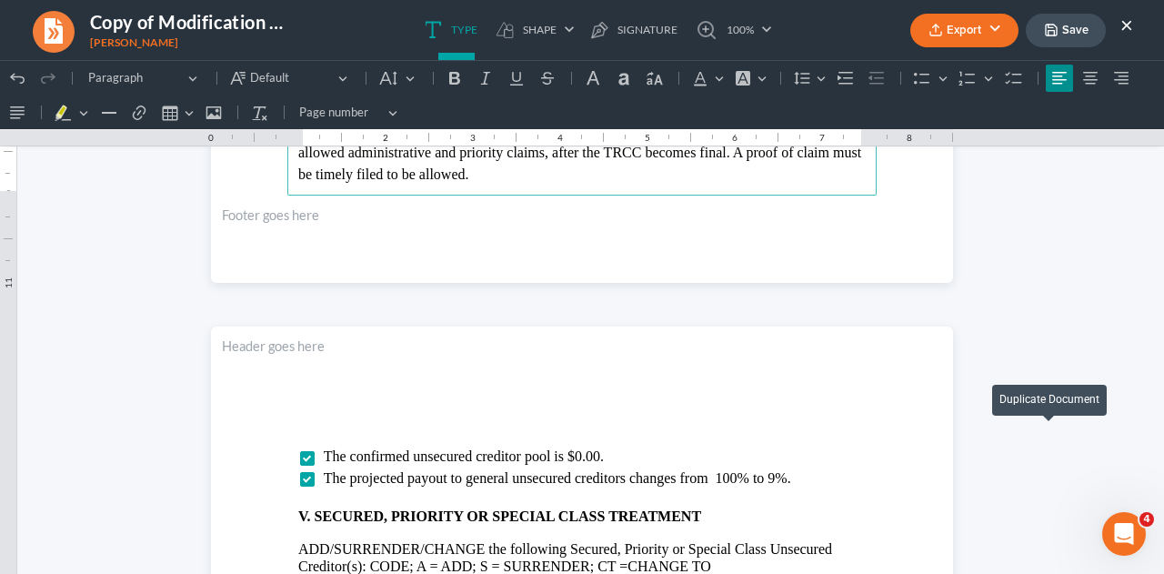
scroll to position [2906, 0]
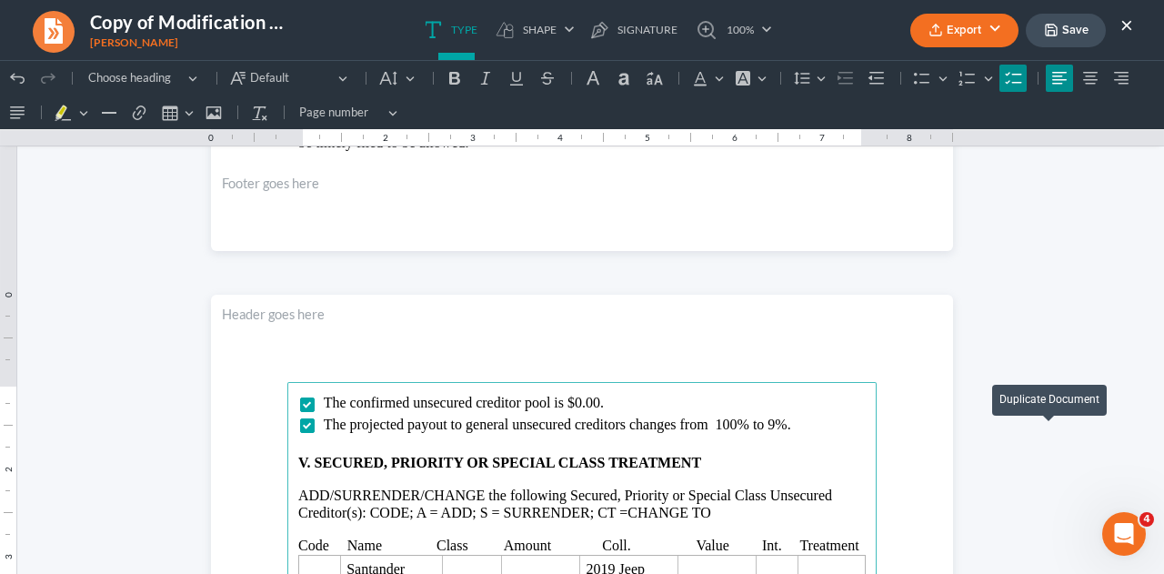
scroll to position [2884, 0]
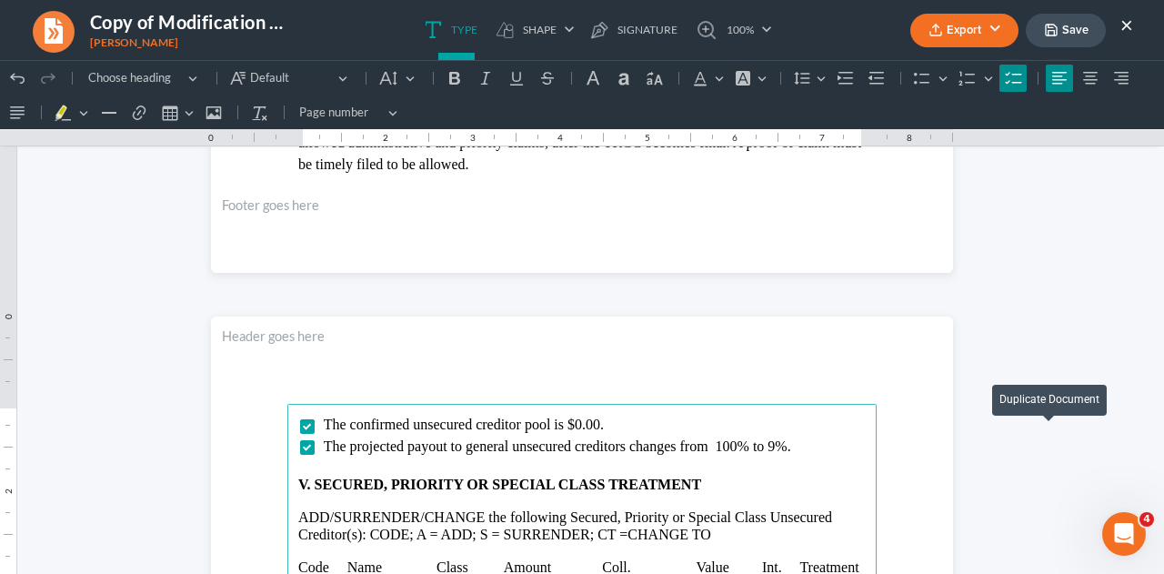
click at [770, 444] on span "The projected payout to general unsecured creditors changes from 100% to 9%." at bounding box center [557, 445] width 467 height 15
click at [744, 444] on span "The projected payout to general unsecured creditors changes from 9% to %." at bounding box center [545, 445] width 442 height 15
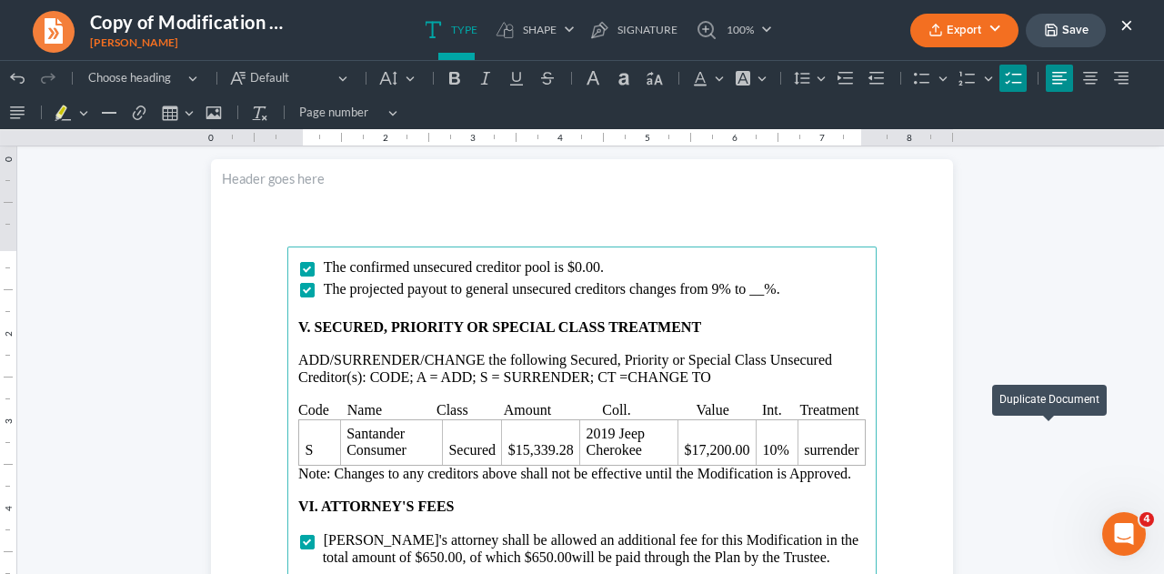
scroll to position [3066, 0]
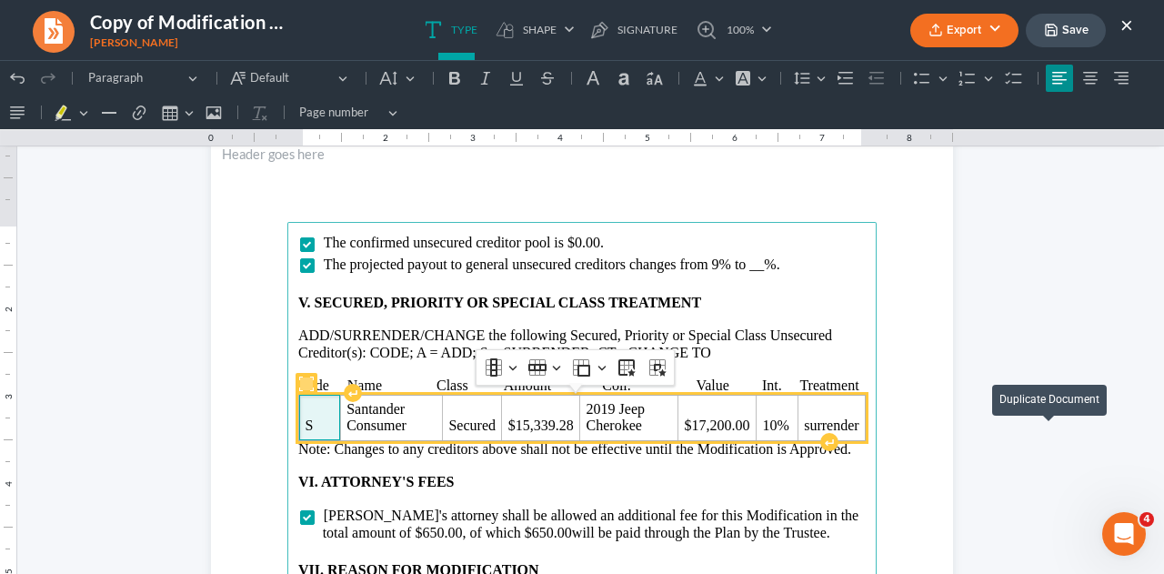
click at [299, 426] on td "S" at bounding box center [320, 416] width 42 height 45
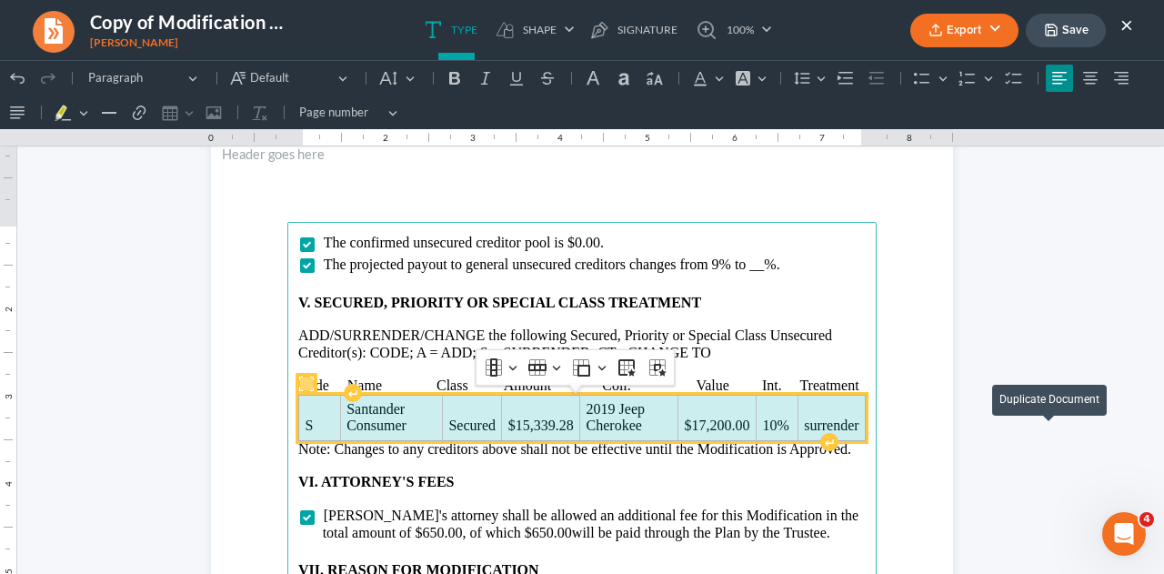
drag, startPoint x: 292, startPoint y: 421, endPoint x: 794, endPoint y: 418, distance: 501.8
click at [794, 418] on tr "S Santander Consumer Secured $15,339.28 2019 Jeep Cherokee $17,200.00 10% surre…" at bounding box center [582, 416] width 566 height 45
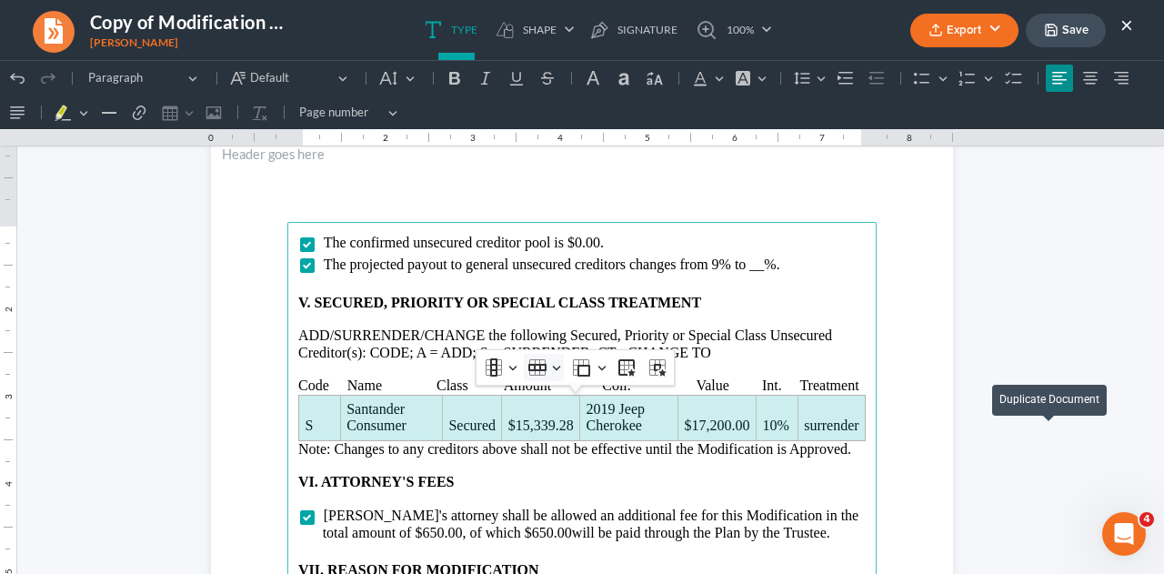
click at [536, 370] on icon "Table toolbar" at bounding box center [537, 367] width 18 height 18
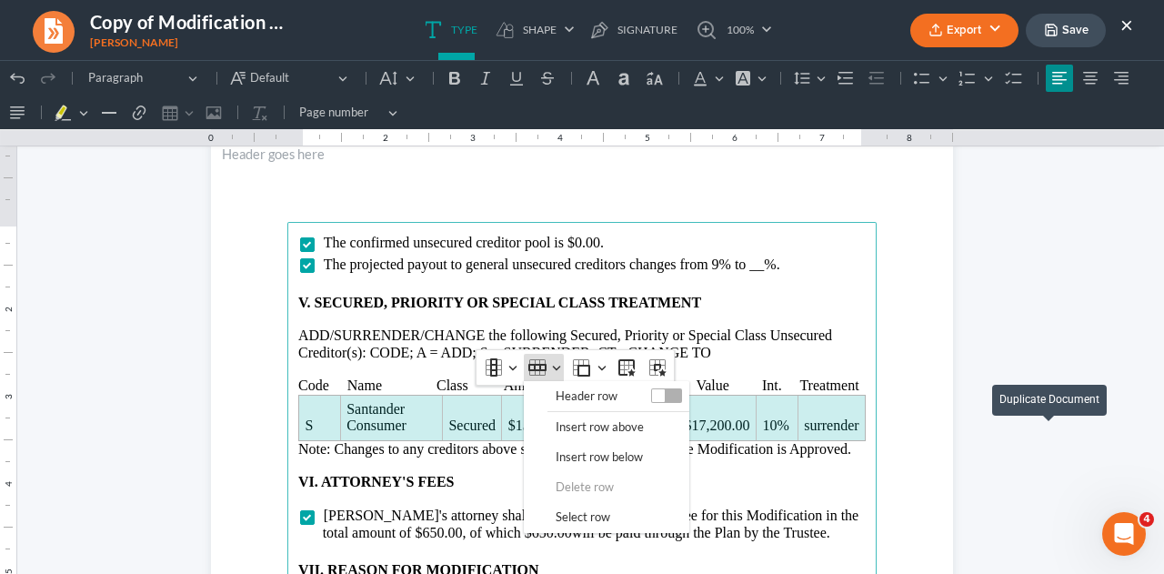
click at [584, 479] on span "Delete row" at bounding box center [584, 486] width 58 height 21
click at [768, 474] on p "VI. ATTORNEY'S FEES" at bounding box center [581, 482] width 567 height 16
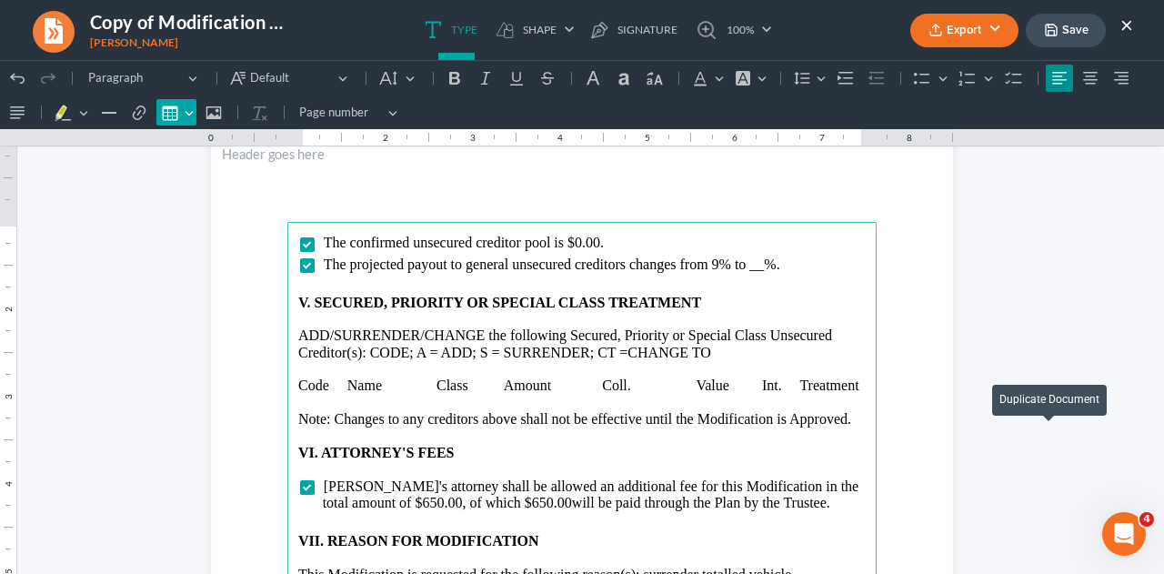
click at [164, 113] on icon "Editor toolbar" at bounding box center [170, 113] width 18 height 18
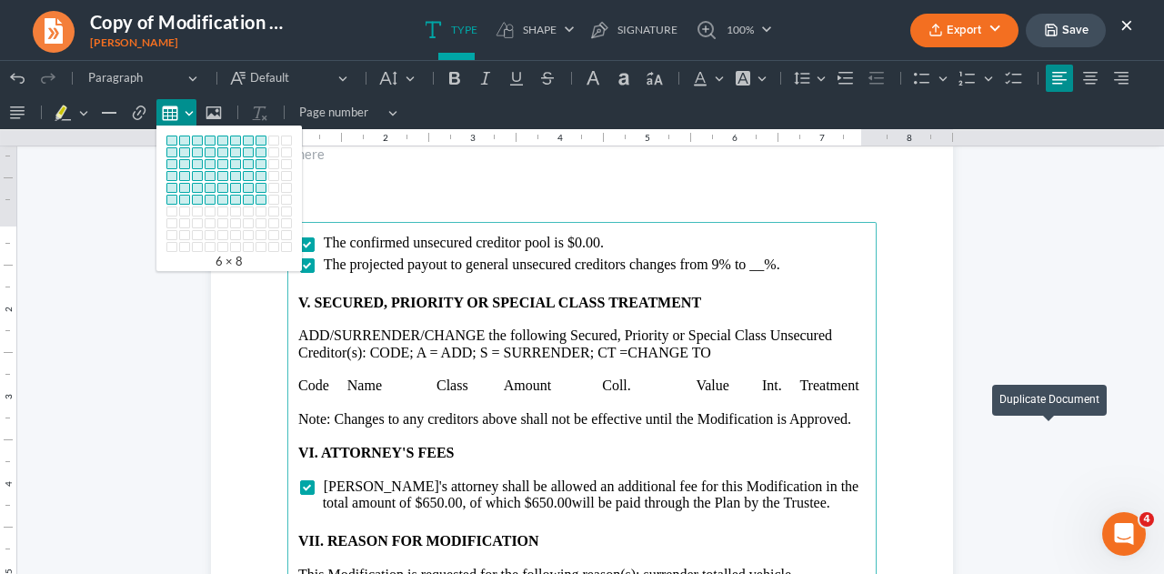
click at [255, 197] on div "Editor toolbar" at bounding box center [260, 200] width 11 height 10
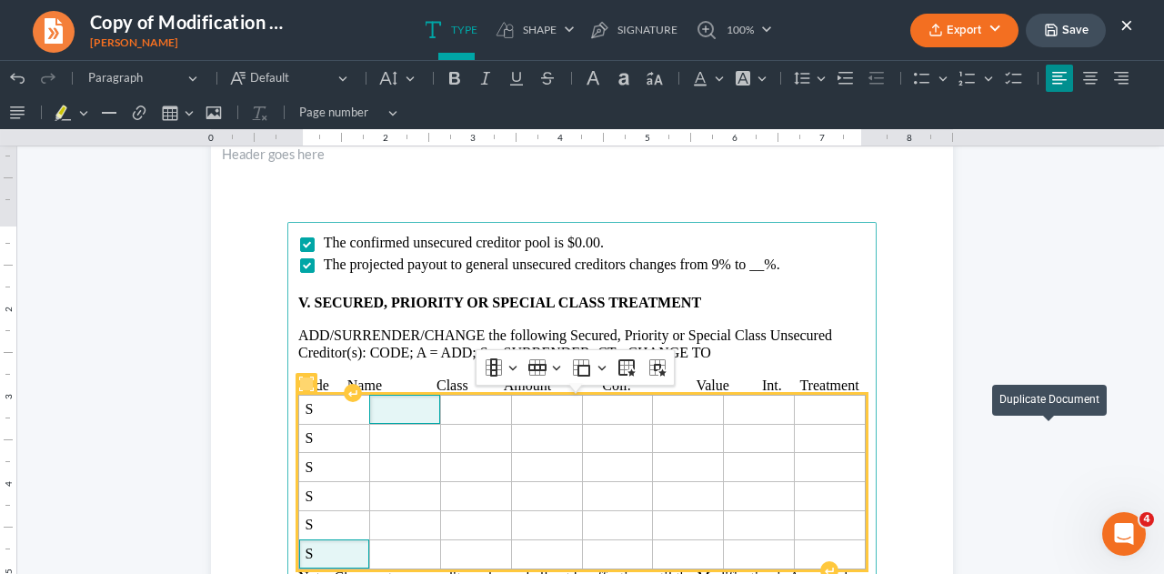
click at [414, 415] on span "Rich Text Editor, page-3-main" at bounding box center [404, 409] width 58 height 16
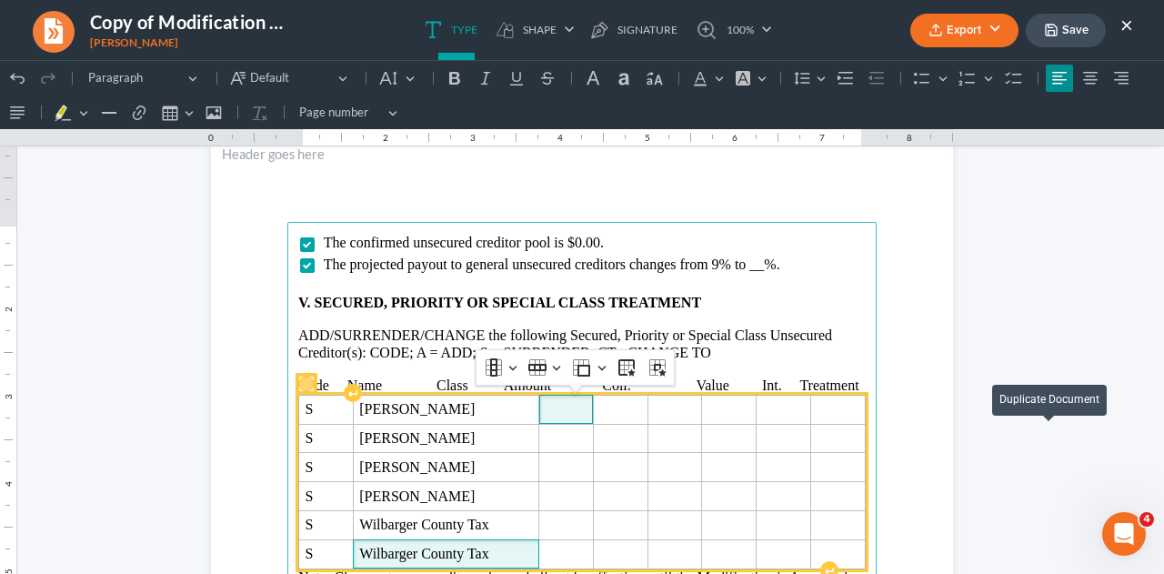
click at [547, 416] on td "Rich Text Editor, page-3-main" at bounding box center [566, 408] width 55 height 29
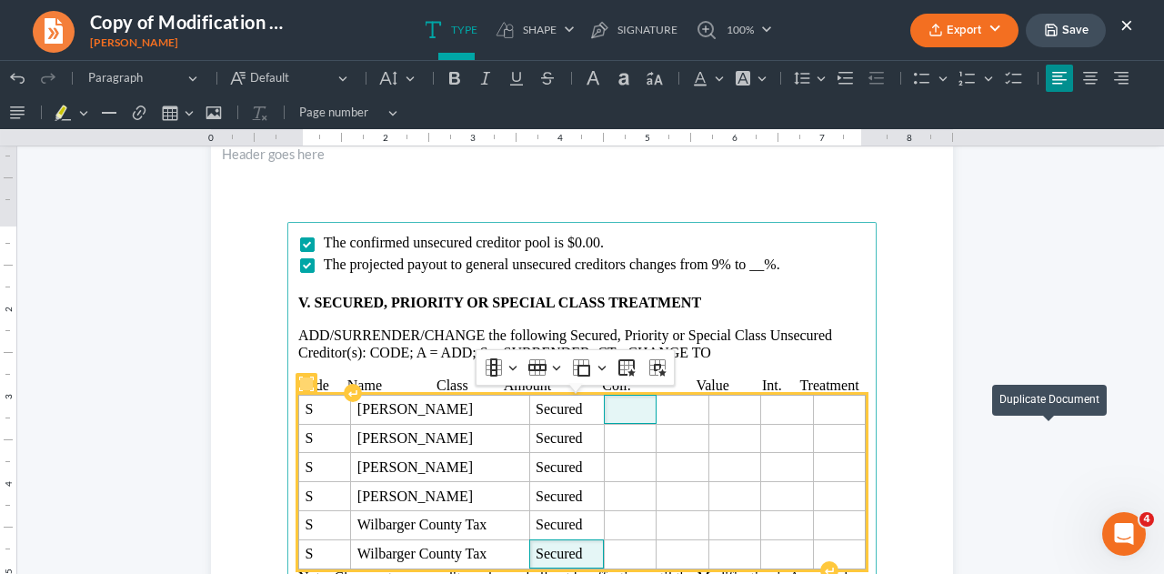
click at [614, 403] on span "Rich Text Editor, page-3-main" at bounding box center [630, 409] width 40 height 16
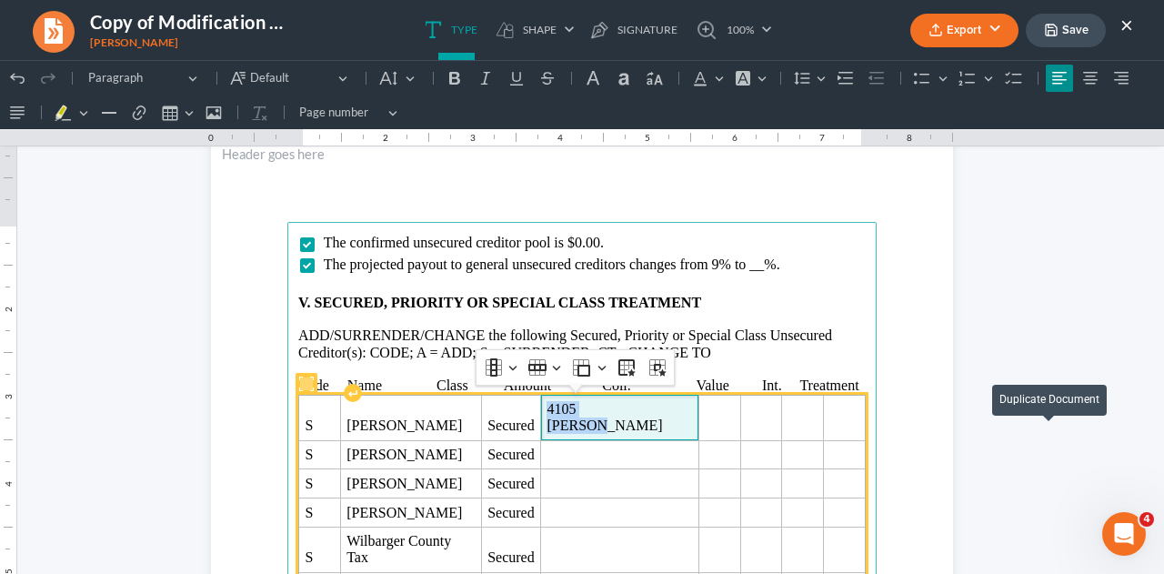
drag, startPoint x: 654, startPoint y: 410, endPoint x: 569, endPoint y: 410, distance: 84.5
click at [573, 410] on span "4105 [PERSON_NAME]" at bounding box center [618, 417] width 145 height 33
copy span "4105 [PERSON_NAME]"
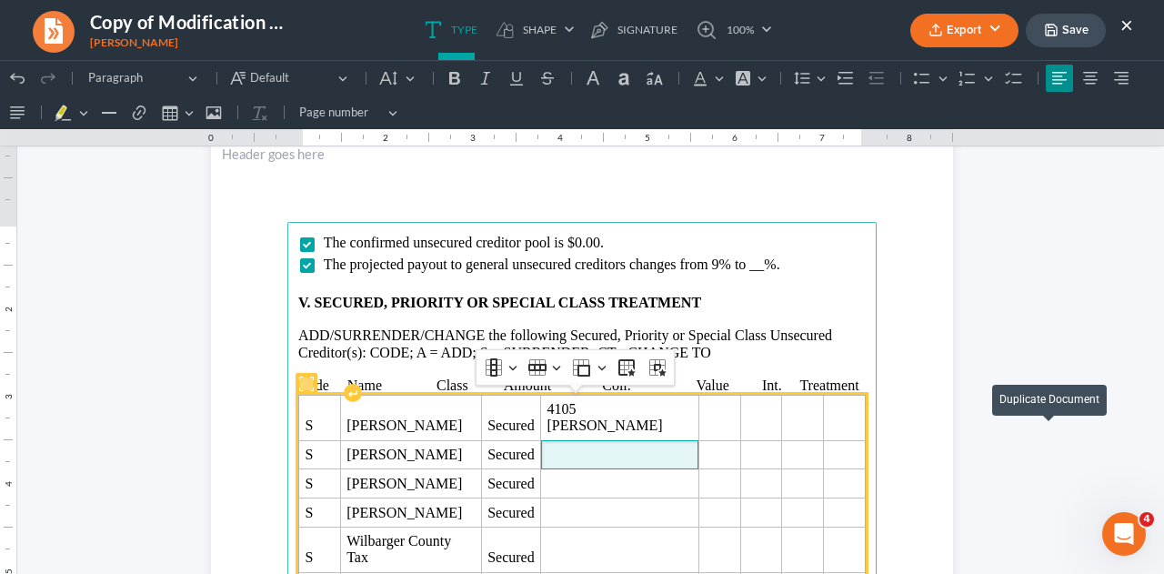
click at [573, 446] on span "Rich Text Editor, page-3-main" at bounding box center [618, 454] width 145 height 16
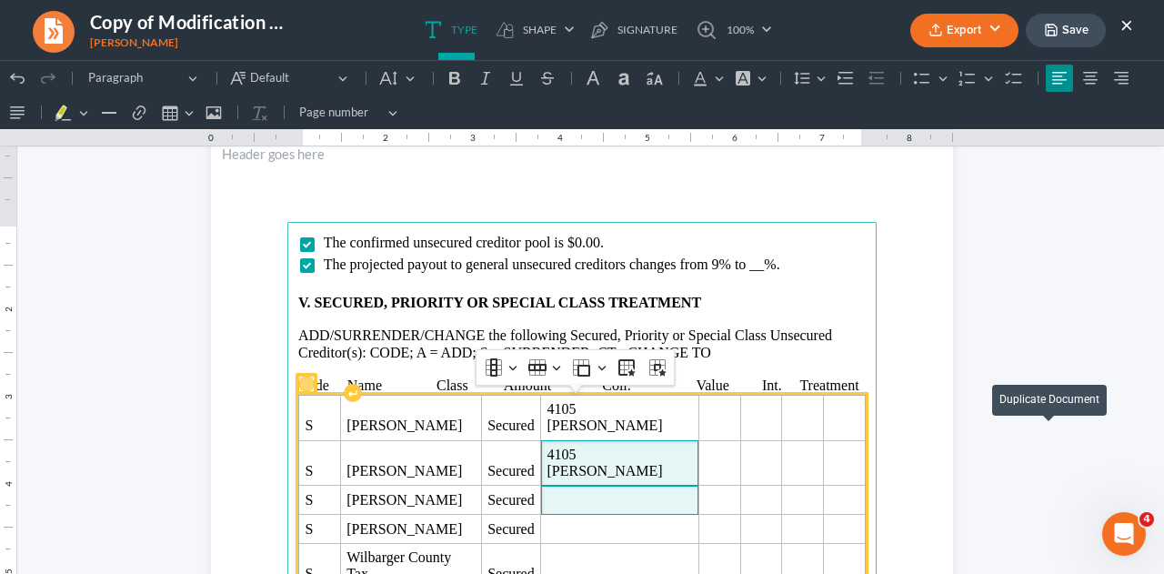
click at [582, 492] on span "Rich Text Editor, page-3-main" at bounding box center [618, 500] width 145 height 16
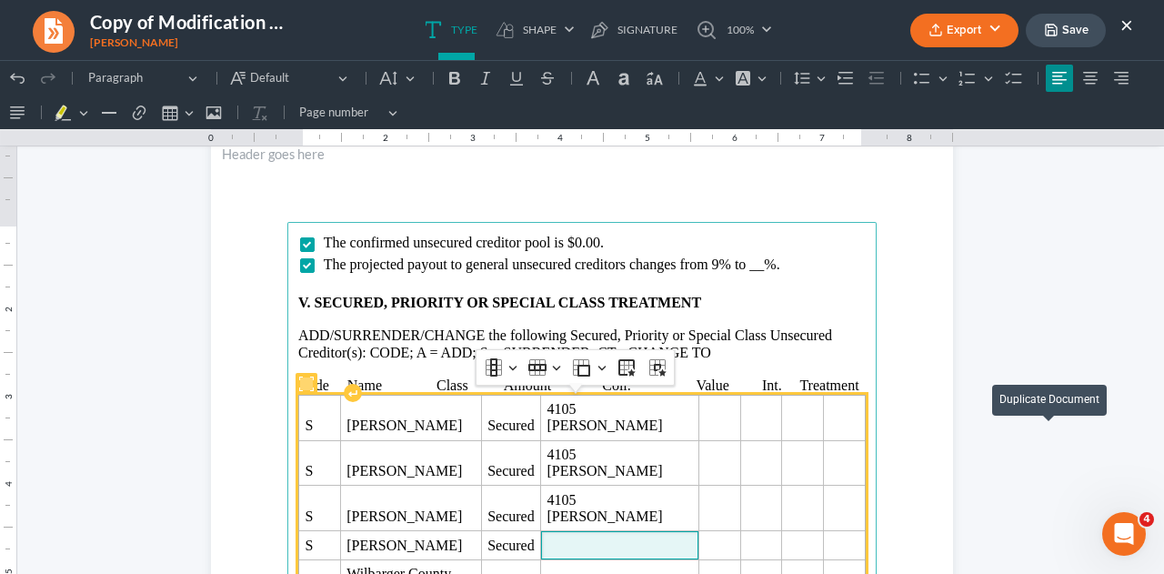
click at [585, 537] on span "Rich Text Editor, page-3-main" at bounding box center [618, 545] width 145 height 16
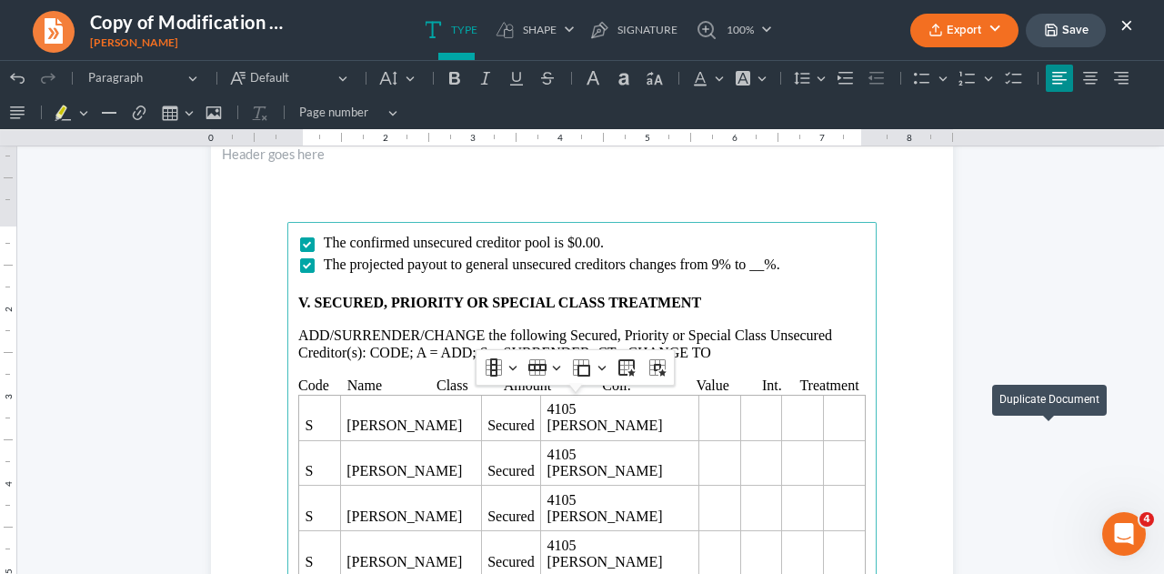
scroll to position [185, 0]
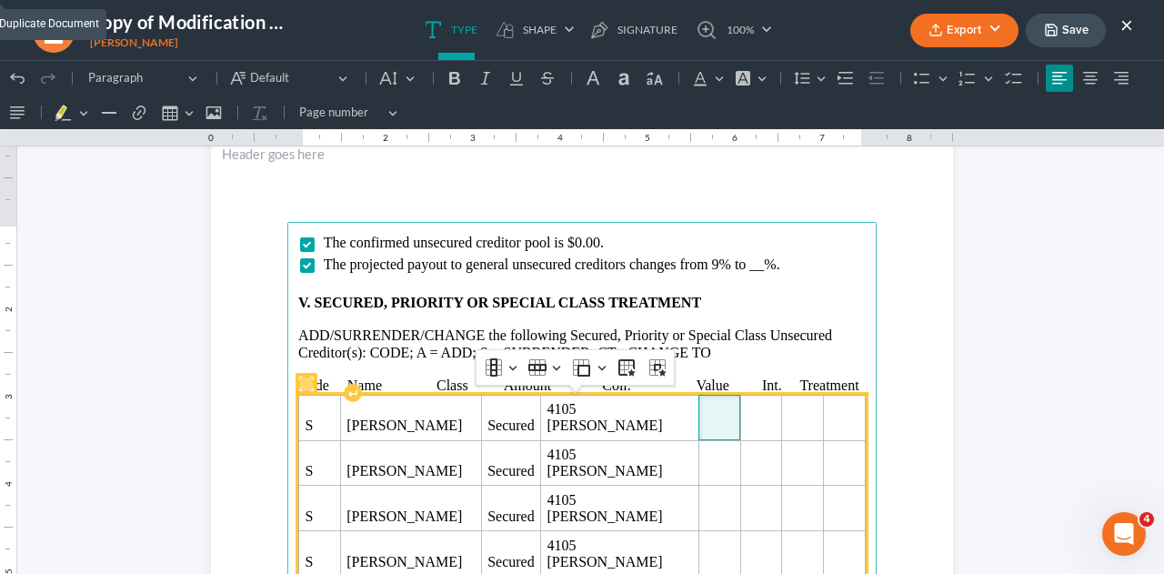
click at [699, 417] on td "Rich Text Editor, page-3-main" at bounding box center [719, 416] width 42 height 45
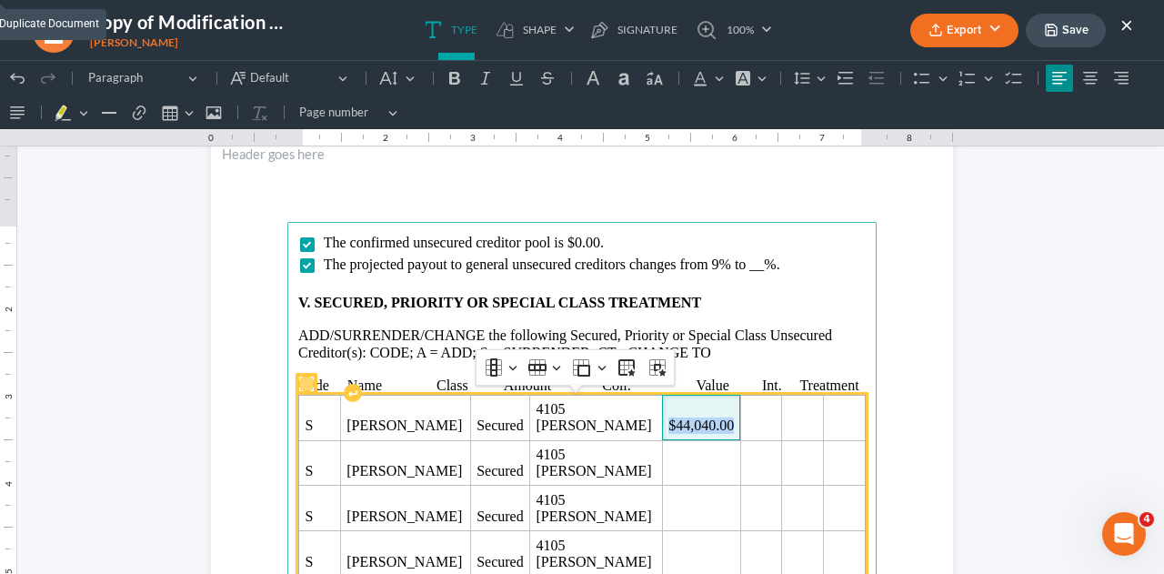
drag, startPoint x: 651, startPoint y: 403, endPoint x: 716, endPoint y: 403, distance: 65.4
click at [716, 417] on span "$44,040.00" at bounding box center [700, 425] width 65 height 16
copy span "$44,040.00"
click at [668, 463] on span "Rich Text Editor, page-3-main" at bounding box center [700, 471] width 65 height 16
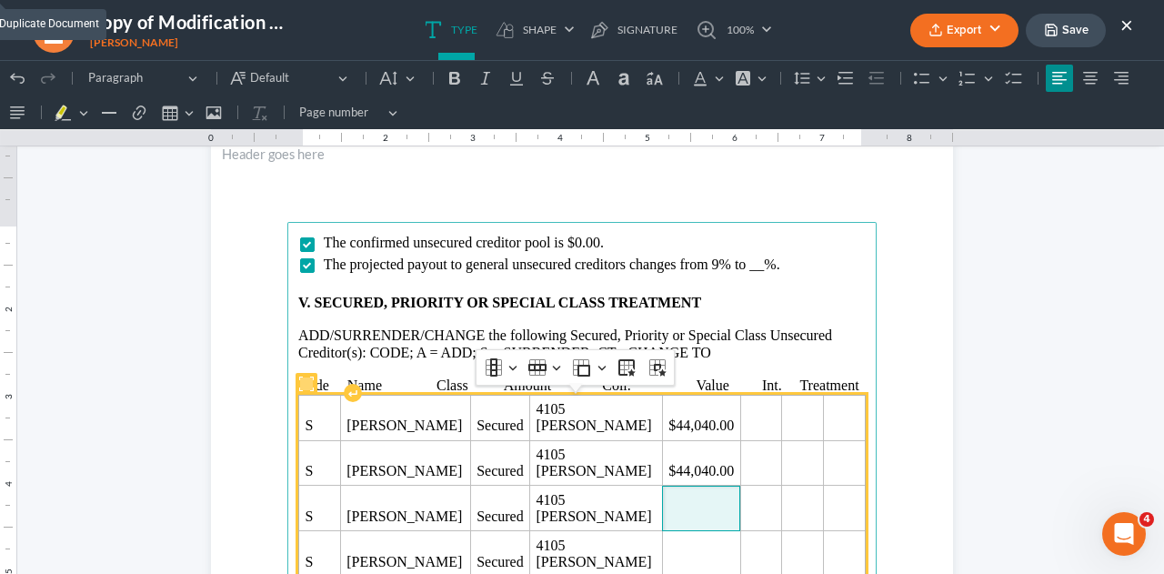
click at [668, 508] on span "Rich Text Editor, page-3-main" at bounding box center [700, 516] width 65 height 16
click at [668, 554] on span "Rich Text Editor, page-3-main" at bounding box center [700, 562] width 65 height 16
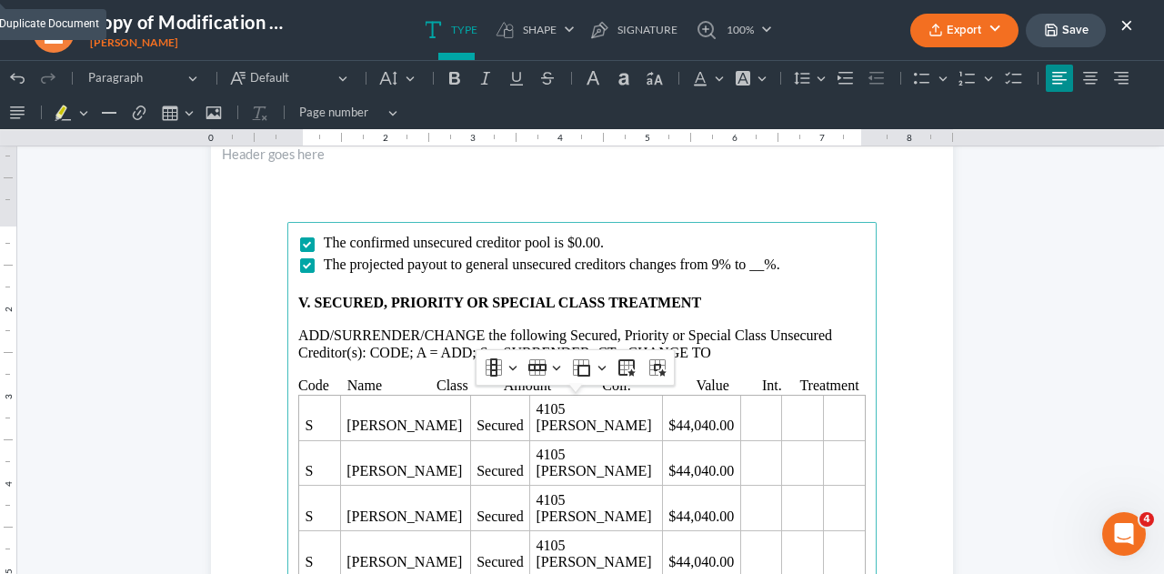
scroll to position [189, 0]
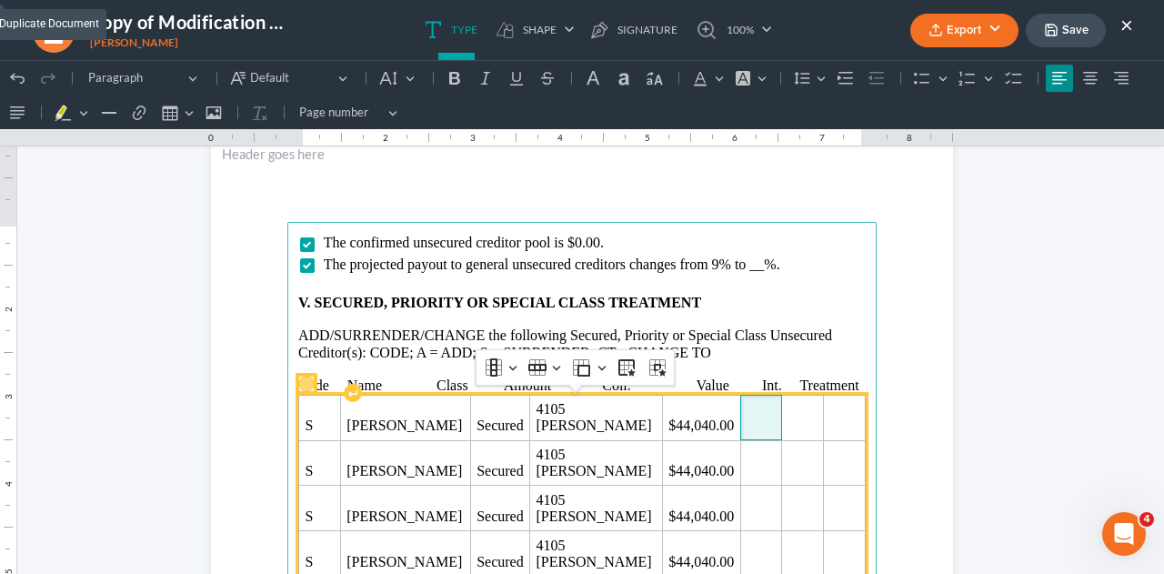
click at [746, 417] on span "Rich Text Editor, page-3-main" at bounding box center [760, 425] width 29 height 16
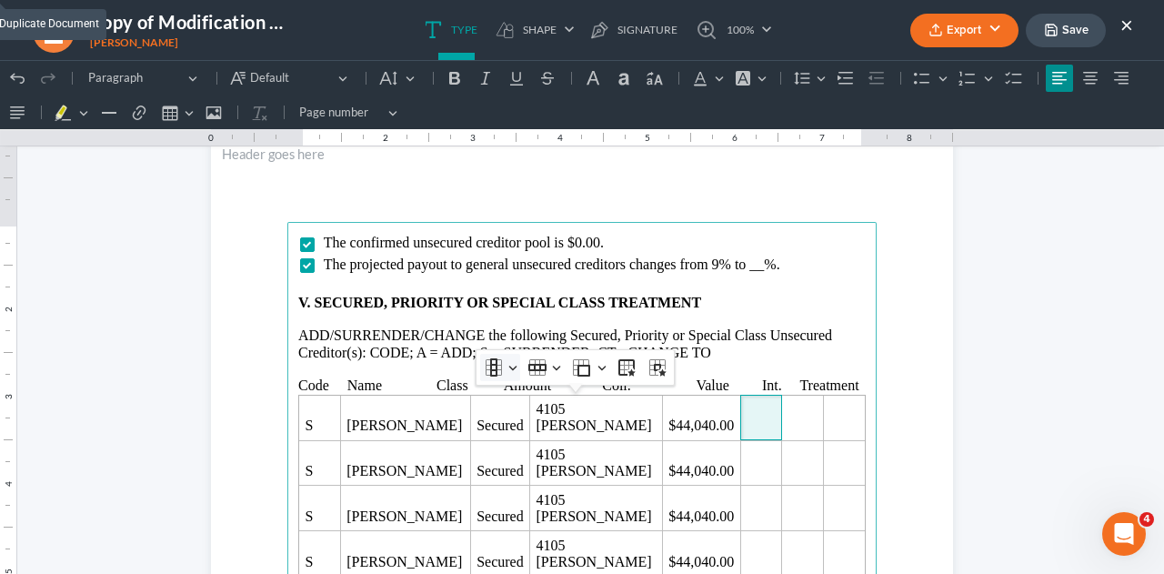
click at [498, 370] on icon "Table toolbar" at bounding box center [493, 367] width 18 height 18
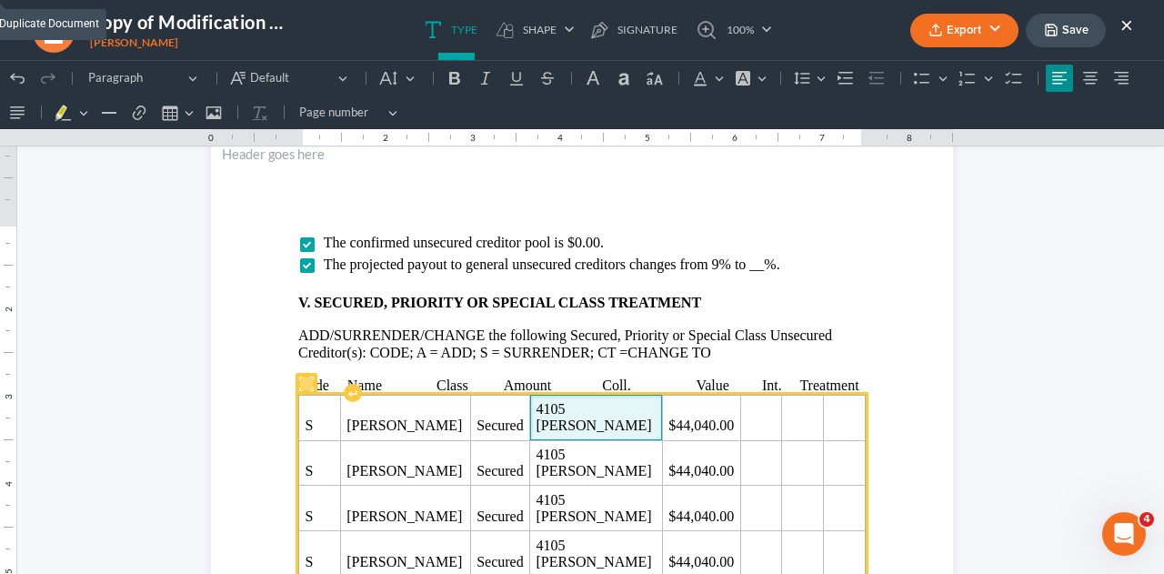
click at [553, 408] on td "4105 [PERSON_NAME]" at bounding box center [596, 416] width 133 height 45
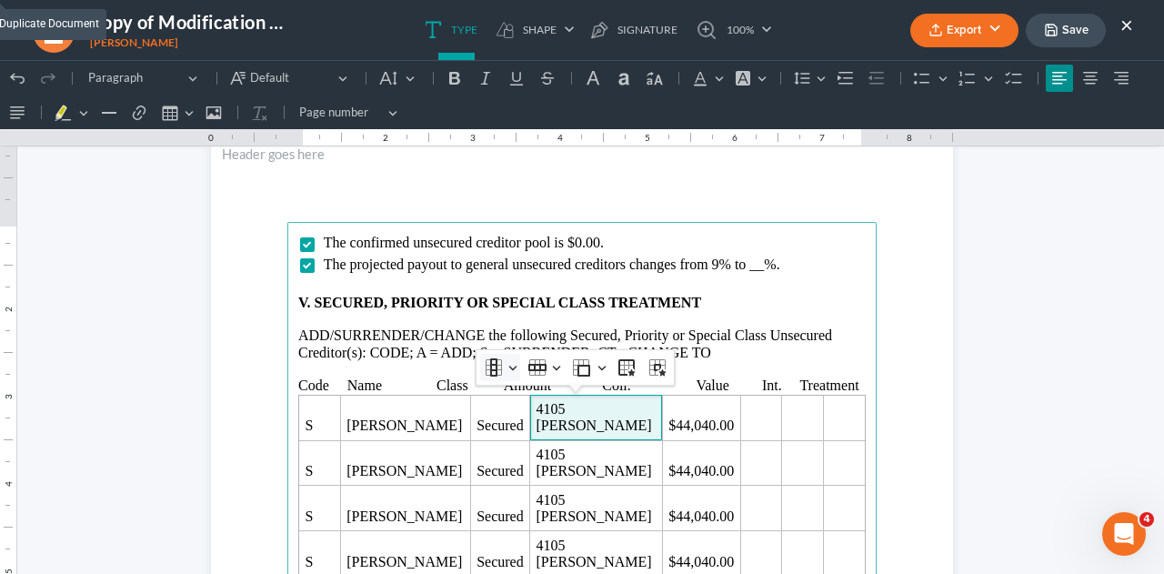
click at [491, 368] on icon "Table toolbar" at bounding box center [493, 367] width 18 height 18
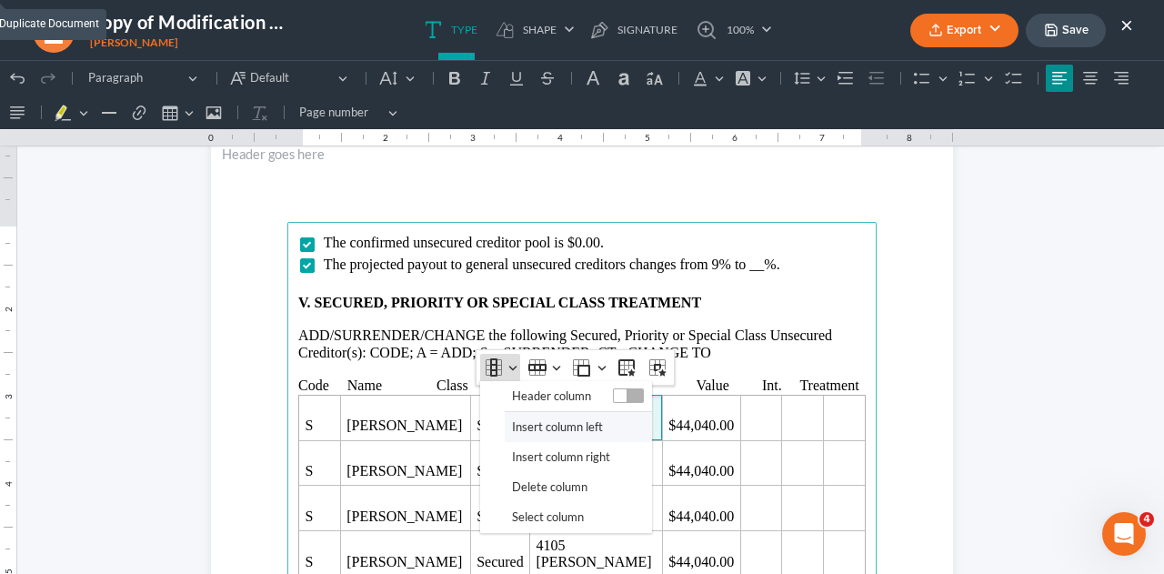
click at [534, 421] on span "Insert column left" at bounding box center [557, 426] width 91 height 21
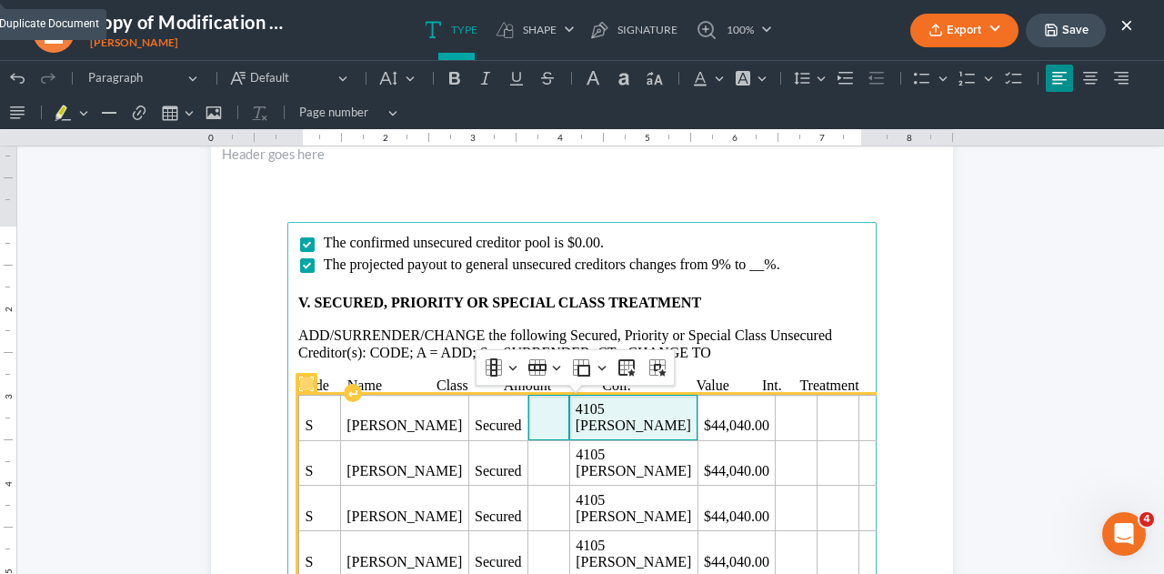
click at [549, 424] on span "Rich Text Editor, page-3-main" at bounding box center [549, 425] width 30 height 16
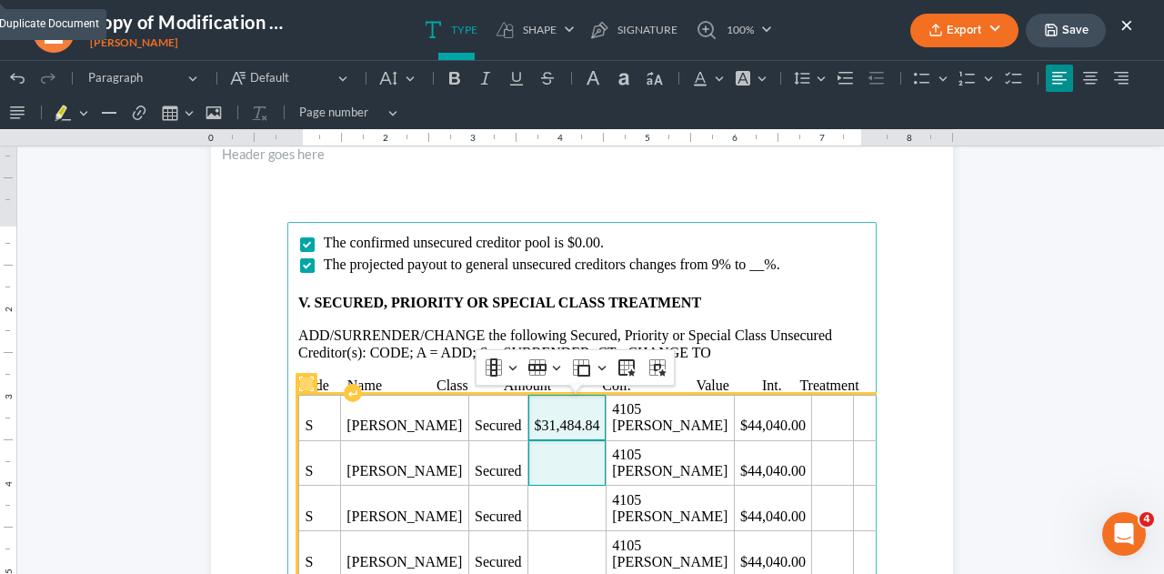
click at [542, 466] on span "Rich Text Editor, page-3-main" at bounding box center [566, 471] width 65 height 16
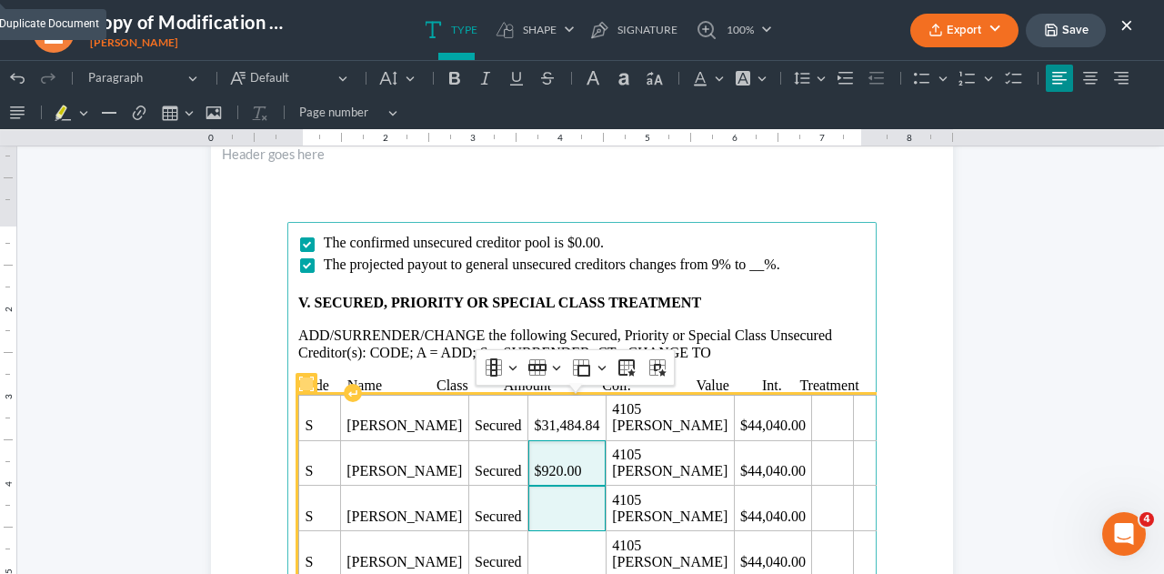
drag, startPoint x: 516, startPoint y: 509, endPoint x: 514, endPoint y: 571, distance: 61.9
click at [534, 509] on span "Rich Text Editor, page-3-main" at bounding box center [566, 516] width 65 height 16
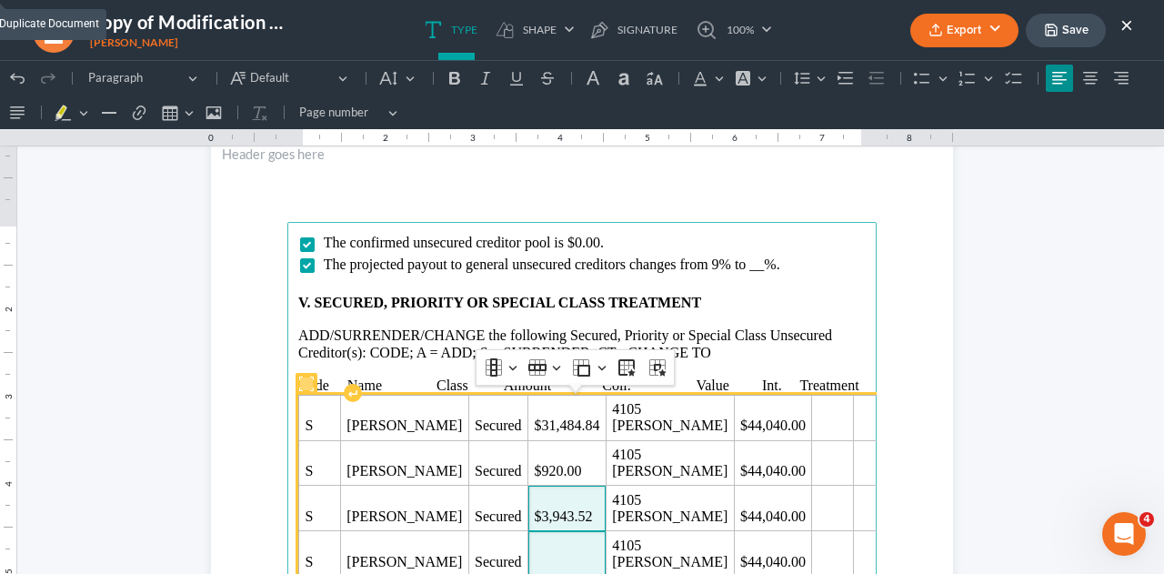
click at [534, 560] on span "Rich Text Editor, page-3-main" at bounding box center [566, 562] width 65 height 16
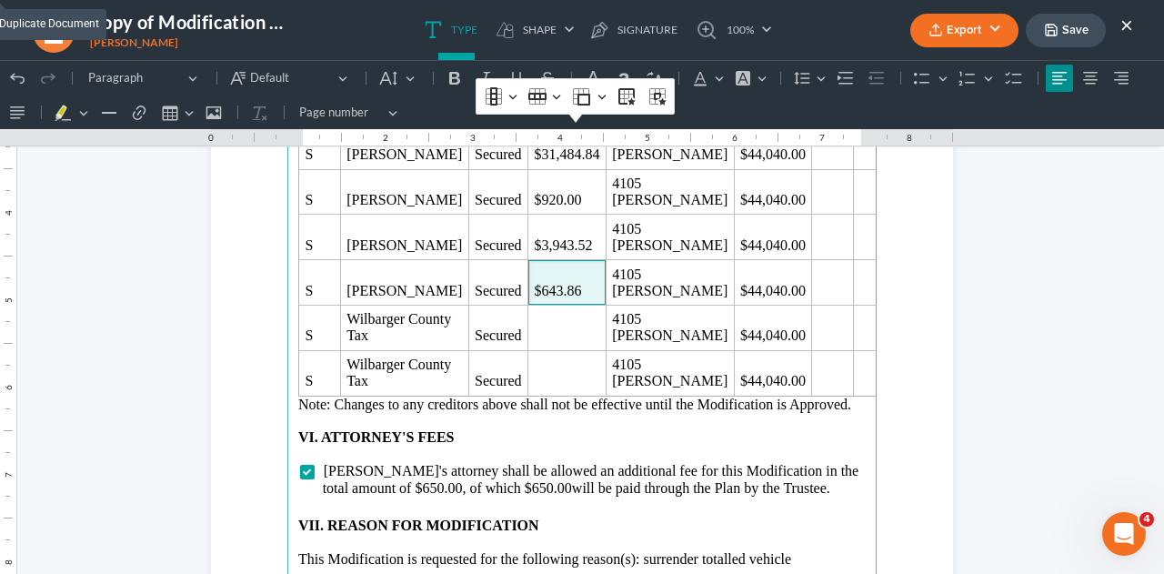
scroll to position [3339, 0]
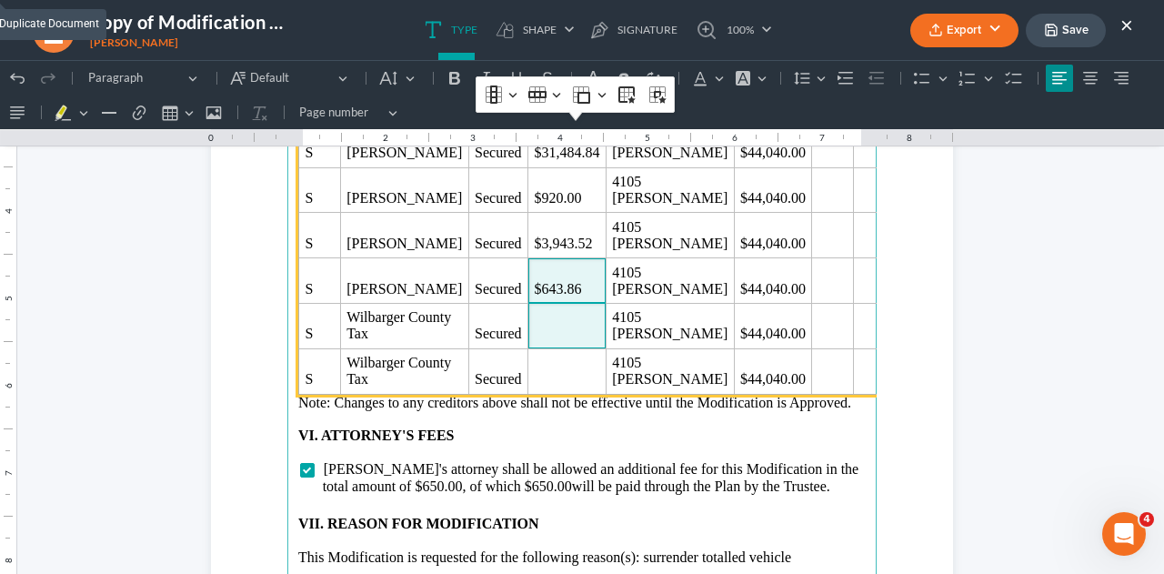
click at [534, 339] on span "Rich Text Editor, page-3-main" at bounding box center [566, 333] width 65 height 16
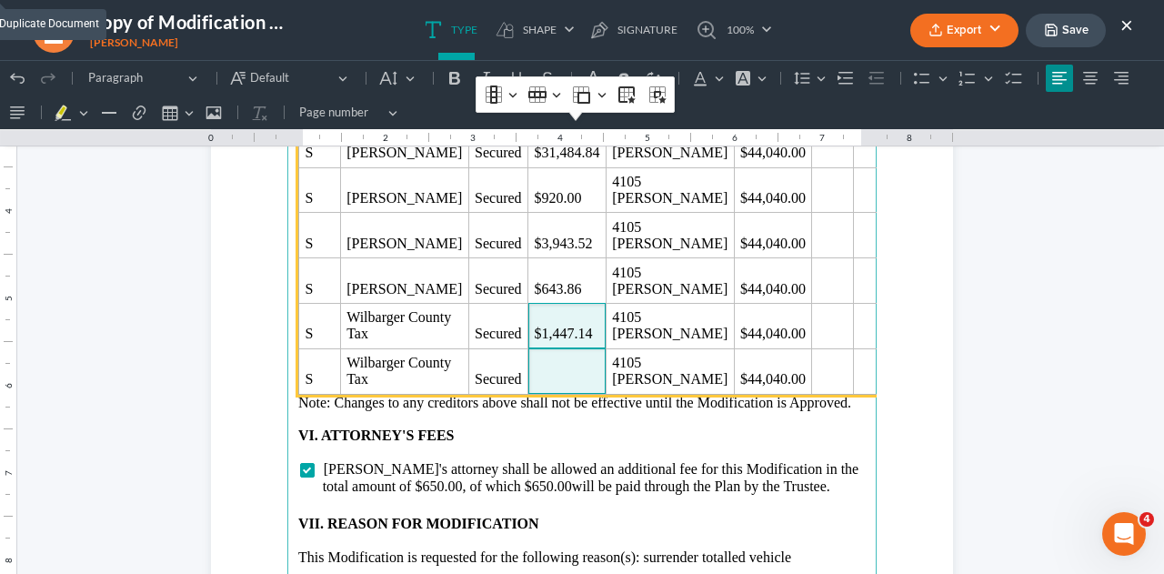
click at [534, 374] on span "Rich Text Editor, page-3-main" at bounding box center [566, 379] width 65 height 16
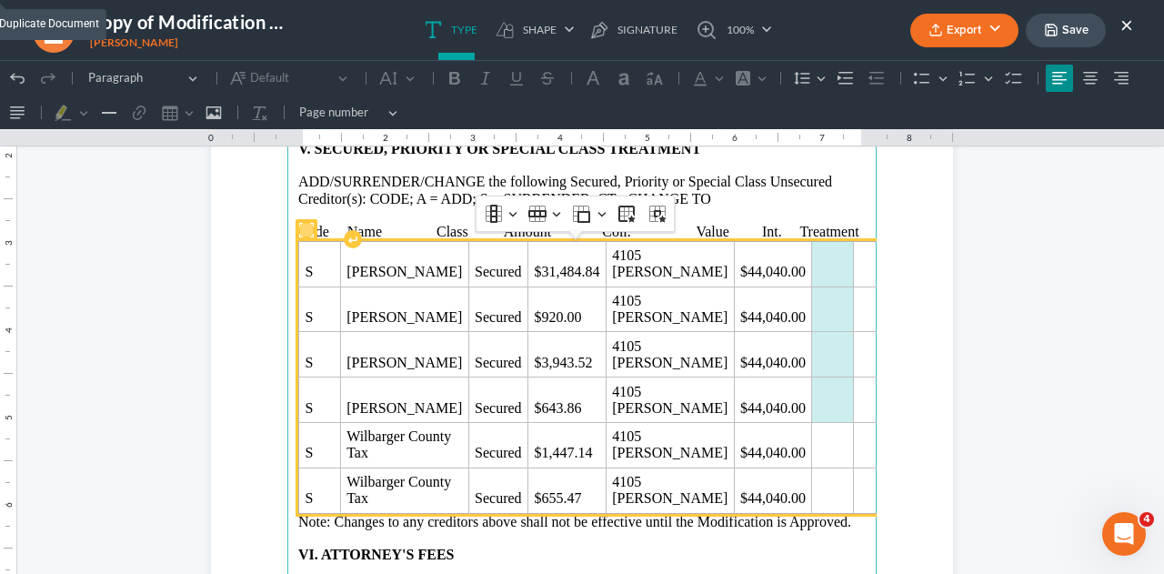
scroll to position [3248, 0]
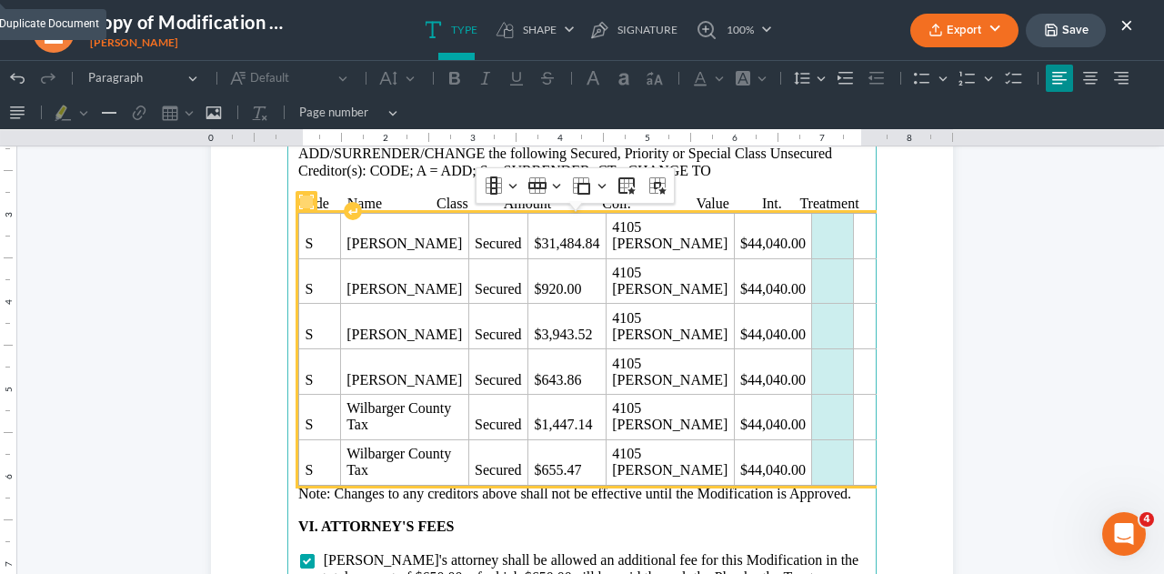
drag, startPoint x: 751, startPoint y: 312, endPoint x: 765, endPoint y: 468, distance: 157.0
click at [765, 468] on tbody "S [PERSON_NAME] Secured $31,484.84 4105 [PERSON_NAME] $44,040.00 S [PERSON_NAME…" at bounding box center [618, 349] width 638 height 272
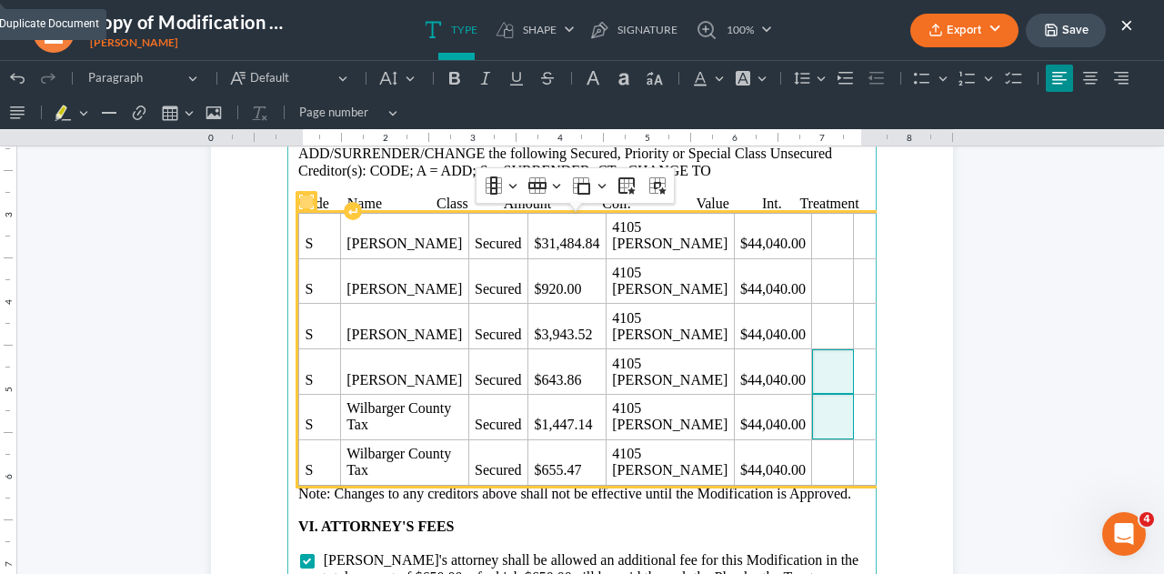
click at [812, 407] on td "Rich Text Editor, page-3-main" at bounding box center [833, 416] width 42 height 45
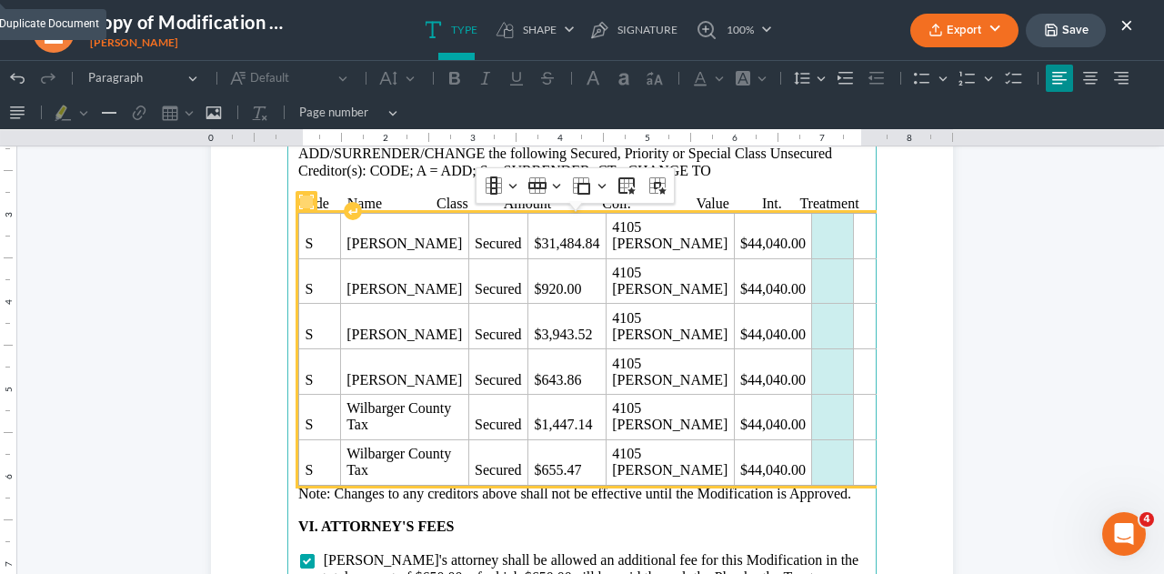
drag, startPoint x: 748, startPoint y: 223, endPoint x: 763, endPoint y: 468, distance: 245.9
click at [763, 468] on tbody "S [PERSON_NAME] Secured $31,484.84 4105 [PERSON_NAME] $44,040.00 S [PERSON_NAME…" at bounding box center [618, 349] width 638 height 272
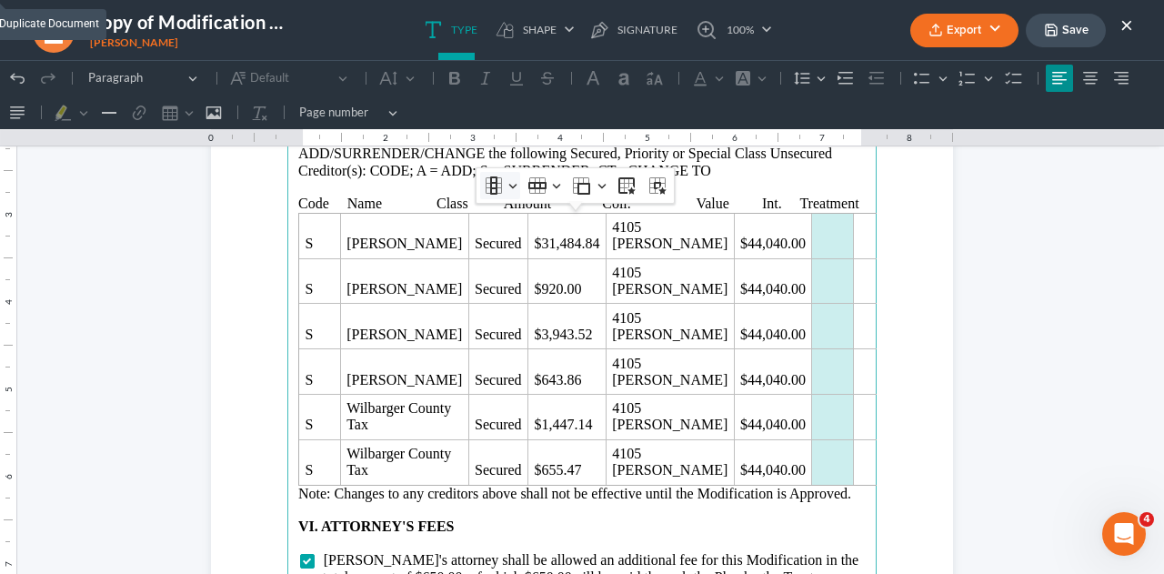
click at [492, 186] on icon "Table toolbar" at bounding box center [493, 185] width 7 height 18
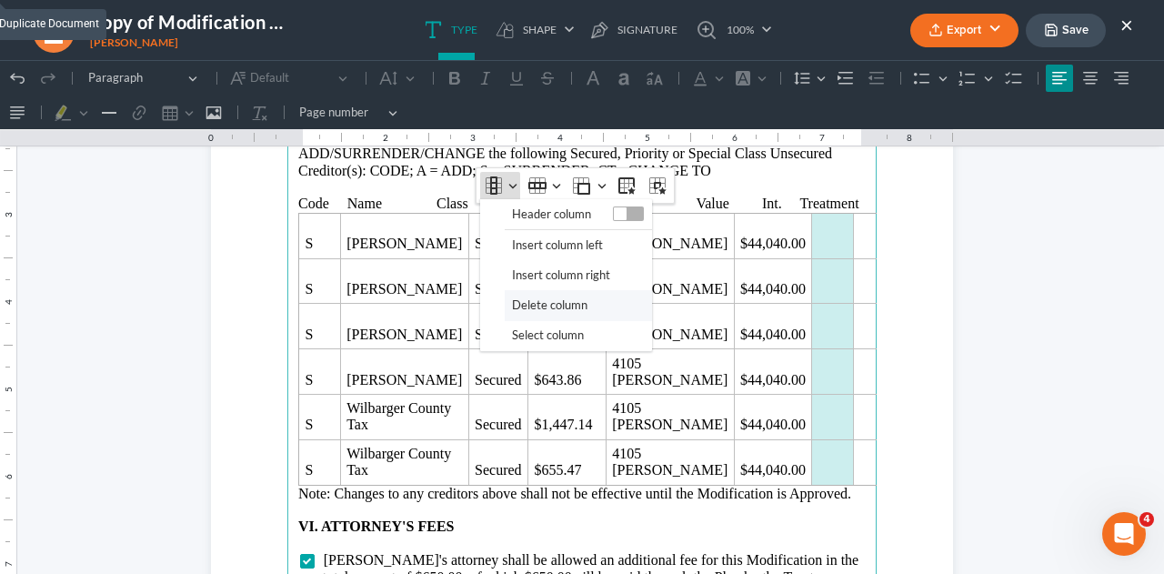
click at [521, 305] on span "Delete column" at bounding box center [549, 305] width 75 height 21
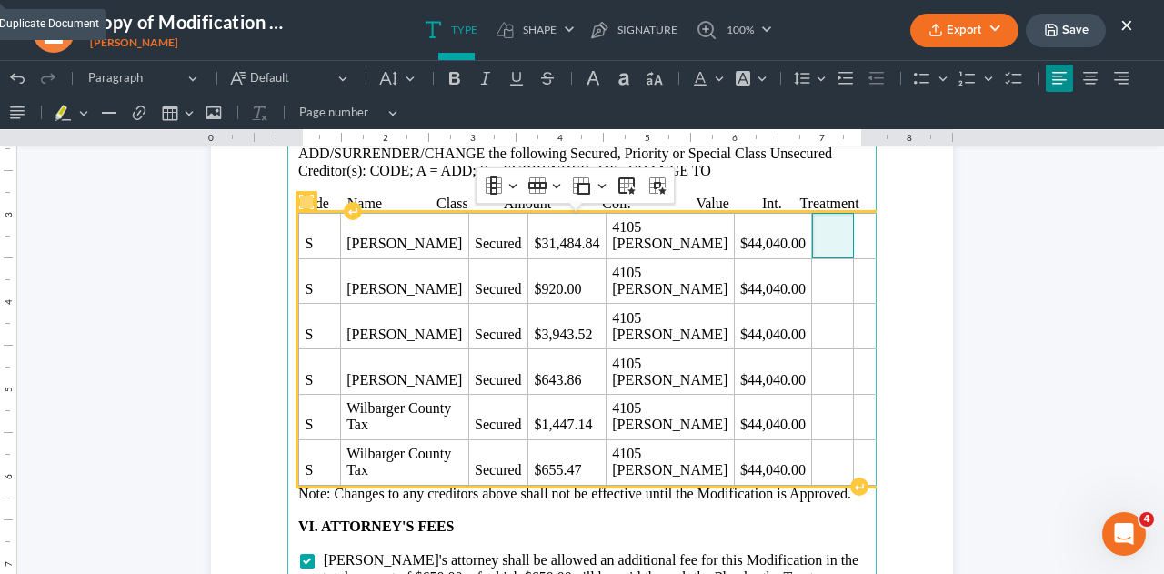
click at [818, 237] on span "Rich Text Editor, page-3-main" at bounding box center [832, 243] width 29 height 16
click at [818, 245] on span "o%" at bounding box center [832, 243] width 29 height 16
click at [859, 239] on span "Rich Text Editor, page-3-main" at bounding box center [874, 243] width 30 height 16
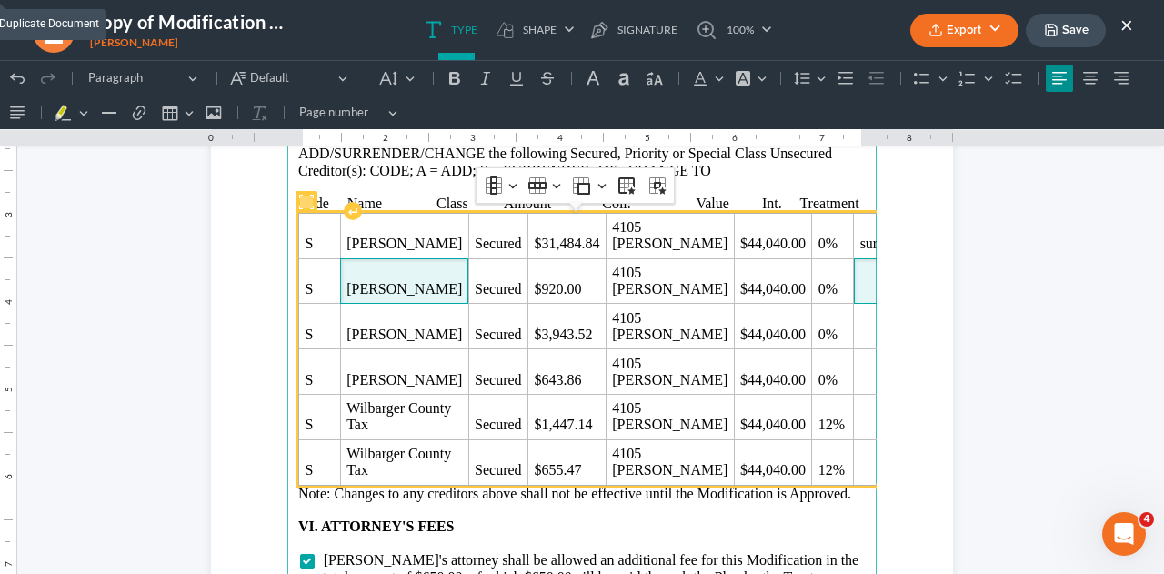
click at [860, 285] on span "Rich Text Editor, page-3-main" at bounding box center [887, 289] width 55 height 16
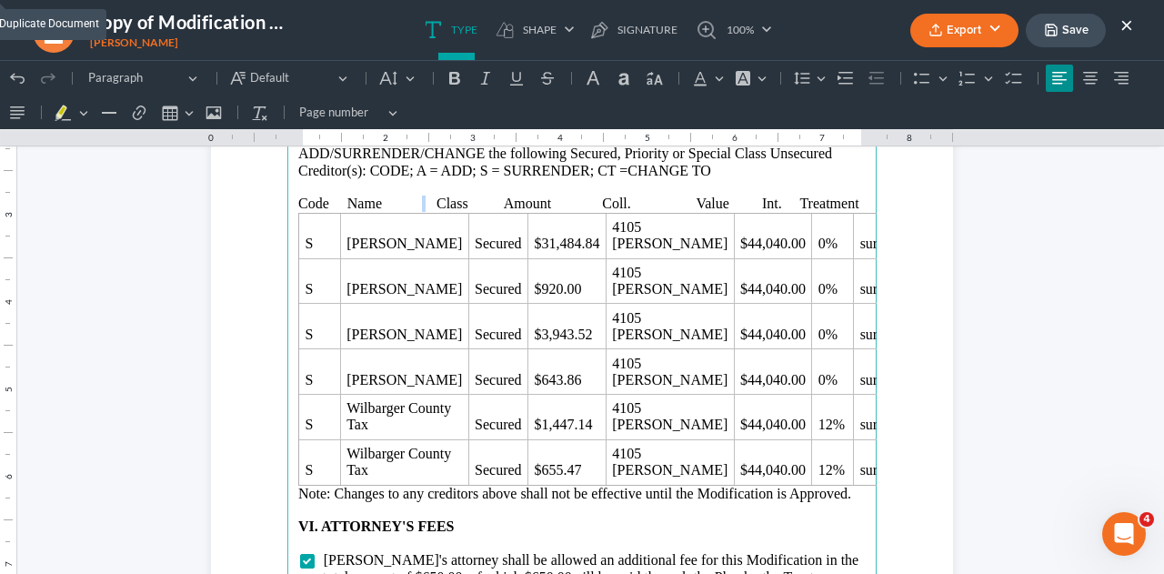
click at [416, 198] on p "Code Name Class Amount Coll. Value Int. Treatment" at bounding box center [581, 203] width 567 height 16
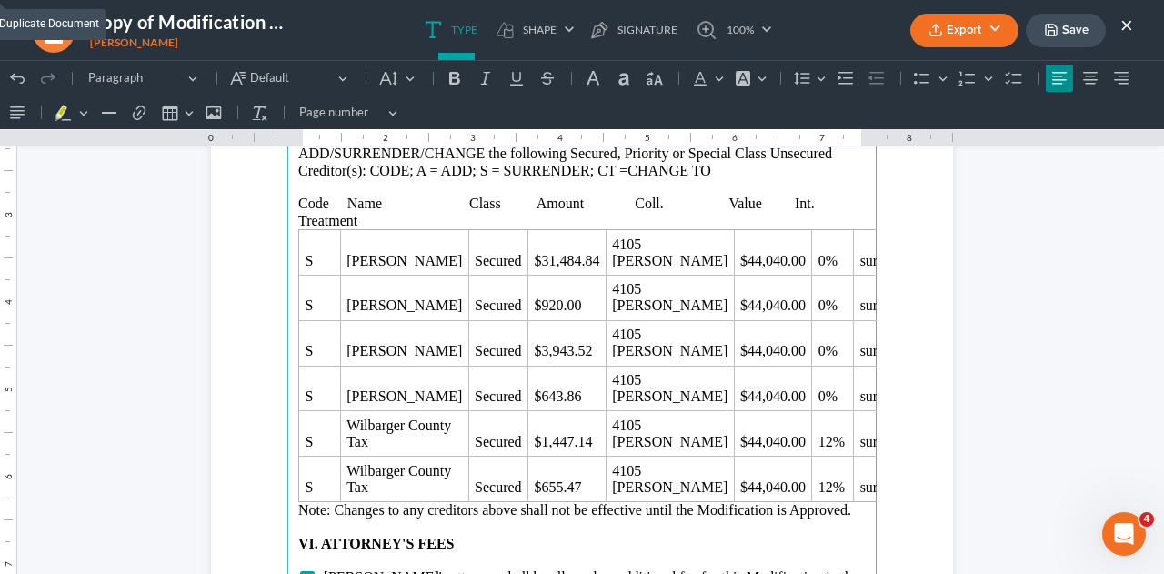
click at [629, 208] on p "Code Name Class Amount Coll. Value Int. Treatment" at bounding box center [581, 212] width 567 height 34
click at [700, 203] on p "Code Name Class Amount Coll. Value Int. Treatment" at bounding box center [581, 212] width 567 height 34
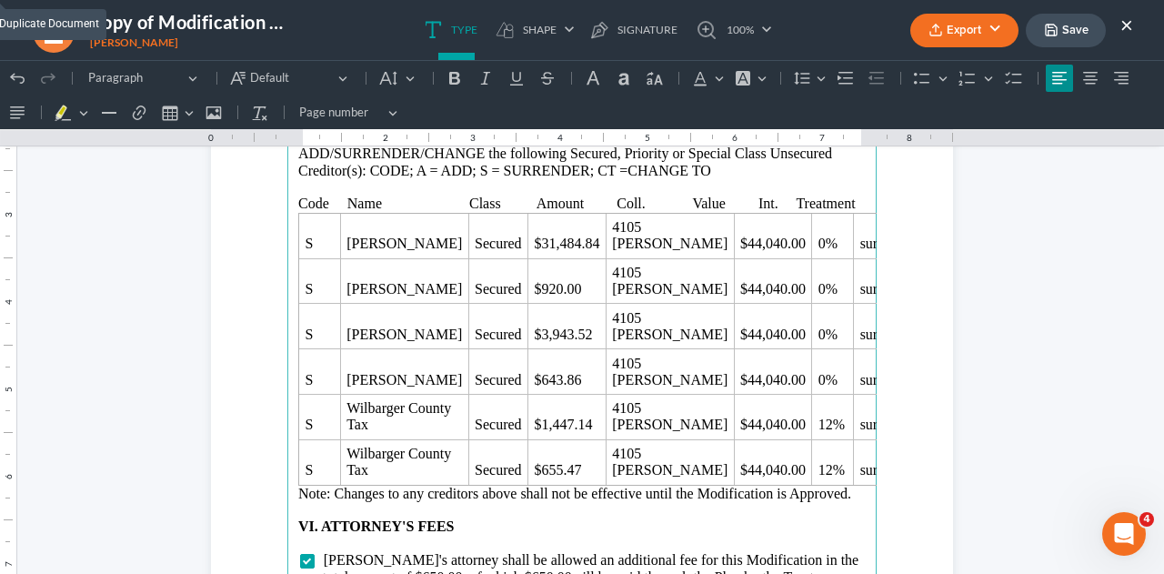
click at [782, 201] on p "Code Name Class Amount Coll. Value Int. Treatment" at bounding box center [581, 203] width 567 height 16
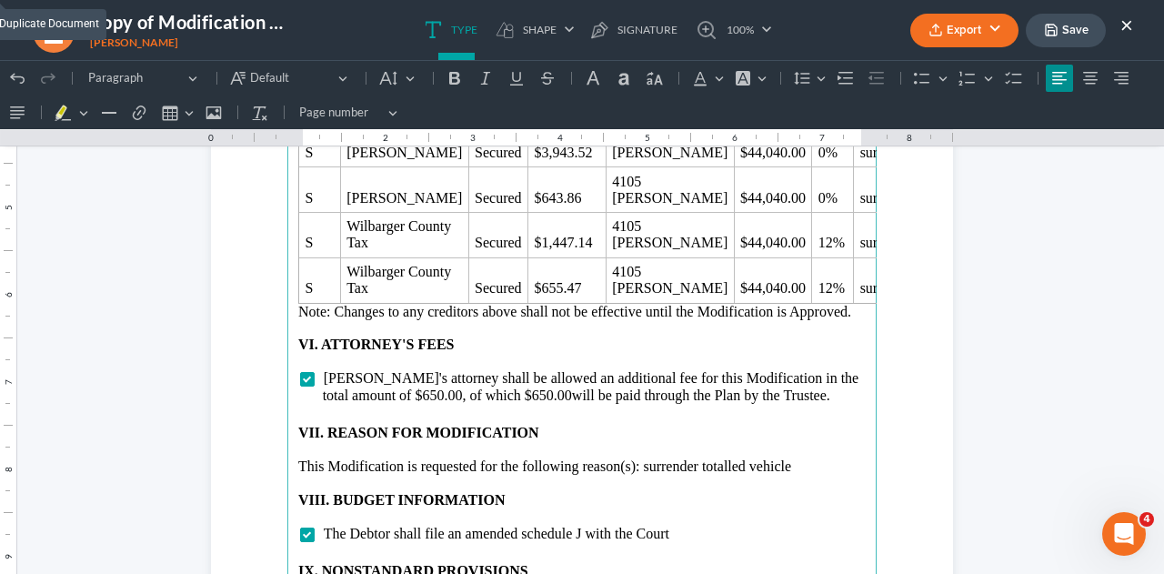
scroll to position [3521, 0]
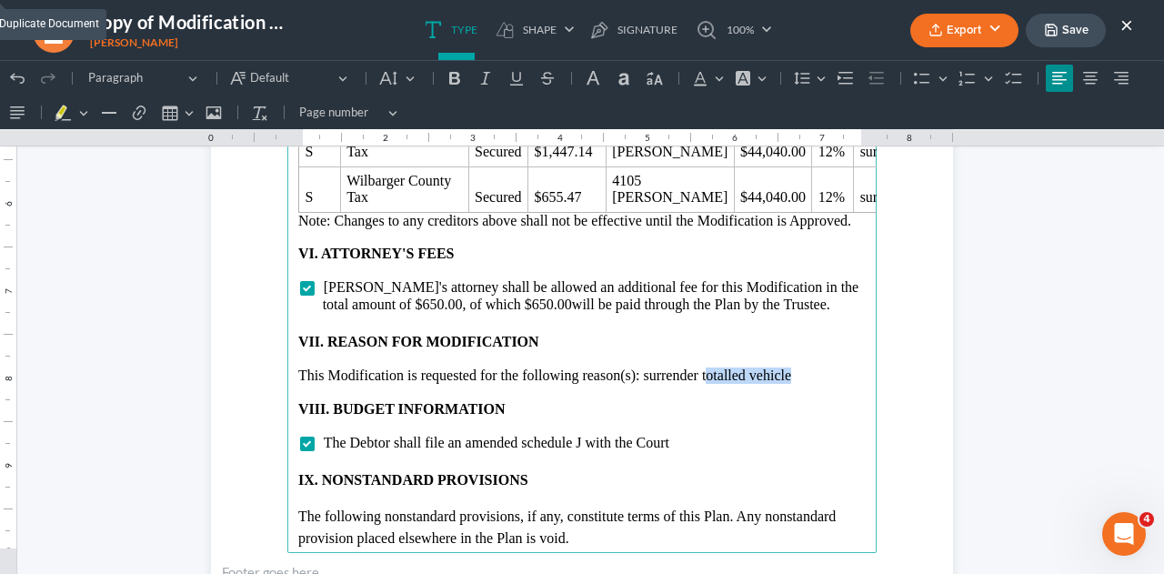
drag, startPoint x: 698, startPoint y: 370, endPoint x: 798, endPoint y: 375, distance: 100.1
click at [798, 374] on p "This Modification is requested for the following reason(s): surrender totalled …" at bounding box center [581, 375] width 567 height 16
click at [699, 428] on p "Rich Text Editor, page-3-main" at bounding box center [581, 425] width 567 height 16
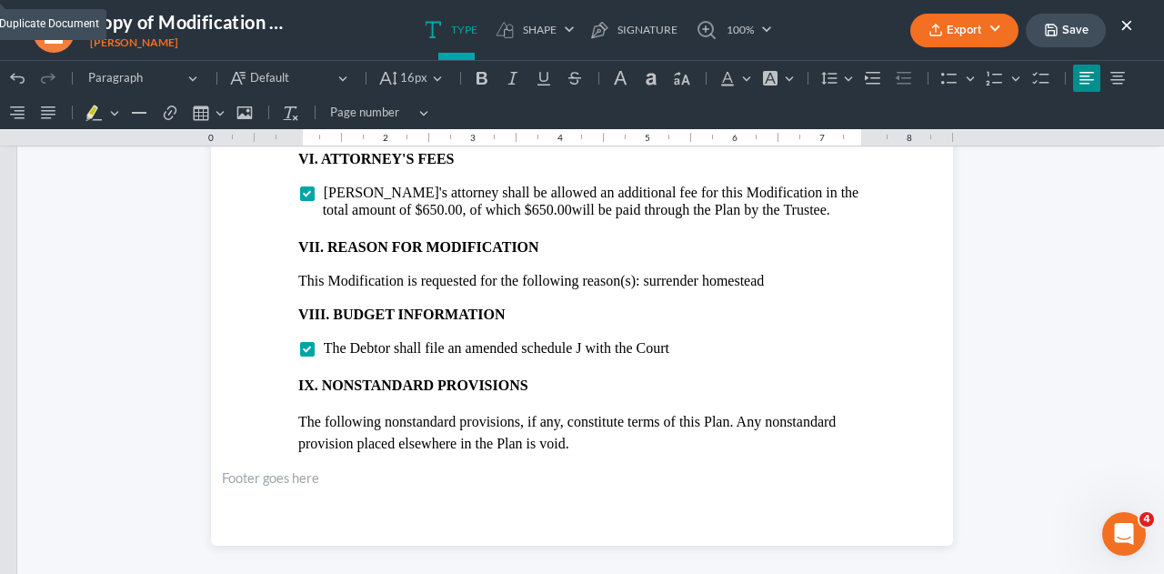
scroll to position [3611, 0]
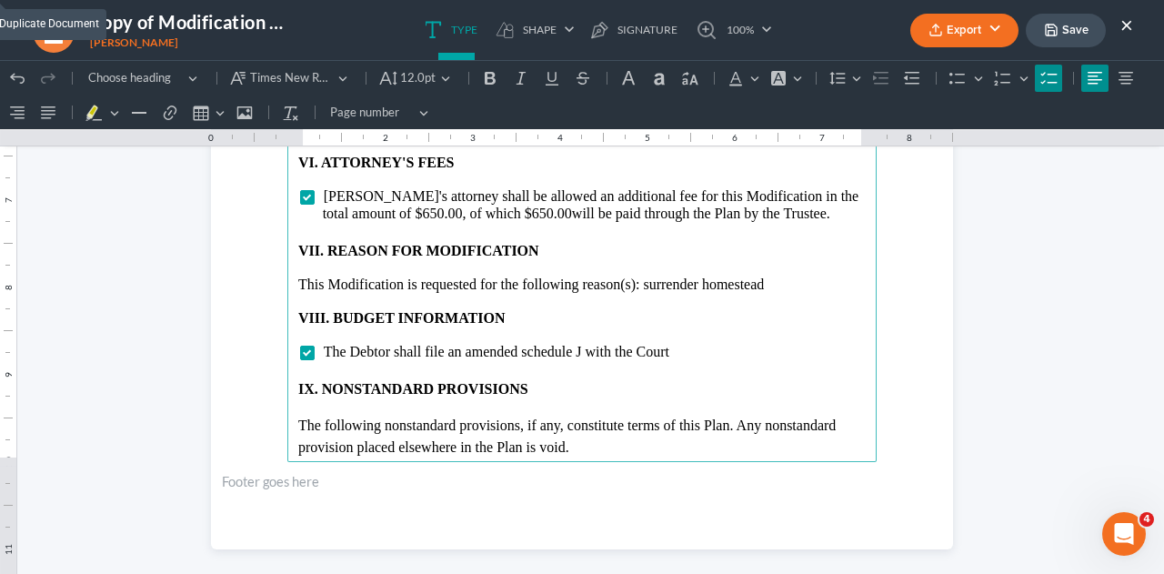
click at [520, 349] on span "The Debtor shall file an amended schedule J with the Court" at bounding box center [496, 351] width 345 height 15
click at [565, 348] on span "The Debtor shall file an amended schedule J with the Court" at bounding box center [496, 351] width 345 height 15
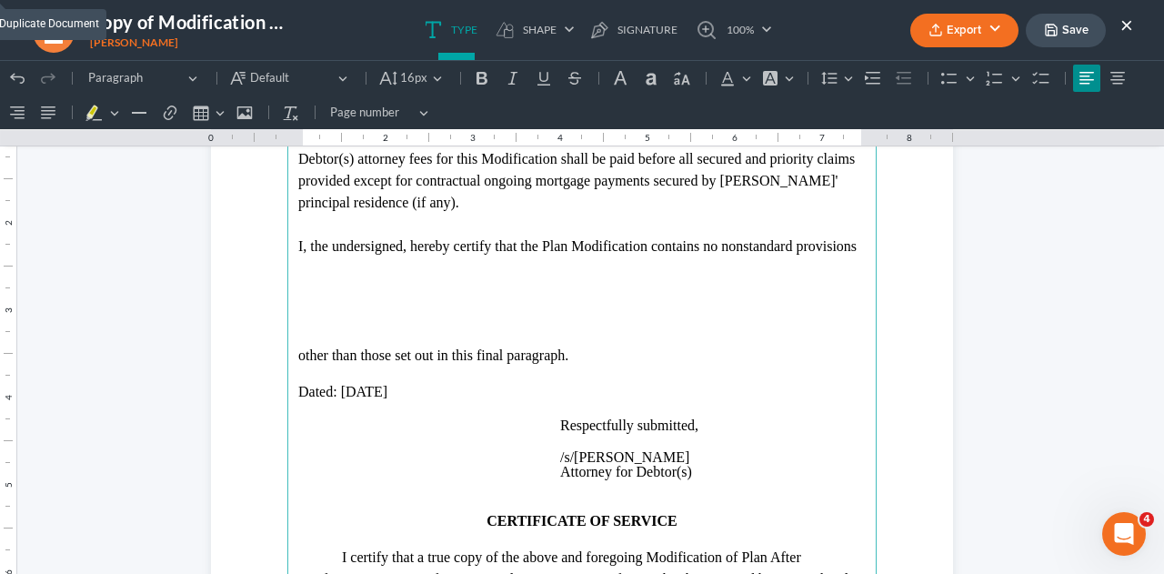
scroll to position [4157, 0]
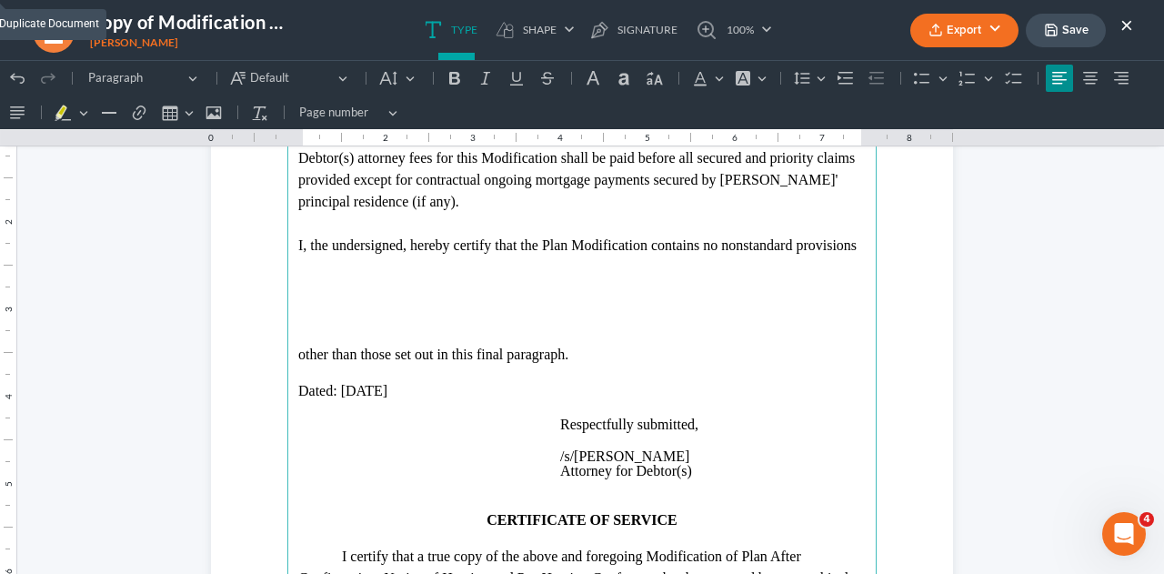
click at [424, 323] on p "Rich Text Editor, page-4-main" at bounding box center [581, 333] width 567 height 22
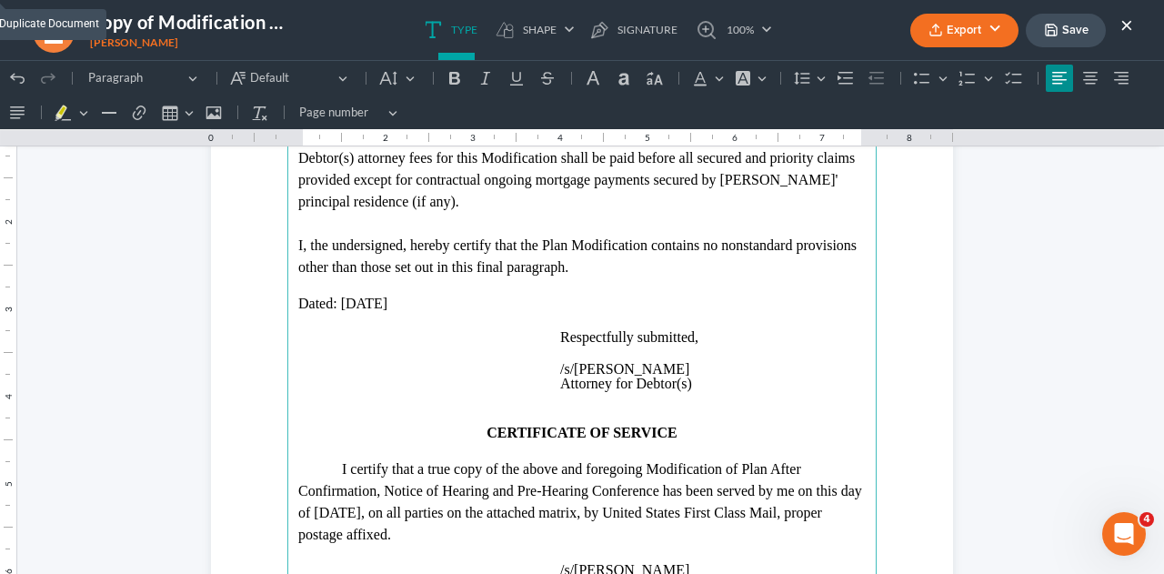
click at [364, 301] on p "Dated: [DATE]" at bounding box center [581, 303] width 567 height 16
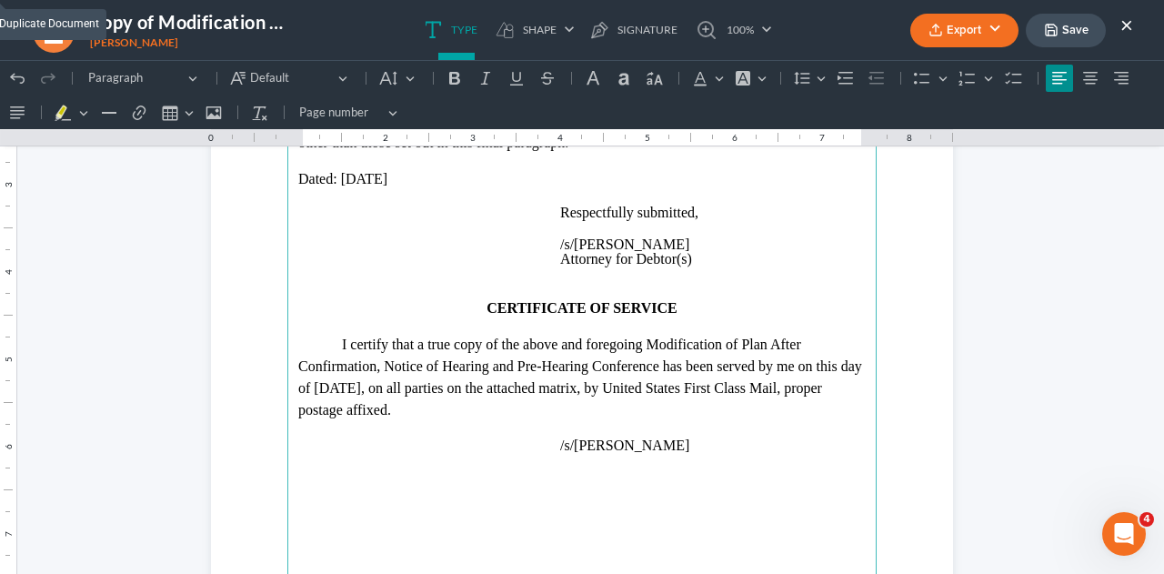
scroll to position [4339, 0]
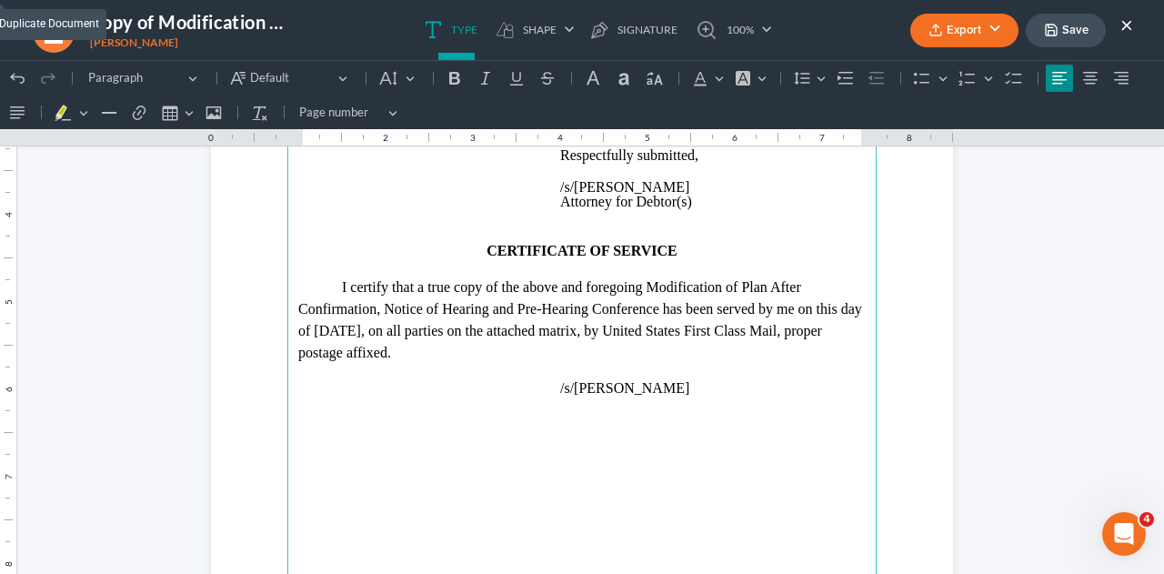
click at [337, 325] on p "I certify that a true copy of the above and foregoing Modification of Plan Afte…" at bounding box center [581, 319] width 567 height 87
click at [1087, 38] on button "Save" at bounding box center [1065, 31] width 80 height 34
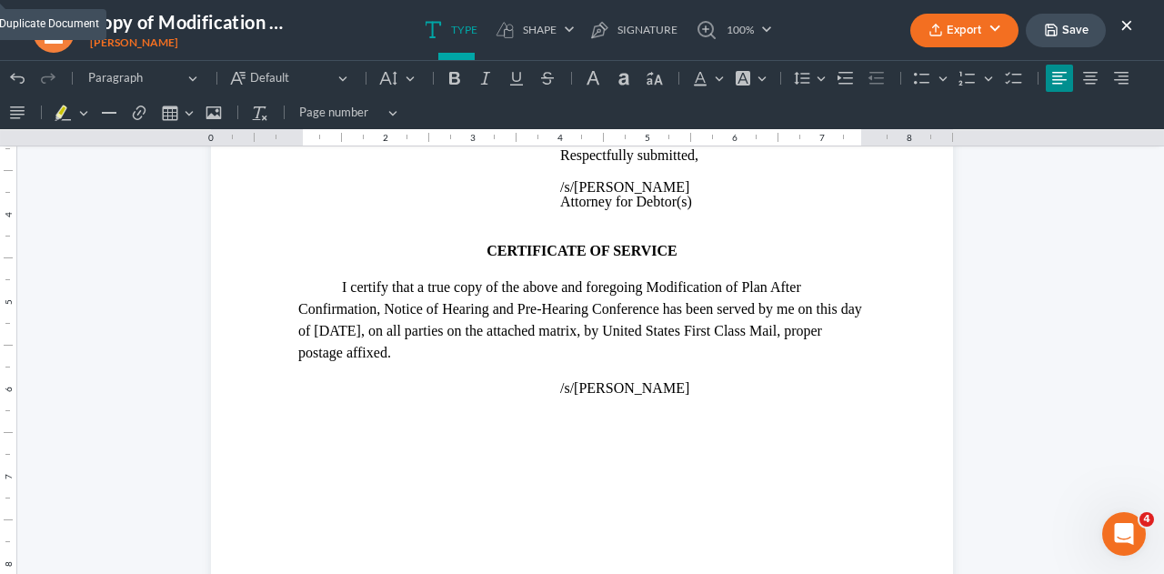
click at [951, 30] on button "Export" at bounding box center [964, 31] width 108 height 34
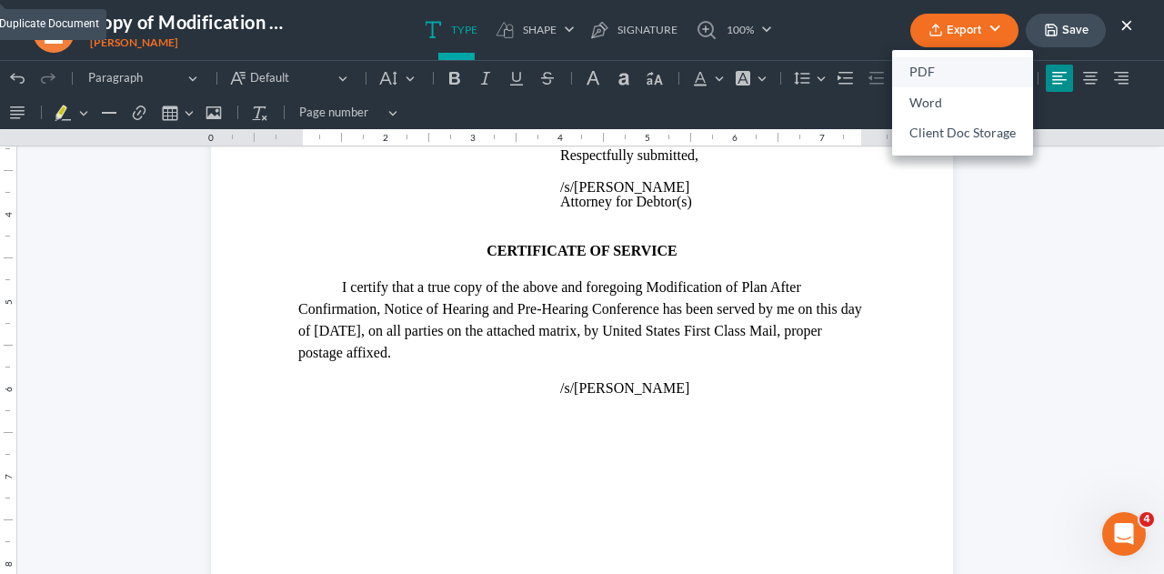
click at [933, 72] on link "PDF" at bounding box center [962, 72] width 141 height 31
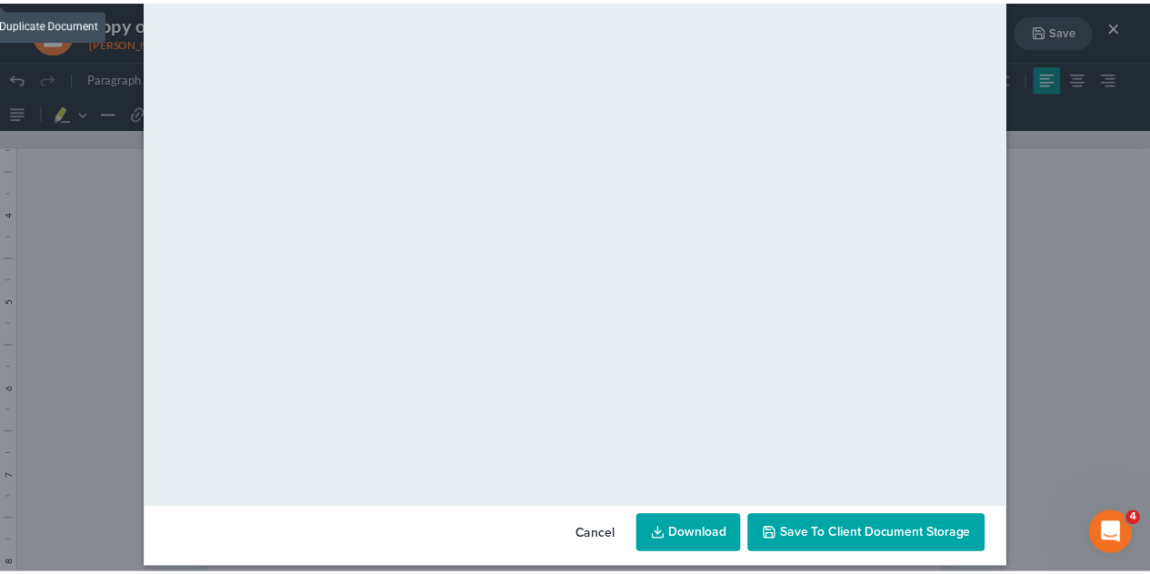
scroll to position [185, 0]
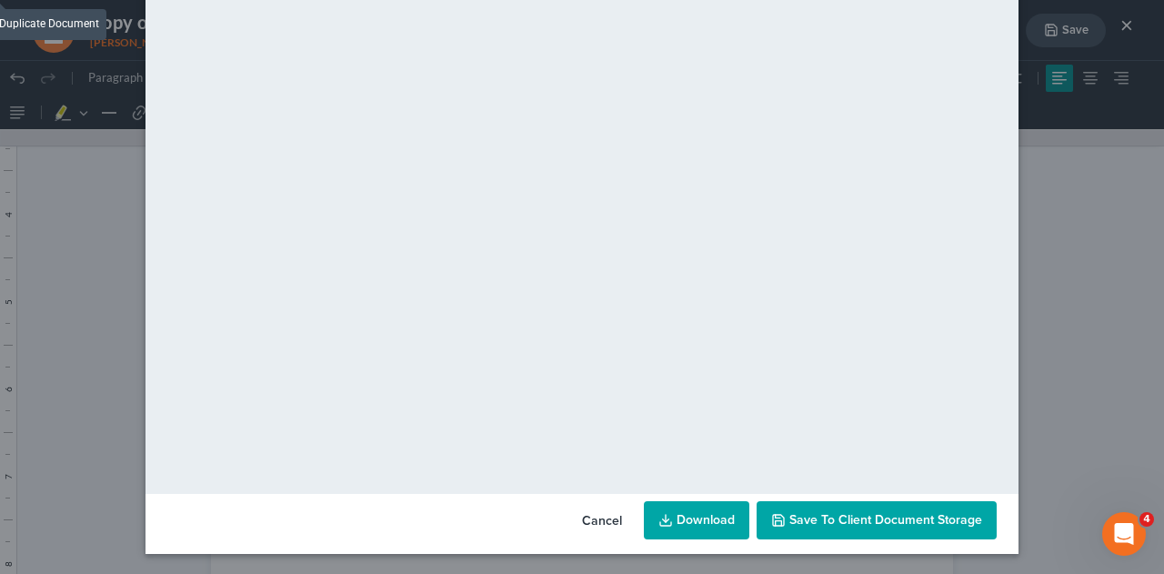
drag, startPoint x: 875, startPoint y: 523, endPoint x: 760, endPoint y: 522, distance: 115.4
click at [1149, 560] on div at bounding box center [1150, 560] width 0 height 0
click at [789, 521] on span "Save to Client Document Storage" at bounding box center [885, 519] width 193 height 15
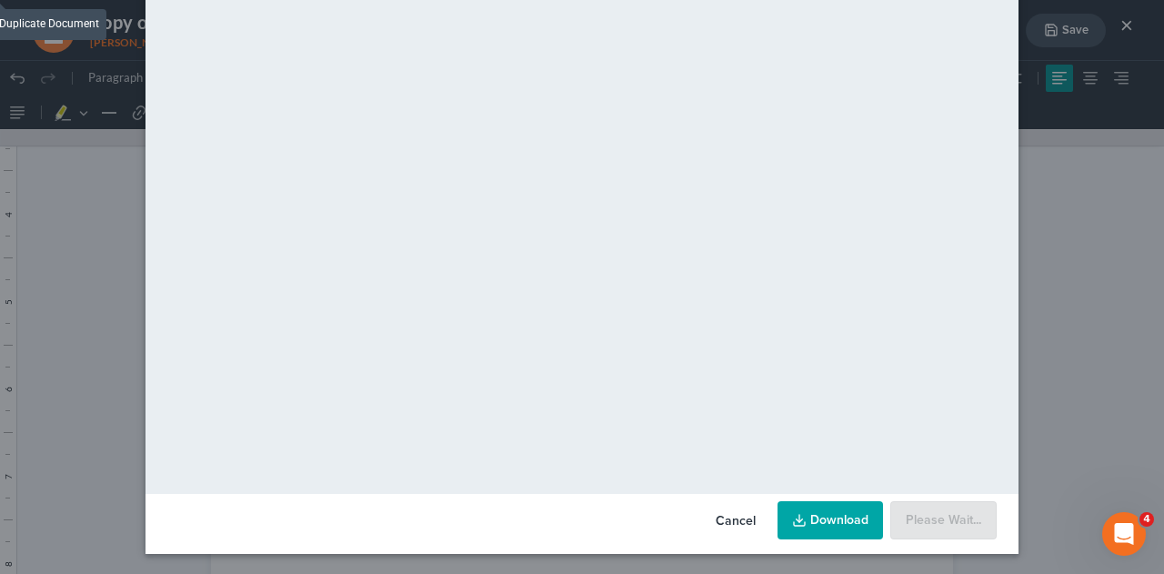
click at [1098, 362] on div "Custom Document (Copy of Modification Template) × <object ng-attr-data='[URL][D…" at bounding box center [582, 287] width 1164 height 574
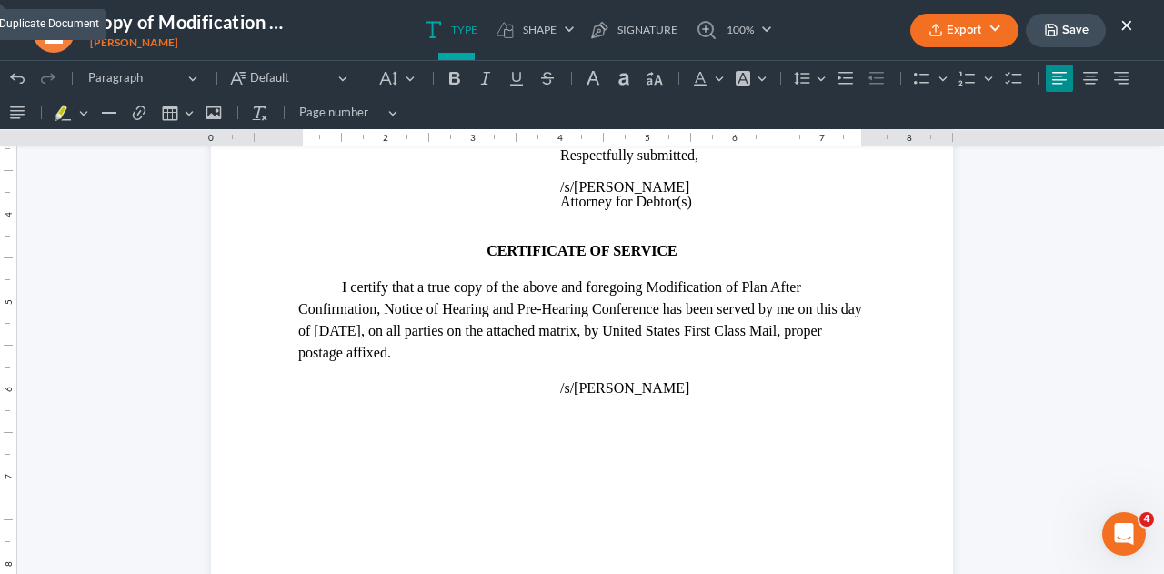
click at [1127, 26] on button "×" at bounding box center [1126, 25] width 13 height 22
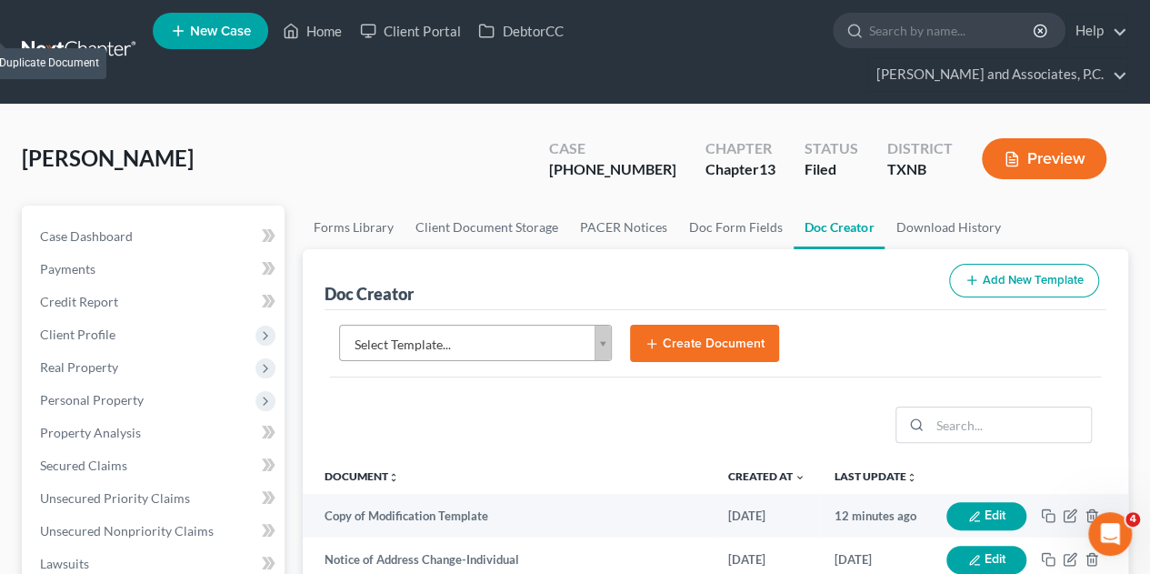
scroll to position [0, 0]
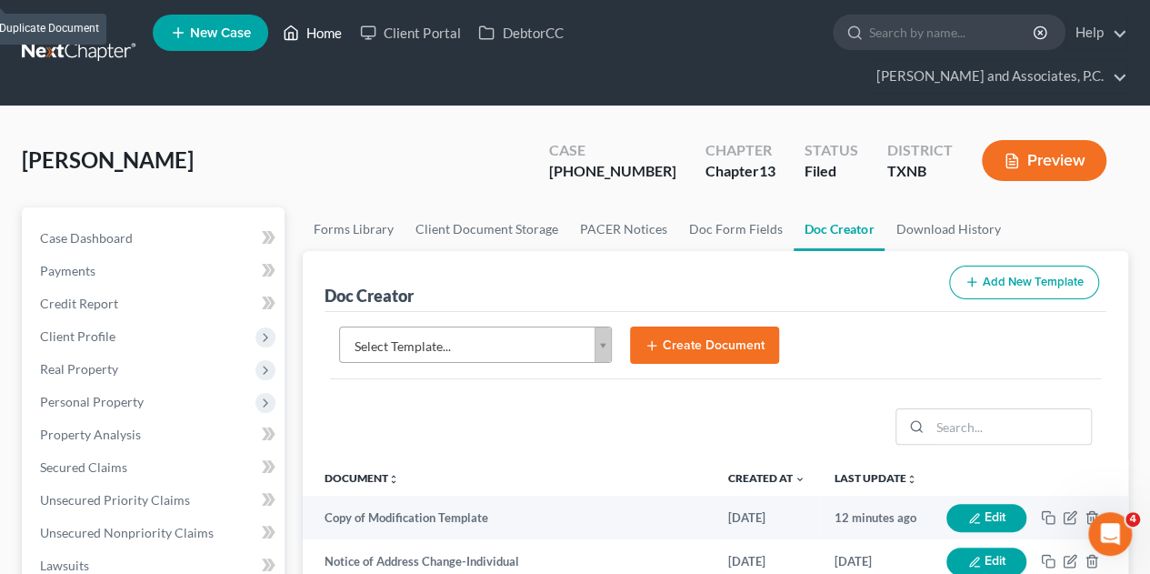
click at [346, 39] on link "Home" at bounding box center [312, 32] width 77 height 33
